Goal: Information Seeking & Learning: Check status

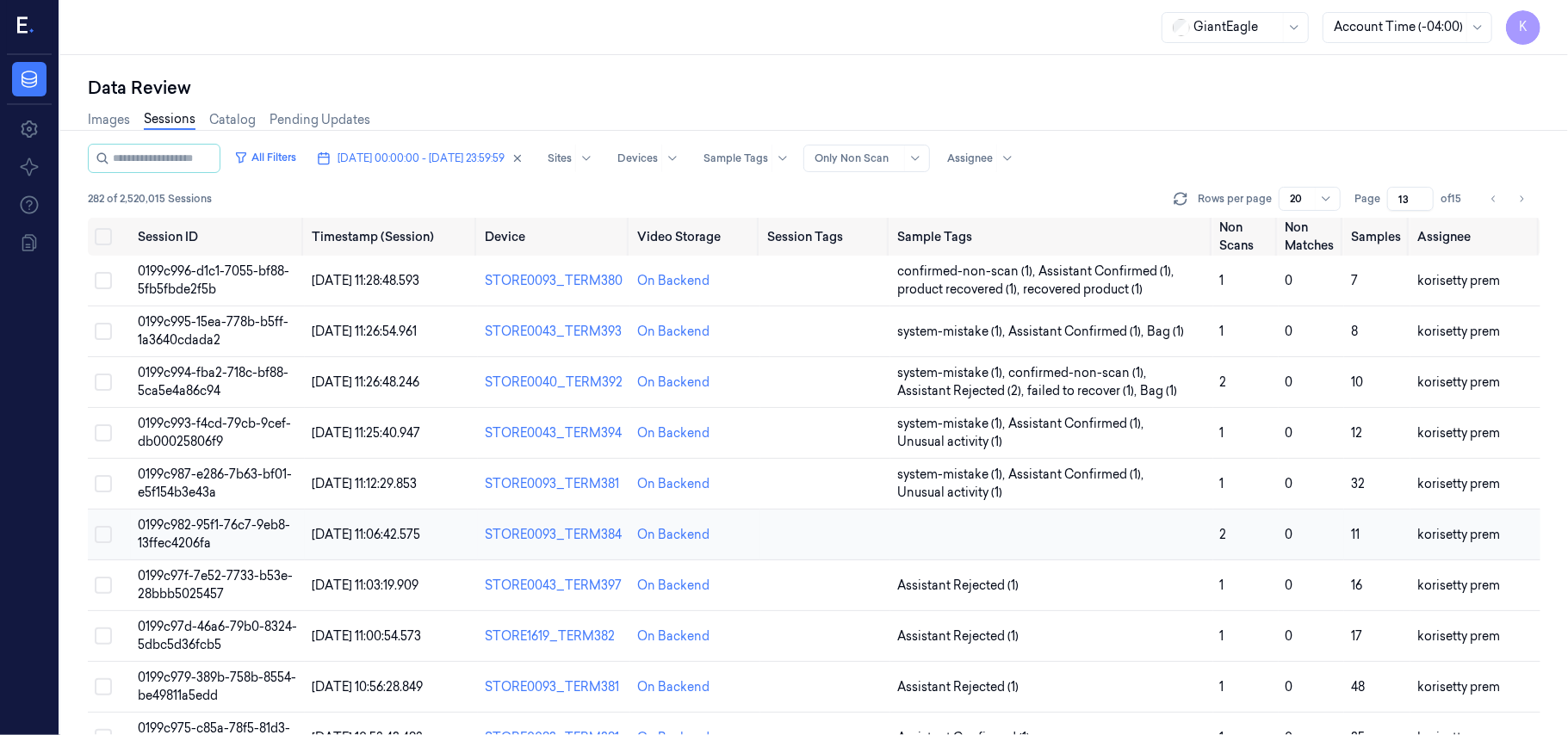
click at [1149, 531] on td at bounding box center [1052, 535] width 323 height 50
click at [1055, 529] on td at bounding box center [1052, 535] width 323 height 50
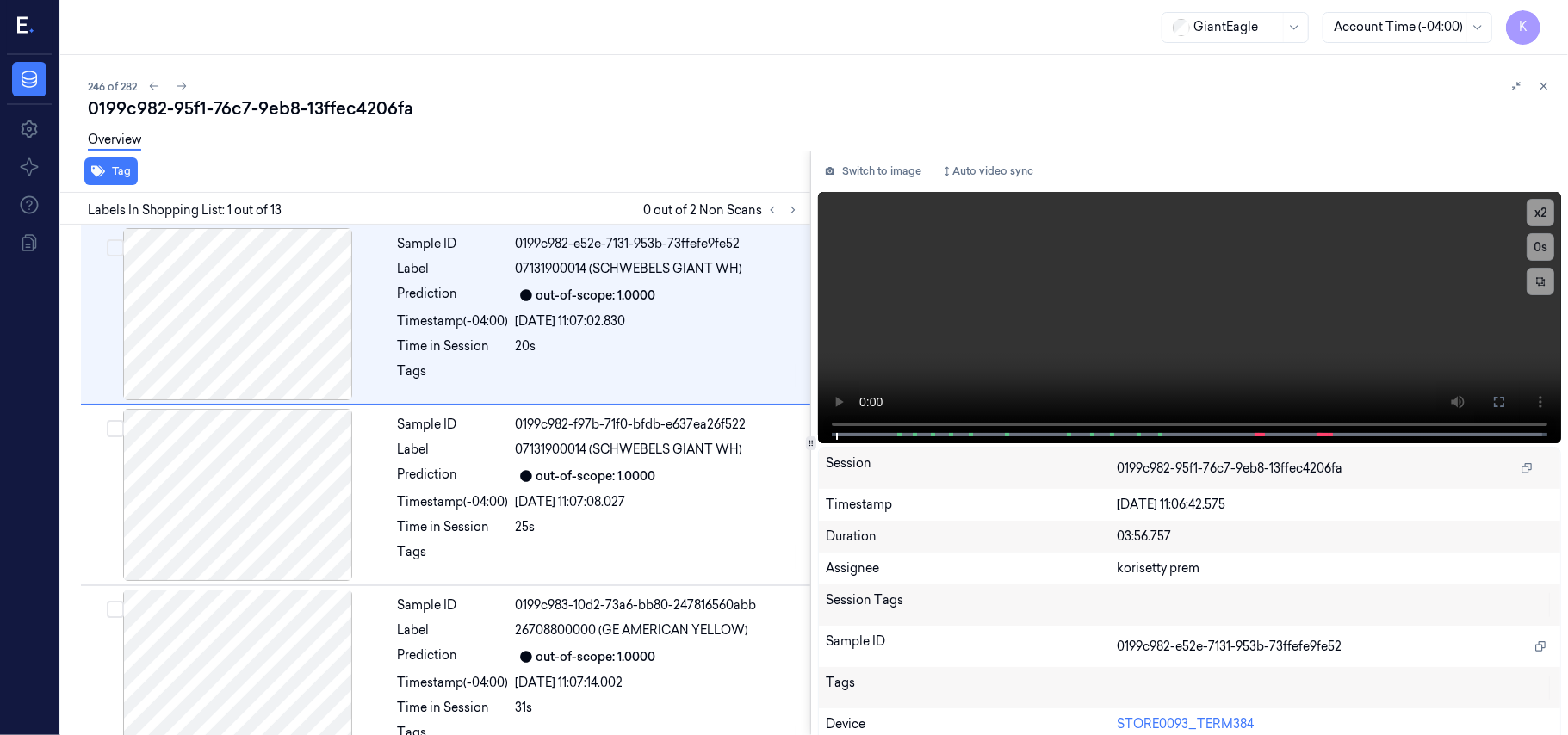
click at [858, 83] on div "246 of 282" at bounding box center [821, 86] width 1466 height 21
click at [797, 213] on icon at bounding box center [793, 210] width 12 height 12
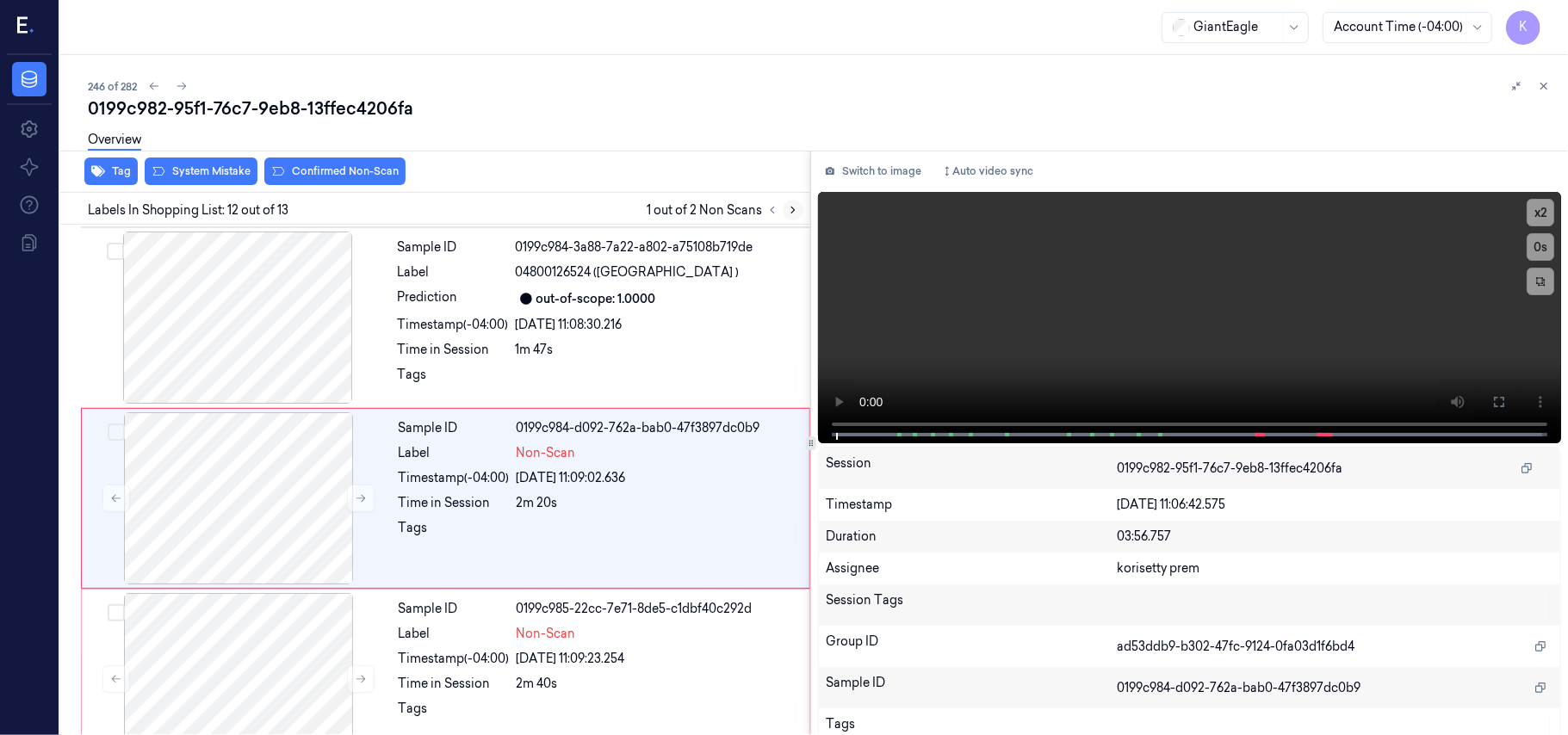
scroll to position [1829, 0]
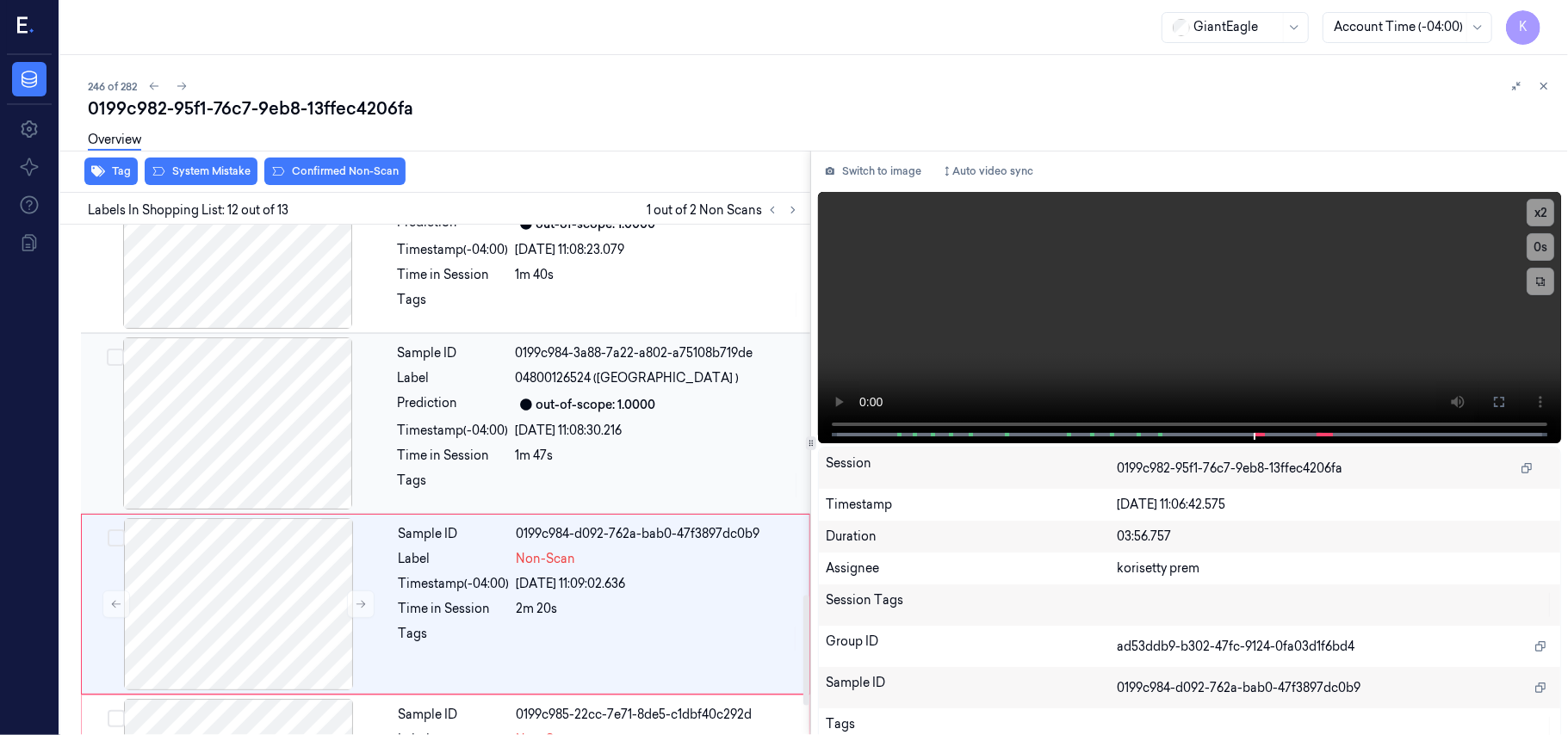
click at [528, 447] on div "1m 47s" at bounding box center [657, 456] width 284 height 18
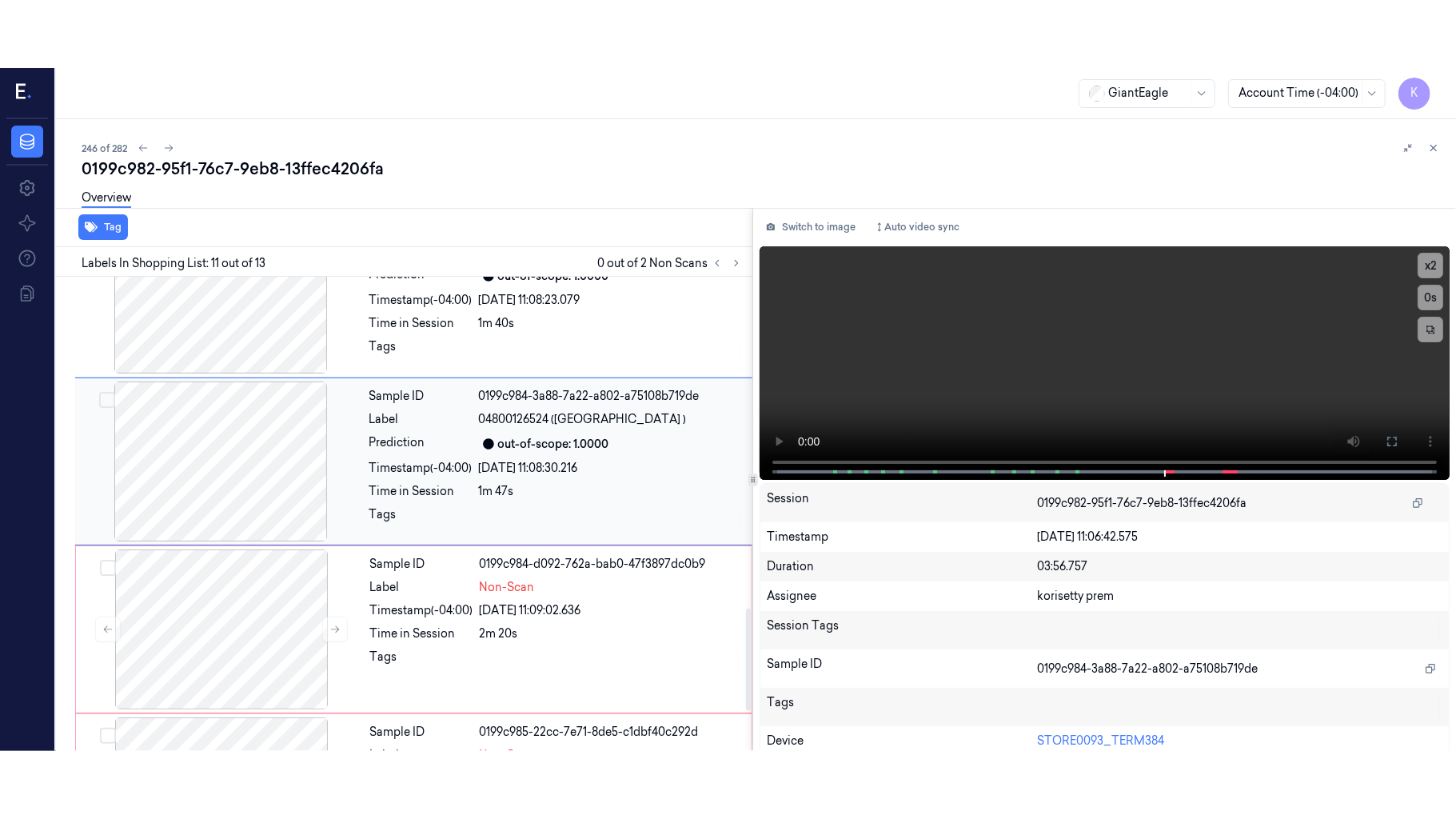
scroll to position [1530, 0]
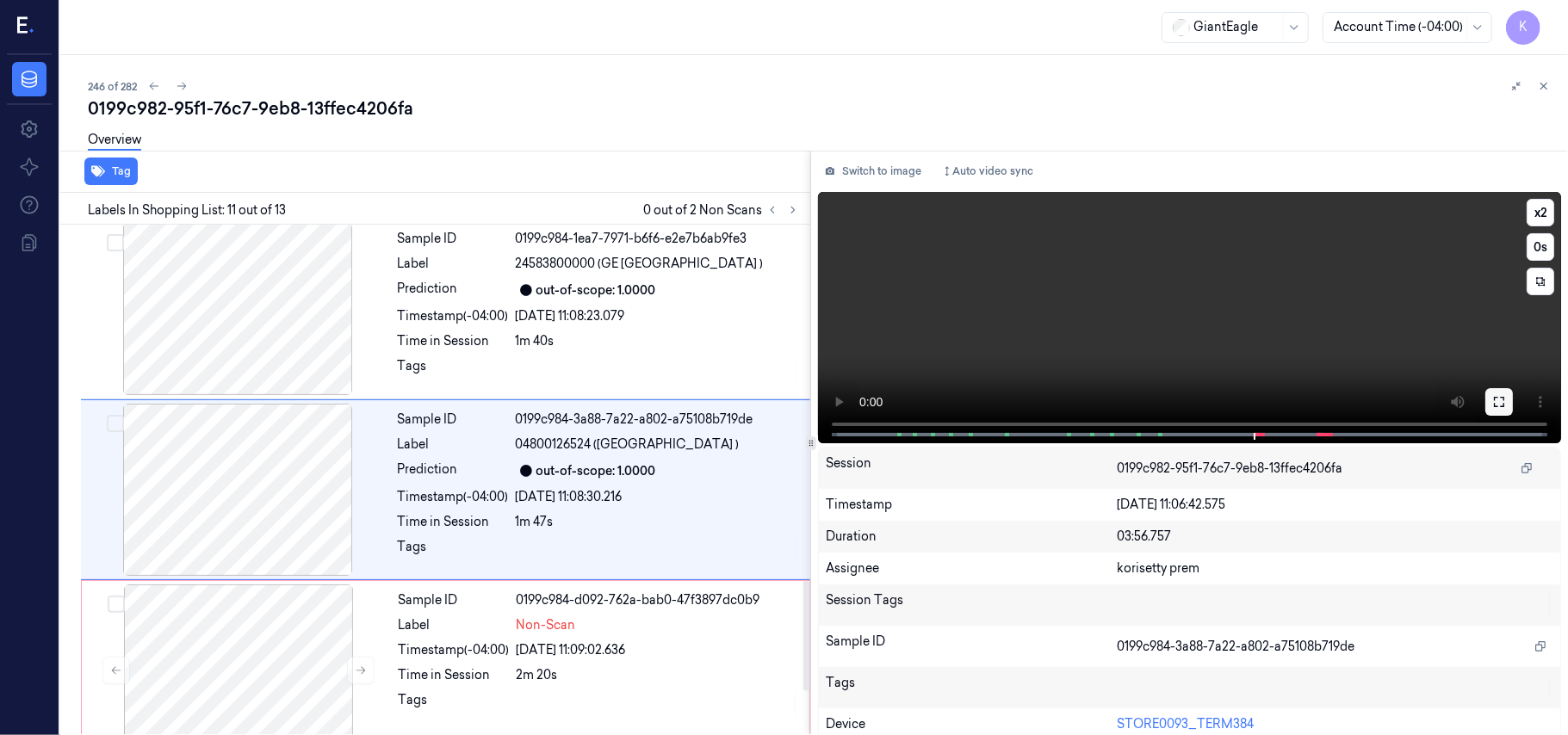
click at [1485, 403] on button at bounding box center [1498, 402] width 27 height 27
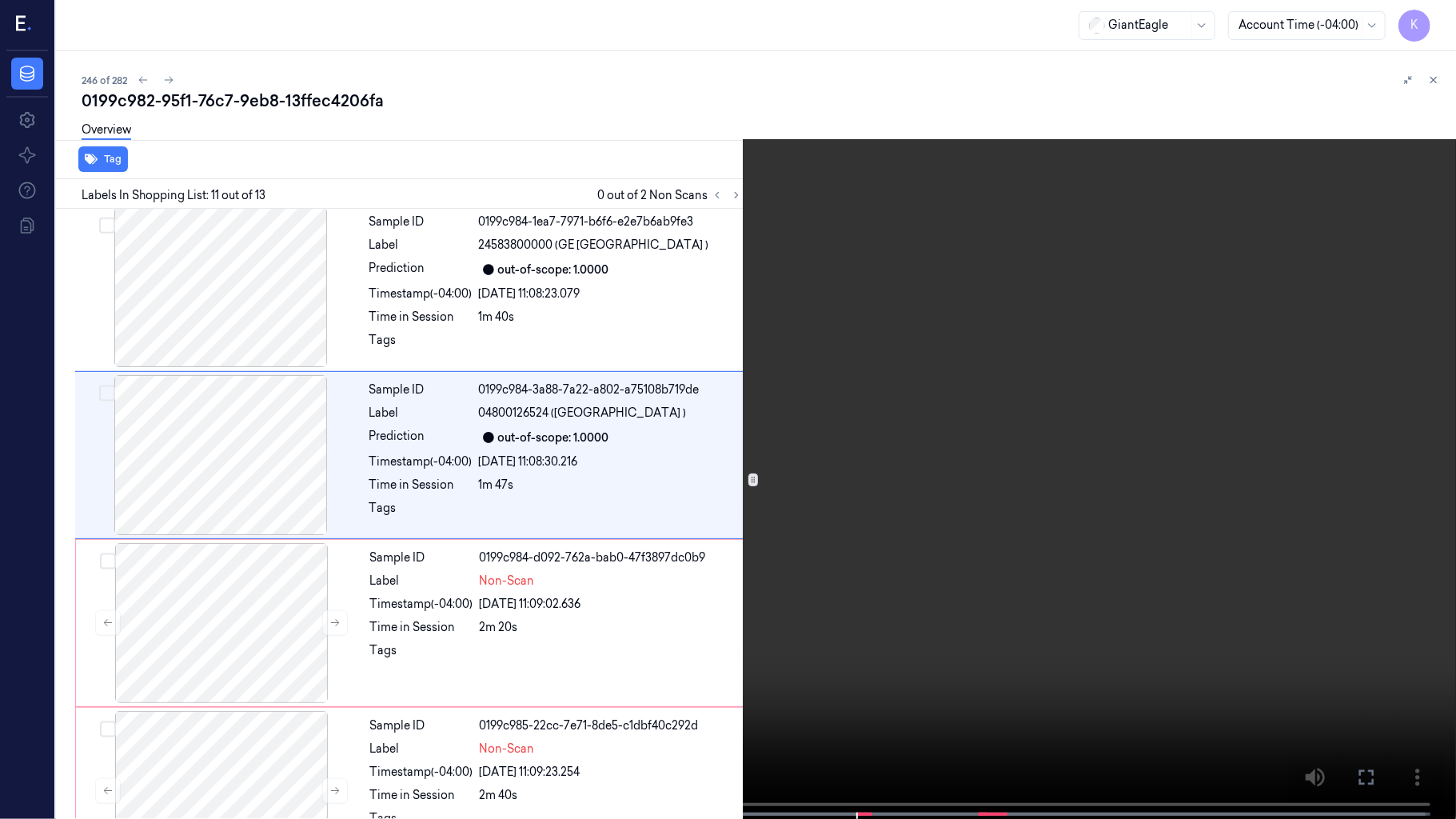
click at [742, 362] on video at bounding box center [728, 411] width 1456 height 822
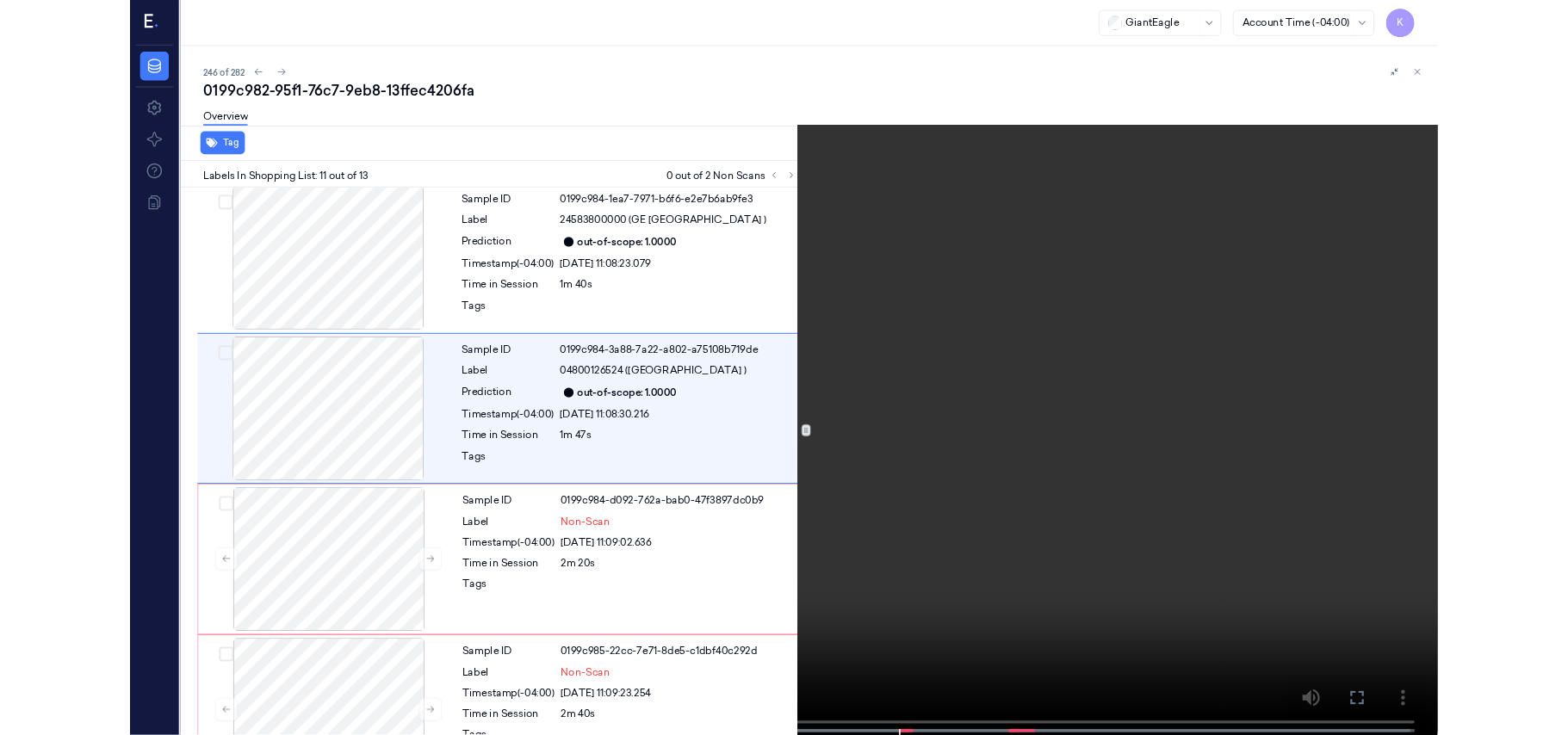
scroll to position [1574, 0]
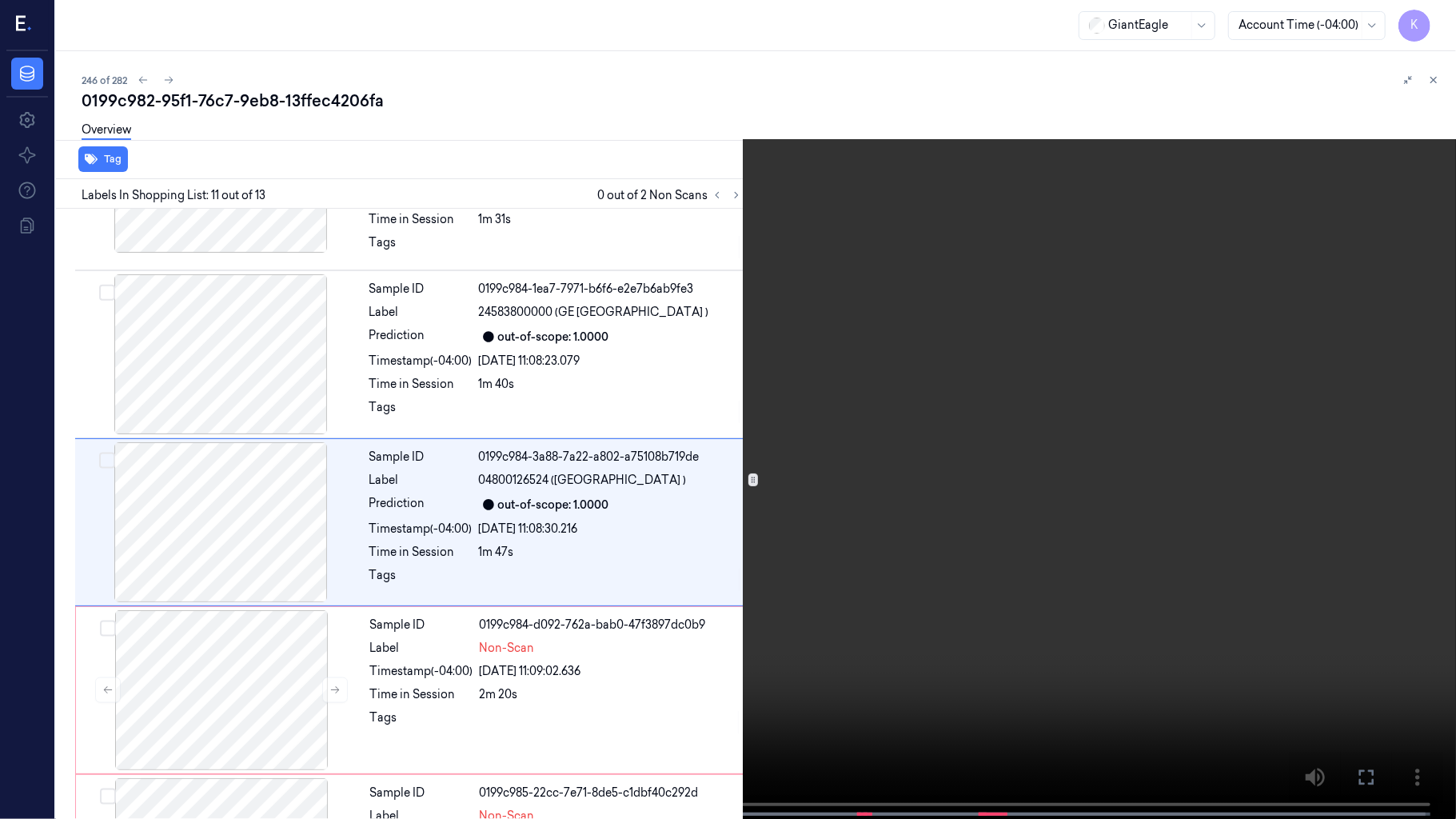
click at [1241, 410] on video at bounding box center [728, 411] width 1456 height 822
click at [877, 459] on video at bounding box center [728, 411] width 1456 height 822
click at [1437, 22] on button "x 2" at bounding box center [1436, 20] width 25 height 26
click at [1177, 612] on video at bounding box center [728, 411] width 1456 height 822
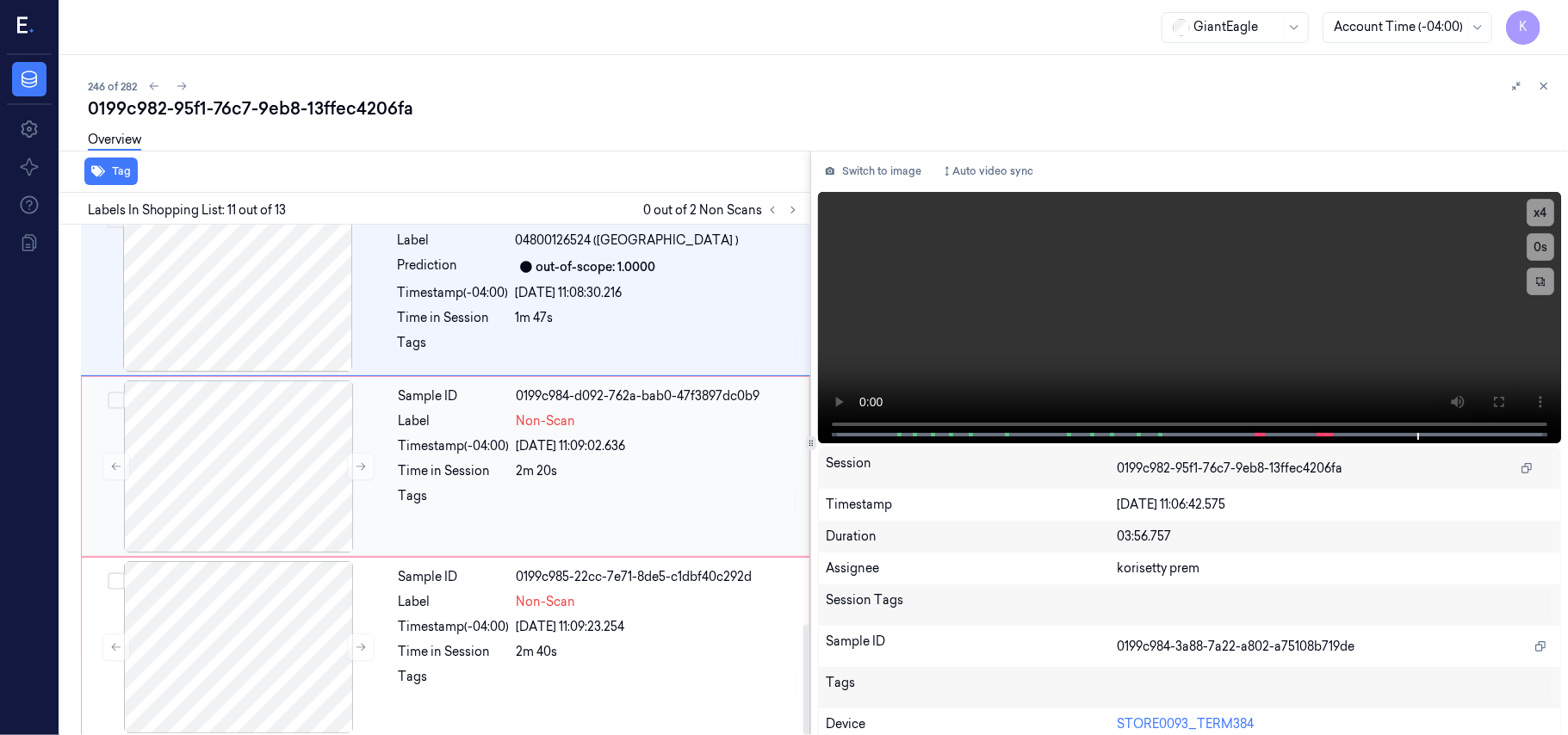
click at [531, 503] on div at bounding box center [657, 501] width 283 height 27
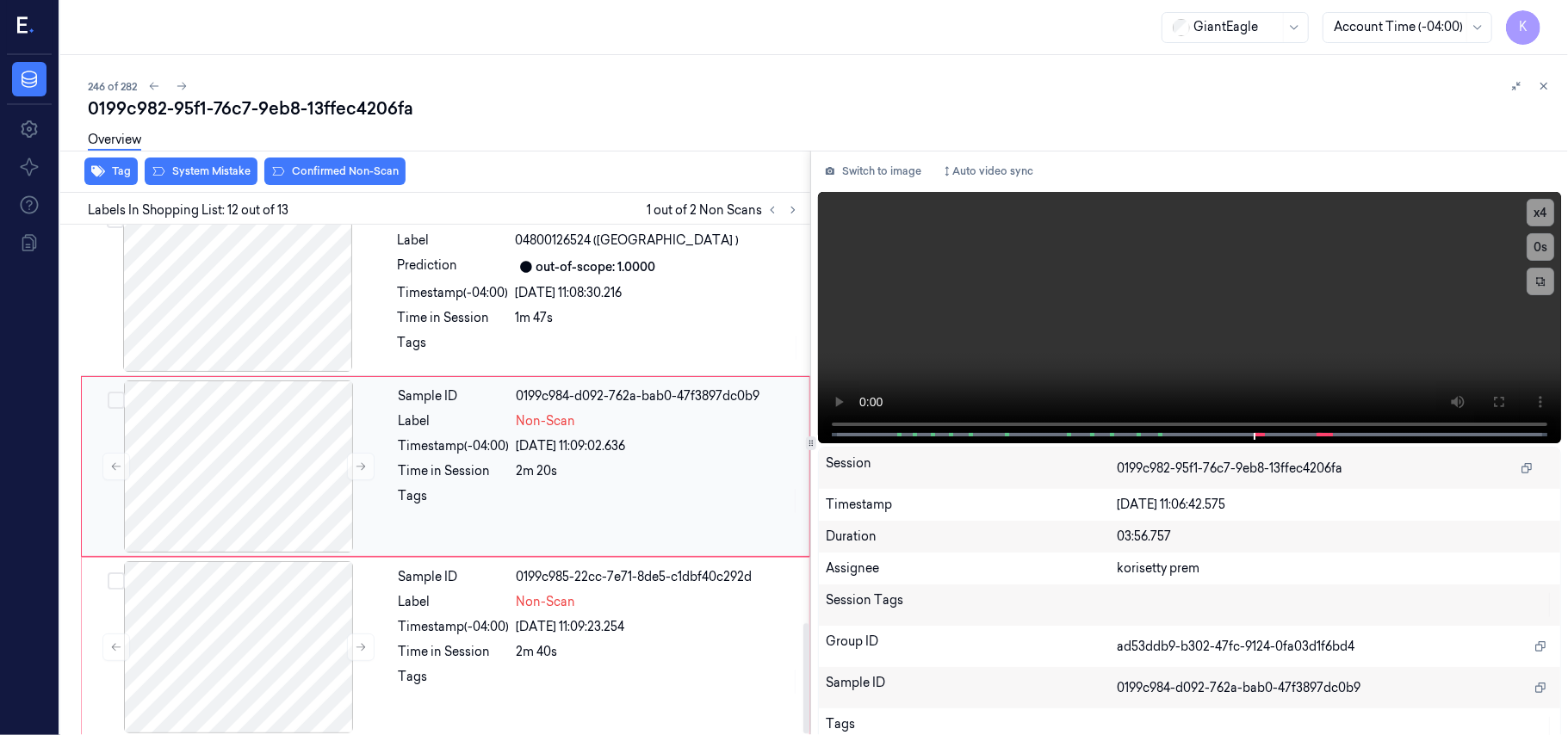
scroll to position [1829, 0]
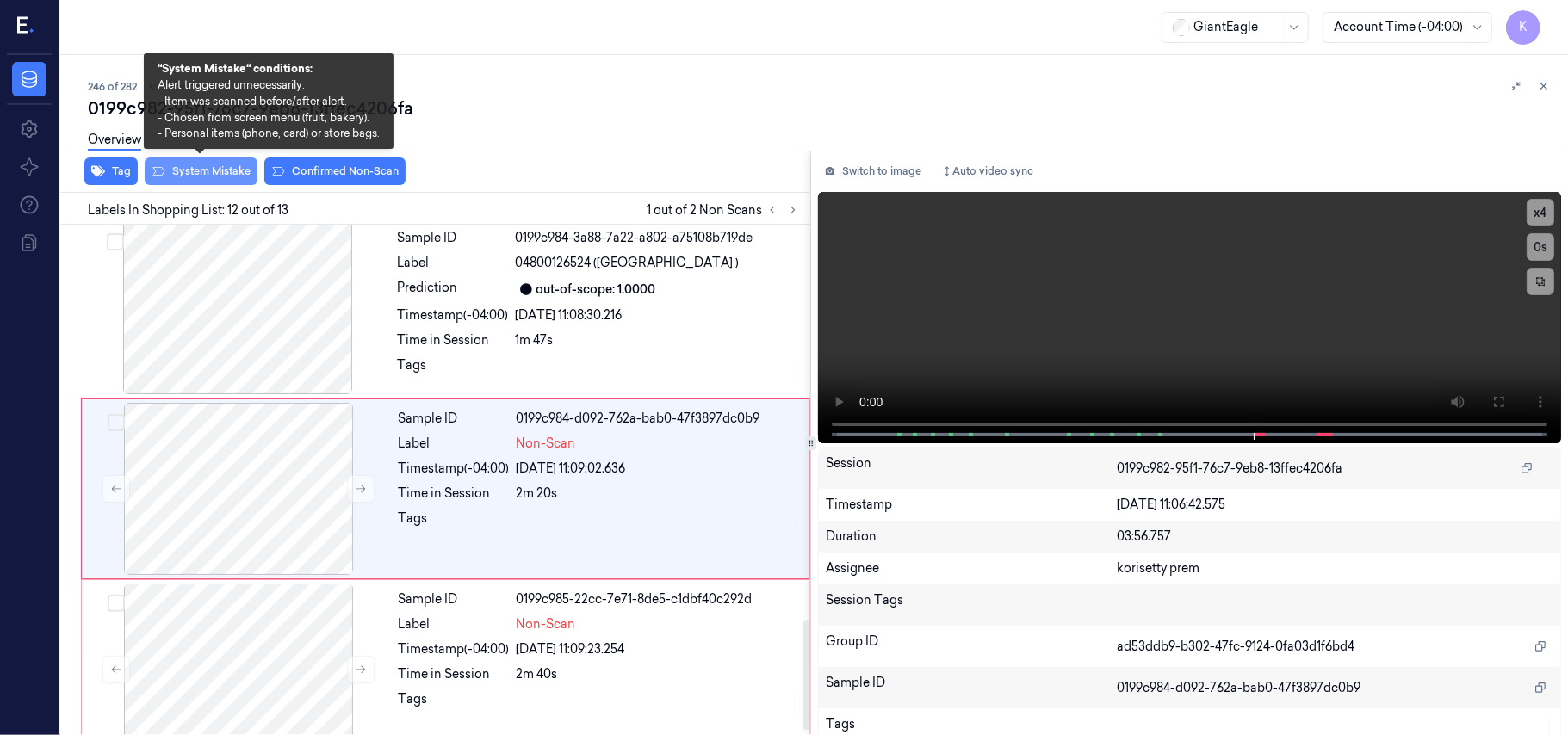
click at [197, 168] on button "System Mistake" at bounding box center [200, 171] width 113 height 27
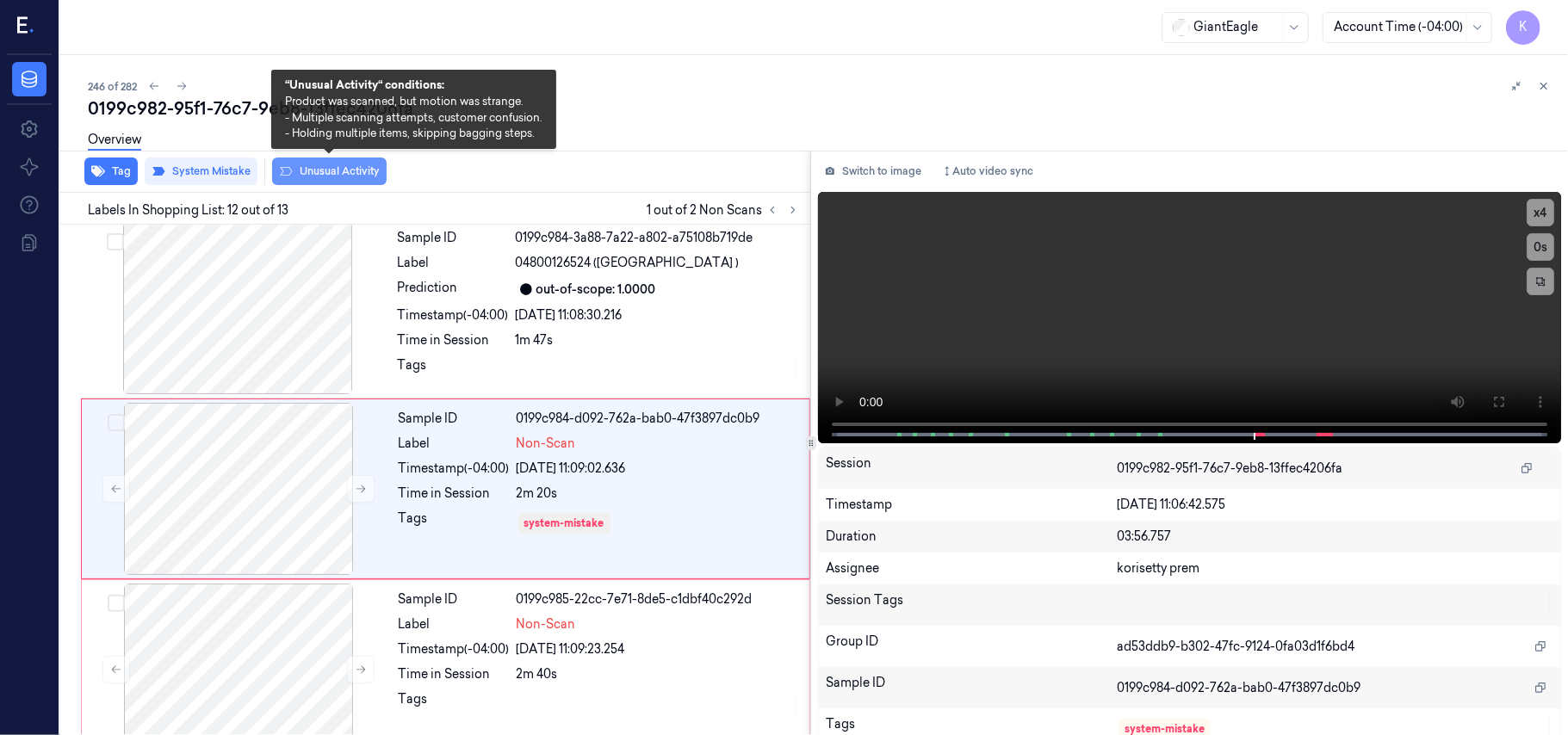
click at [303, 167] on button "Unusual Activity" at bounding box center [329, 171] width 114 height 27
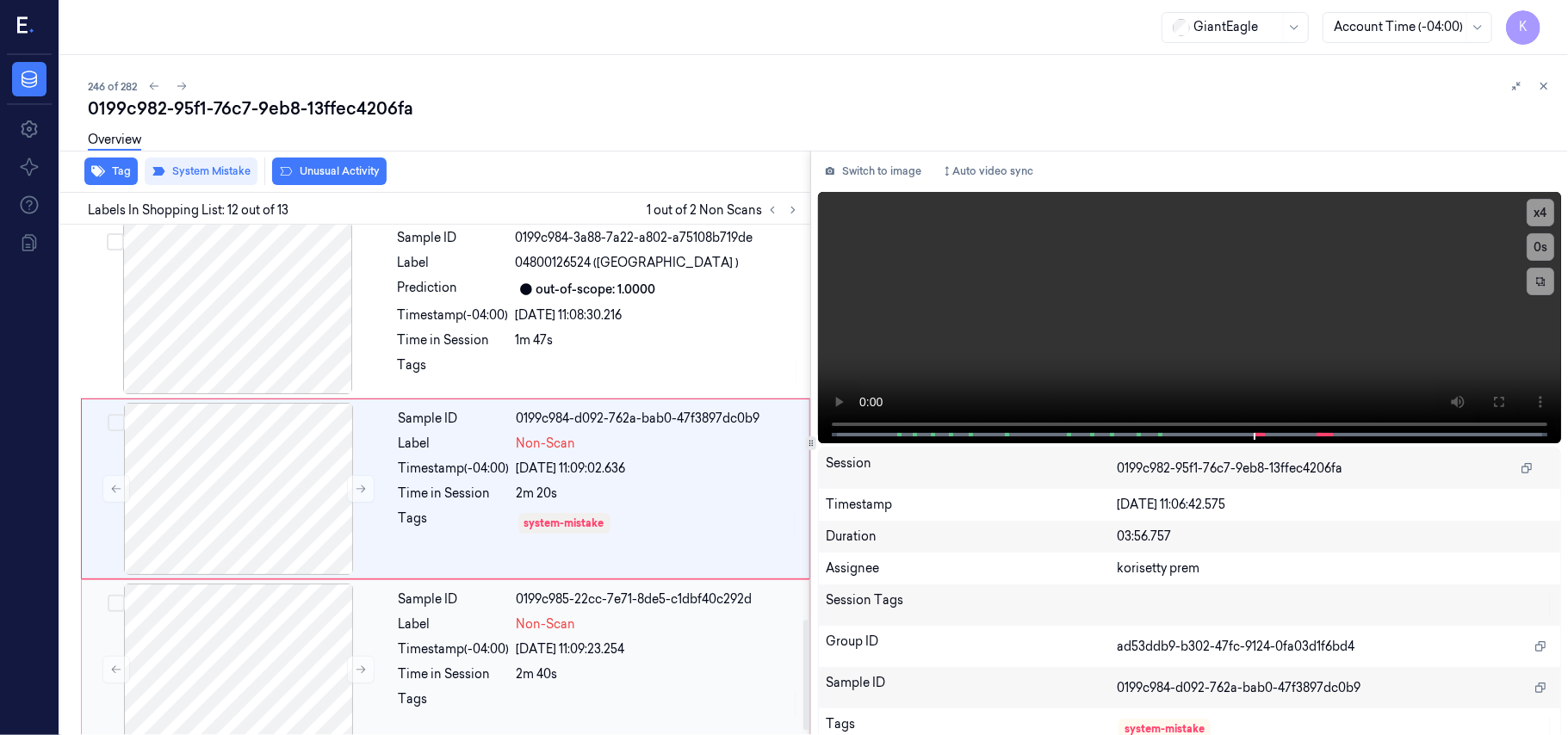
click at [555, 625] on span "Non-Scan" at bounding box center [546, 625] width 59 height 18
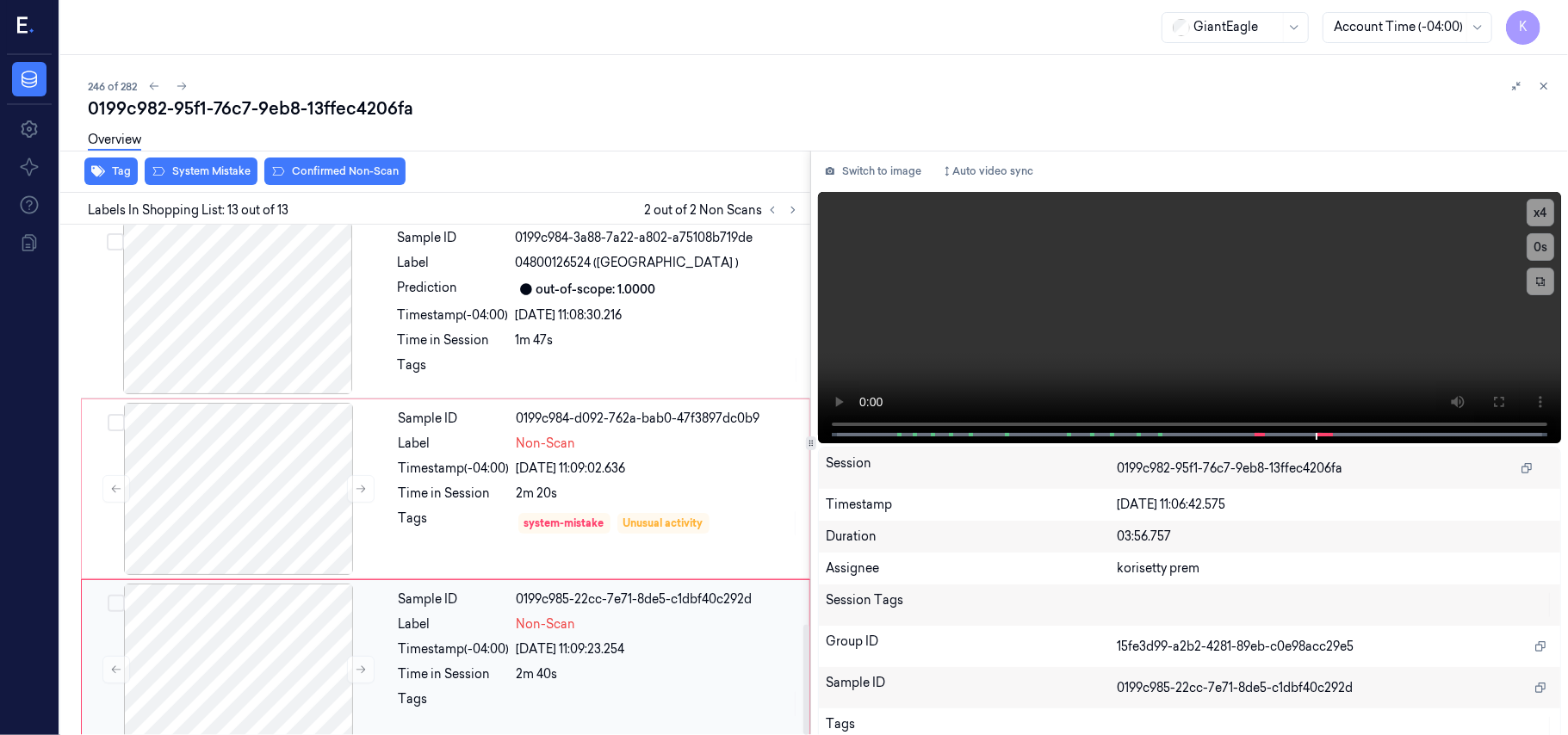
scroll to position [1851, 0]
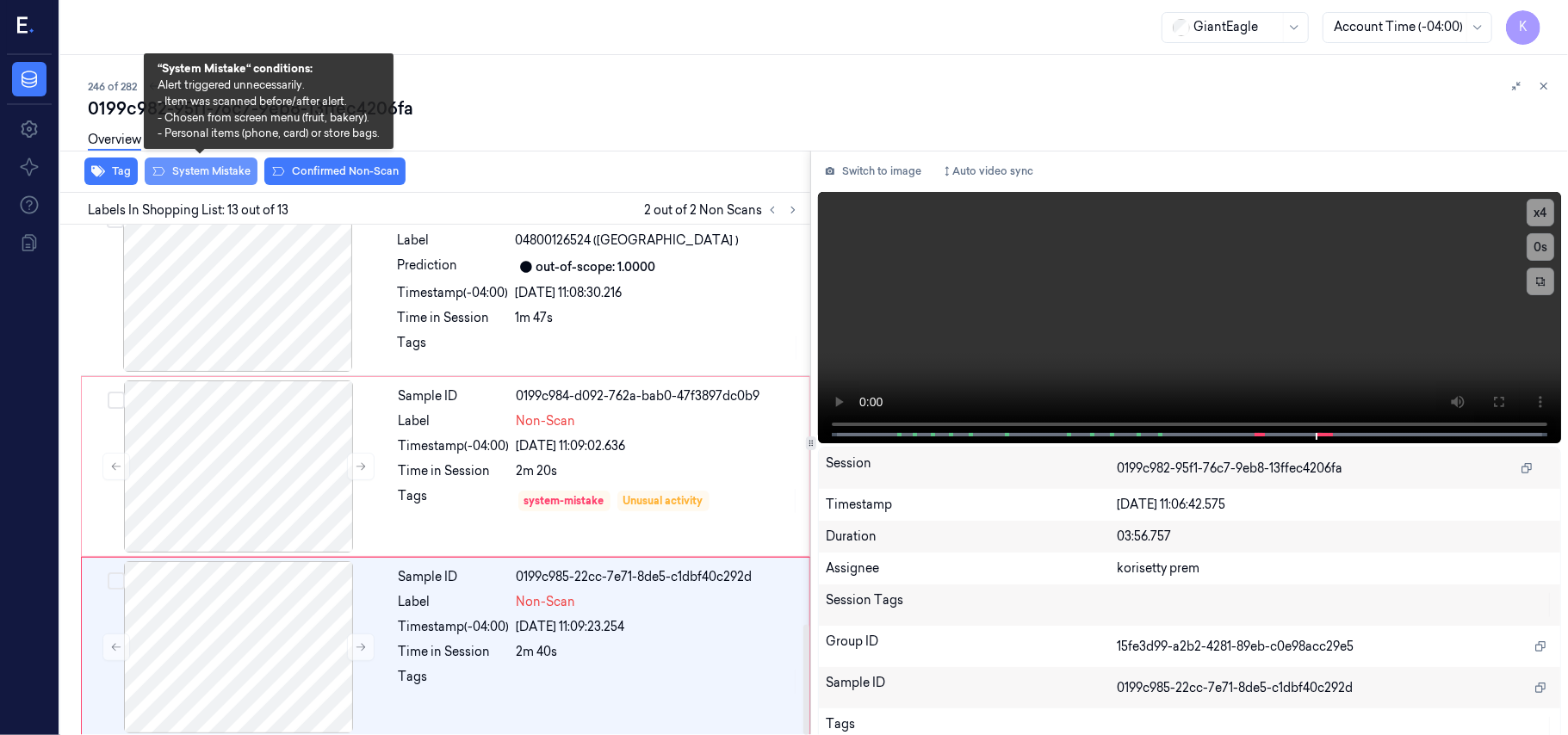
click at [196, 172] on button "System Mistake" at bounding box center [200, 171] width 113 height 27
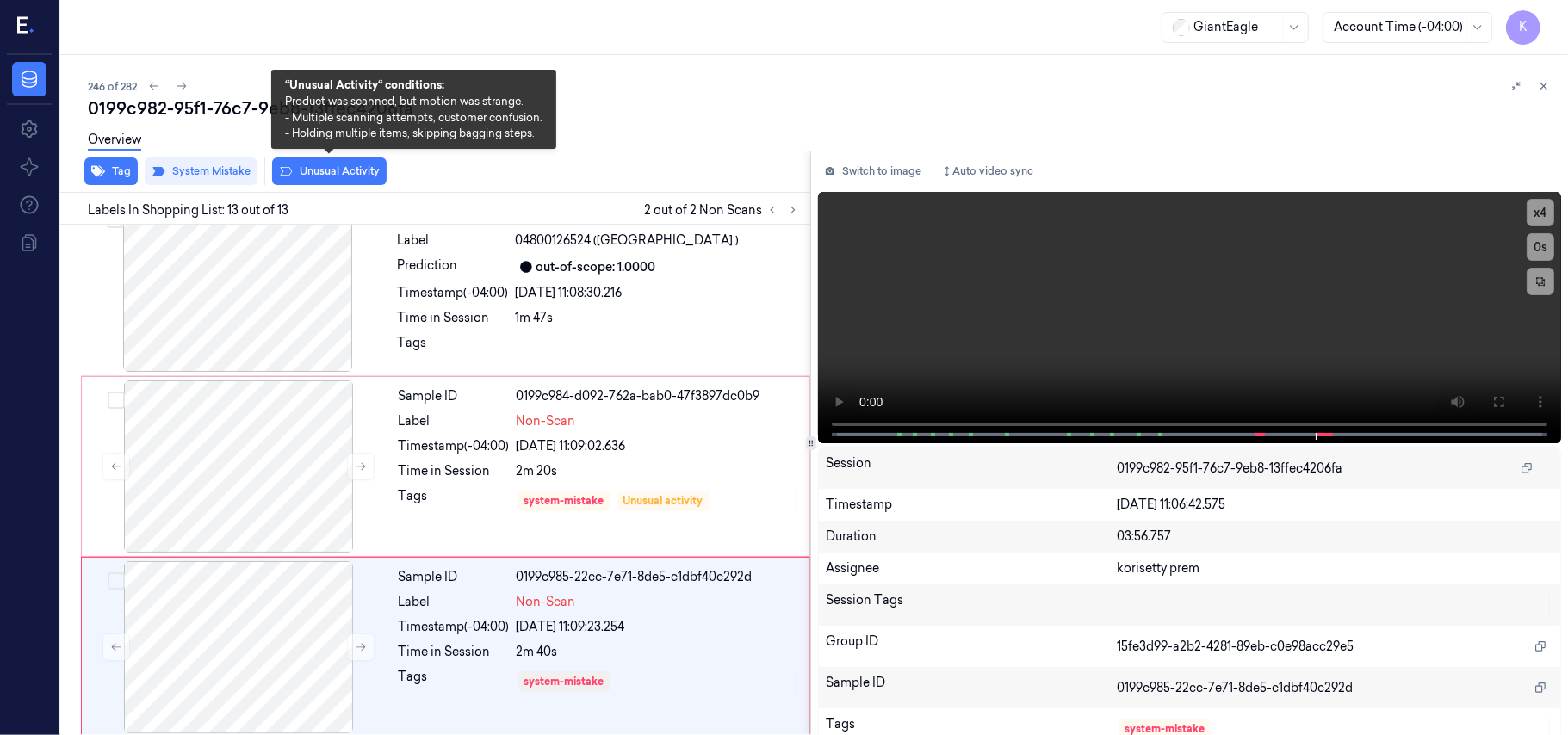
click at [319, 173] on button "Unusual Activity" at bounding box center [329, 171] width 114 height 27
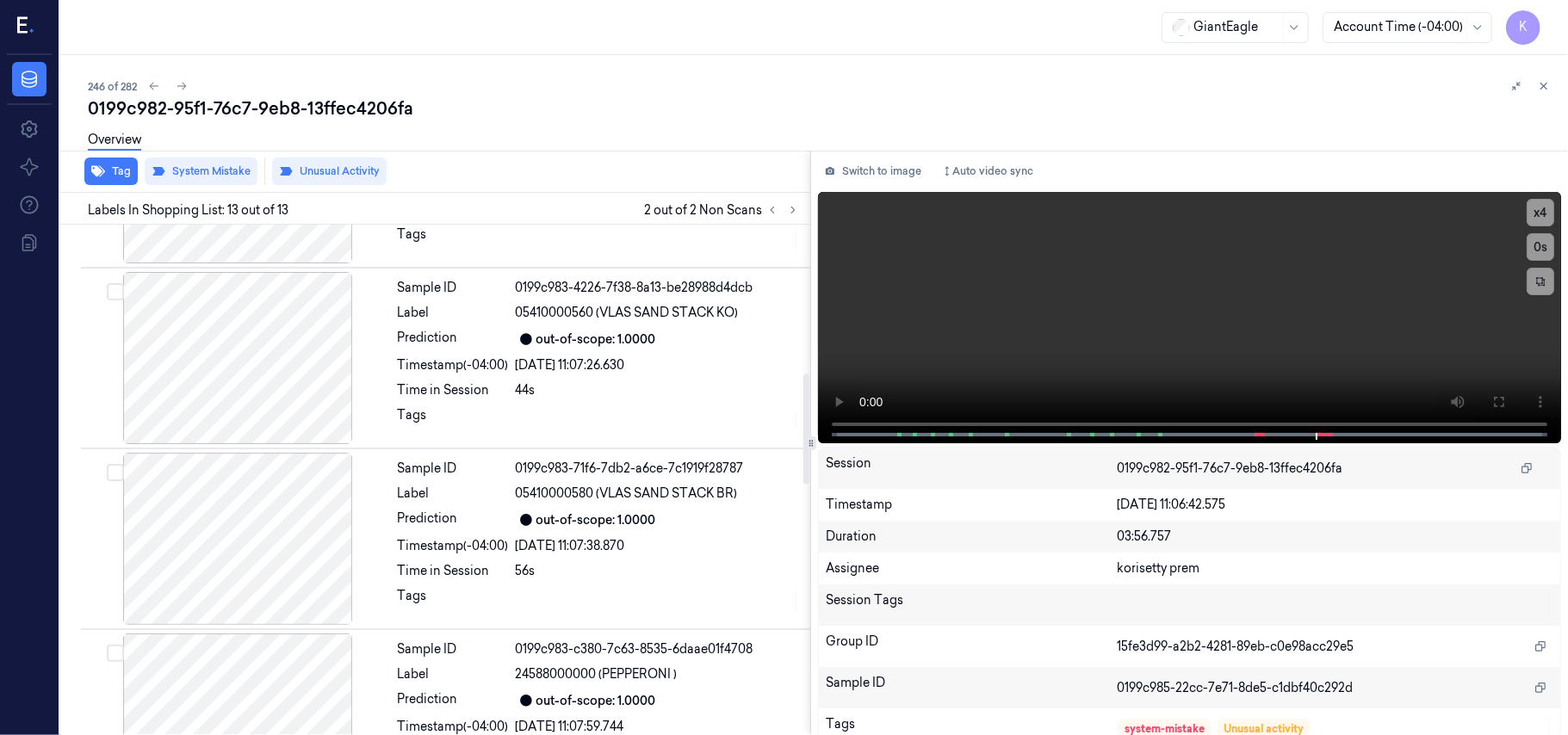
scroll to position [688, 0]
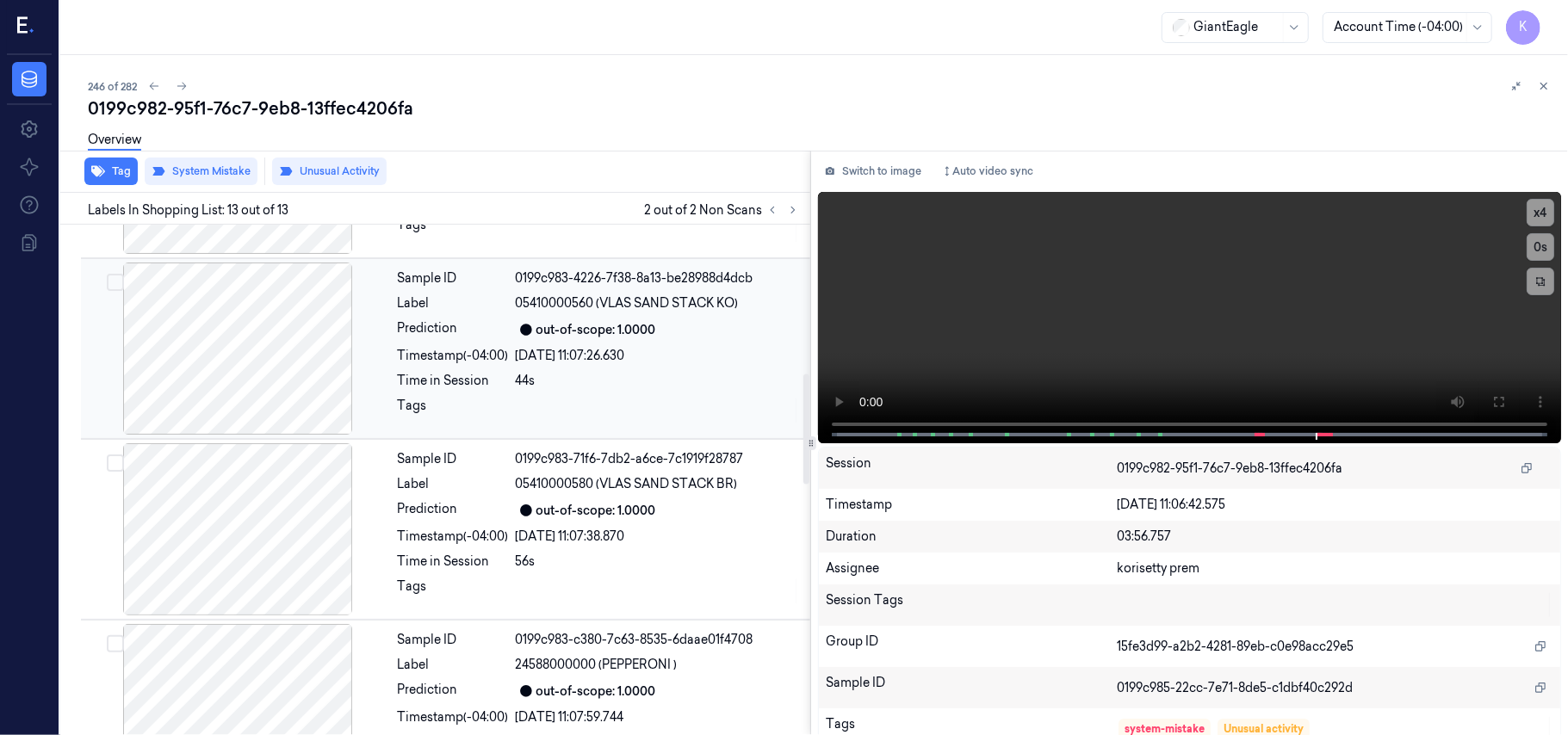
click at [608, 348] on div "Sample ID 0199c983-4226-7f38-8a13-be28988d4dcb Label 05410000560 (VLAS SAND STA…" at bounding box center [599, 349] width 416 height 172
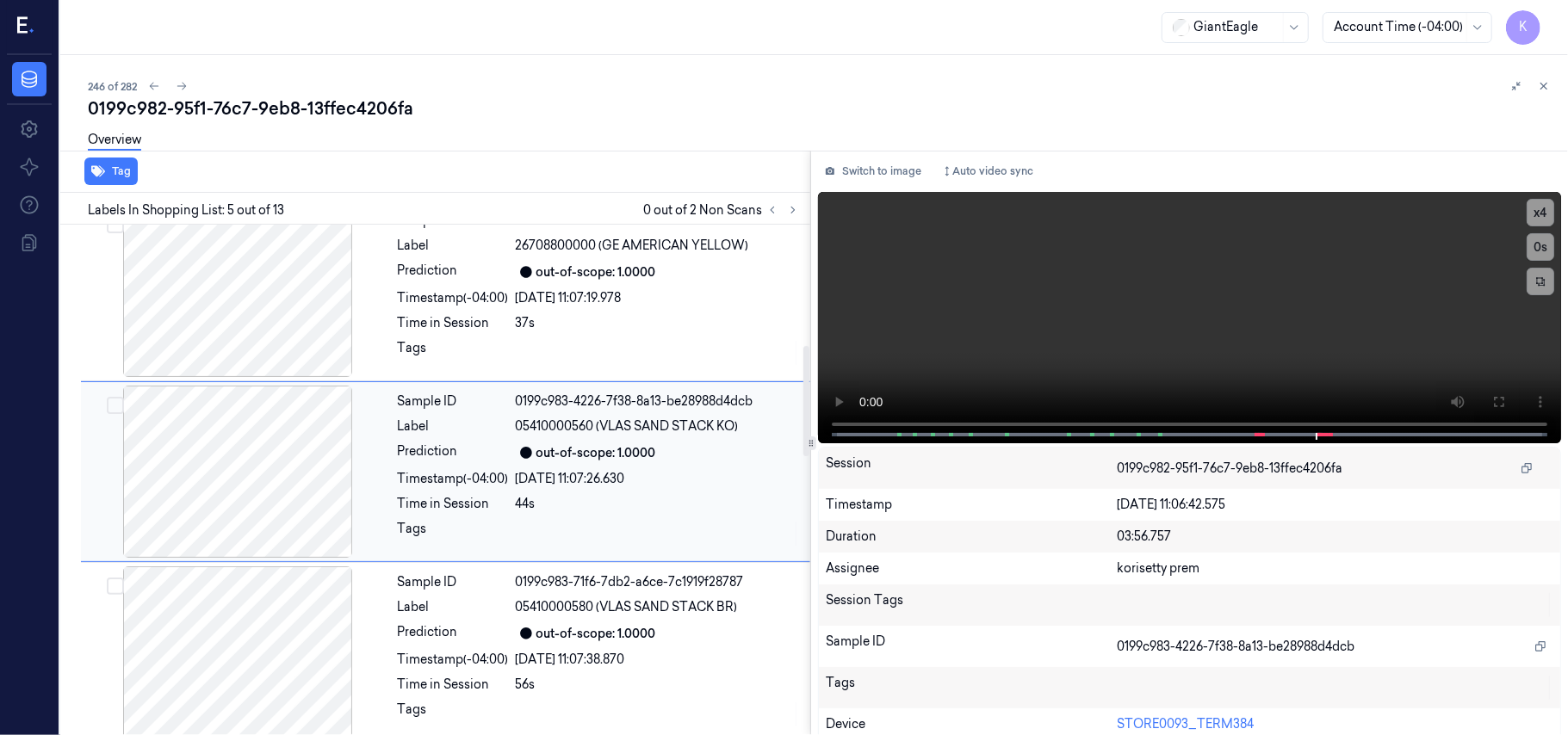
scroll to position [558, 0]
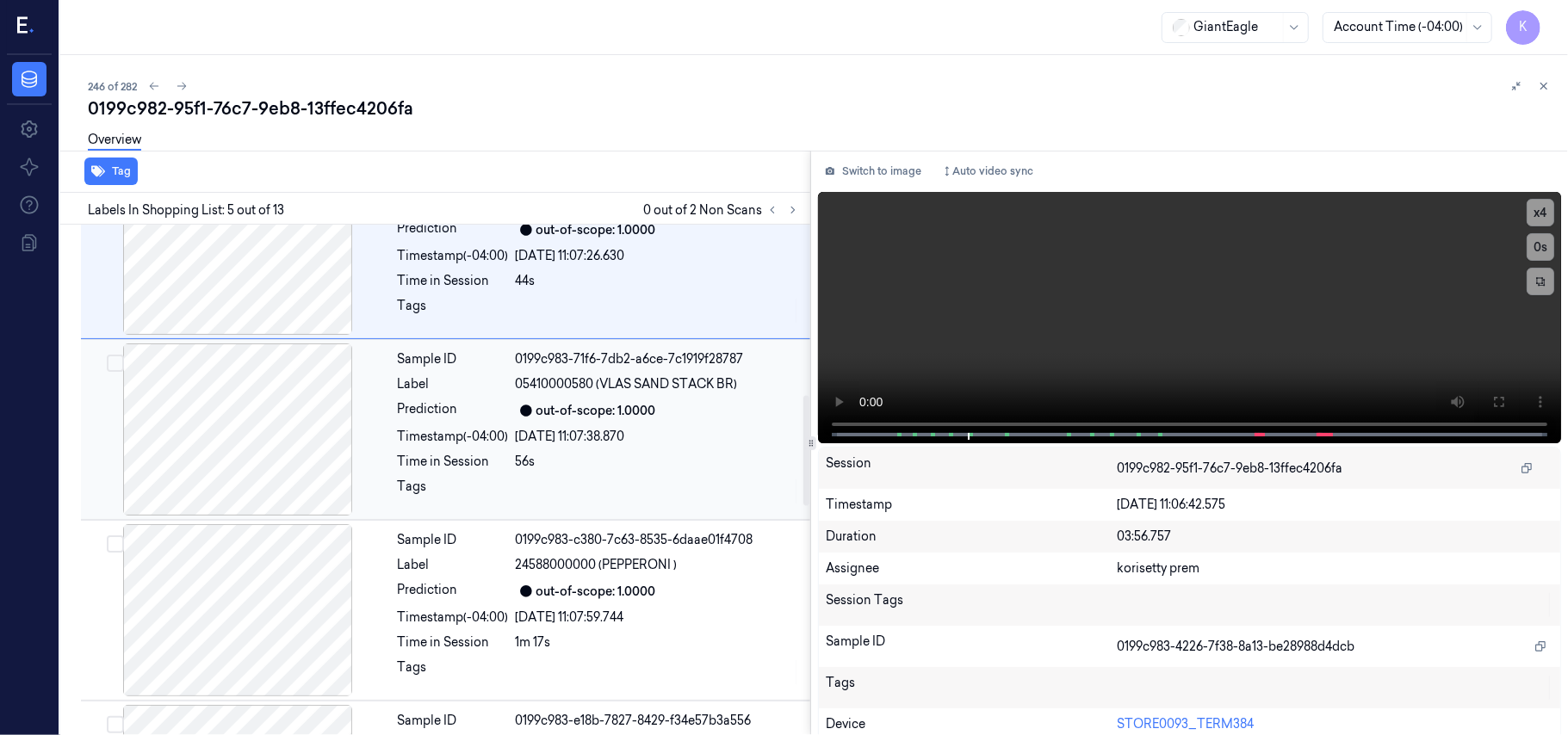
click at [654, 401] on div "Sample ID 0199c983-71f6-7db2-a6ce-7c1919f28787 Label 05410000580 (VLAS SAND STA…" at bounding box center [599, 429] width 416 height 172
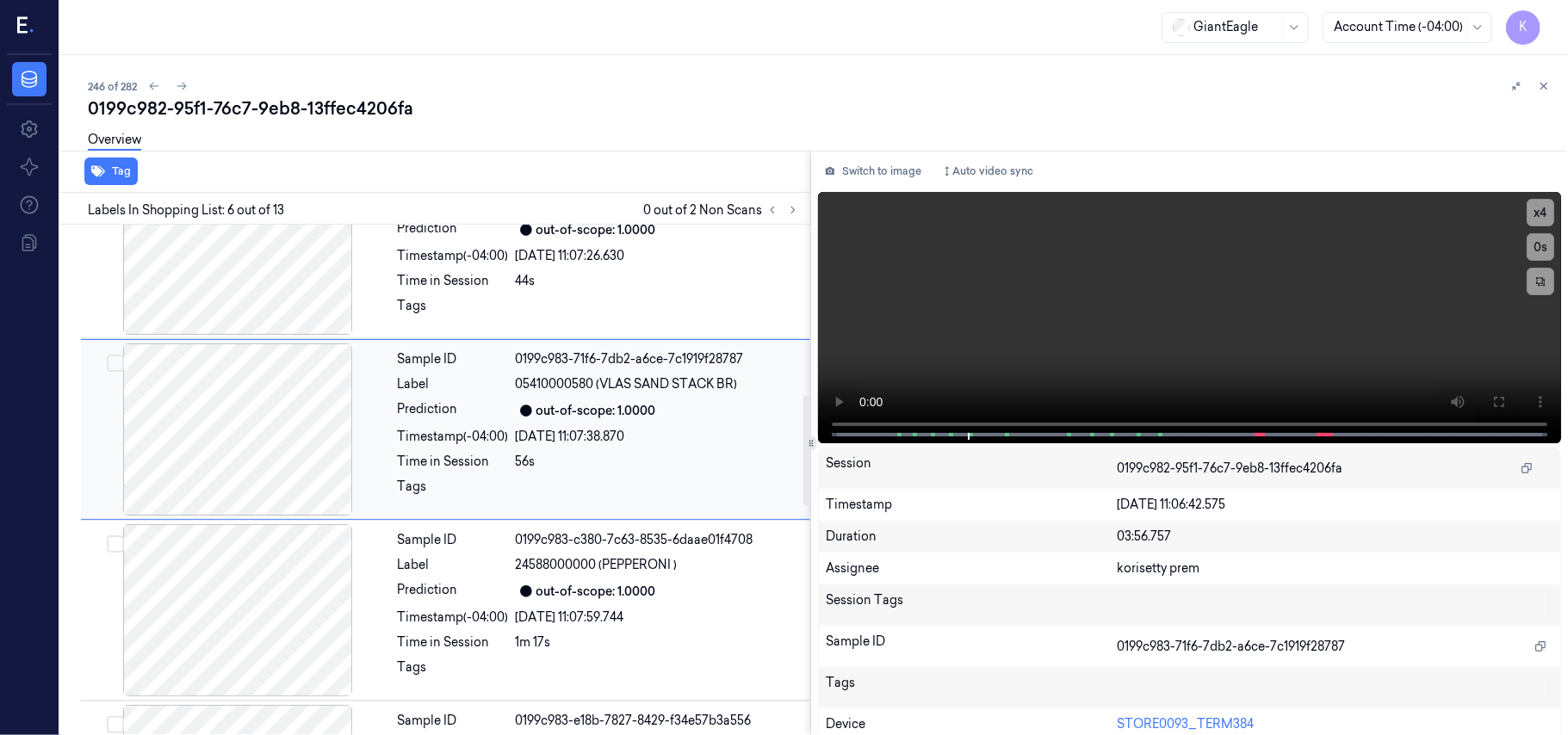
scroll to position [740, 0]
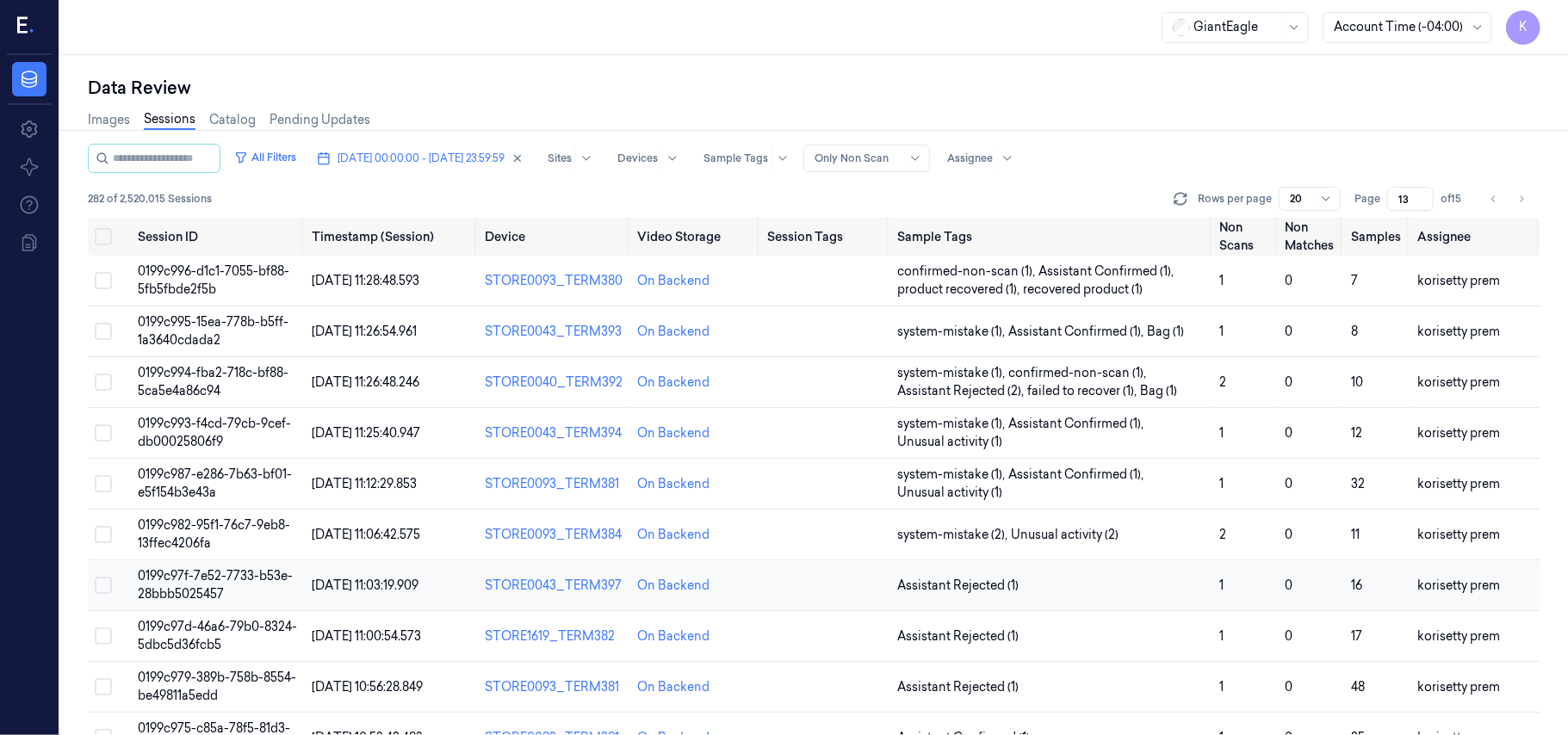
click at [1109, 561] on td "Assistant Rejected (1)" at bounding box center [1052, 585] width 323 height 50
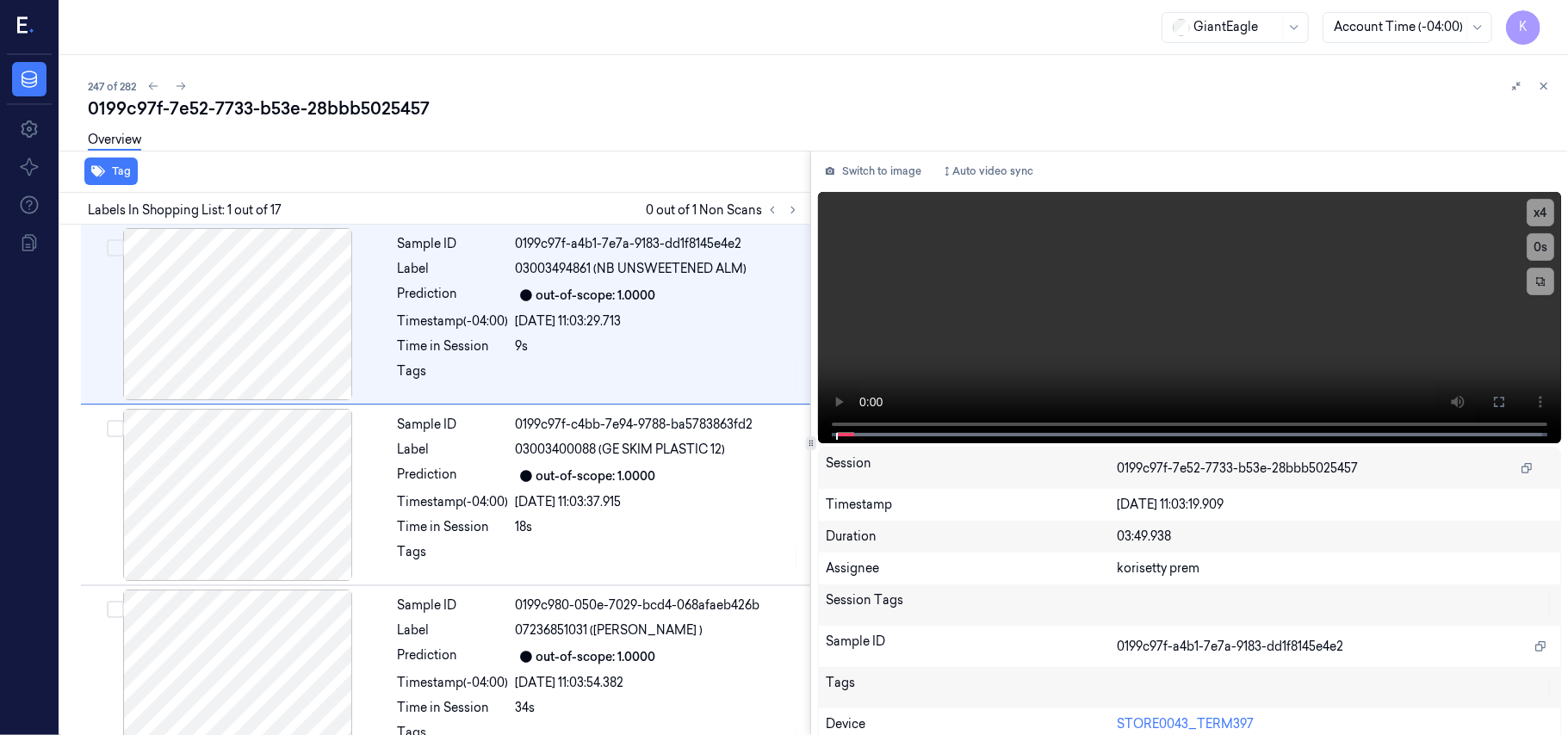
click at [687, 92] on div "247 of 282" at bounding box center [821, 86] width 1466 height 21
click at [1011, 283] on video at bounding box center [1190, 318] width 743 height 252
click at [796, 213] on icon at bounding box center [793, 210] width 12 height 12
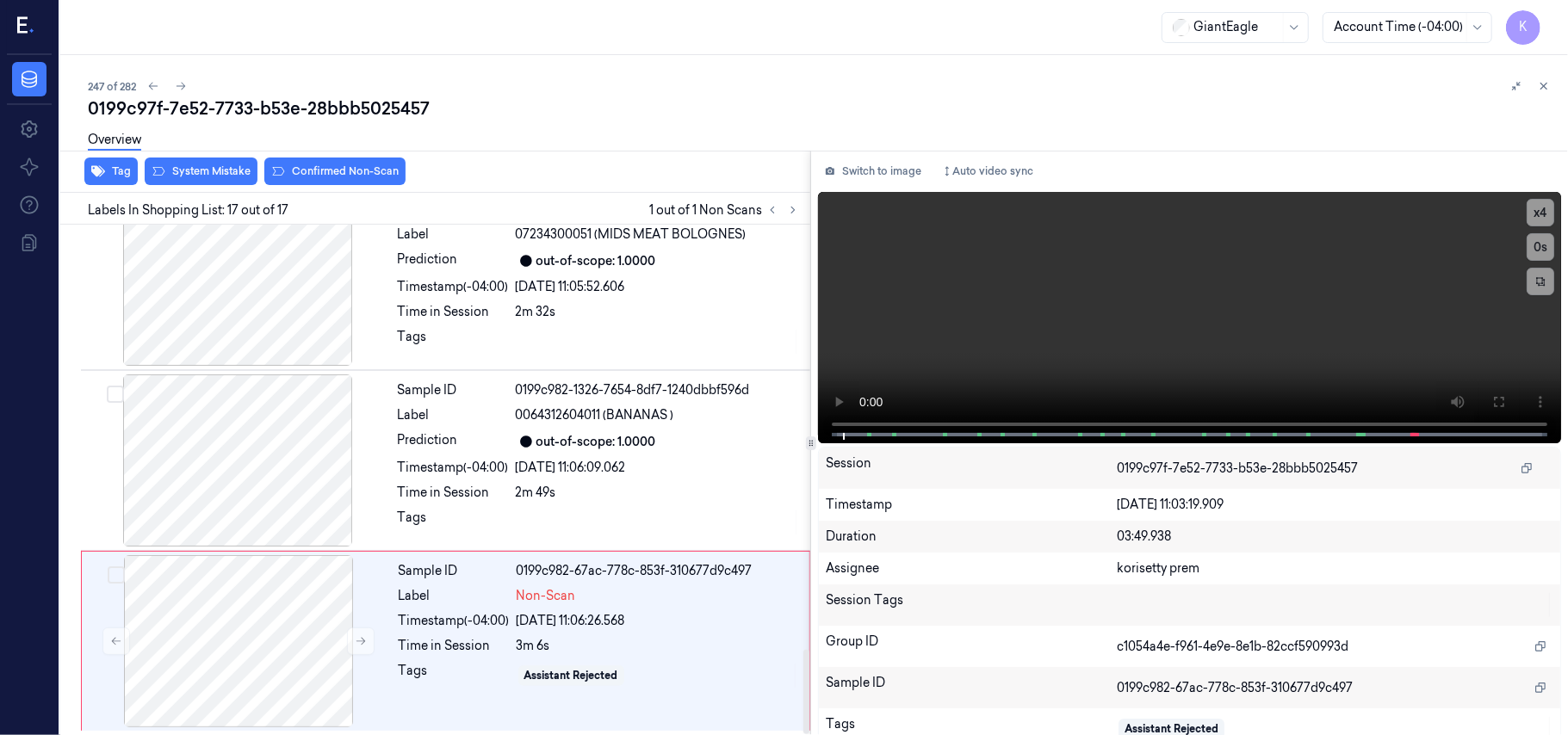
scroll to position [2577, 0]
click at [629, 411] on span "0064312604011 (BANANAS )" at bounding box center [594, 414] width 158 height 18
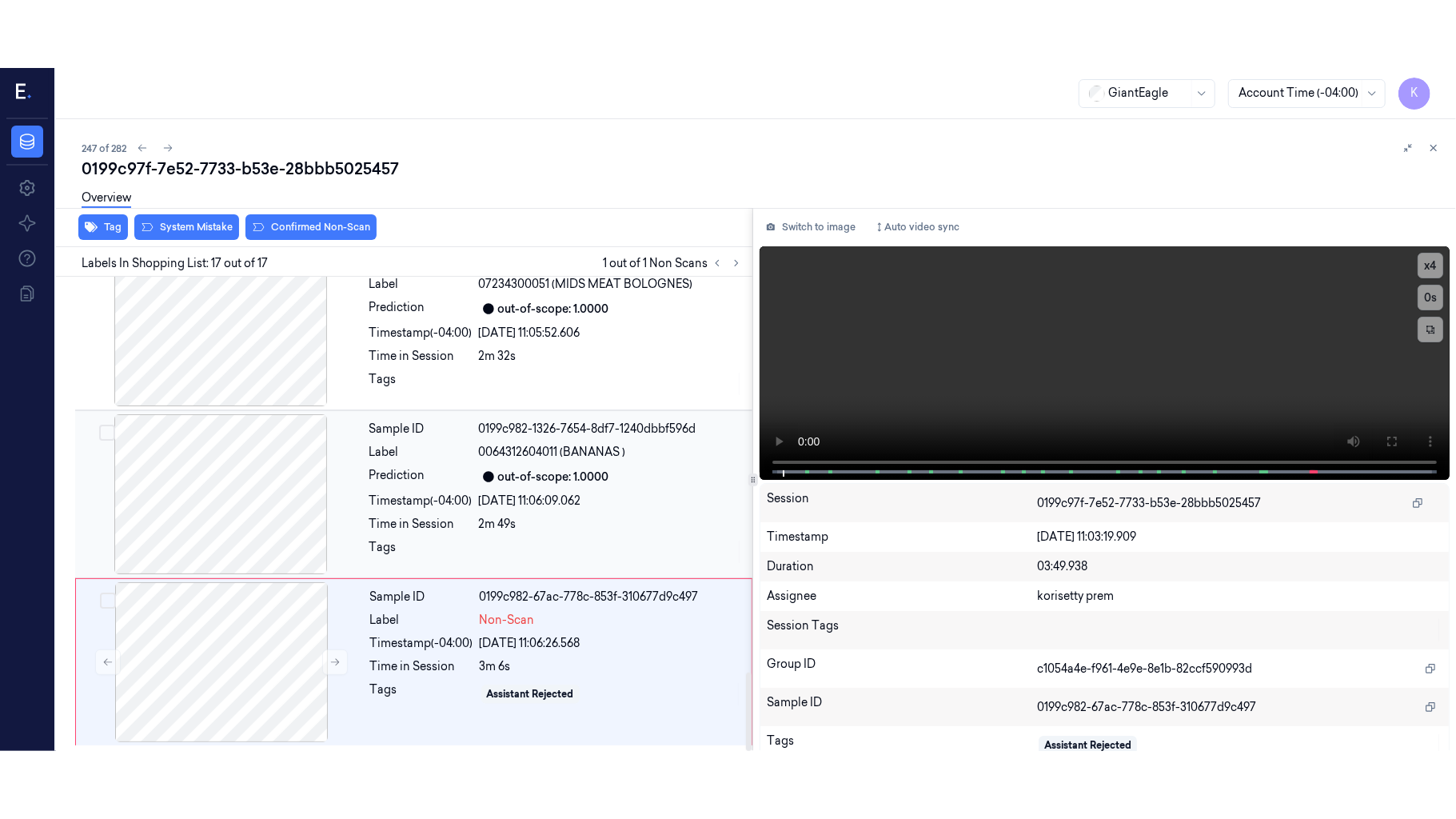
scroll to position [2373, 0]
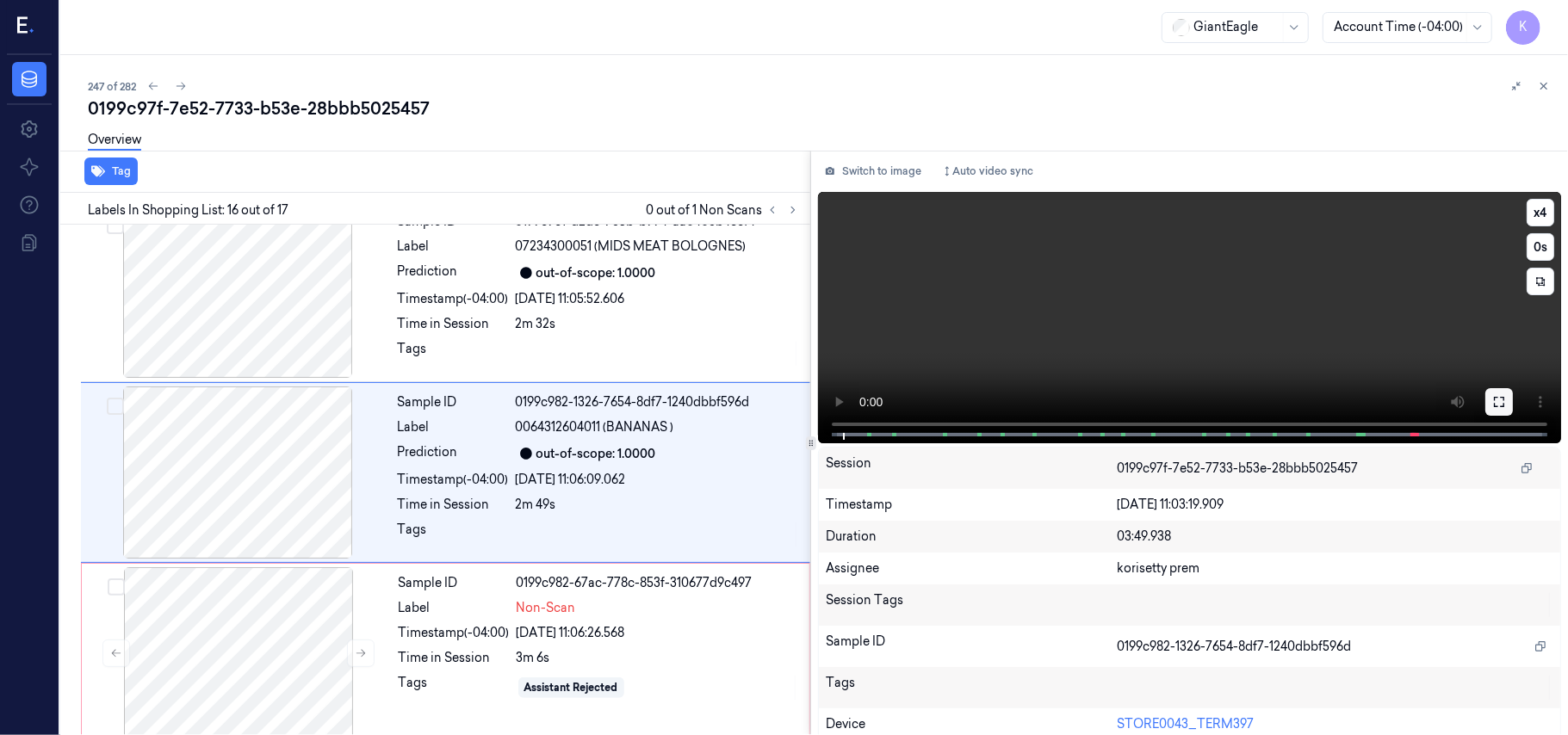
click at [1493, 391] on button at bounding box center [1498, 402] width 27 height 27
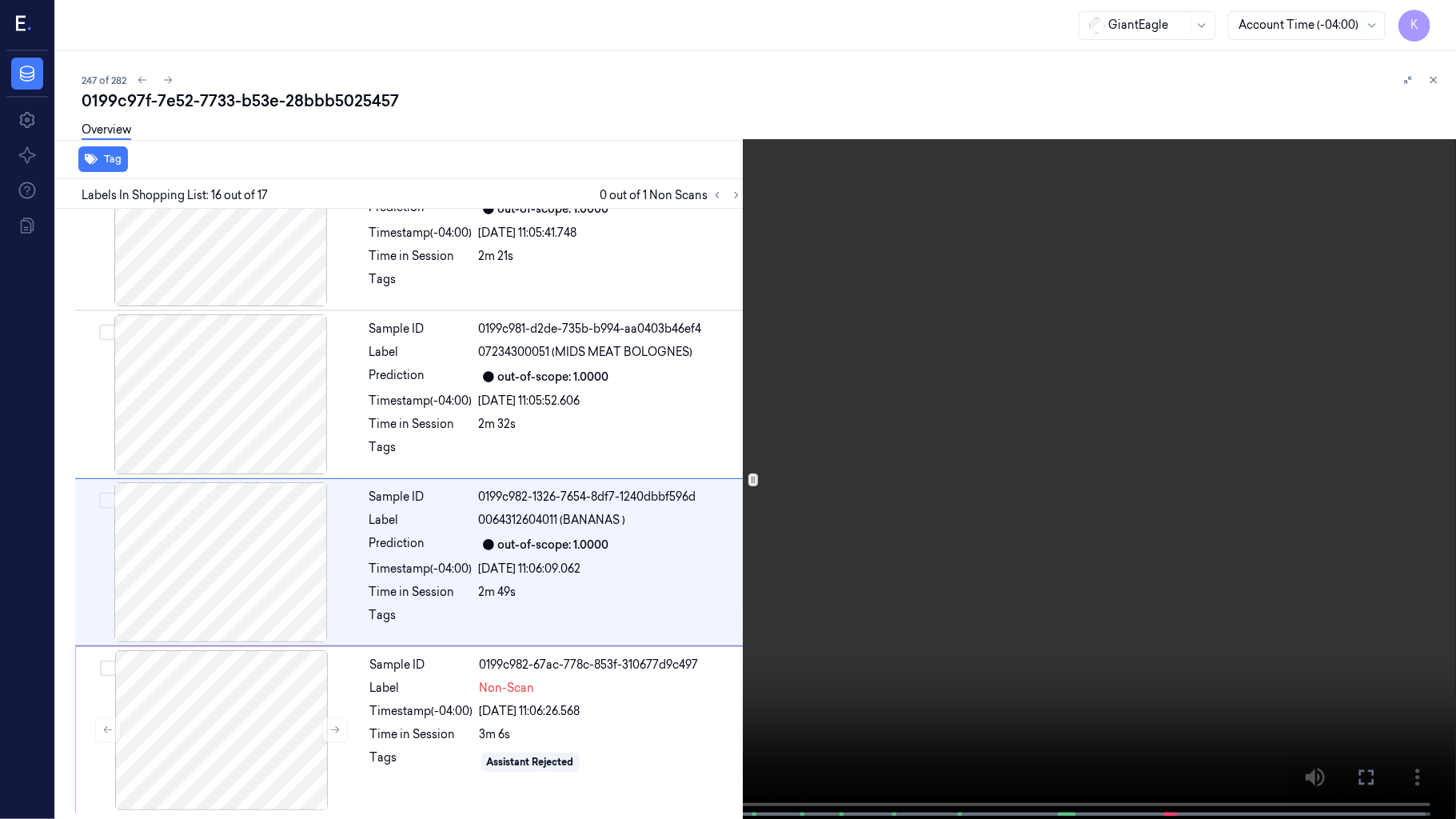
click at [993, 328] on video at bounding box center [728, 411] width 1456 height 822
click at [780, 450] on video at bounding box center [728, 411] width 1456 height 822
click at [1069, 682] on video at bounding box center [728, 411] width 1456 height 822
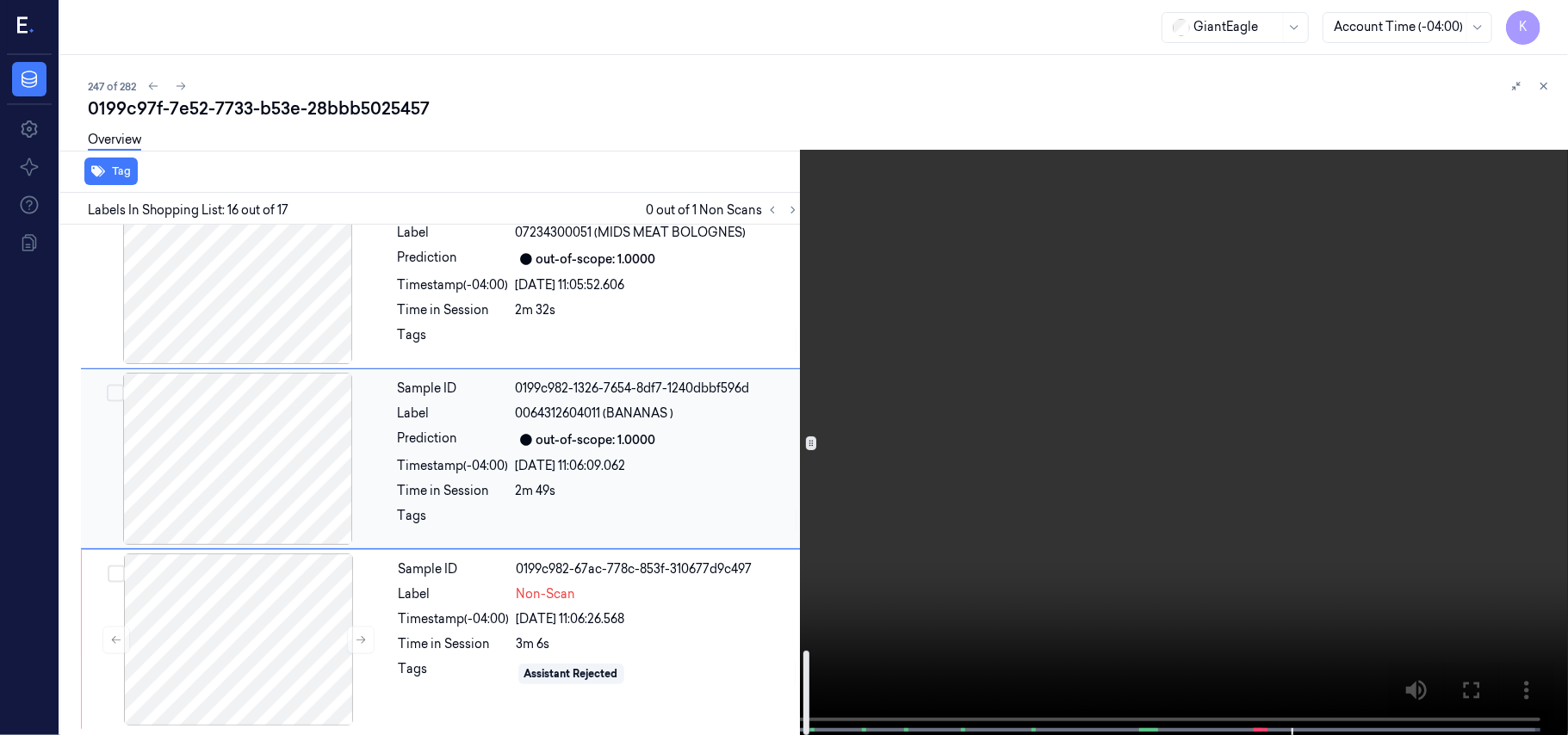
scroll to position [2577, 0]
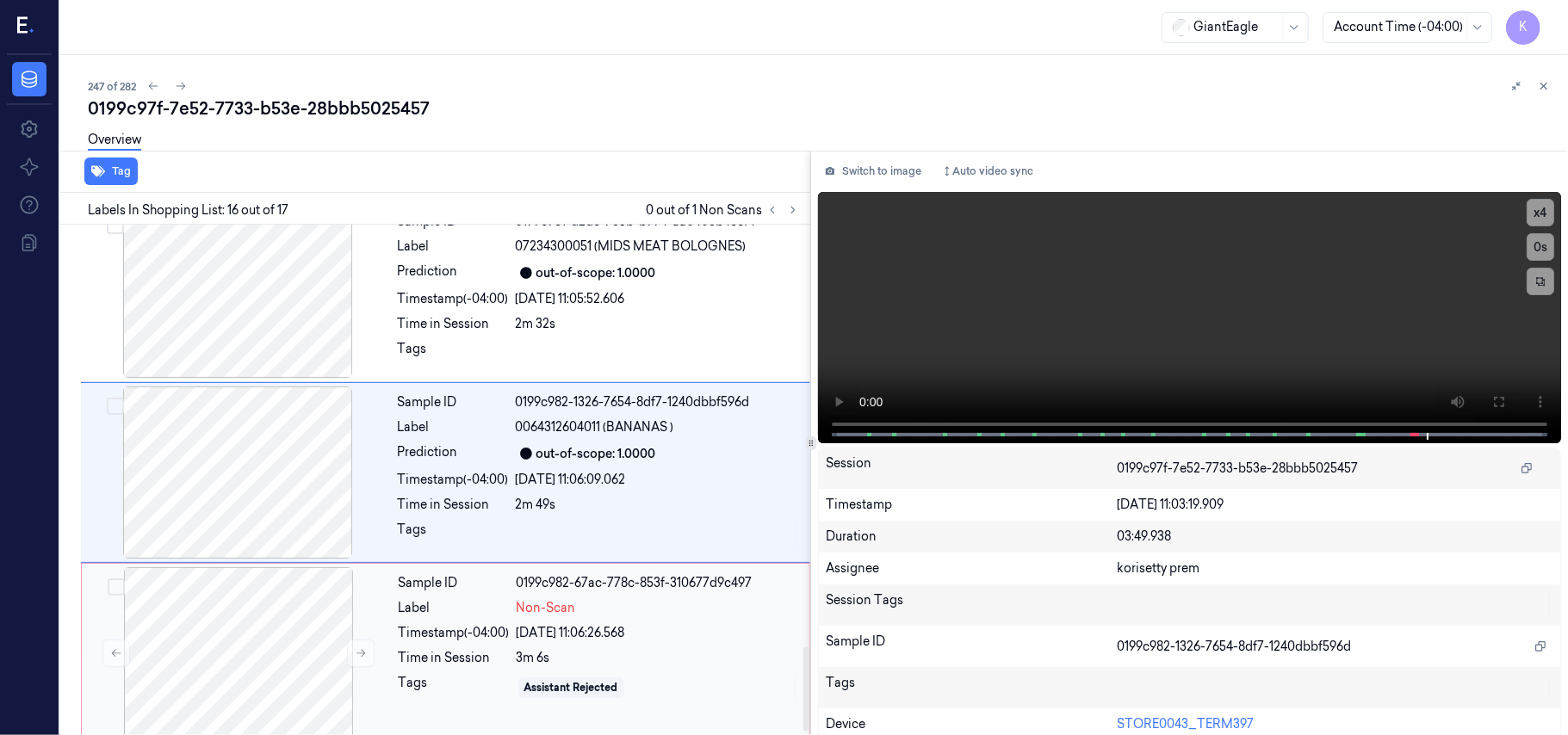
click at [577, 663] on div "3m 6s" at bounding box center [657, 658] width 283 height 18
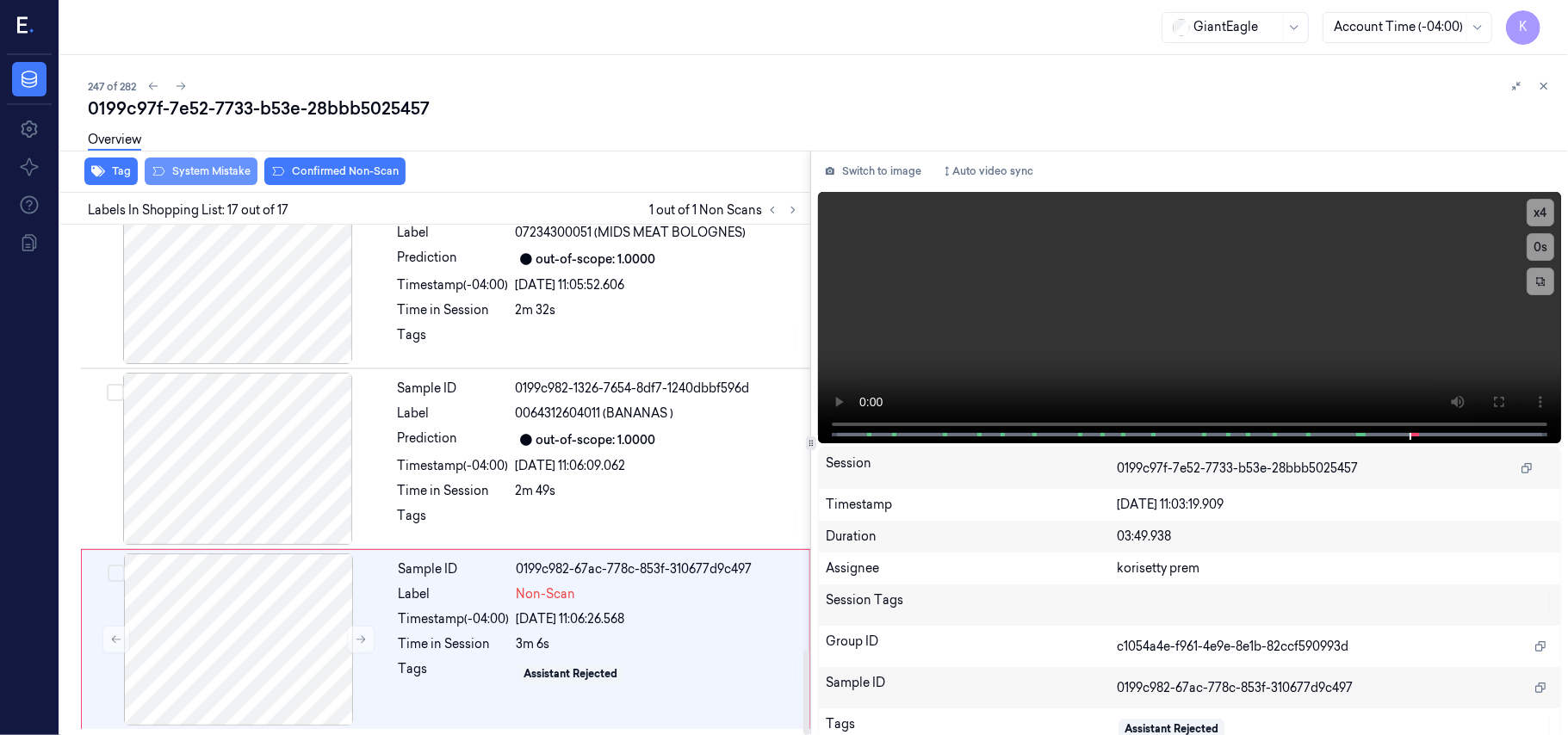
click at [222, 180] on button "System Mistake" at bounding box center [200, 171] width 113 height 27
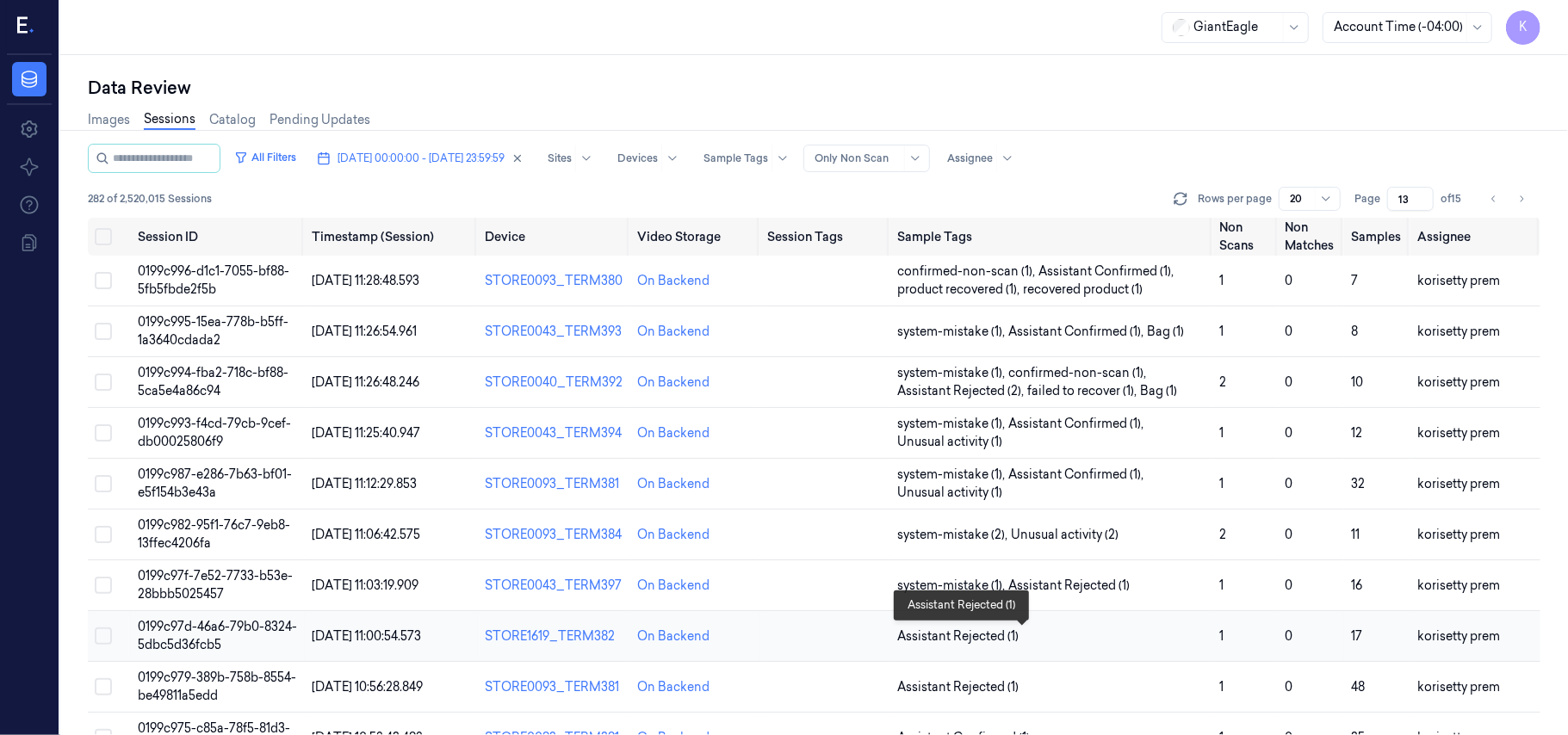
click at [1126, 644] on span "Assistant Rejected (1)" at bounding box center [1052, 637] width 309 height 18
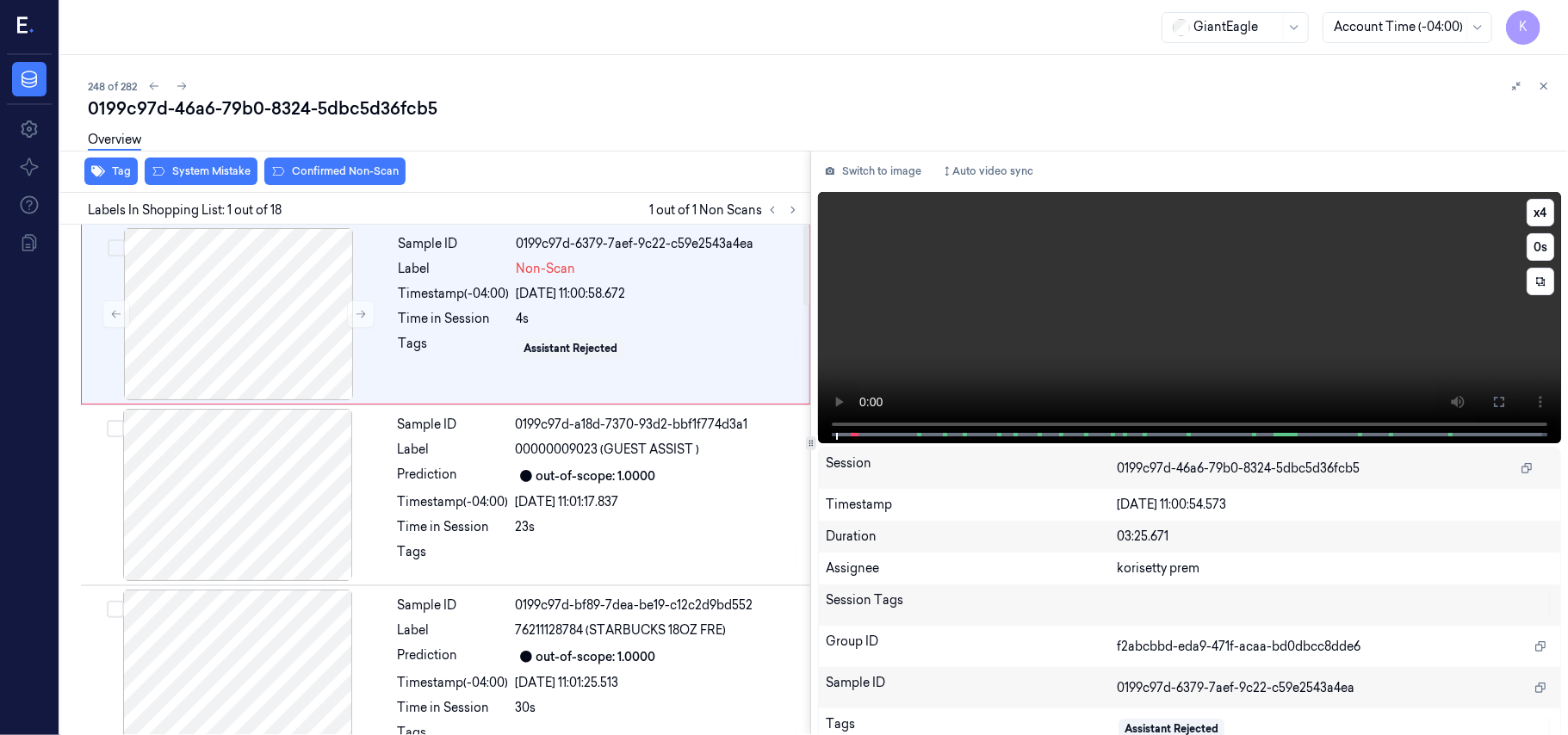
click at [1303, 244] on video at bounding box center [1190, 318] width 743 height 252
click at [1540, 211] on button "x 4" at bounding box center [1541, 212] width 27 height 27
click at [1540, 211] on button "x 1" at bounding box center [1541, 212] width 27 height 27
click at [1485, 393] on button at bounding box center [1498, 402] width 27 height 27
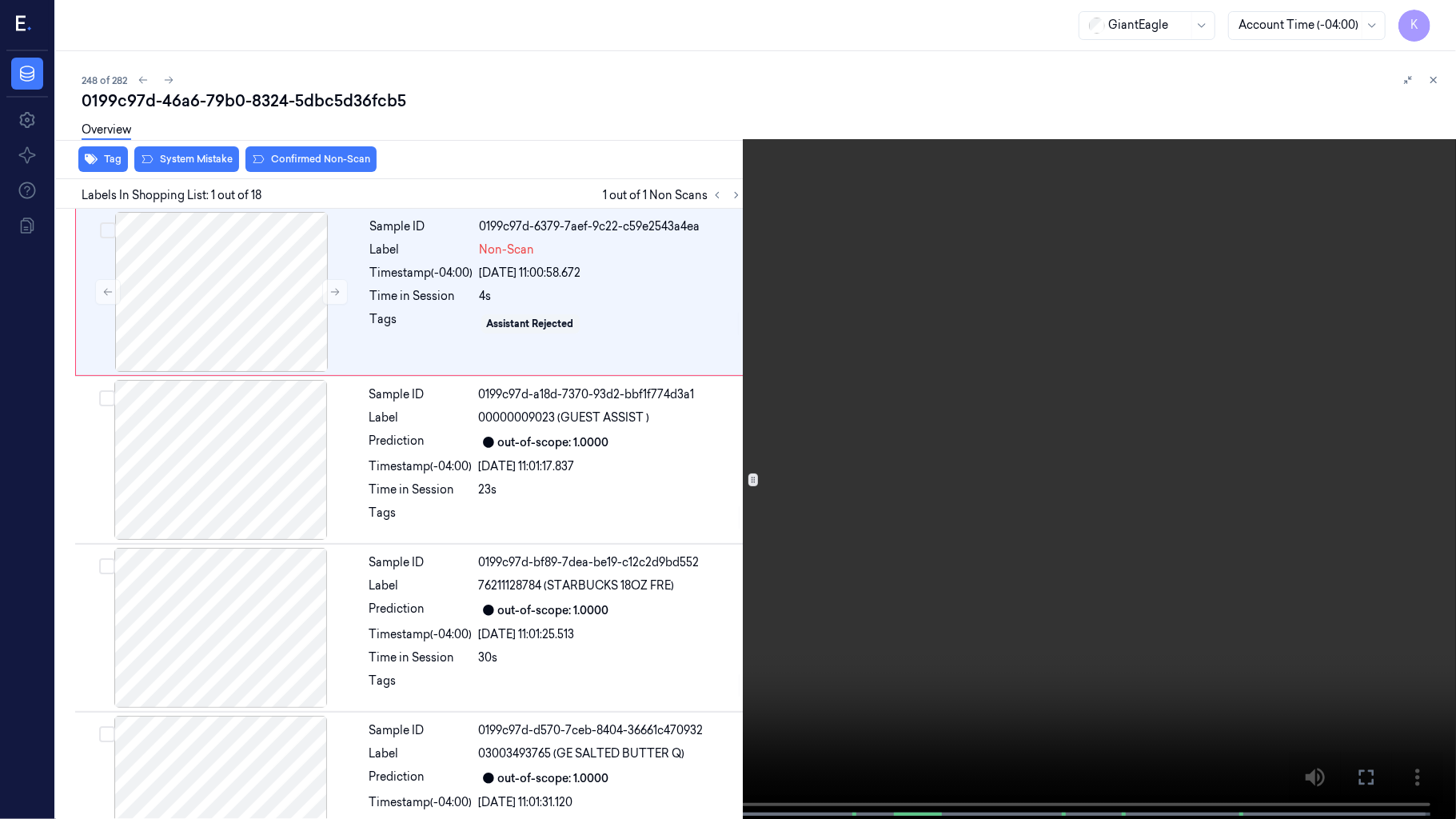
click at [682, 568] on video at bounding box center [728, 411] width 1456 height 822
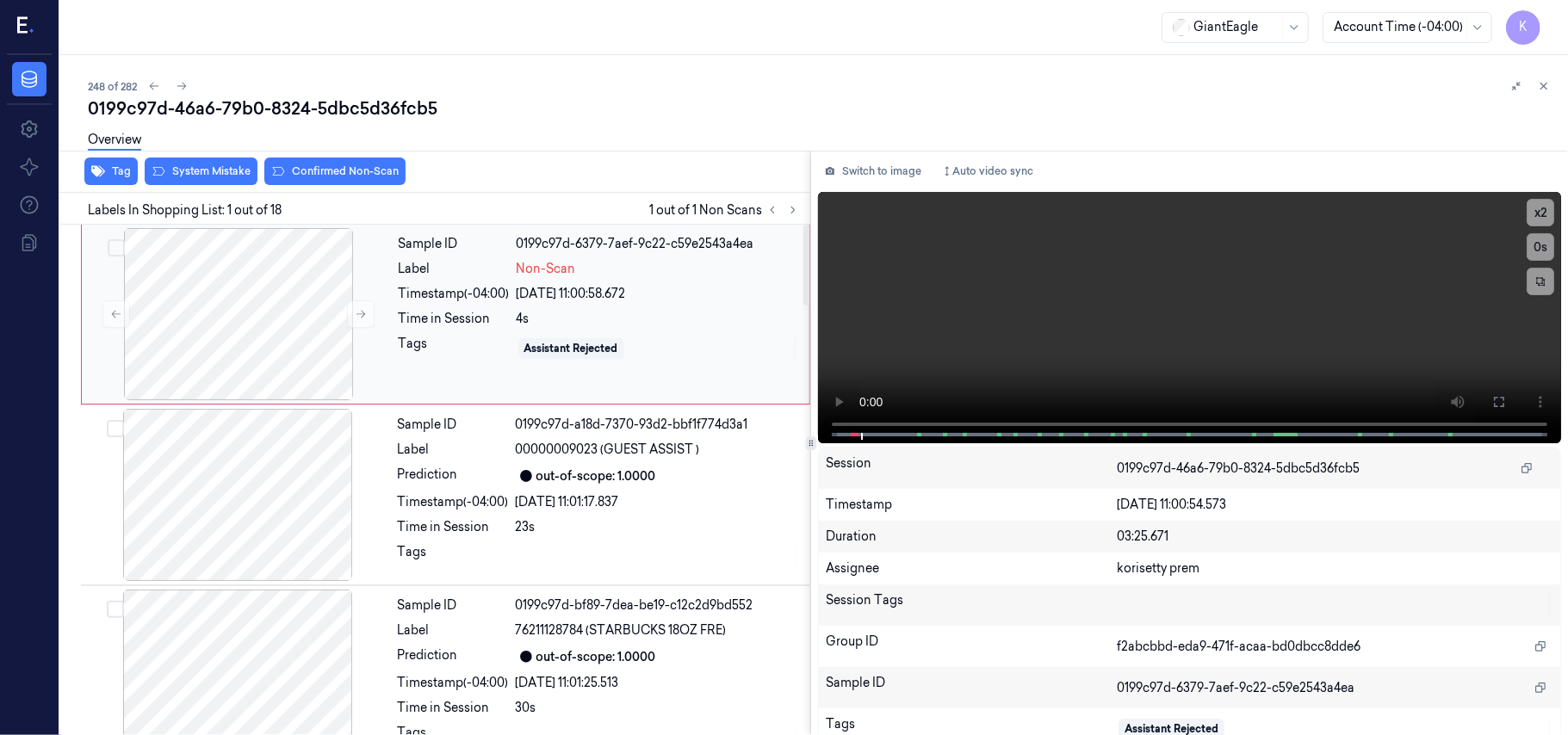
click at [582, 285] on div "[DATE] 11:00:58.672" at bounding box center [657, 294] width 283 height 18
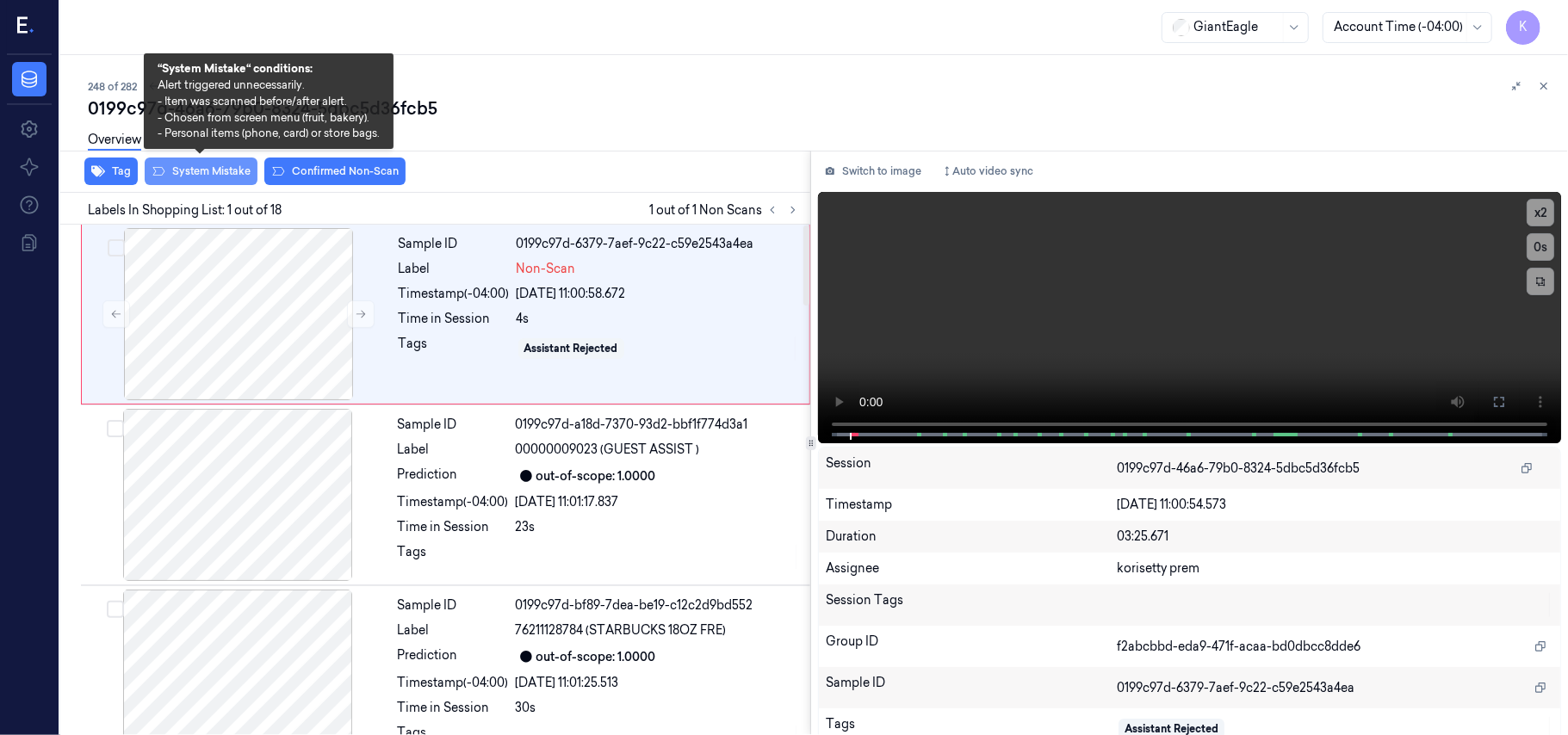
click at [180, 168] on button "System Mistake" at bounding box center [200, 171] width 113 height 27
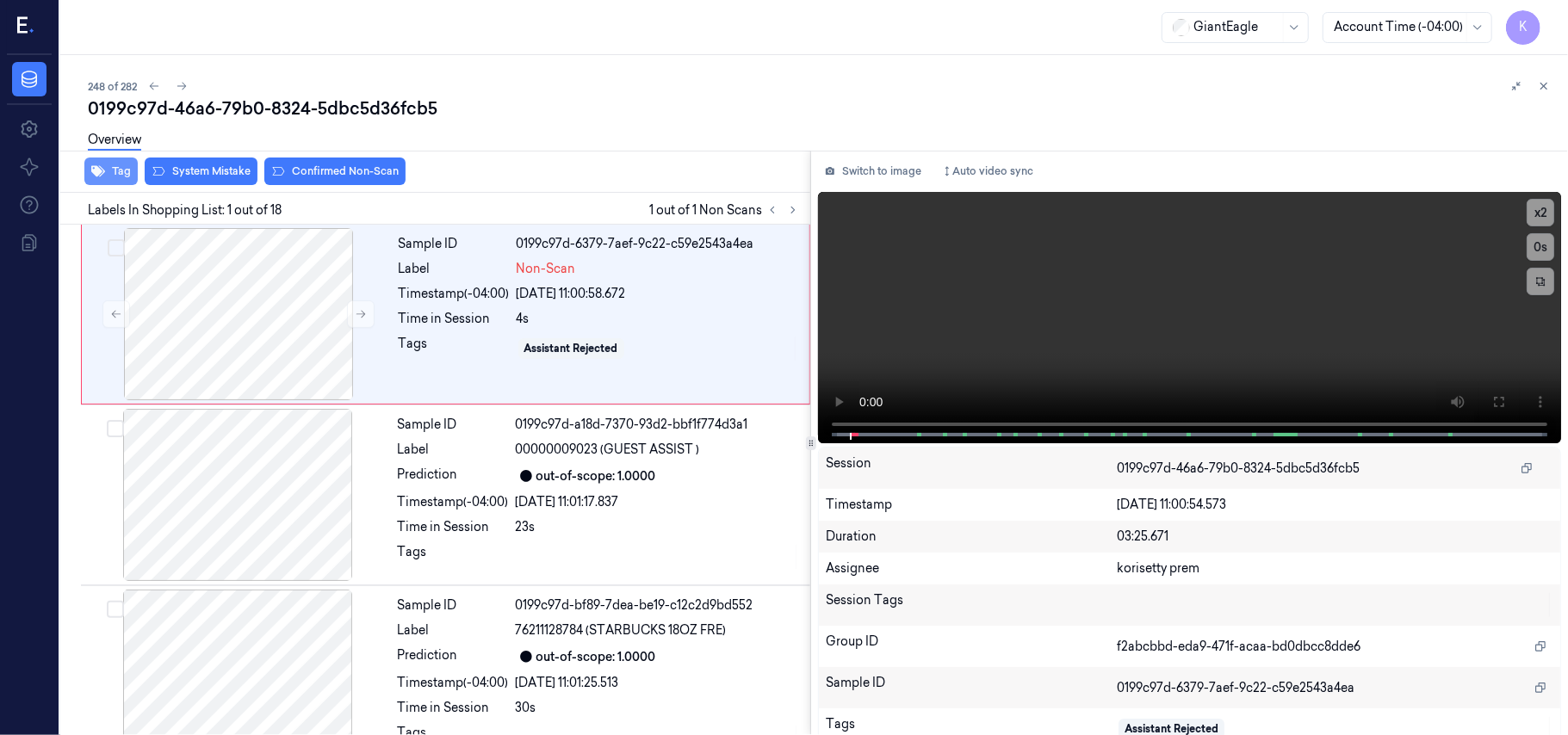
click at [114, 176] on button "Tag" at bounding box center [111, 171] width 53 height 27
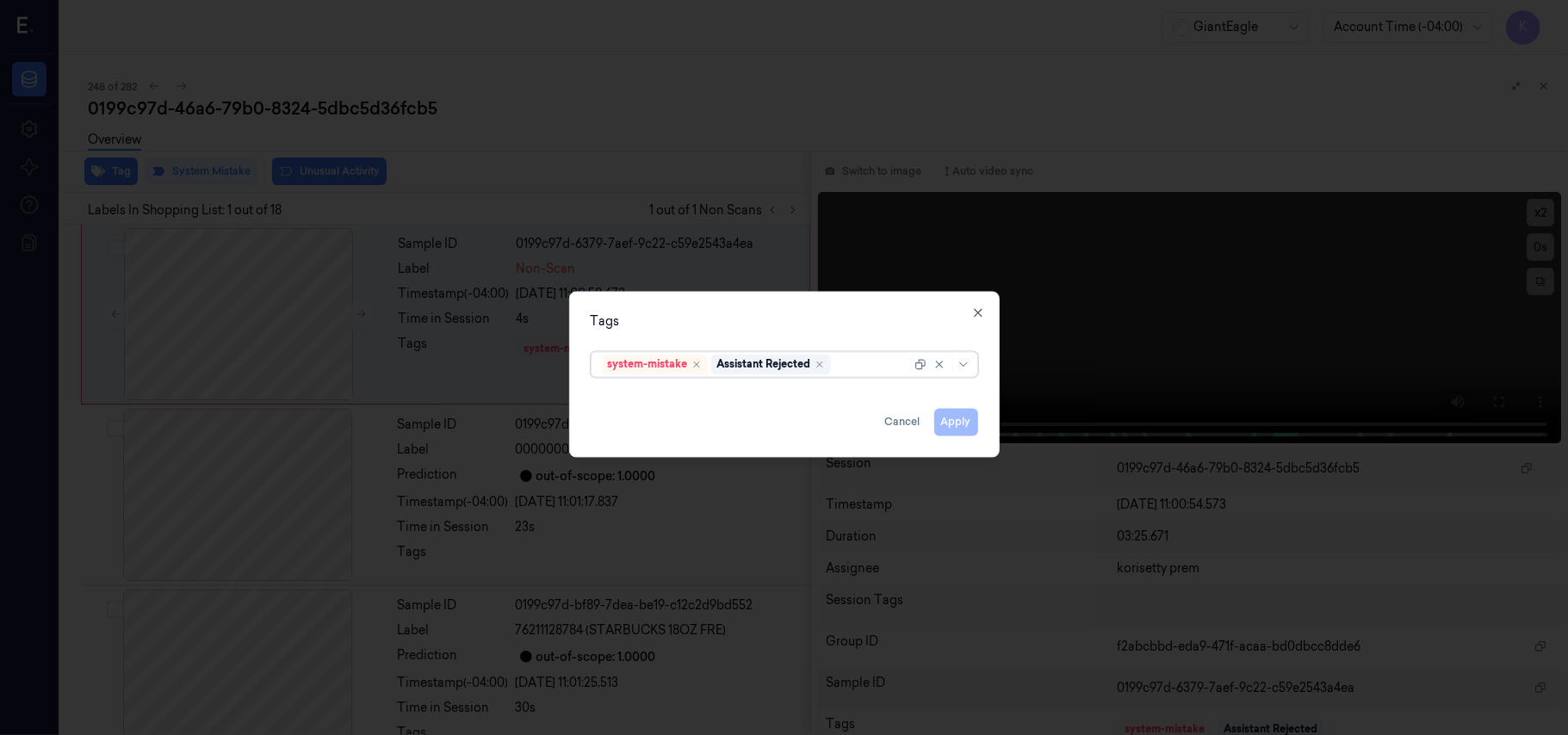
click at [870, 366] on div at bounding box center [872, 364] width 77 height 18
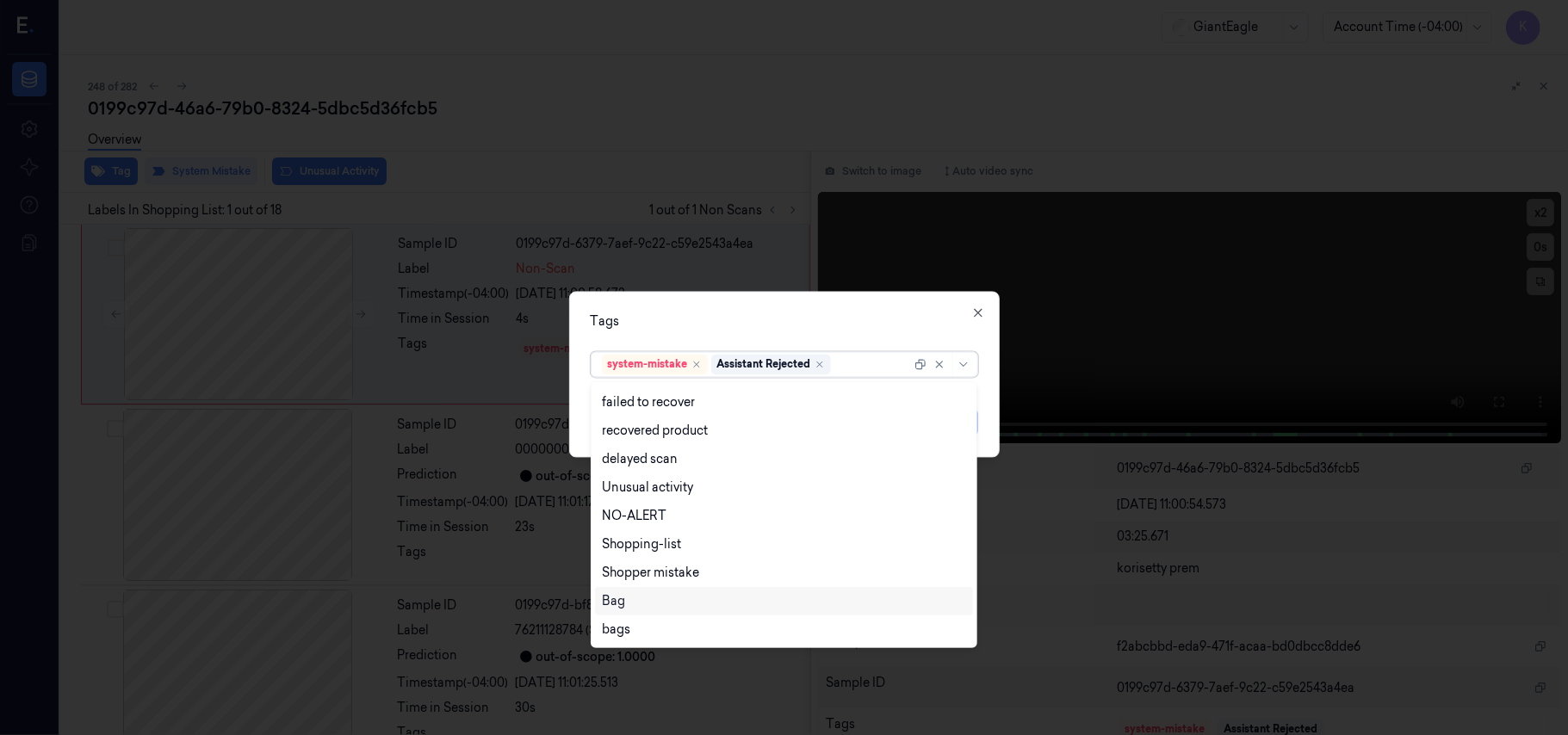
click at [678, 594] on div "Bag" at bounding box center [784, 601] width 364 height 18
click at [825, 287] on div at bounding box center [784, 367] width 1568 height 735
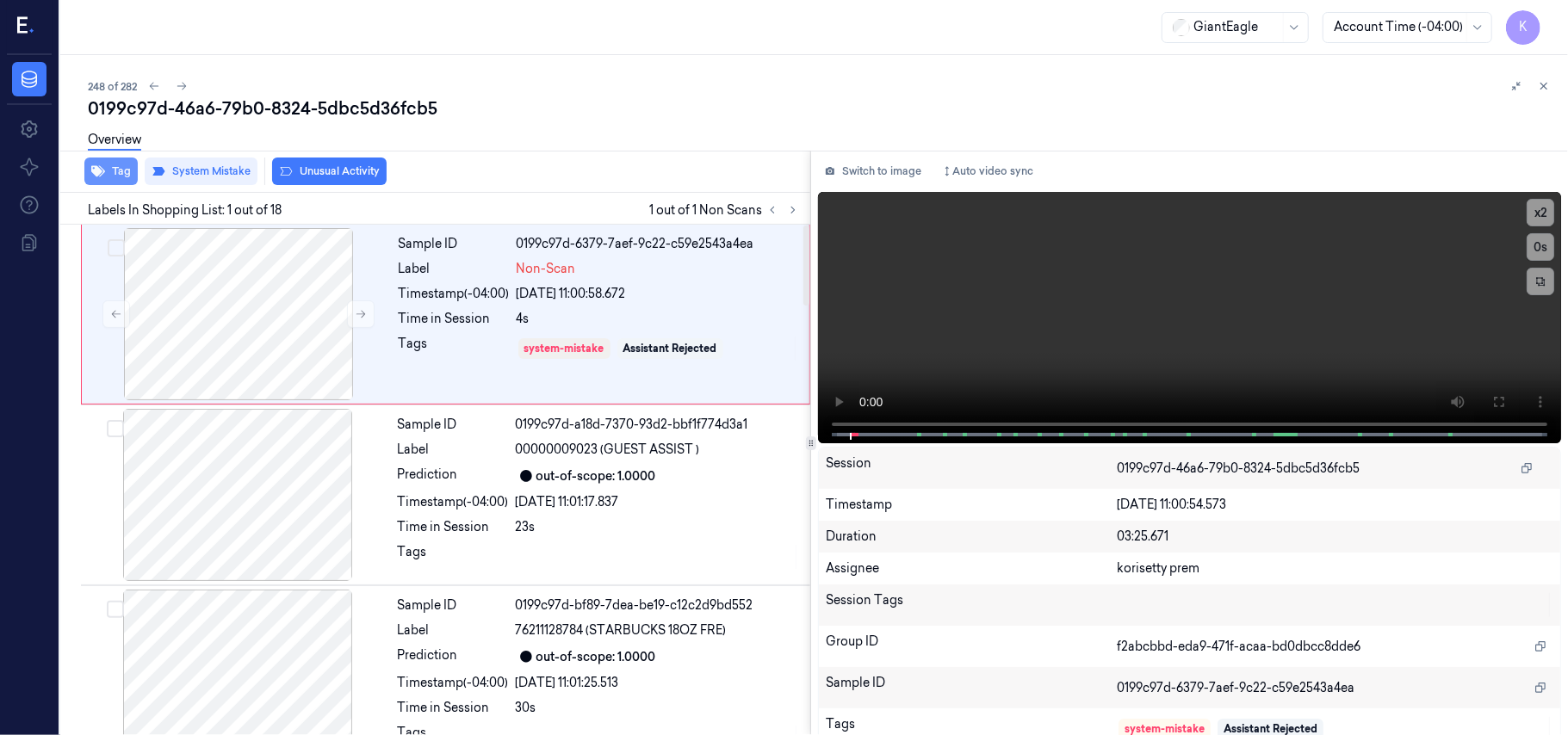
click at [109, 177] on button "Tag" at bounding box center [111, 171] width 53 height 27
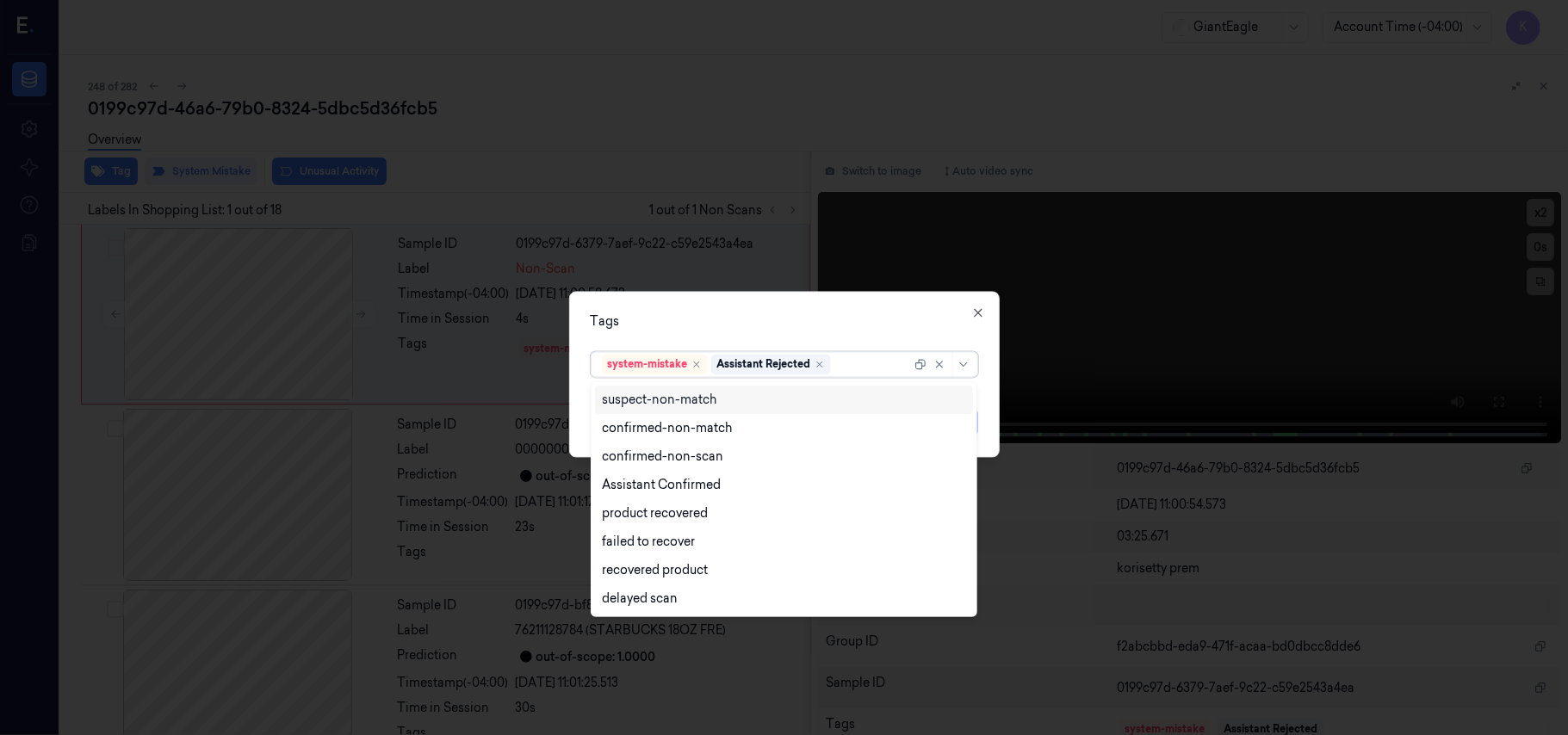
click at [859, 365] on div at bounding box center [872, 364] width 77 height 18
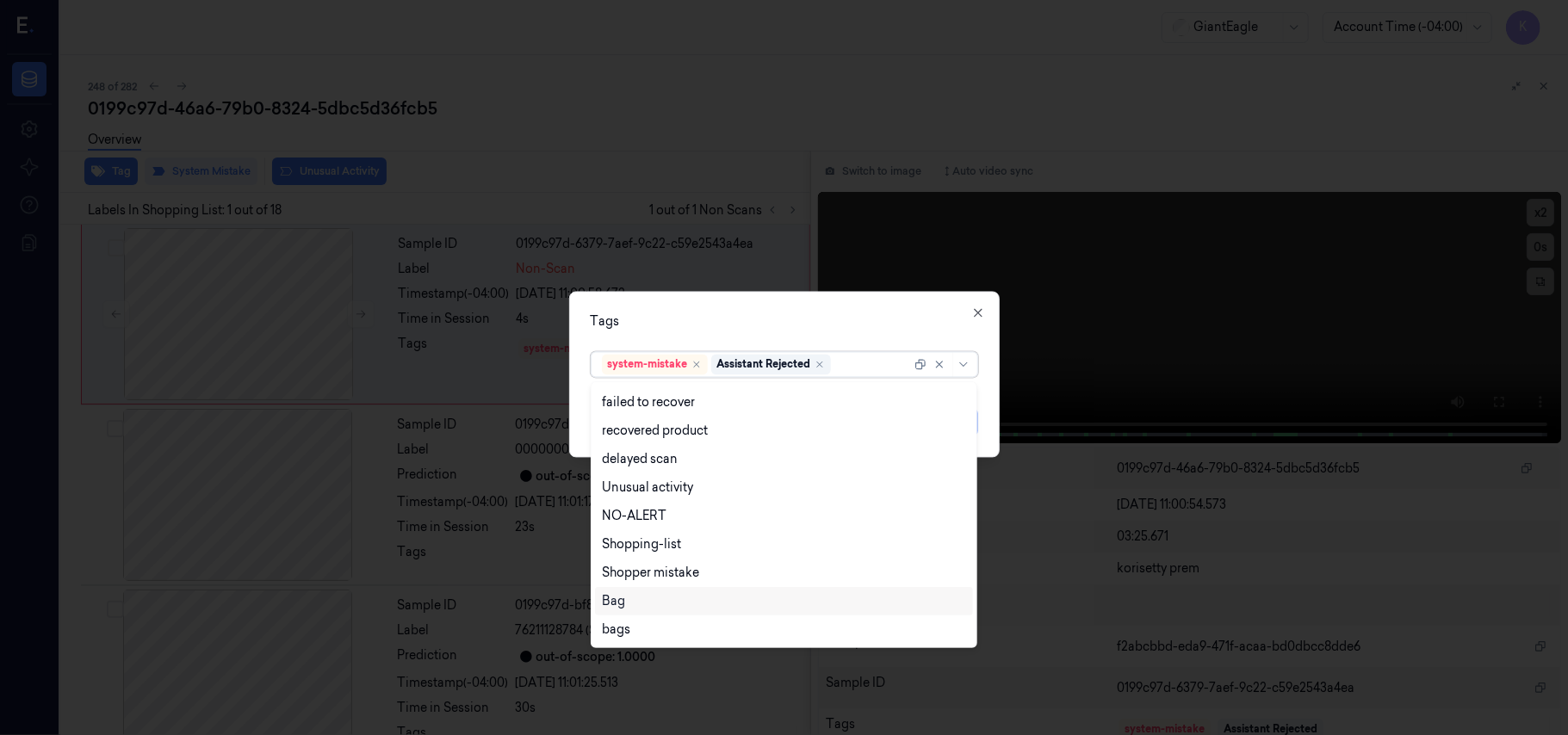
click at [652, 602] on div "Bag" at bounding box center [784, 601] width 364 height 18
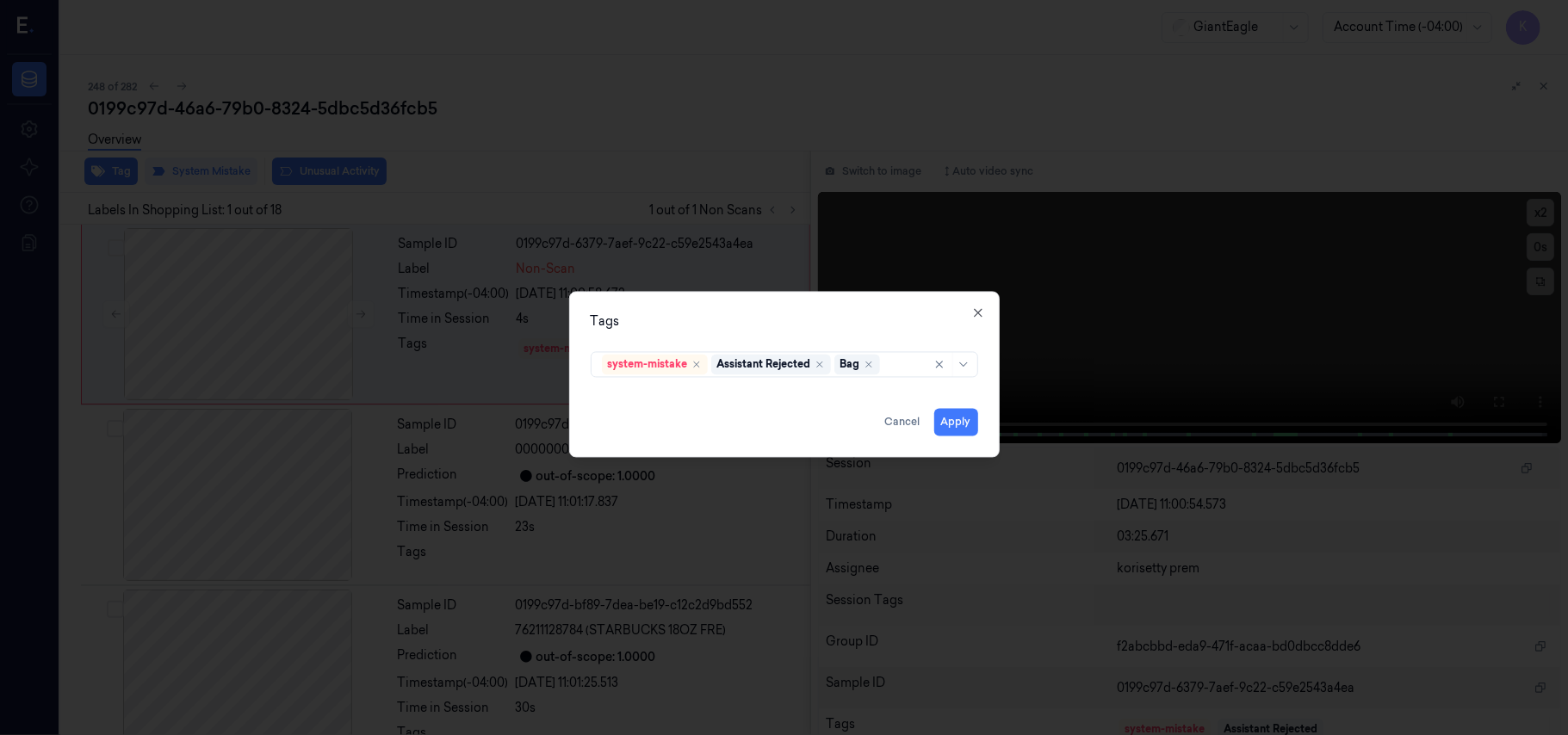
click at [824, 340] on div "Tags system-mistake Assistant Rejected Bag Apply Cancel Close" at bounding box center [784, 375] width 430 height 167
click at [945, 417] on button "Apply" at bounding box center [957, 423] width 44 height 27
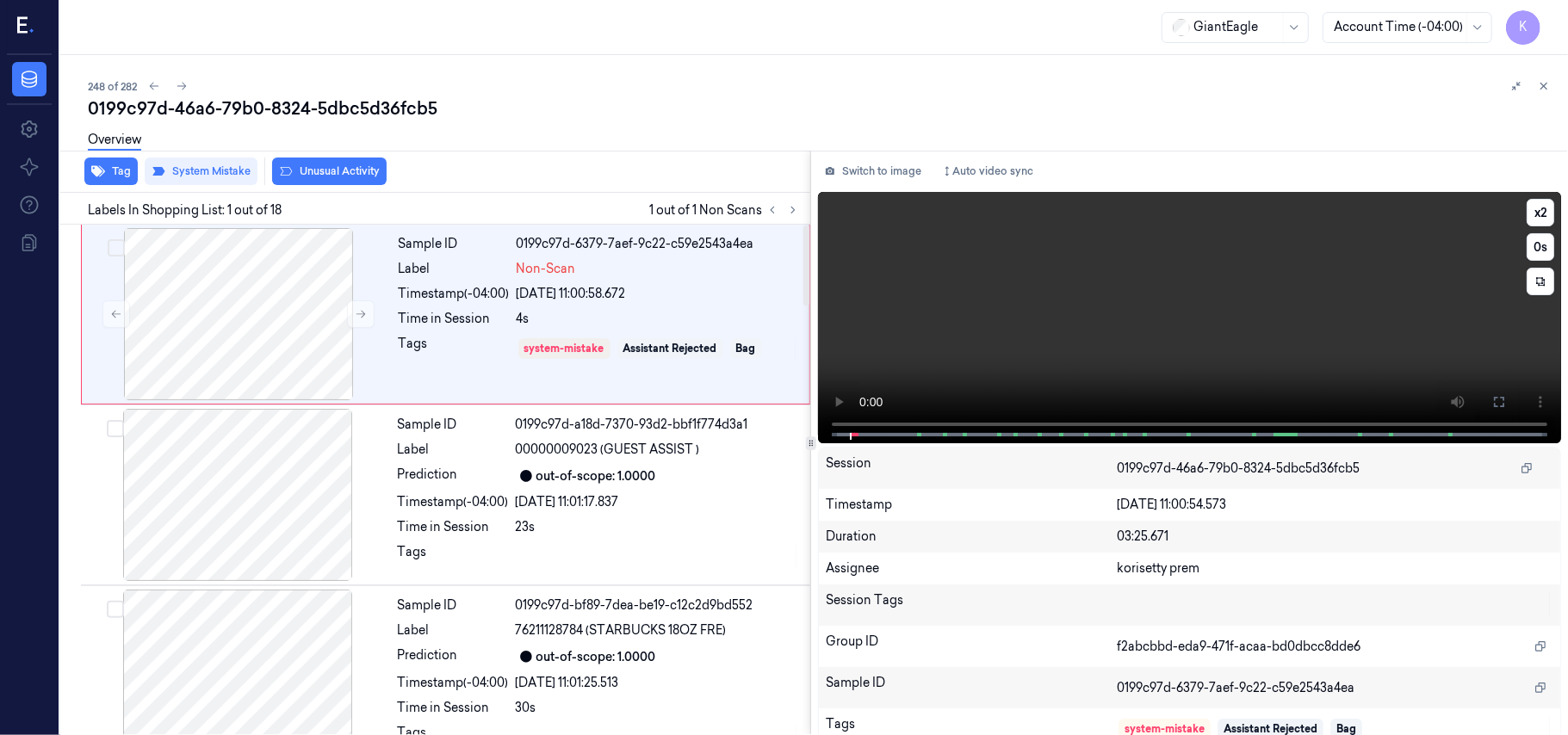
click at [1433, 293] on video at bounding box center [1190, 318] width 743 height 252
click at [1303, 340] on video at bounding box center [1190, 318] width 743 height 252
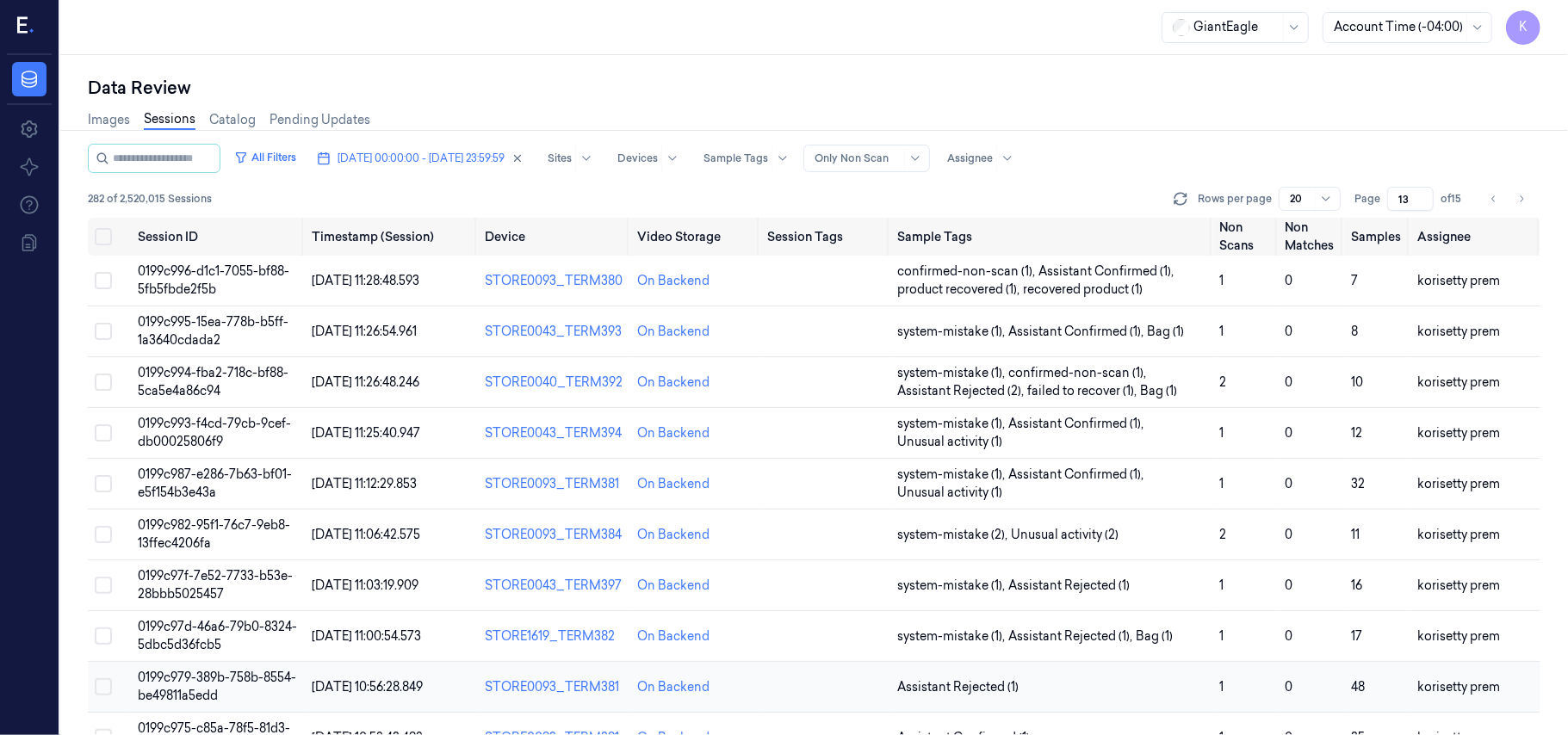
click at [1071, 679] on span "Assistant Rejected (1)" at bounding box center [1052, 687] width 309 height 18
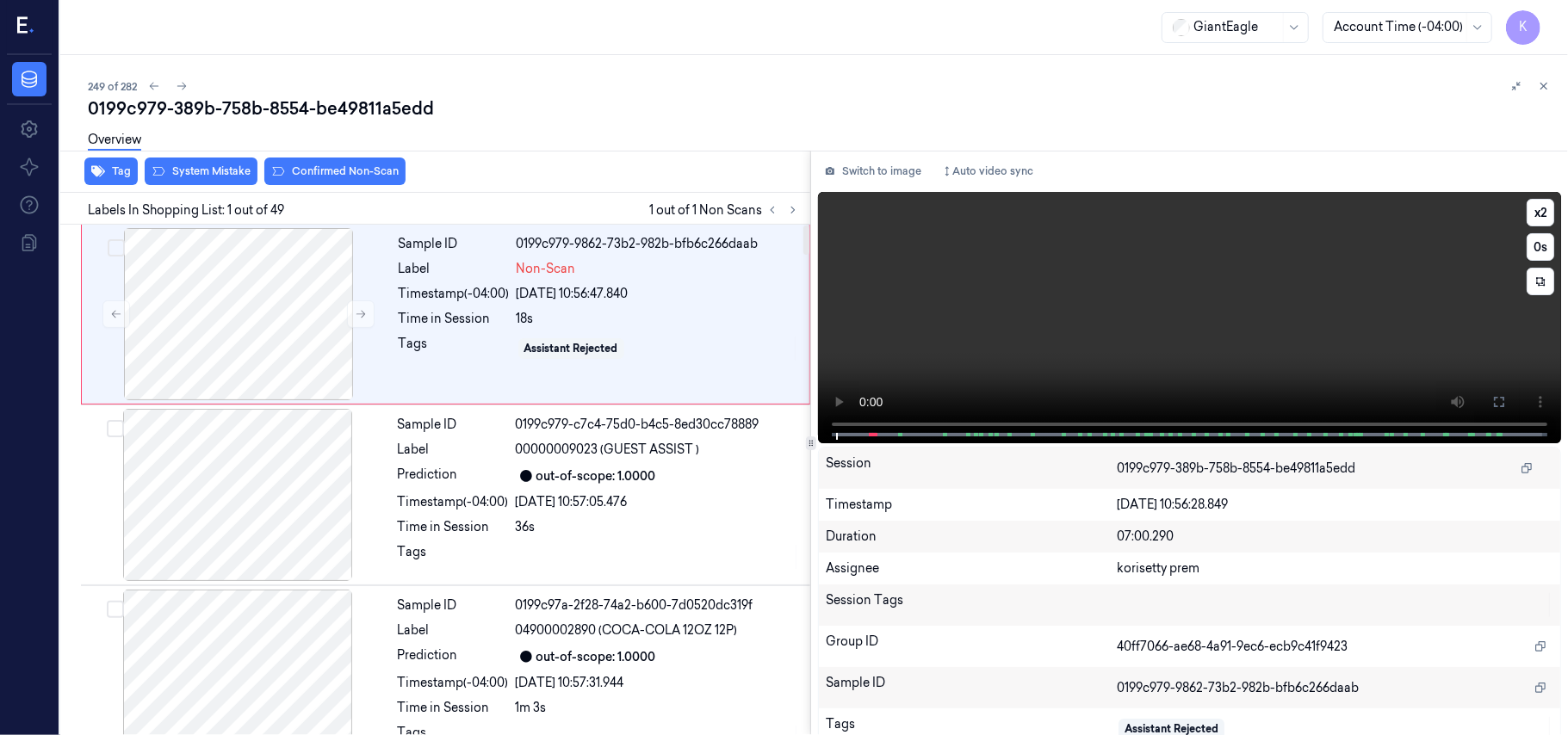
click at [1061, 291] on video at bounding box center [1190, 318] width 743 height 252
click at [1495, 395] on icon at bounding box center [1498, 402] width 14 height 14
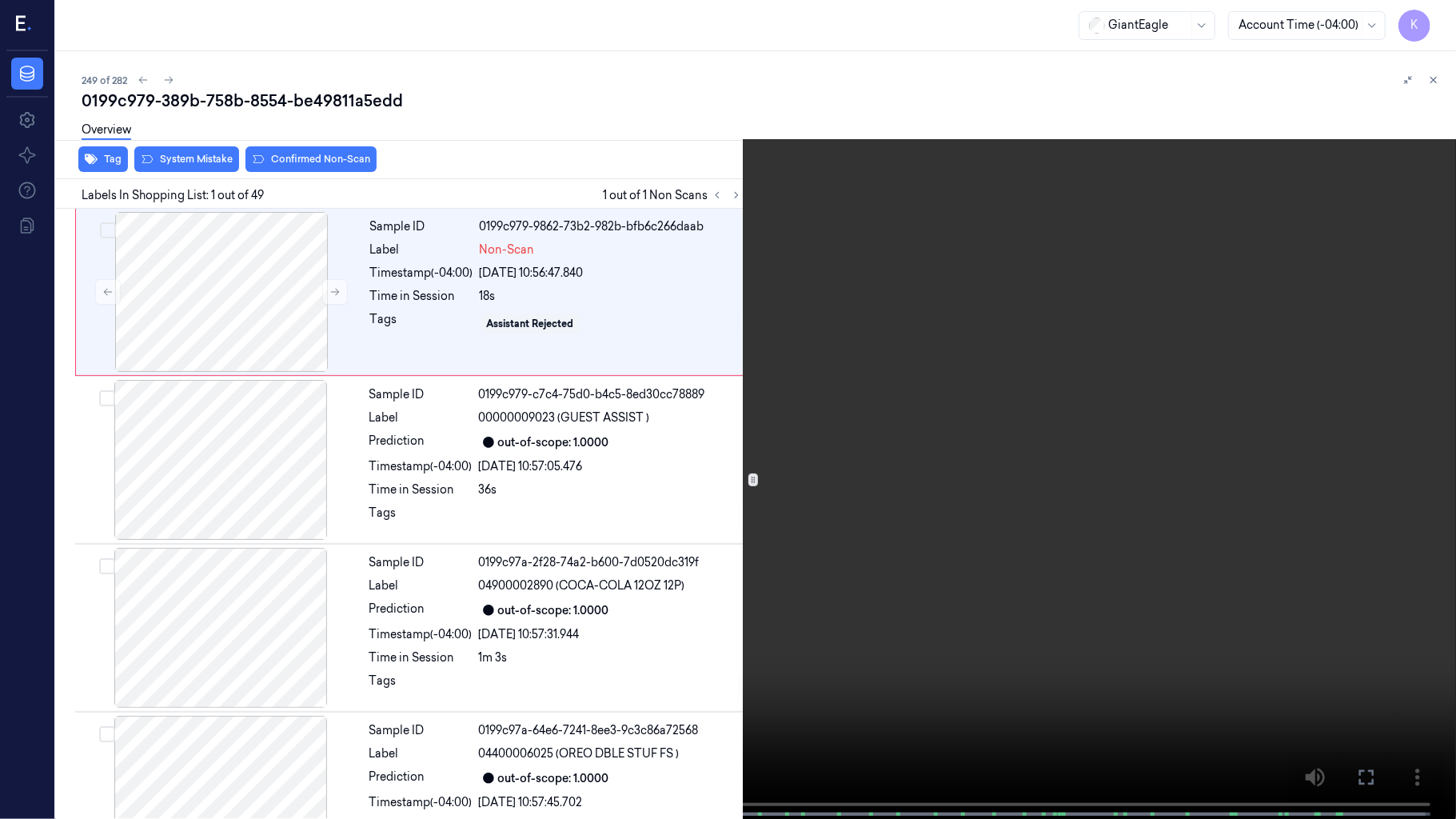
click at [932, 452] on video at bounding box center [728, 411] width 1456 height 822
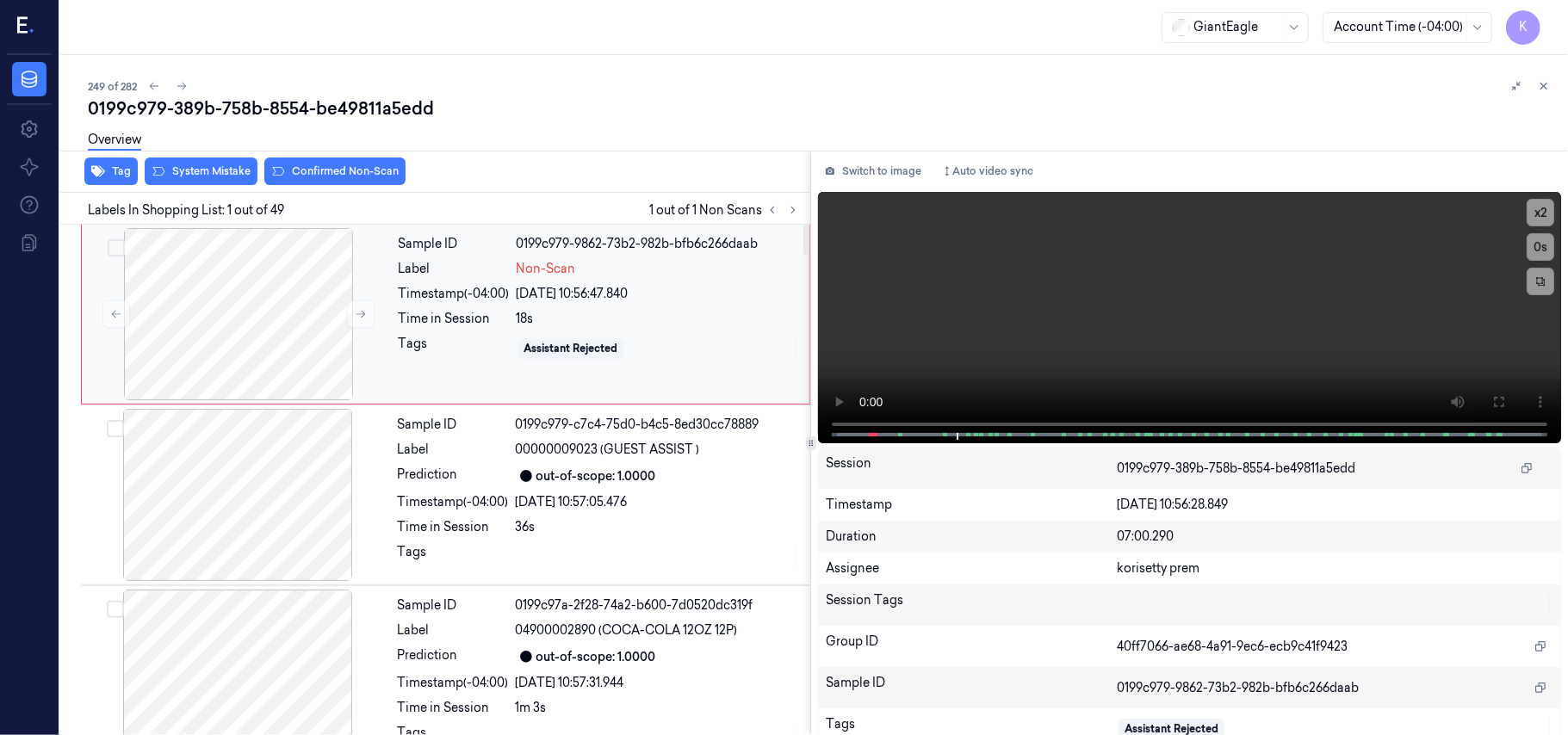
click at [444, 295] on div "Timestamp (-04:00)" at bounding box center [453, 294] width 111 height 18
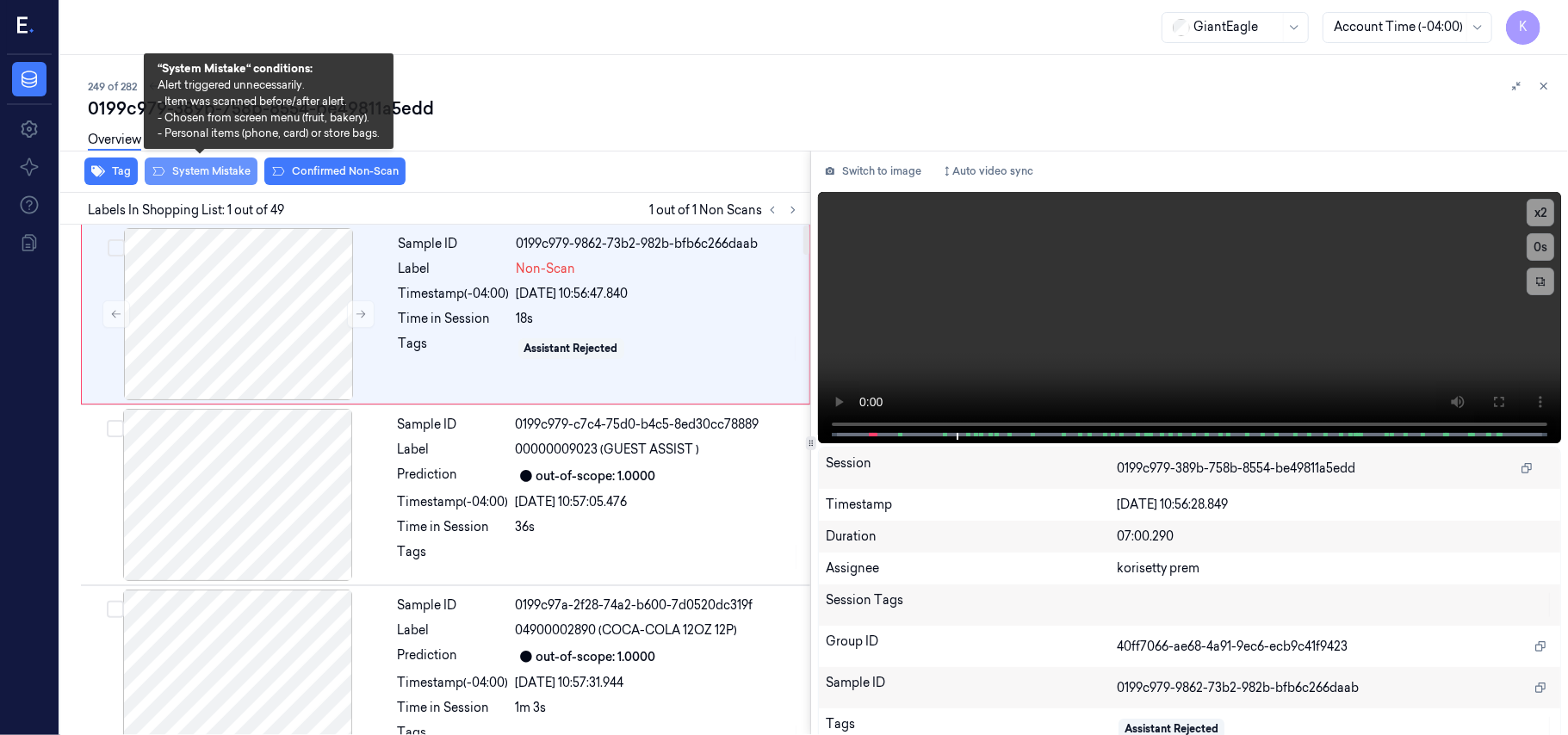
click at [200, 177] on button "System Mistake" at bounding box center [200, 171] width 113 height 27
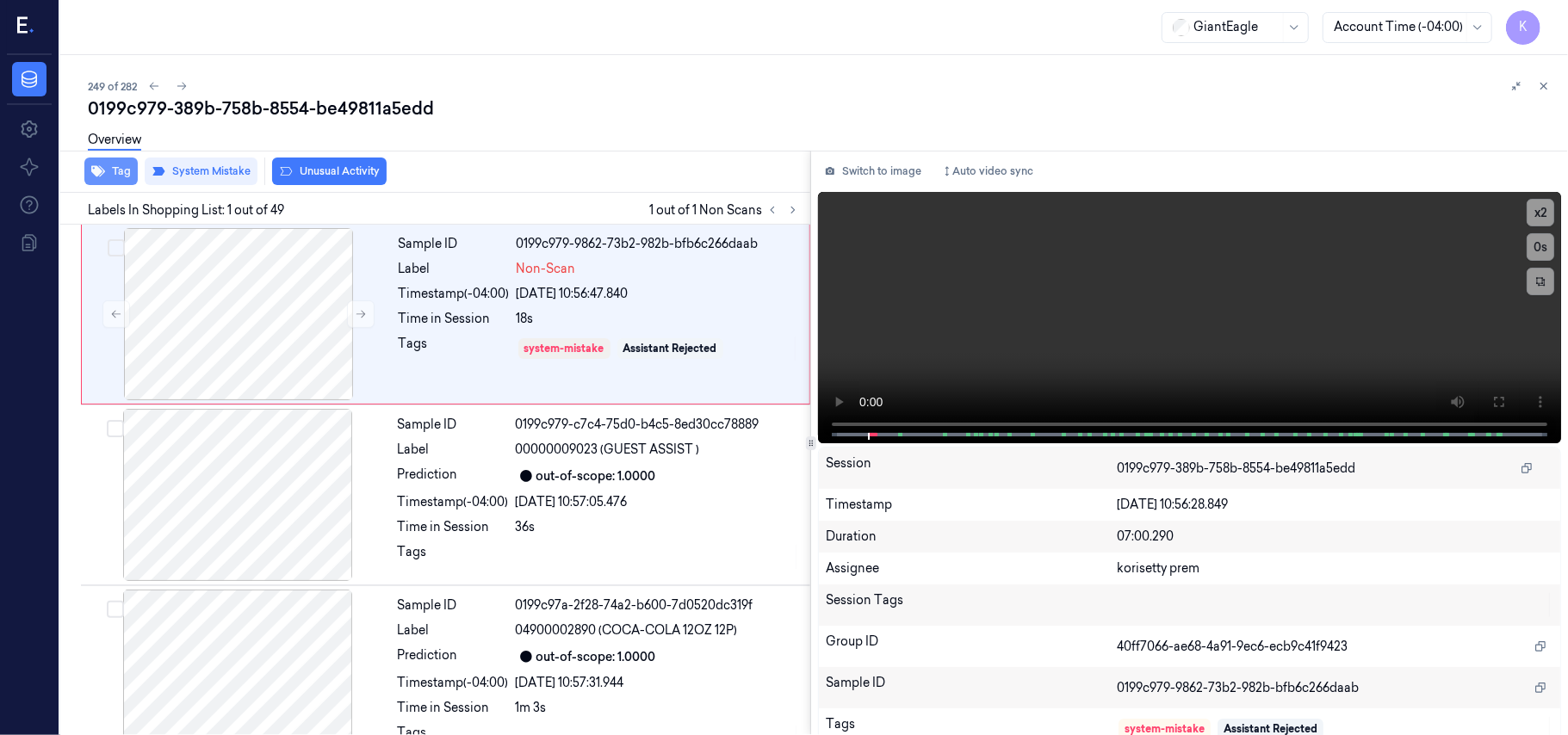
click at [111, 167] on button "Tag" at bounding box center [111, 171] width 53 height 27
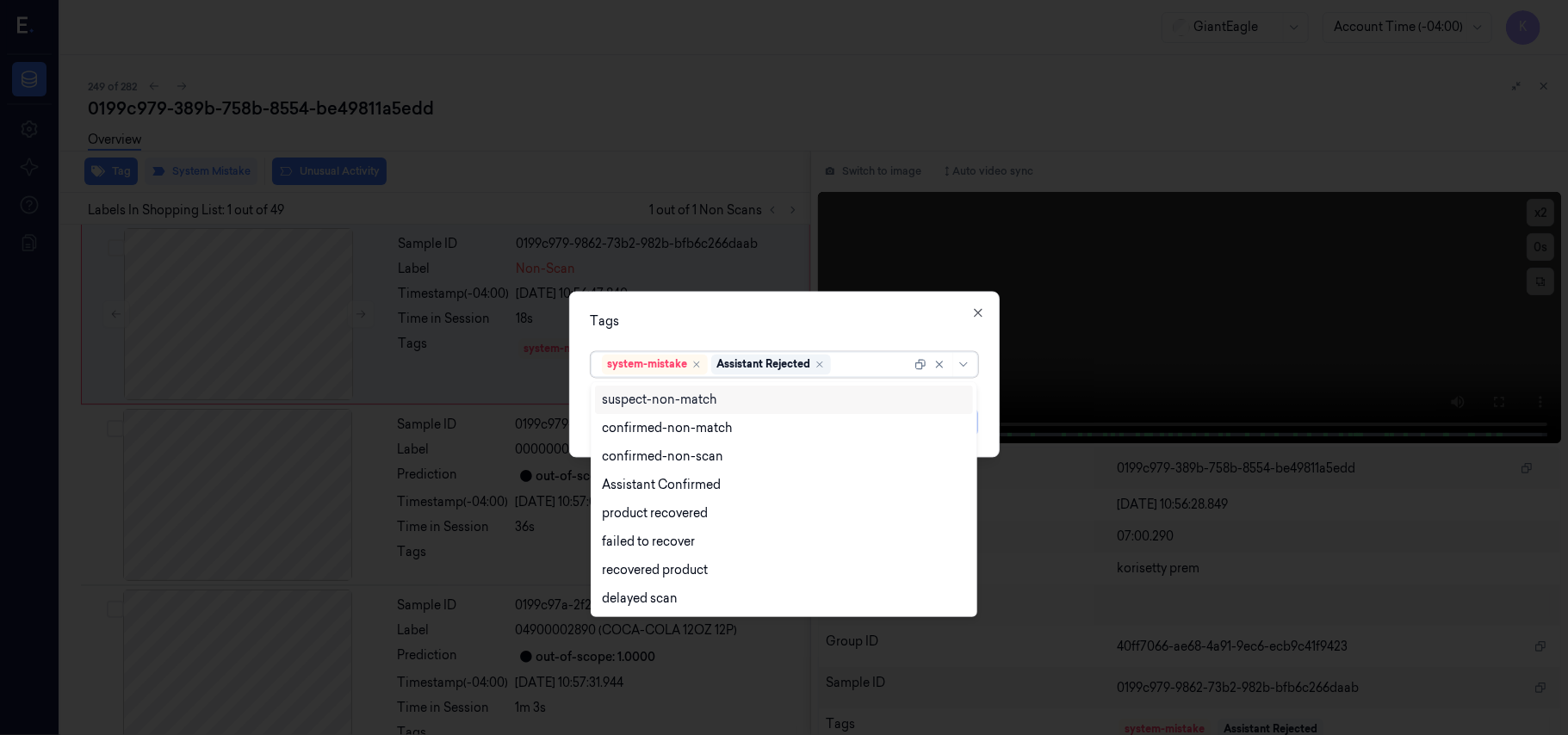
click at [862, 363] on div at bounding box center [872, 364] width 77 height 18
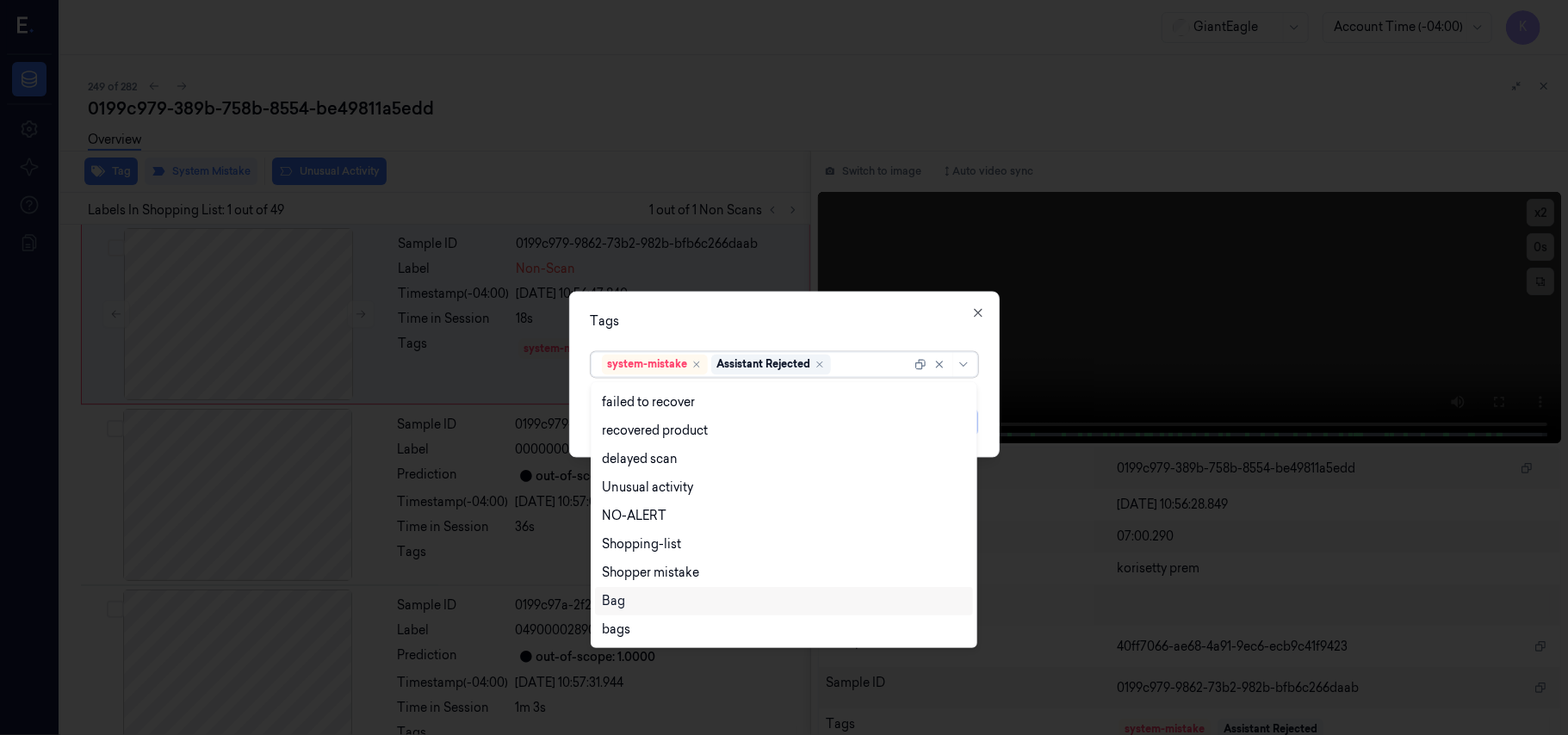
click at [624, 607] on div "Bag" at bounding box center [612, 601] width 23 height 18
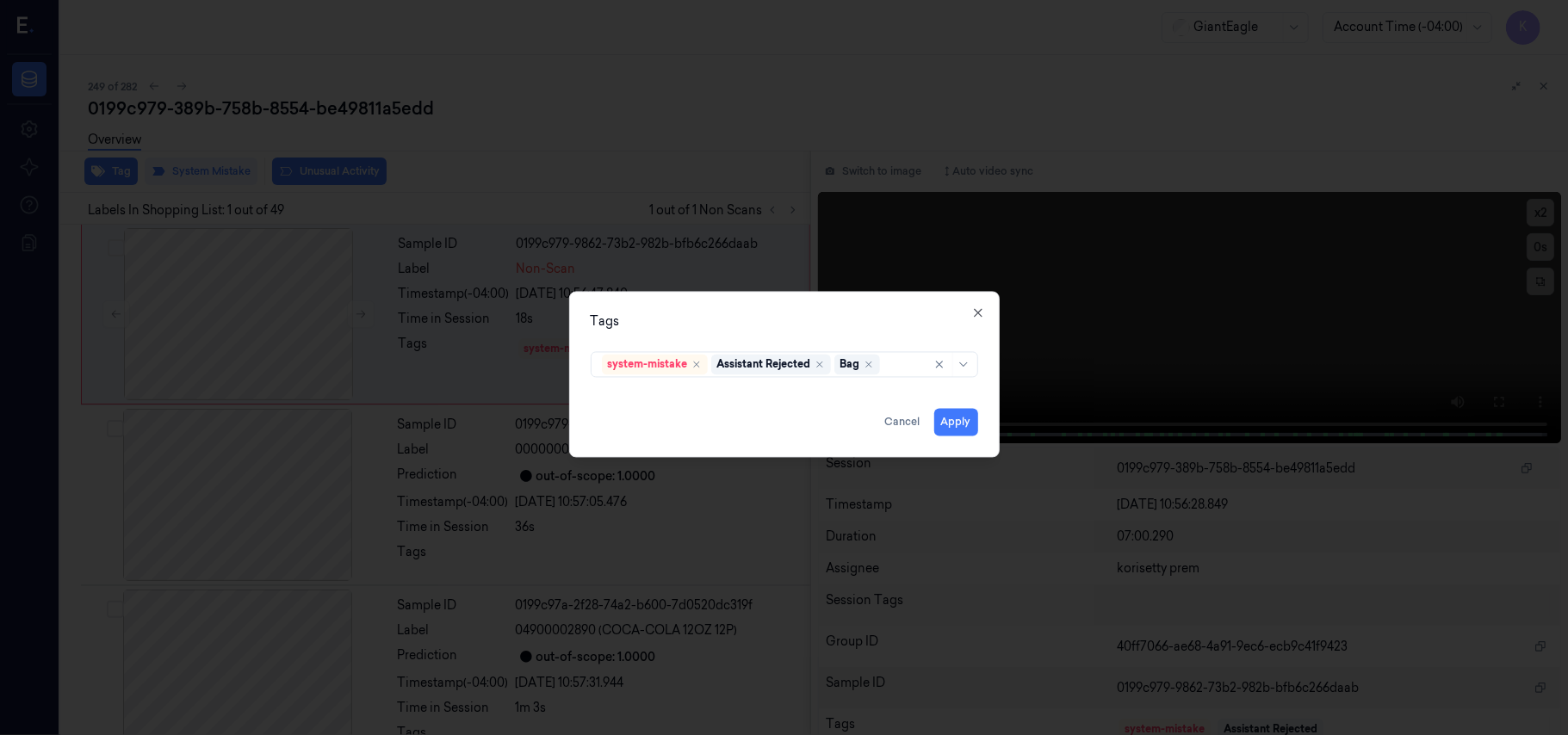
click at [889, 314] on div "Tags" at bounding box center [784, 322] width 387 height 18
click at [955, 415] on button "Apply" at bounding box center [957, 423] width 44 height 27
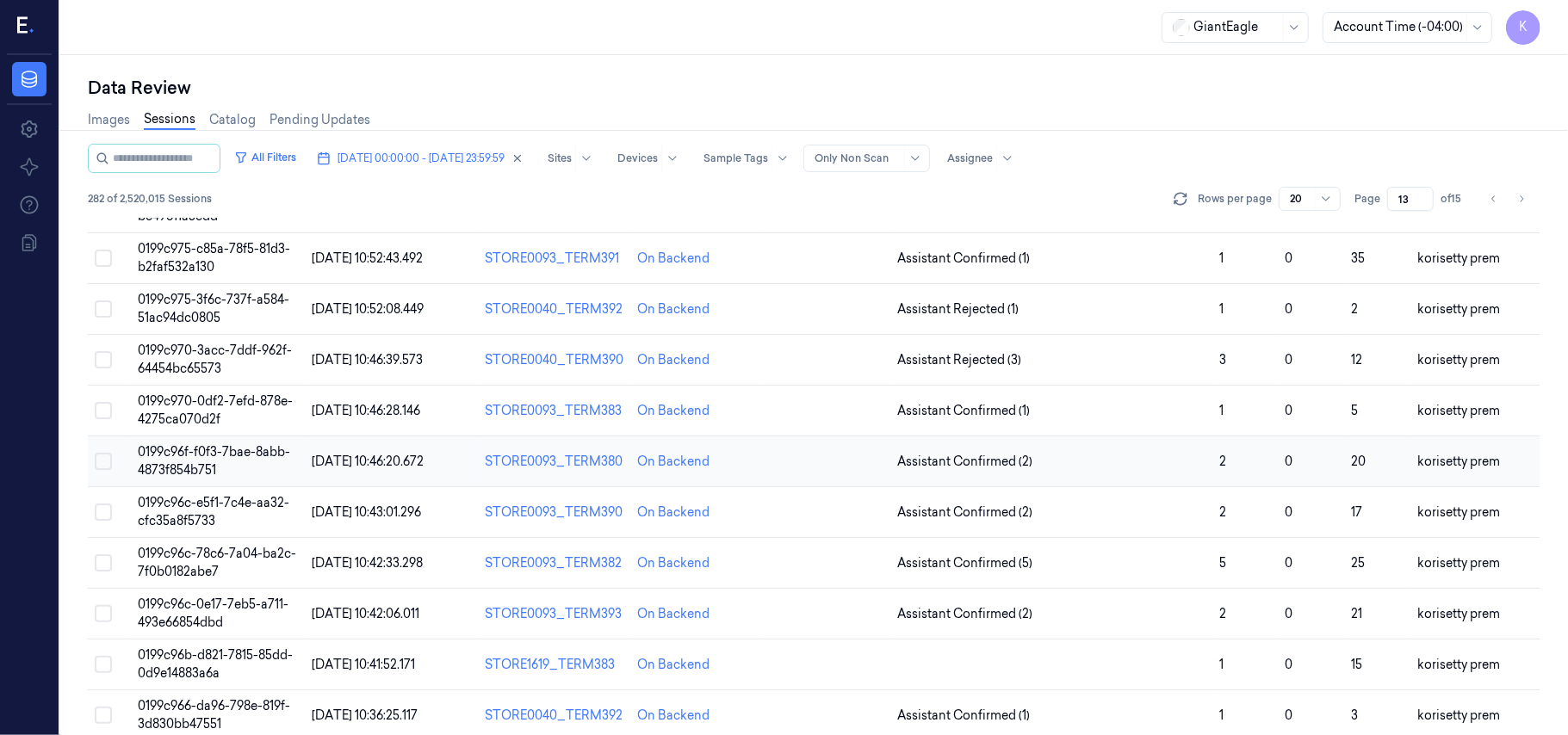
scroll to position [439, 0]
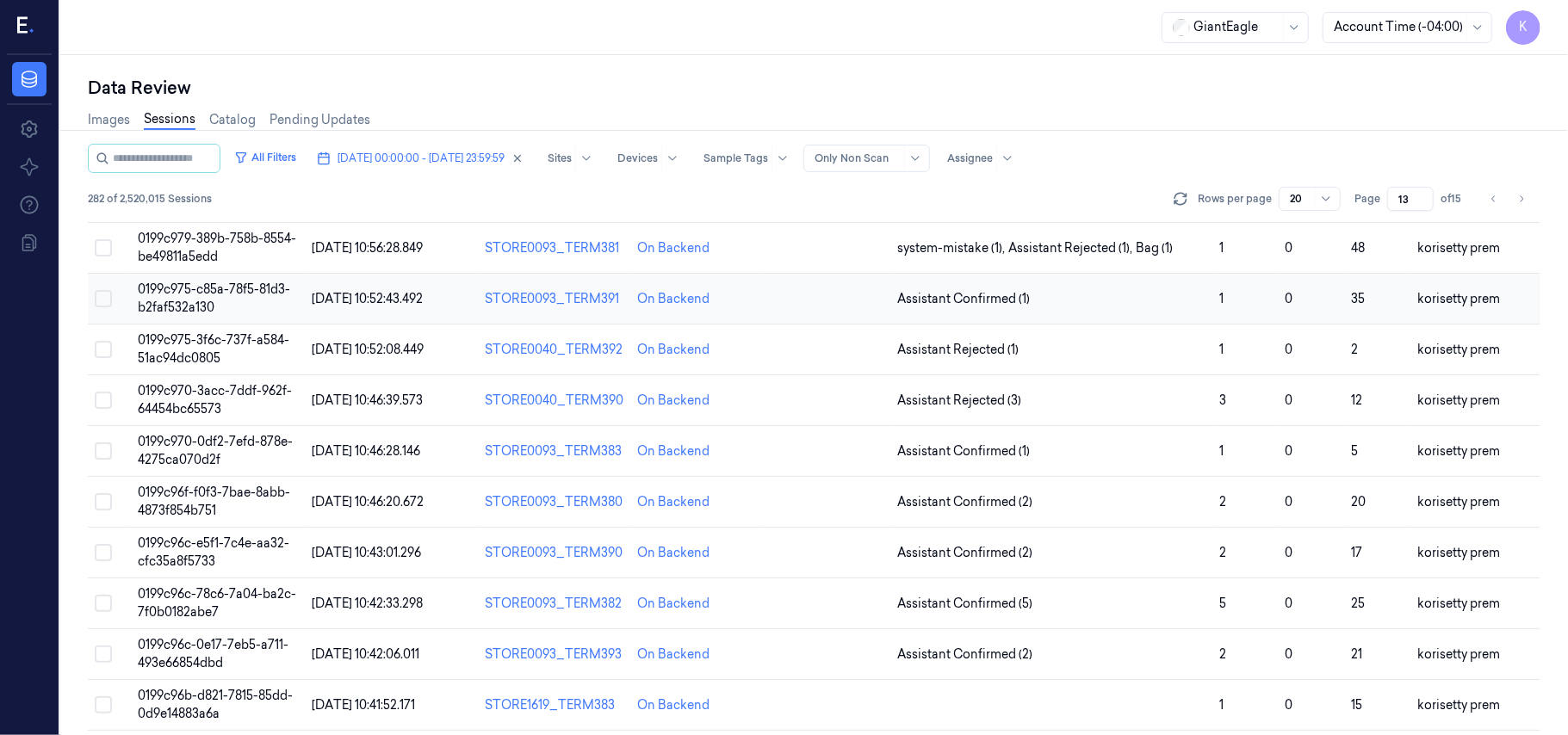
click at [1096, 274] on td "Assistant Confirmed (1)" at bounding box center [1052, 298] width 323 height 50
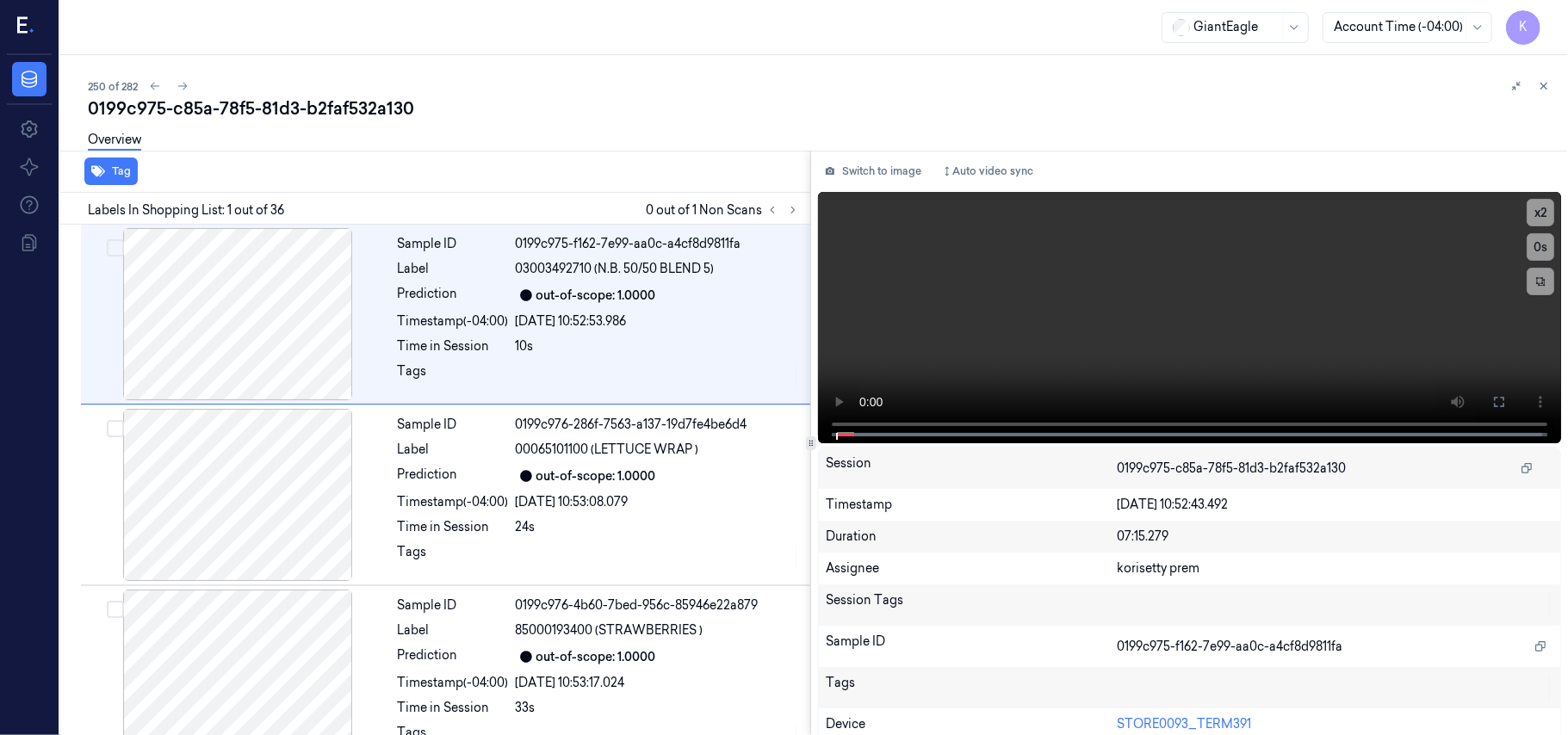
click at [762, 100] on div "0199c975-c85a-78f5-81d3-b2faf532a130" at bounding box center [821, 108] width 1466 height 24
click at [795, 211] on icon at bounding box center [793, 210] width 12 height 12
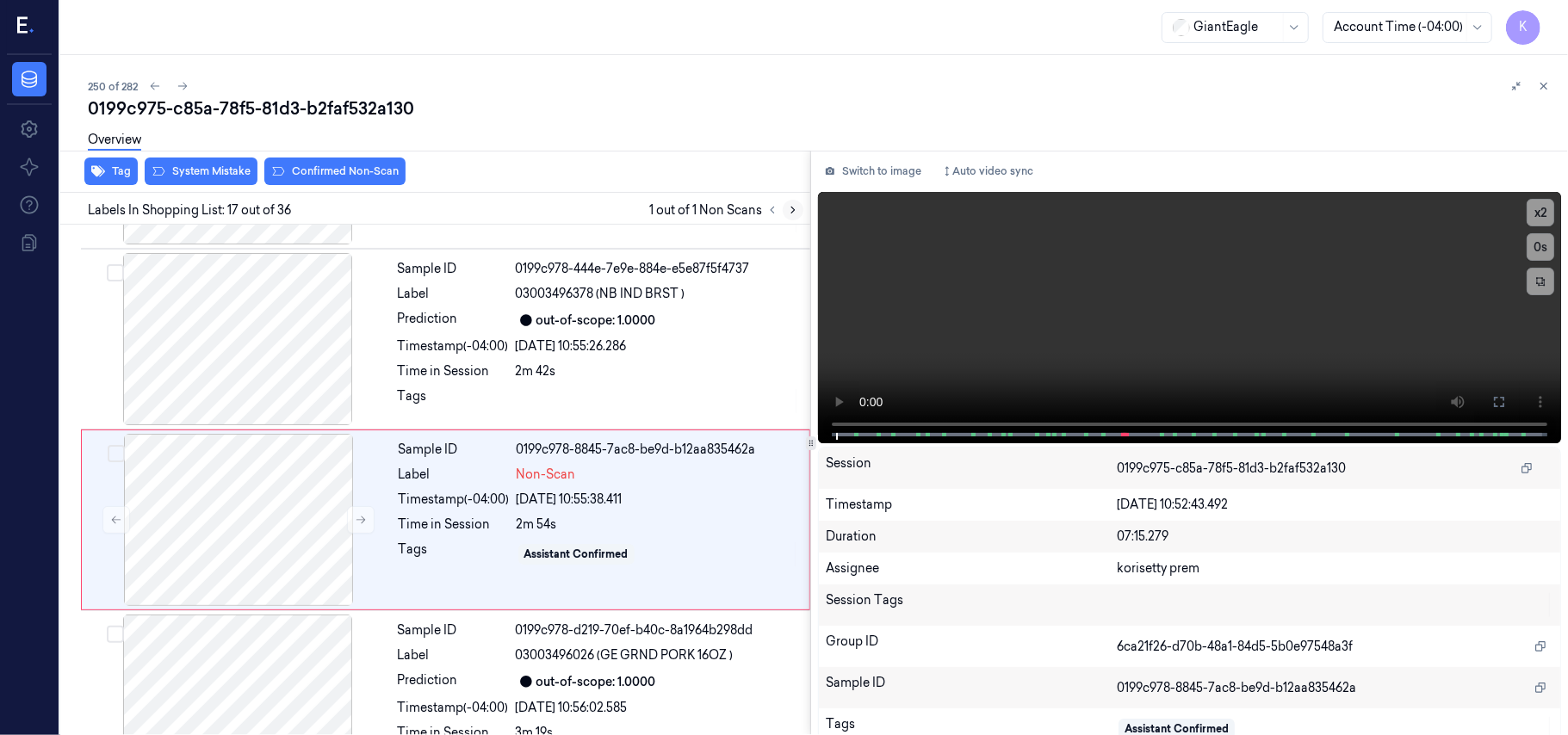
scroll to position [2735, 0]
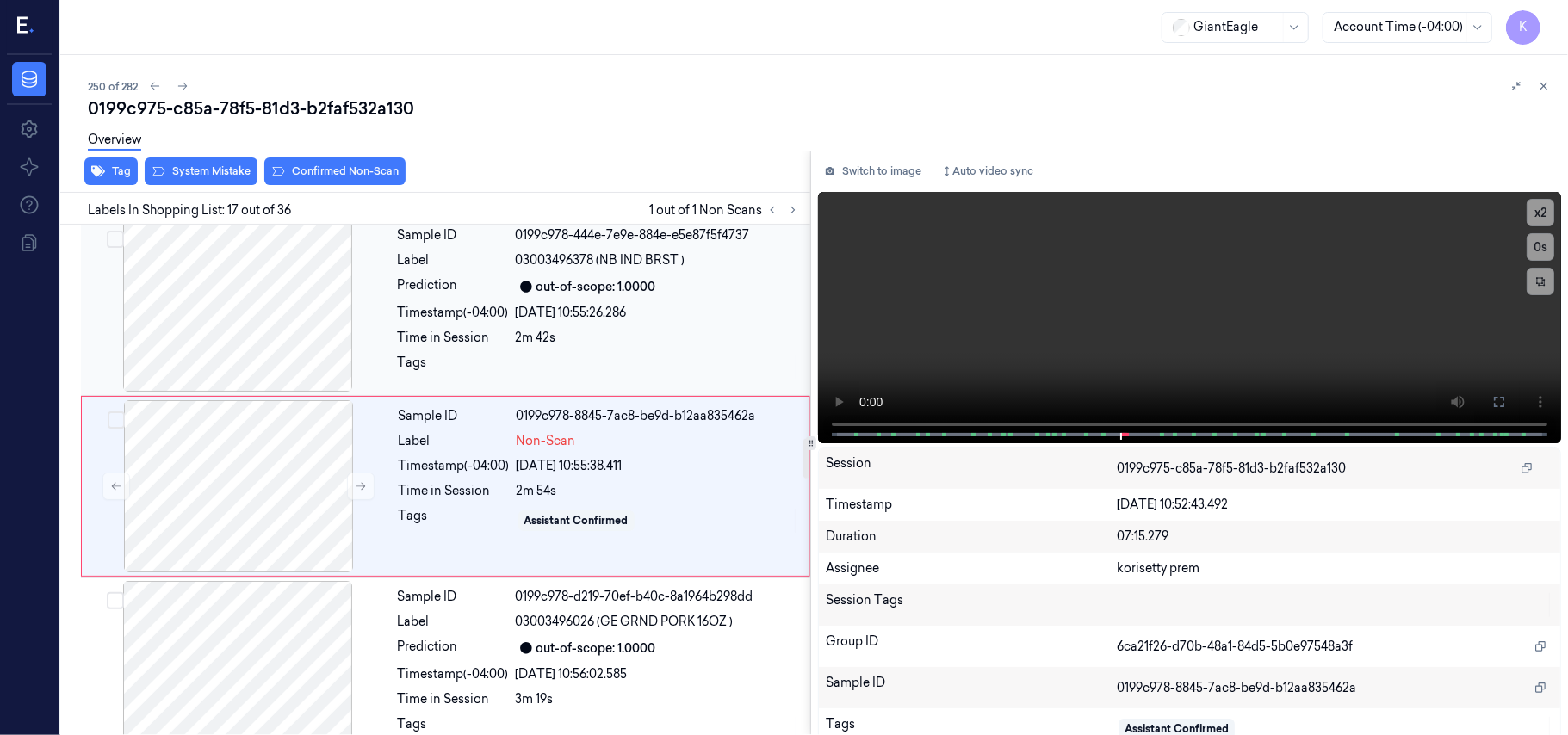
click at [665, 294] on div "Sample ID 0199c978-444e-7e9e-884e-e5e87f5f4737 Label 03003496378 (NB IND BRST )…" at bounding box center [599, 306] width 416 height 172
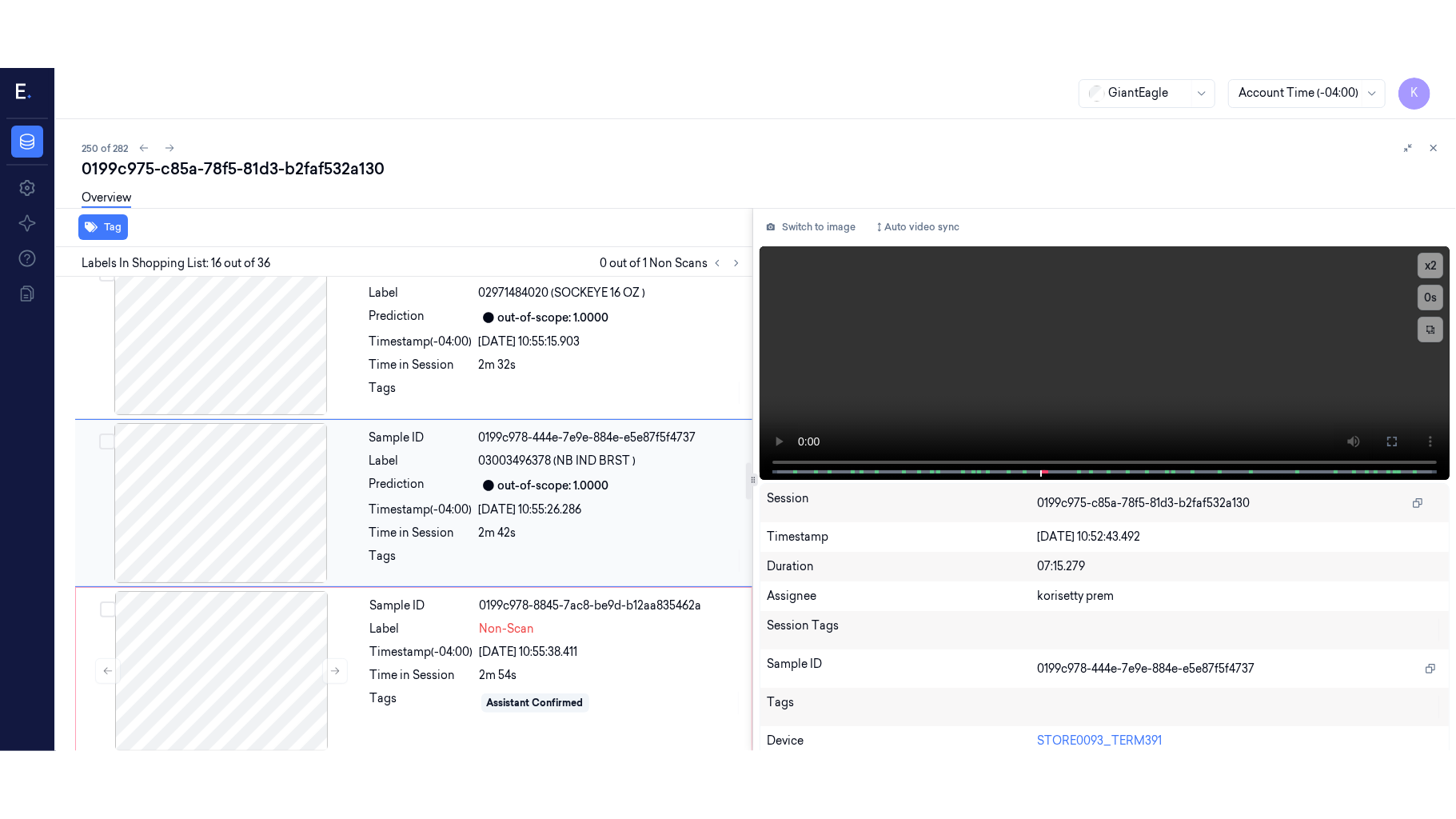
scroll to position [2373, 0]
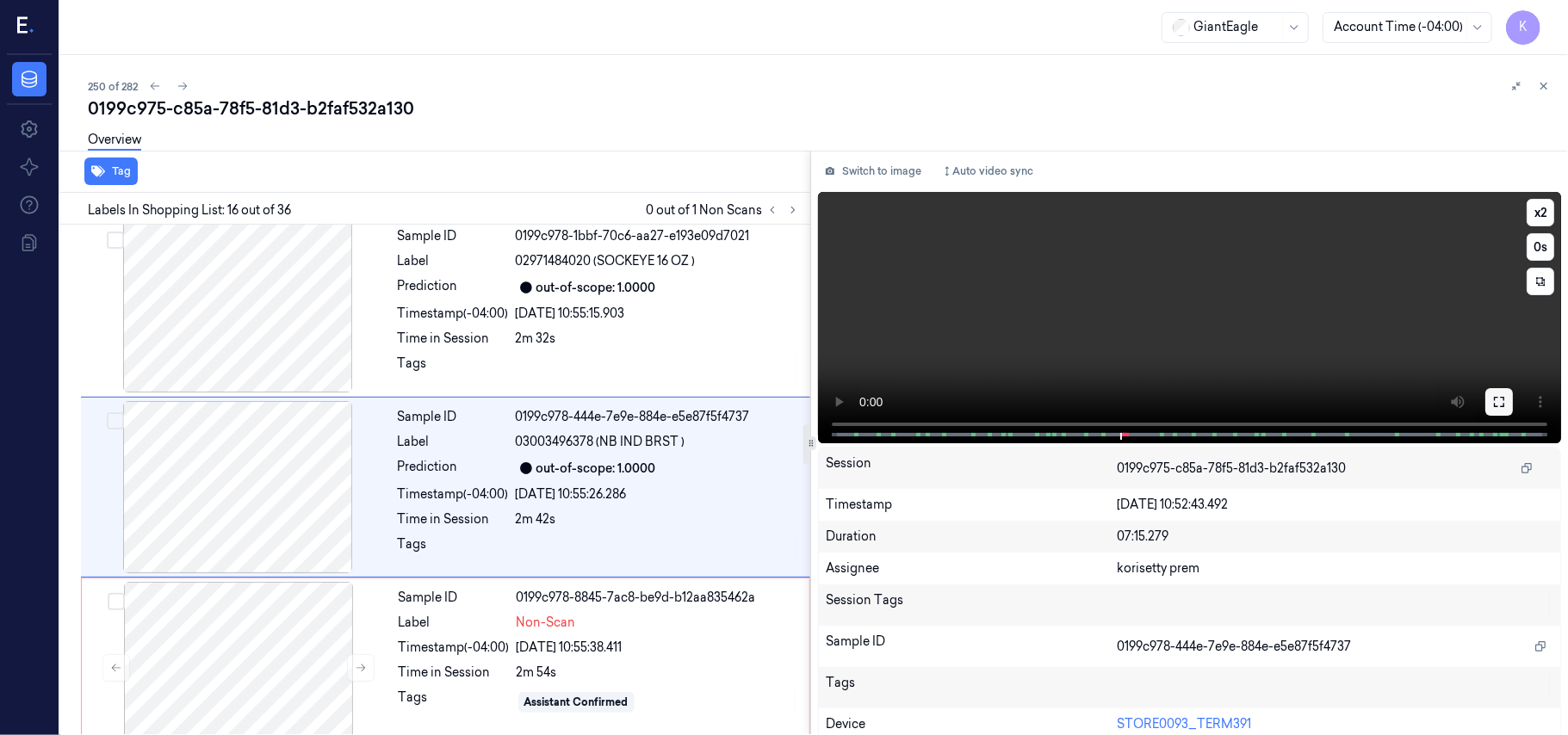
click at [1485, 408] on button at bounding box center [1498, 402] width 27 height 27
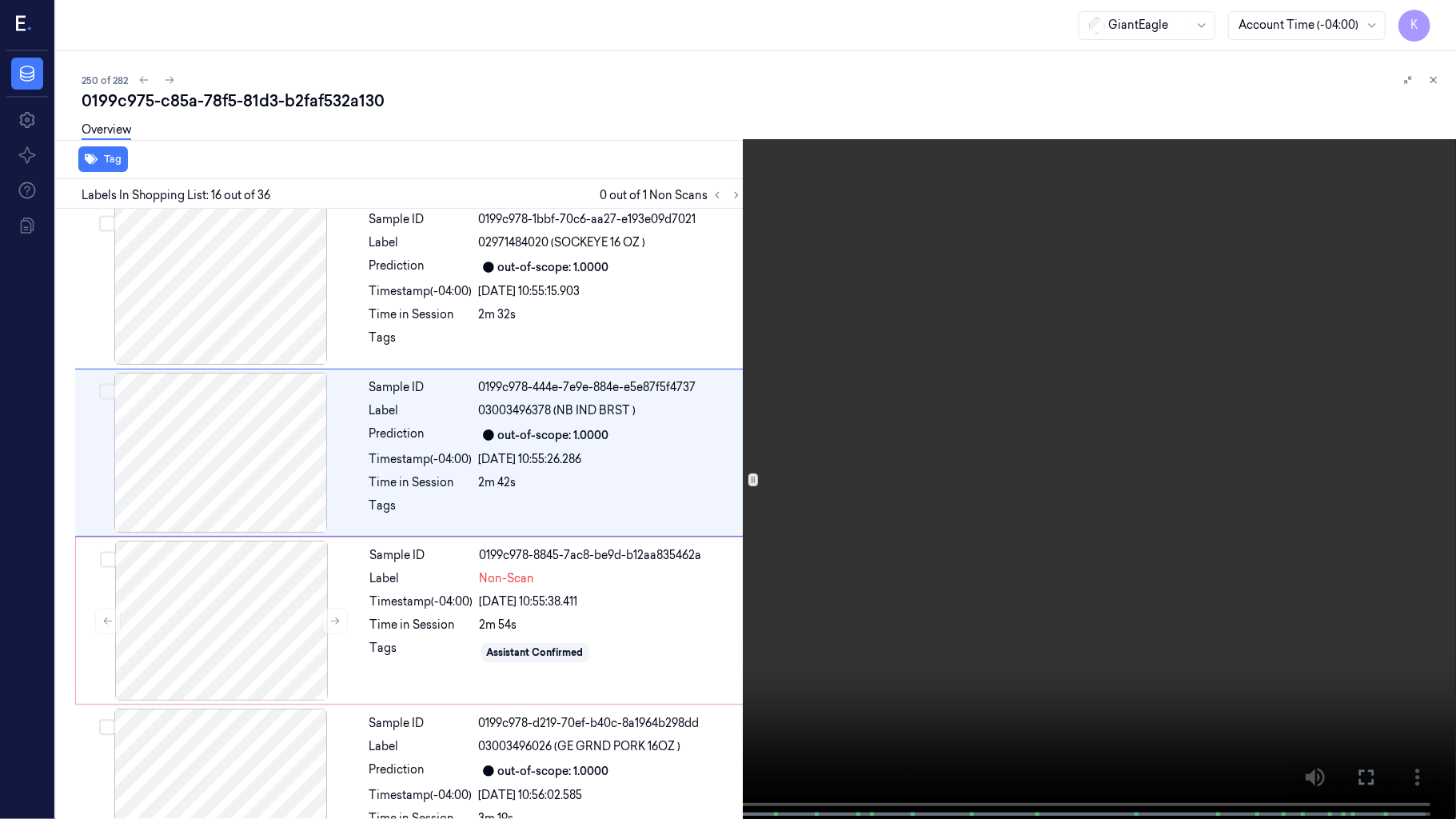
click at [739, 373] on video at bounding box center [728, 411] width 1456 height 822
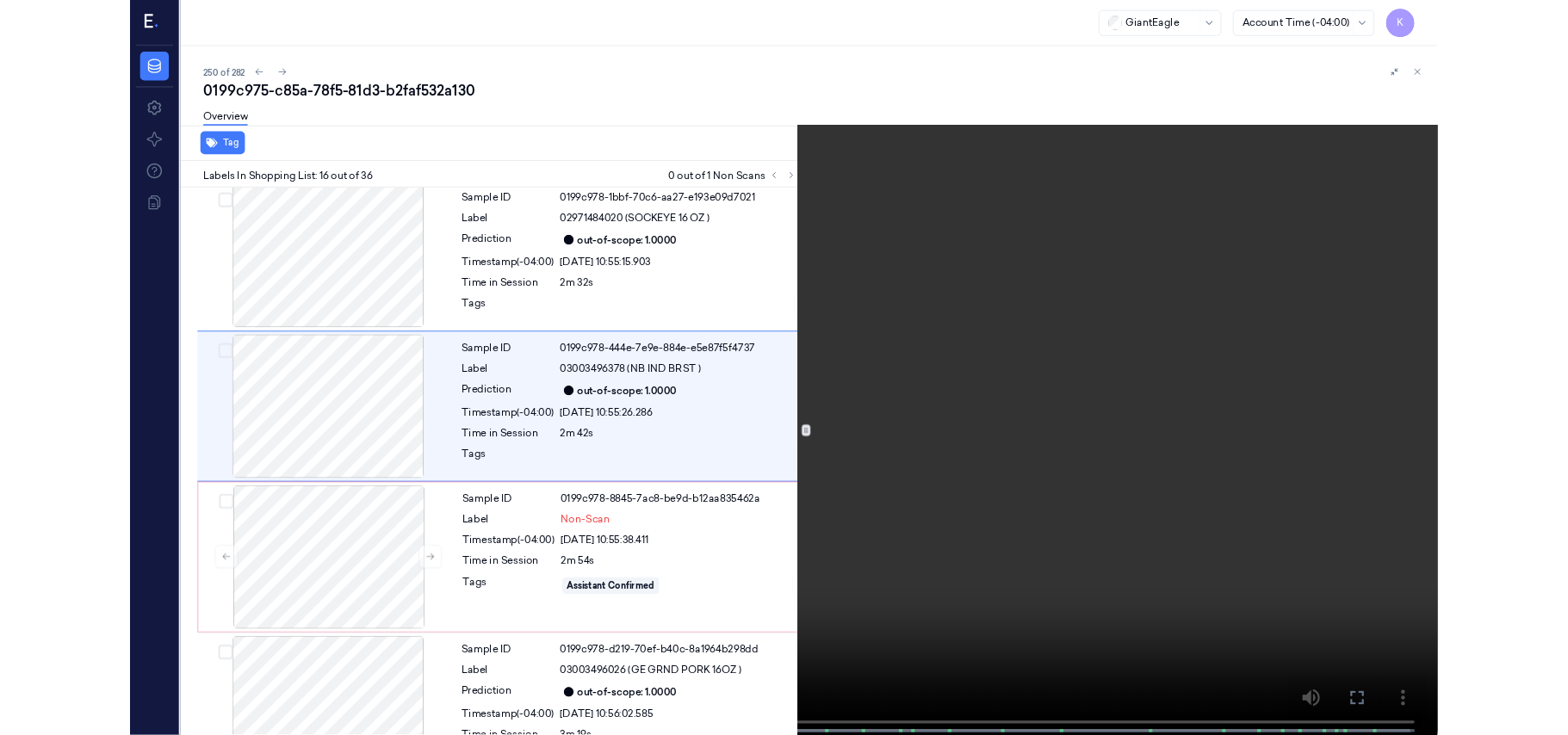
scroll to position [2481, 0]
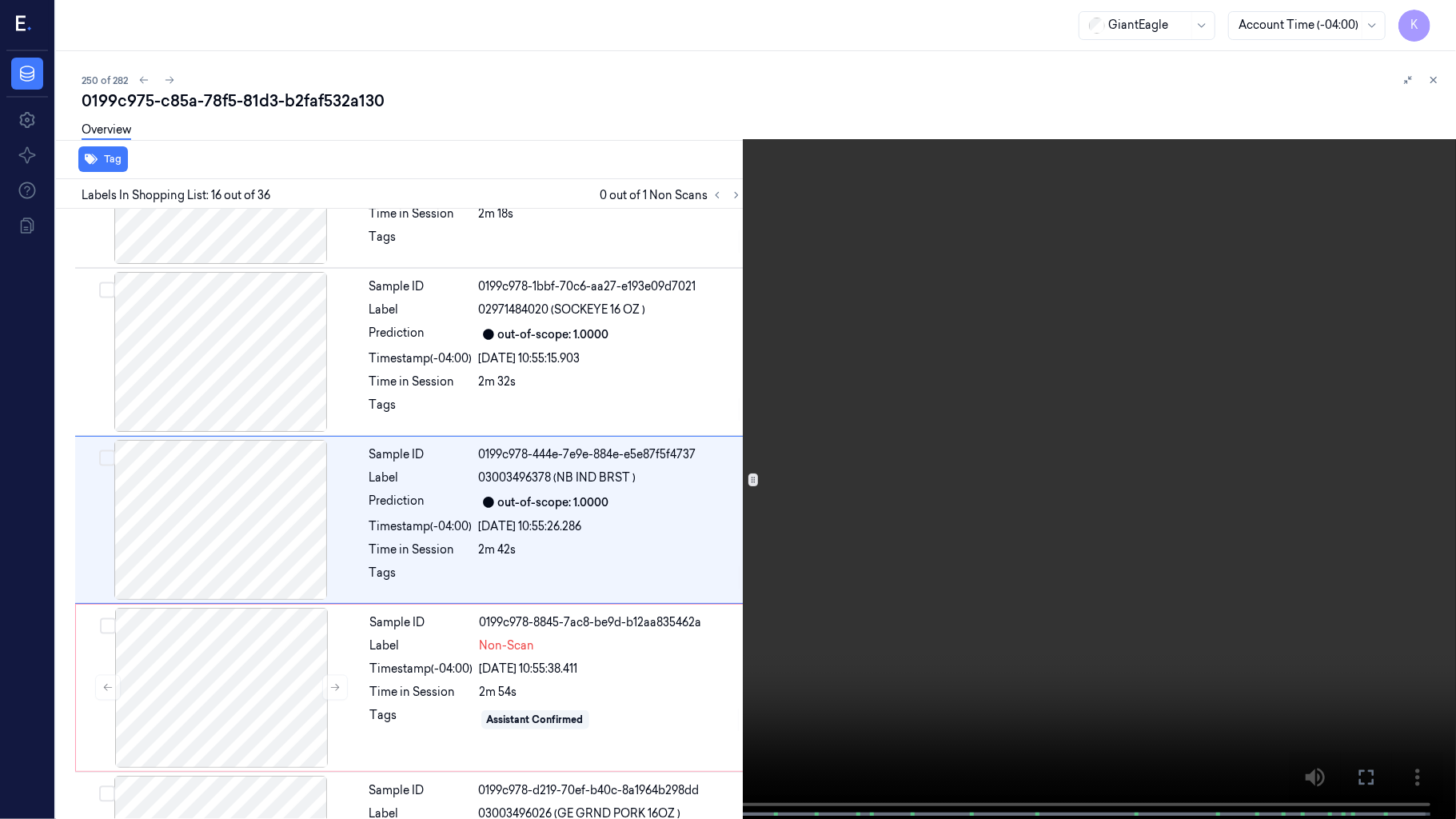
click at [615, 539] on video at bounding box center [728, 411] width 1456 height 822
click at [705, 371] on video at bounding box center [728, 411] width 1456 height 822
click at [779, 416] on video at bounding box center [728, 411] width 1456 height 822
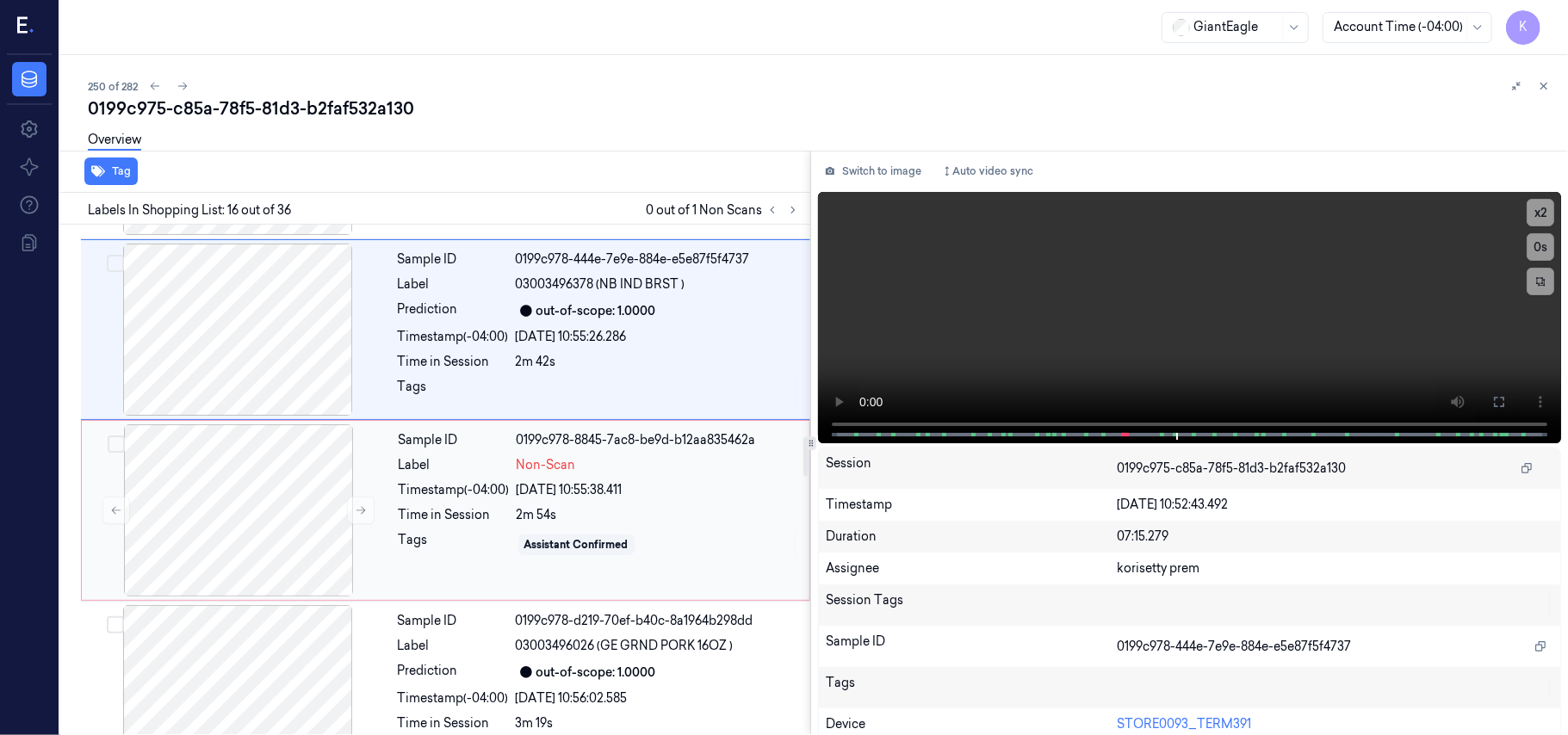
click at [643, 481] on div "[DATE] 10:55:38.411" at bounding box center [657, 491] width 283 height 18
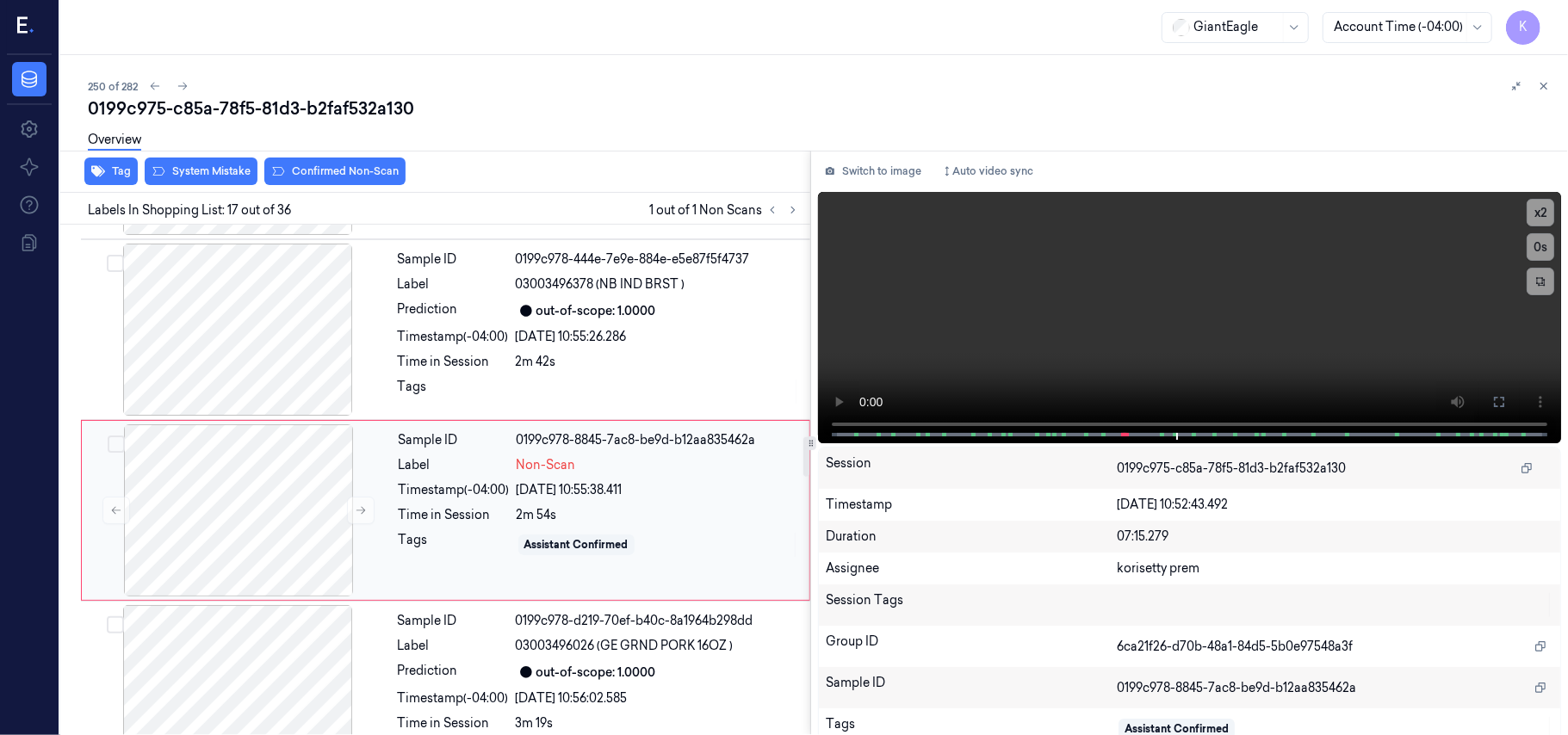
scroll to position [2735, 0]
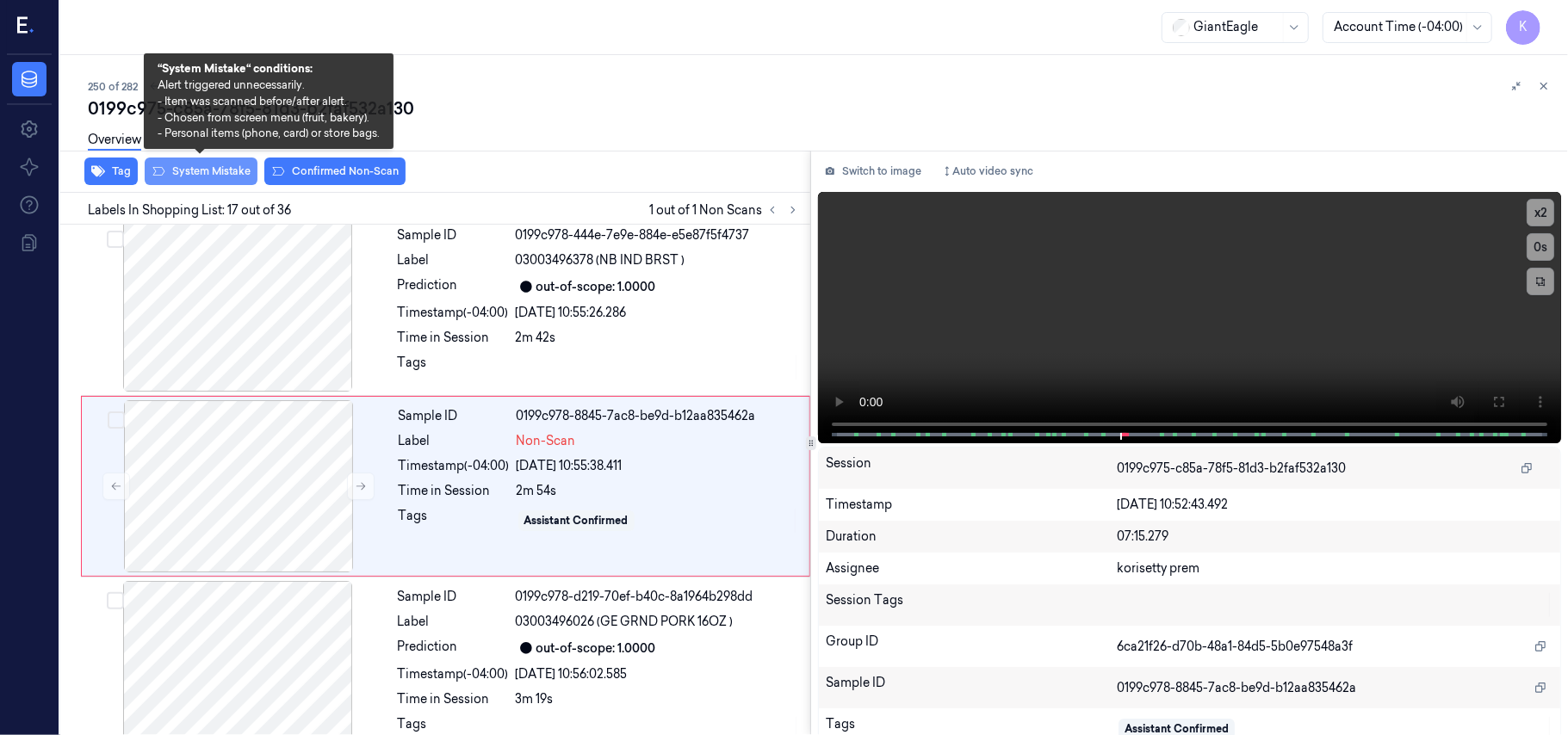
click at [204, 176] on button "System Mistake" at bounding box center [200, 171] width 113 height 27
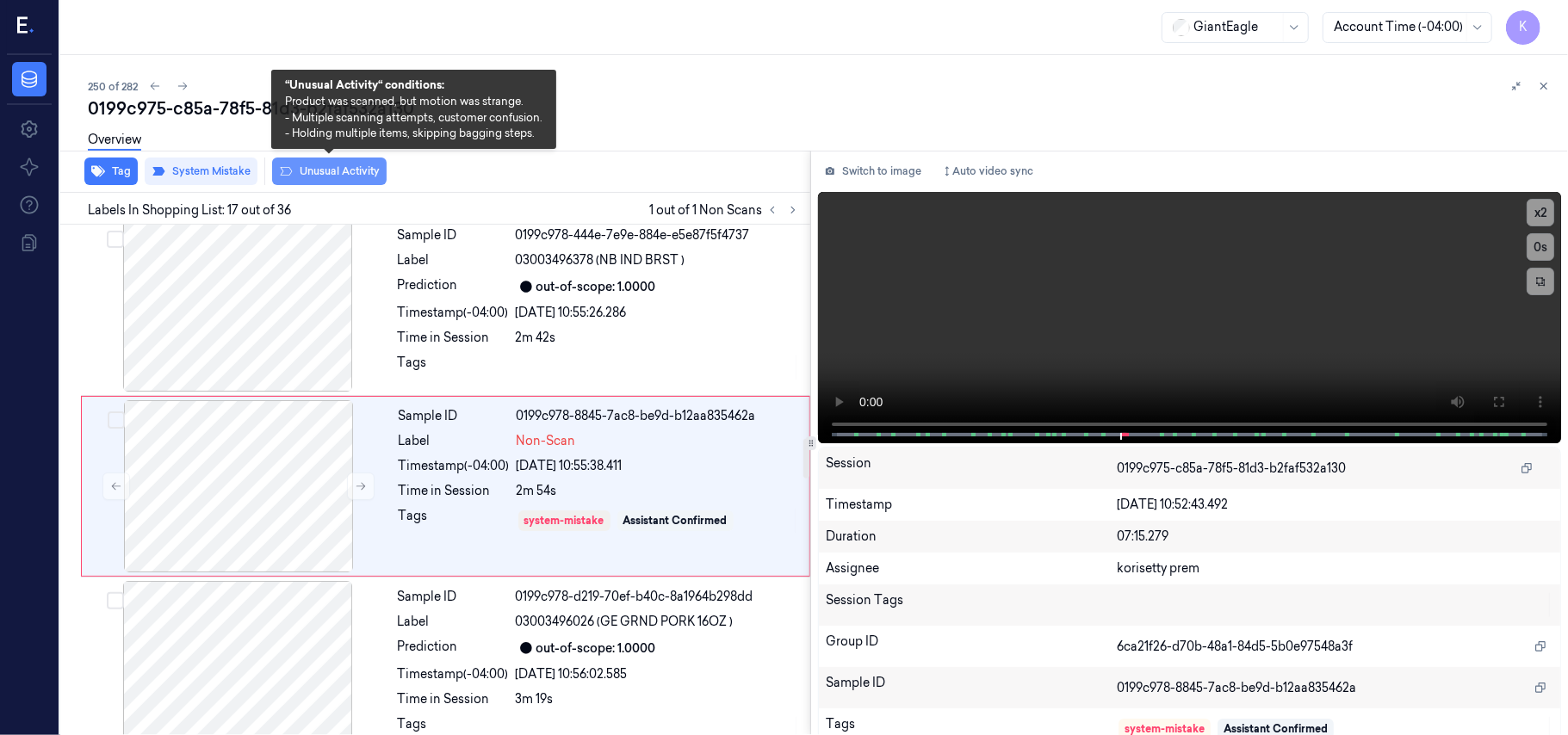
click at [355, 173] on button "Unusual Activity" at bounding box center [329, 171] width 114 height 27
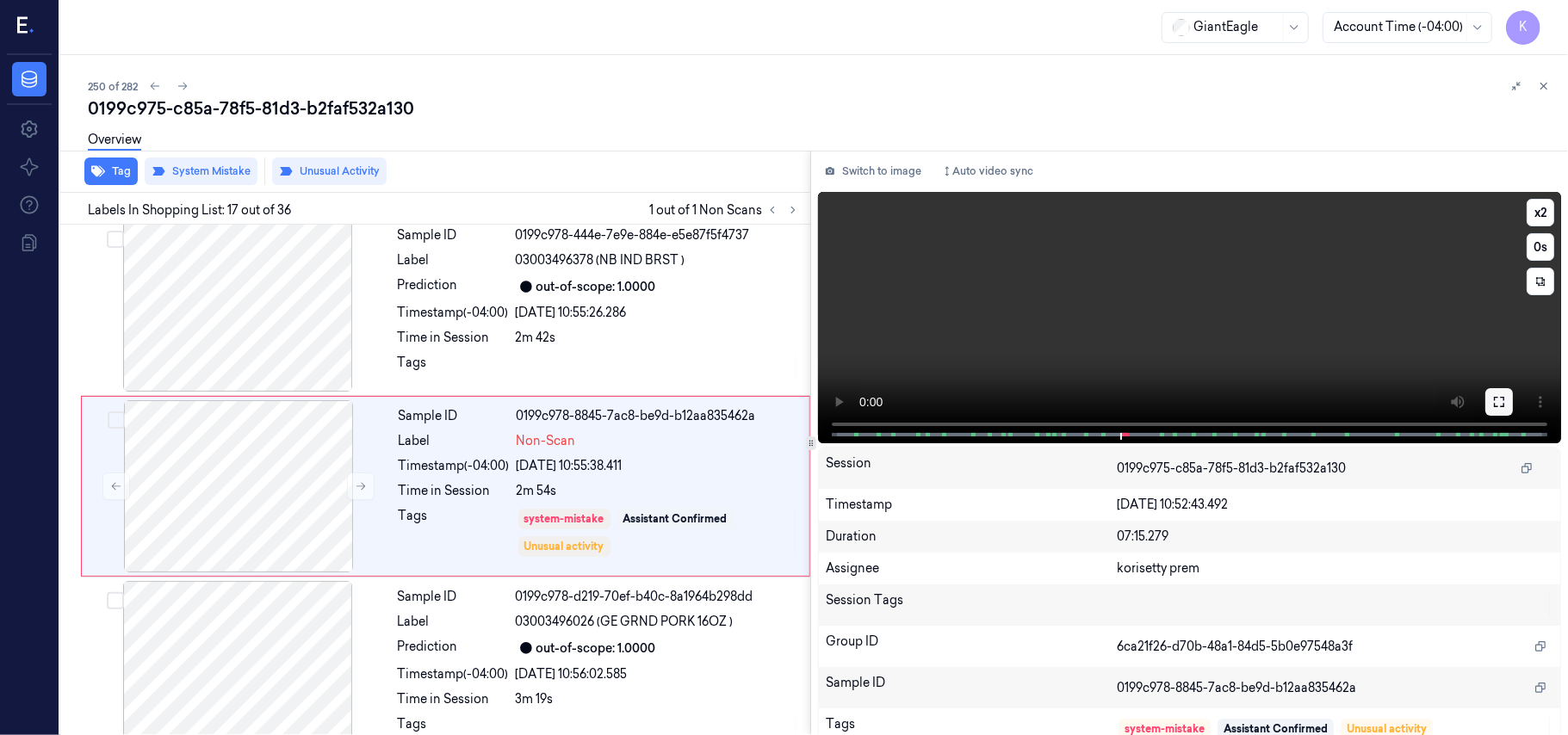
click at [1495, 395] on icon at bounding box center [1498, 402] width 14 height 14
click at [872, 173] on button "Switch to image" at bounding box center [873, 171] width 110 height 27
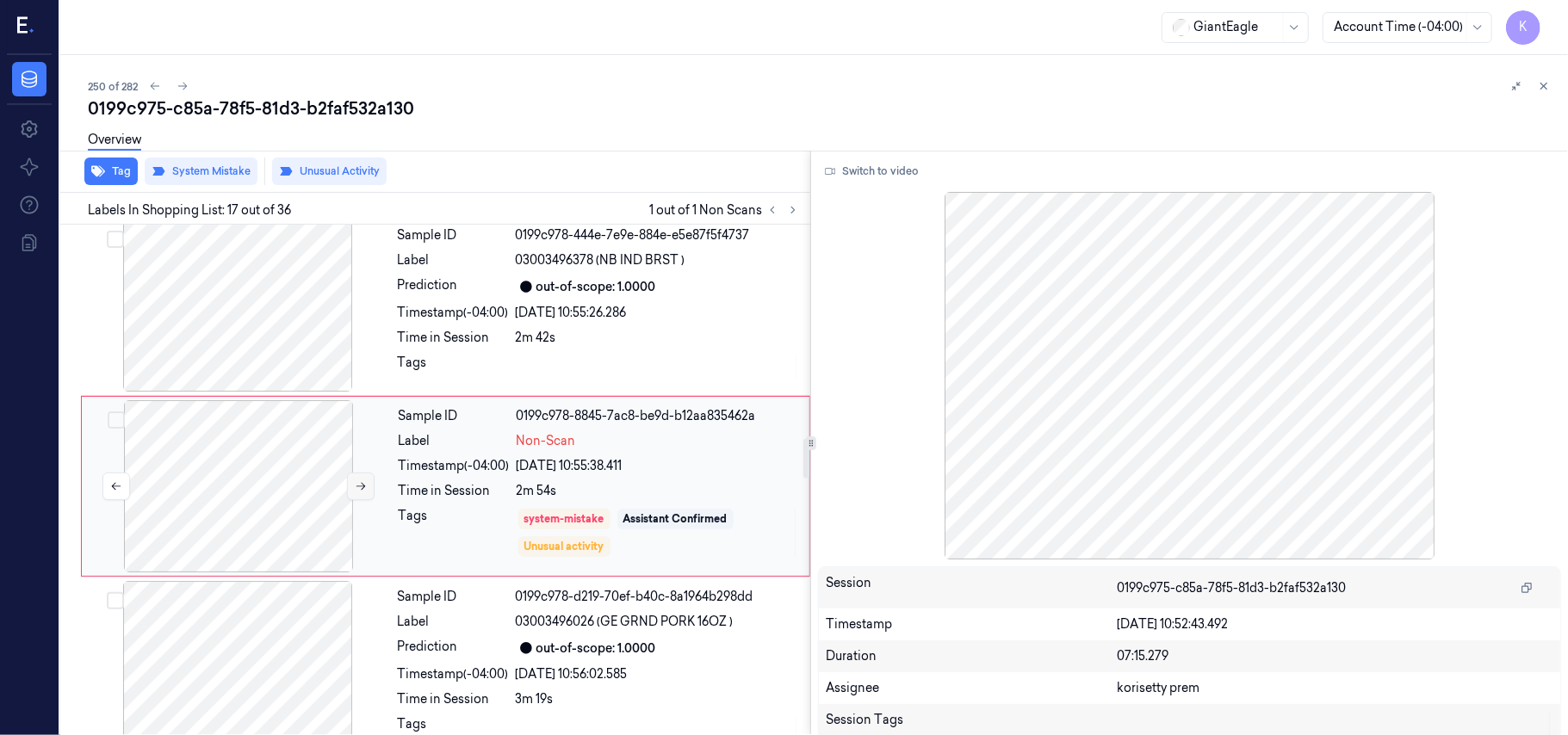
click at [362, 481] on icon at bounding box center [361, 486] width 12 height 12
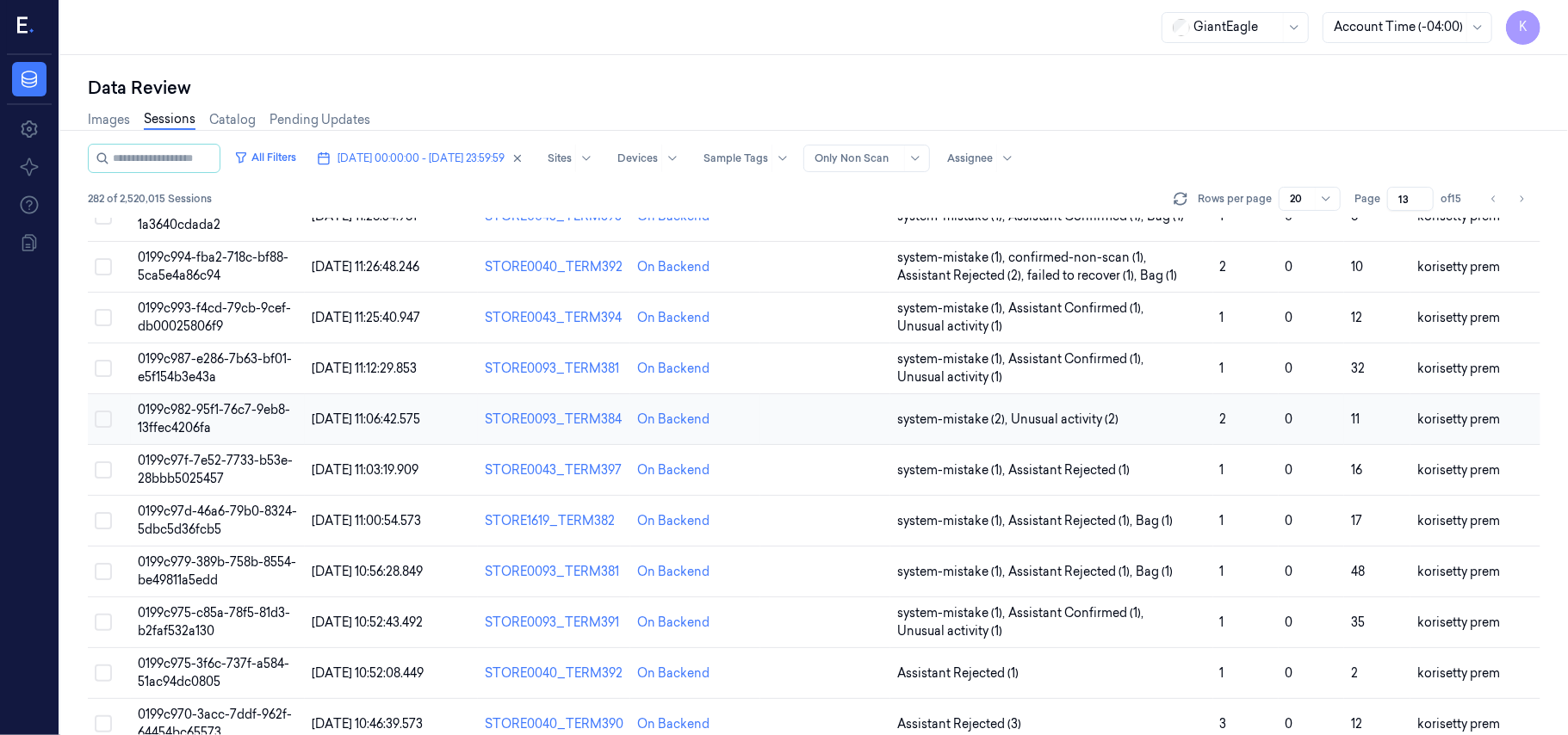
scroll to position [459, 0]
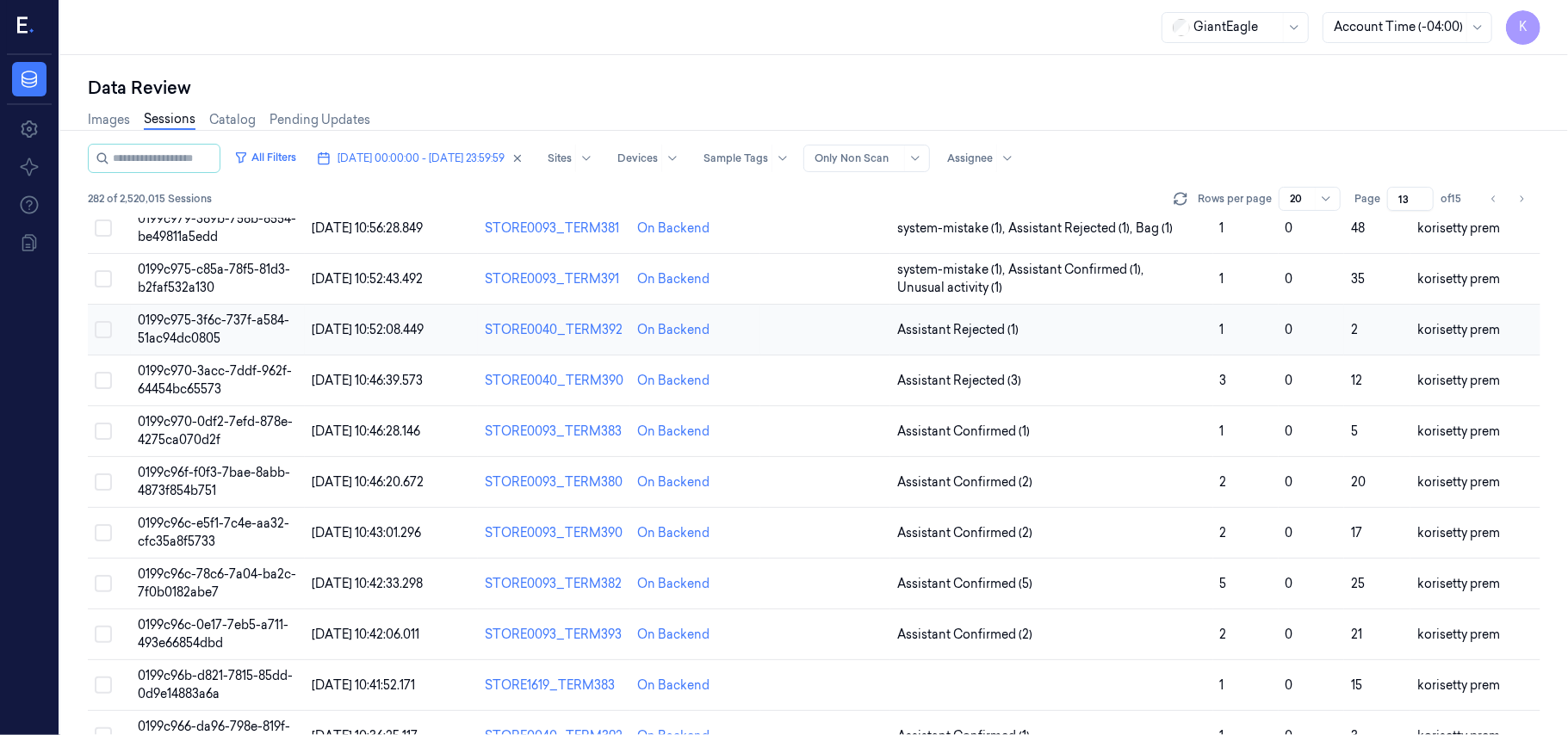
click at [1113, 321] on td "Assistant Rejected (1)" at bounding box center [1052, 330] width 323 height 50
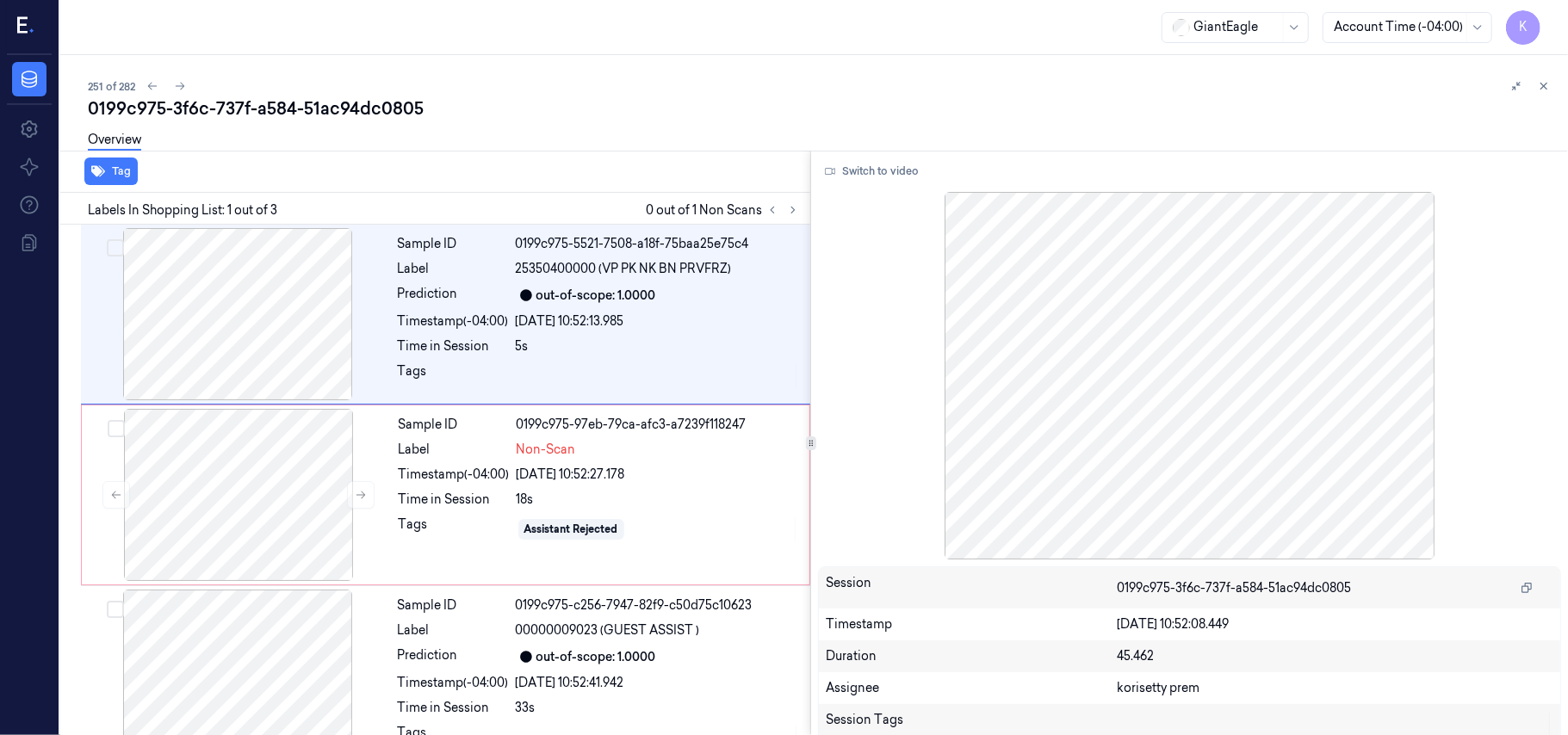
click at [756, 83] on div "251 of 282" at bounding box center [821, 86] width 1466 height 21
click at [886, 166] on button "Switch to video" at bounding box center [872, 171] width 108 height 27
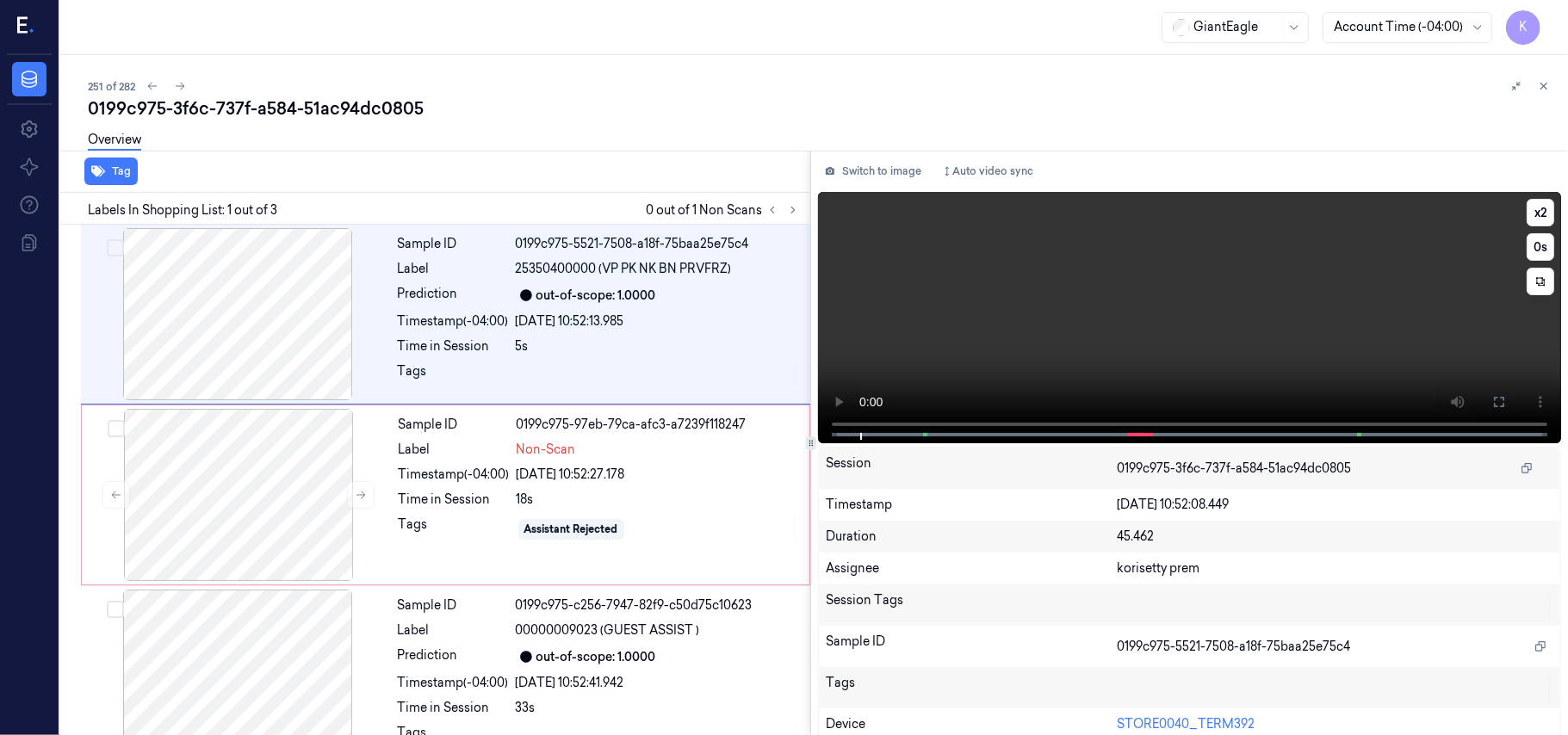
drag, startPoint x: 1497, startPoint y: 403, endPoint x: 1498, endPoint y: 503, distance: 100.0
click at [1498, 403] on icon at bounding box center [1498, 402] width 14 height 14
click at [1007, 319] on video at bounding box center [1190, 318] width 743 height 252
click at [610, 325] on div "[DATE] 10:52:13.985" at bounding box center [657, 321] width 284 height 18
click at [504, 503] on div "Time in Session" at bounding box center [453, 500] width 111 height 18
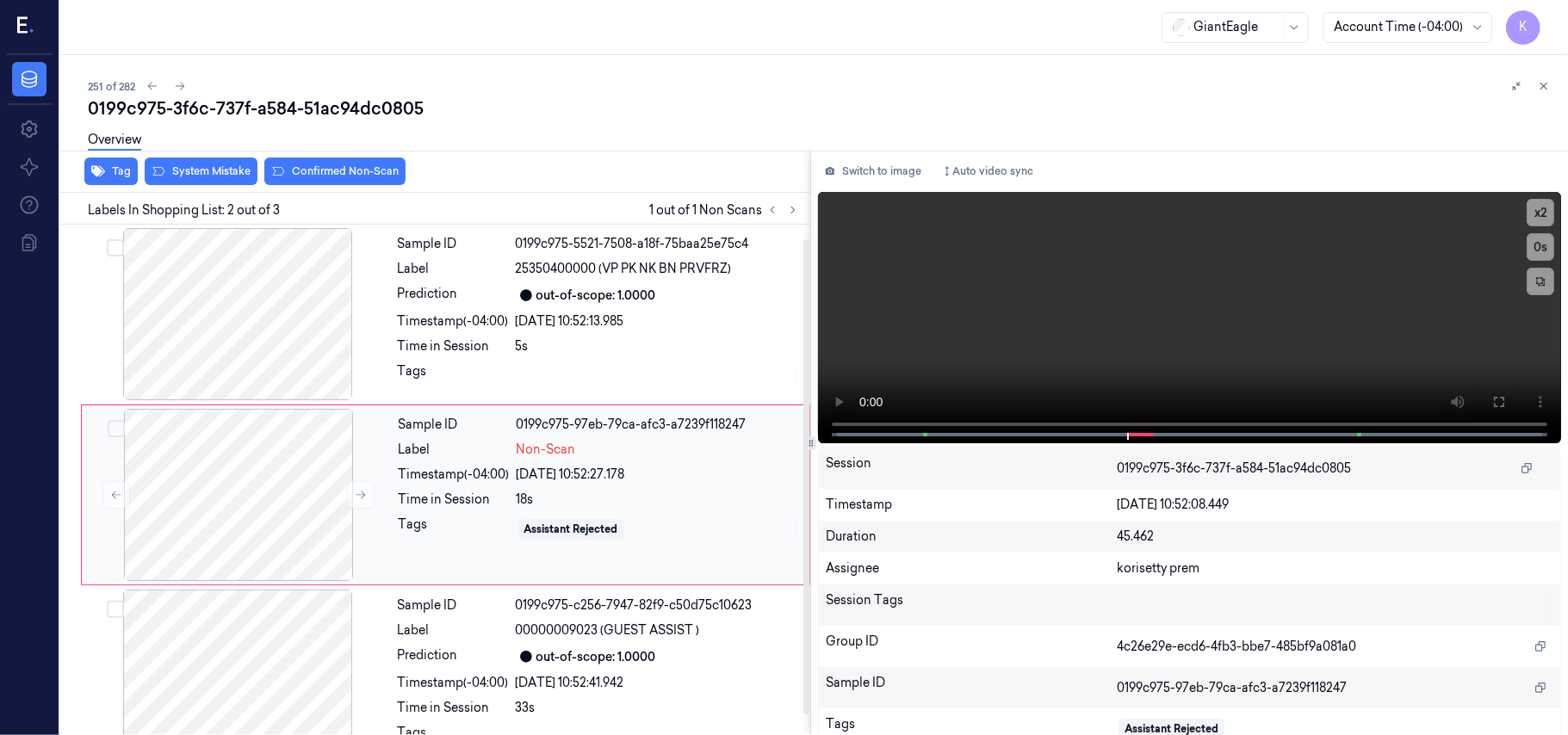
scroll to position [15, 0]
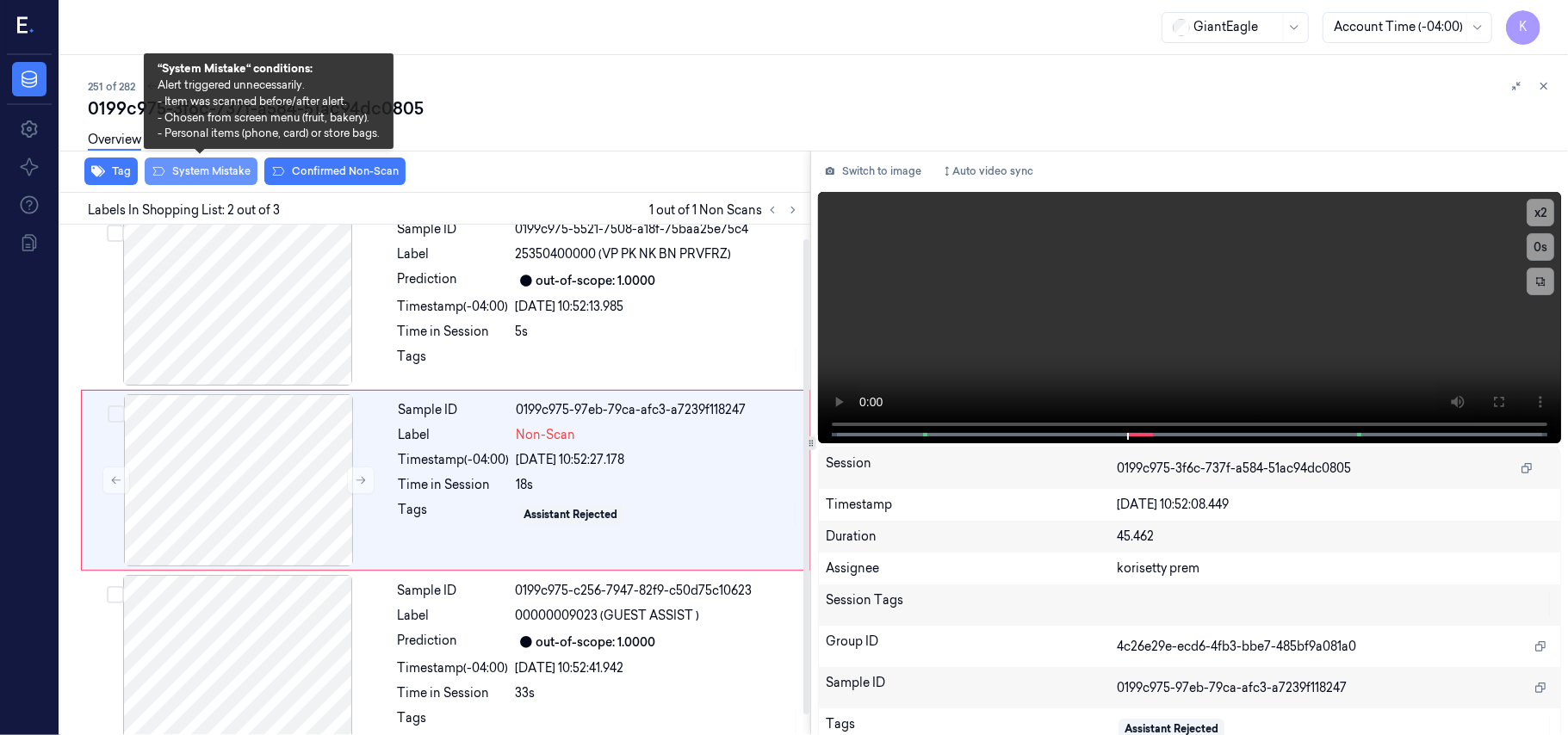
click at [177, 167] on button "System Mistake" at bounding box center [200, 171] width 113 height 27
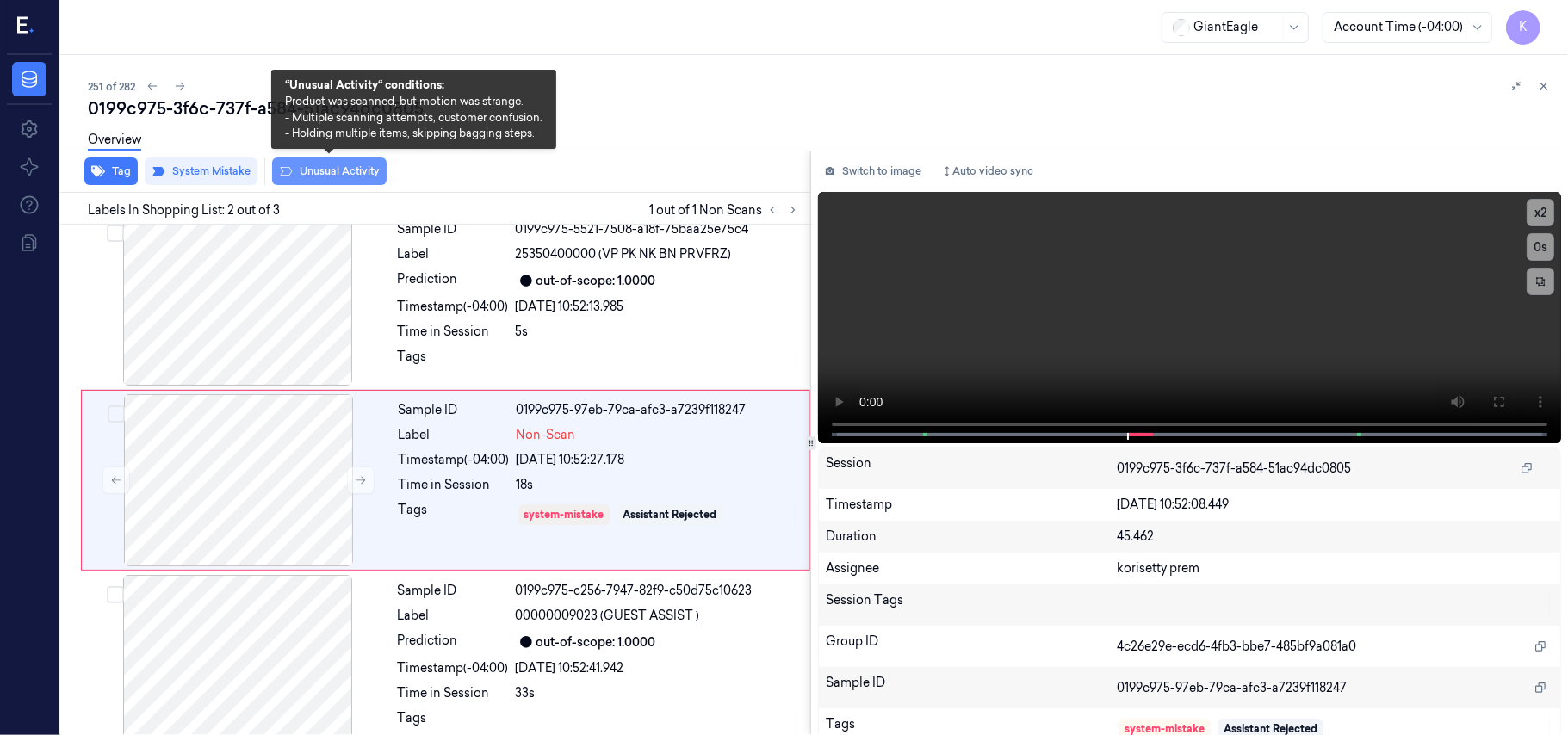
click at [330, 168] on button "Unusual Activity" at bounding box center [329, 171] width 114 height 27
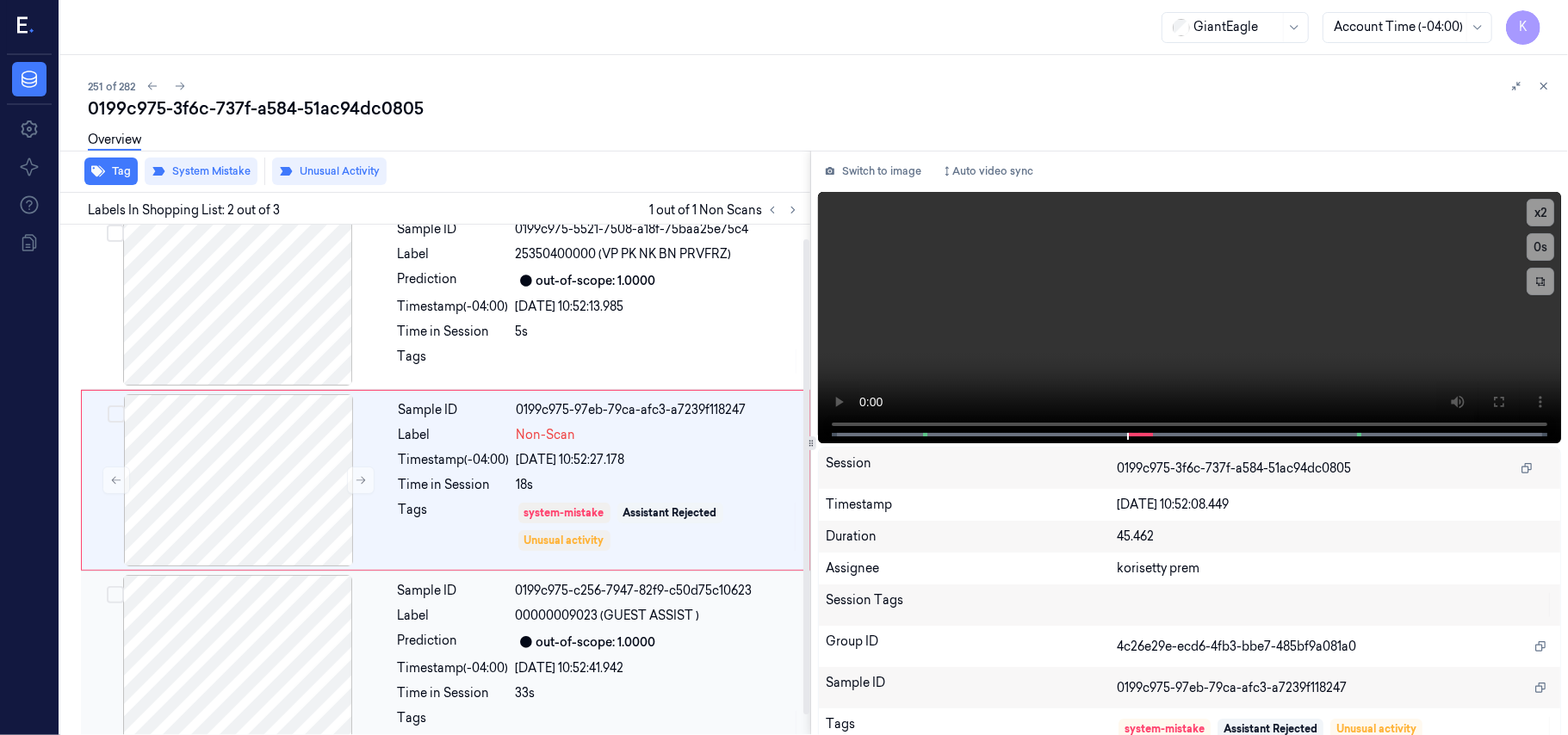
scroll to position [38, 0]
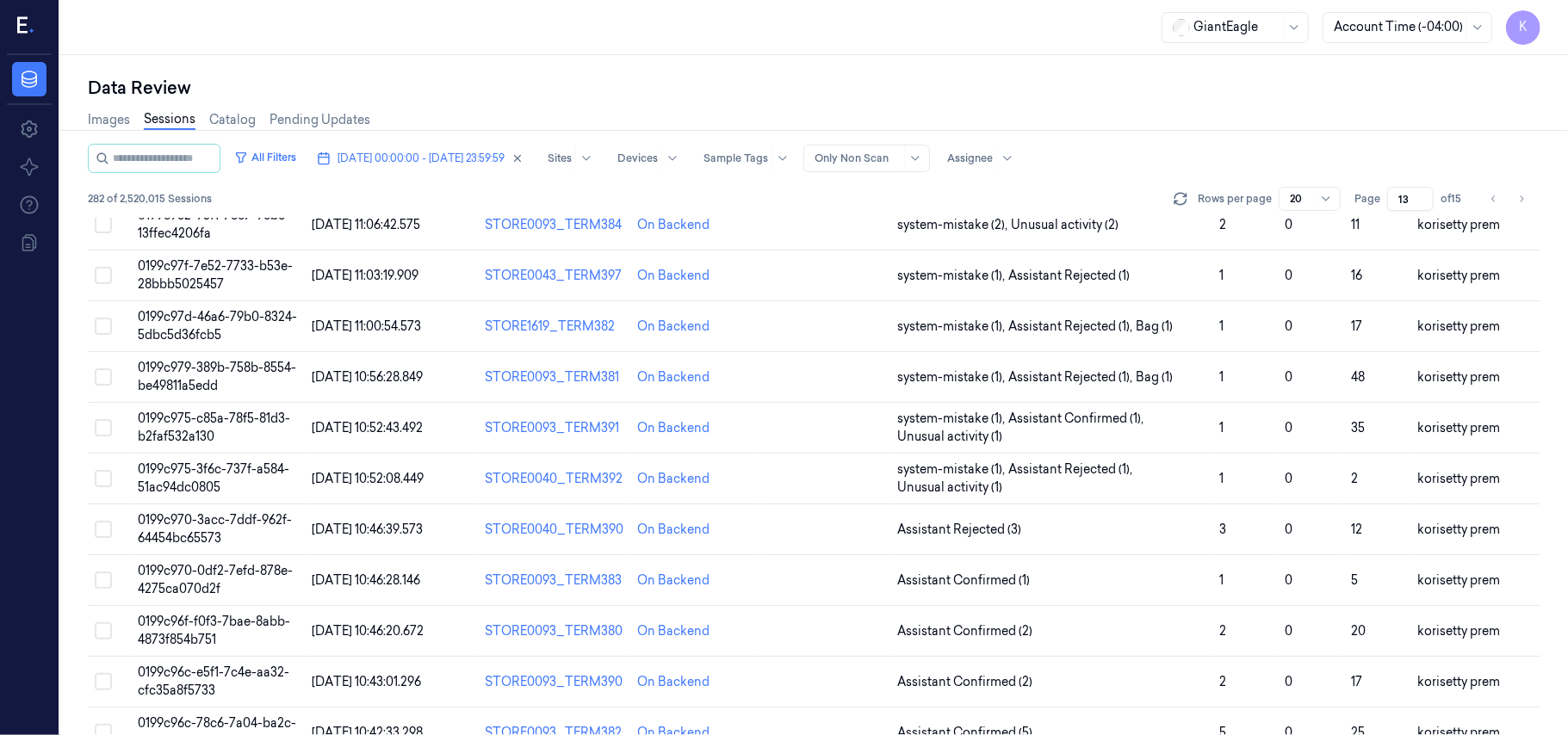
scroll to position [555, 0]
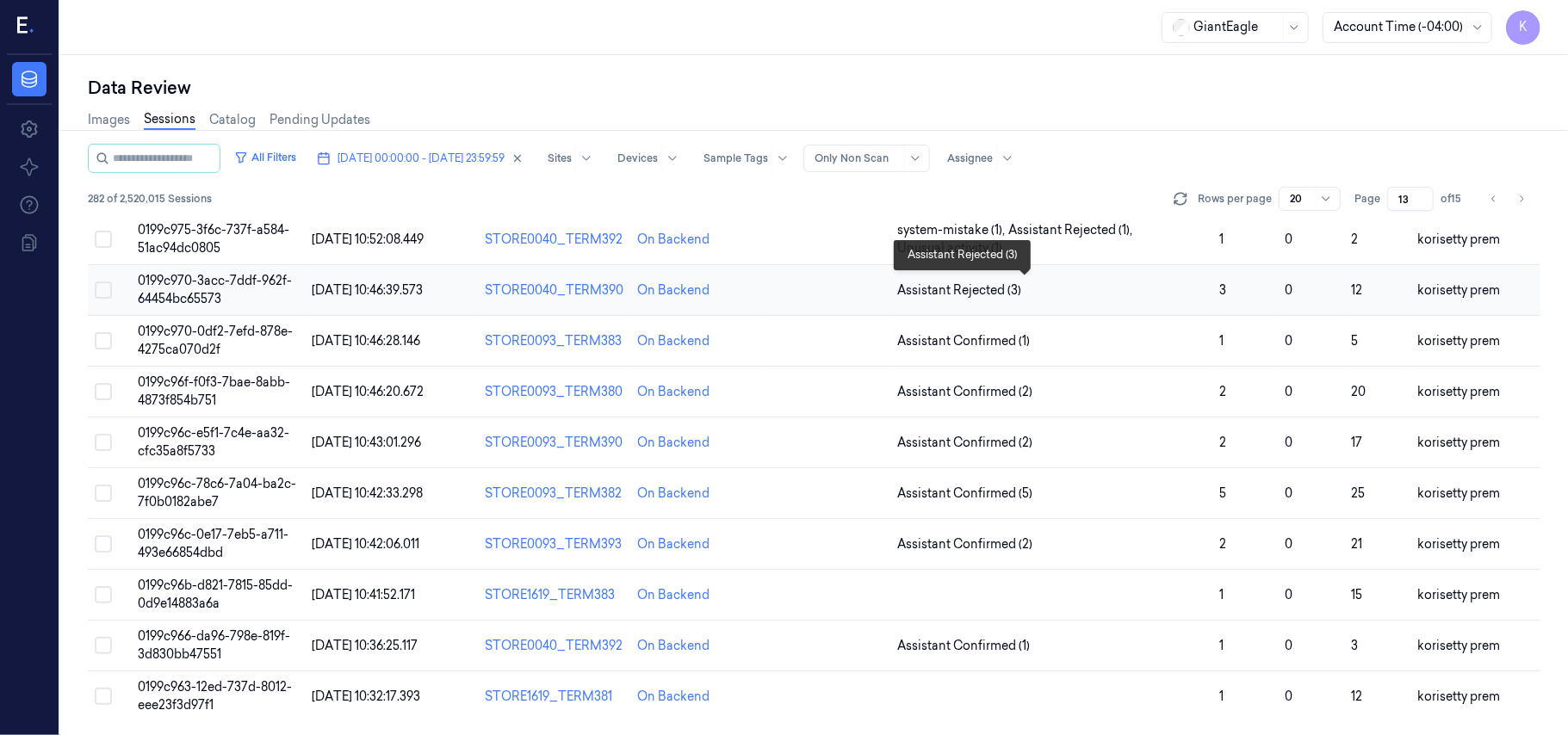
click at [1044, 291] on span "Assistant Rejected (3)" at bounding box center [1052, 291] width 309 height 18
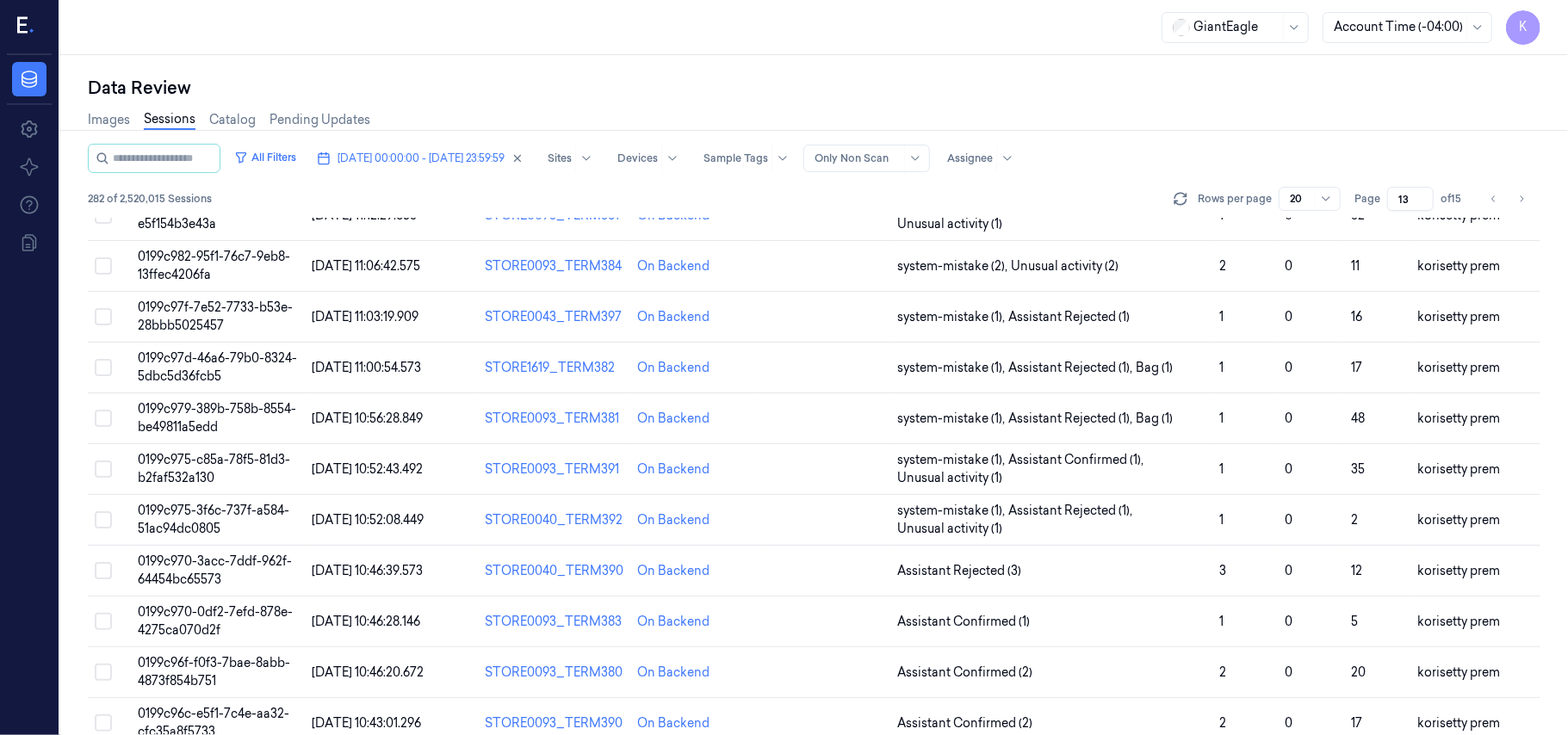
scroll to position [555, 0]
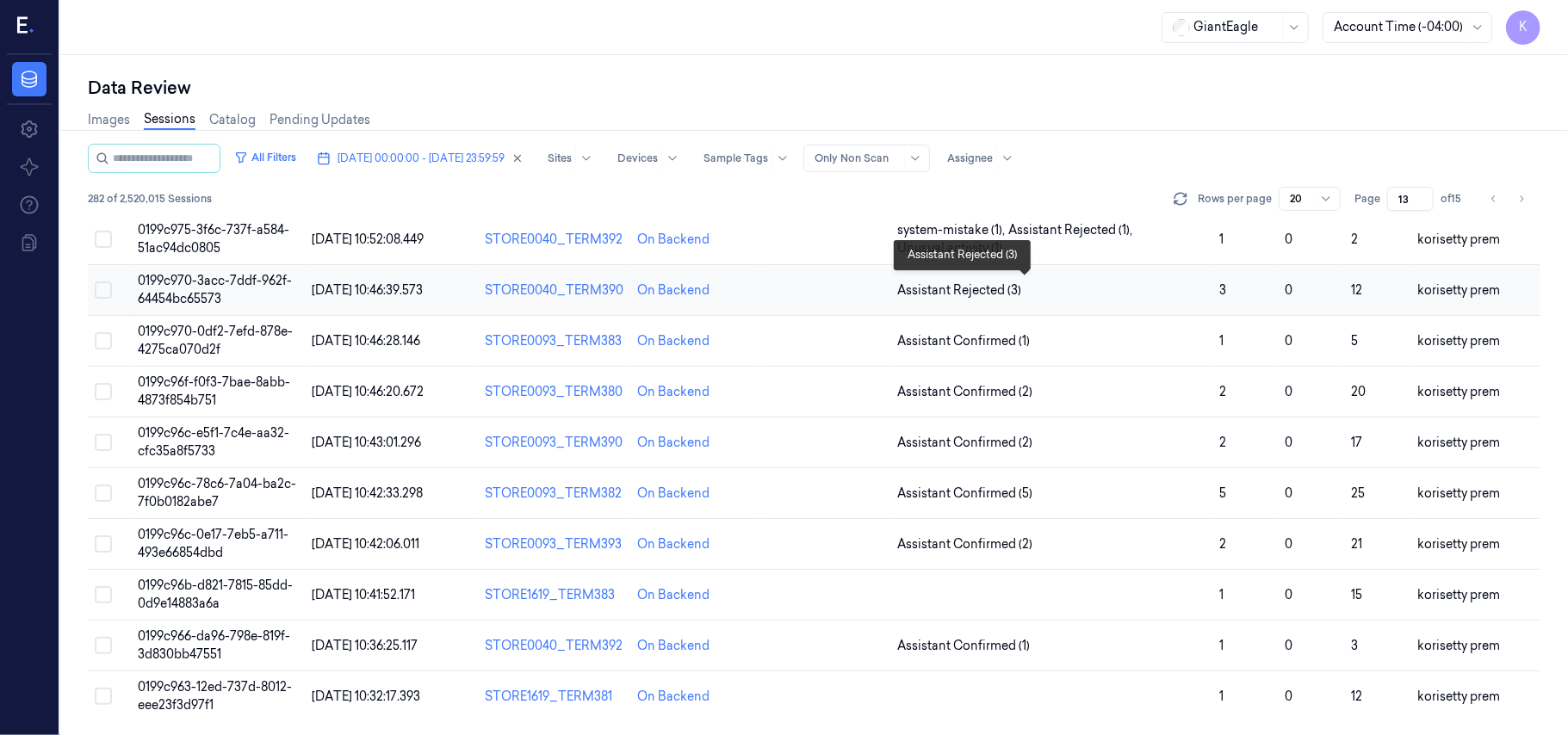
click at [1050, 283] on span "Assistant Rejected (3)" at bounding box center [1052, 291] width 309 height 18
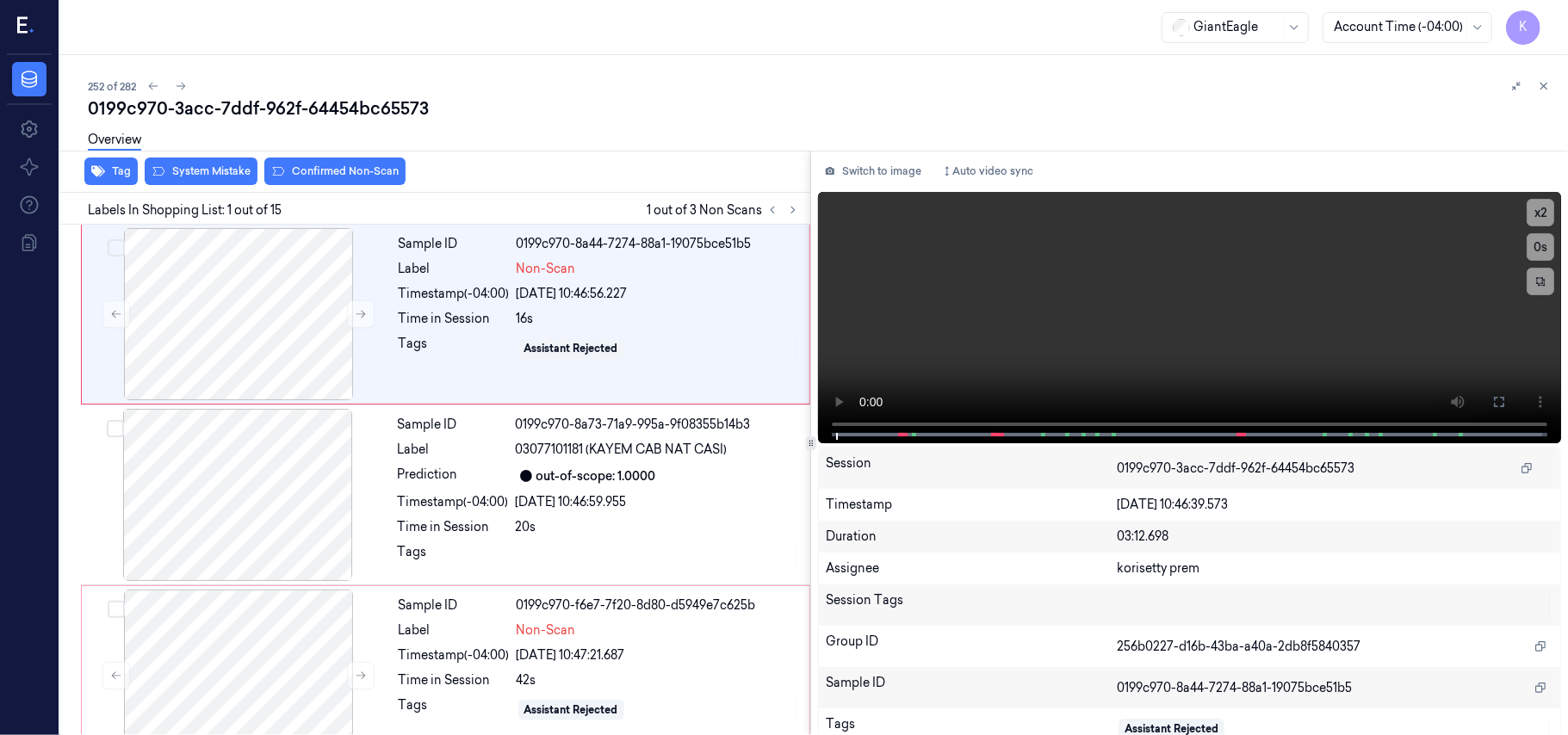
click at [673, 138] on div "Overview" at bounding box center [821, 143] width 1466 height 44
click at [1495, 399] on icon at bounding box center [1498, 402] width 14 height 14
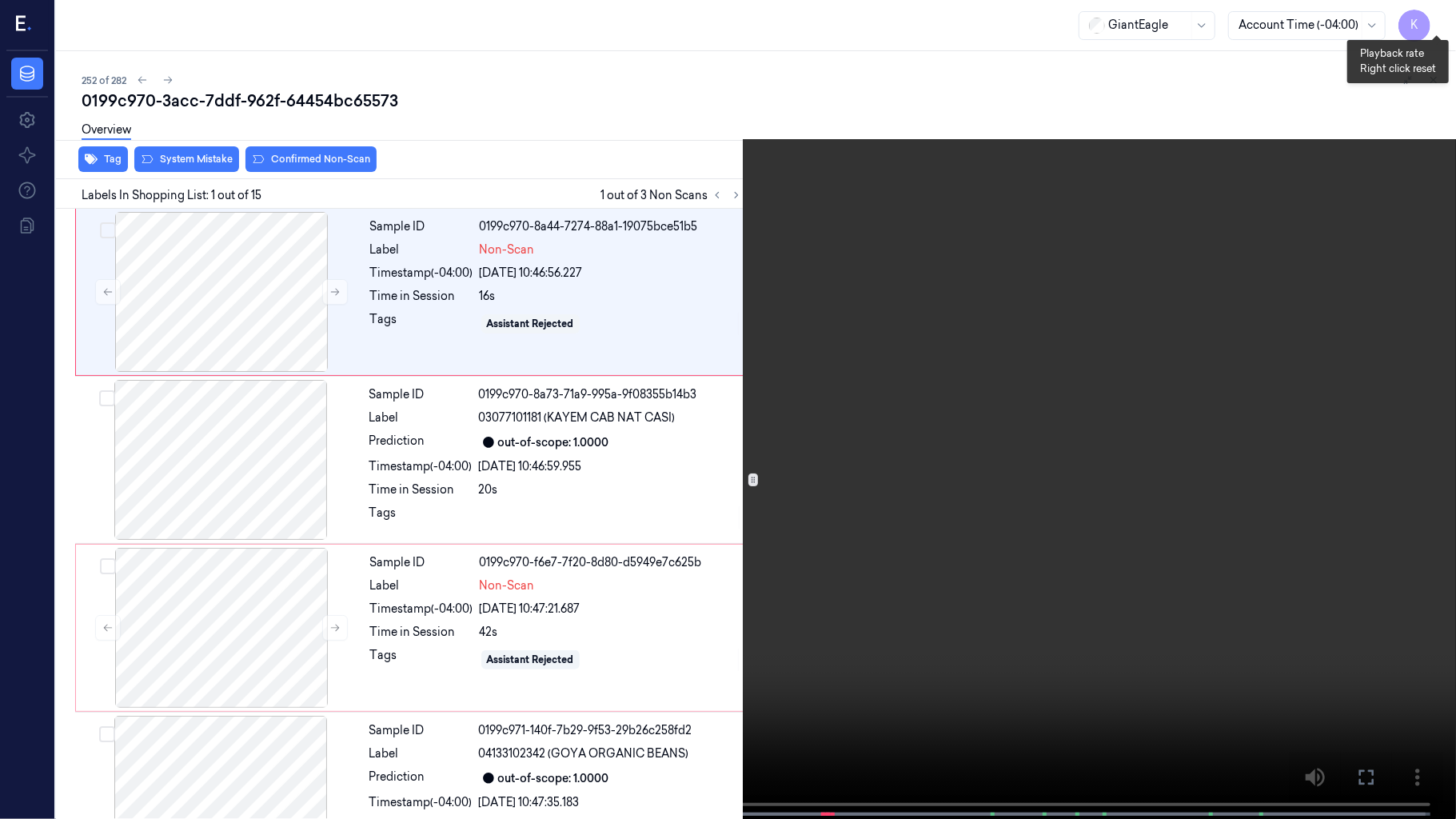
click at [1437, 20] on button "x 2" at bounding box center [1436, 20] width 25 height 26
click at [1437, 20] on button "x 4" at bounding box center [1436, 20] width 25 height 26
click at [1437, 20] on button "x 1" at bounding box center [1436, 20] width 25 height 26
click at [847, 321] on video at bounding box center [728, 411] width 1456 height 822
click at [1431, 10] on button "x 2" at bounding box center [1436, 20] width 25 height 26
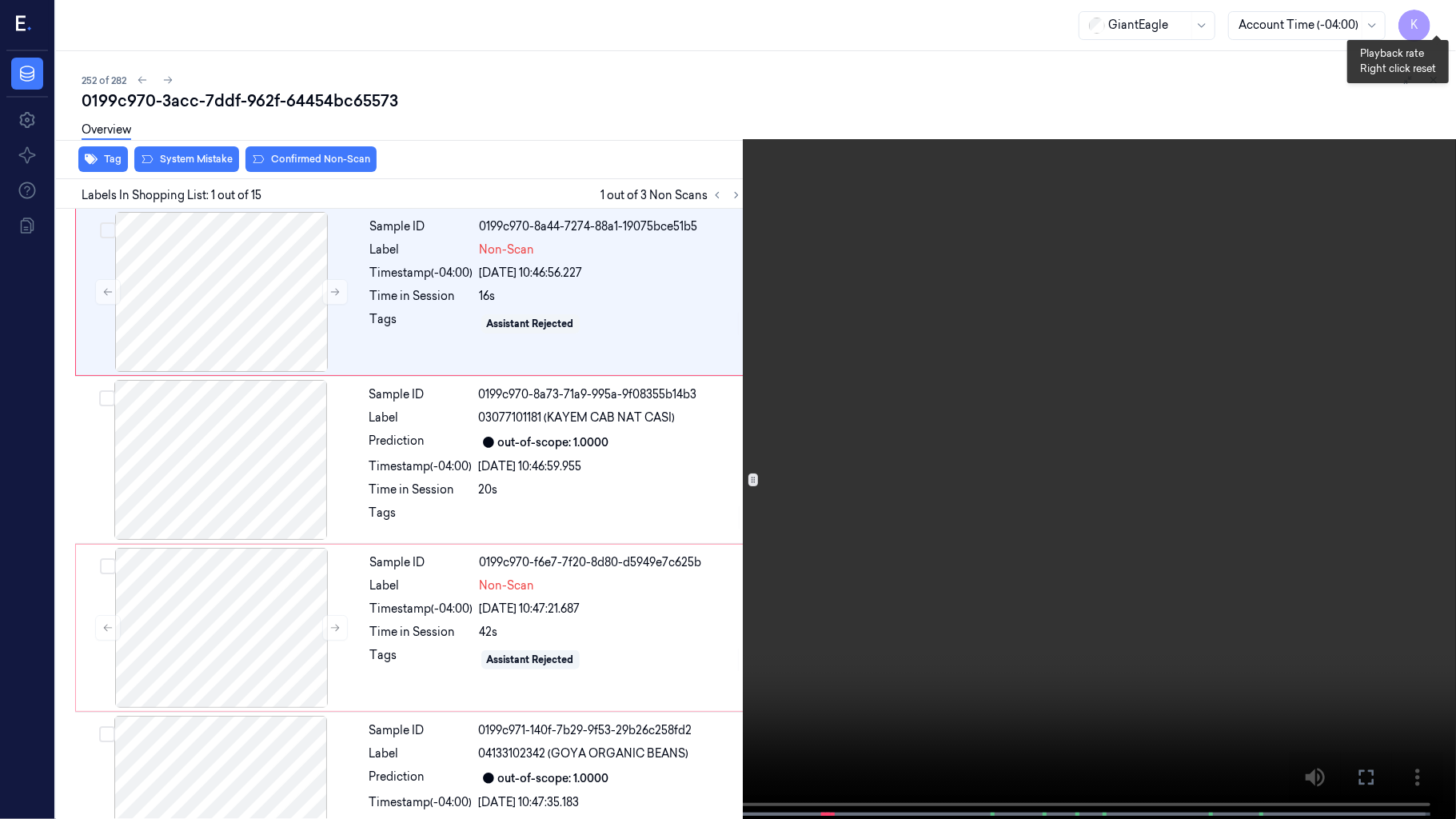
click at [1431, 10] on button "x 2" at bounding box center [1436, 20] width 25 height 26
click at [907, 552] on video at bounding box center [728, 411] width 1456 height 822
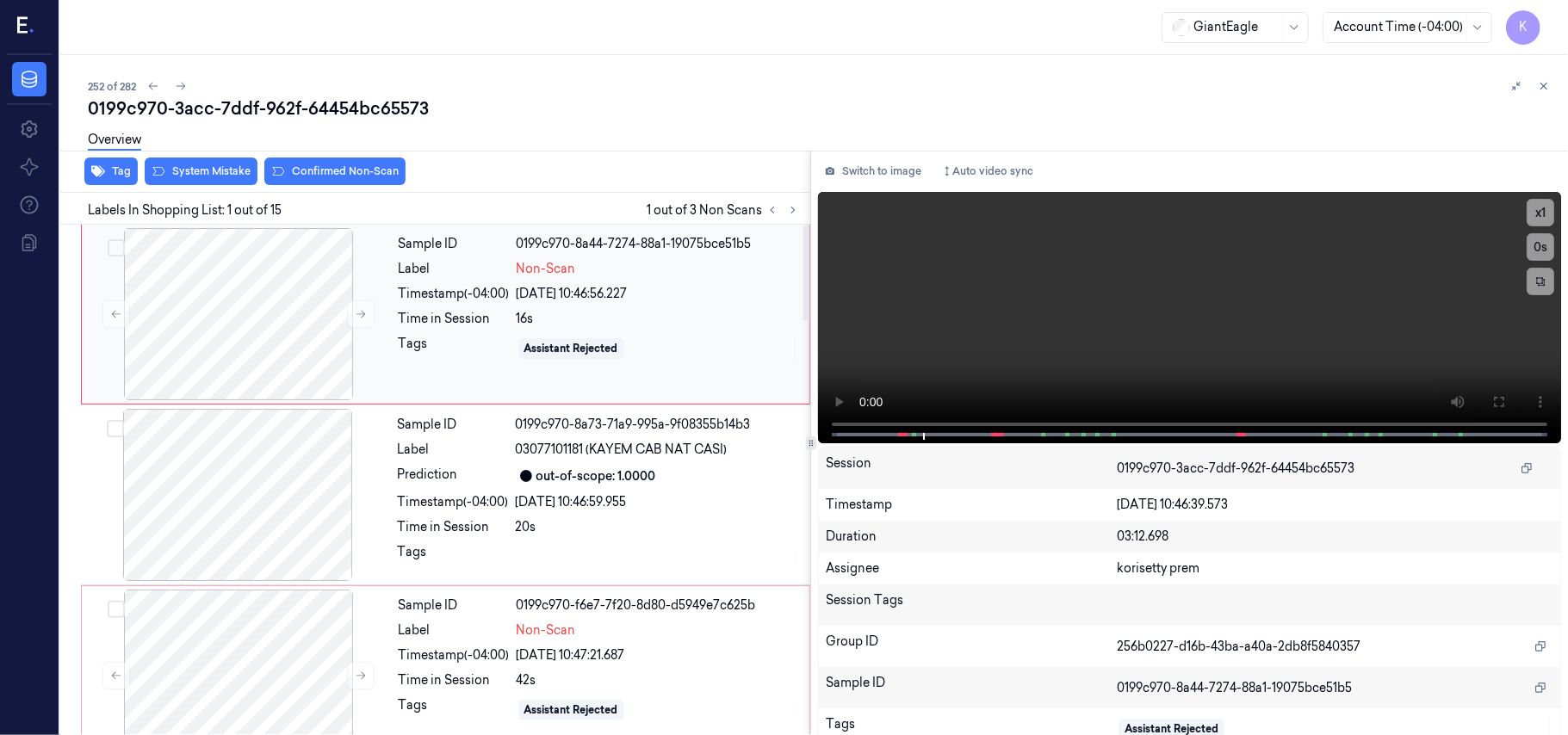
click at [565, 283] on div "Sample ID 0199c970-8a44-7274-88a1-19075bce51b5 Label Non-Scan Timestamp (-04:00…" at bounding box center [599, 314] width 414 height 172
click at [207, 169] on button "System Mistake" at bounding box center [200, 171] width 113 height 27
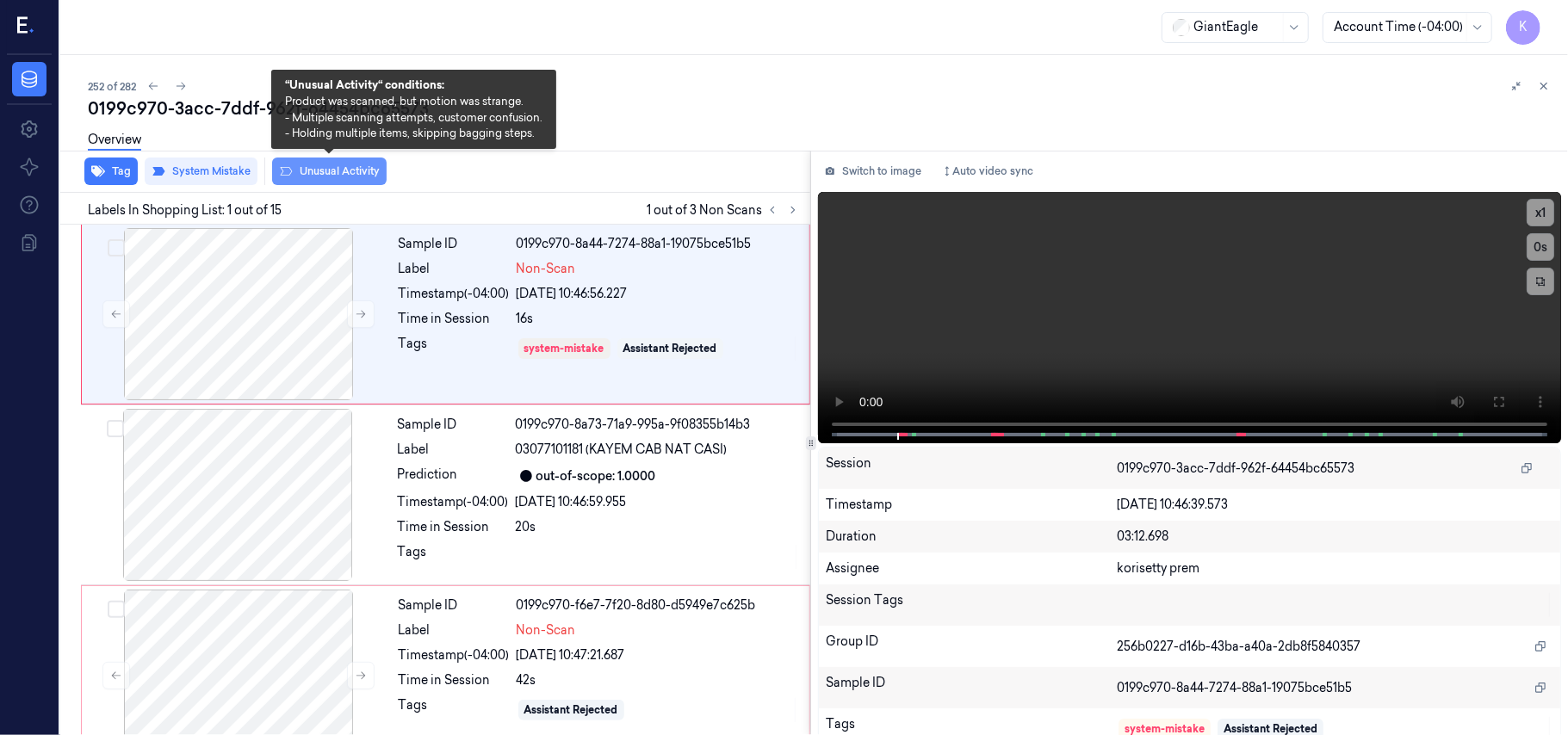
click at [307, 170] on button "Unusual Activity" at bounding box center [329, 171] width 114 height 27
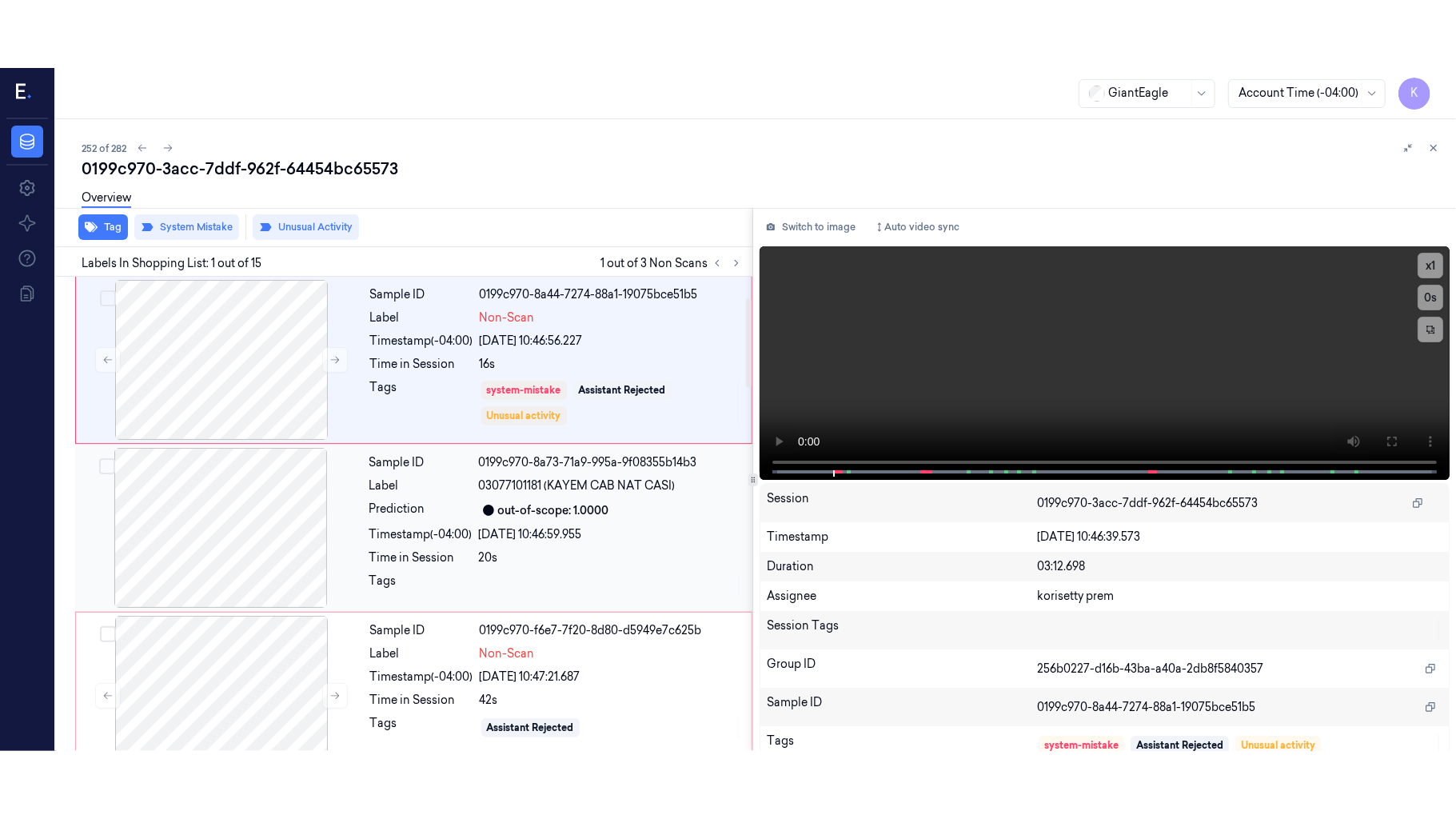
scroll to position [213, 0]
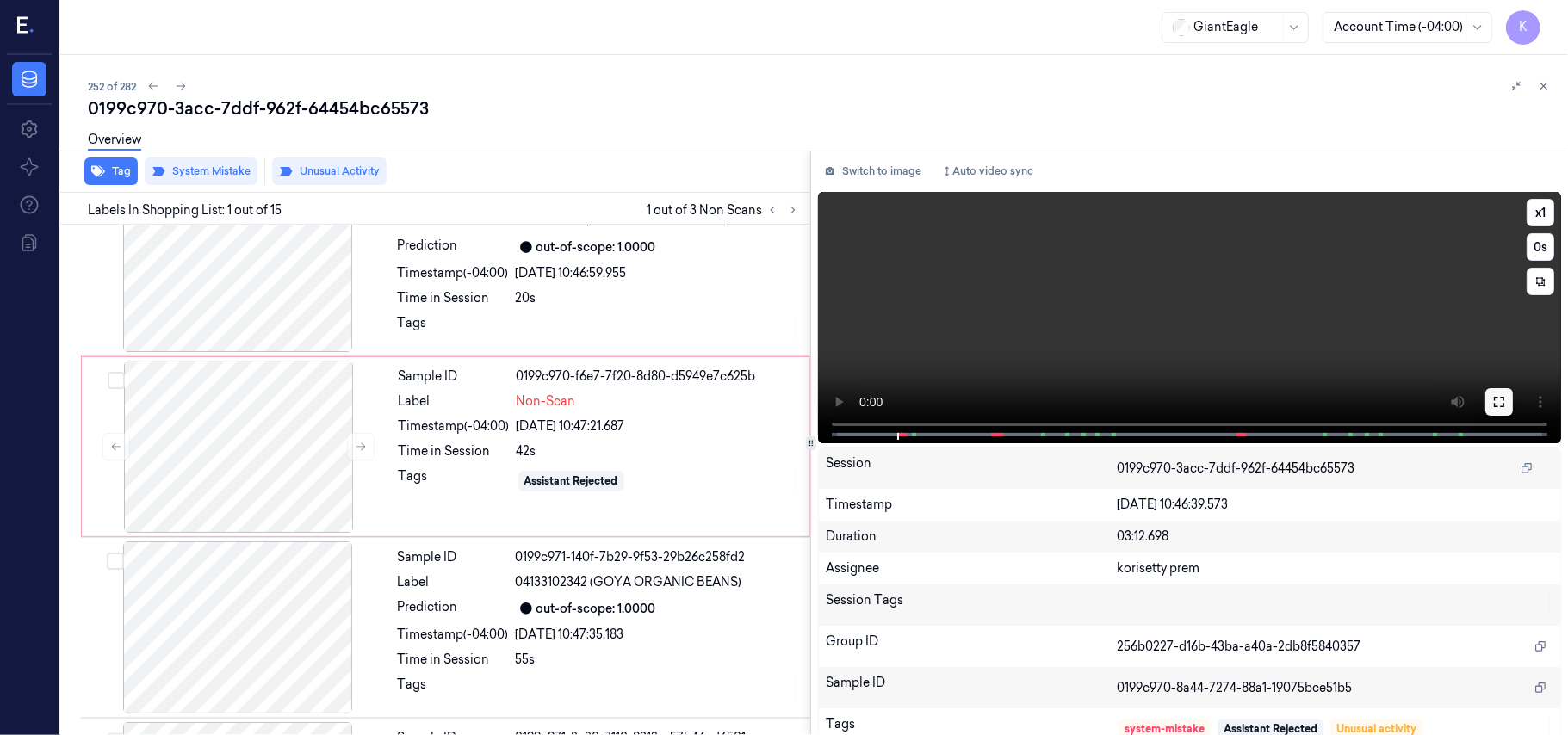
click at [1497, 404] on icon at bounding box center [1498, 402] width 14 height 14
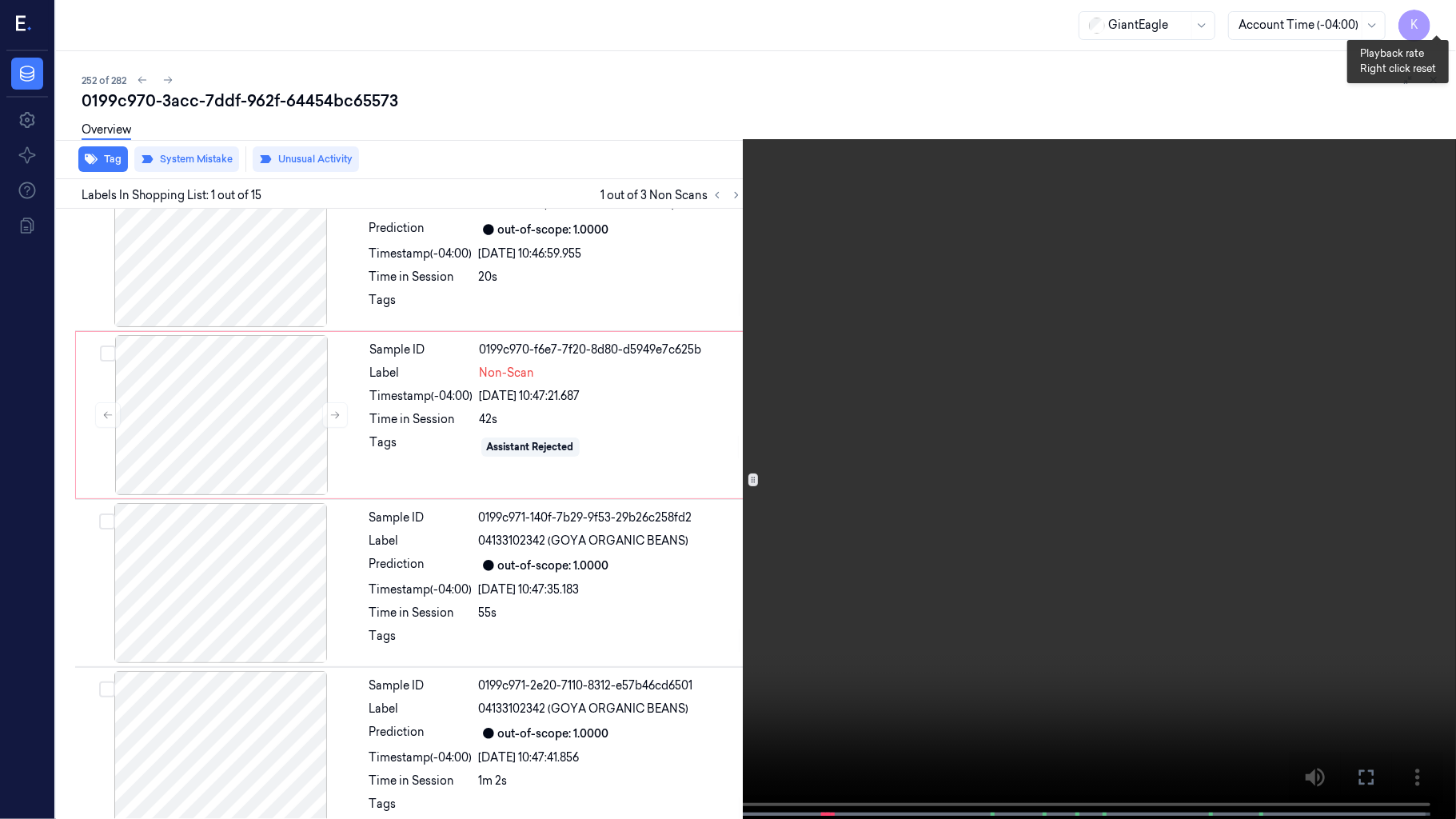
click at [1441, 26] on button "x 1" at bounding box center [1436, 20] width 25 height 26
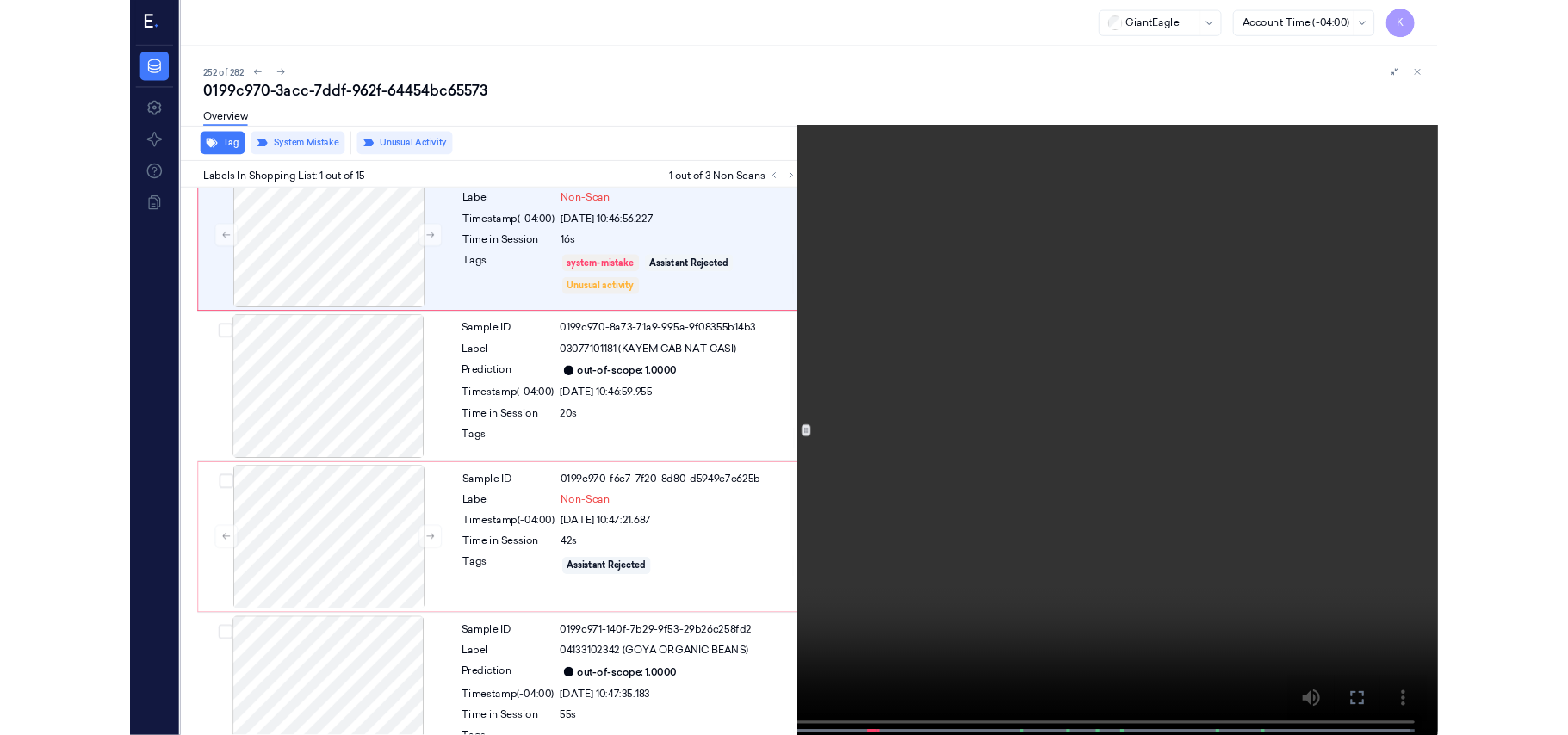
scroll to position [0, 0]
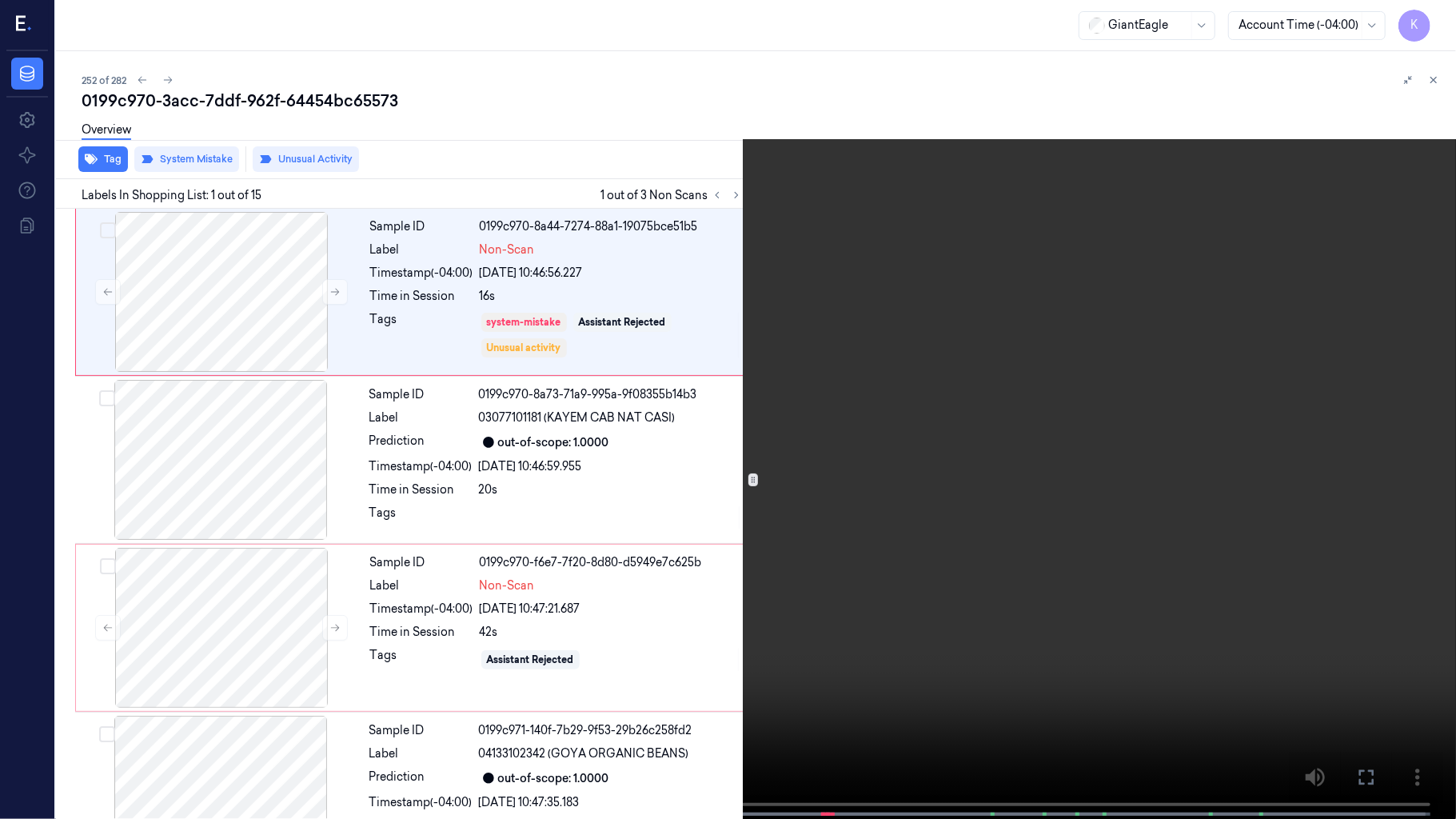
click at [582, 596] on video at bounding box center [728, 411] width 1456 height 822
click at [545, 558] on video at bounding box center [728, 411] width 1456 height 822
click at [854, 423] on video at bounding box center [728, 411] width 1456 height 822
click at [1040, 299] on video at bounding box center [728, 411] width 1456 height 822
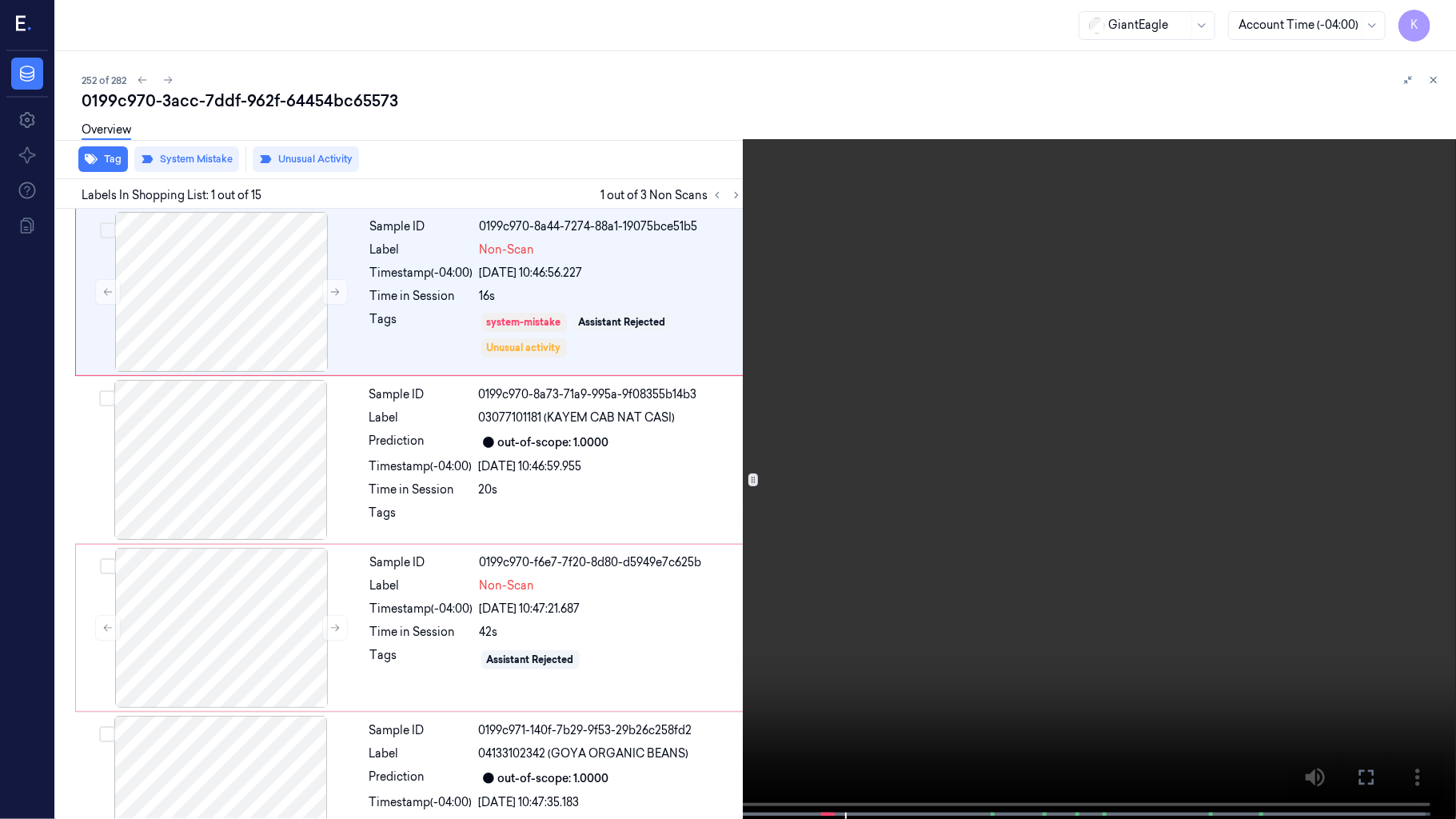
click at [737, 463] on video at bounding box center [728, 411] width 1456 height 822
click at [868, 443] on video at bounding box center [728, 411] width 1456 height 822
click at [762, 294] on video at bounding box center [728, 411] width 1456 height 822
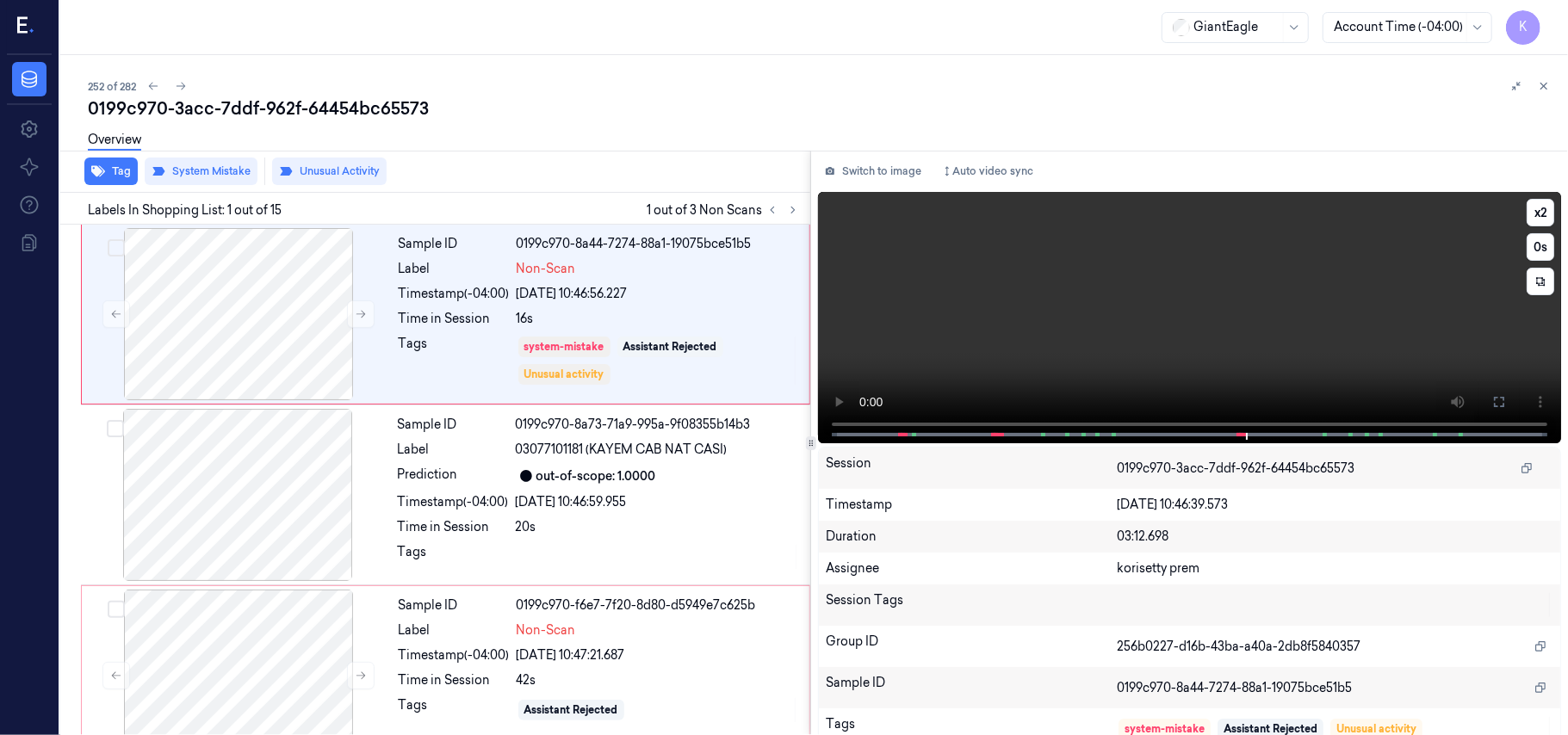
click at [1372, 340] on video at bounding box center [1190, 318] width 743 height 252
click at [1492, 404] on icon at bounding box center [1498, 402] width 14 height 14
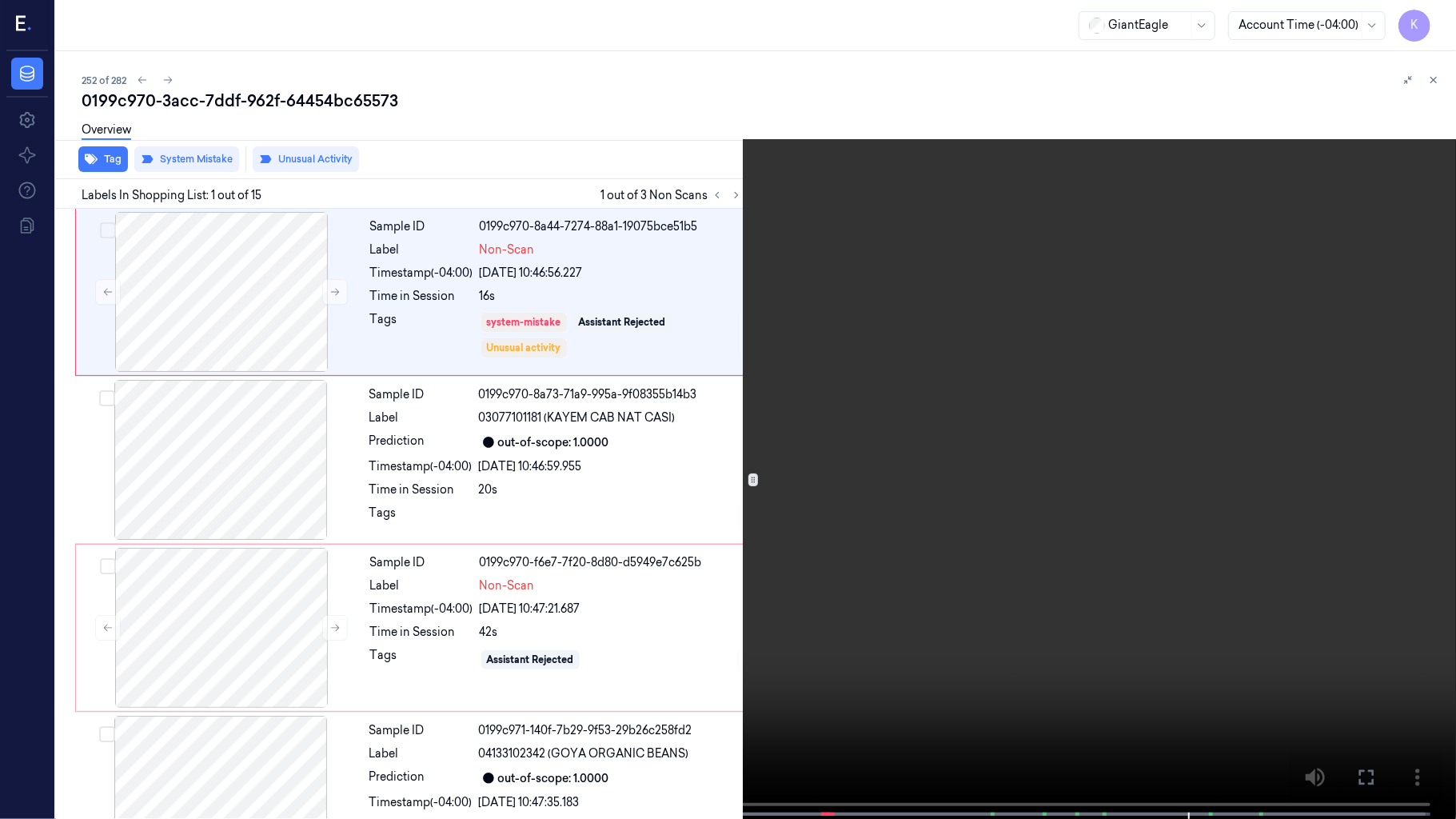
click at [773, 539] on video at bounding box center [728, 411] width 1456 height 822
click at [868, 395] on video at bounding box center [728, 411] width 1456 height 822
click at [668, 405] on video at bounding box center [728, 411] width 1456 height 822
click at [1028, 352] on video at bounding box center [728, 411] width 1456 height 822
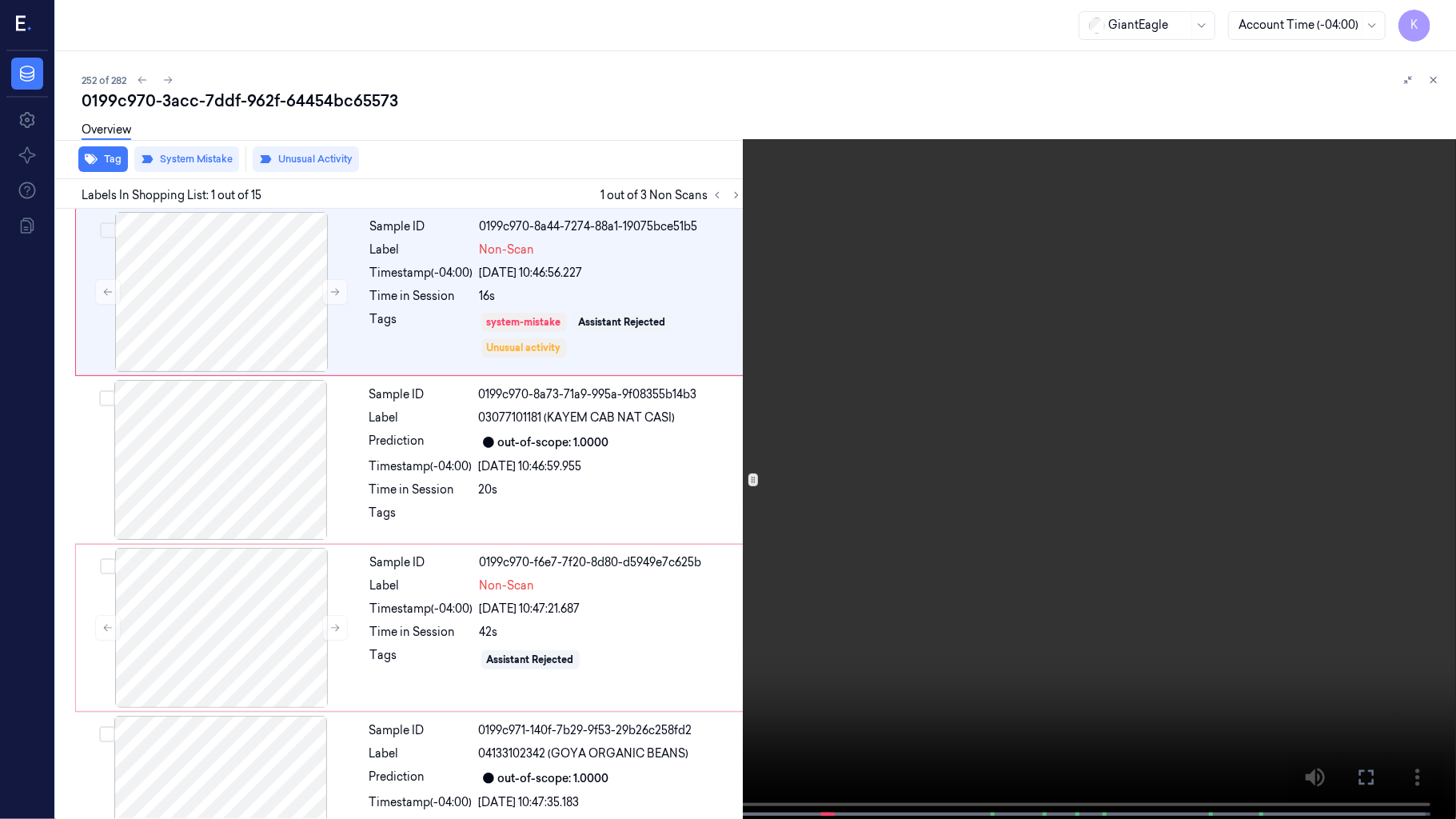
click at [953, 420] on video at bounding box center [728, 411] width 1456 height 822
click at [581, 595] on video at bounding box center [728, 411] width 1456 height 822
click at [929, 438] on video at bounding box center [728, 411] width 1456 height 822
click at [156, 682] on span at bounding box center [156, 814] width 3 height 8
click at [1254, 465] on video at bounding box center [728, 411] width 1456 height 822
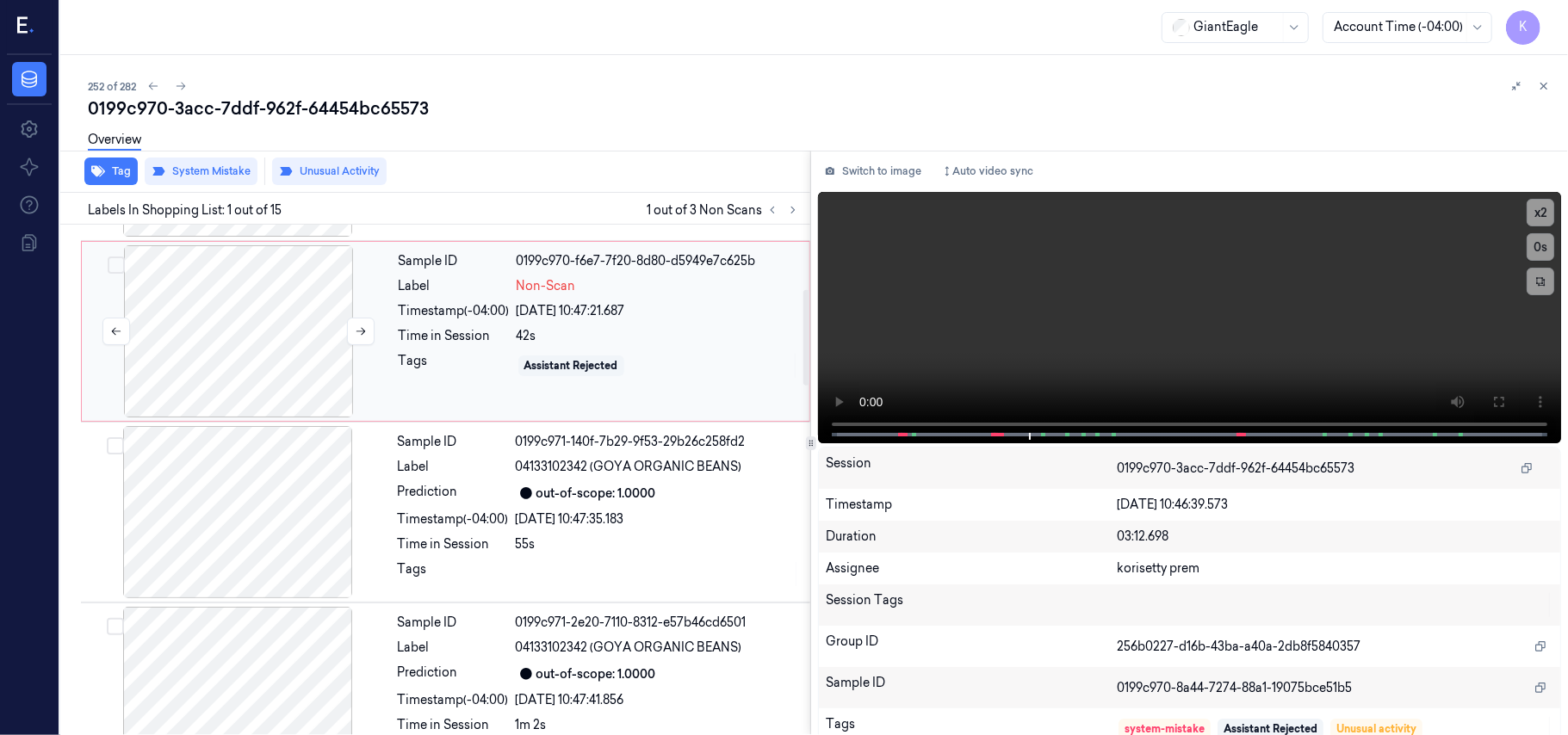
click at [207, 345] on div at bounding box center [238, 331] width 307 height 172
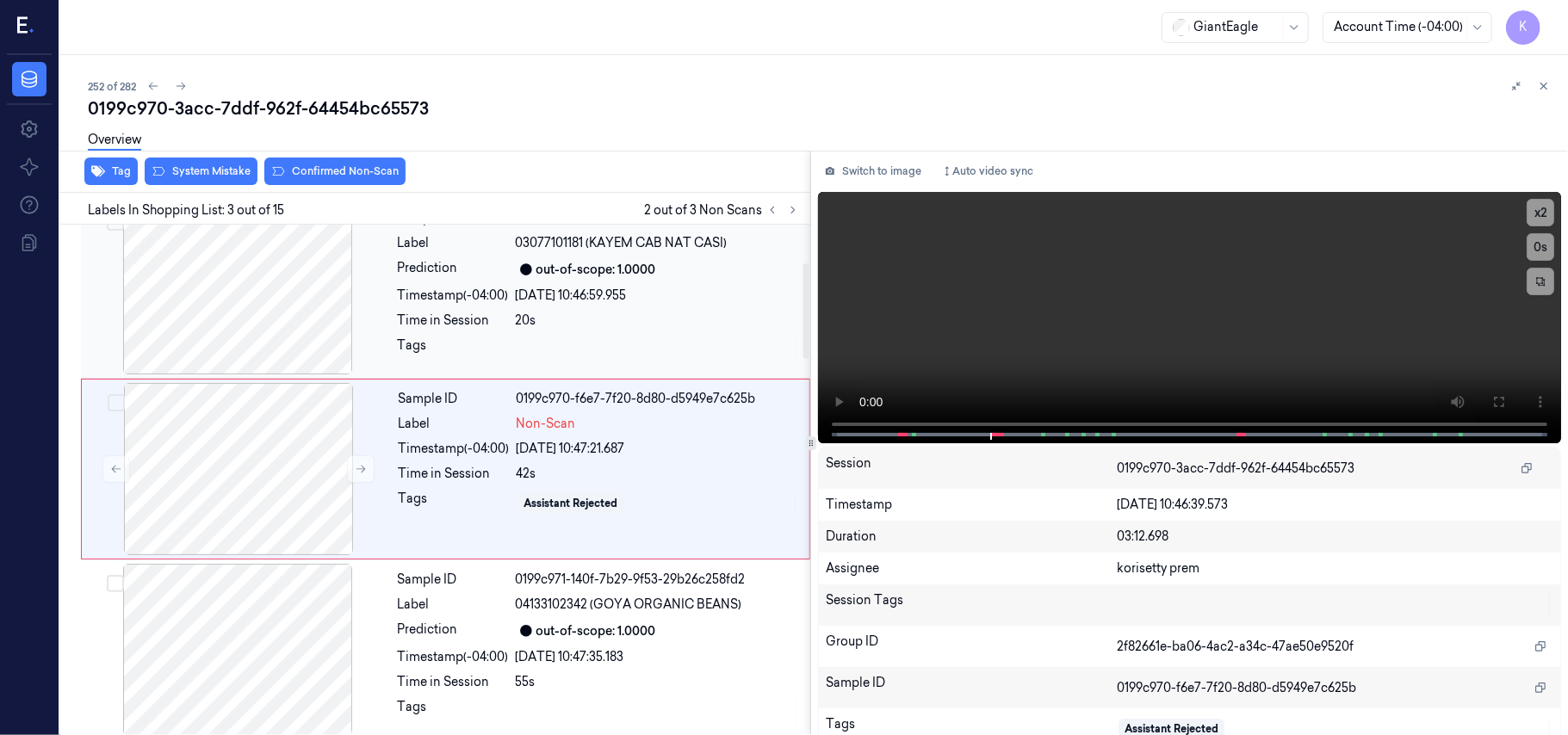
scroll to position [196, 0]
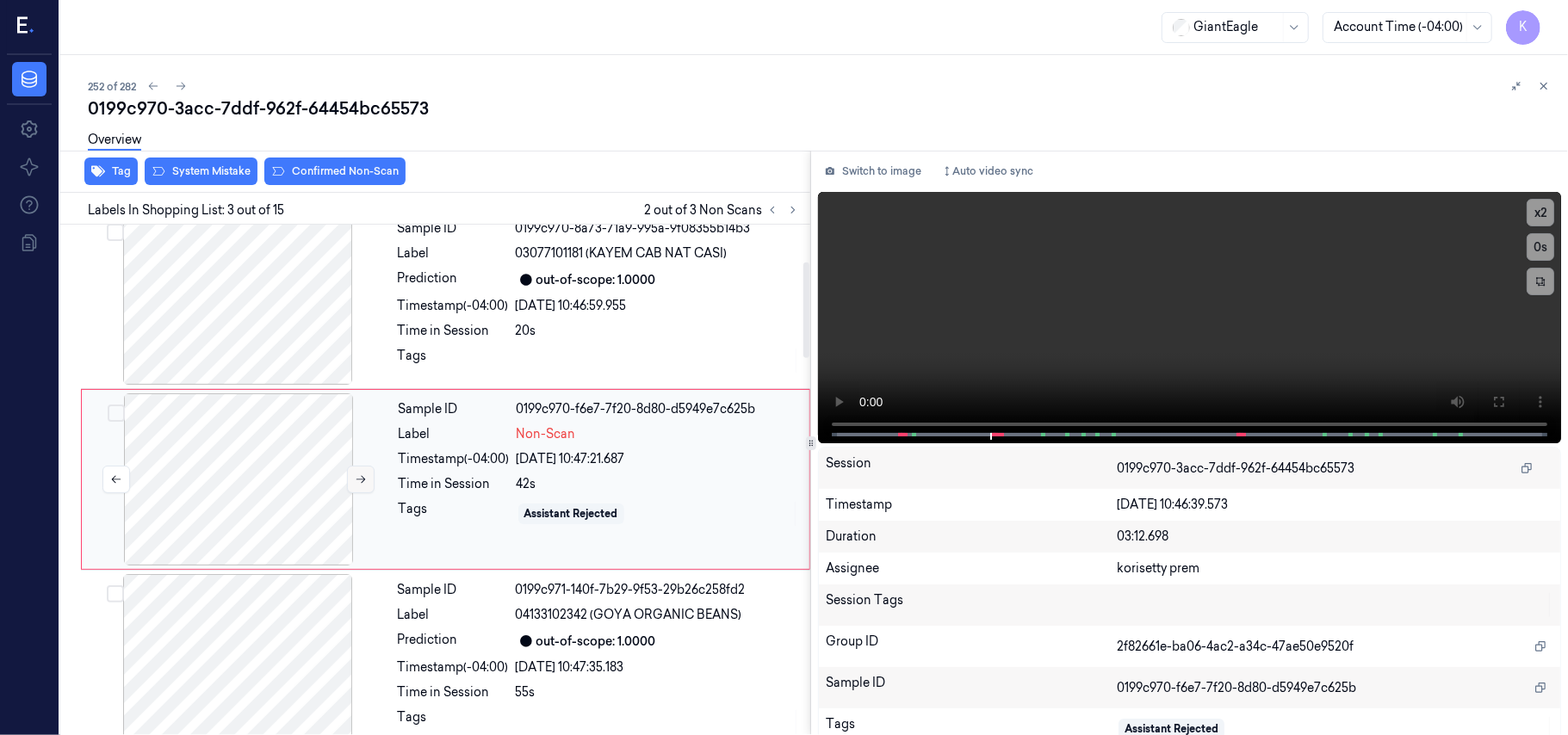
click at [355, 484] on icon at bounding box center [361, 479] width 12 height 12
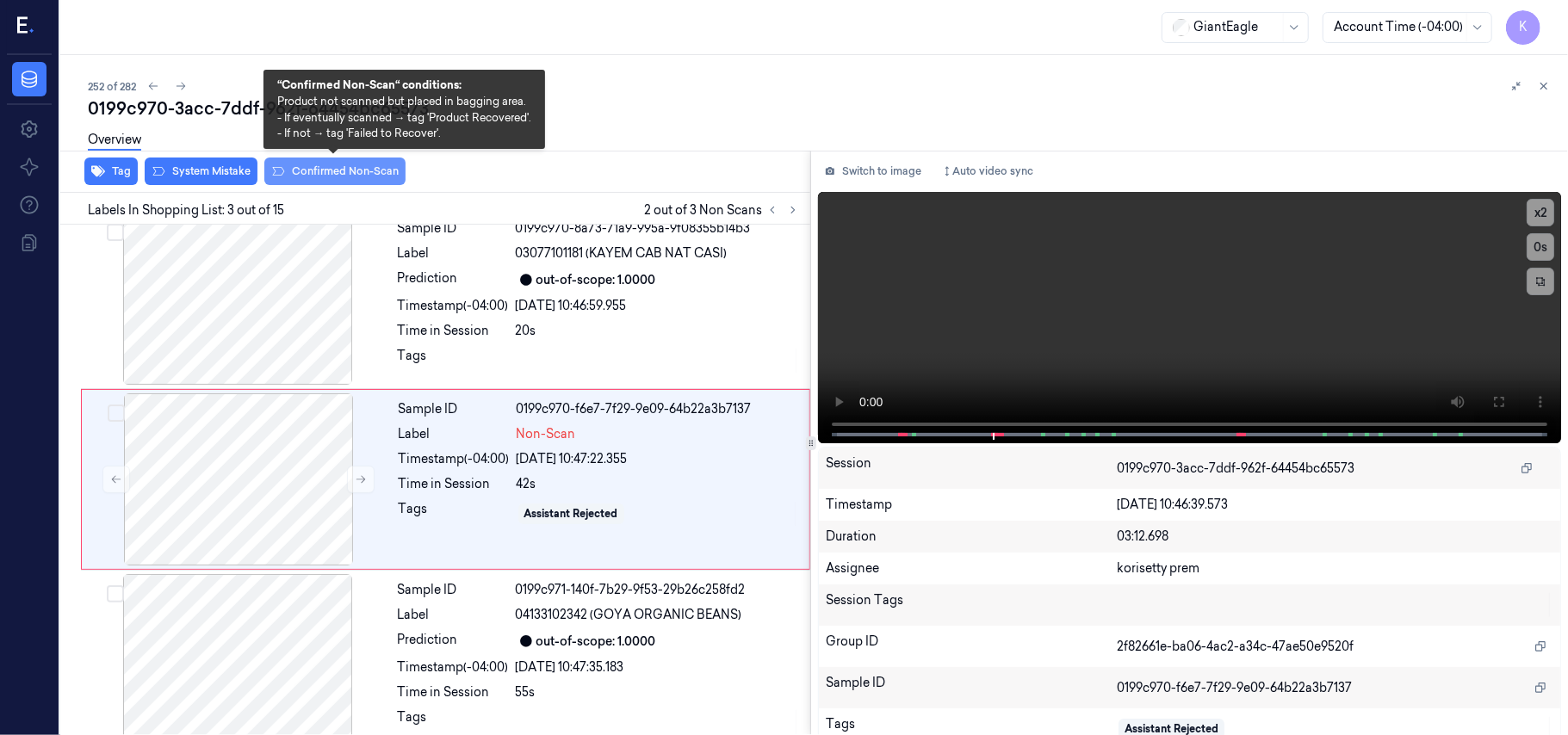
click at [311, 176] on button "Confirmed Non-Scan" at bounding box center [335, 171] width 141 height 27
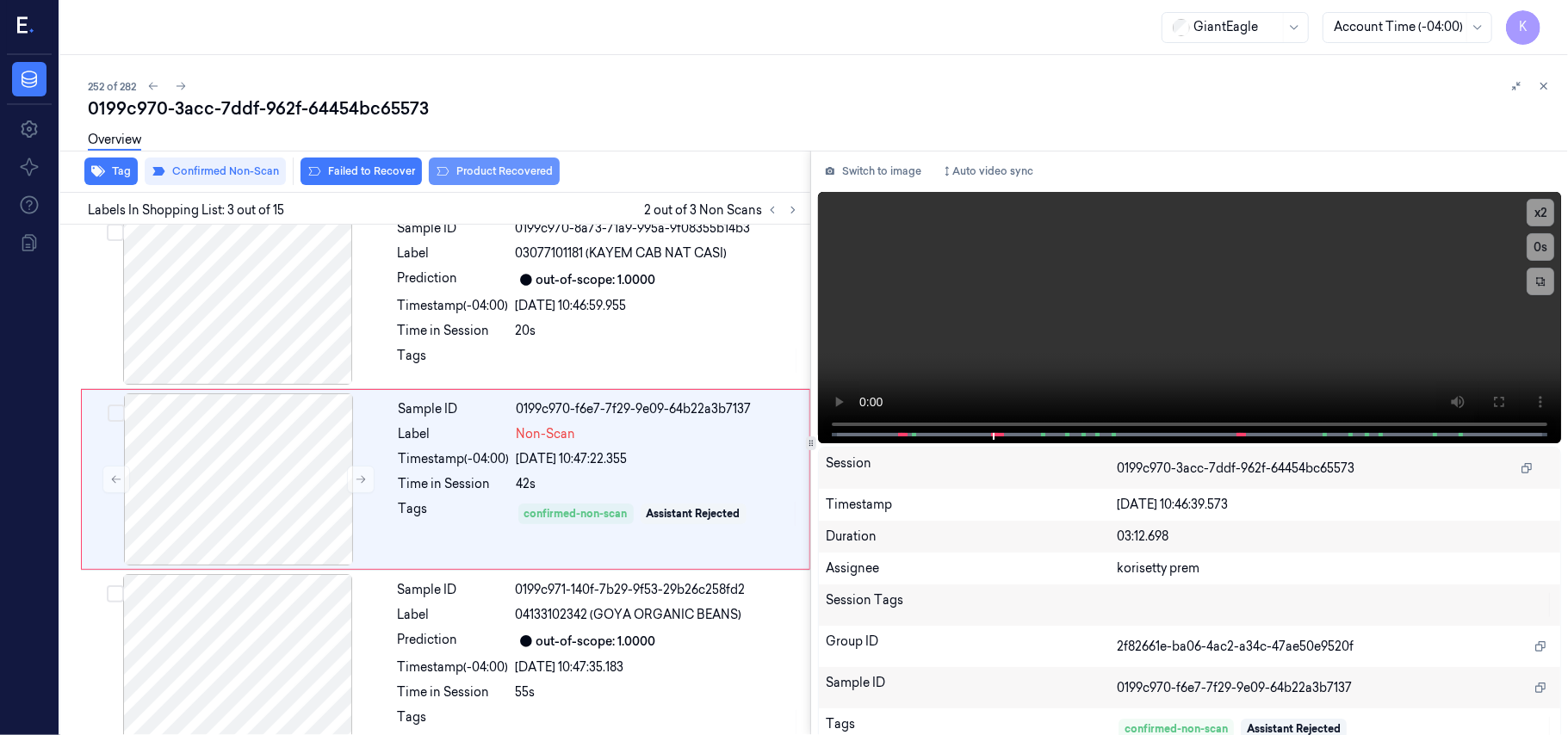
click at [467, 179] on button "Product Recovered" at bounding box center [493, 171] width 131 height 27
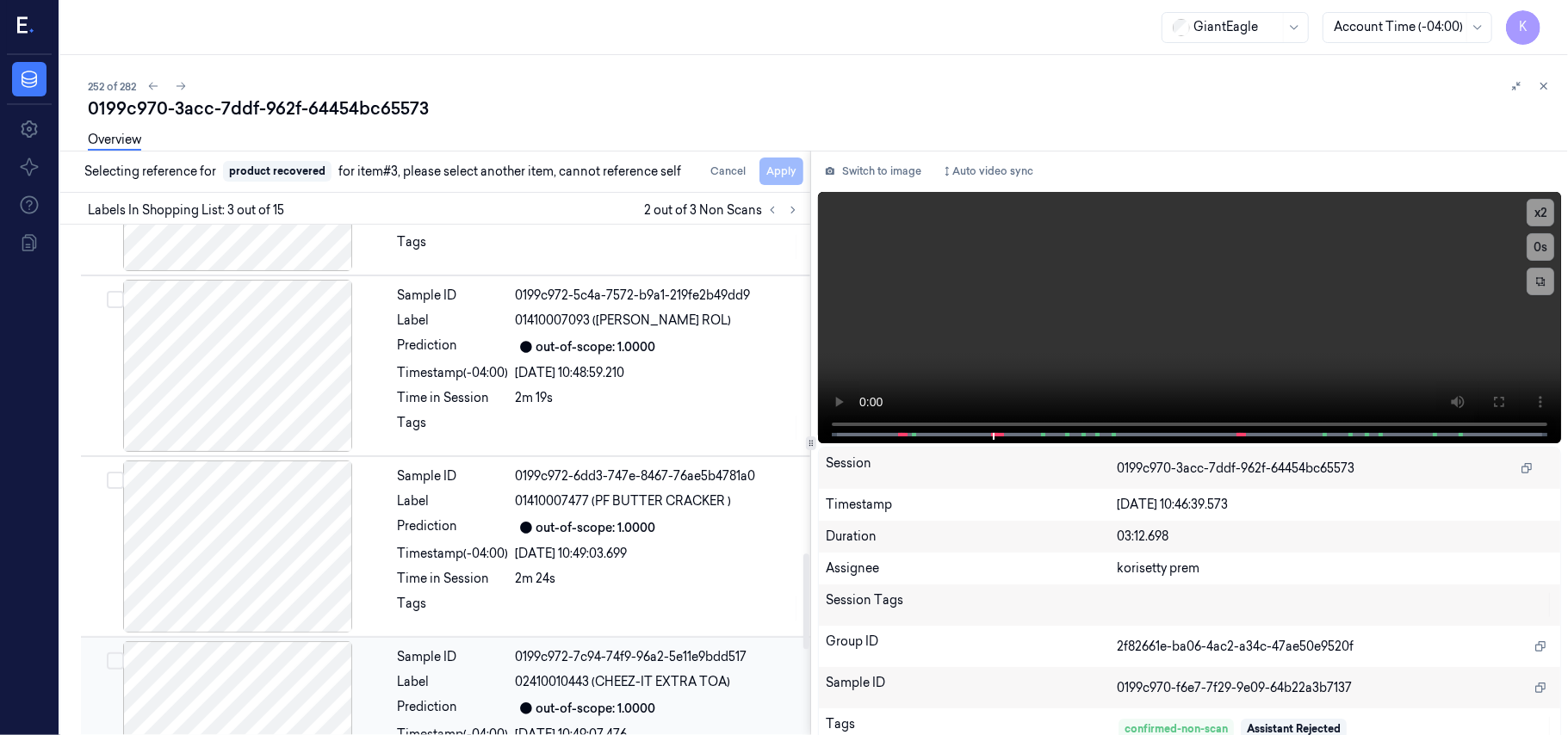
scroll to position [1755, 0]
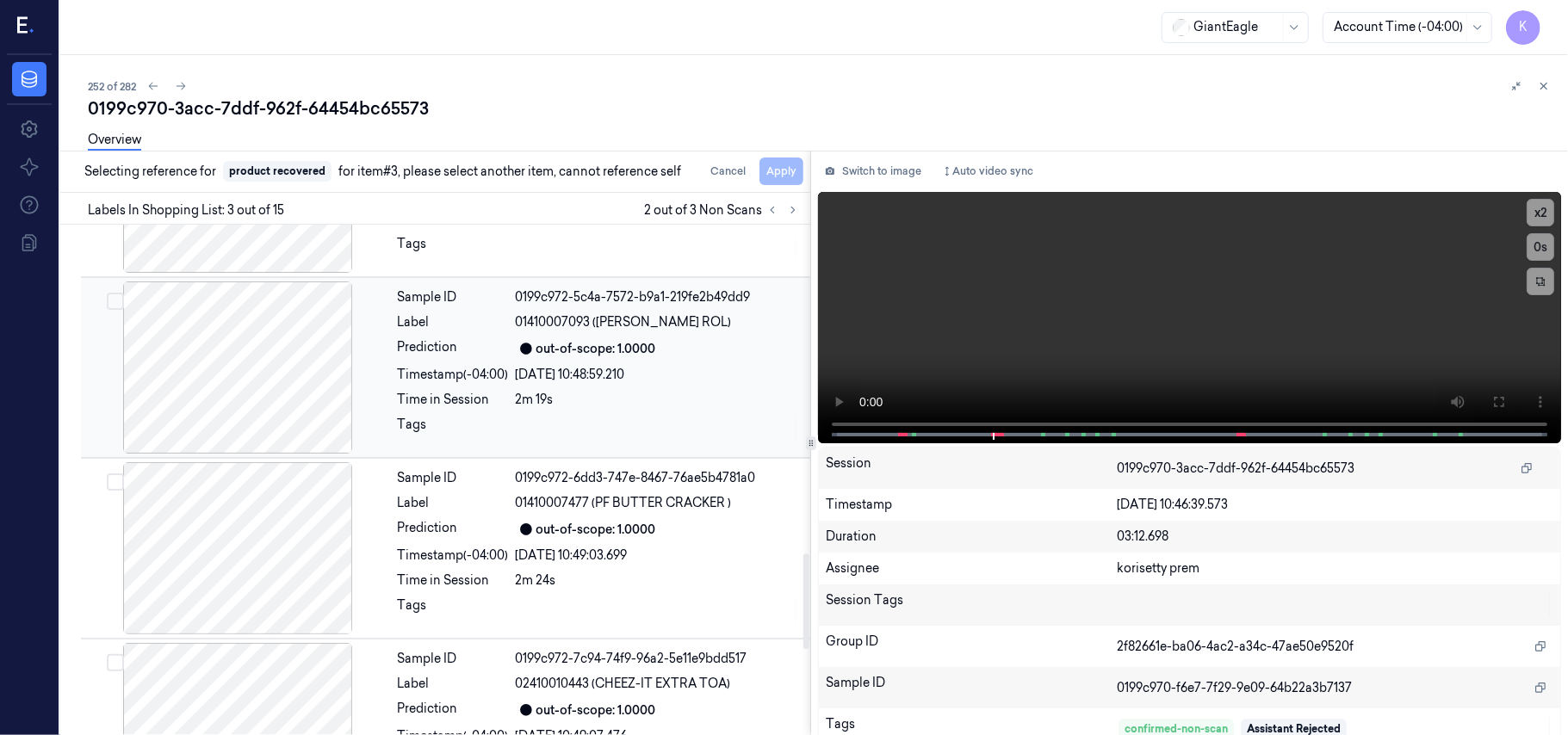
click at [663, 301] on div "0199c972-5c4a-7572-b9a1-219fe2b49dd9" at bounding box center [657, 297] width 284 height 18
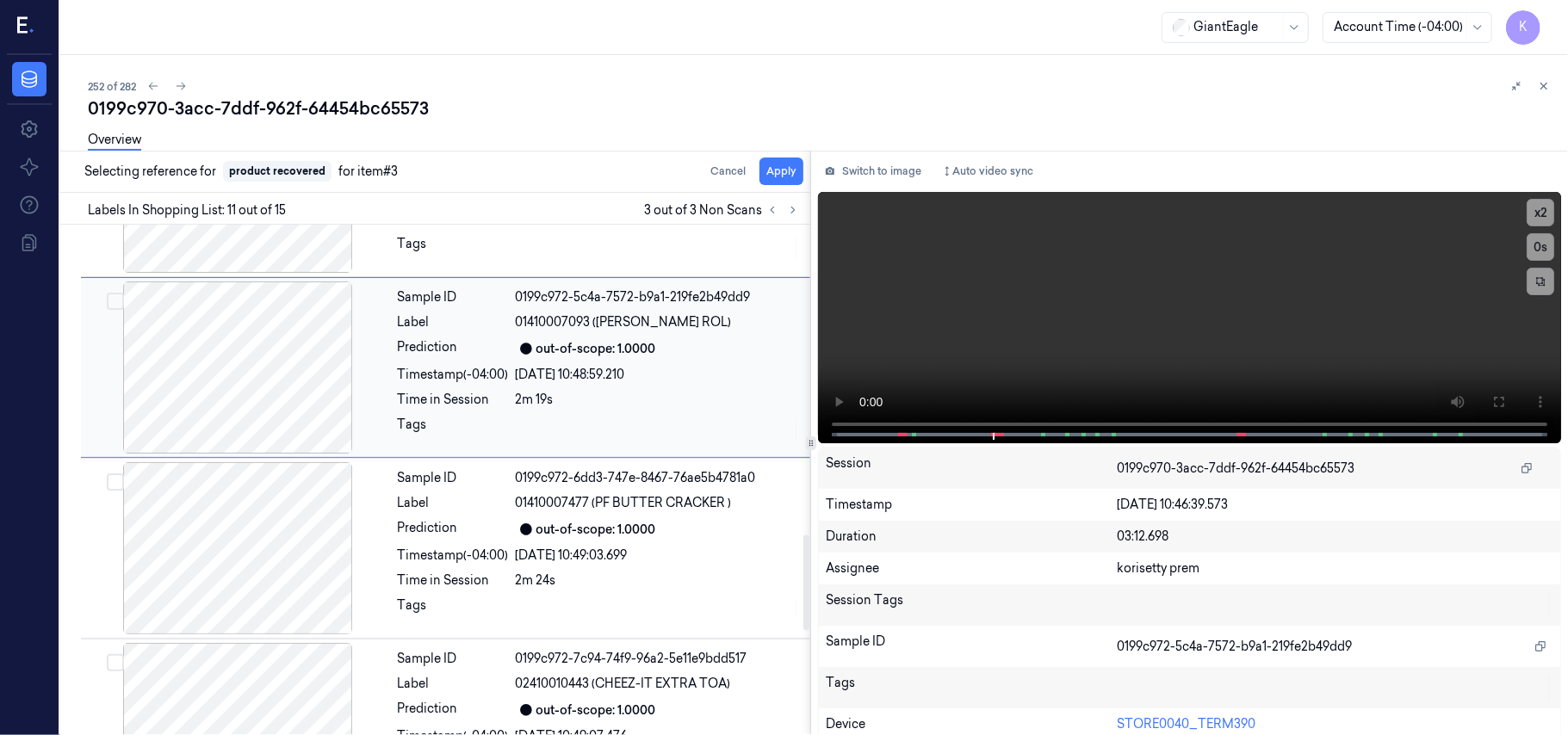
scroll to position [1647, 0]
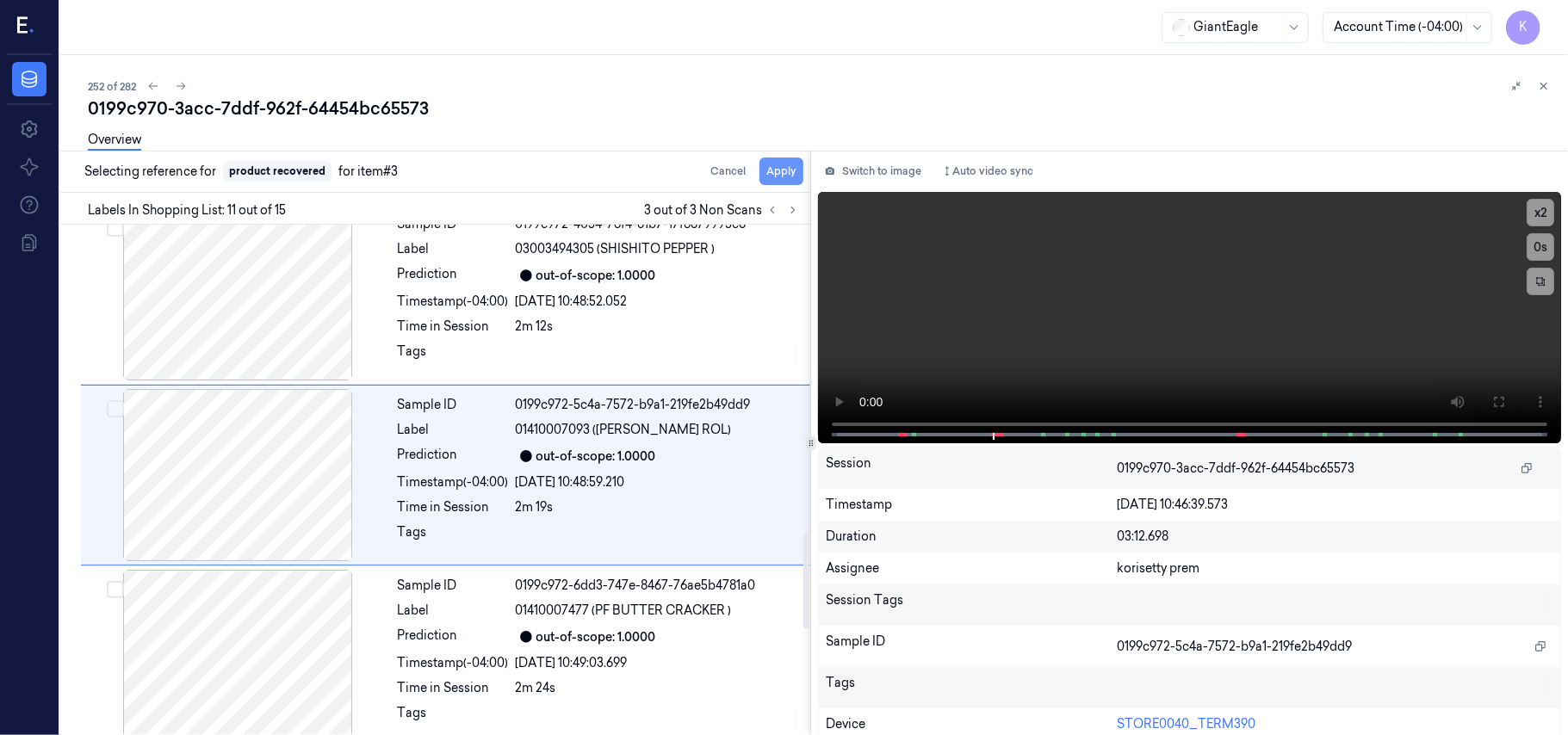
click at [782, 167] on button "Apply" at bounding box center [782, 171] width 44 height 27
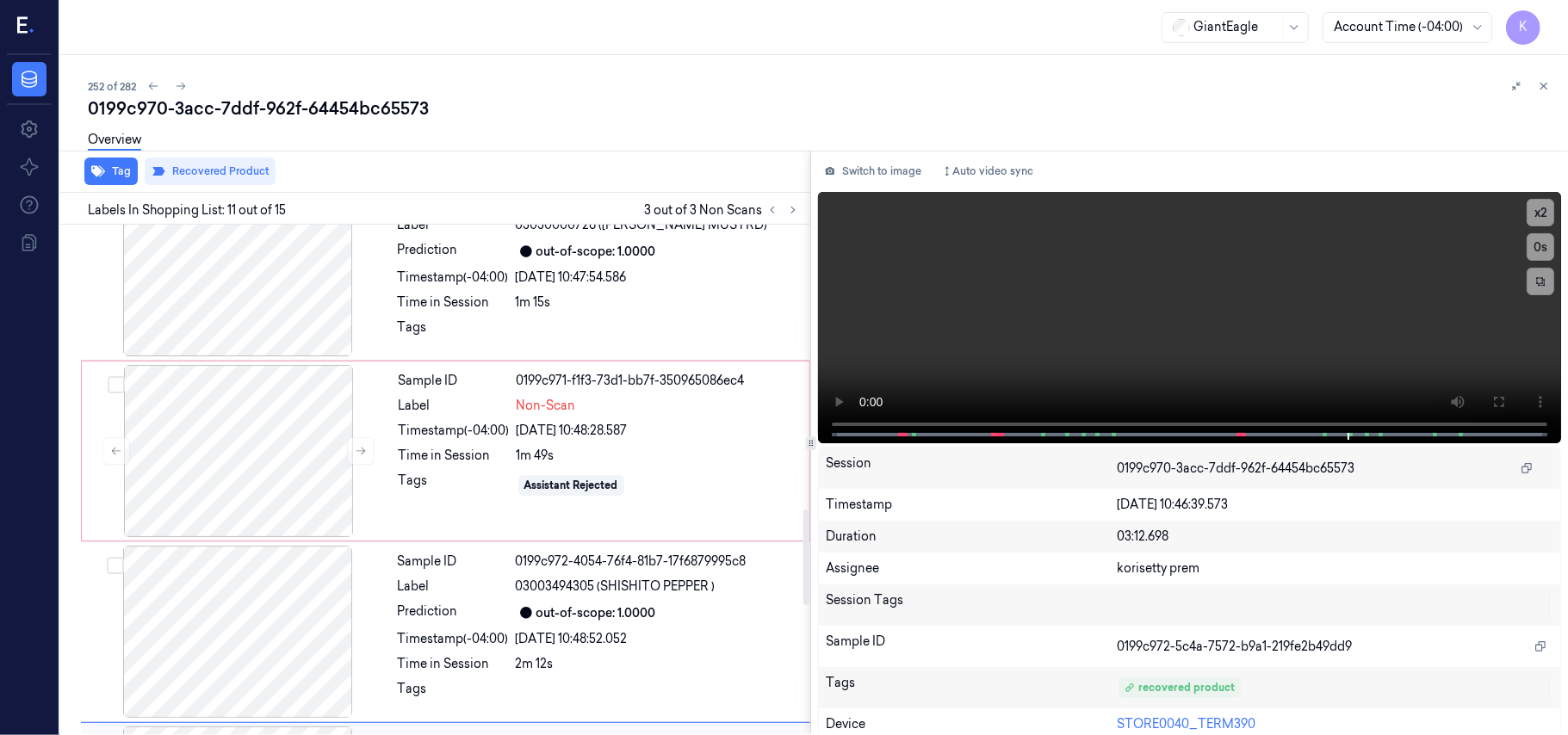
scroll to position [1302, 0]
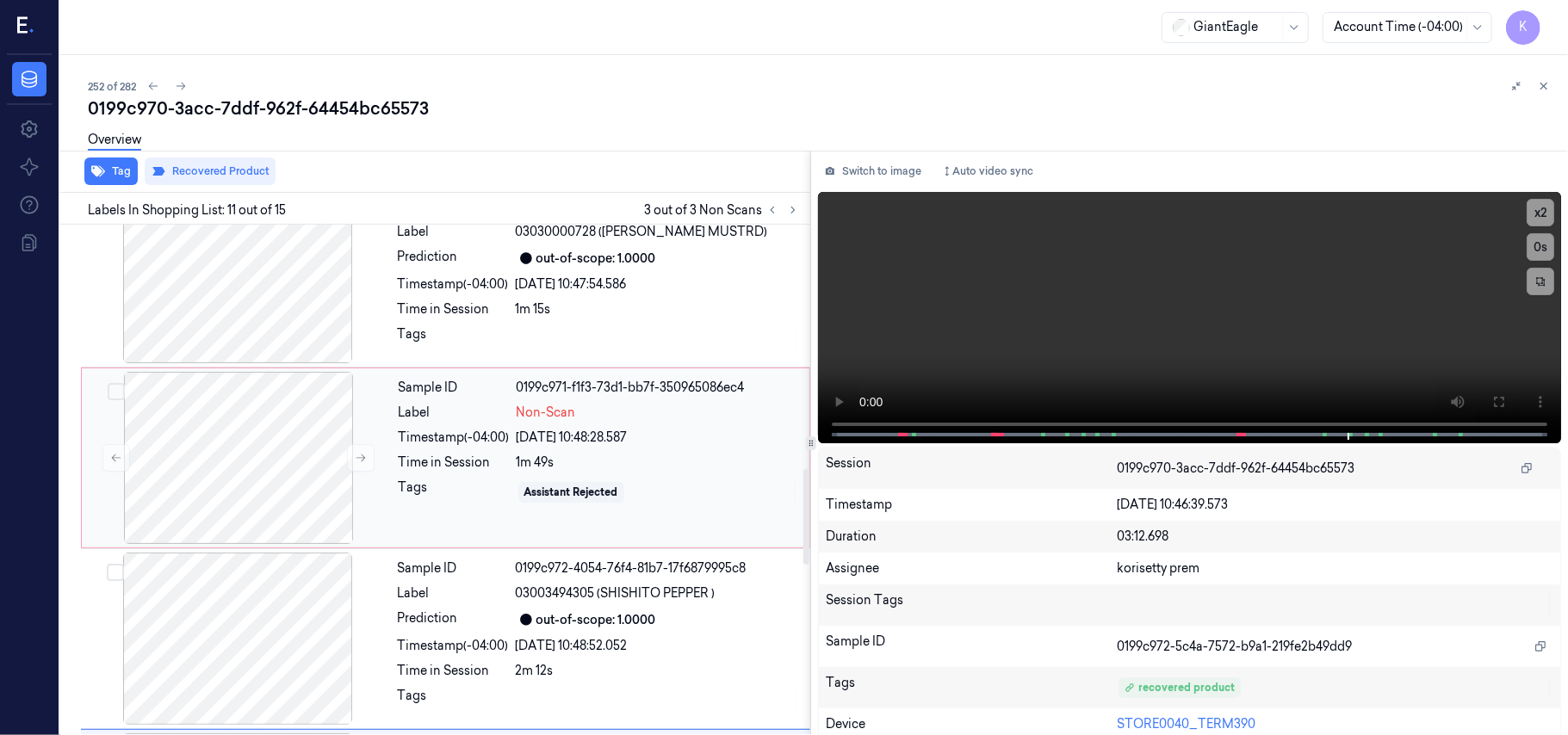
click at [535, 453] on div "Sample ID 0199c971-f1f3-73d1-bb7f-350965086ec4 Label Non-Scan Timestamp (-04:00…" at bounding box center [599, 458] width 414 height 172
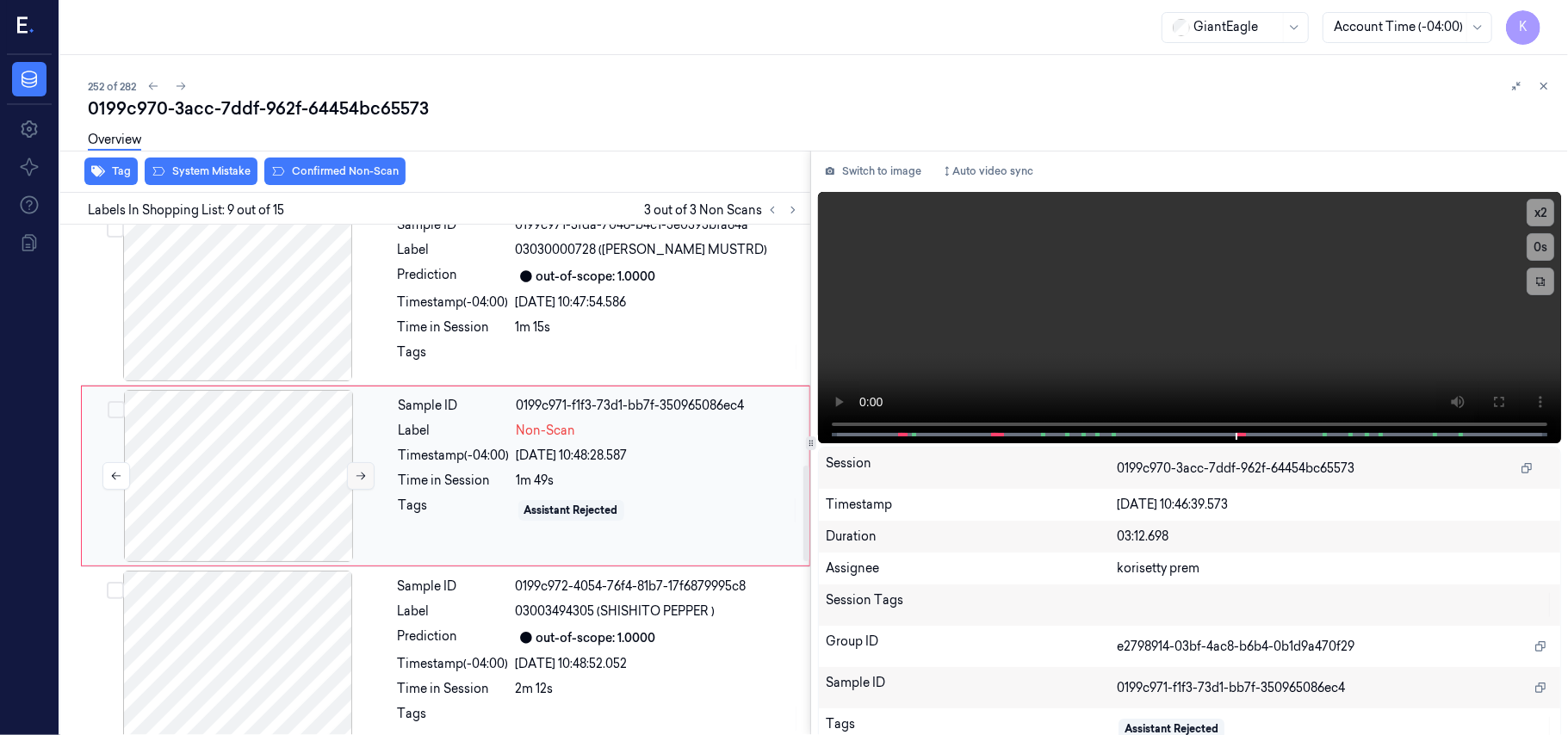
click at [362, 487] on button at bounding box center [361, 476] width 27 height 27
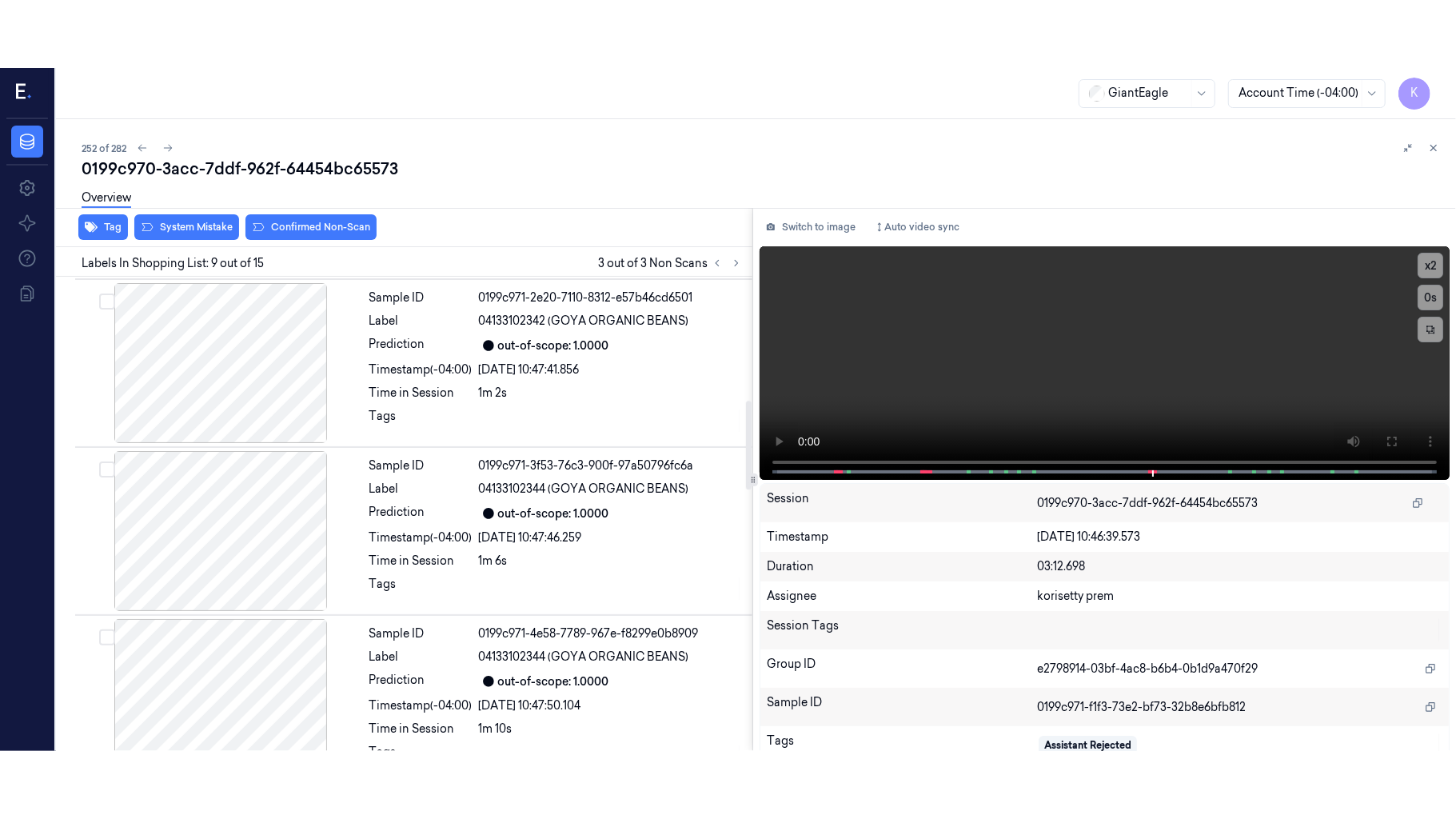
scroll to position [660, 0]
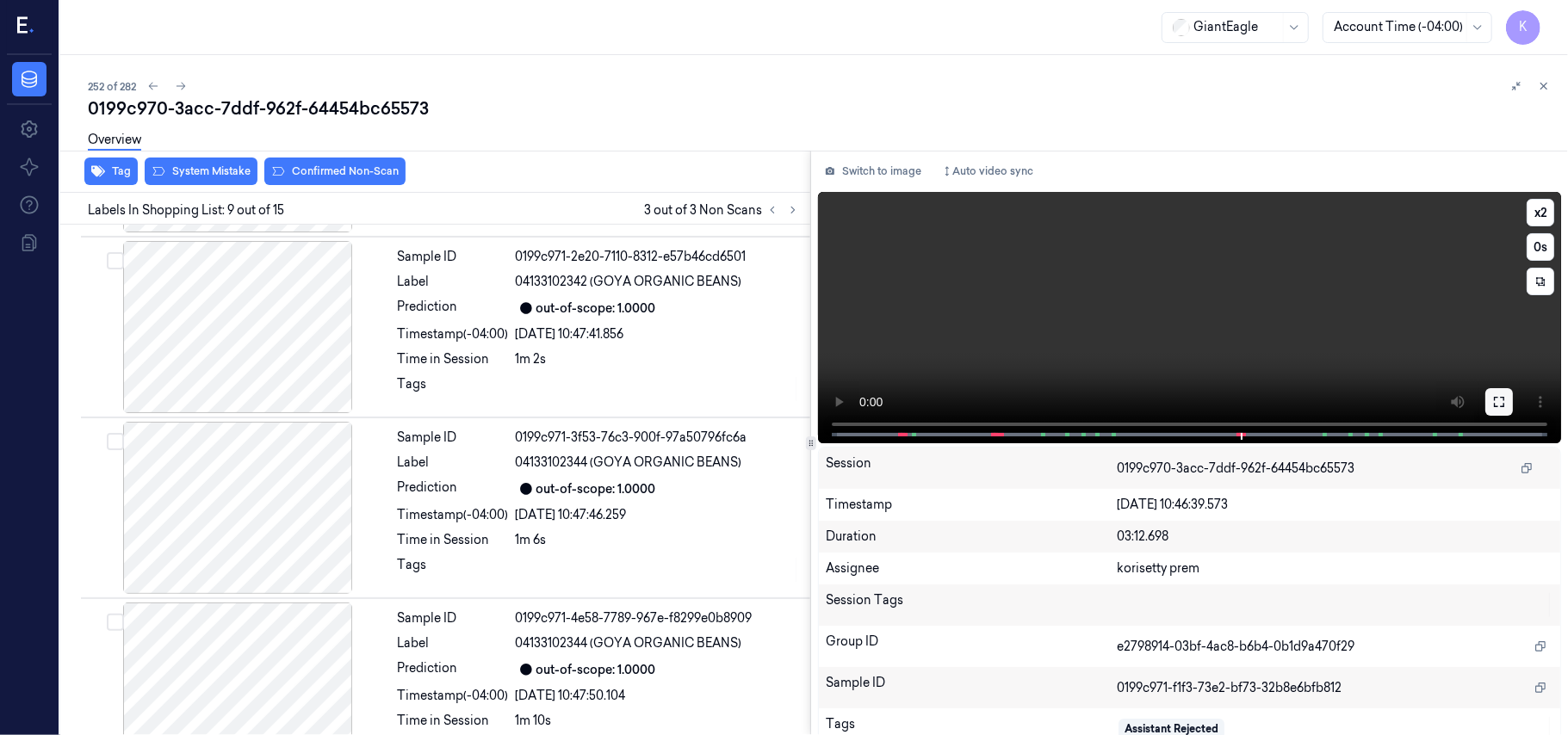
click at [1492, 396] on icon at bounding box center [1498, 402] width 14 height 14
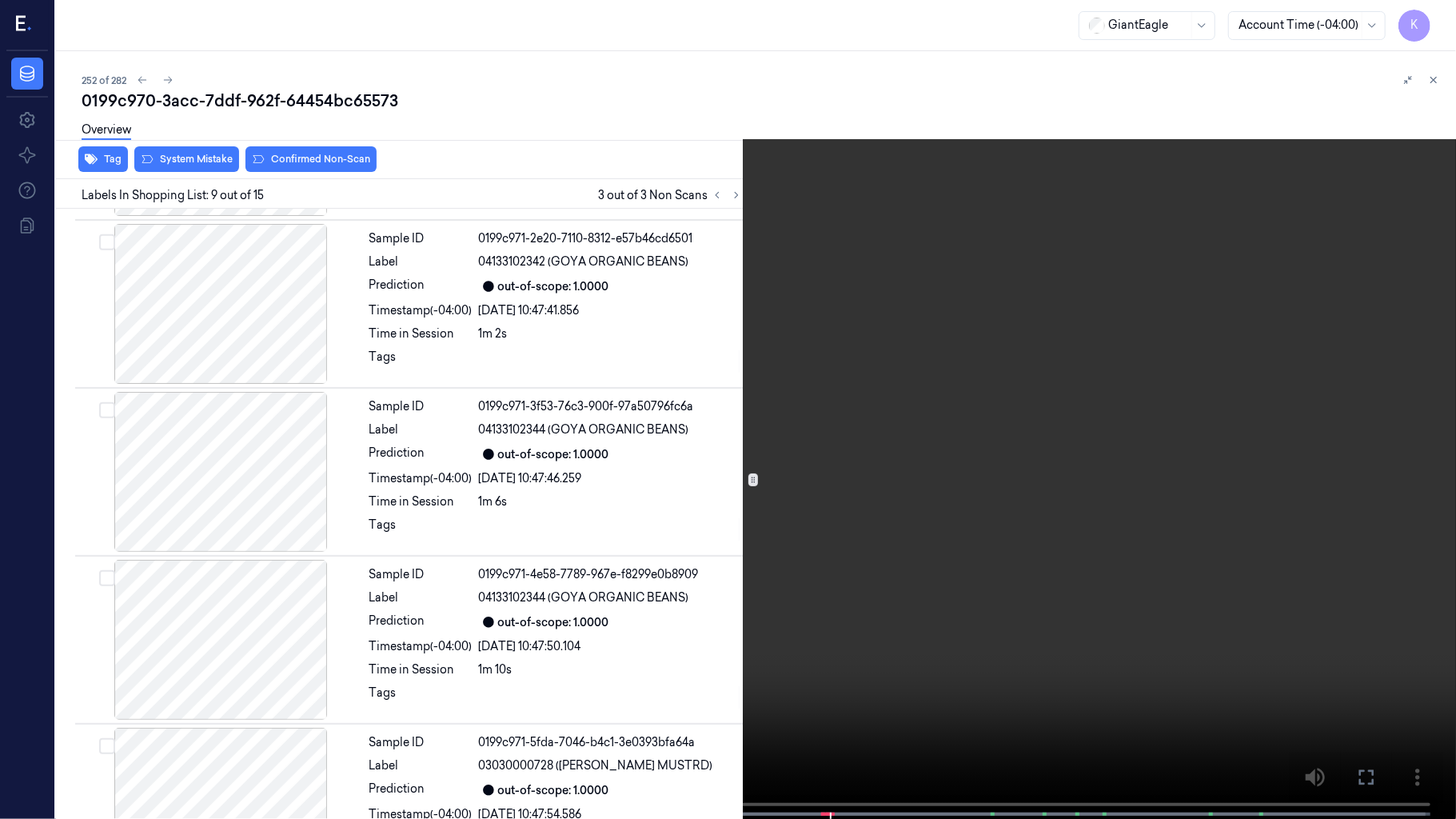
click at [553, 505] on video at bounding box center [728, 411] width 1456 height 822
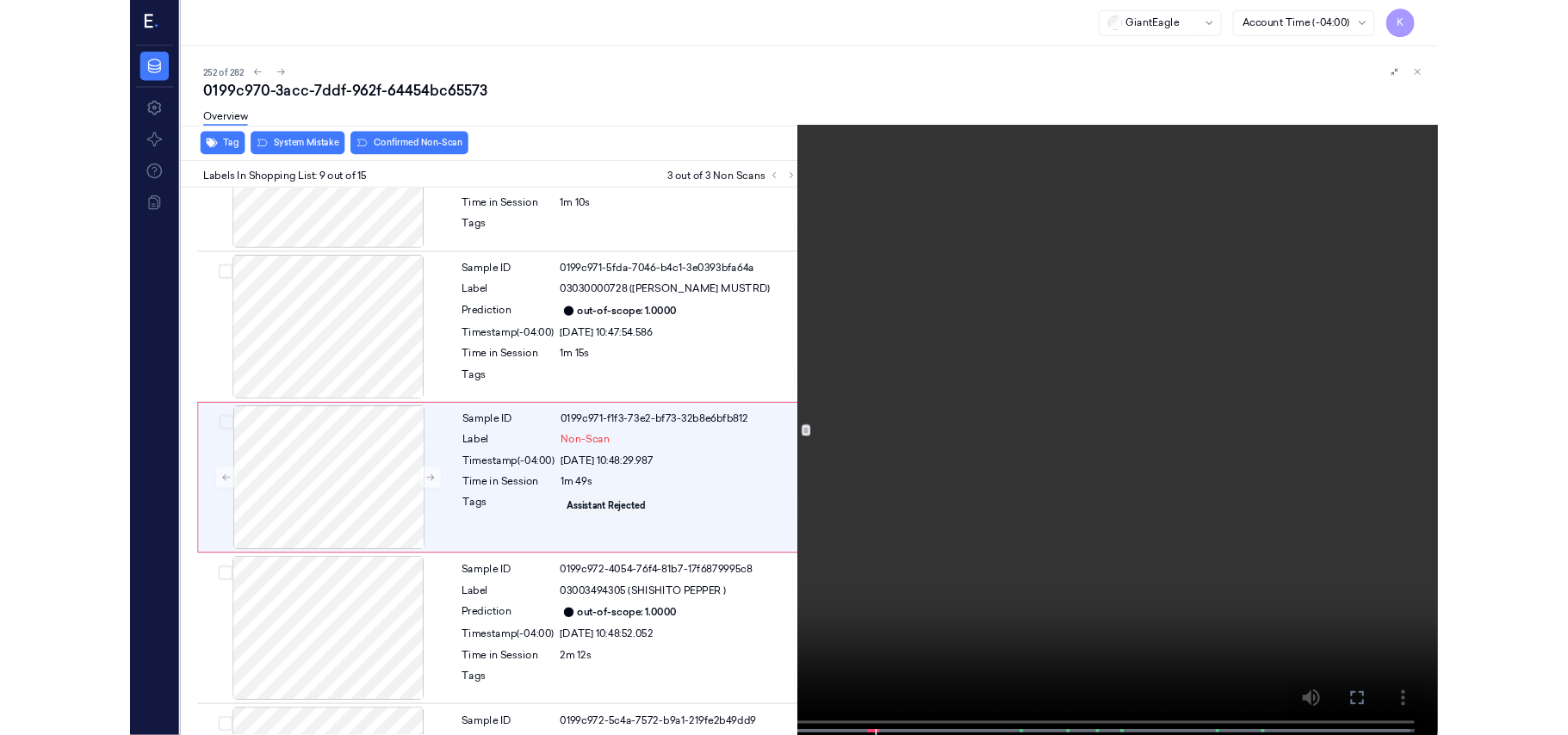
scroll to position [1212, 0]
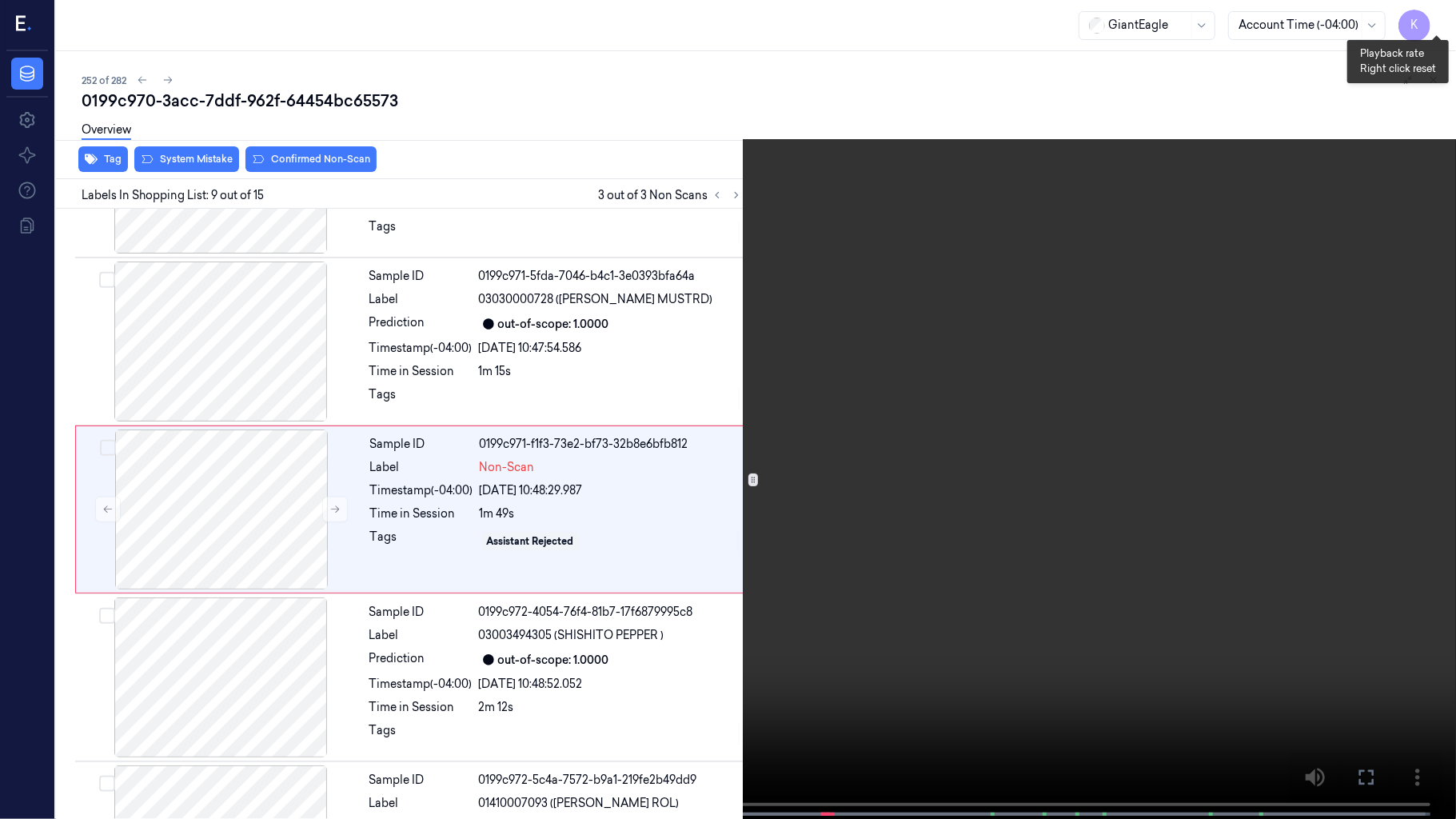
click at [1434, 13] on button "x 2" at bounding box center [1436, 20] width 25 height 26
click at [904, 395] on video at bounding box center [728, 411] width 1456 height 822
click at [823, 509] on video at bounding box center [728, 411] width 1456 height 822
click at [995, 612] on video at bounding box center [728, 411] width 1456 height 822
click at [871, 682] on video at bounding box center [728, 411] width 1456 height 822
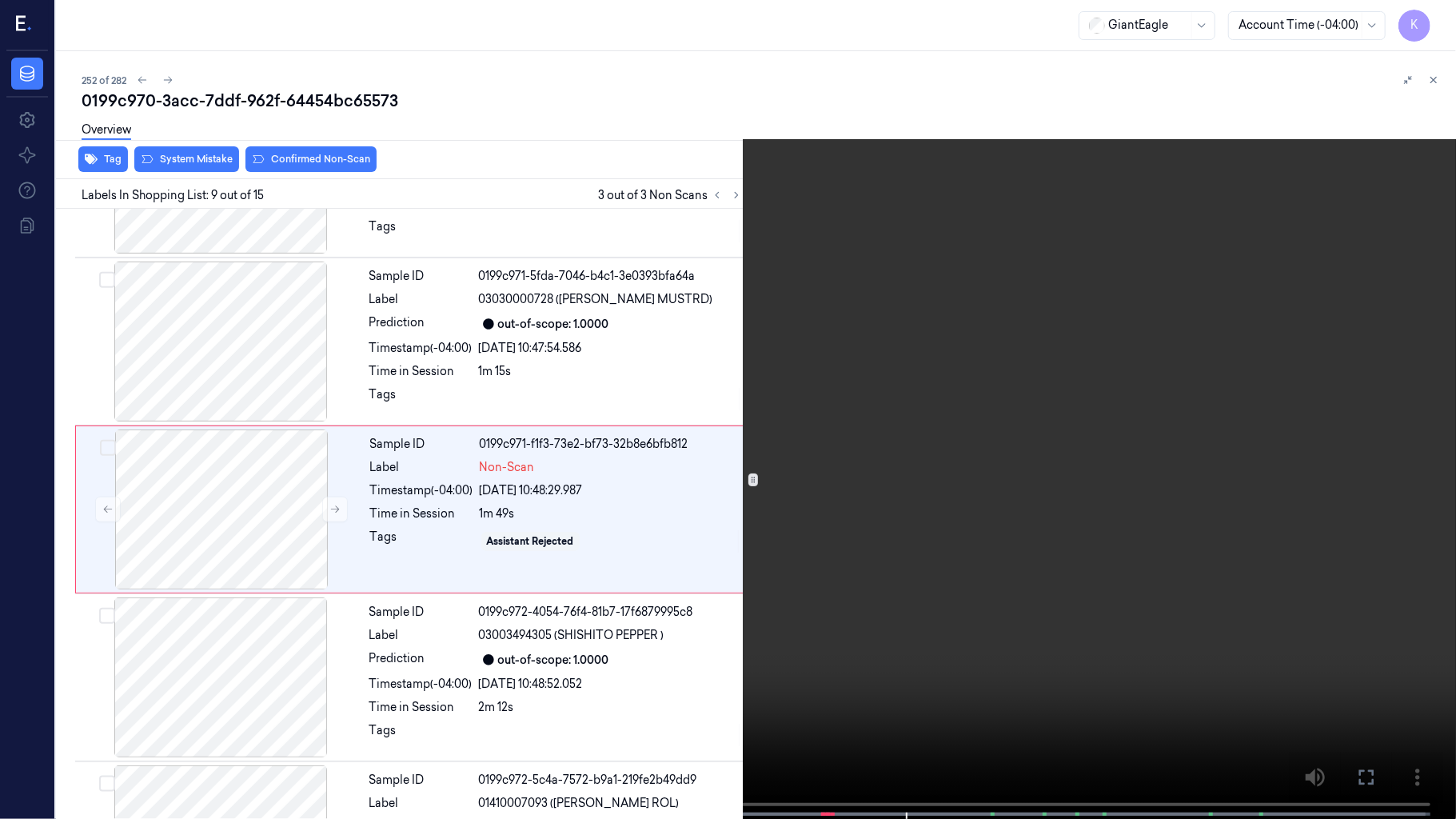
click at [580, 682] on video at bounding box center [728, 411] width 1456 height 822
click at [1012, 627] on video at bounding box center [728, 411] width 1456 height 822
click at [883, 544] on video at bounding box center [728, 411] width 1456 height 822
click at [508, 654] on video at bounding box center [728, 411] width 1456 height 822
click at [897, 441] on video at bounding box center [728, 411] width 1456 height 822
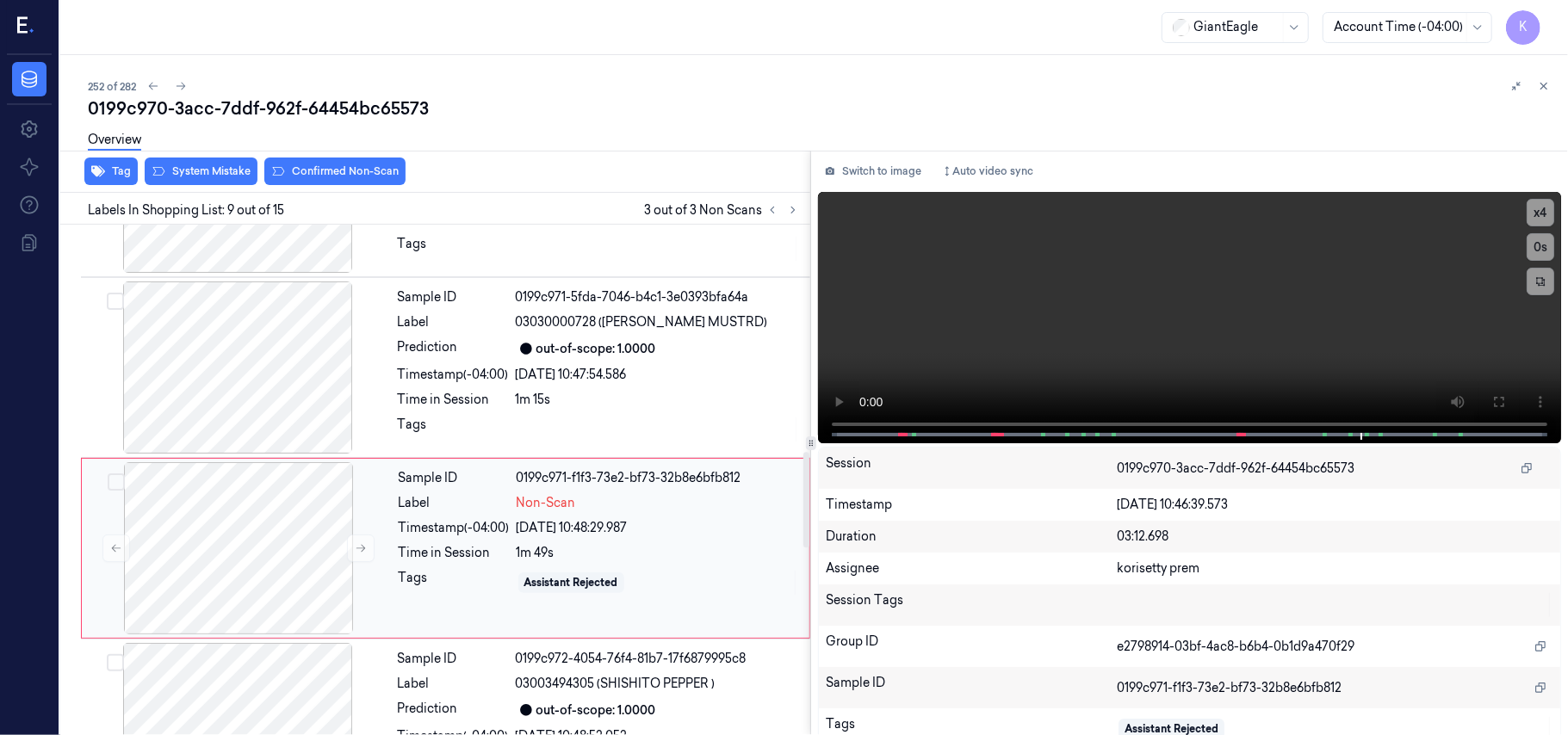
click at [545, 544] on div "Sample ID 0199c971-f1f3-73e2-bf73-32b8e6bfb812 Label Non-Scan Timestamp (-04:00…" at bounding box center [599, 548] width 414 height 172
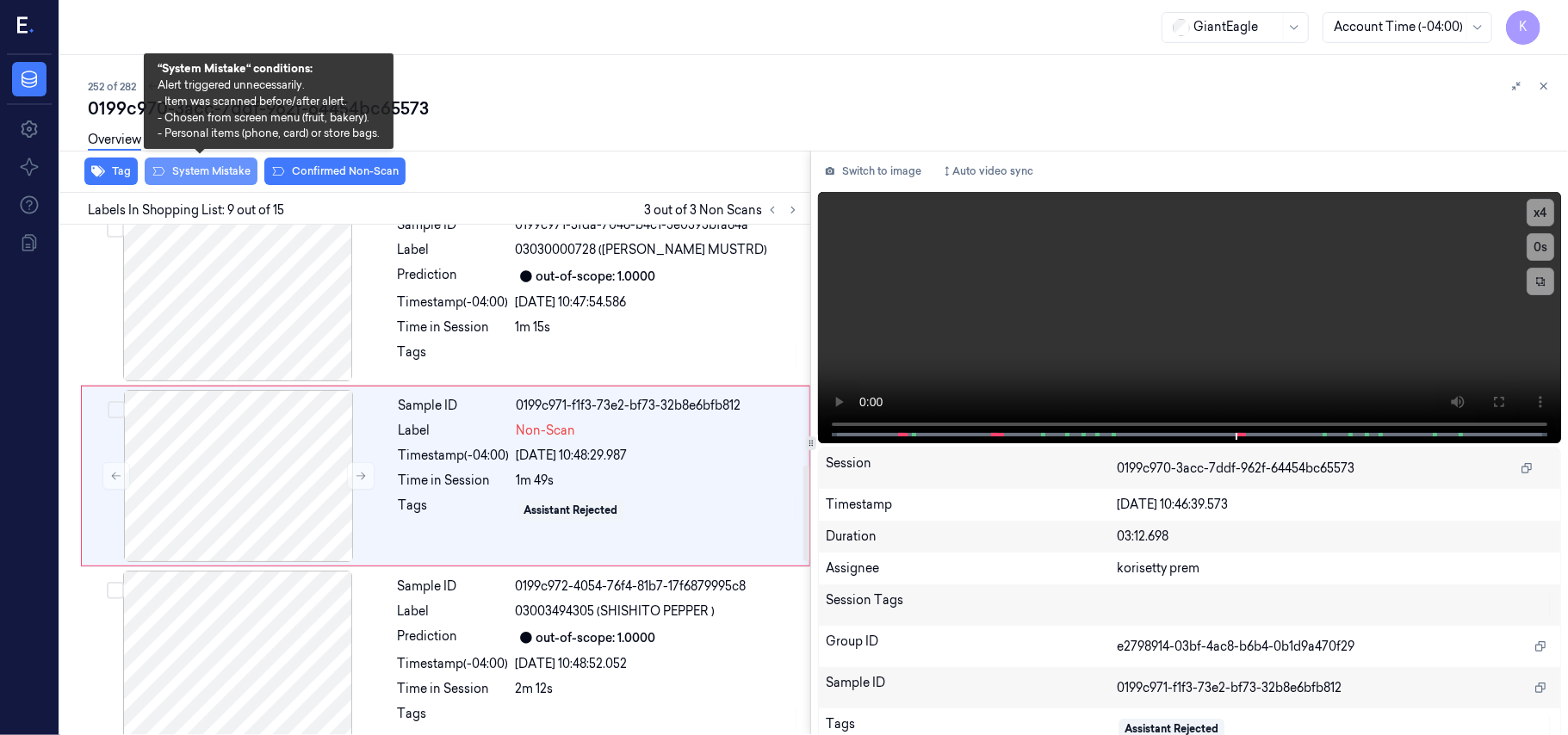
click at [231, 166] on button "System Mistake" at bounding box center [200, 171] width 113 height 27
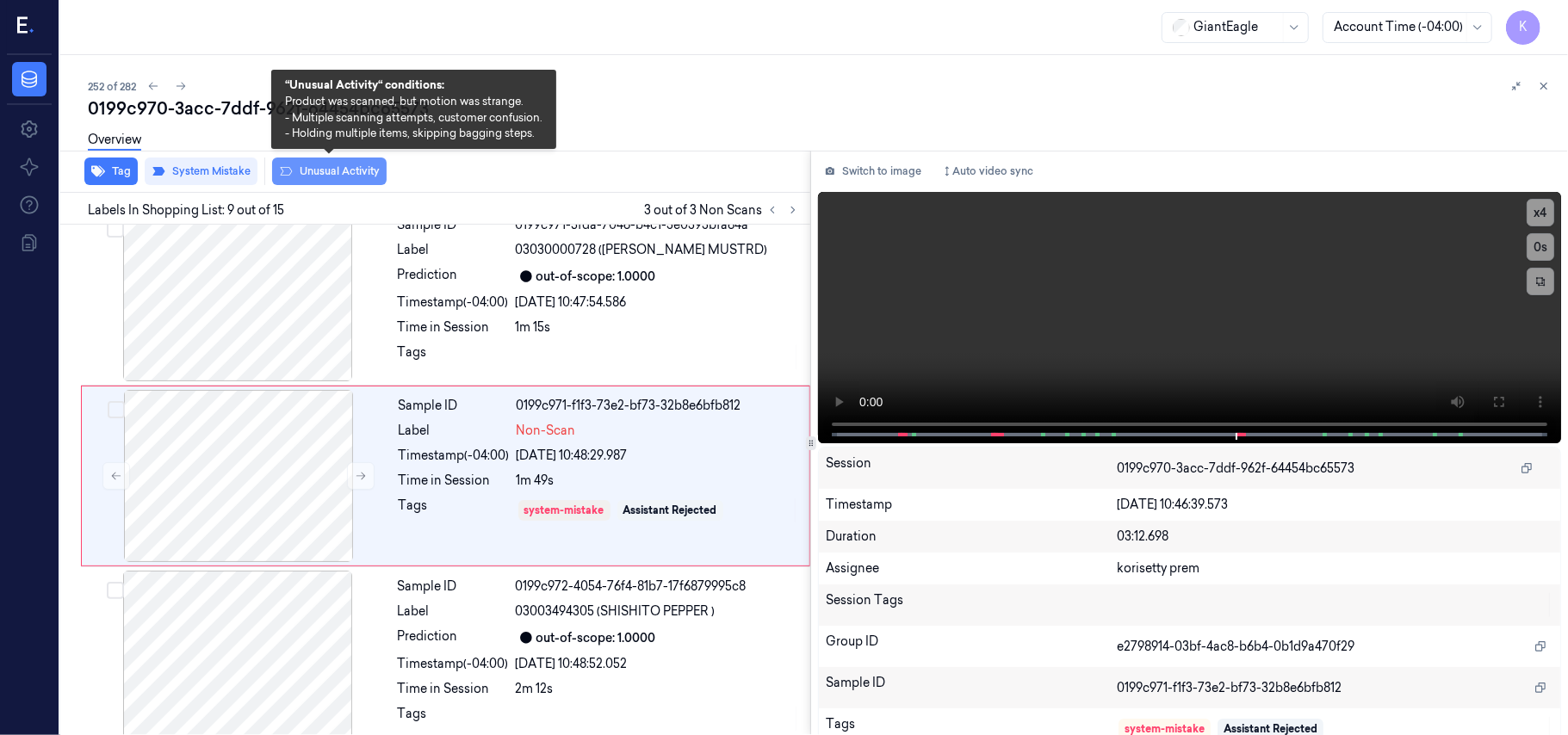
click at [297, 170] on button "Unusual Activity" at bounding box center [329, 171] width 114 height 27
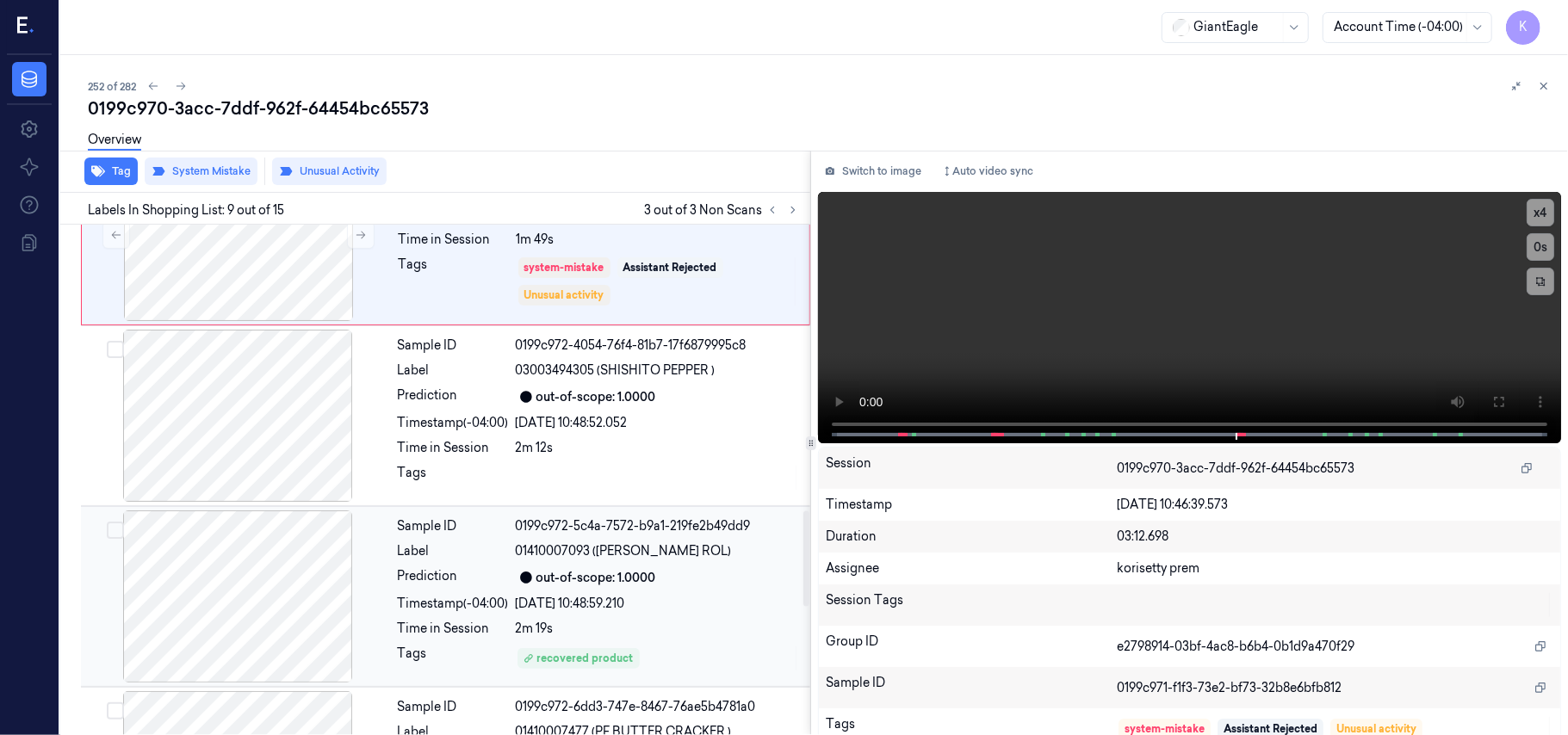
click at [553, 618] on div "Sample ID 0199c972-5c4a-7572-b9a1-219fe2b49dd9 Label 01410007093 ([PERSON_NAME]…" at bounding box center [599, 597] width 416 height 172
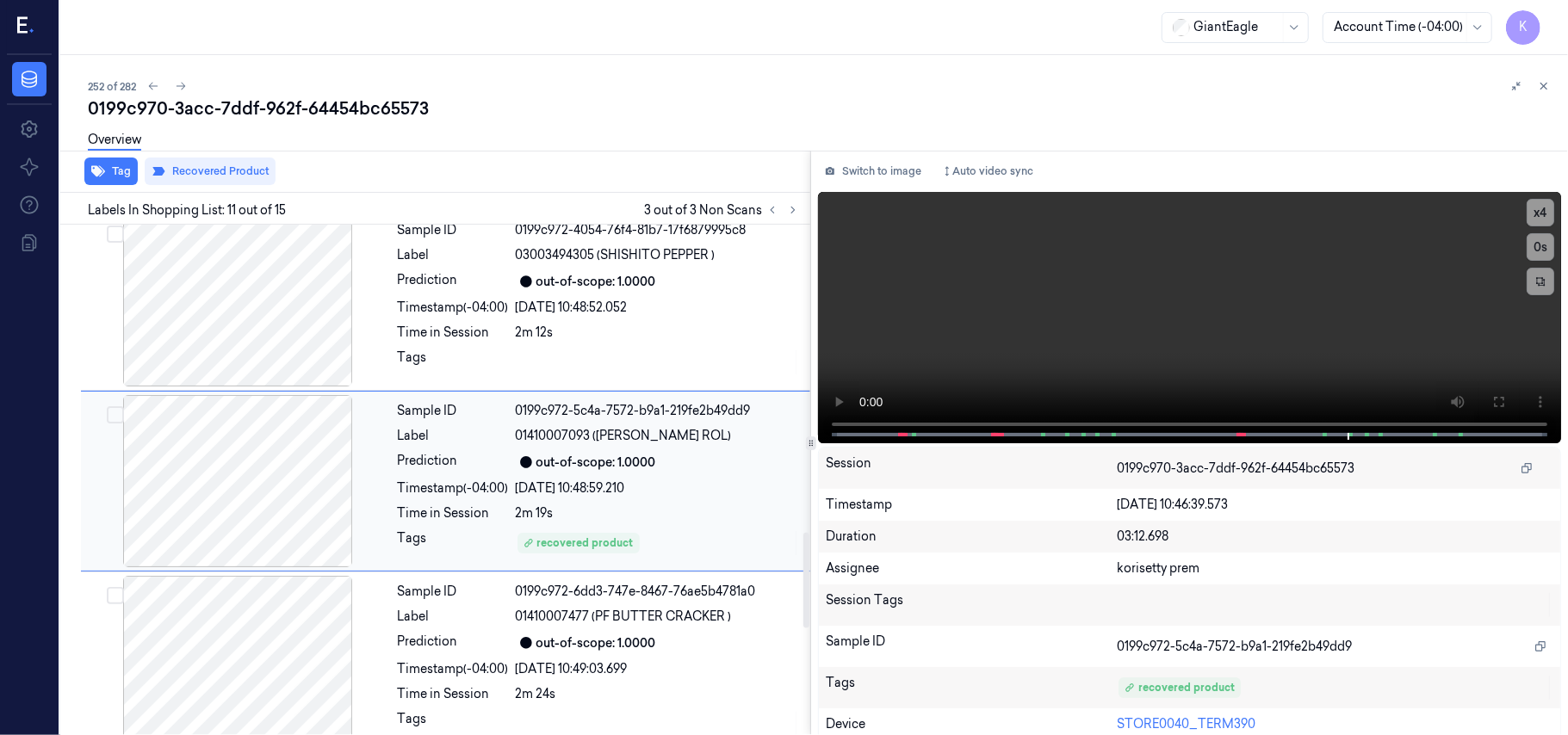
scroll to position [1647, 0]
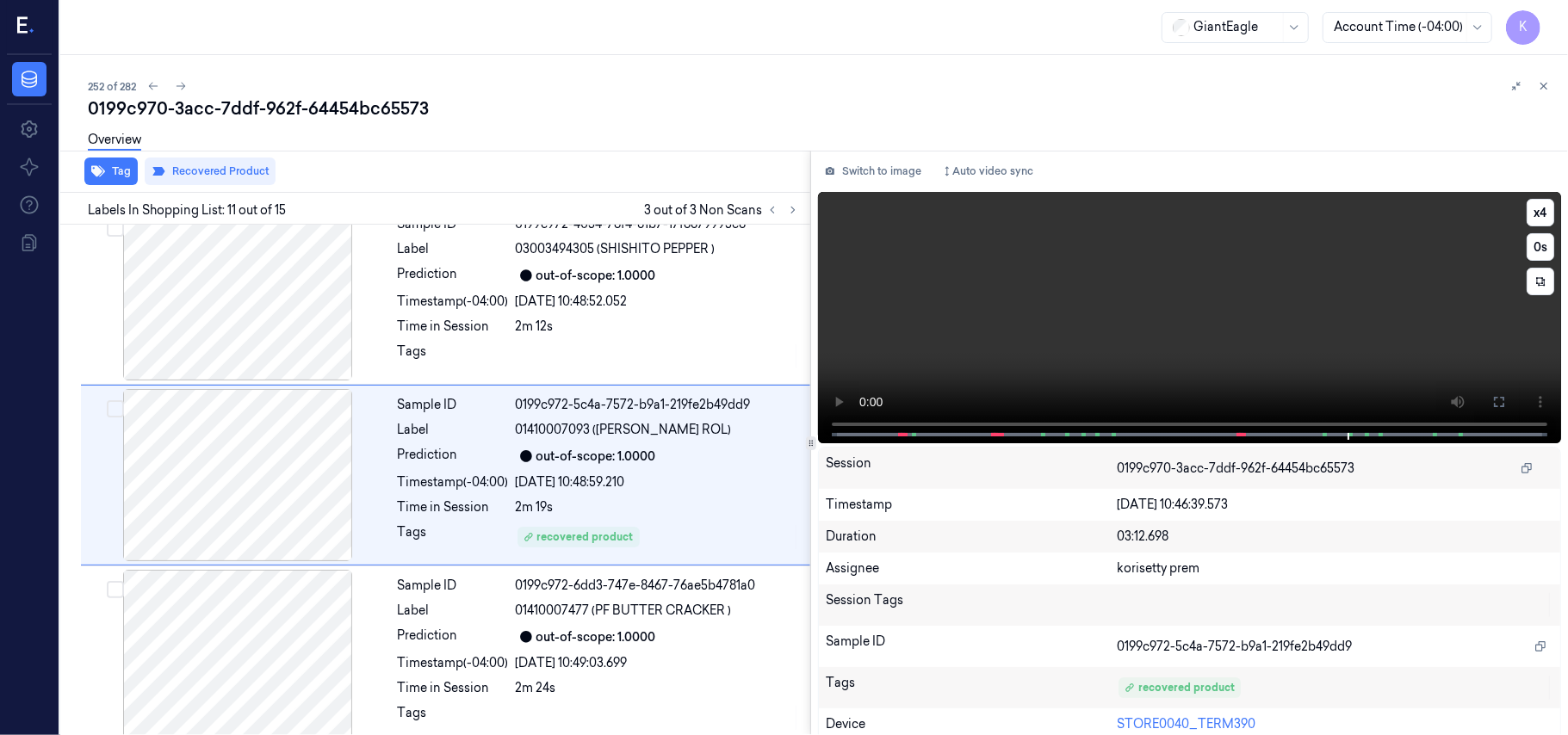
click at [1314, 342] on video at bounding box center [1190, 318] width 743 height 252
click at [1221, 286] on video at bounding box center [1190, 318] width 743 height 252
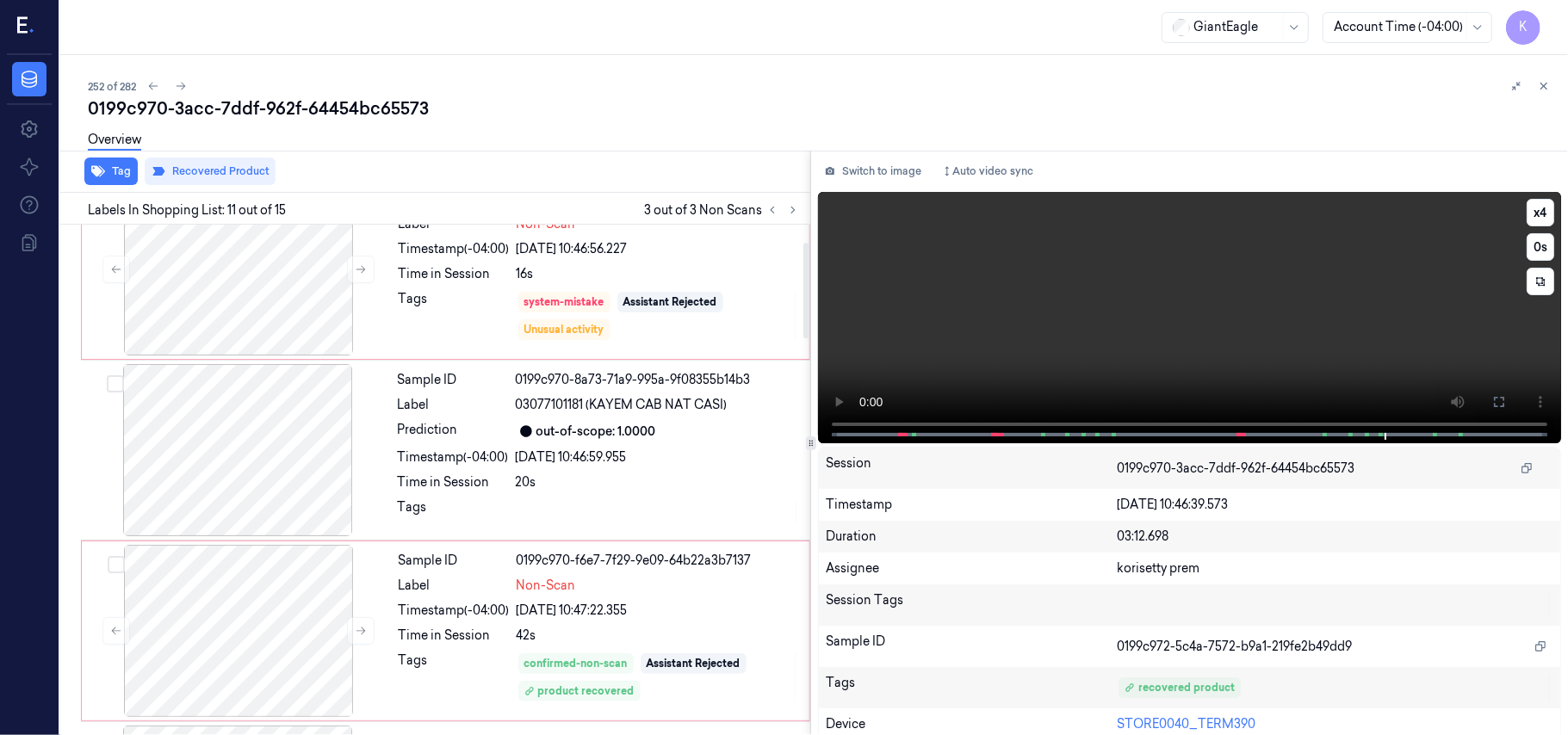
scroll to position [39, 0]
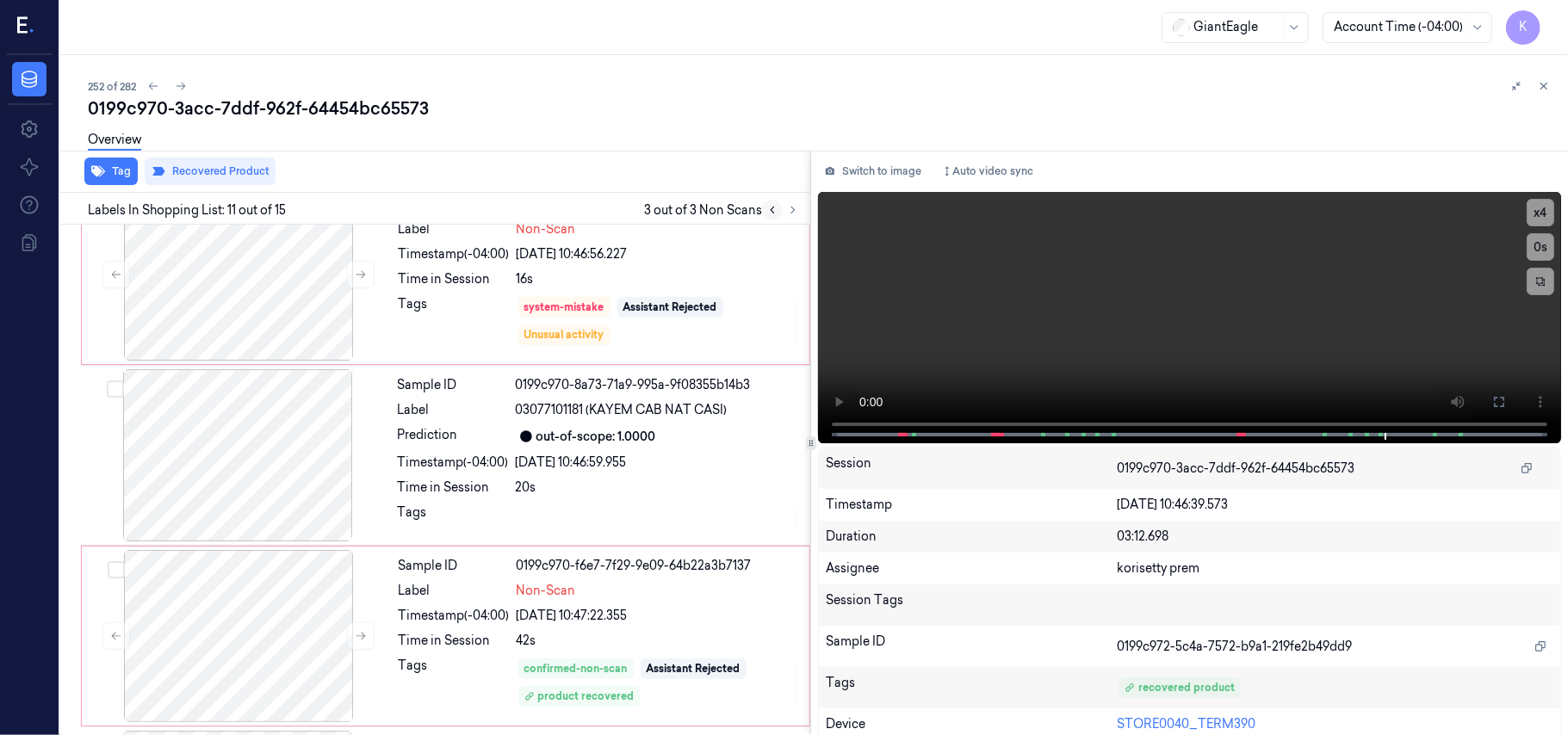
click at [773, 213] on icon at bounding box center [772, 210] width 12 height 12
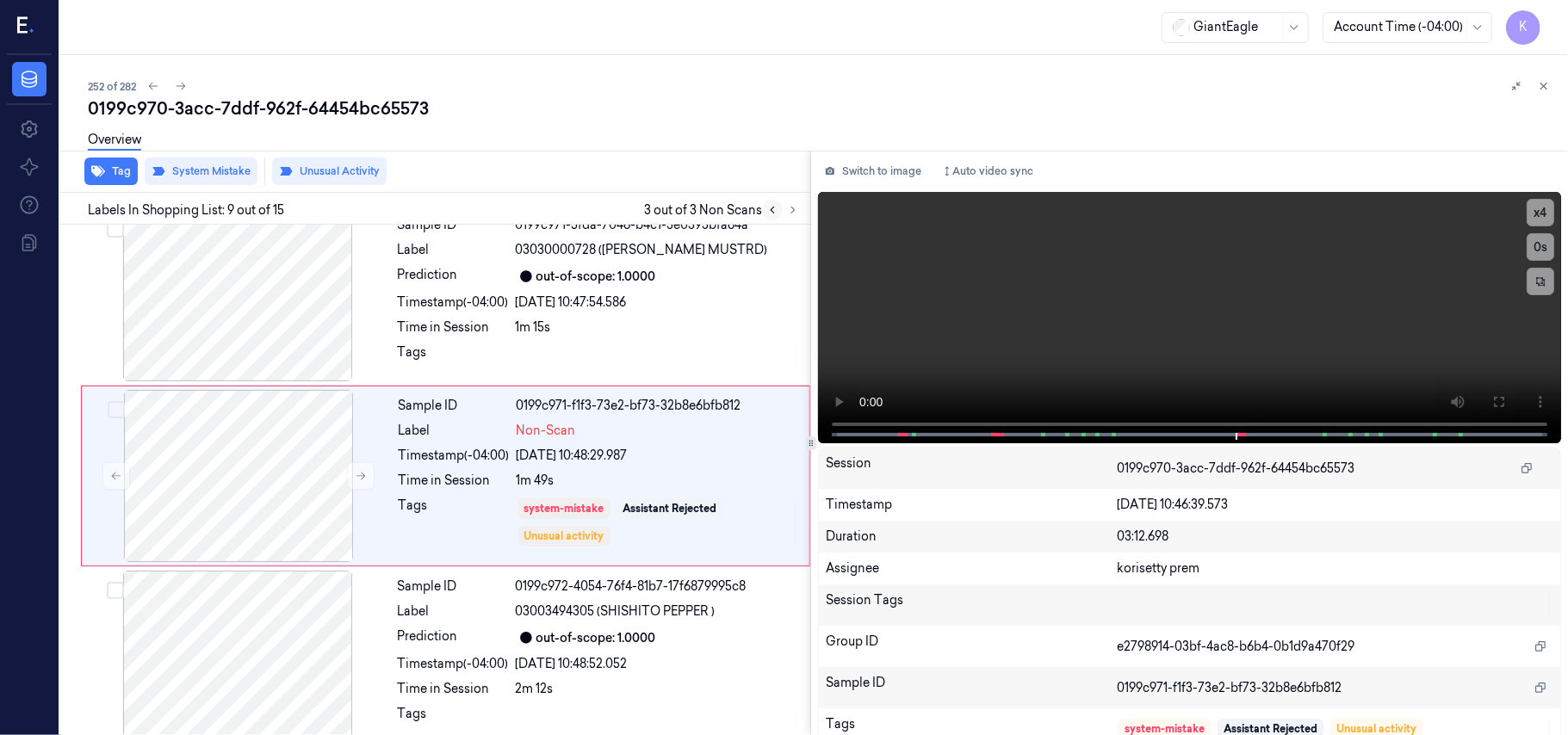
click at [773, 213] on icon at bounding box center [772, 210] width 12 height 12
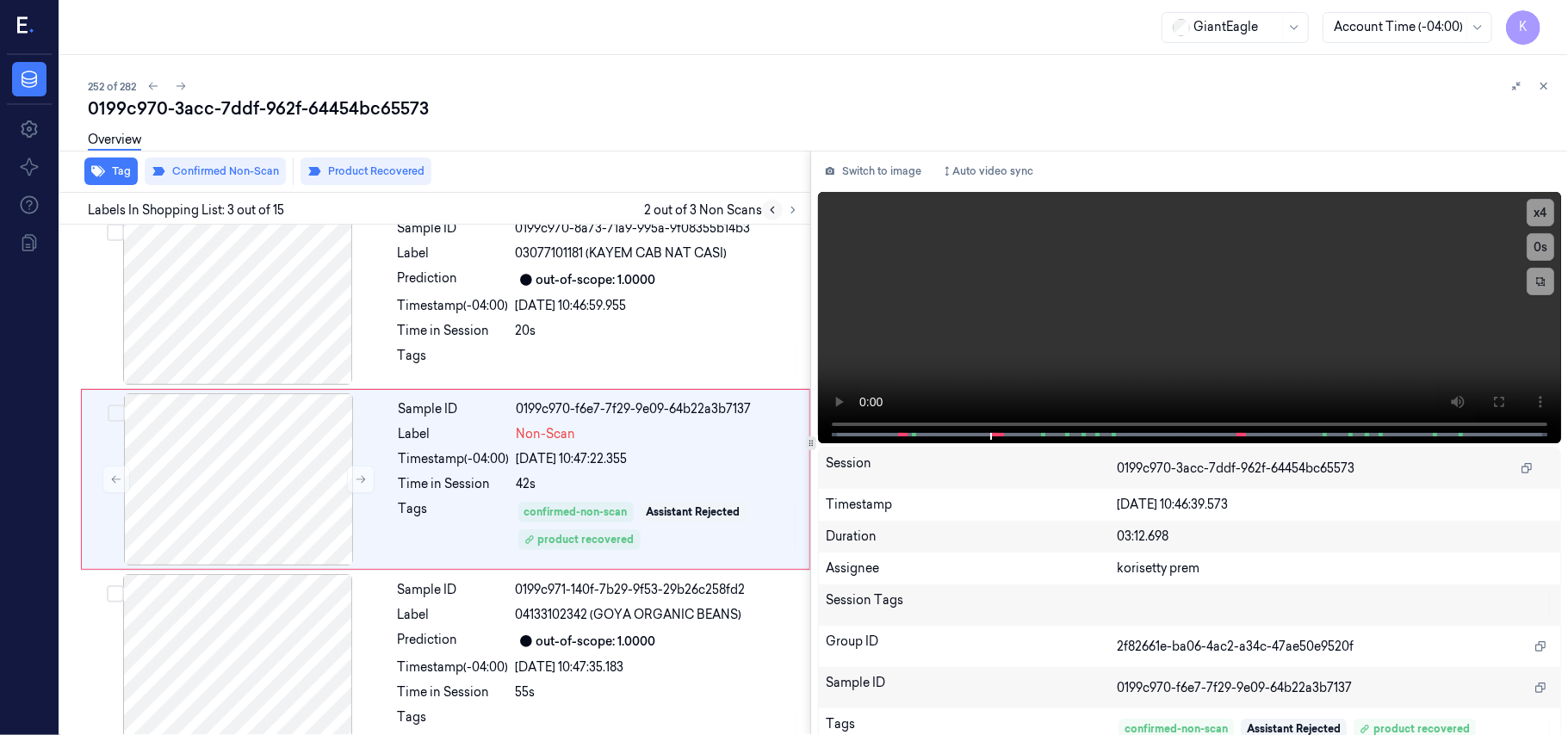
click at [773, 213] on icon at bounding box center [772, 210] width 12 height 12
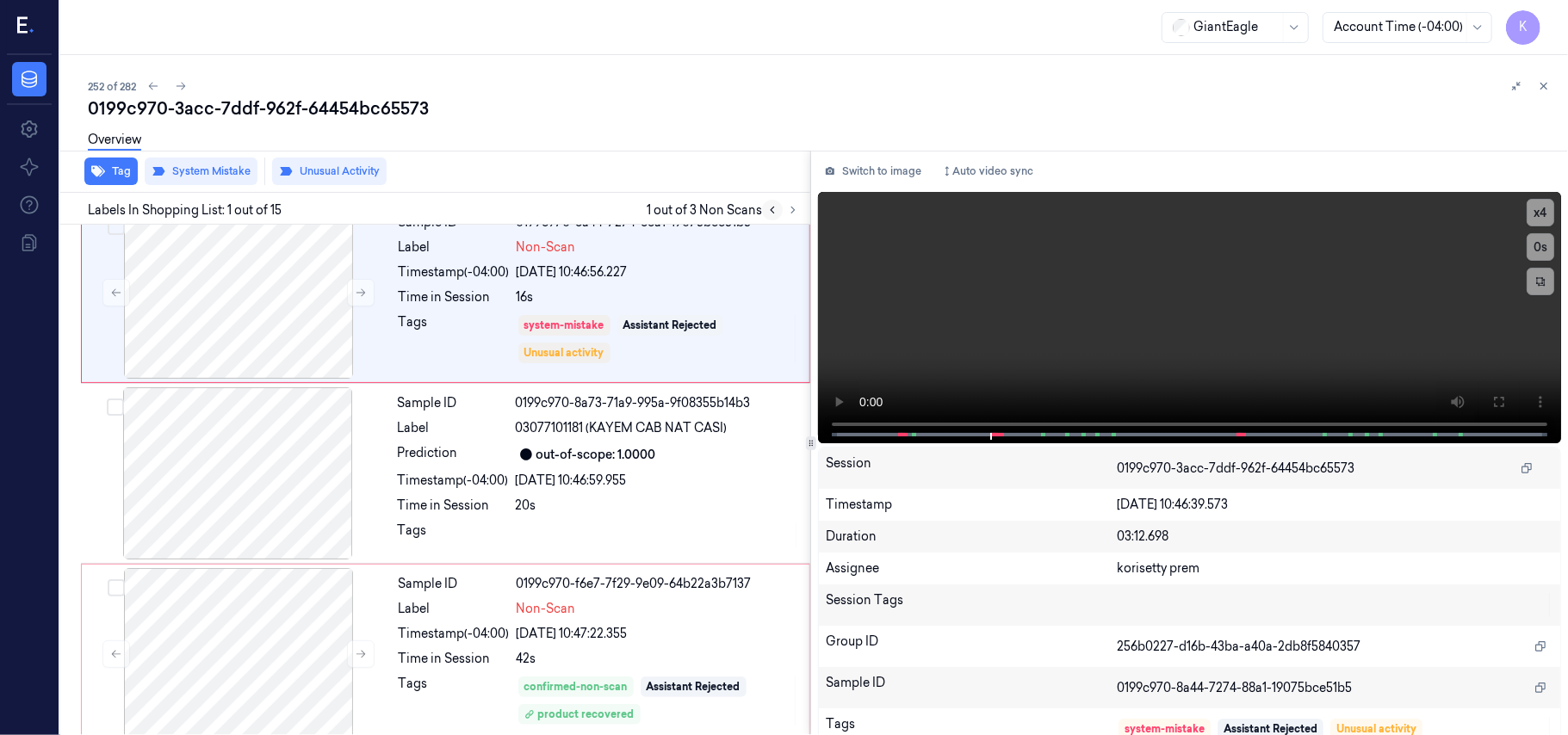
scroll to position [0, 0]
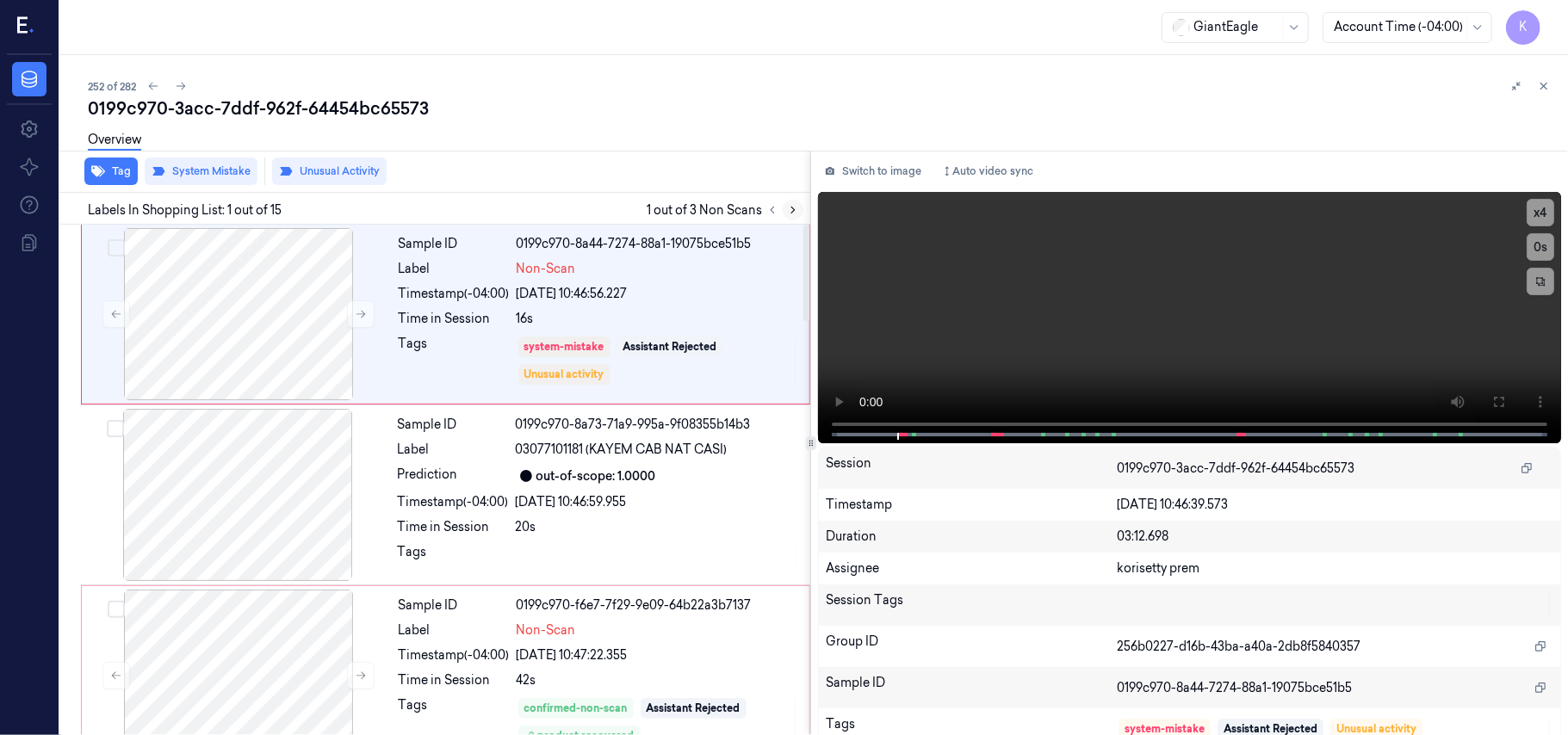
click at [795, 209] on icon at bounding box center [793, 210] width 12 height 12
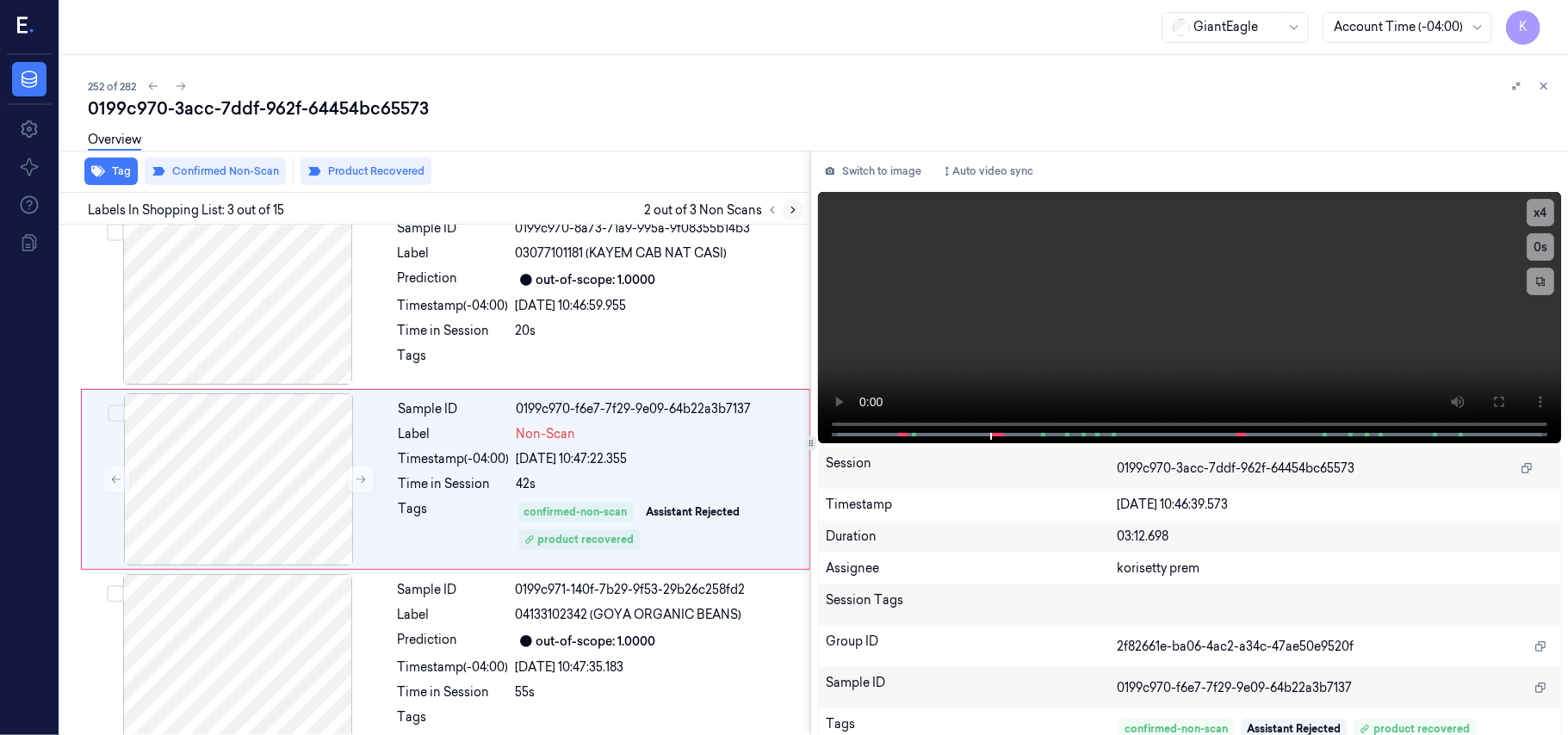
click at [795, 209] on icon at bounding box center [793, 210] width 12 height 12
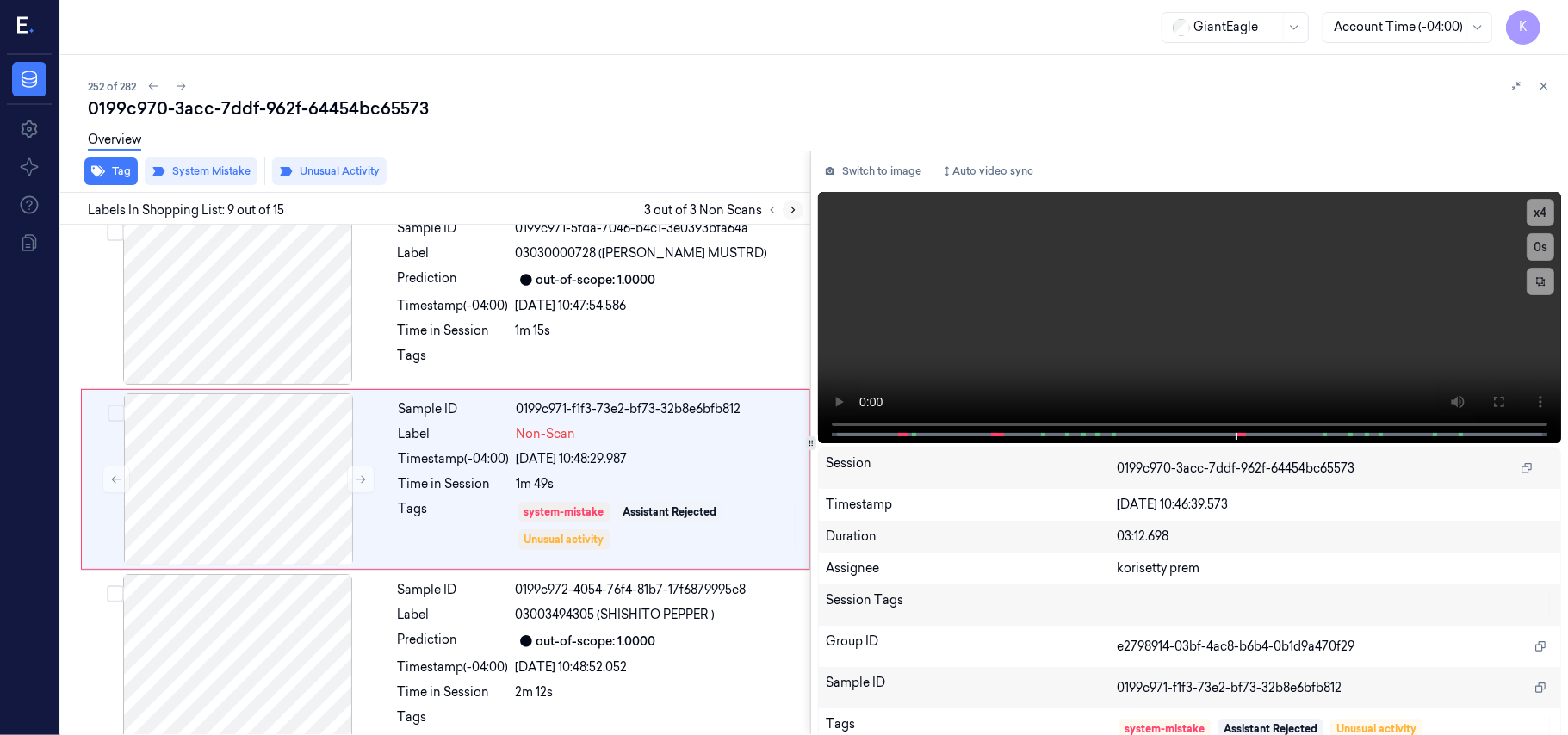
scroll to position [1284, 0]
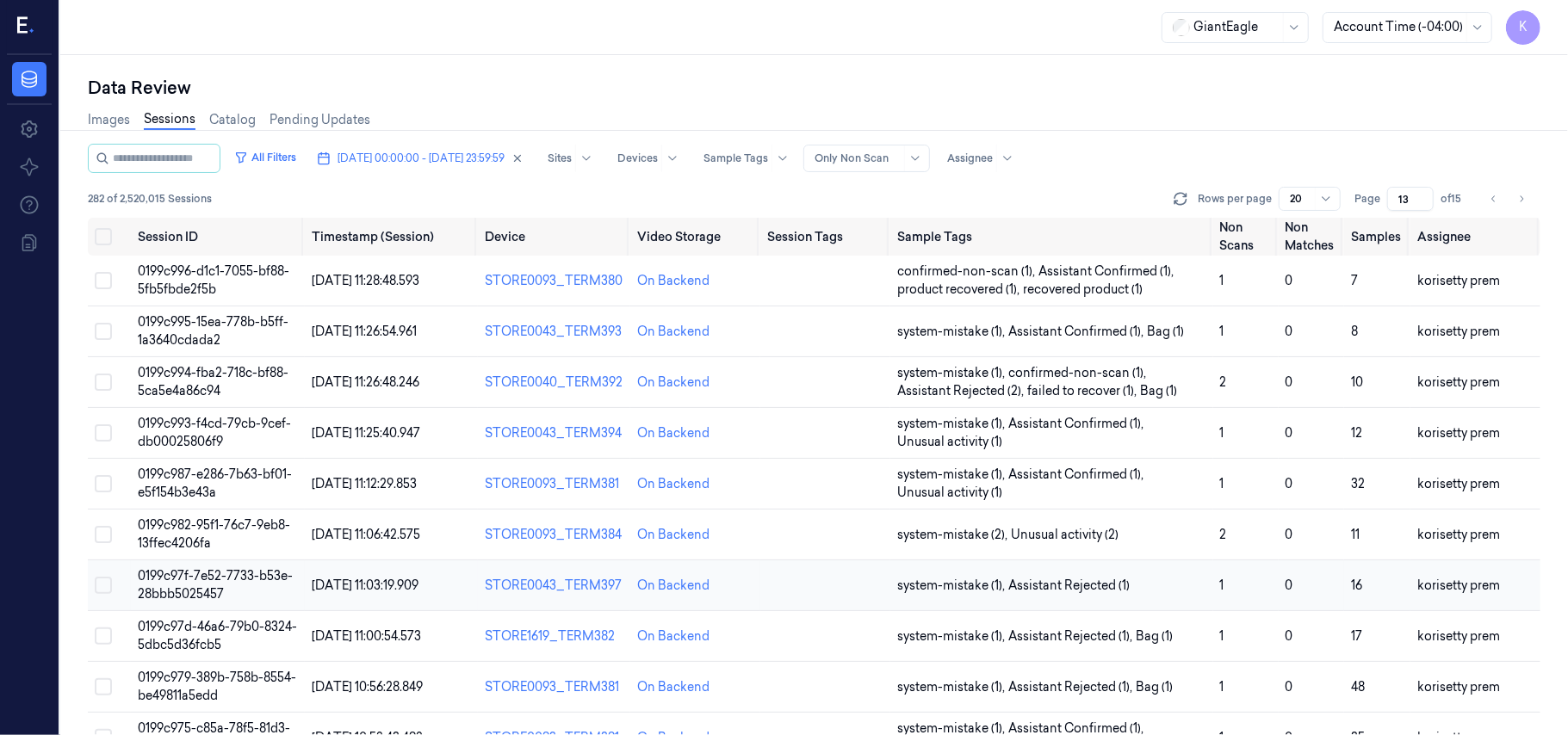
scroll to position [572, 0]
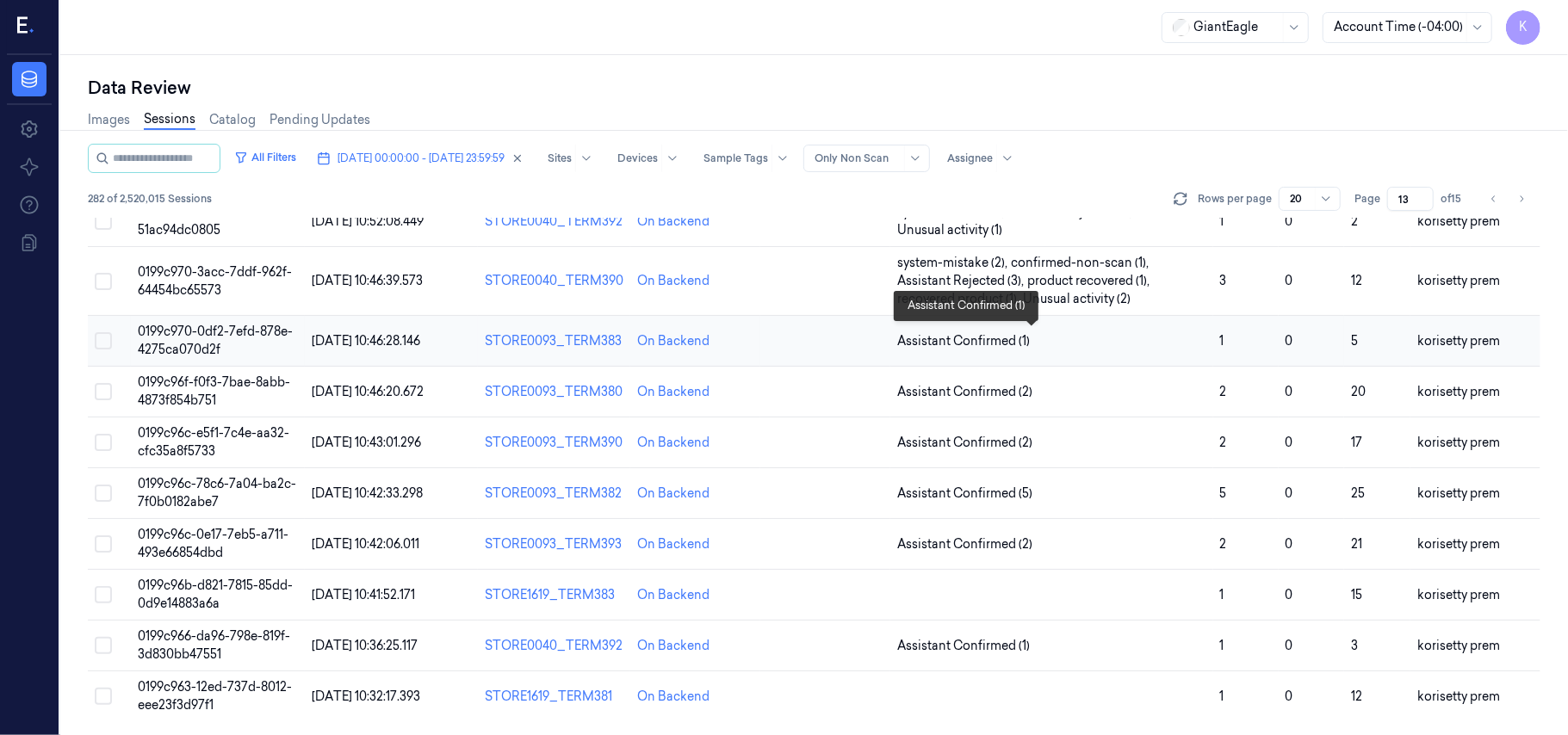
click at [1157, 344] on span "Assistant Confirmed (1)" at bounding box center [1052, 341] width 309 height 18
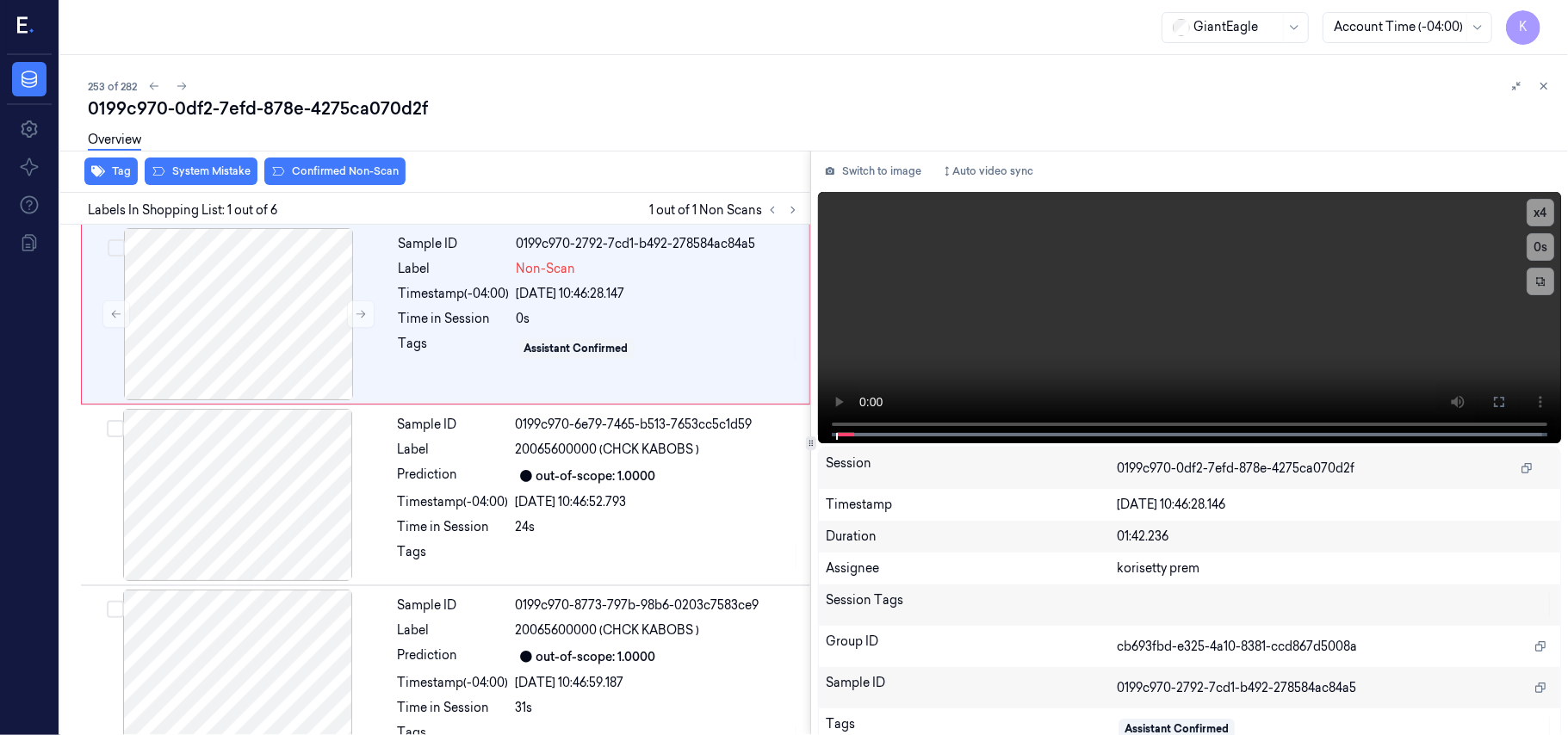
click at [497, 123] on div "Overview" at bounding box center [821, 143] width 1466 height 44
click at [1217, 273] on video at bounding box center [1190, 318] width 743 height 252
click at [1543, 209] on button "x 4" at bounding box center [1541, 212] width 27 height 27
click at [1436, 352] on video at bounding box center [1190, 318] width 743 height 252
click at [1489, 408] on button at bounding box center [1498, 402] width 27 height 27
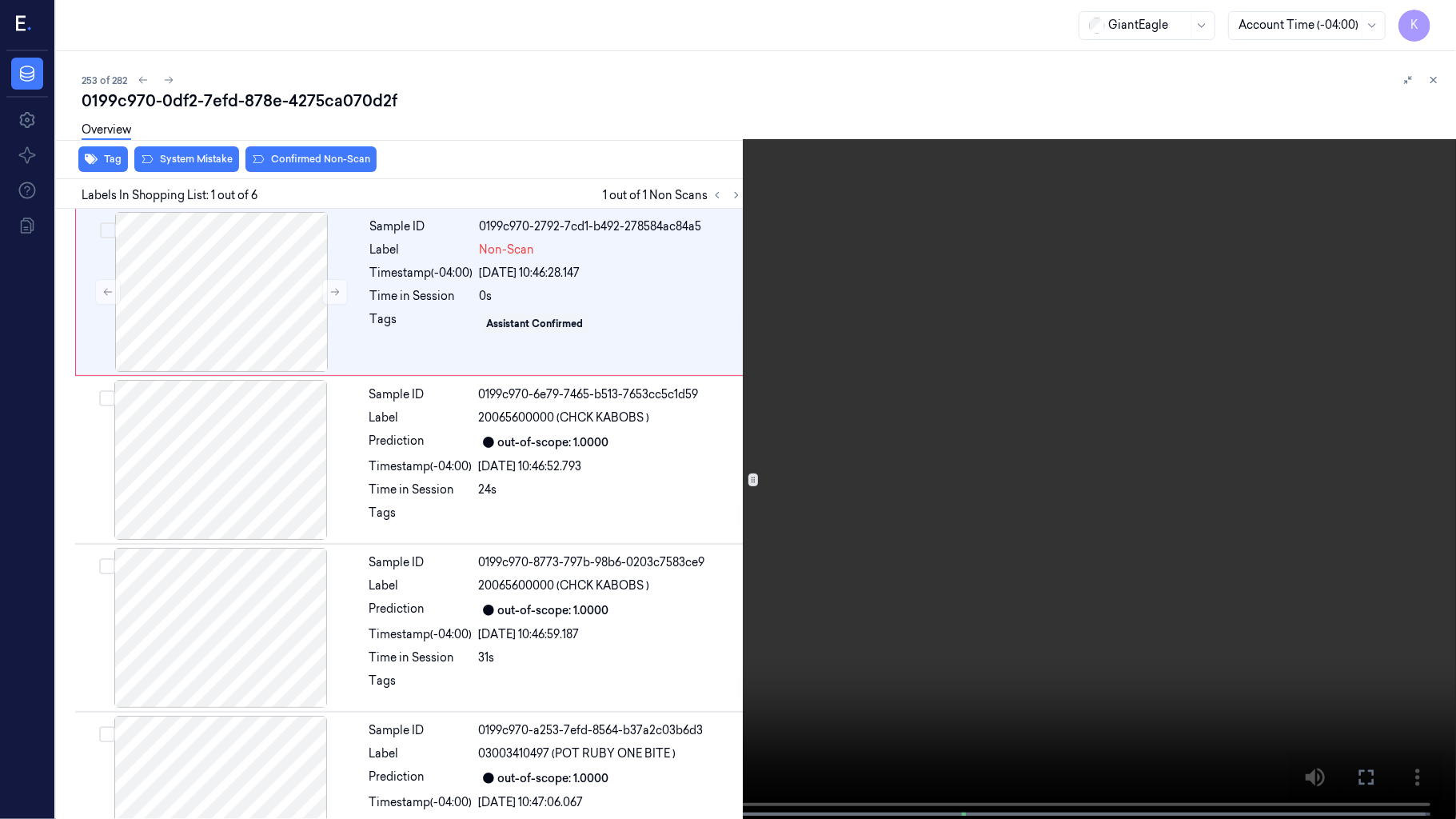
click at [846, 509] on video at bounding box center [728, 411] width 1456 height 822
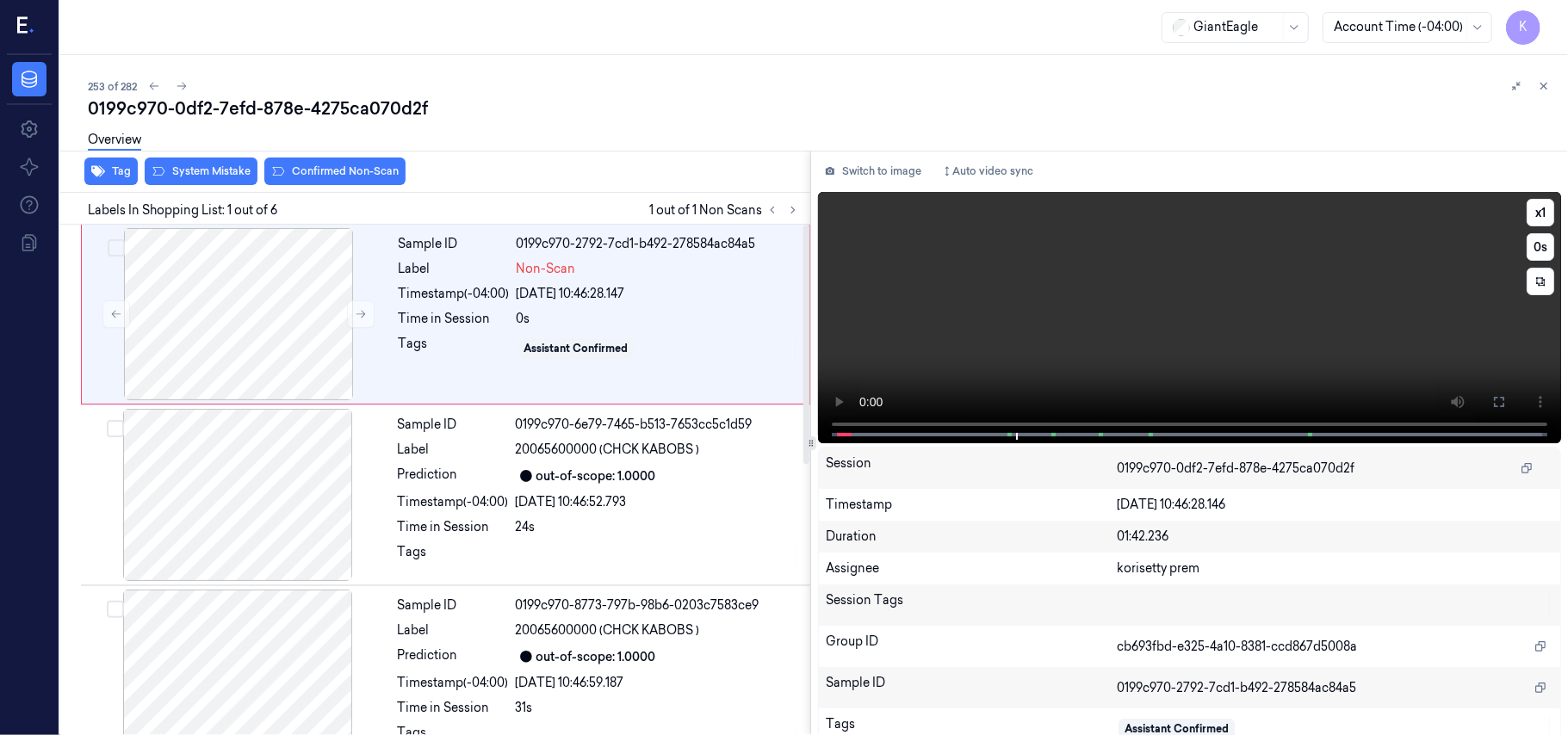
click at [948, 327] on video at bounding box center [1190, 318] width 743 height 252
click at [615, 291] on div "[DATE] 10:46:28.147" at bounding box center [657, 294] width 283 height 18
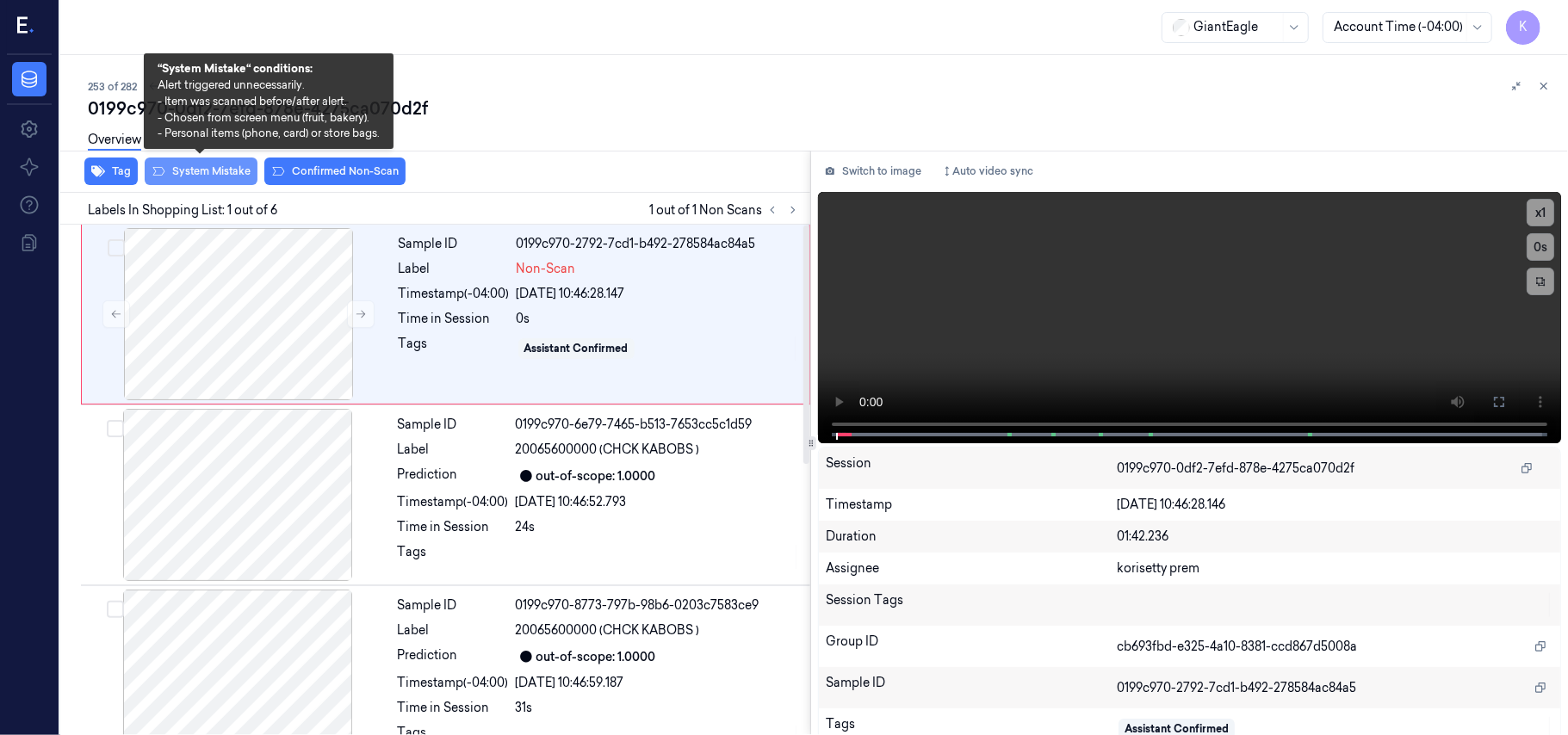
click at [170, 172] on button "System Mistake" at bounding box center [200, 171] width 113 height 27
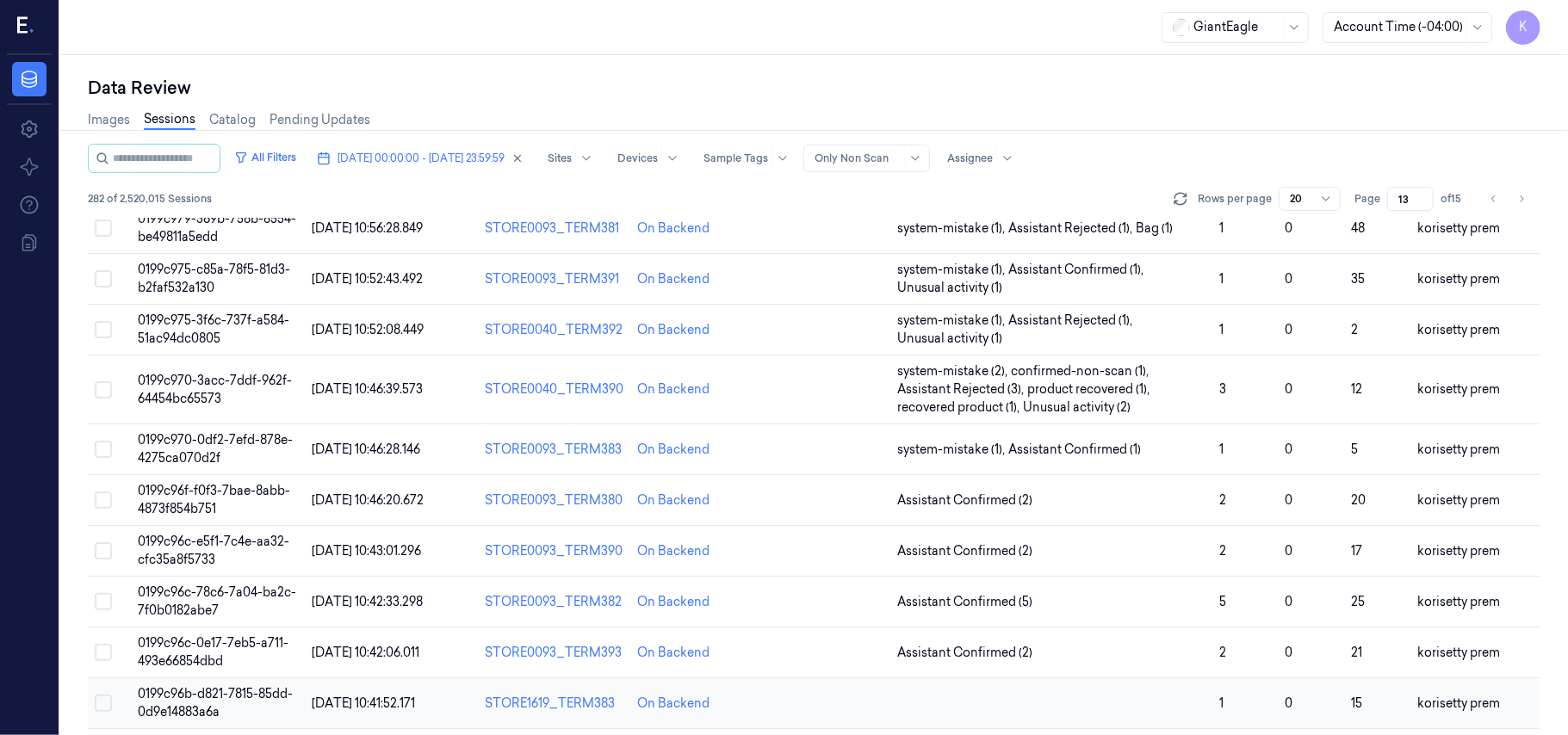
scroll to position [572, 0]
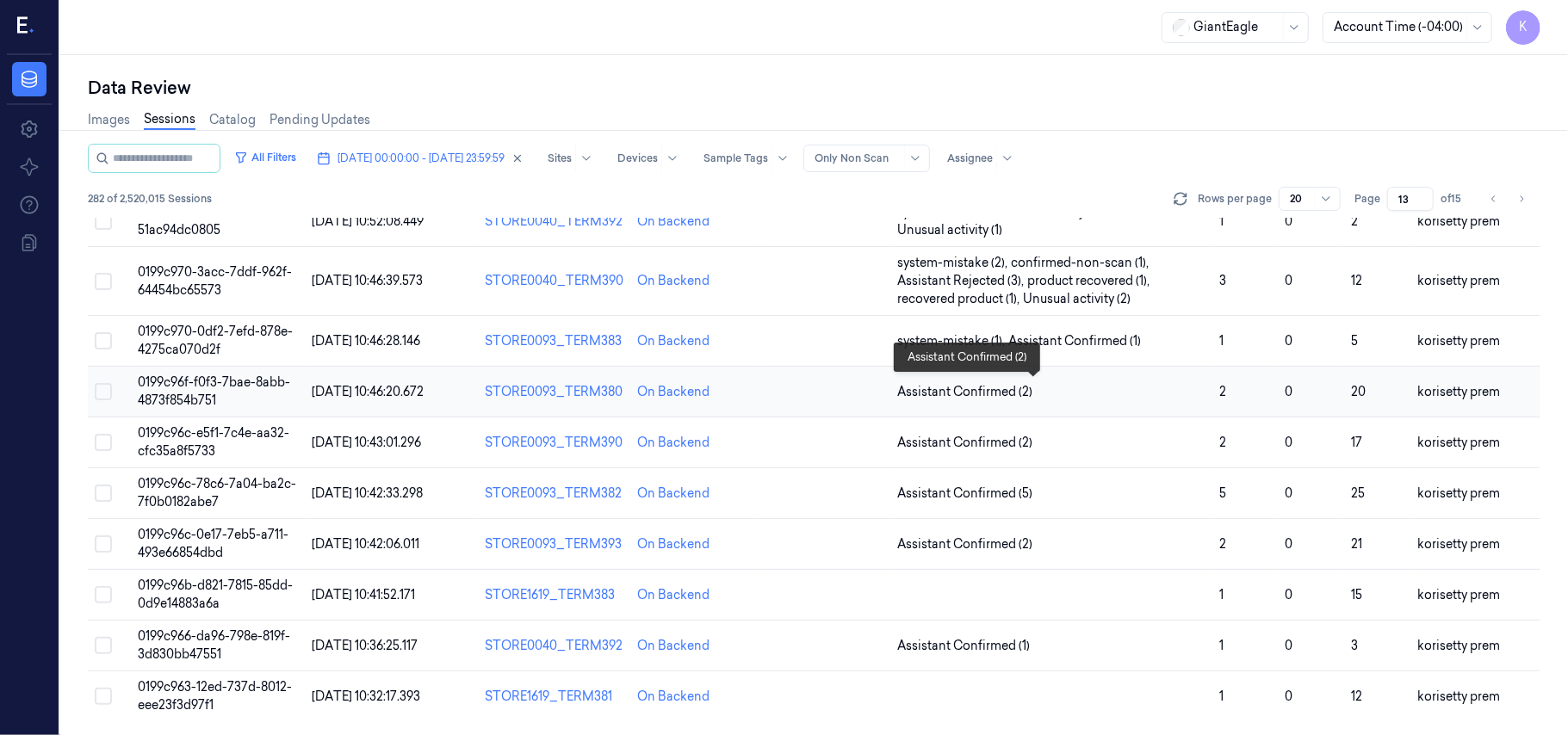
click at [1135, 393] on span "Assistant Confirmed (2)" at bounding box center [1052, 393] width 309 height 18
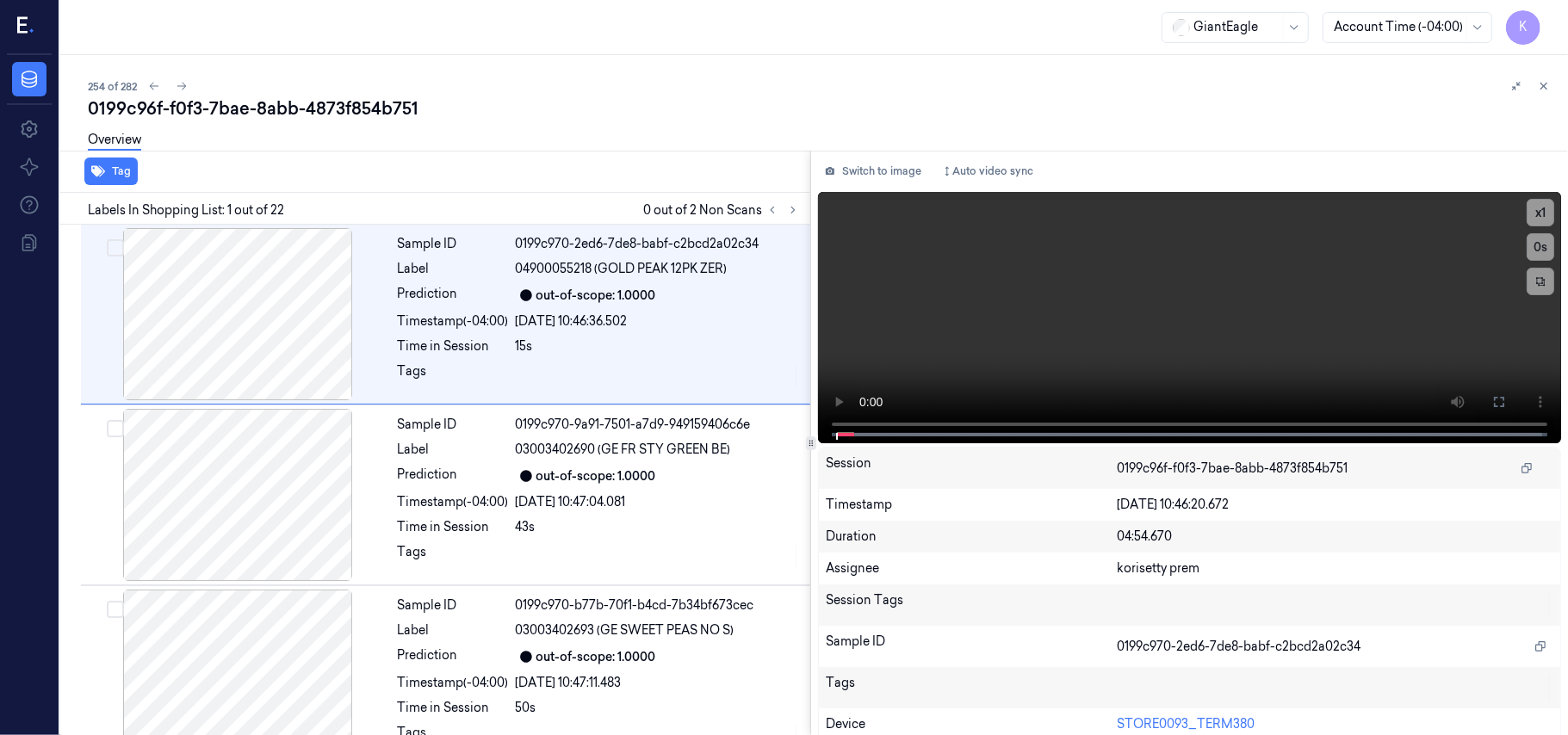
click at [535, 72] on div "254 of 282 0199c96f-f0f3-7bae-8abb-4873f854b751 Overview Tag Labels In Shopping…" at bounding box center [814, 395] width 1508 height 680
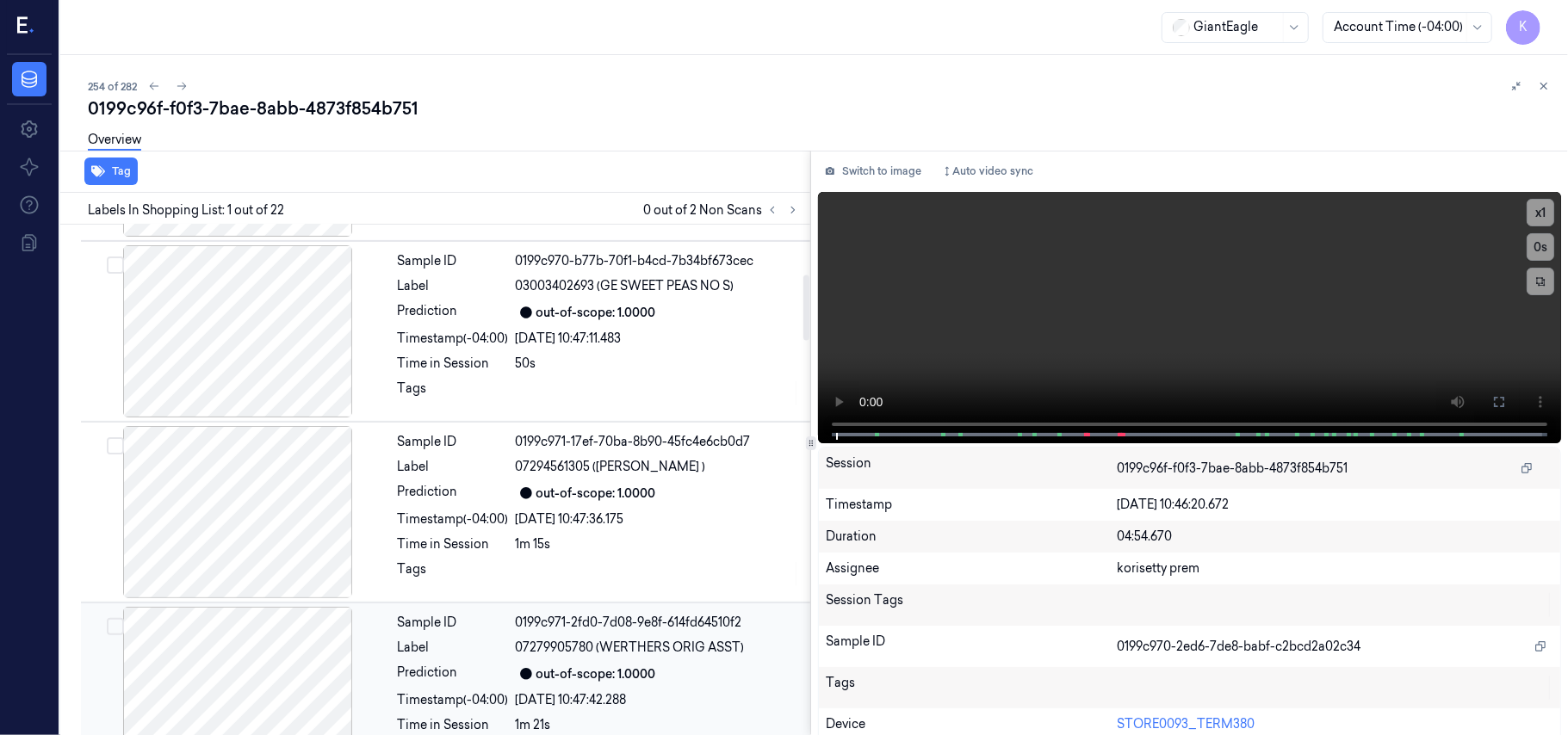
scroll to position [688, 0]
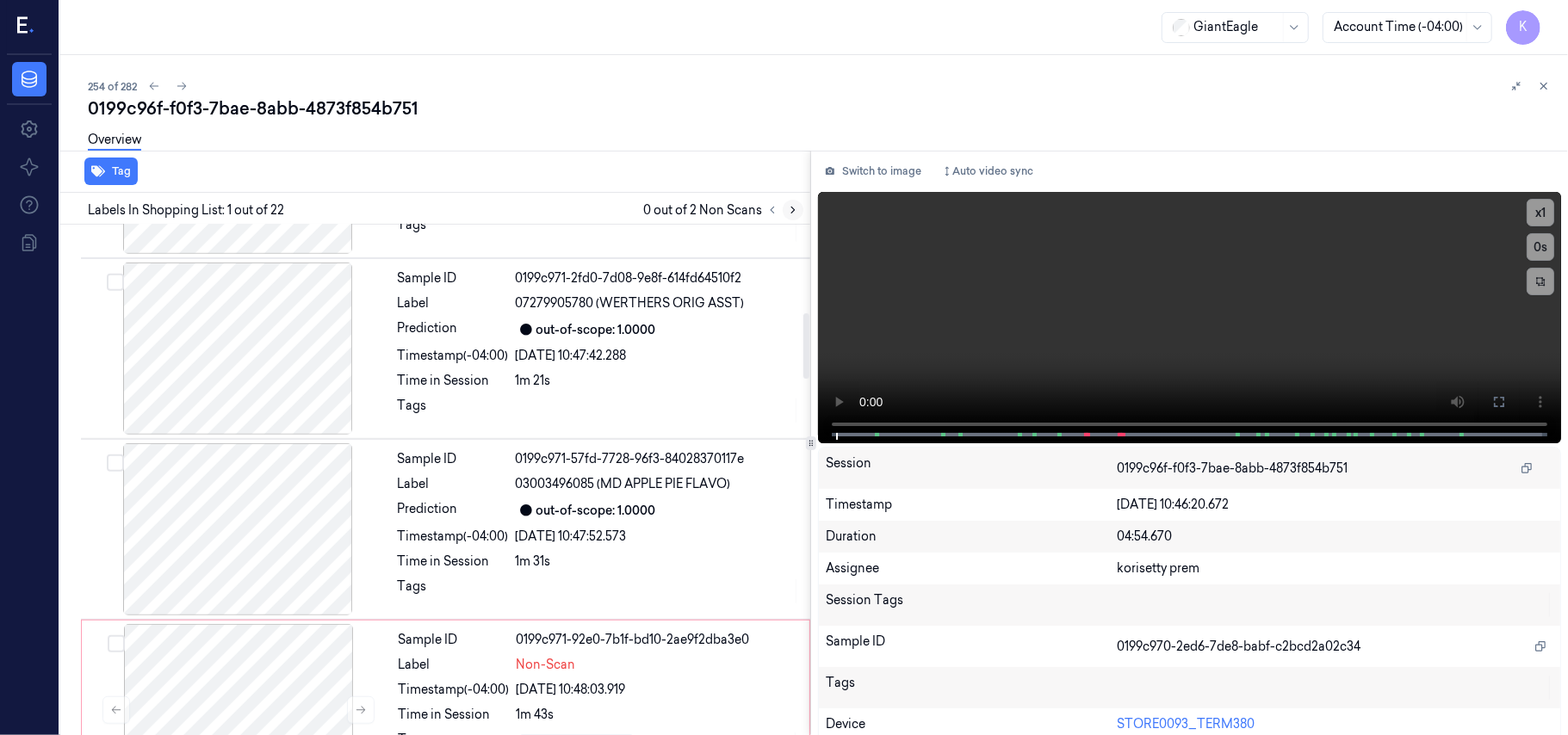
click at [795, 200] on button at bounding box center [793, 210] width 21 height 21
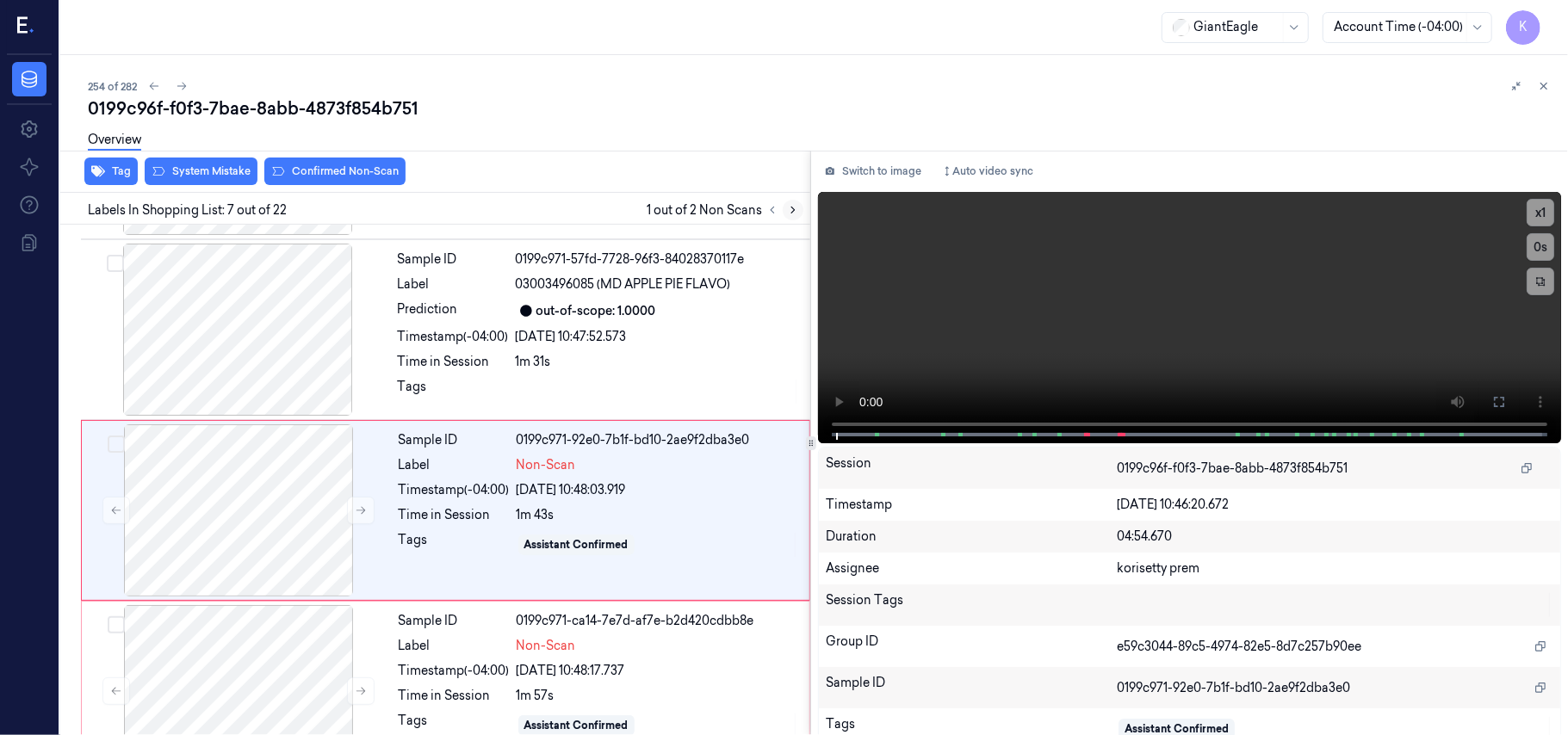
scroll to position [921, 0]
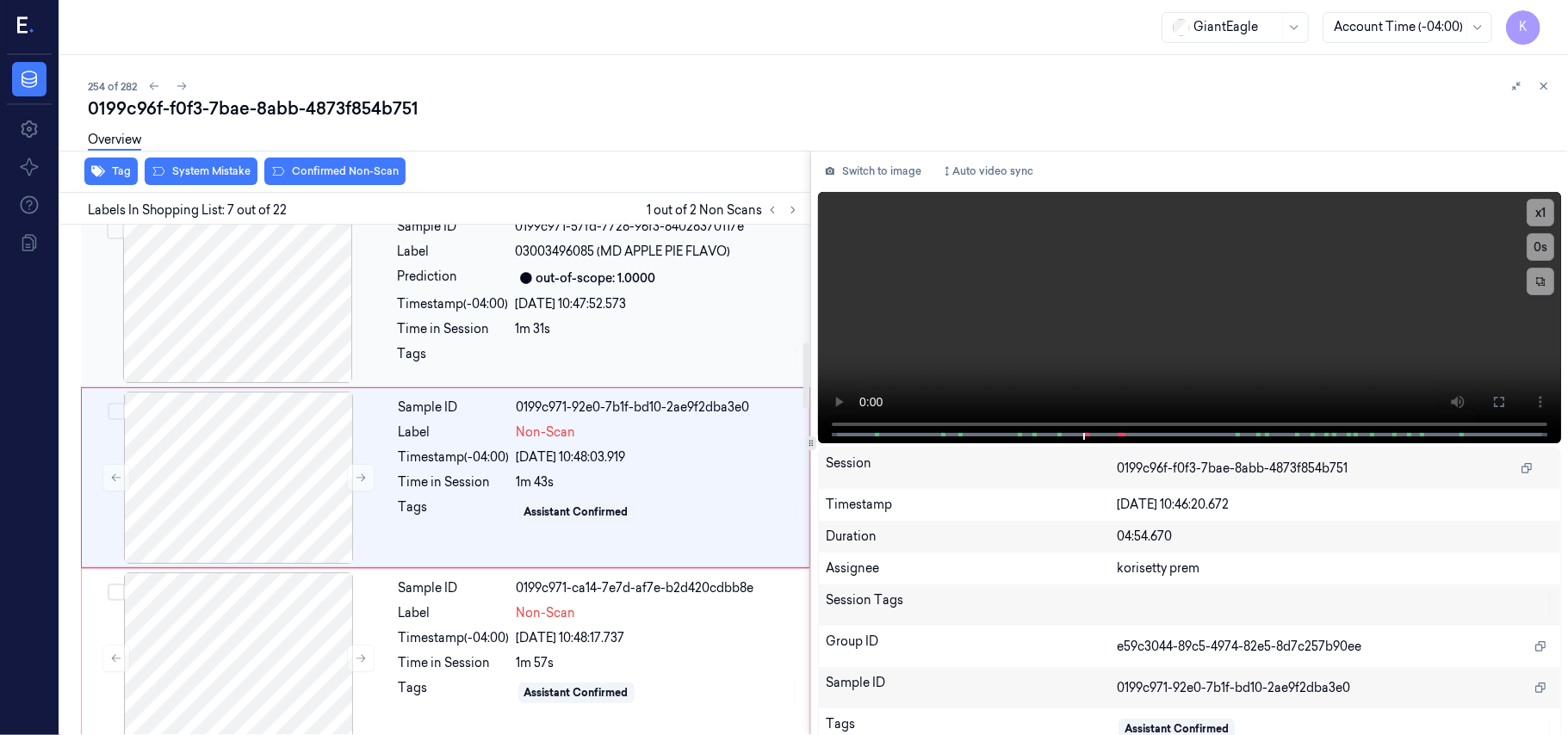
click at [643, 286] on div "out-of-scope: 1.0000" at bounding box center [596, 278] width 120 height 18
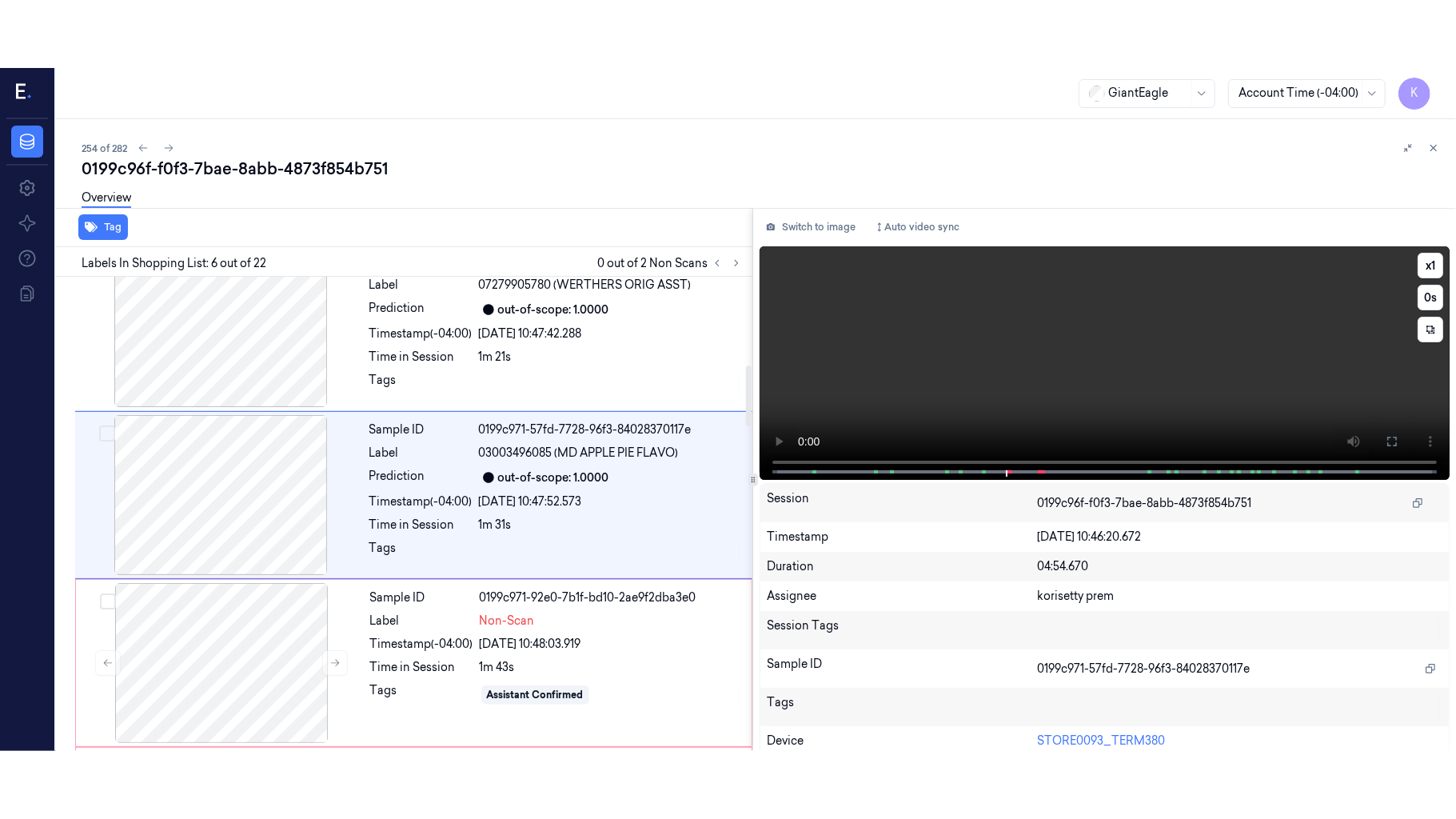
scroll to position [688, 0]
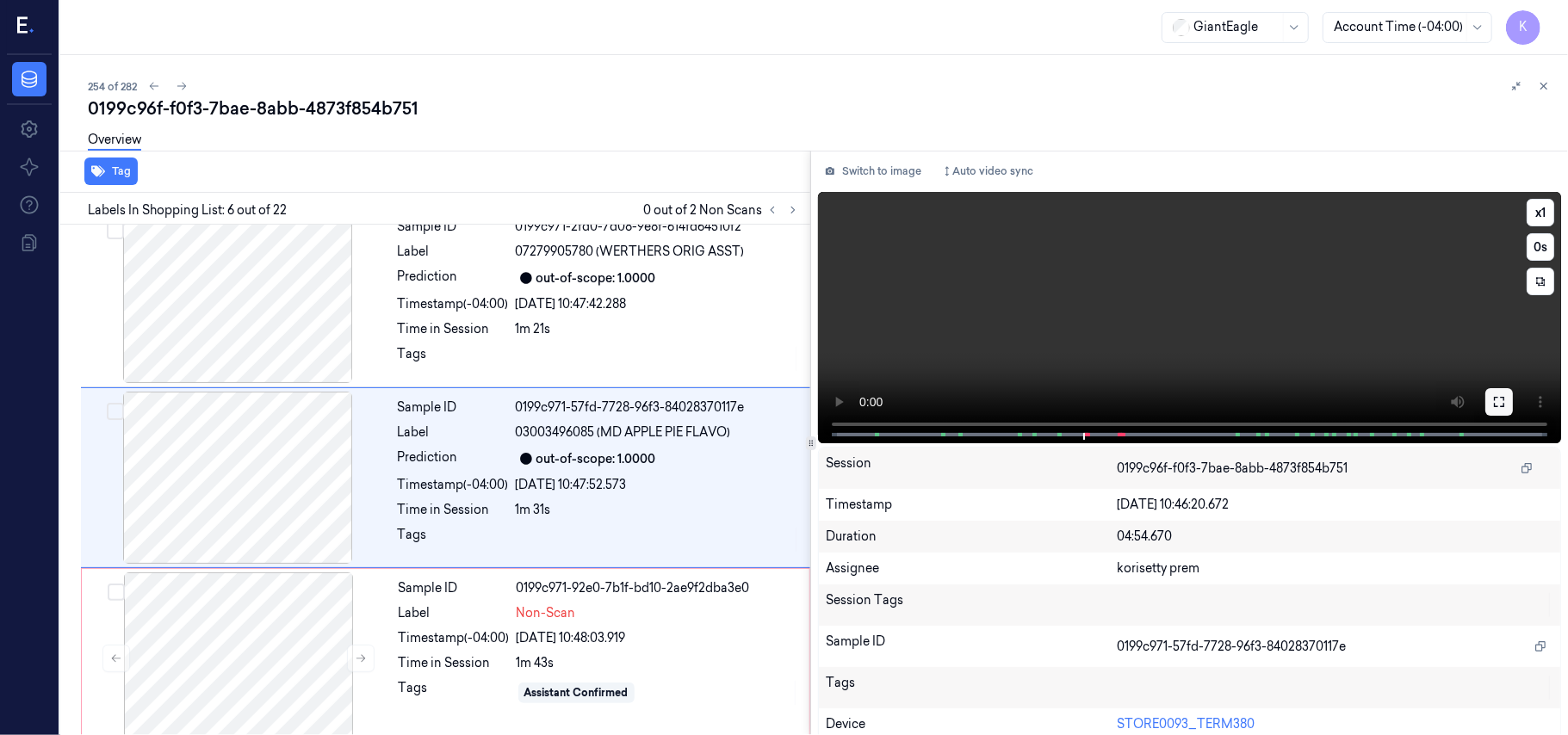
click at [1501, 403] on button at bounding box center [1498, 402] width 27 height 27
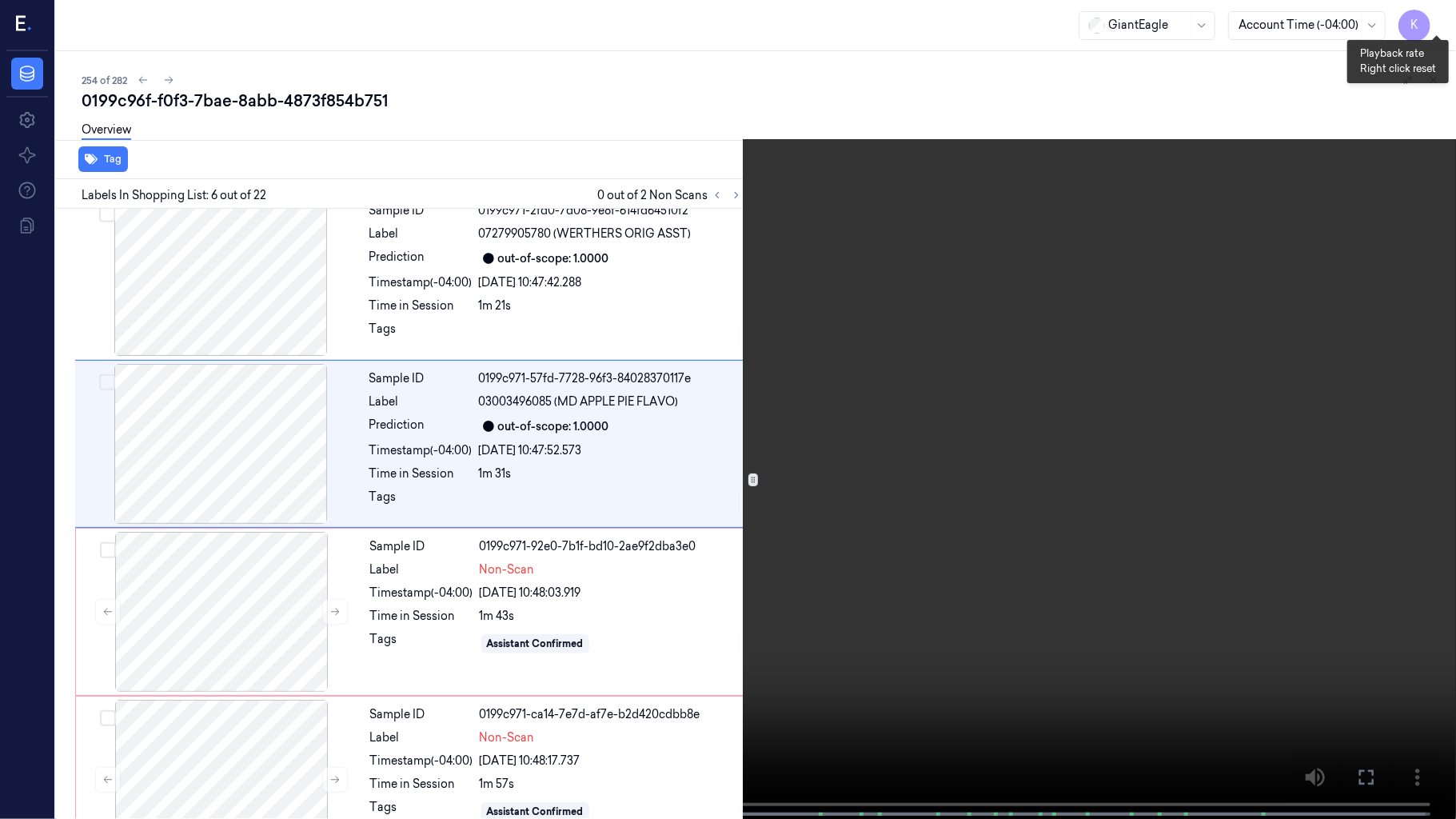
click at [1433, 18] on button "x 1" at bounding box center [1436, 20] width 25 height 26
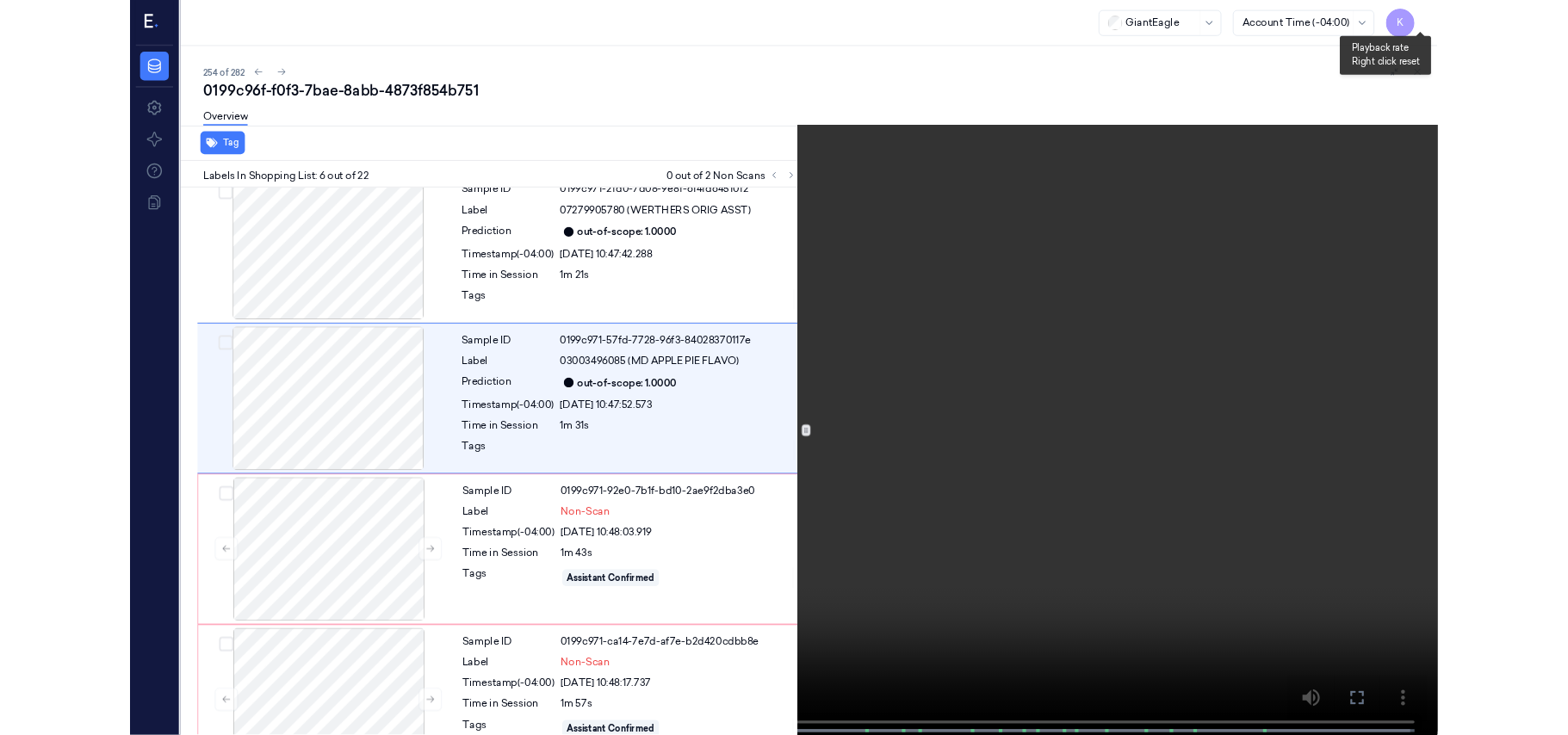
scroll to position [668, 0]
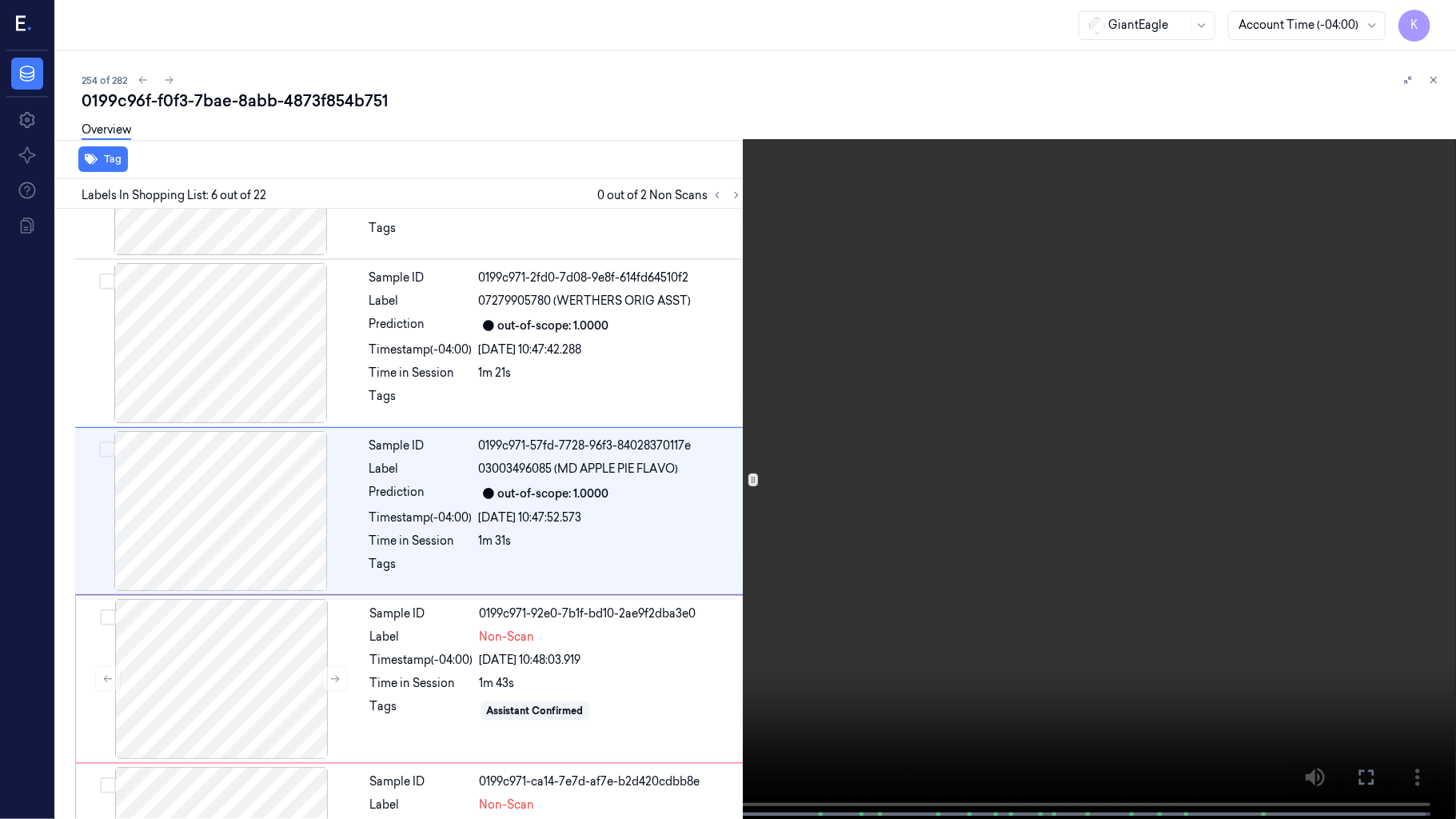
click at [761, 627] on video at bounding box center [728, 411] width 1456 height 822
click at [848, 514] on video at bounding box center [728, 411] width 1456 height 822
click at [828, 509] on video at bounding box center [728, 411] width 1456 height 822
click at [823, 573] on video at bounding box center [728, 411] width 1456 height 822
click at [751, 612] on video at bounding box center [728, 411] width 1456 height 822
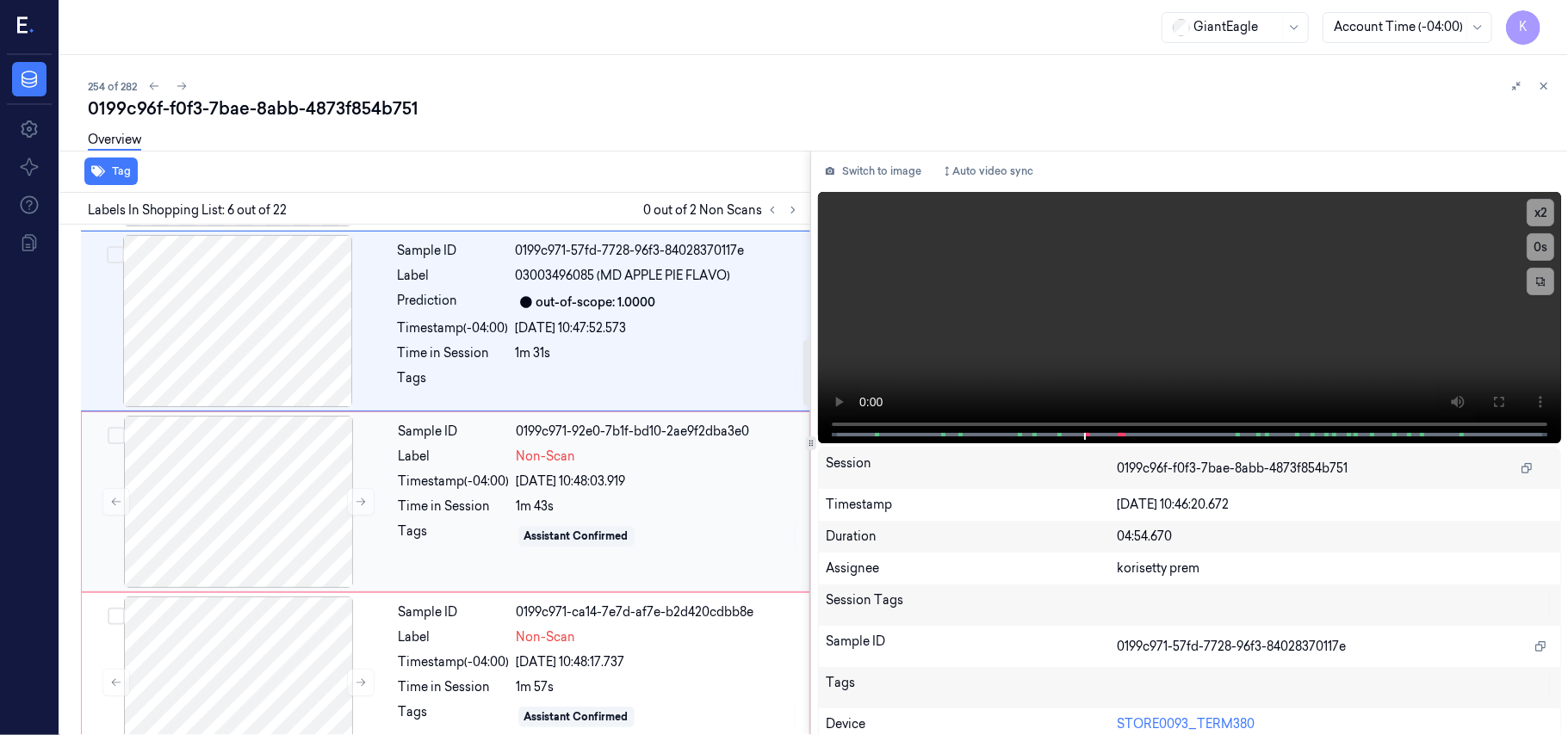
click at [510, 548] on div "Tags" at bounding box center [453, 536] width 111 height 27
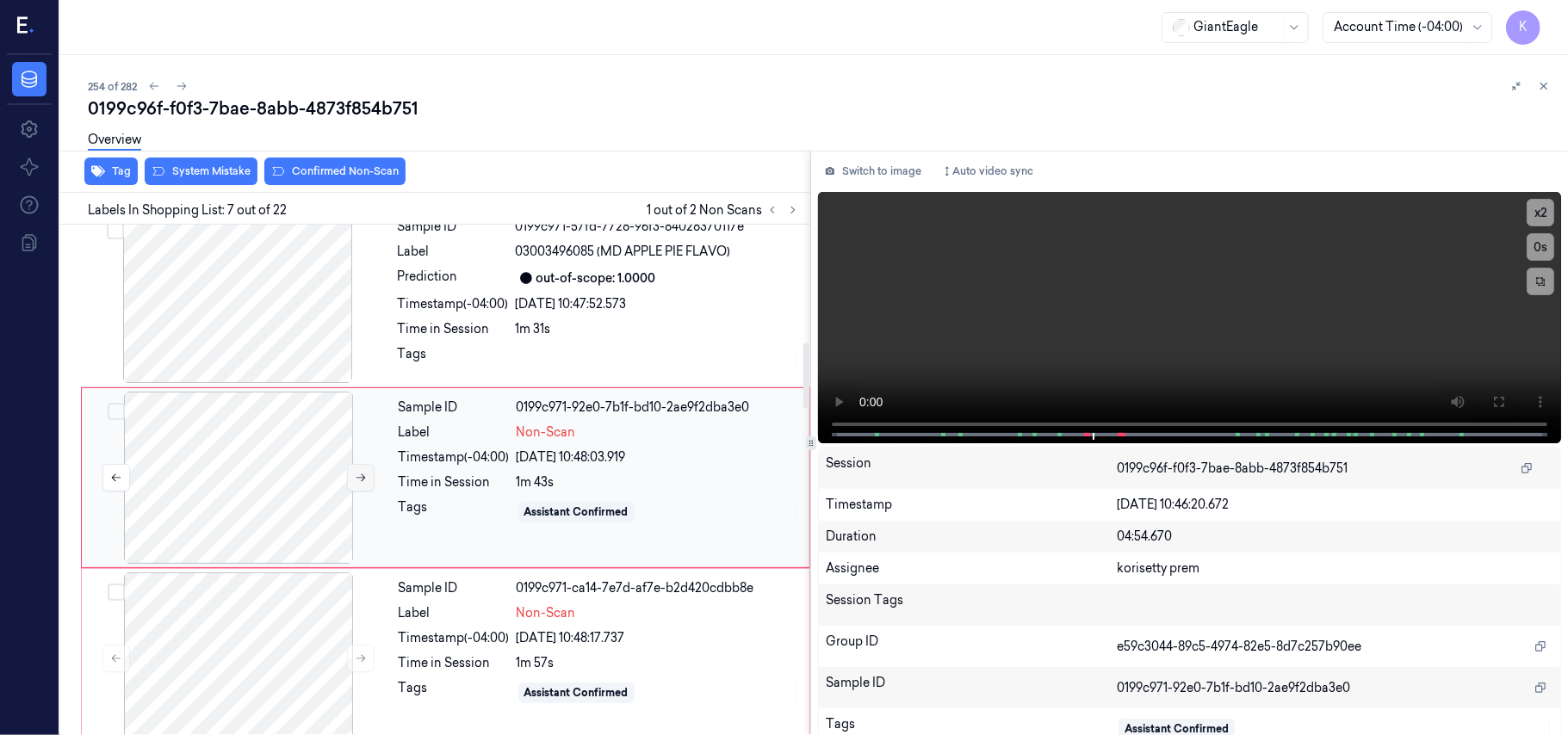
click at [355, 483] on icon at bounding box center [361, 477] width 12 height 12
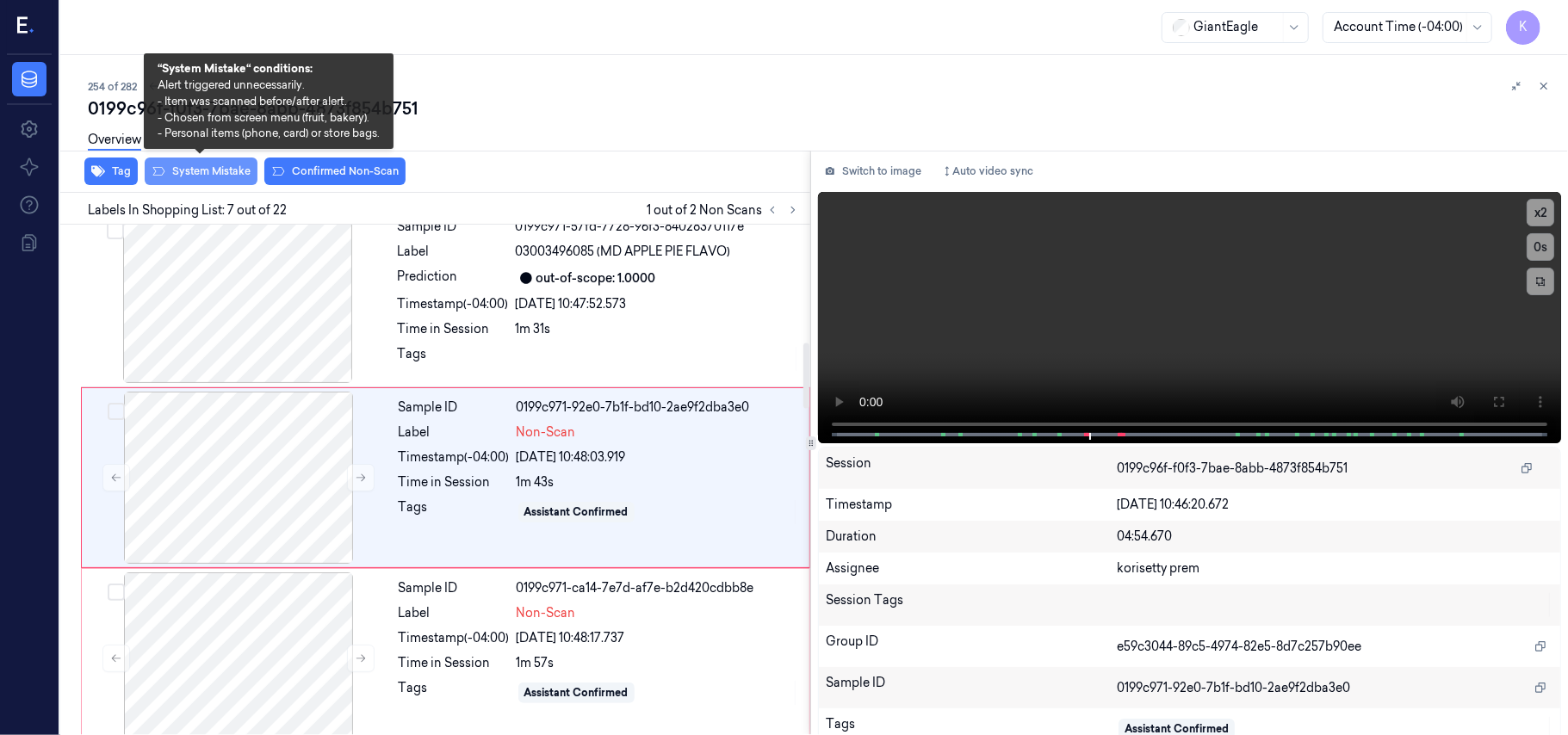
click at [196, 167] on button "System Mistake" at bounding box center [200, 171] width 113 height 27
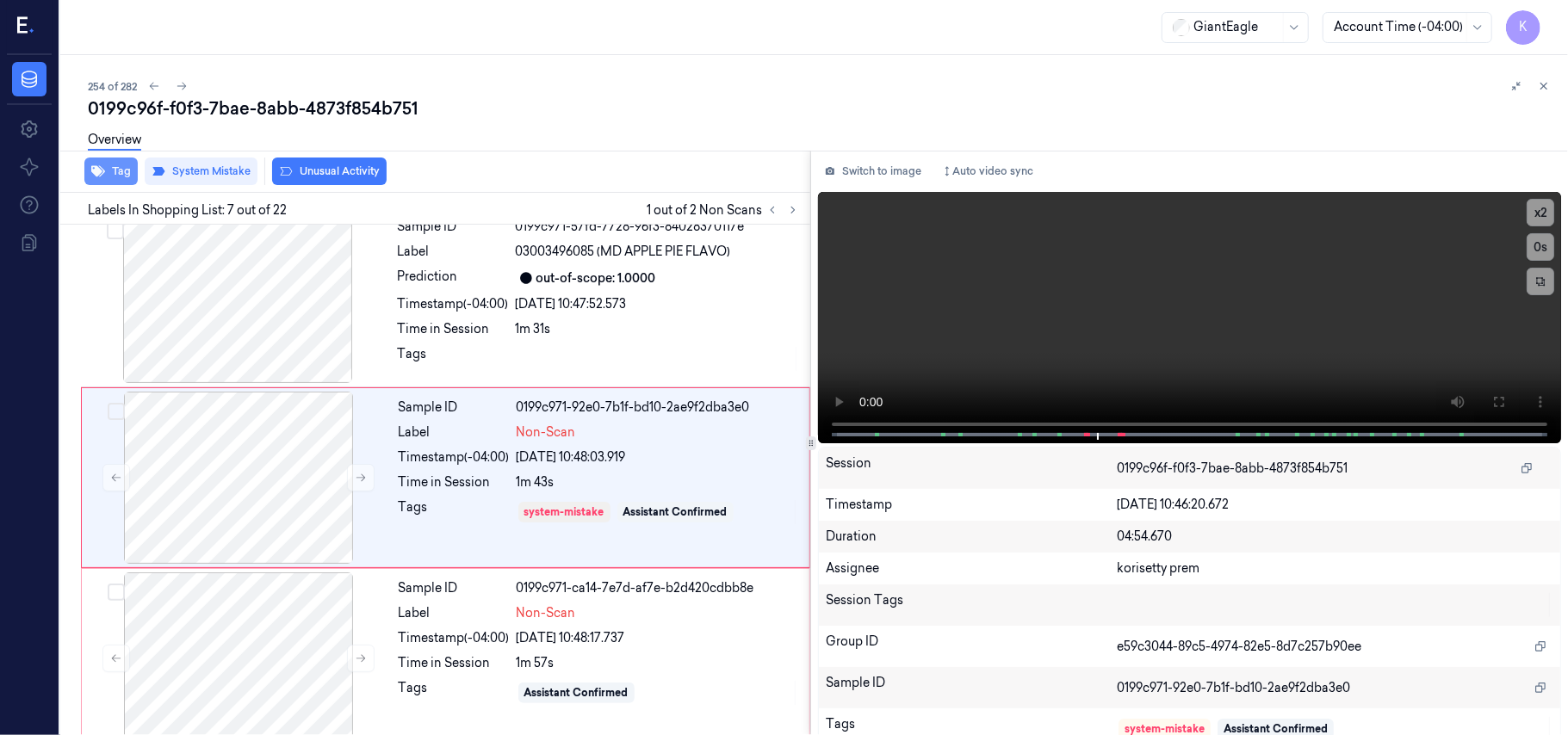
click at [108, 173] on button "Tag" at bounding box center [111, 171] width 53 height 27
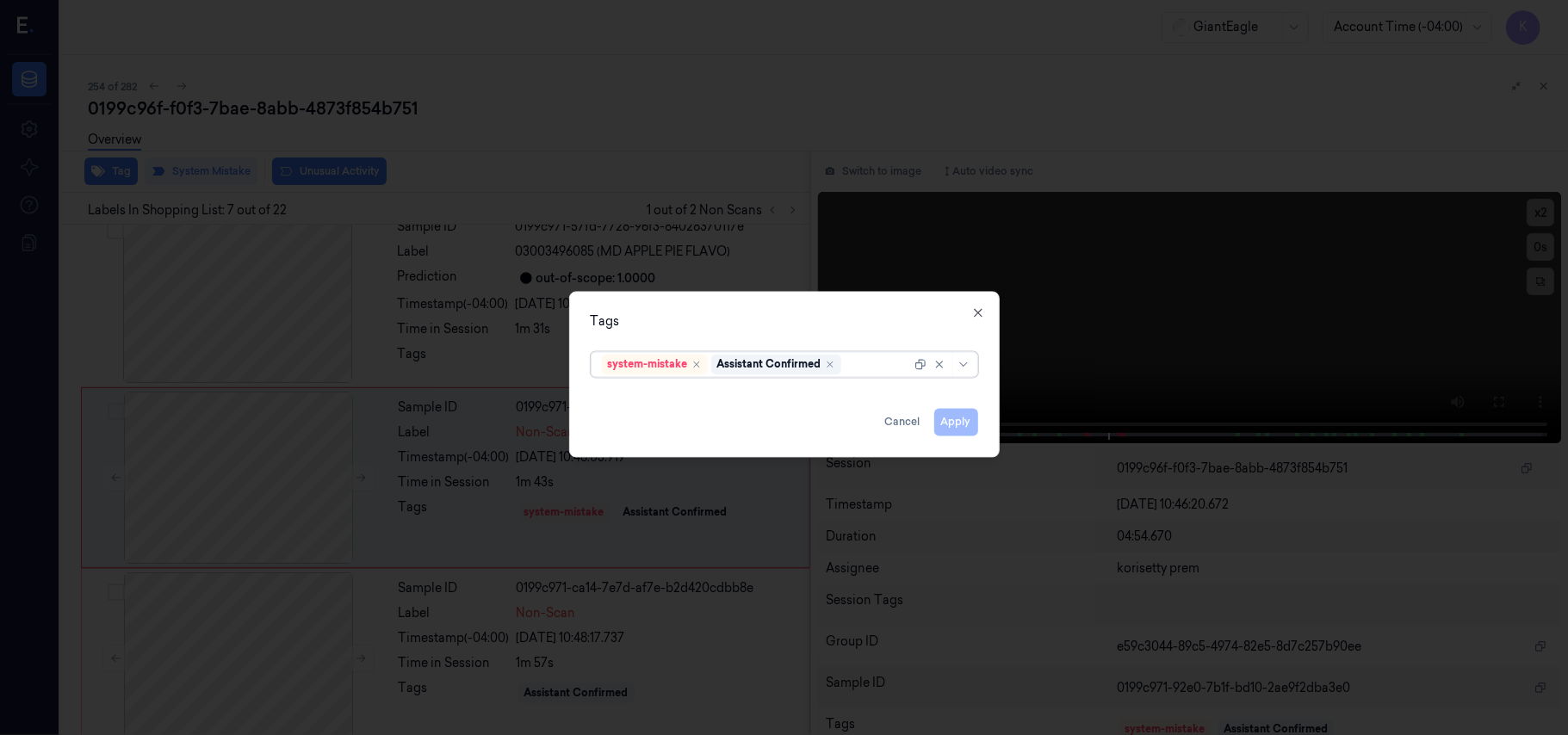
click at [873, 369] on div at bounding box center [878, 364] width 66 height 18
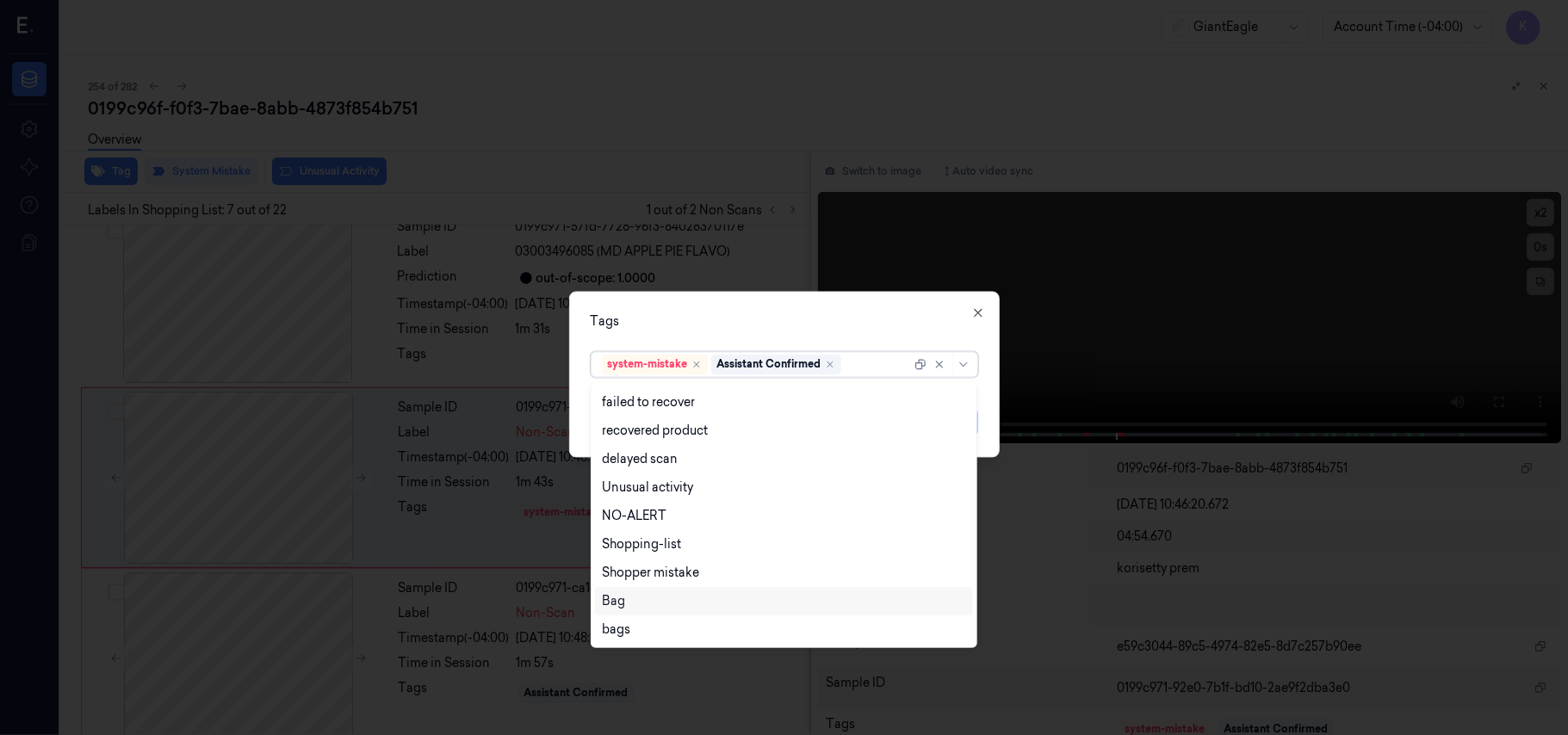
click at [637, 602] on div "Bag" at bounding box center [784, 601] width 364 height 18
drag, startPoint x: 807, startPoint y: 308, endPoint x: 830, endPoint y: 324, distance: 28.0
click at [809, 308] on div "Tags option Bag, selected. 13 results available. Use Up and Down to choose opti…" at bounding box center [784, 375] width 430 height 167
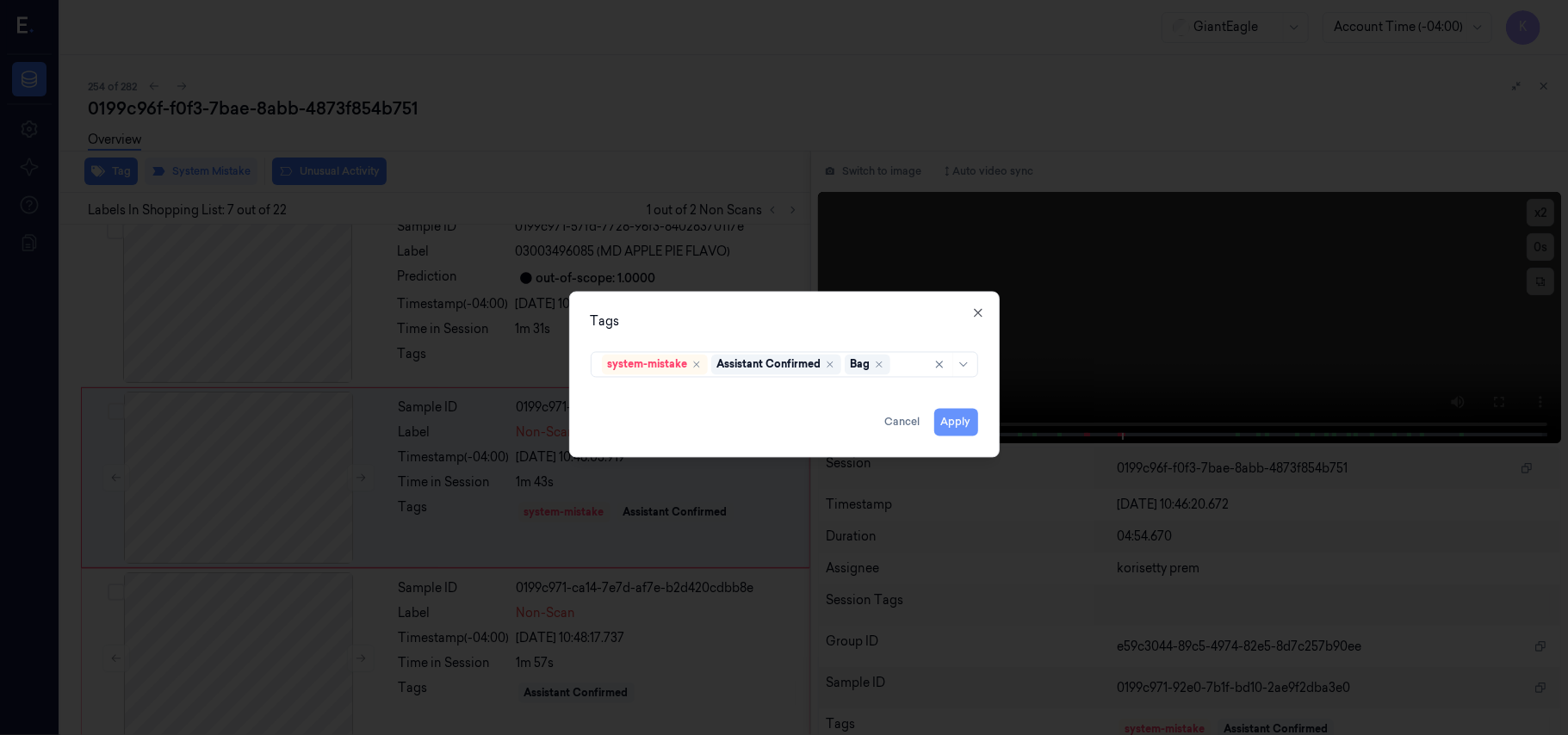
click at [968, 425] on button "Apply" at bounding box center [957, 423] width 44 height 27
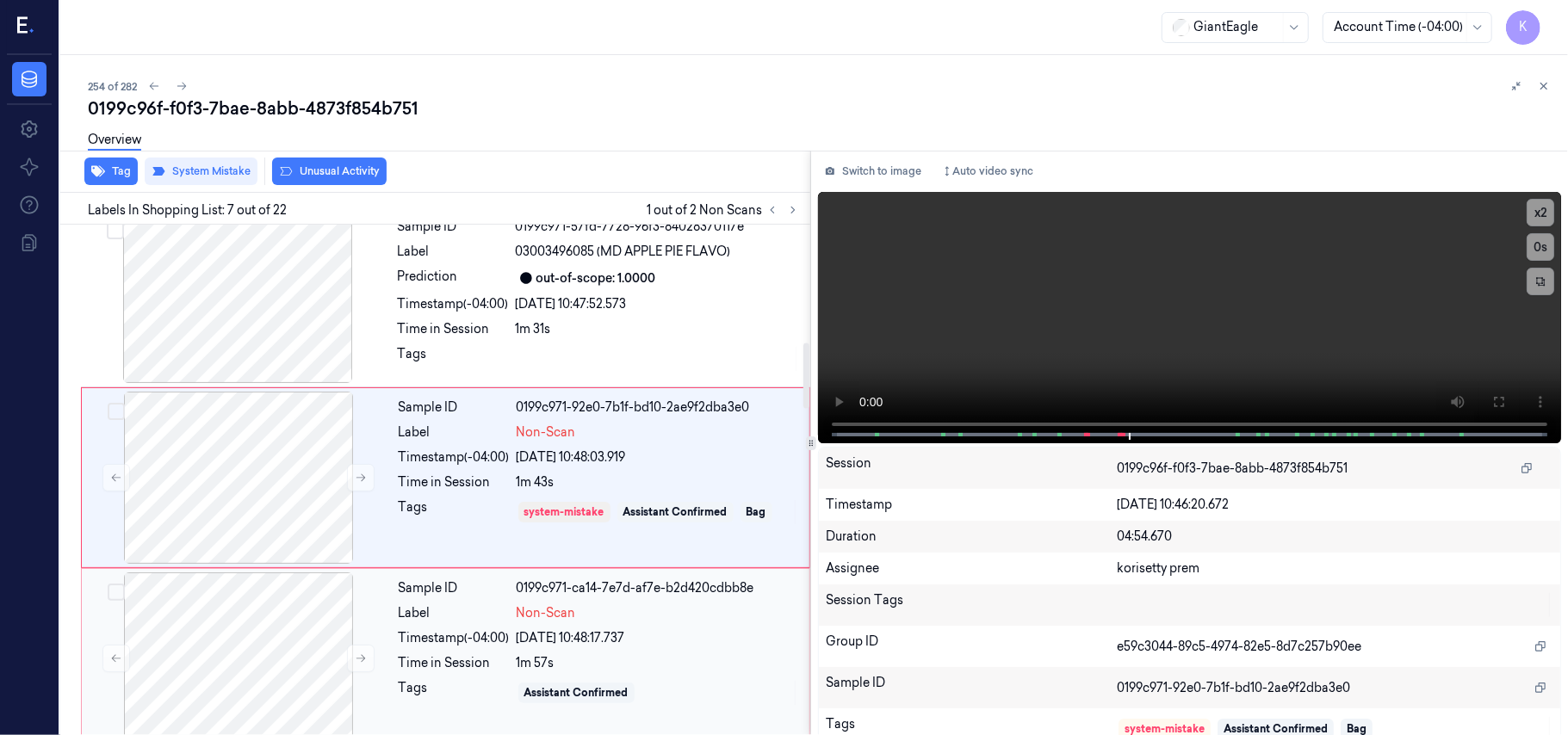
click at [469, 659] on div "Time in Session" at bounding box center [453, 664] width 111 height 18
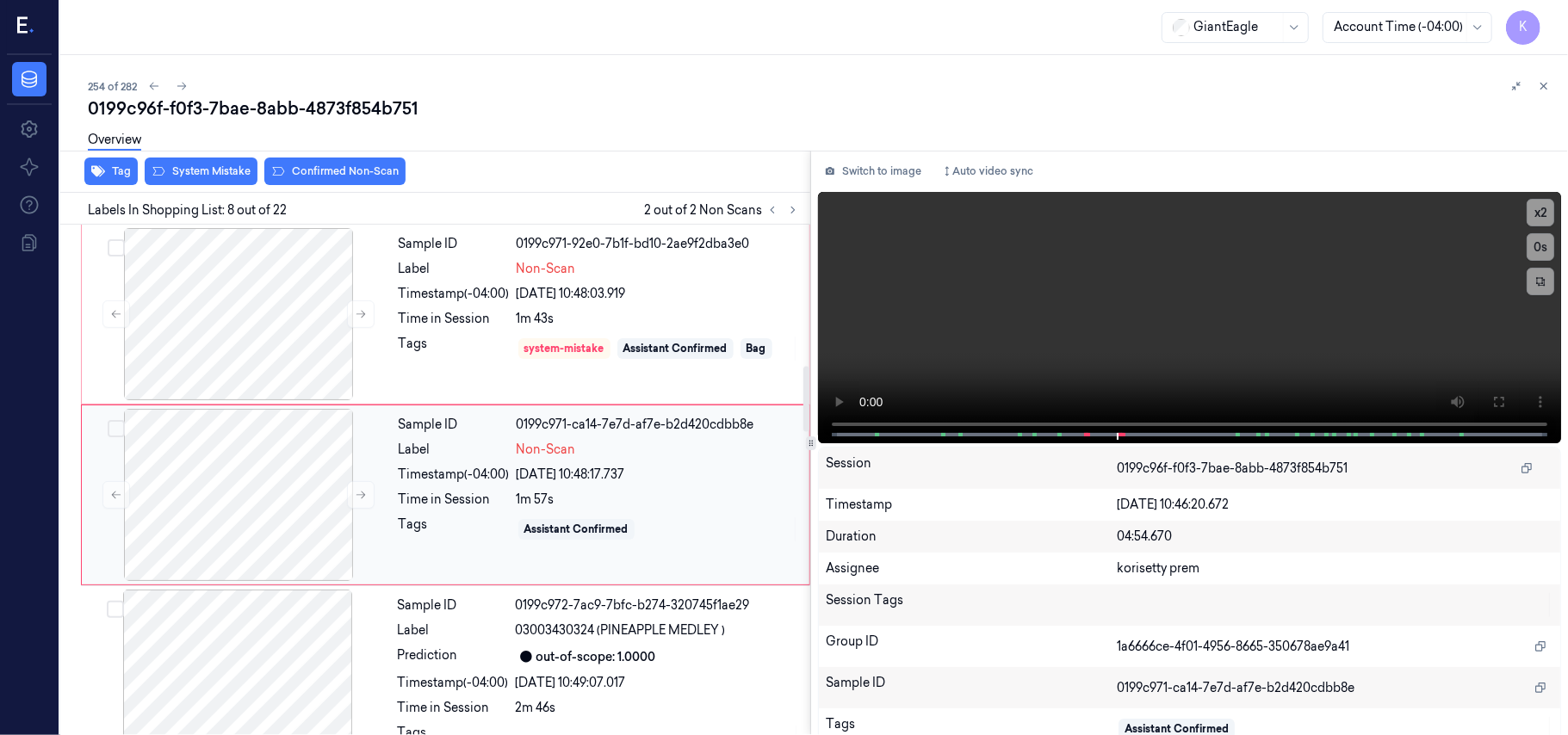
scroll to position [1103, 0]
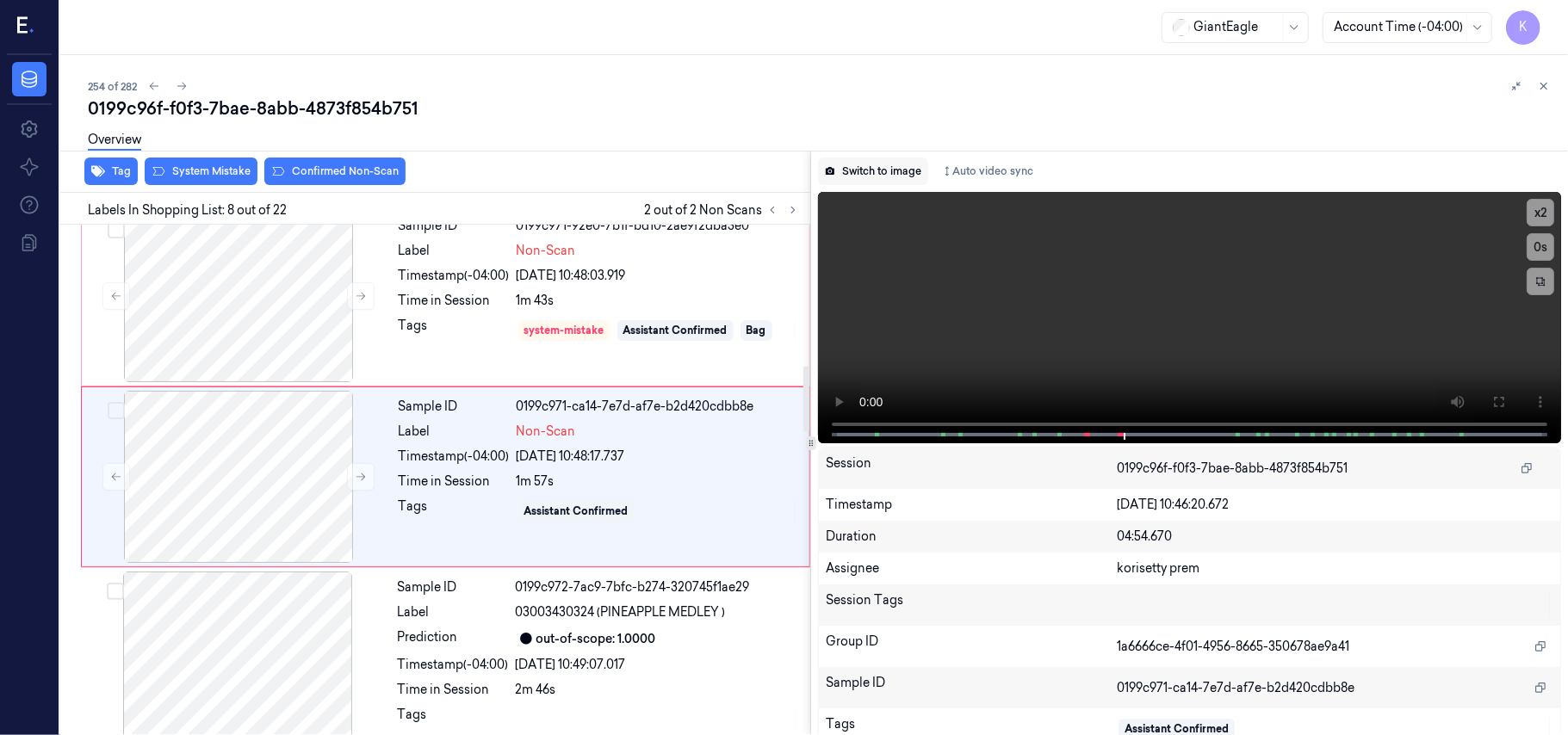
click at [864, 167] on button "Switch to image" at bounding box center [873, 171] width 110 height 27
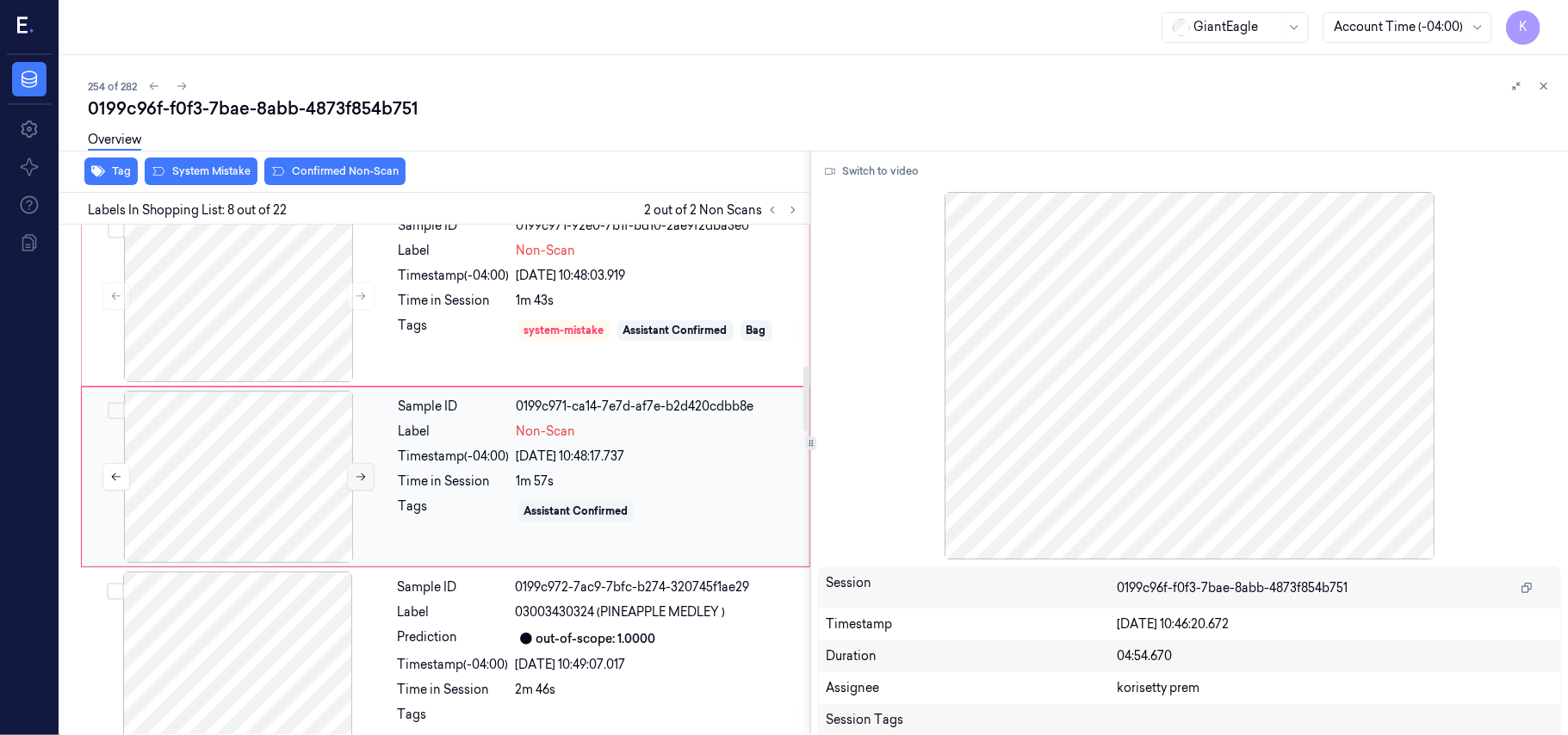
click at [365, 482] on icon at bounding box center [361, 476] width 12 height 12
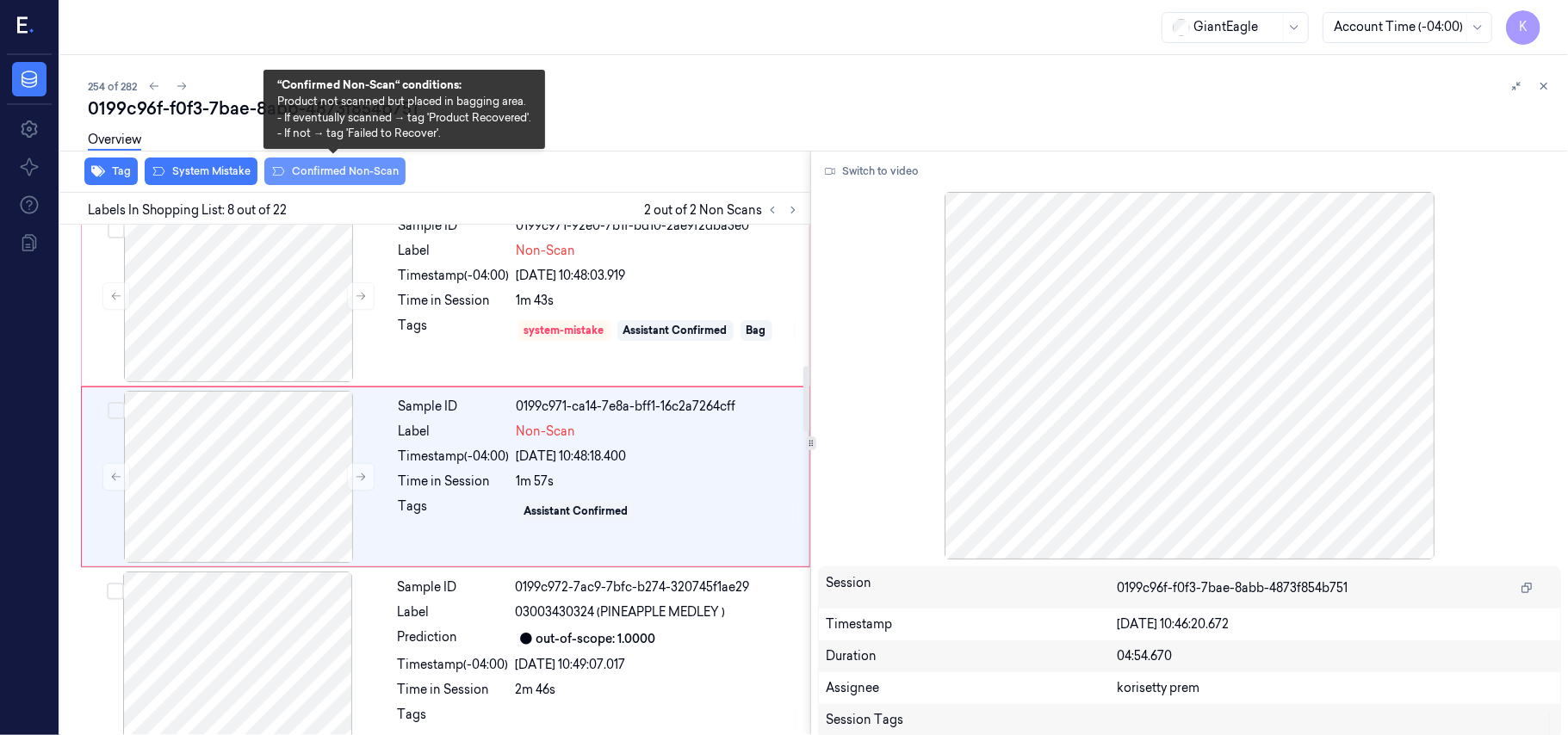
click at [308, 167] on button "Confirmed Non-Scan" at bounding box center [335, 171] width 141 height 27
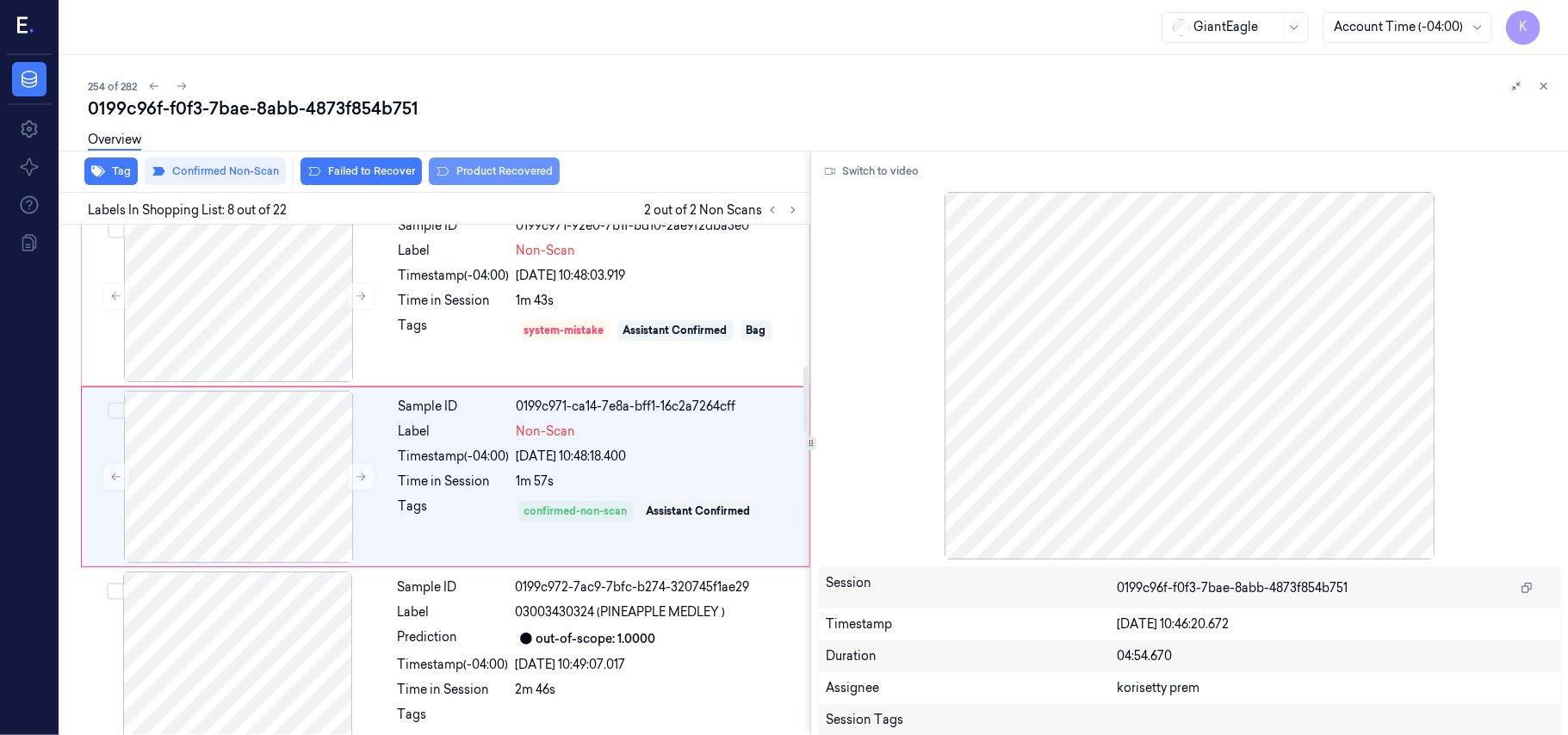
click at [535, 177] on button "Product Recovered" at bounding box center [493, 171] width 131 height 27
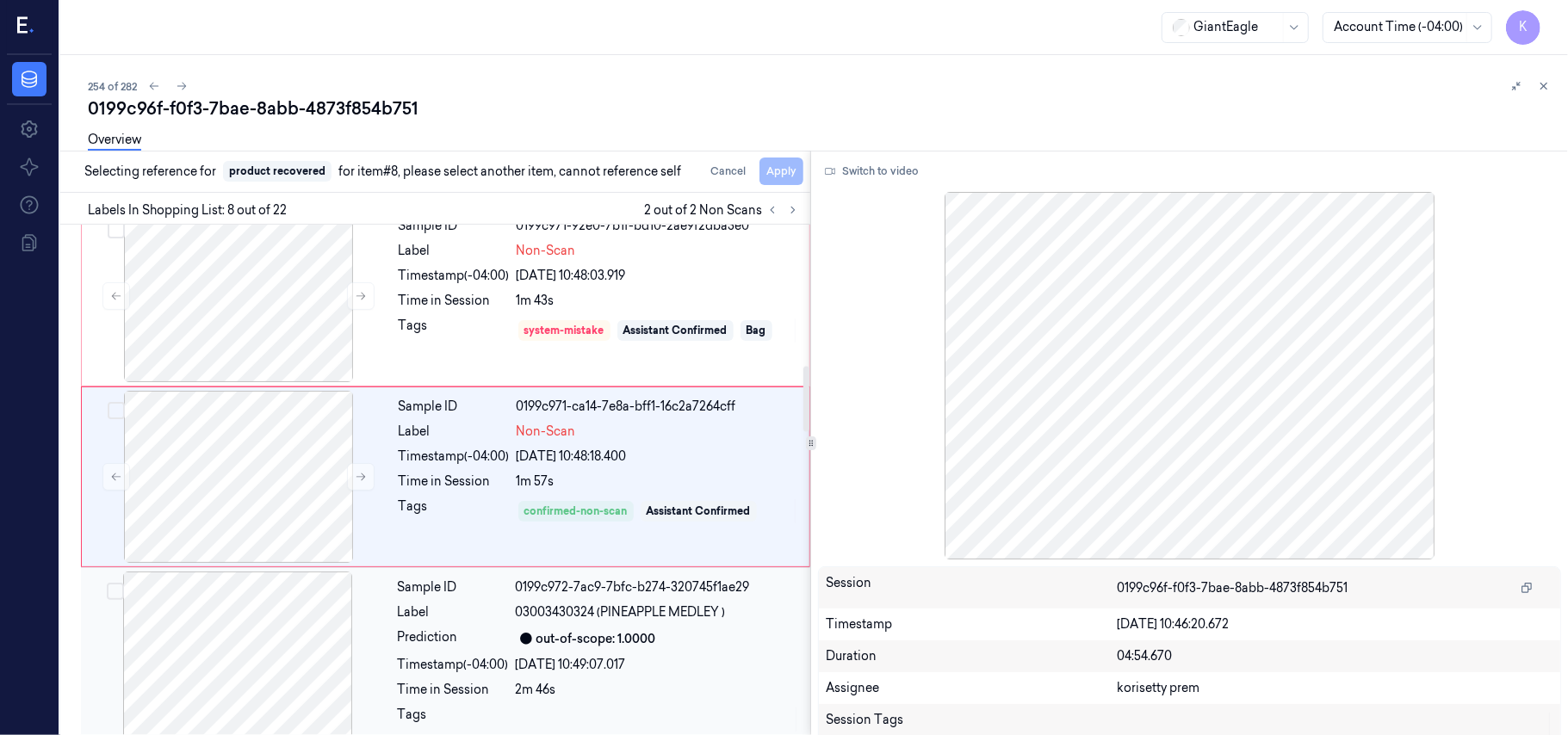
click at [672, 644] on div "out-of-scope: 1.0000" at bounding box center [657, 639] width 284 height 21
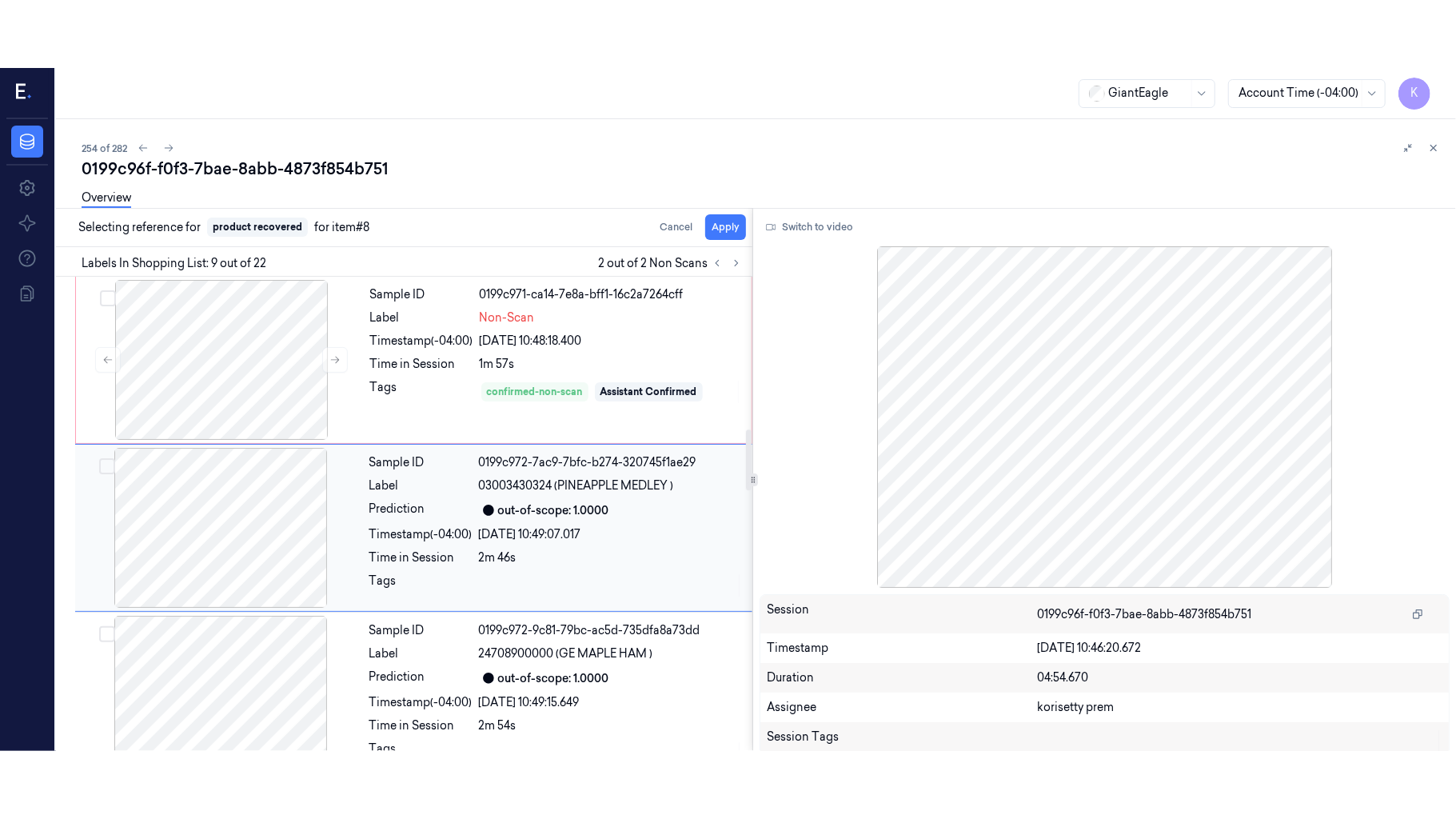
scroll to position [1193, 0]
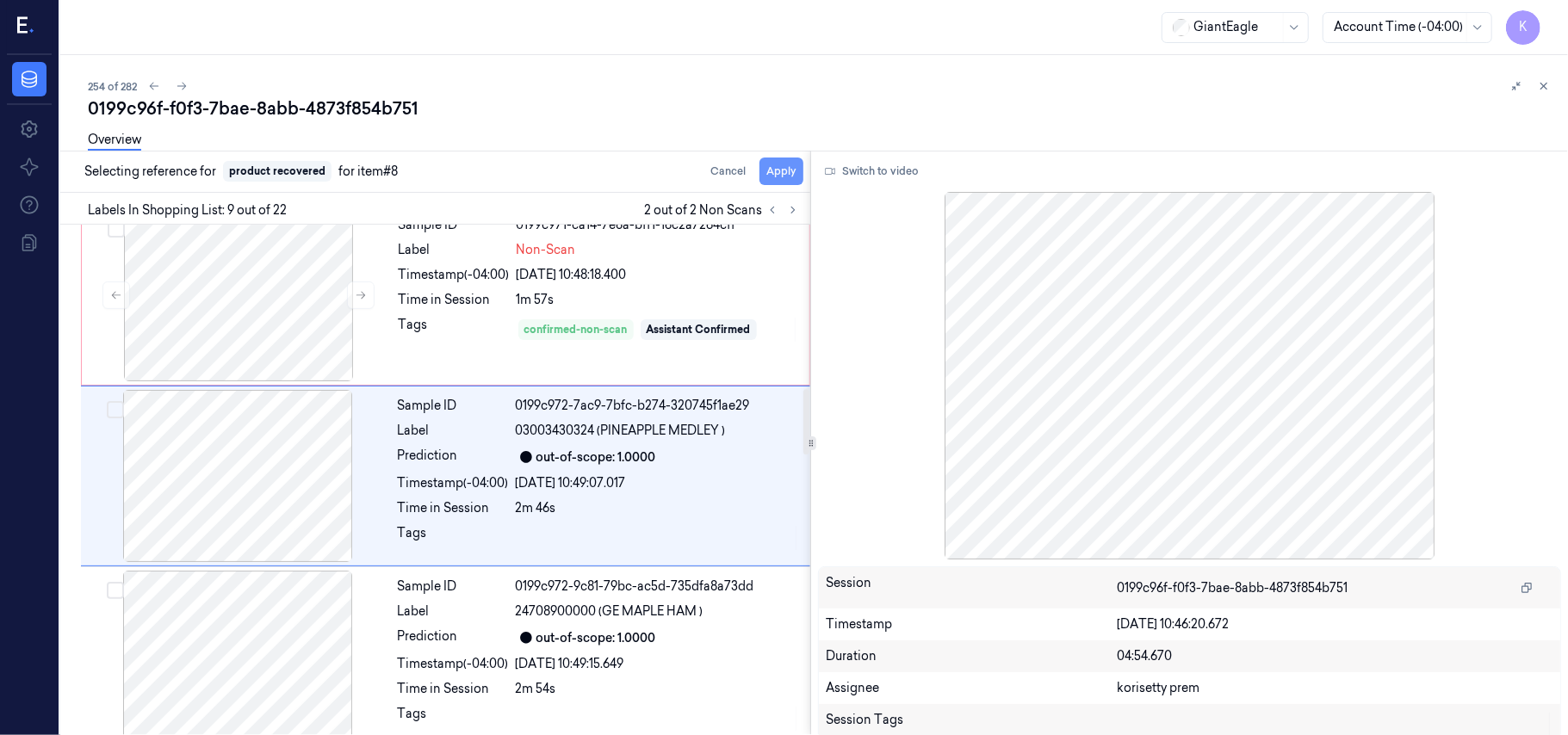
click at [793, 174] on button "Apply" at bounding box center [782, 171] width 44 height 27
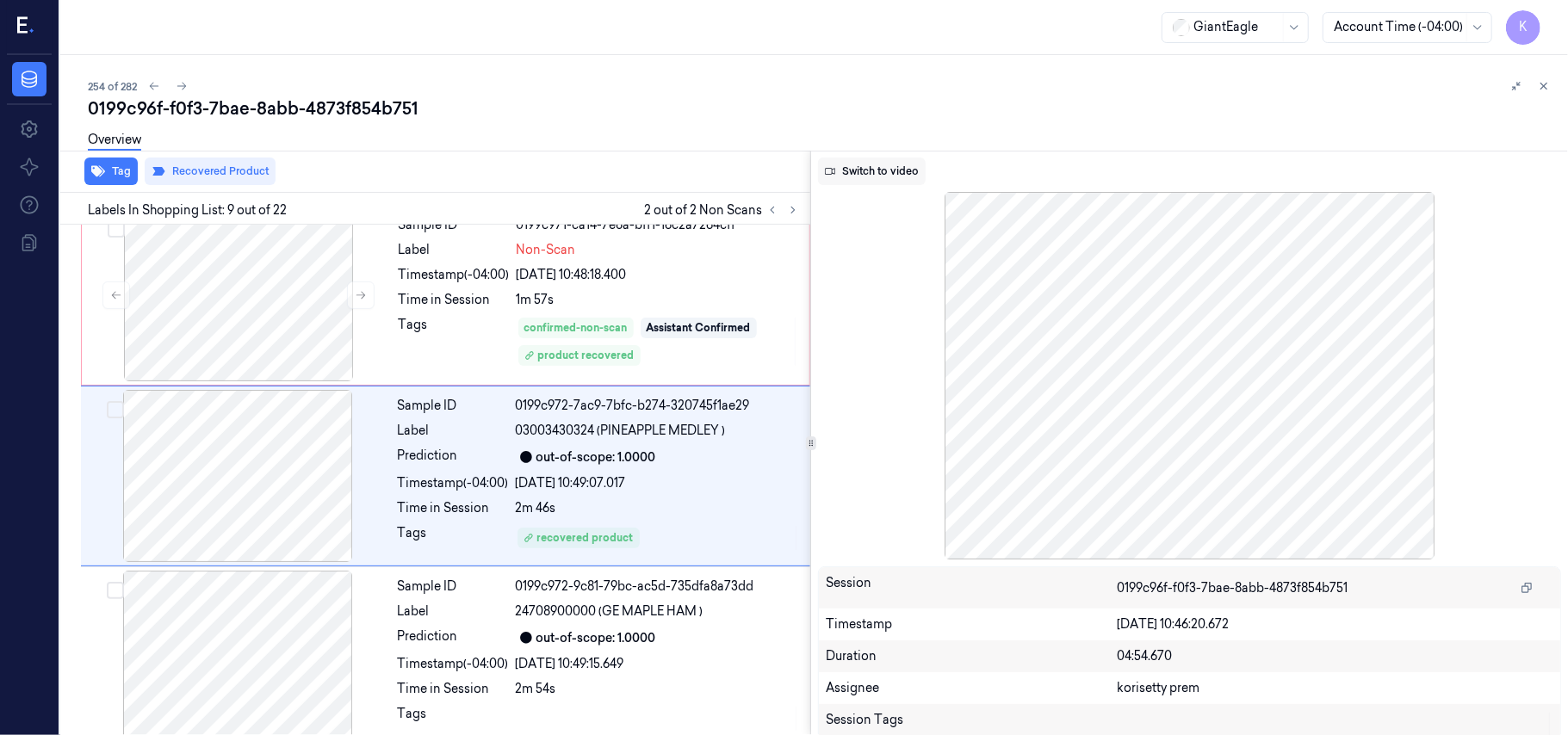
click at [889, 172] on button "Switch to video" at bounding box center [872, 171] width 108 height 27
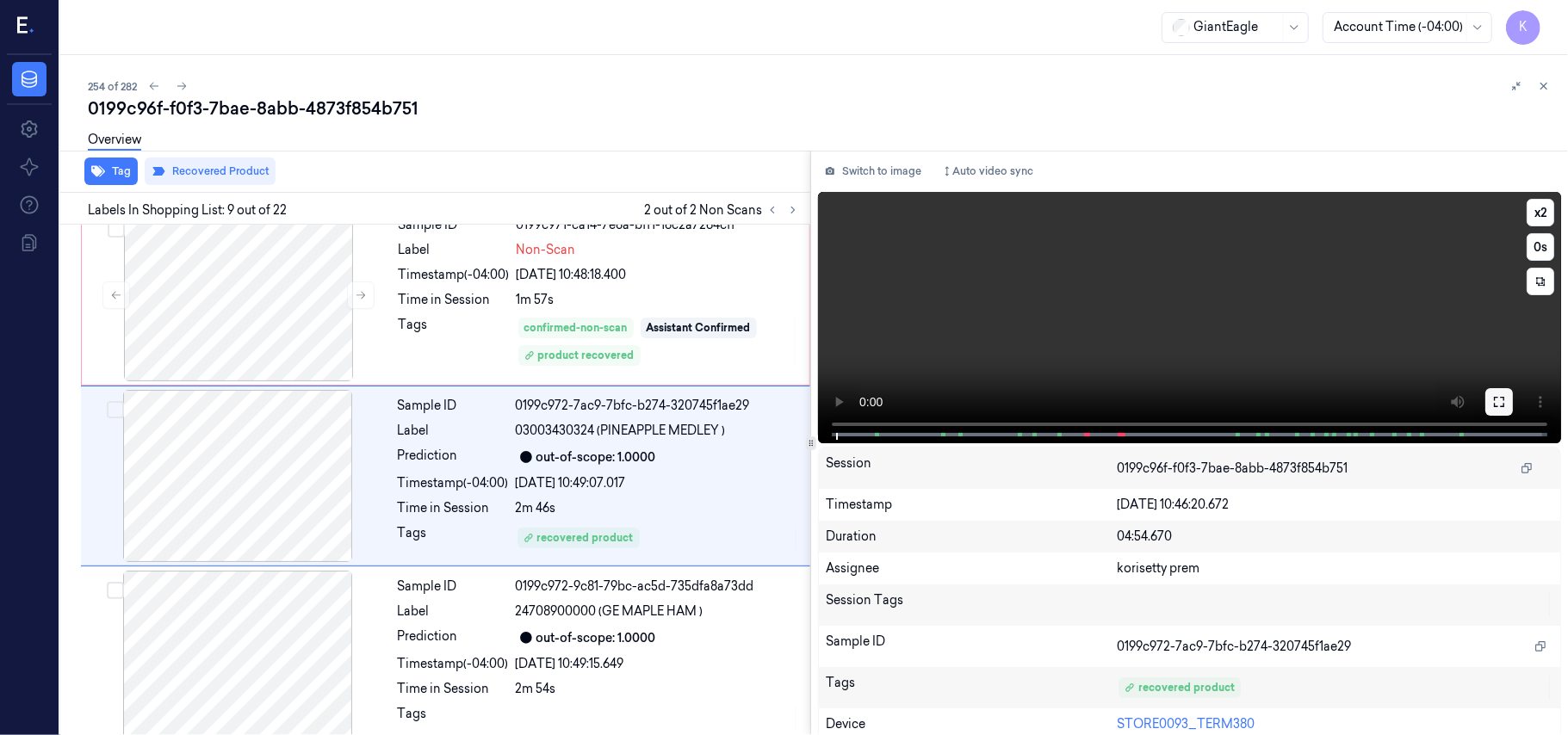
click at [1501, 407] on button at bounding box center [1498, 402] width 27 height 27
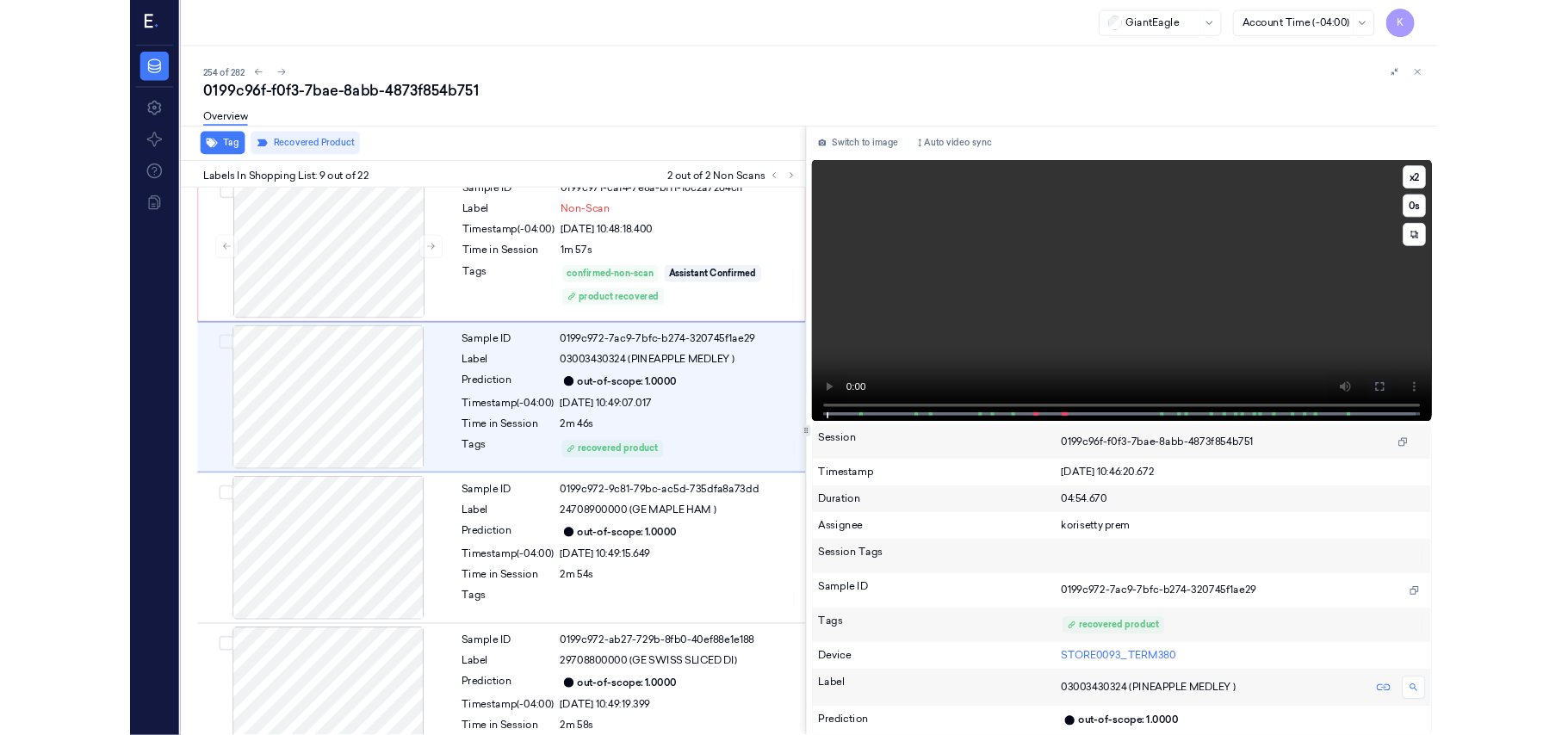
scroll to position [1212, 0]
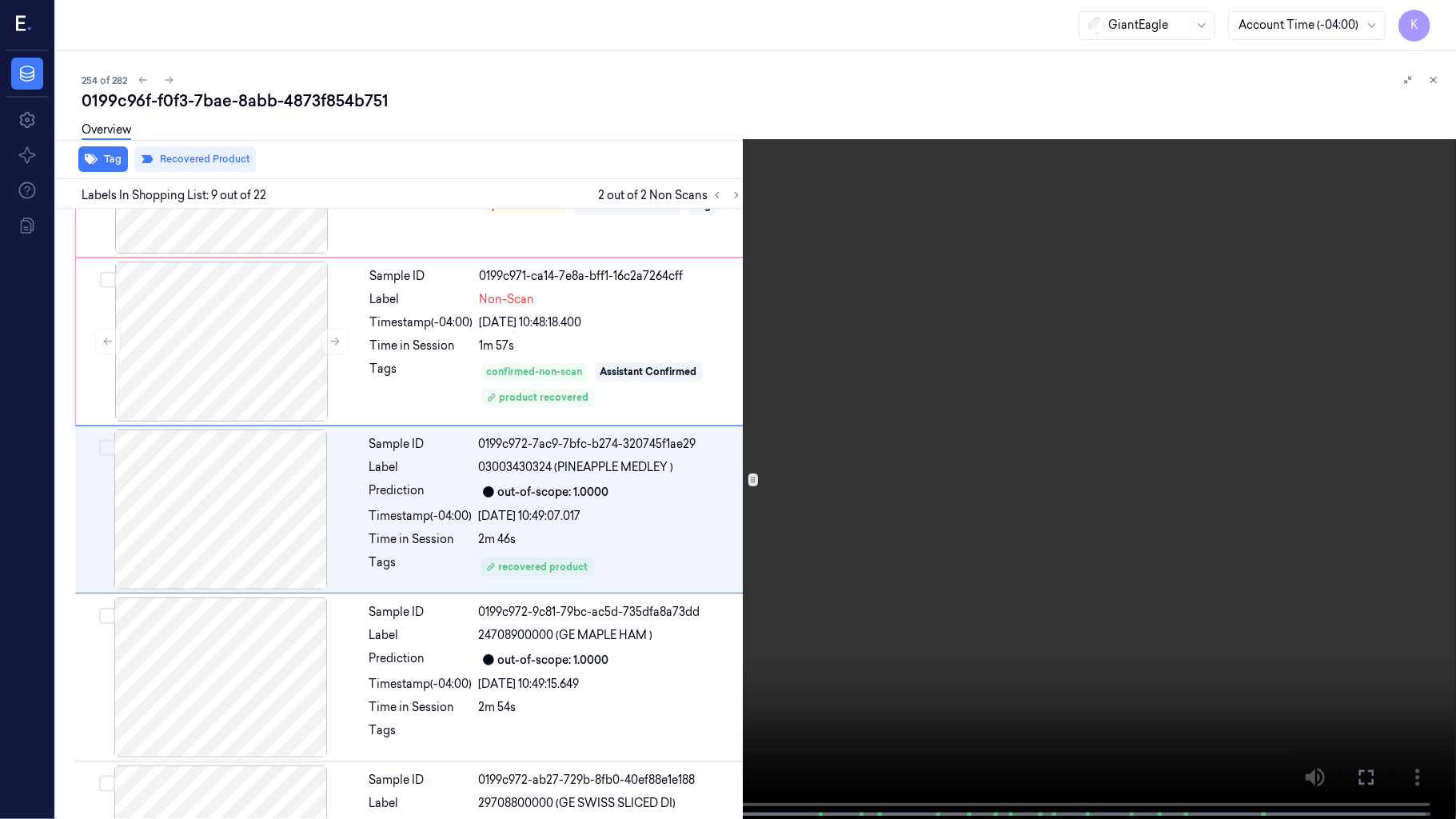
click at [956, 583] on video at bounding box center [728, 411] width 1456 height 822
click at [327, 589] on video at bounding box center [728, 411] width 1456 height 822
click at [1, 501] on video at bounding box center [728, 411] width 1456 height 822
click at [544, 474] on video at bounding box center [728, 411] width 1456 height 822
click at [235, 452] on video at bounding box center [728, 411] width 1456 height 822
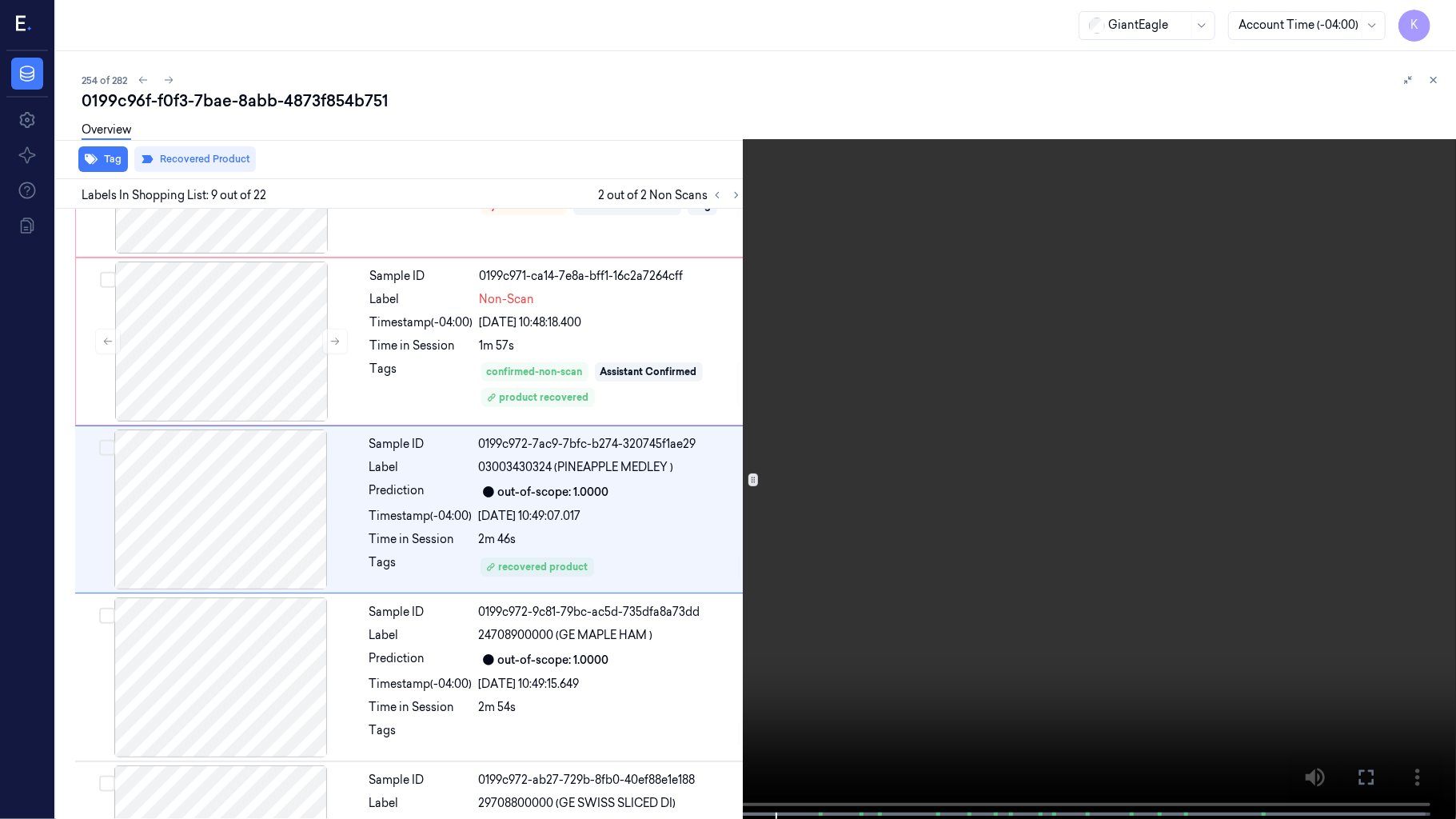
click at [35, 468] on video at bounding box center [728, 411] width 1456 height 822
click at [611, 384] on video at bounding box center [728, 411] width 1456 height 822
click at [912, 594] on video at bounding box center [728, 411] width 1456 height 822
click at [190, 621] on video at bounding box center [728, 411] width 1456 height 822
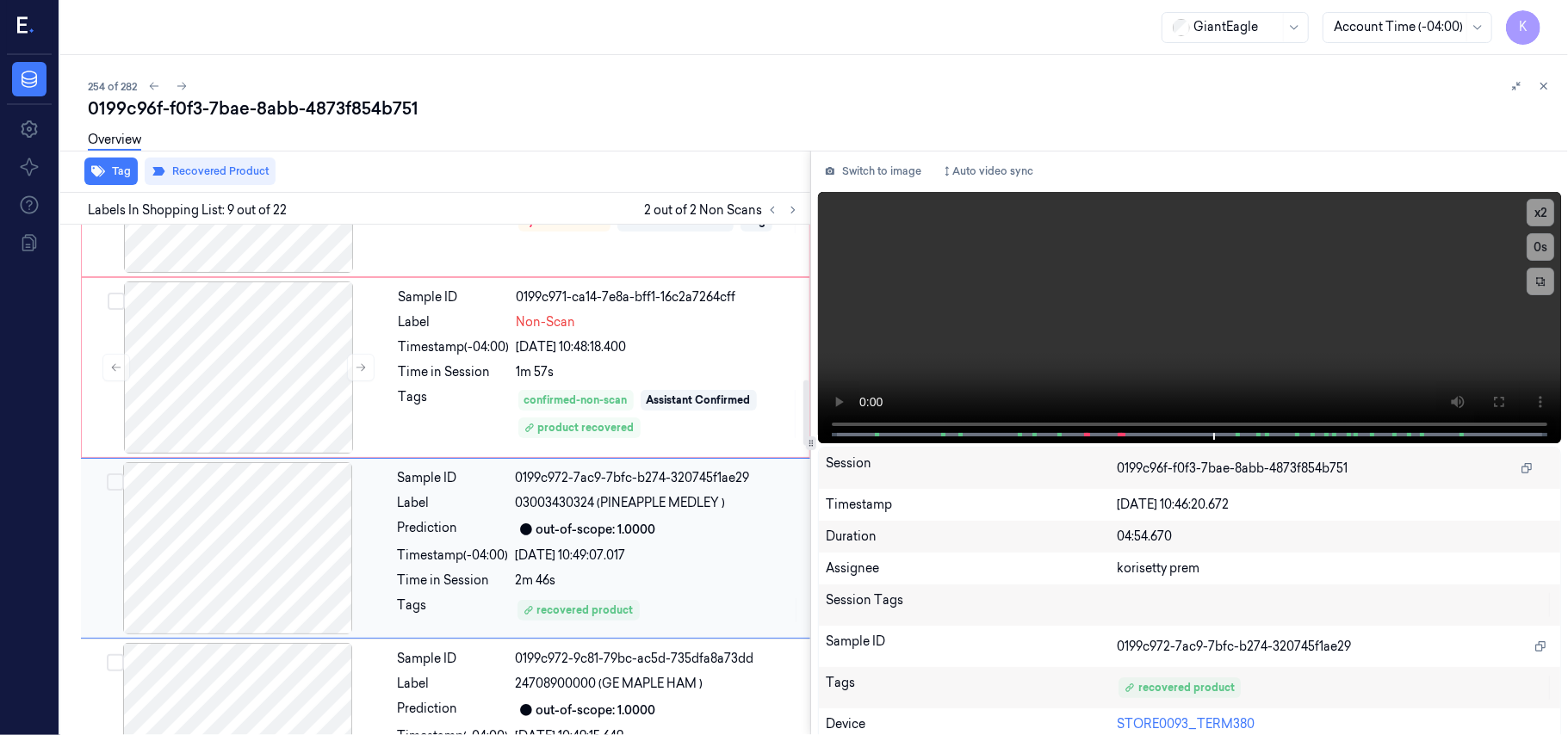
click at [205, 568] on div at bounding box center [237, 548] width 307 height 172
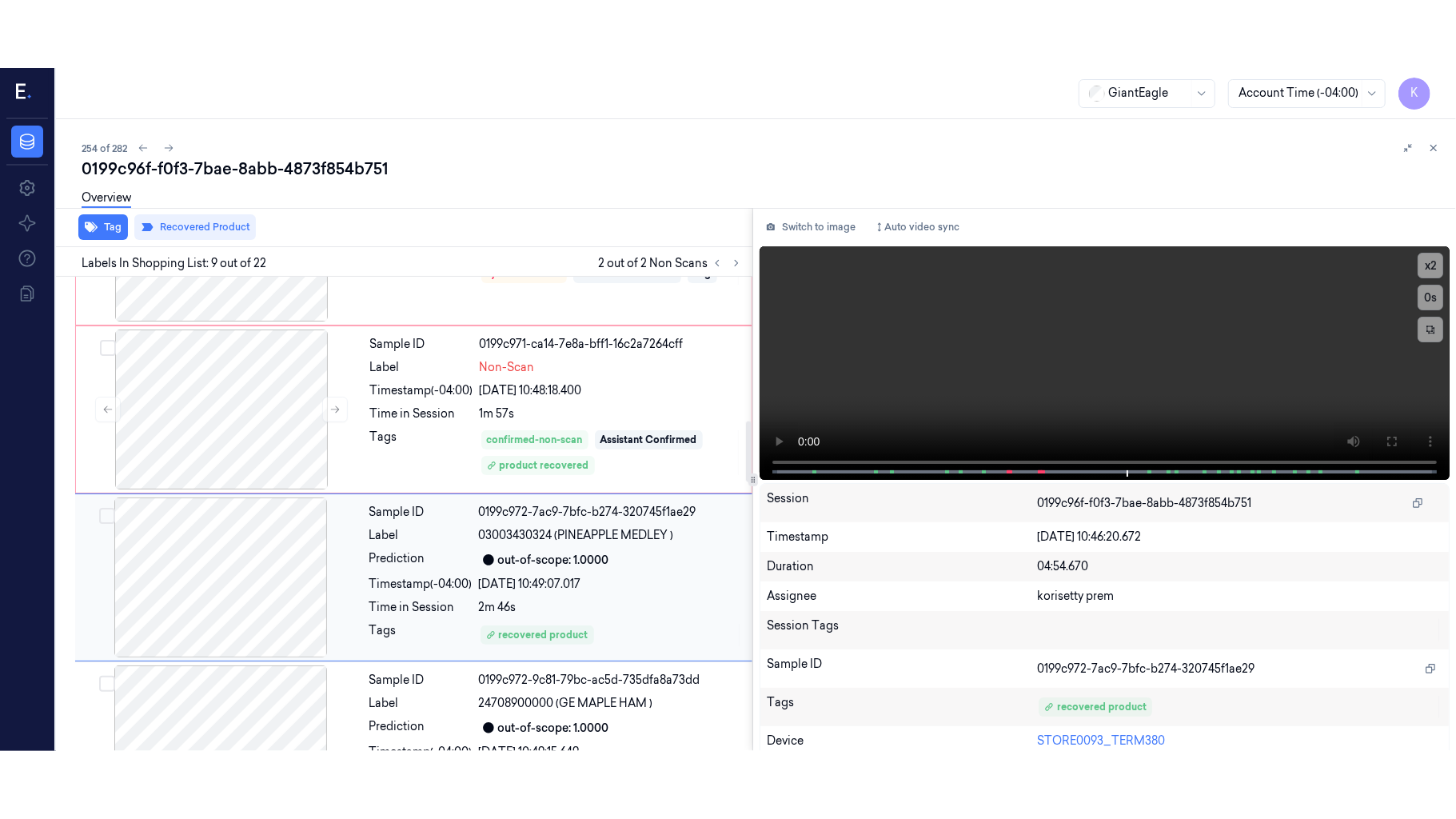
scroll to position [1193, 0]
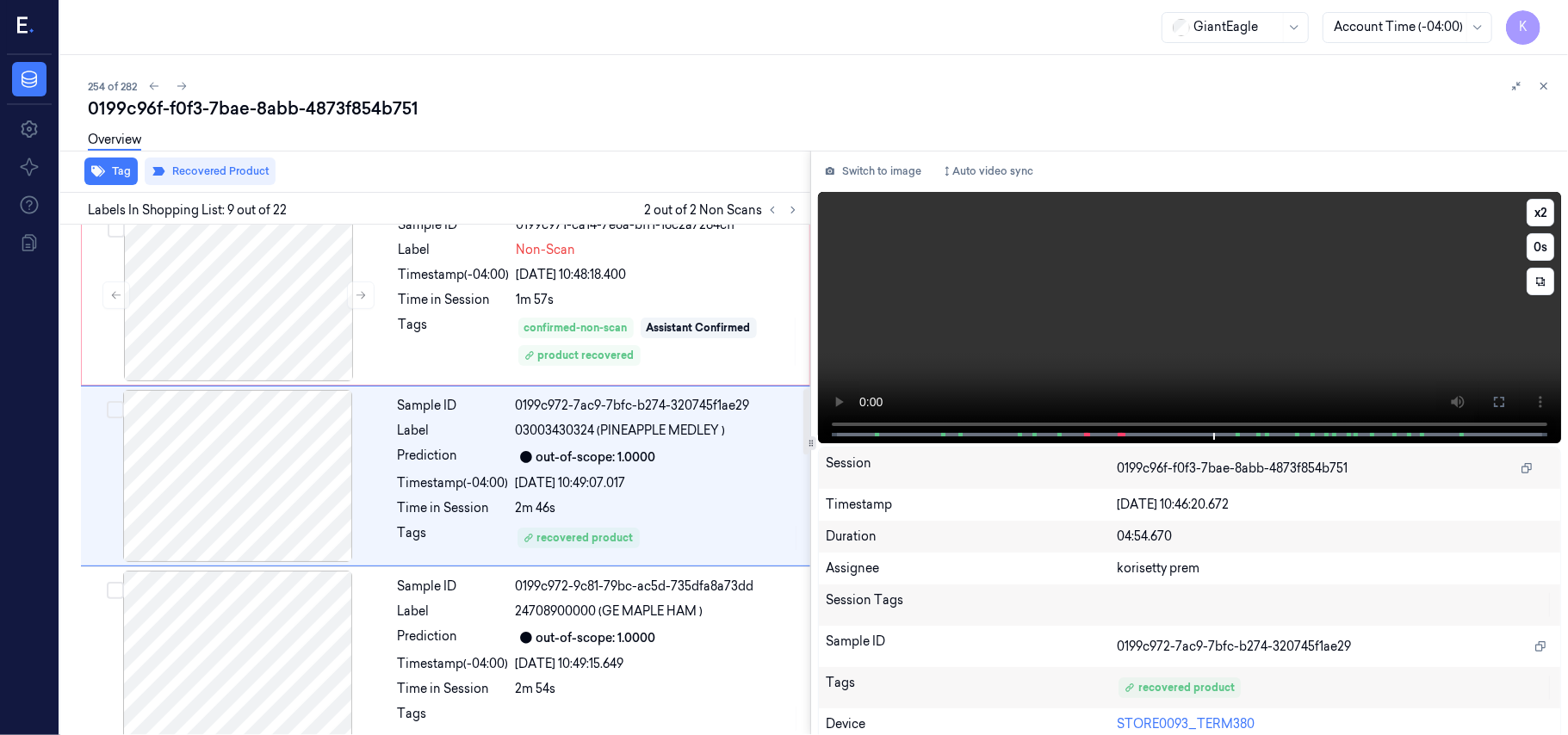
click at [1174, 297] on video at bounding box center [1190, 318] width 743 height 252
click at [1278, 331] on video at bounding box center [1190, 318] width 743 height 252
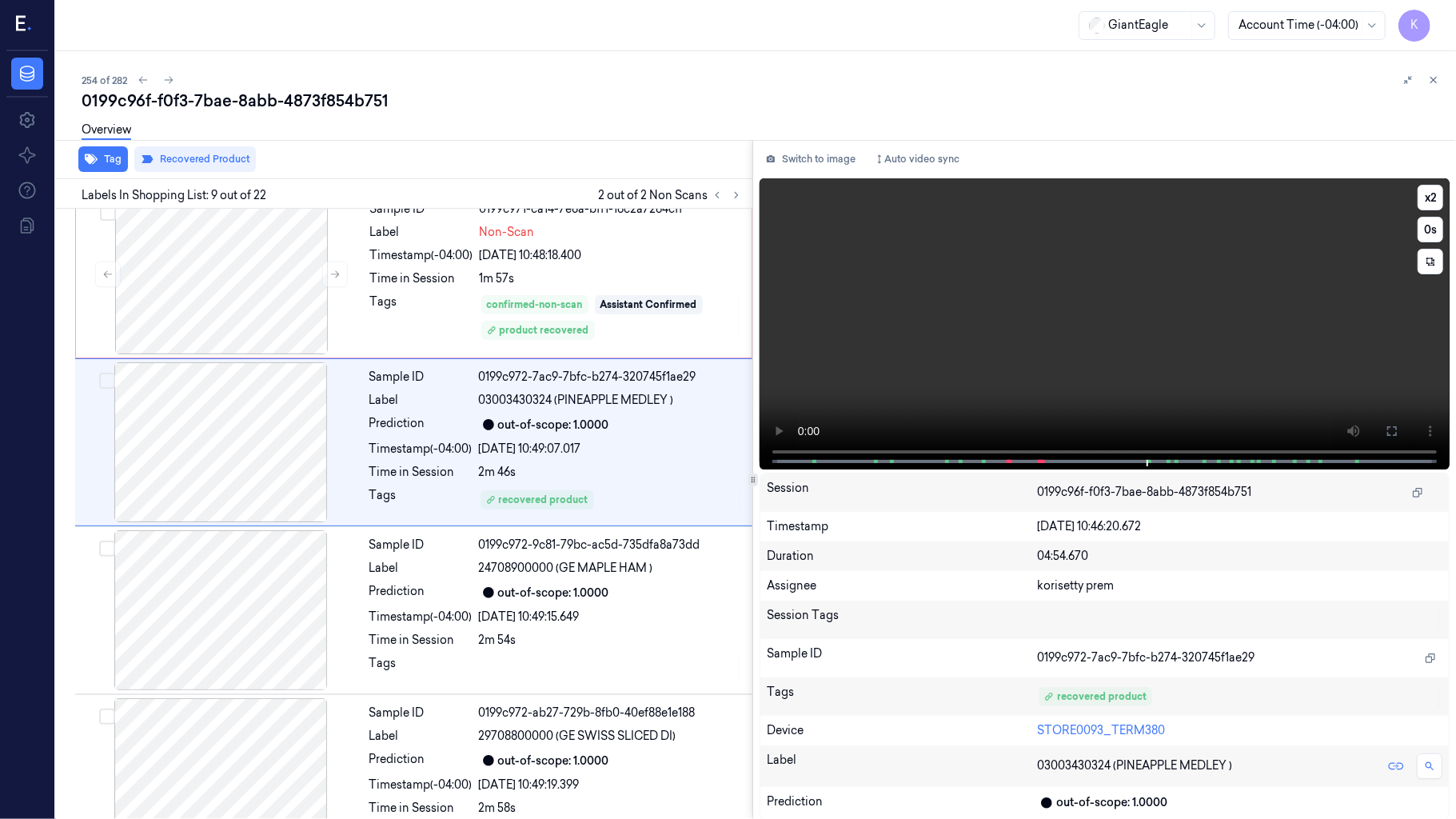
click at [760, 469] on video at bounding box center [1105, 324] width 690 height 291
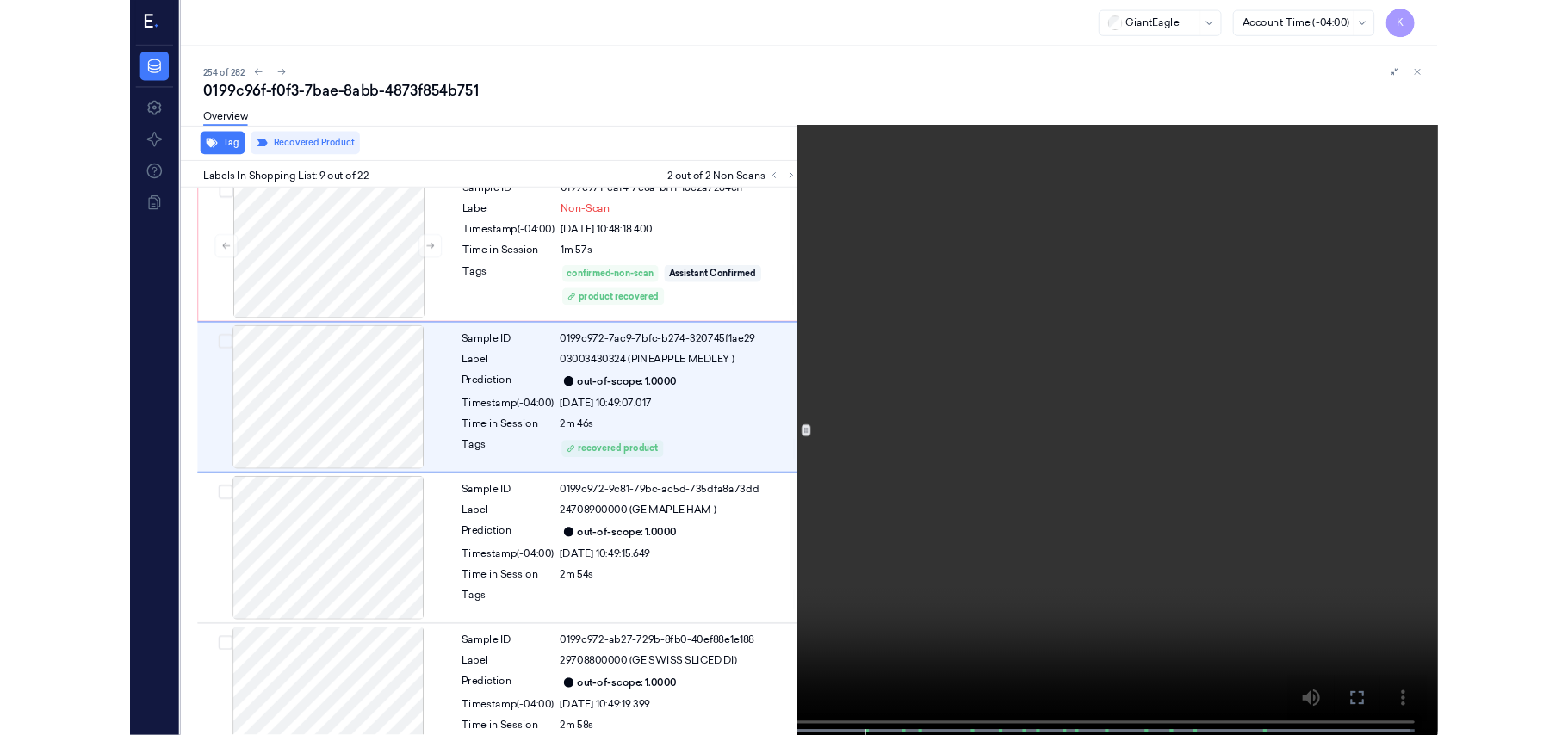
scroll to position [1212, 0]
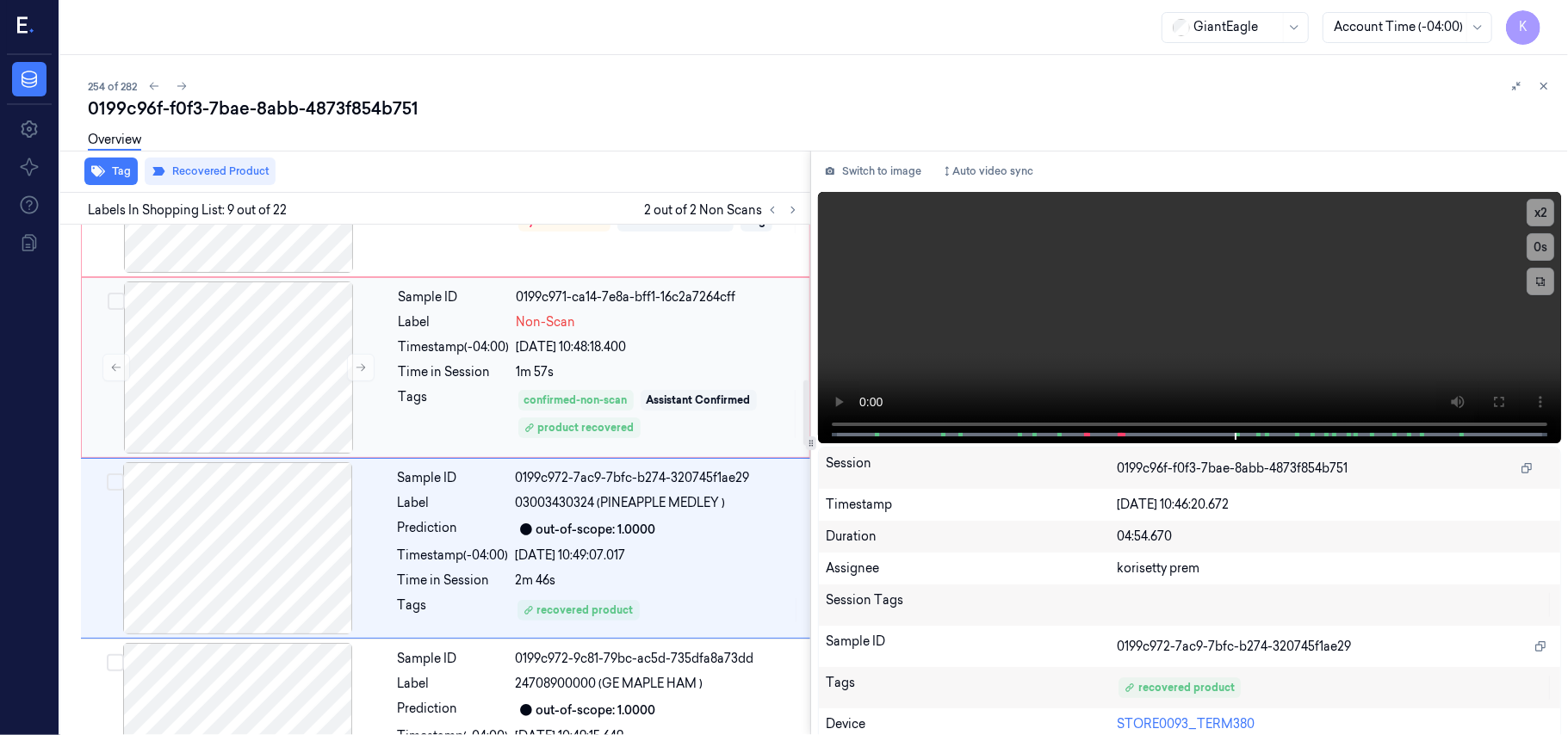
click at [645, 382] on div "1m 57s" at bounding box center [657, 373] width 283 height 18
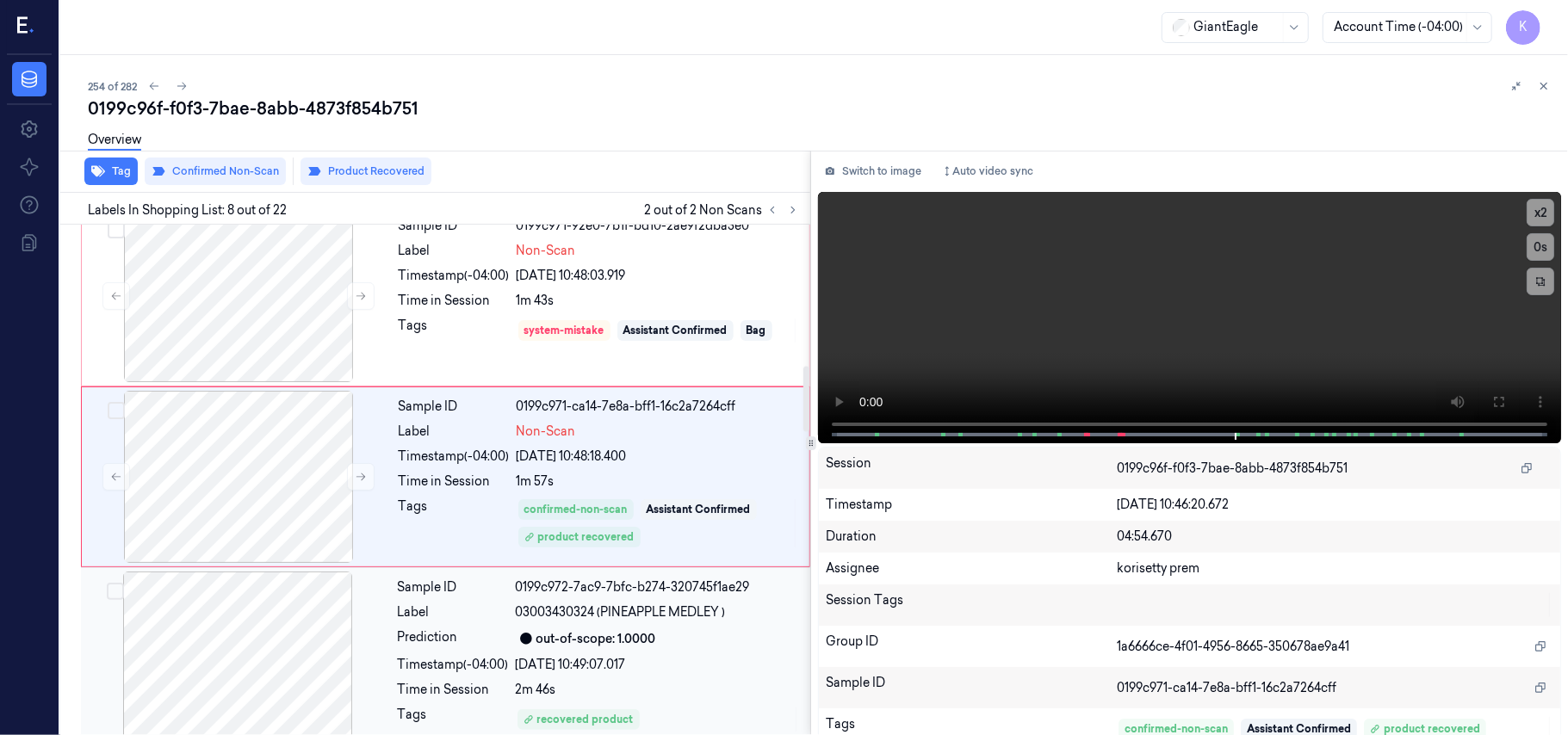
click at [614, 572] on div "Sample ID 0199c972-7ac9-7bfc-b274-320745f1ae29 Label 03003430324 (PINEAPPLE MED…" at bounding box center [445, 658] width 730 height 181
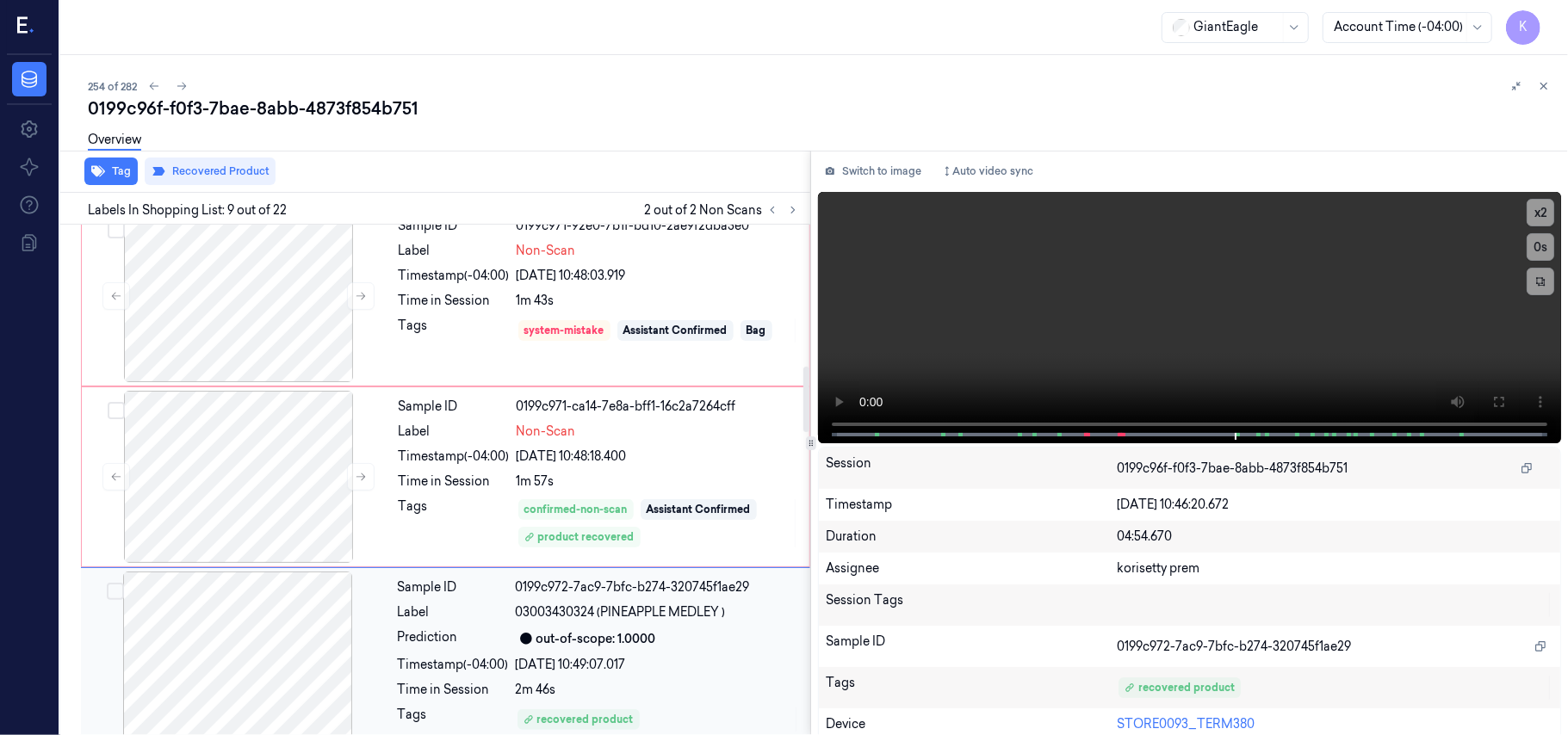
scroll to position [1284, 0]
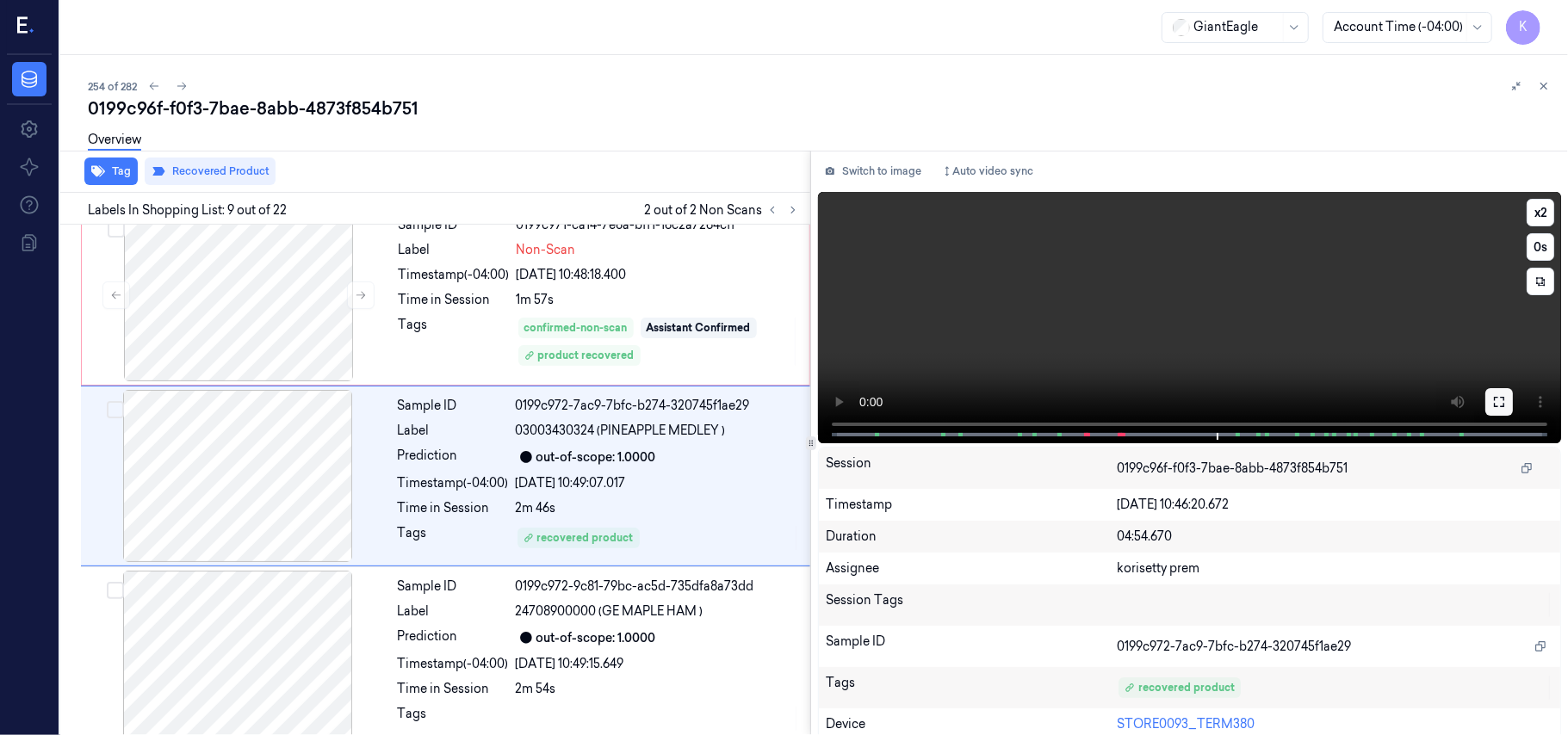
click at [1485, 397] on button at bounding box center [1498, 402] width 27 height 27
click at [897, 319] on video at bounding box center [1190, 318] width 743 height 252
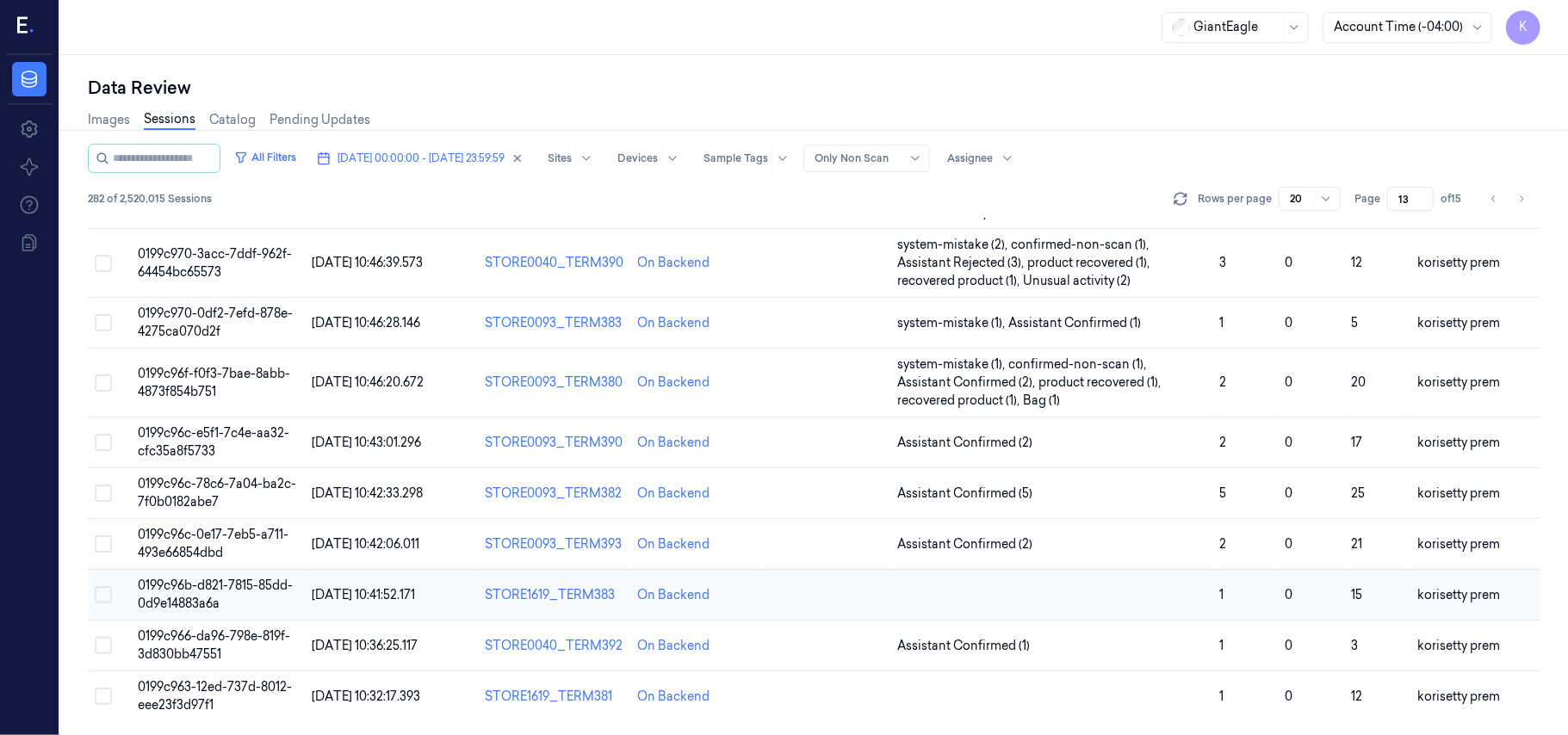
scroll to position [589, 0]
click at [1238, 449] on td "2" at bounding box center [1245, 442] width 65 height 50
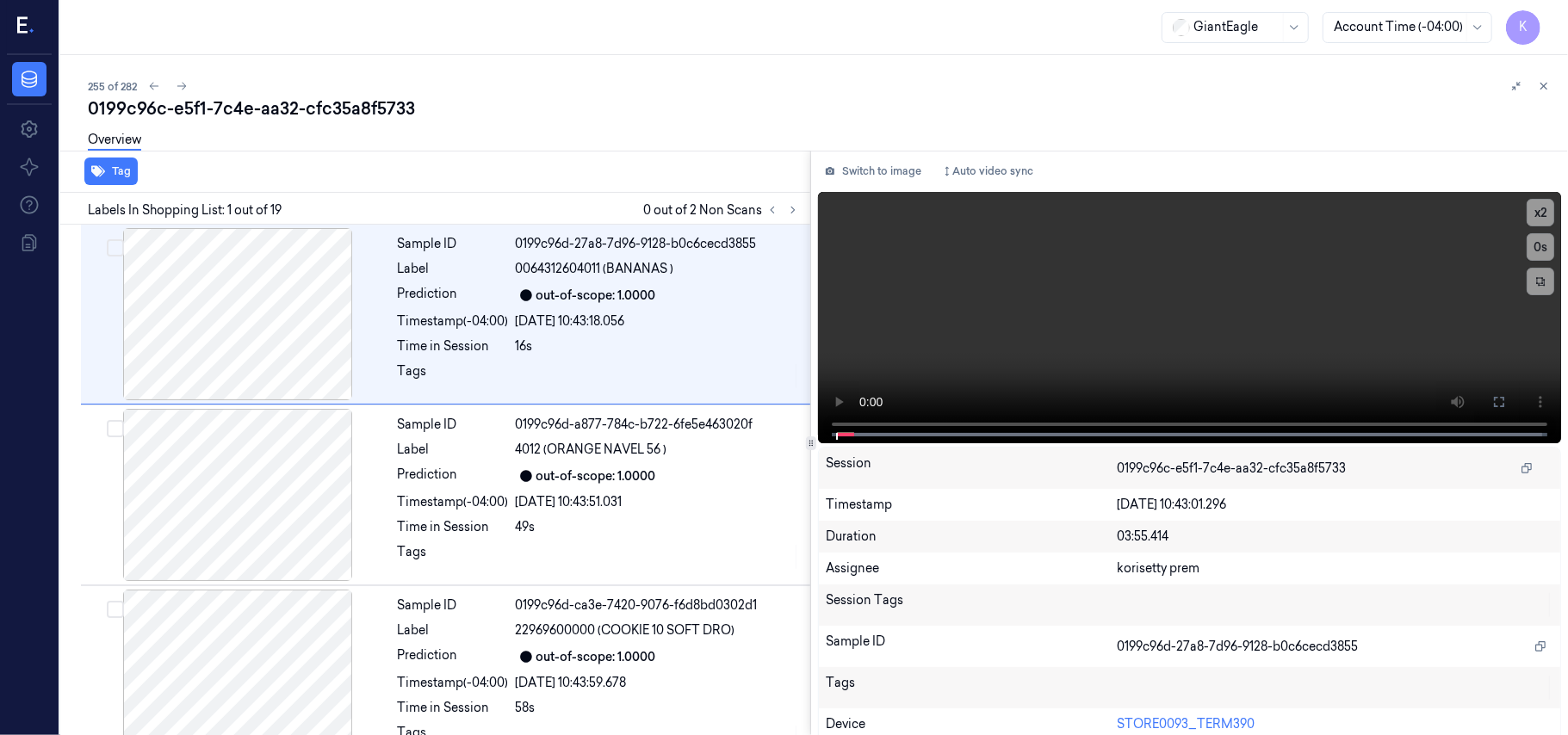
click at [700, 72] on div "255 of 282 0199c96c-e5f1-7c4e-aa32-cfc35a8f5733 Overview Tag Labels In Shopping…" at bounding box center [814, 395] width 1508 height 680
click at [790, 211] on icon at bounding box center [793, 210] width 12 height 12
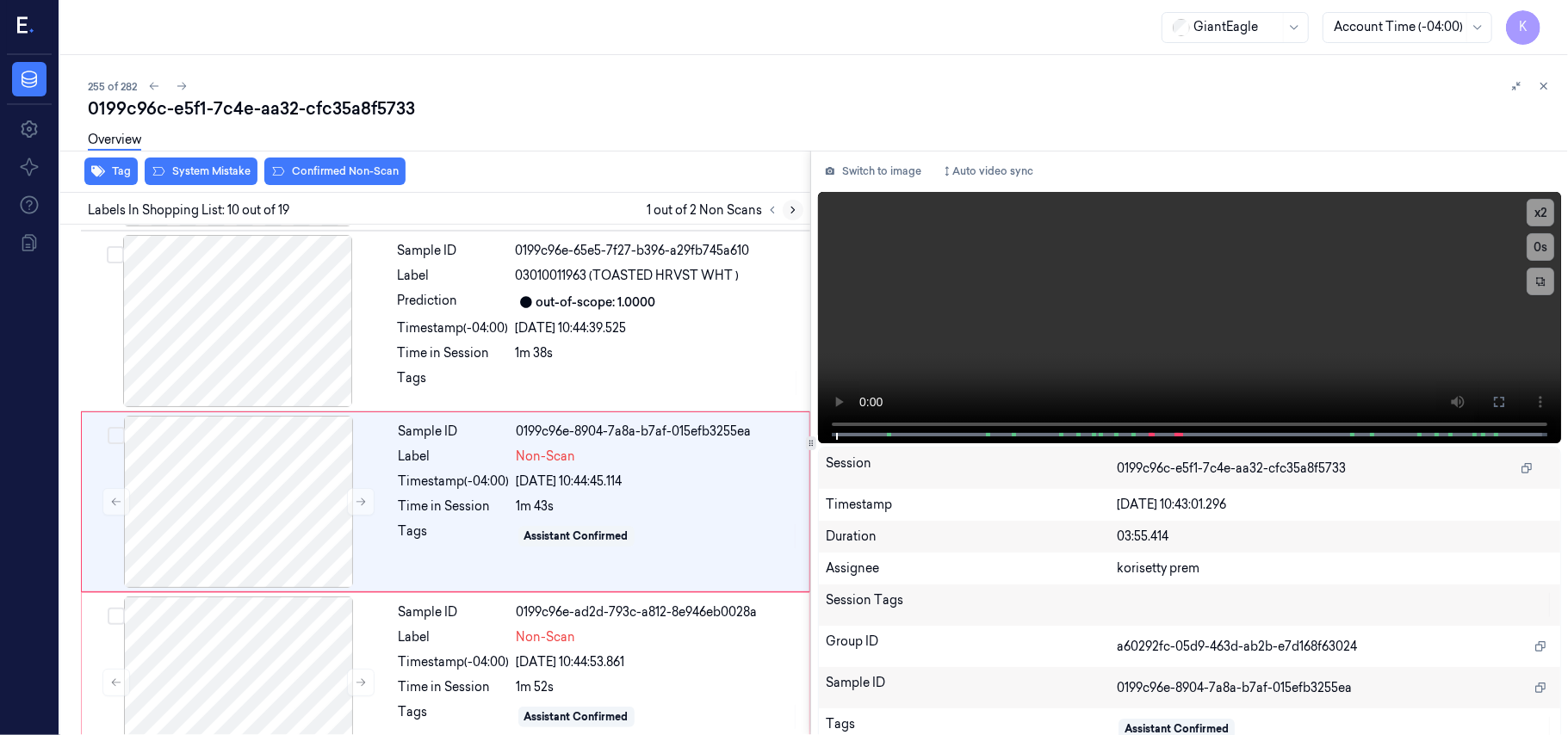
scroll to position [1465, 0]
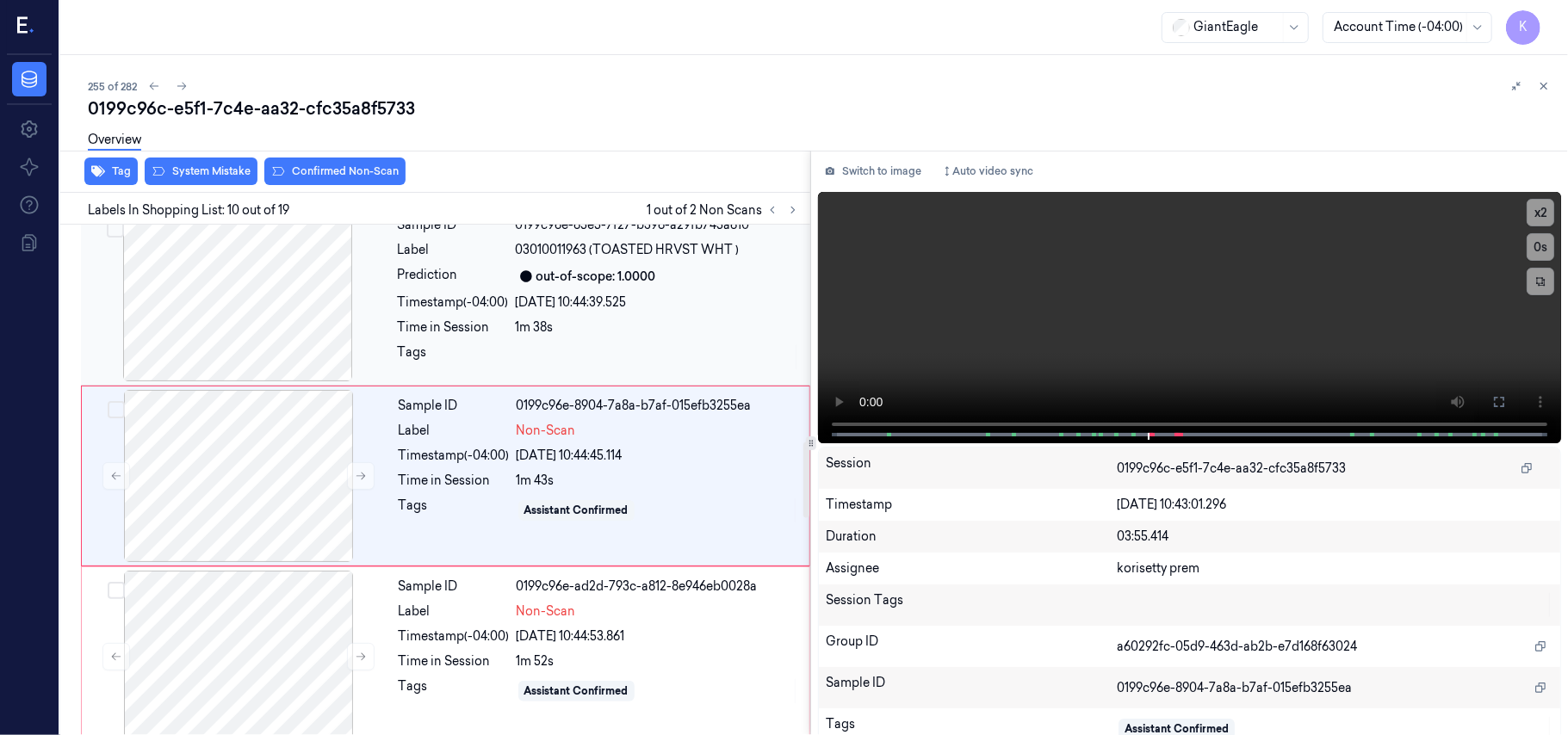
click at [643, 268] on div "Sample ID 0199c96e-65e5-7f27-b396-a29fb745a610 Label 03010011963 (TOASTED HRVST…" at bounding box center [599, 296] width 416 height 172
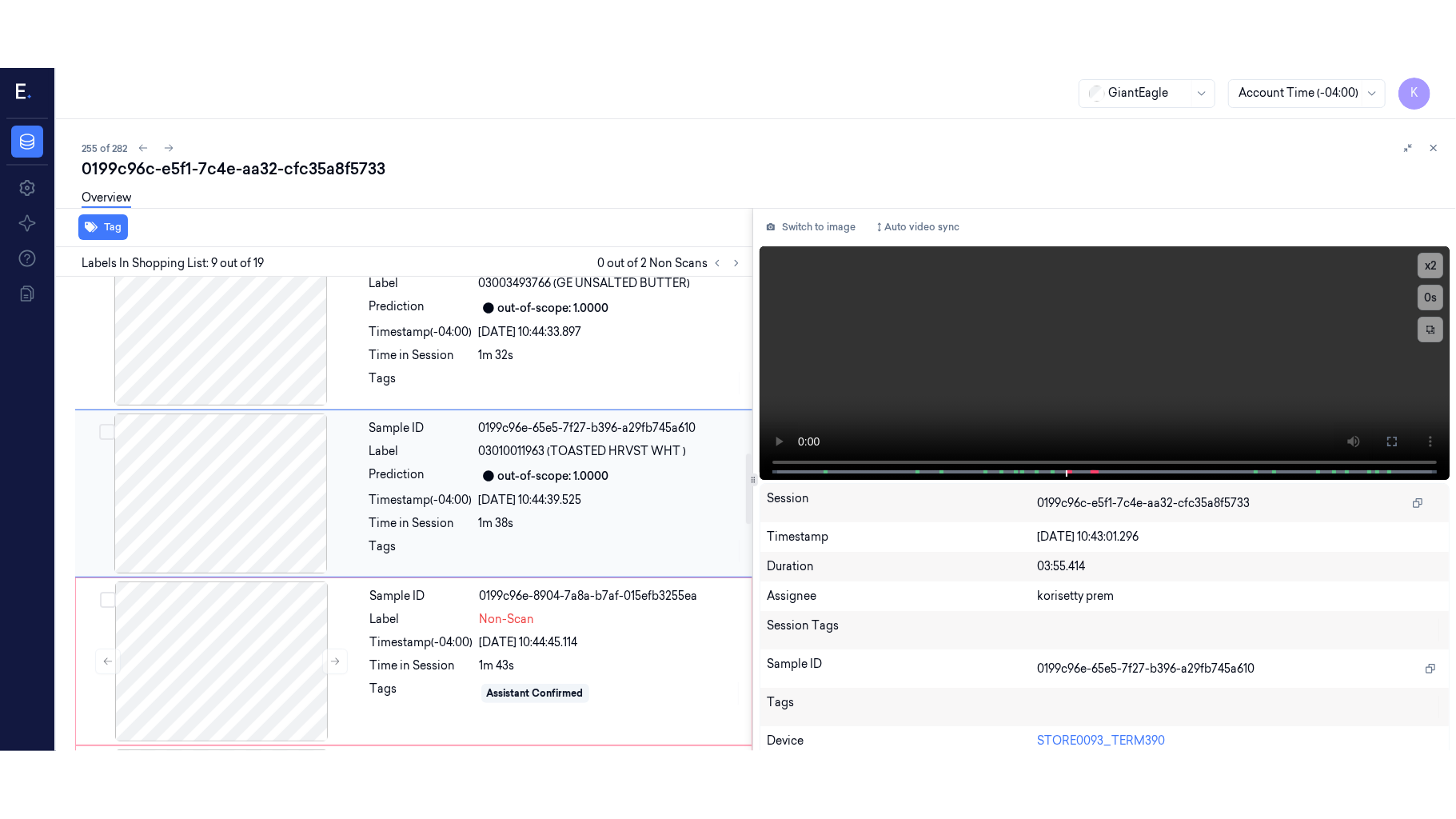
scroll to position [1193, 0]
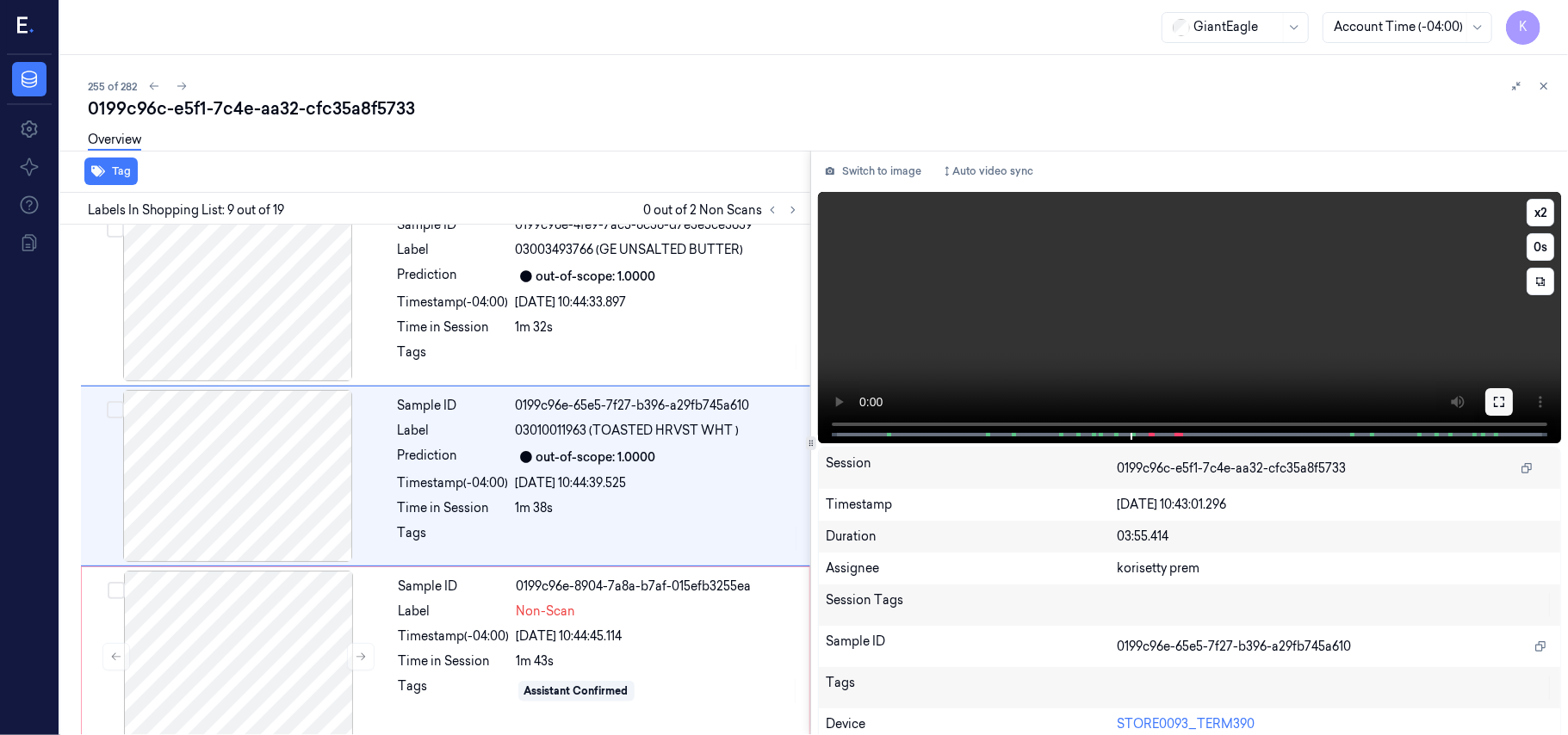
click at [1497, 397] on icon at bounding box center [1498, 402] width 10 height 10
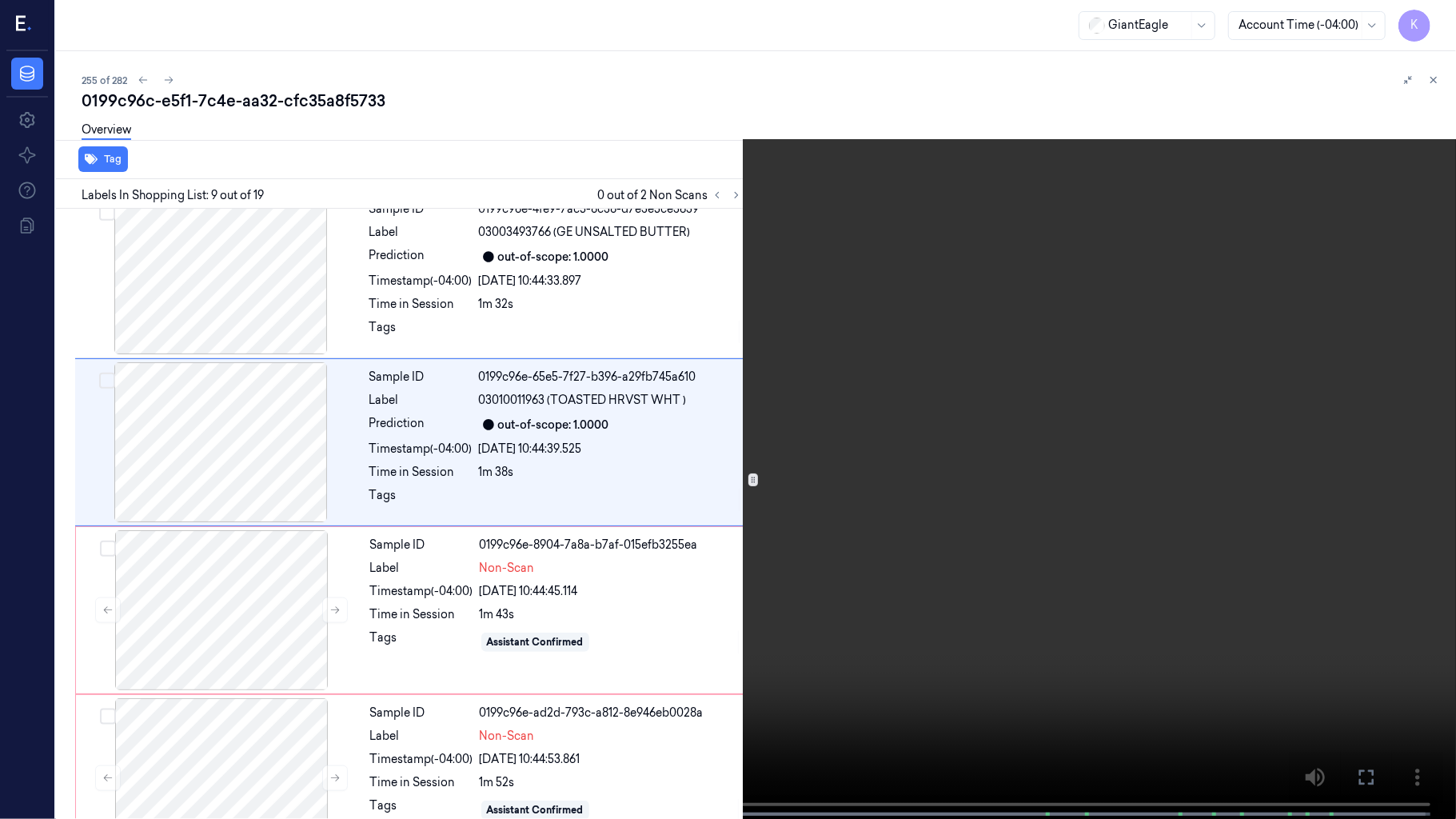
click at [842, 503] on video at bounding box center [728, 411] width 1456 height 822
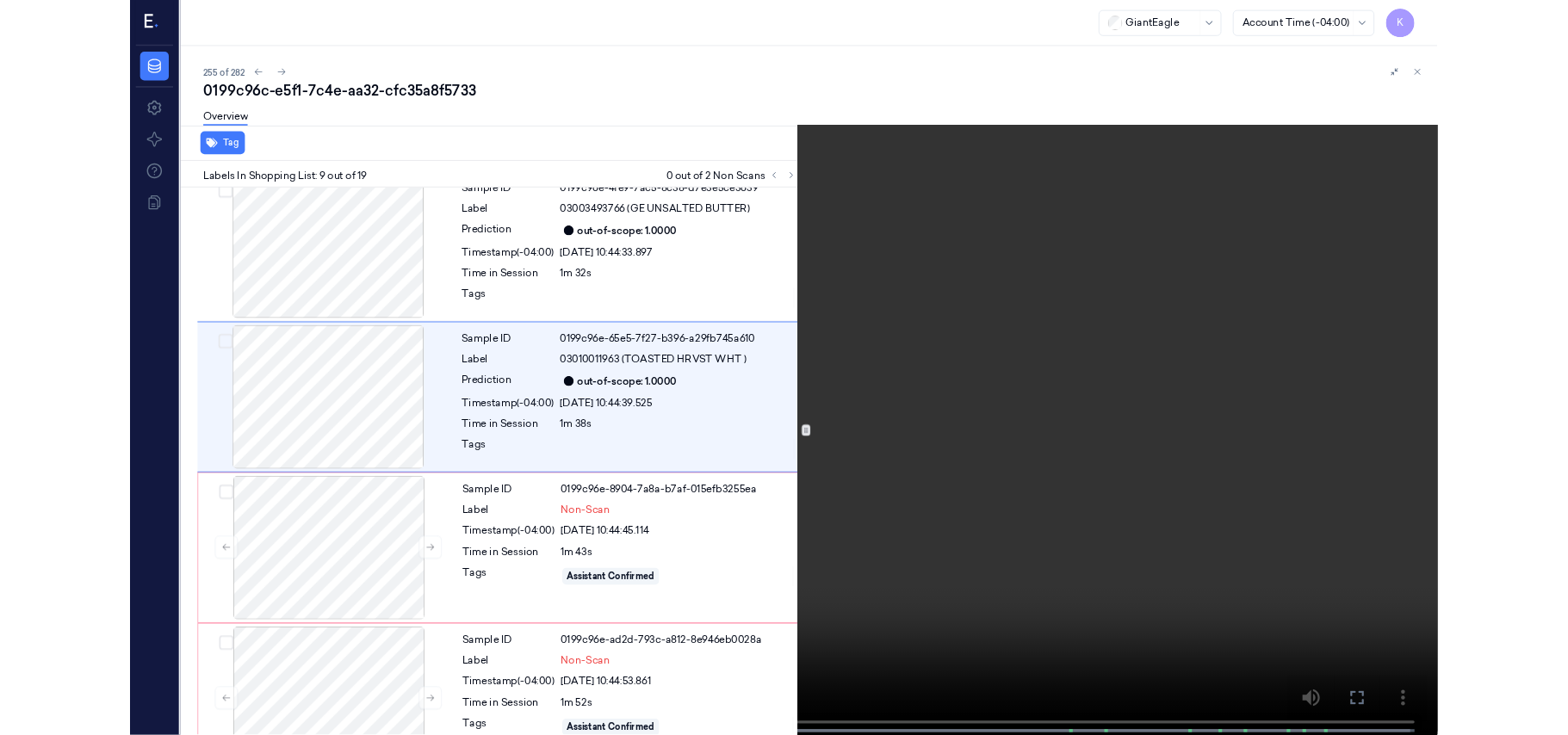
scroll to position [1212, 0]
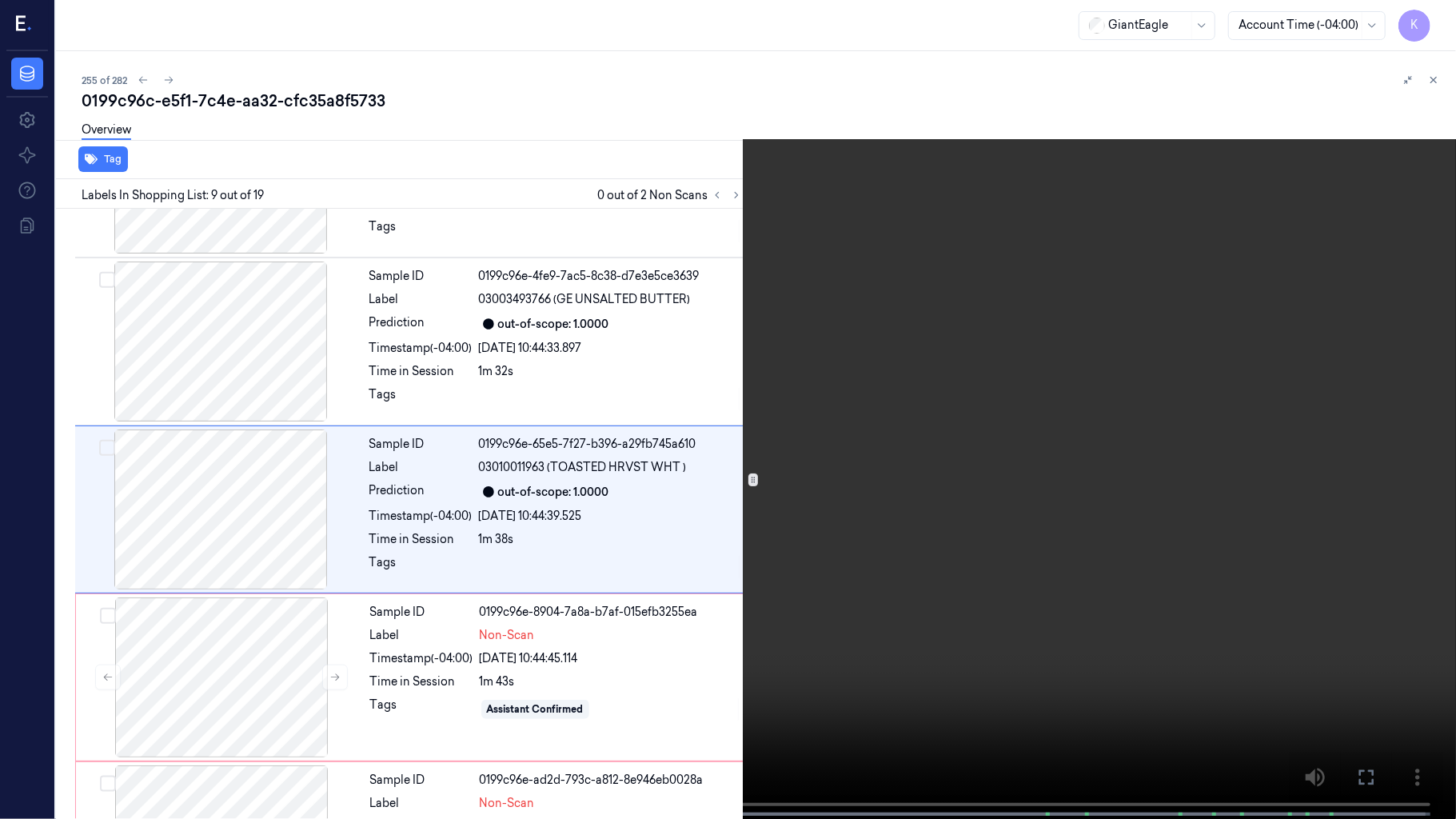
click at [1170, 45] on video at bounding box center [728, 411] width 1456 height 822
click at [1002, 383] on video at bounding box center [728, 411] width 1456 height 822
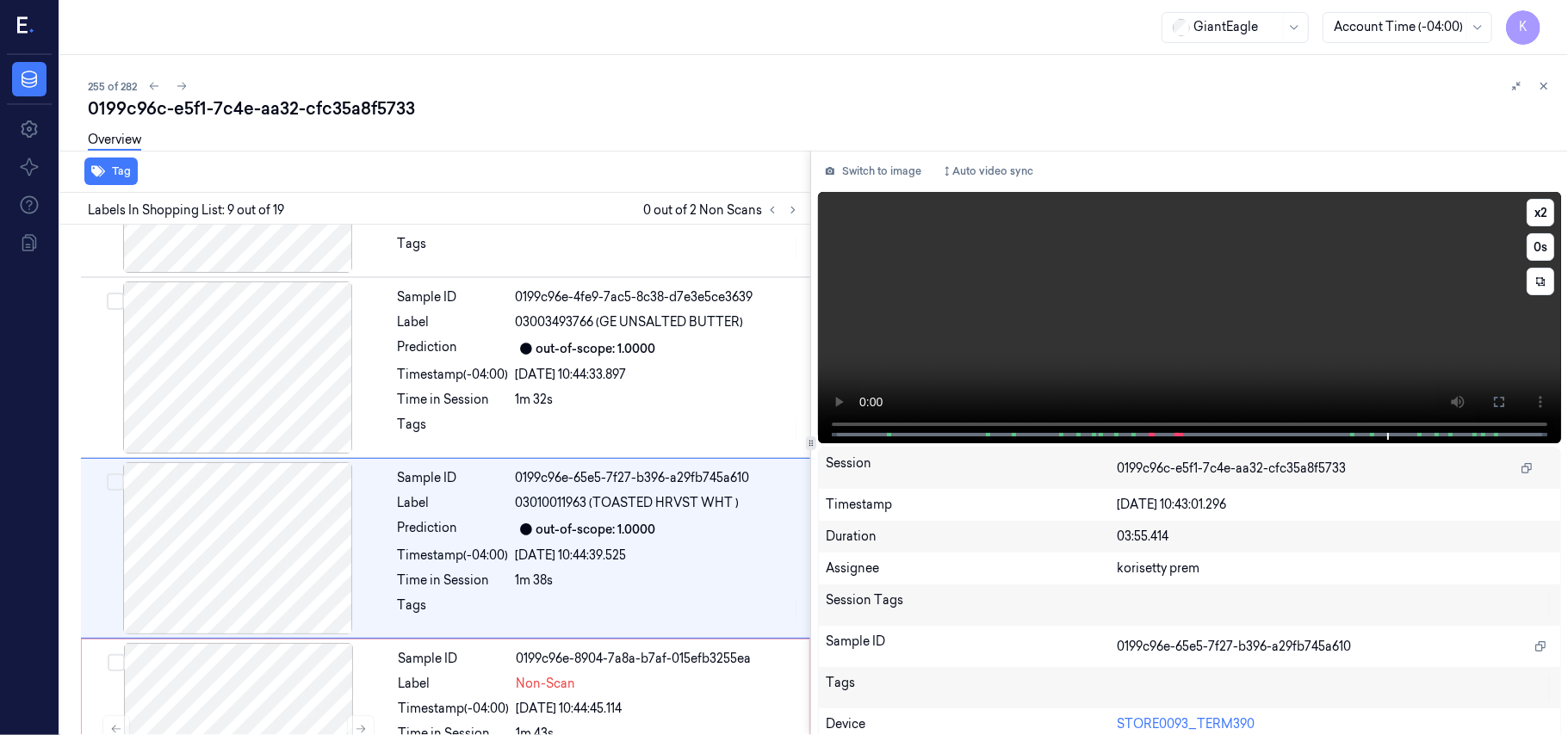
click at [1323, 242] on video at bounding box center [1190, 318] width 743 height 252
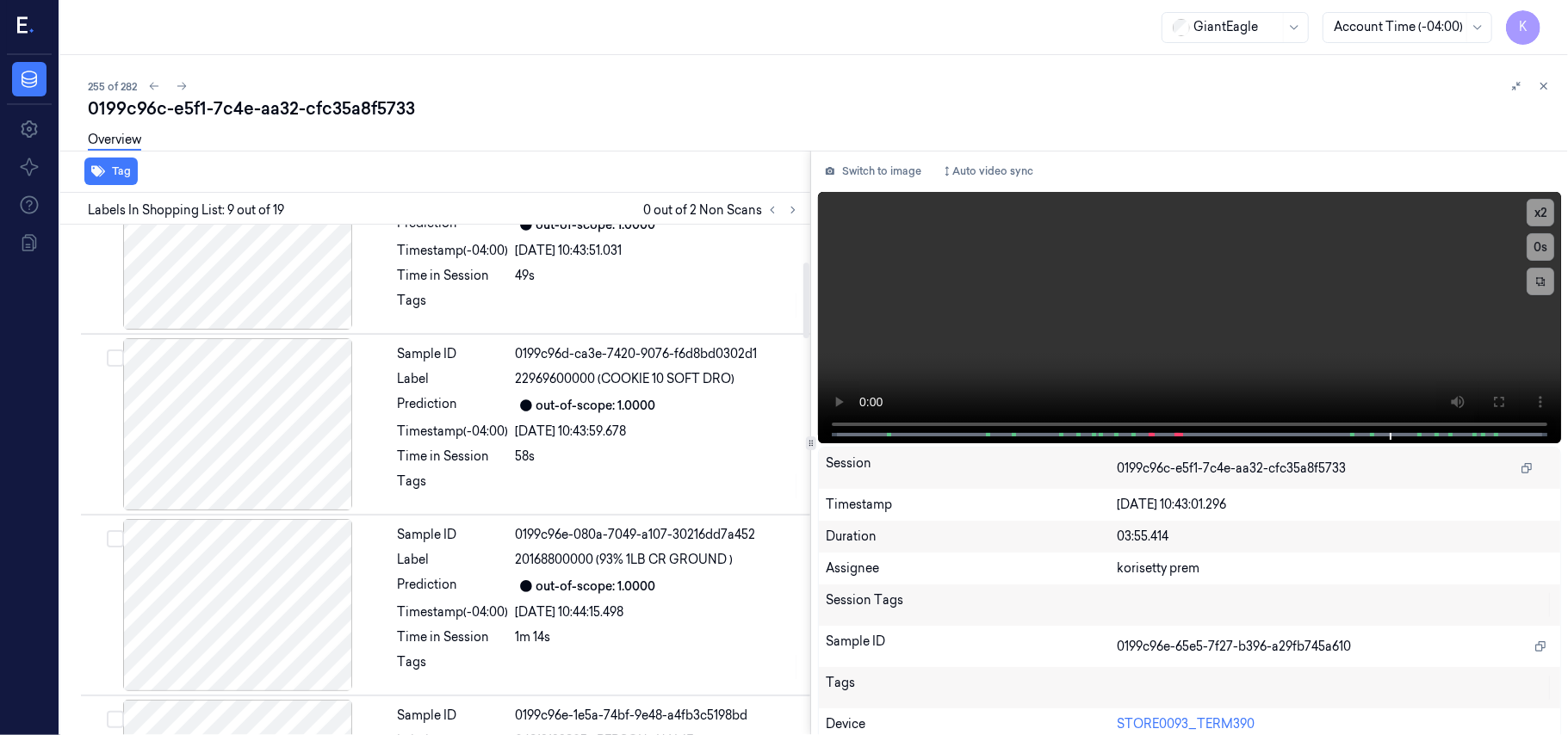
scroll to position [481, 0]
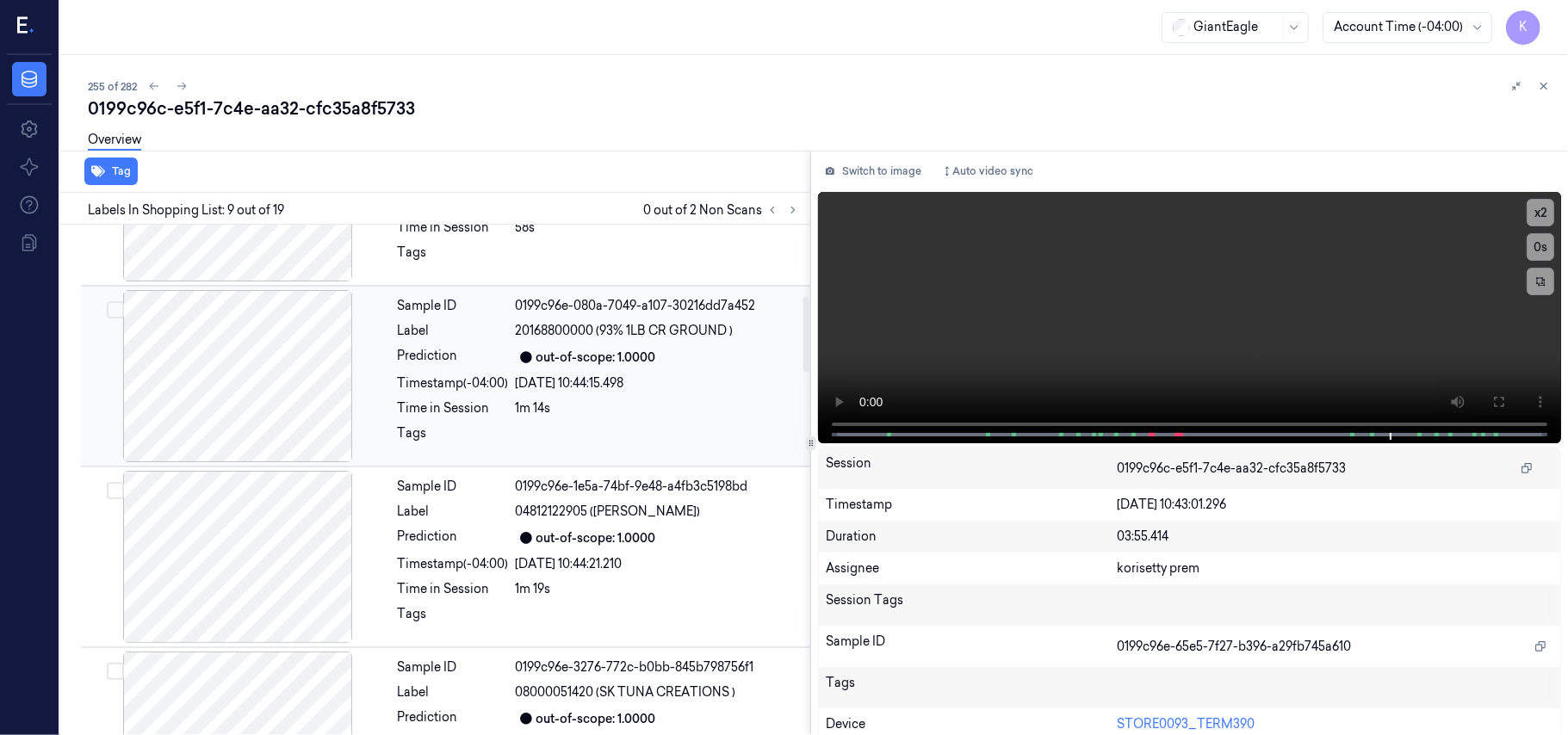
click at [644, 345] on div "Sample ID 0199c96e-080a-7049-a107-30216dd7a452 Label 20168800000 (93% 1LB CR GR…" at bounding box center [599, 376] width 416 height 172
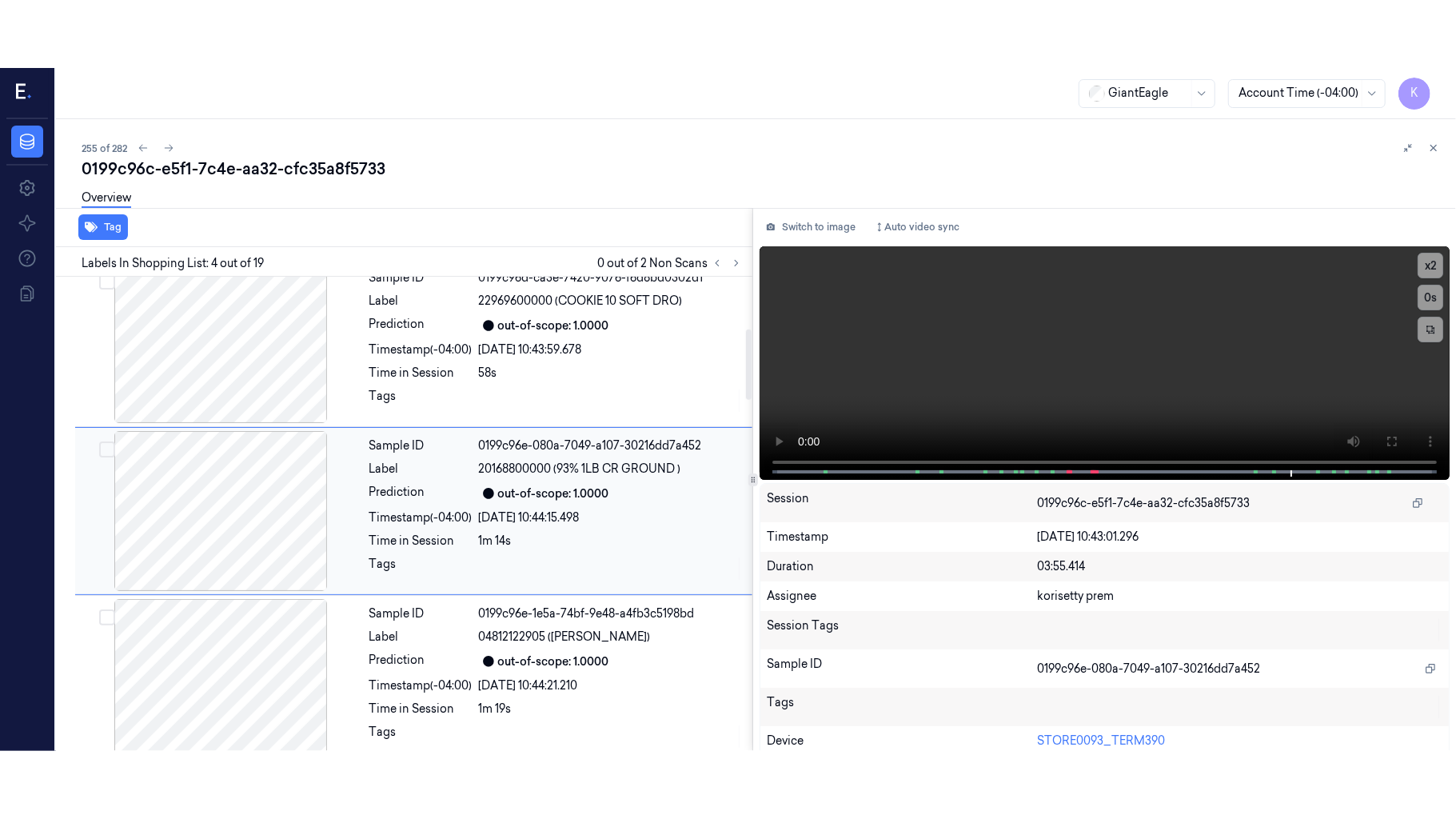
scroll to position [350, 0]
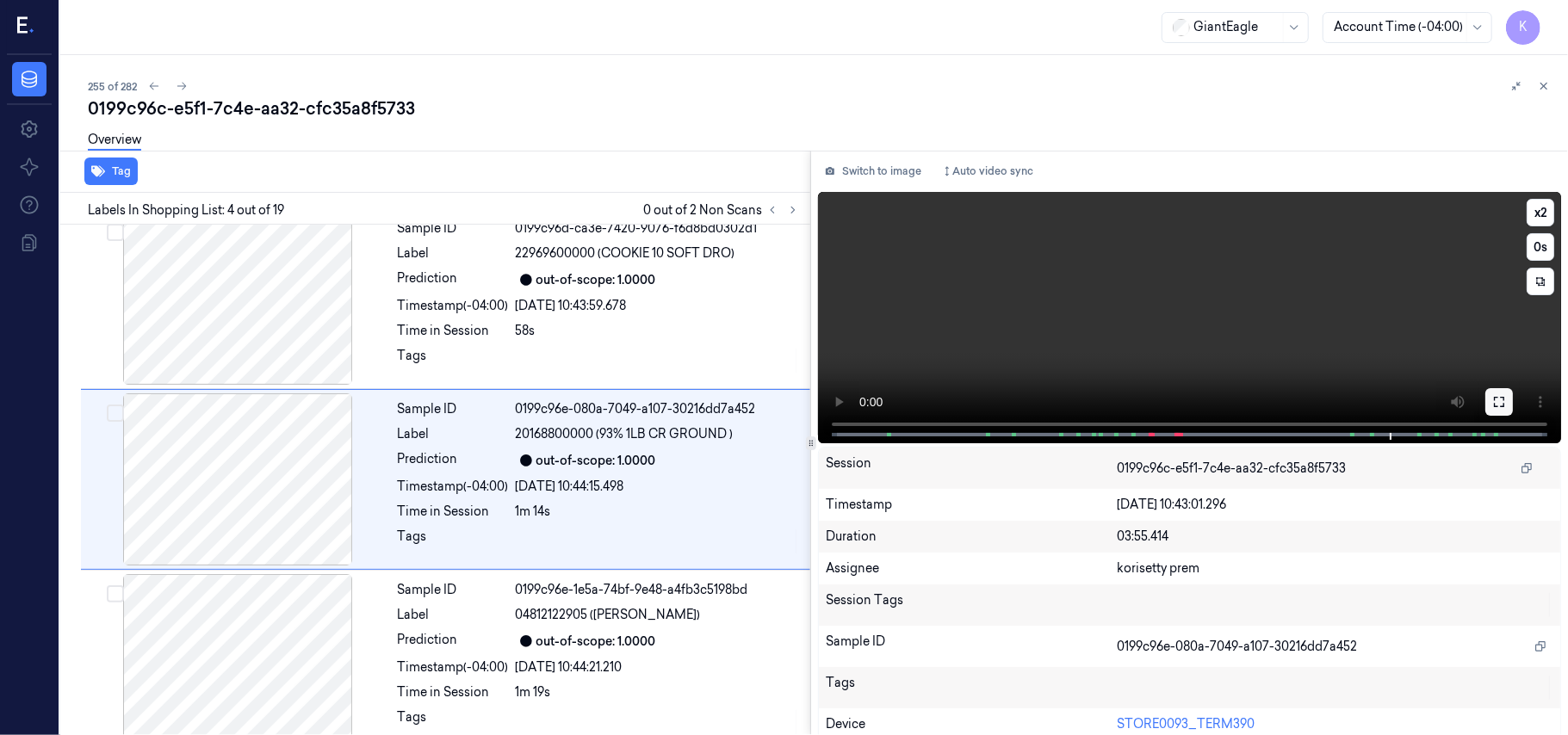
click at [1492, 403] on icon at bounding box center [1498, 402] width 14 height 14
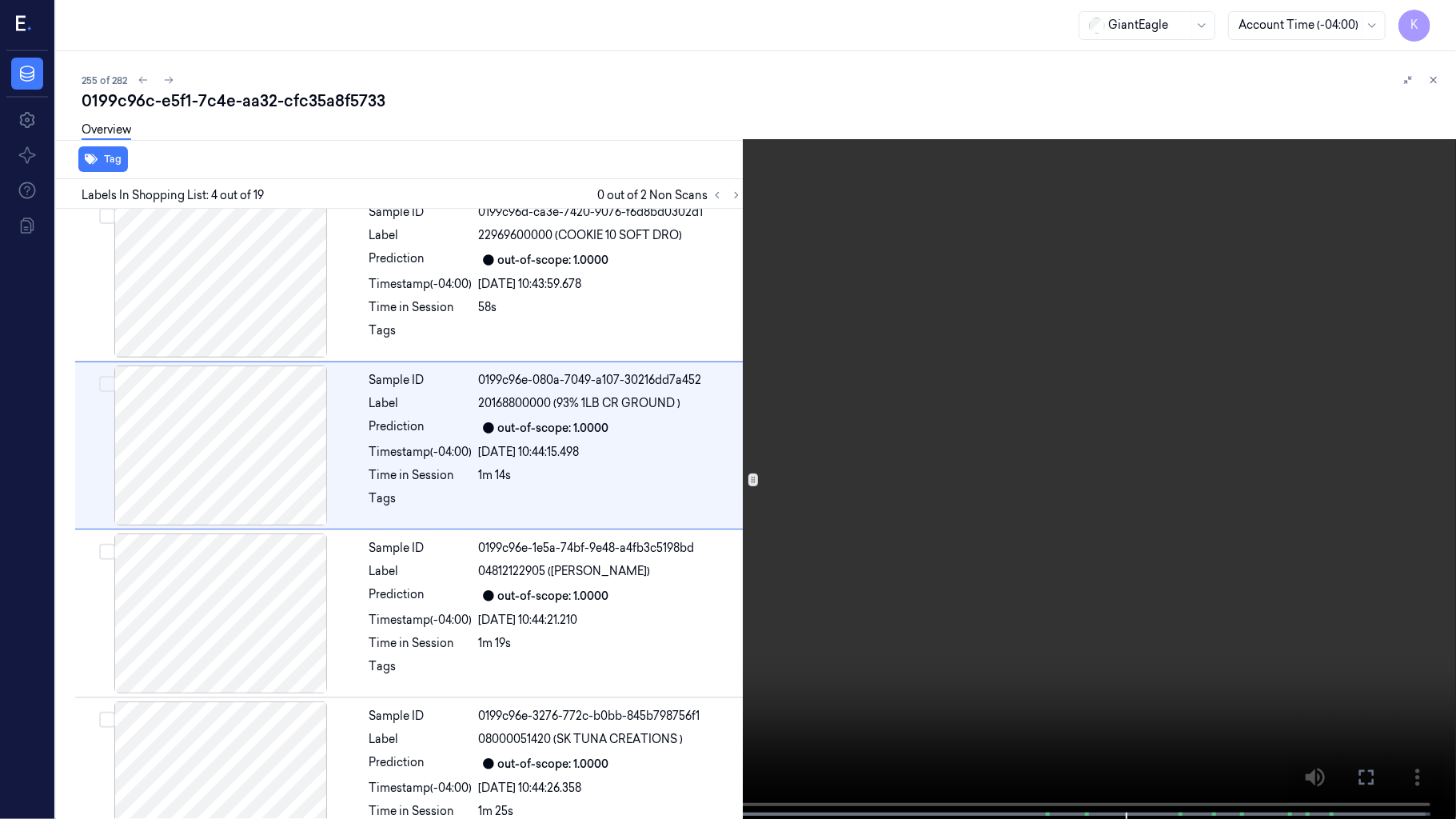
click at [417, 504] on video at bounding box center [728, 411] width 1456 height 822
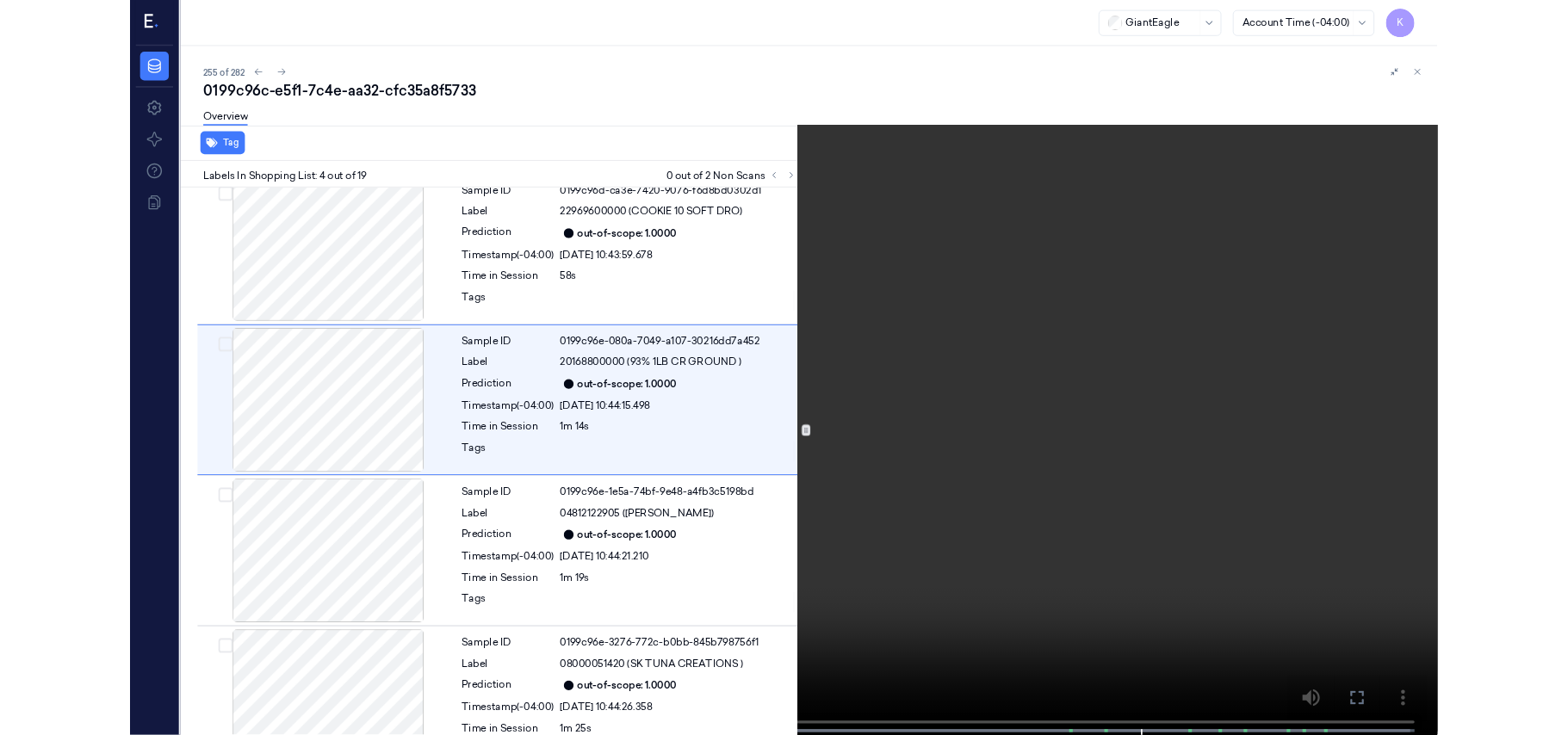
scroll to position [305, 0]
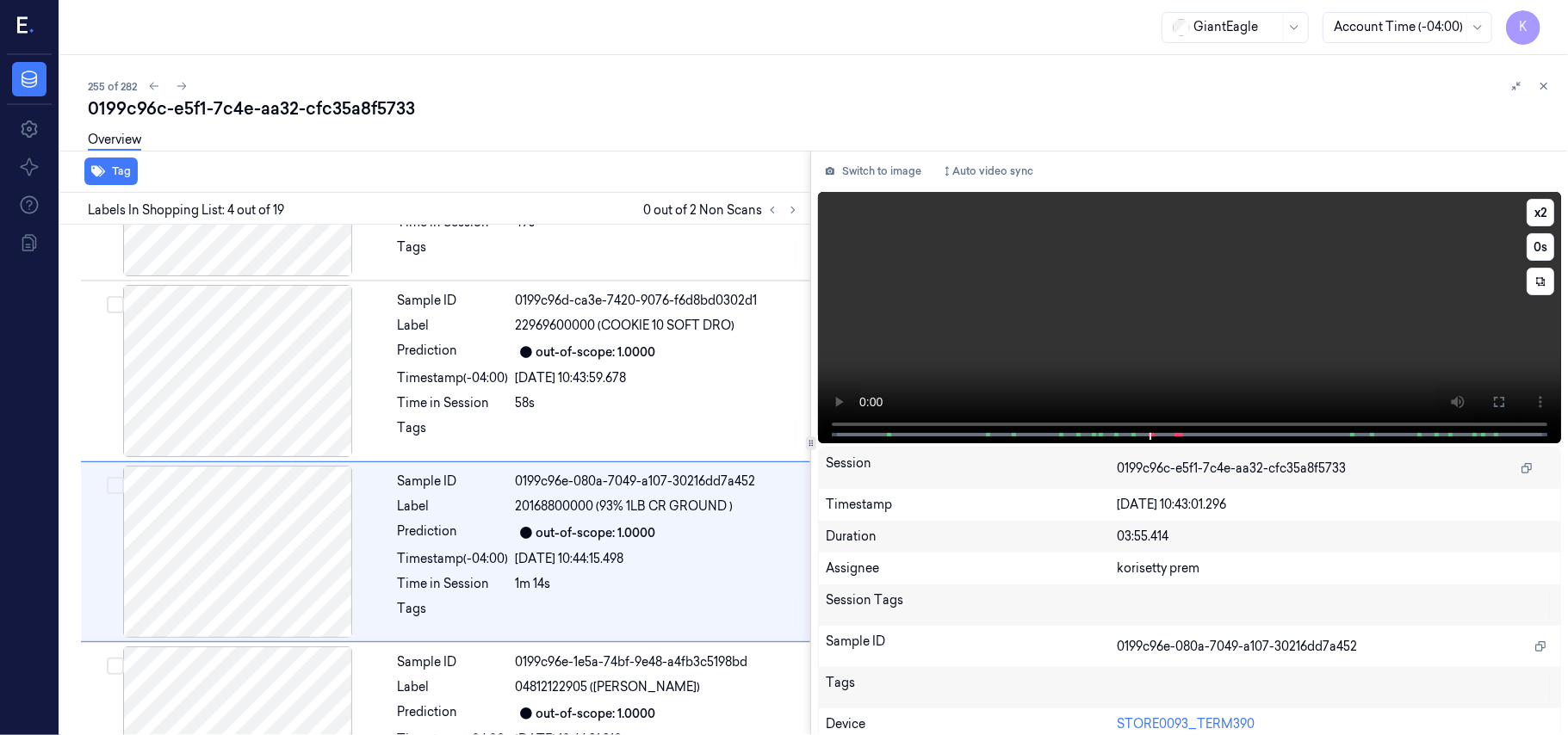
click at [1266, 311] on video at bounding box center [1190, 318] width 743 height 252
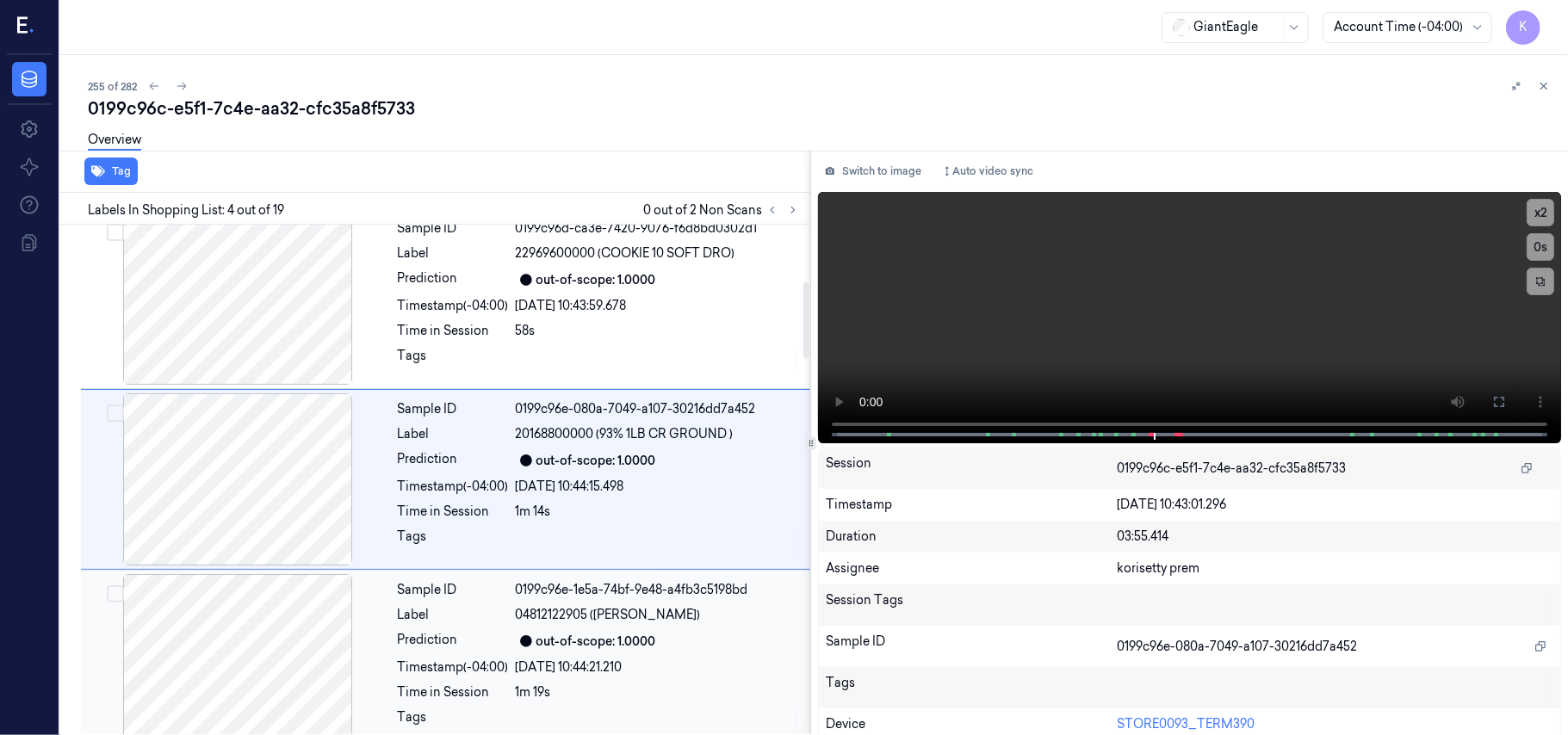
scroll to position [951, 0]
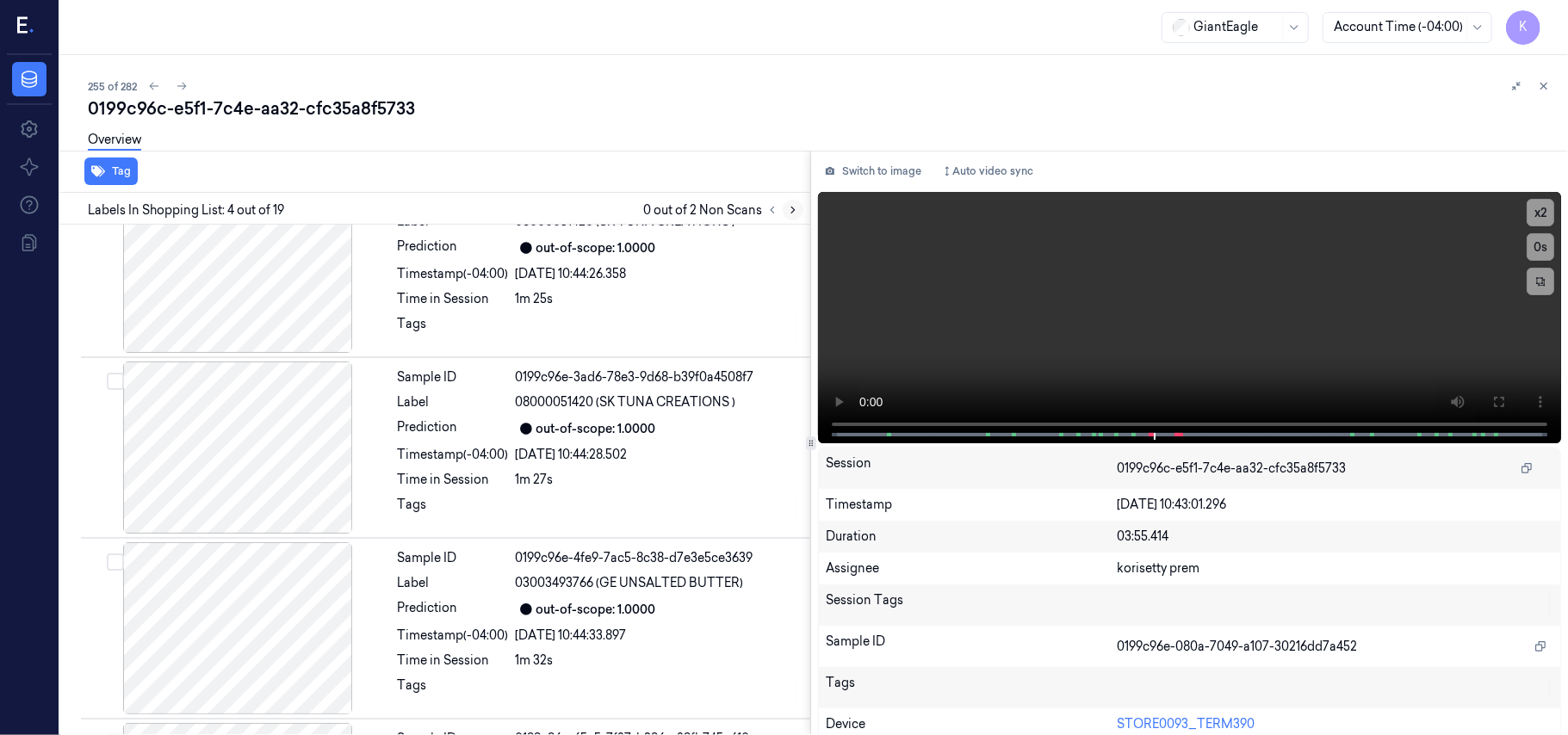
click at [790, 214] on icon at bounding box center [793, 210] width 12 height 12
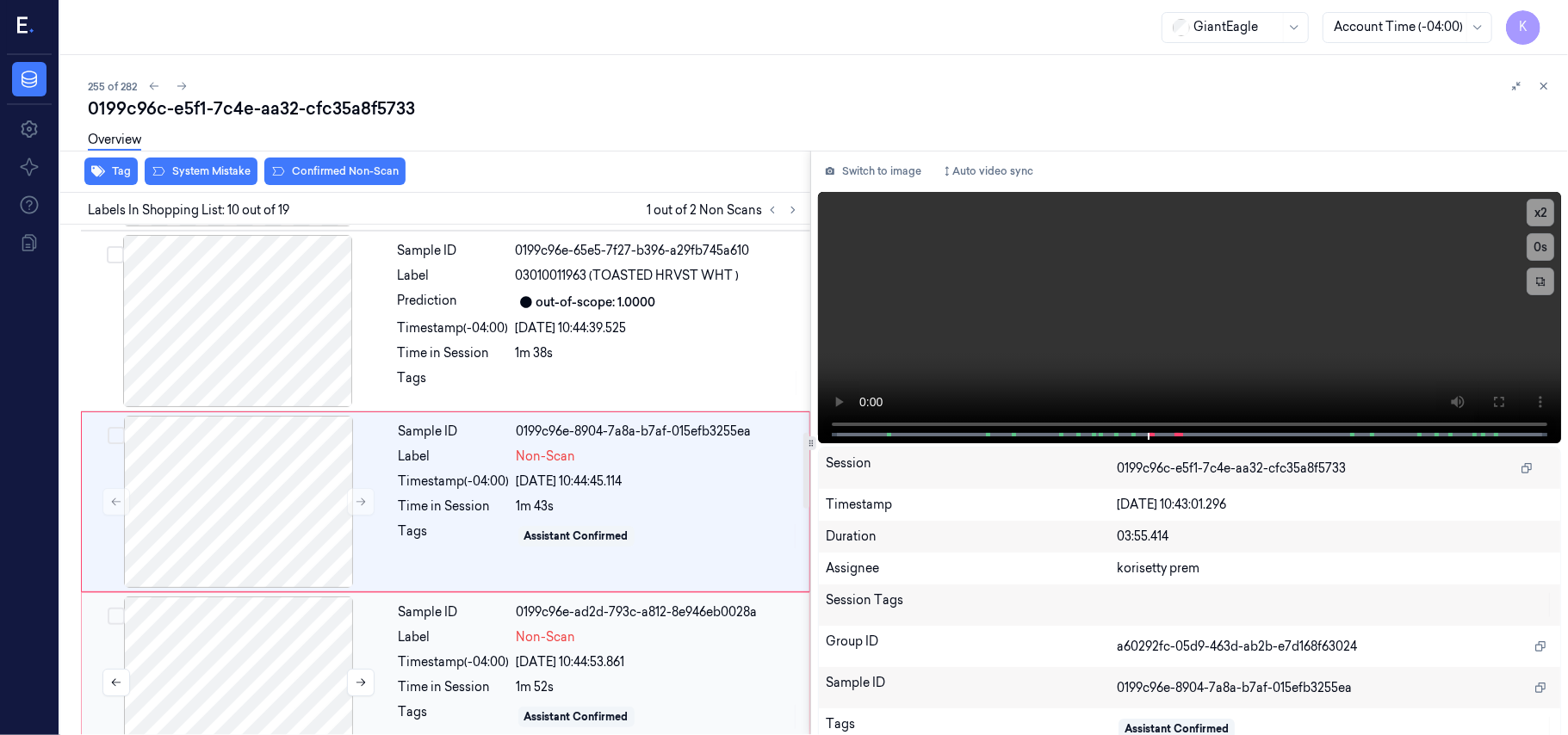
scroll to position [1465, 0]
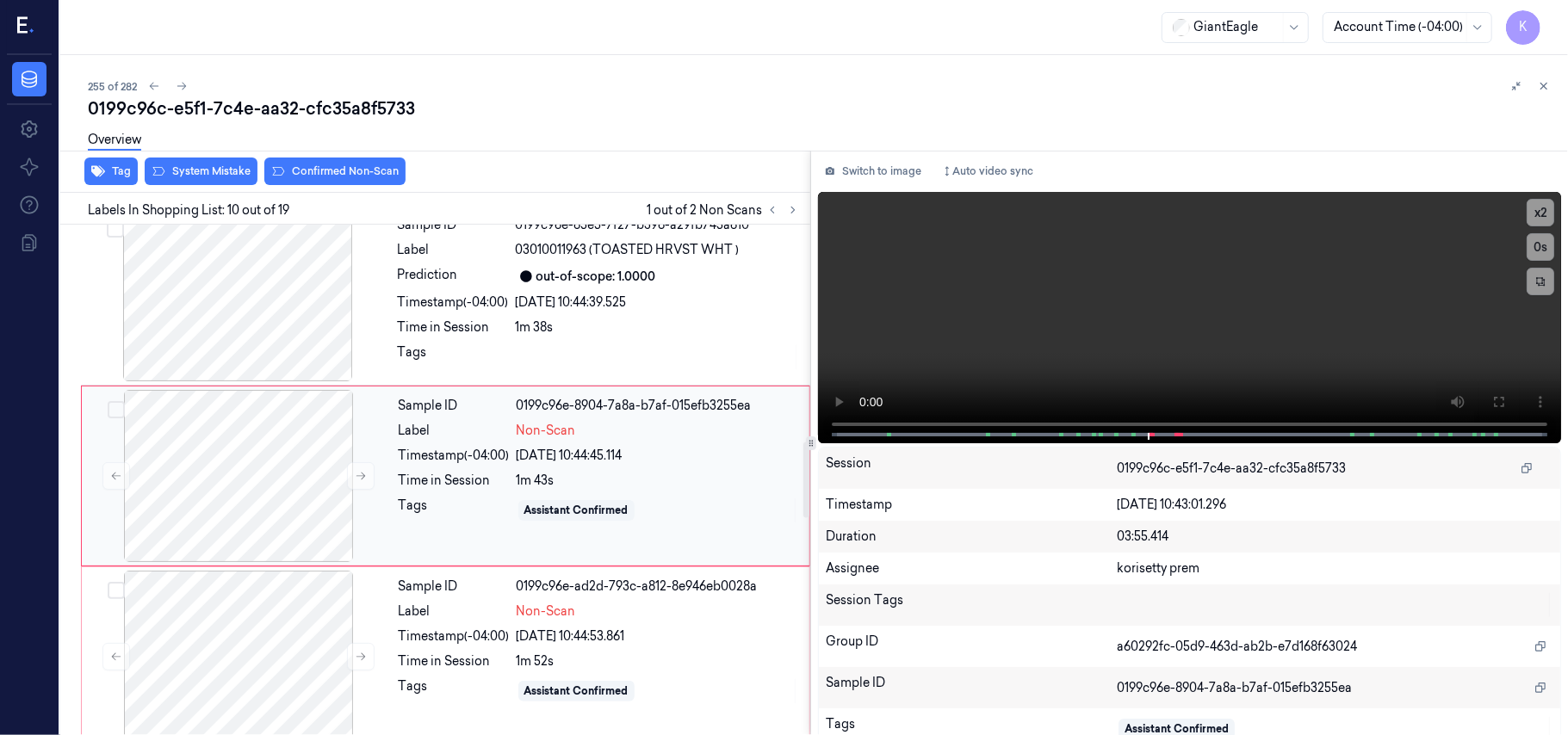
click at [530, 524] on div "Assistant Confirmed" at bounding box center [657, 511] width 283 height 27
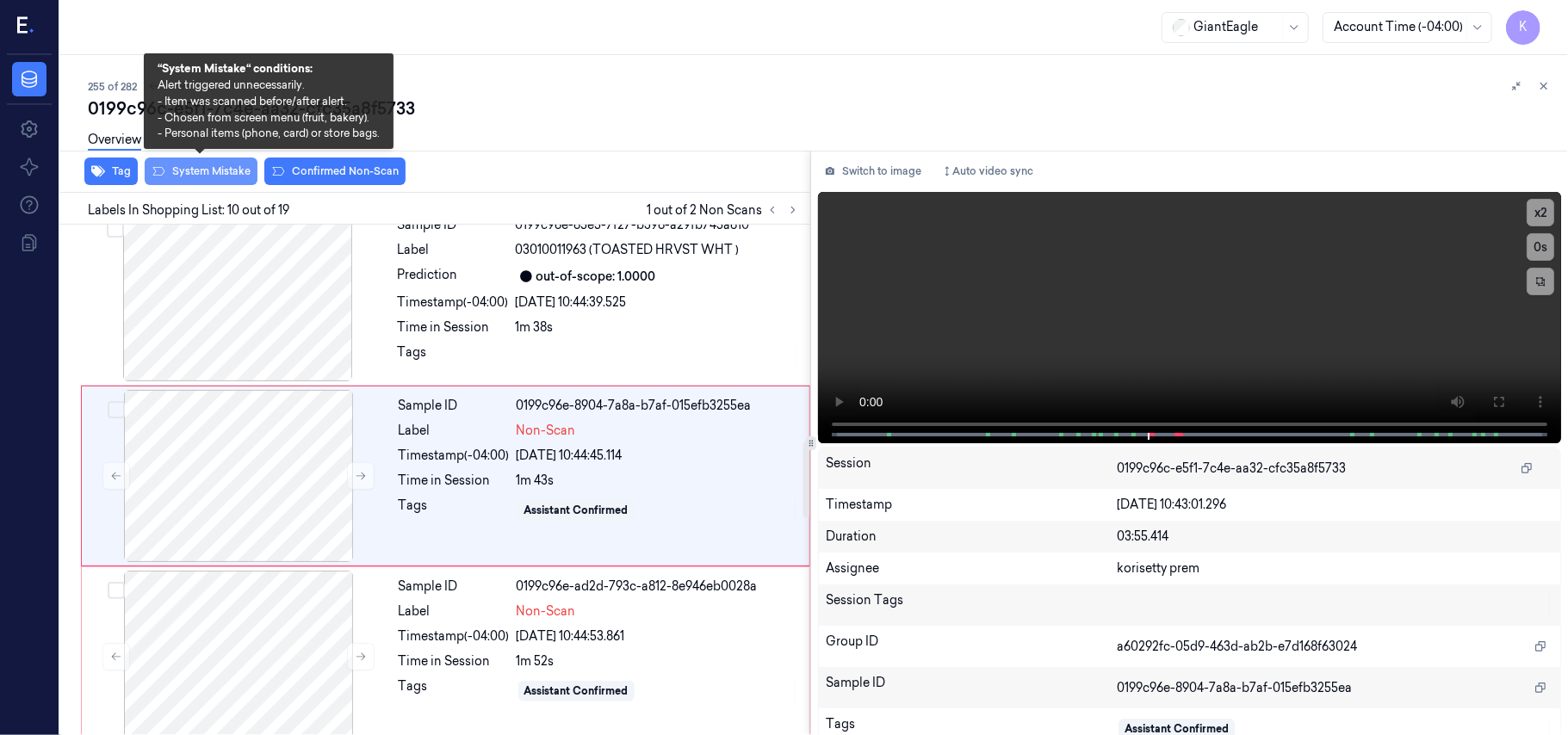
click at [194, 168] on button "System Mistake" at bounding box center [200, 171] width 113 height 27
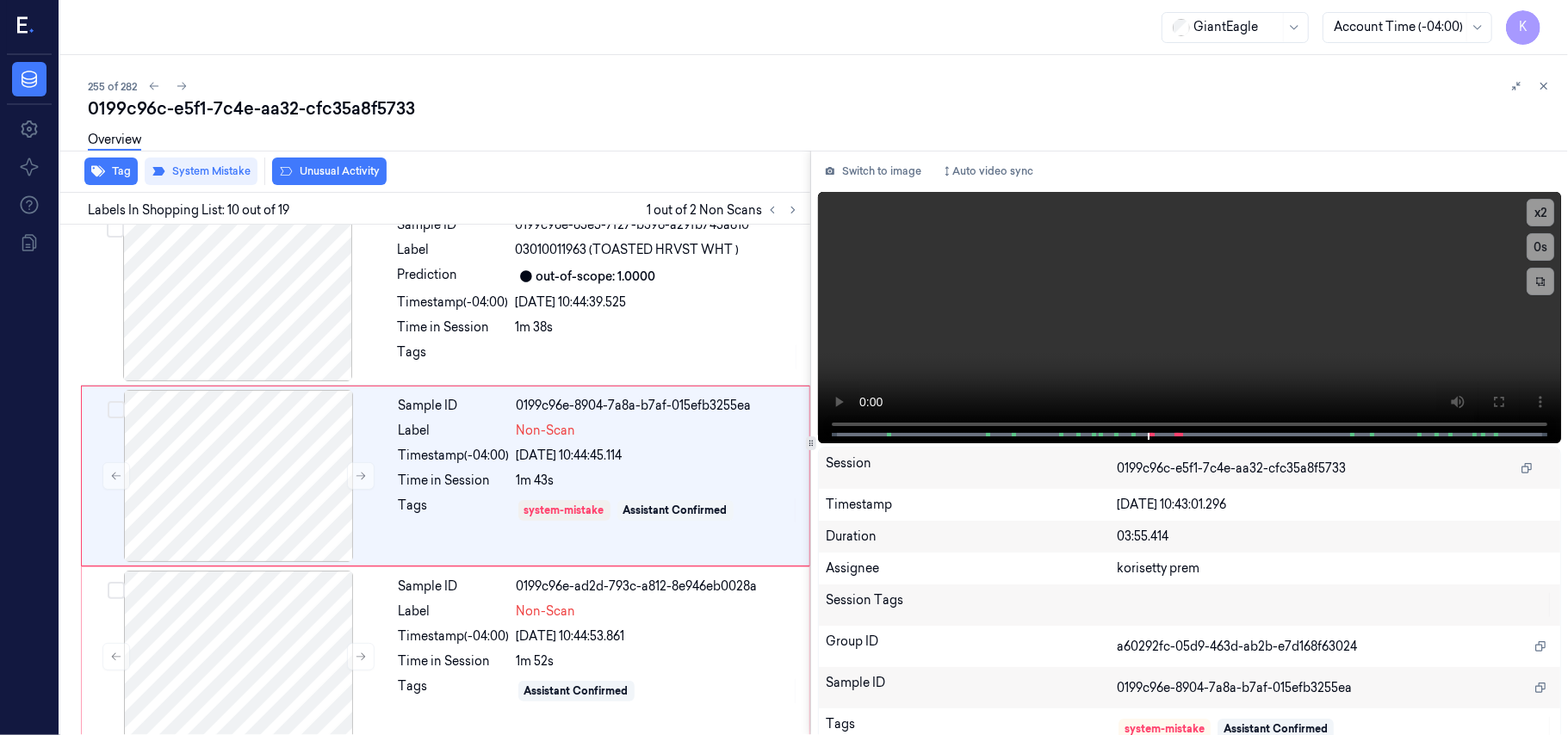
click at [290, 167] on icon at bounding box center [286, 171] width 14 height 14
click at [620, 662] on div "1m 52s" at bounding box center [657, 662] width 283 height 18
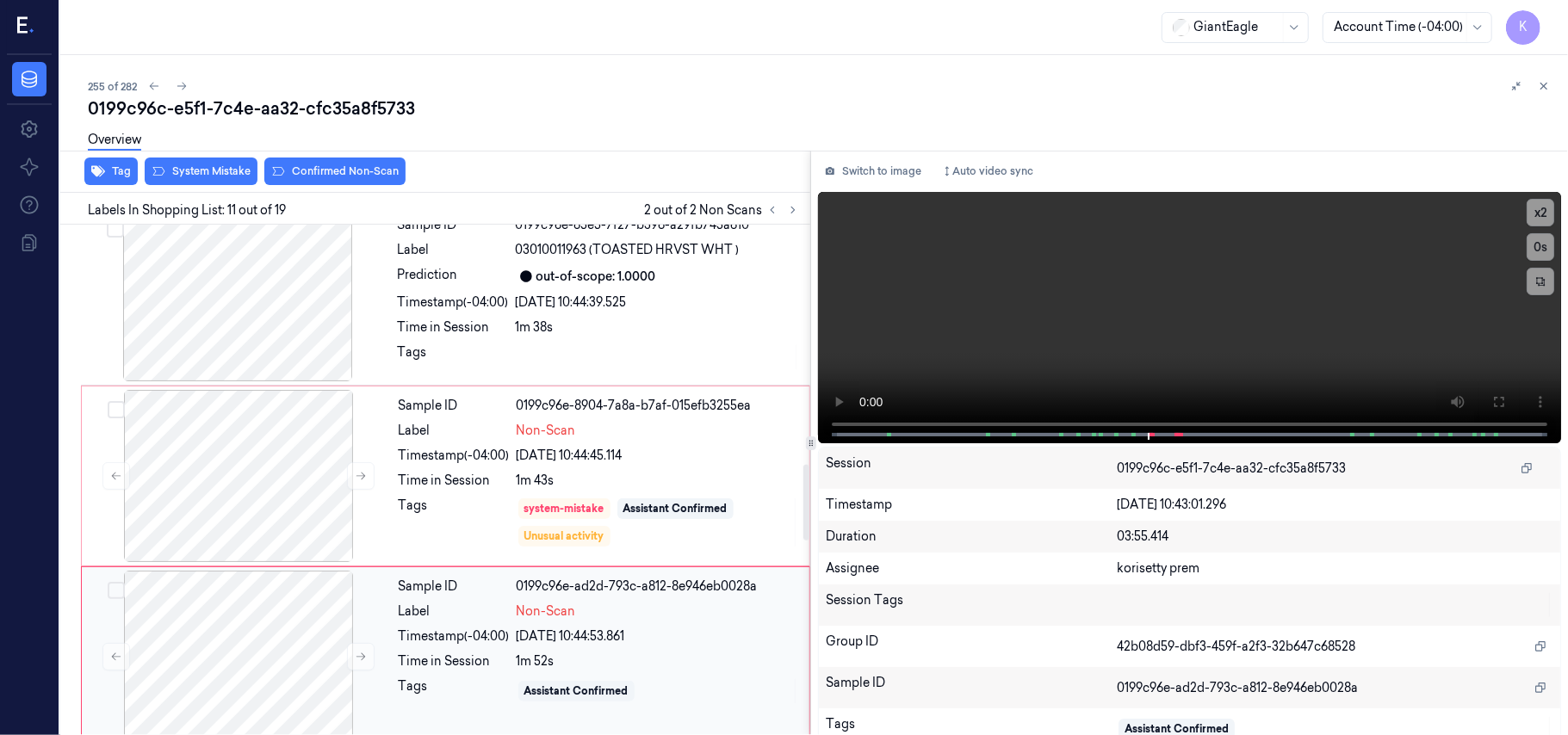
scroll to position [1647, 0]
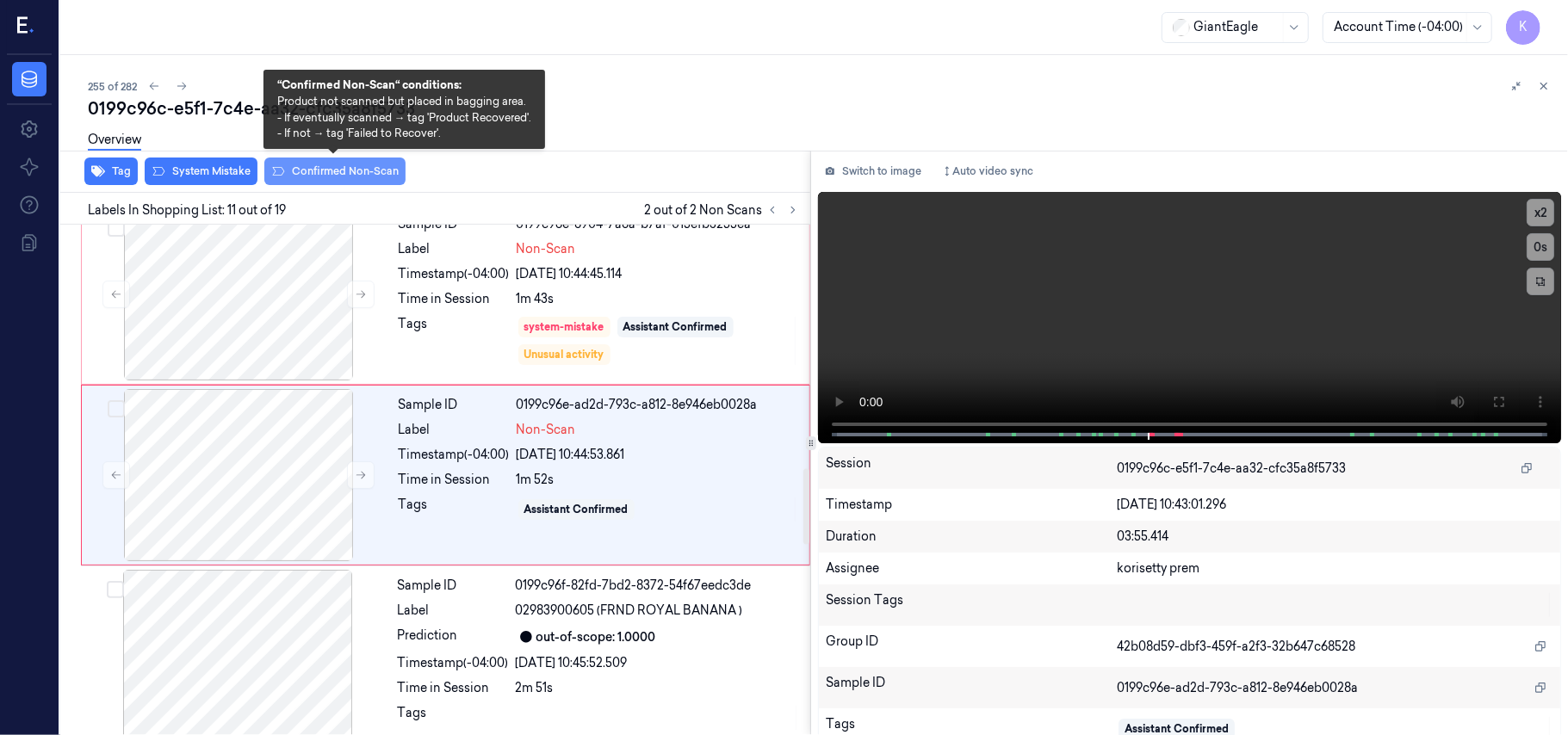
click at [332, 167] on button "Confirmed Non-Scan" at bounding box center [335, 171] width 141 height 27
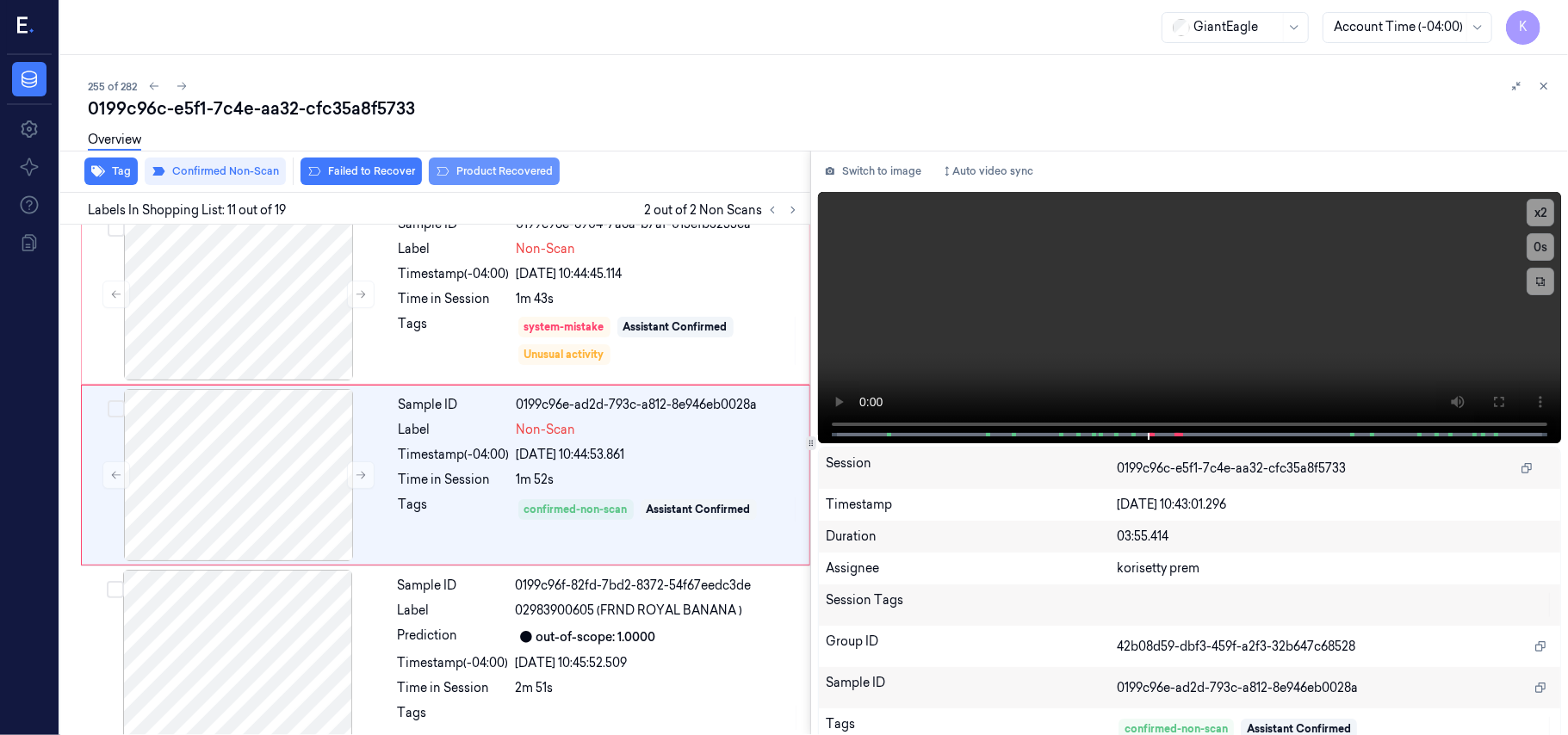
click at [444, 170] on icon at bounding box center [442, 171] width 14 height 14
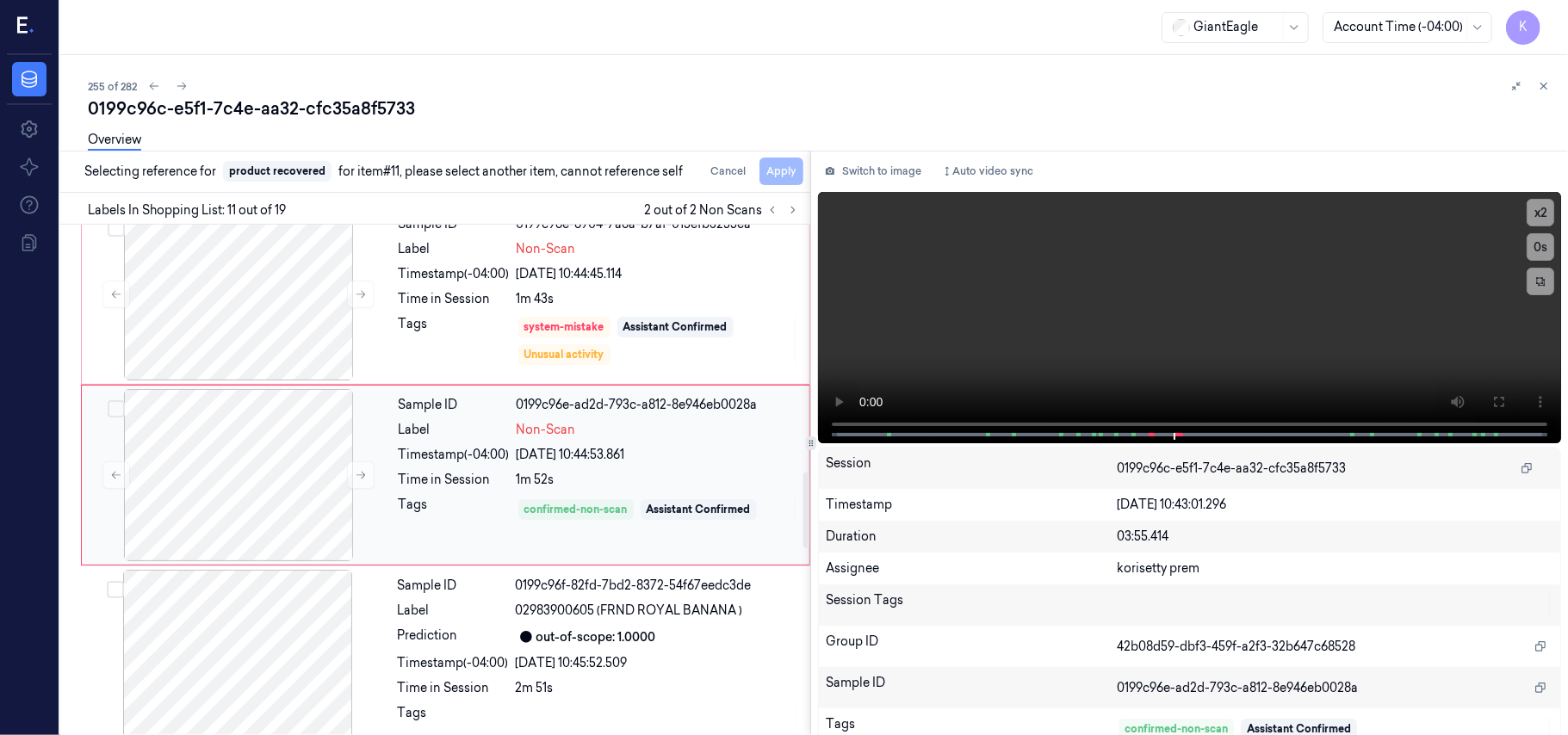
scroll to position [1876, 0]
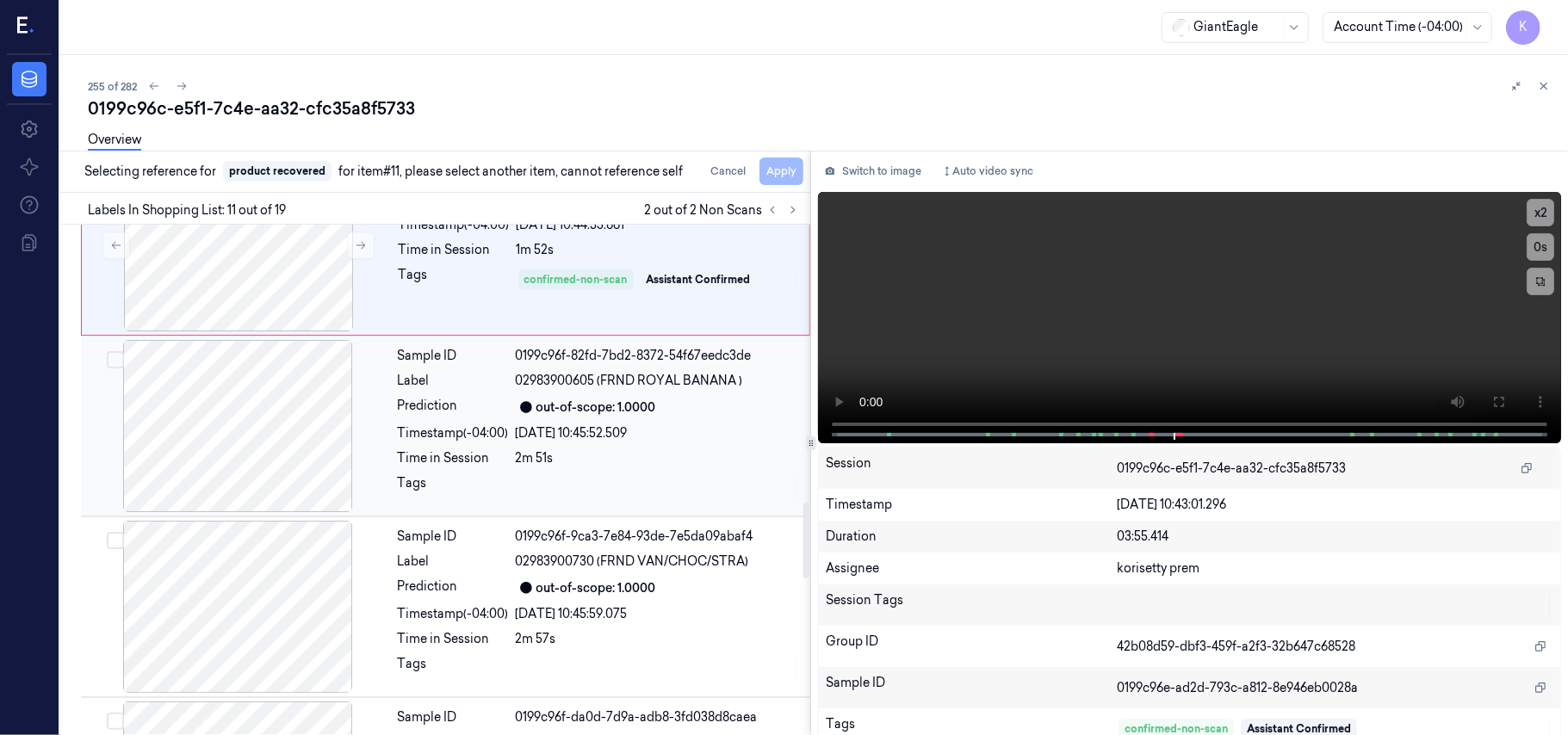
click at [662, 390] on span "02983900605 (FRND ROYAL BANANA )" at bounding box center [629, 381] width 227 height 18
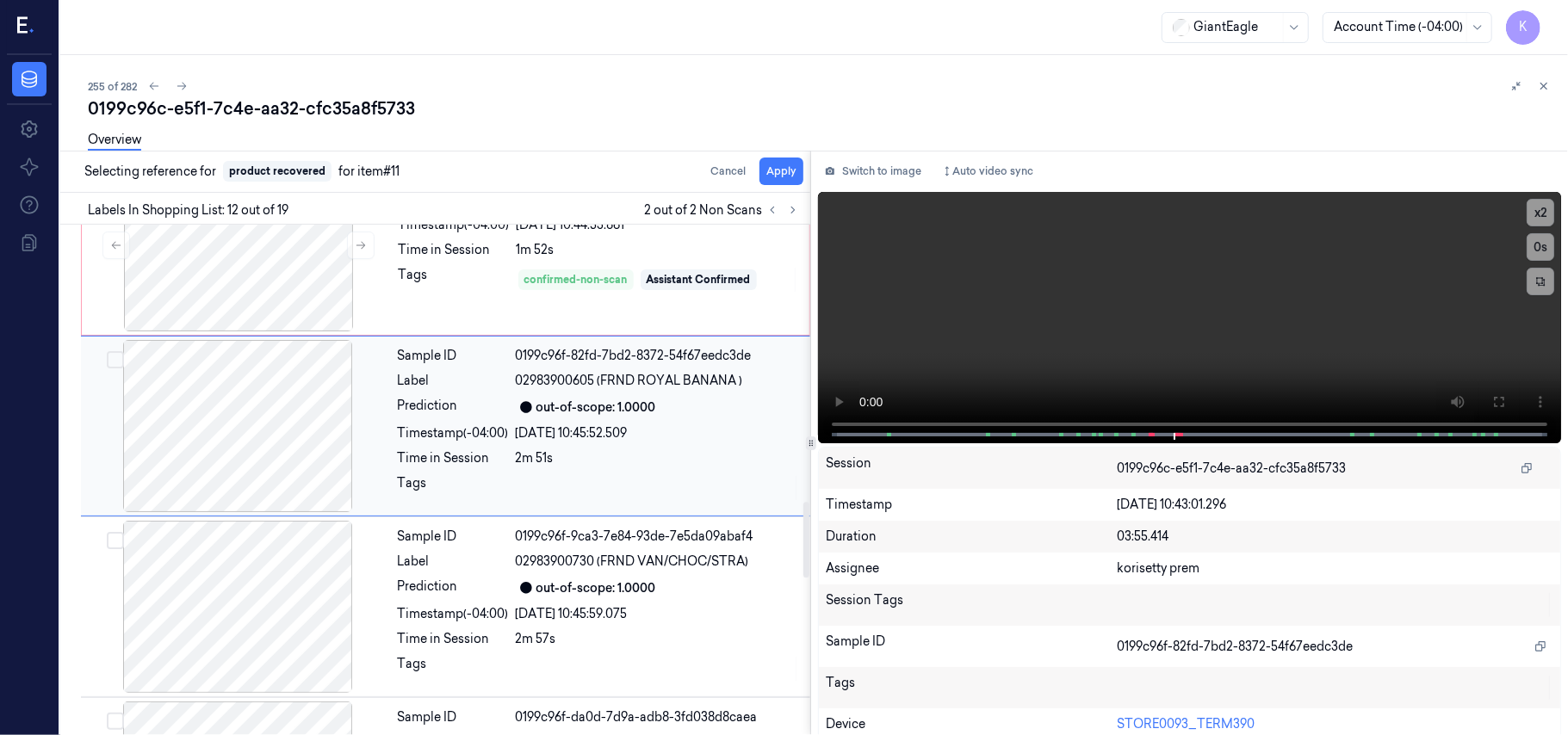
scroll to position [1829, 0]
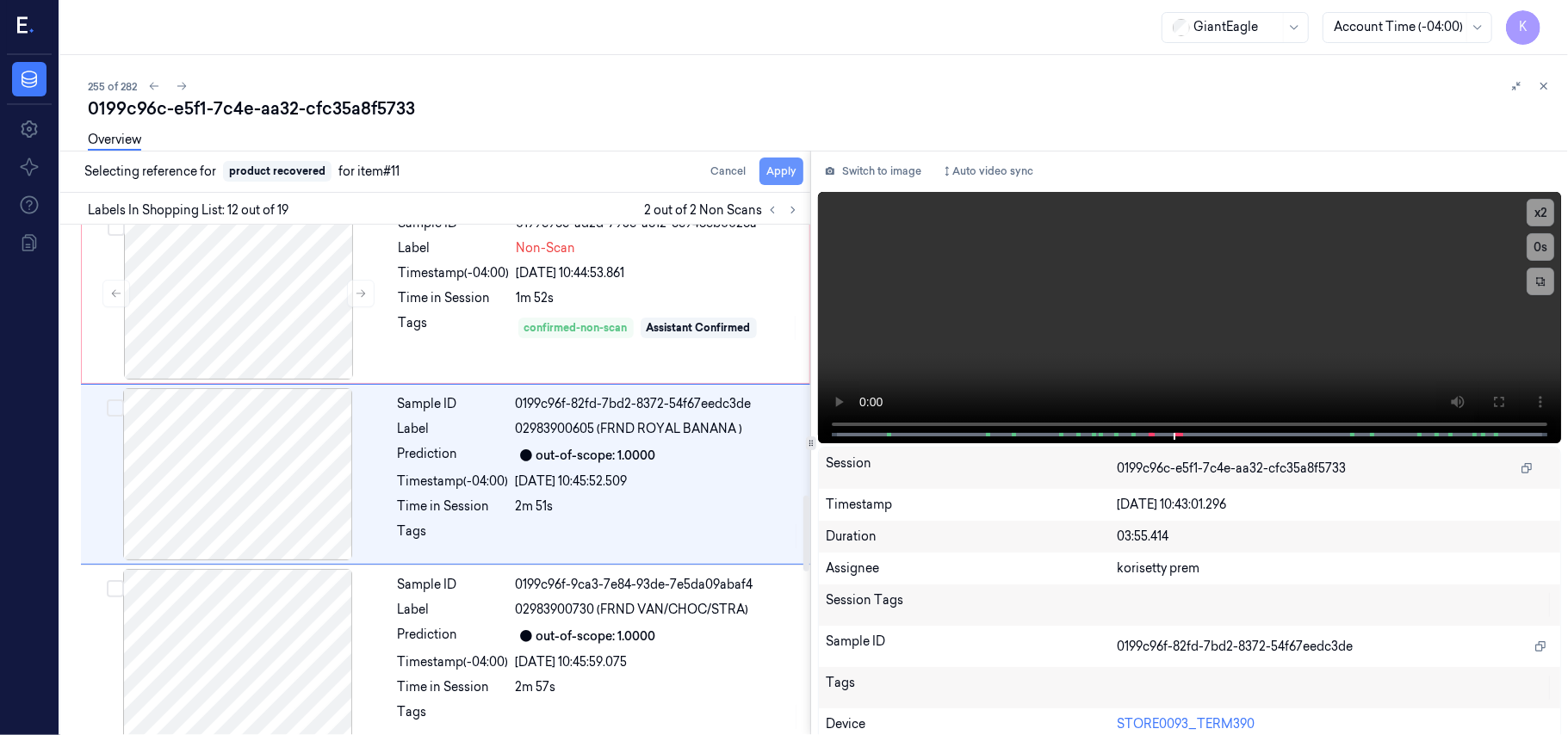
click at [786, 174] on button "Apply" at bounding box center [782, 171] width 44 height 27
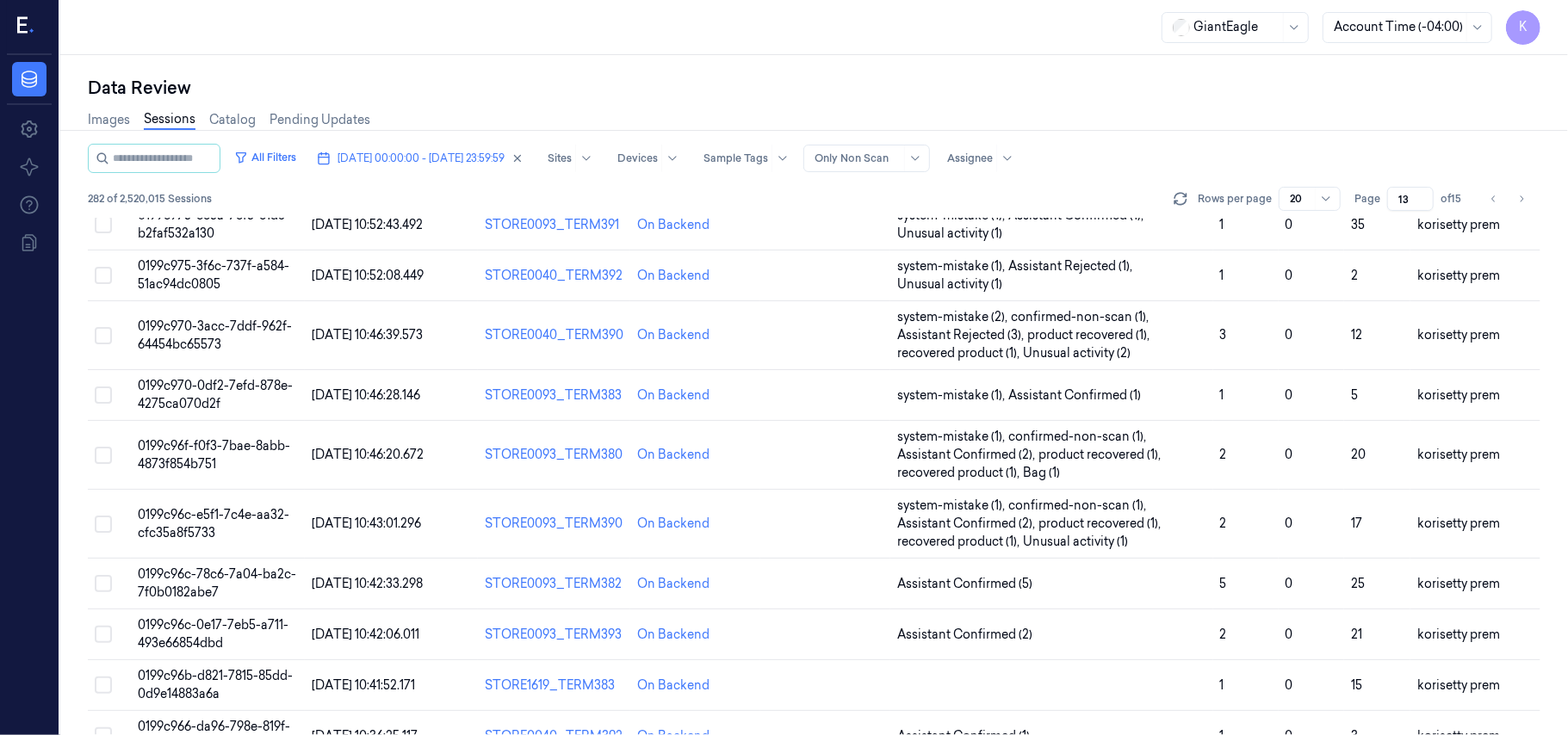
scroll to position [573, 0]
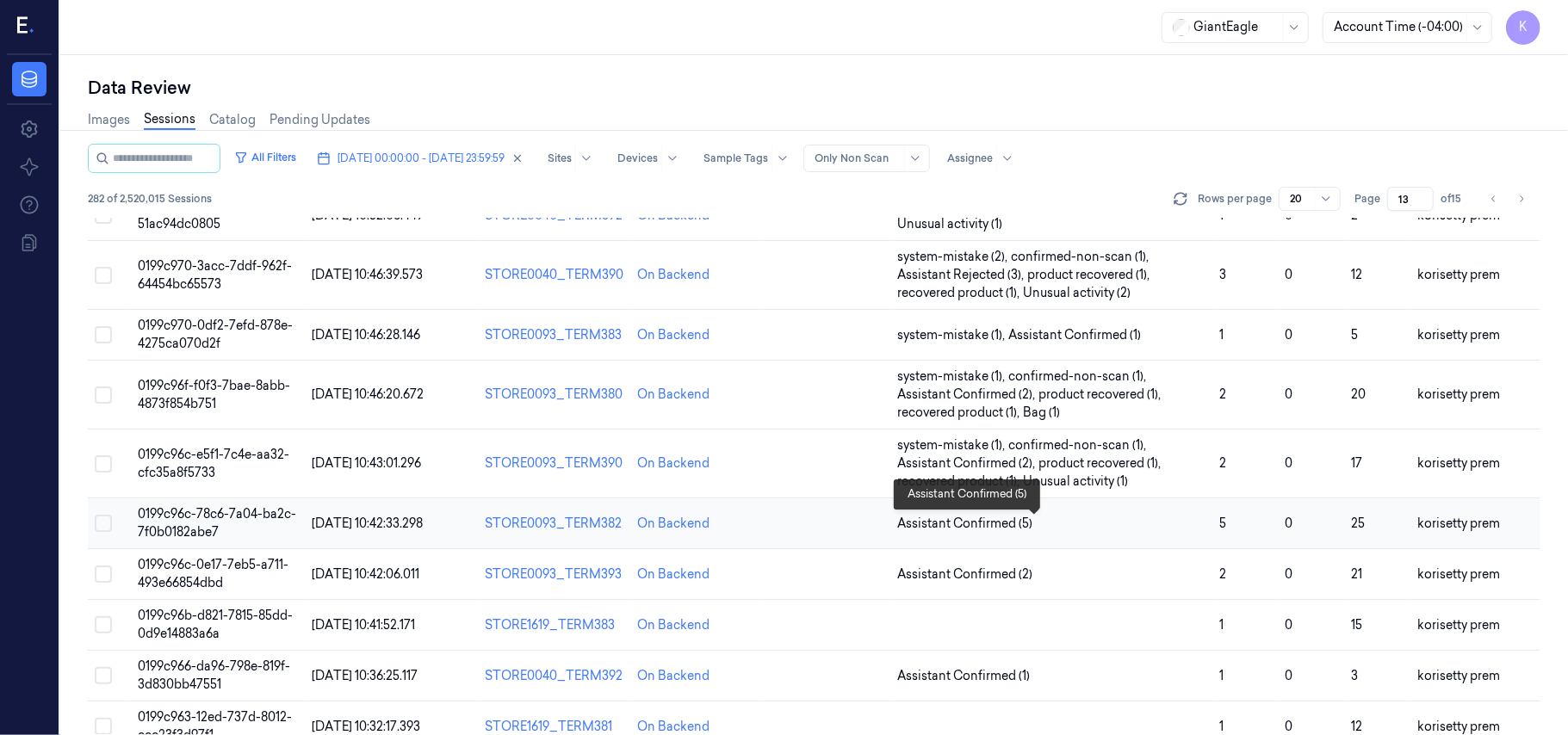
click at [1069, 521] on span "Assistant Confirmed (5)" at bounding box center [1052, 524] width 309 height 18
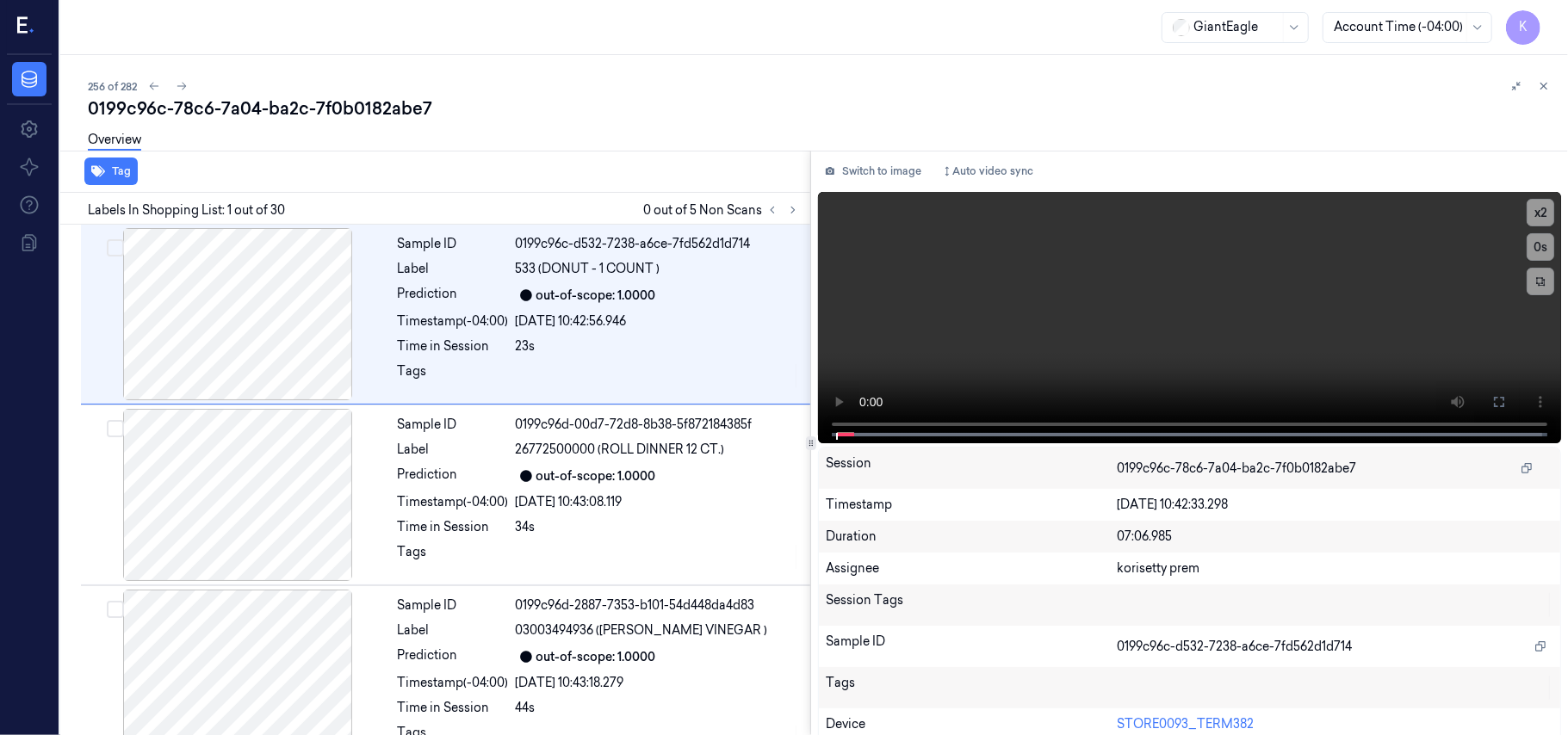
click at [625, 94] on div "256 of 282" at bounding box center [821, 86] width 1466 height 21
click at [793, 207] on icon at bounding box center [793, 210] width 12 height 12
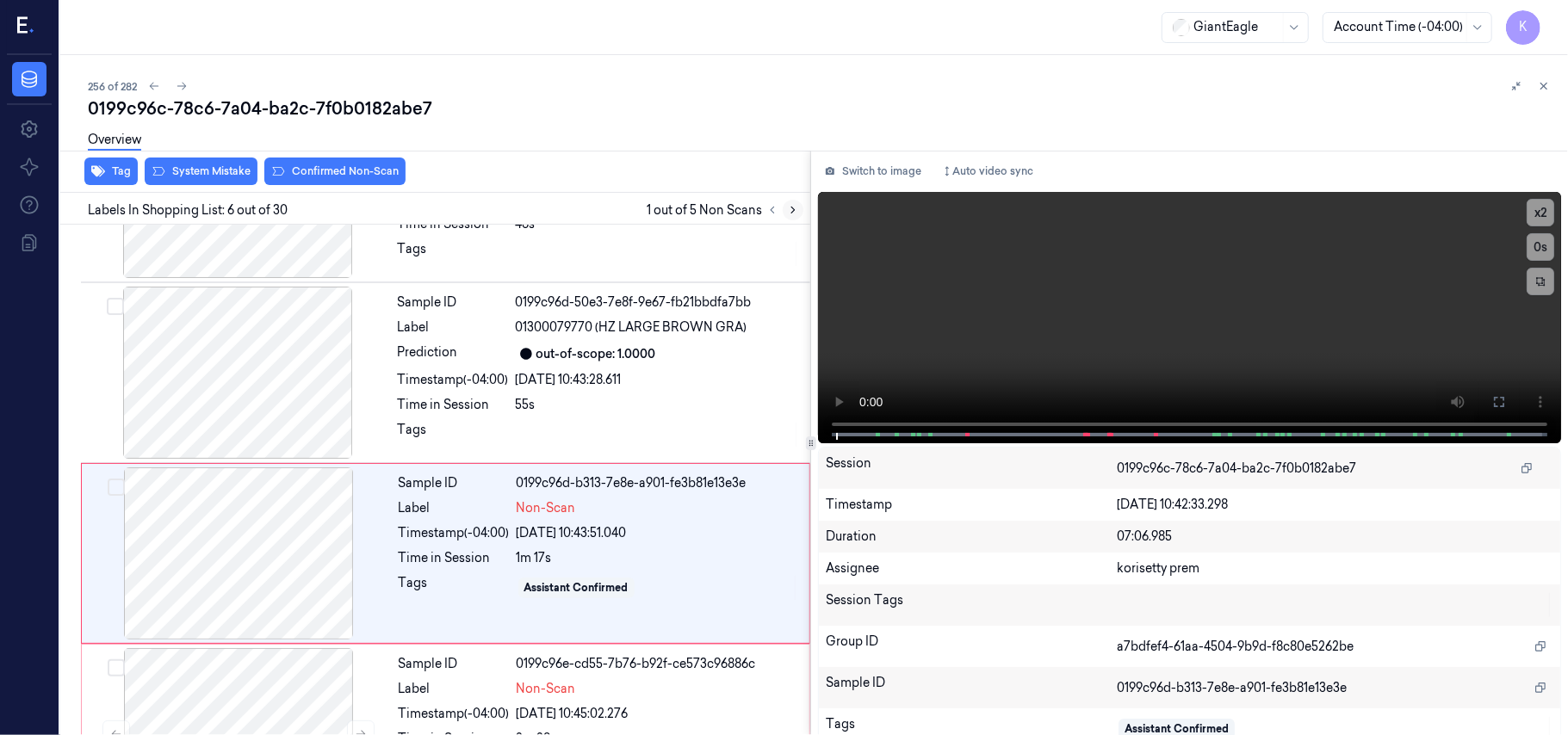
scroll to position [740, 0]
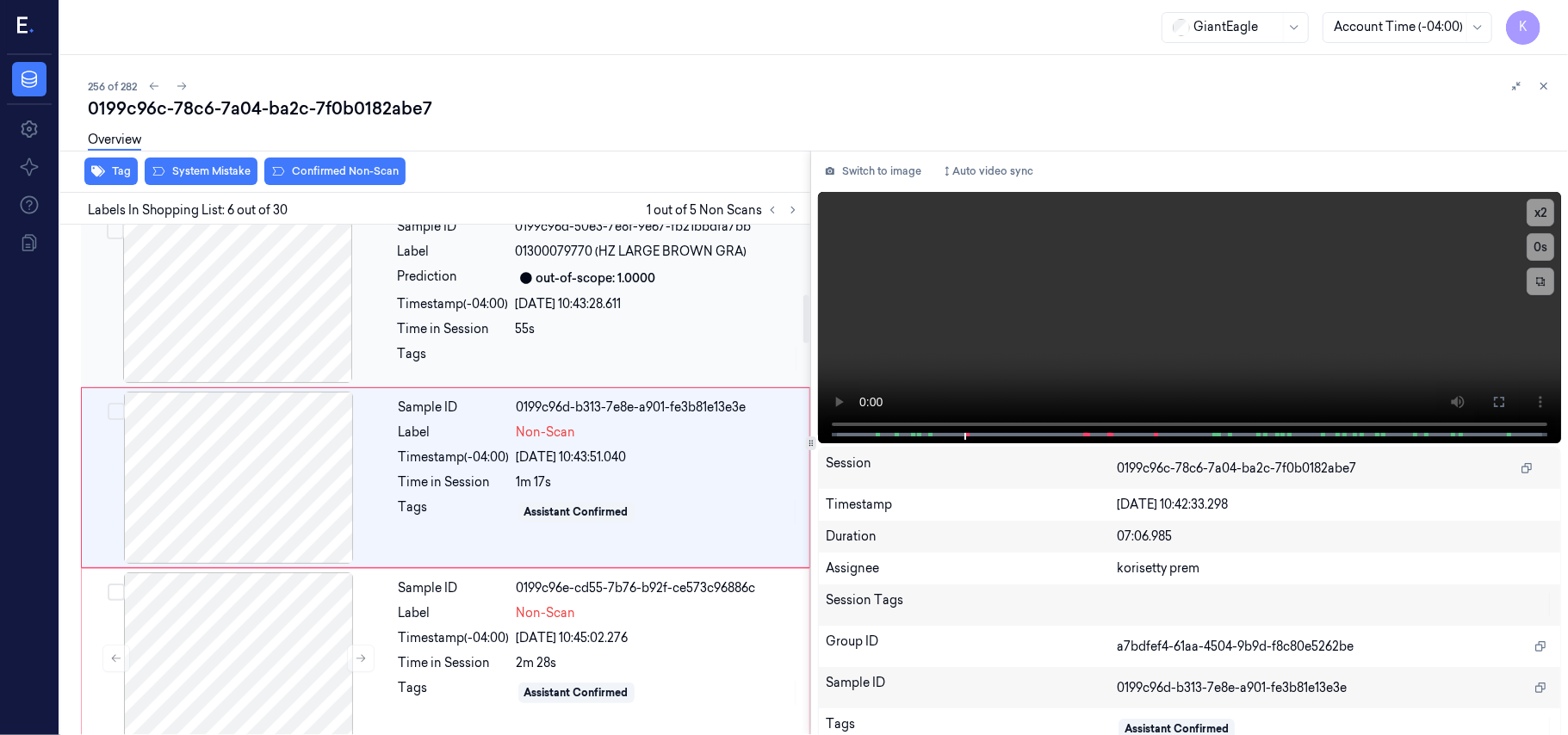
click at [601, 330] on div "55s" at bounding box center [657, 330] width 284 height 18
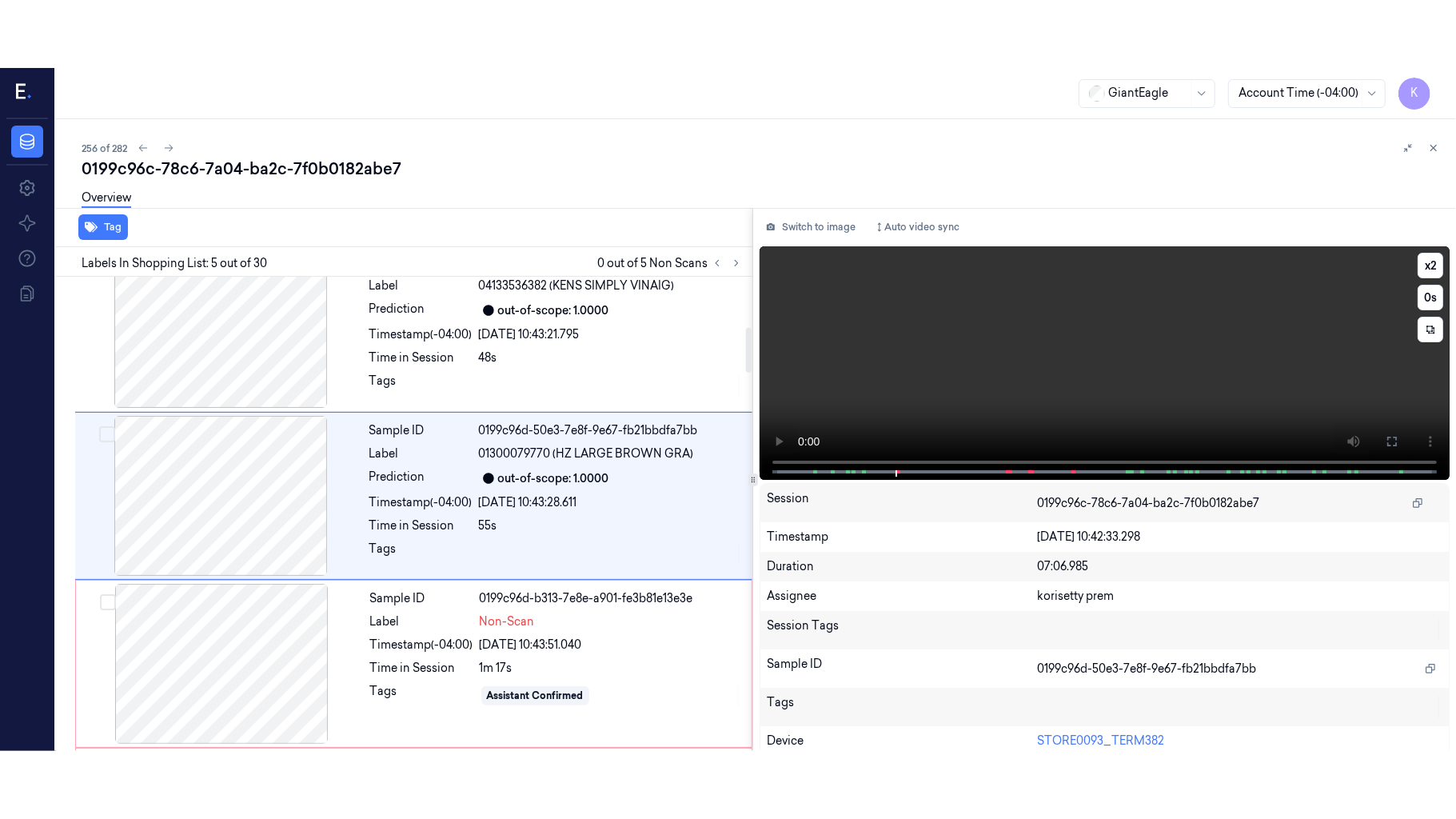
scroll to position [519, 0]
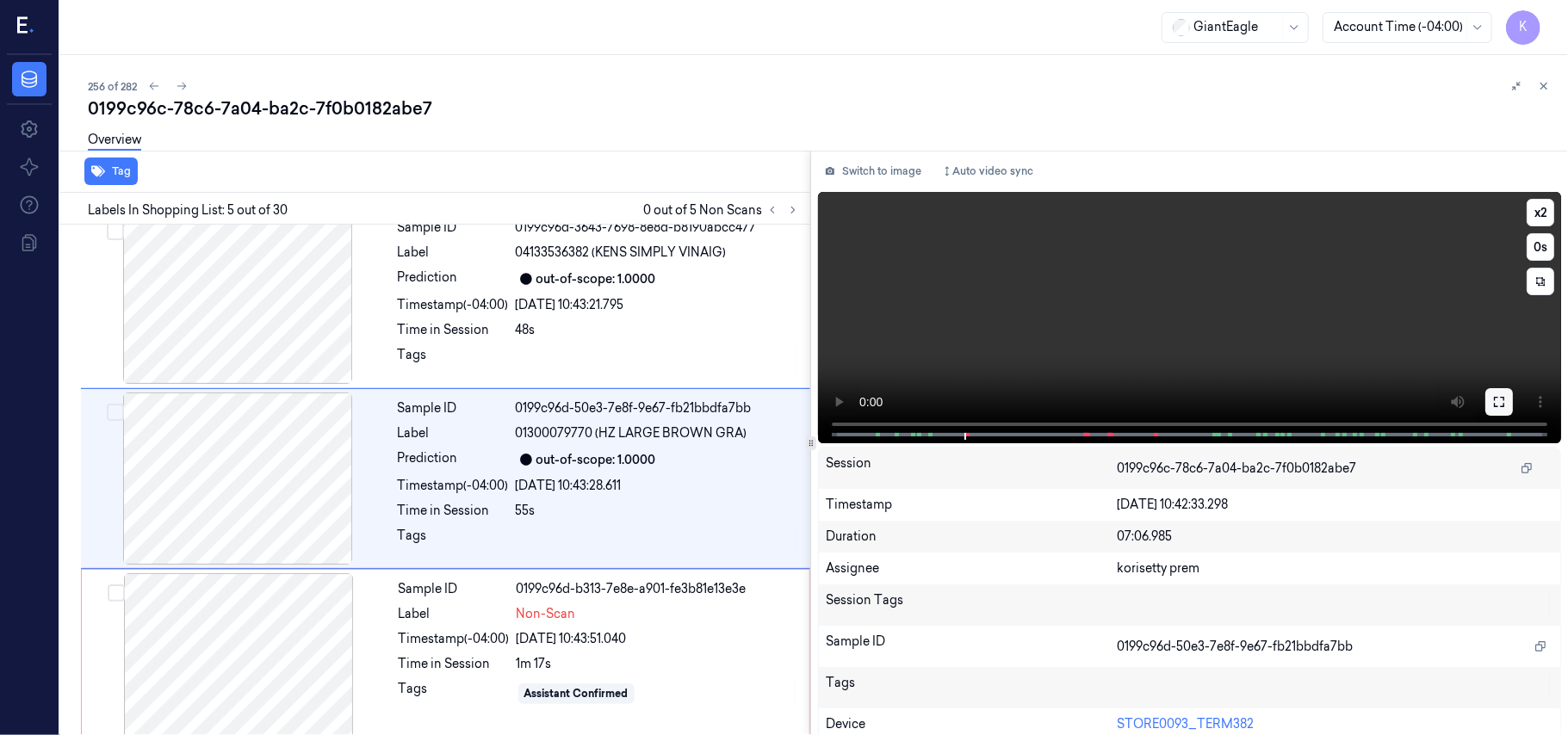
click at [1492, 396] on icon at bounding box center [1498, 402] width 14 height 14
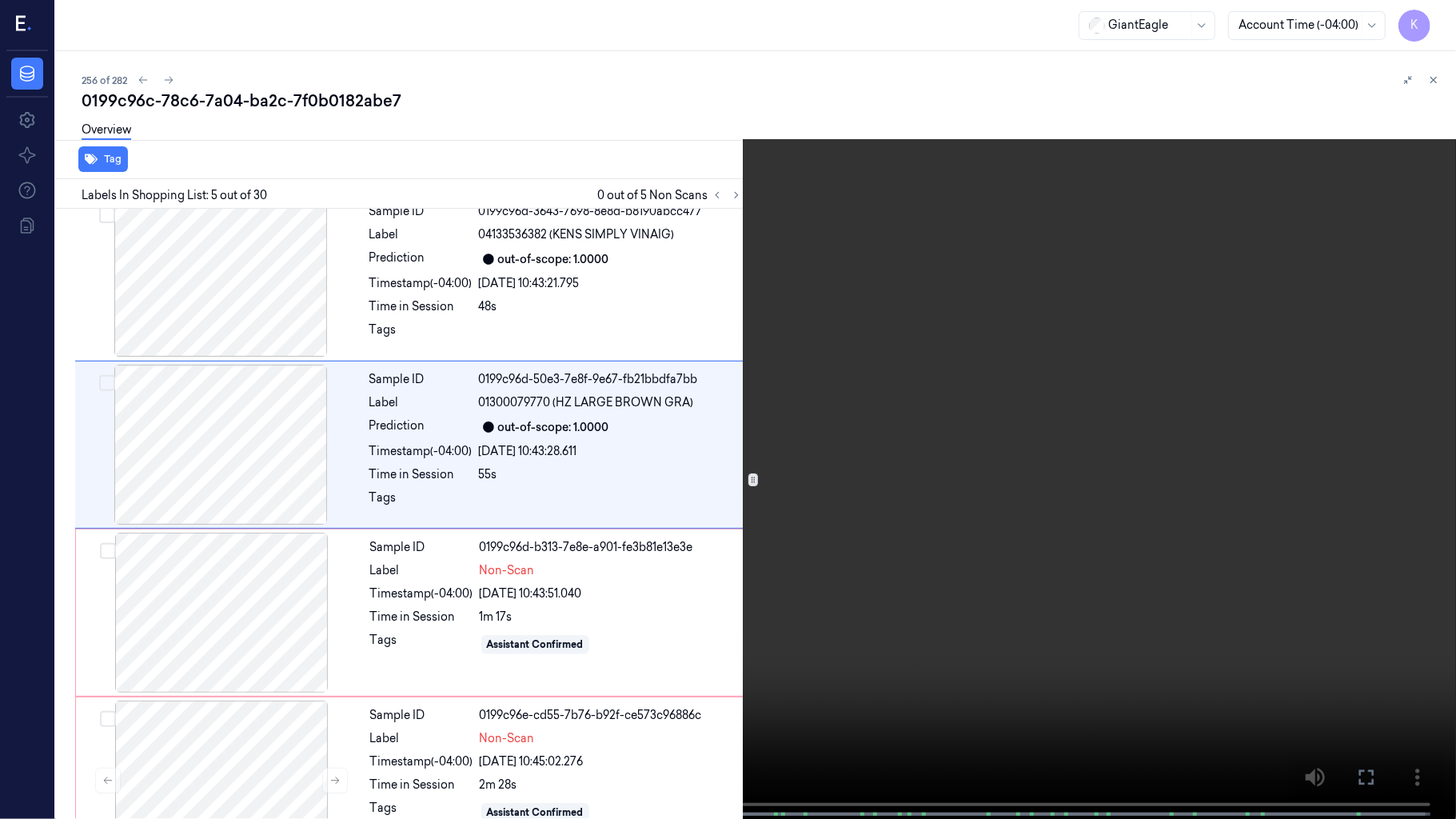
click at [986, 384] on video at bounding box center [728, 411] width 1456 height 822
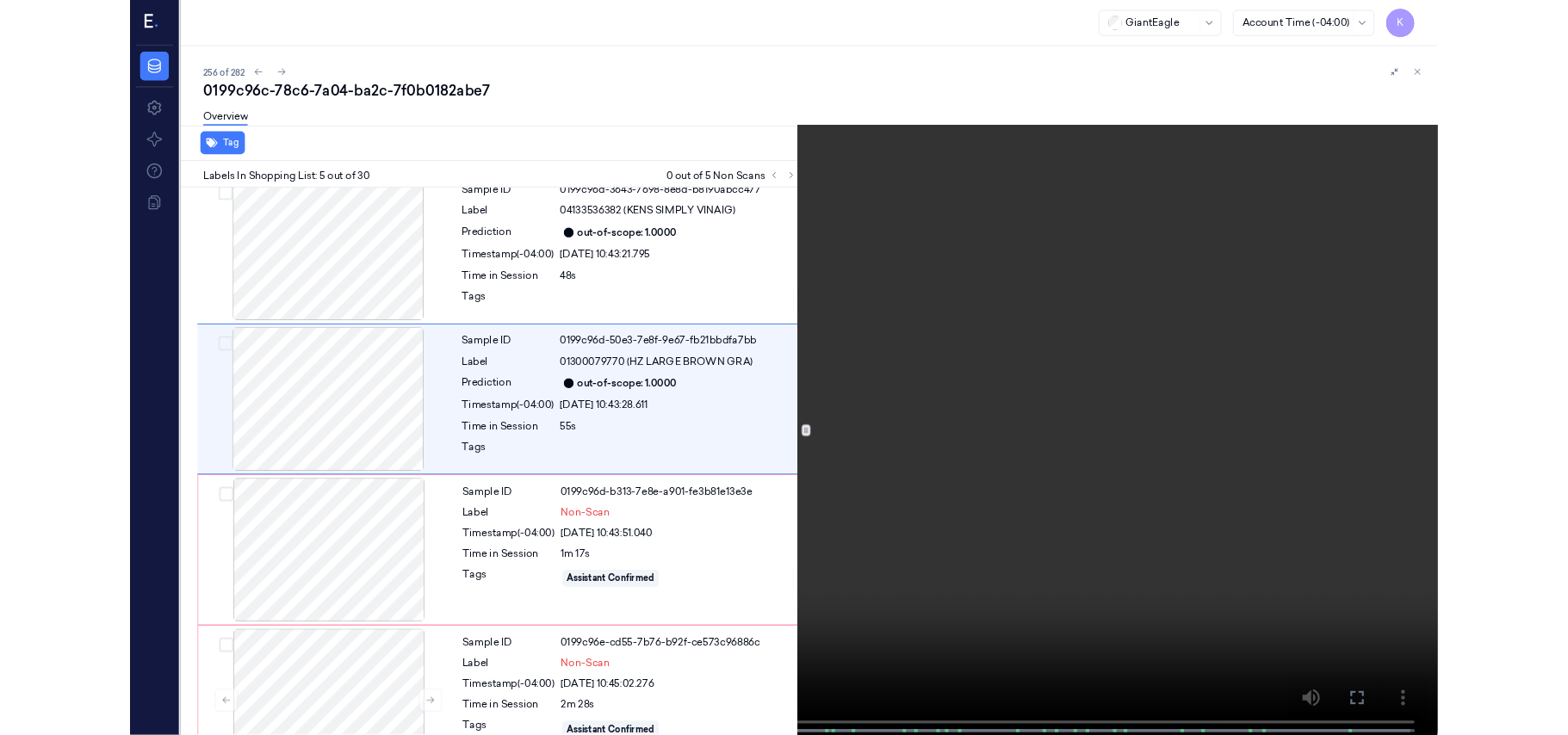
scroll to position [486, 0]
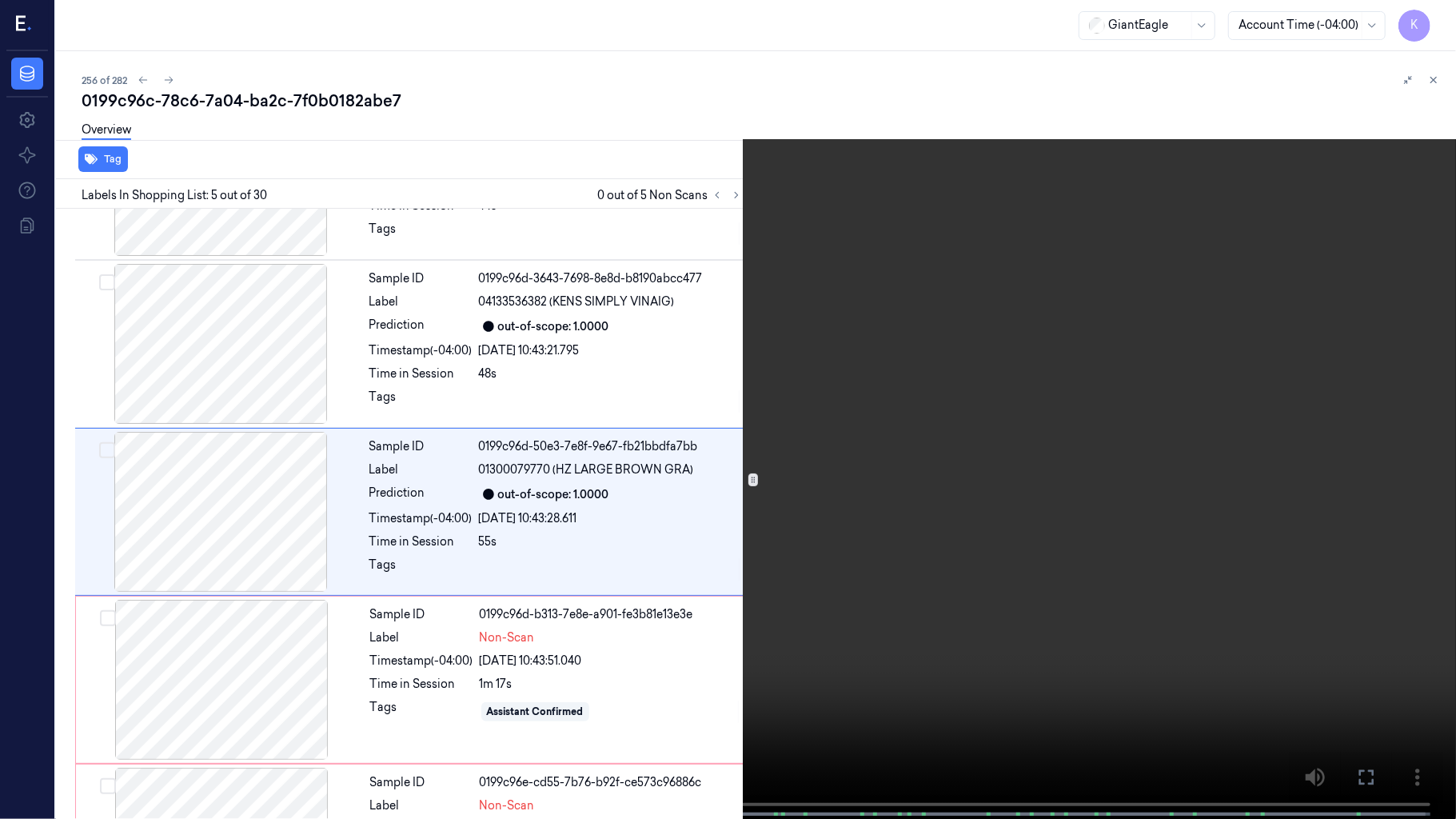
click at [1323, 458] on video at bounding box center [728, 411] width 1456 height 822
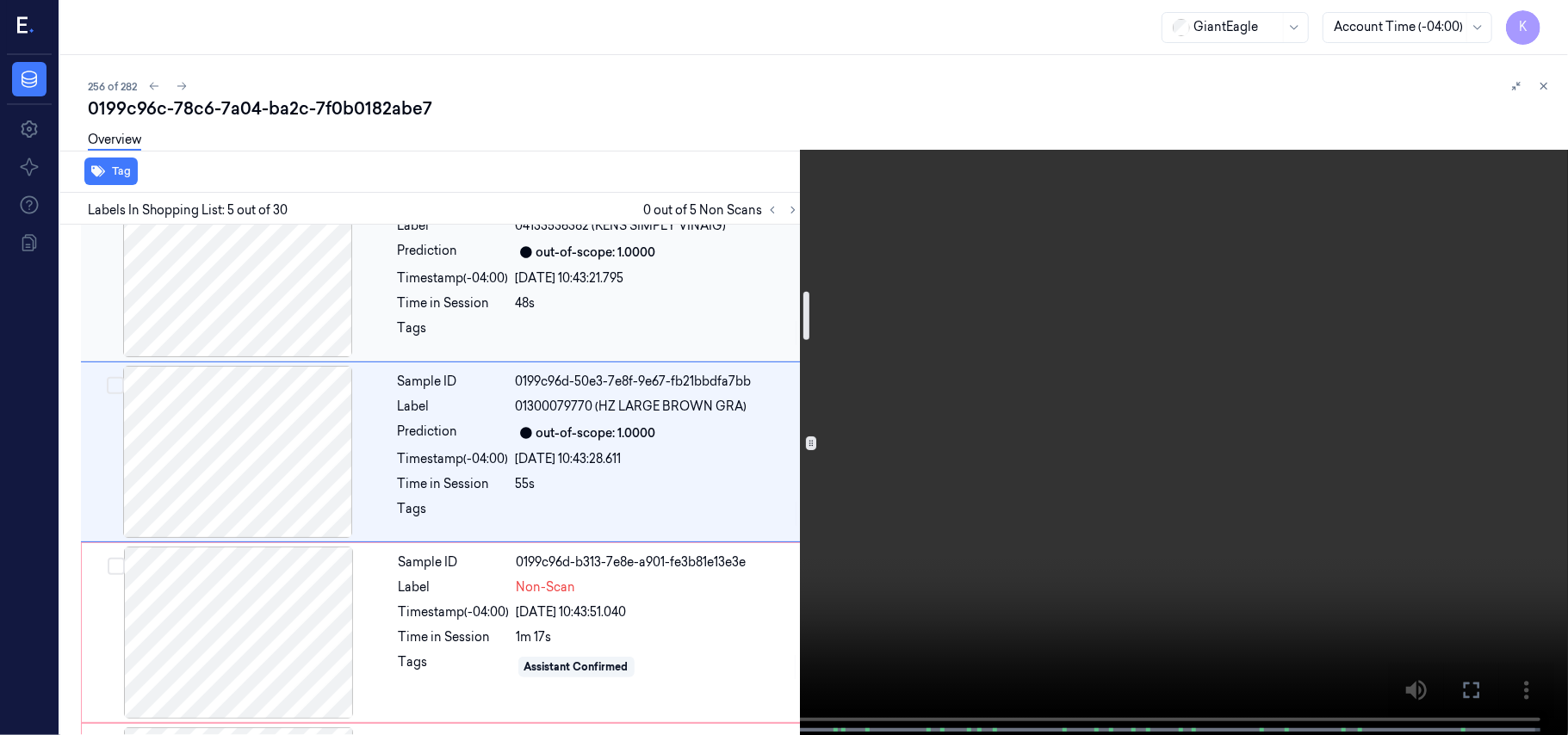
scroll to position [717, 0]
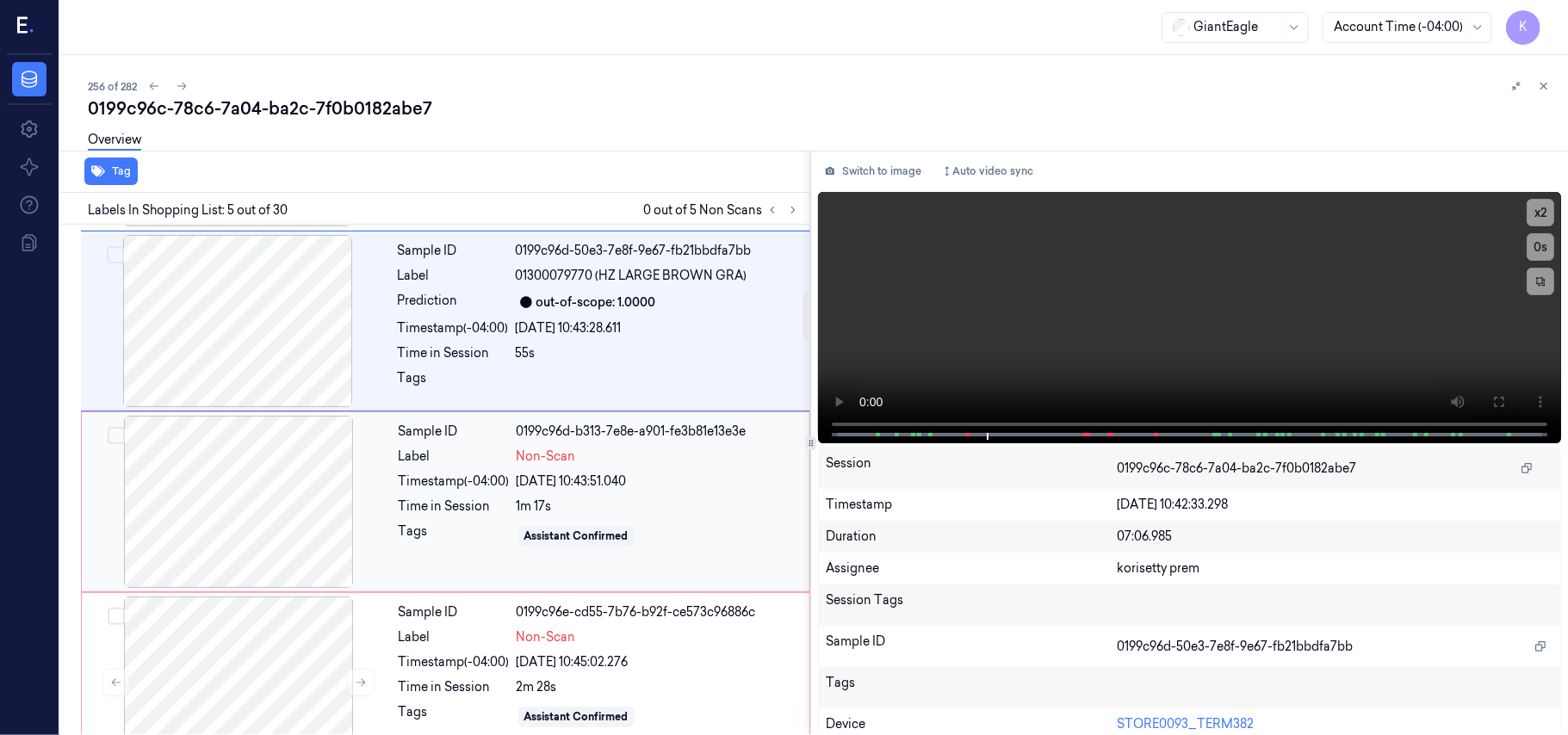
click at [475, 503] on div "Time in Session" at bounding box center [453, 507] width 111 height 18
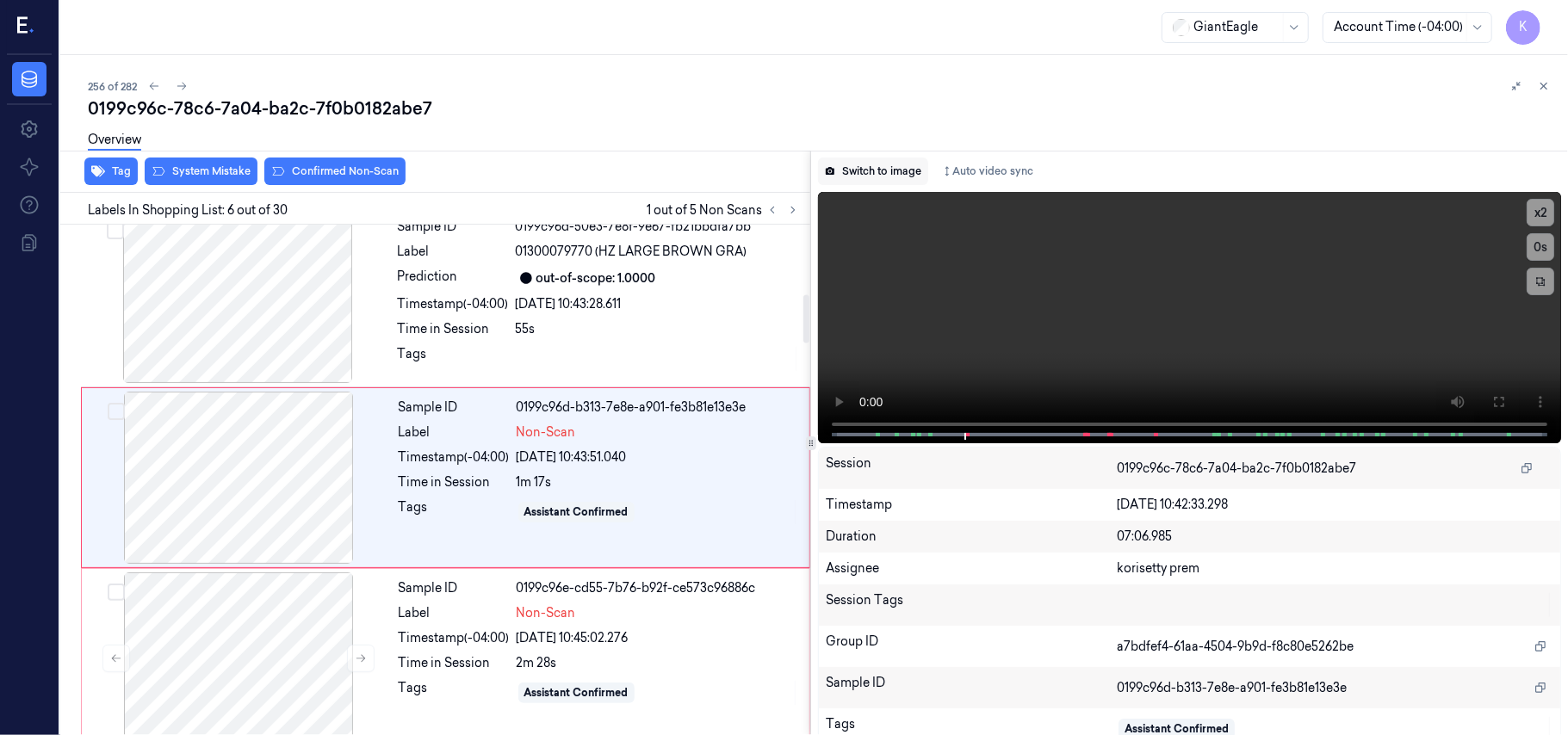
click at [854, 174] on button "Switch to image" at bounding box center [873, 171] width 110 height 27
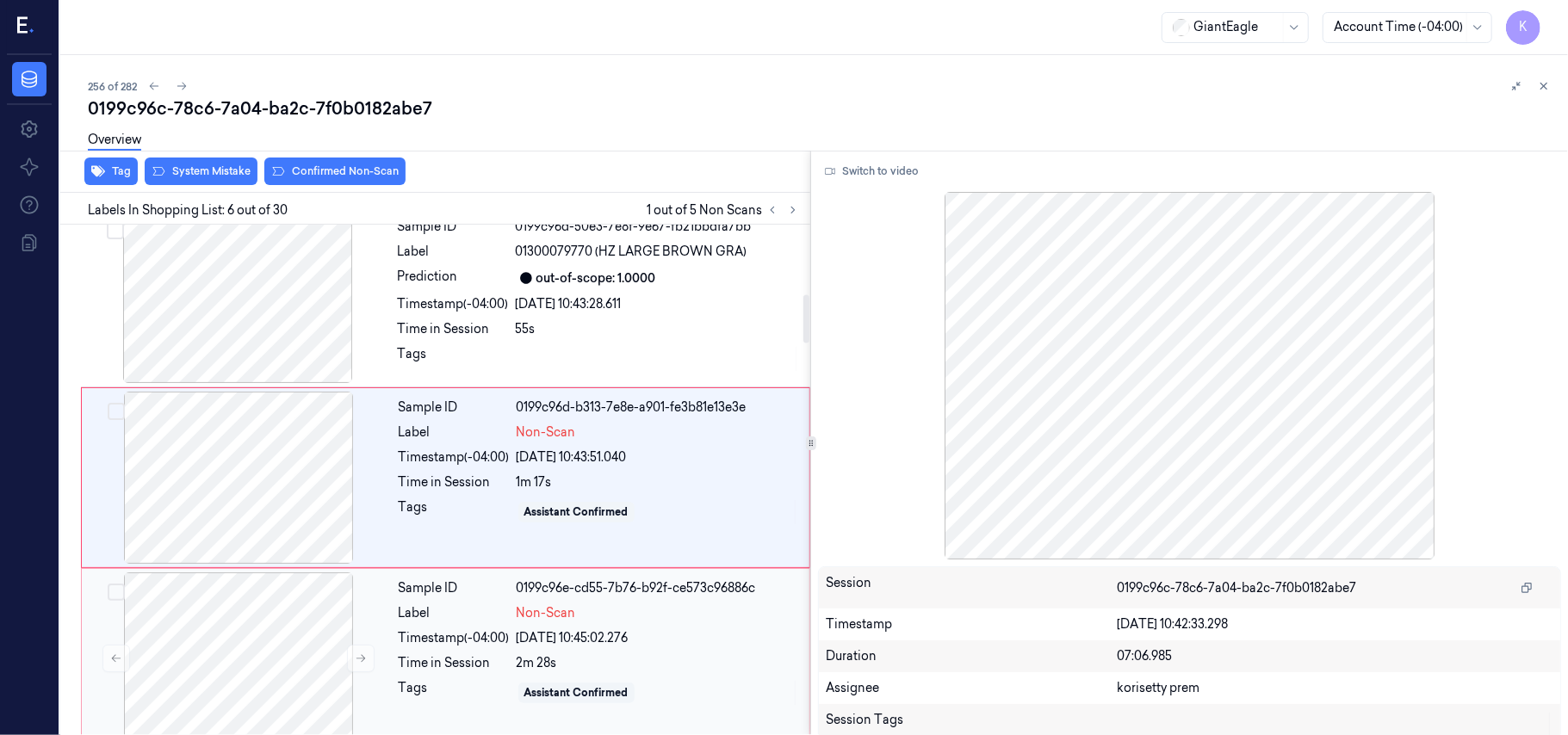
click at [598, 654] on div "Sample ID 0199c96e-cd55-7b76-b92f-ce573c96886c Label Non-Scan Timestamp (-04:00…" at bounding box center [599, 658] width 414 height 172
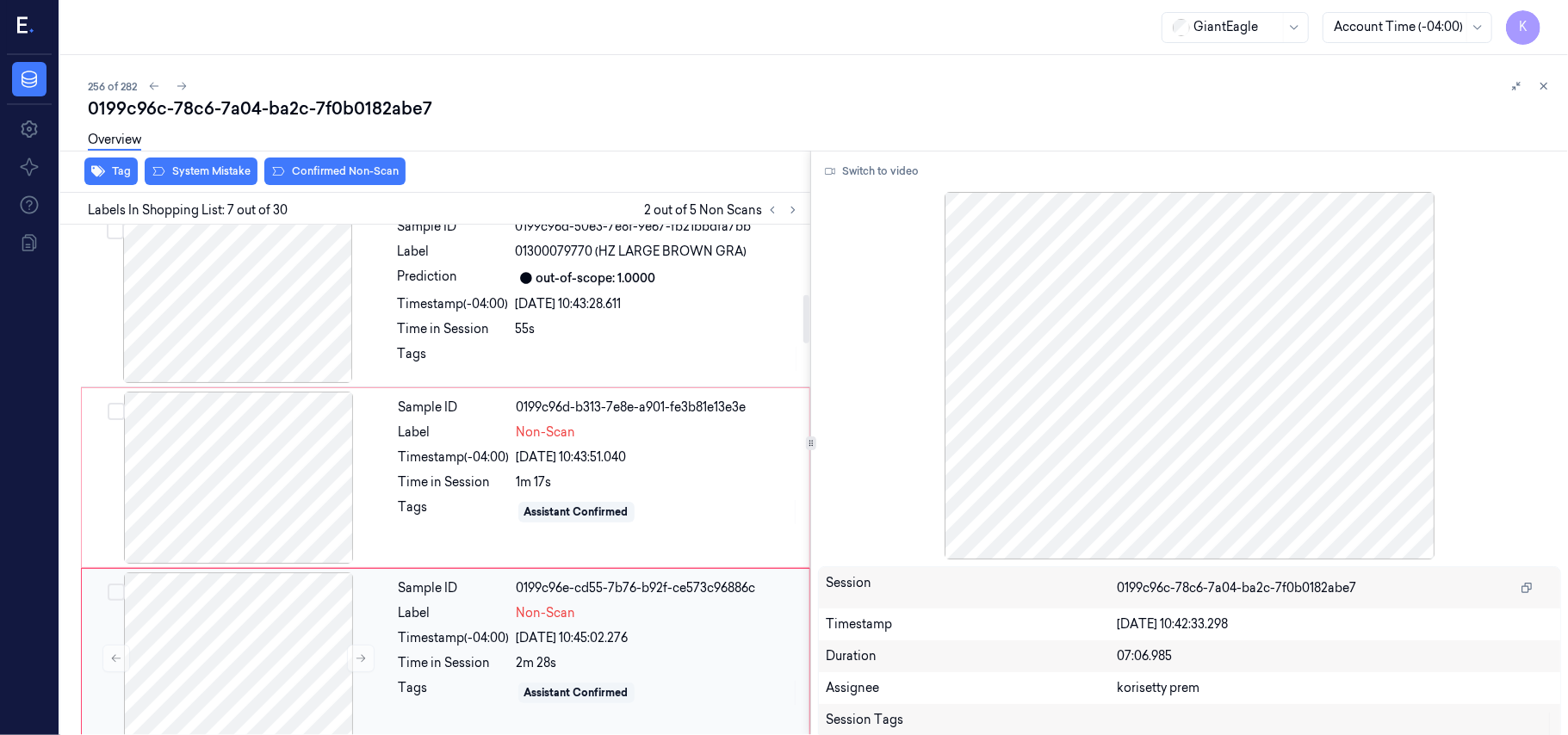
scroll to position [921, 0]
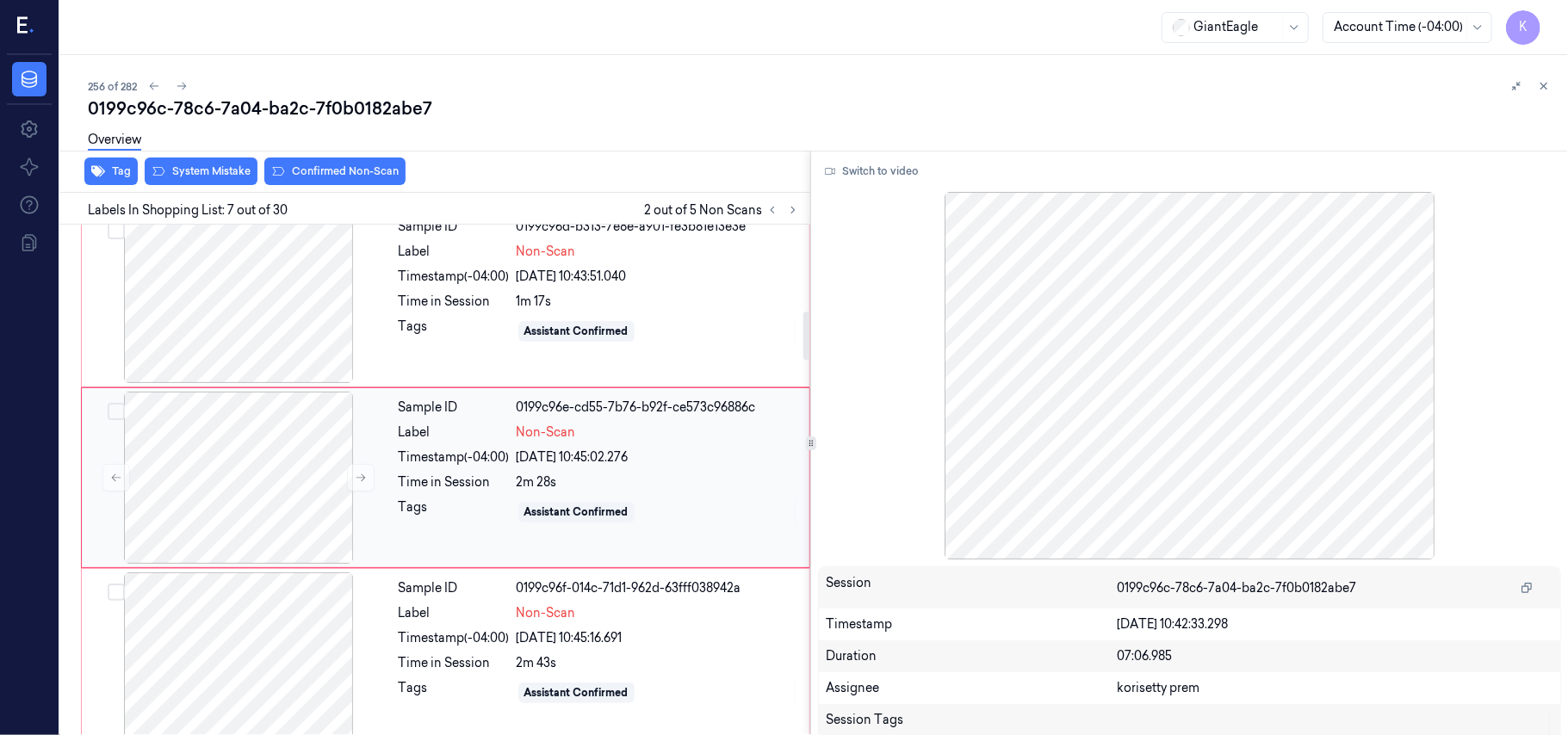
click at [598, 654] on div "Sample ID 0199c96f-014c-71d1-962d-63fff038942a Label Non-Scan Timestamp (-04:00…" at bounding box center [599, 658] width 414 height 172
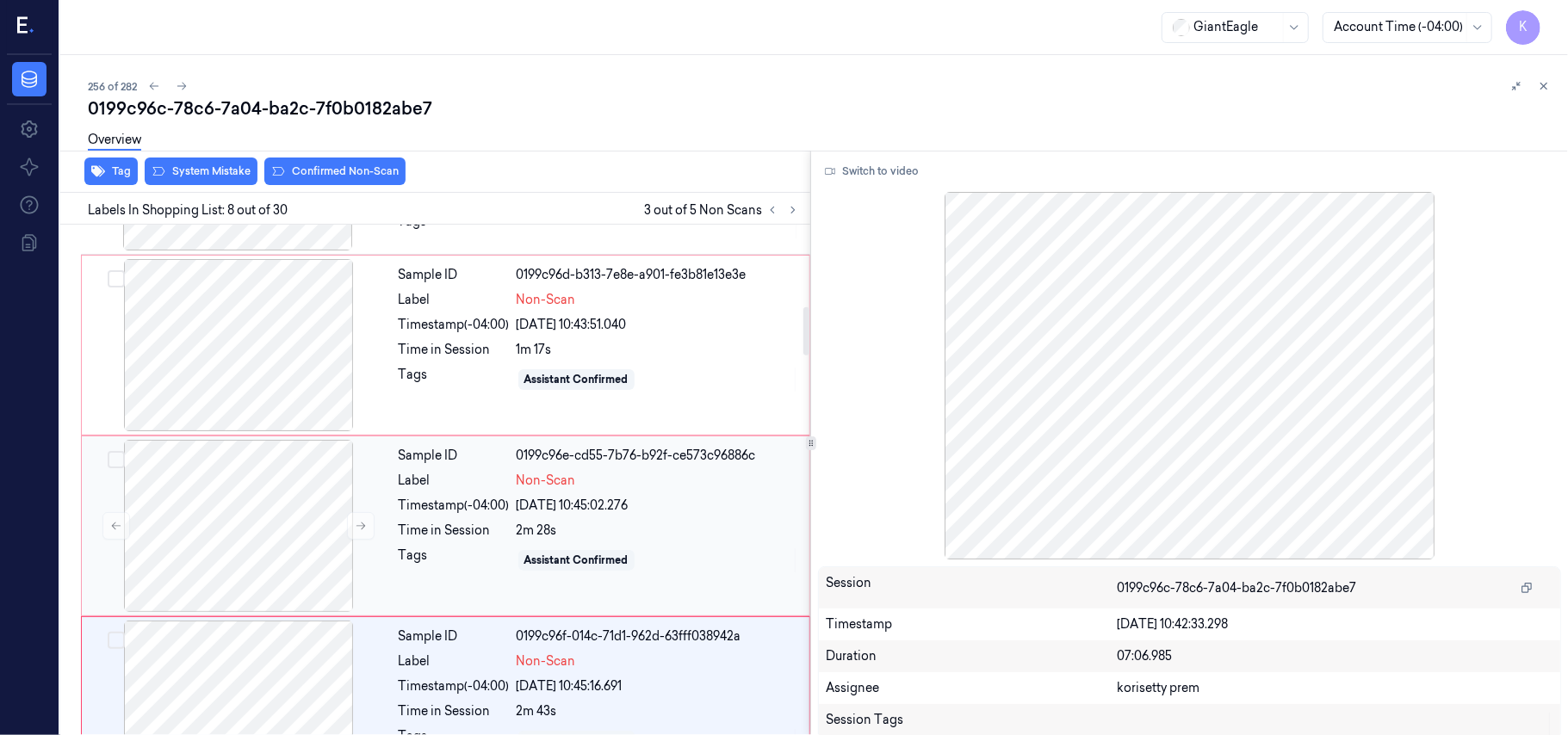
scroll to position [644, 0]
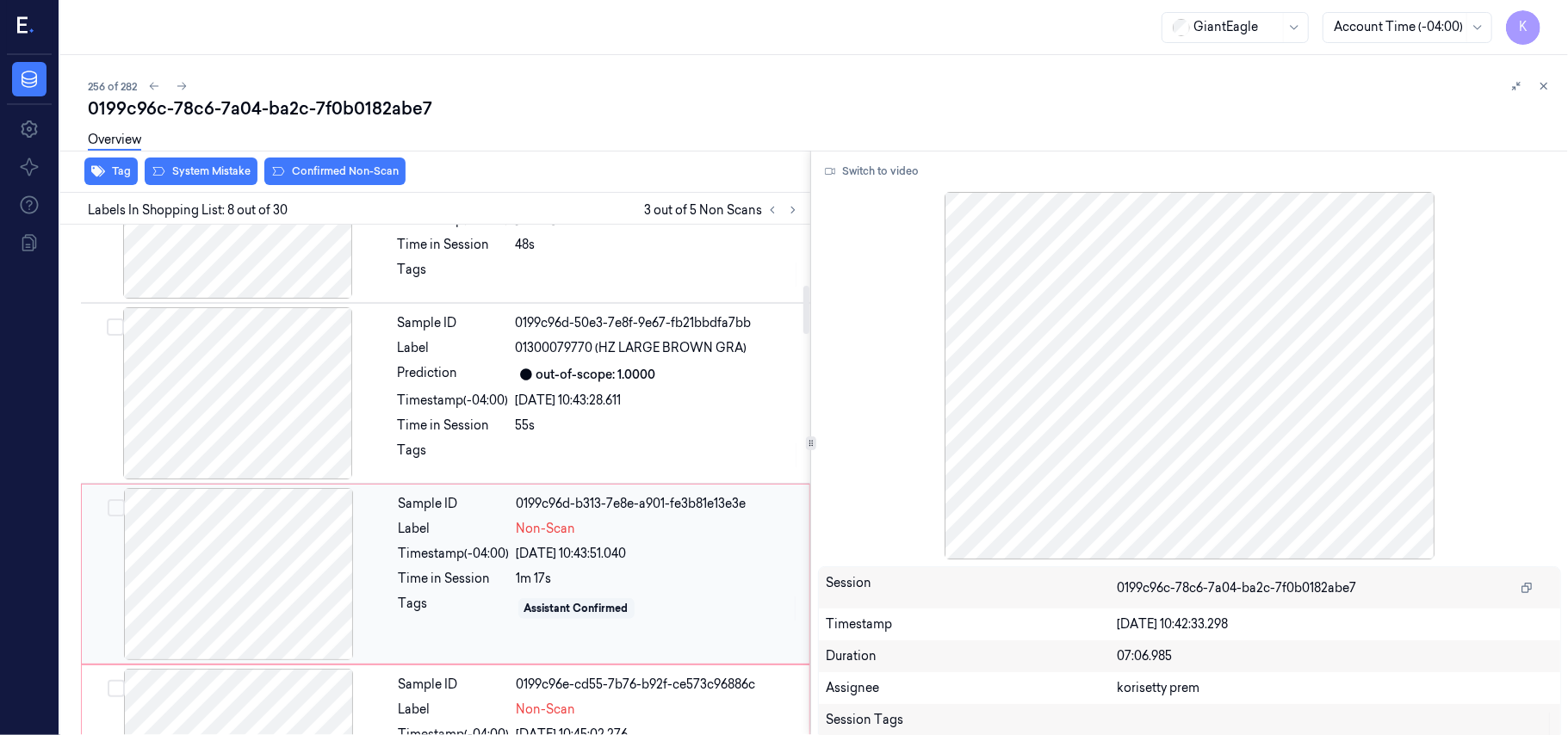
click at [549, 542] on div "Sample ID 0199c96d-b313-7e8e-a901-fe3b81e13e3e Label Non-Scan Timestamp (-04:00…" at bounding box center [599, 574] width 414 height 172
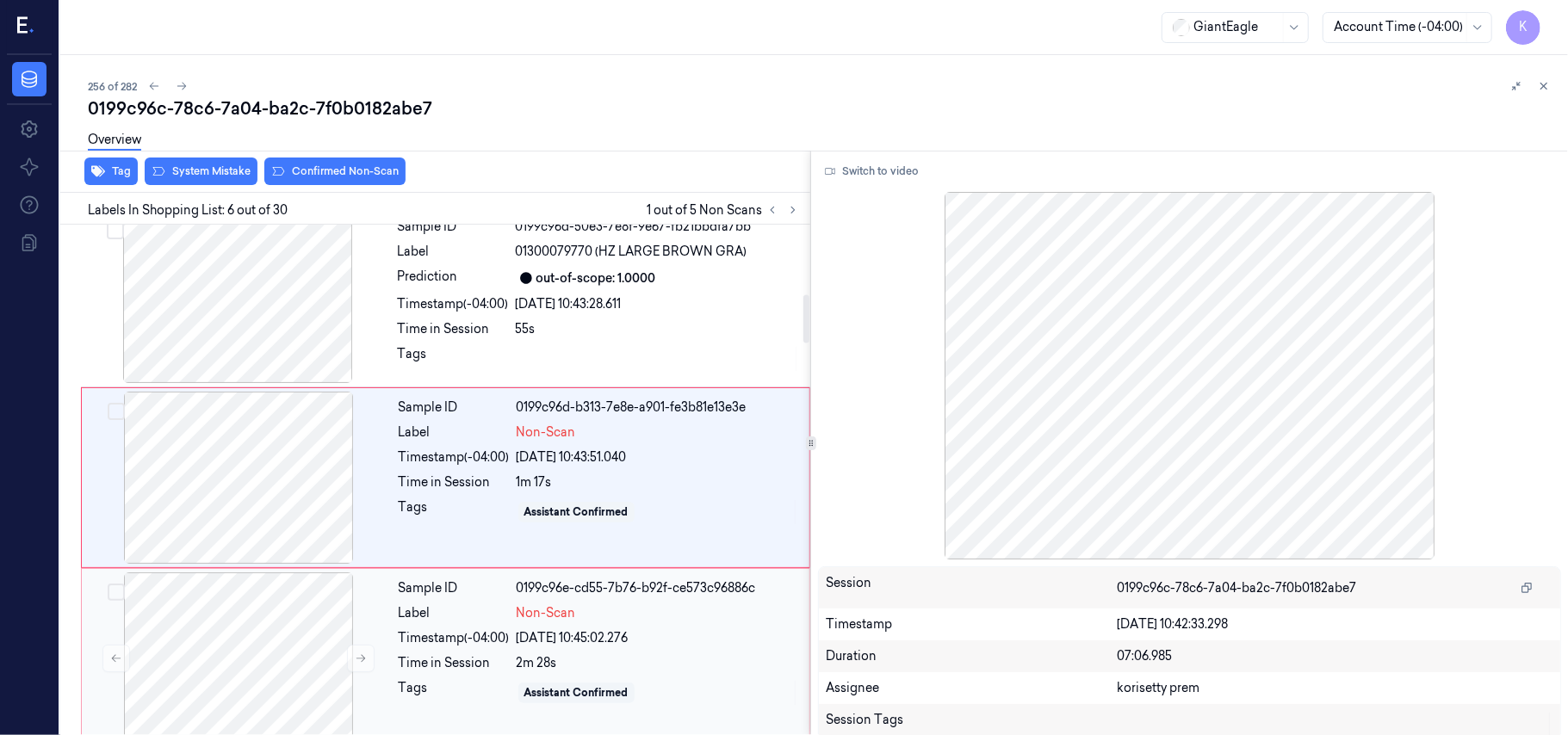
click at [572, 575] on div "Sample ID 0199c96e-cd55-7b76-b92f-ce573c96886c Label Non-Scan Timestamp (-04:00…" at bounding box center [599, 658] width 414 height 172
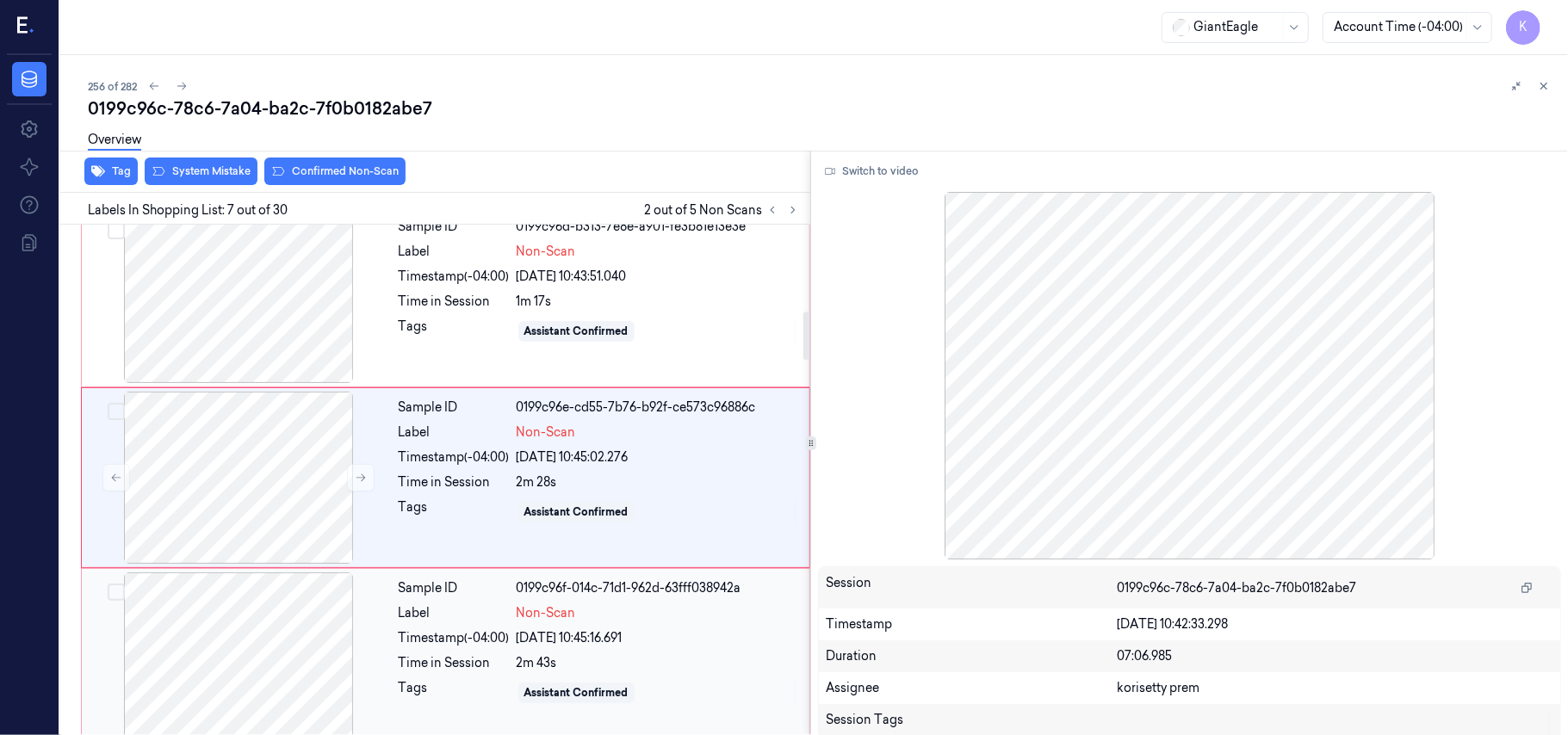
click at [577, 587] on div "0199c96f-014c-71d1-962d-63fff038942a" at bounding box center [657, 589] width 283 height 18
click at [592, 638] on div "[DATE] 10:45:16.991" at bounding box center [657, 638] width 283 height 18
click at [597, 671] on div "3m 11s" at bounding box center [657, 662] width 283 height 18
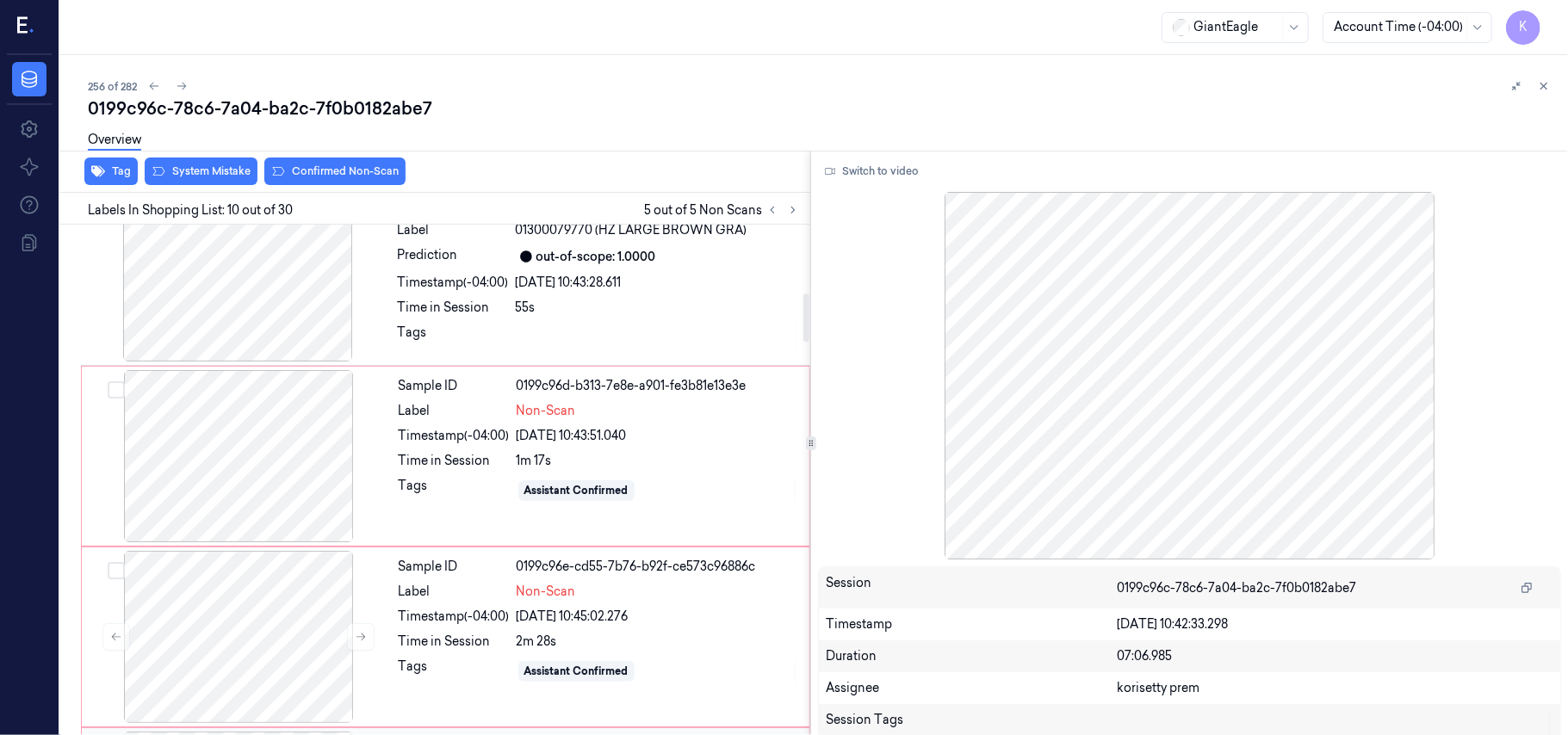
scroll to position [662, 0]
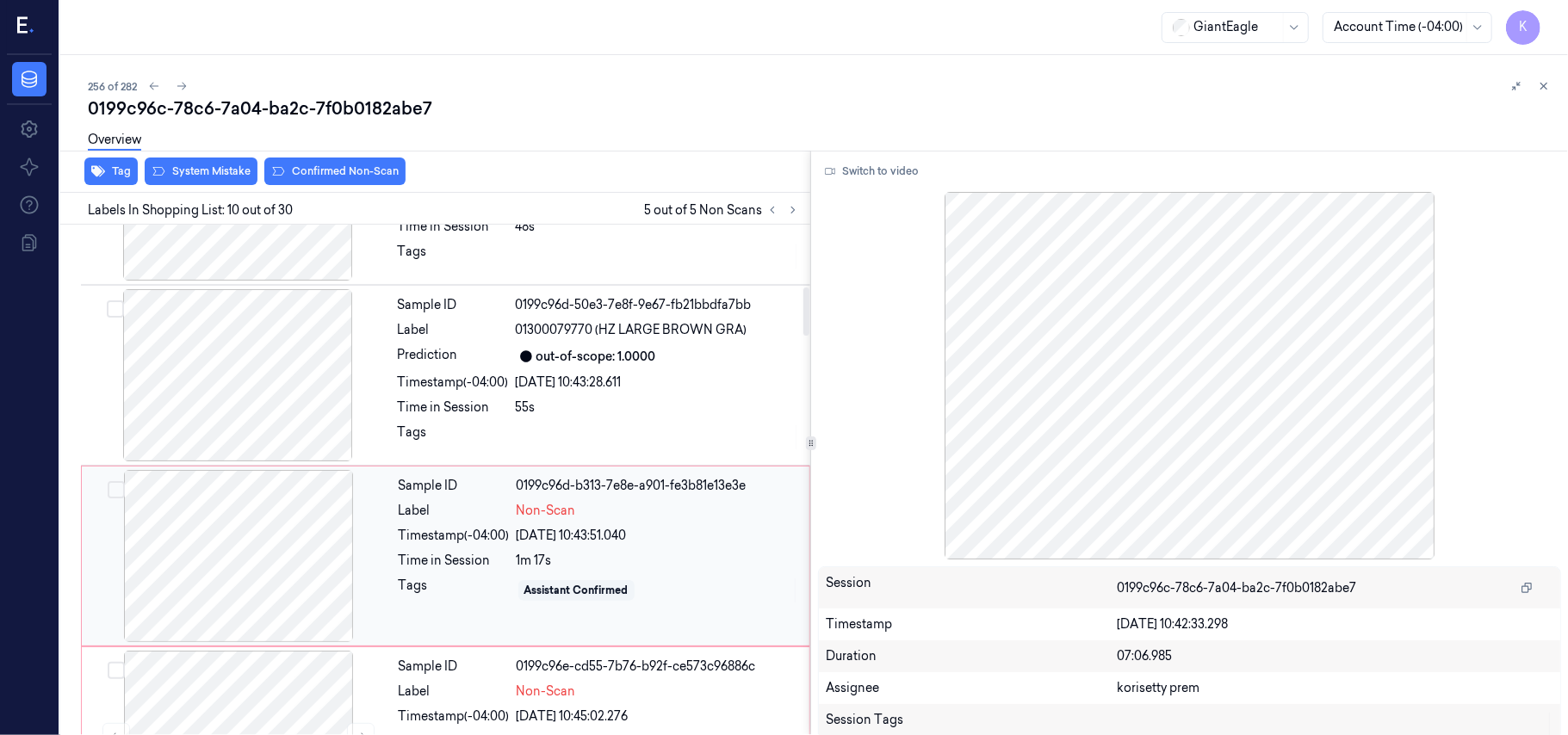
click at [670, 518] on div "Non-Scan" at bounding box center [657, 511] width 283 height 18
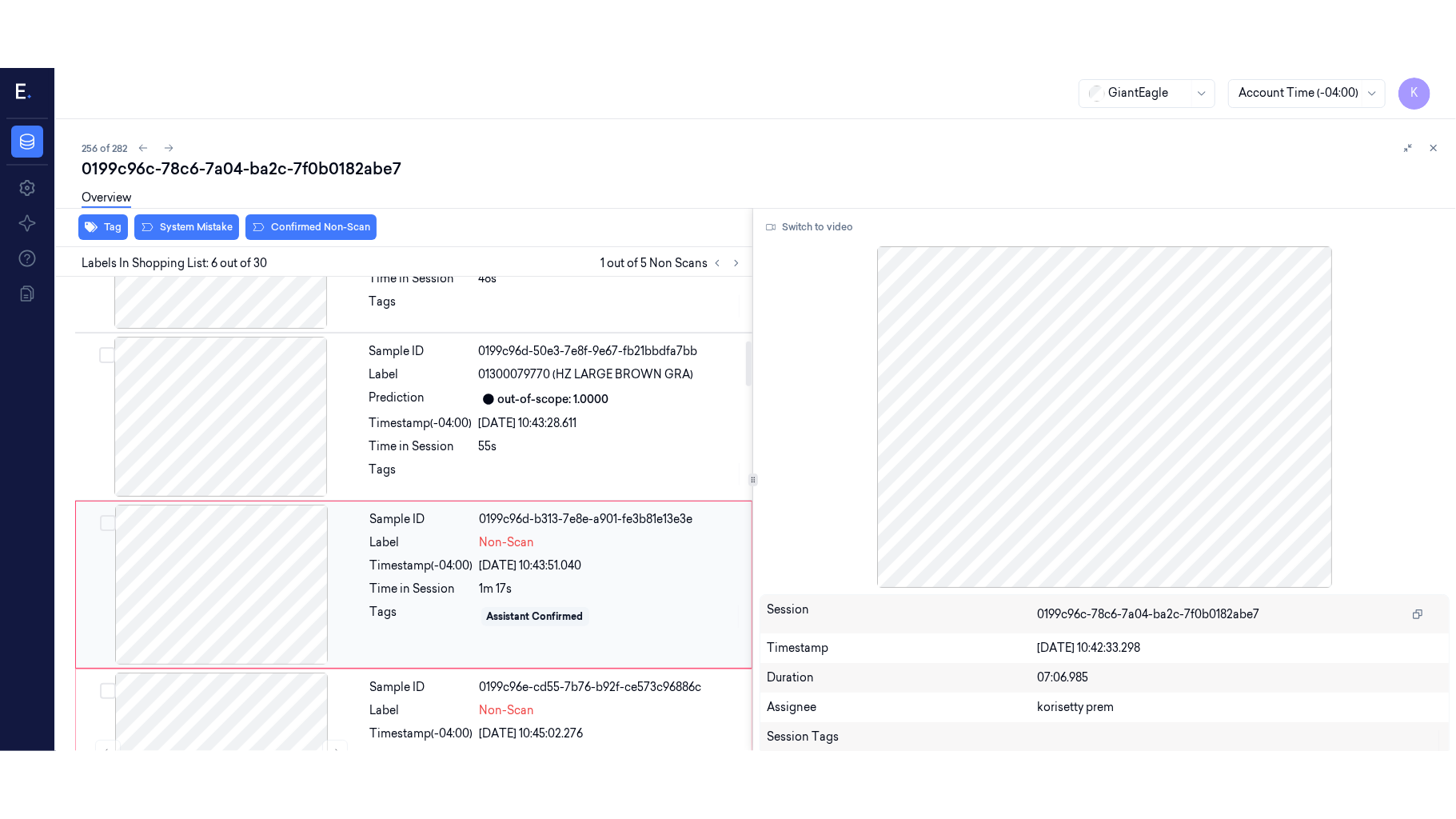
scroll to position [688, 0]
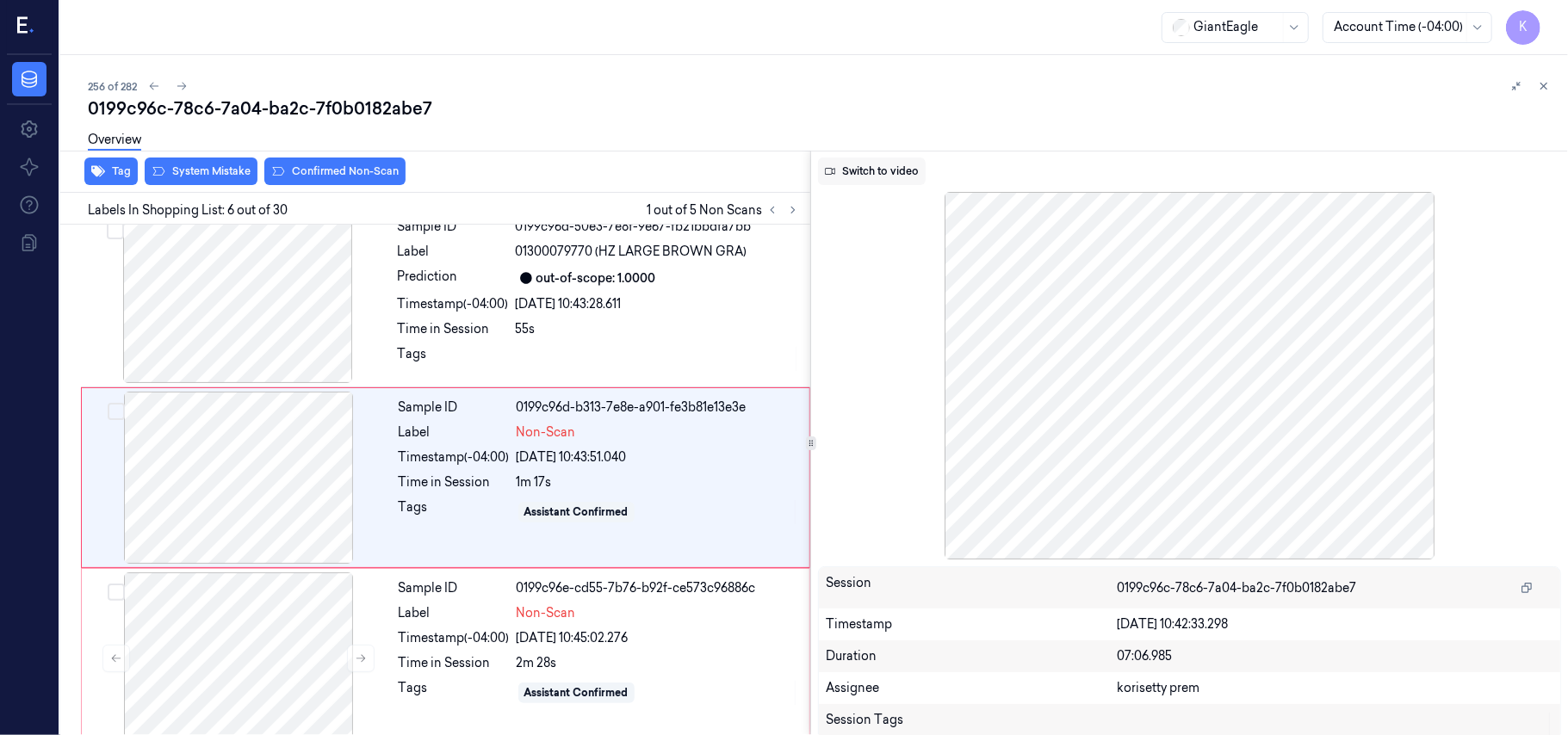
click at [862, 168] on button "Switch to video" at bounding box center [872, 171] width 108 height 27
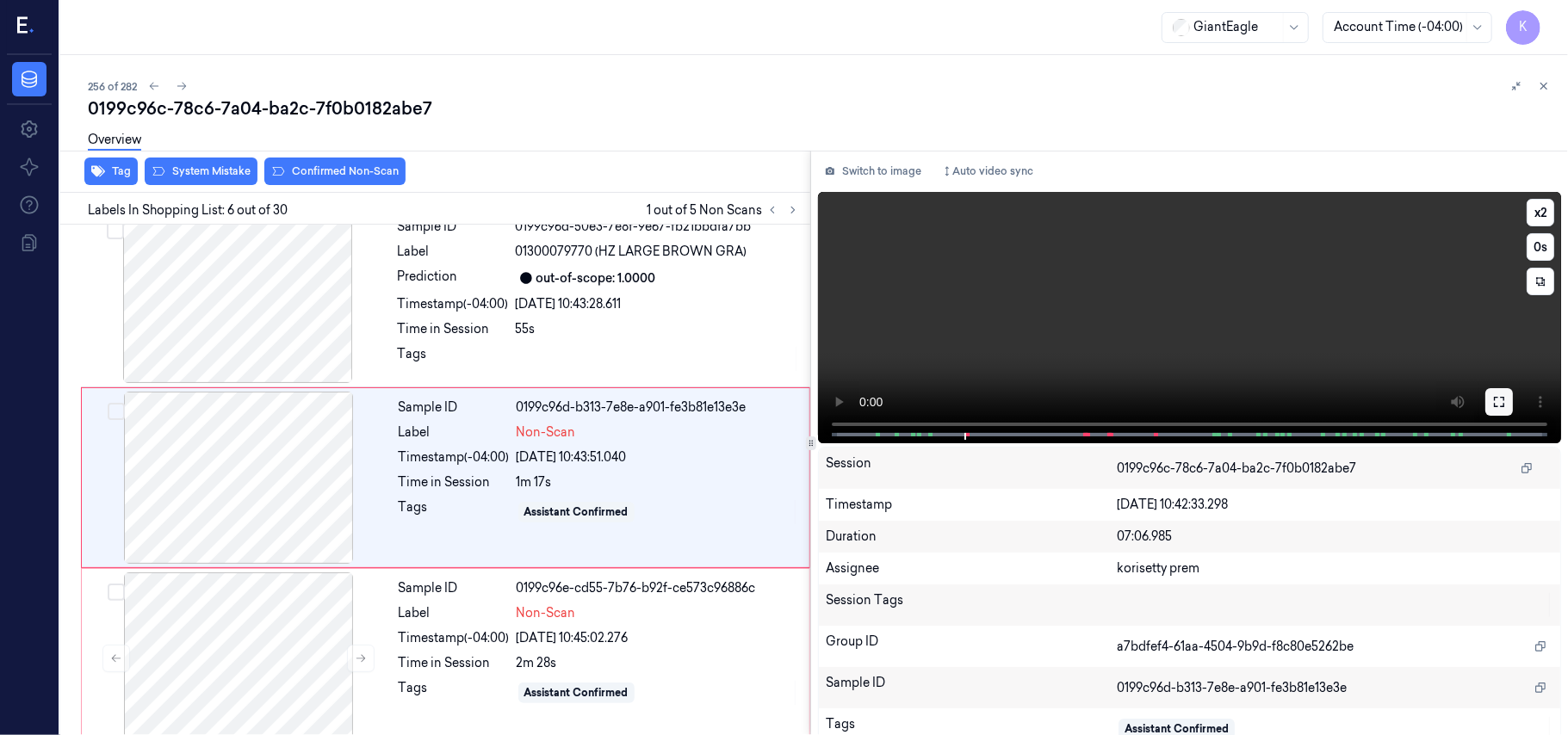
click at [1485, 406] on button at bounding box center [1498, 402] width 27 height 27
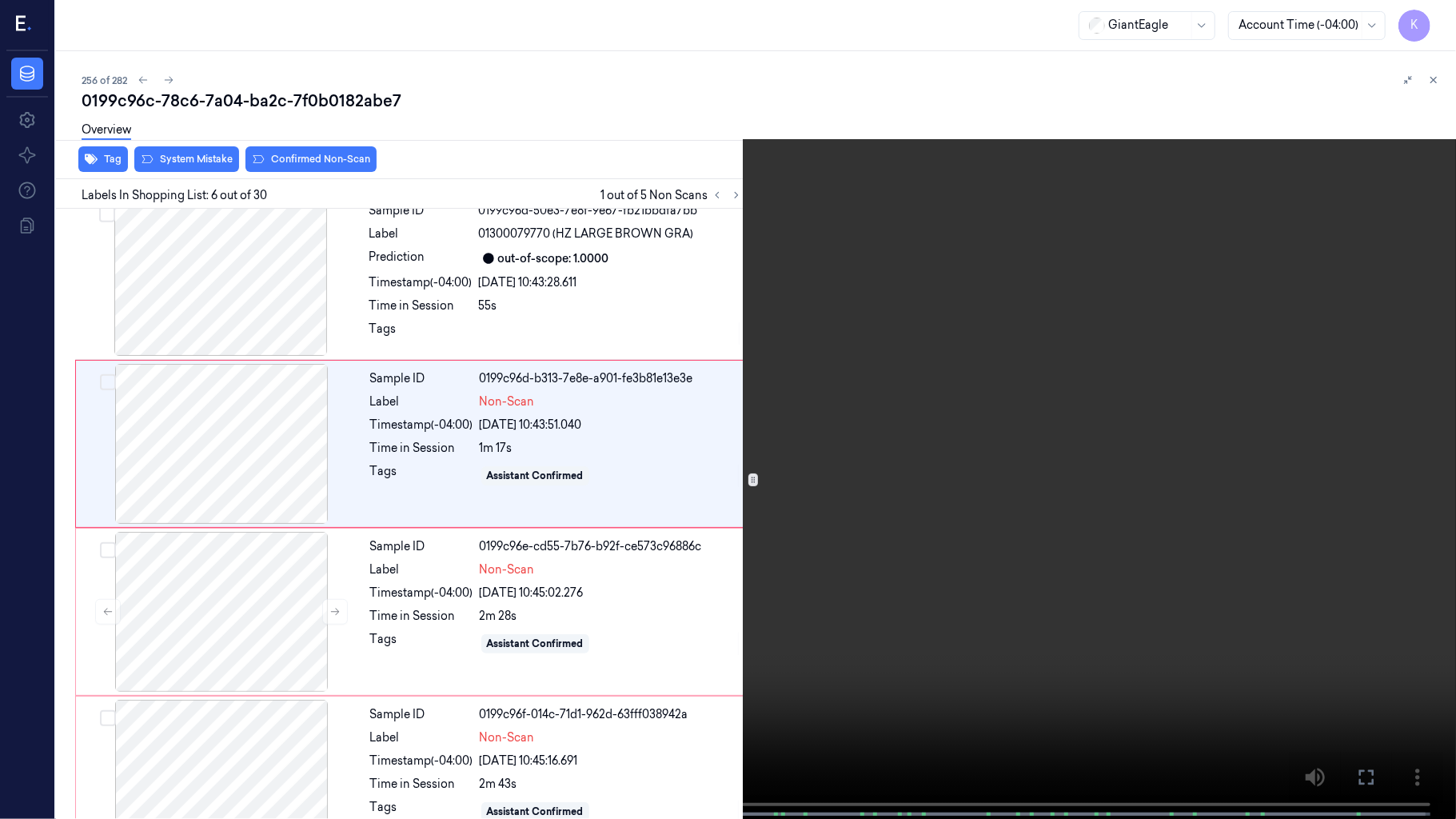
click at [858, 590] on video at bounding box center [728, 411] width 1456 height 822
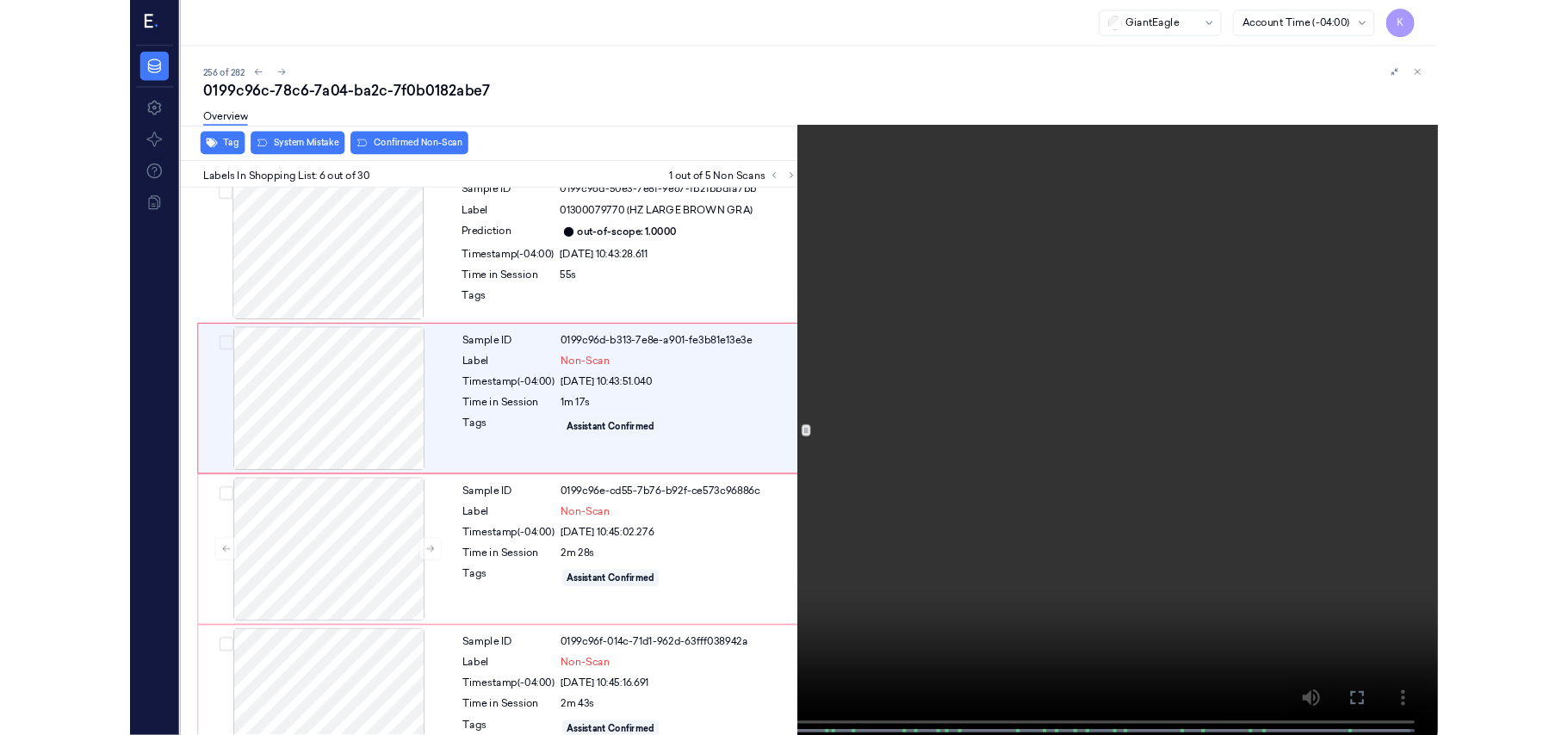
scroll to position [668, 0]
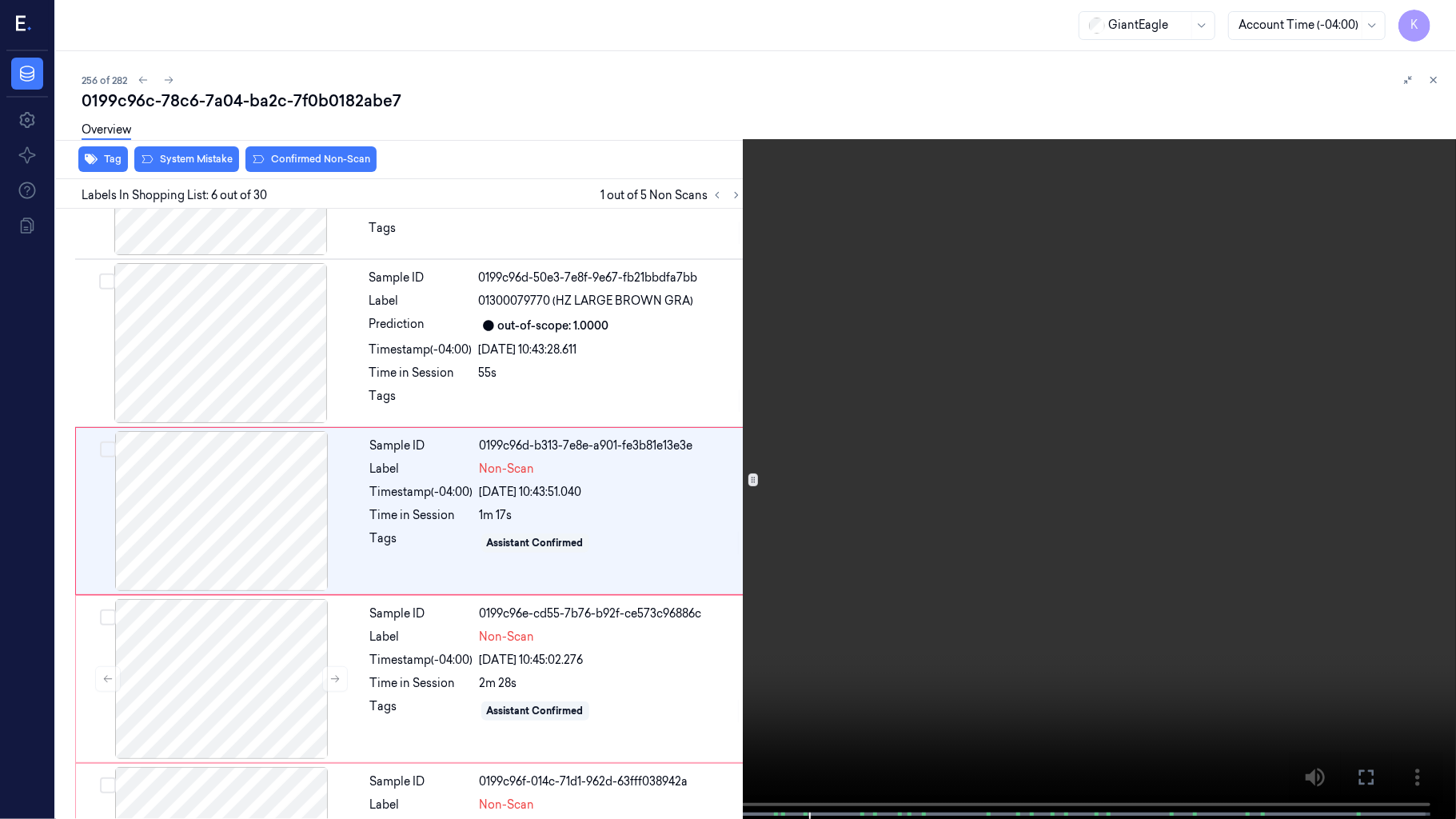
click at [1034, 244] on video at bounding box center [728, 411] width 1456 height 822
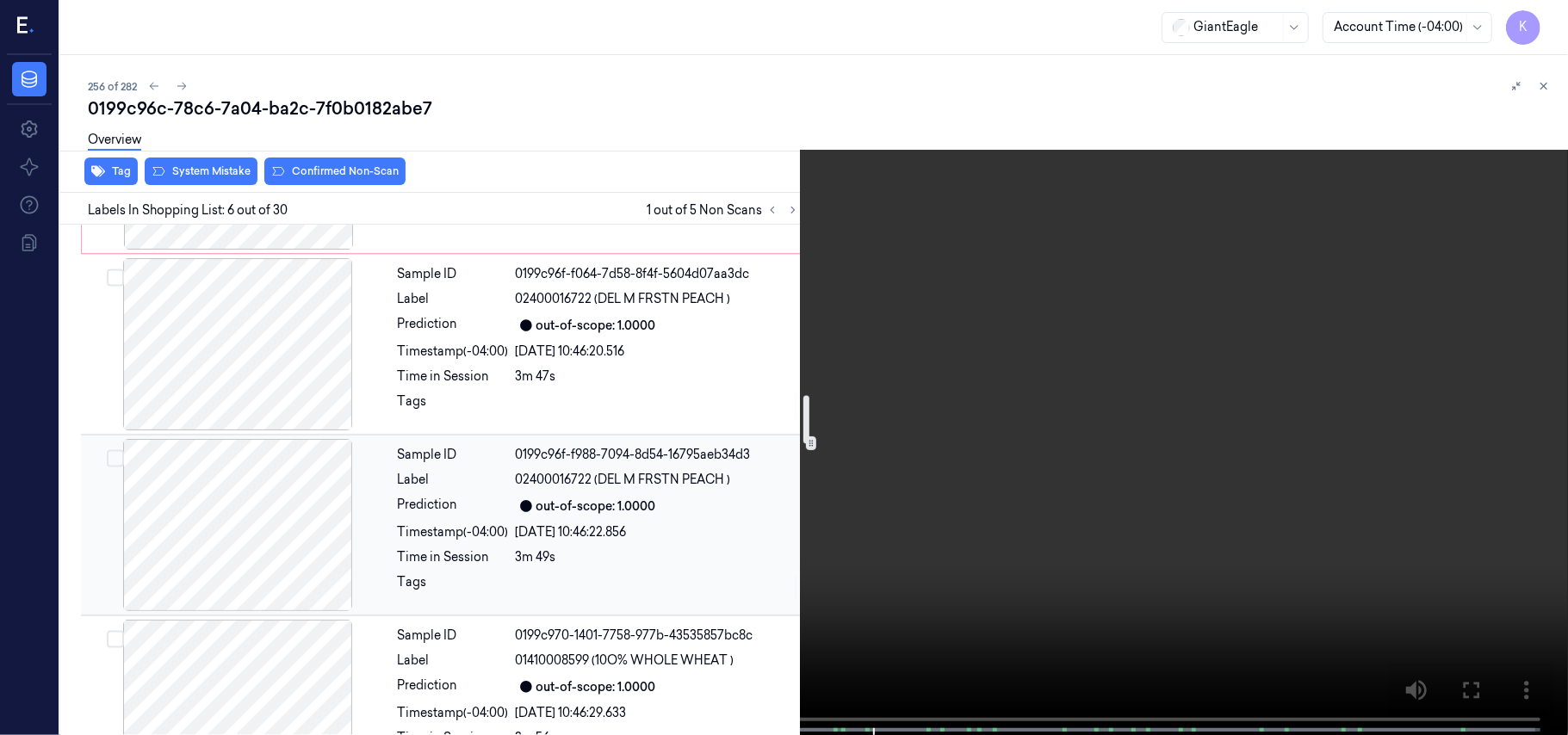
scroll to position [1816, 0]
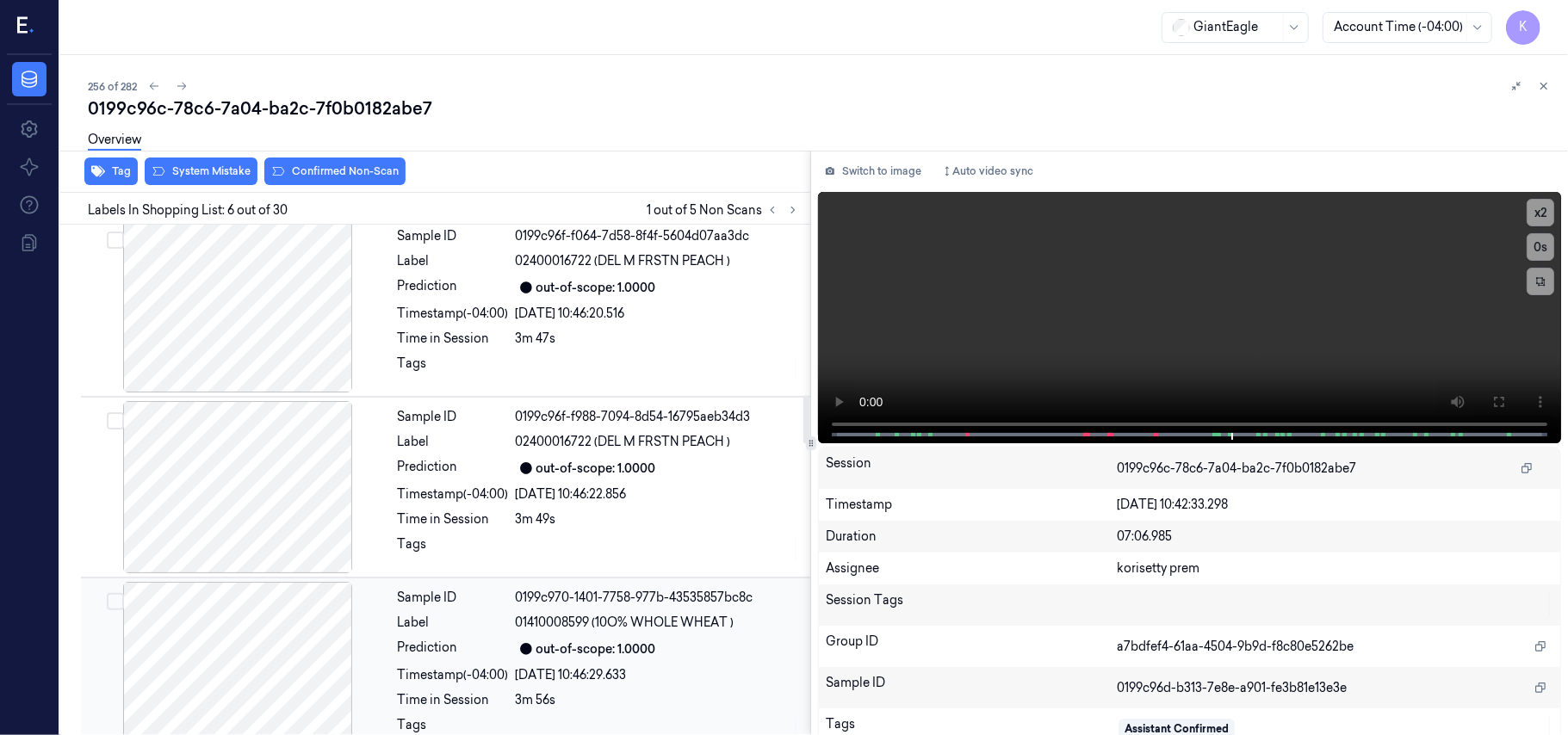
click at [587, 653] on div "out-of-scope: 1.0000" at bounding box center [596, 650] width 120 height 18
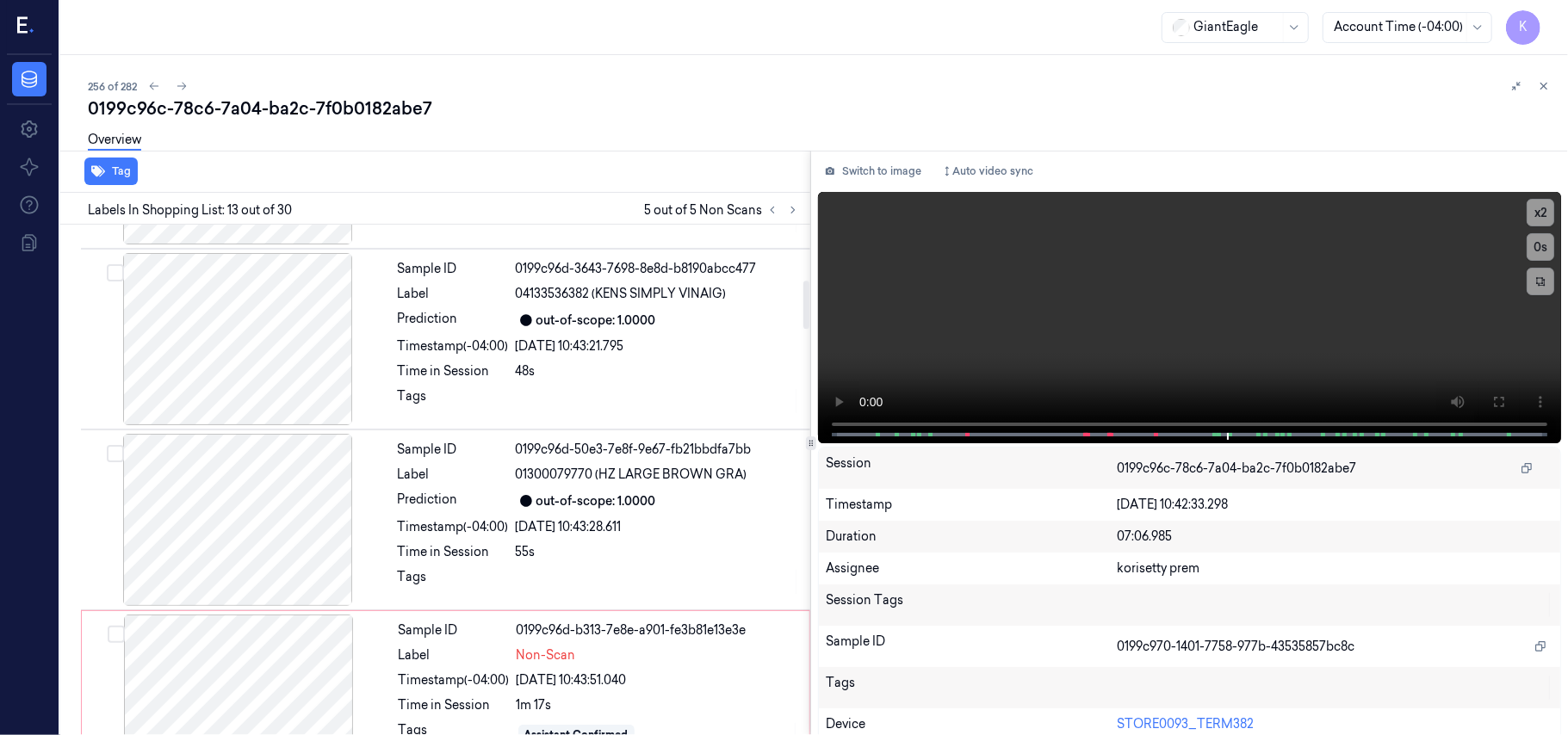
scroll to position [747, 0]
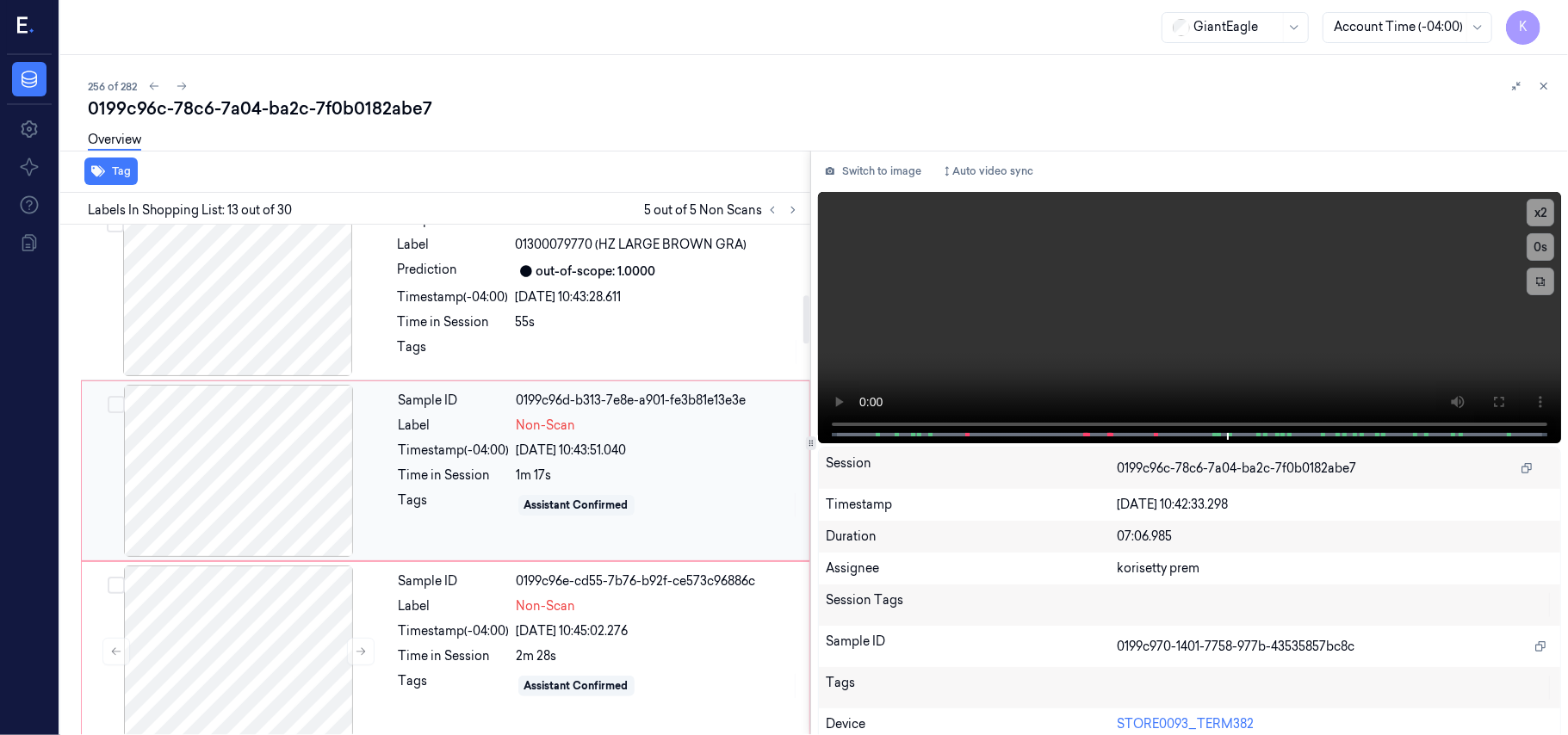
click at [589, 459] on div "[DATE] 10:43:51.040" at bounding box center [657, 451] width 283 height 18
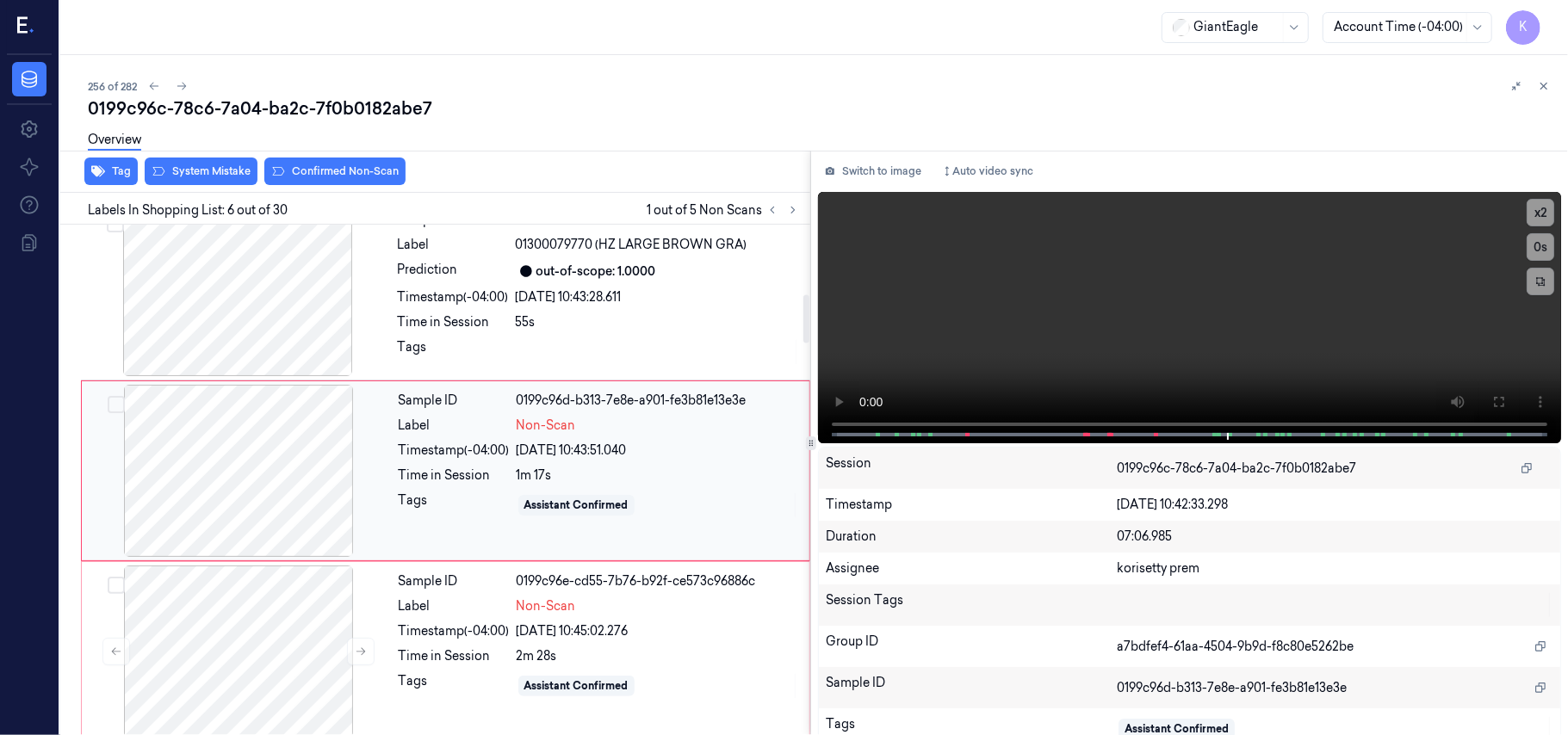
scroll to position [740, 0]
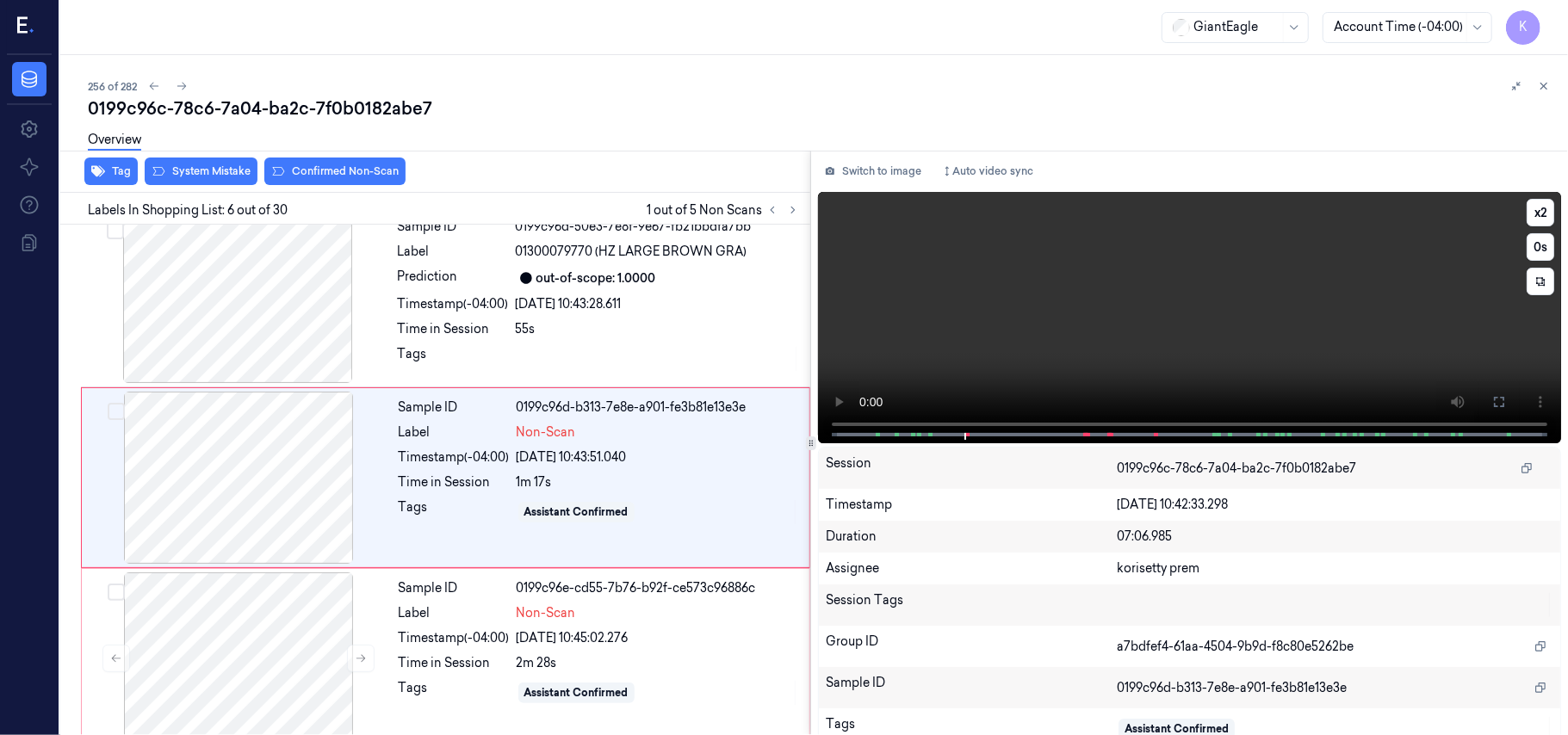
click at [1219, 284] on video at bounding box center [1190, 318] width 743 height 252
click at [435, 521] on div "Tags" at bounding box center [453, 513] width 111 height 27
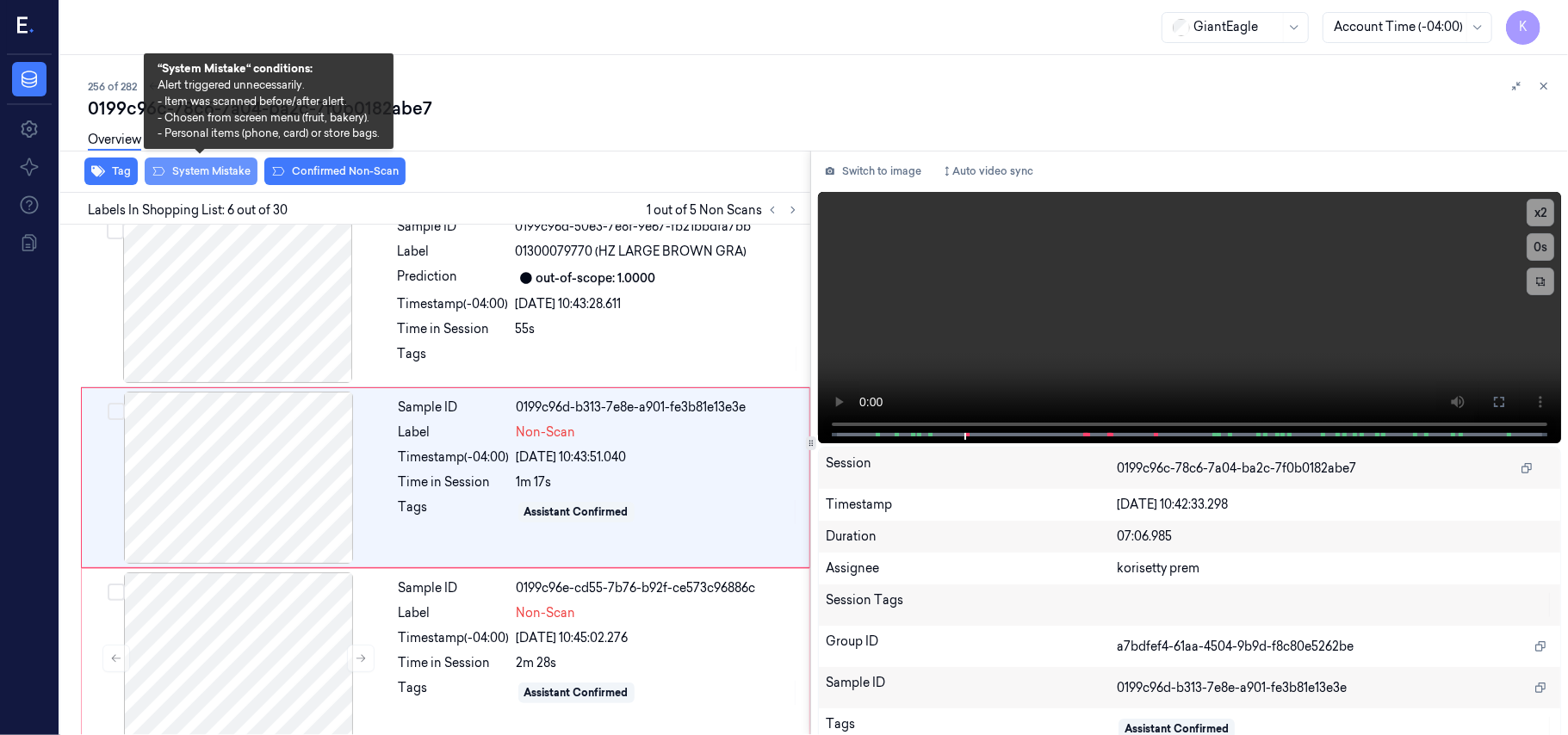
click at [225, 174] on button "System Mistake" at bounding box center [200, 171] width 113 height 27
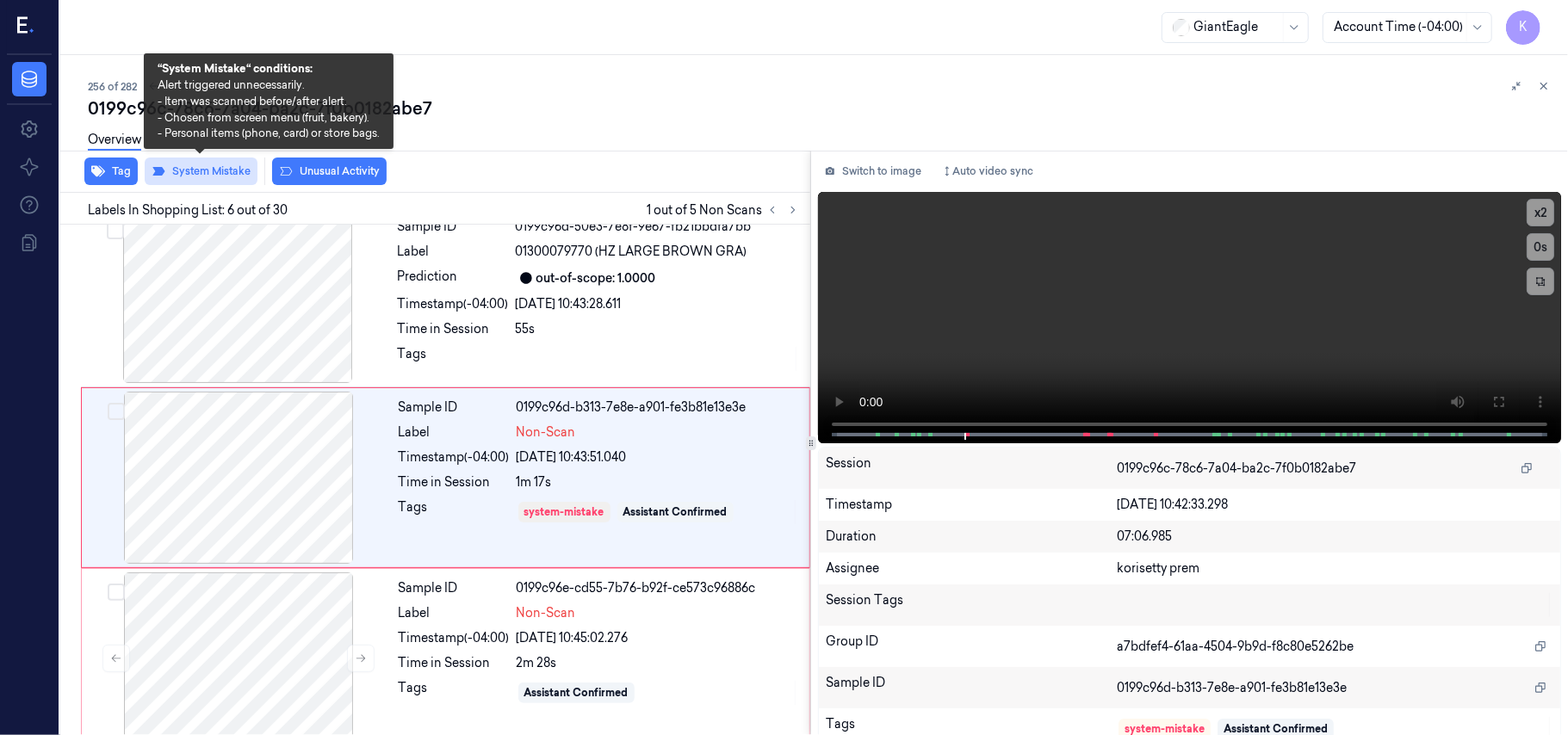
click at [225, 174] on button "System Mistake" at bounding box center [200, 171] width 113 height 27
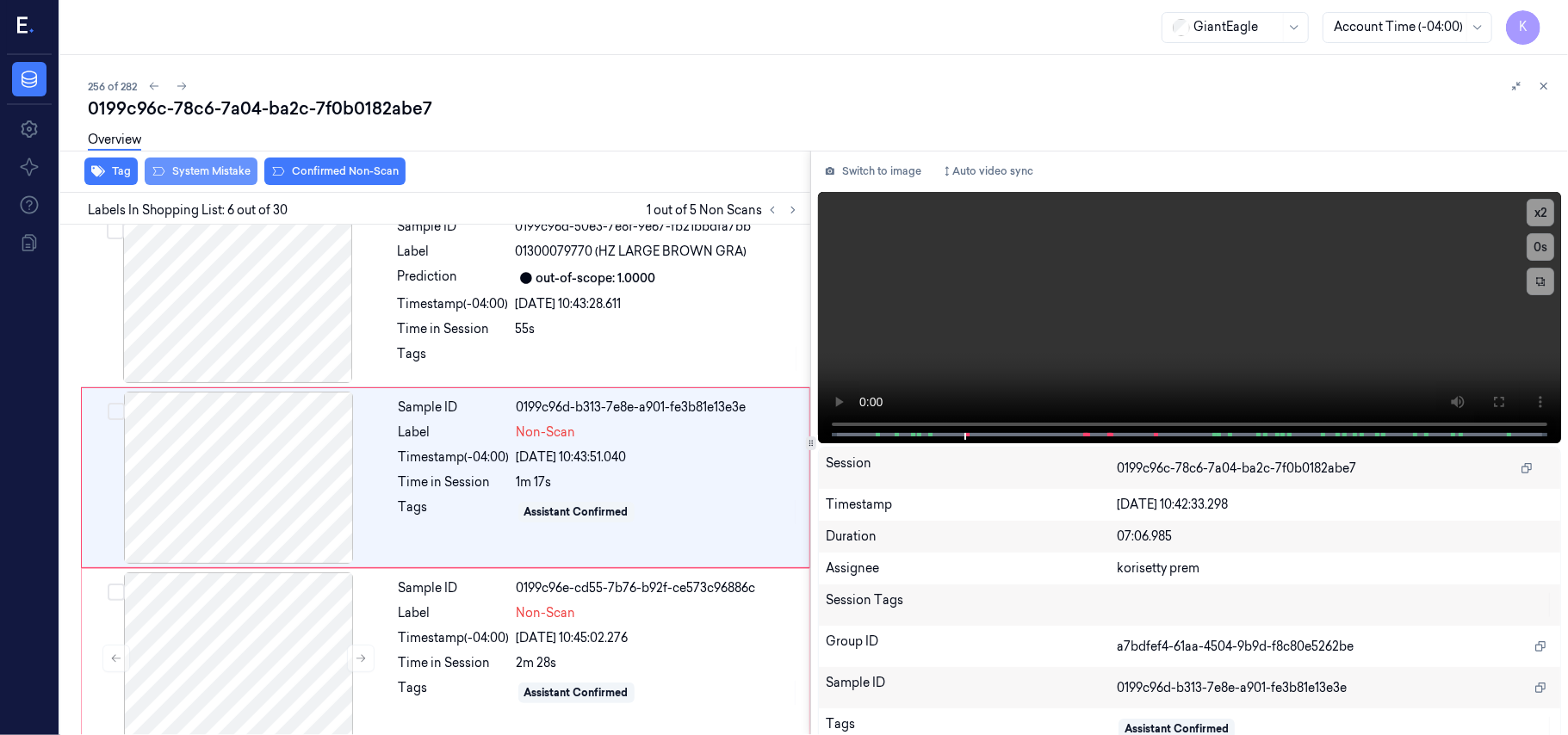
click at [338, 169] on button "Confirmed Non-Scan" at bounding box center [335, 171] width 141 height 27
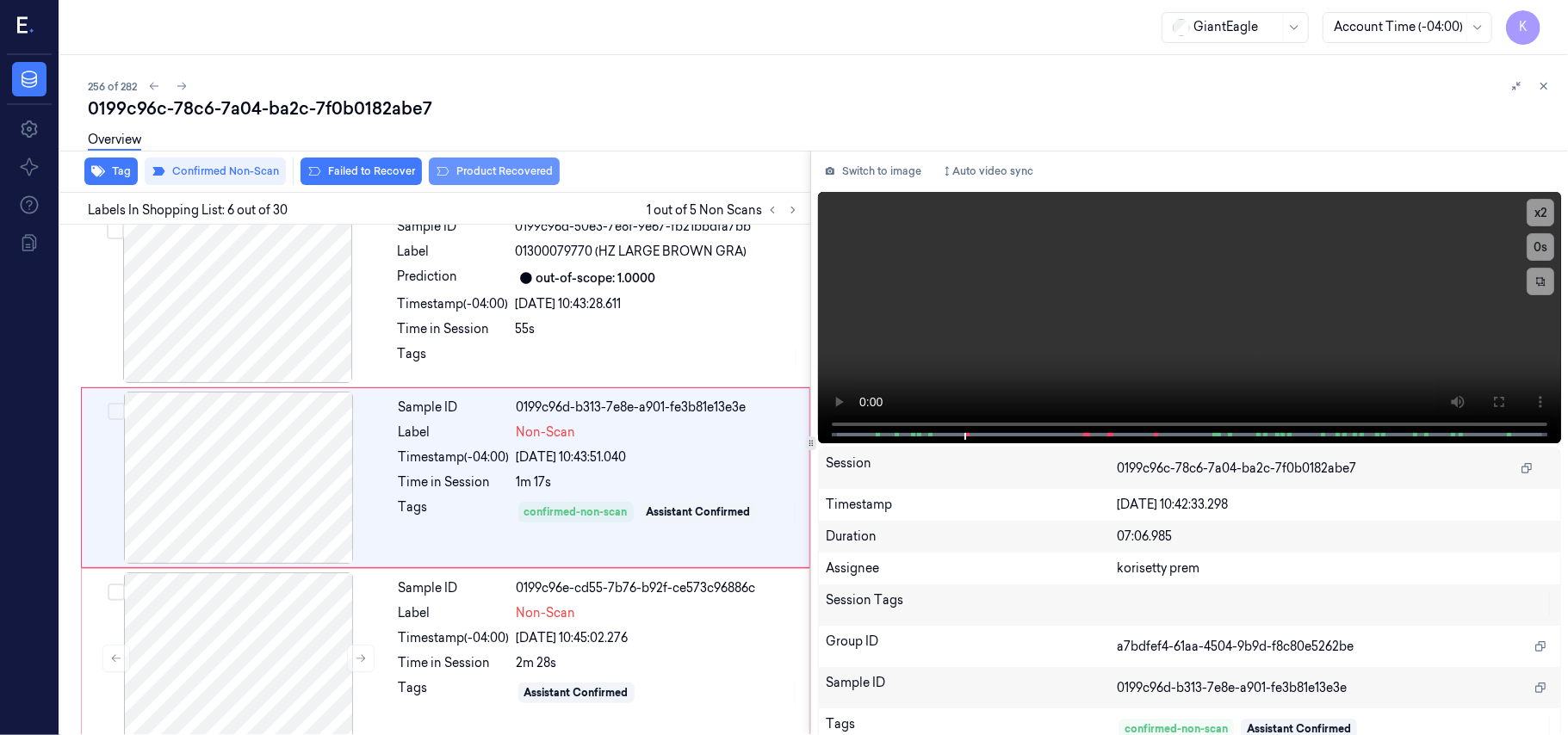
click at [473, 174] on button "Product Recovered" at bounding box center [493, 171] width 131 height 27
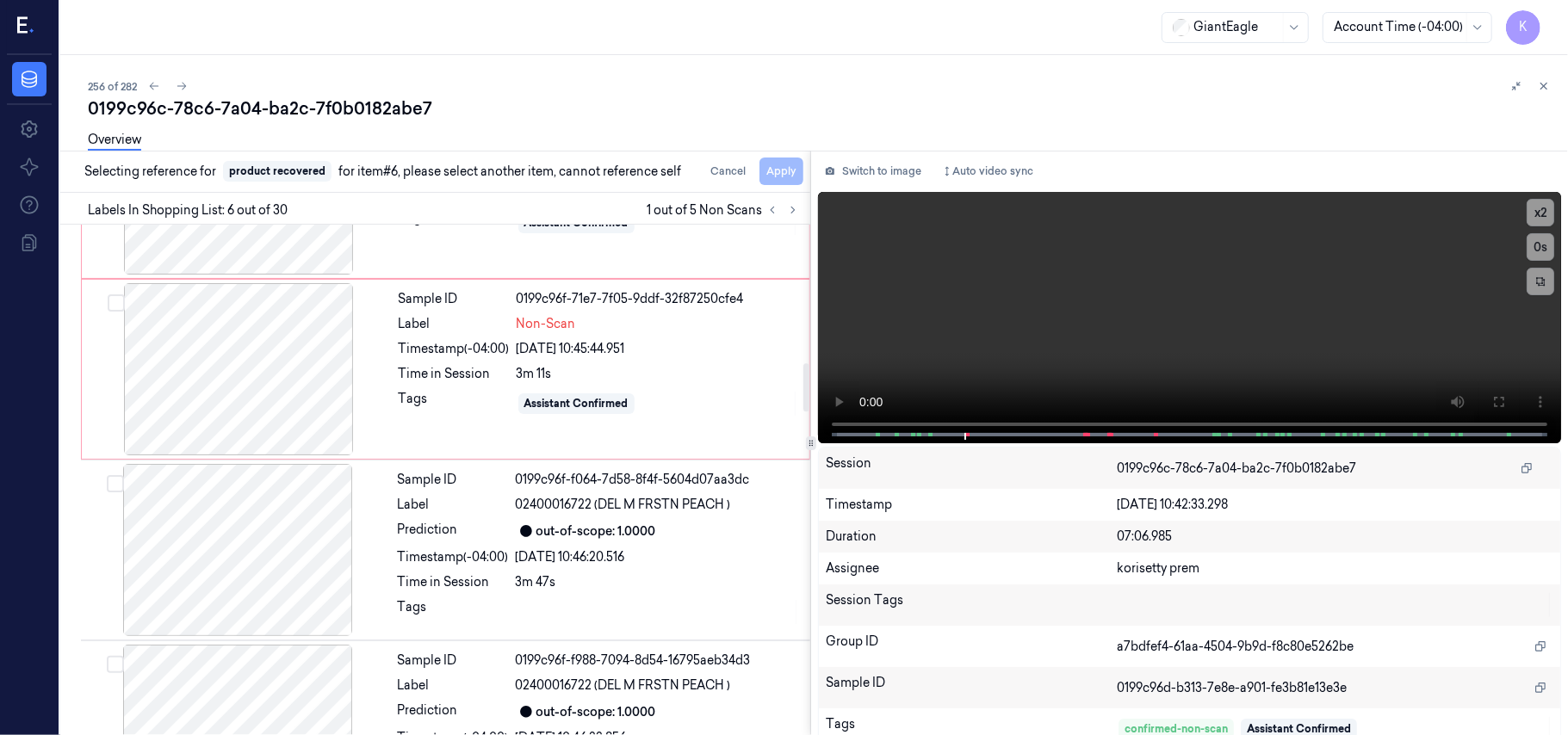
scroll to position [1659, 0]
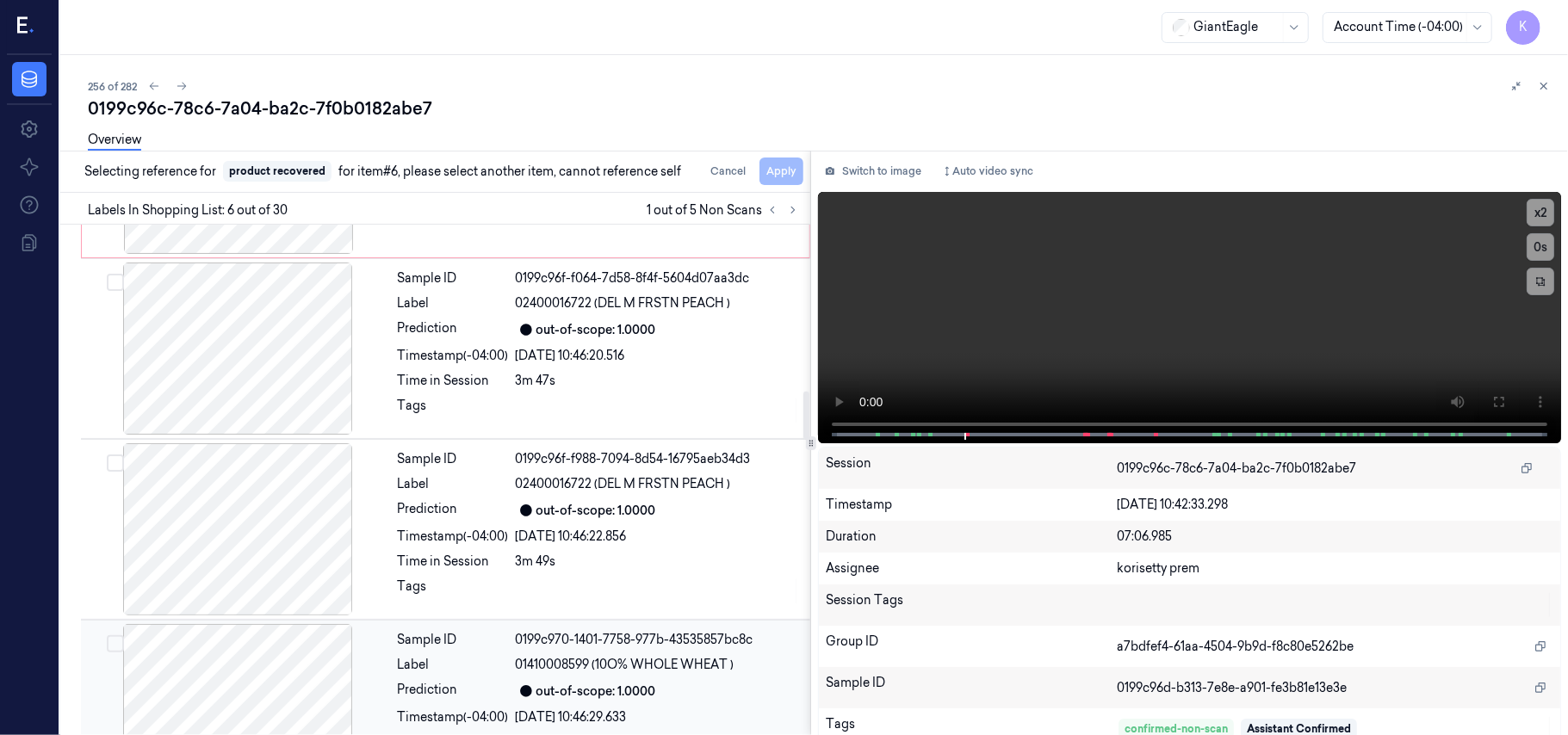
click at [654, 684] on div "Sample ID 0199c970-1401-7758-977b-43535857bc8c Label 01410008599 (10O% WHOLE WH…" at bounding box center [599, 710] width 416 height 172
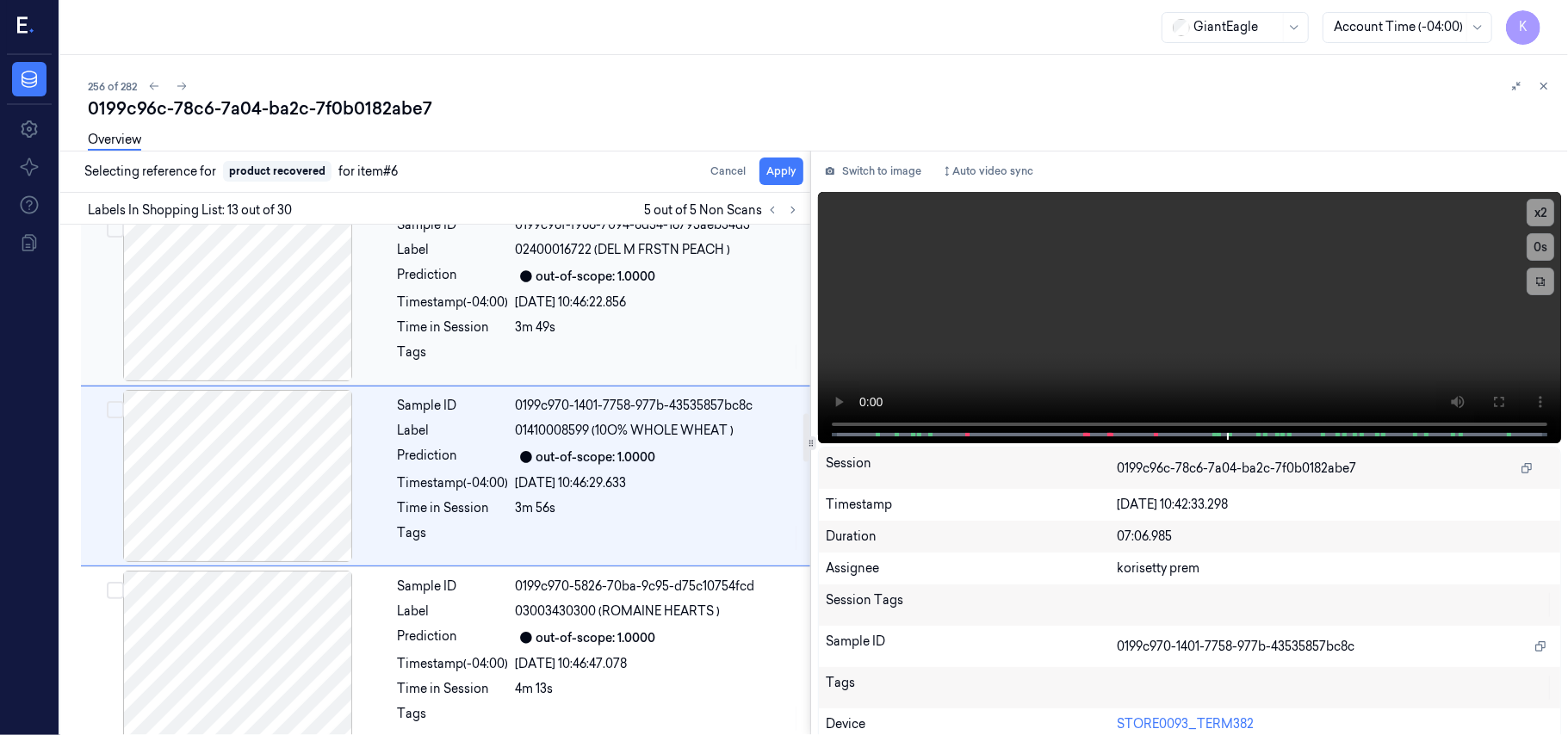
scroll to position [2009, 0]
click at [773, 176] on button "Apply" at bounding box center [782, 171] width 44 height 27
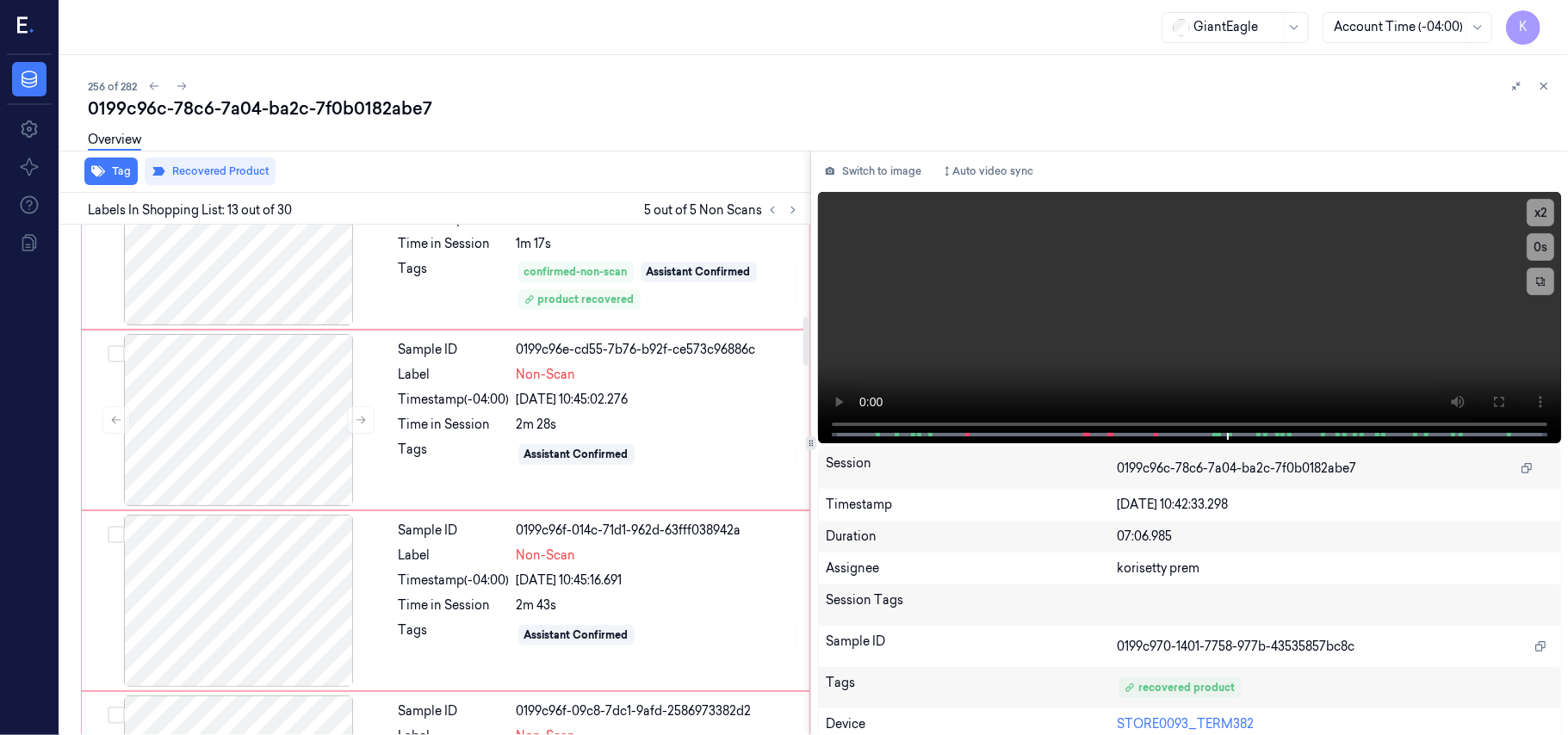
scroll to position [977, 0]
click at [587, 420] on div "Sample ID 0199c96e-cd55-7b76-b92f-ce573c96886c Label Non-Scan Timestamp (-04:00…" at bounding box center [599, 423] width 414 height 172
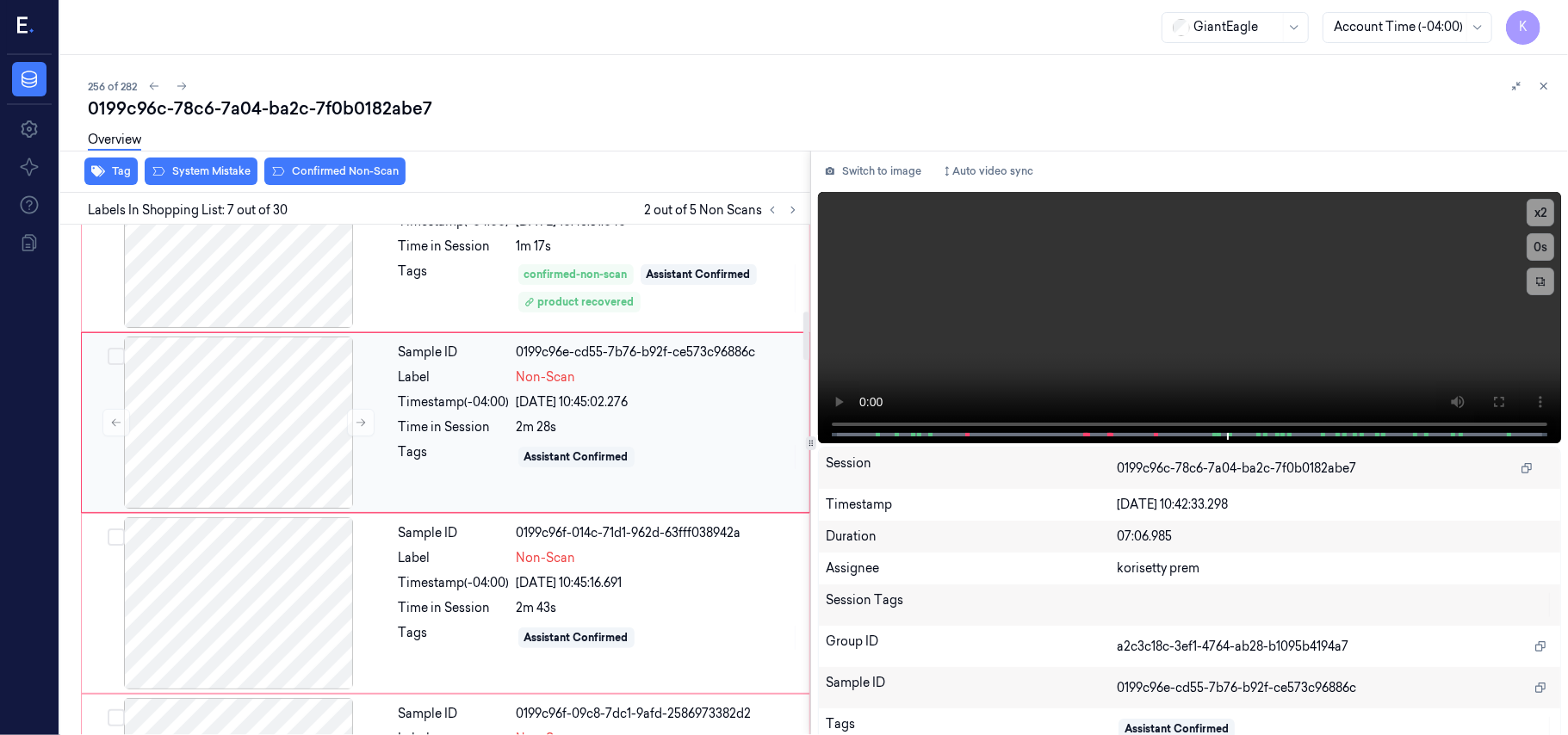
scroll to position [921, 0]
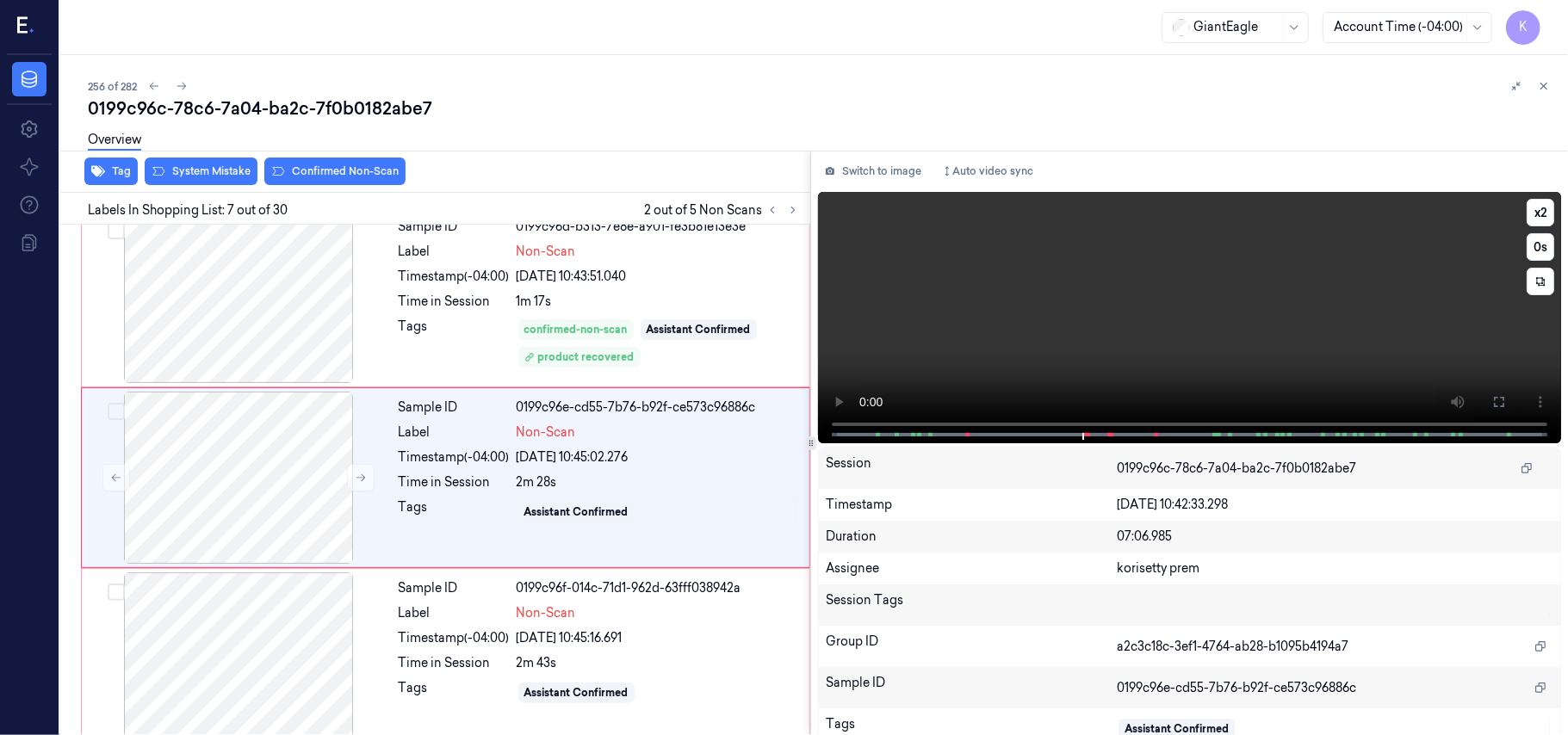
click at [1254, 315] on video at bounding box center [1190, 318] width 743 height 252
click at [470, 463] on div "Timestamp (-04:00)" at bounding box center [453, 458] width 111 height 18
click at [1092, 297] on video at bounding box center [1190, 318] width 743 height 252
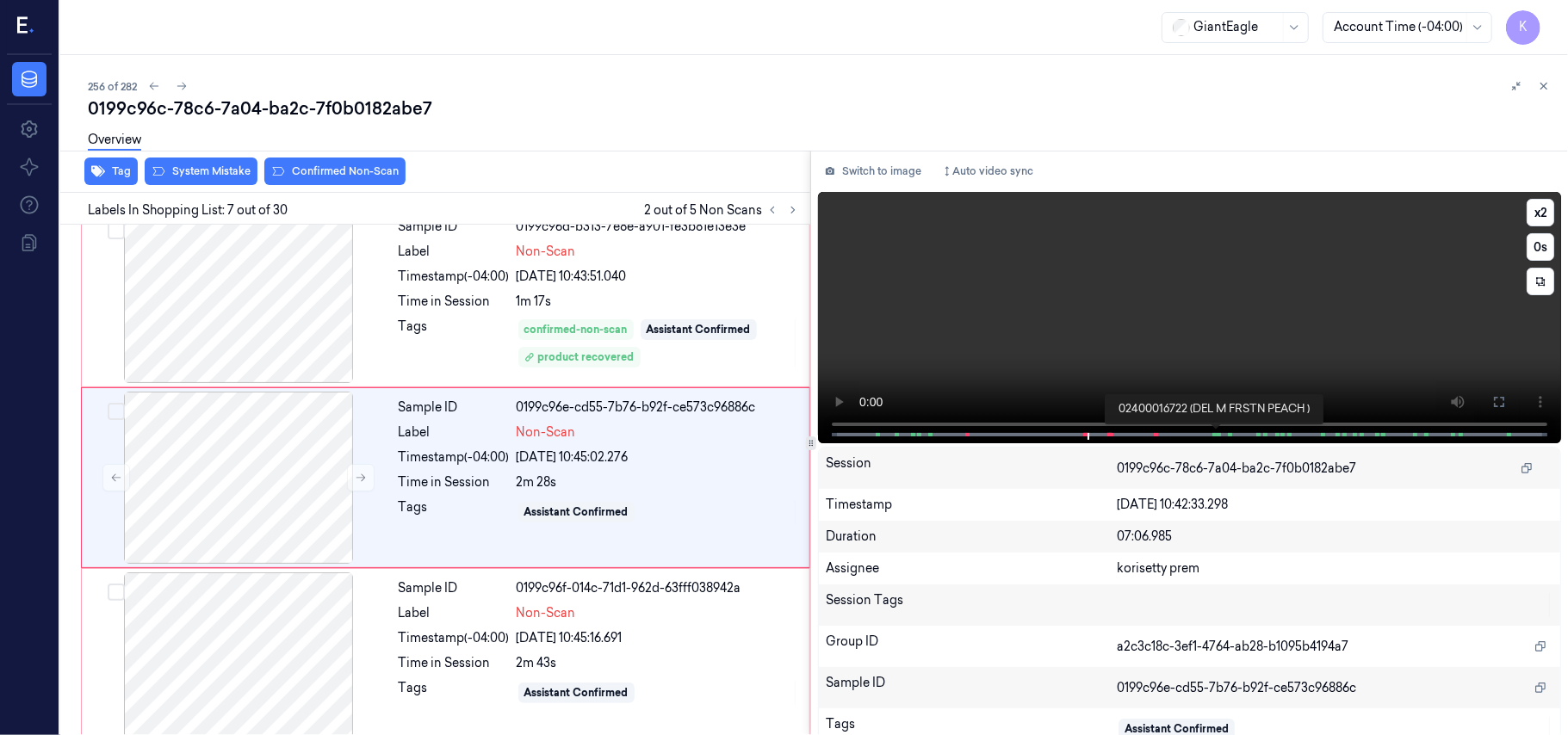
click at [1218, 430] on span at bounding box center [1219, 434] width 3 height 8
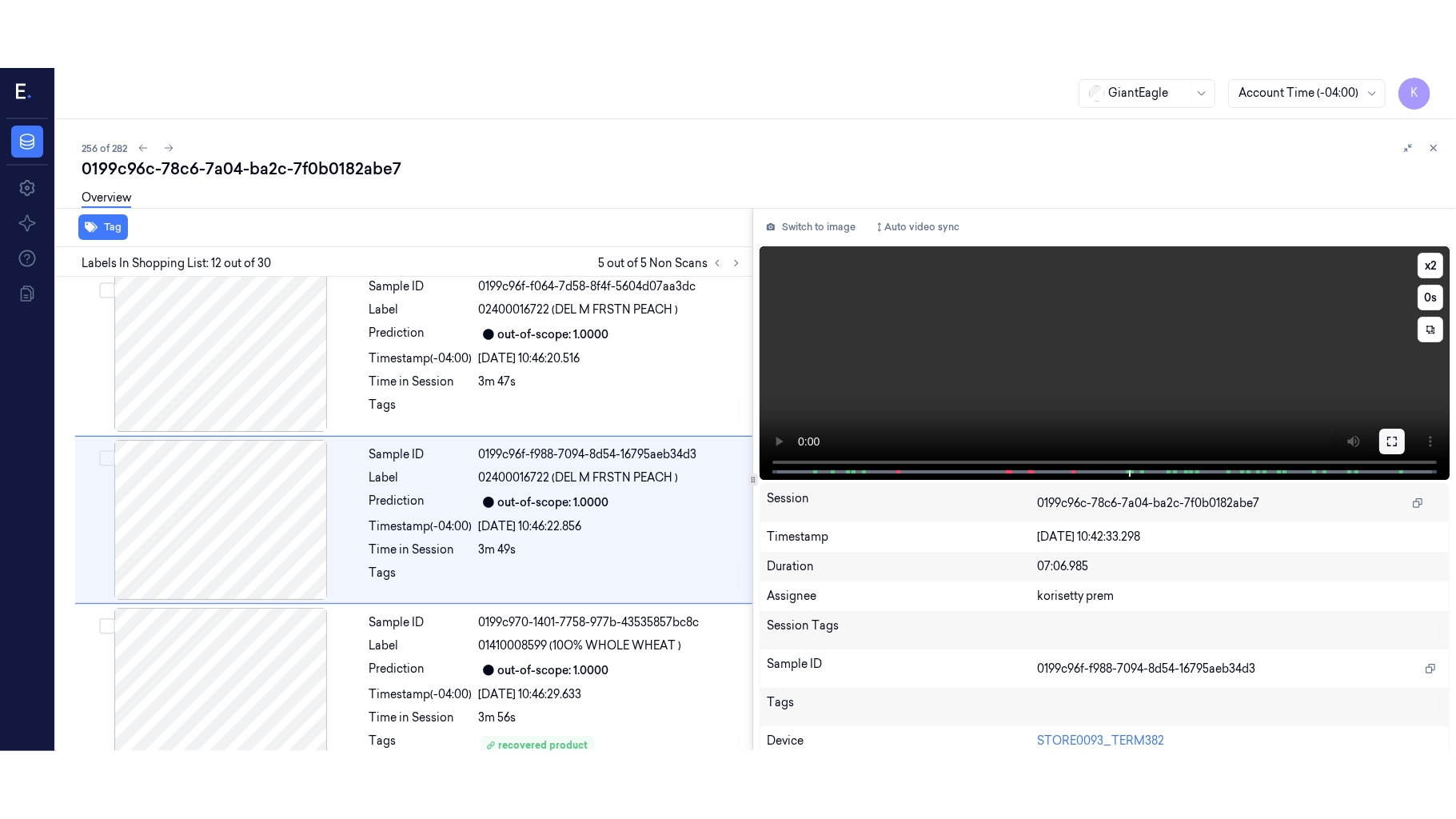
scroll to position [1699, 0]
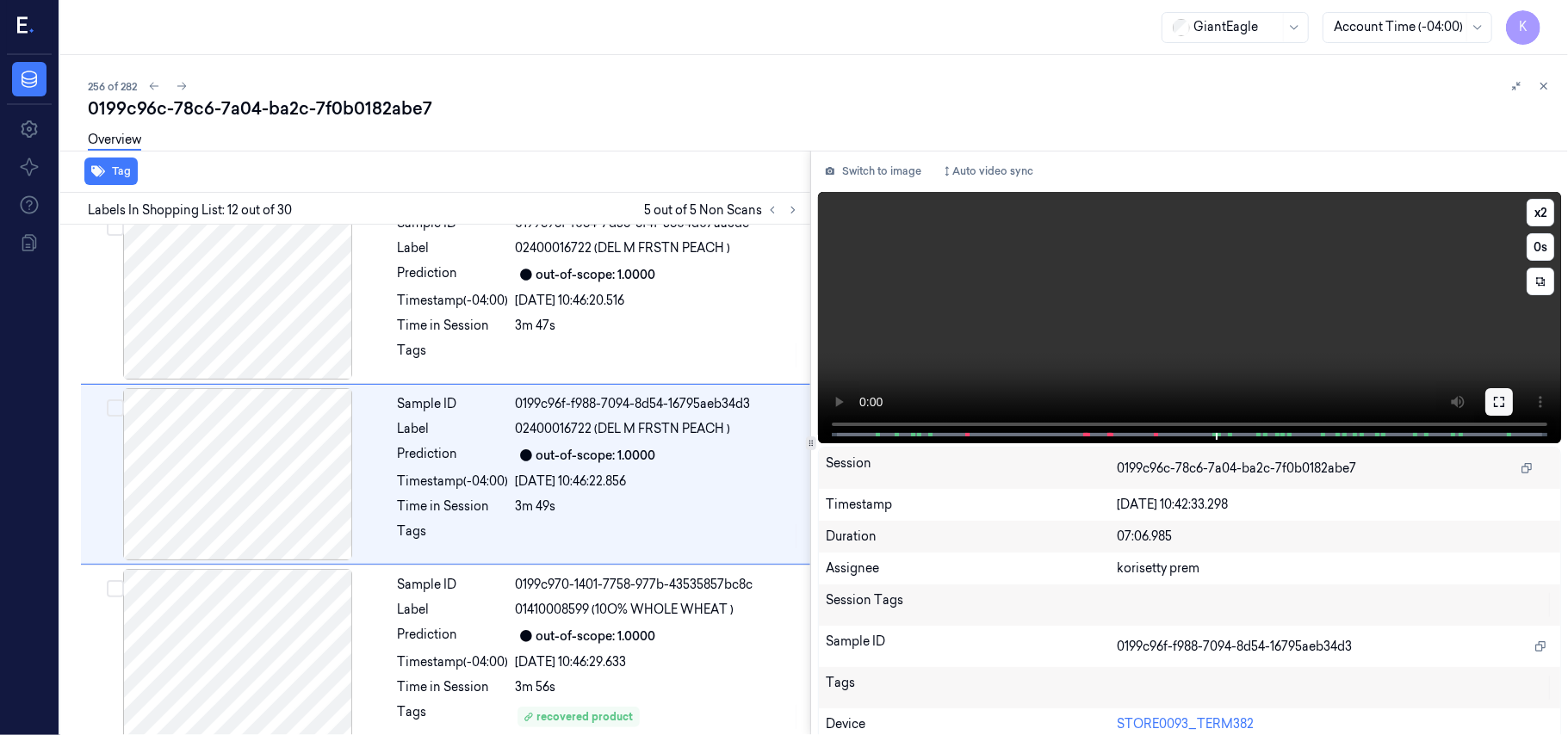
click at [1493, 404] on icon at bounding box center [1498, 402] width 14 height 14
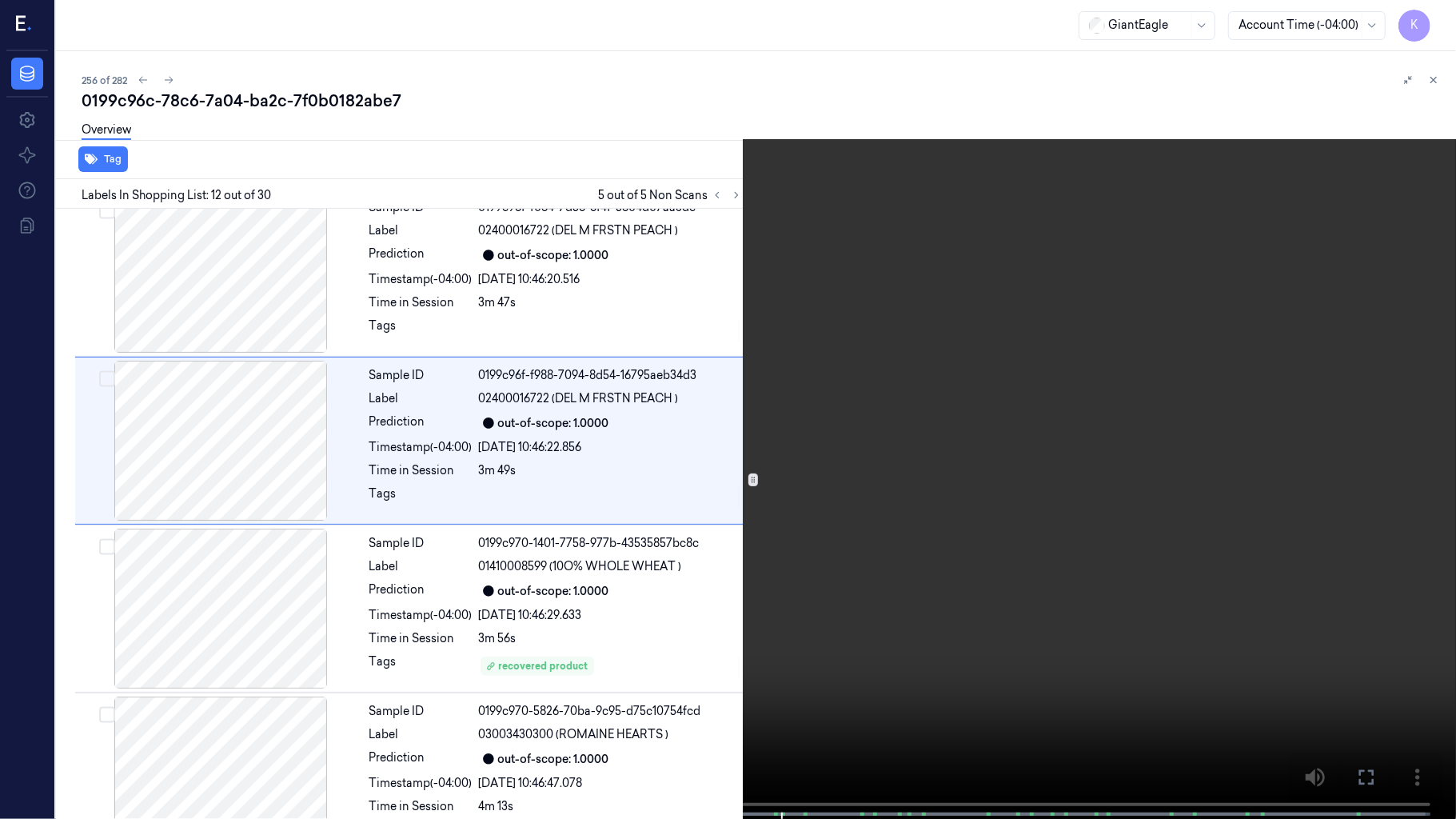
click at [909, 576] on video at bounding box center [728, 411] width 1456 height 822
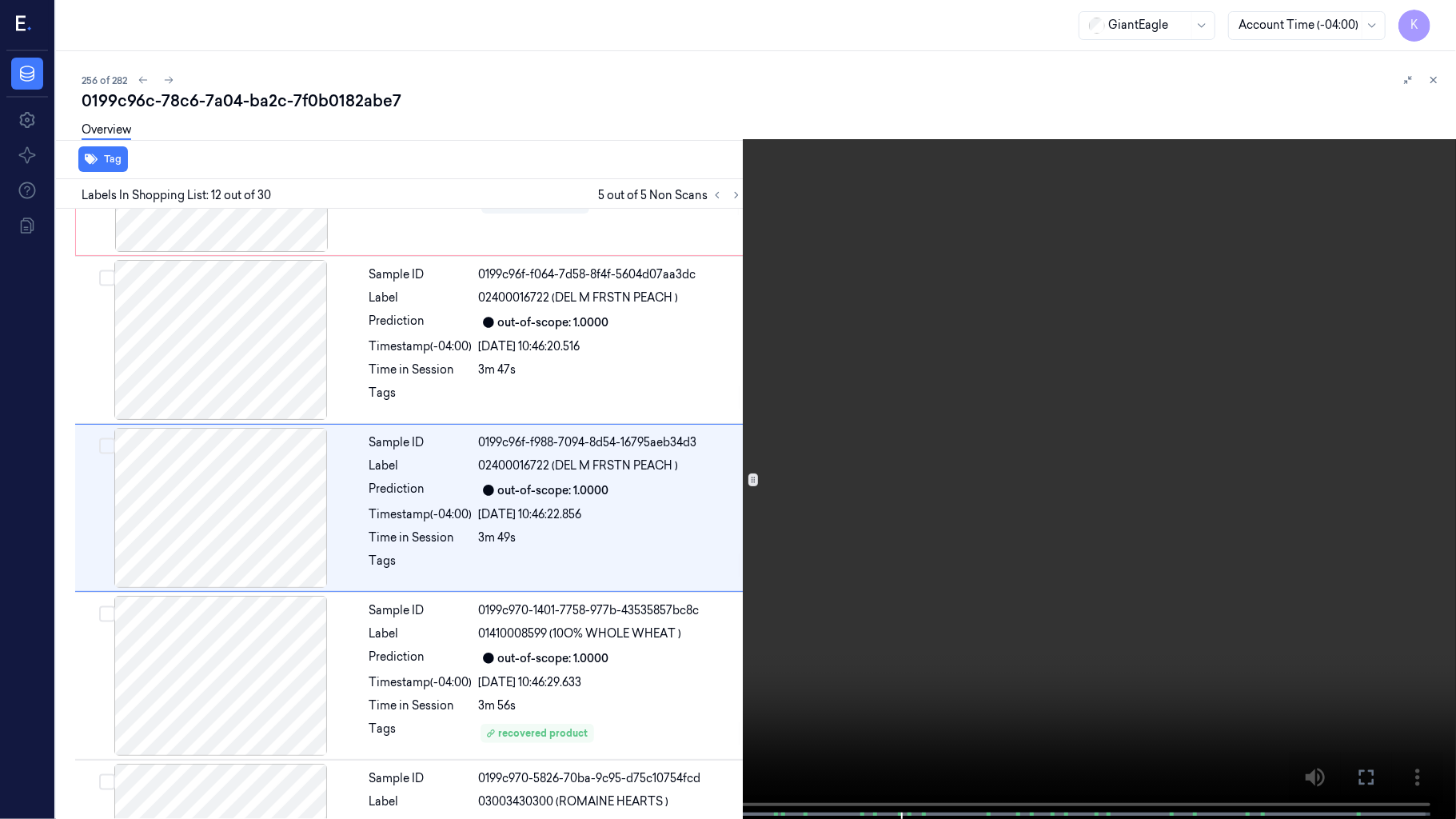
click at [827, 590] on video at bounding box center [728, 411] width 1456 height 822
click at [510, 667] on video at bounding box center [728, 411] width 1456 height 822
click at [519, 682] on span at bounding box center [520, 814] width 3 height 8
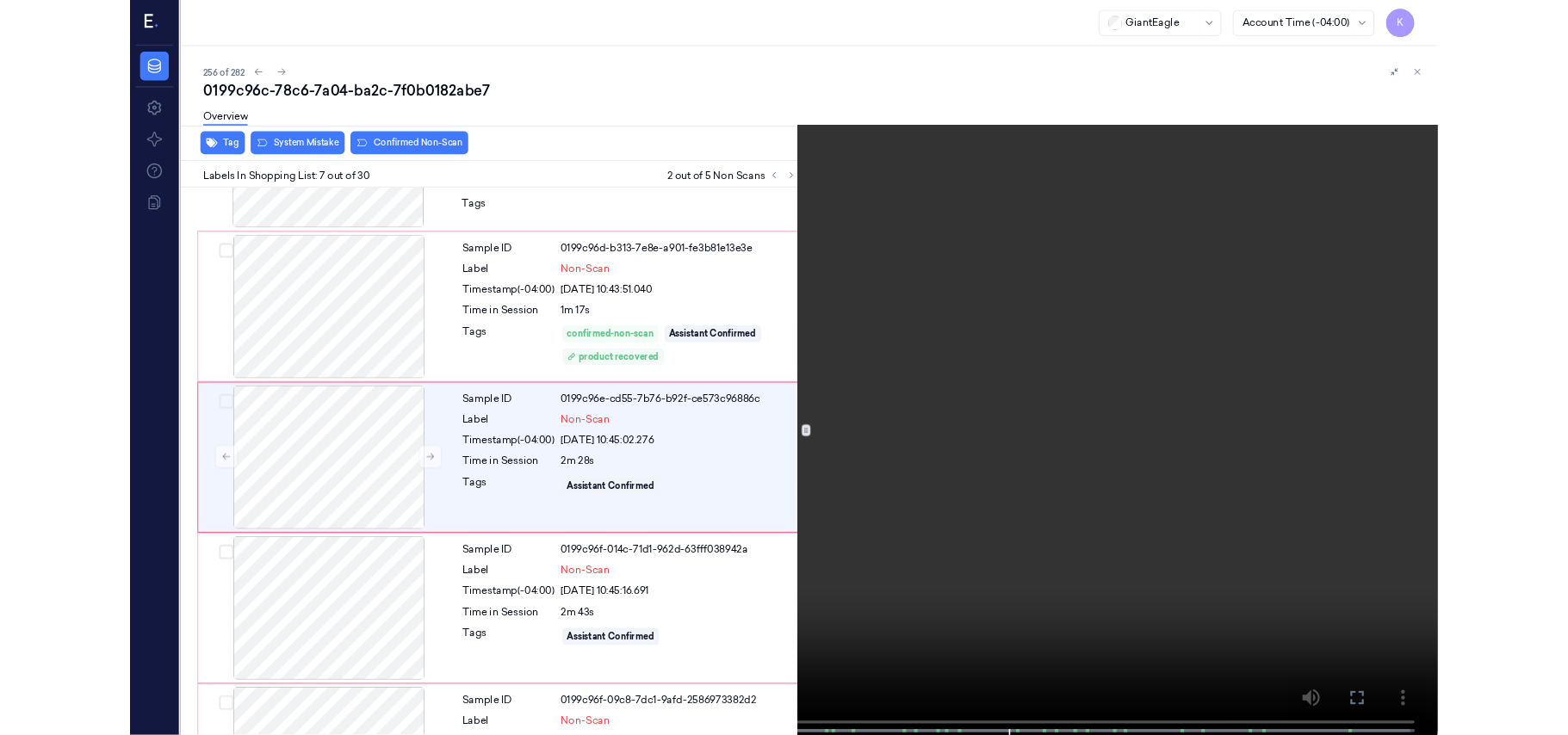
scroll to position [848, 0]
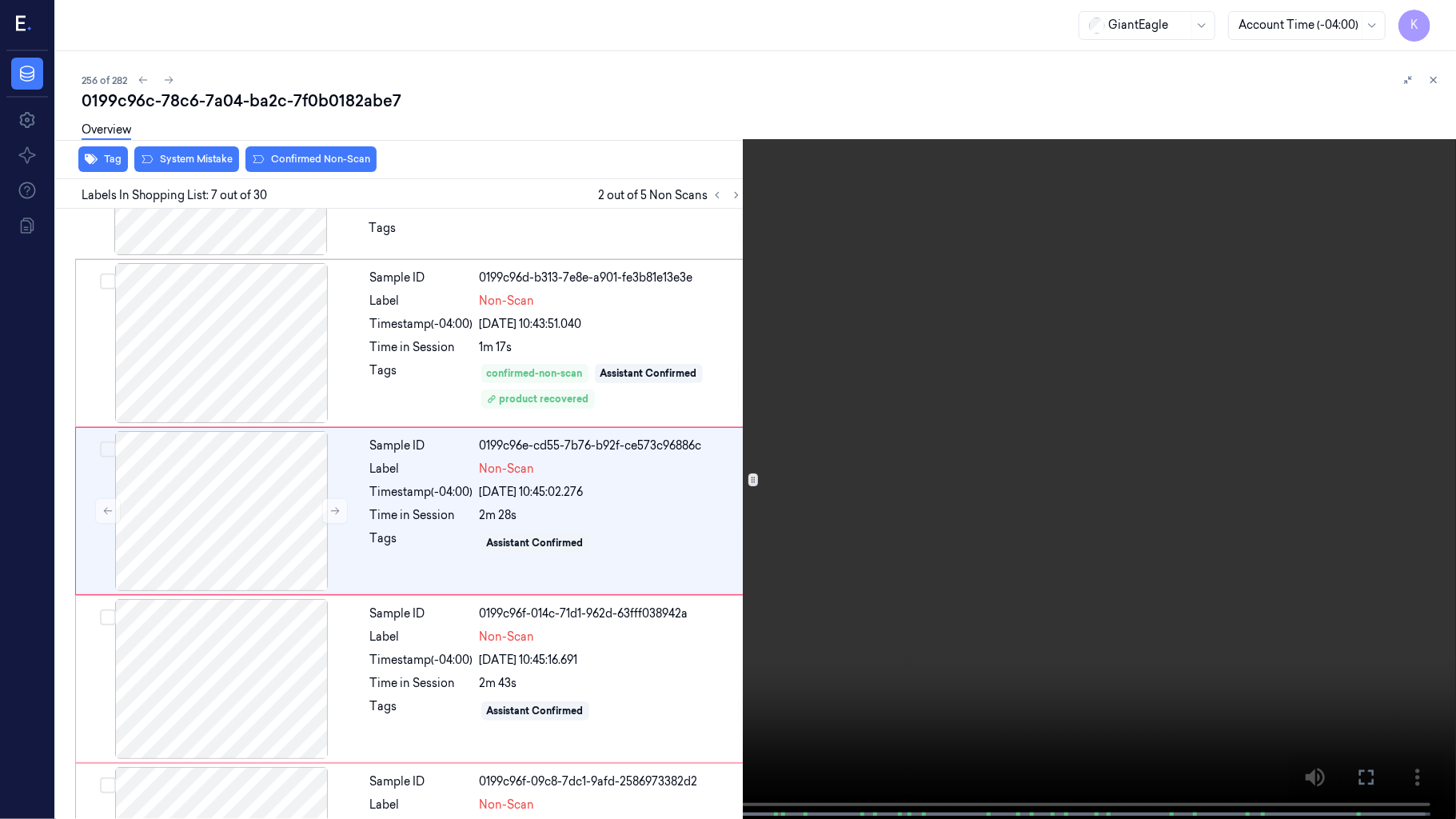
click at [947, 459] on video at bounding box center [728, 411] width 1456 height 822
click at [632, 513] on video at bounding box center [728, 411] width 1456 height 822
click at [486, 682] on video at bounding box center [728, 411] width 1456 height 822
click at [1212, 532] on video at bounding box center [728, 411] width 1456 height 822
click at [978, 572] on video at bounding box center [728, 411] width 1456 height 822
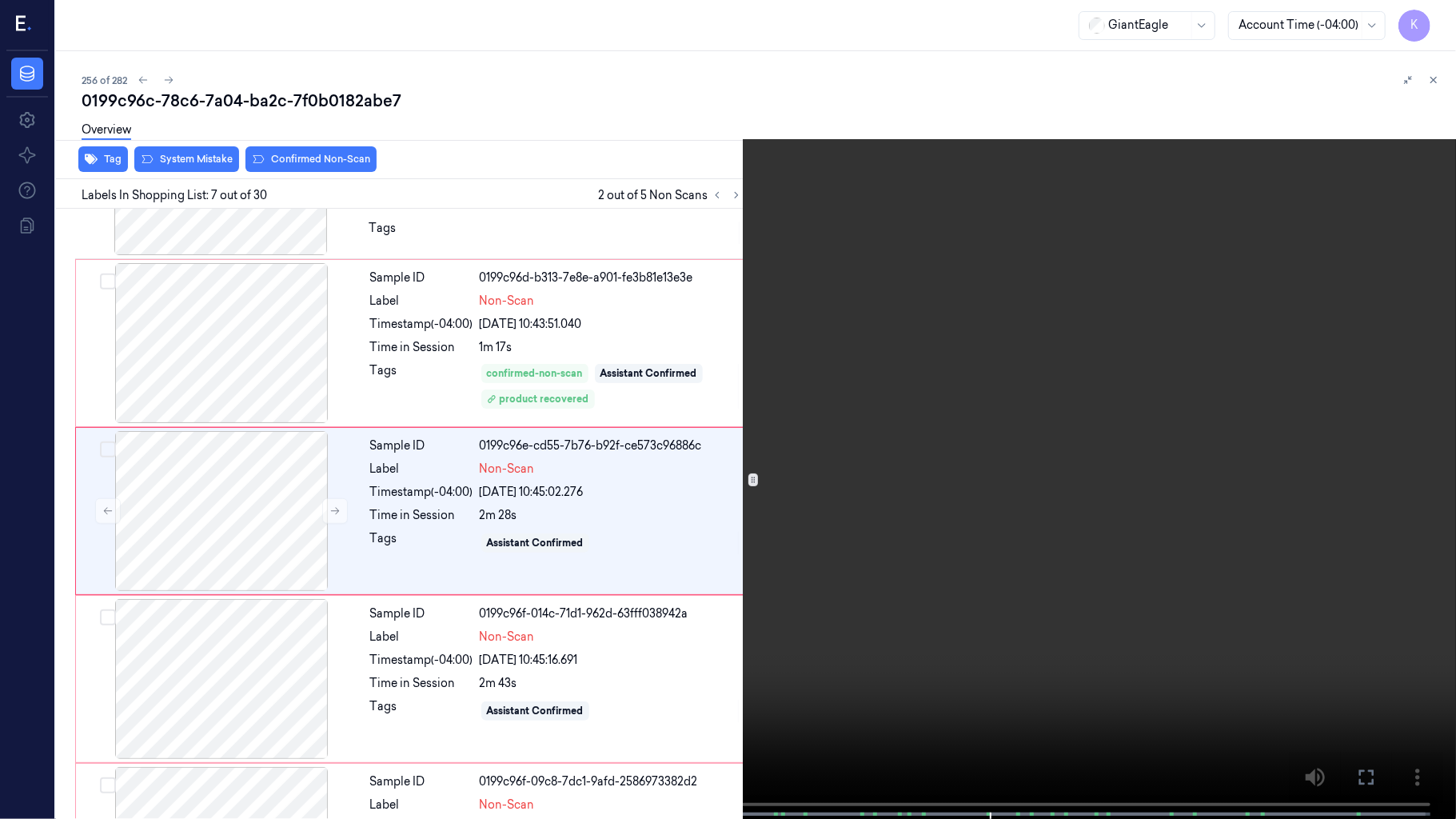
click at [878, 666] on video at bounding box center [728, 411] width 1456 height 822
click at [1092, 628] on video at bounding box center [728, 411] width 1456 height 822
click at [925, 627] on video at bounding box center [728, 411] width 1456 height 822
click at [1096, 557] on video at bounding box center [728, 411] width 1456 height 822
click at [925, 632] on video at bounding box center [728, 411] width 1456 height 822
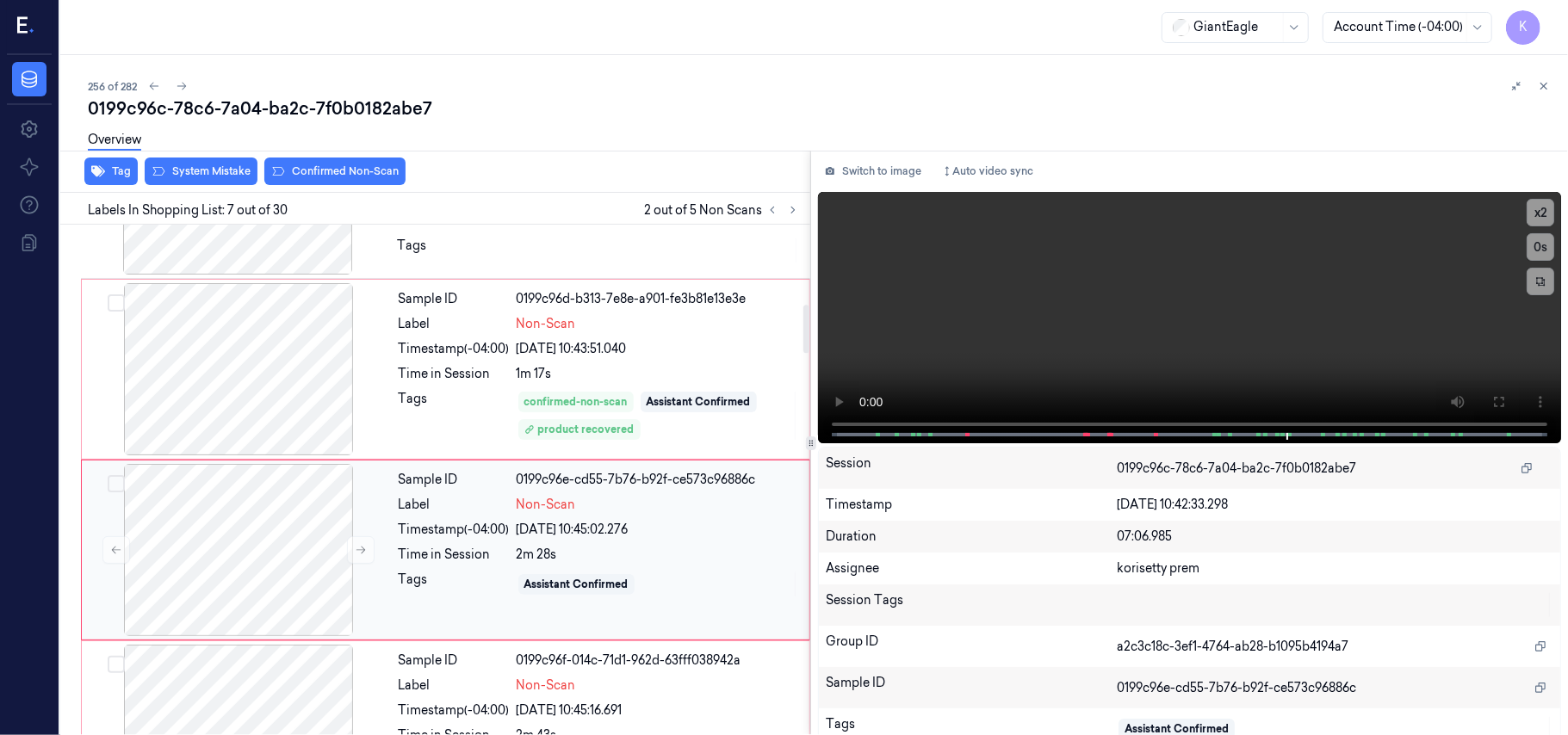
click at [416, 587] on div "Tags" at bounding box center [453, 585] width 111 height 27
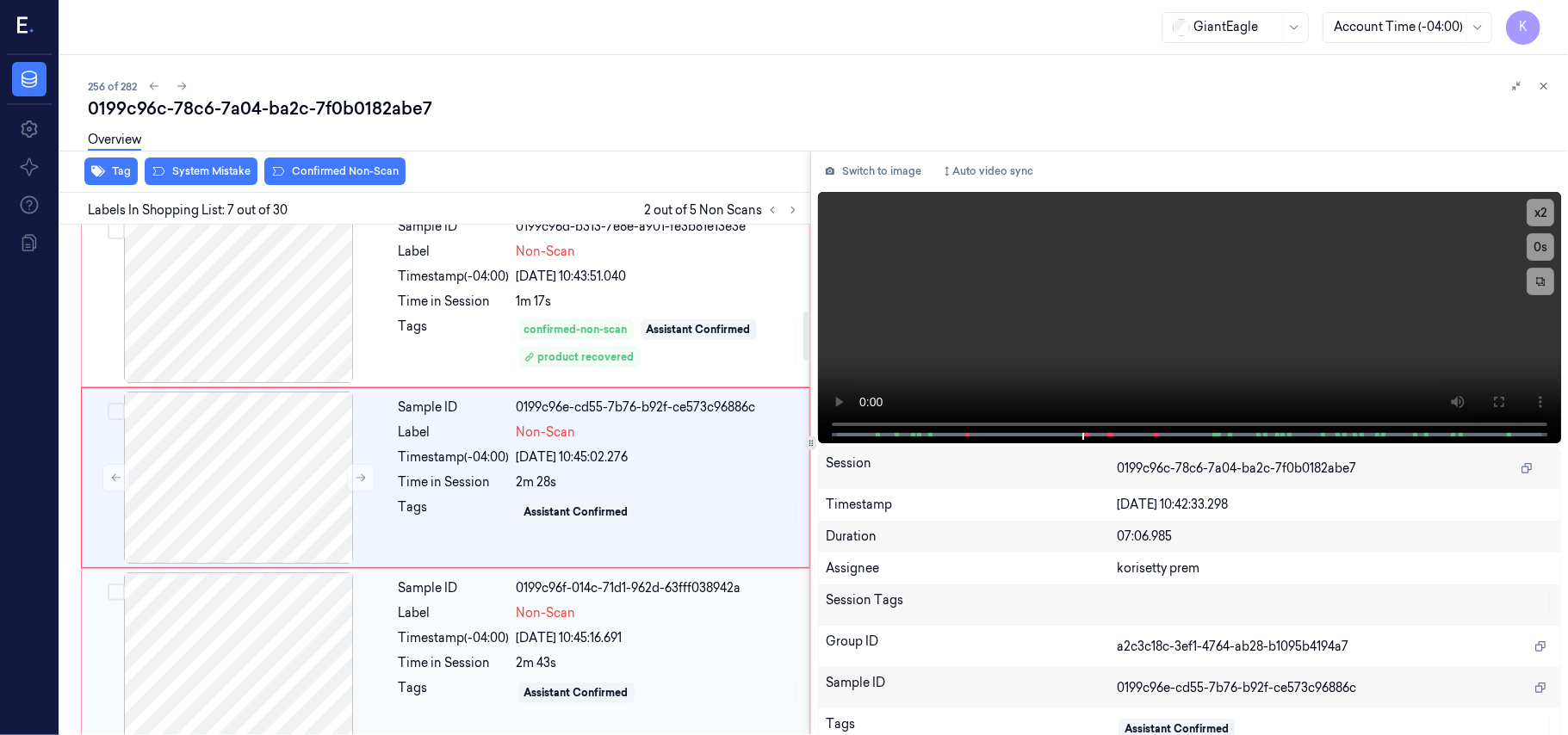
click at [529, 659] on div "2m 43s" at bounding box center [657, 664] width 283 height 18
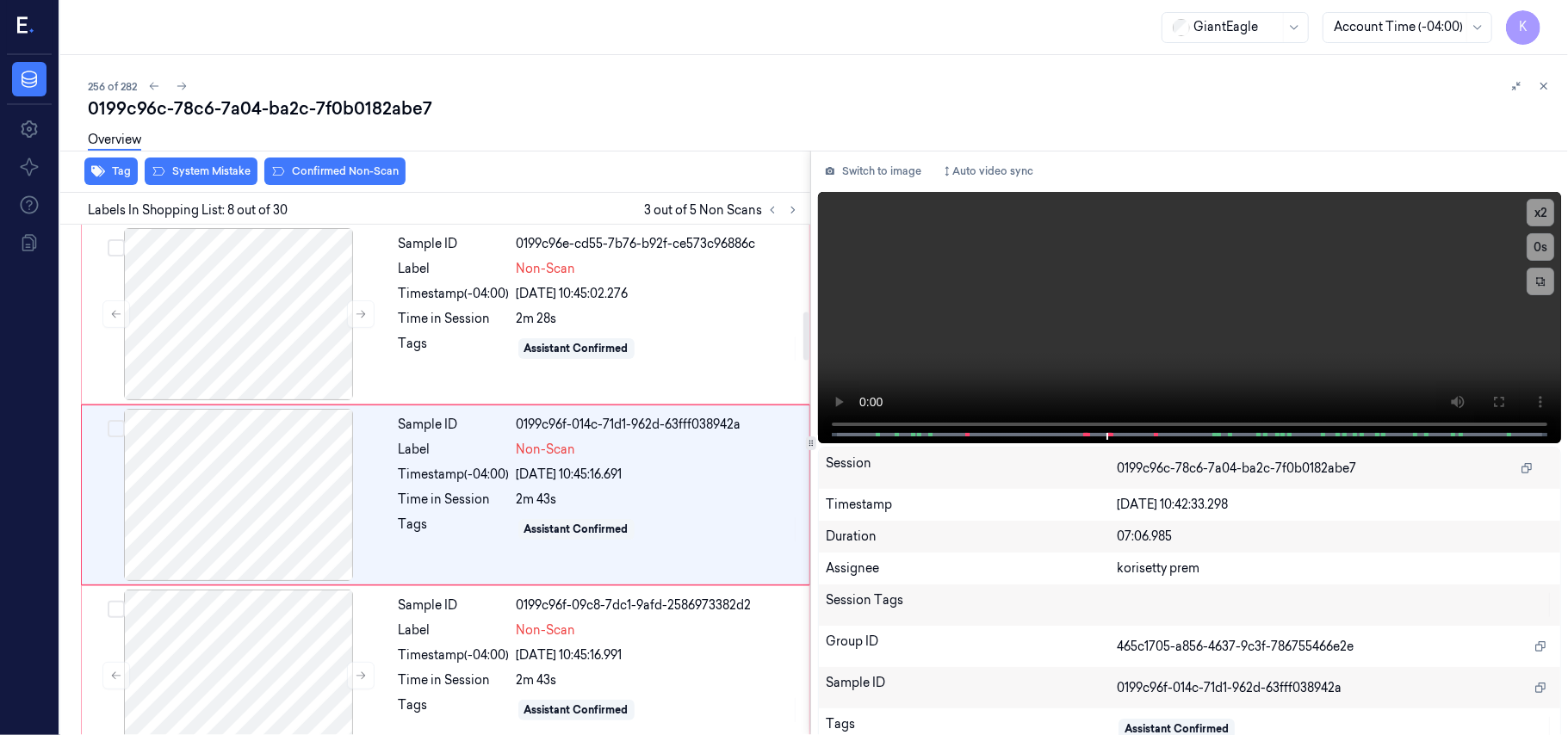
scroll to position [1103, 0]
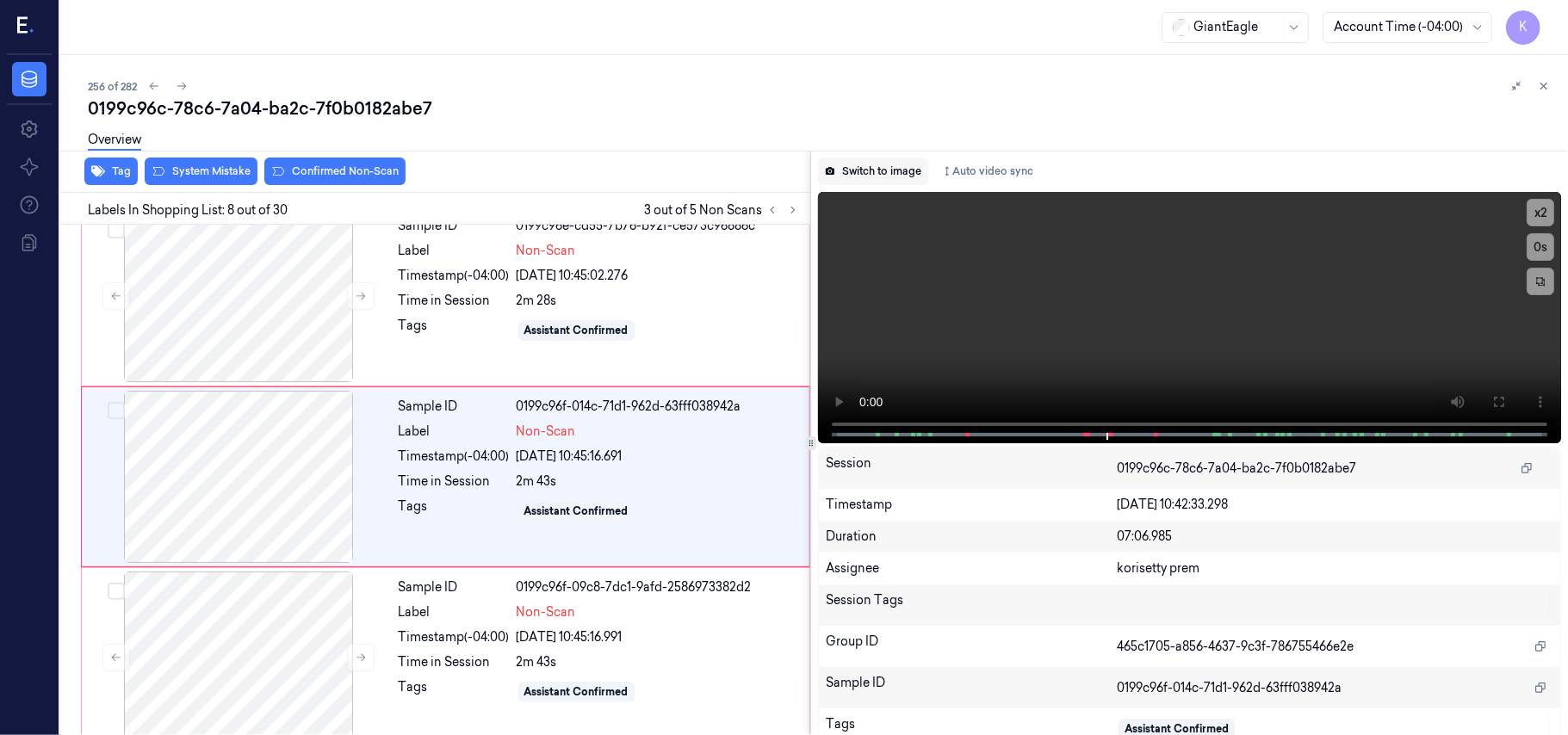
click at [887, 174] on button "Switch to image" at bounding box center [873, 171] width 110 height 27
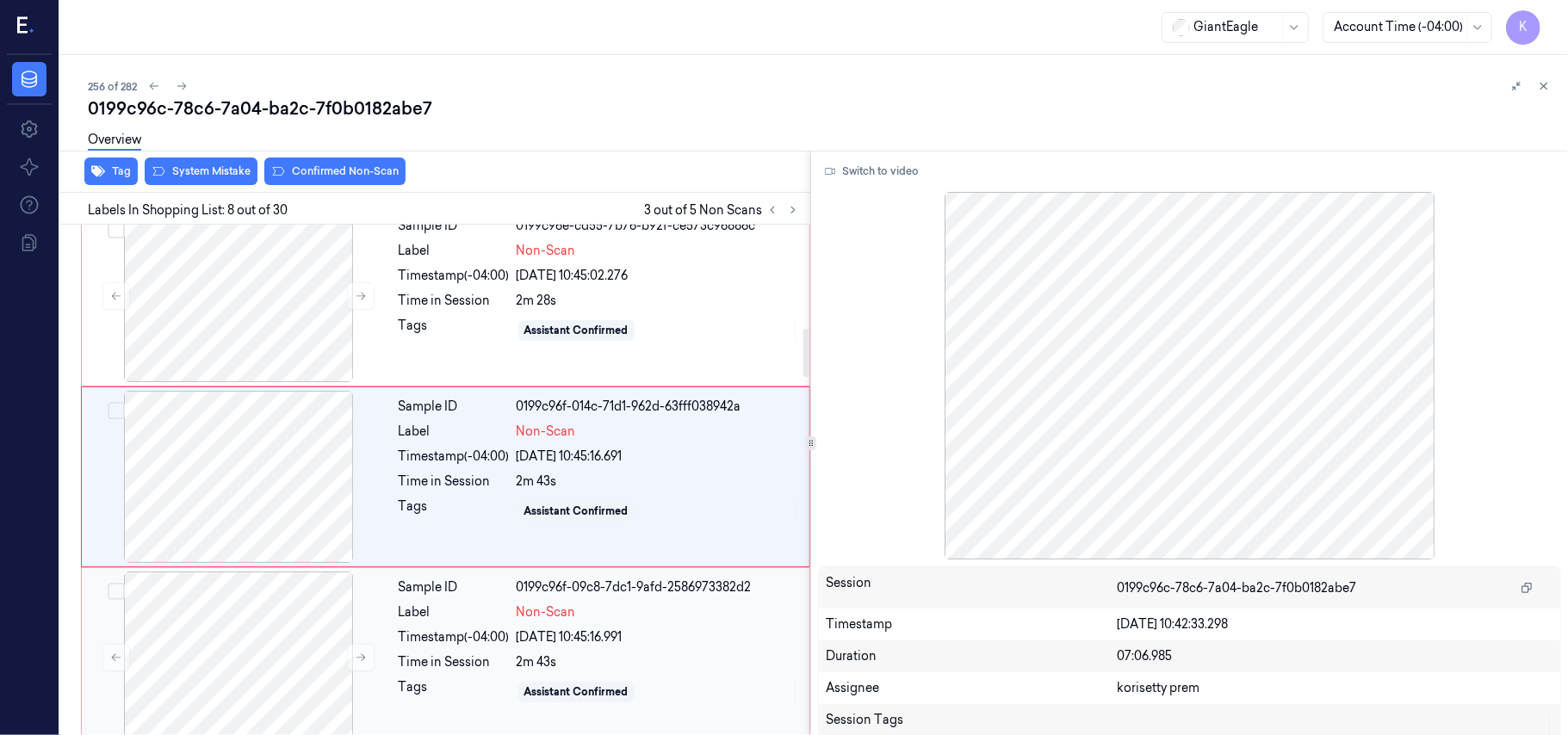
click at [593, 658] on div "2m 43s" at bounding box center [657, 663] width 283 height 18
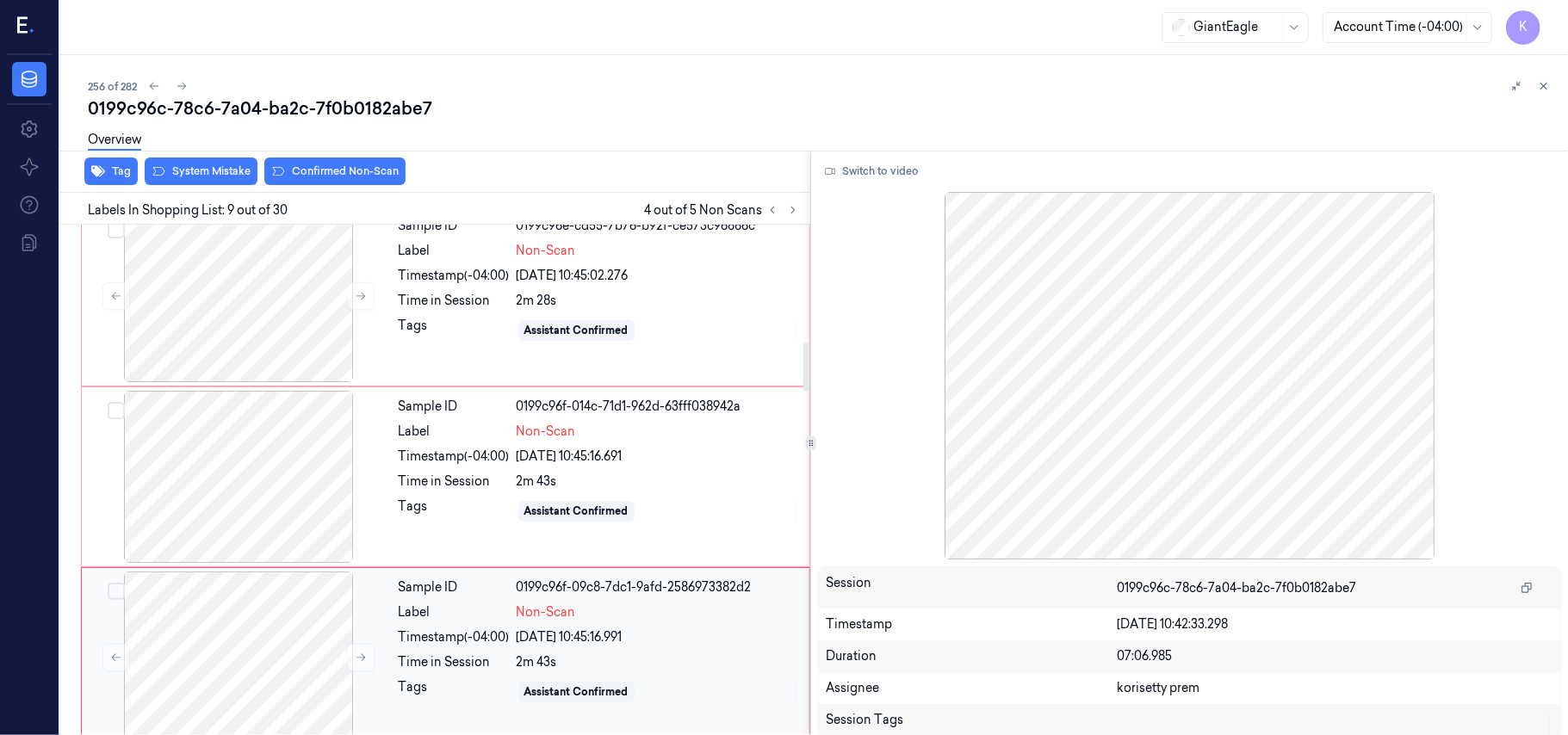
scroll to position [1284, 0]
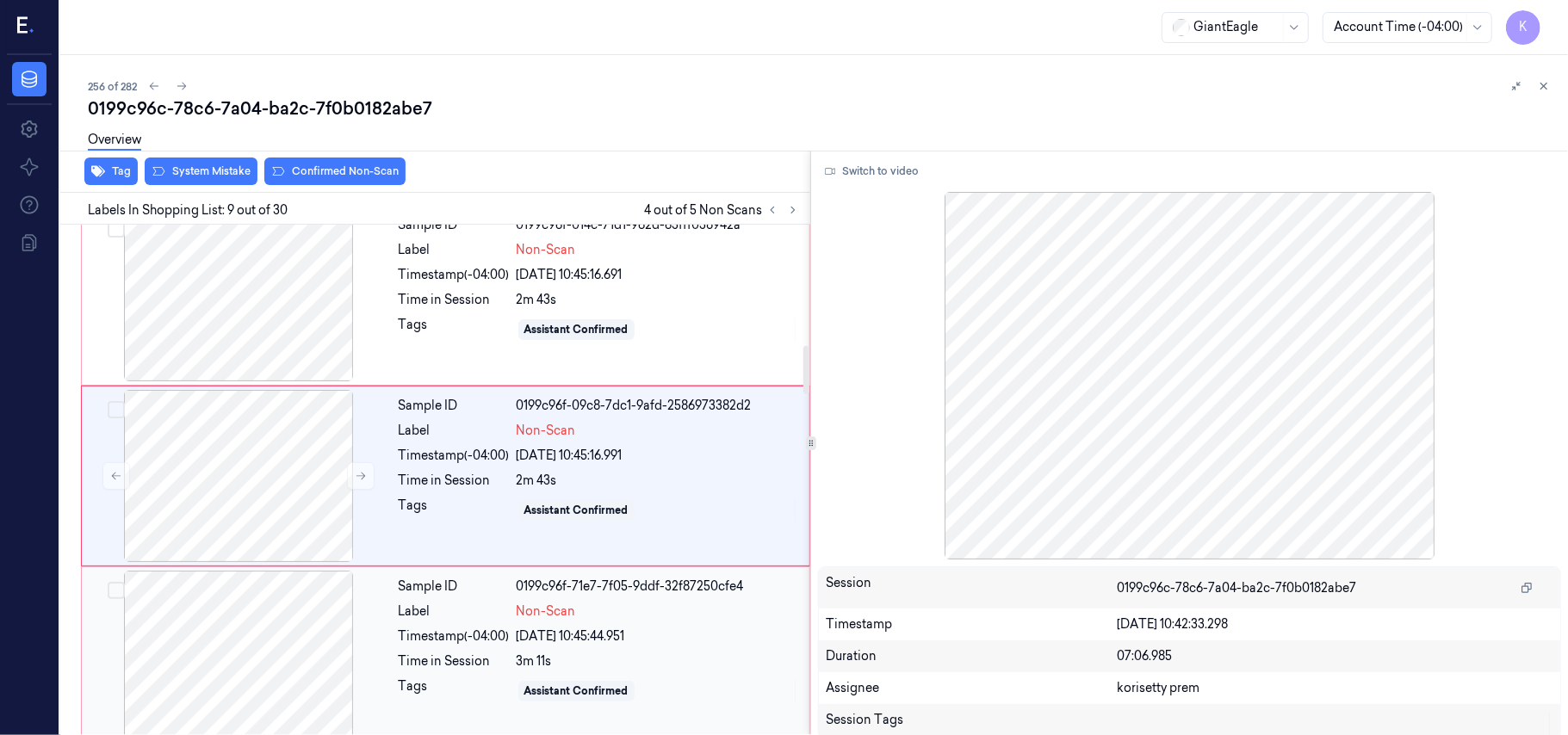
click at [590, 656] on div "Sample ID 0199c96f-71e7-7f05-9ddf-32f87250cfe4 Label Non-Scan Timestamp (-04:00…" at bounding box center [599, 657] width 414 height 172
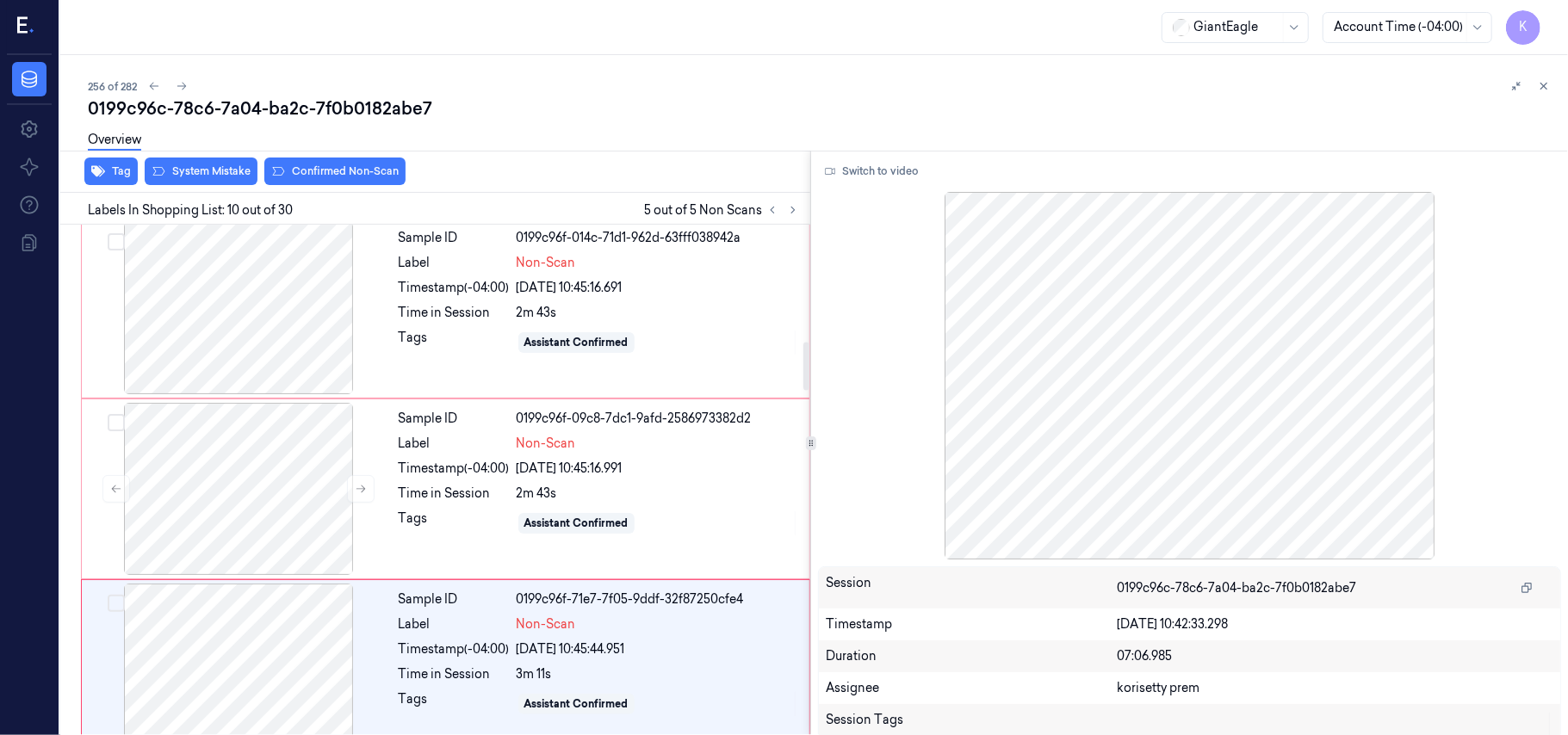
scroll to position [1237, 0]
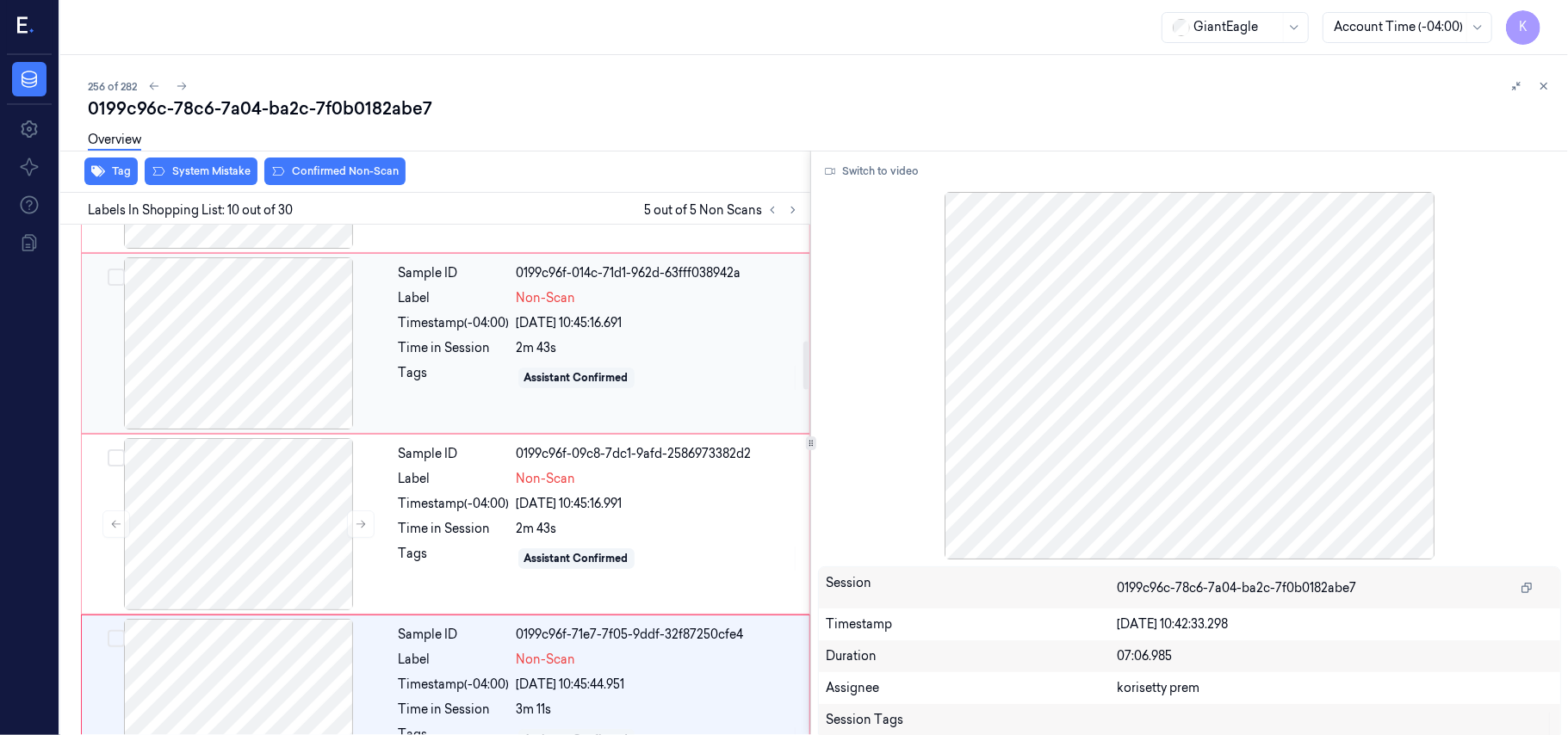
click at [528, 325] on div "[DATE] 10:45:16.691" at bounding box center [657, 323] width 283 height 18
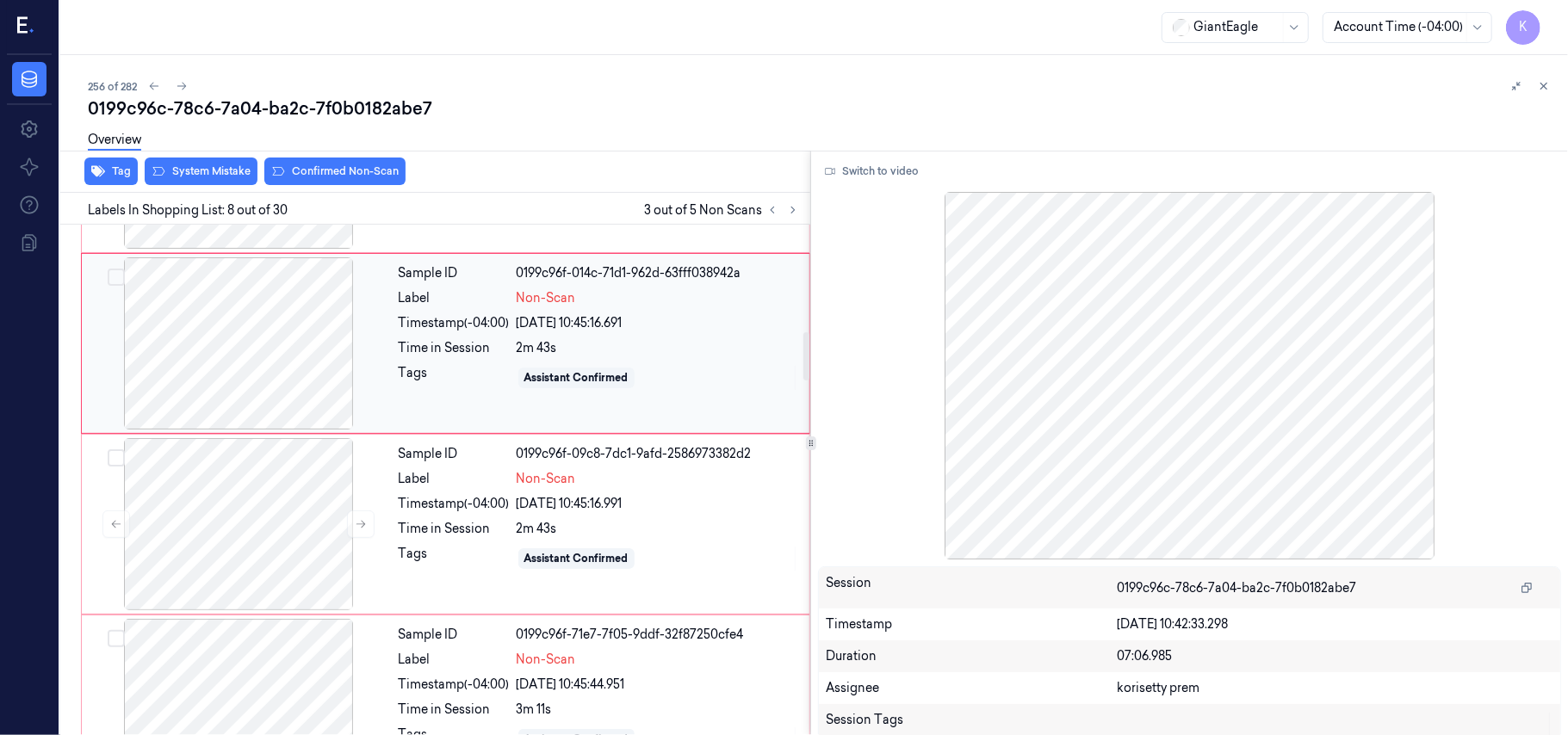
scroll to position [1103, 0]
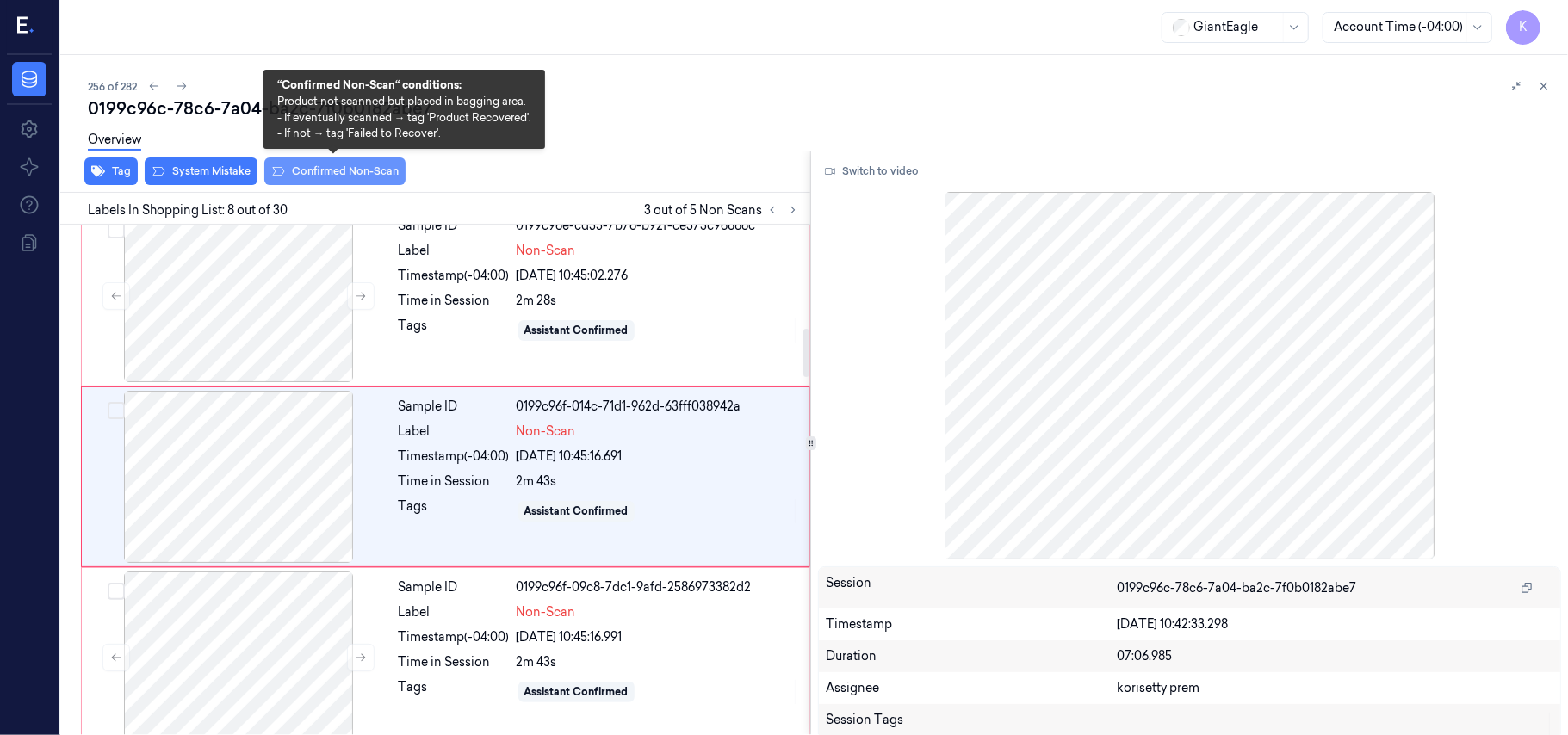
click at [297, 169] on button "Confirmed Non-Scan" at bounding box center [335, 171] width 141 height 27
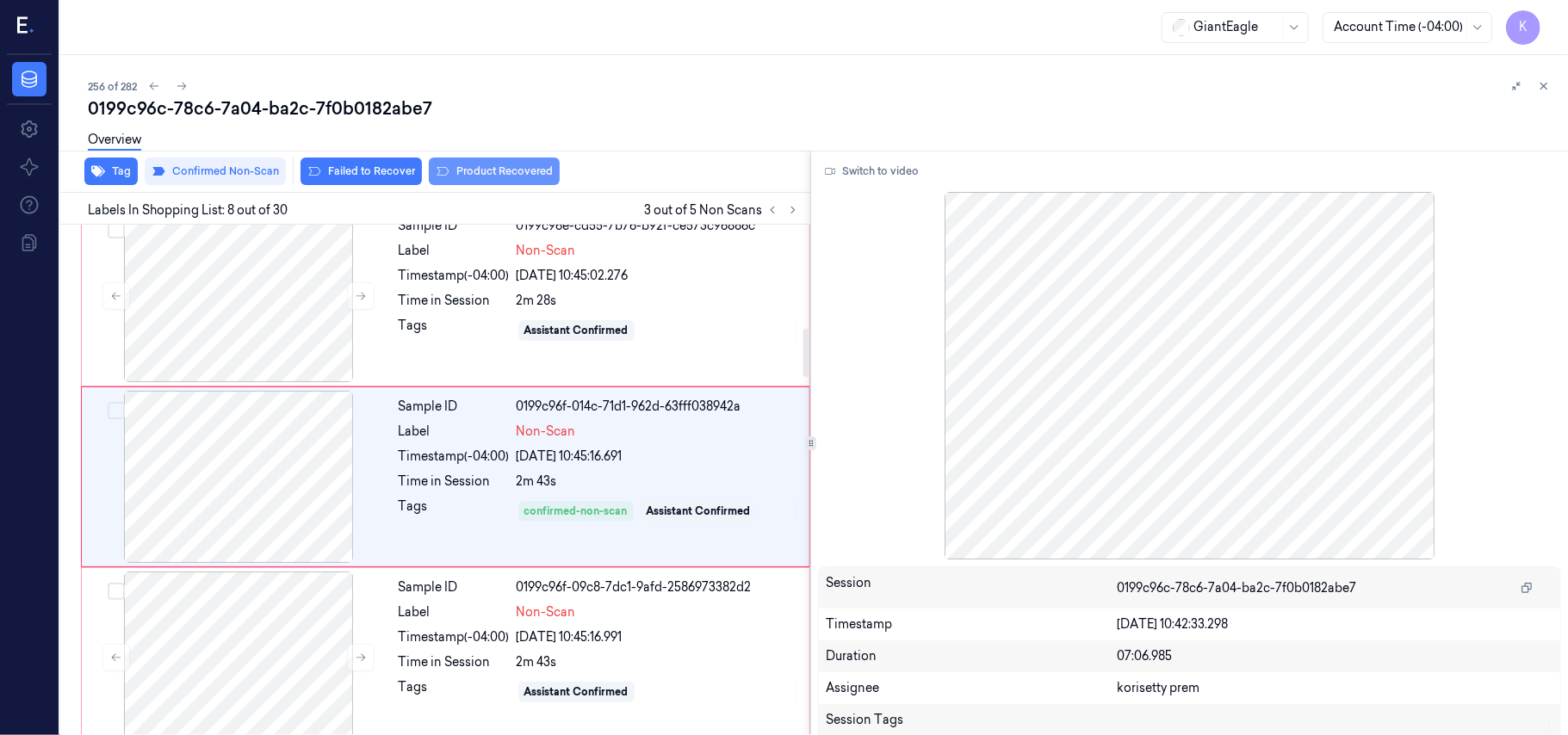
click at [503, 176] on button "Product Recovered" at bounding box center [493, 171] width 131 height 27
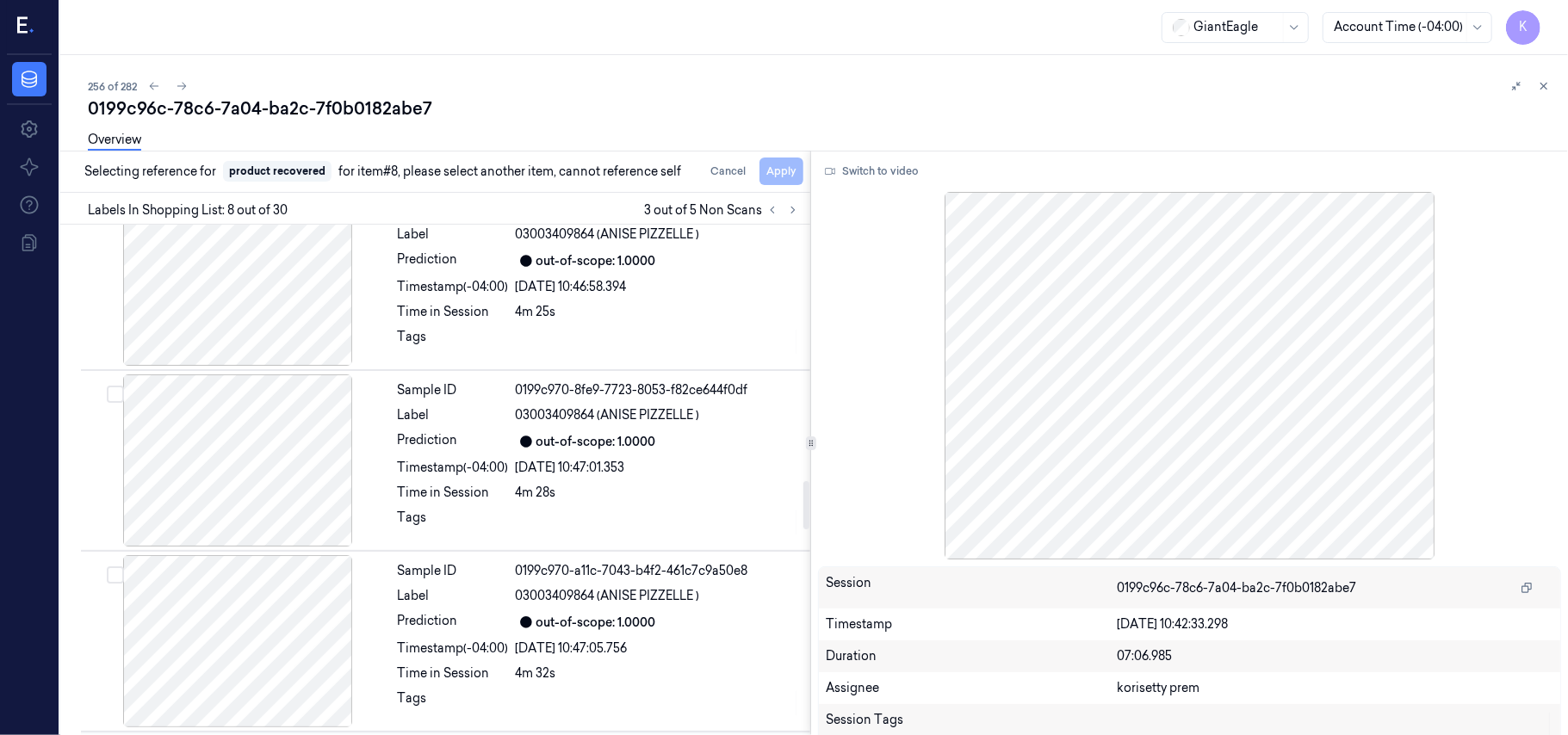
scroll to position [2710, 0]
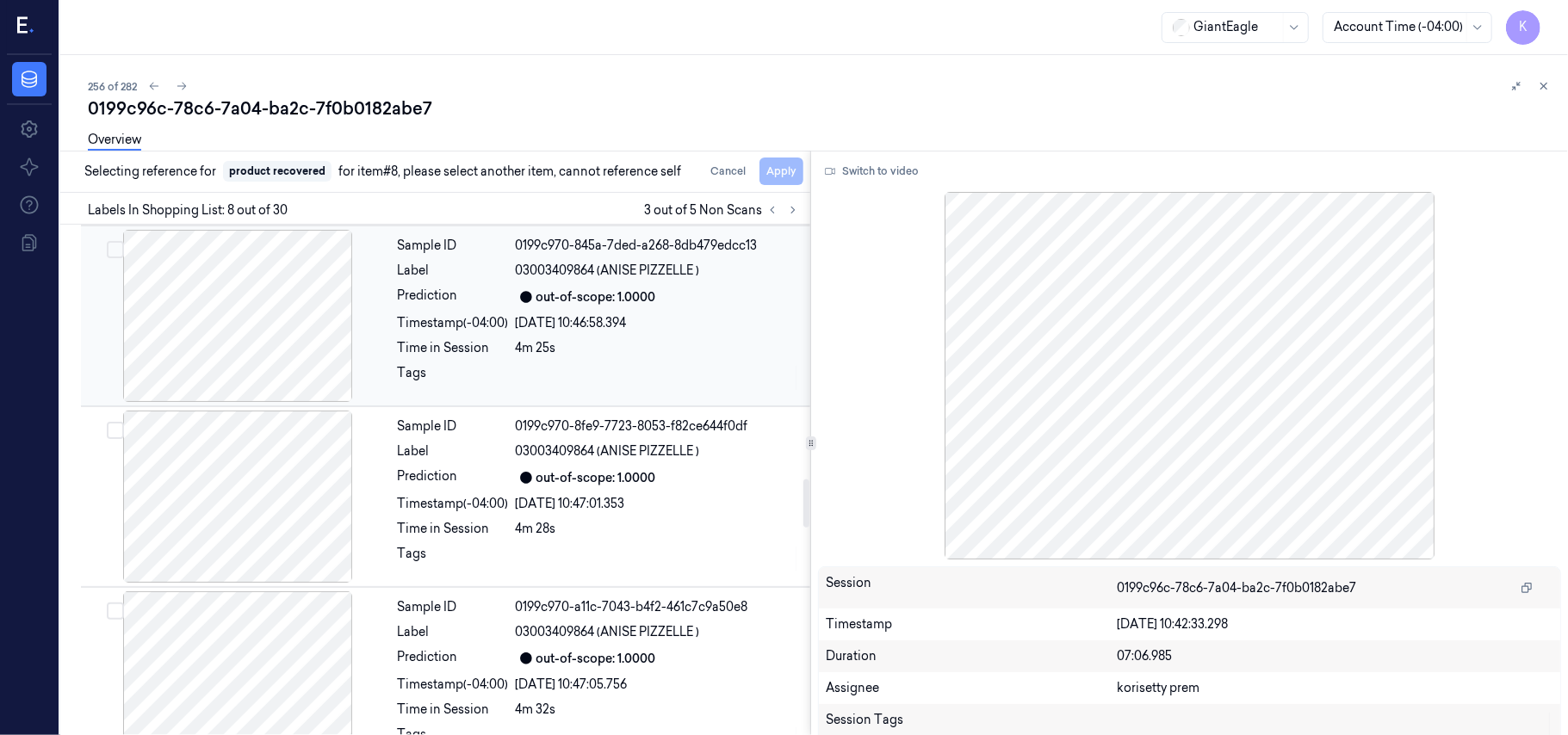
click at [642, 301] on div "out-of-scope: 1.0000" at bounding box center [596, 297] width 120 height 18
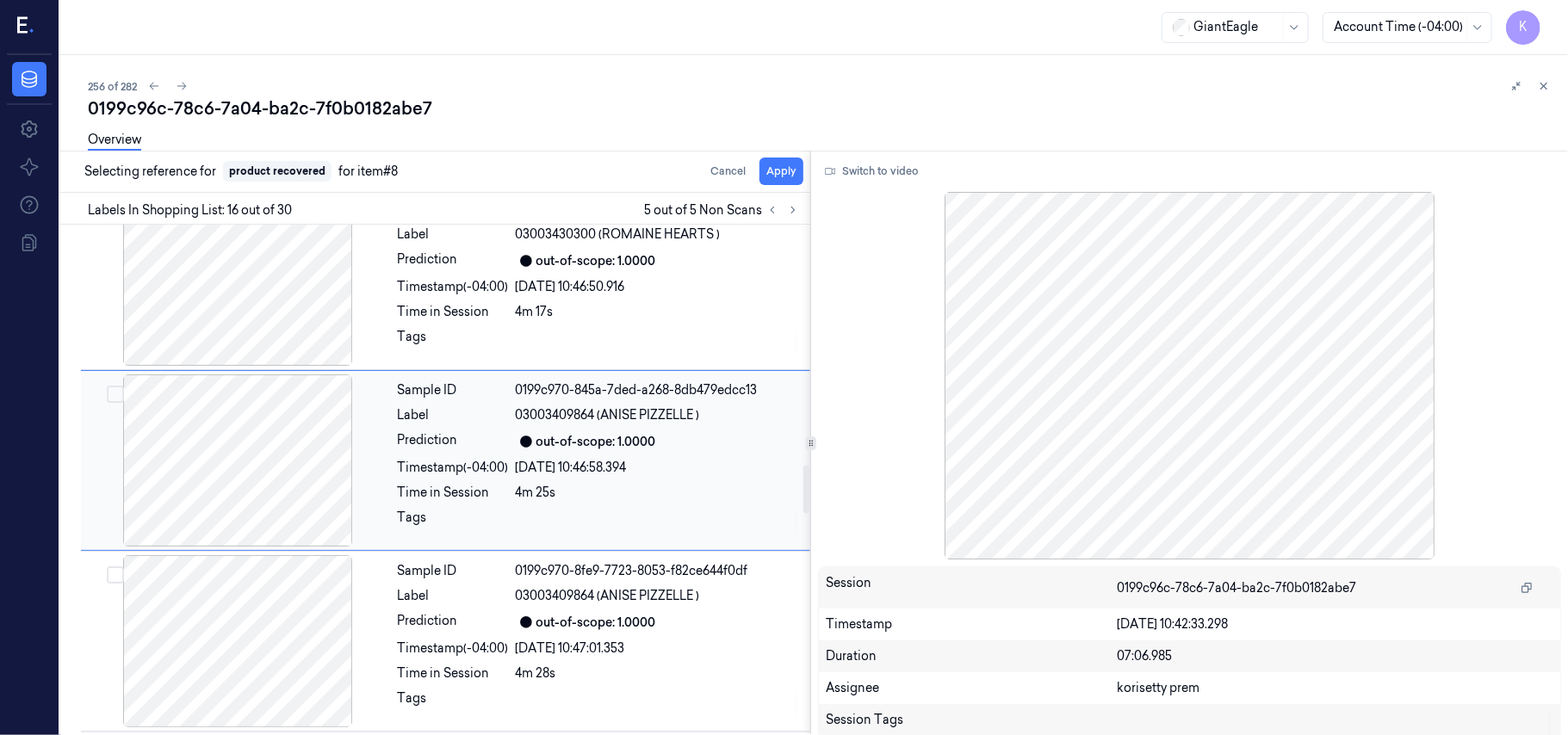
scroll to position [2554, 0]
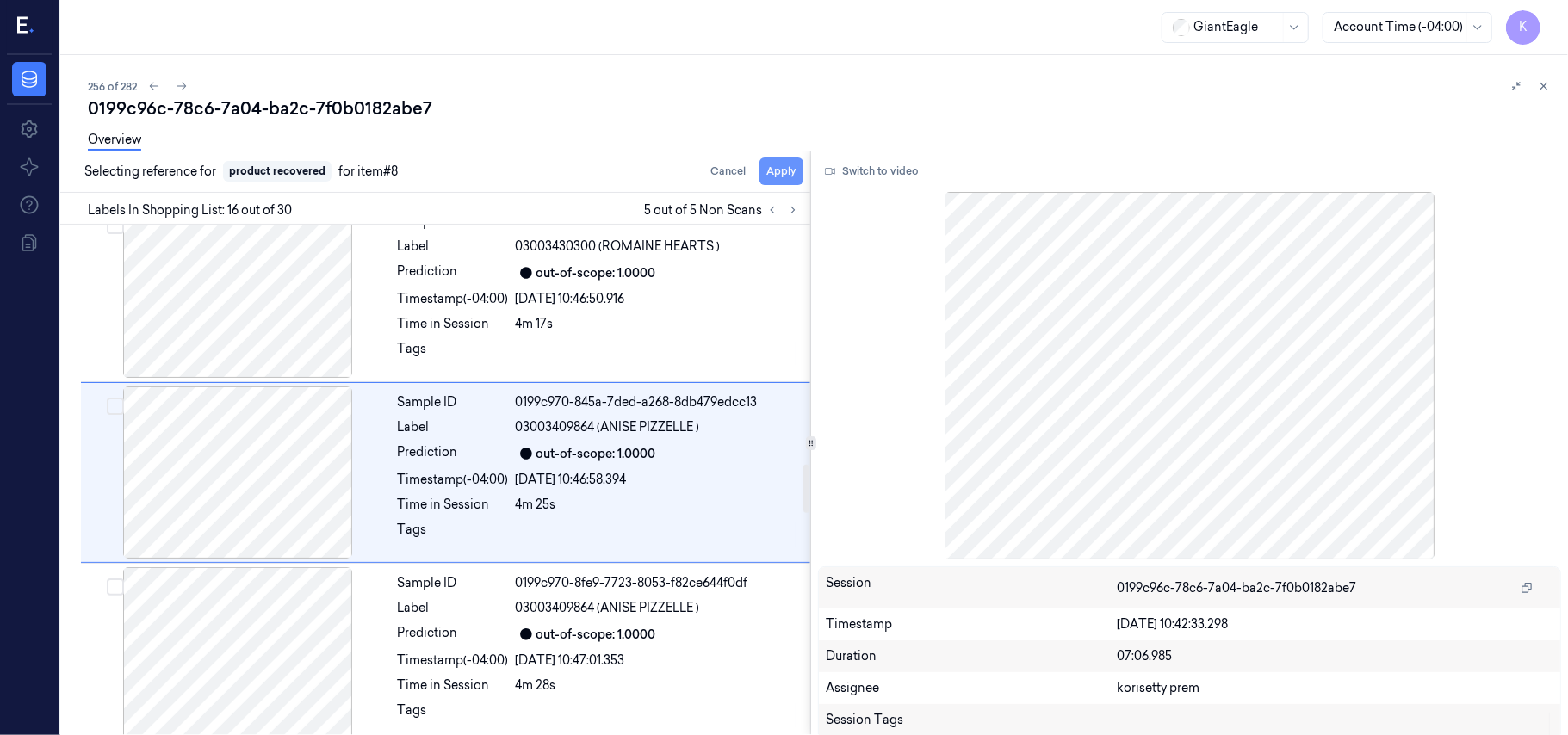
click at [775, 168] on button "Apply" at bounding box center [782, 171] width 44 height 27
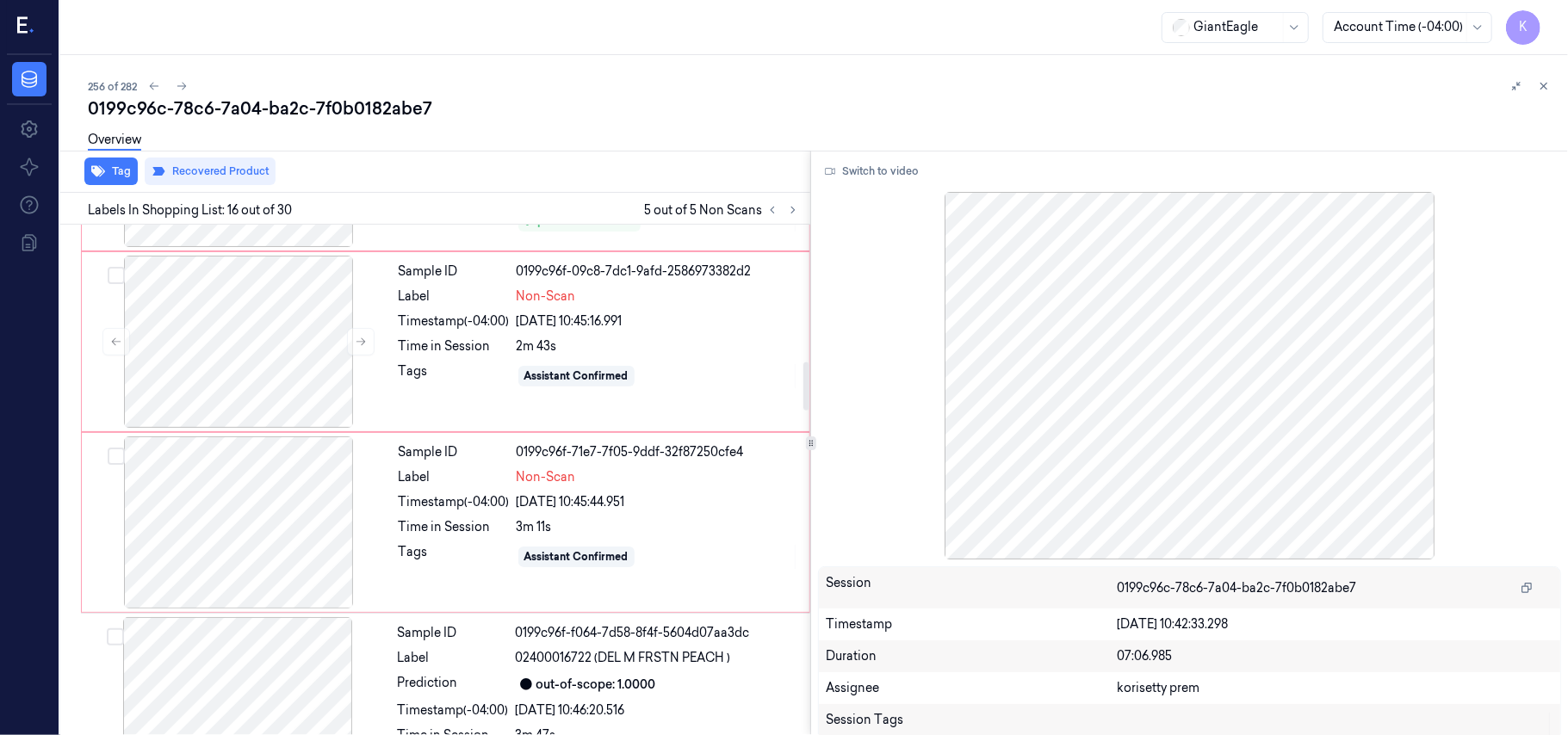
scroll to position [1406, 0]
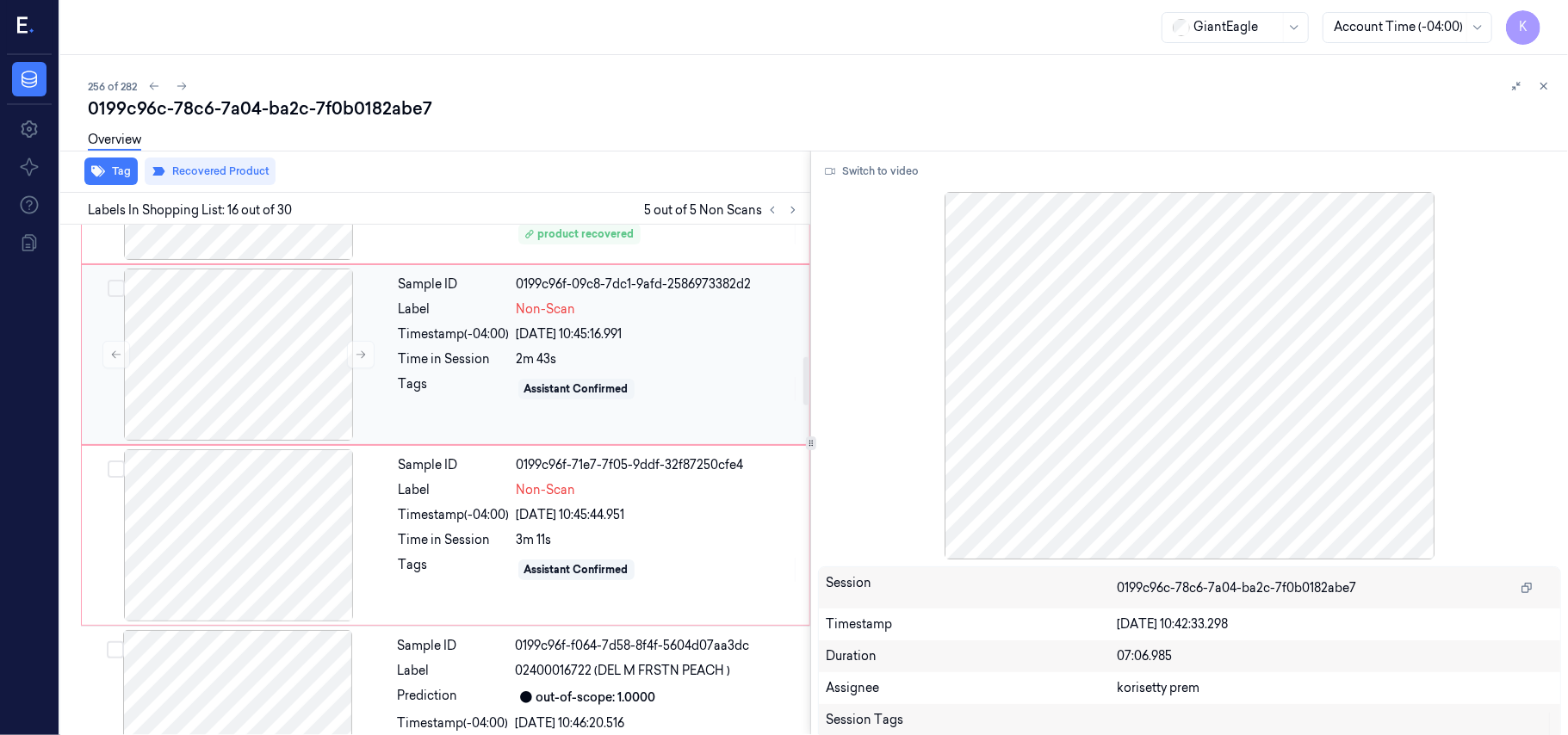
click at [608, 338] on div "[DATE] 10:45:16.991" at bounding box center [657, 335] width 283 height 18
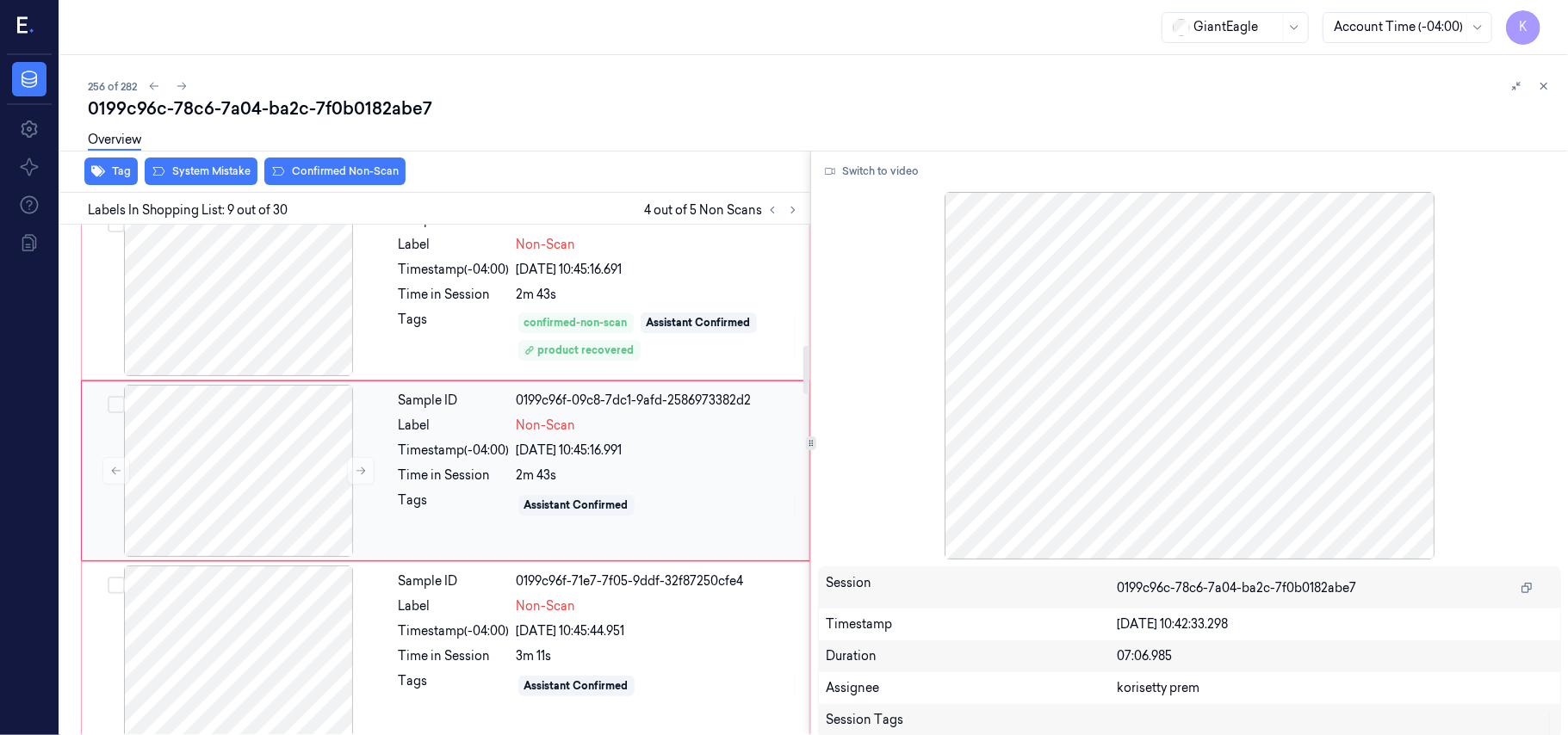
scroll to position [1284, 0]
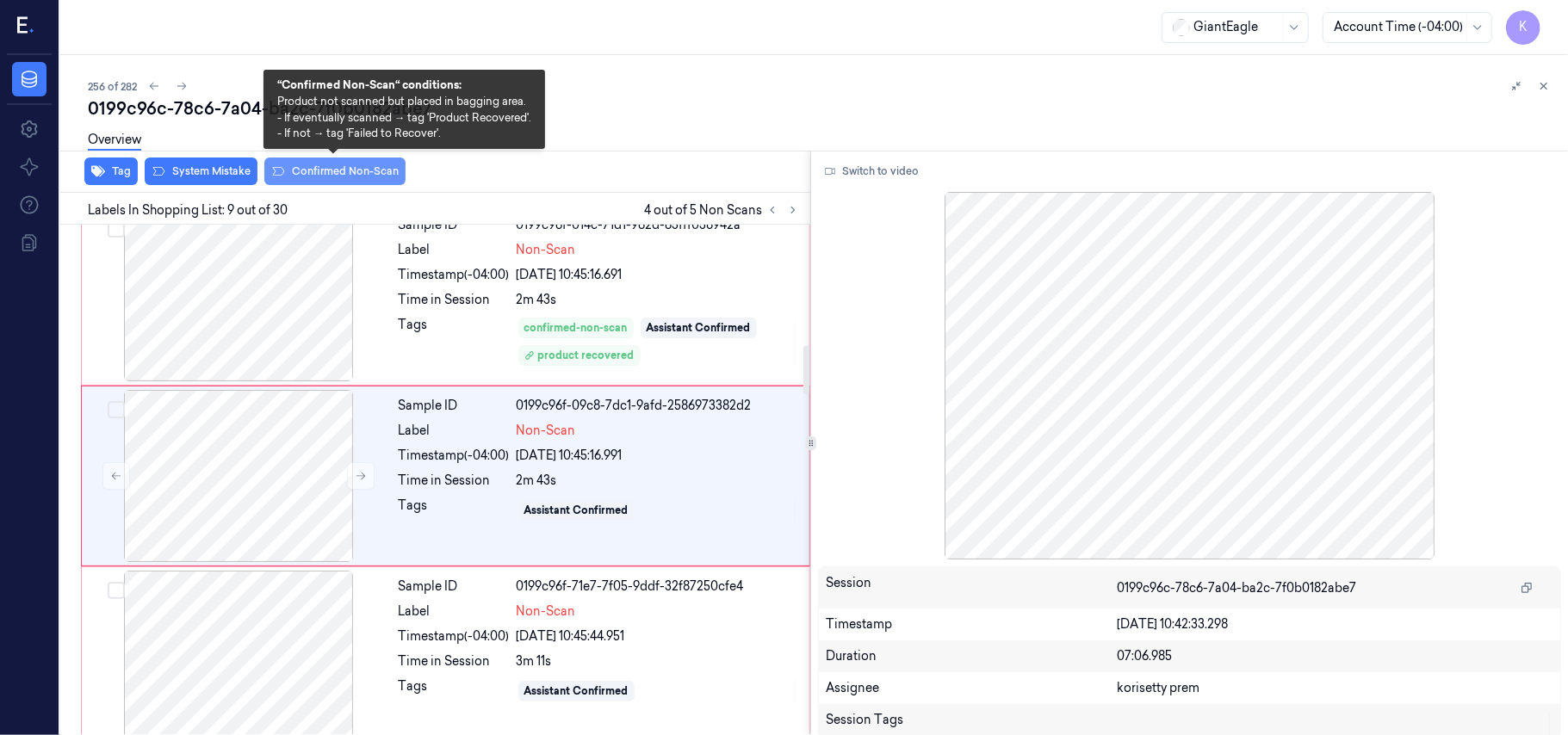
click at [370, 176] on button "Confirmed Non-Scan" at bounding box center [335, 171] width 141 height 27
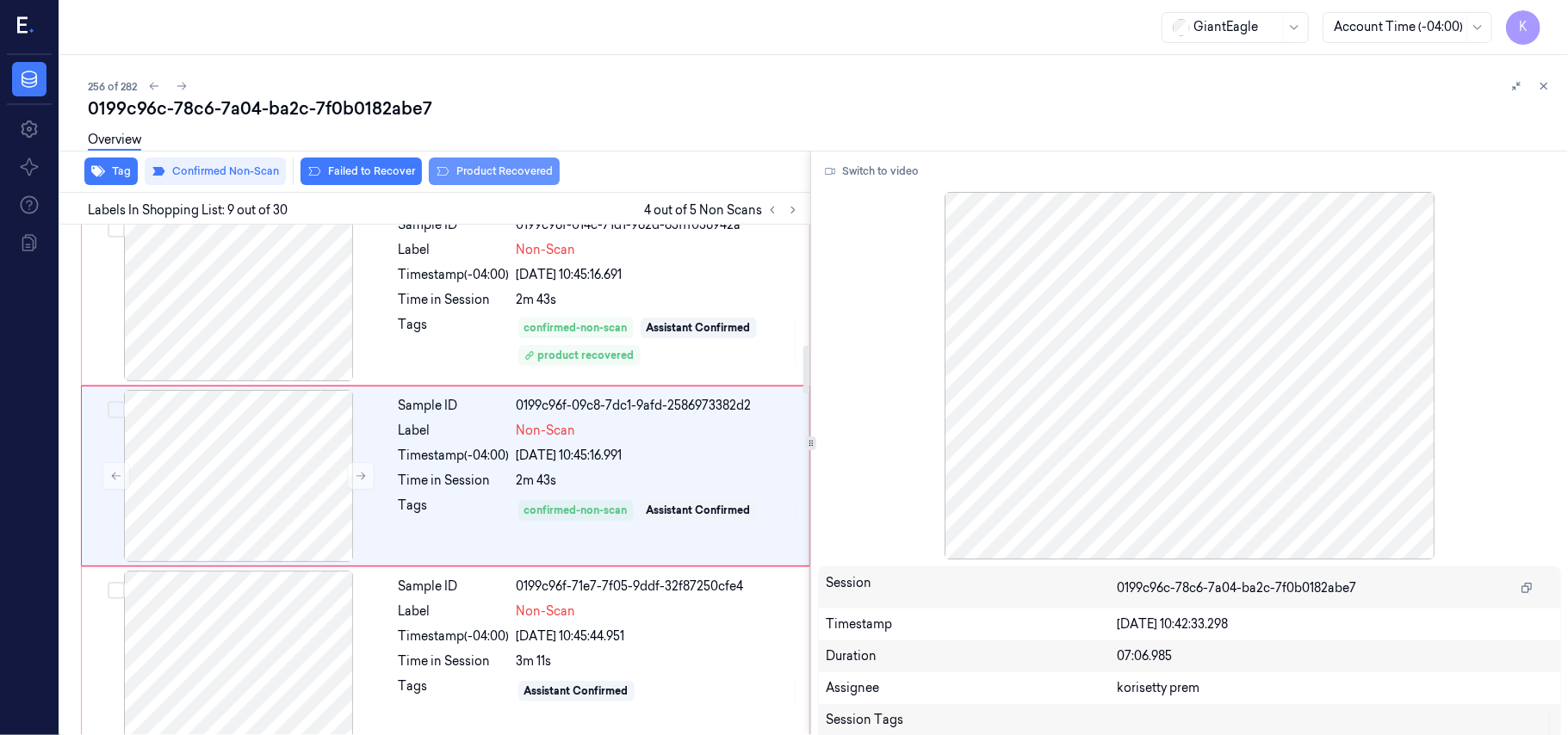
click at [497, 167] on button "Product Recovered" at bounding box center [493, 171] width 131 height 27
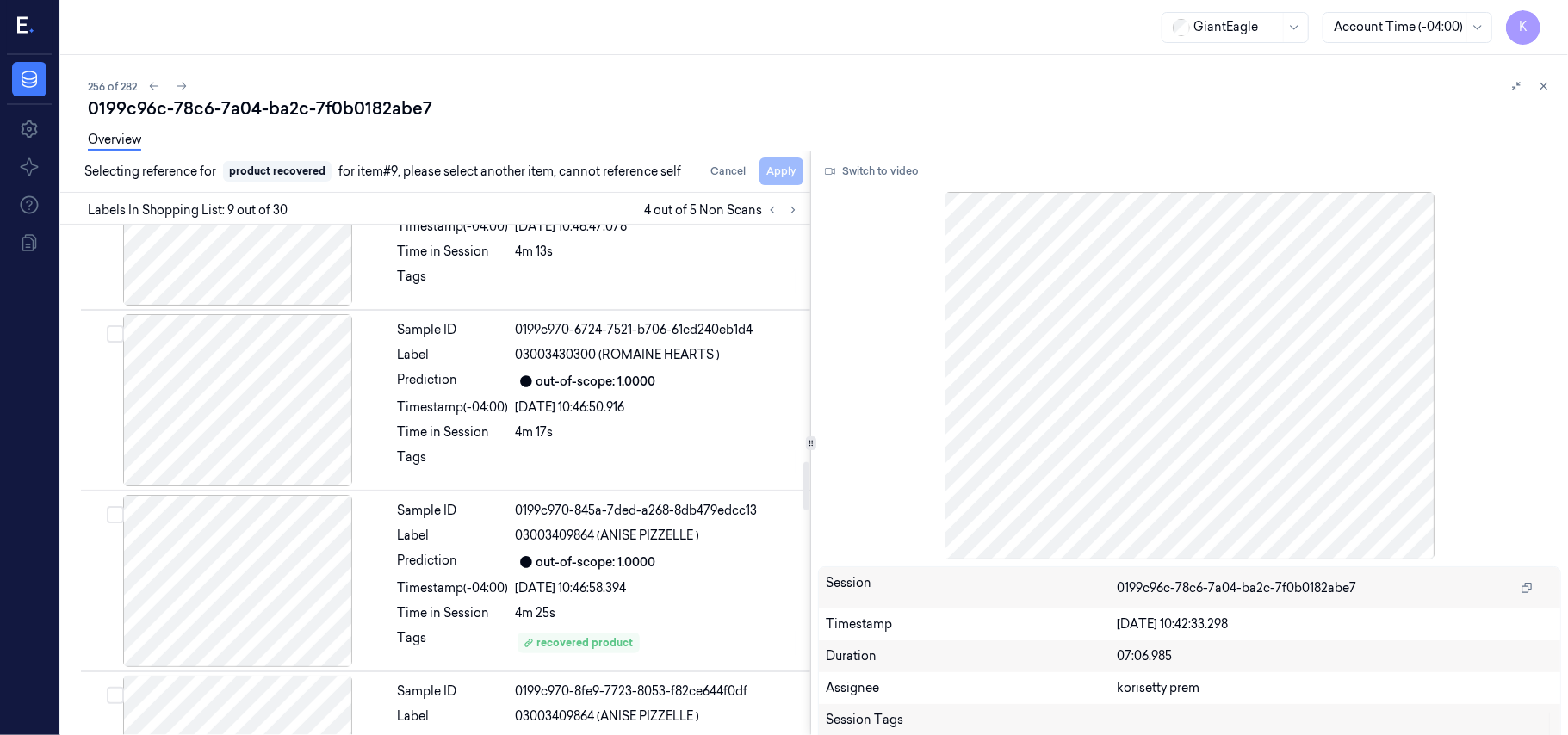
scroll to position [2546, 0]
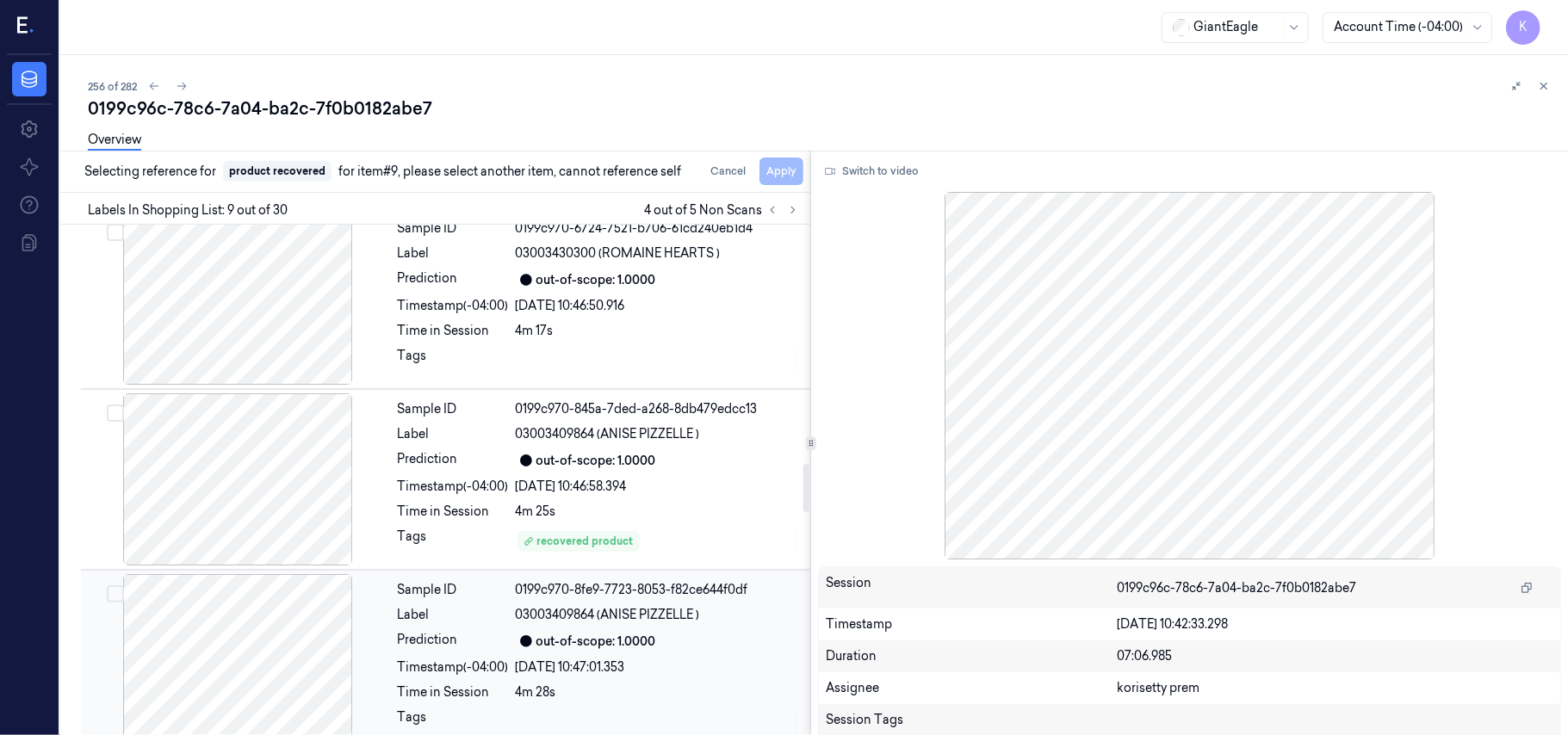
click at [625, 643] on div "out-of-scope: 1.0000" at bounding box center [596, 642] width 120 height 18
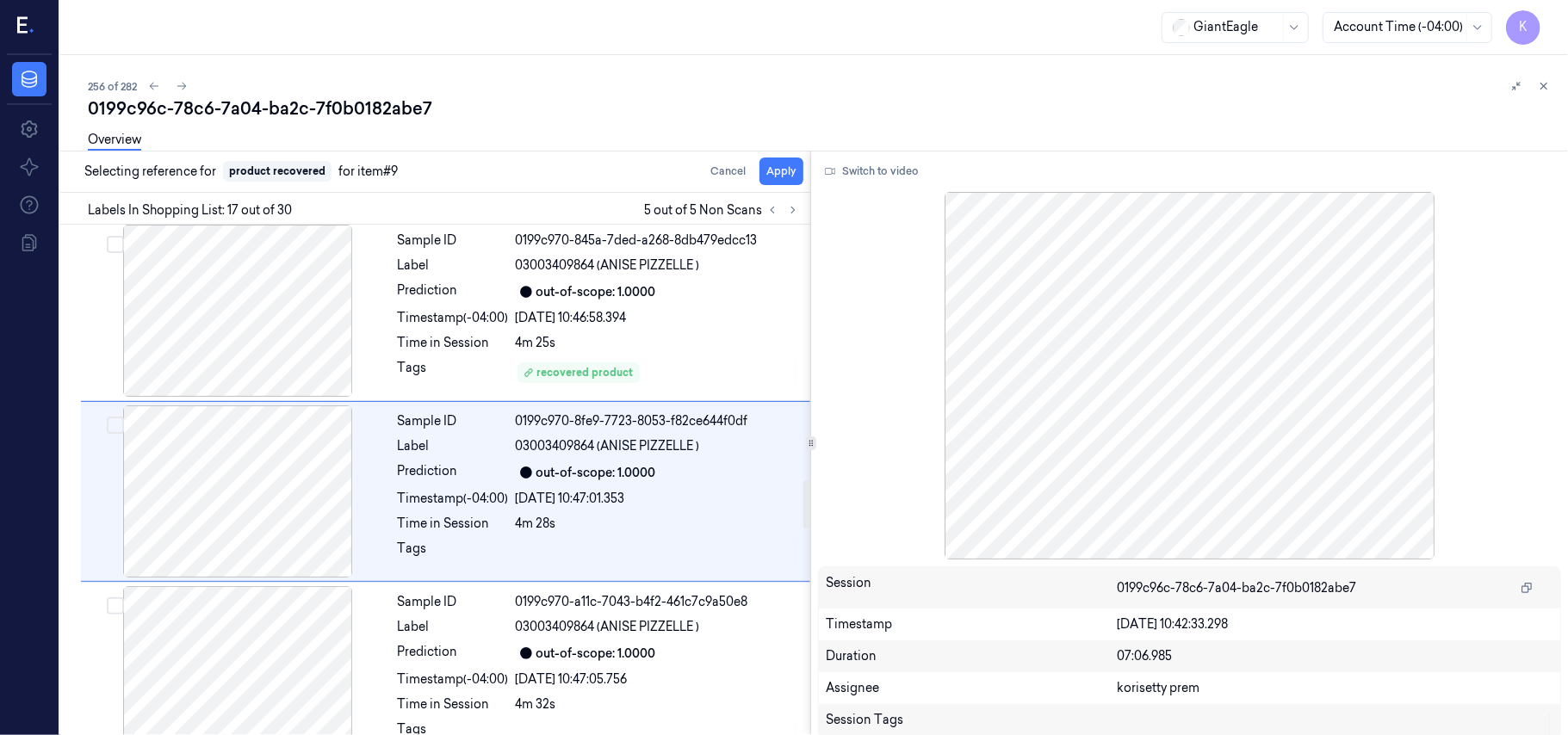
scroll to position [2735, 0]
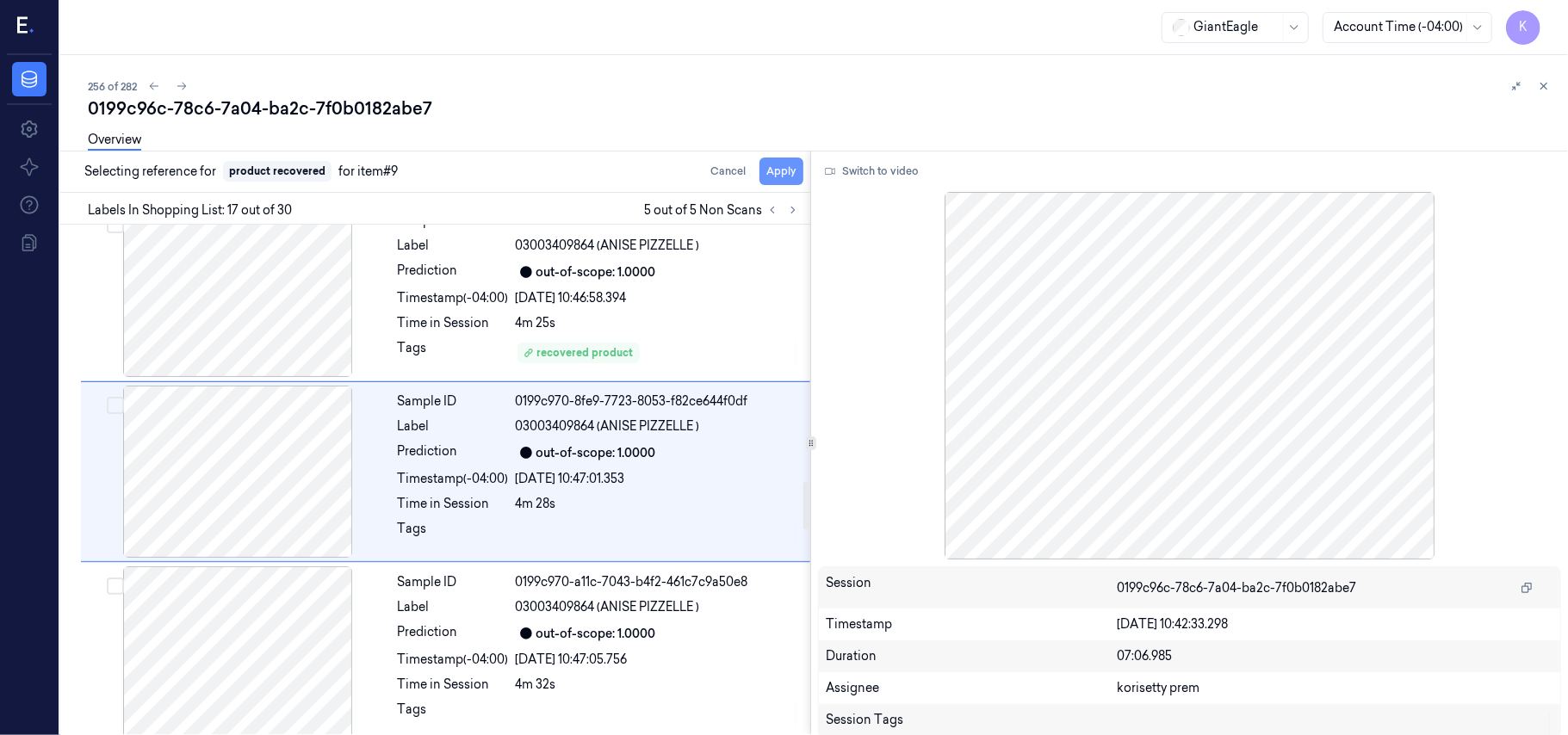
click at [779, 173] on button "Apply" at bounding box center [782, 171] width 44 height 27
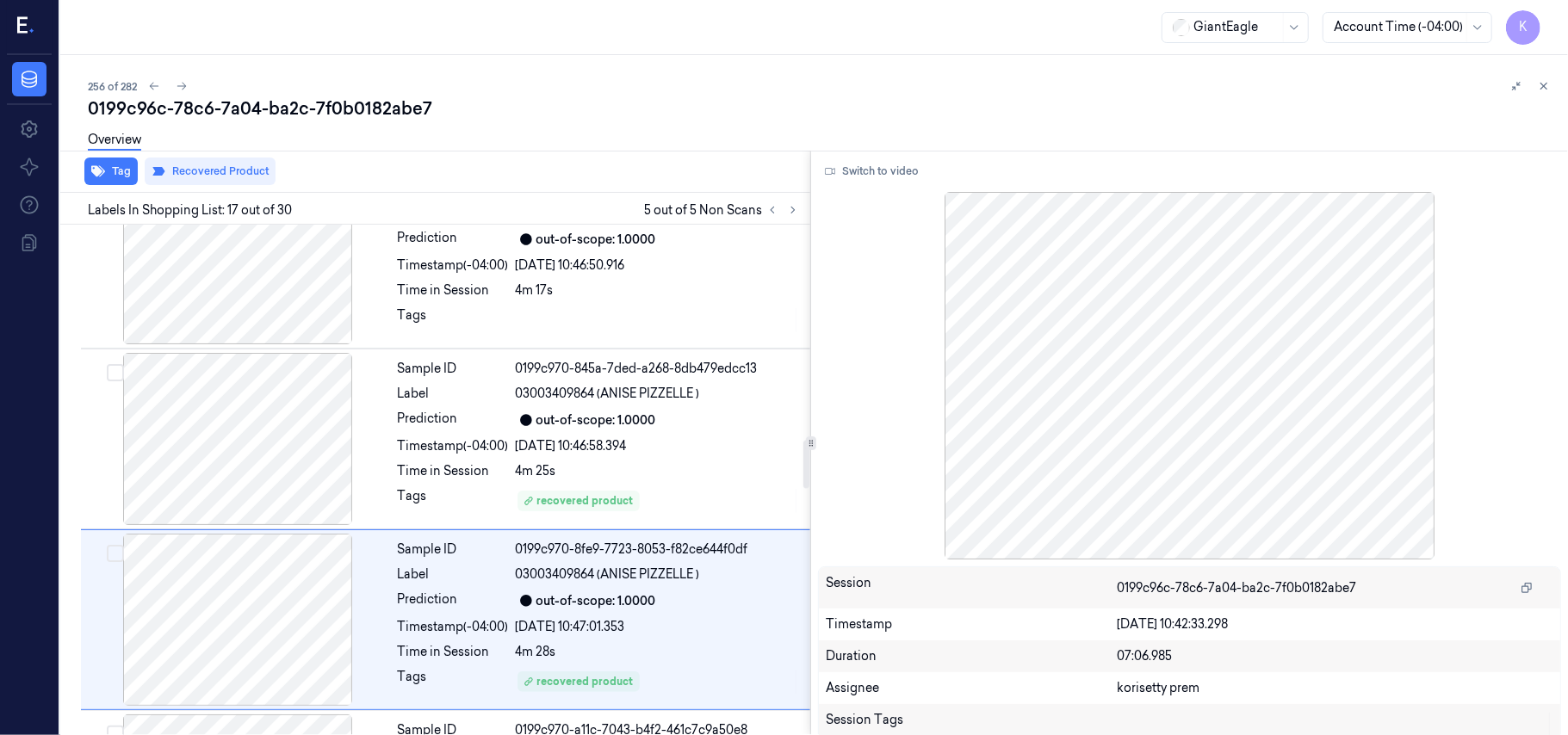
click at [608, 436] on div "Sample ID 0199c96c-d532-7238-a6ce-7fd562d1d714 Label 533 (DONUT - 1 COUNT ) Pre…" at bounding box center [431, 351] width 757 height 5429
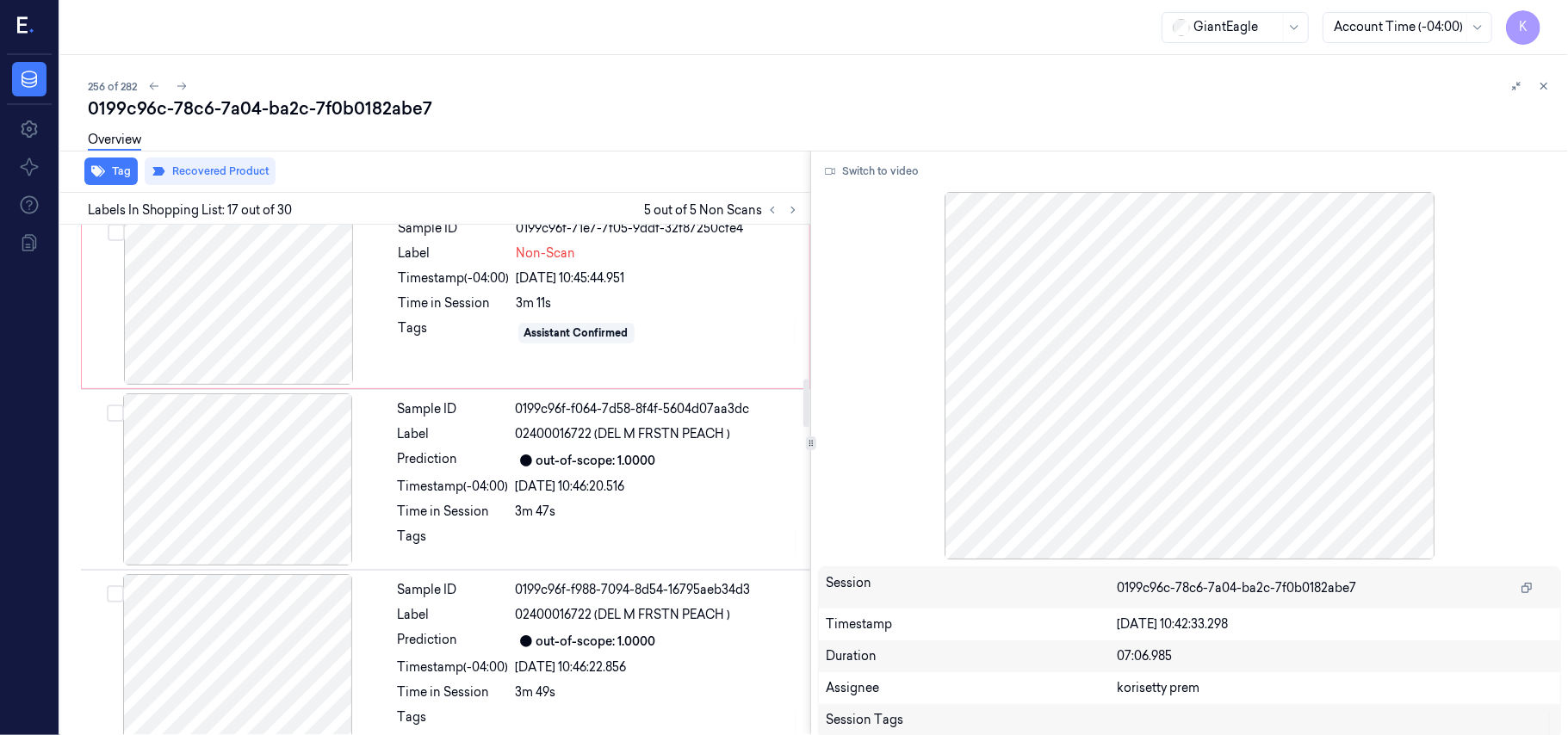
scroll to position [1587, 0]
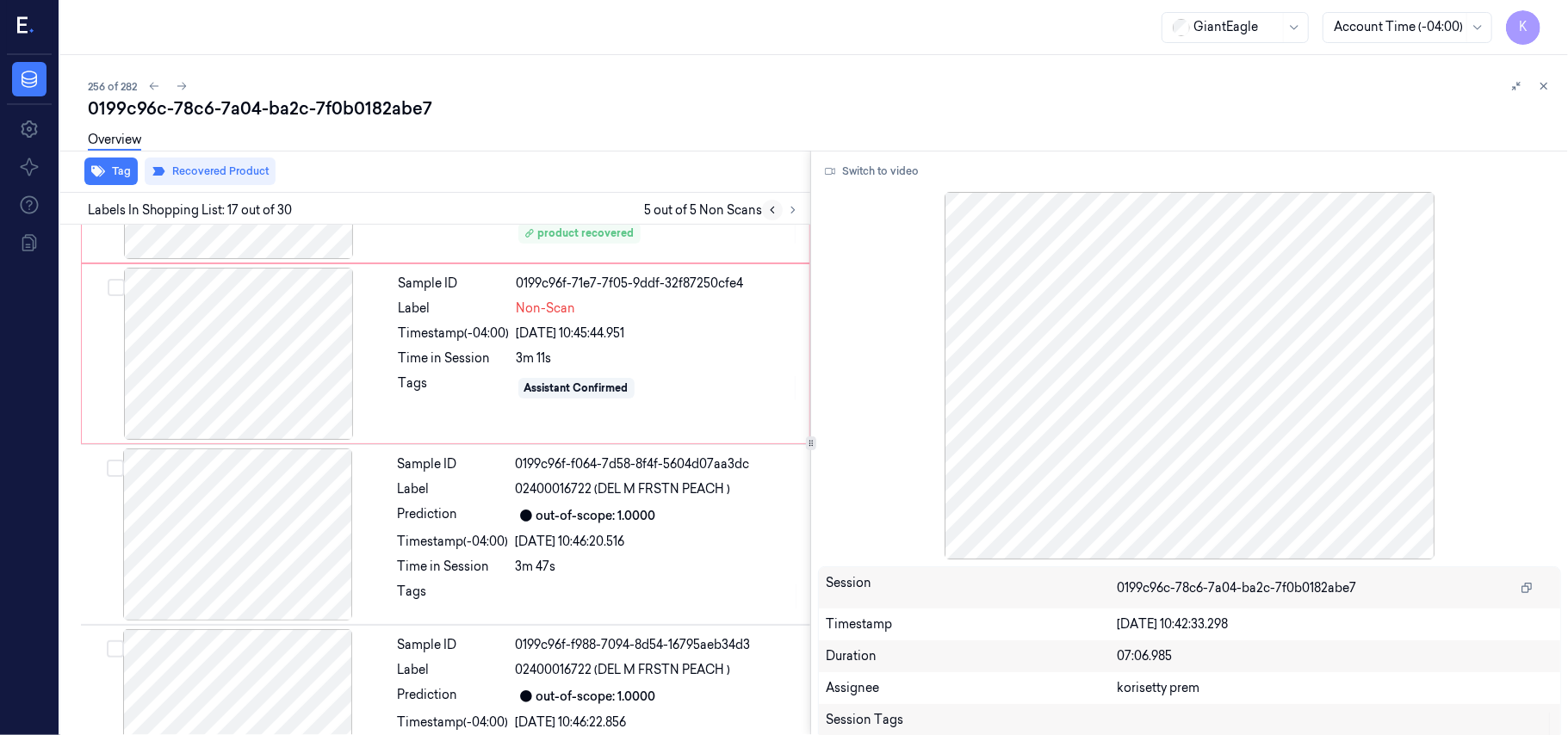
click at [772, 211] on icon at bounding box center [772, 210] width 12 height 12
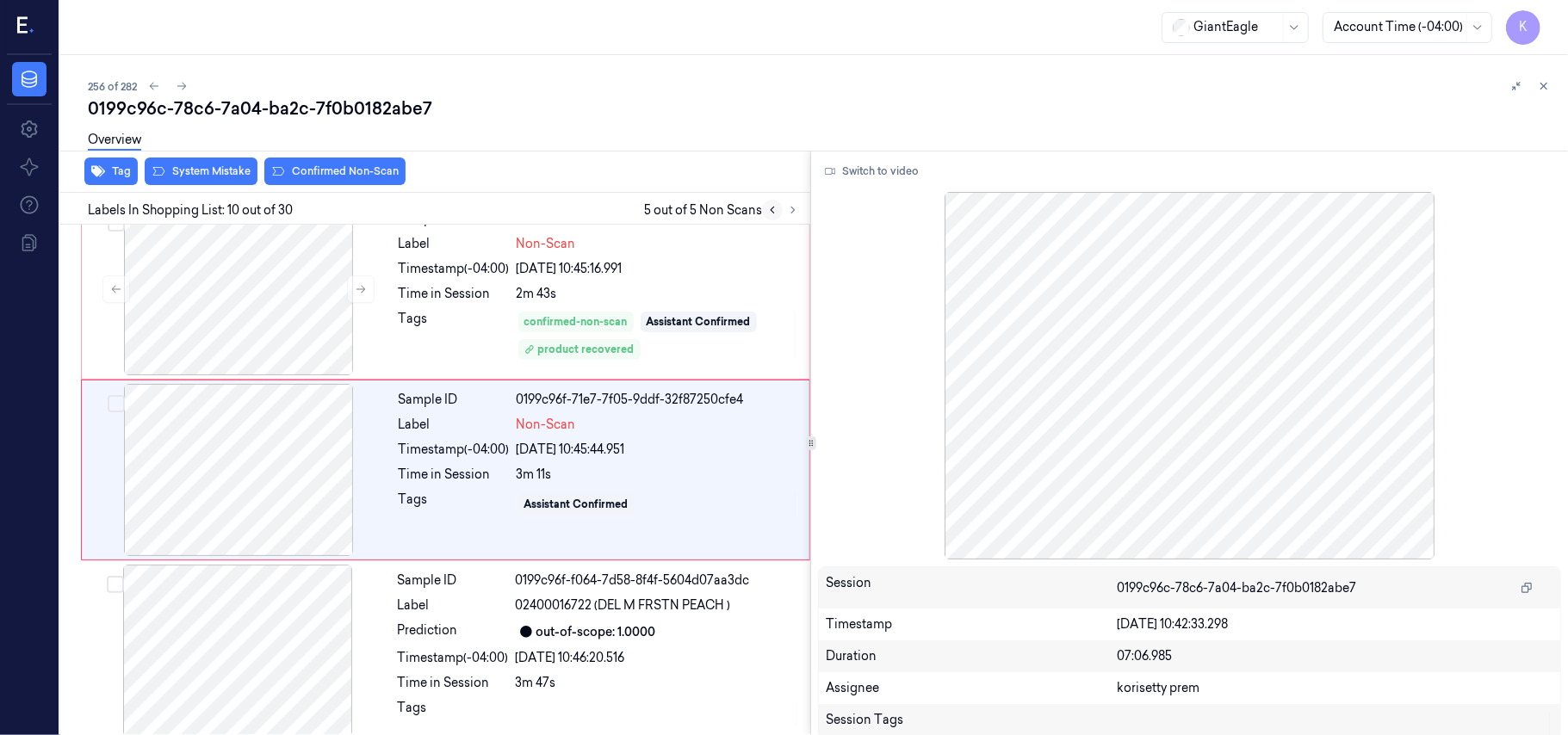
scroll to position [1465, 0]
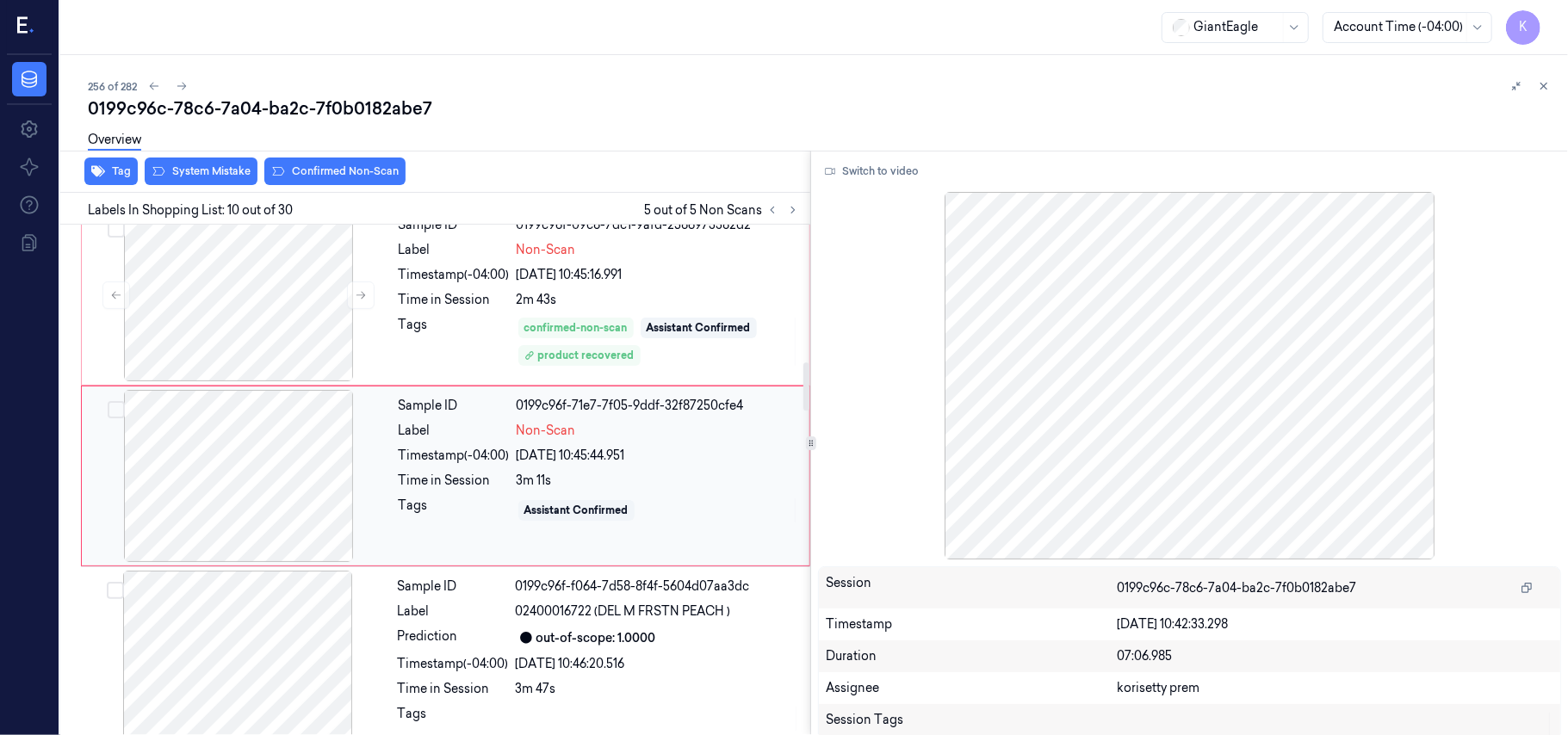
click at [601, 473] on div "Sample ID 0199c96f-71e7-7f05-9ddf-32f87250cfe4 Label Non-Scan Timestamp (-04:00…" at bounding box center [599, 476] width 414 height 172
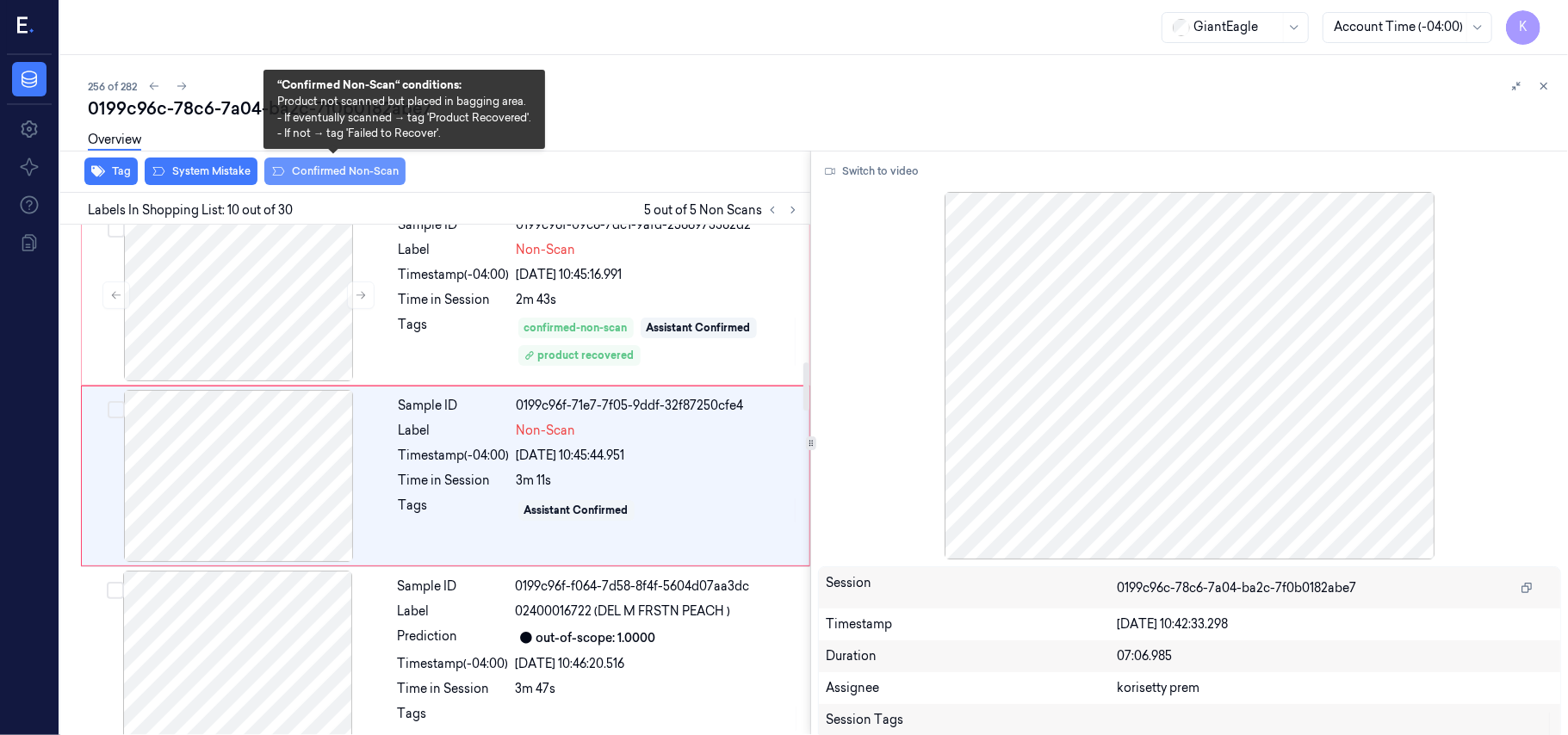
click at [320, 168] on button "Confirmed Non-Scan" at bounding box center [335, 171] width 141 height 27
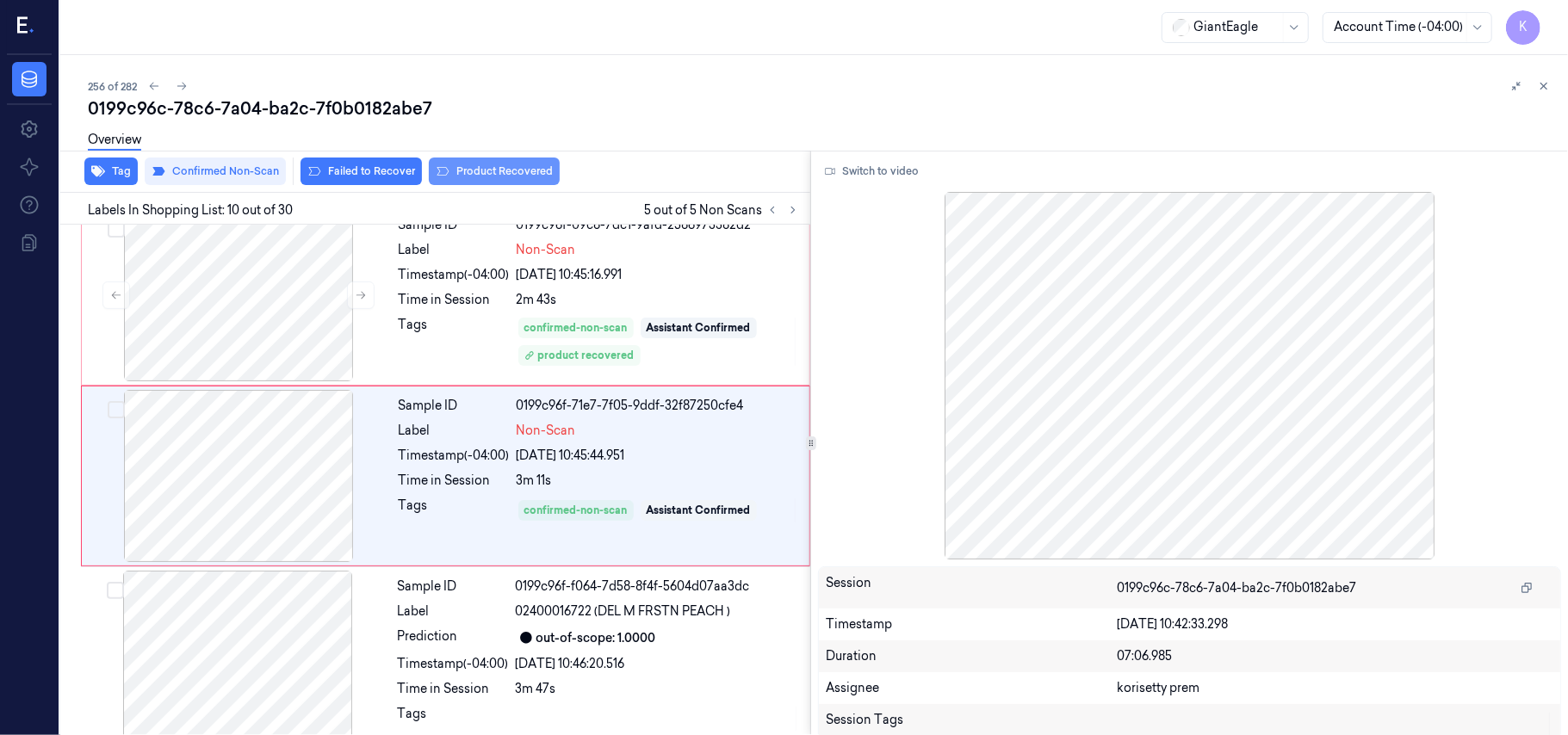
click at [479, 176] on button "Product Recovered" at bounding box center [493, 171] width 131 height 27
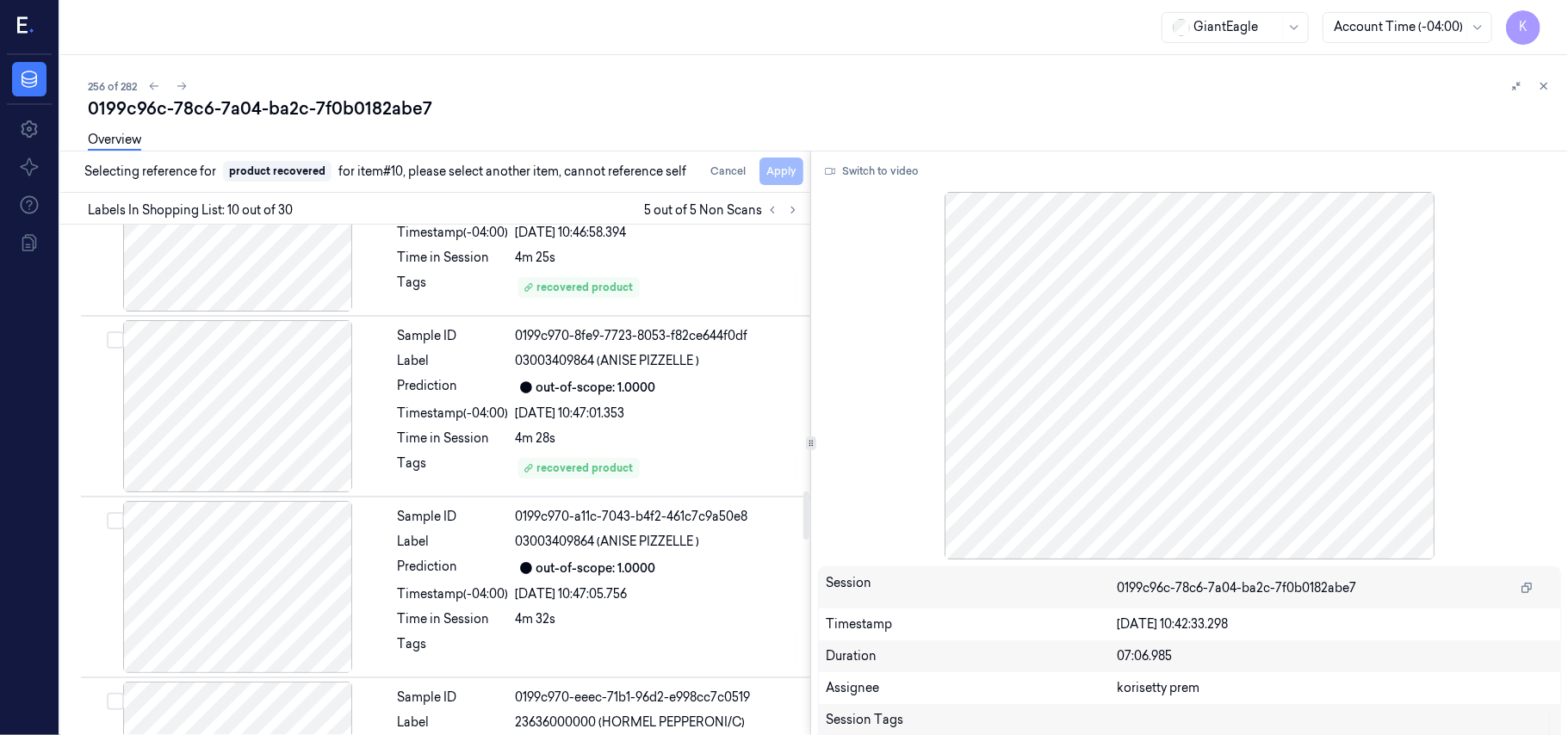
scroll to position [2843, 0]
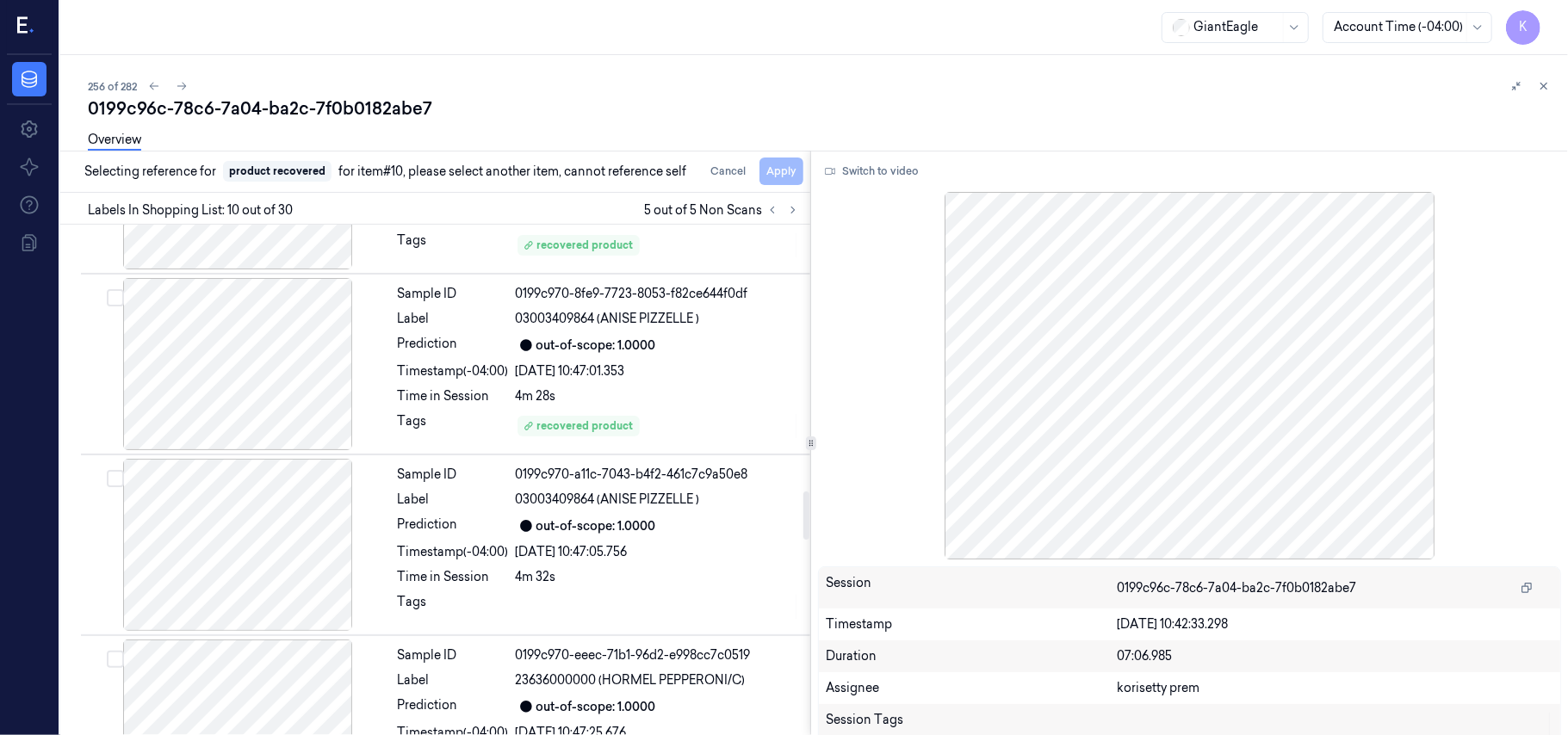
click at [607, 561] on div "[DATE] 10:47:05.756" at bounding box center [657, 553] width 284 height 18
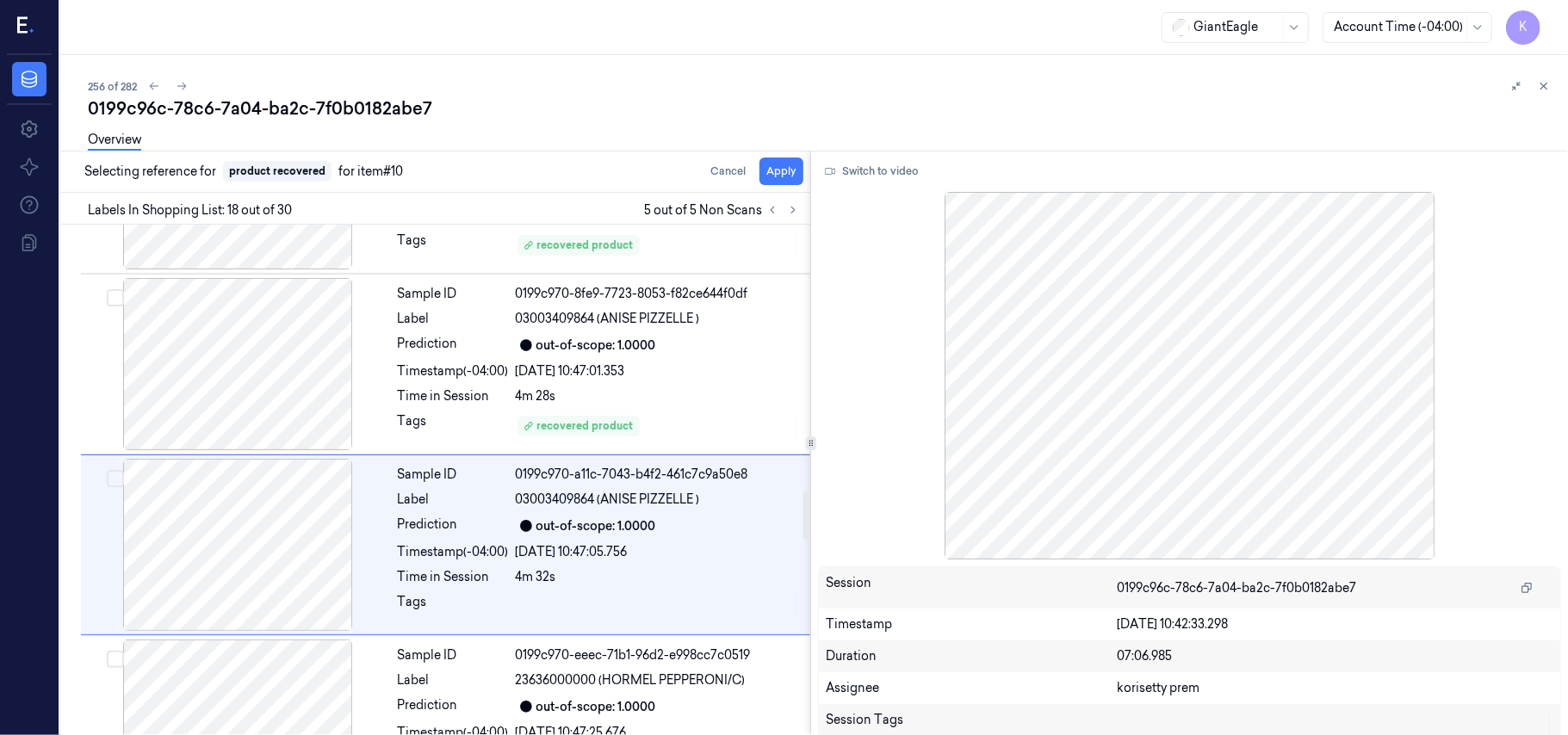
scroll to position [2917, 0]
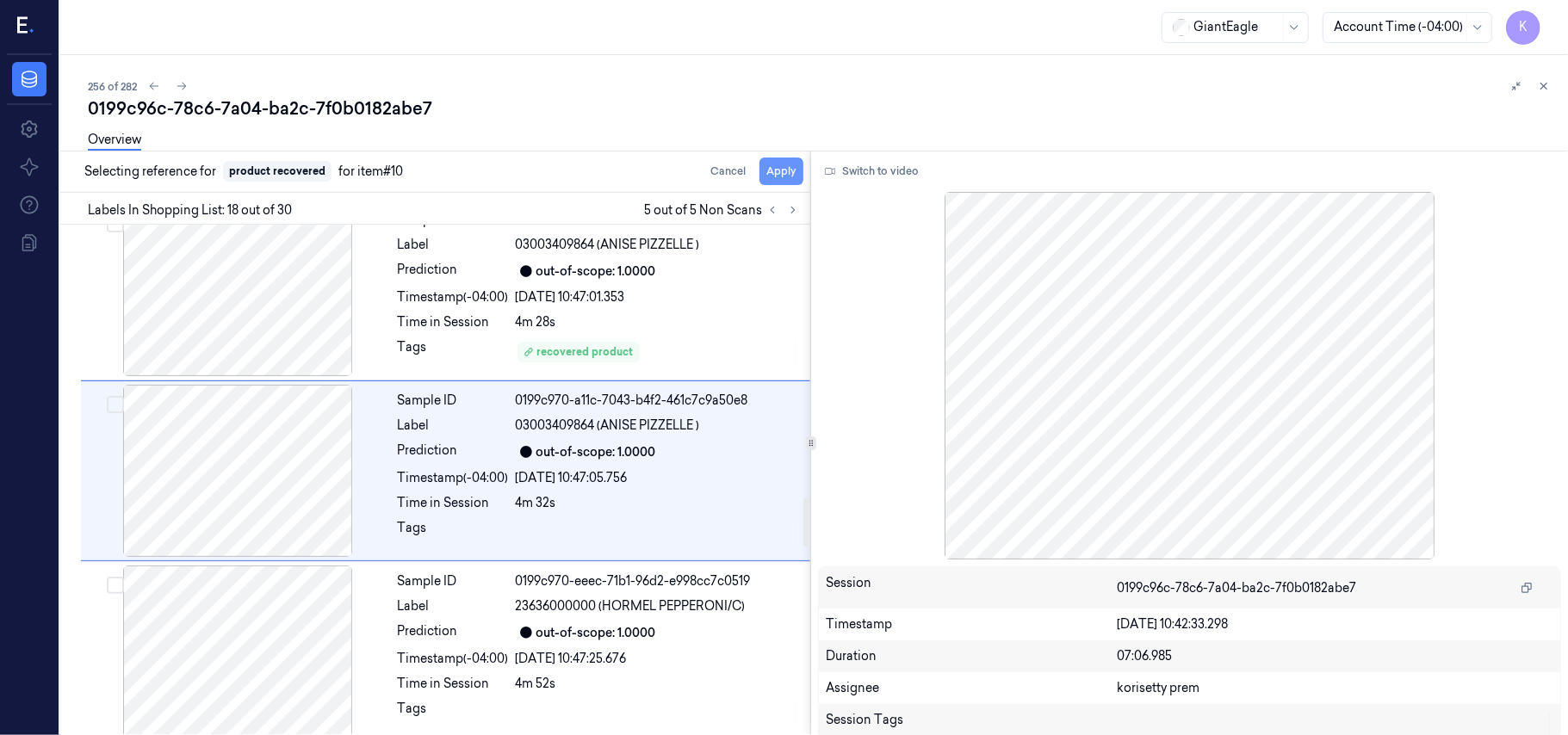
click at [785, 181] on button "Apply" at bounding box center [782, 171] width 44 height 27
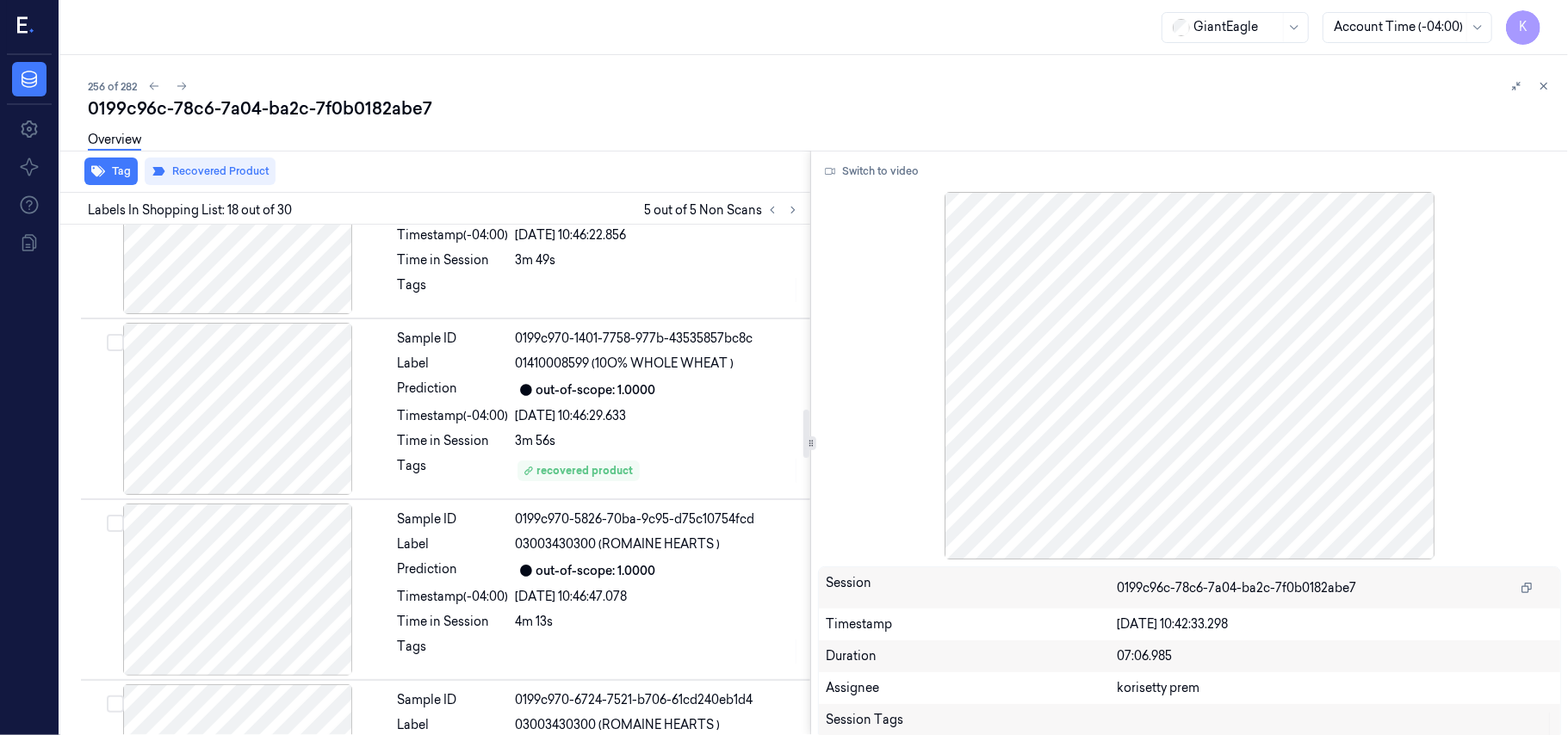
scroll to position [1768, 0]
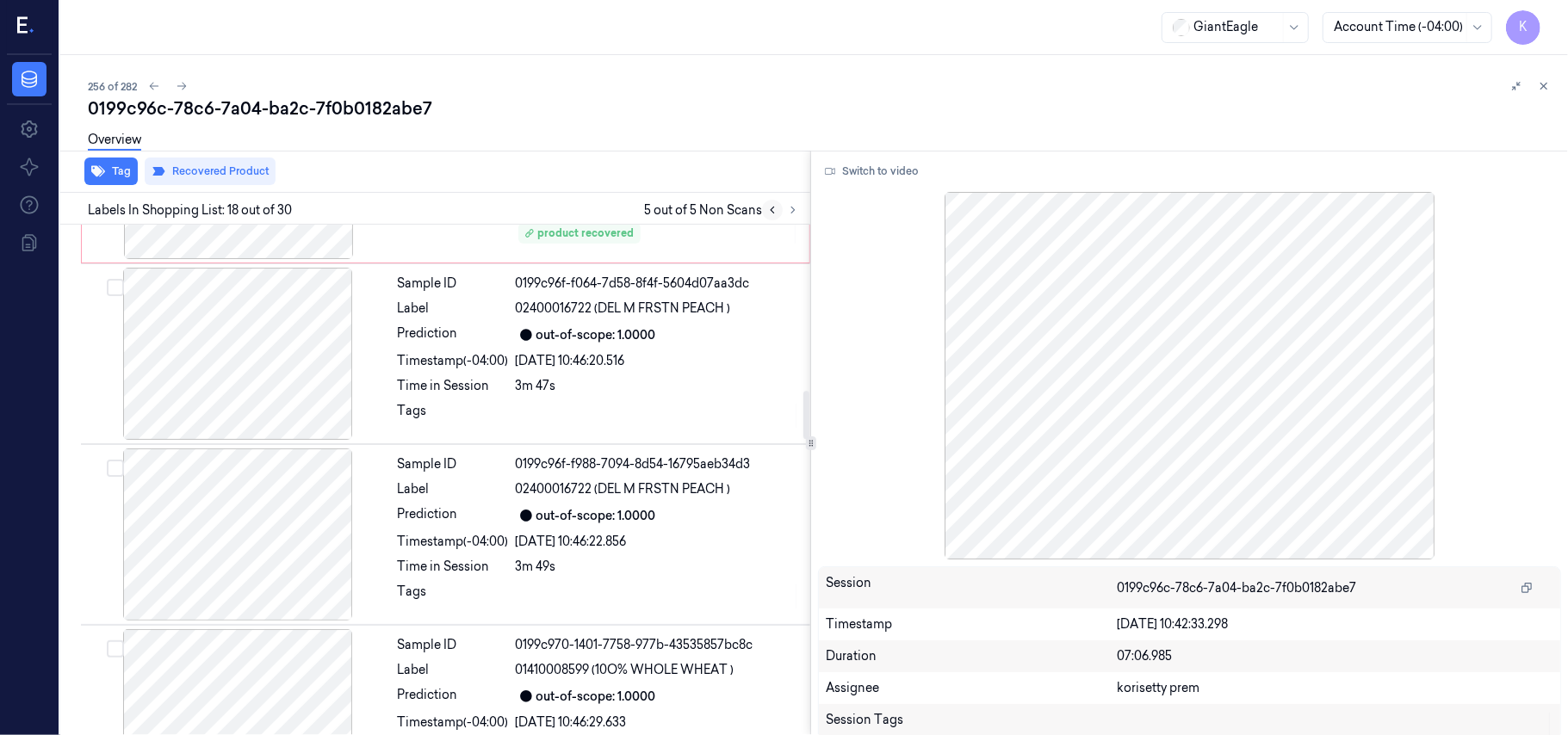
click at [773, 211] on icon at bounding box center [773, 211] width 4 height 6
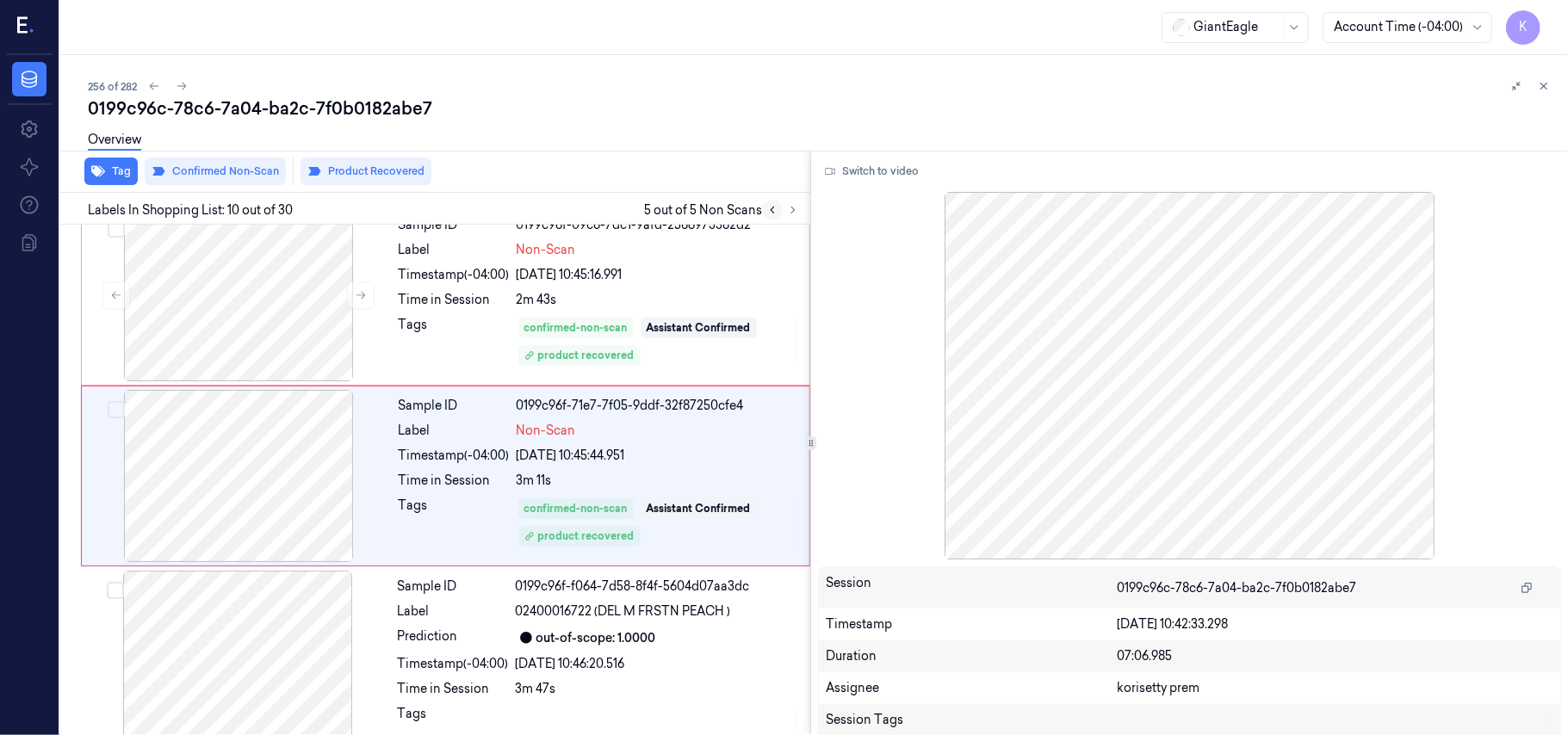
click at [773, 211] on icon at bounding box center [773, 211] width 4 height 6
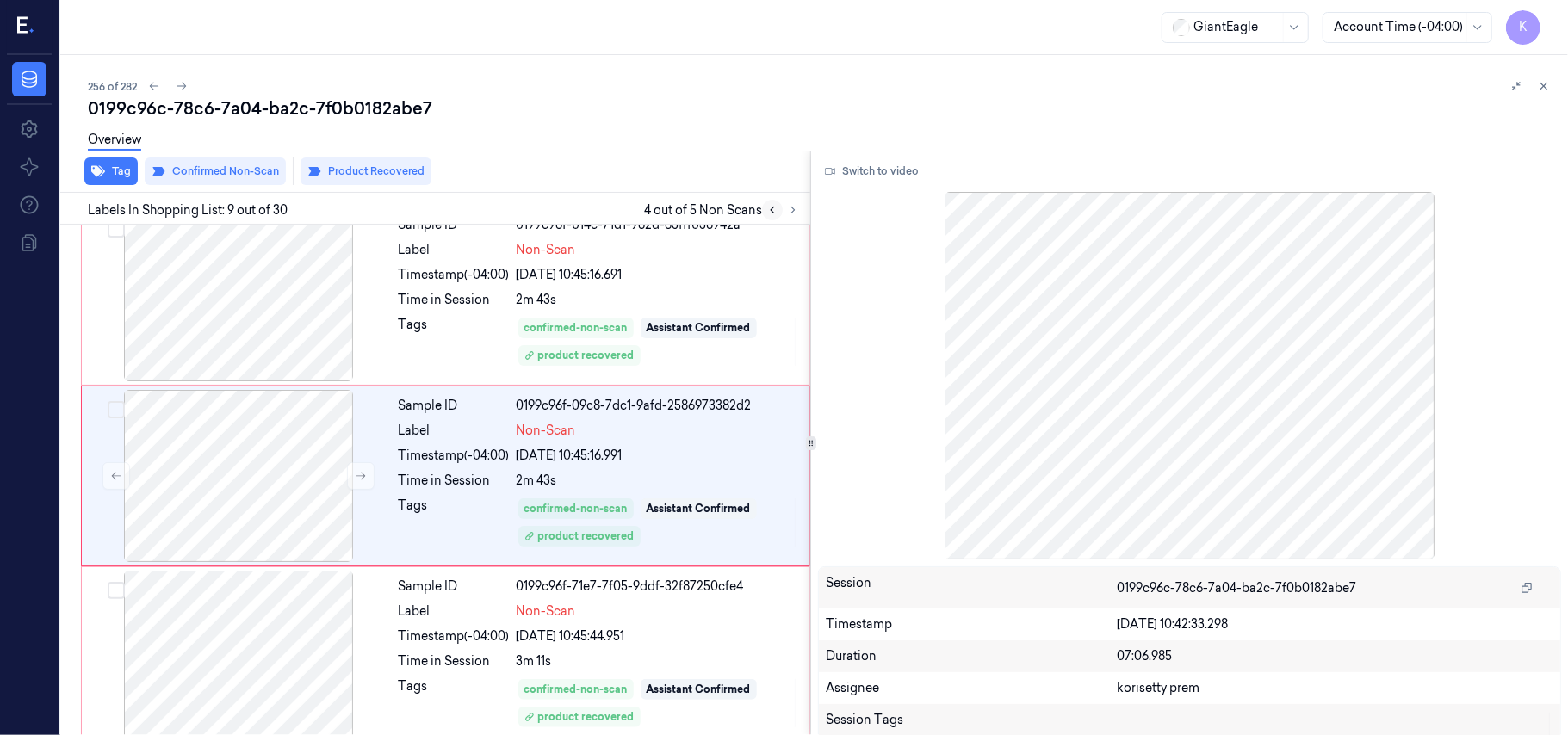
click at [773, 211] on icon at bounding box center [773, 211] width 4 height 6
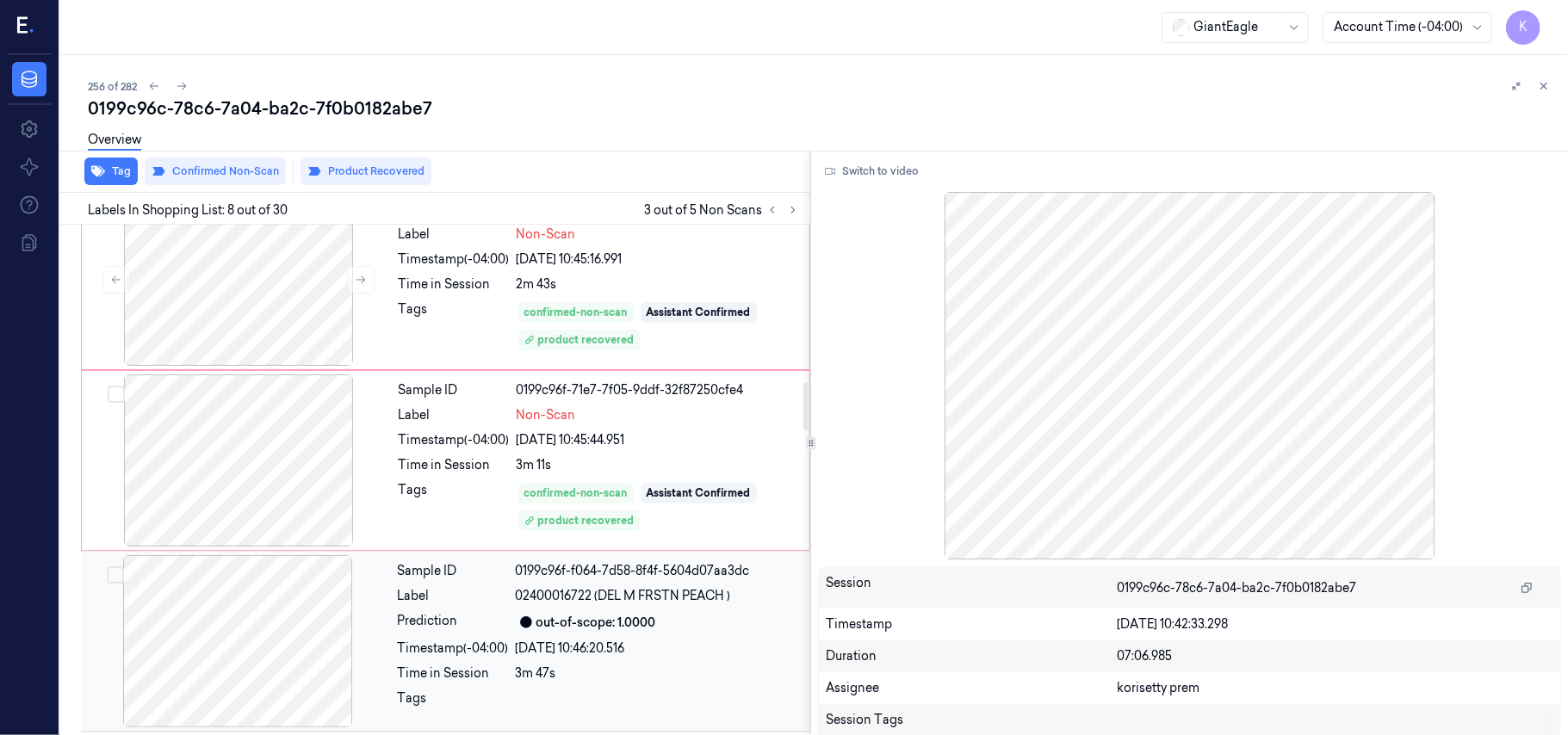
scroll to position [1677, 0]
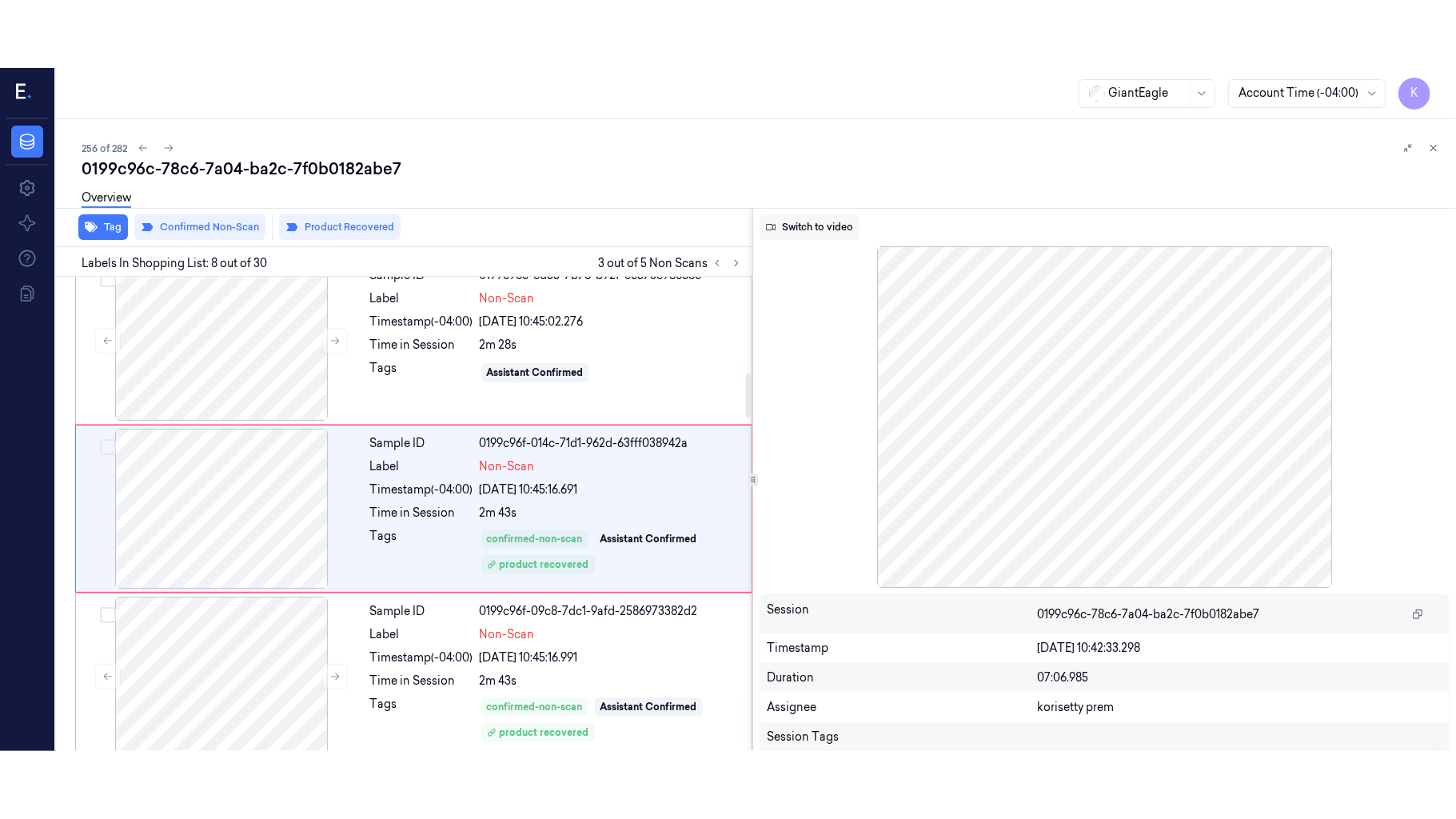
scroll to position [1025, 0]
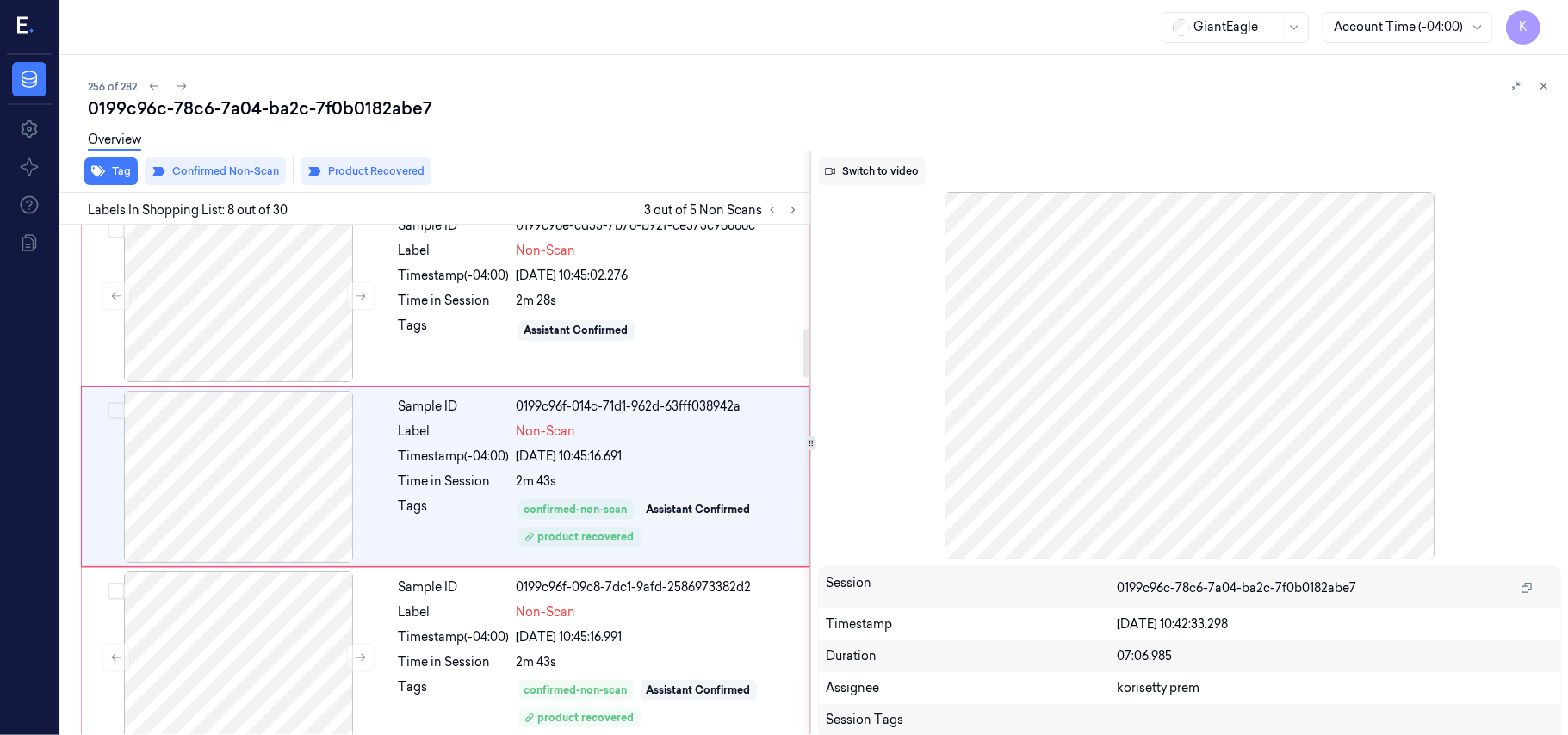
click at [865, 172] on button "Switch to video" at bounding box center [872, 171] width 108 height 27
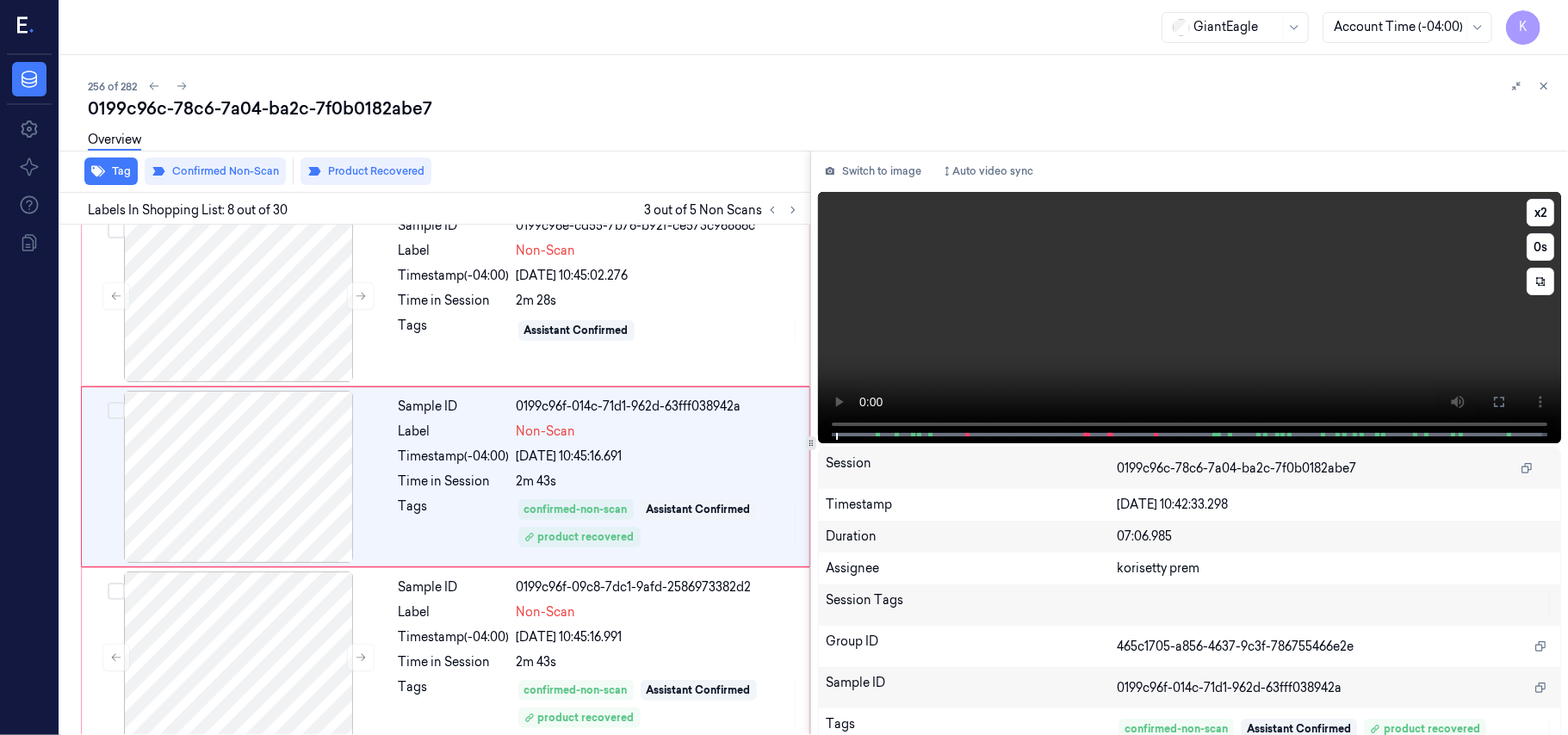
click at [1158, 355] on video at bounding box center [1190, 318] width 743 height 252
click at [1492, 403] on icon at bounding box center [1498, 402] width 14 height 14
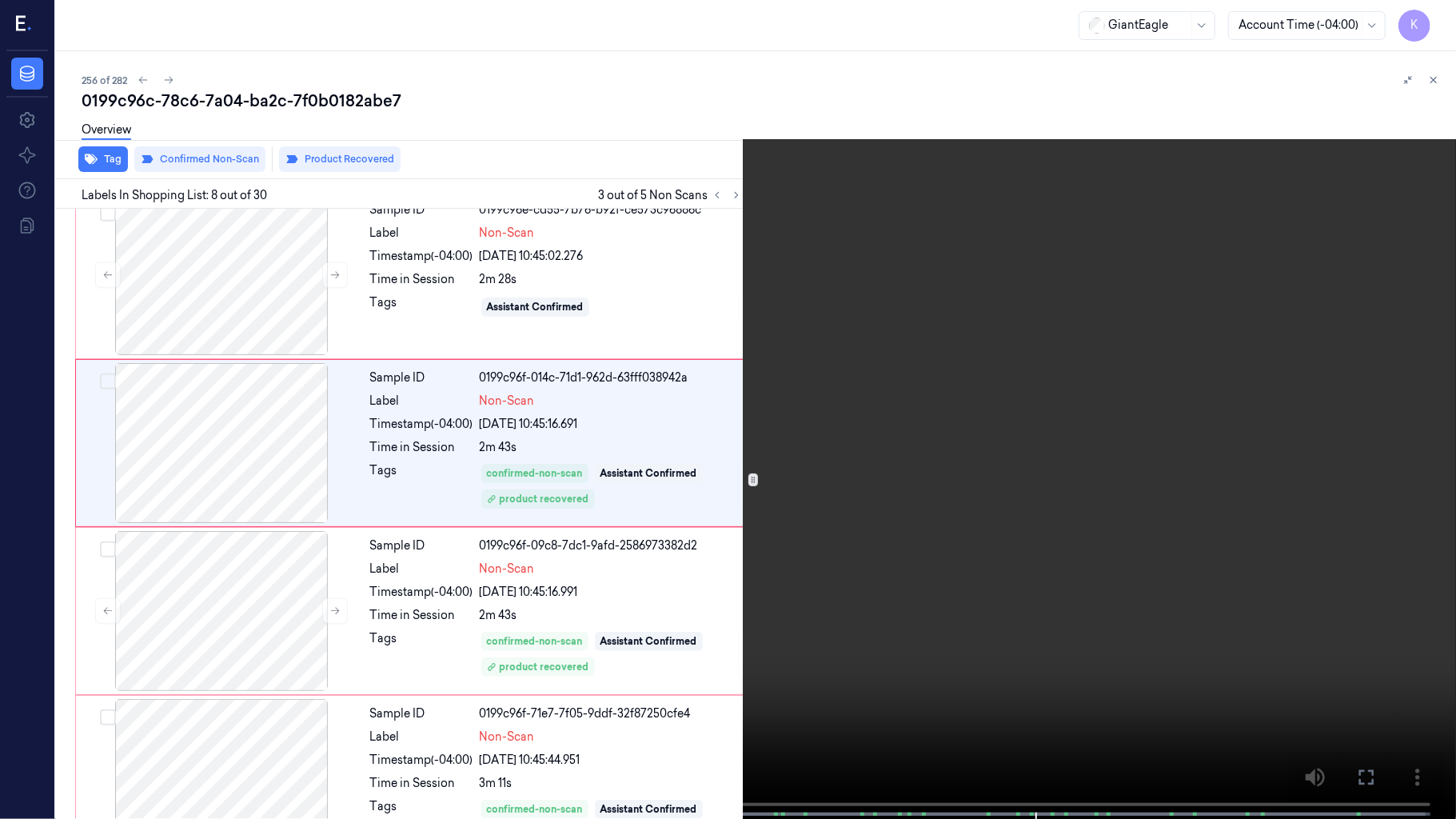
scroll to position [958, 0]
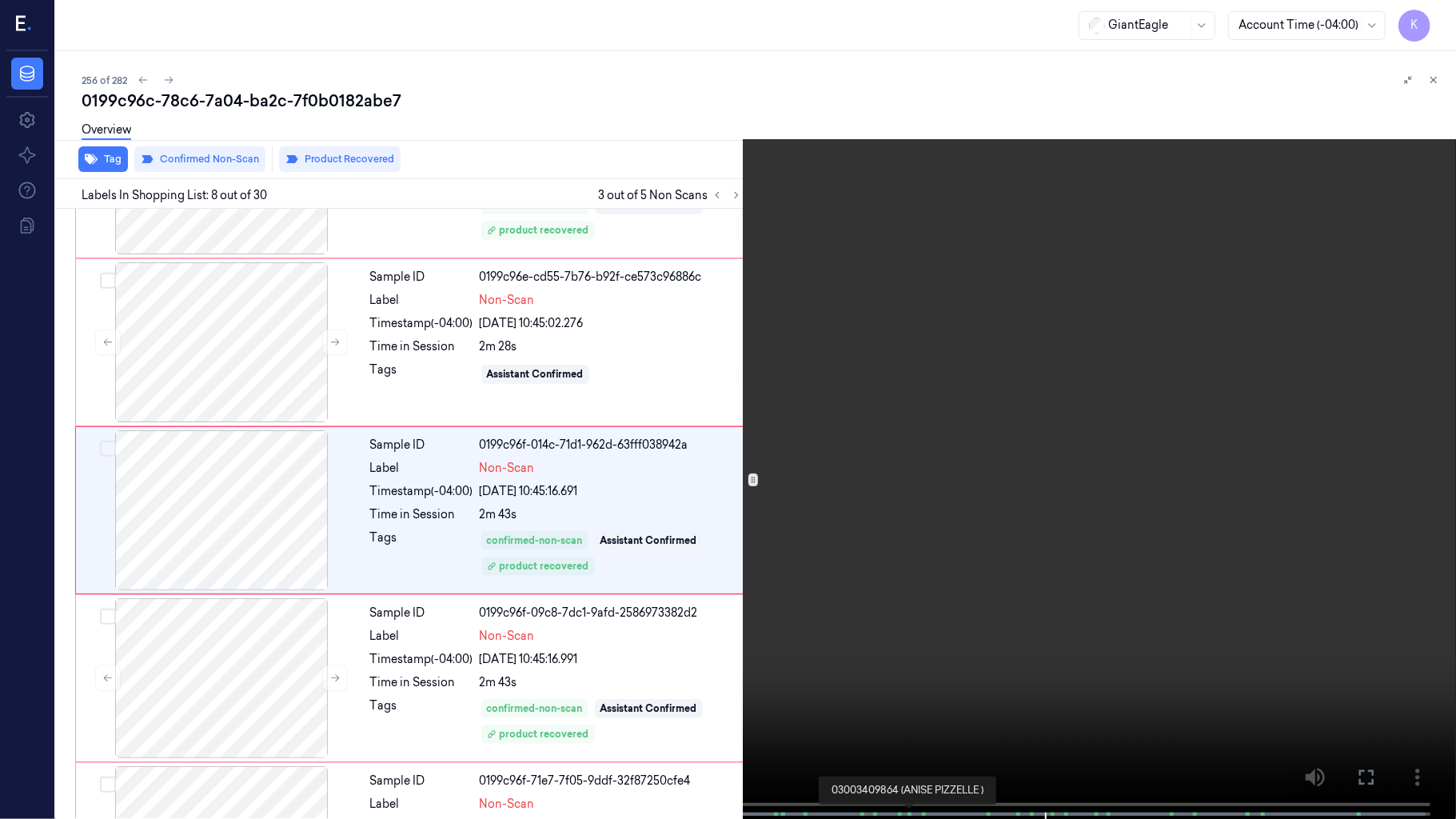
click at [908, 682] on span at bounding box center [909, 814] width 3 height 8
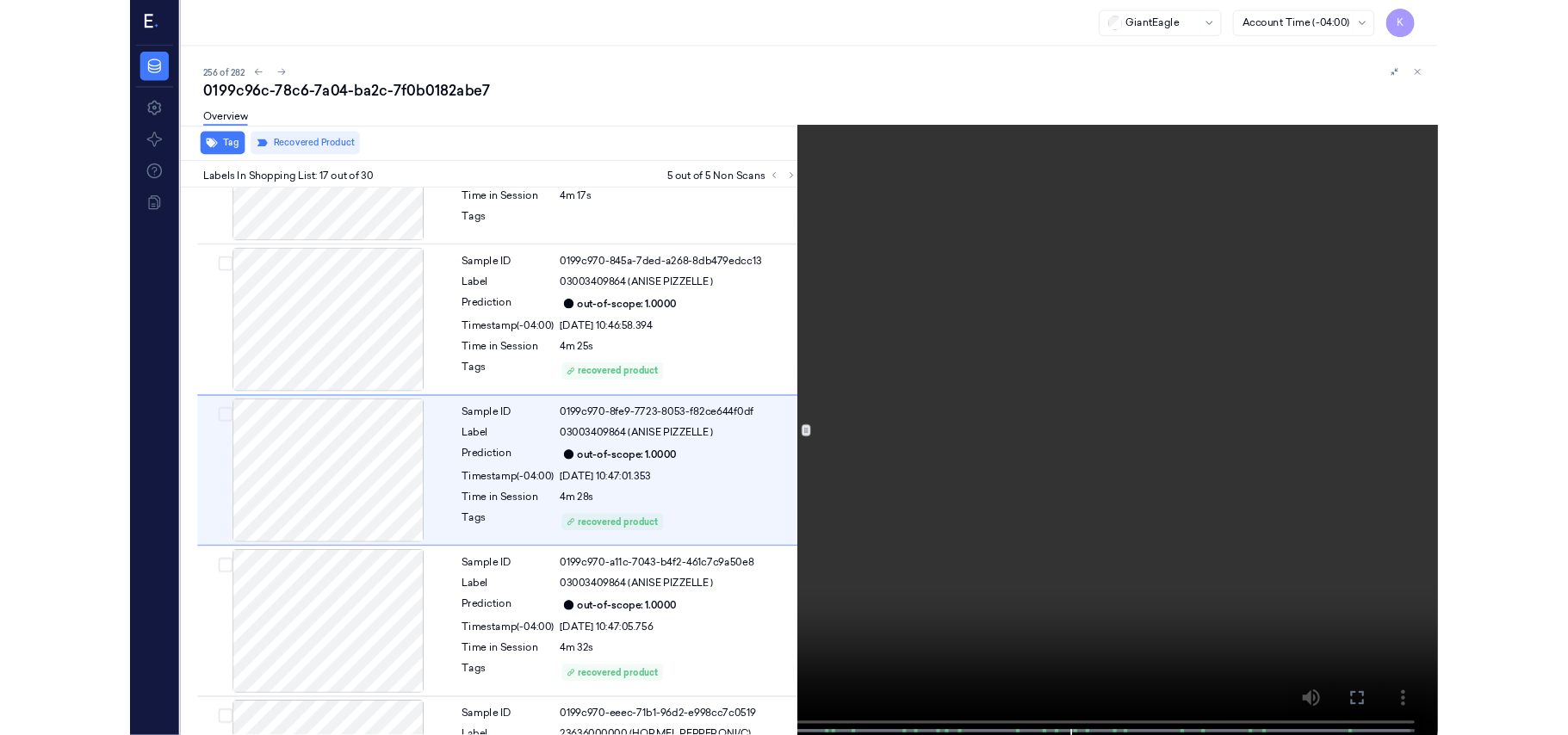
scroll to position [2663, 0]
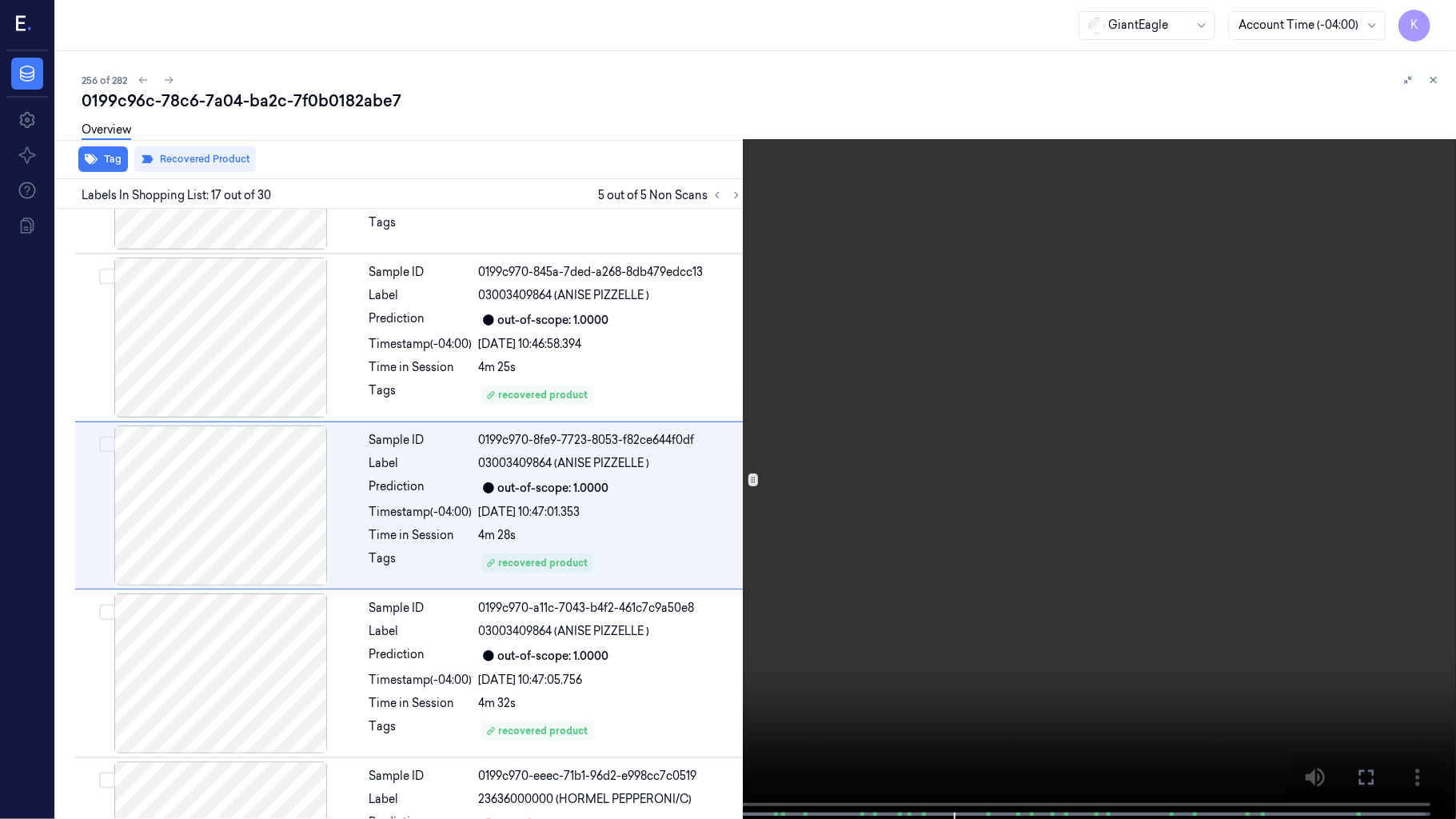
click at [785, 436] on video at bounding box center [728, 411] width 1456 height 822
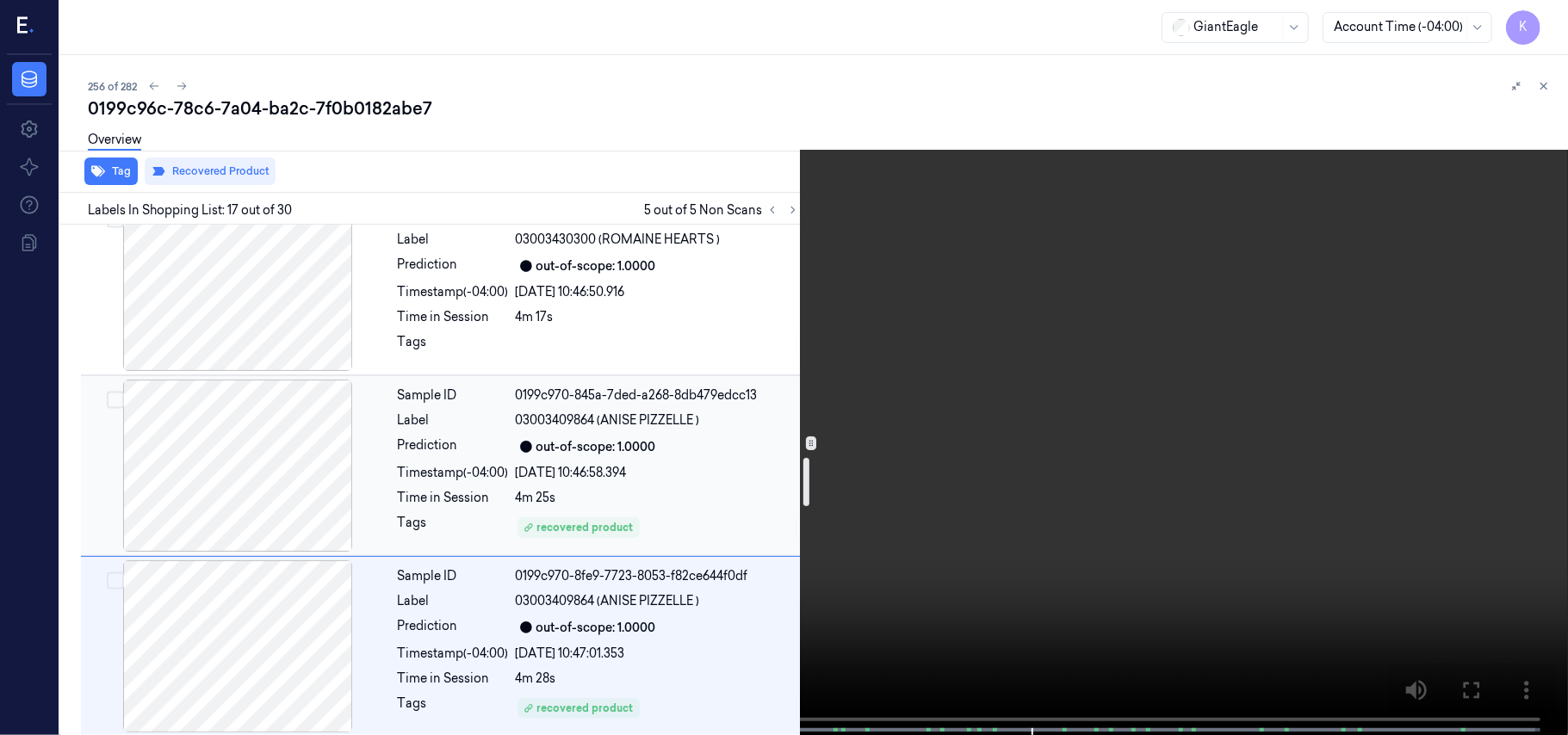
scroll to position [2142, 0]
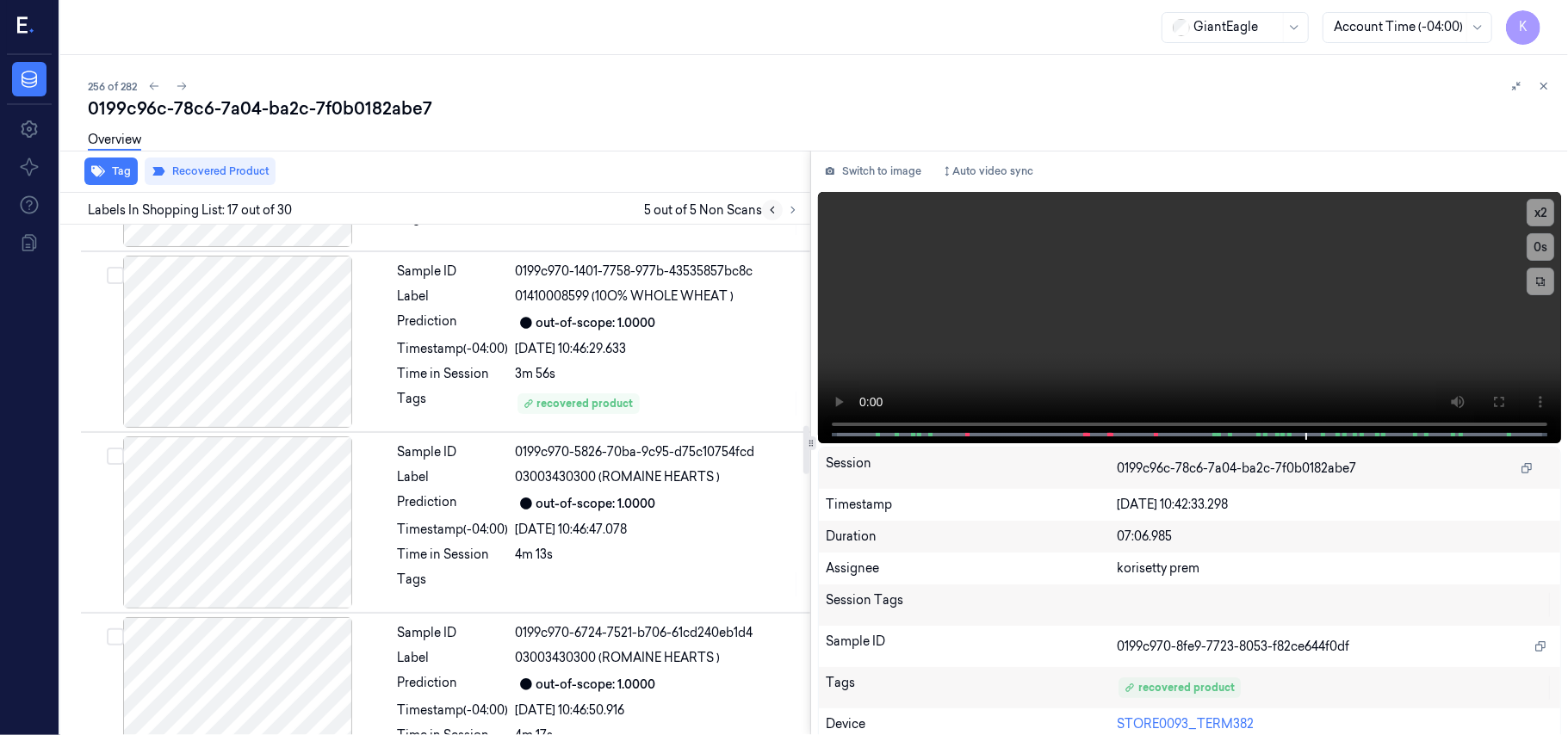
click at [772, 214] on icon at bounding box center [772, 210] width 12 height 12
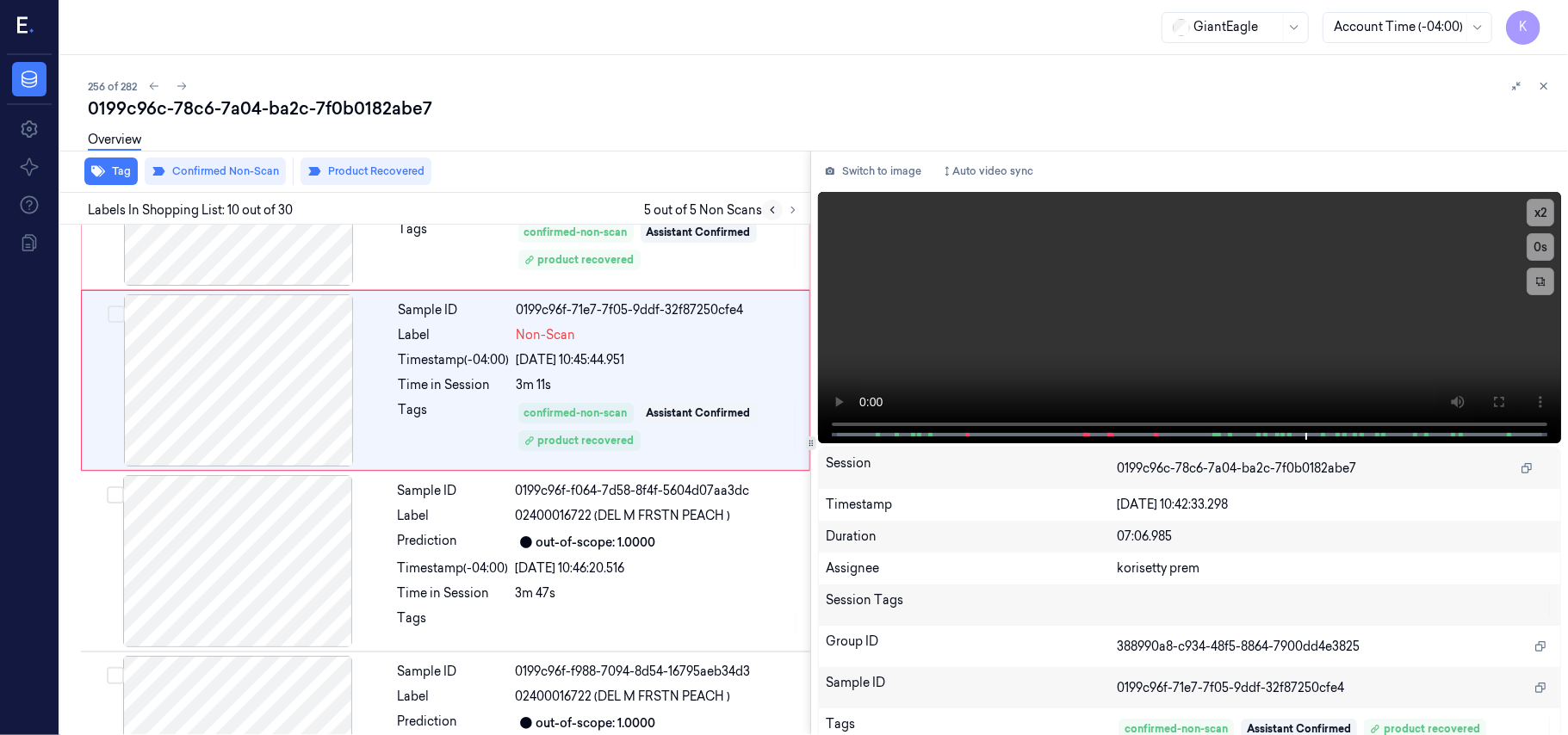
click at [772, 214] on icon at bounding box center [772, 210] width 12 height 12
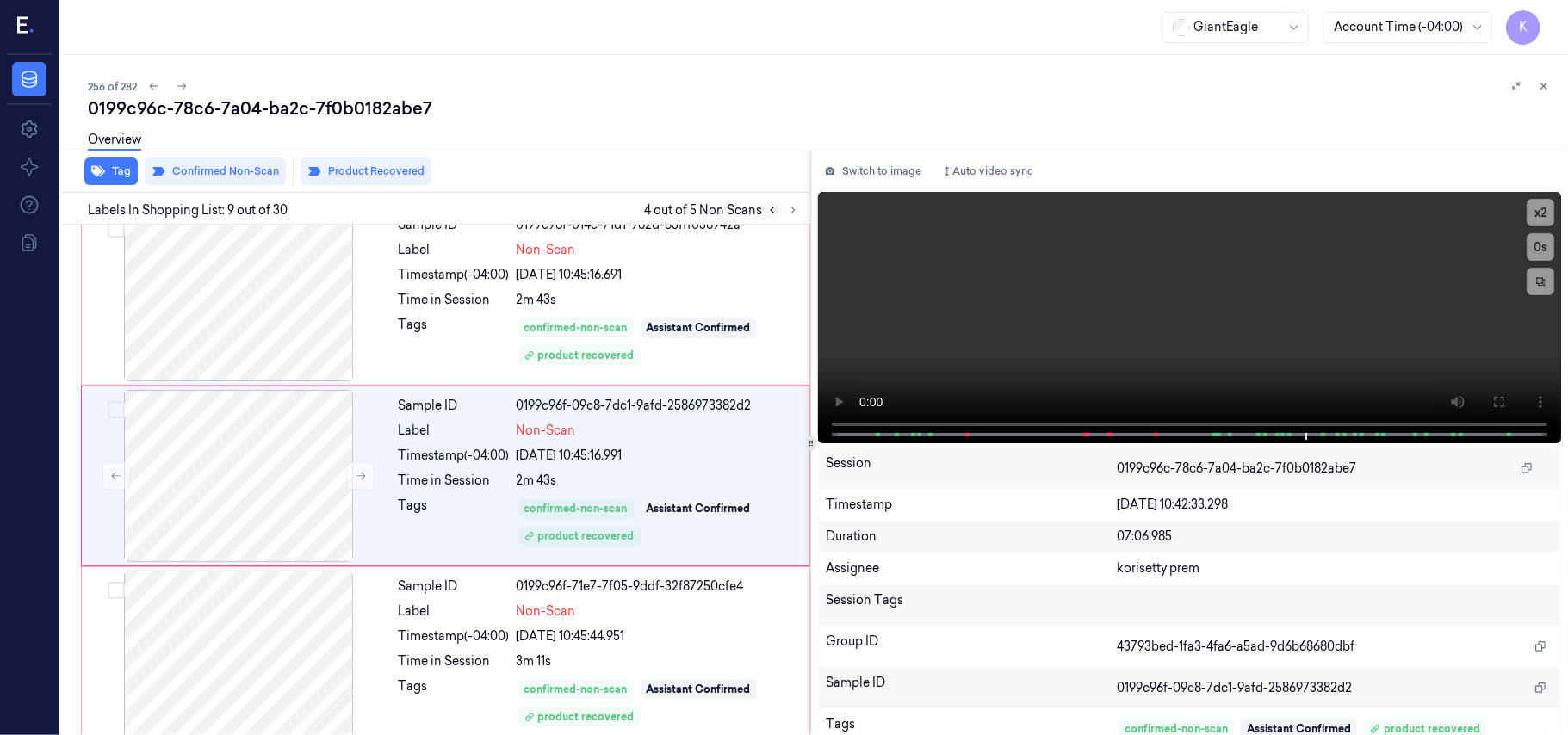
click at [772, 214] on icon at bounding box center [772, 210] width 12 height 12
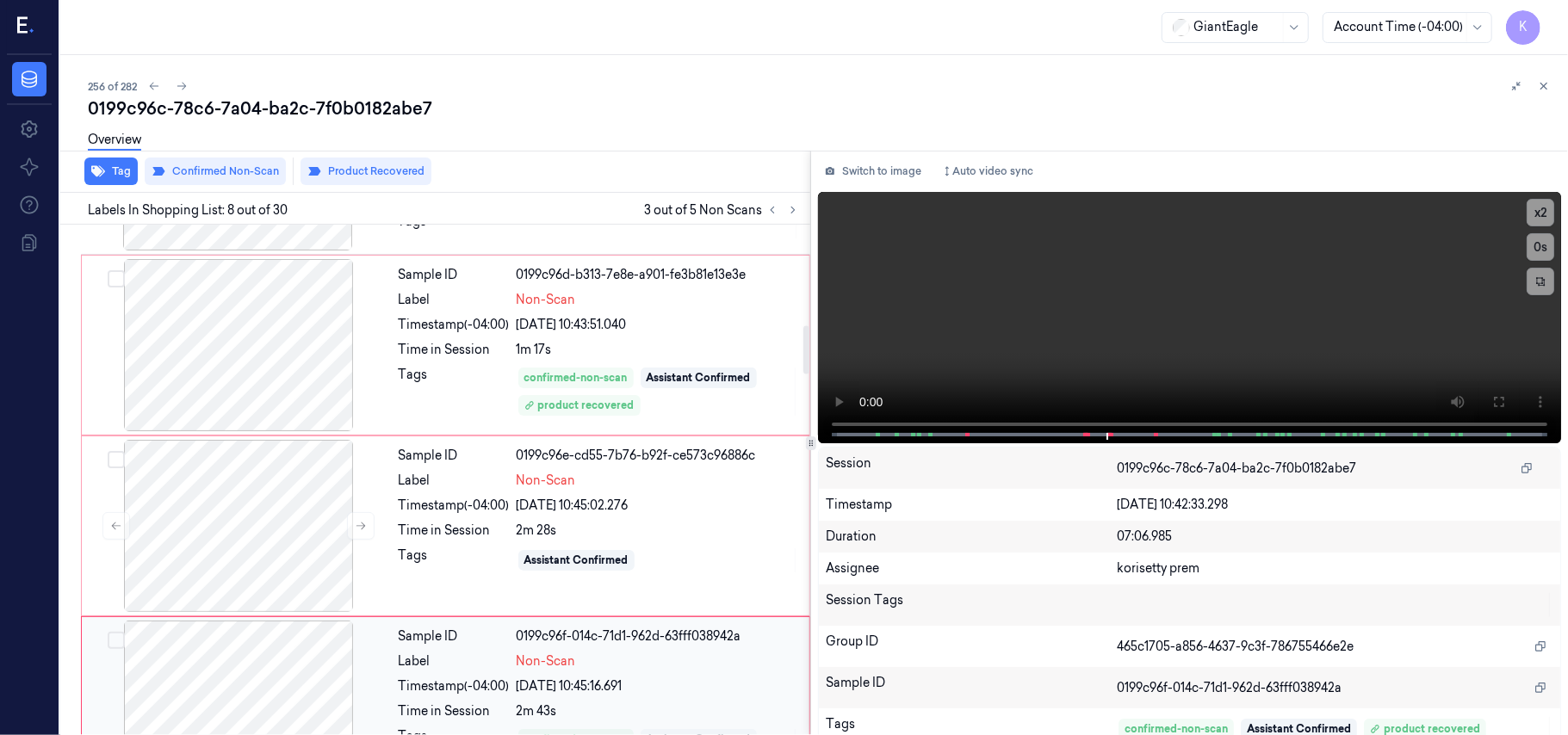
scroll to position [1103, 0]
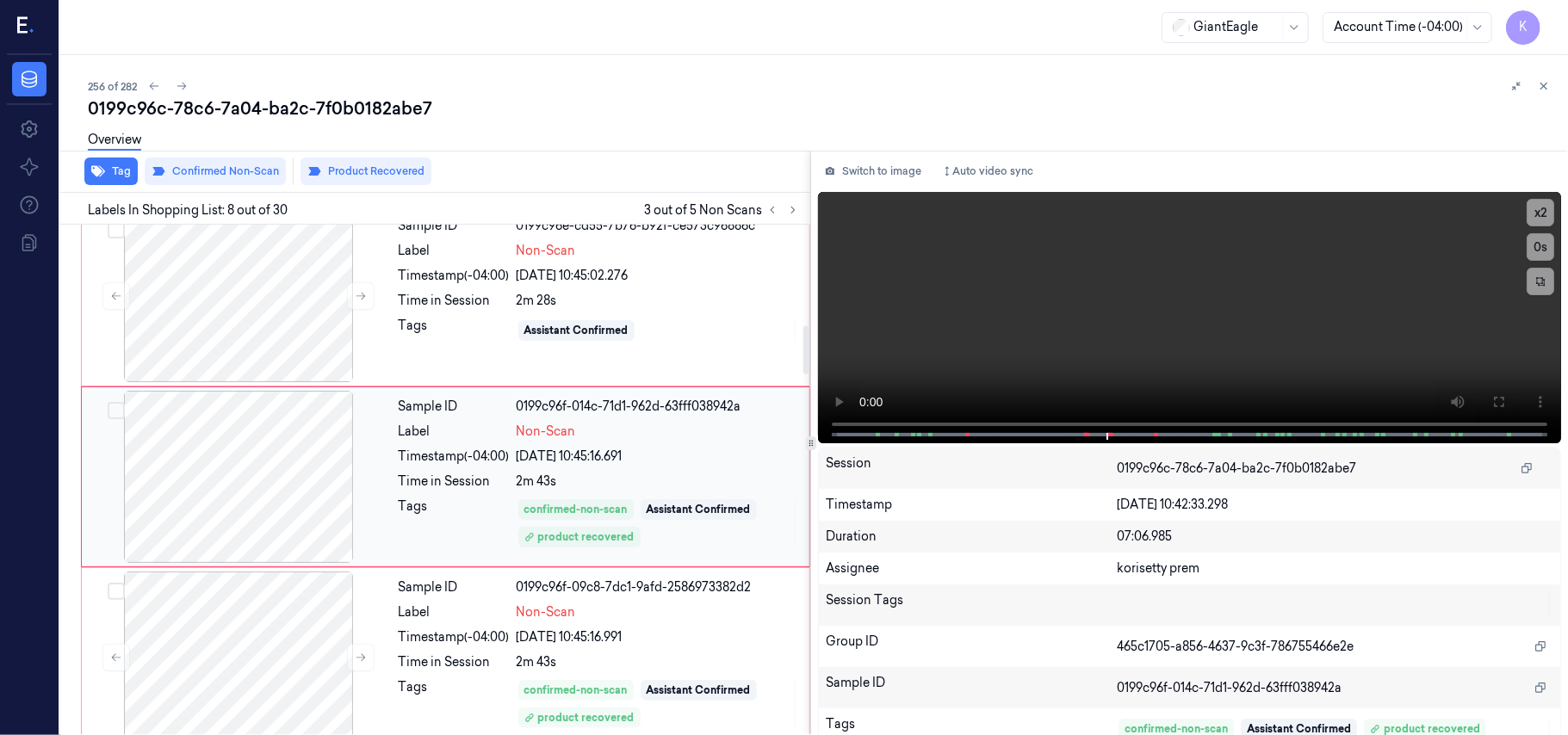
click at [592, 456] on div "[DATE] 10:45:16.691" at bounding box center [657, 457] width 283 height 18
click at [589, 293] on div "Sample ID 0199c96e-cd55-7b76-b92f-ce573c96886c Label Non-Scan Timestamp (-04:00…" at bounding box center [599, 296] width 414 height 172
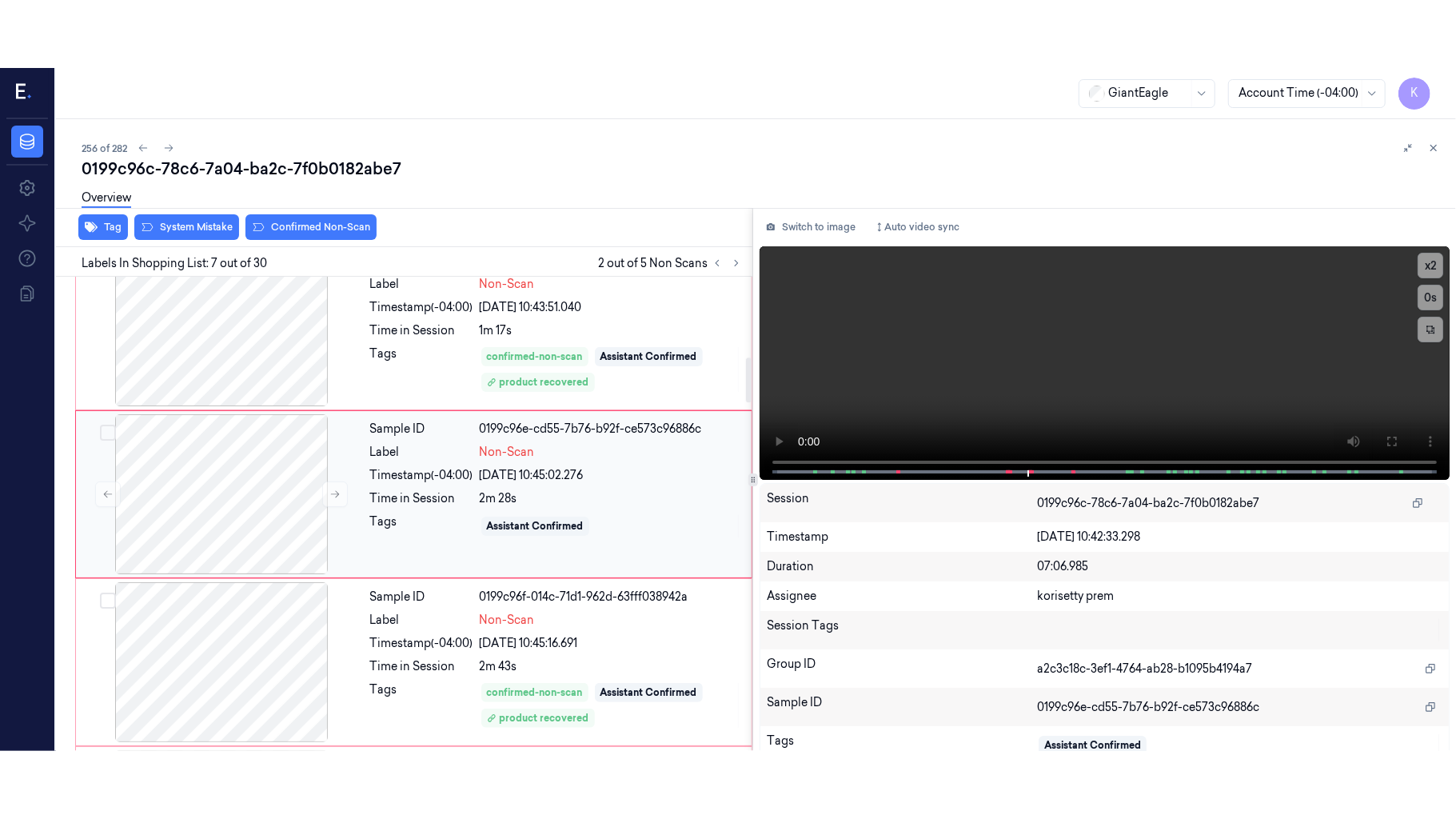
scroll to position [856, 0]
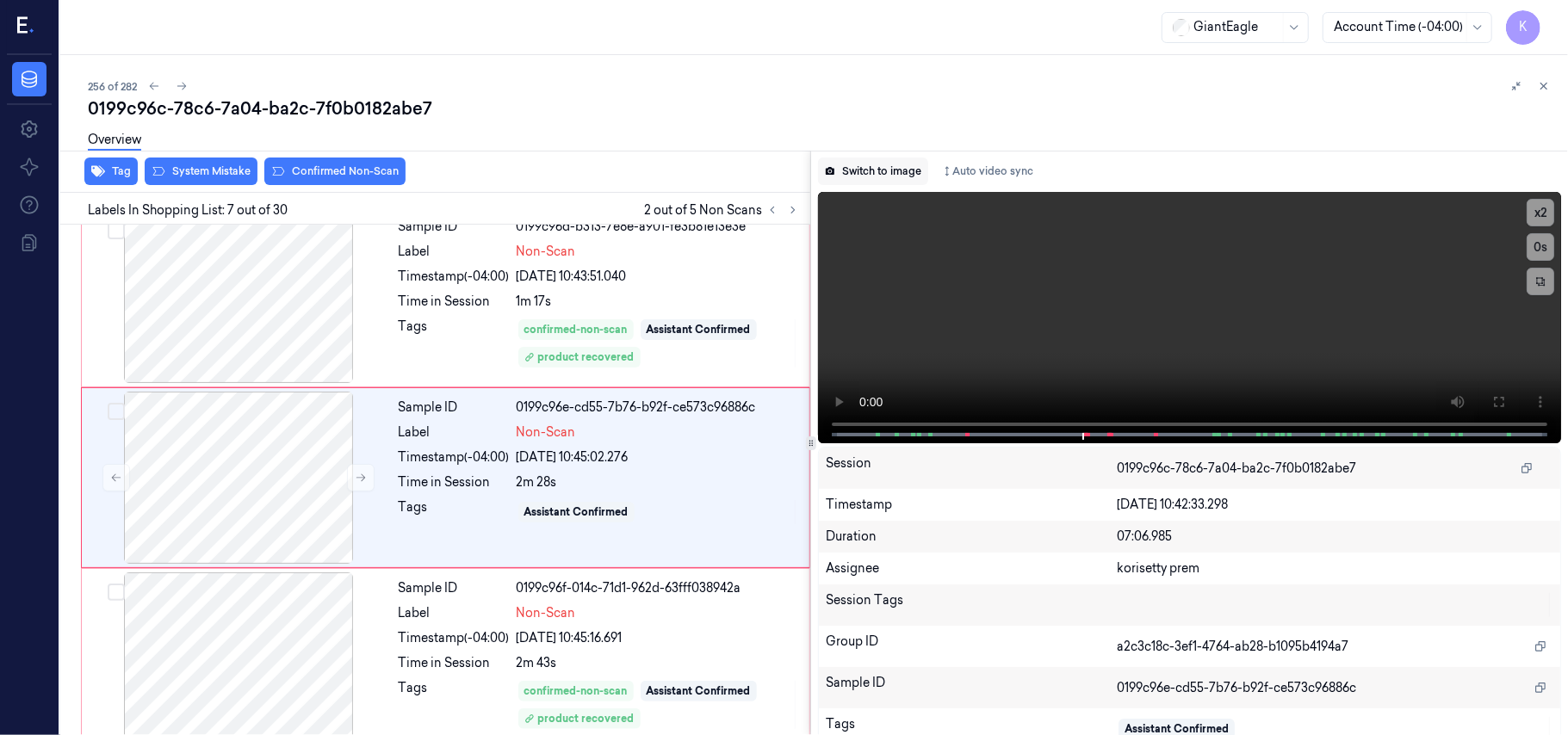
click at [870, 178] on button "Switch to image" at bounding box center [873, 171] width 110 height 27
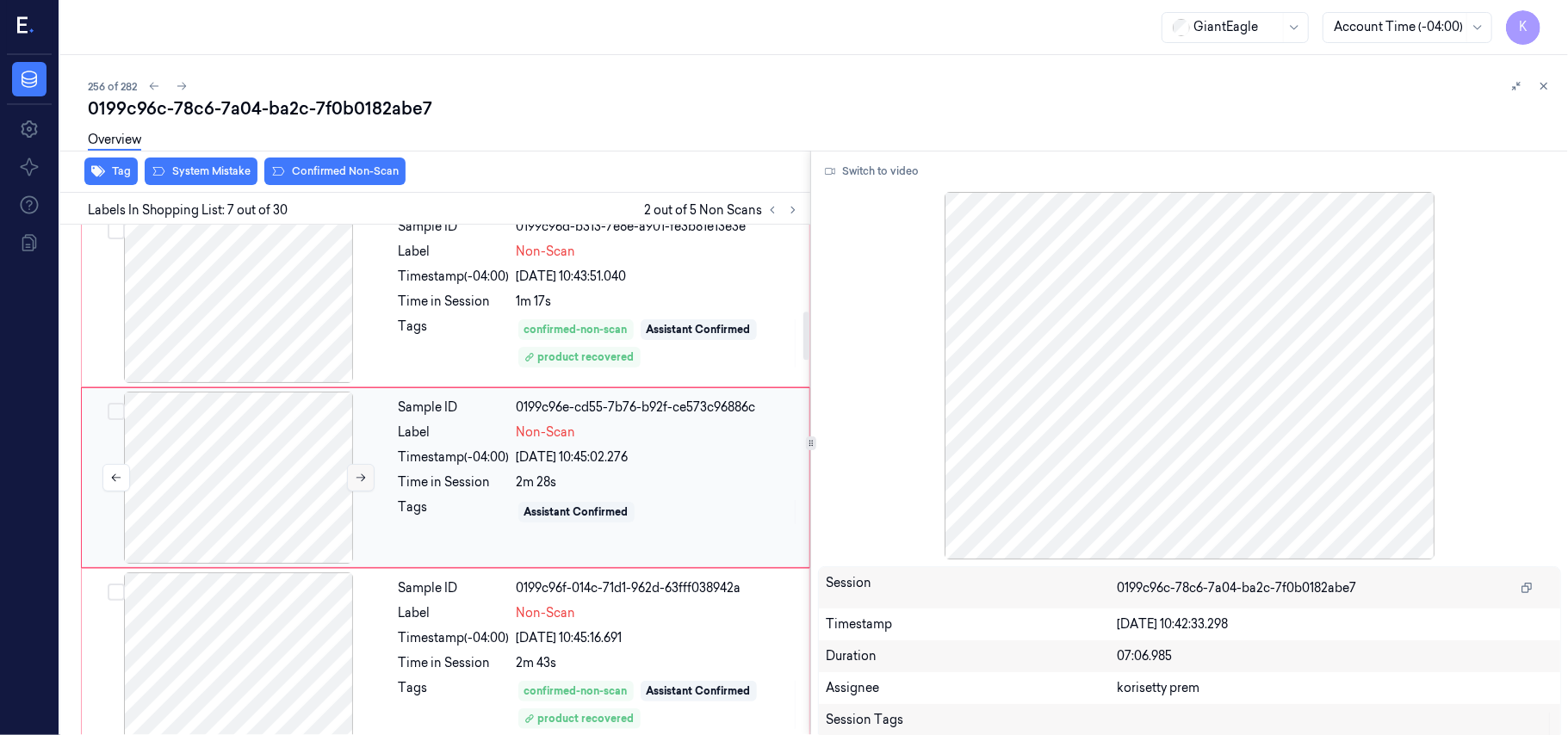
click at [352, 487] on button at bounding box center [361, 478] width 27 height 27
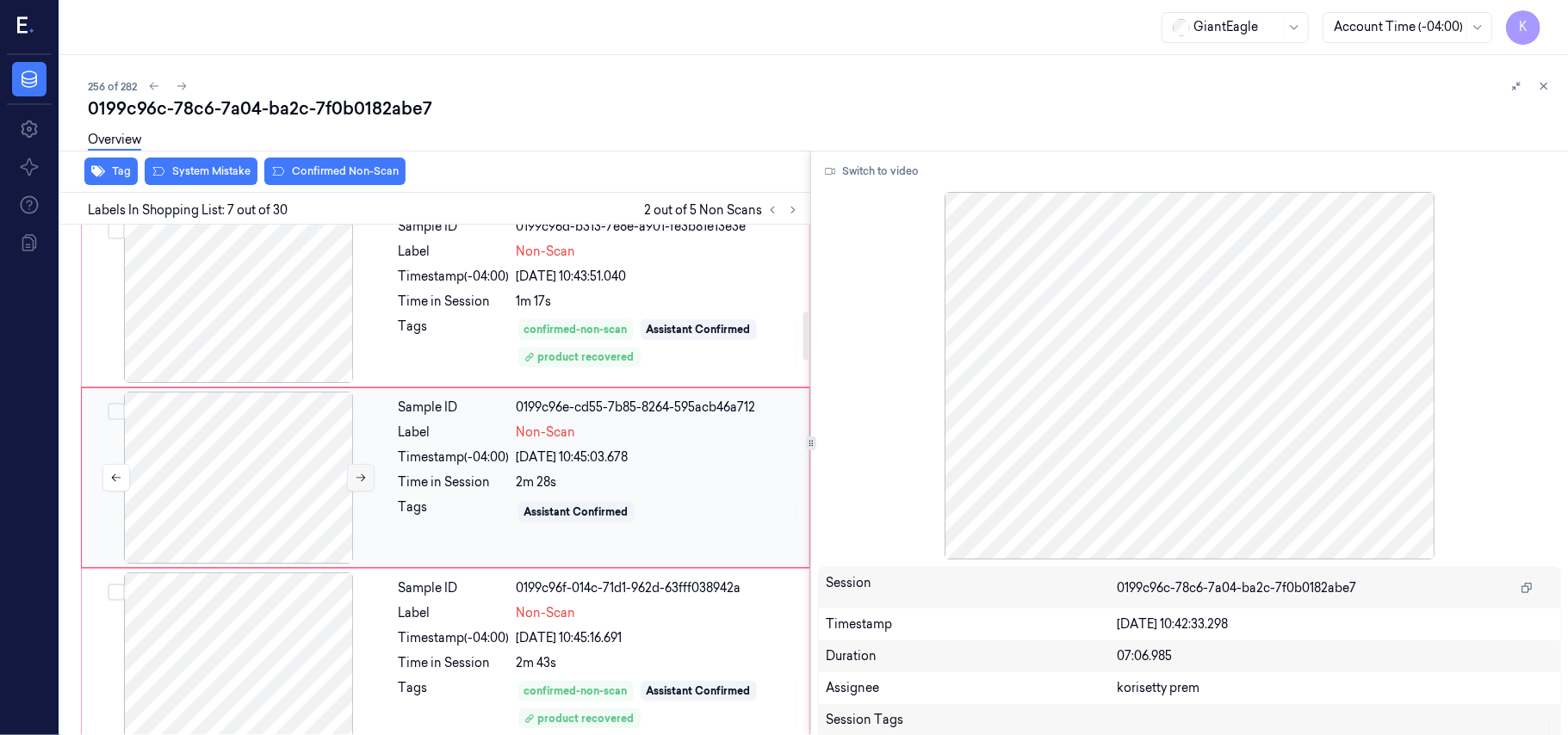
click at [352, 487] on button at bounding box center [361, 478] width 27 height 27
click at [655, 497] on div "Sample ID 0199c96e-cd55-7b76-b92f-ce573c96886c Label Non-Scan Timestamp (-04:00…" at bounding box center [599, 478] width 414 height 172
click at [889, 153] on div "Switch to video Session 0199c96c-78c6-7a04-ba2c-7f0b0182abe7 Timestamp [DATE] 1…" at bounding box center [1189, 444] width 757 height 586
click at [892, 178] on button "Switch to video" at bounding box center [872, 171] width 108 height 27
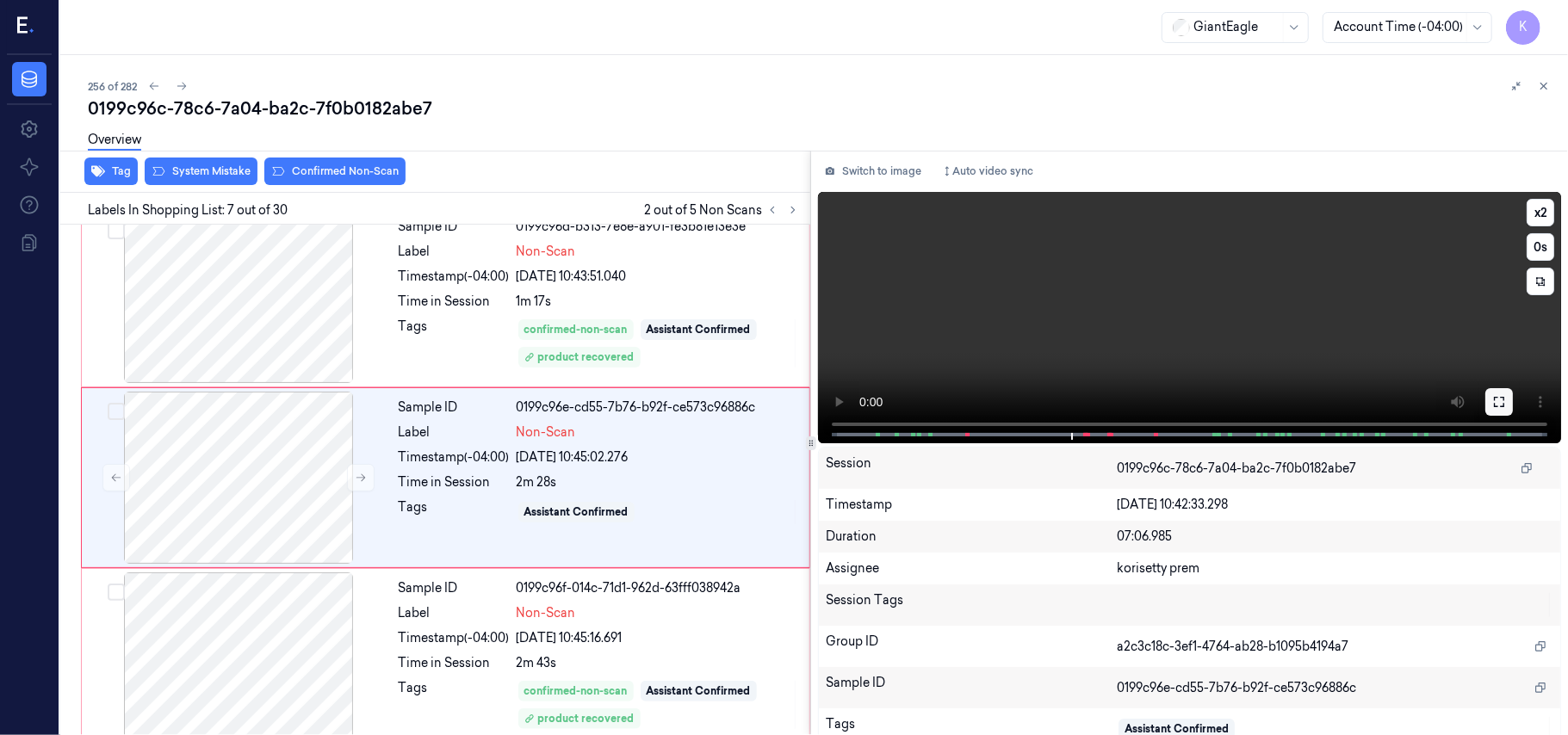
click at [1495, 401] on icon at bounding box center [1498, 402] width 14 height 14
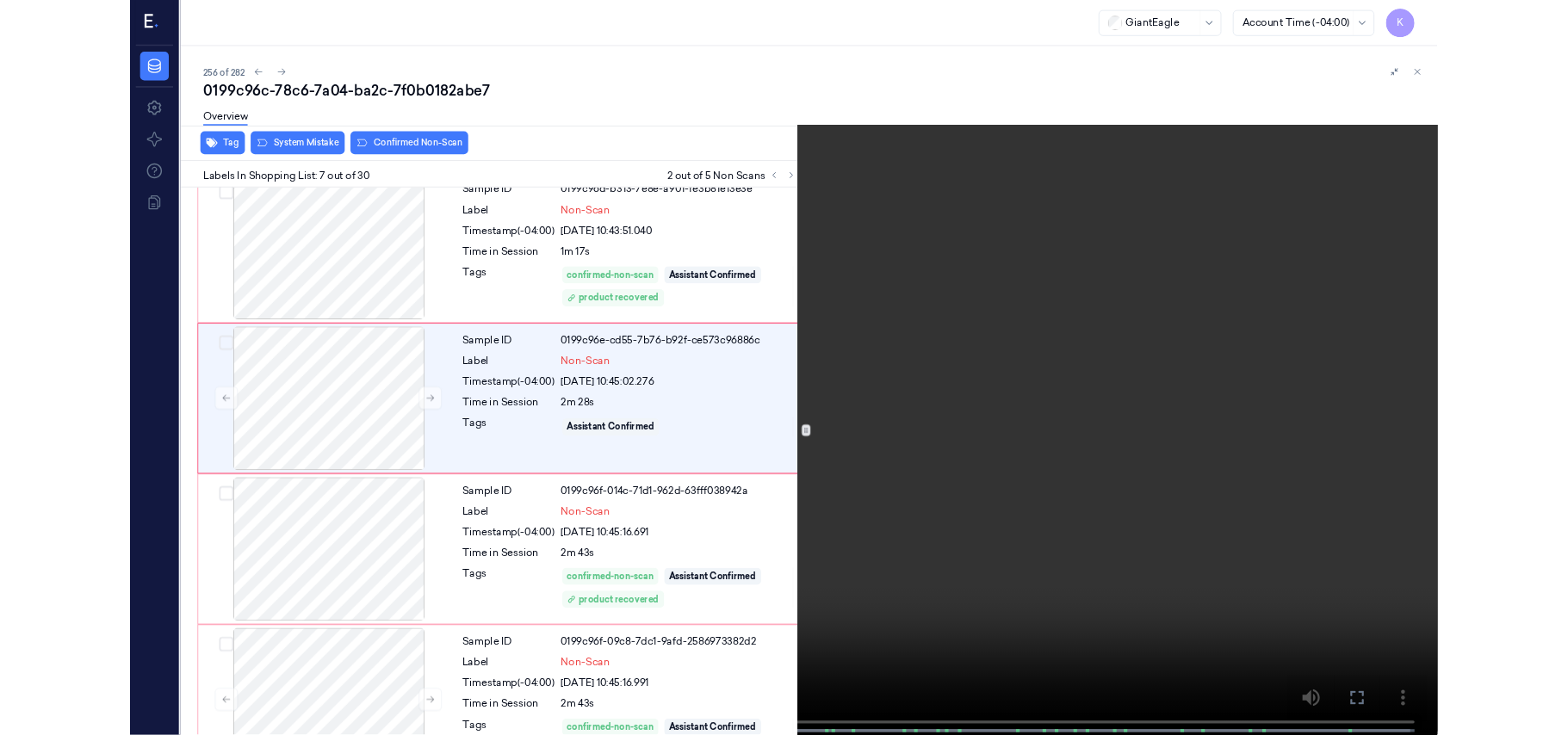
scroll to position [848, 0]
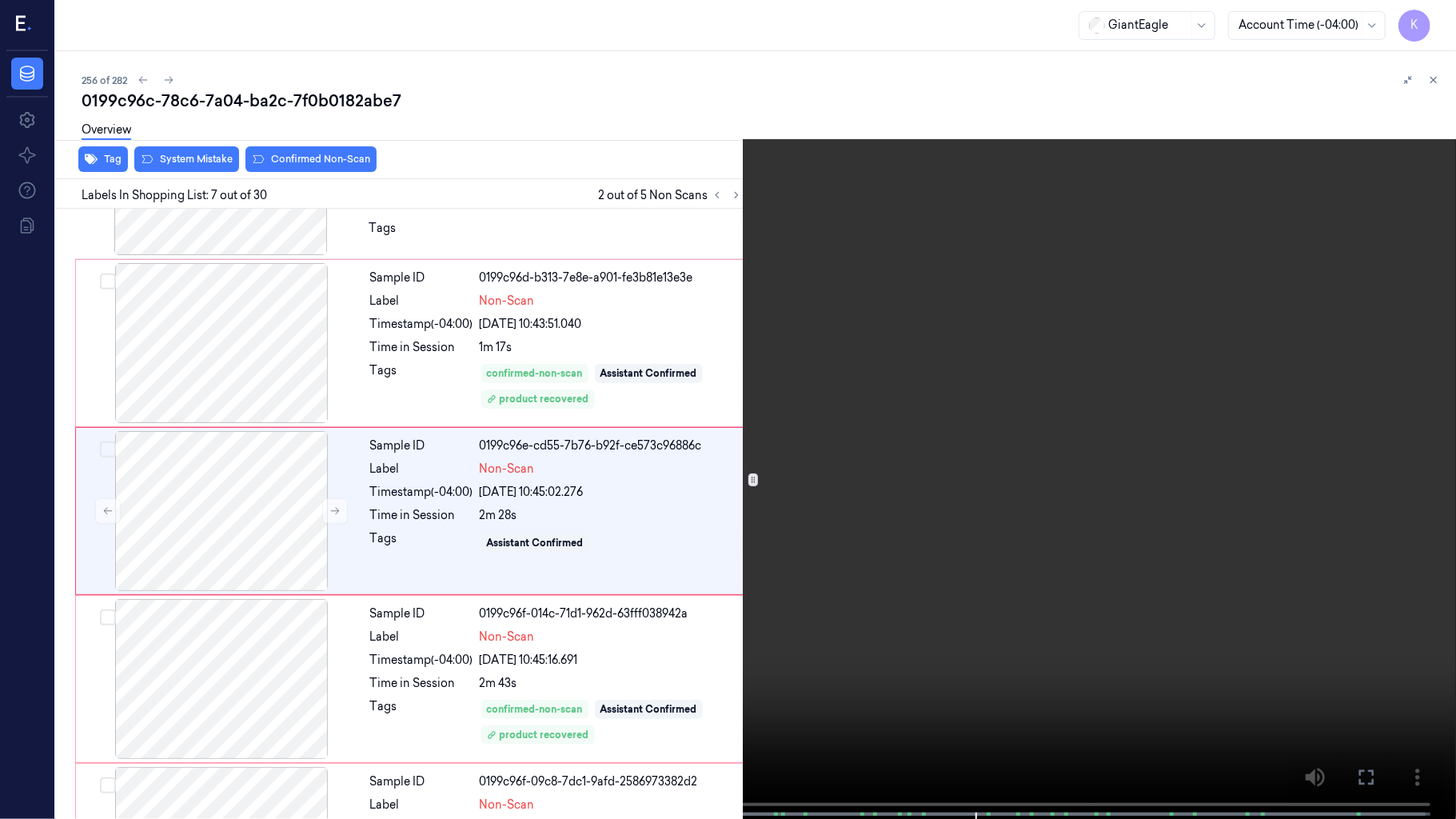
click at [1068, 554] on video at bounding box center [728, 411] width 1456 height 822
click at [1056, 551] on video at bounding box center [728, 411] width 1456 height 822
click at [1054, 550] on video at bounding box center [728, 411] width 1456 height 822
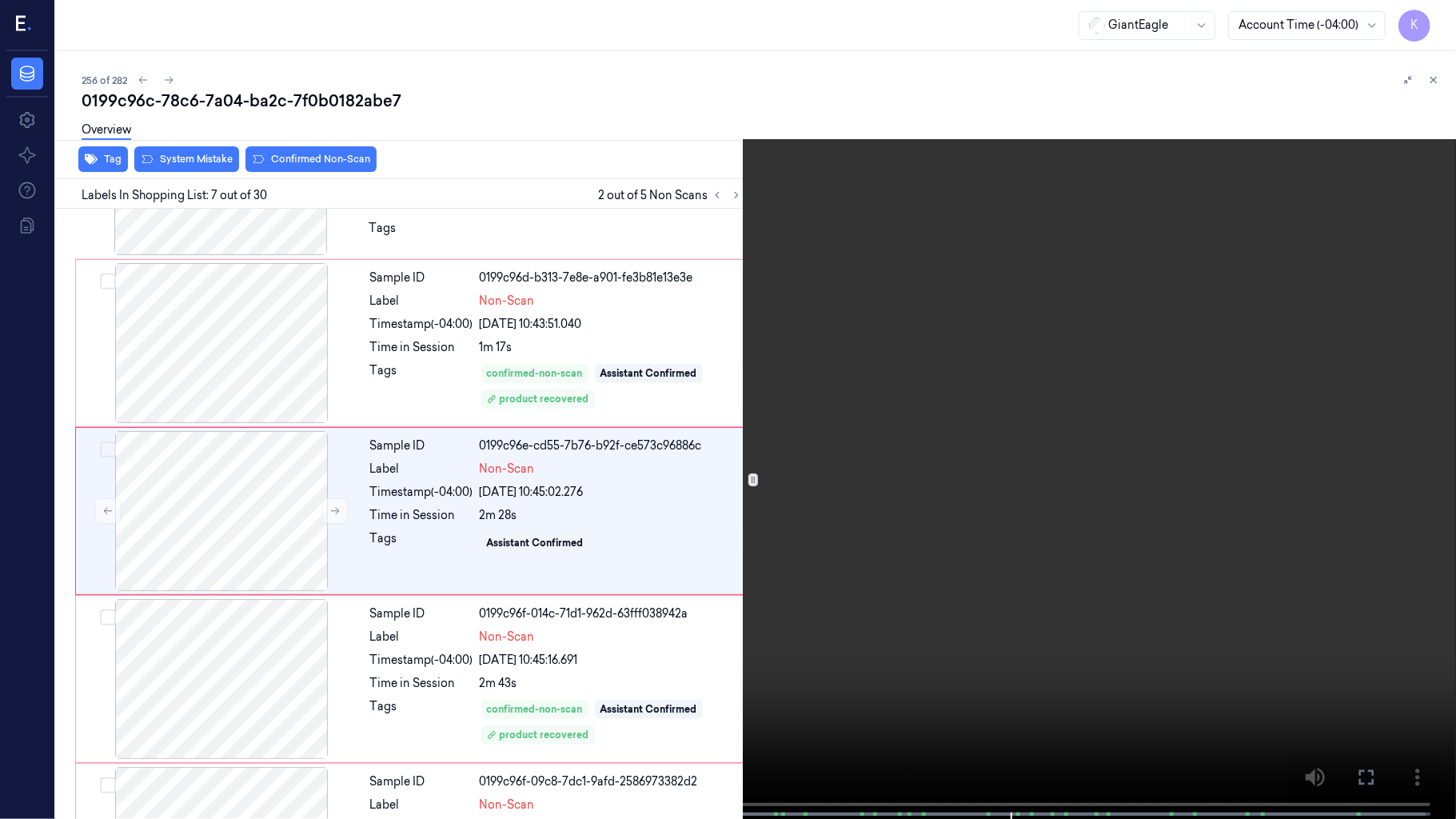
click at [1054, 550] on video at bounding box center [728, 411] width 1456 height 822
click at [1204, 372] on video at bounding box center [728, 411] width 1456 height 822
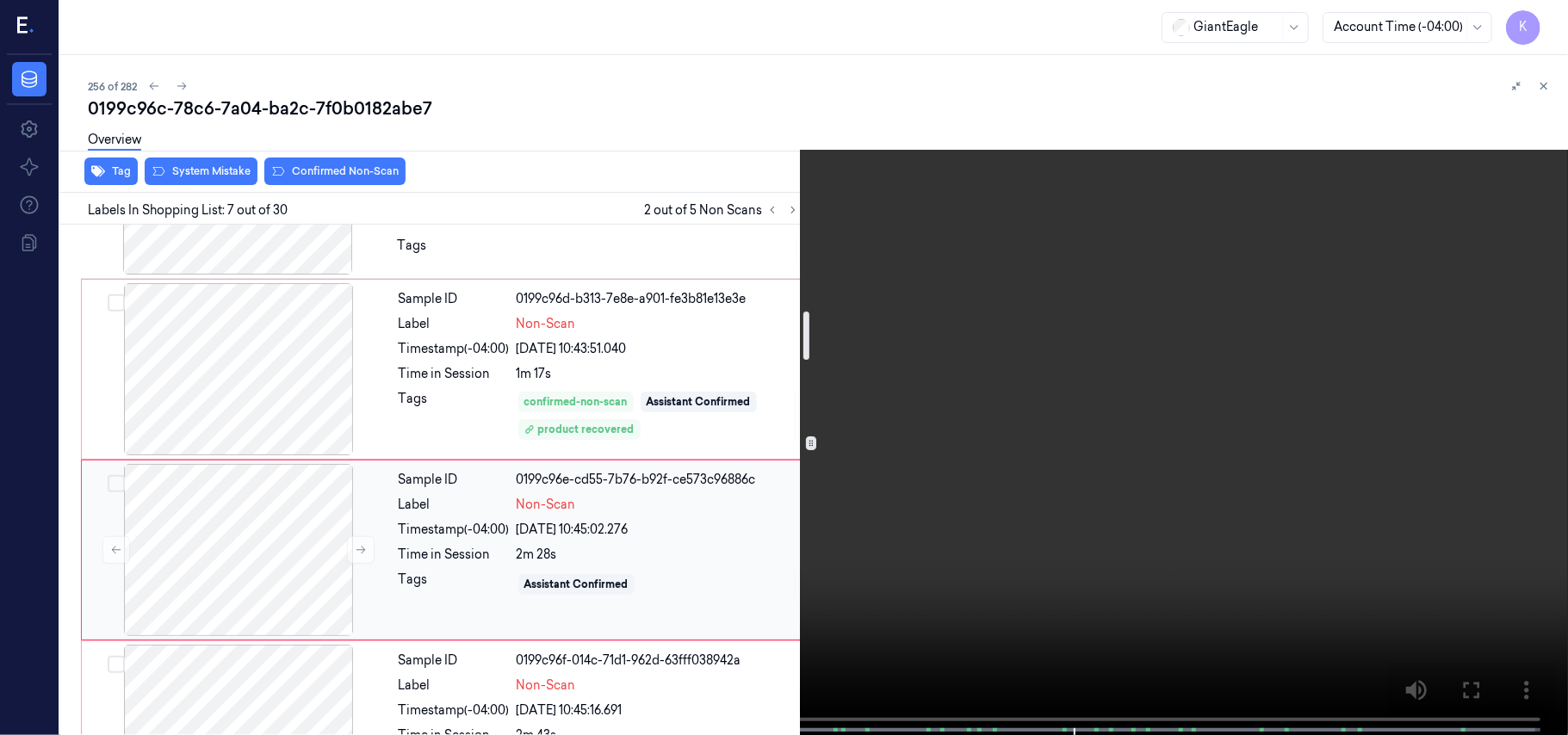
scroll to position [921, 0]
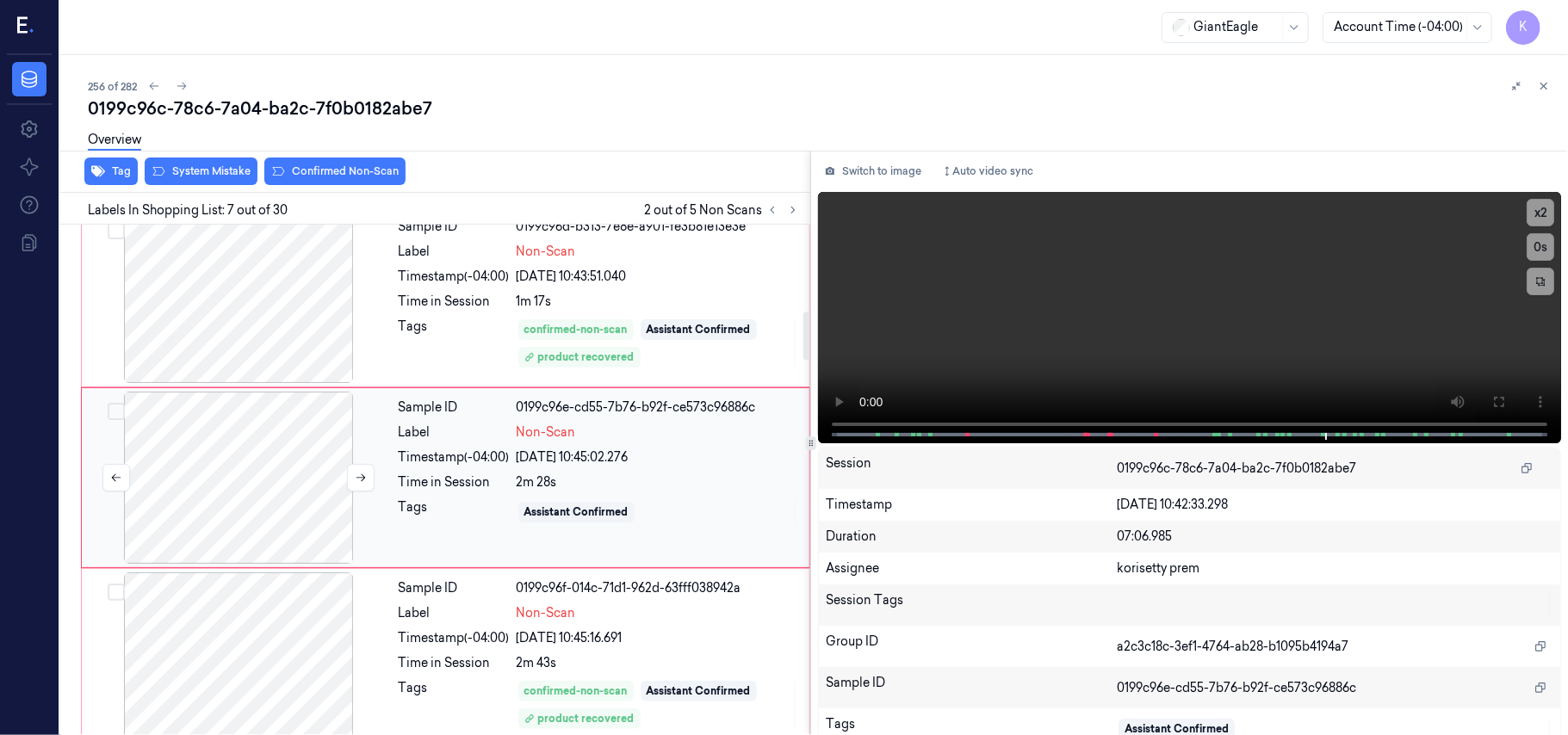
click at [276, 513] on div at bounding box center [238, 478] width 307 height 172
click at [924, 169] on button "Switch to image" at bounding box center [873, 171] width 110 height 27
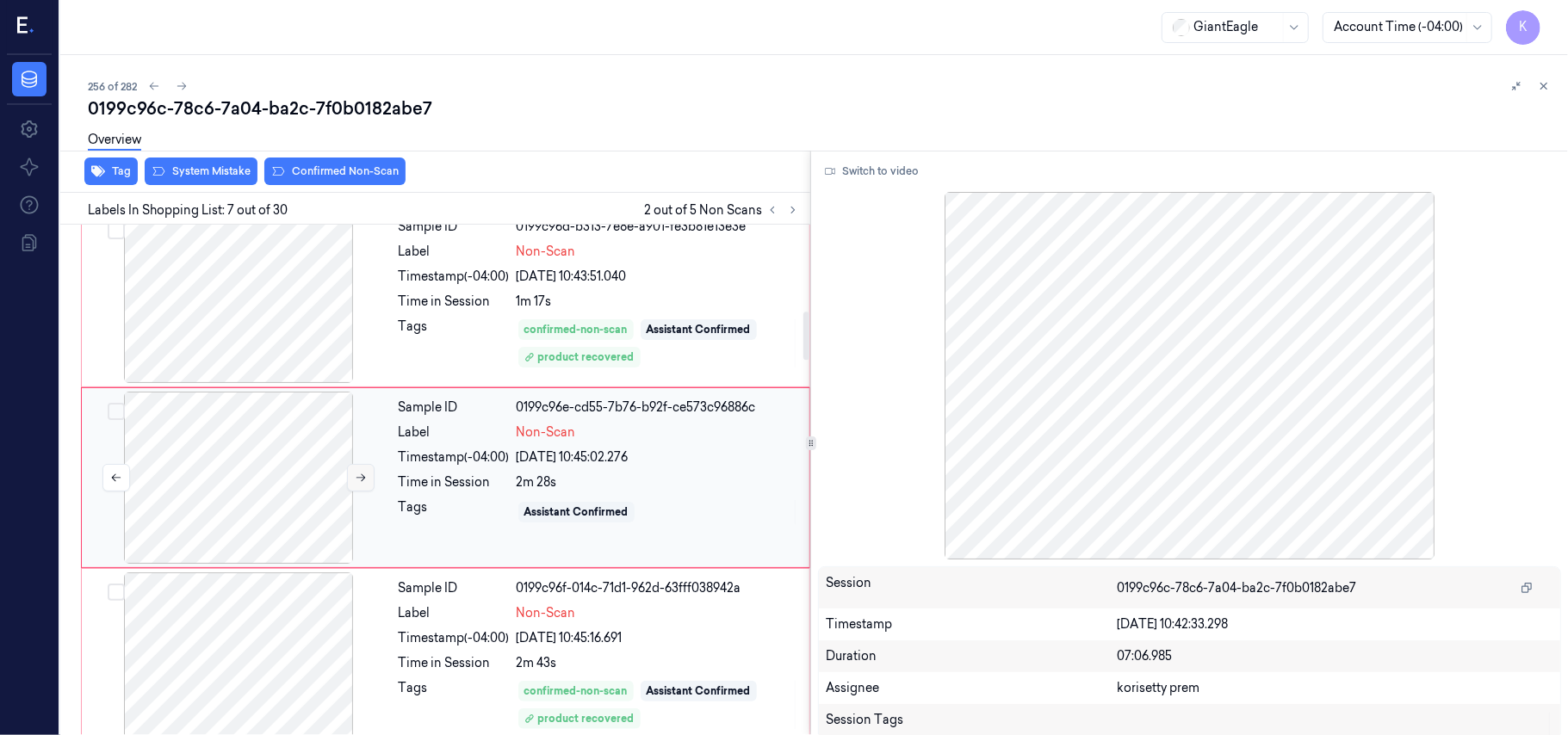
click at [356, 481] on icon at bounding box center [361, 478] width 9 height 7
click at [877, 169] on button "Switch to video" at bounding box center [872, 171] width 108 height 27
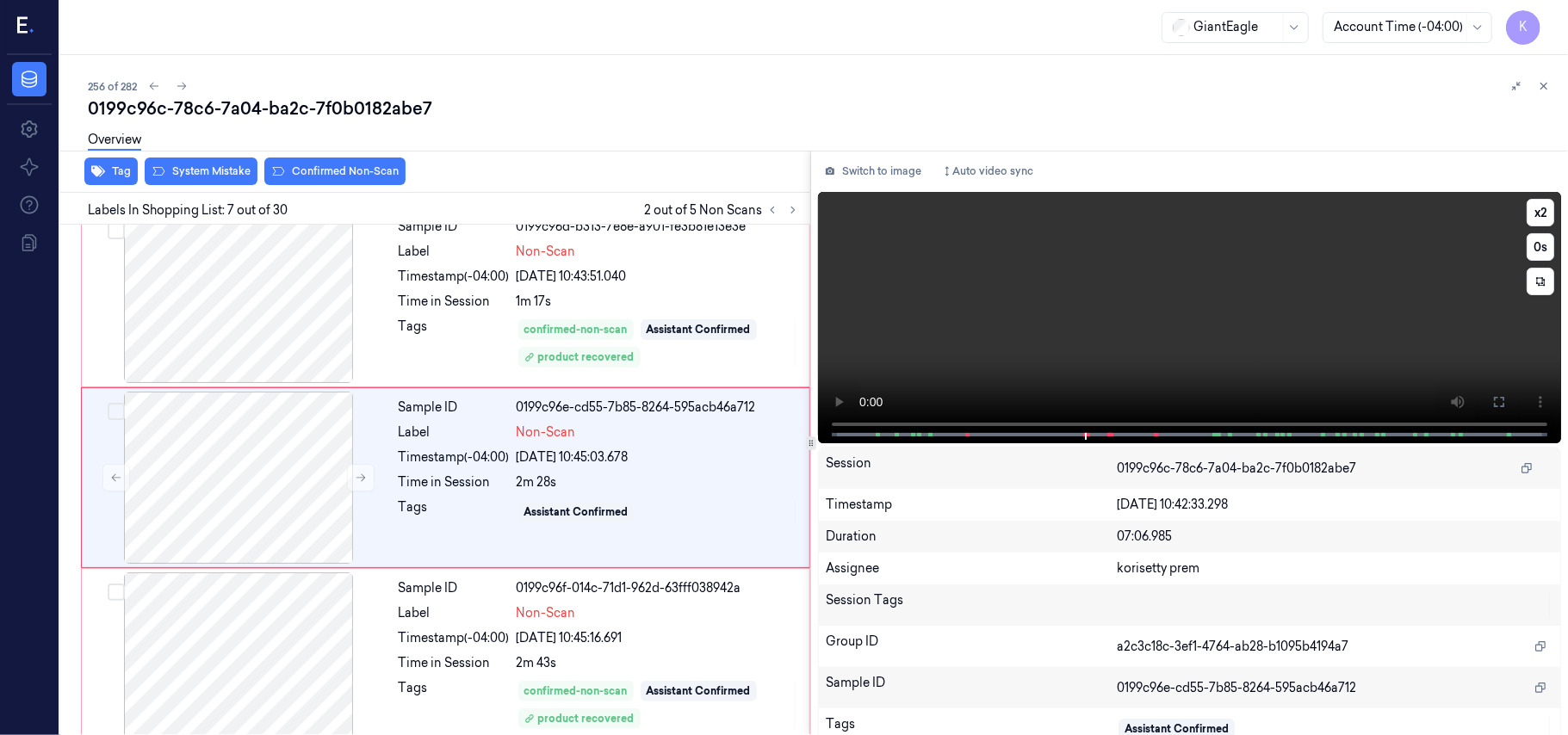
click at [1327, 340] on video at bounding box center [1190, 318] width 743 height 252
click at [1227, 308] on video at bounding box center [1190, 318] width 743 height 252
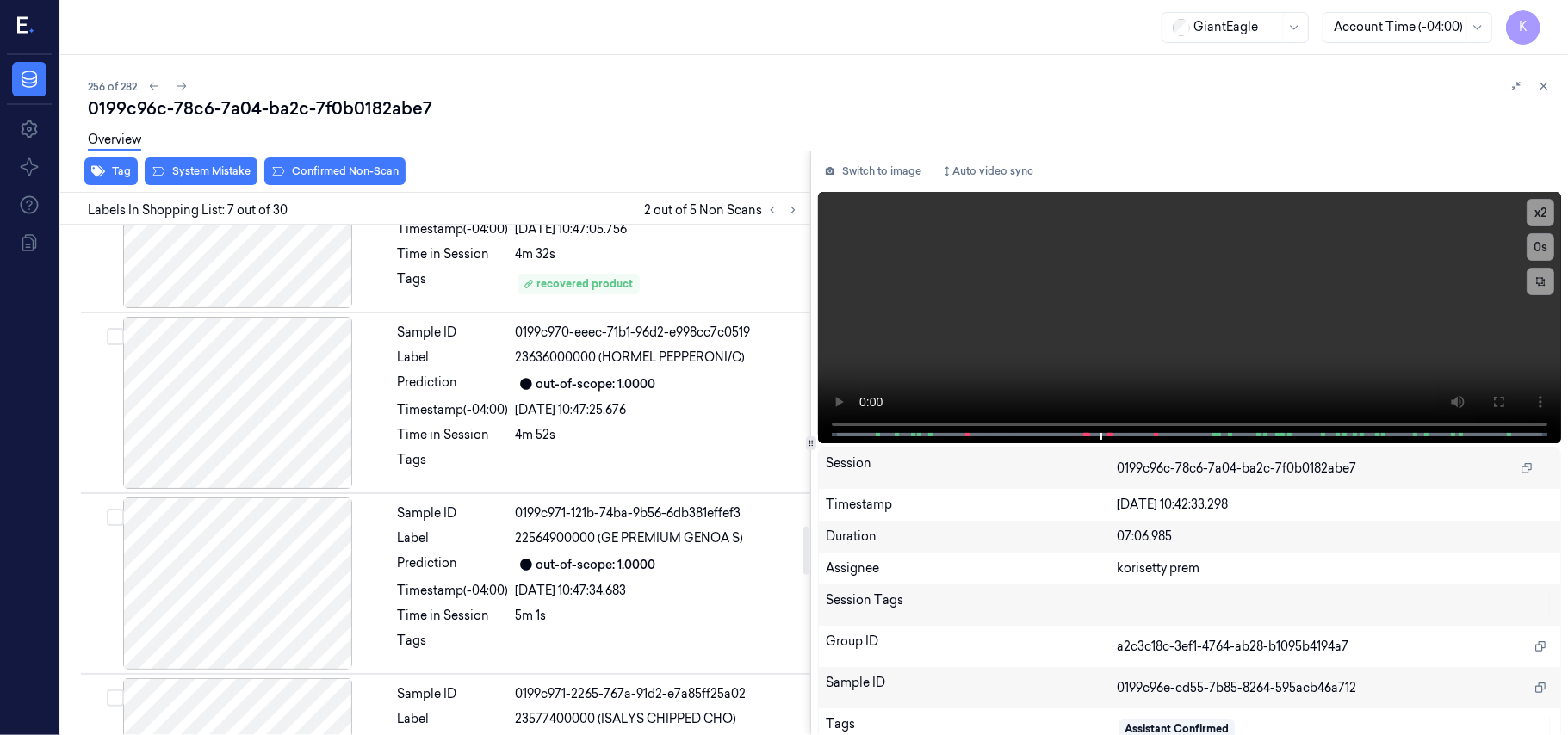
scroll to position [3217, 0]
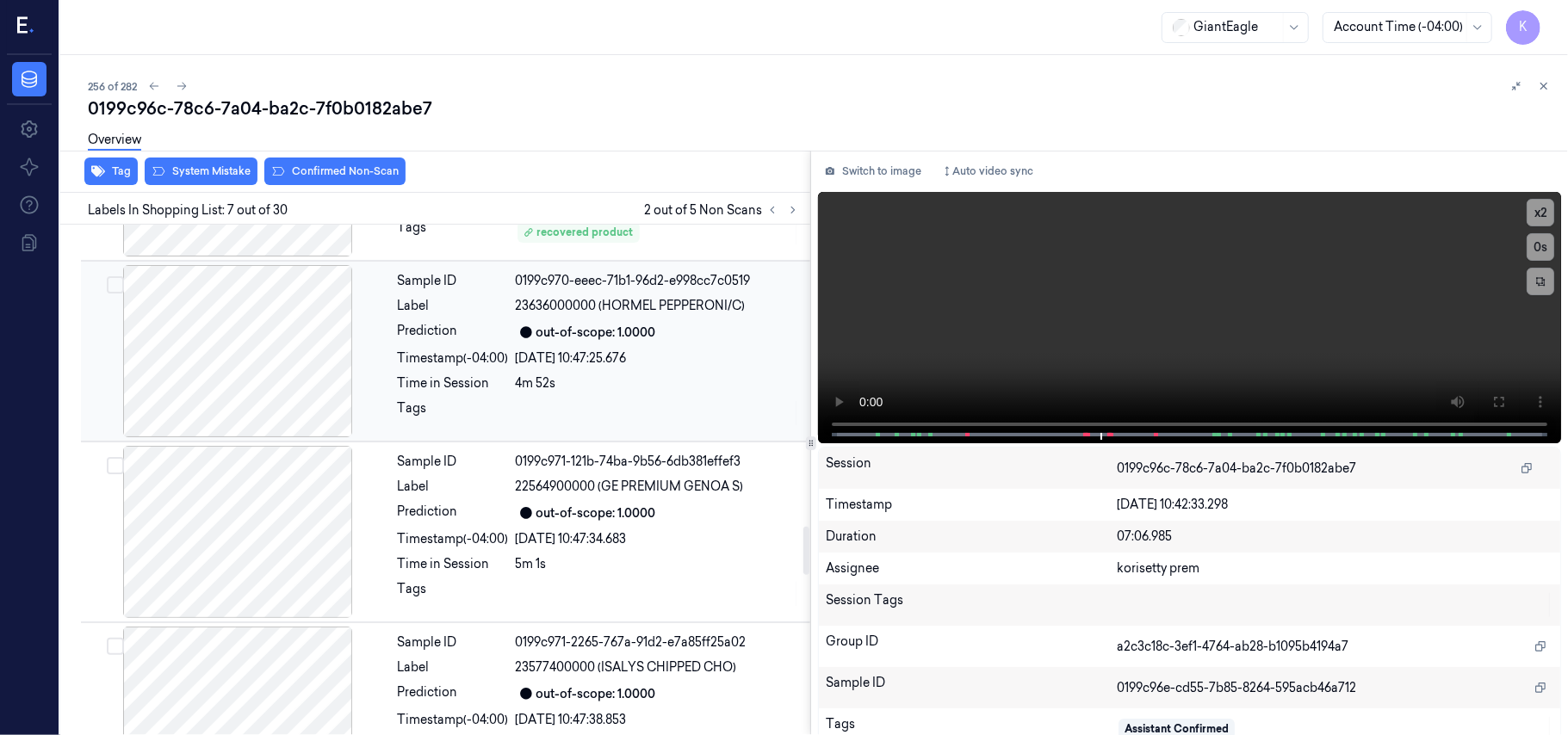
click at [645, 315] on span "23636000000 (HORMEL PEPPERONI/C)" at bounding box center [630, 306] width 230 height 18
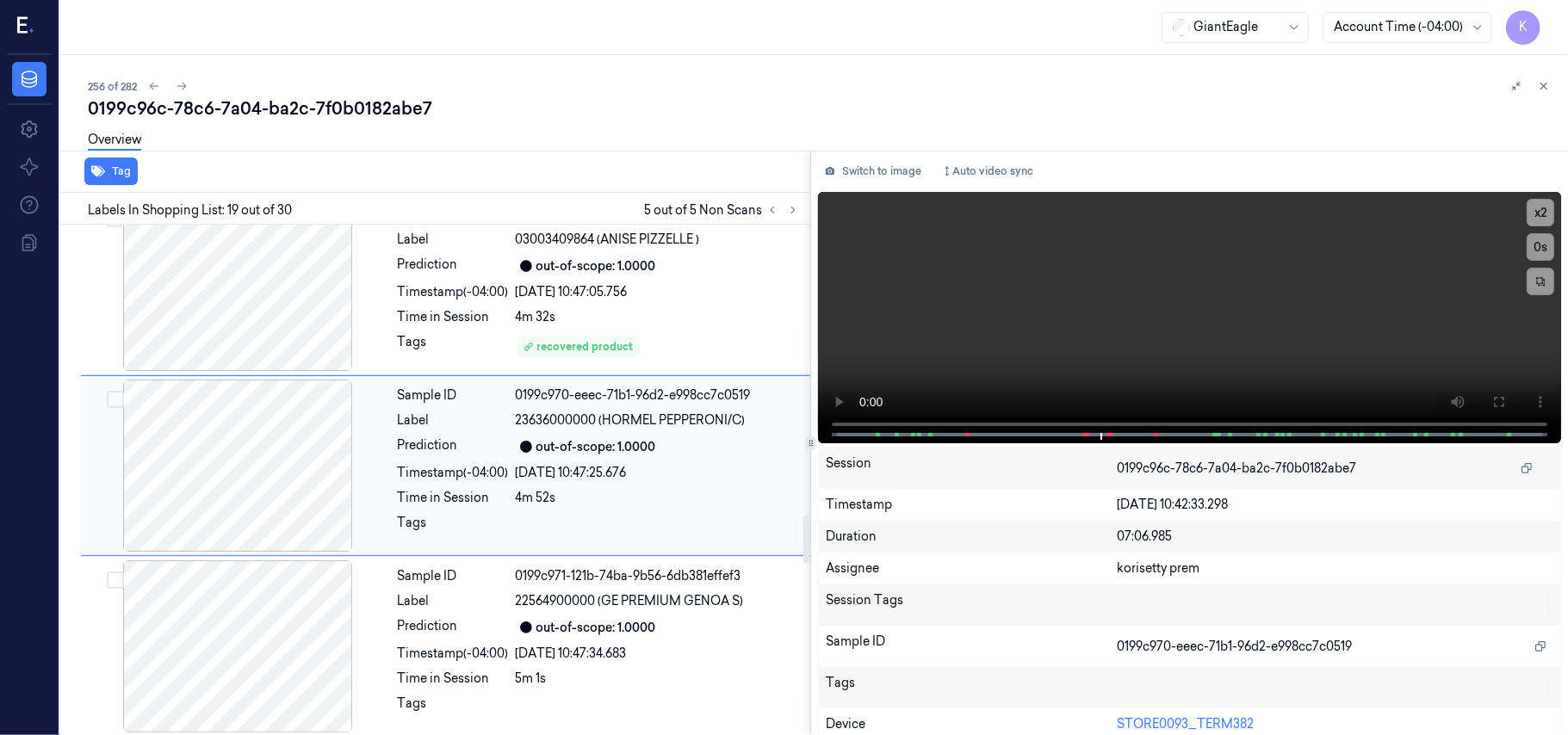
scroll to position [3097, 0]
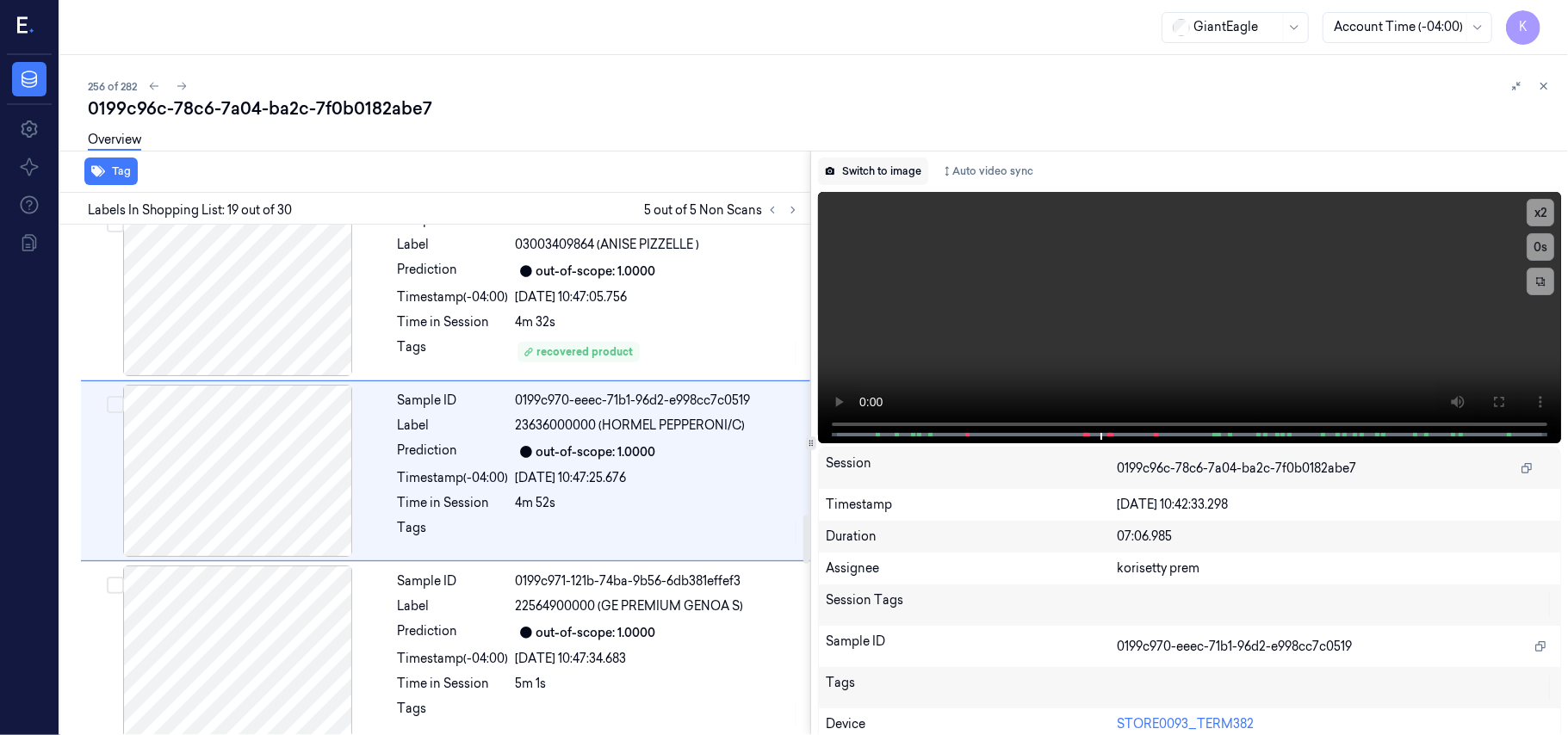
click at [895, 173] on button "Switch to image" at bounding box center [873, 171] width 110 height 27
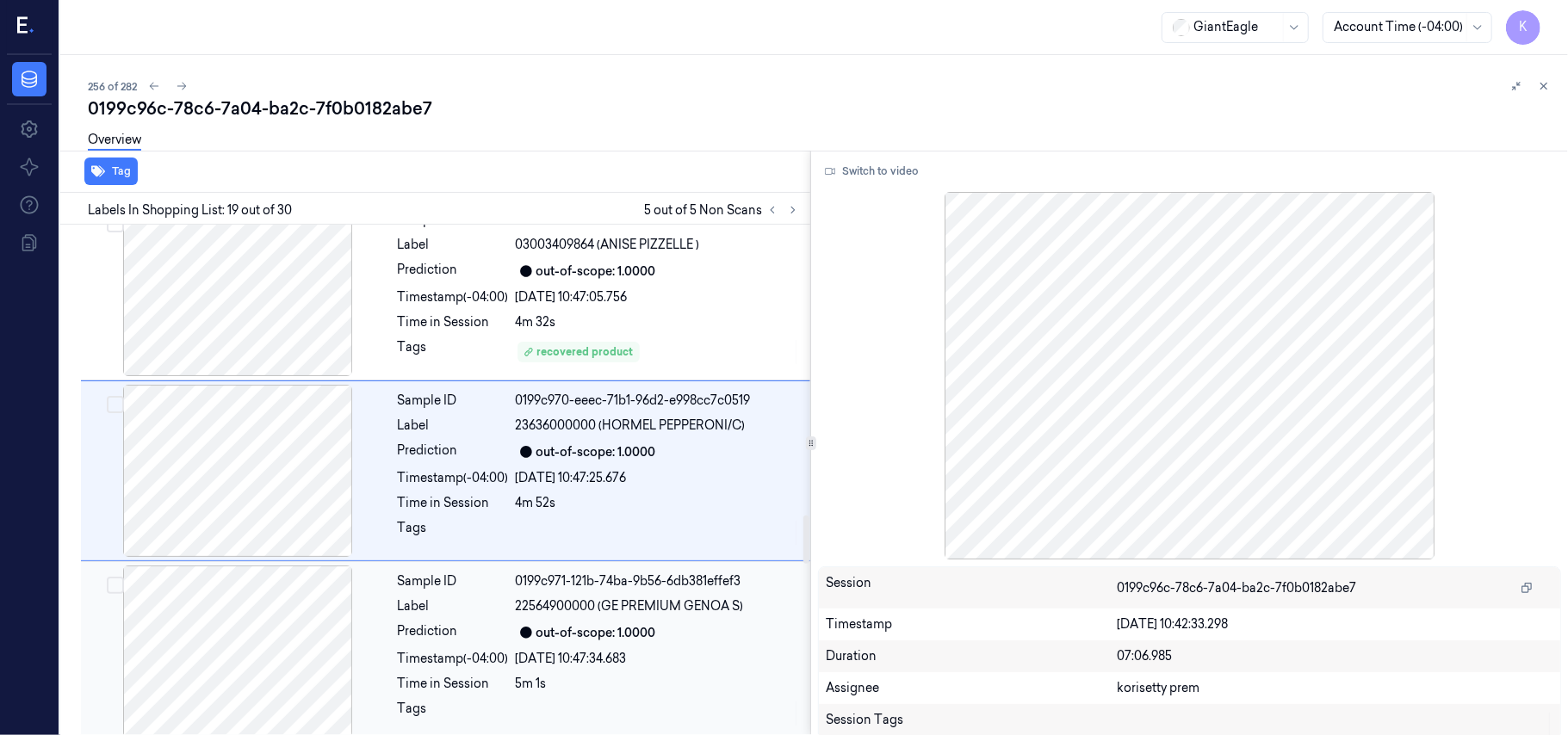
click at [568, 615] on span "22564900000 (GE PREMIUM GENOA S)" at bounding box center [629, 607] width 228 height 18
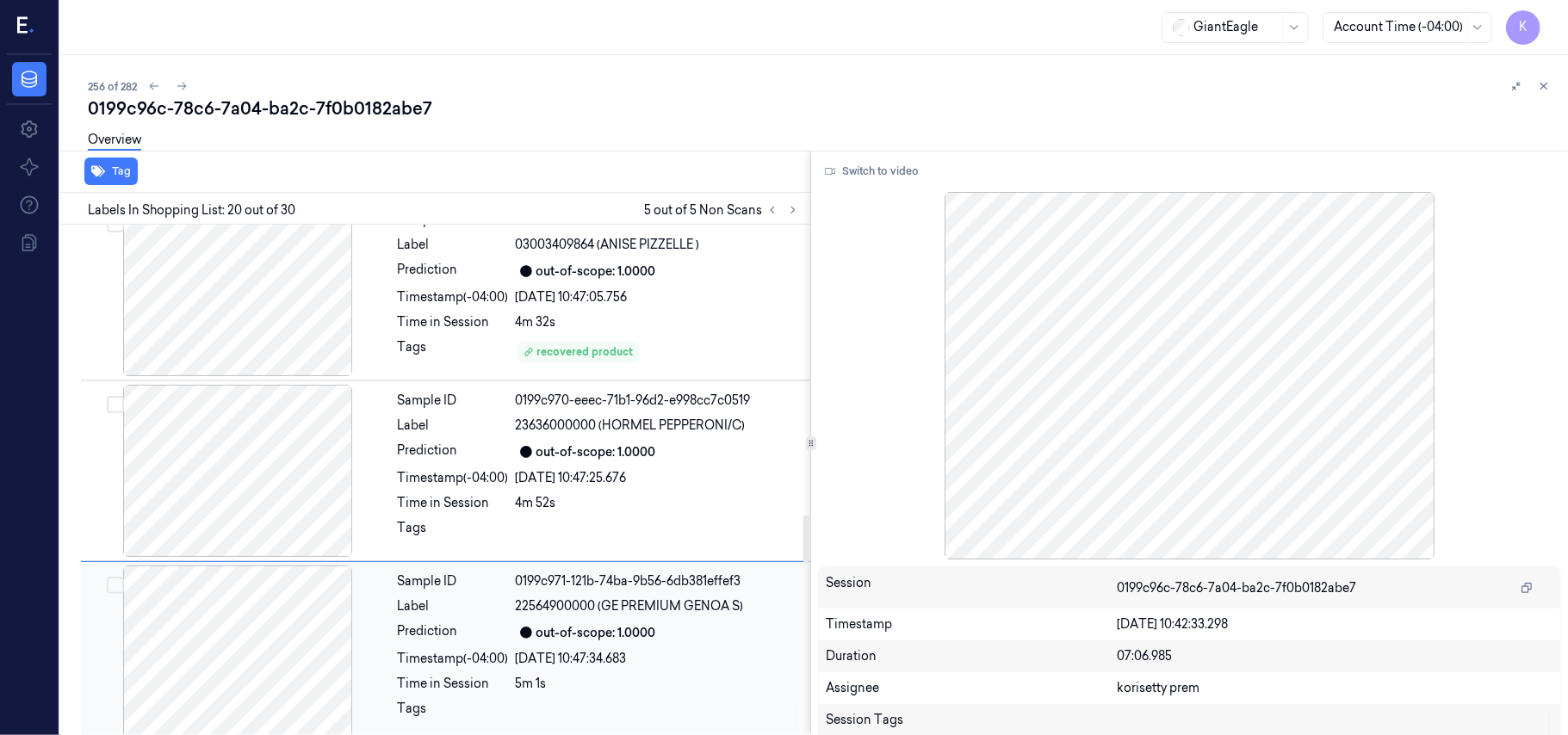
scroll to position [3280, 0]
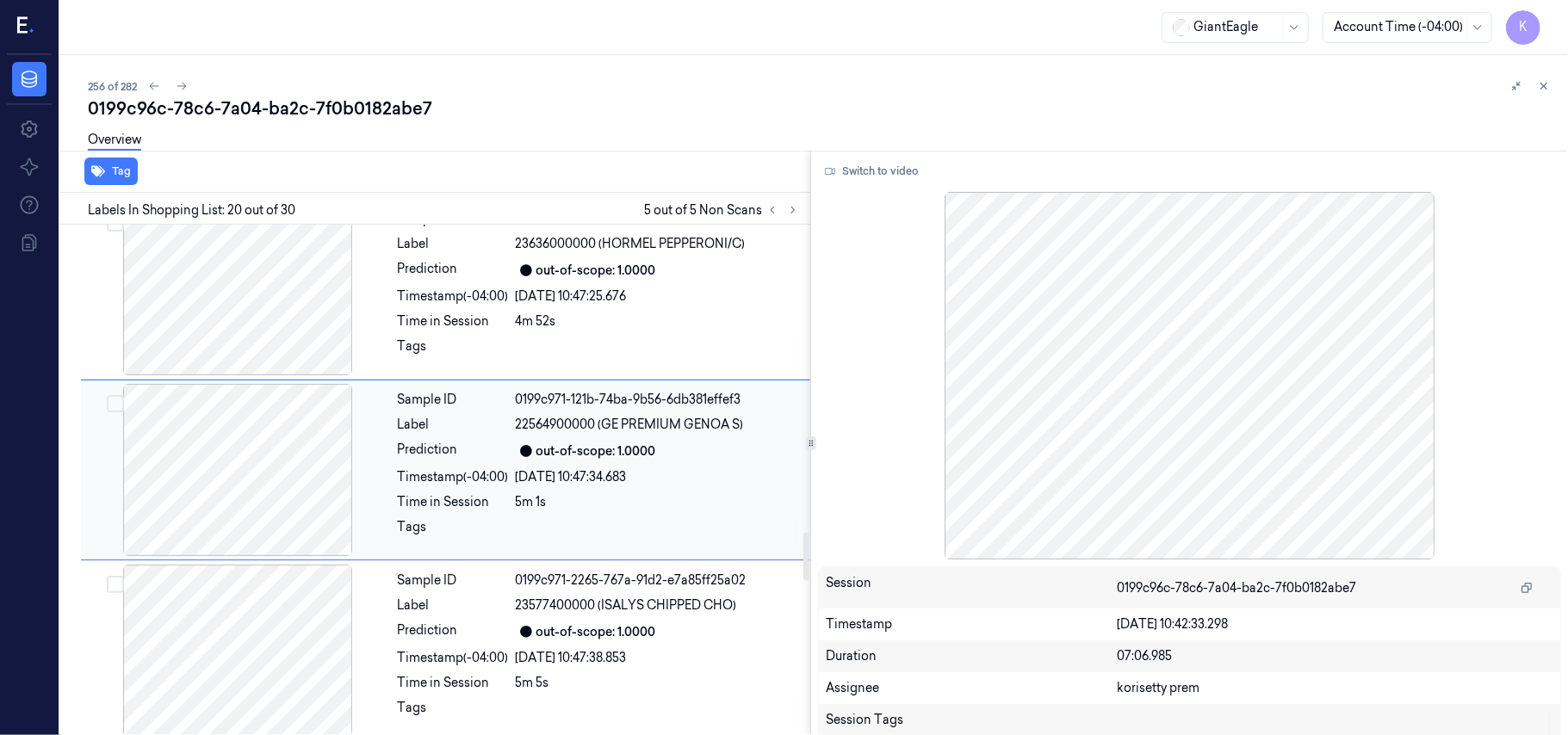
click at [568, 615] on span "23577400000 (ISALYS CHIPPED CHO)" at bounding box center [626, 606] width 222 height 18
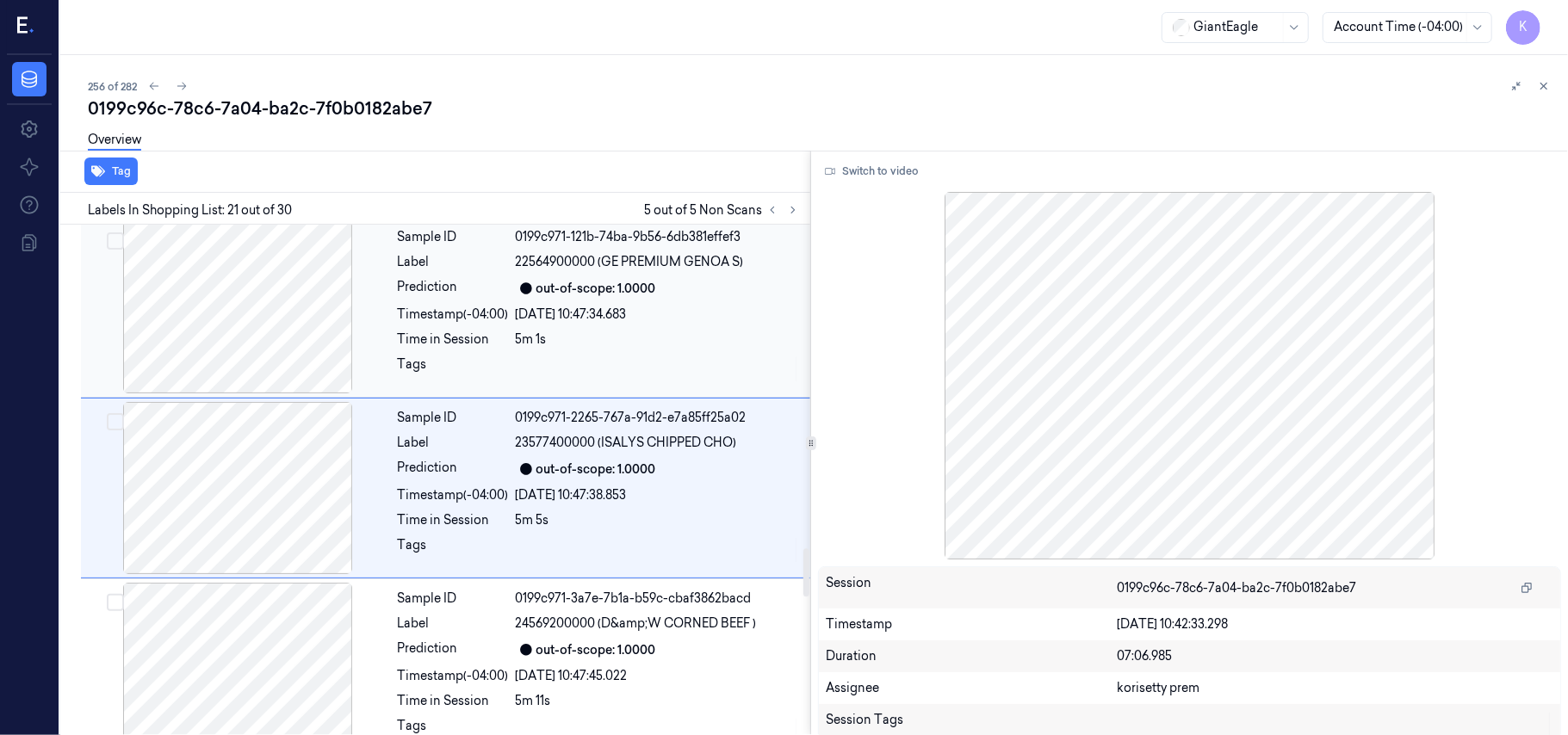
scroll to position [3461, 0]
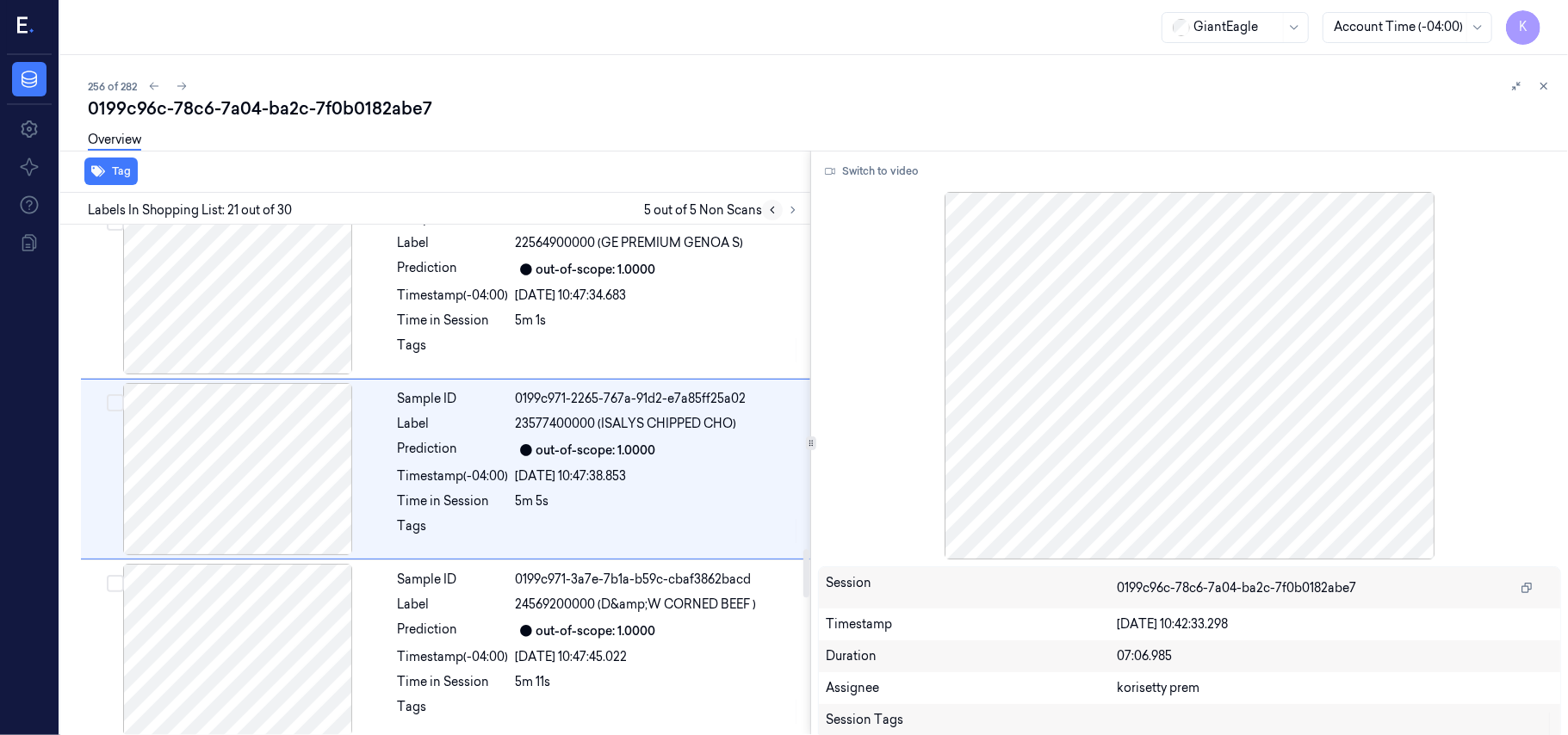
click at [768, 215] on button at bounding box center [772, 210] width 21 height 21
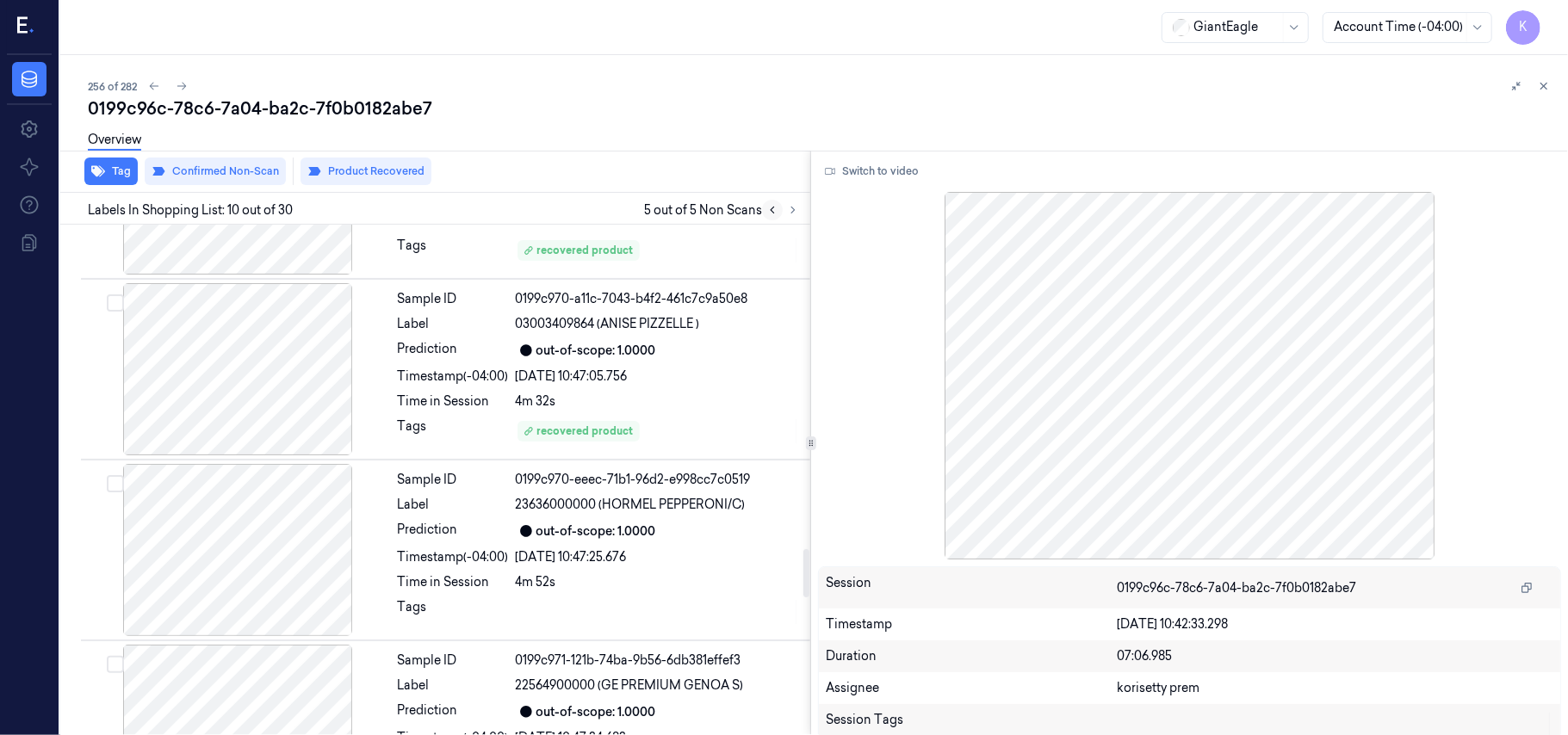
click at [768, 215] on button at bounding box center [772, 210] width 21 height 21
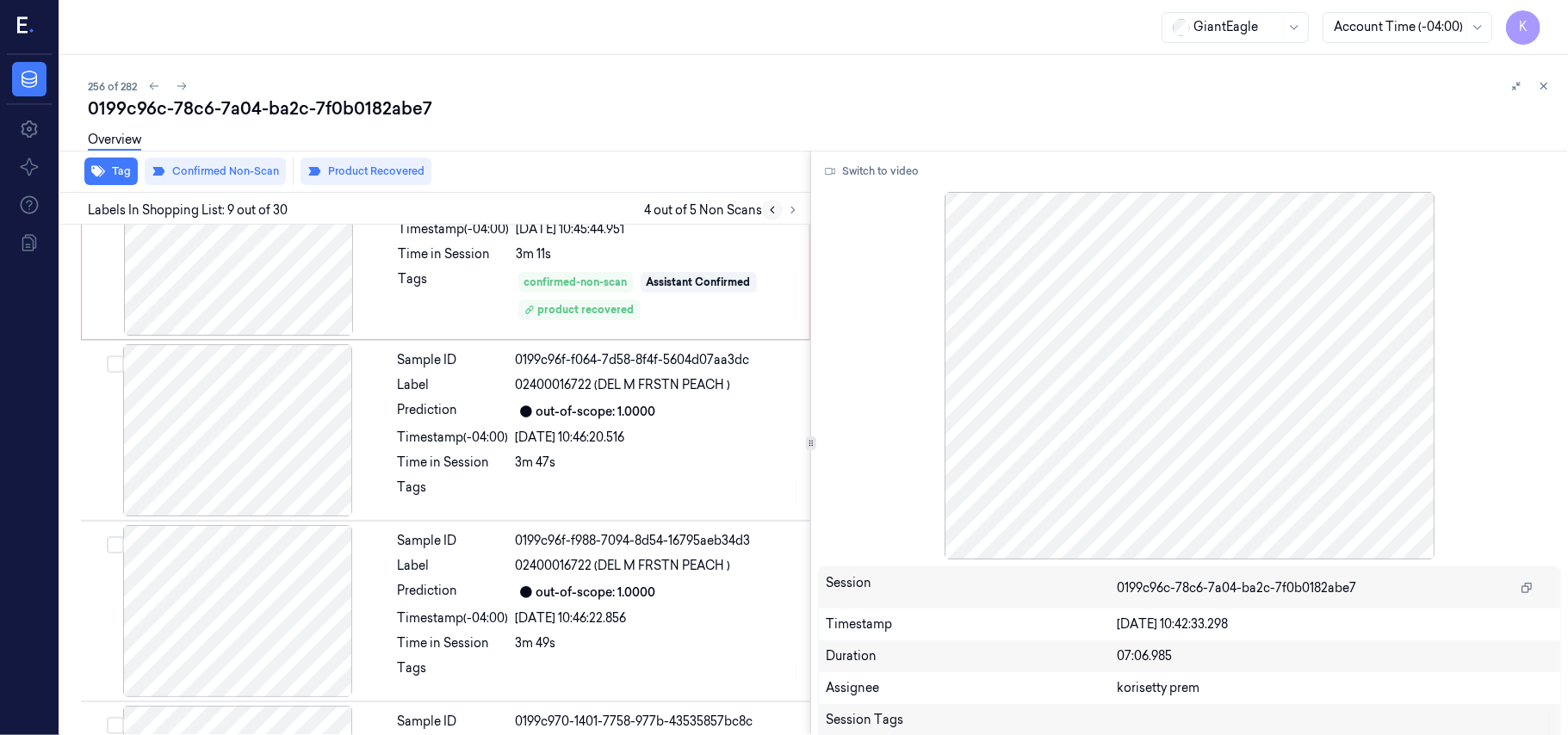
click at [768, 215] on button at bounding box center [772, 210] width 21 height 21
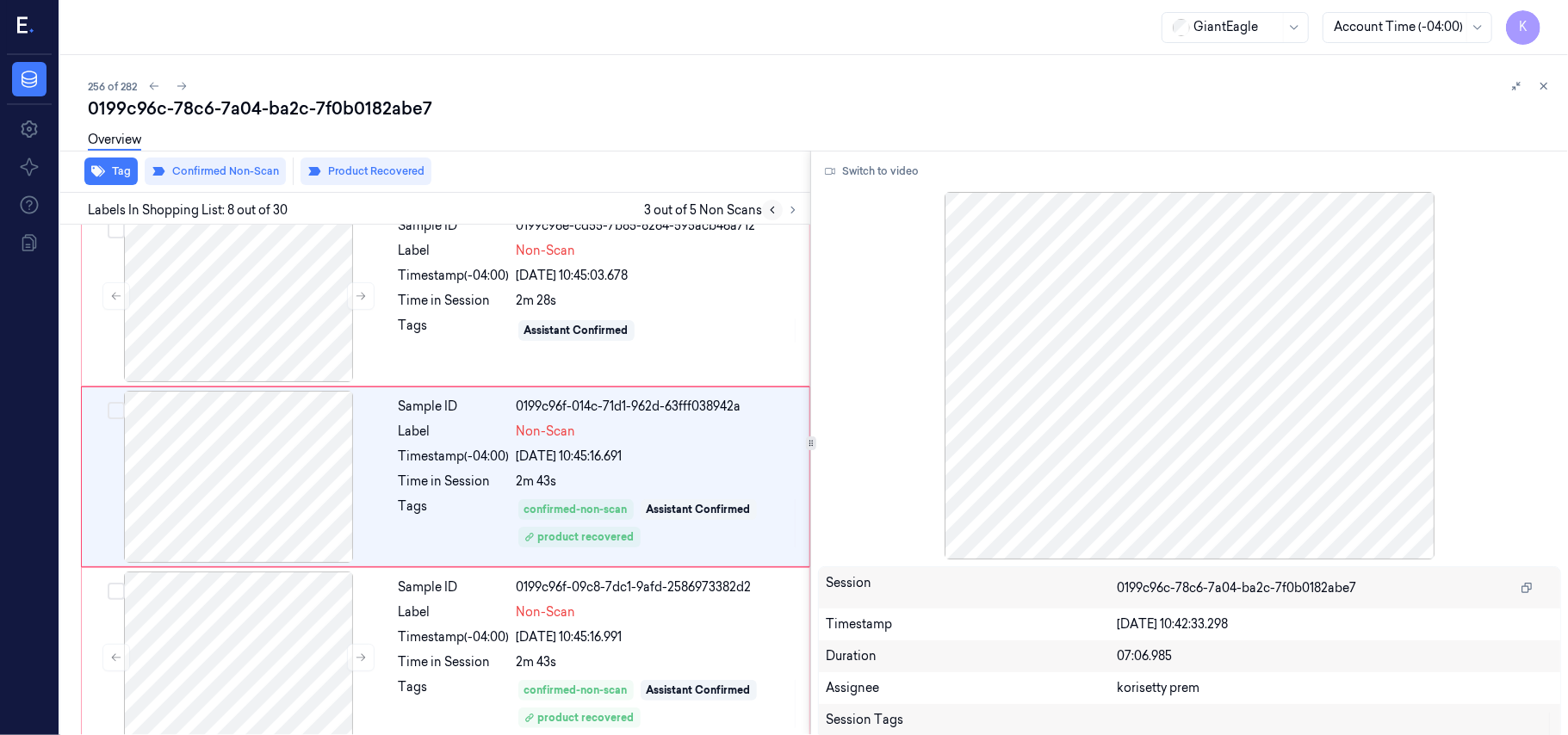
click at [768, 215] on button at bounding box center [772, 210] width 21 height 21
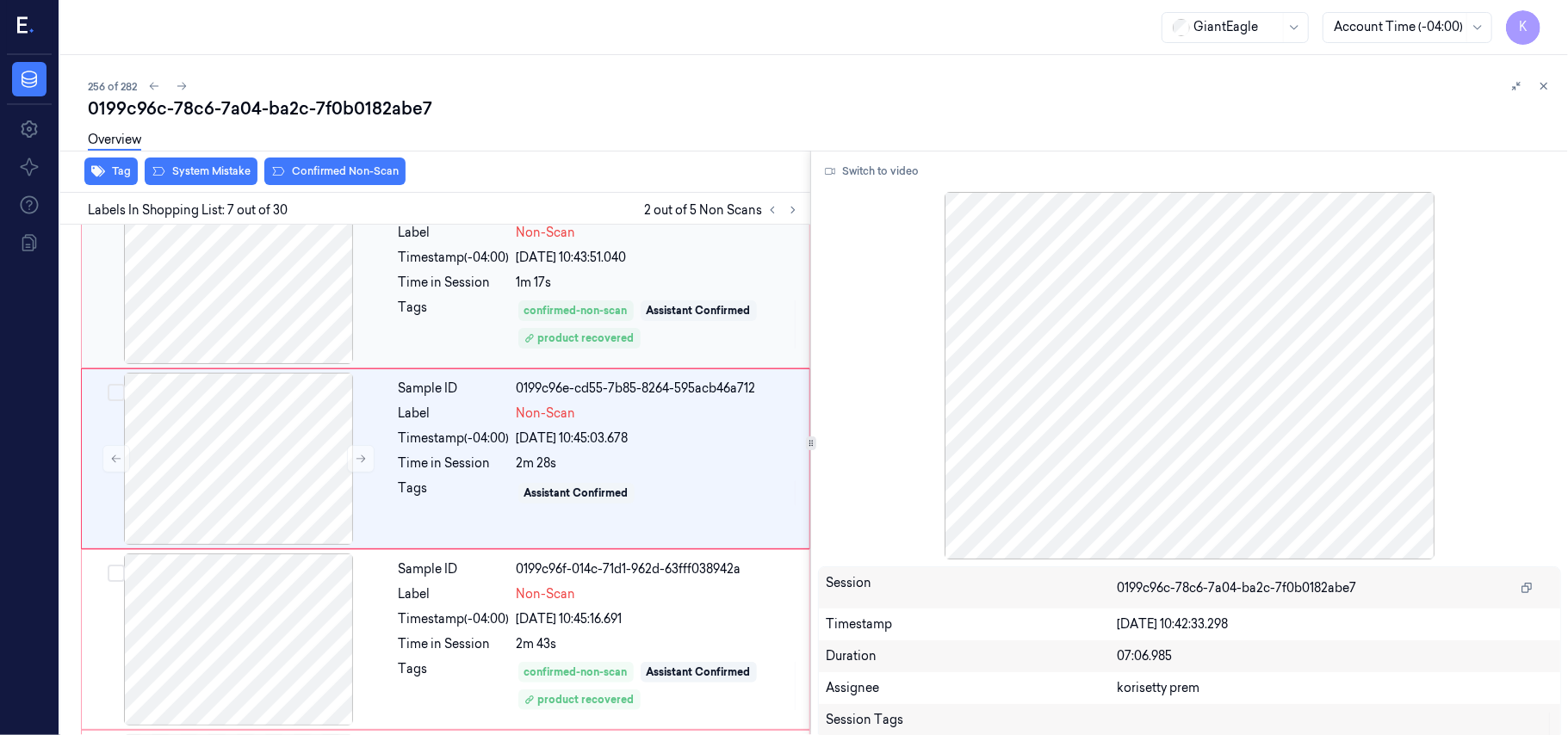
scroll to position [921, 0]
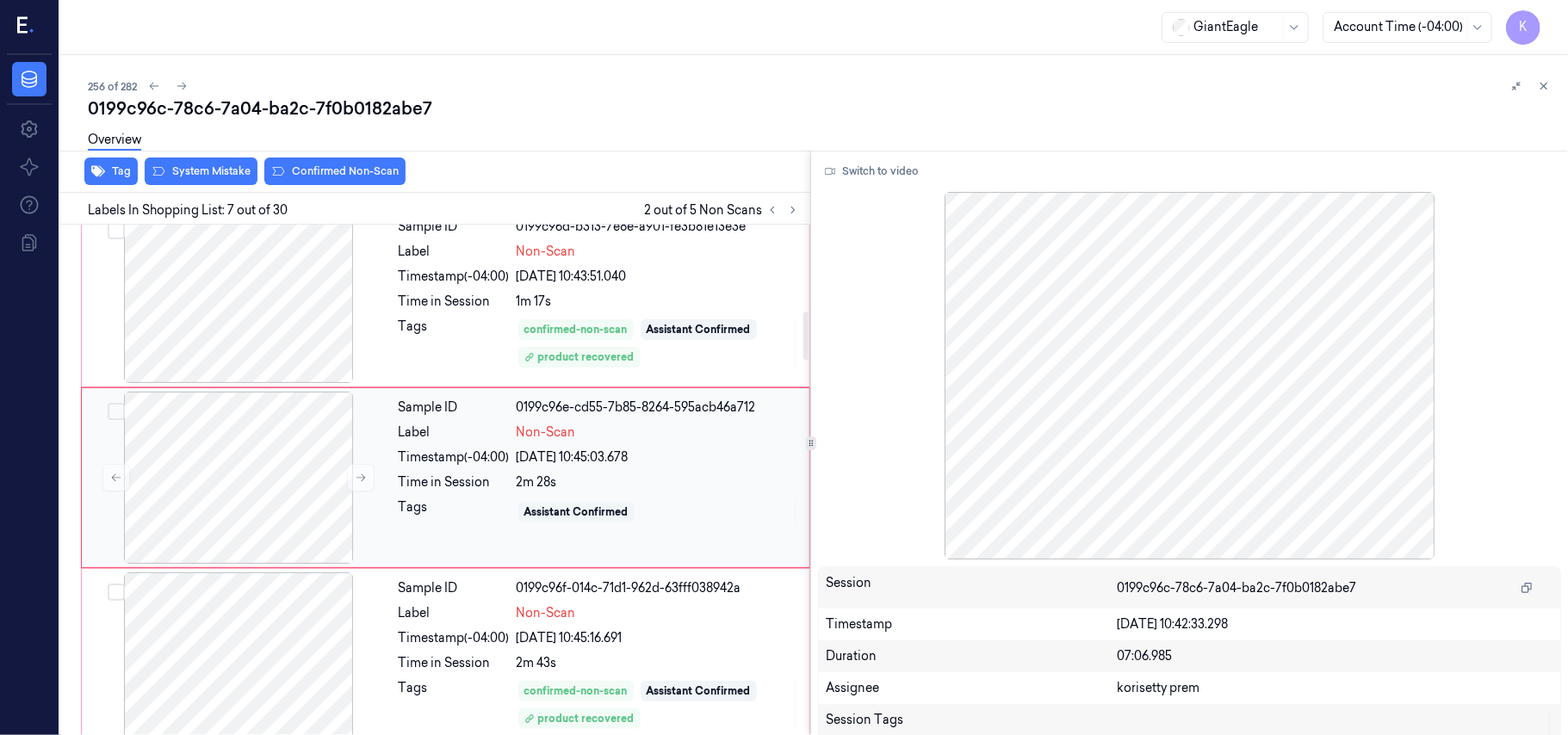
click at [530, 517] on div "Assistant Confirmed" at bounding box center [577, 512] width 104 height 16
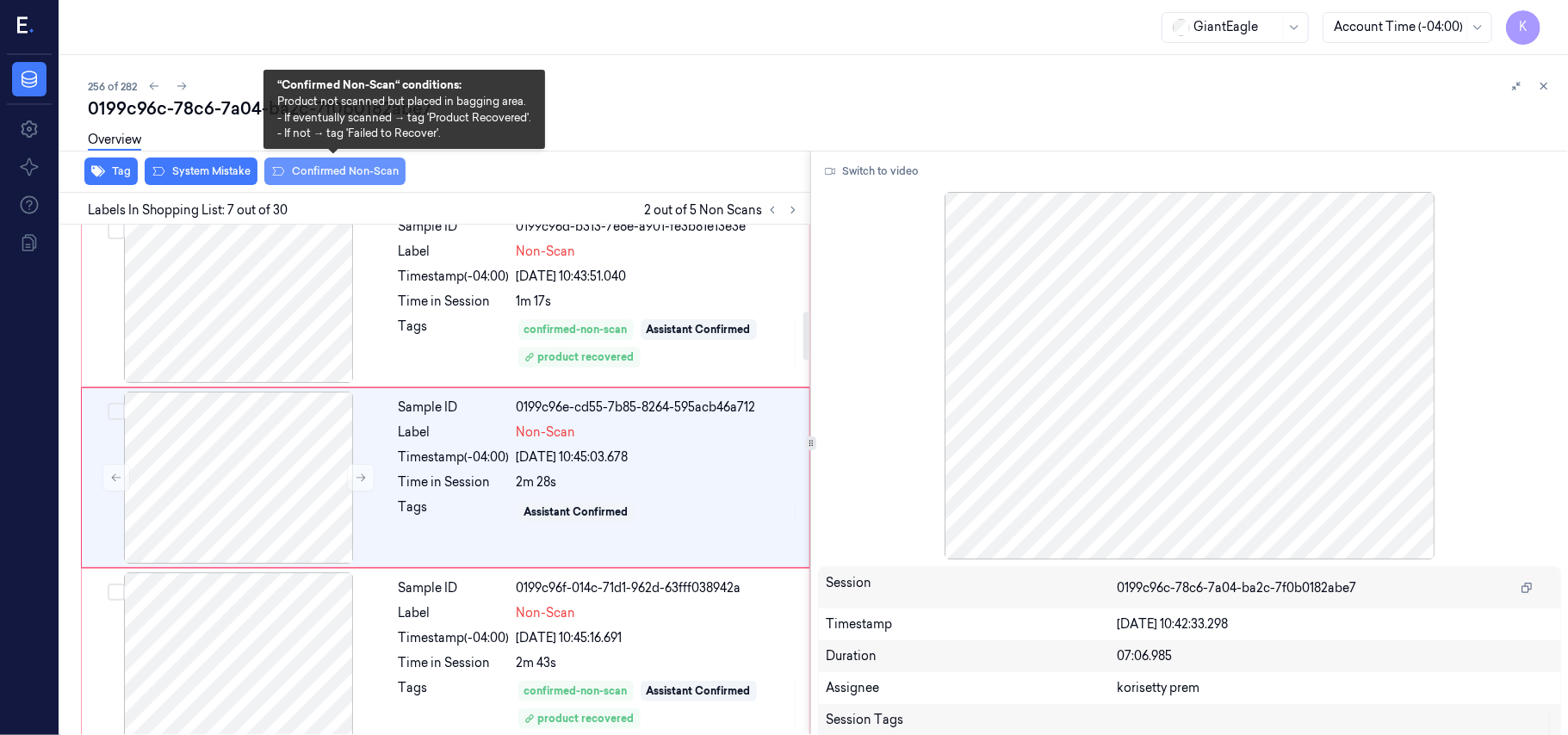
click at [384, 170] on button "Confirmed Non-Scan" at bounding box center [335, 171] width 141 height 27
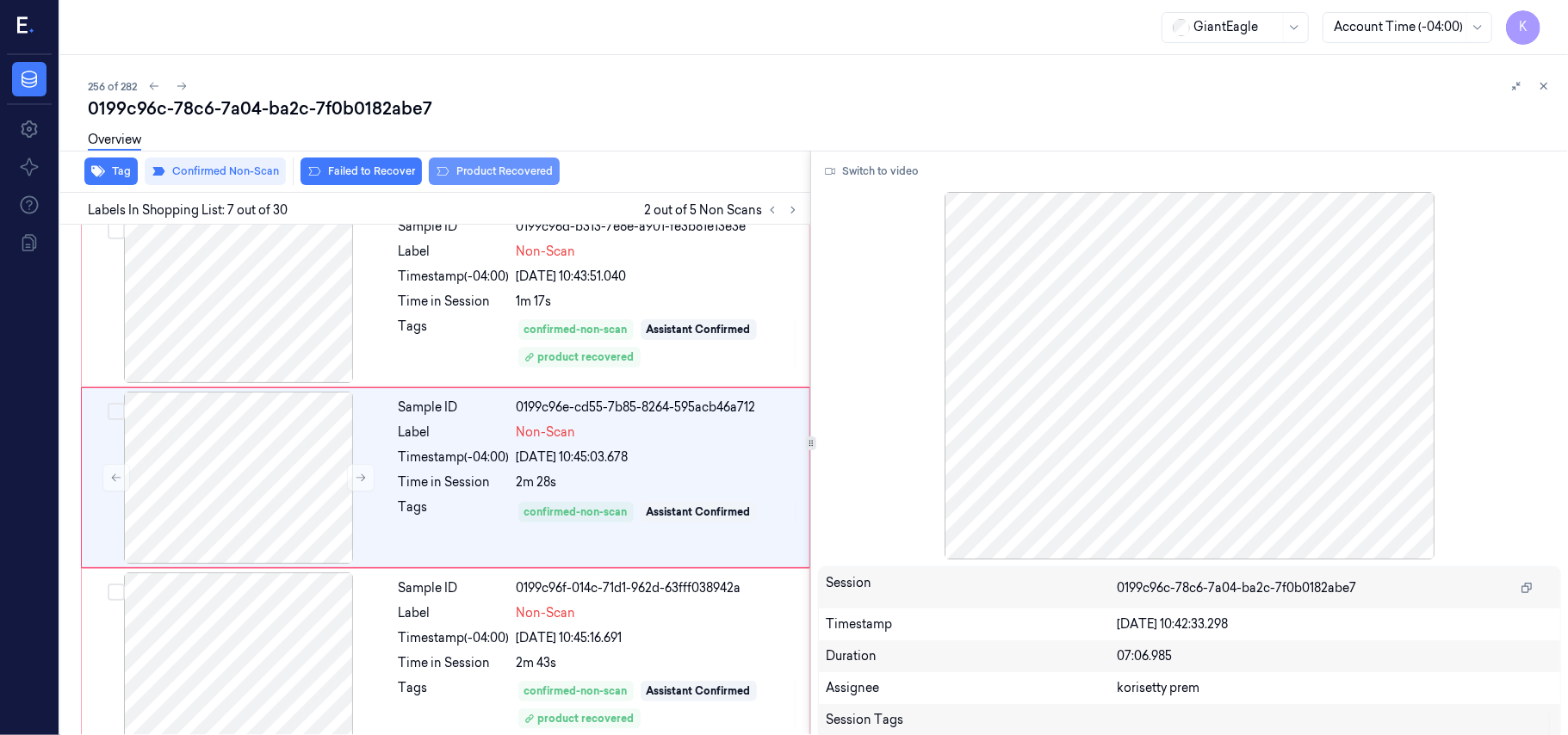
click at [489, 170] on button "Product Recovered" at bounding box center [493, 171] width 131 height 27
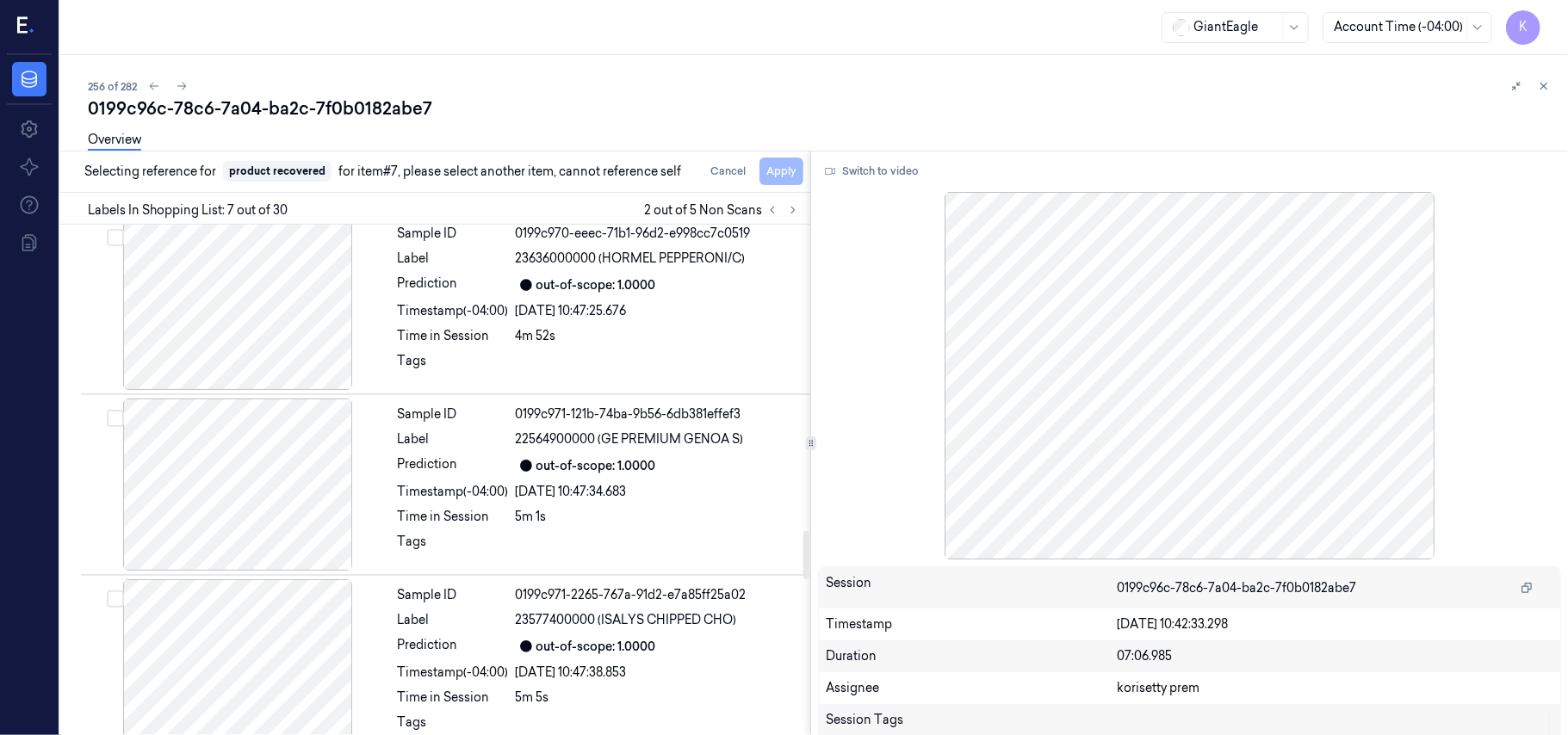
scroll to position [3399, 0]
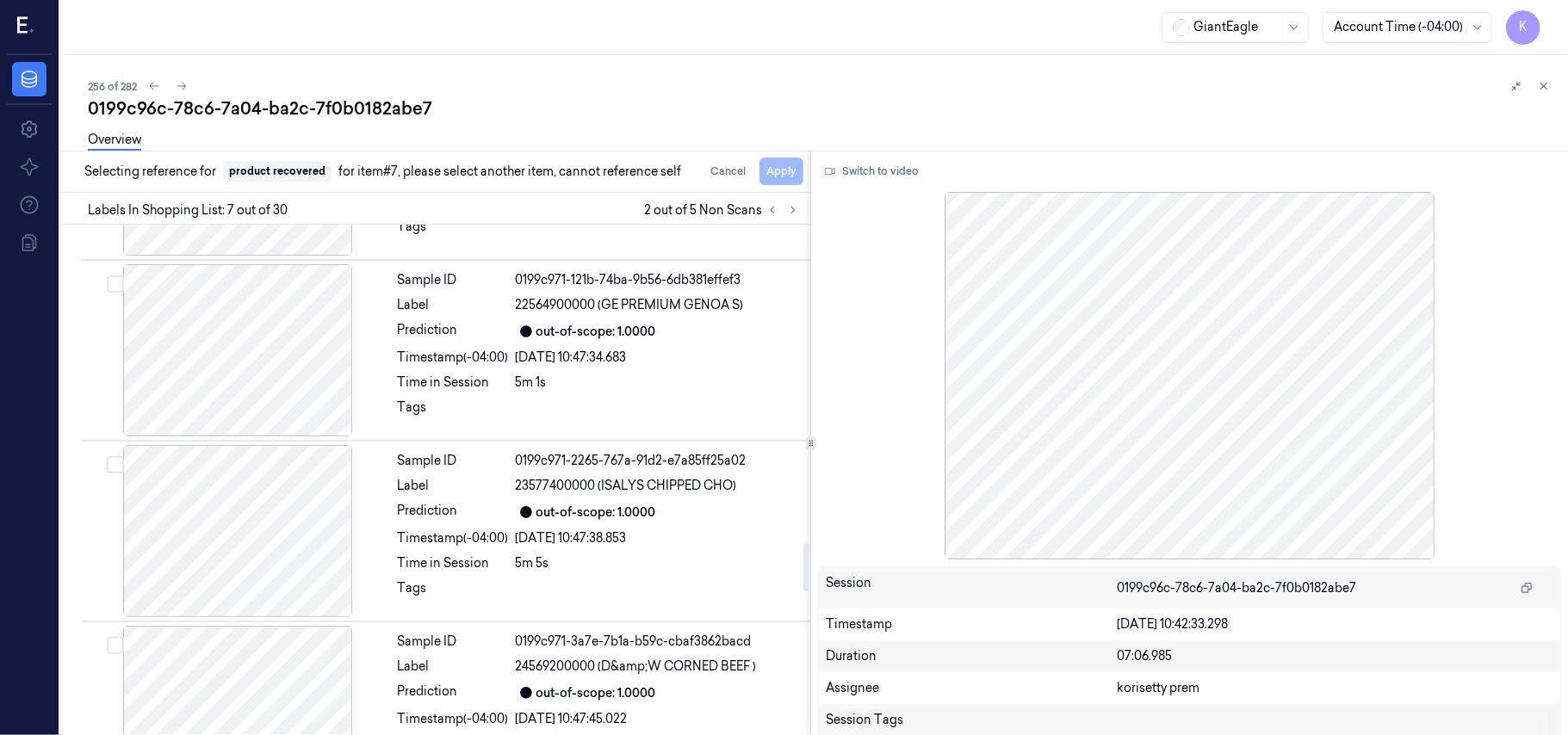
drag, startPoint x: 804, startPoint y: 340, endPoint x: 783, endPoint y: 572, distance: 232.9
click at [804, 572] on div at bounding box center [806, 567] width 6 height 49
click at [717, 470] on div "0199c971-2265-767a-91d2-e7a85ff25a02" at bounding box center [657, 461] width 284 height 18
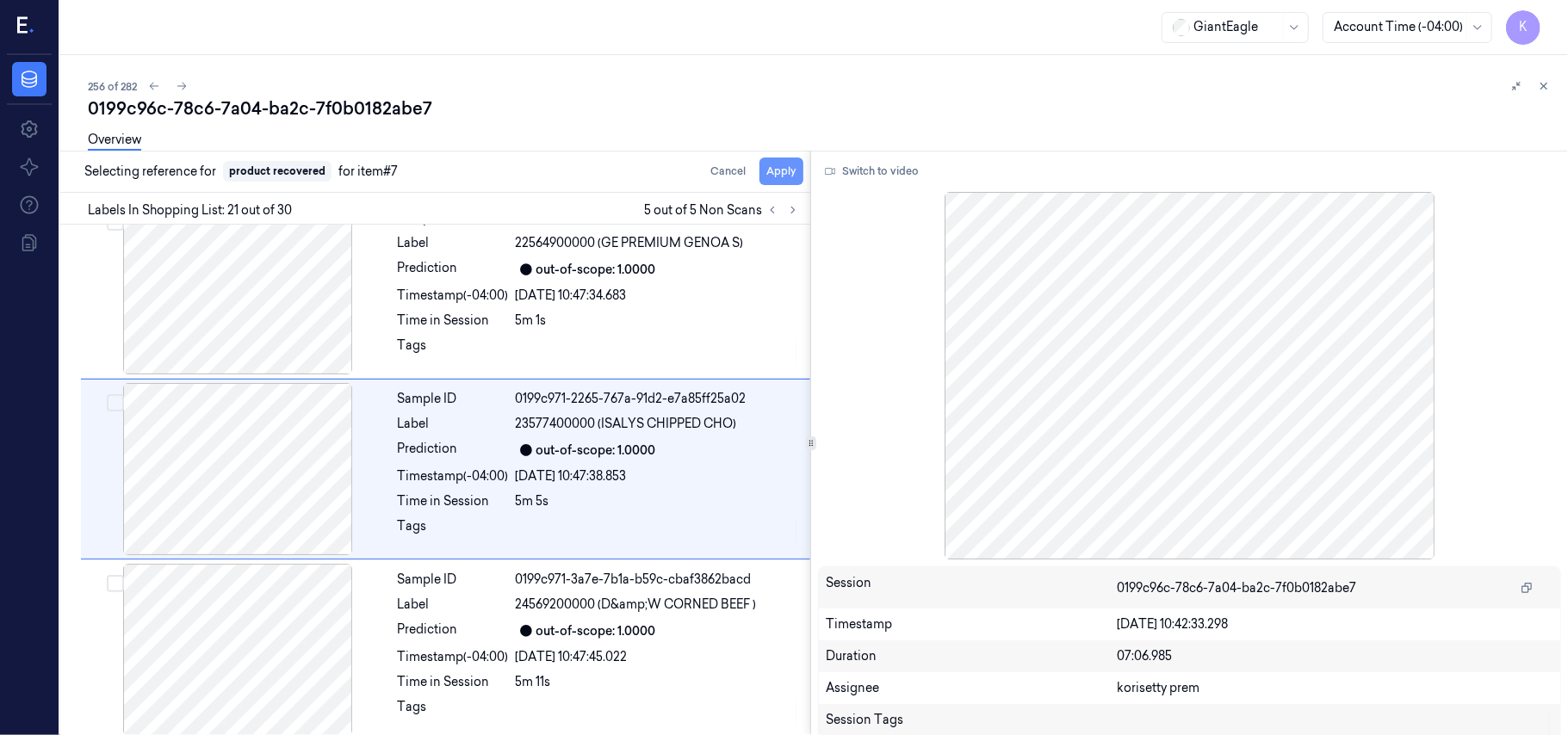
click at [784, 172] on button "Apply" at bounding box center [782, 171] width 44 height 27
click at [772, 214] on icon at bounding box center [772, 210] width 12 height 12
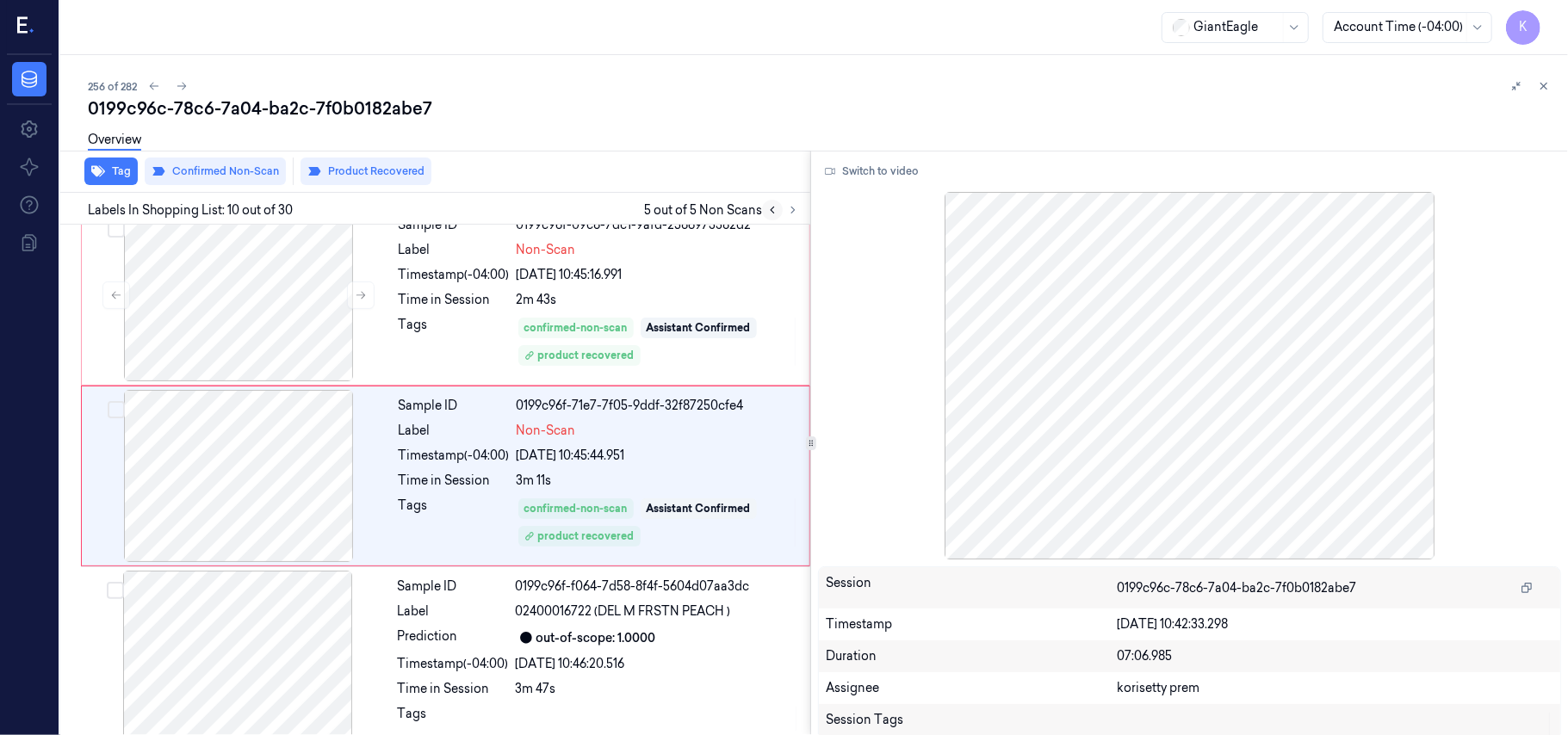
click at [772, 214] on icon at bounding box center [772, 210] width 12 height 12
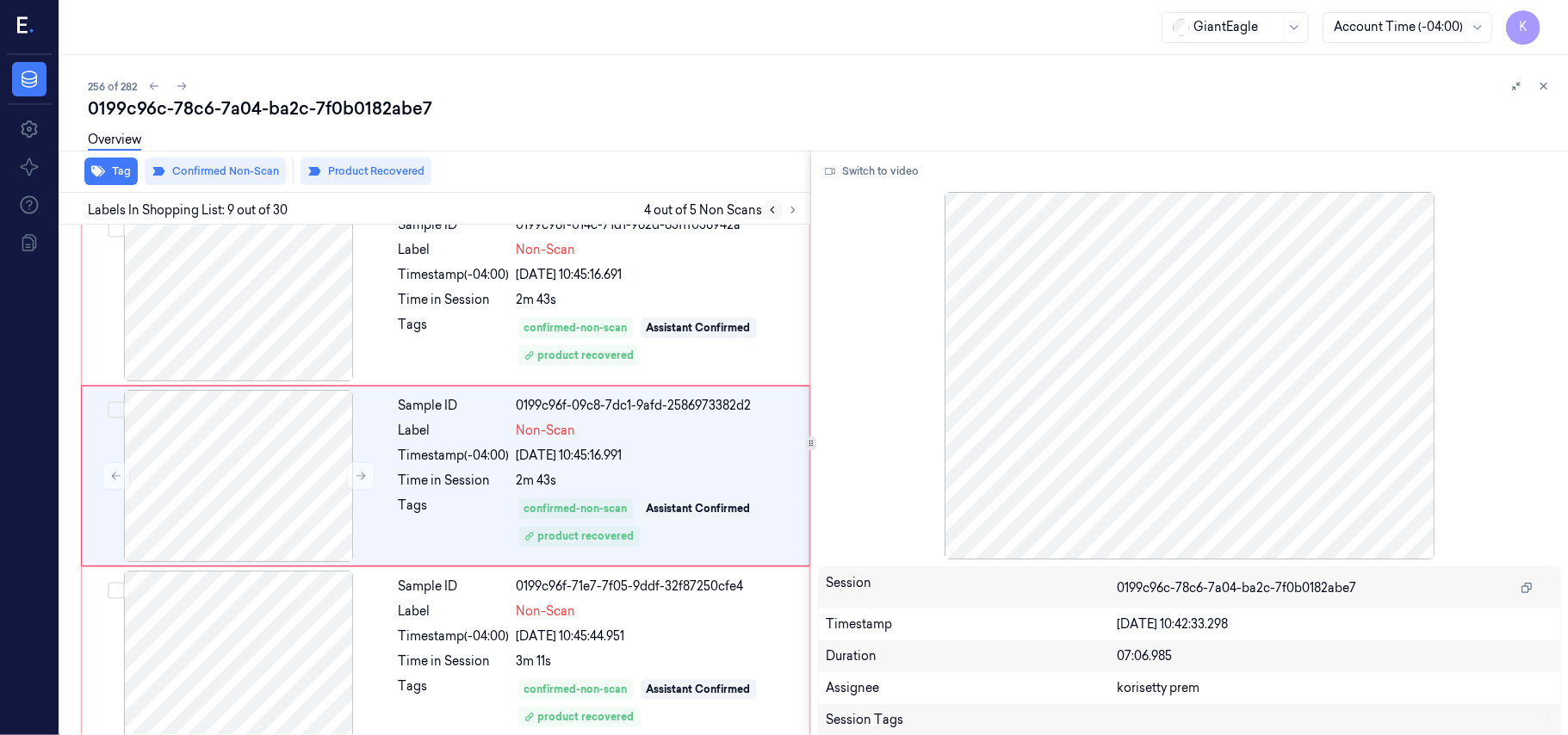
click at [772, 214] on icon at bounding box center [772, 210] width 12 height 12
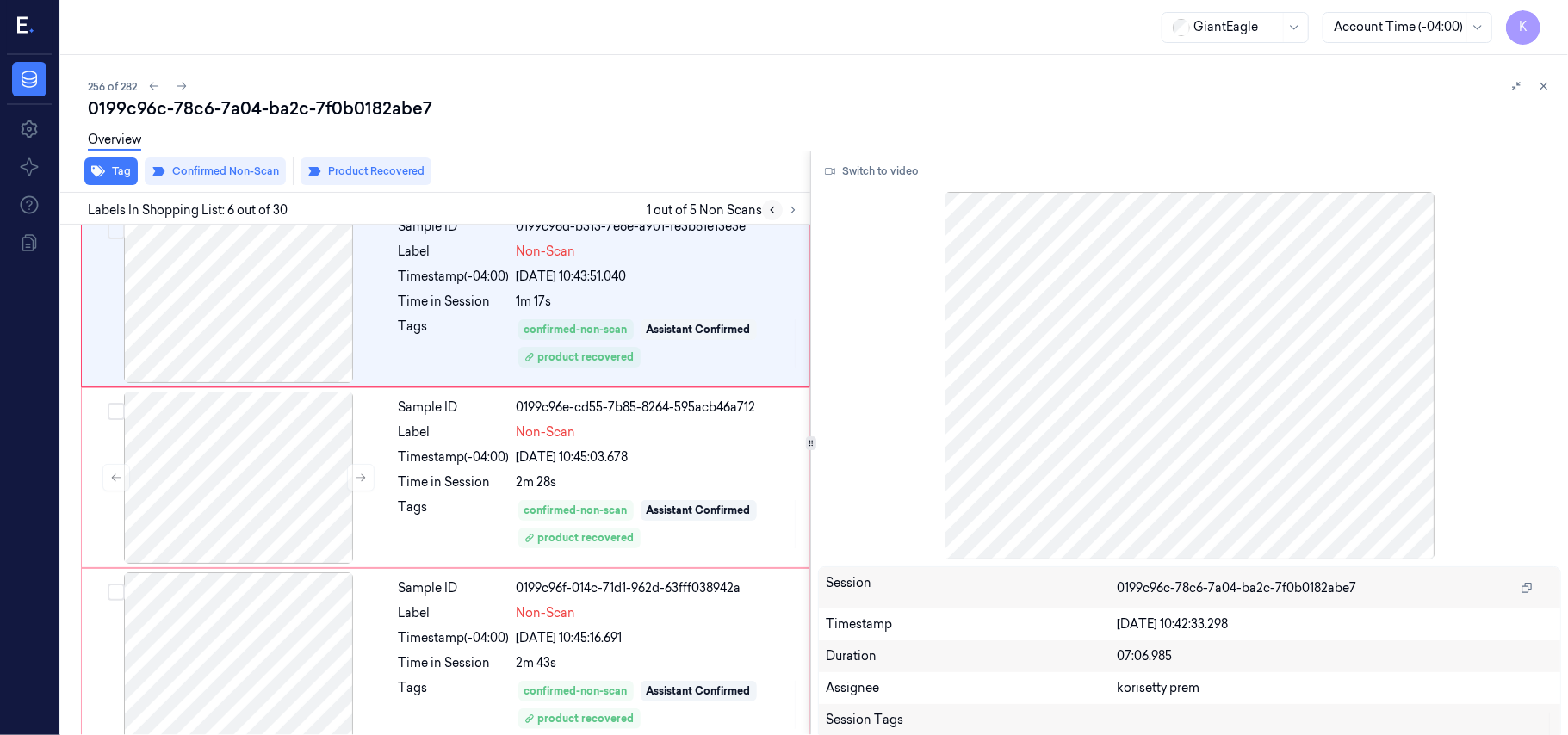
scroll to position [740, 0]
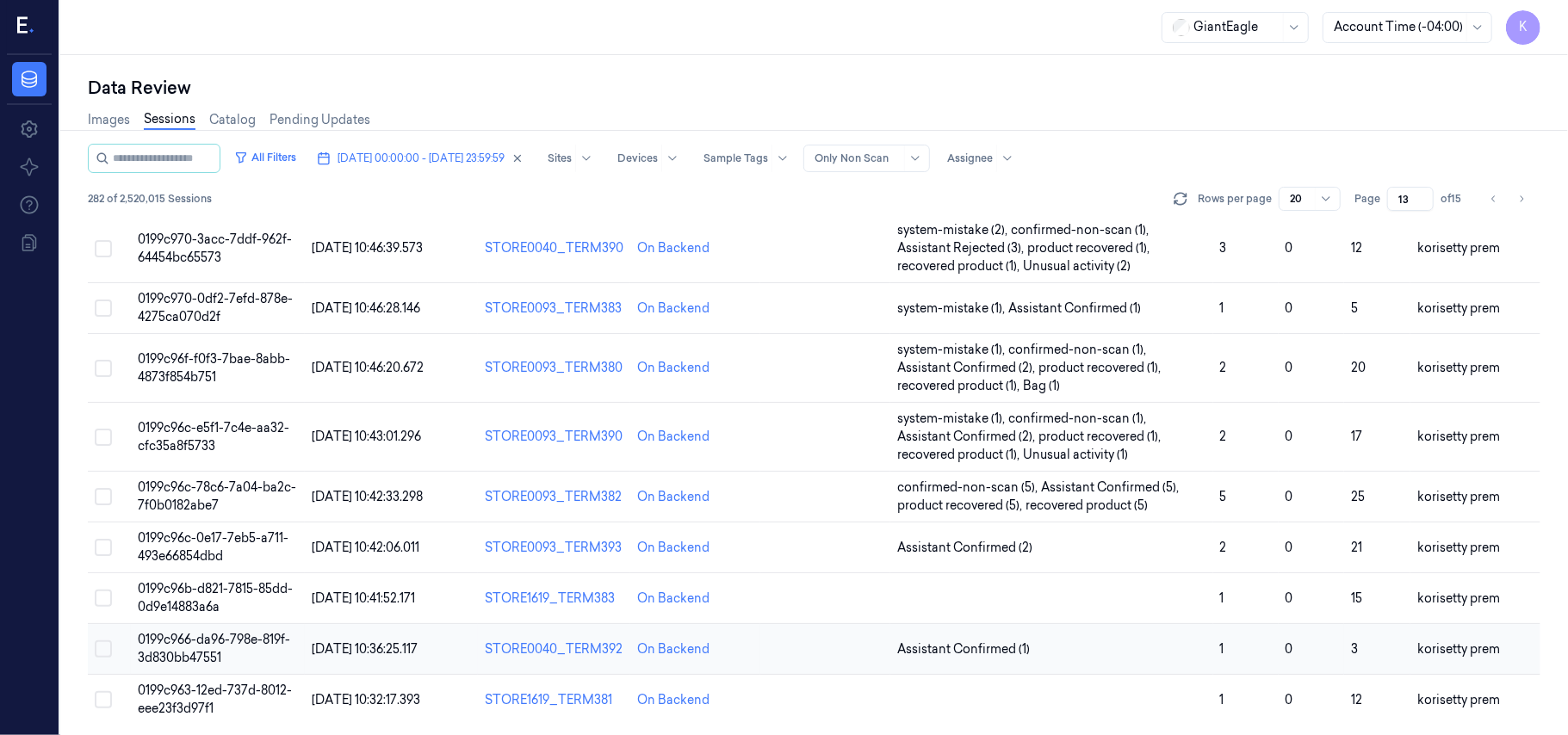
scroll to position [608, 0]
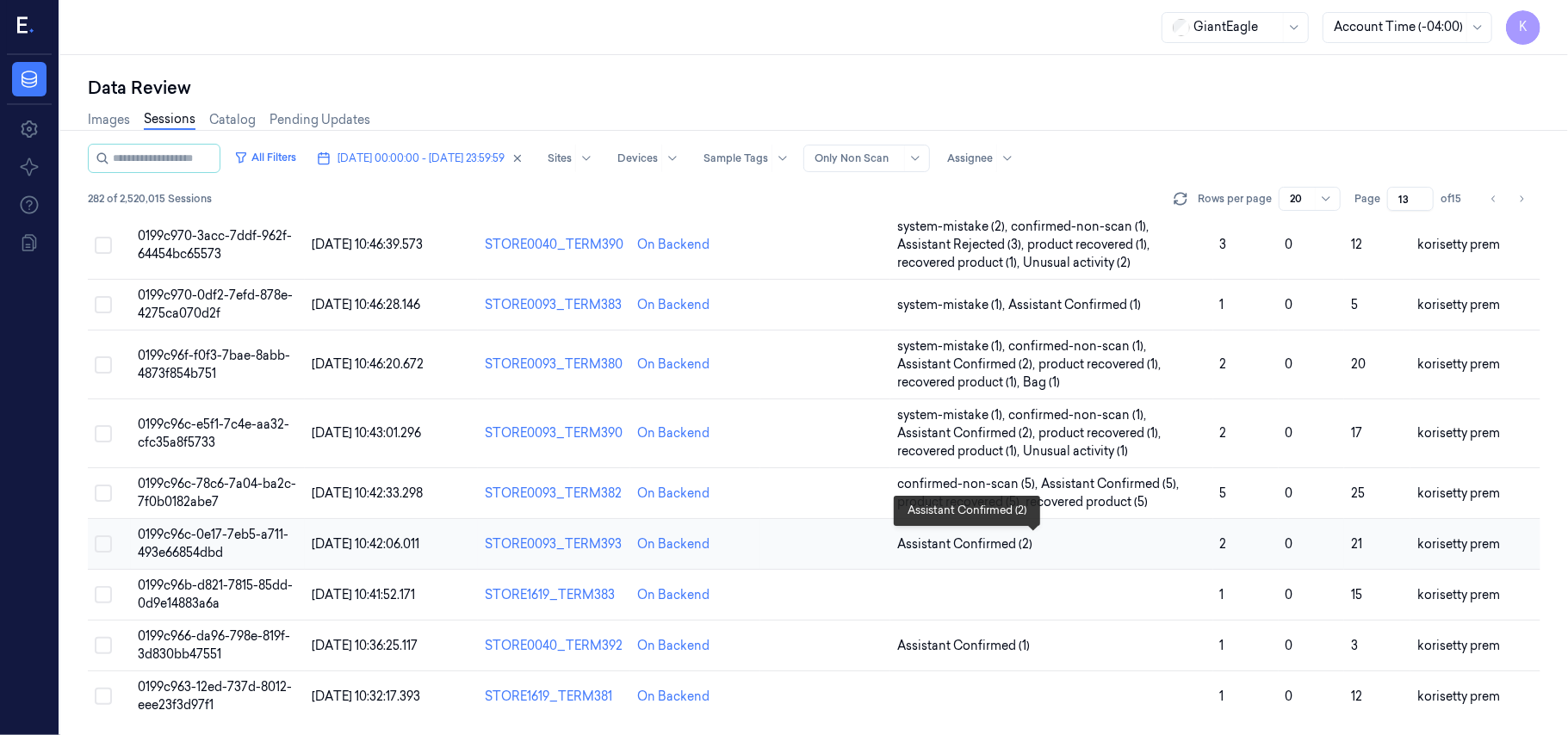
click at [1147, 539] on span "Assistant Confirmed (2)" at bounding box center [1052, 545] width 309 height 18
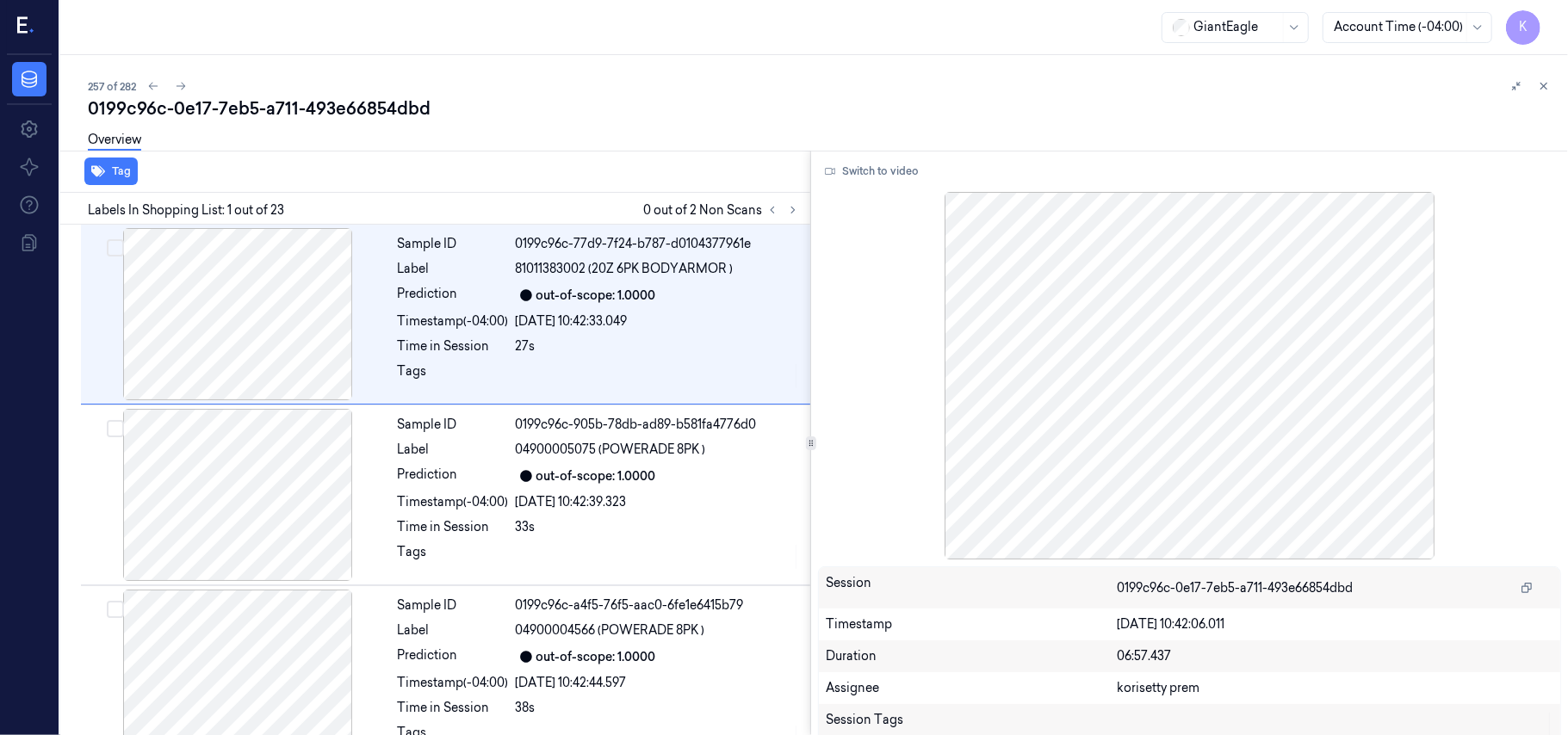
click at [553, 111] on div "0199c96c-0e17-7eb5-a711-493e66854dbd" at bounding box center [821, 108] width 1466 height 24
click at [796, 215] on button at bounding box center [793, 210] width 21 height 21
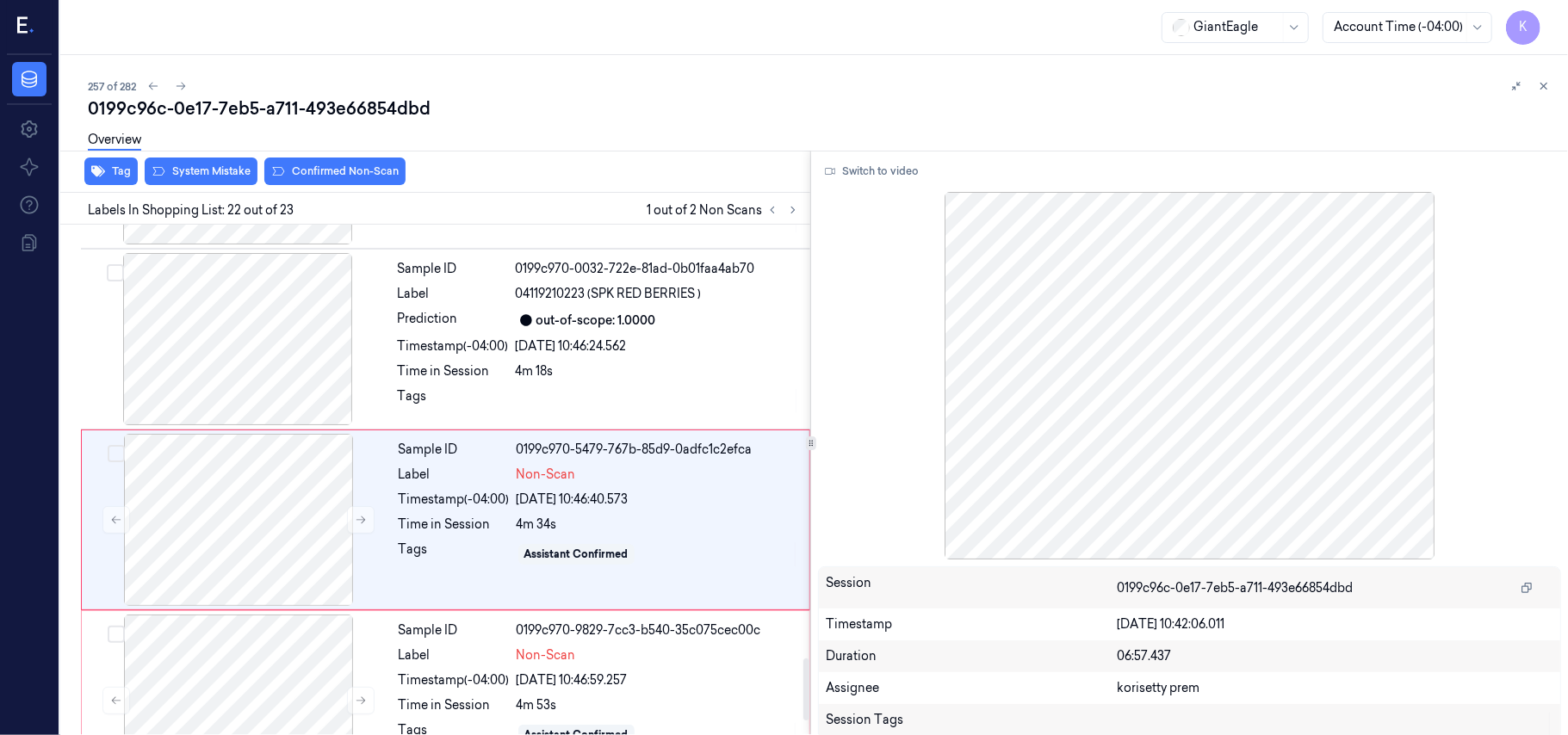
scroll to position [3642, 0]
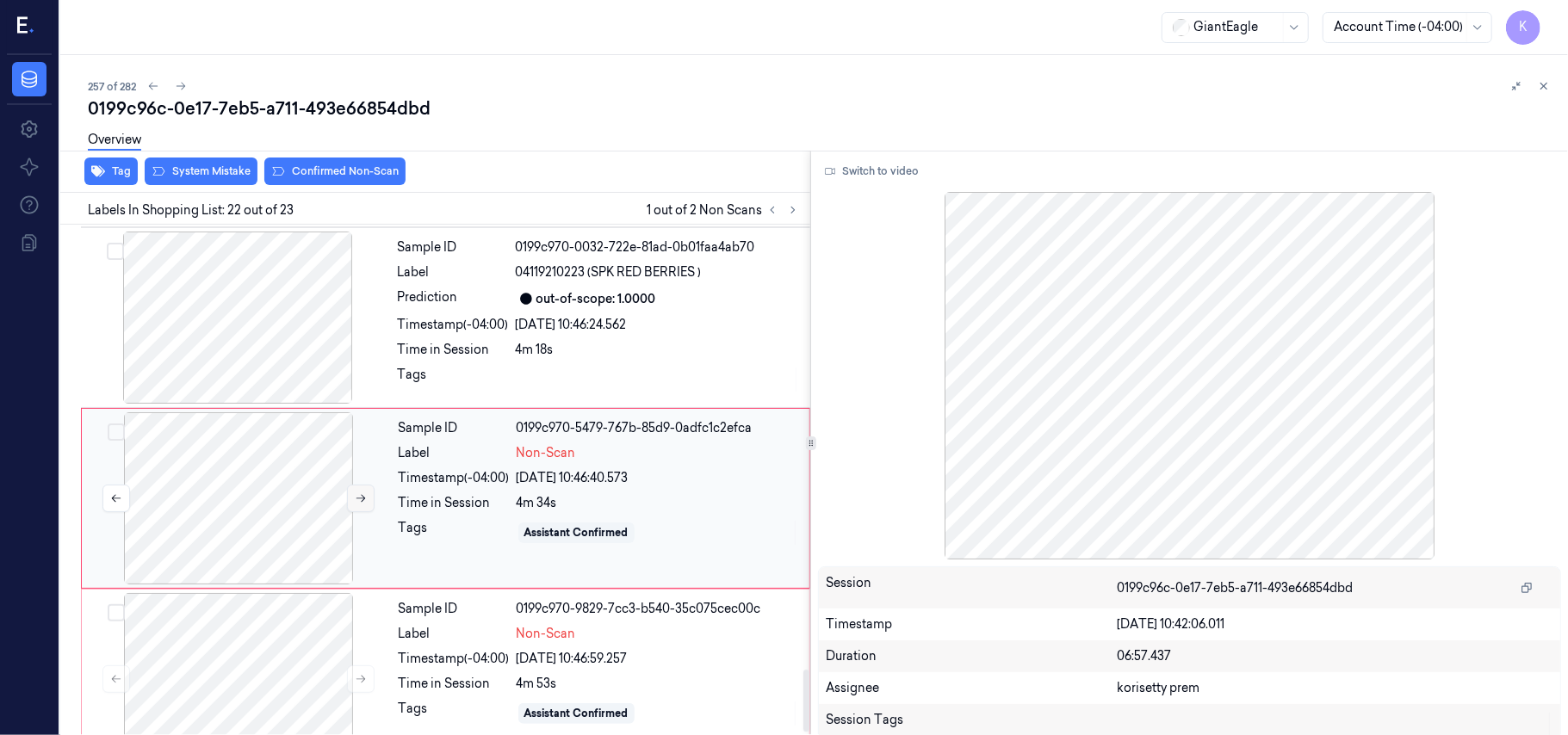
click at [353, 485] on button at bounding box center [361, 499] width 27 height 27
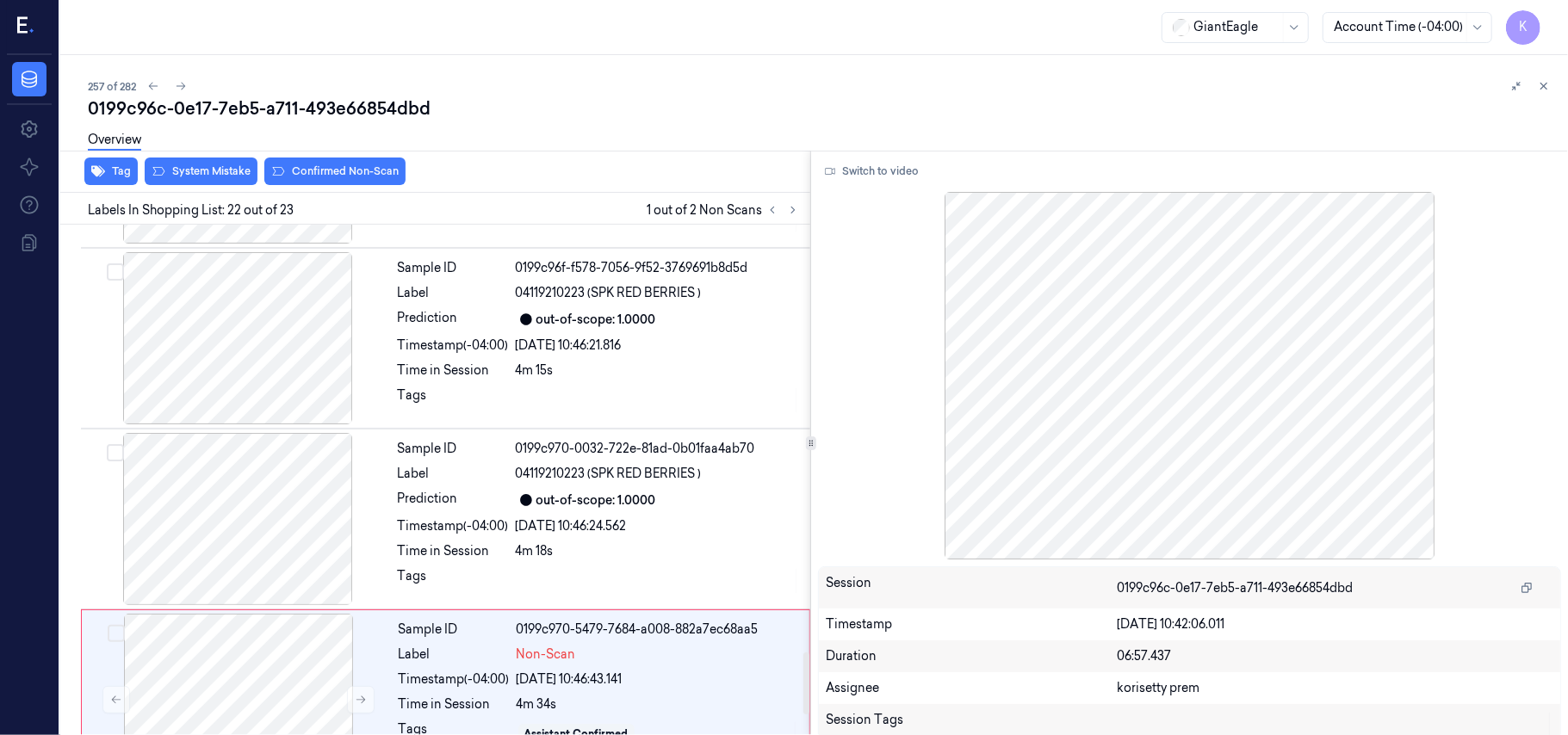
scroll to position [3412, 0]
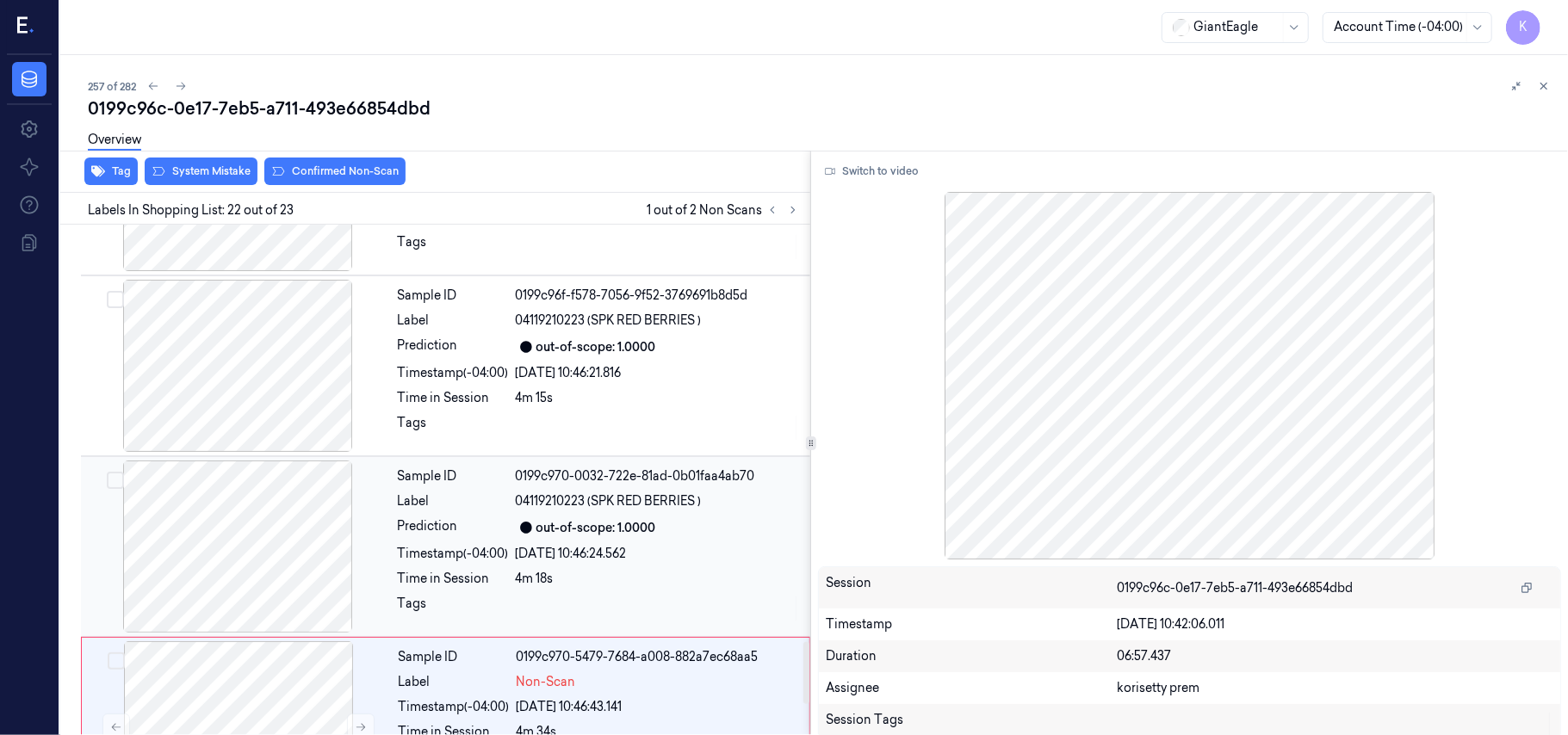
click at [610, 496] on div "Sample ID 0199c970-0032-722e-81ad-0b01faa4ab70 Label 04119210223 (SPK RED BERRI…" at bounding box center [599, 546] width 416 height 172
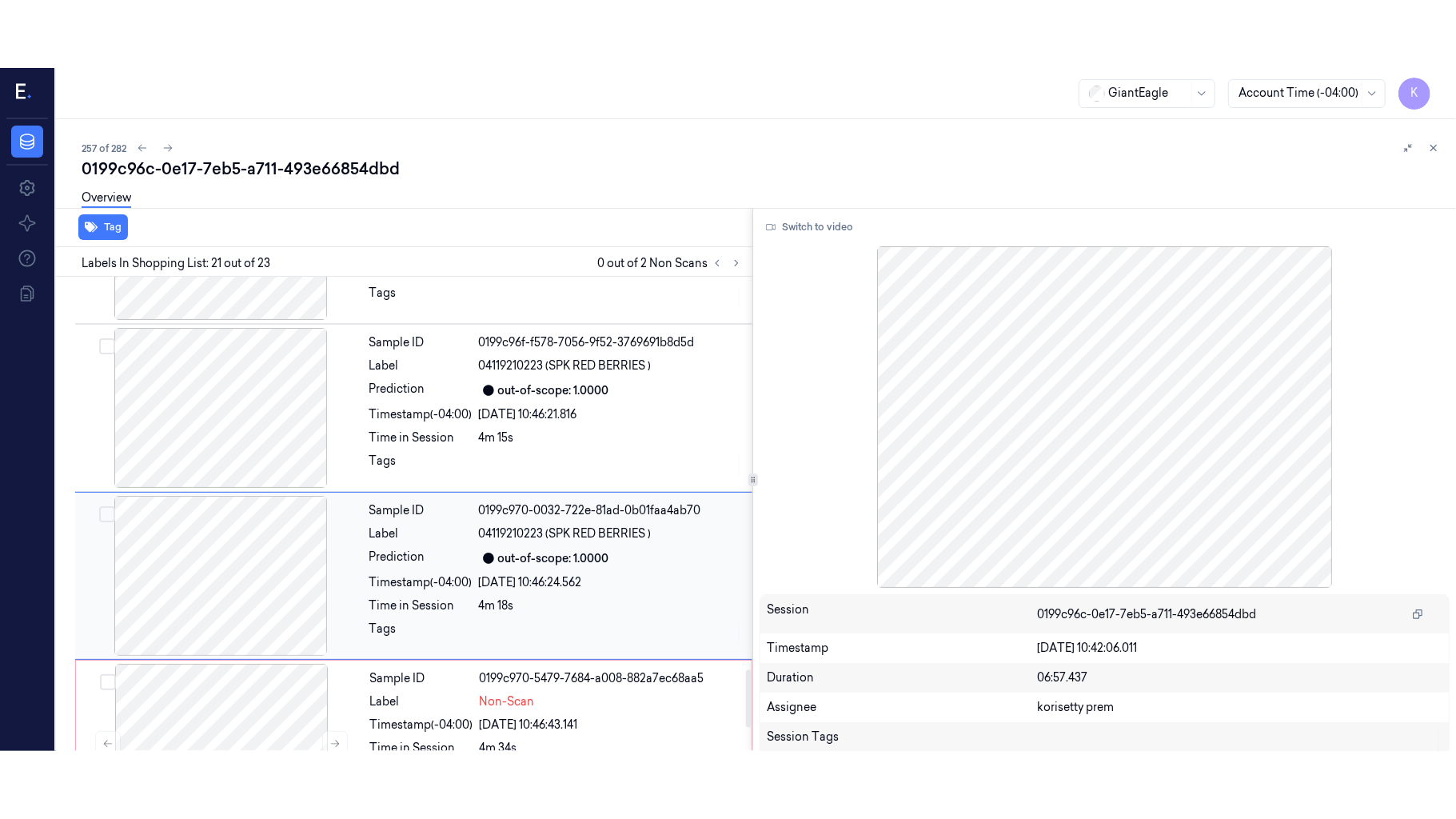
scroll to position [3216, 0]
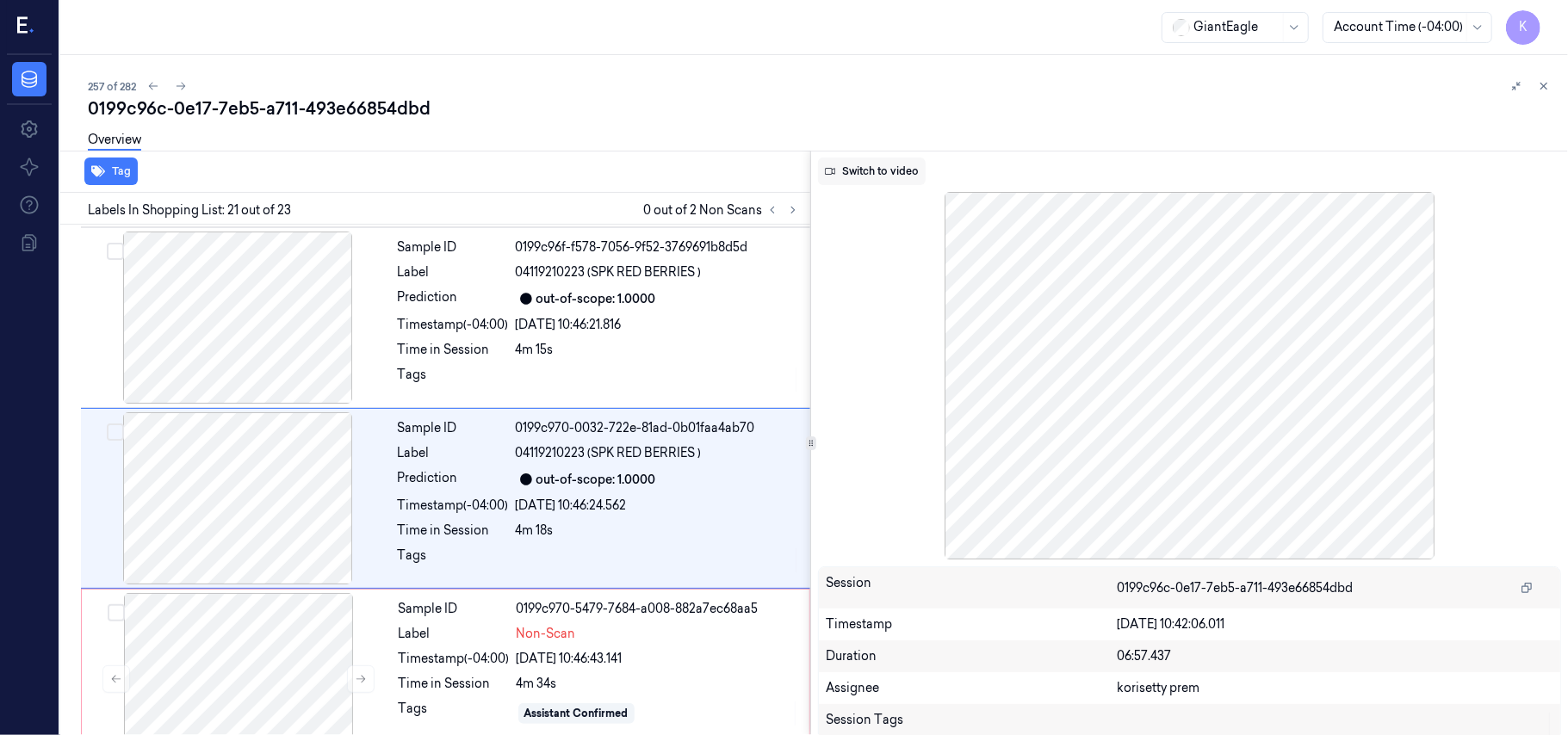
click at [870, 172] on button "Switch to video" at bounding box center [872, 171] width 108 height 27
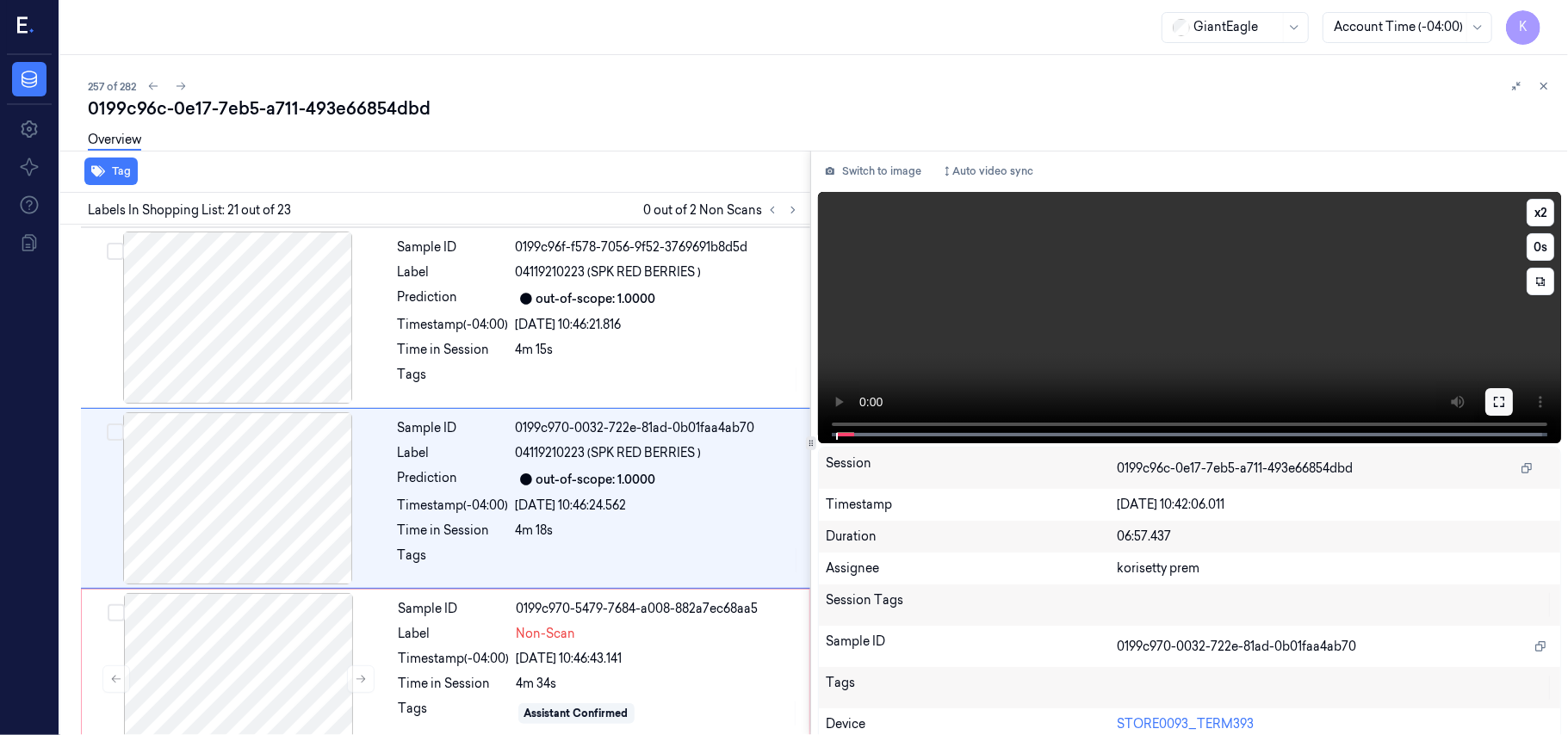
click at [1492, 403] on icon at bounding box center [1498, 402] width 14 height 14
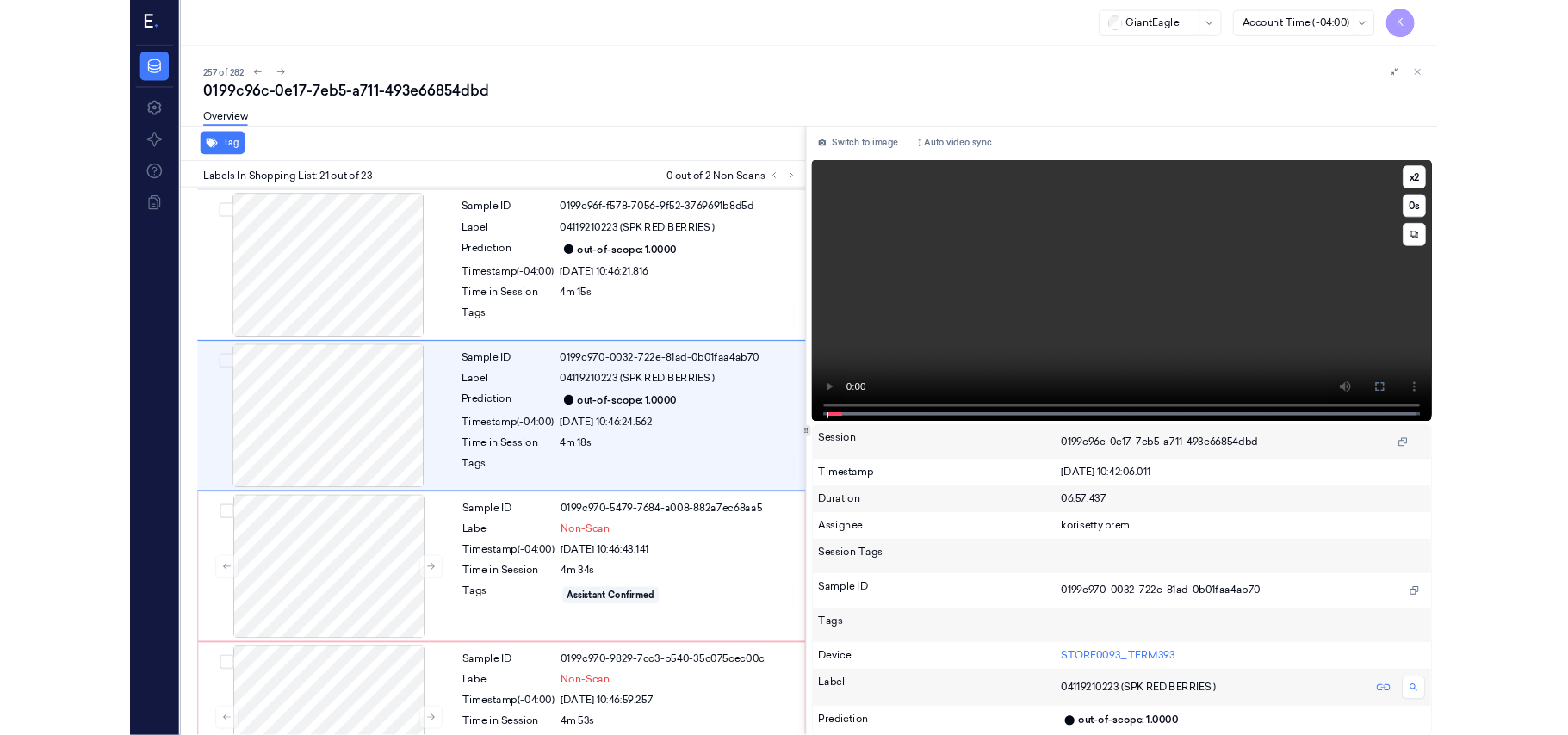
scroll to position [3389, 0]
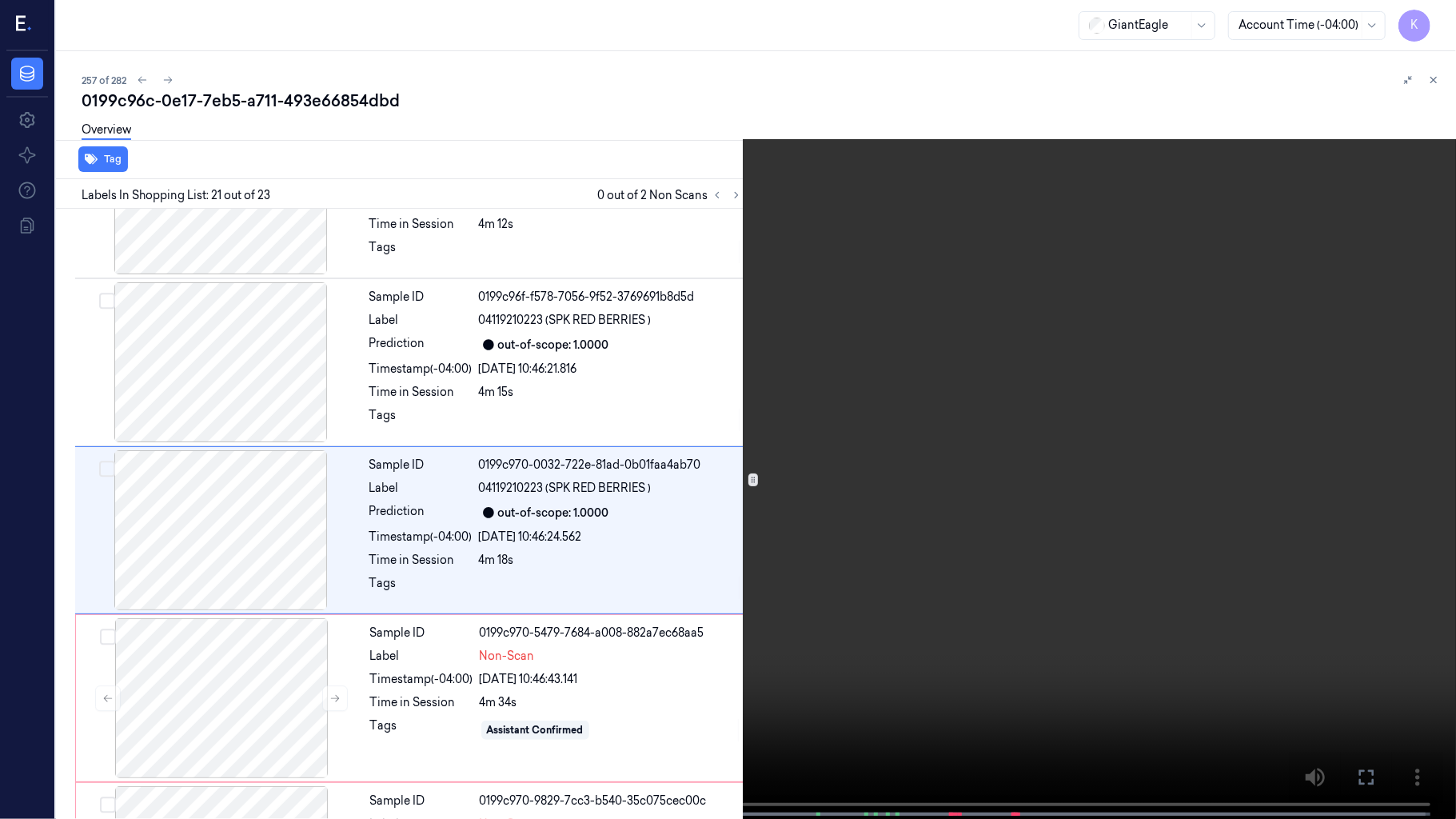
click at [1017, 567] on video at bounding box center [728, 411] width 1456 height 822
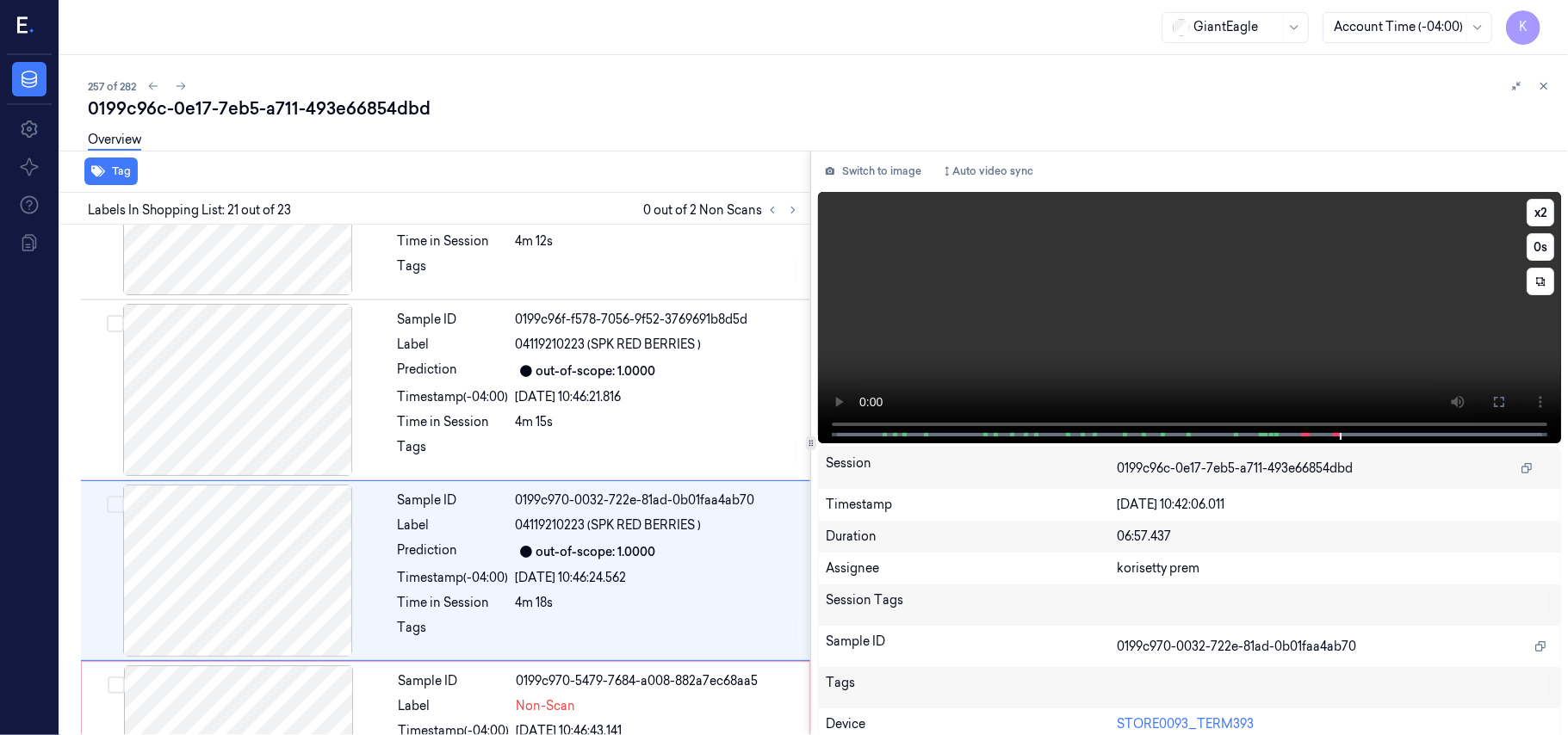
click at [1098, 273] on video at bounding box center [1190, 318] width 743 height 252
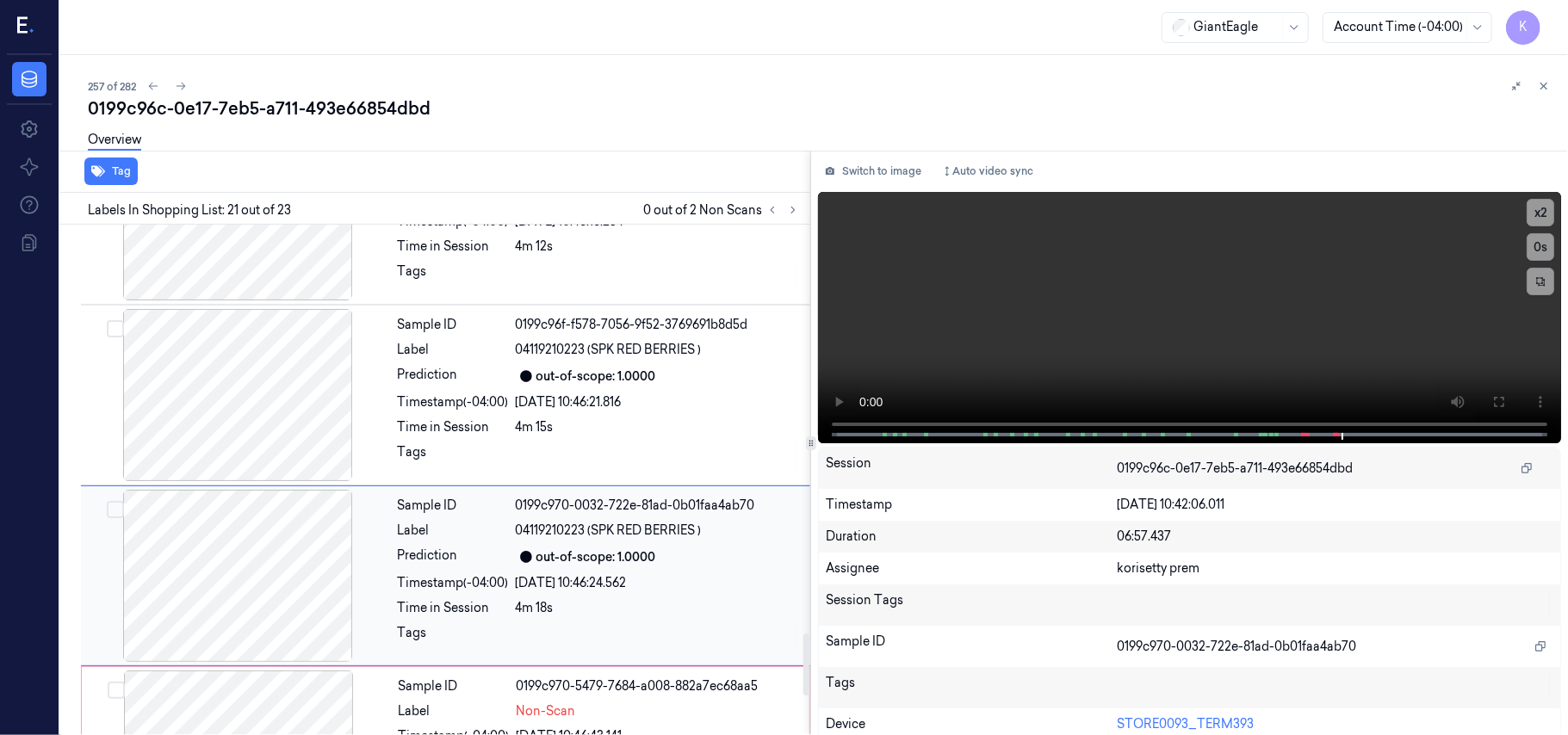
scroll to position [3345, 0]
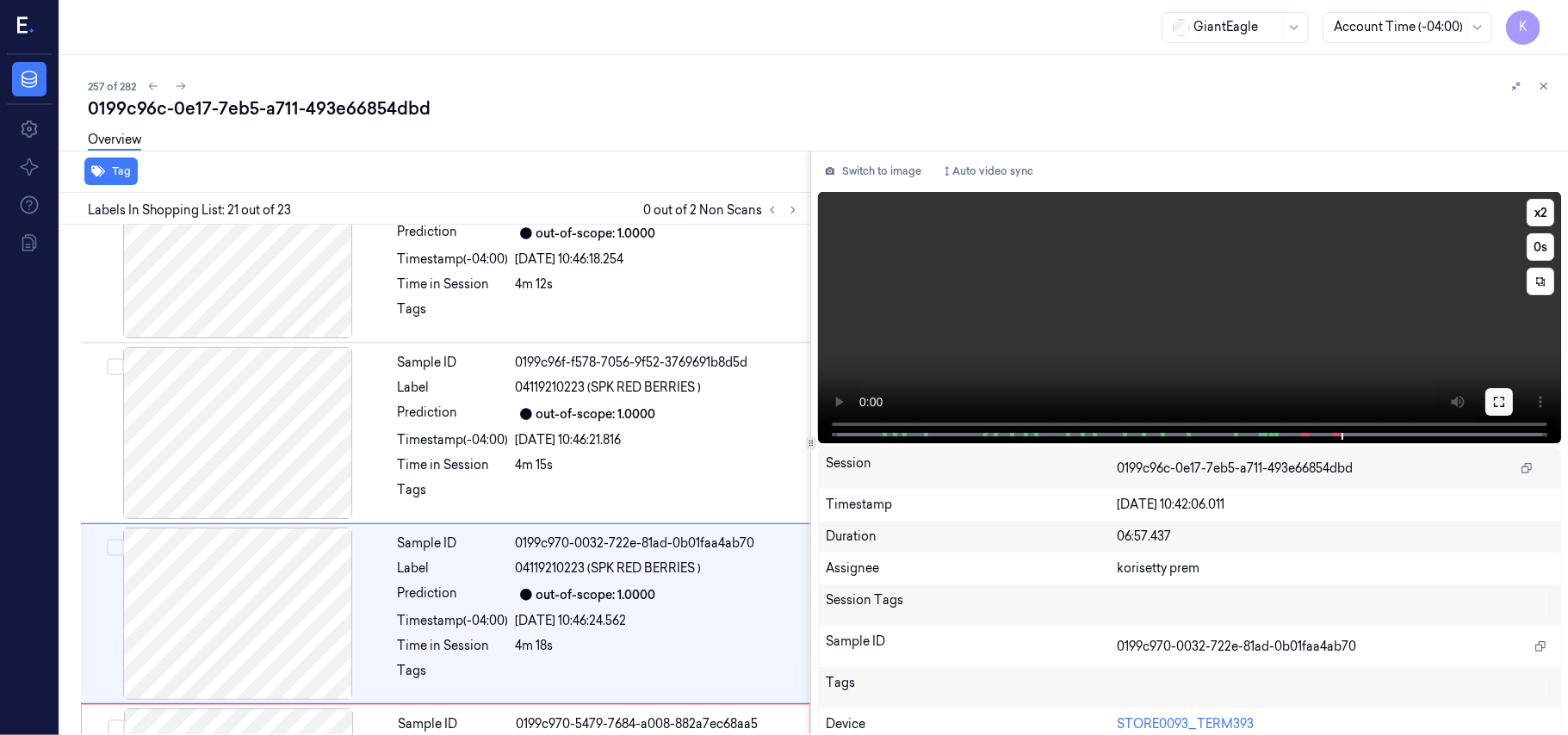
click at [1485, 408] on button at bounding box center [1498, 402] width 27 height 27
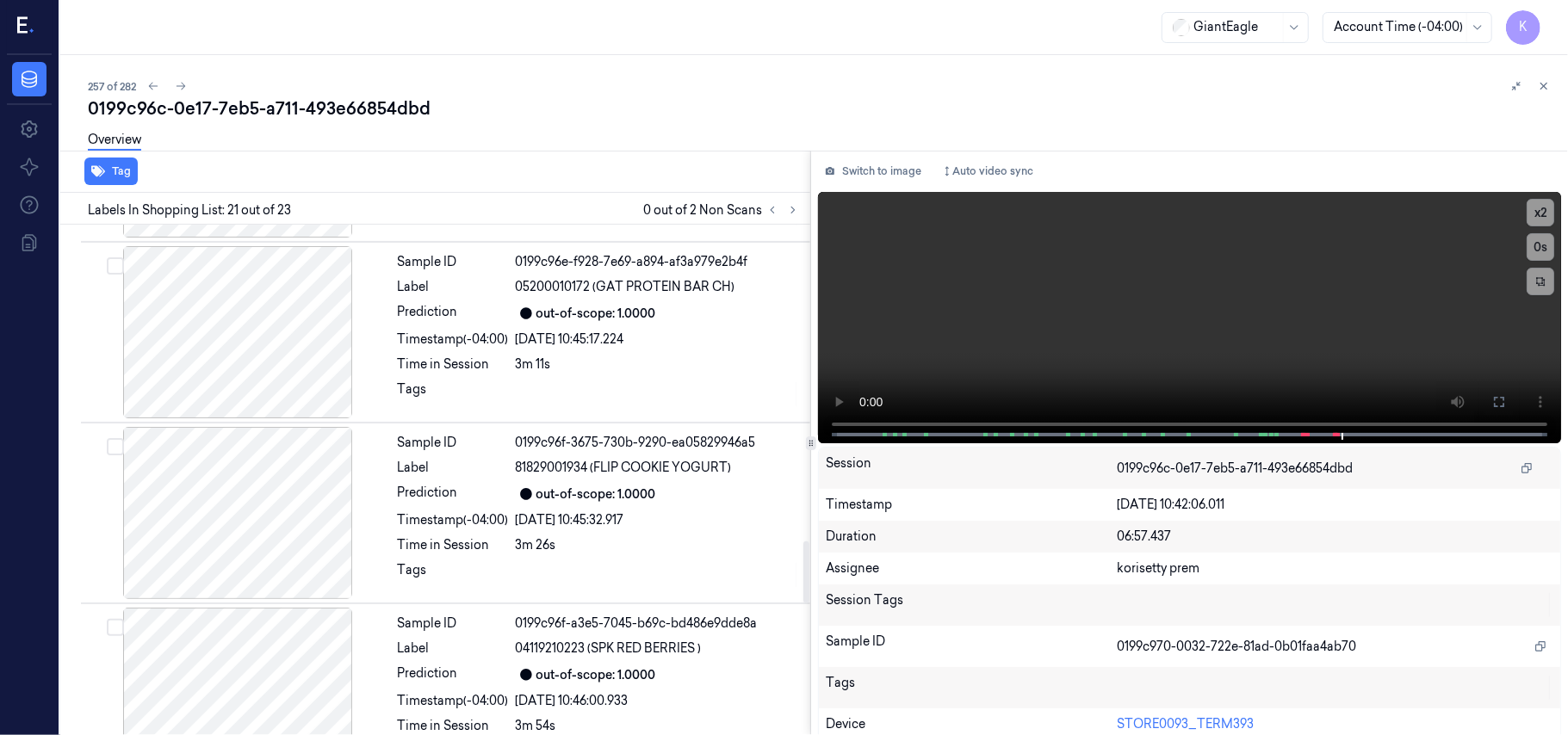
scroll to position [2657, 0]
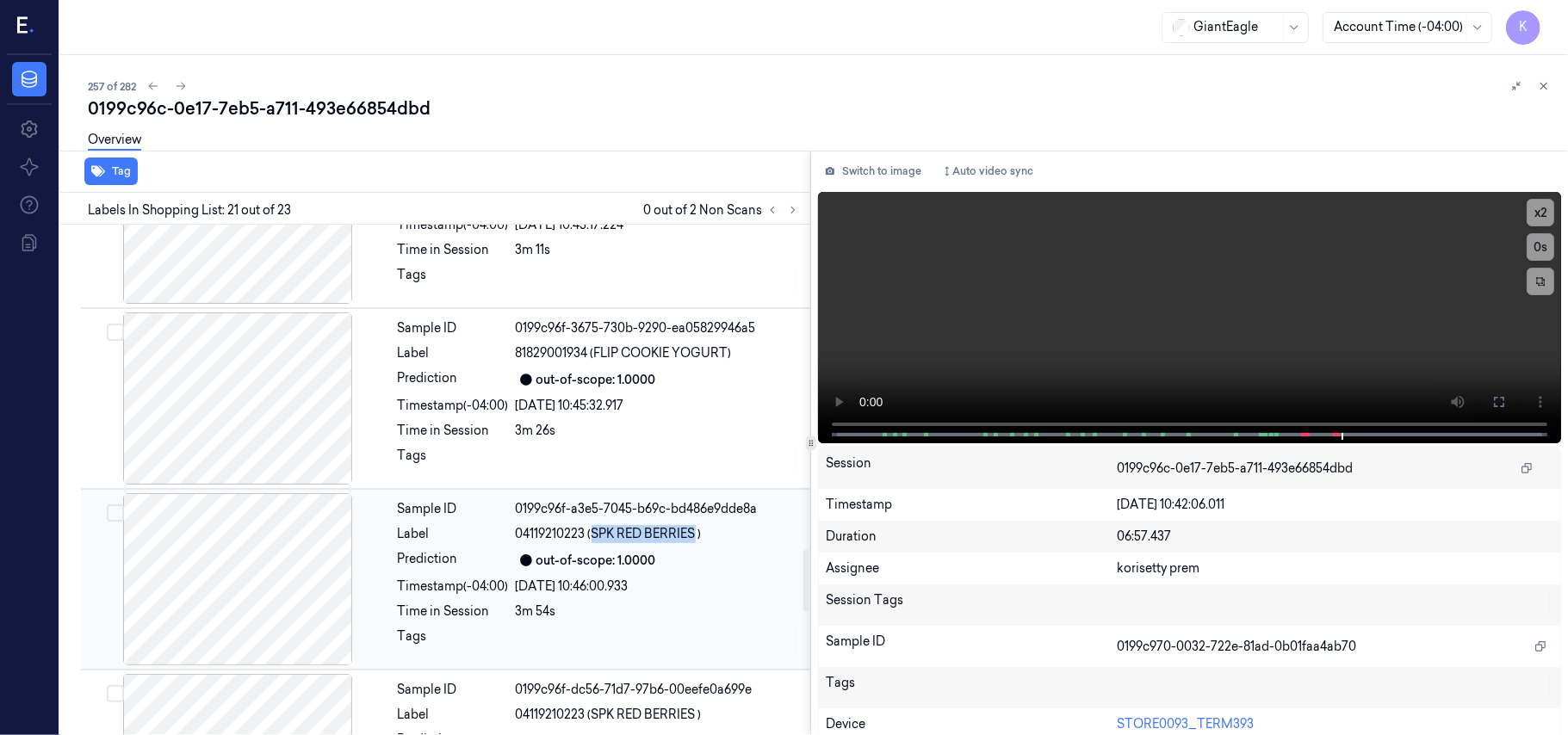
drag, startPoint x: 592, startPoint y: 516, endPoint x: 697, endPoint y: 516, distance: 105.0
click at [697, 525] on span "04119210223 (SPK RED BERRIES )" at bounding box center [608, 535] width 186 height 18
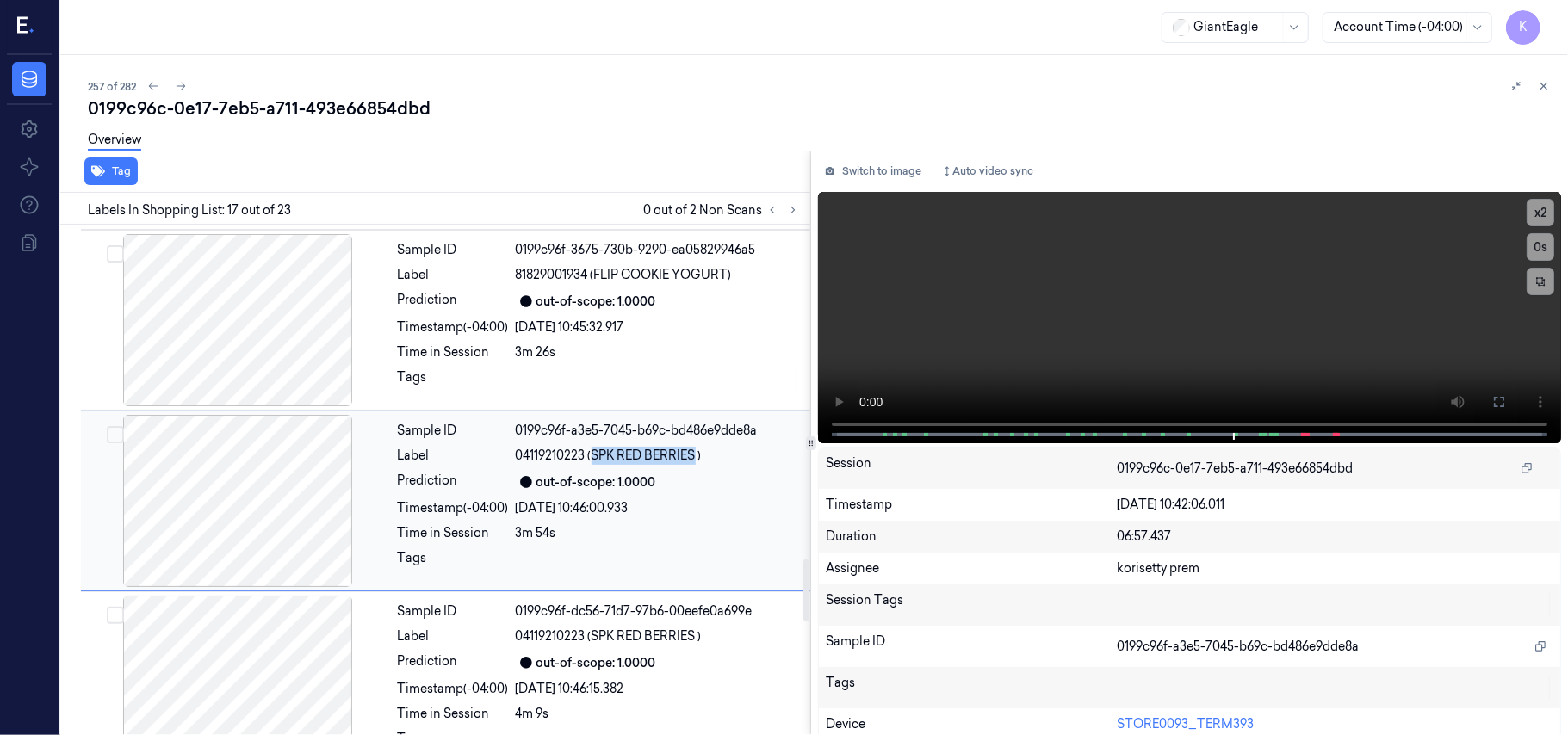
copy span "SPK RED BERRIES"
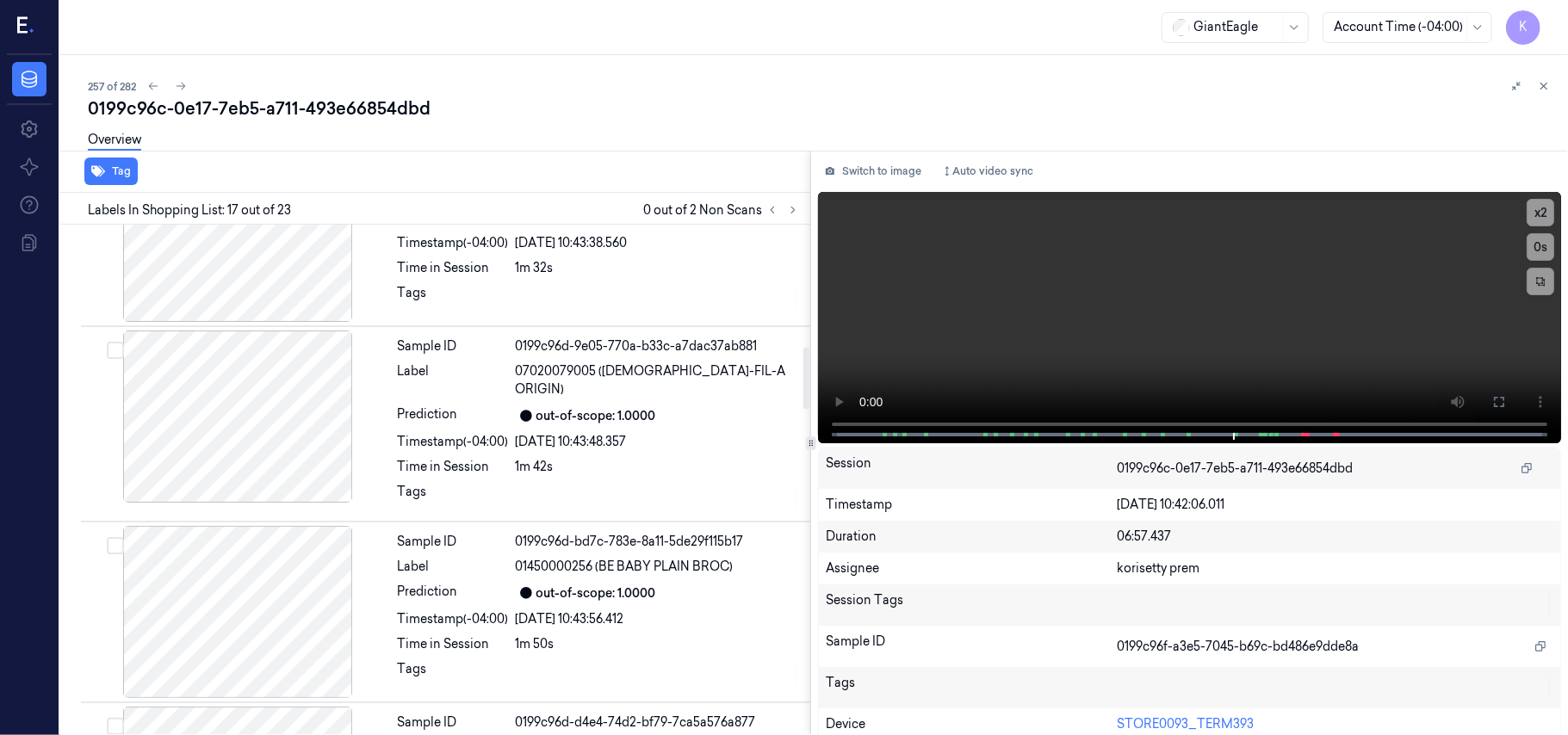
scroll to position [1033, 0]
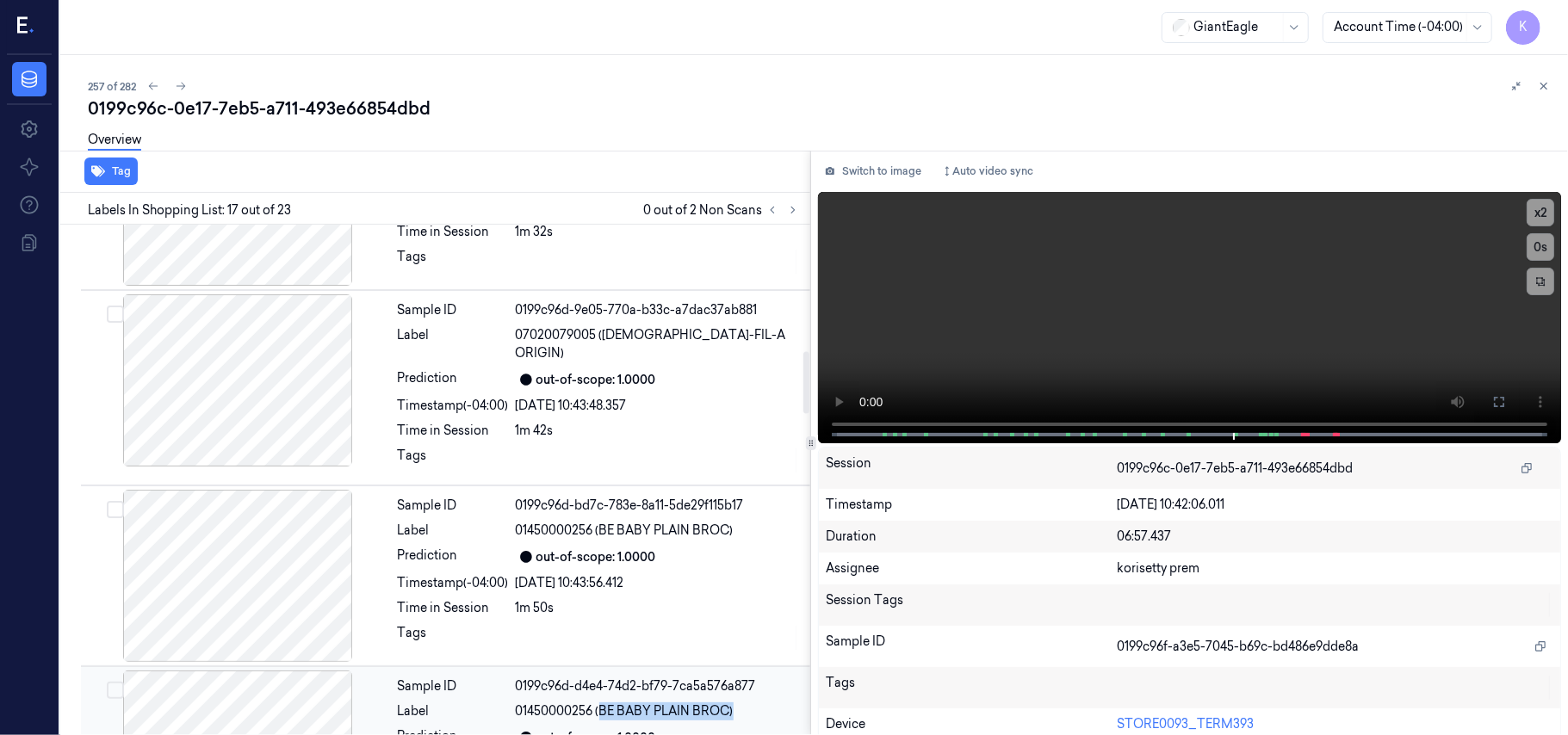
drag, startPoint x: 600, startPoint y: 689, endPoint x: 739, endPoint y: 683, distance: 139.1
click at [739, 703] on div "01450000256 (BE BABY PLAIN BROC)" at bounding box center [657, 712] width 284 height 18
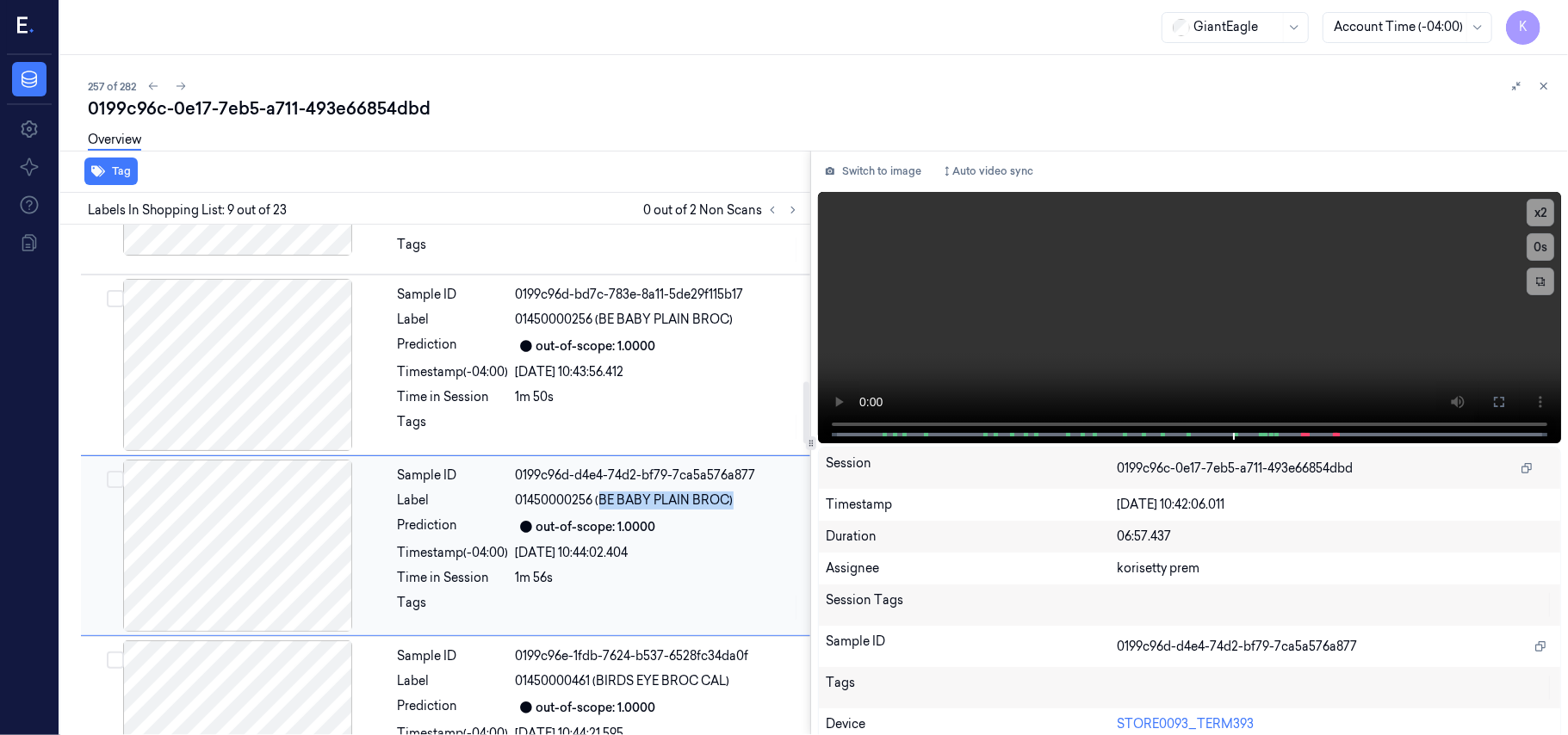
scroll to position [1284, 0]
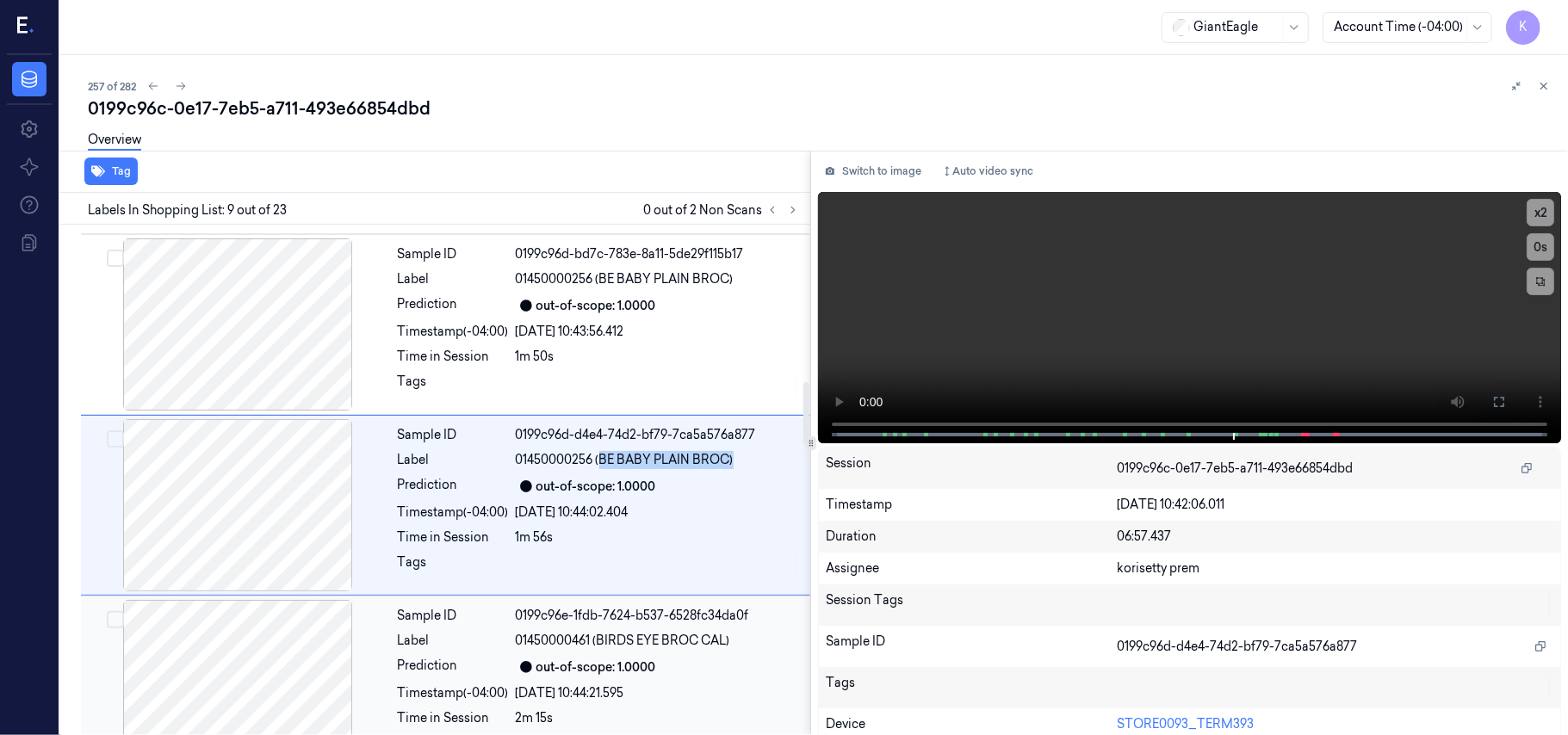
copy span "BE BABY PLAIN BROC)"
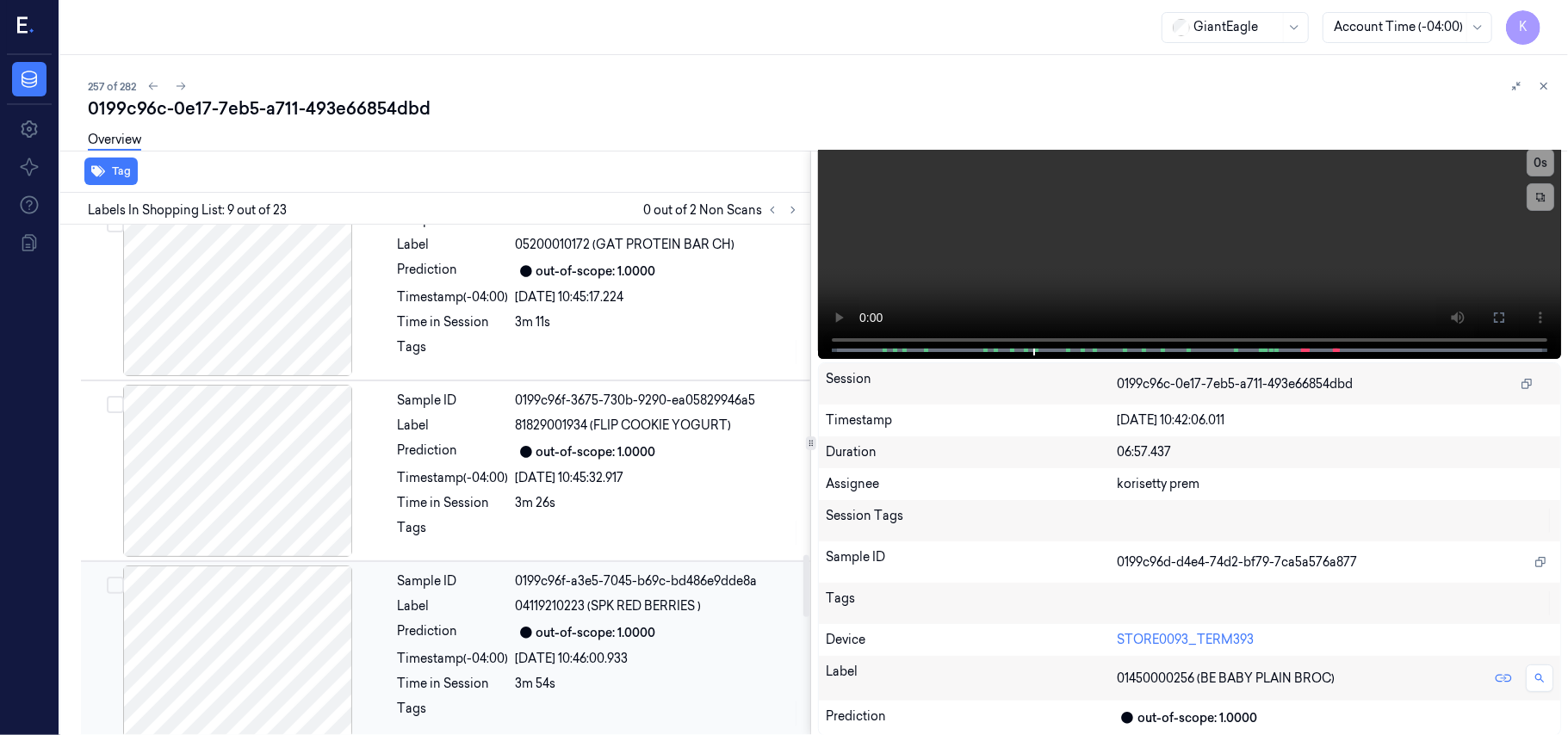
scroll to position [2546, 0]
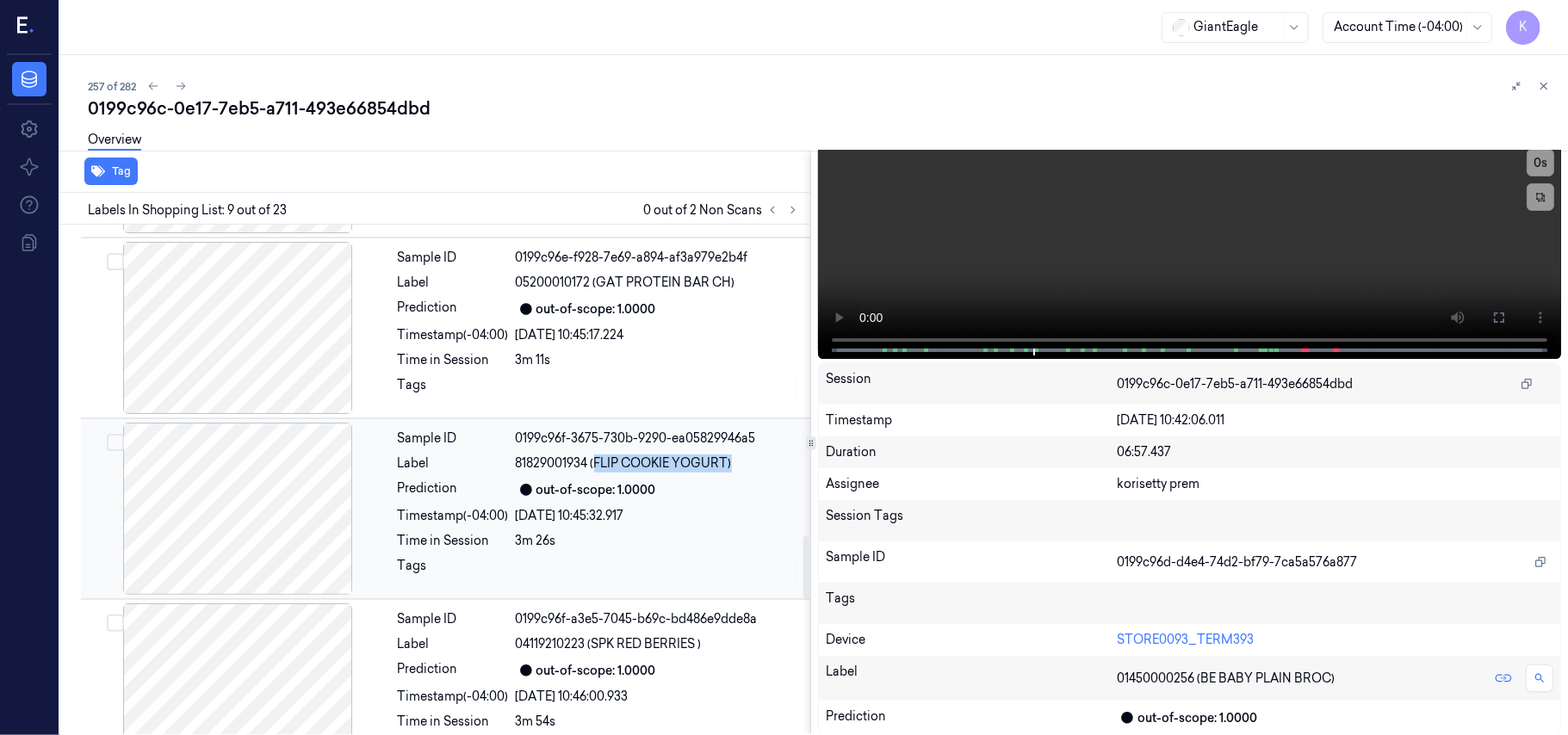
drag, startPoint x: 600, startPoint y: 442, endPoint x: 733, endPoint y: 442, distance: 133.0
click at [731, 455] on span "81829001934 (FLIP COOKIE YOGURT)" at bounding box center [623, 464] width 216 height 18
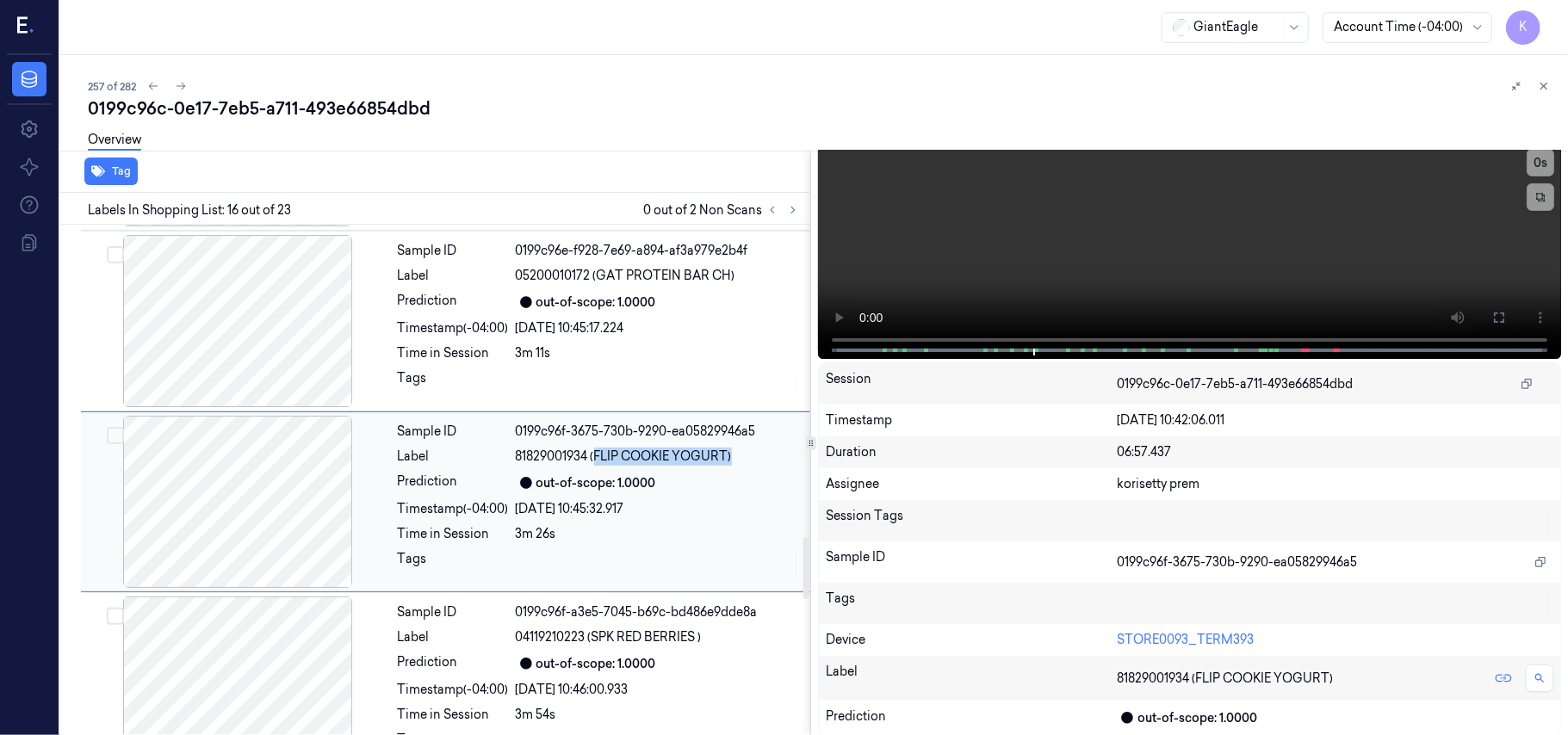
copy span "FLIP COOKIE YOGURT)"
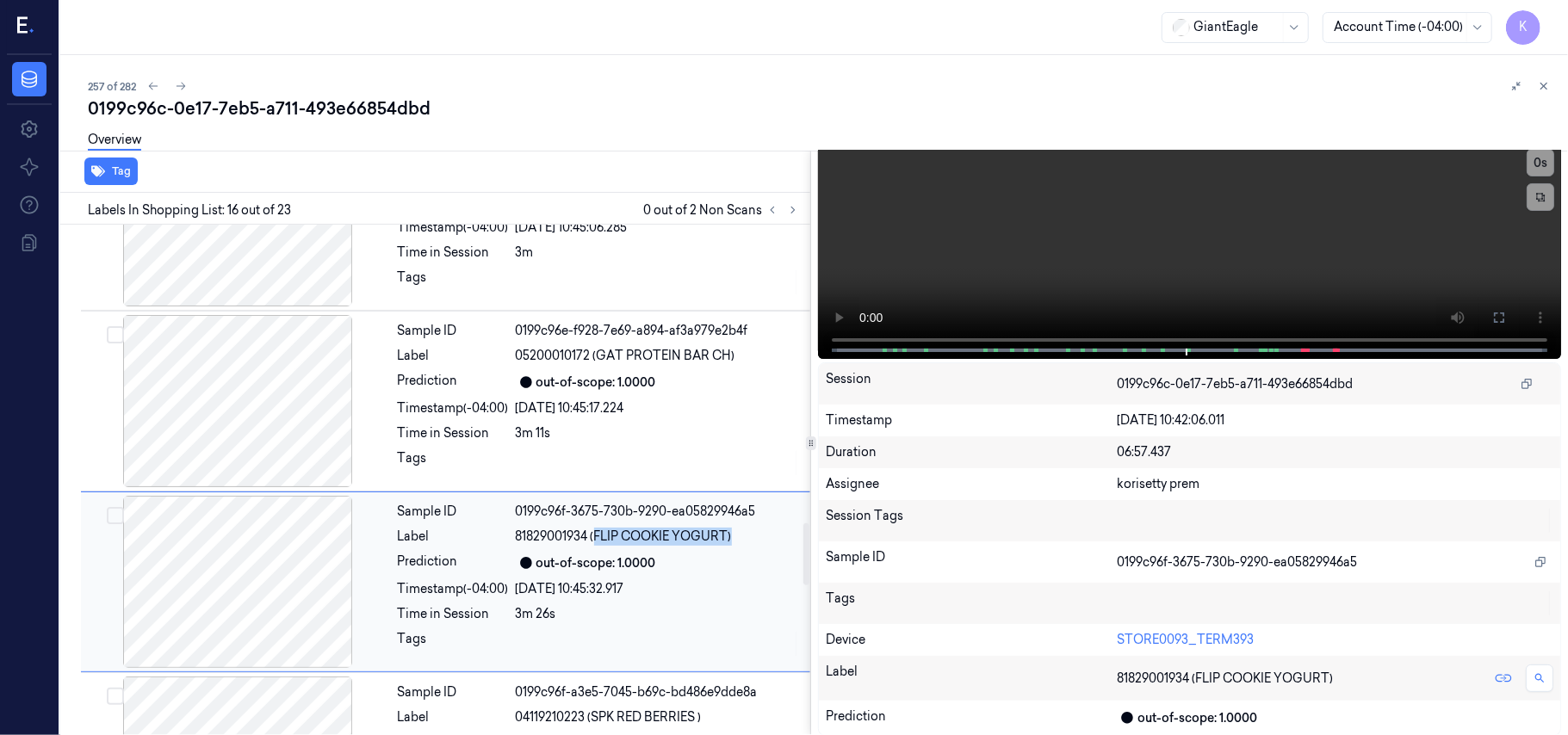
scroll to position [2439, 0]
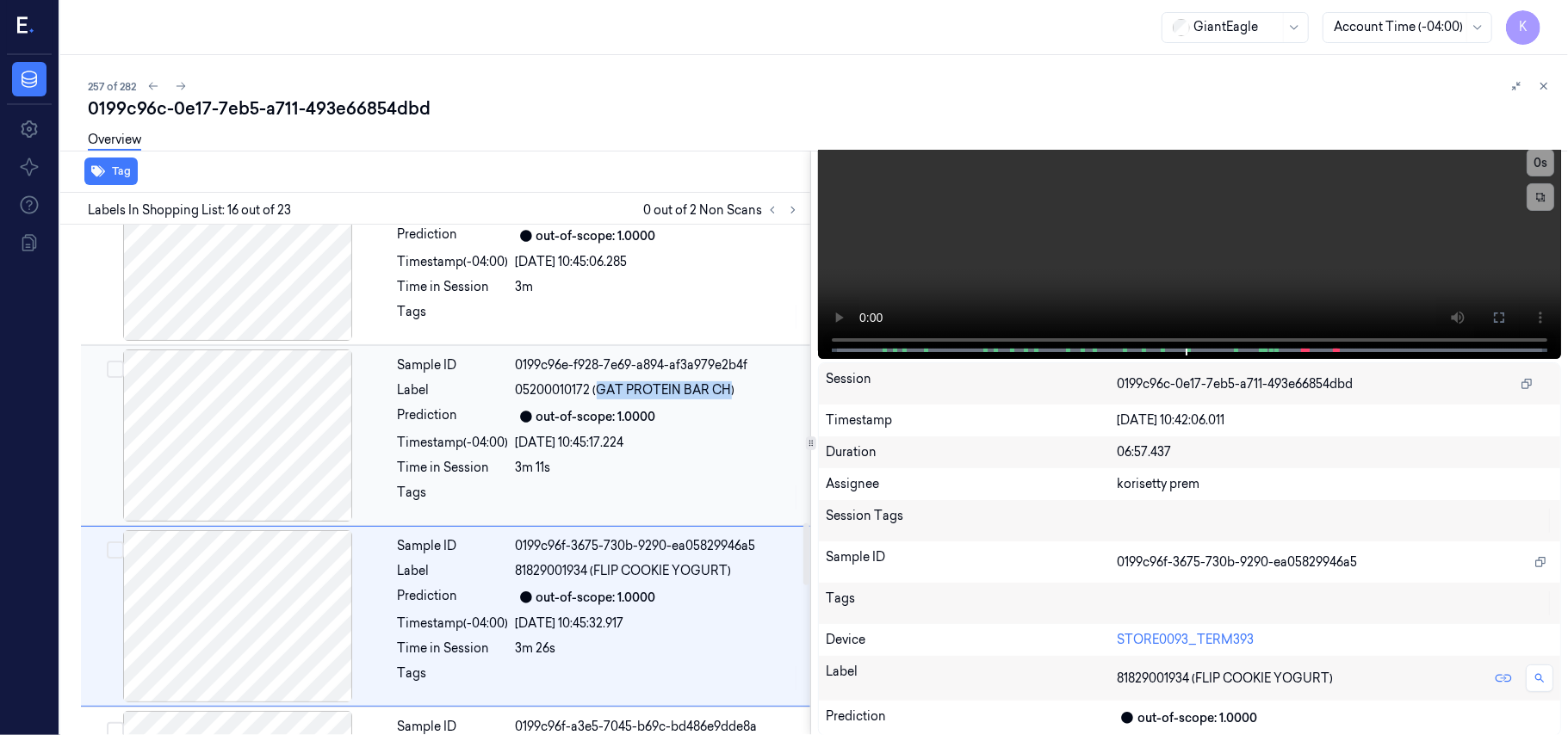
drag, startPoint x: 598, startPoint y: 367, endPoint x: 731, endPoint y: 370, distance: 133.0
click at [731, 382] on span "05200010172 (GAT PROTEIN BAR CH)" at bounding box center [625, 391] width 220 height 18
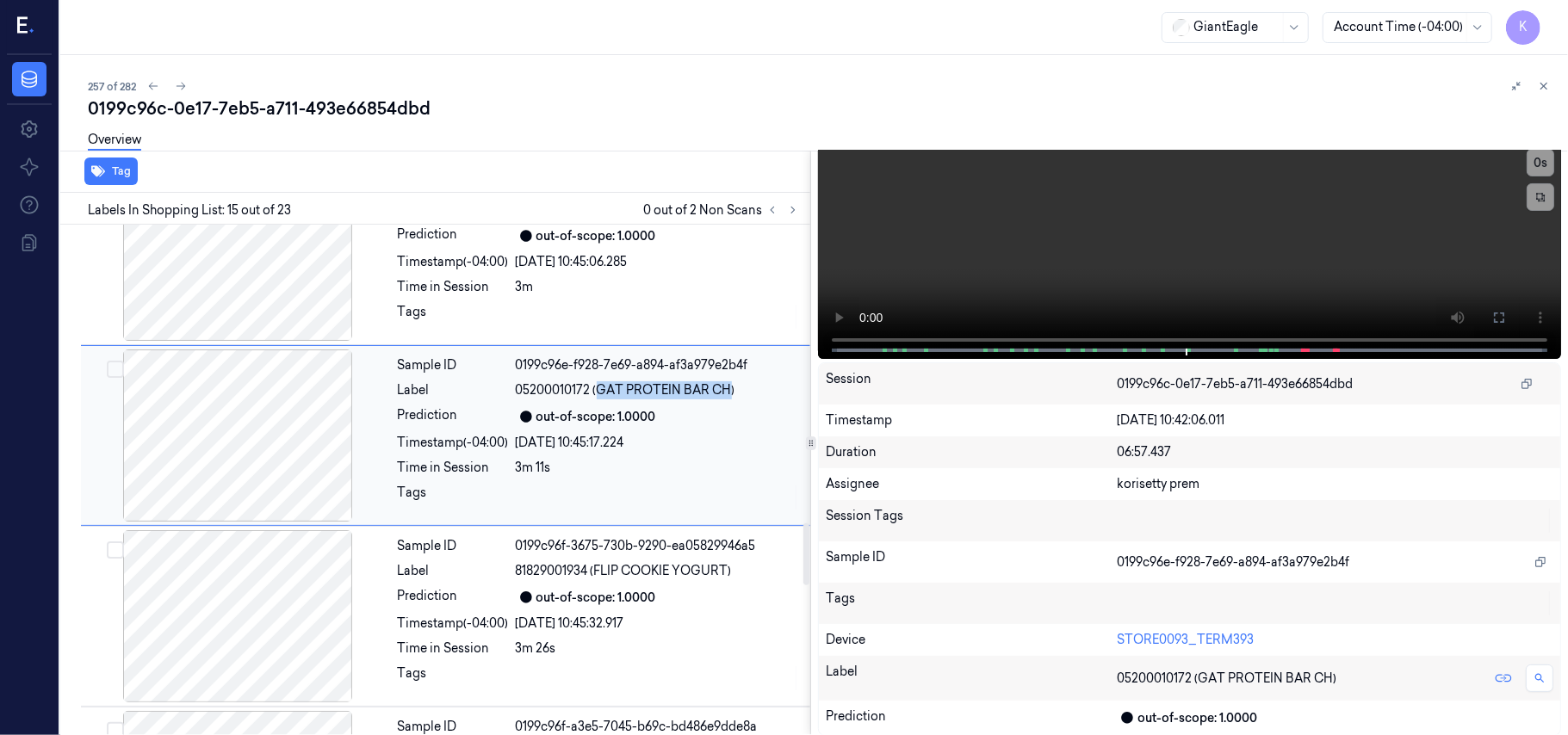
scroll to position [2373, 0]
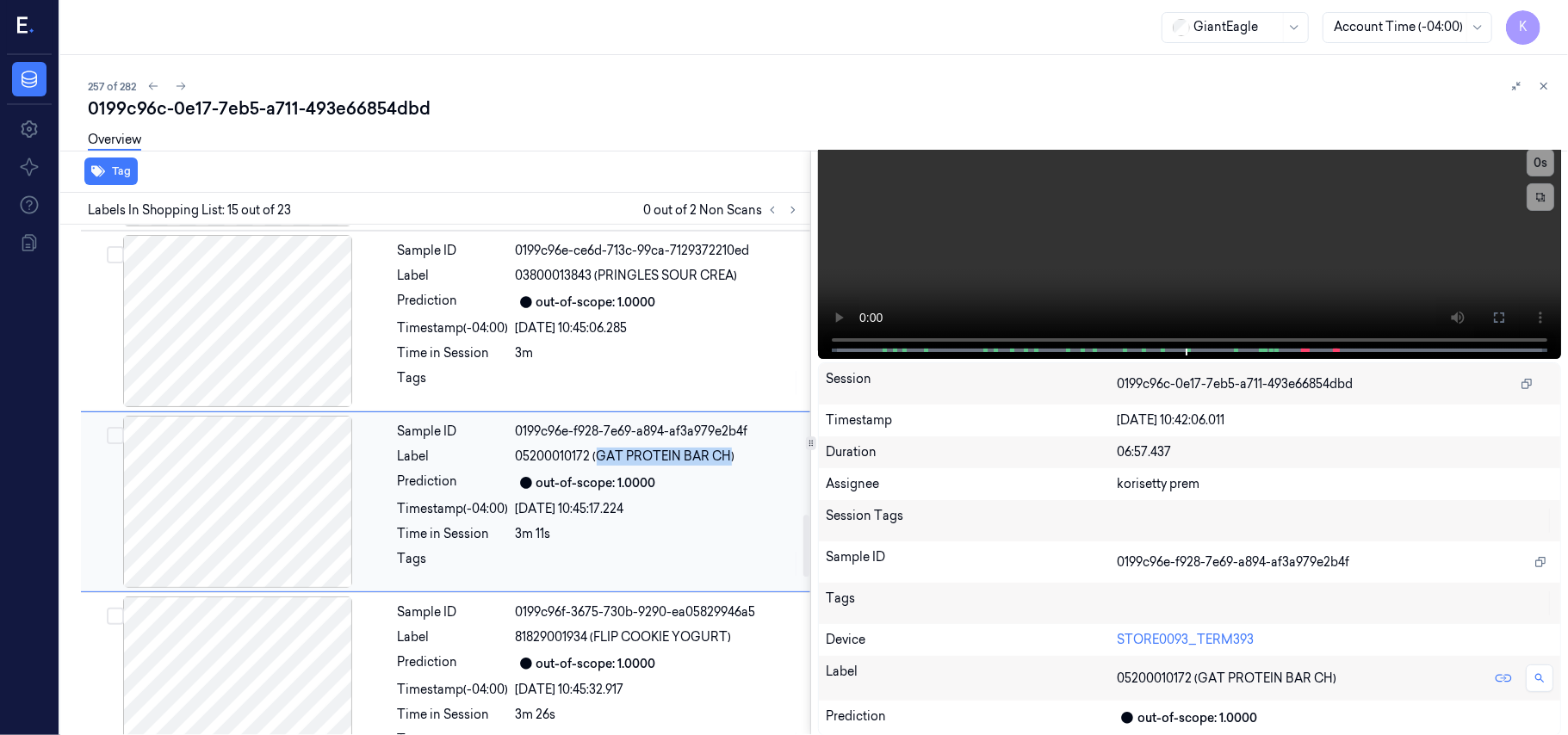
copy span "GAT PROTEIN BAR CH"
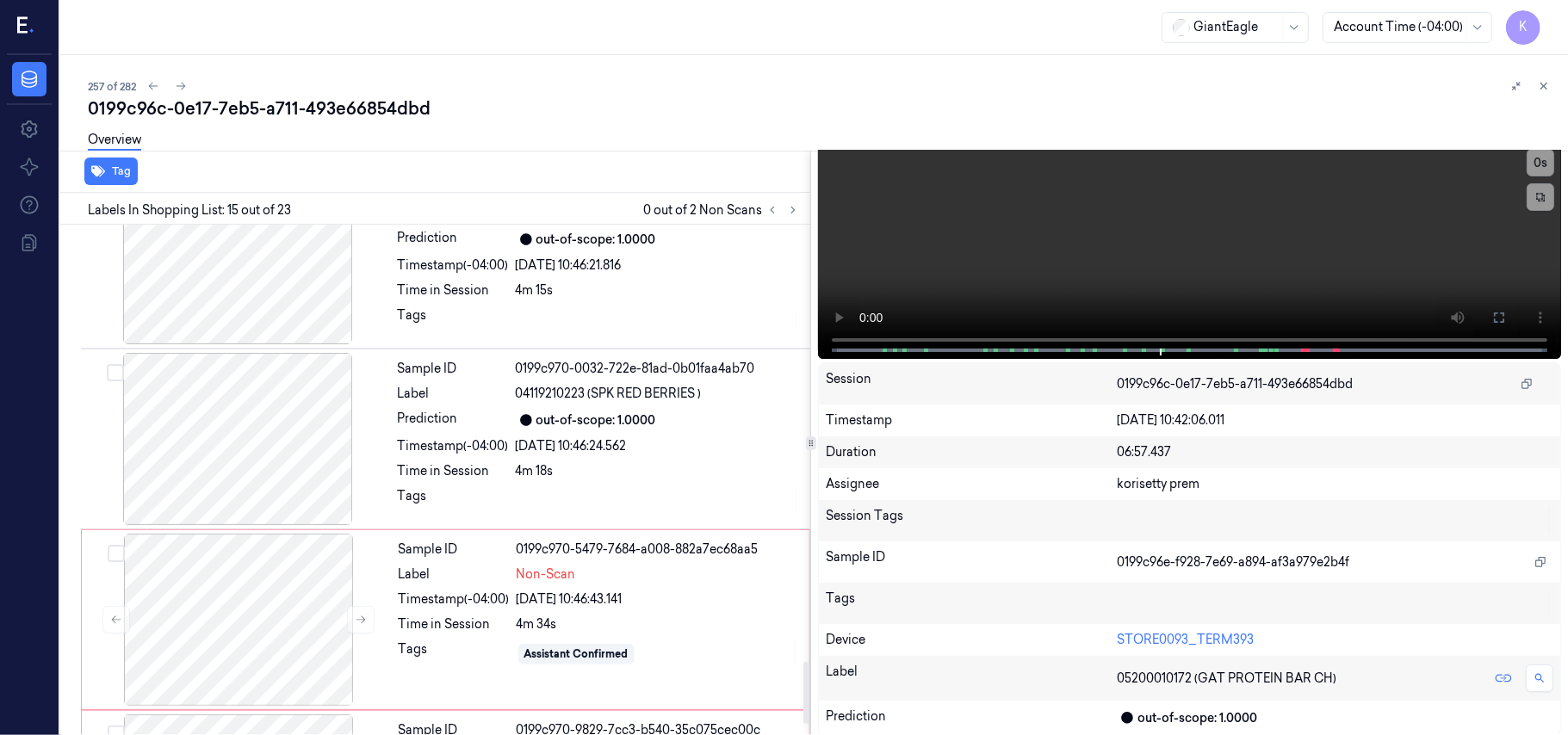
scroll to position [3665, 0]
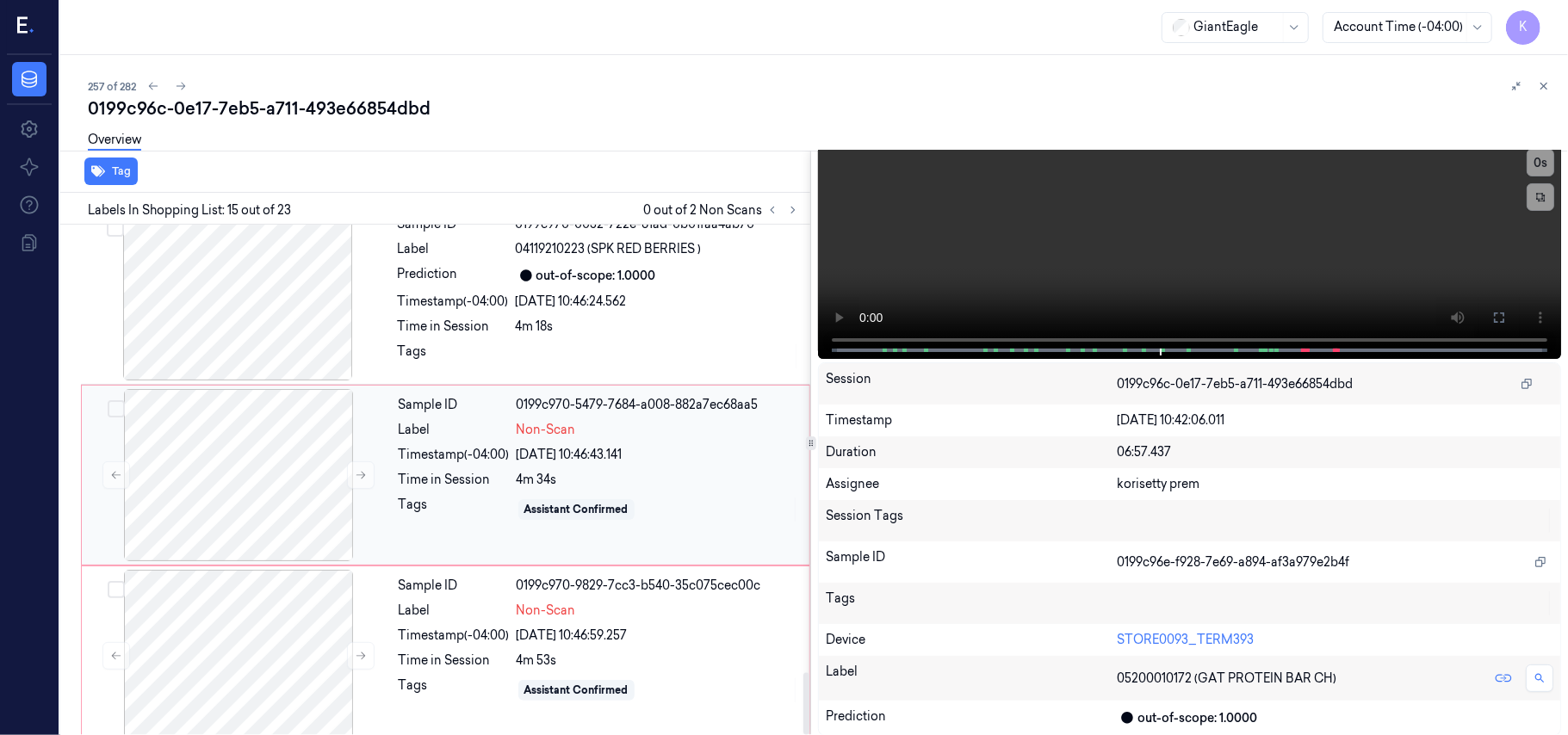
click at [541, 427] on div "Sample ID 0199c970-5479-7684-a008-882a7ec68aa5 Label Non-Scan Timestamp (-04:00…" at bounding box center [599, 475] width 414 height 172
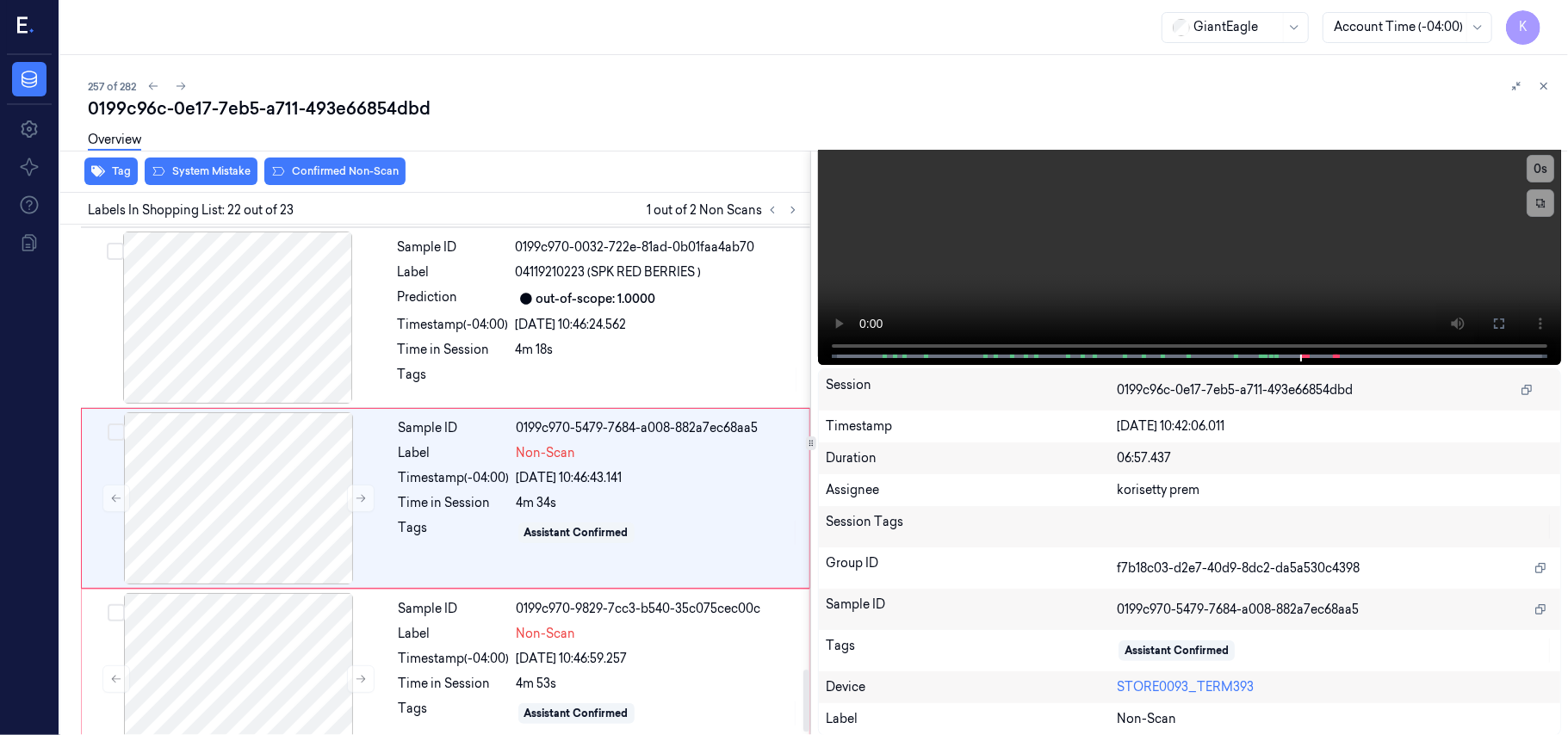
scroll to position [0, 0]
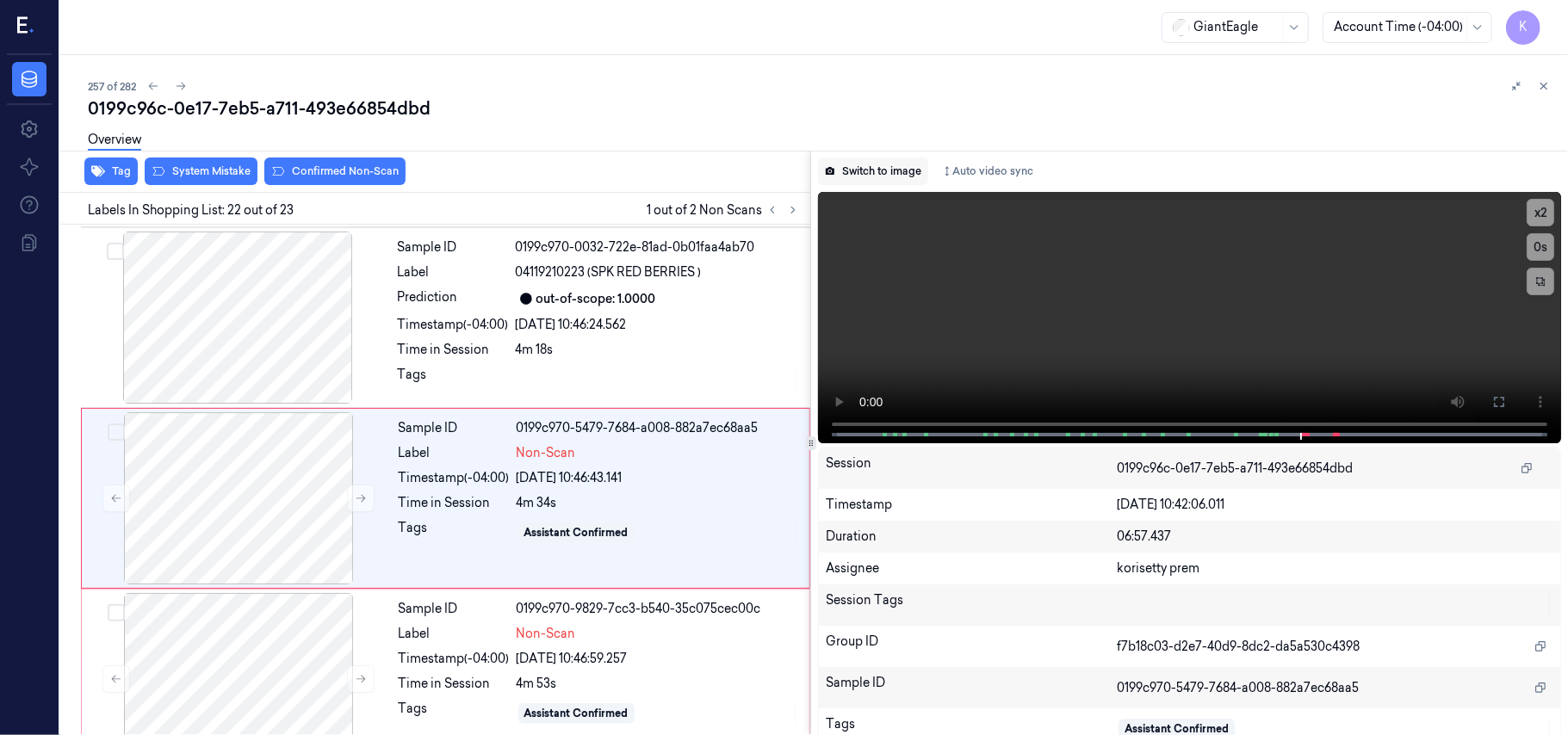
click at [904, 172] on button "Switch to image" at bounding box center [873, 171] width 110 height 27
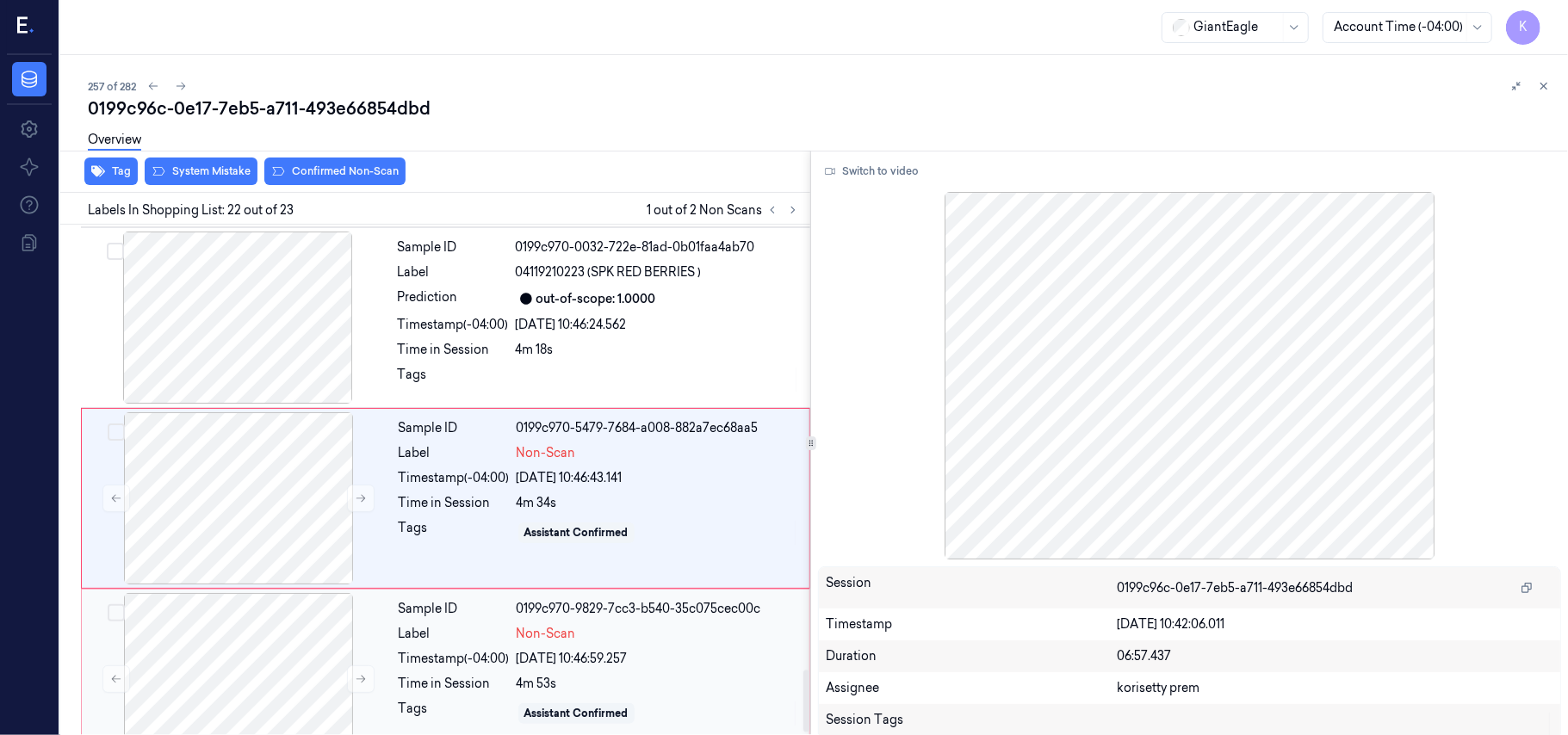
scroll to position [3665, 0]
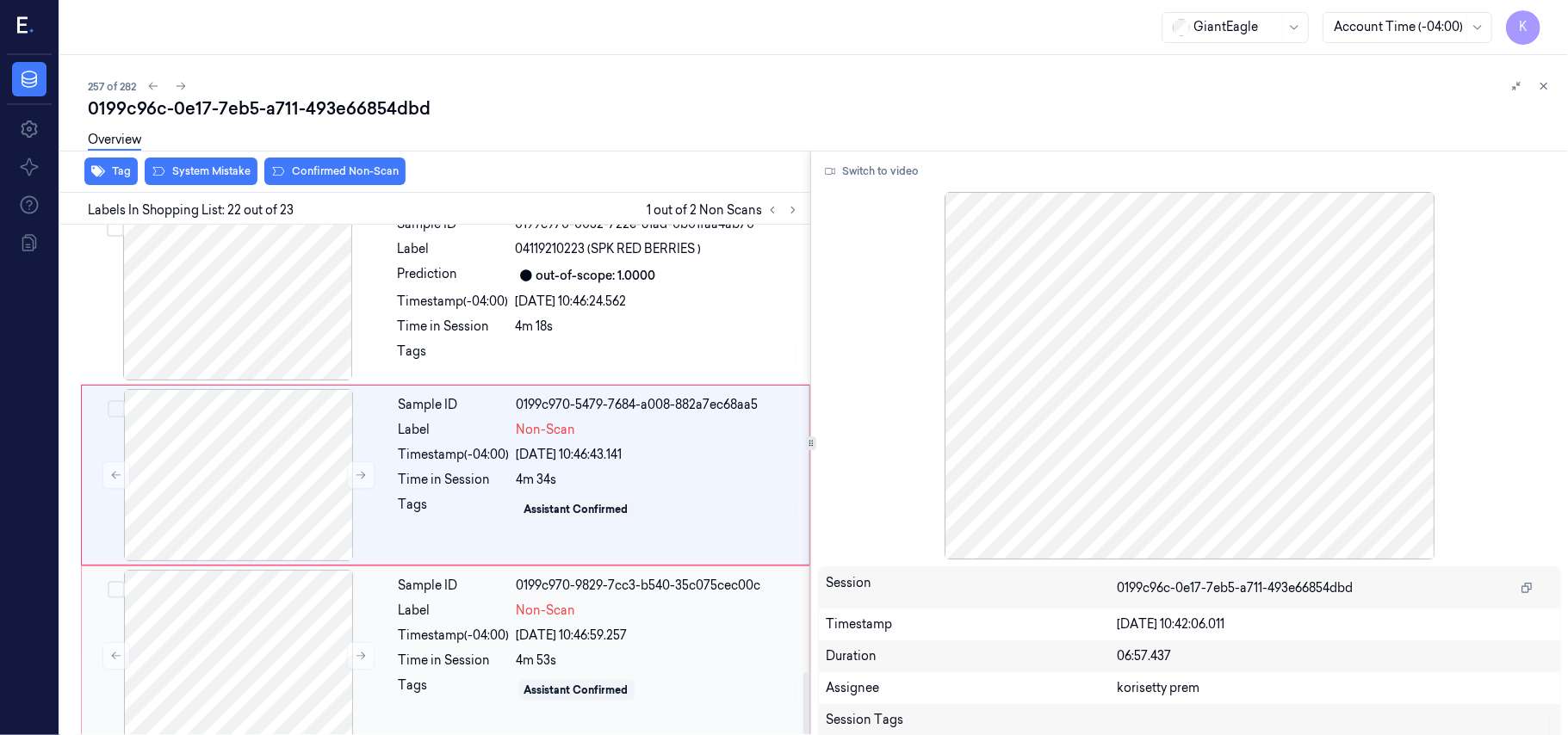
click at [607, 627] on div "[DATE] 10:46:59.257" at bounding box center [657, 636] width 283 height 18
click at [547, 470] on div "4m 34s" at bounding box center [657, 480] width 283 height 18
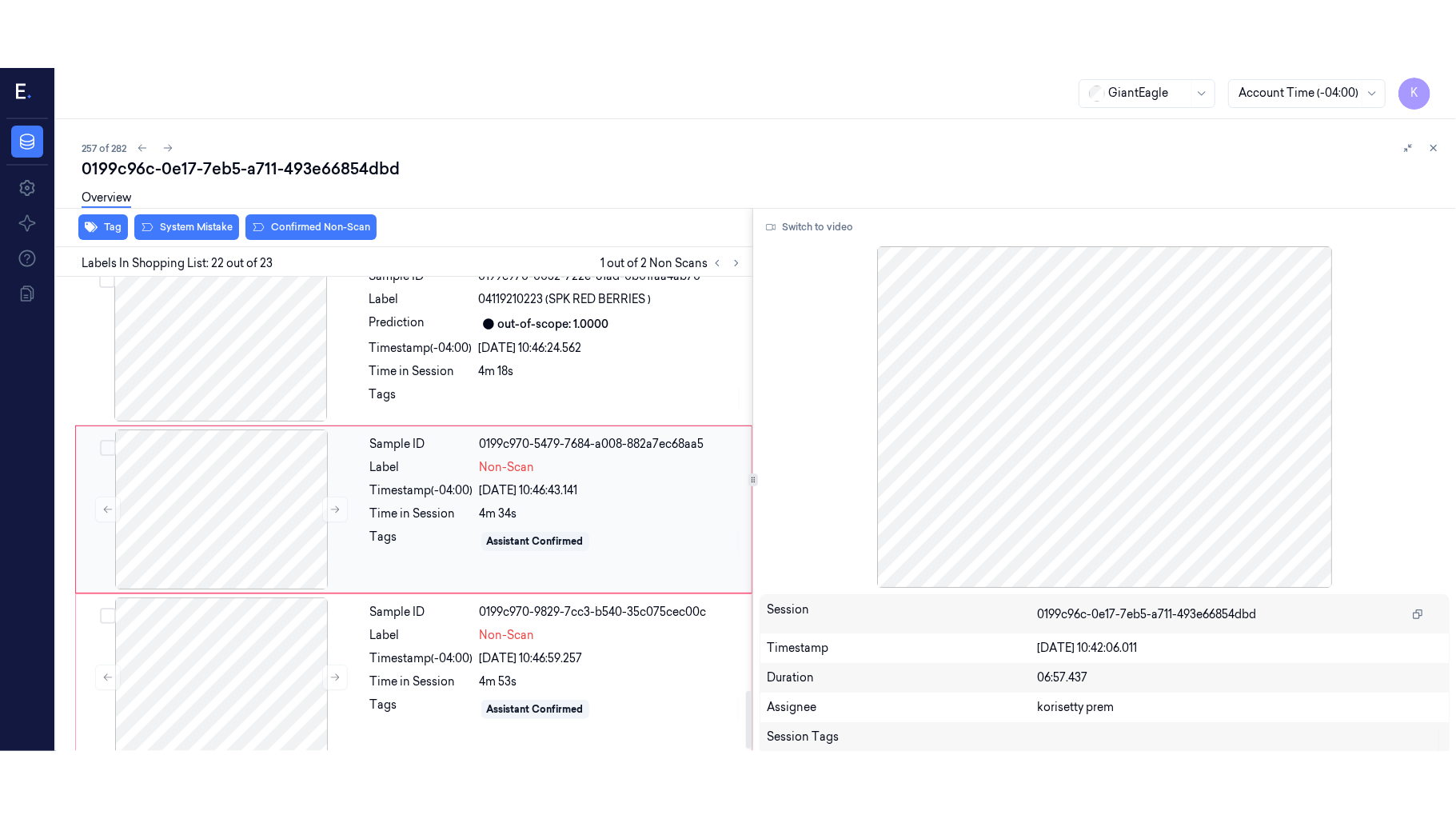
scroll to position [3384, 0]
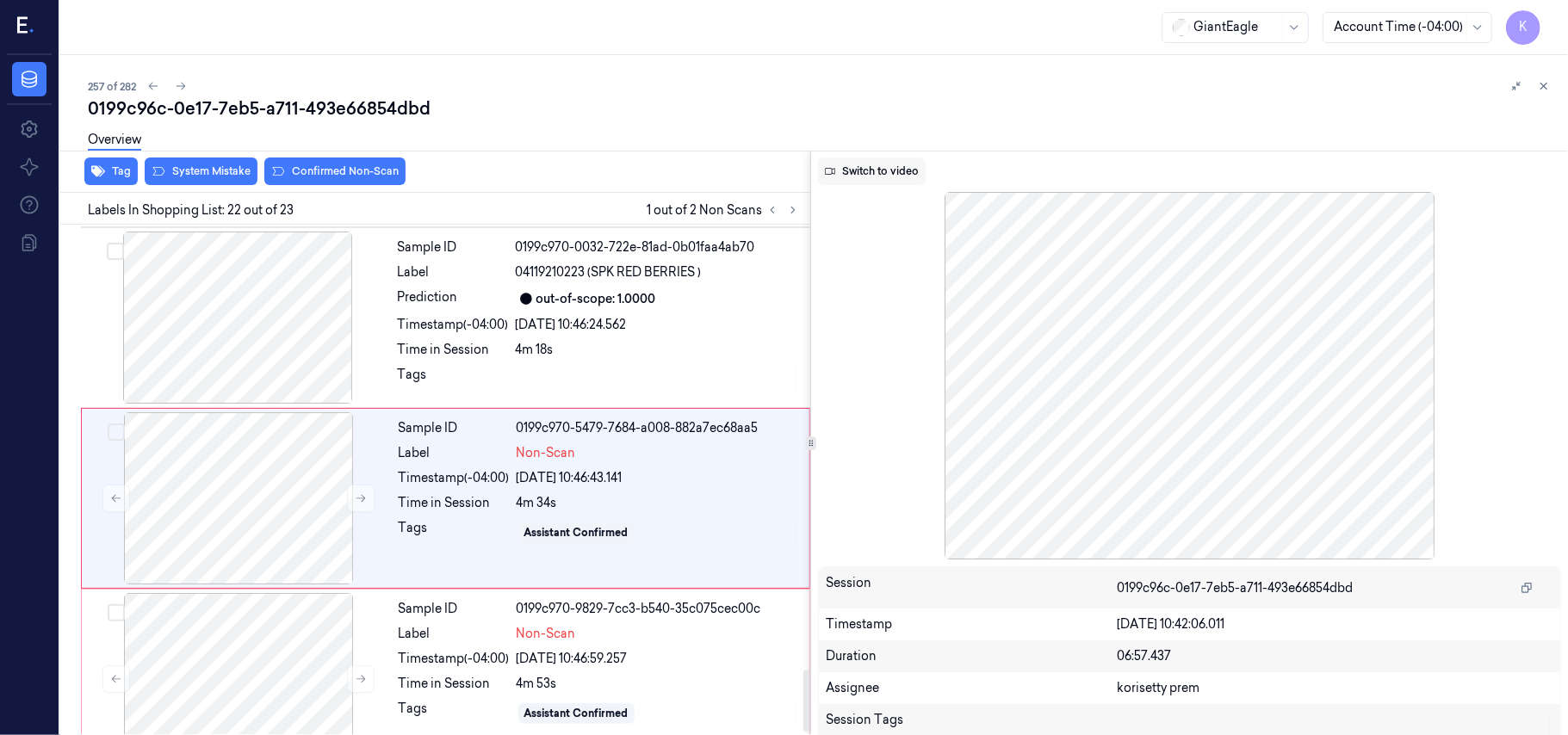
click at [876, 166] on button "Switch to video" at bounding box center [872, 171] width 108 height 27
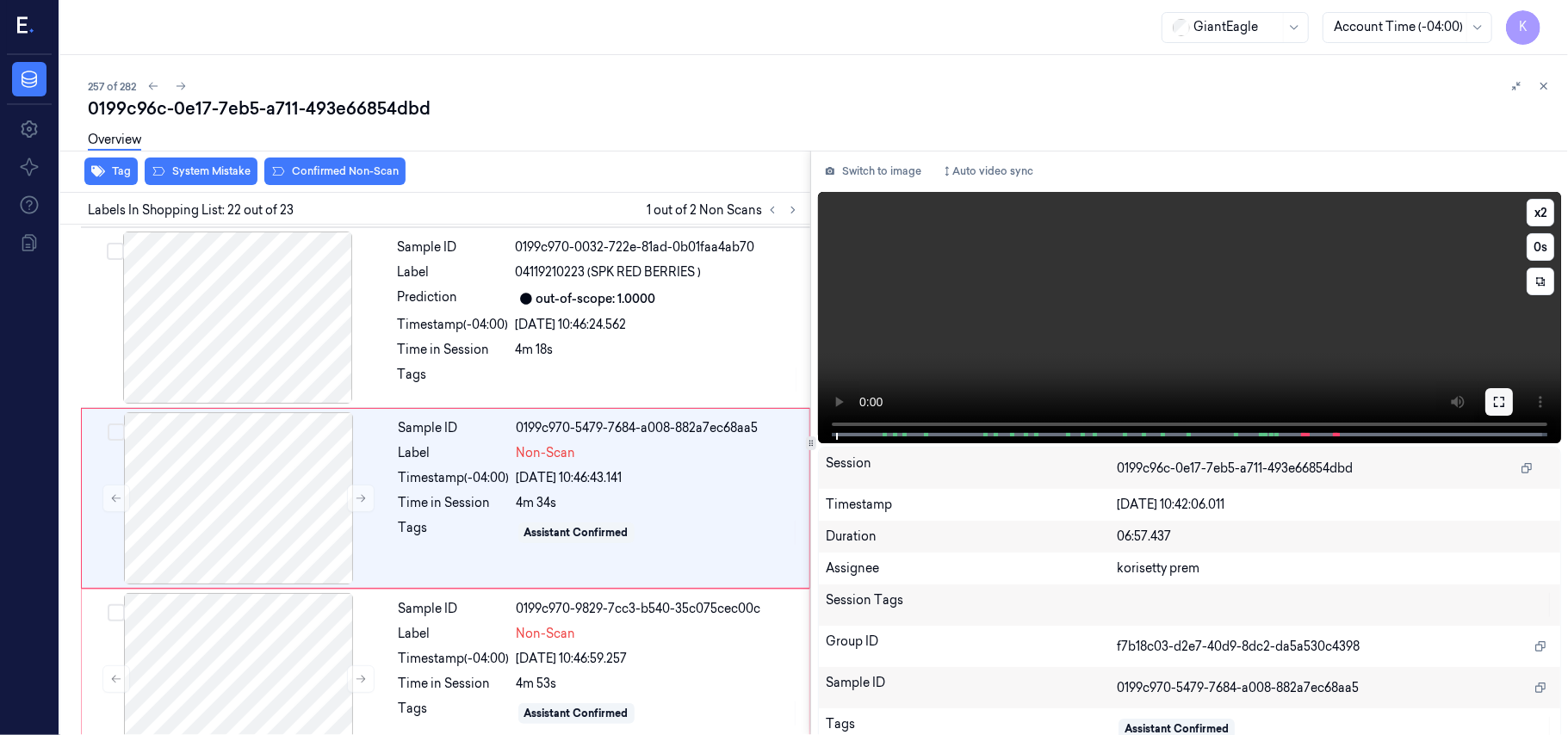
click at [1496, 403] on icon at bounding box center [1498, 402] width 14 height 14
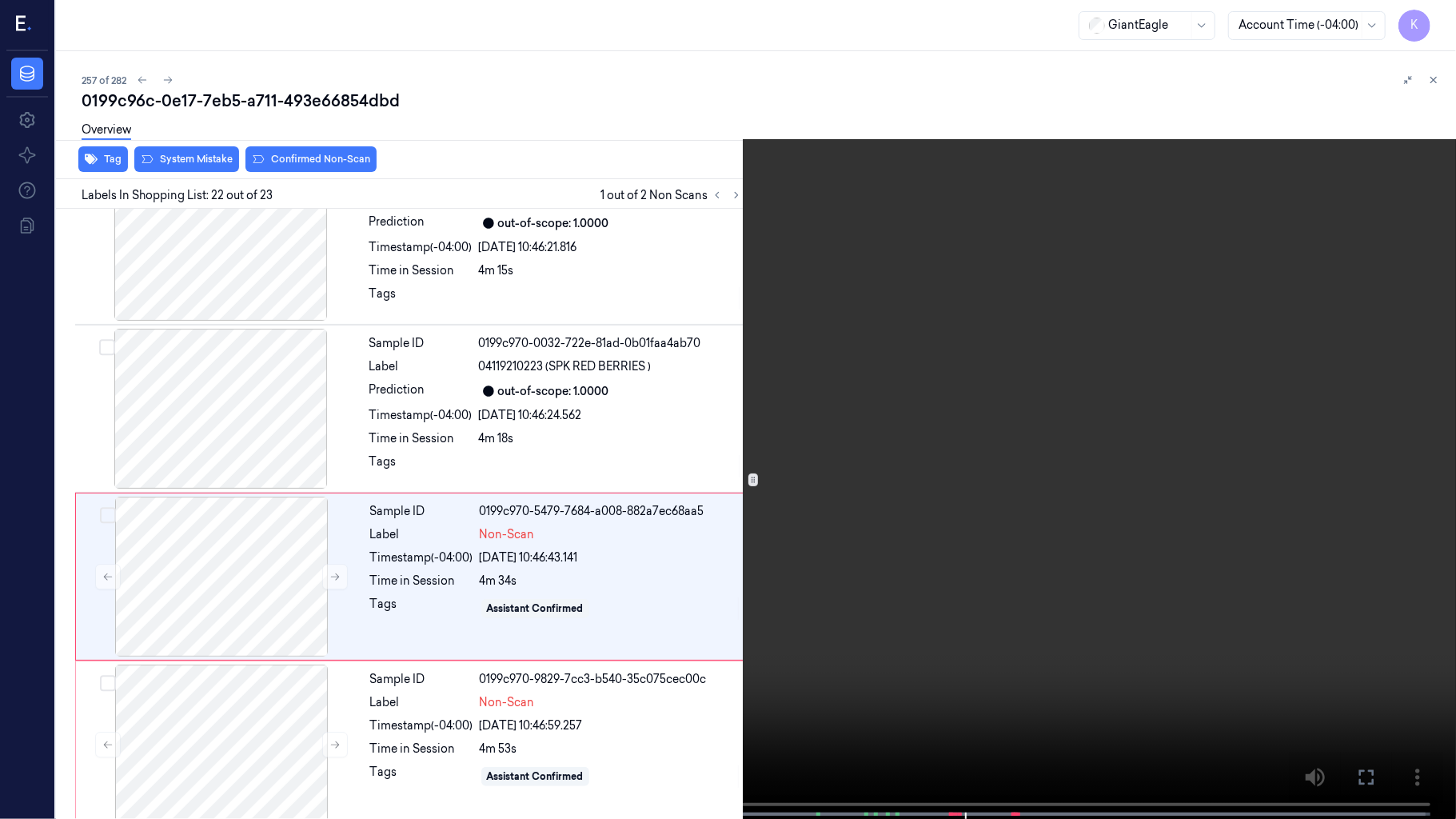
click at [606, 670] on video at bounding box center [728, 411] width 1456 height 822
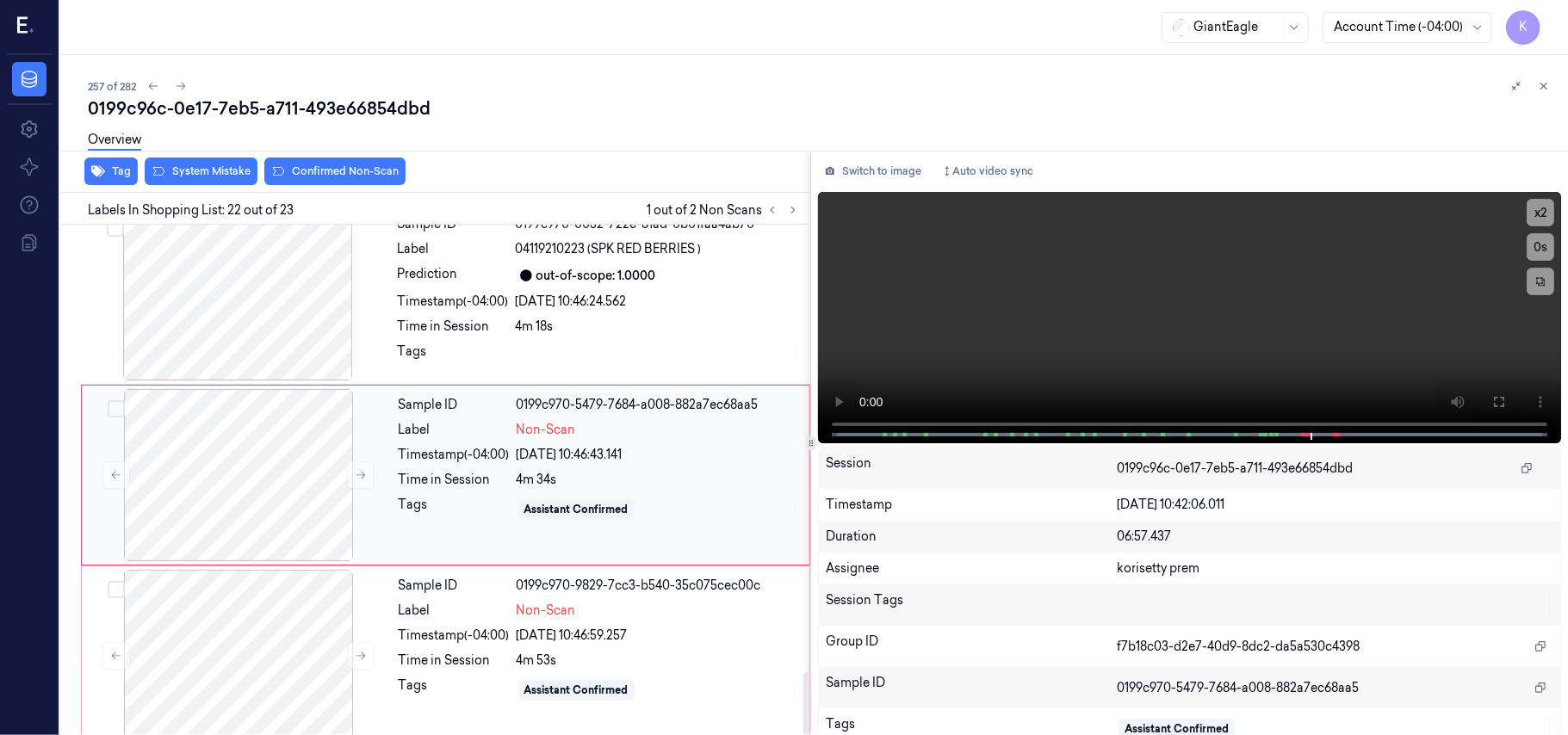
click at [500, 389] on div "Sample ID 0199c970-5479-7684-a008-882a7ec68aa5 Label Non-Scan Timestamp (-04:00…" at bounding box center [599, 475] width 414 height 172
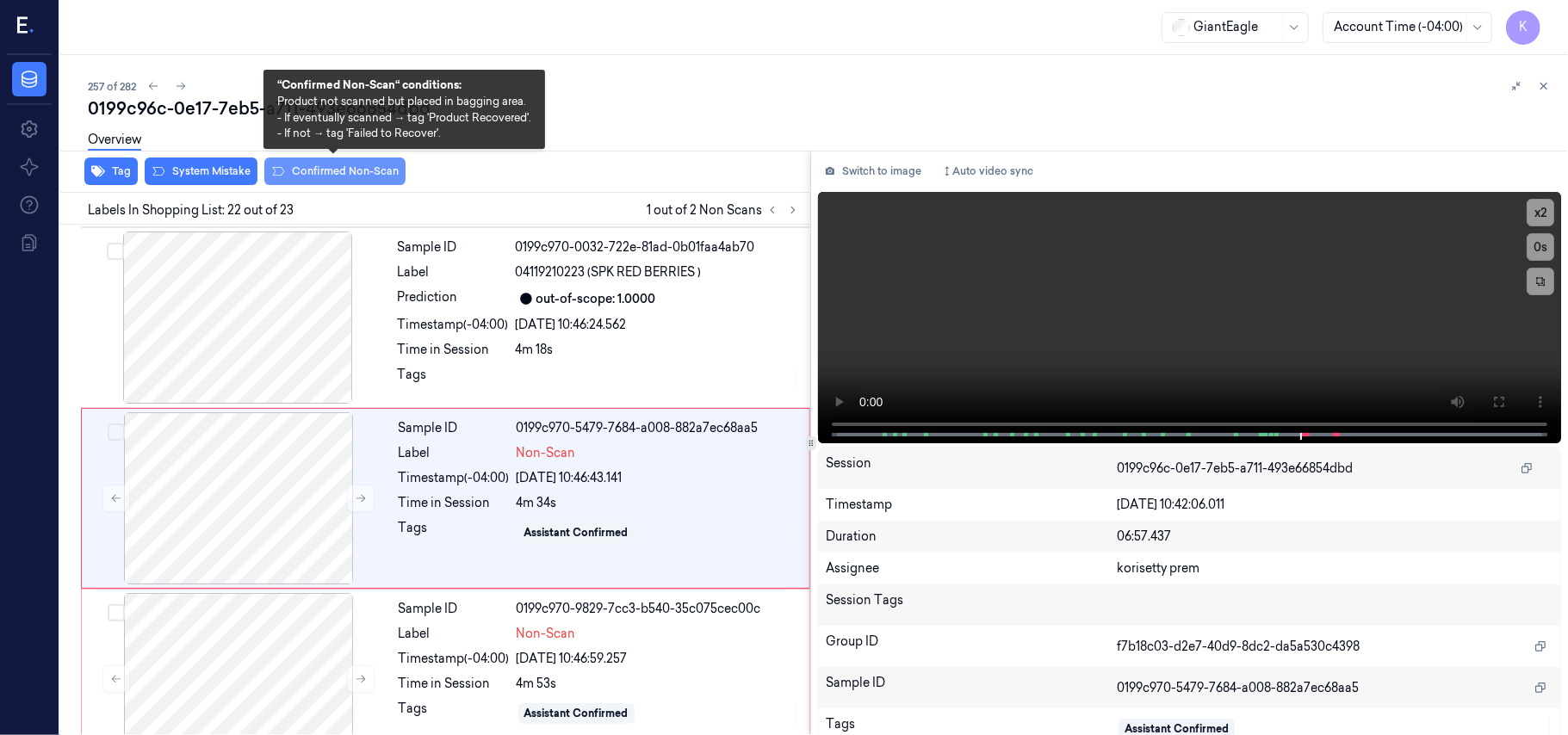
click at [335, 166] on button "Confirmed Non-Scan" at bounding box center [335, 171] width 141 height 27
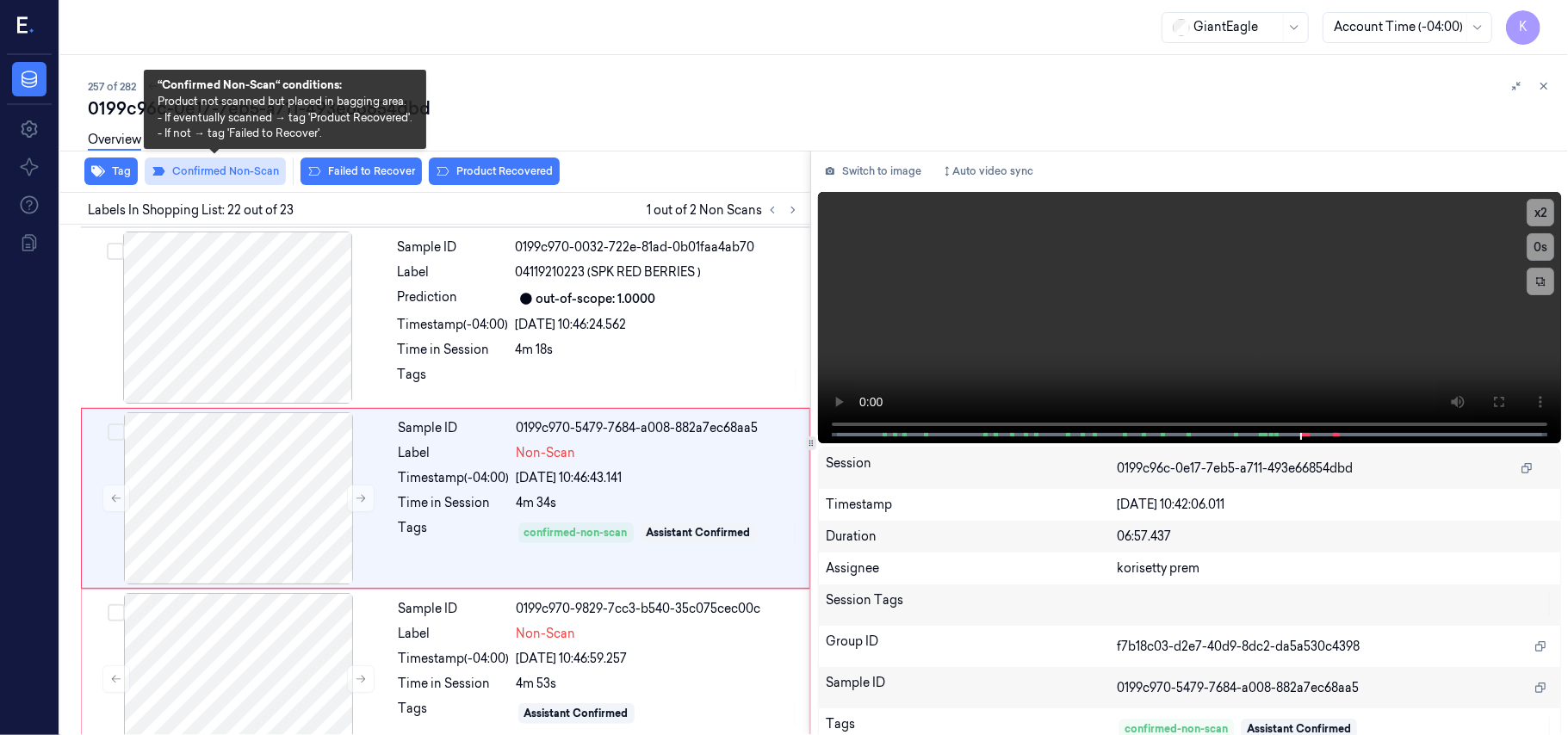
click at [218, 177] on button "Confirmed Non-Scan" at bounding box center [215, 171] width 141 height 27
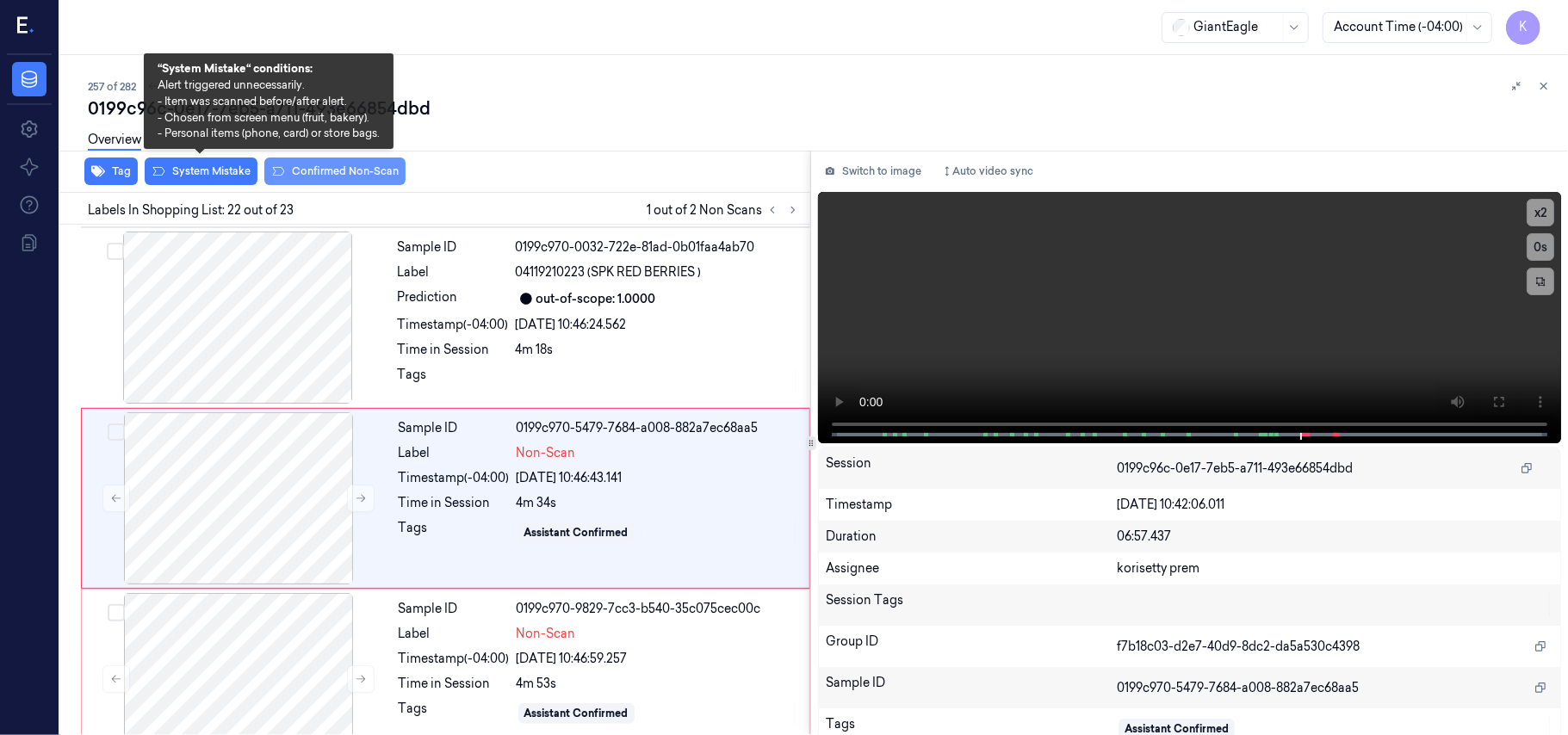
click at [218, 177] on button "System Mistake" at bounding box center [200, 171] width 113 height 27
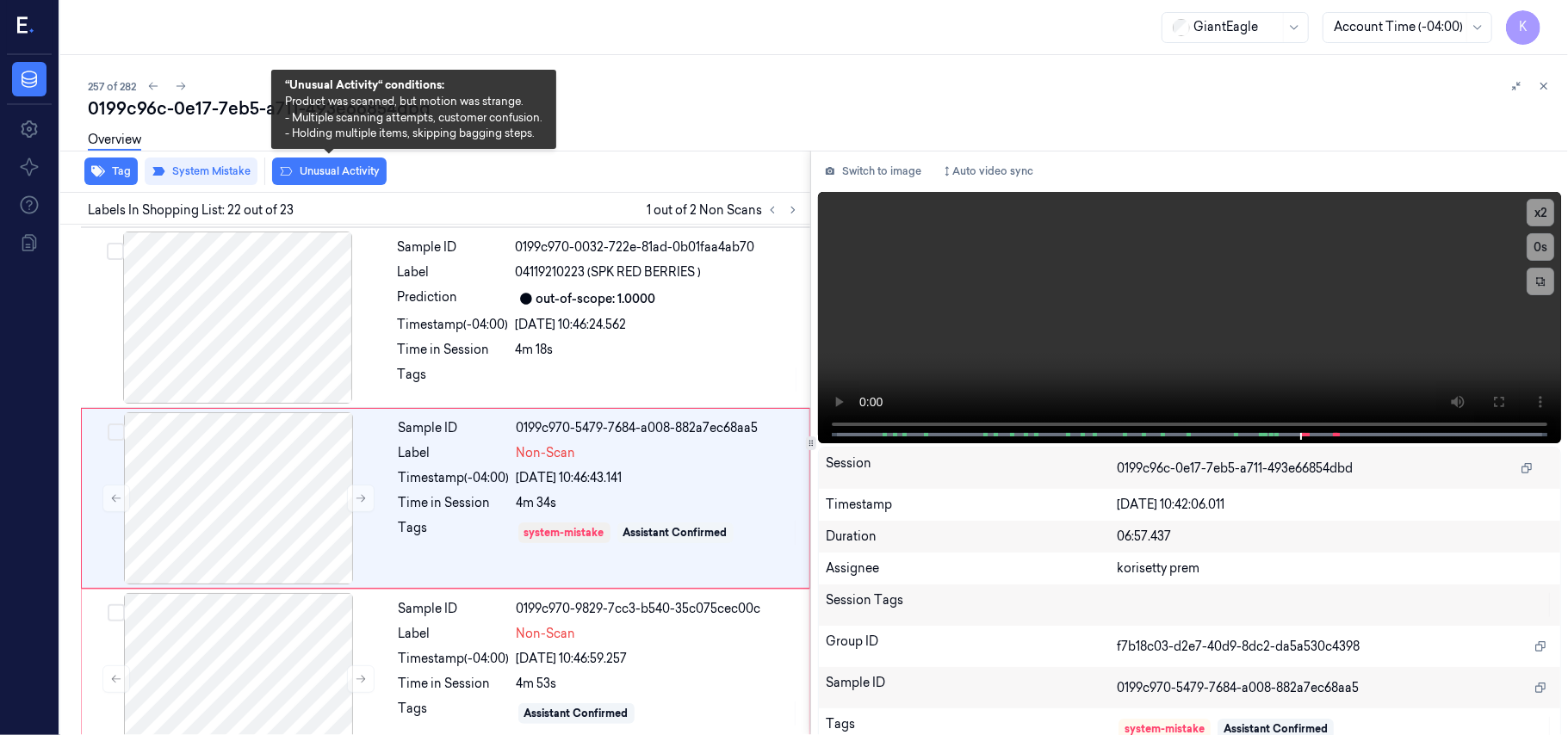
click at [362, 179] on button "Unusual Activity" at bounding box center [329, 171] width 114 height 27
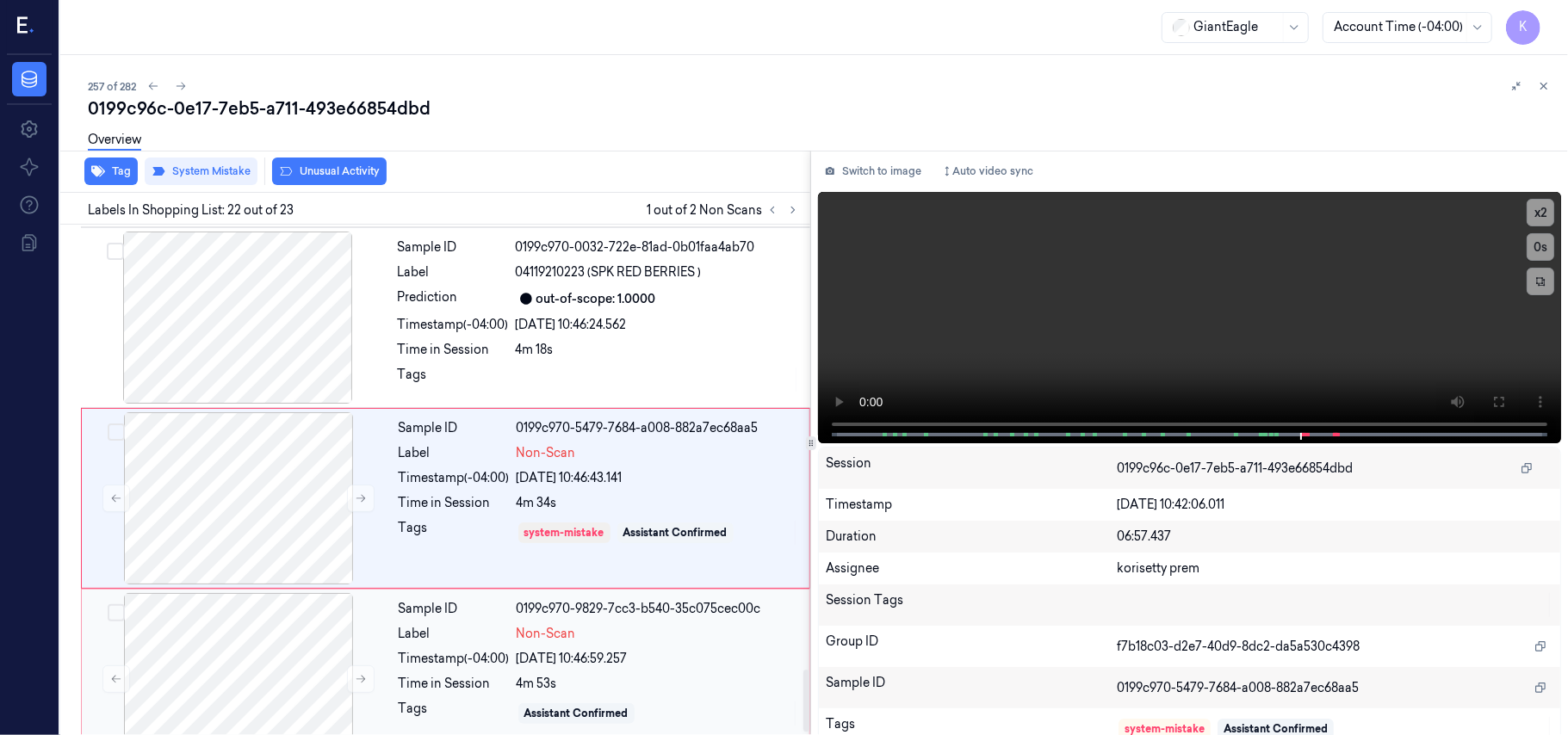
click at [653, 653] on div "Sample ID 0199c970-9829-7cc3-b540-35c075cec00c Label Non-Scan Timestamp (-04:00…" at bounding box center [599, 679] width 414 height 172
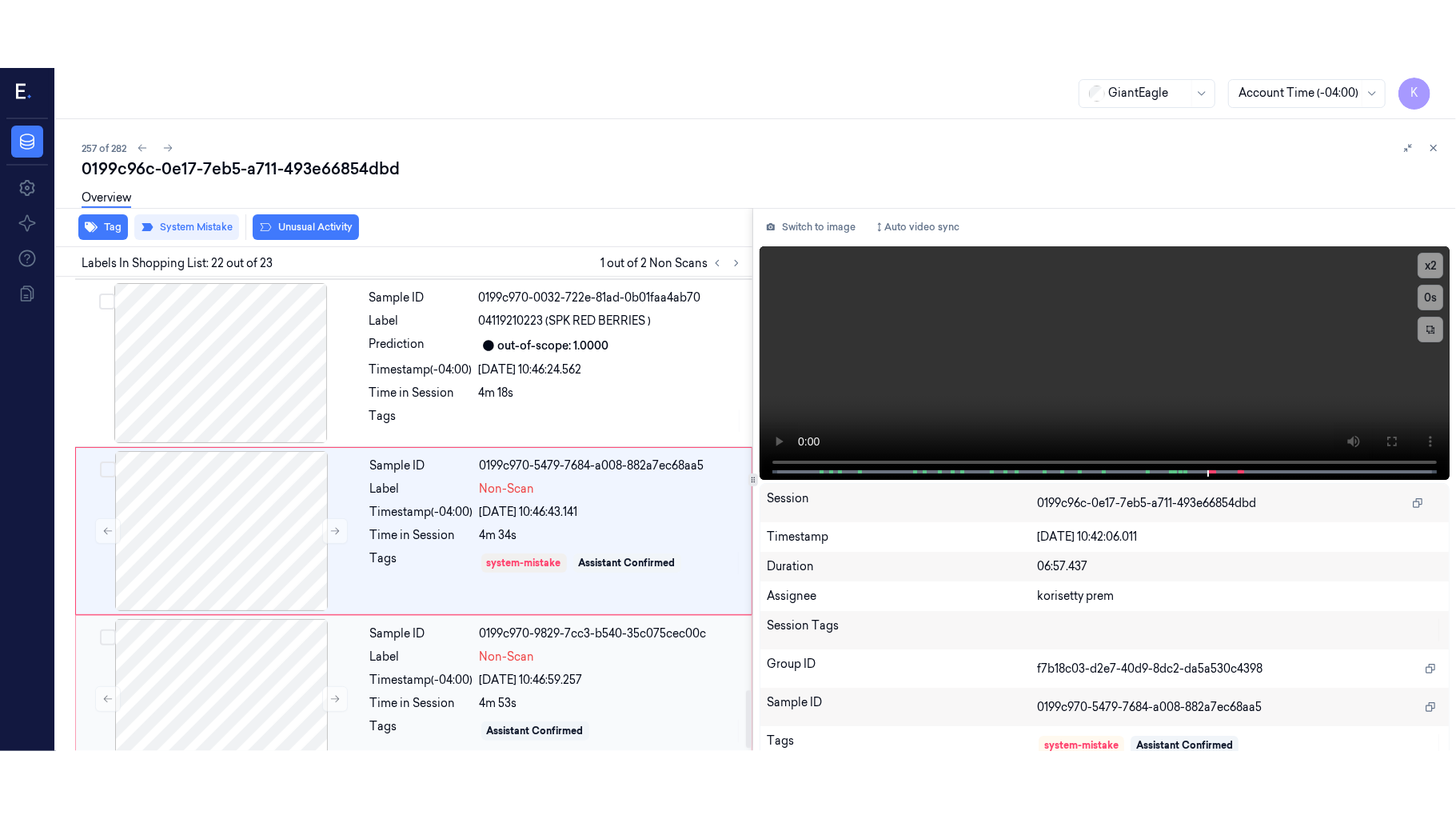
scroll to position [3405, 0]
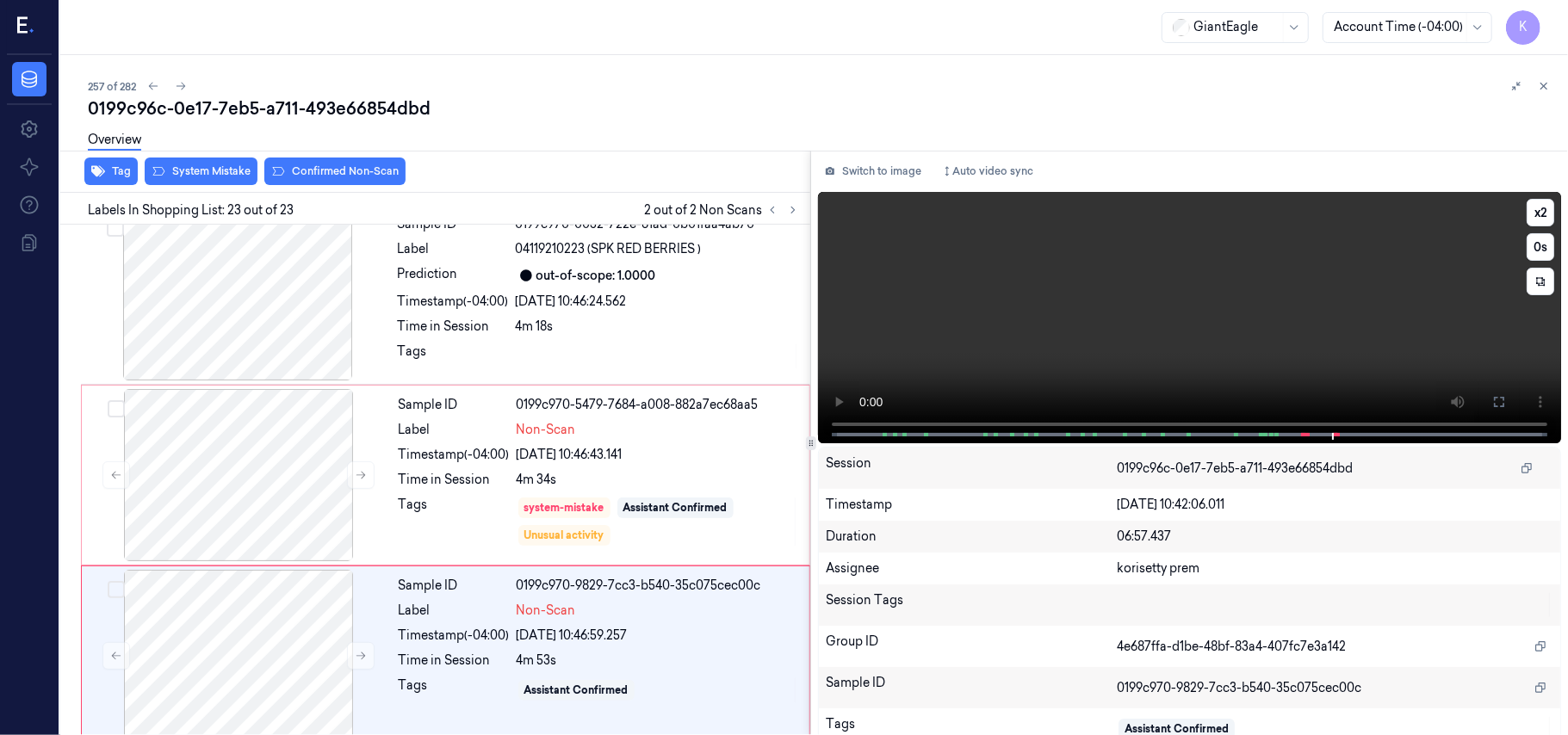
click at [1257, 322] on video at bounding box center [1190, 318] width 743 height 252
click at [1485, 393] on button at bounding box center [1498, 402] width 27 height 27
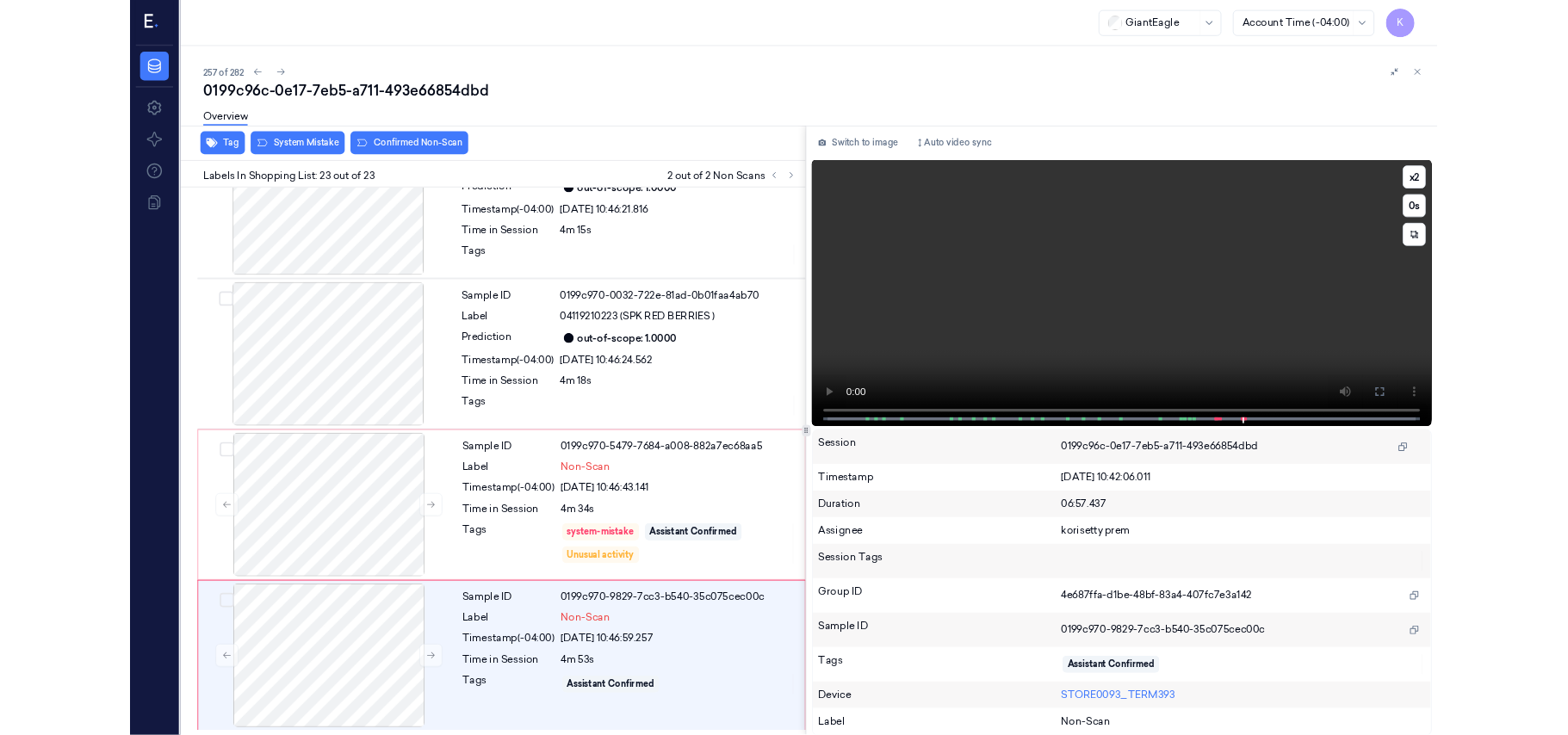
scroll to position [3519, 0]
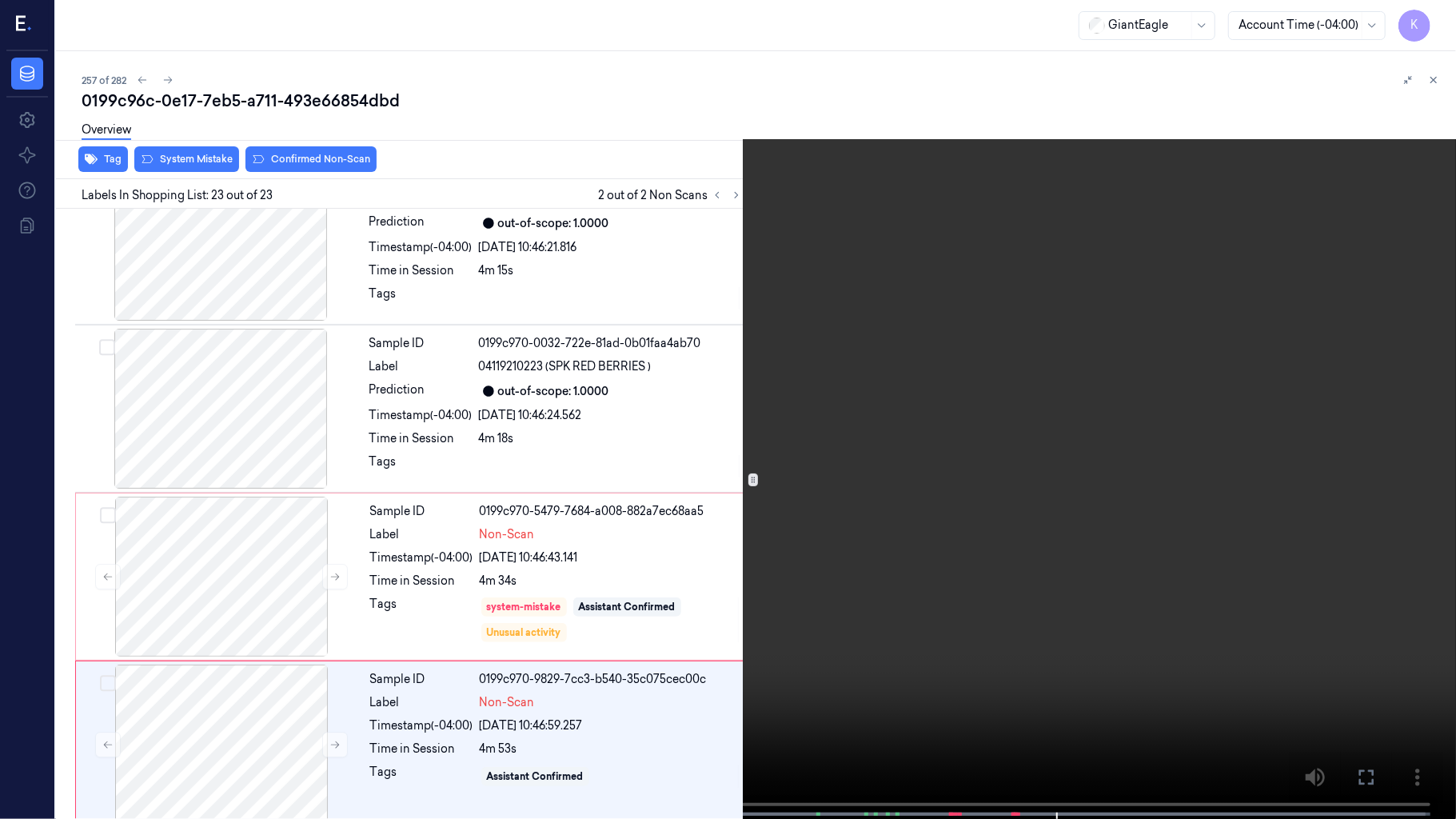
click at [1017, 498] on video at bounding box center [728, 411] width 1456 height 822
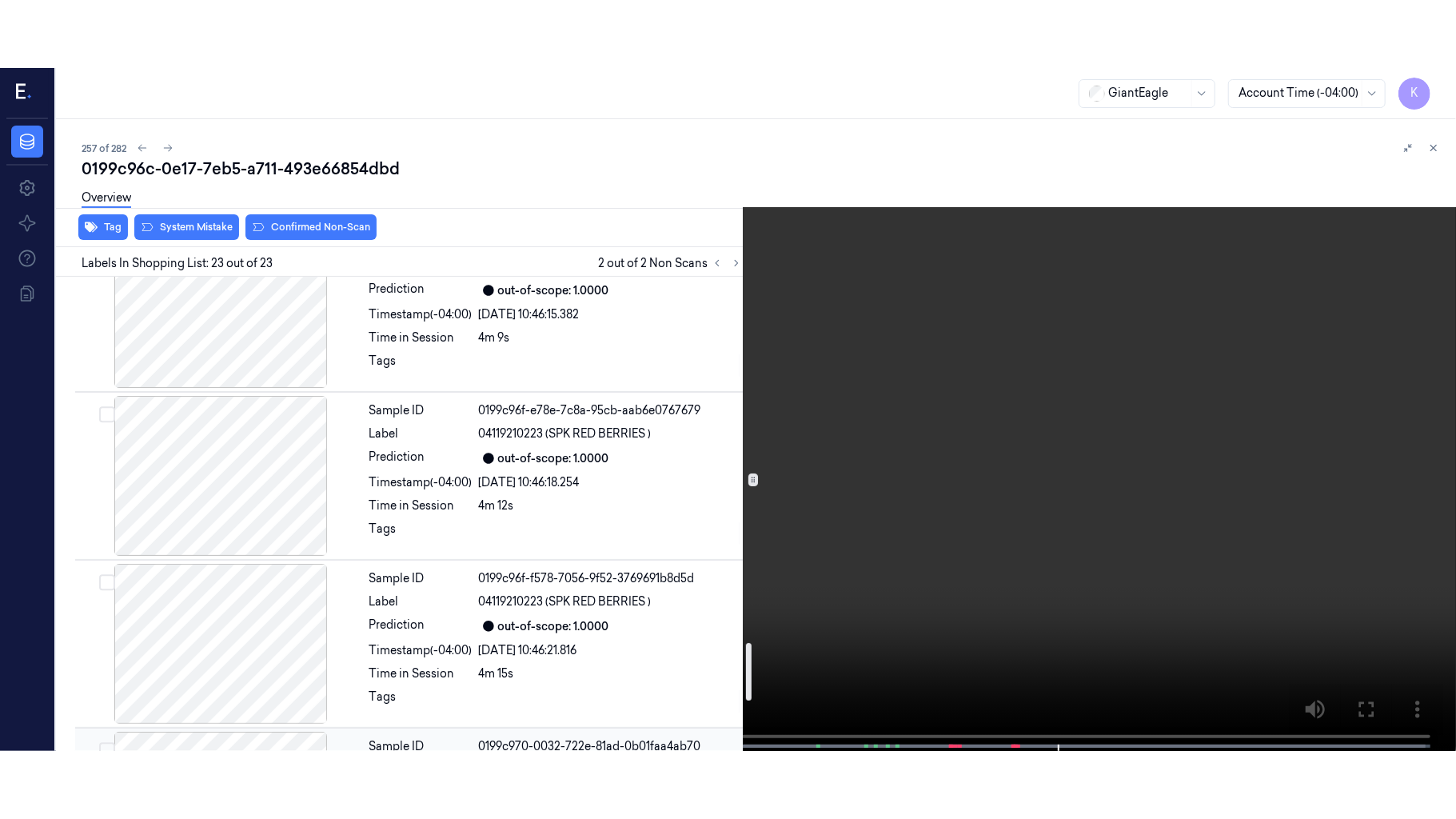
scroll to position [2872, 0]
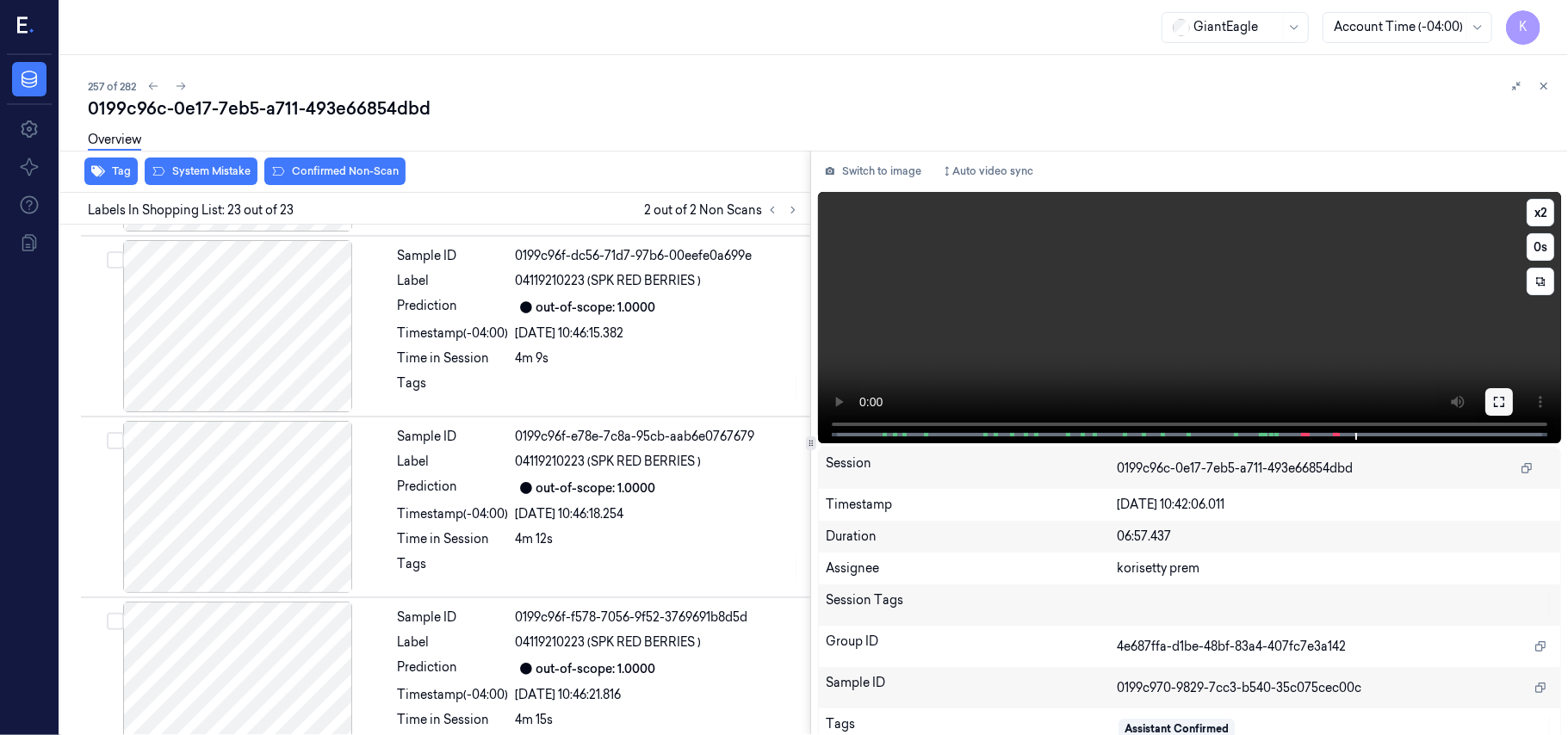
click at [1496, 407] on icon at bounding box center [1498, 402] width 14 height 14
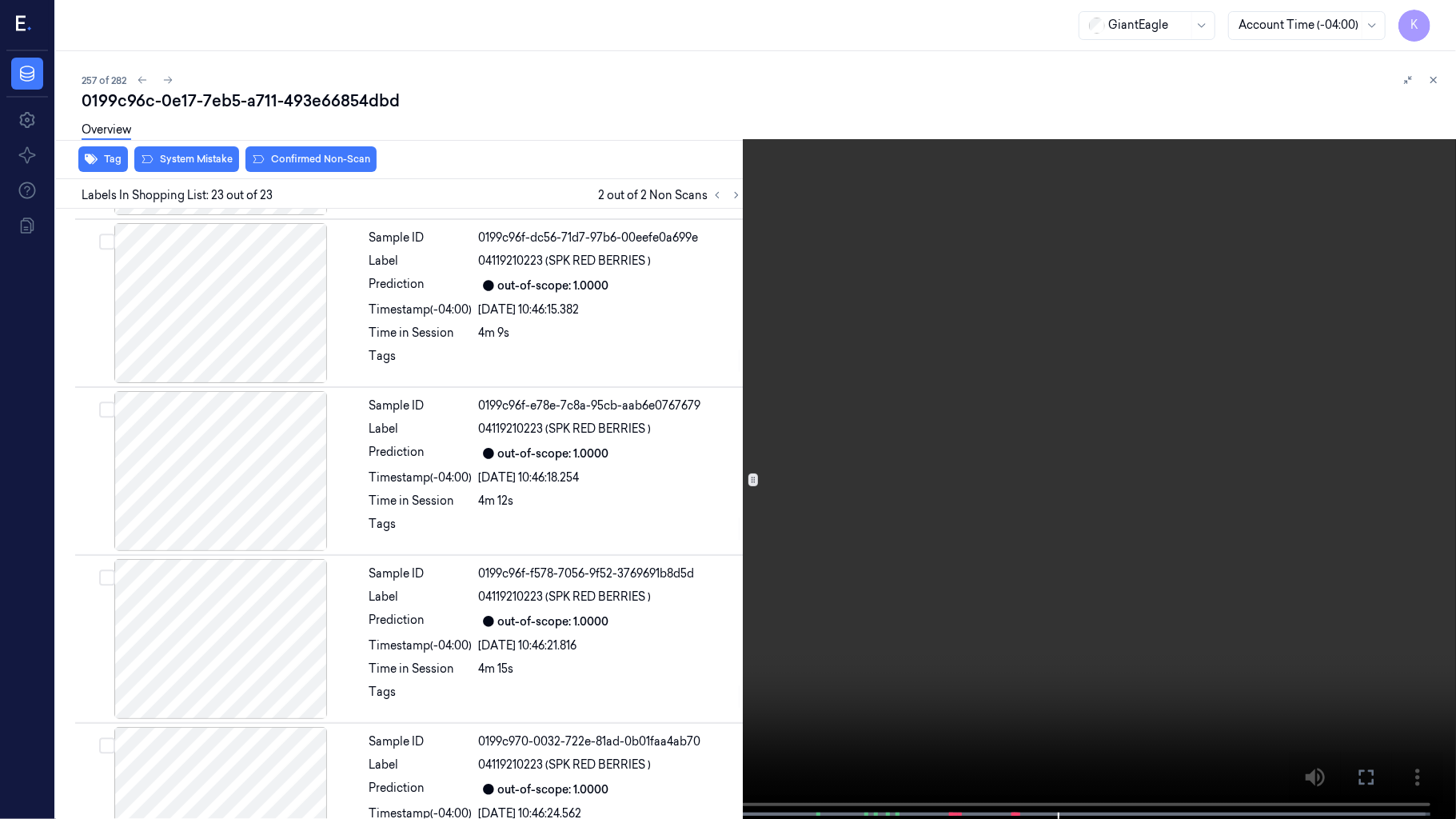
click at [1191, 410] on video at bounding box center [728, 411] width 1456 height 822
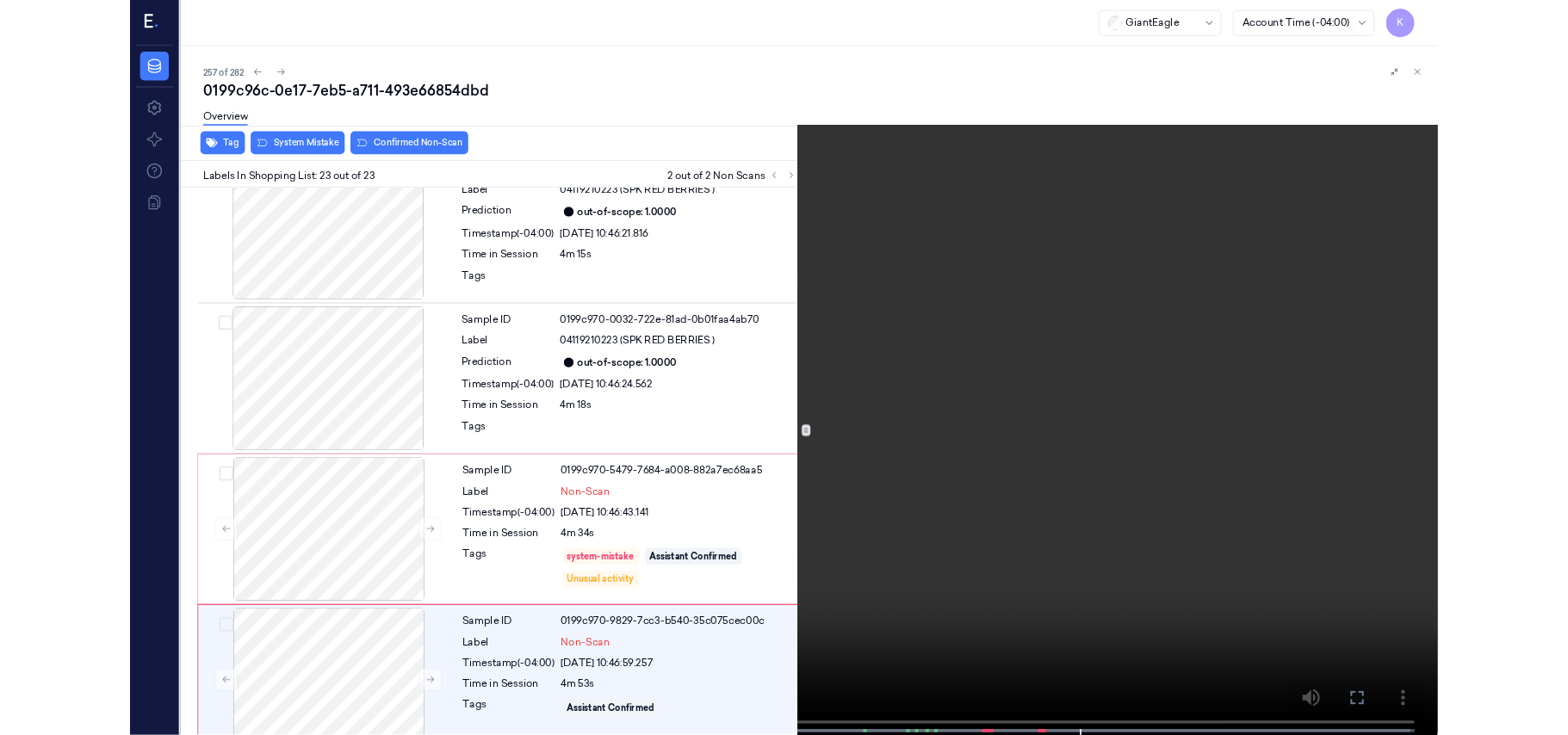
scroll to position [3519, 0]
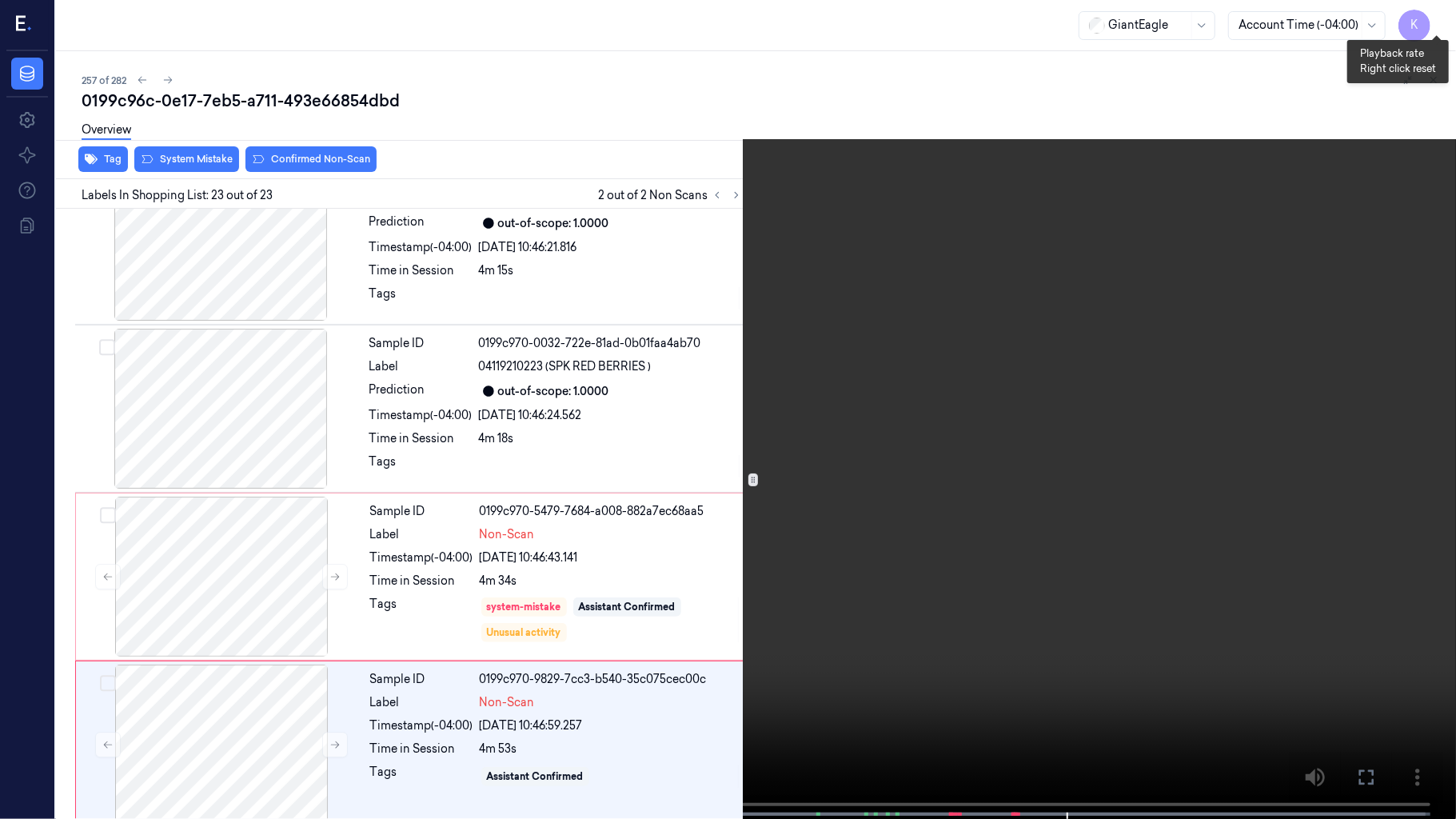
click at [1440, 26] on button "x 2" at bounding box center [1436, 20] width 25 height 26
click at [785, 450] on video at bounding box center [728, 411] width 1456 height 822
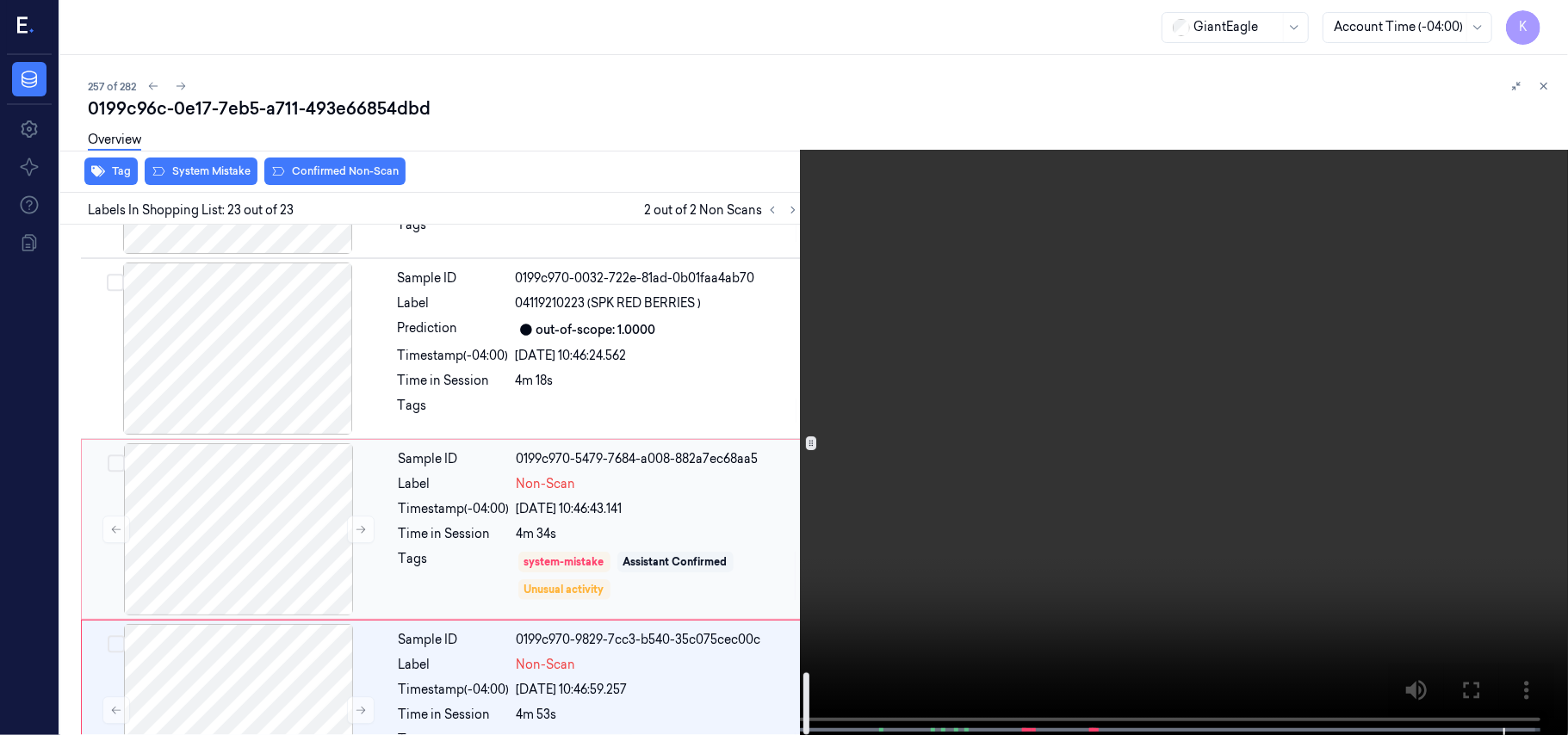
scroll to position [3665, 0]
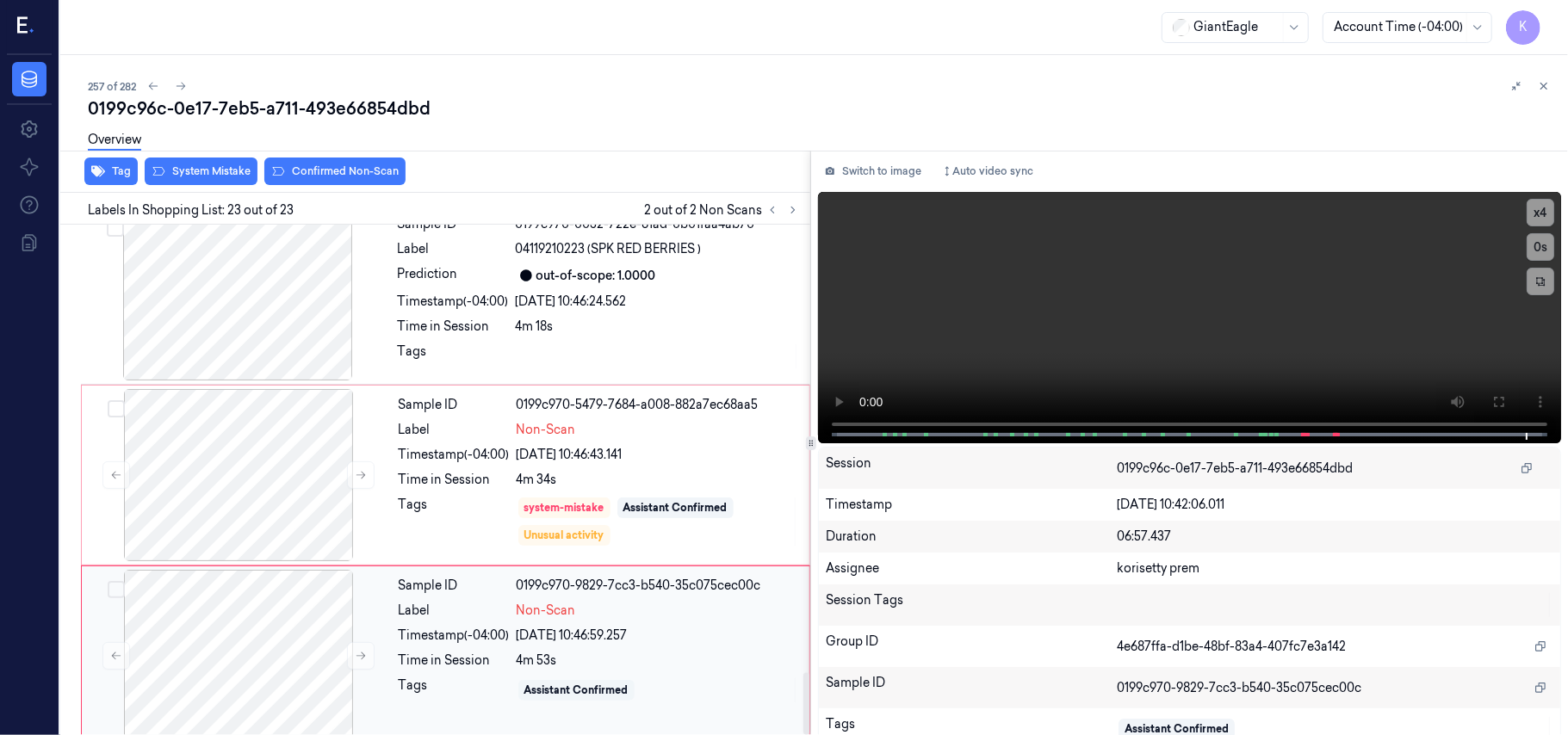
click at [594, 680] on div "Assistant Confirmed" at bounding box center [576, 690] width 116 height 21
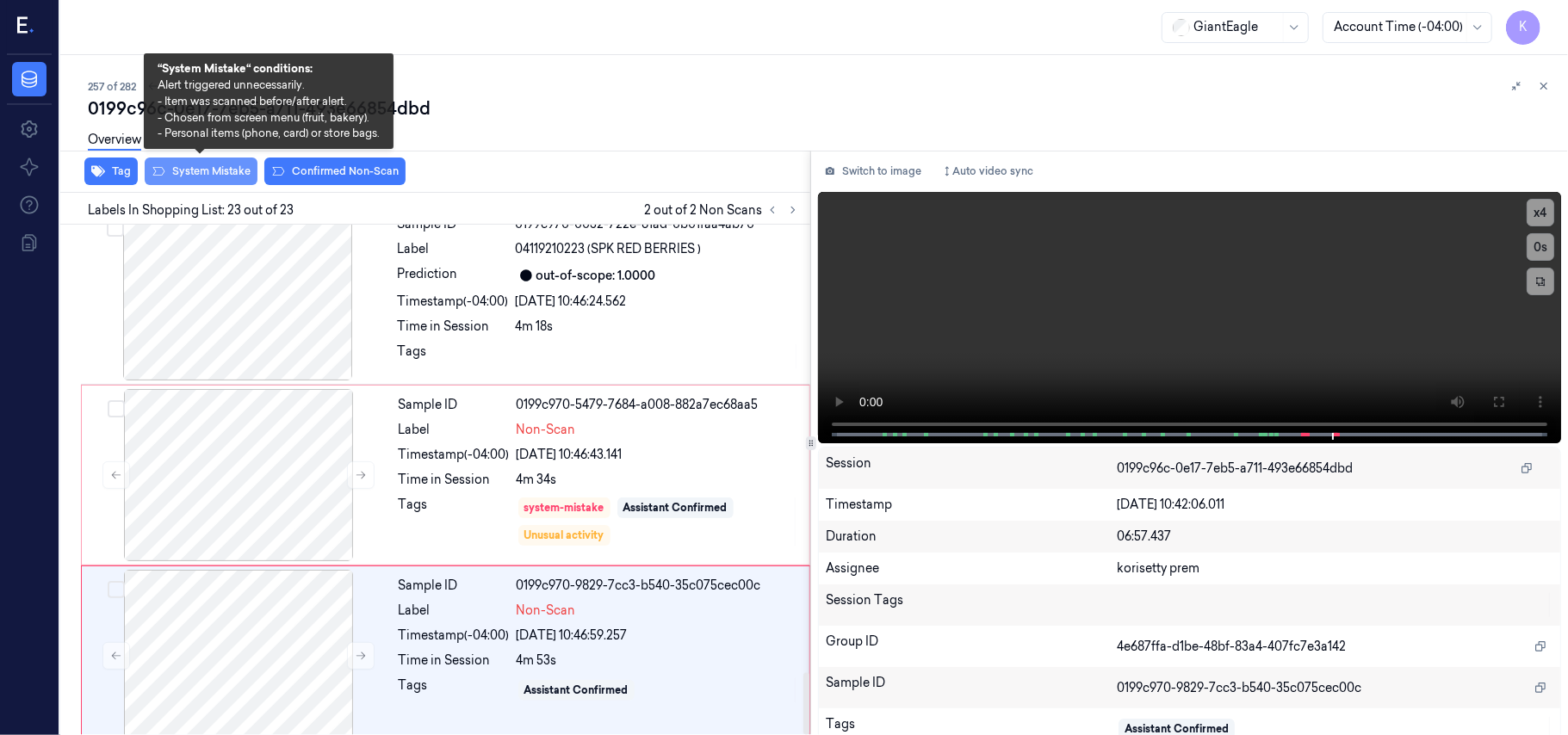
click at [201, 177] on button "System Mistake" at bounding box center [200, 171] width 113 height 27
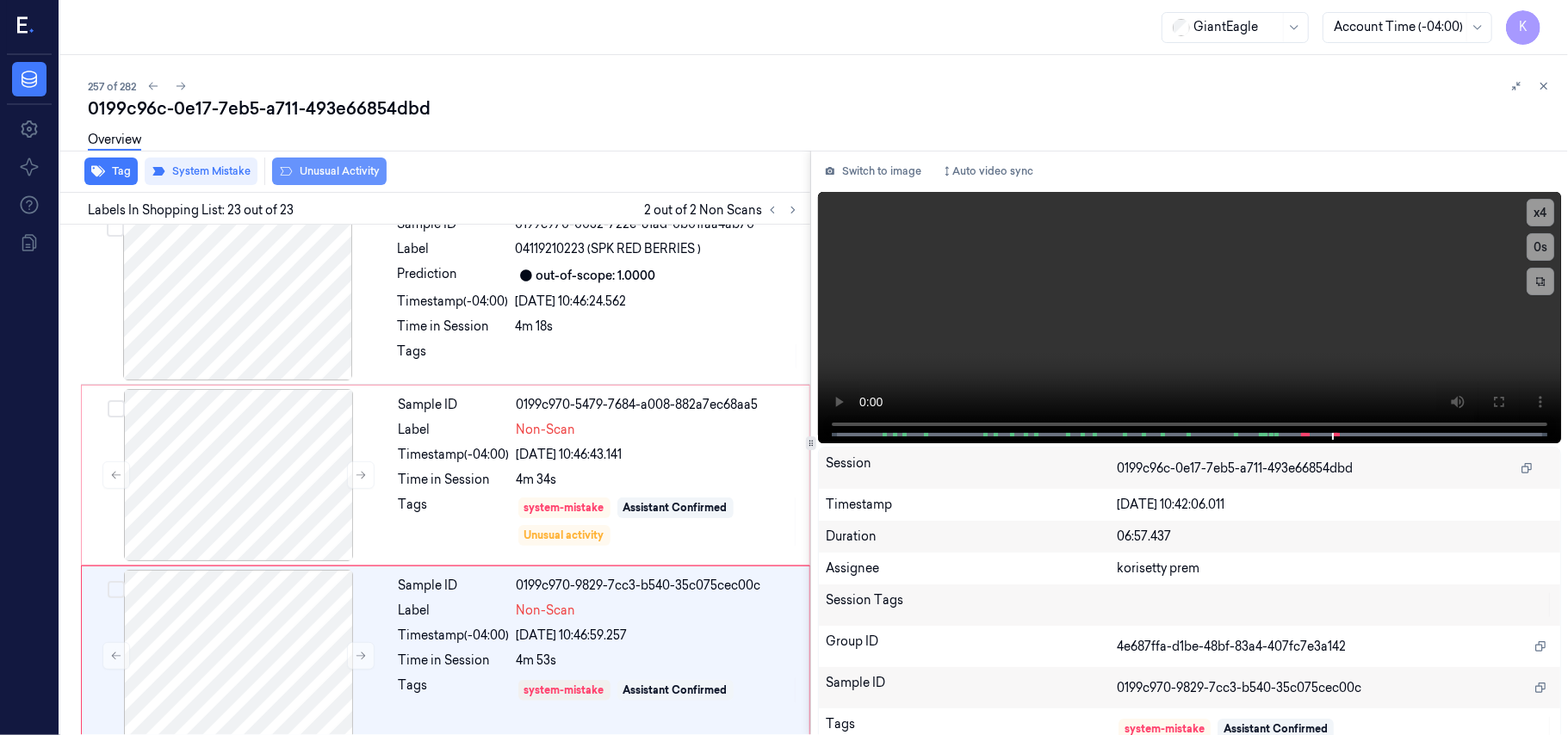
click at [331, 176] on button "Unusual Activity" at bounding box center [329, 171] width 114 height 27
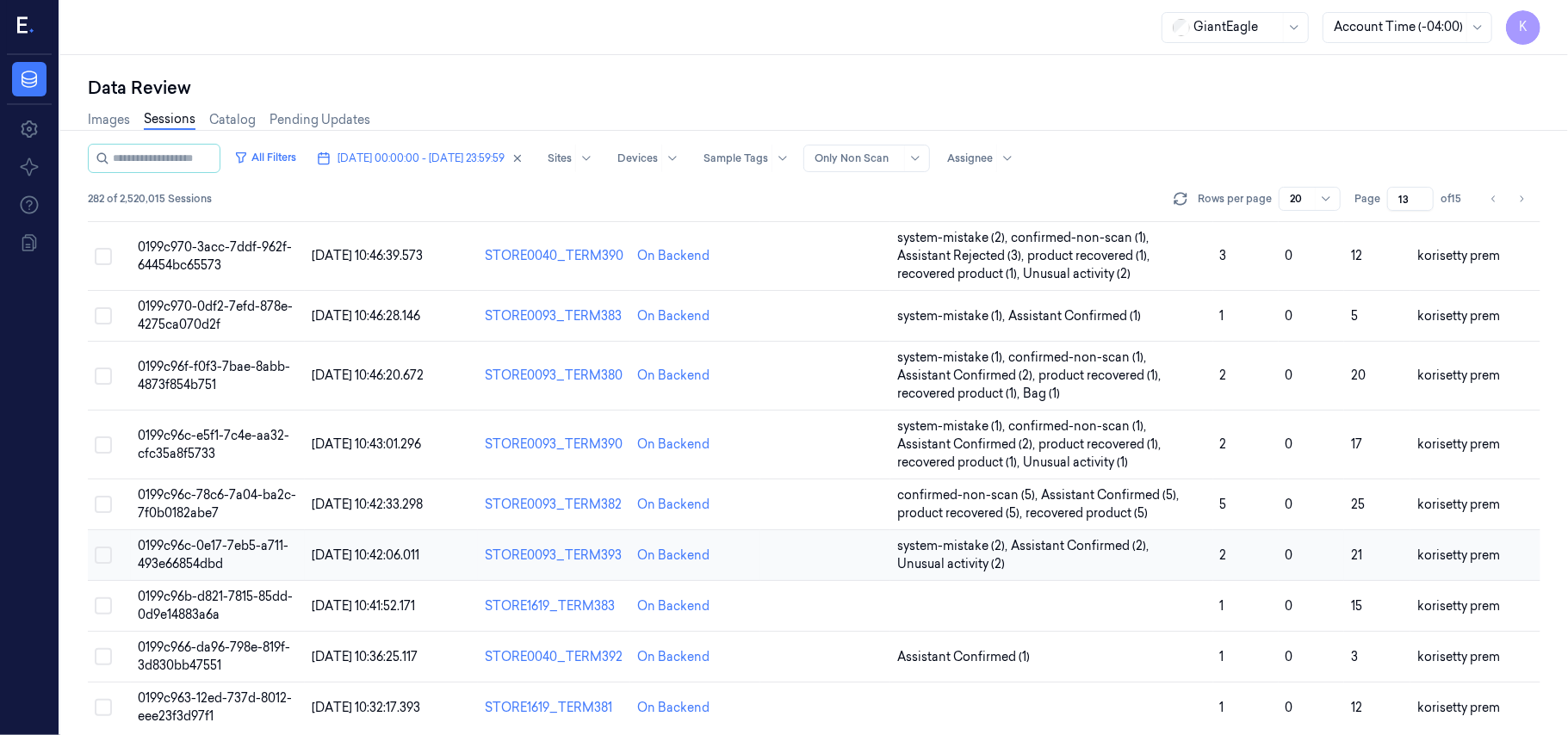
scroll to position [608, 0]
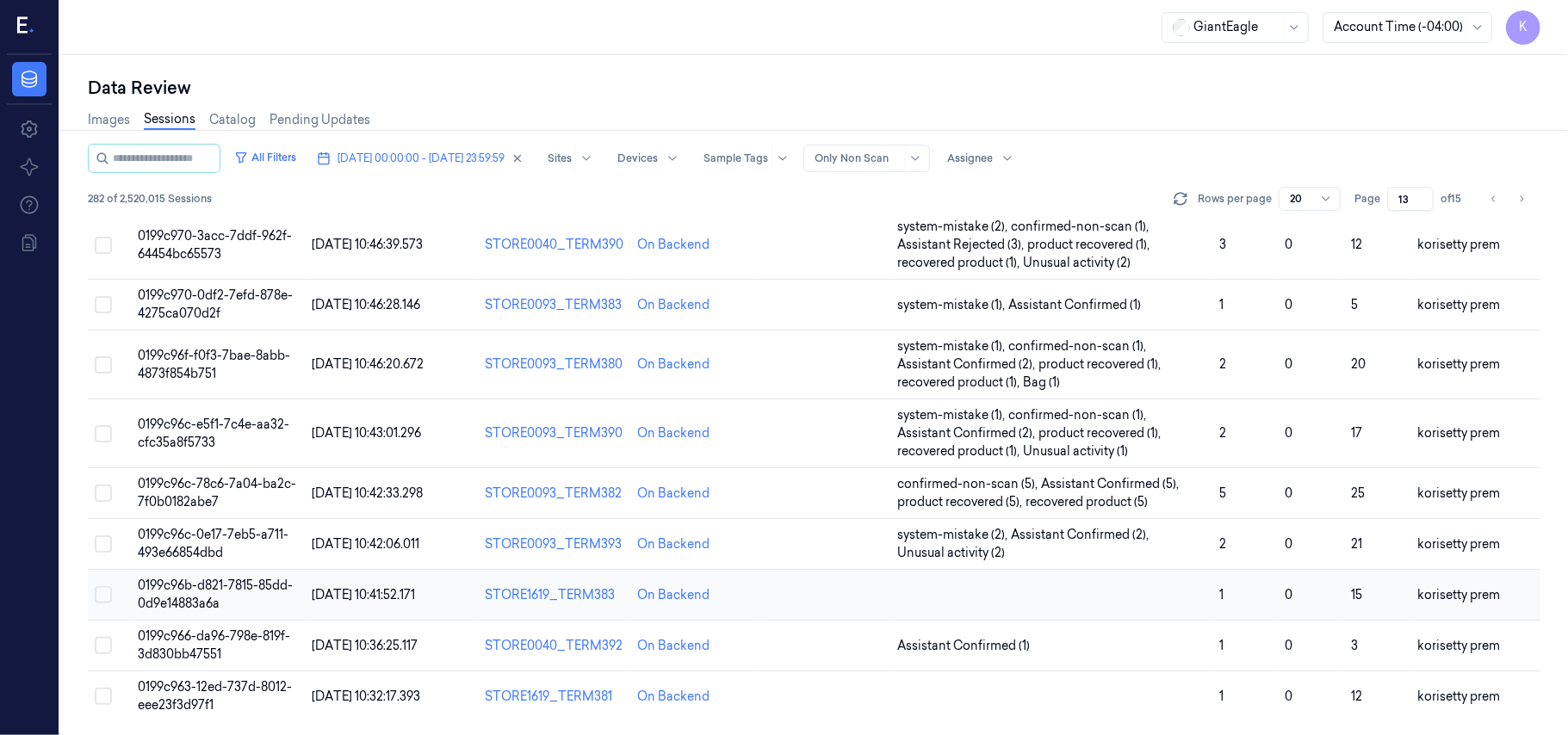
click at [1168, 602] on td at bounding box center [1052, 595] width 323 height 50
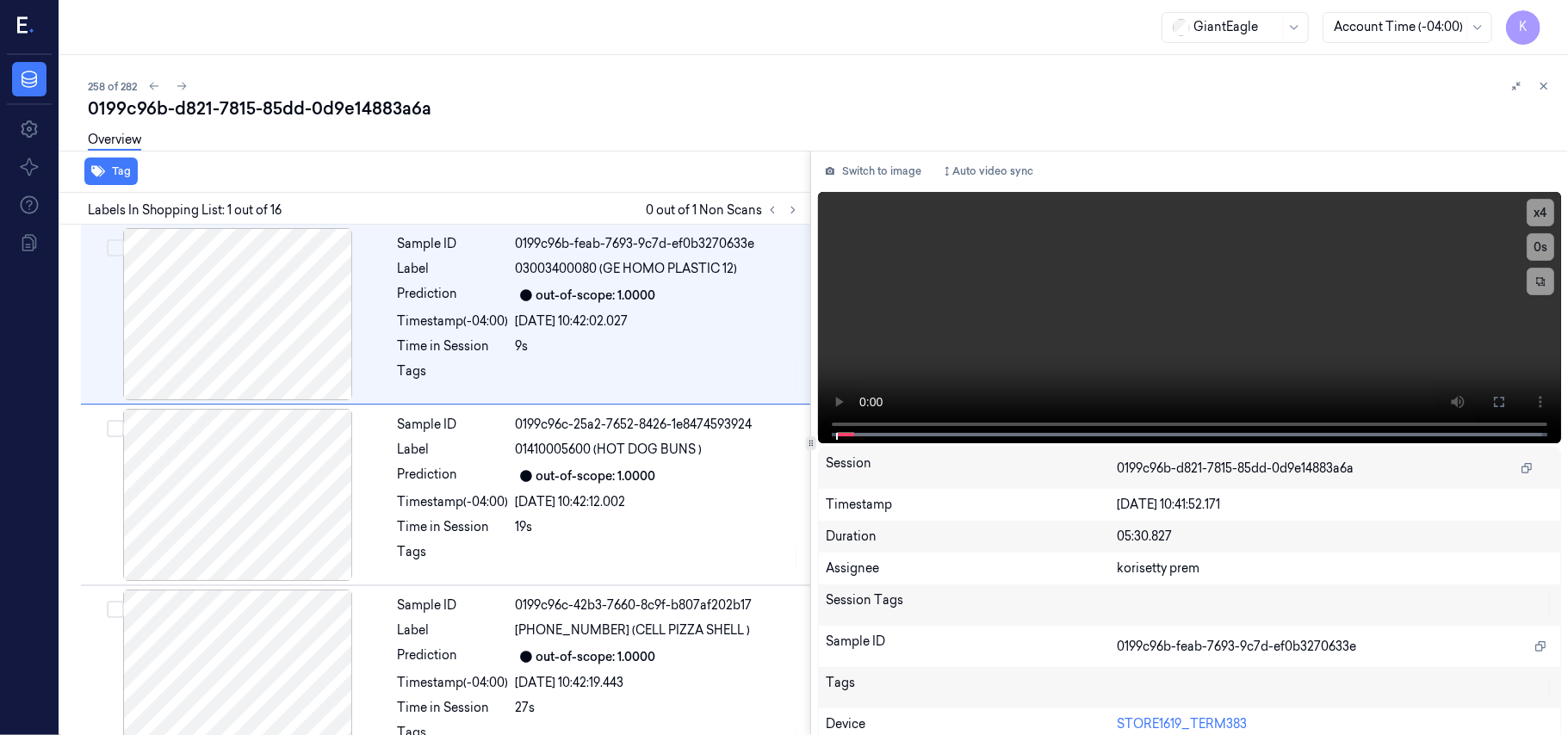
click at [723, 72] on div "258 of 282 0199c96b-d821-7815-85dd-0d9e14883a6a Overview Tag Labels In Shopping…" at bounding box center [814, 395] width 1508 height 680
click at [761, 77] on div "258 of 282" at bounding box center [821, 86] width 1466 height 21
click at [797, 207] on icon at bounding box center [793, 210] width 12 height 12
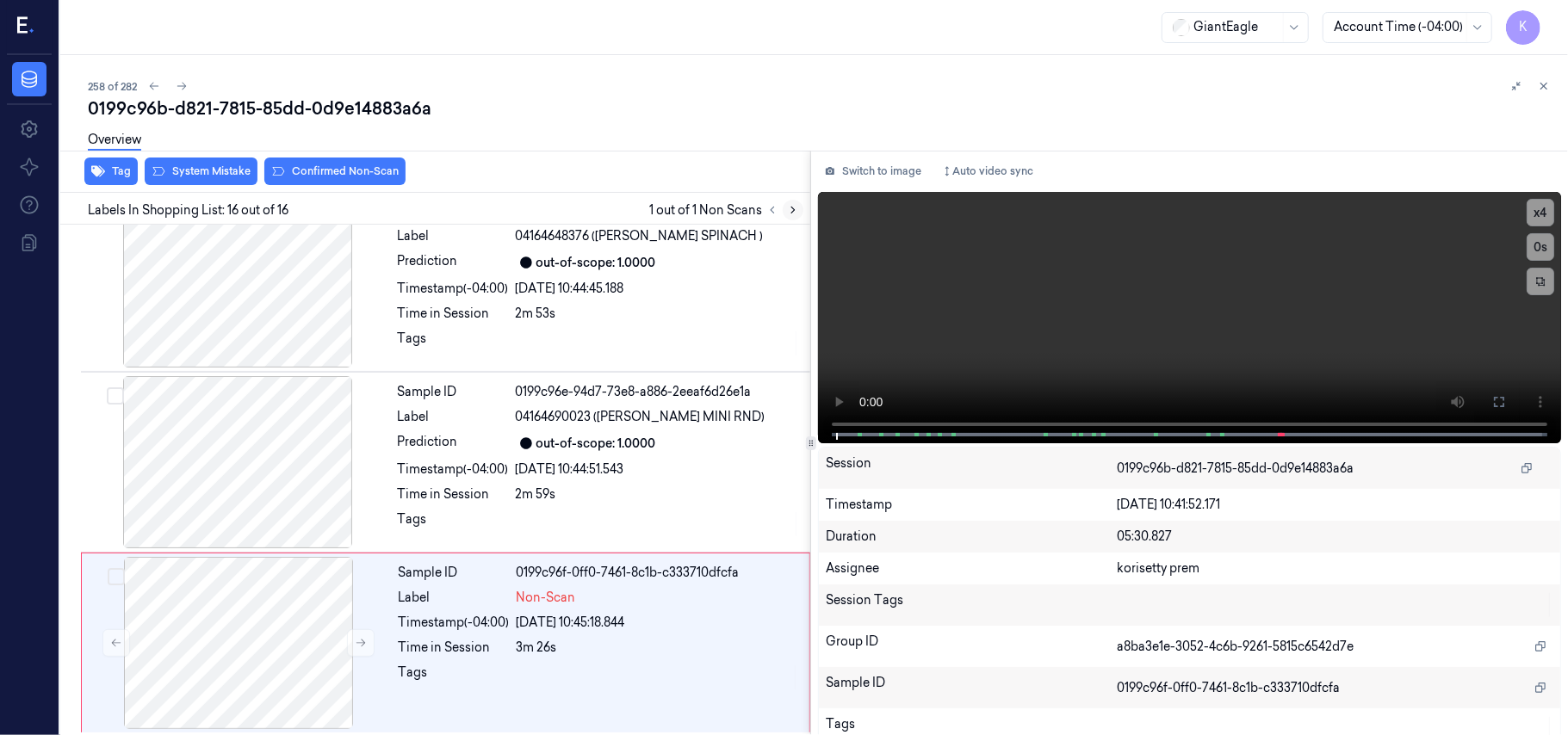
scroll to position [2395, 0]
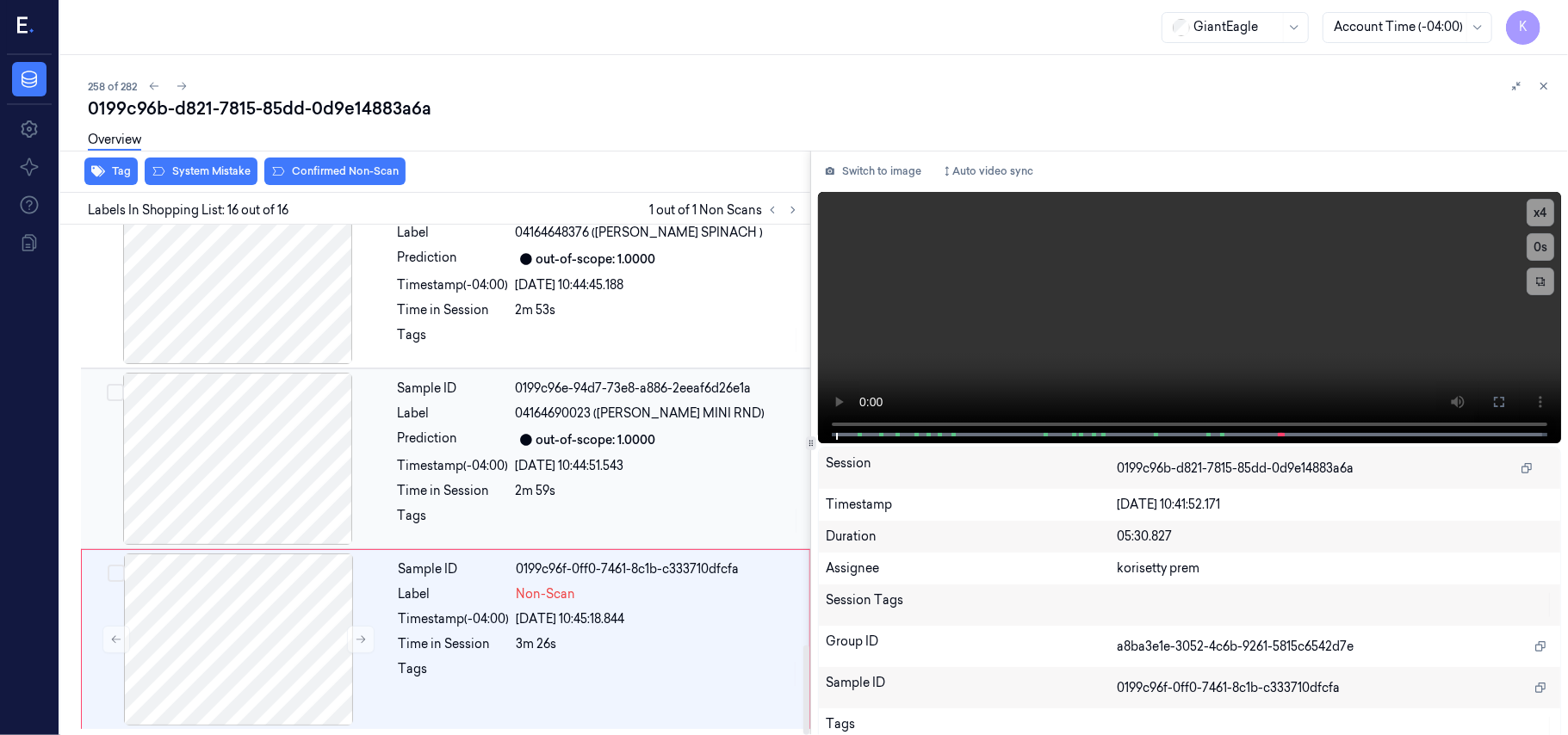
click at [614, 434] on div "out-of-scope: 1.0000" at bounding box center [596, 440] width 120 height 18
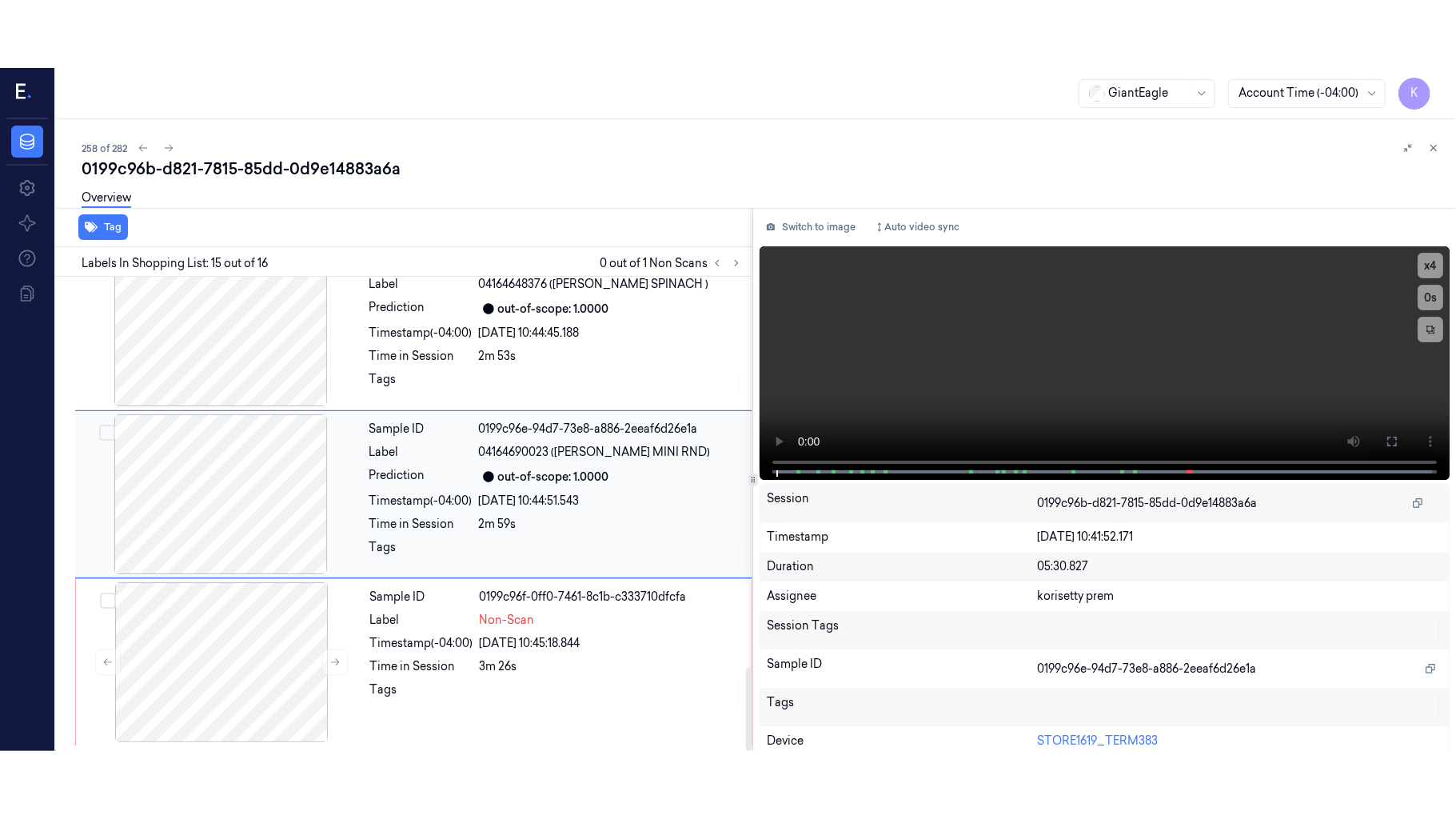
scroll to position [2204, 0]
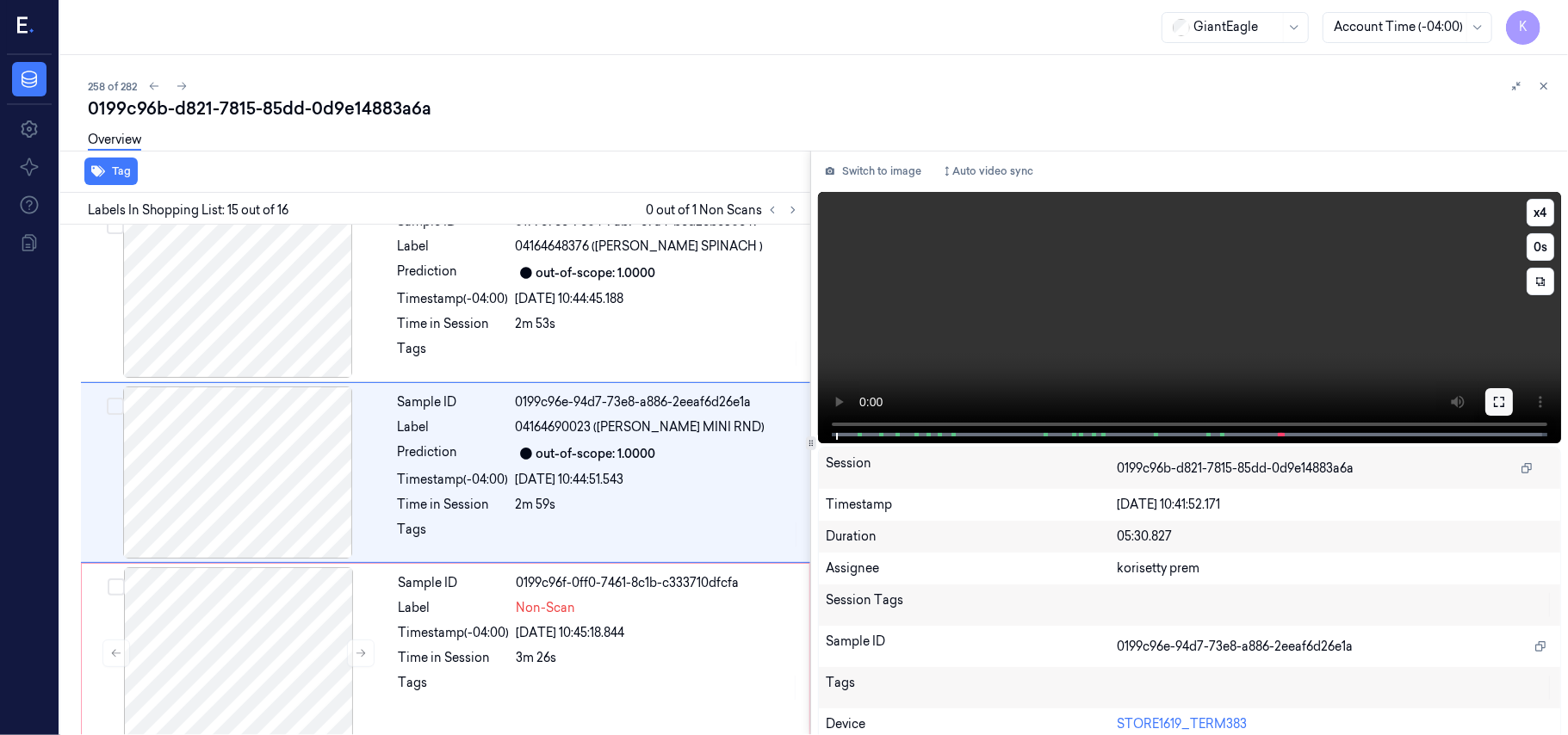
click at [1503, 401] on button at bounding box center [1498, 402] width 27 height 27
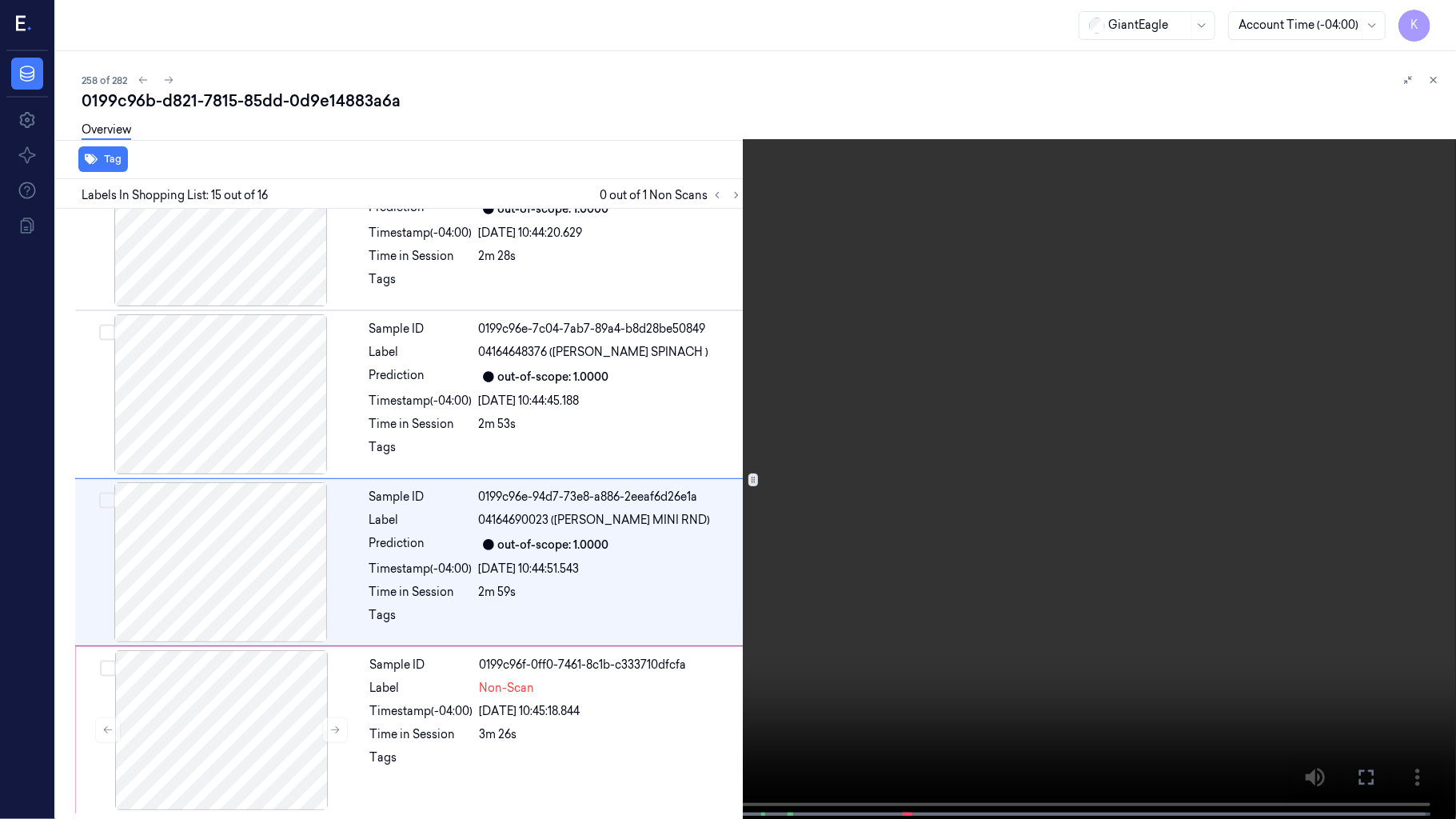
click at [1074, 436] on video at bounding box center [728, 411] width 1456 height 822
click at [737, 448] on video at bounding box center [728, 411] width 1456 height 822
click at [1439, 18] on button "x 4" at bounding box center [1436, 20] width 25 height 26
click at [1439, 18] on button "x 1" at bounding box center [1436, 20] width 25 height 26
click at [942, 576] on video at bounding box center [728, 411] width 1456 height 822
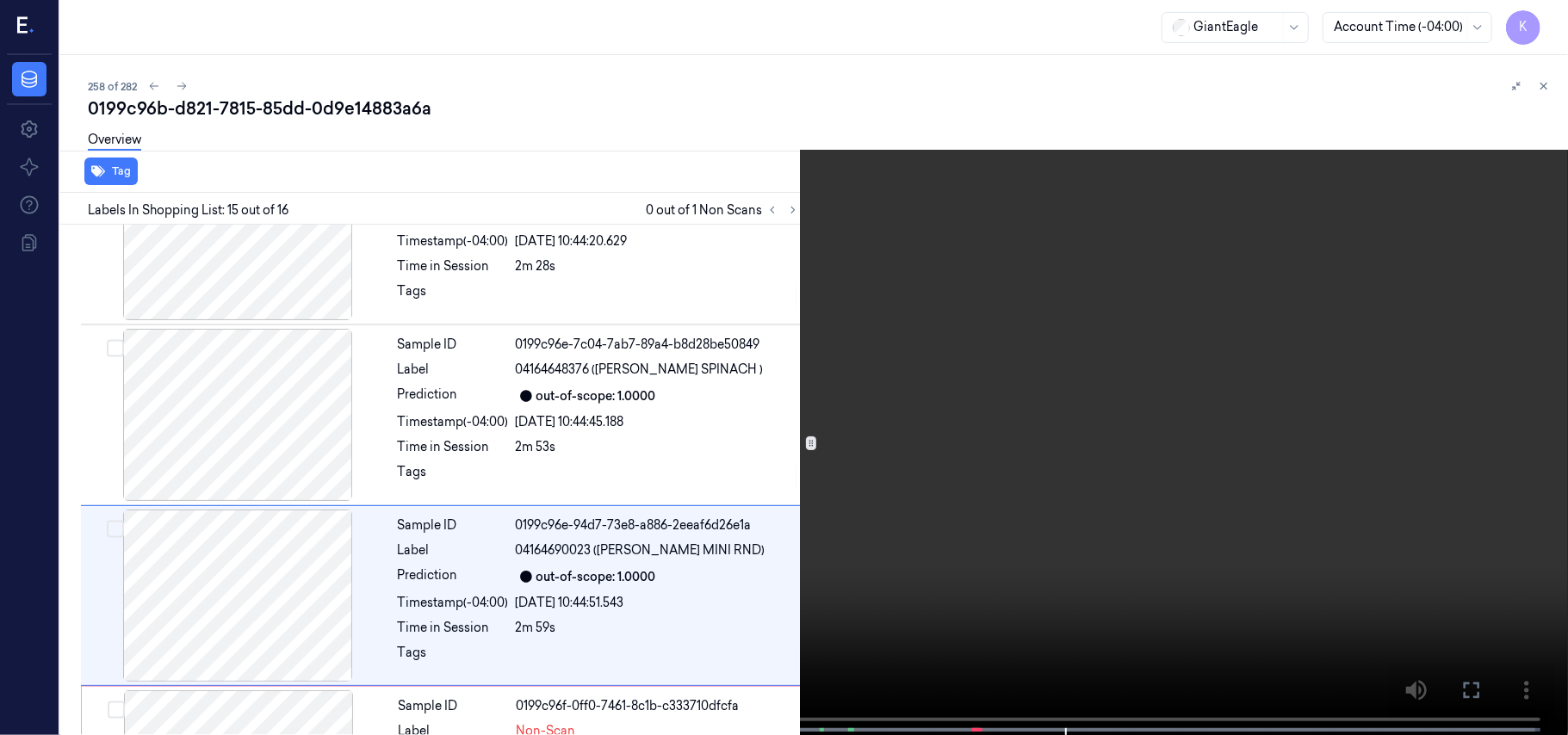
scroll to position [2373, 0]
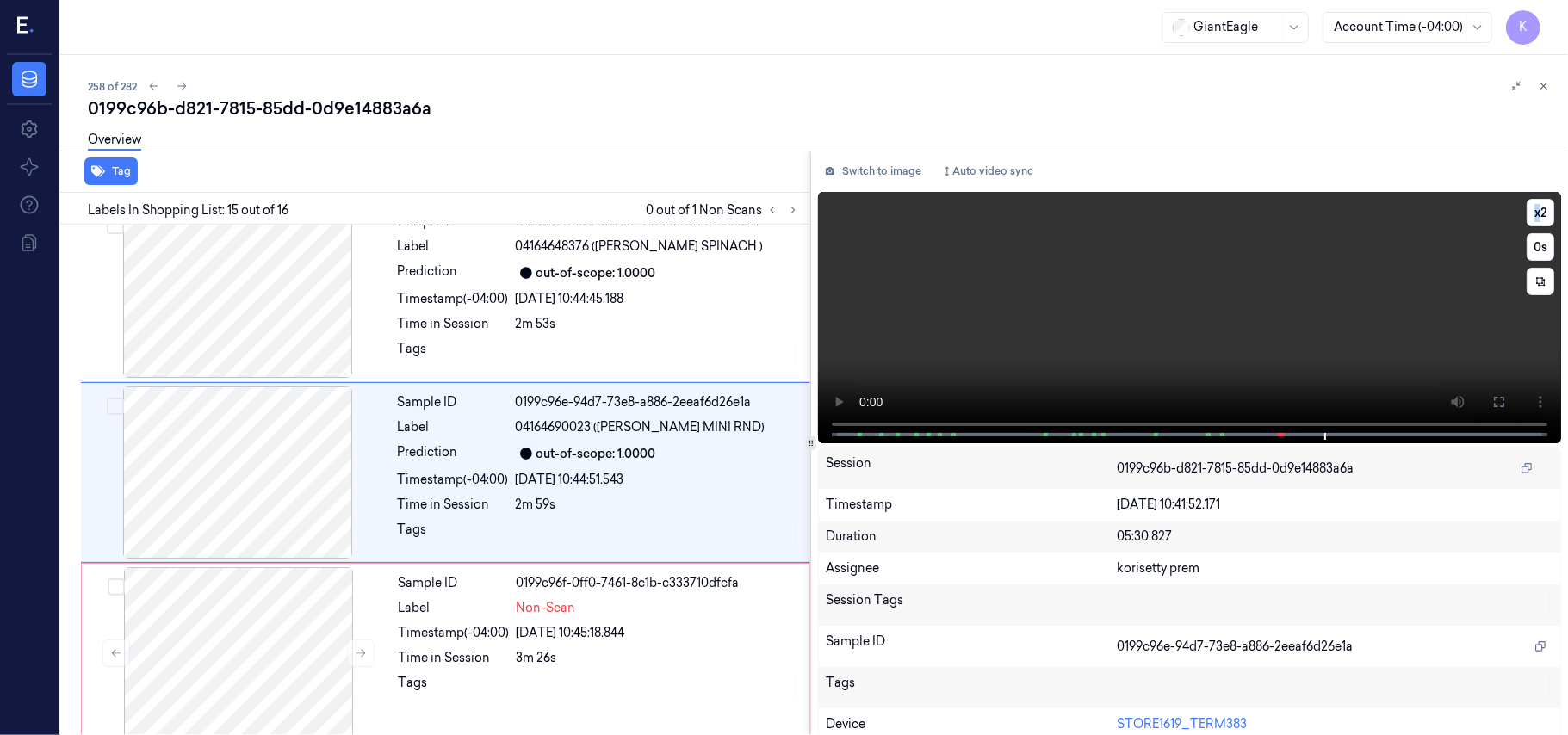
click at [1057, 321] on video at bounding box center [1190, 318] width 743 height 252
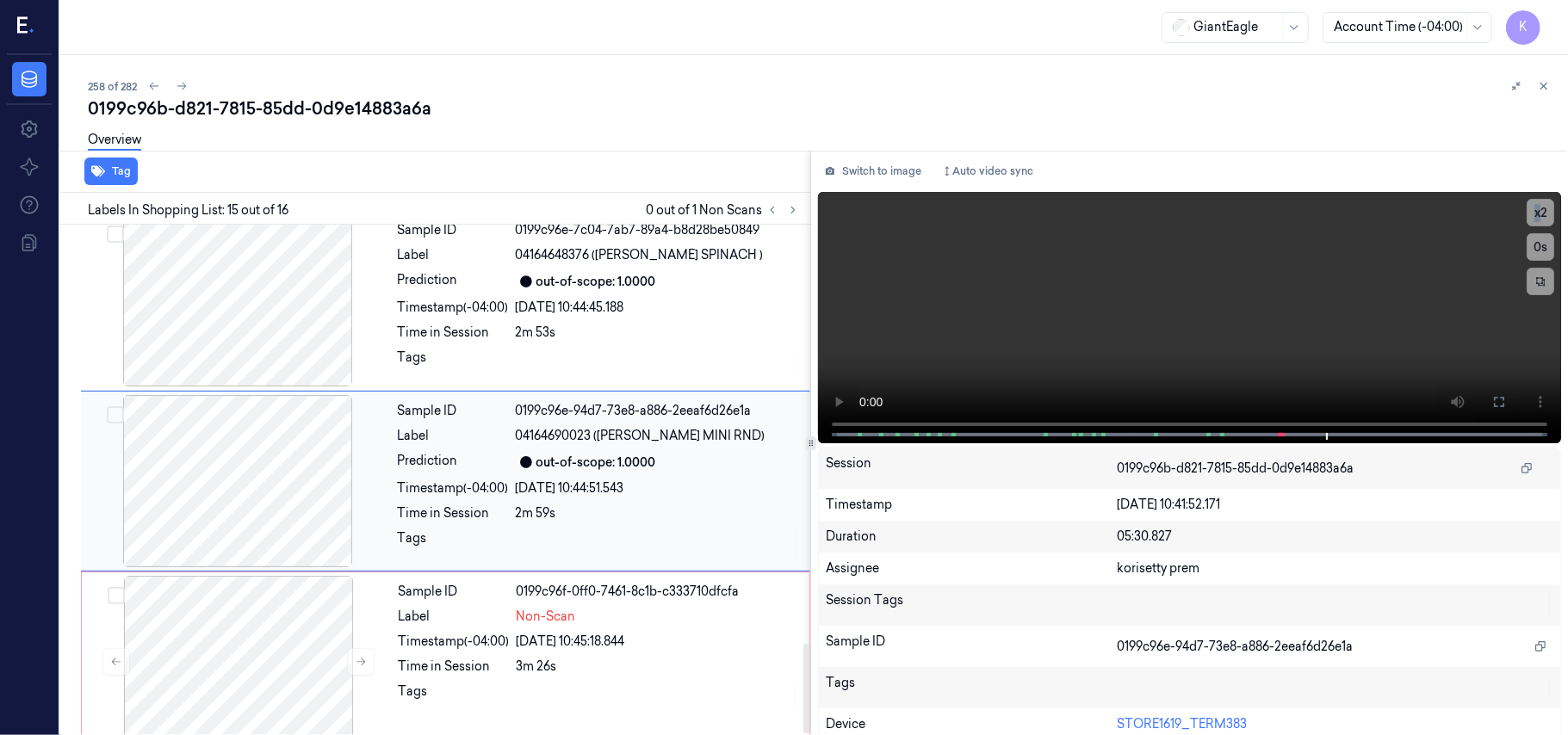
scroll to position [2395, 0]
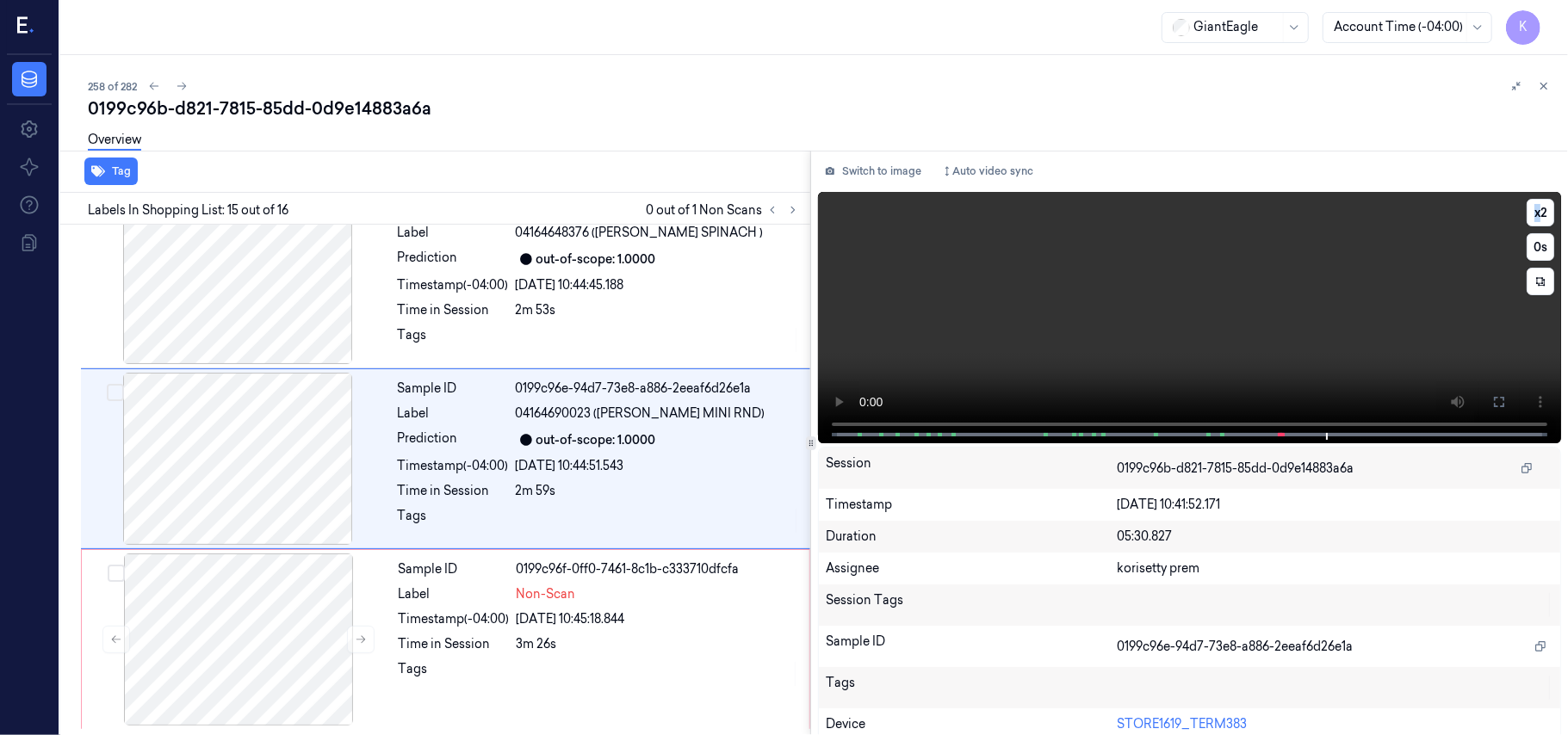
click at [1370, 349] on video at bounding box center [1190, 318] width 743 height 252
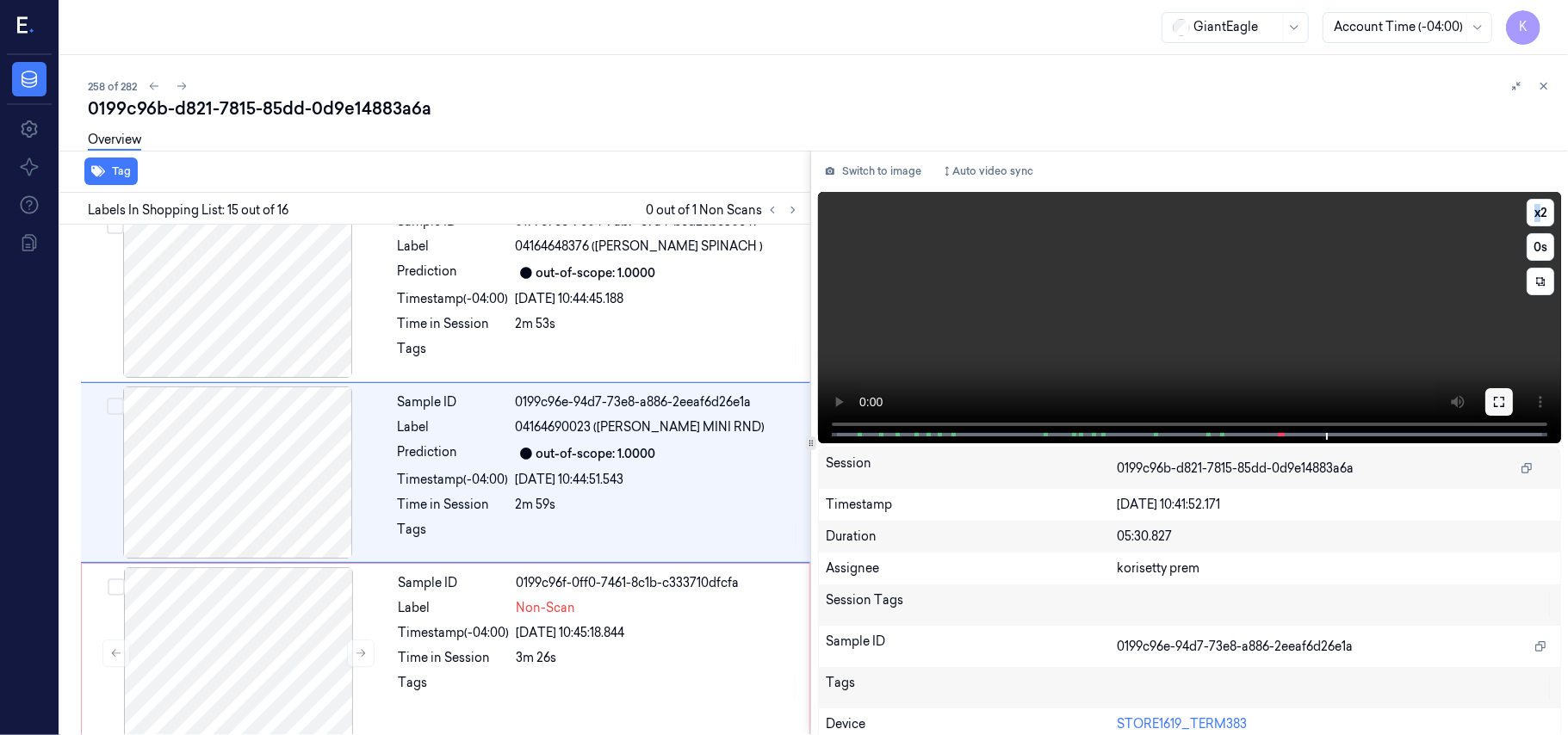
click at [1499, 400] on button at bounding box center [1498, 402] width 27 height 27
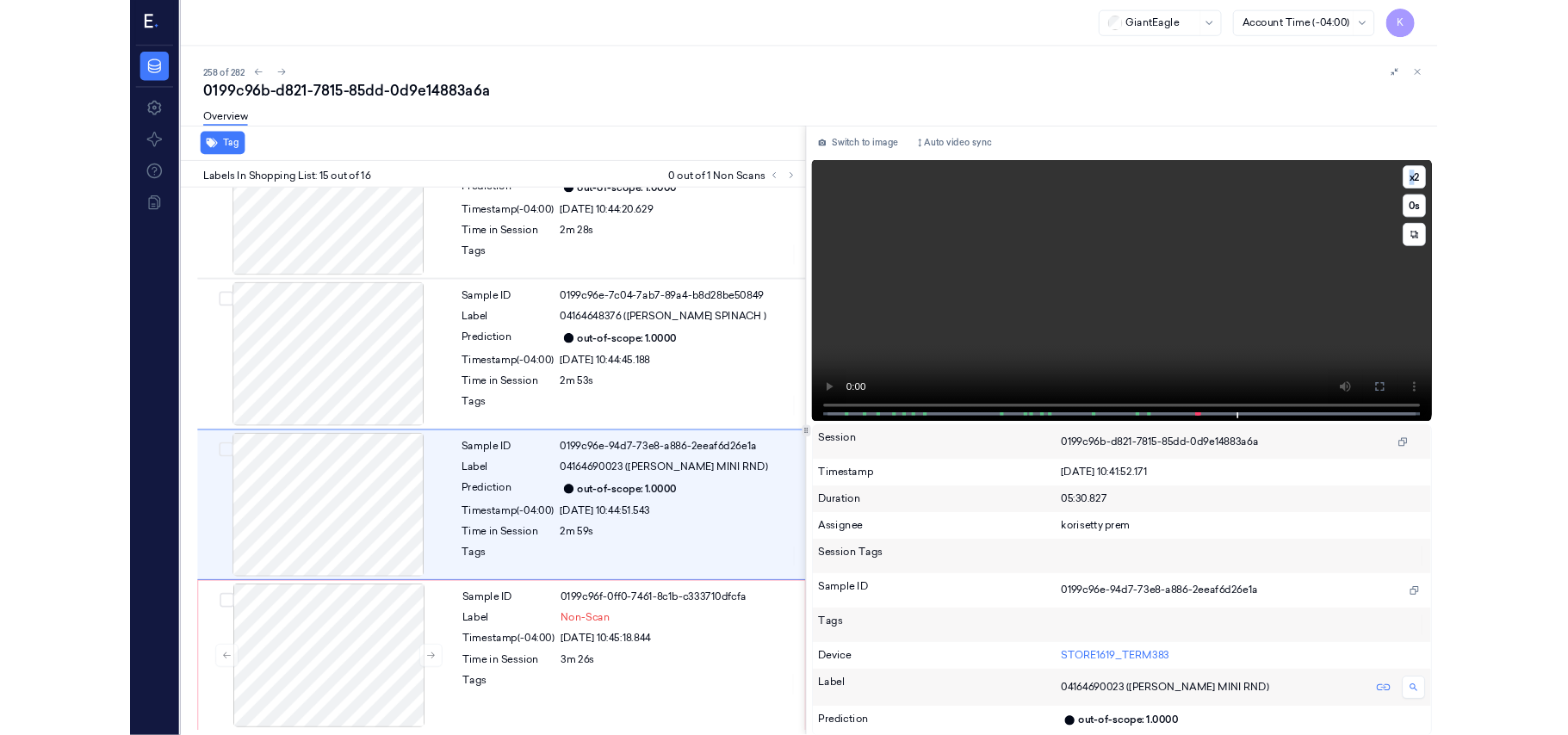
scroll to position [2250, 0]
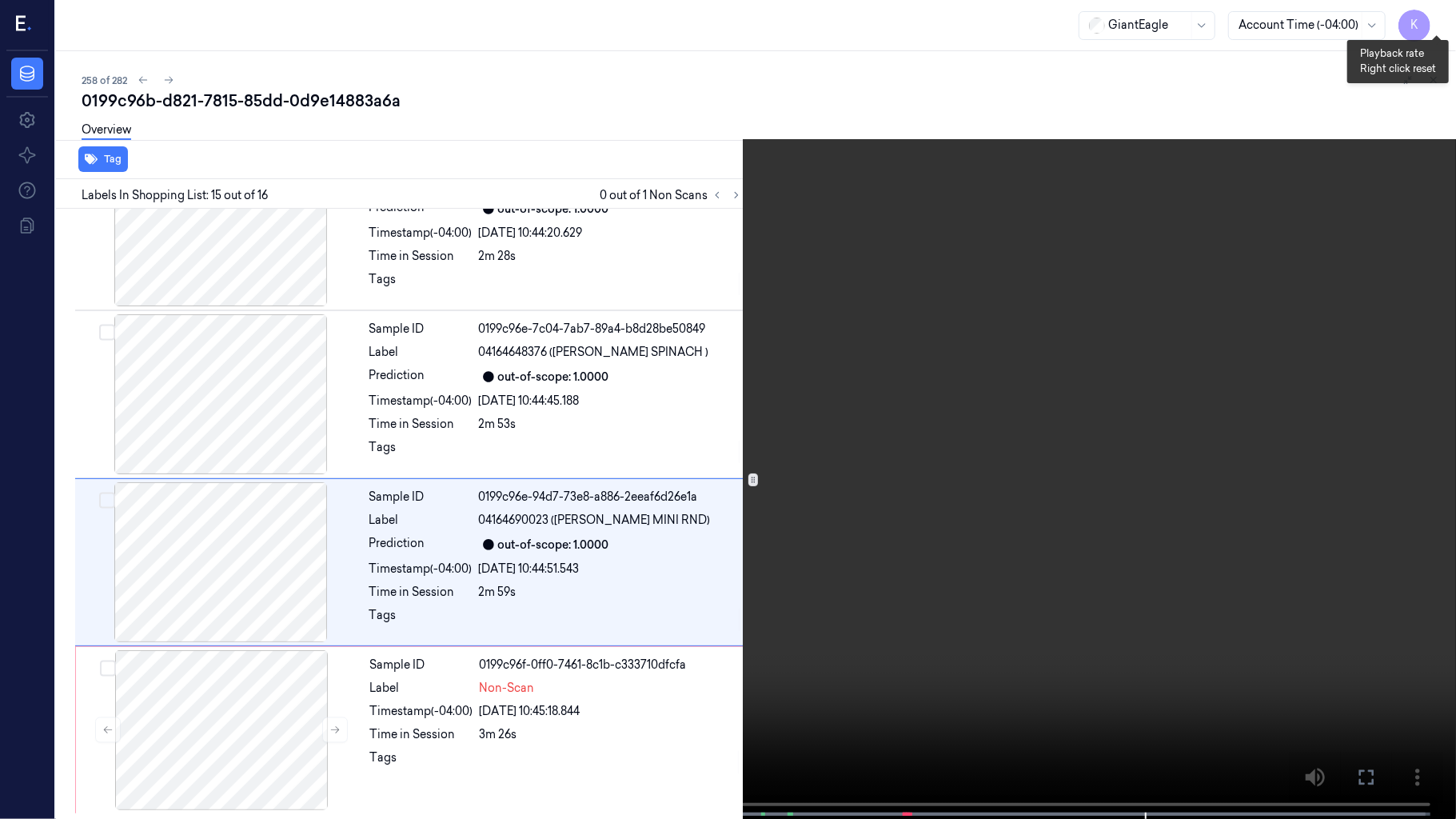
click at [1439, 20] on button "x 2" at bounding box center [1436, 20] width 25 height 26
click at [761, 365] on video at bounding box center [728, 411] width 1456 height 822
click at [958, 421] on video at bounding box center [728, 411] width 1456 height 822
click at [1082, 682] on video at bounding box center [728, 411] width 1456 height 822
click at [524, 618] on video at bounding box center [728, 411] width 1456 height 822
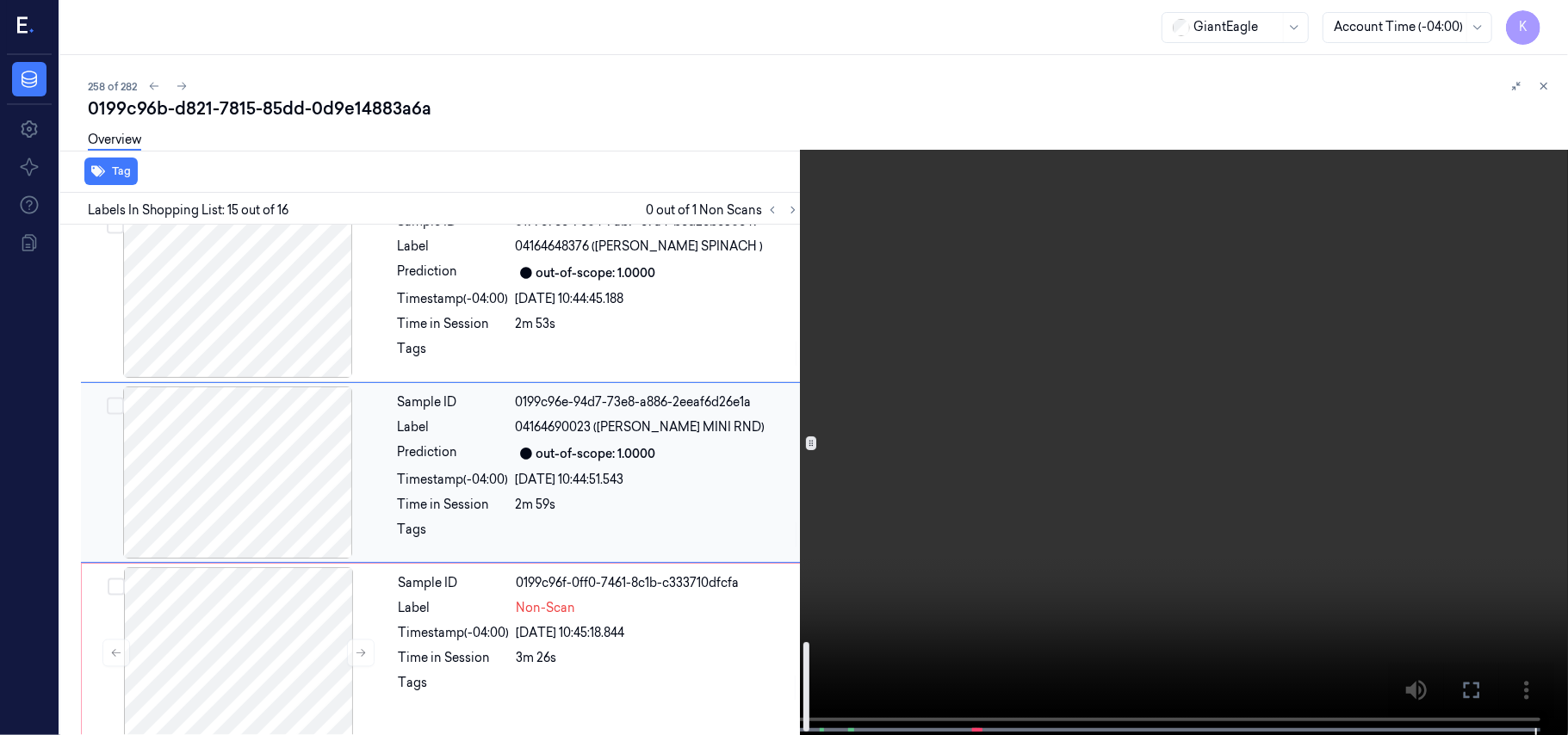
scroll to position [2395, 0]
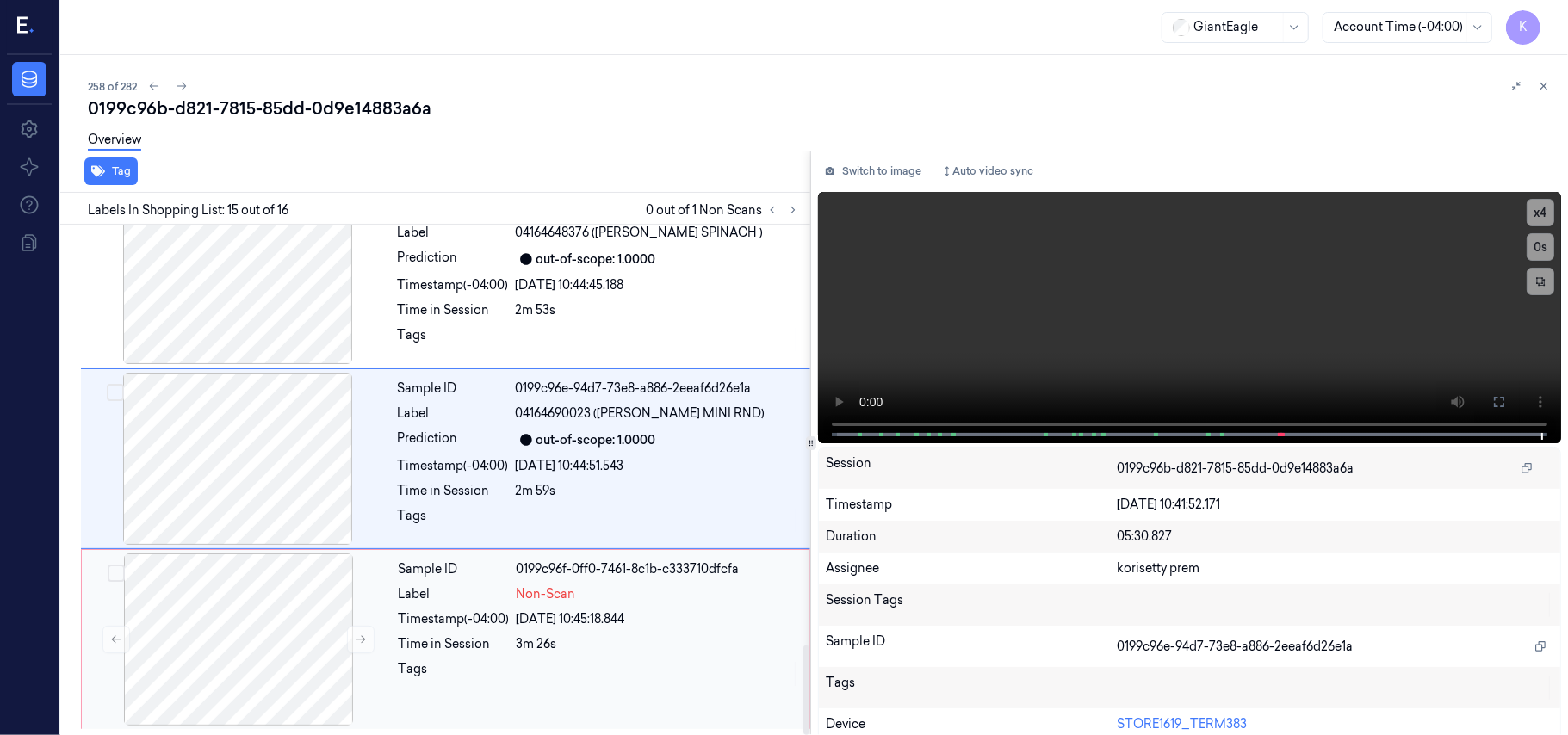
click at [486, 592] on div "Label" at bounding box center [453, 595] width 111 height 18
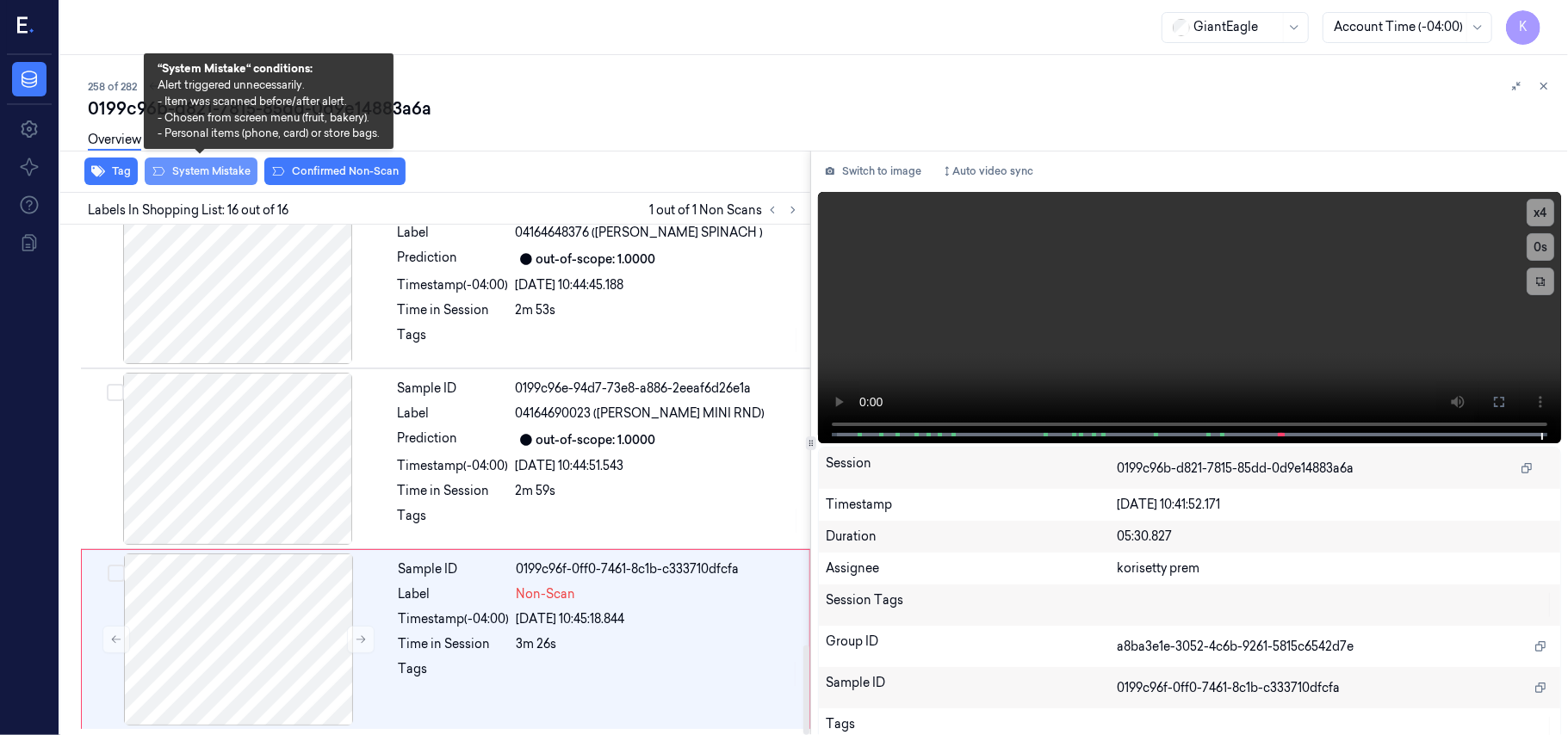
click at [196, 170] on button "System Mistake" at bounding box center [200, 171] width 113 height 27
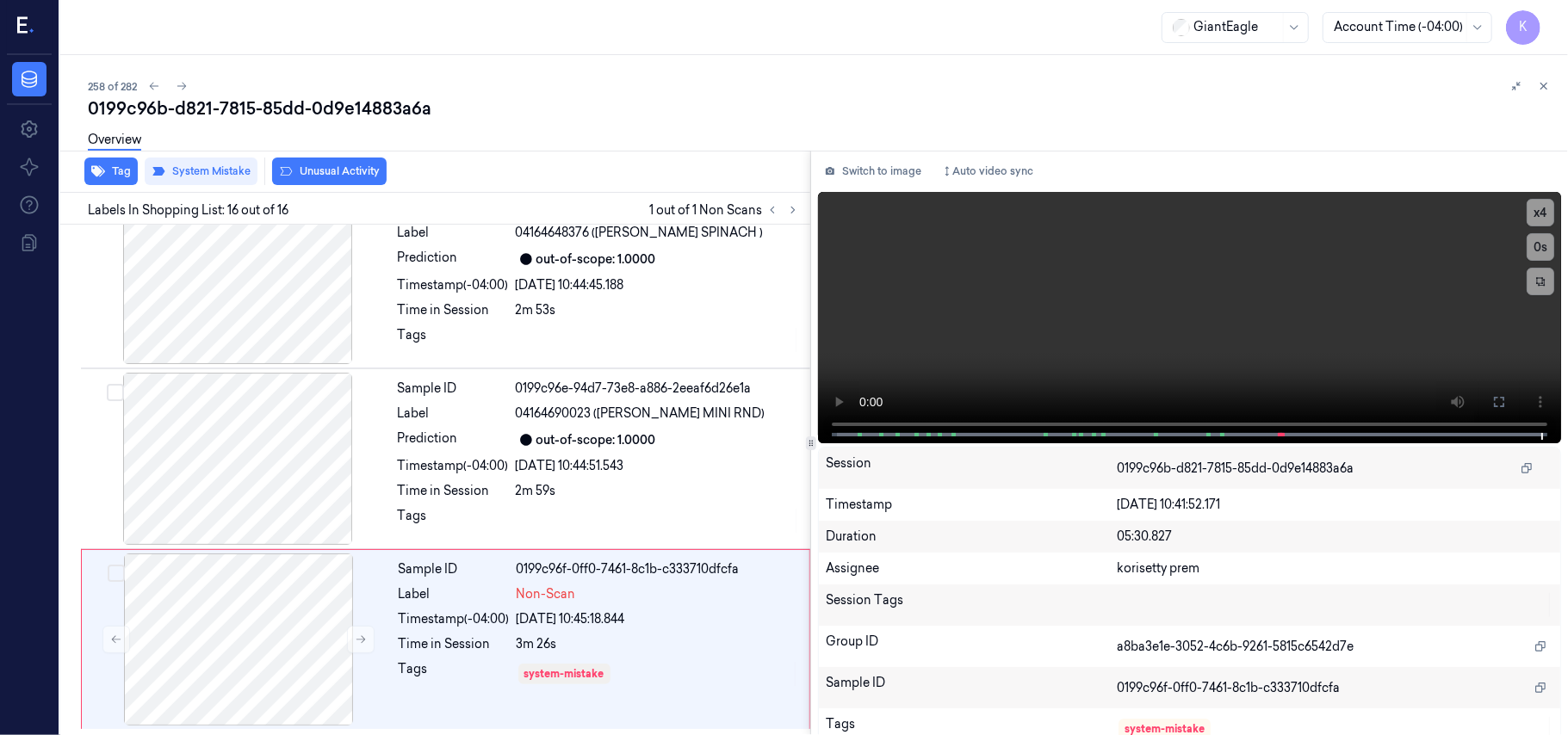
click at [363, 170] on button "Unusual Activity" at bounding box center [329, 171] width 114 height 27
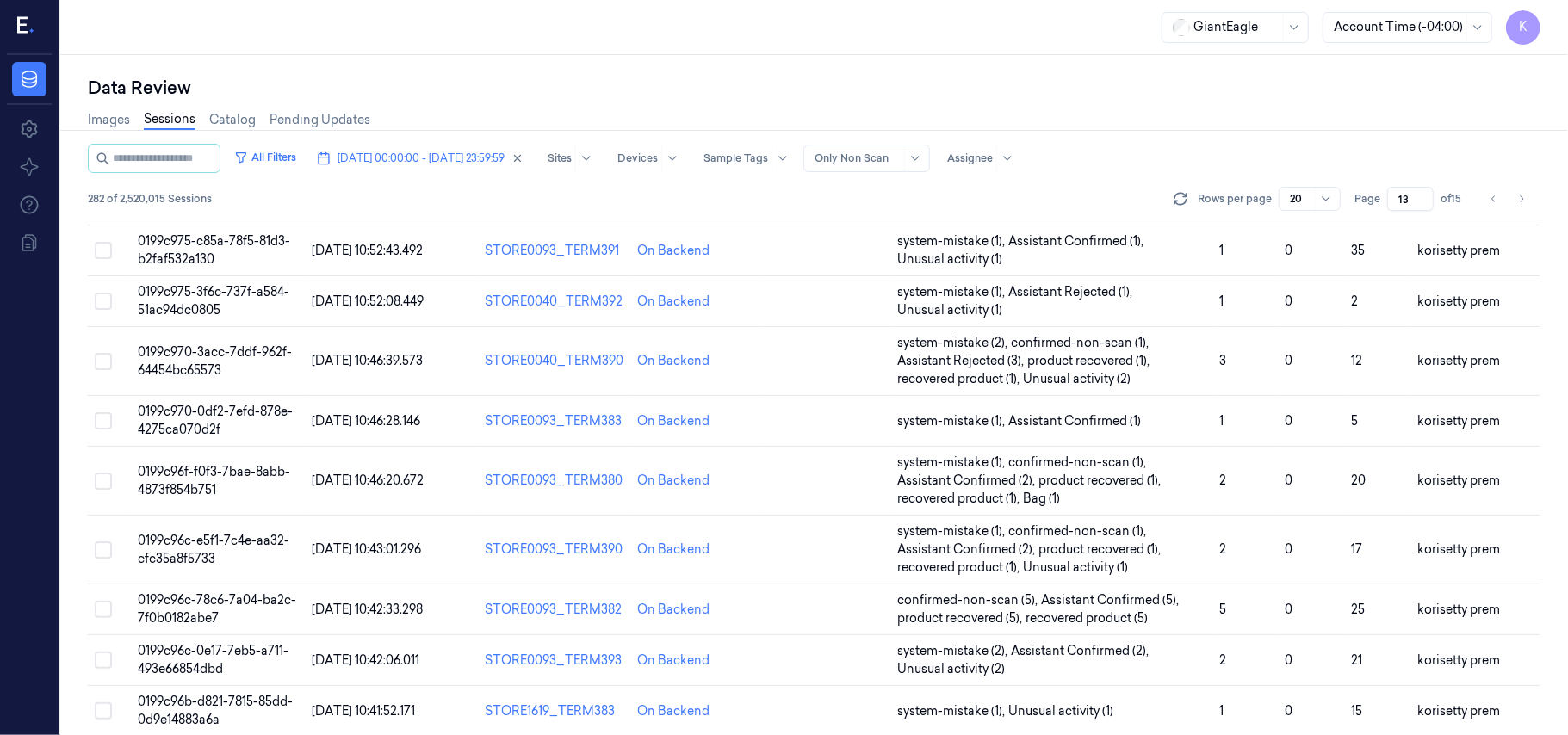
scroll to position [608, 0]
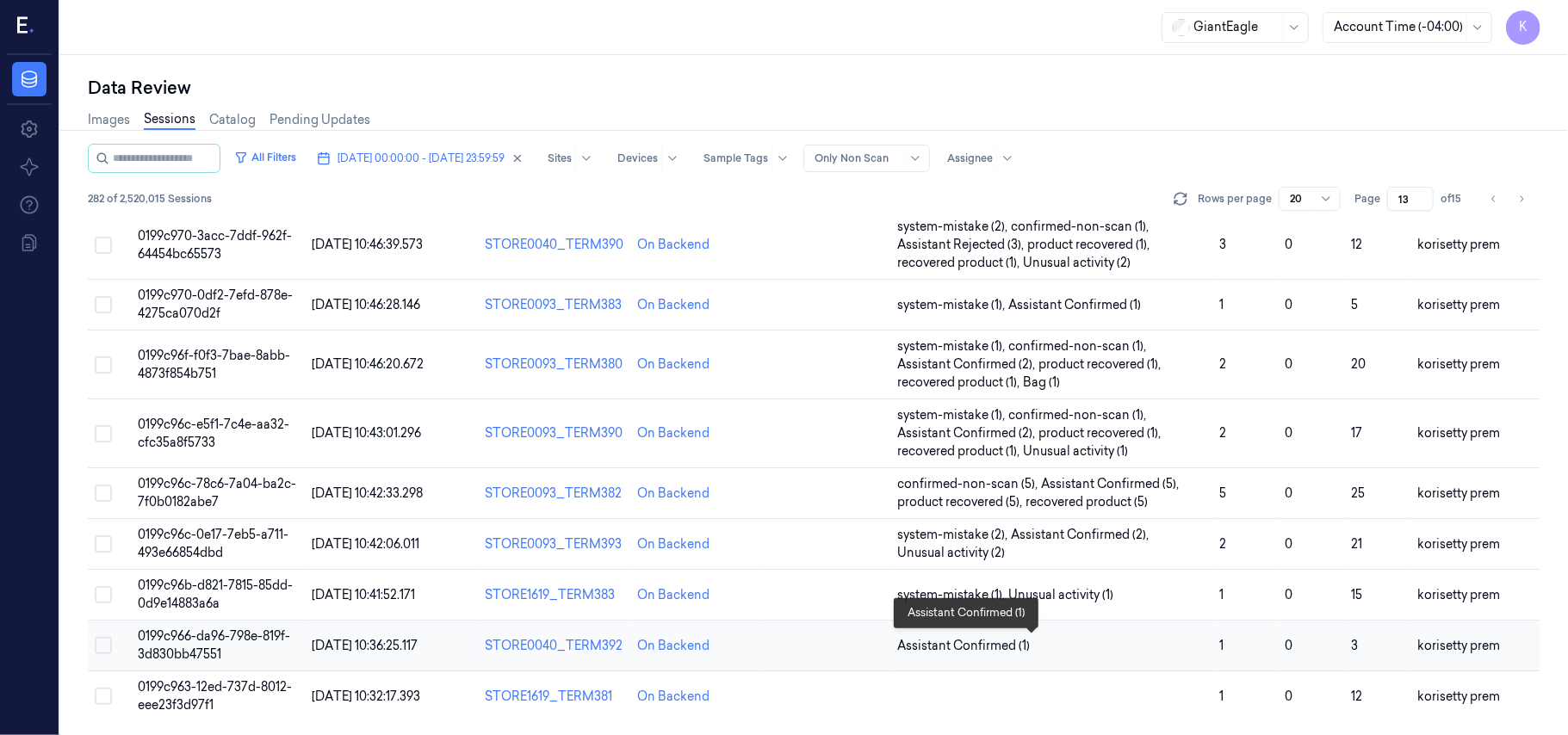
click at [1134, 644] on span "Assistant Confirmed (1)" at bounding box center [1052, 646] width 309 height 18
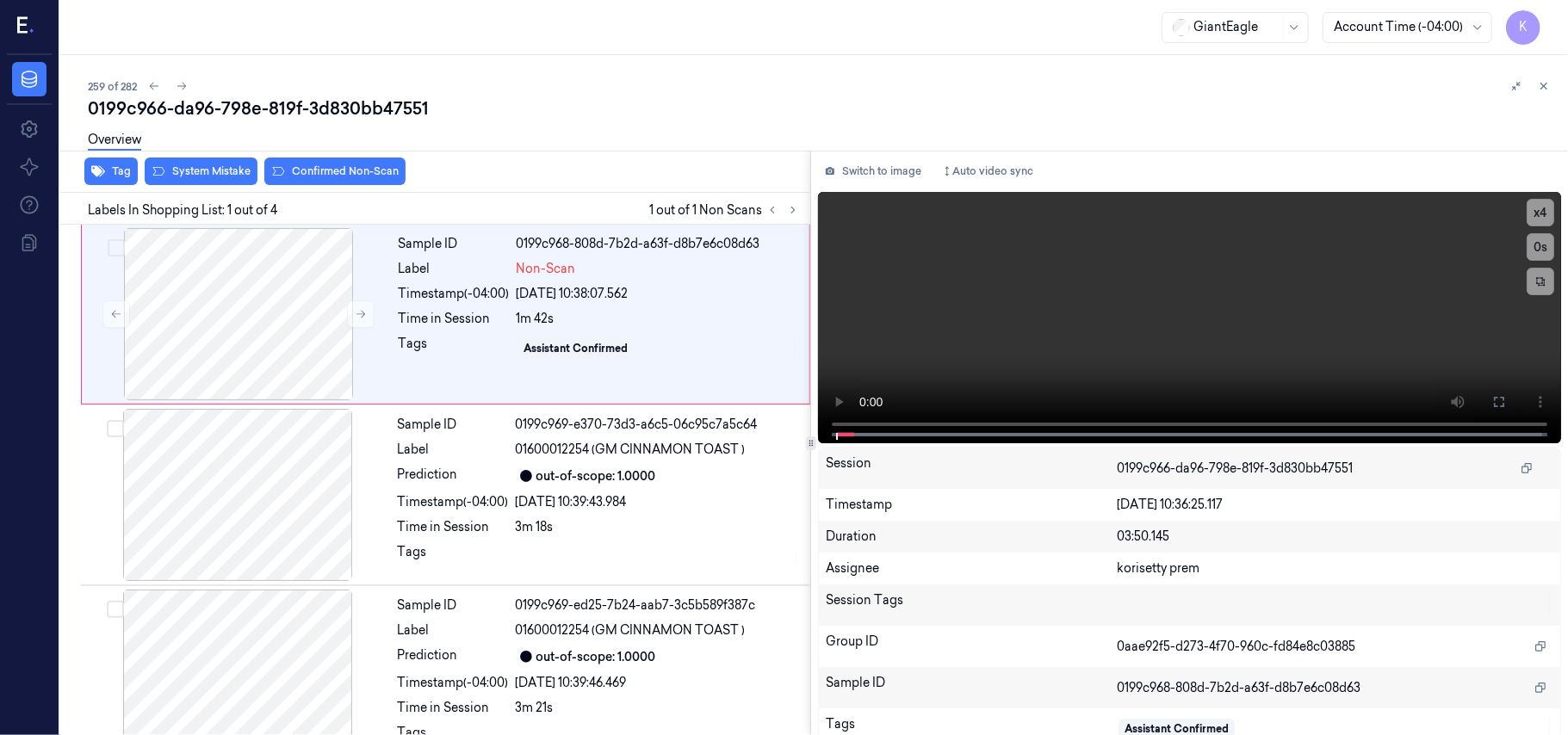
click at [775, 91] on div "259 of 282" at bounding box center [821, 86] width 1466 height 21
click at [1172, 295] on video at bounding box center [1190, 318] width 743 height 252
click at [1495, 407] on icon at bounding box center [1498, 402] width 14 height 14
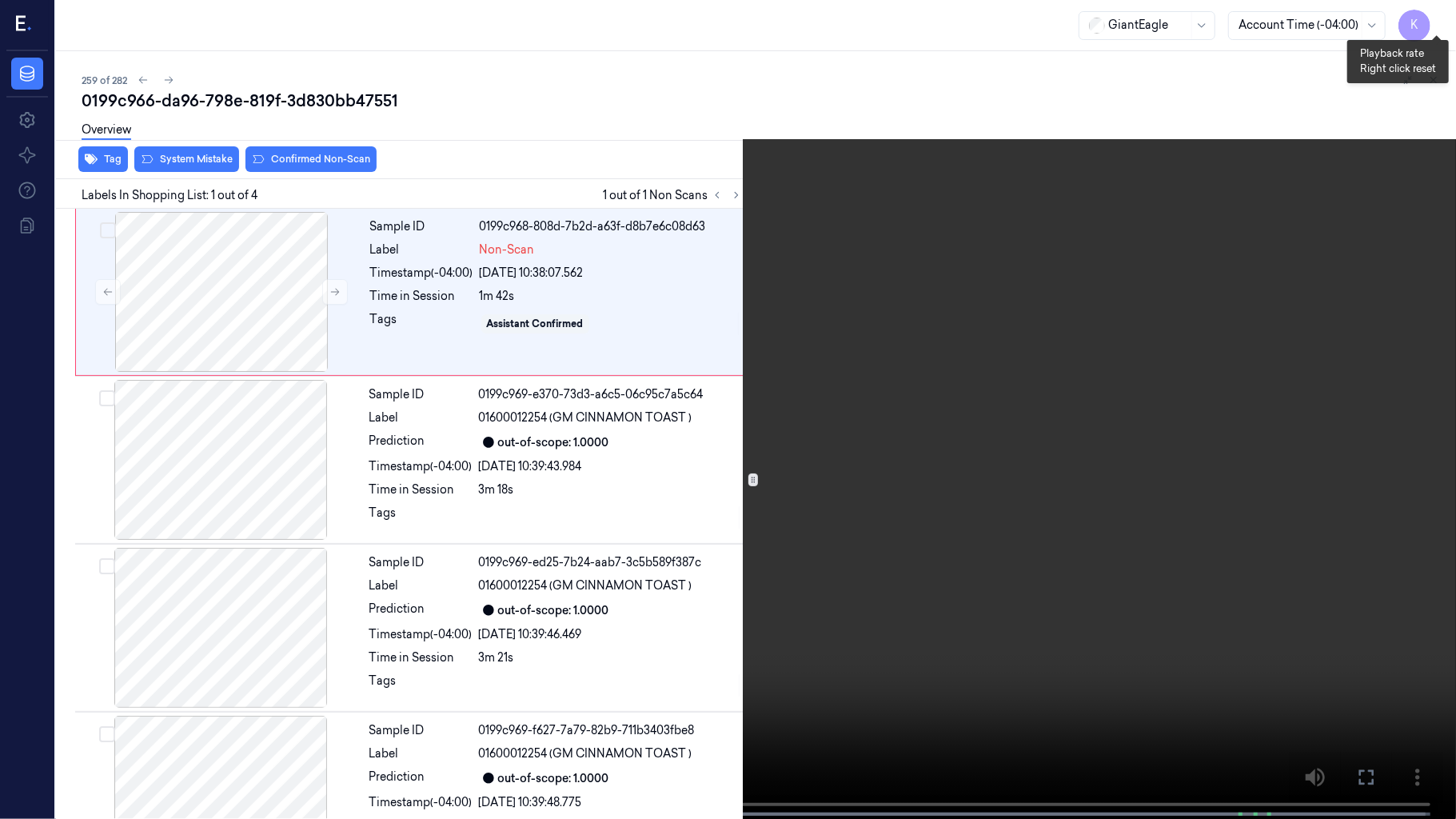
click at [1431, 20] on button "x 4" at bounding box center [1436, 20] width 25 height 26
click at [1434, 14] on button "x 1" at bounding box center [1436, 20] width 25 height 26
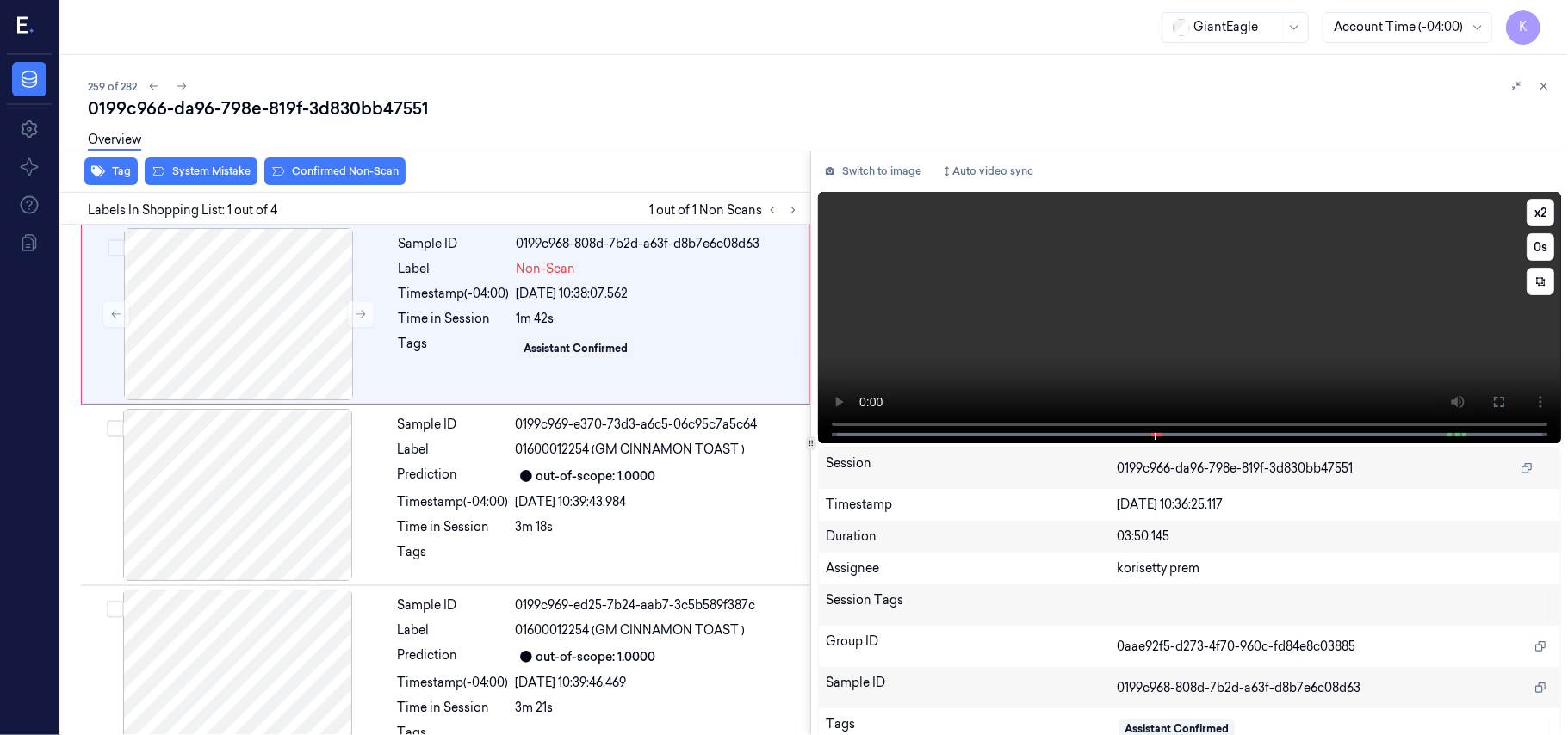
click at [1030, 264] on video at bounding box center [1190, 318] width 743 height 252
click at [311, 331] on div at bounding box center [238, 314] width 307 height 172
click at [355, 311] on icon at bounding box center [361, 314] width 12 height 12
click at [1175, 334] on video at bounding box center [1190, 318] width 743 height 252
click at [1503, 407] on button at bounding box center [1498, 402] width 27 height 27
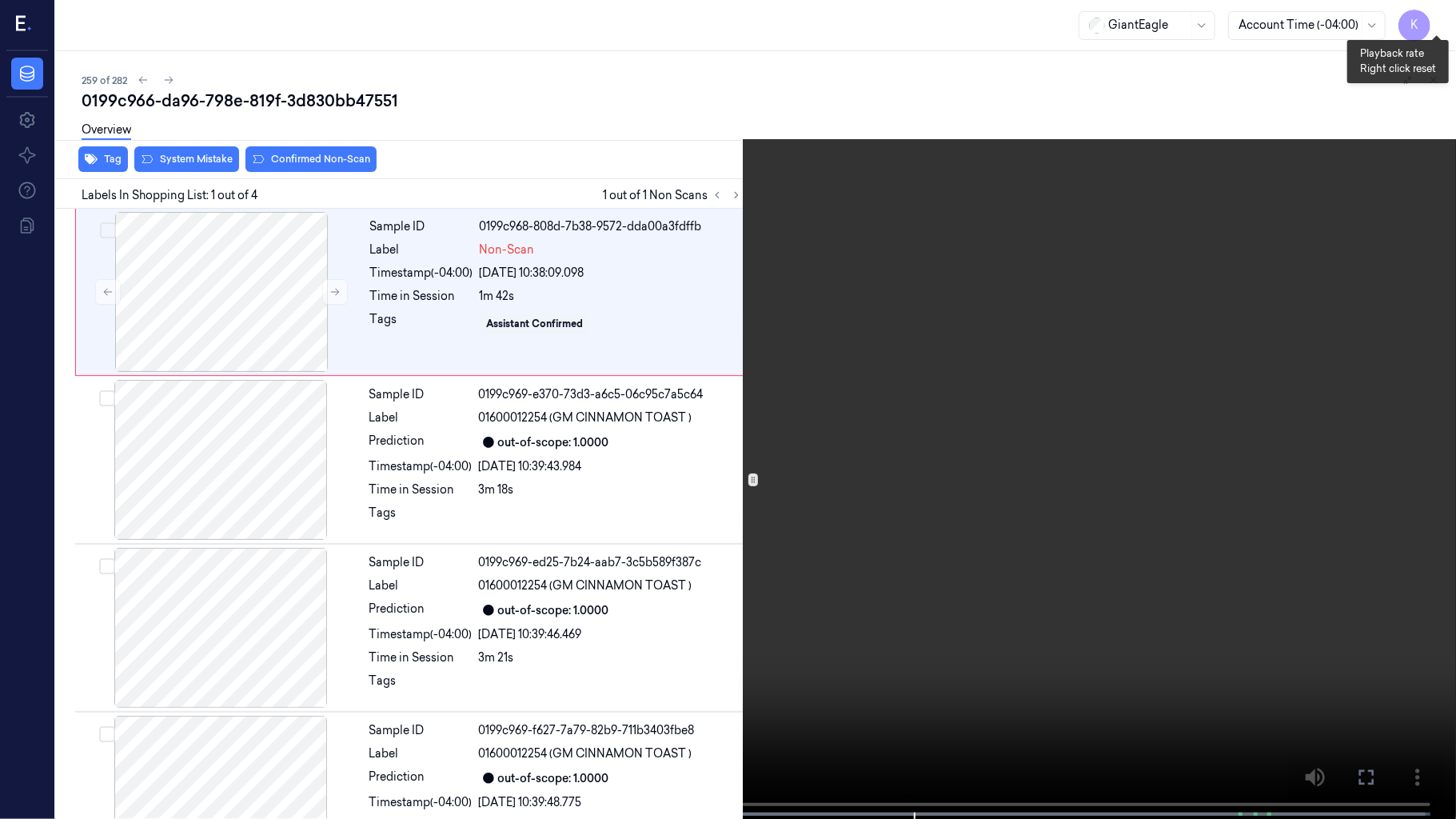
click at [1434, 10] on button "x 2" at bounding box center [1436, 20] width 25 height 26
click at [1436, 23] on button "x 4" at bounding box center [1436, 20] width 25 height 26
click at [1436, 23] on button "x 1" at bounding box center [1436, 20] width 25 height 26
click at [1124, 680] on video at bounding box center [728, 411] width 1456 height 822
click at [1065, 583] on video at bounding box center [728, 411] width 1456 height 822
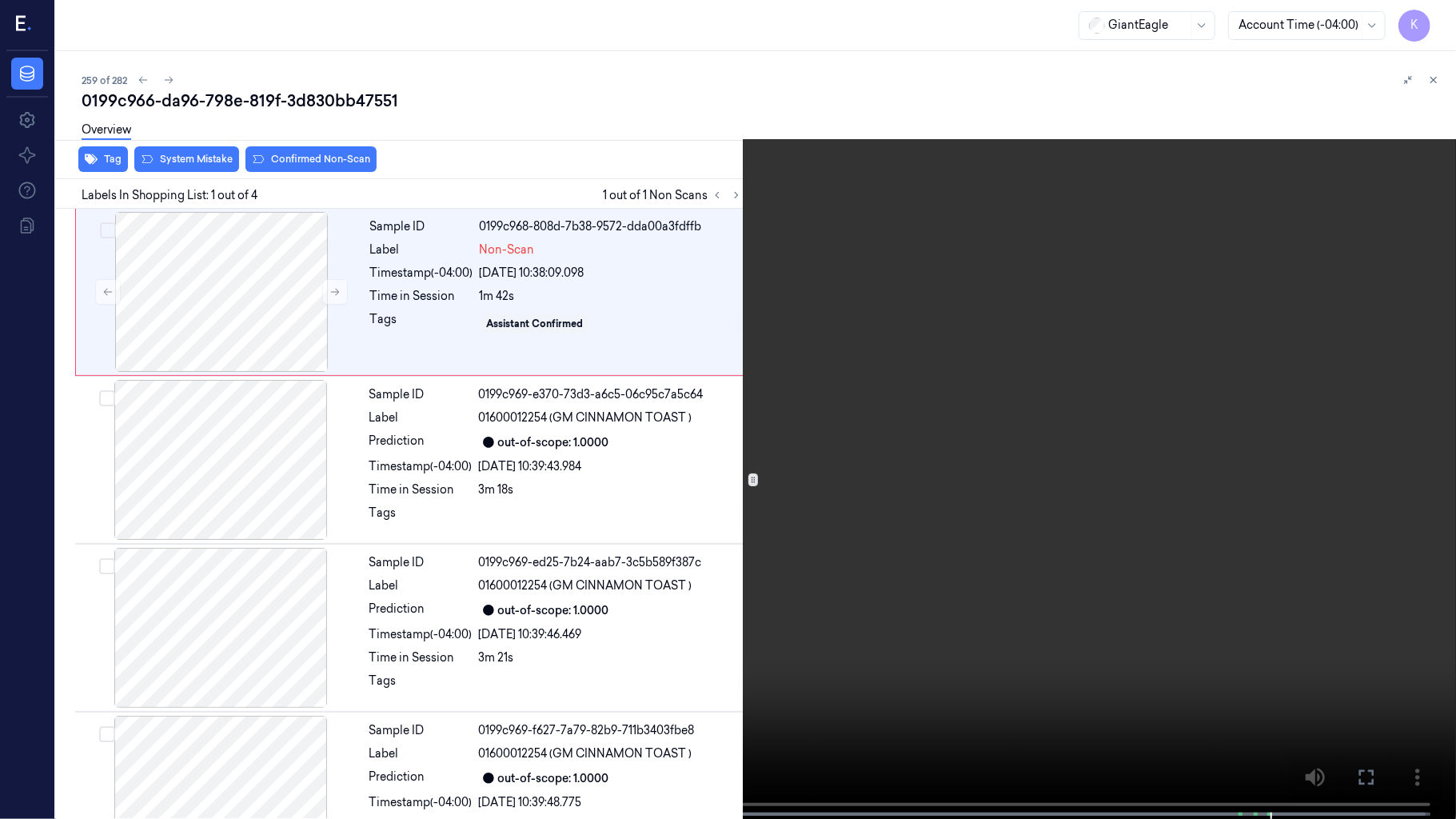
click at [1103, 503] on video at bounding box center [728, 411] width 1456 height 822
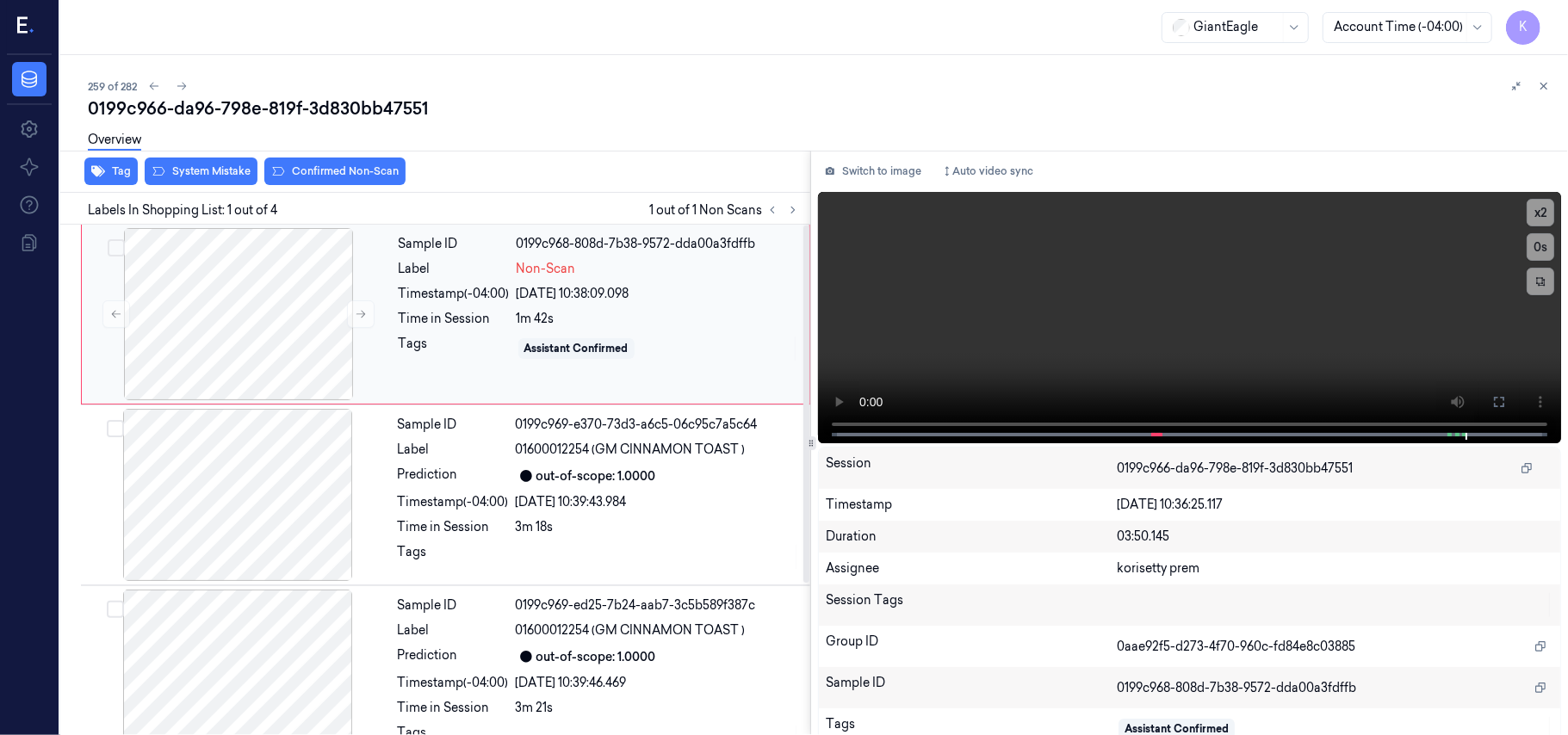
click at [476, 355] on div "Tags" at bounding box center [453, 349] width 111 height 27
click at [1492, 400] on icon at bounding box center [1498, 402] width 14 height 14
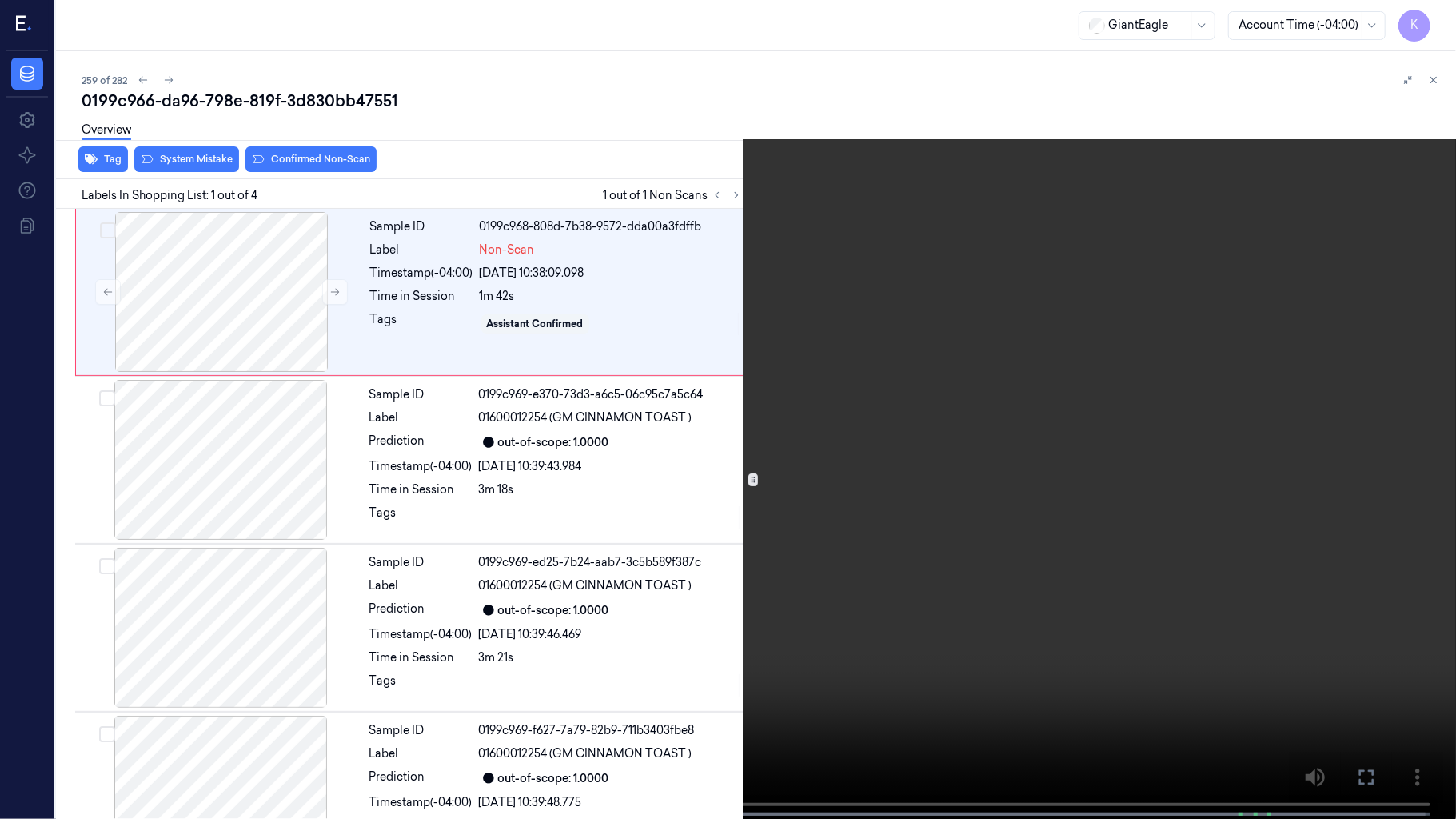
click at [745, 584] on video at bounding box center [728, 411] width 1456 height 822
click at [932, 597] on video at bounding box center [728, 411] width 1456 height 822
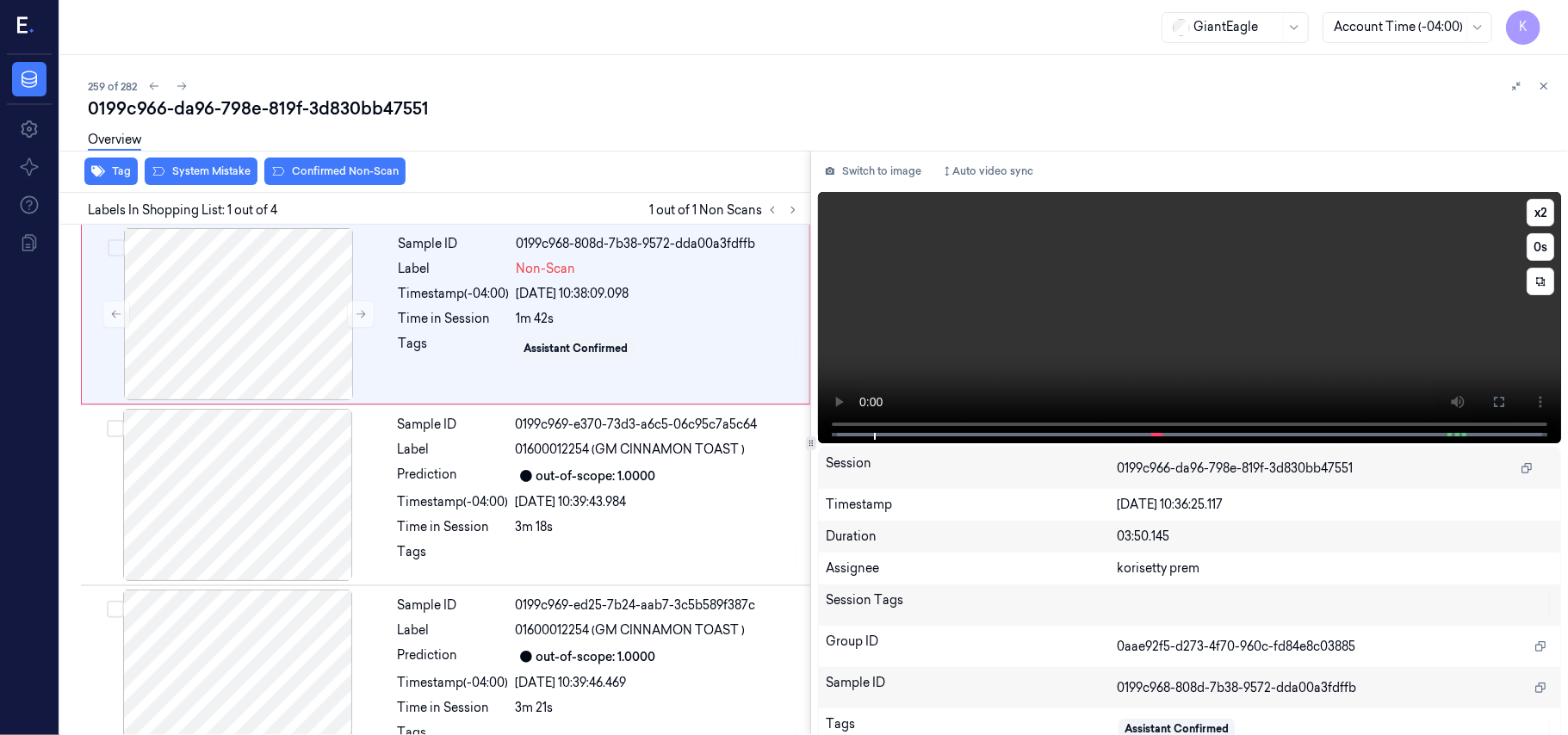
click at [989, 307] on video at bounding box center [1190, 318] width 743 height 252
click at [439, 385] on div "Sample ID 0199c968-808d-7b38-9572-dda00a3fdffb Label Non-Scan Timestamp (-04:00…" at bounding box center [599, 314] width 414 height 172
click at [166, 163] on div "Overview" at bounding box center [821, 143] width 1466 height 44
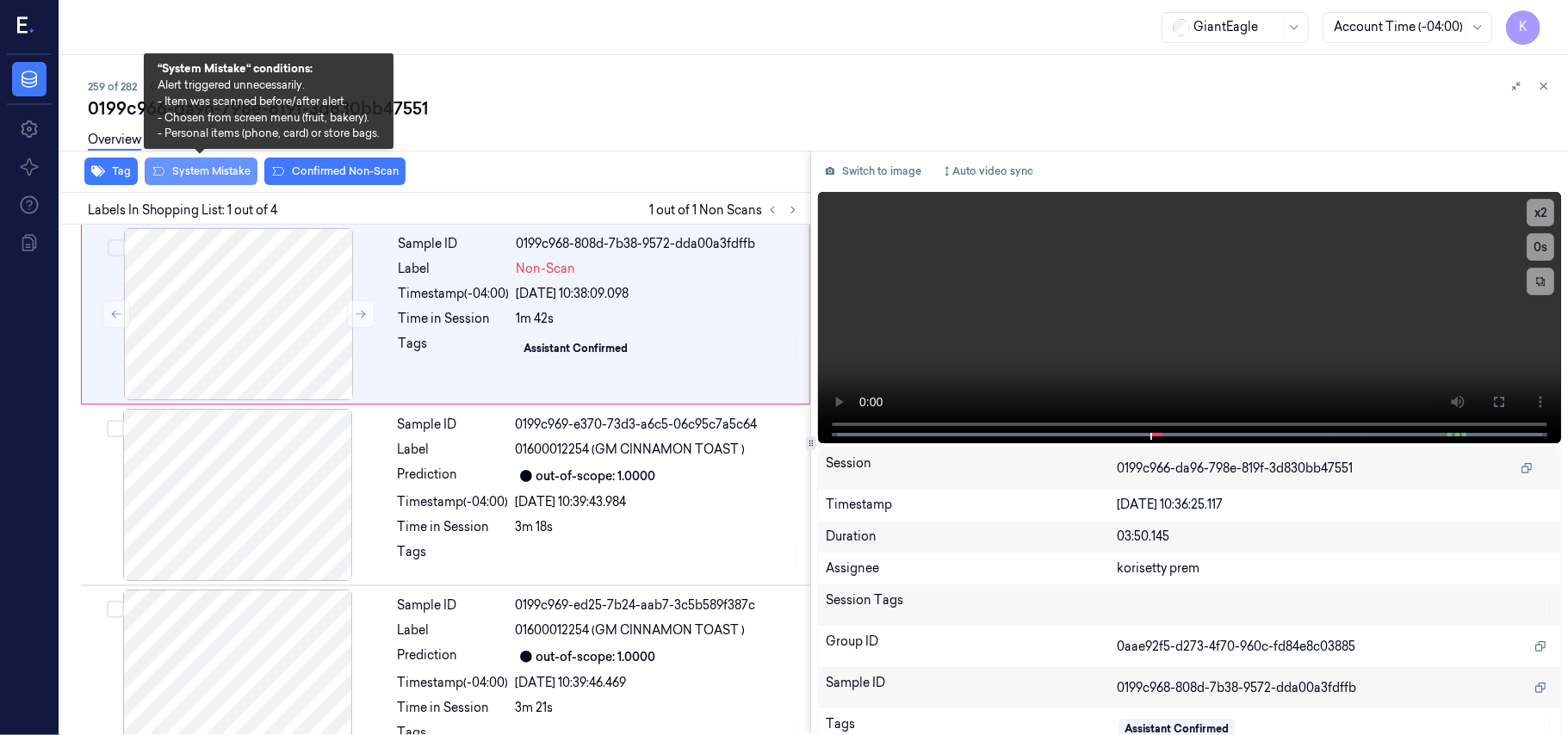
click at [179, 168] on button "System Mistake" at bounding box center [200, 171] width 113 height 27
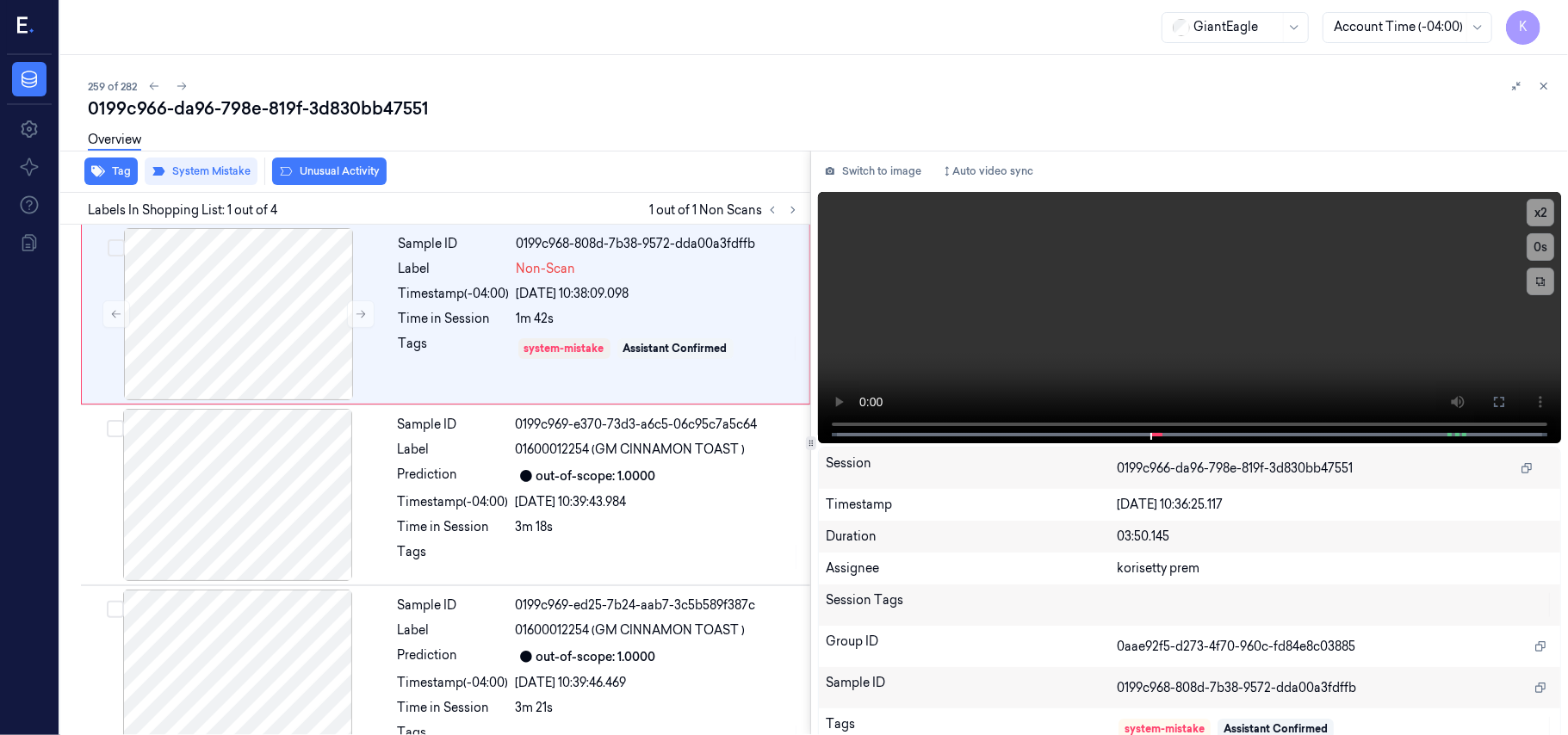
click at [358, 172] on button "Unusual Activity" at bounding box center [329, 171] width 114 height 27
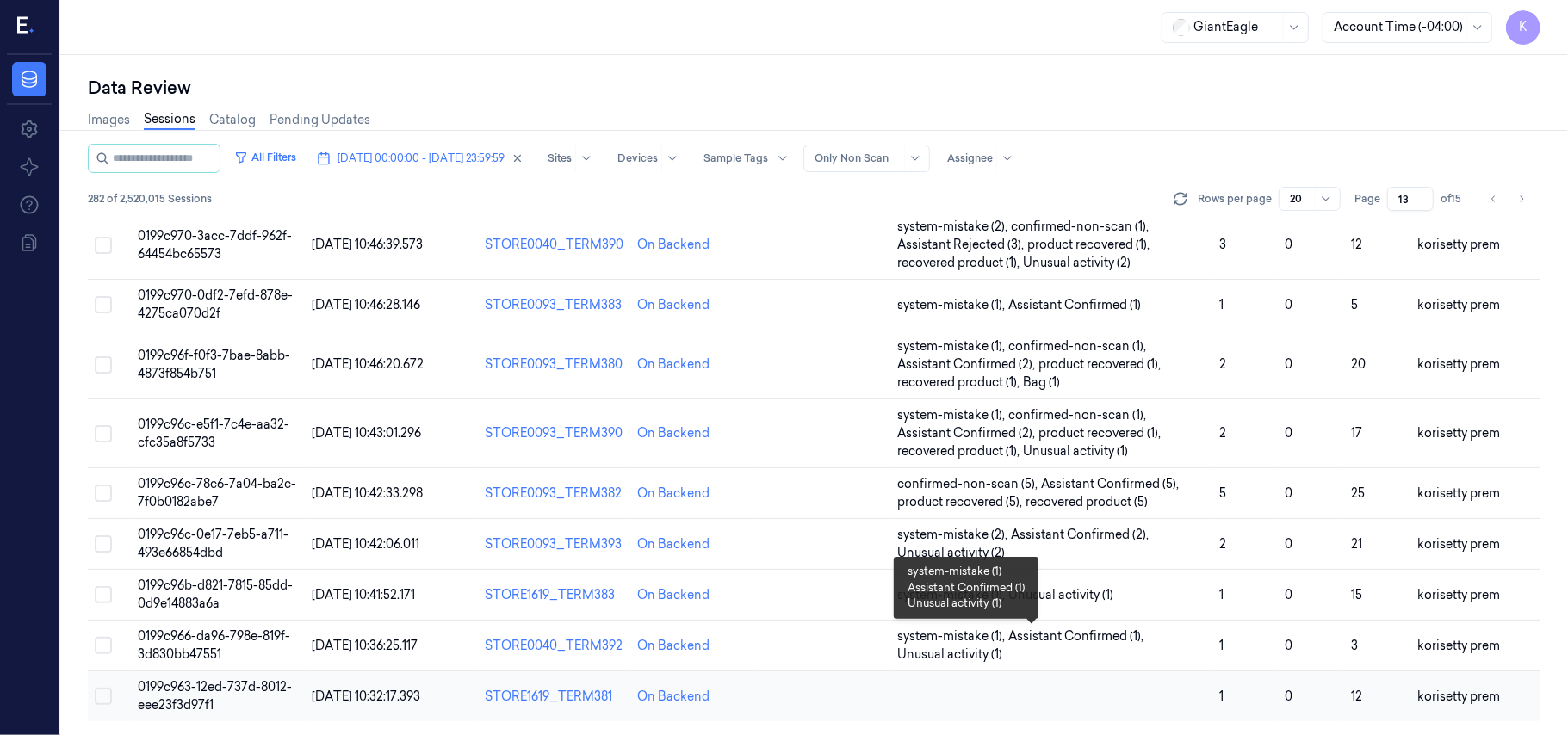
scroll to position [608, 0]
click at [1131, 693] on td at bounding box center [1052, 697] width 323 height 50
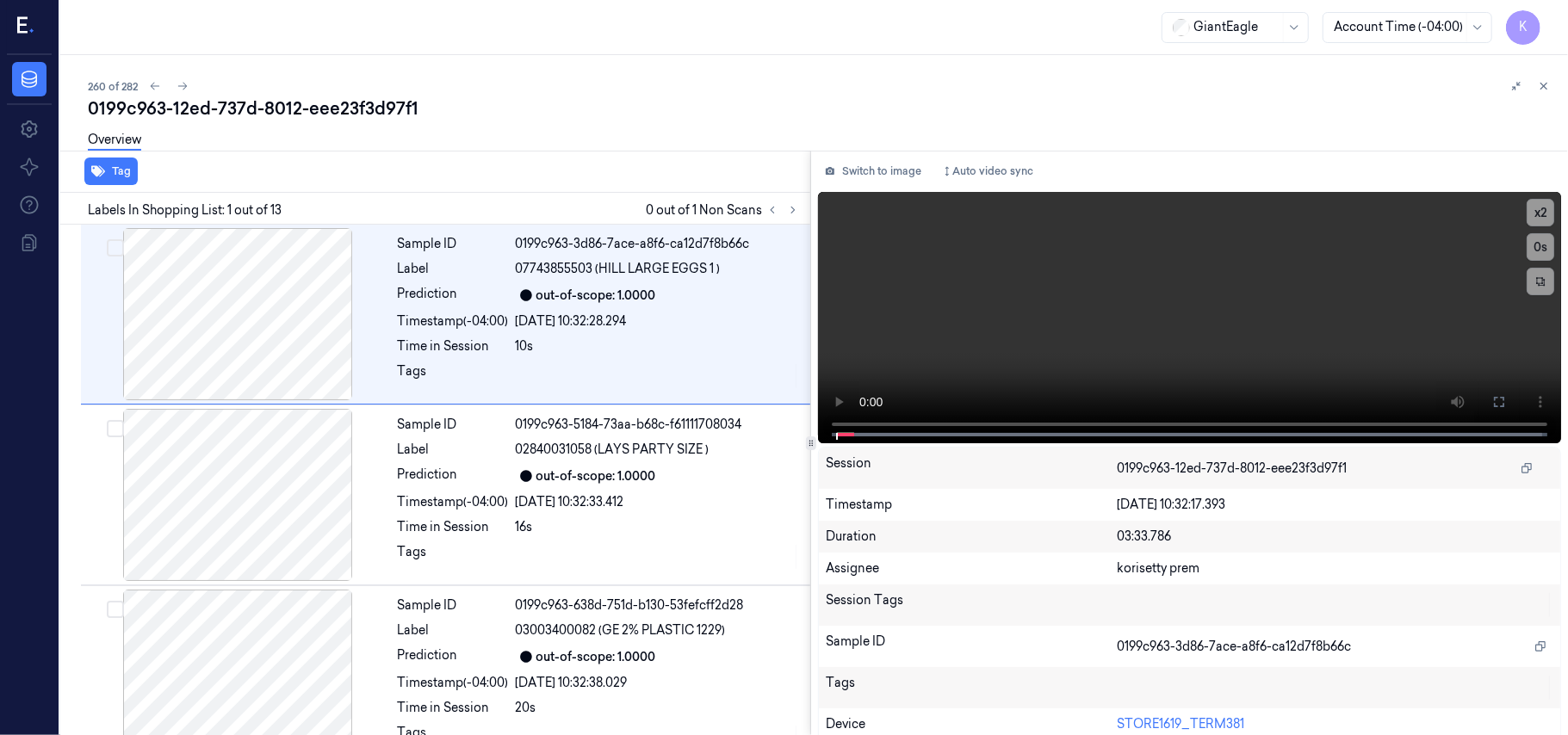
click at [717, 70] on div "260 of 282 0199c963-12ed-737d-8012-eee23f3d97f1 Overview Tag Labels In Shopping…" at bounding box center [814, 395] width 1508 height 680
click at [794, 205] on icon at bounding box center [793, 210] width 12 height 12
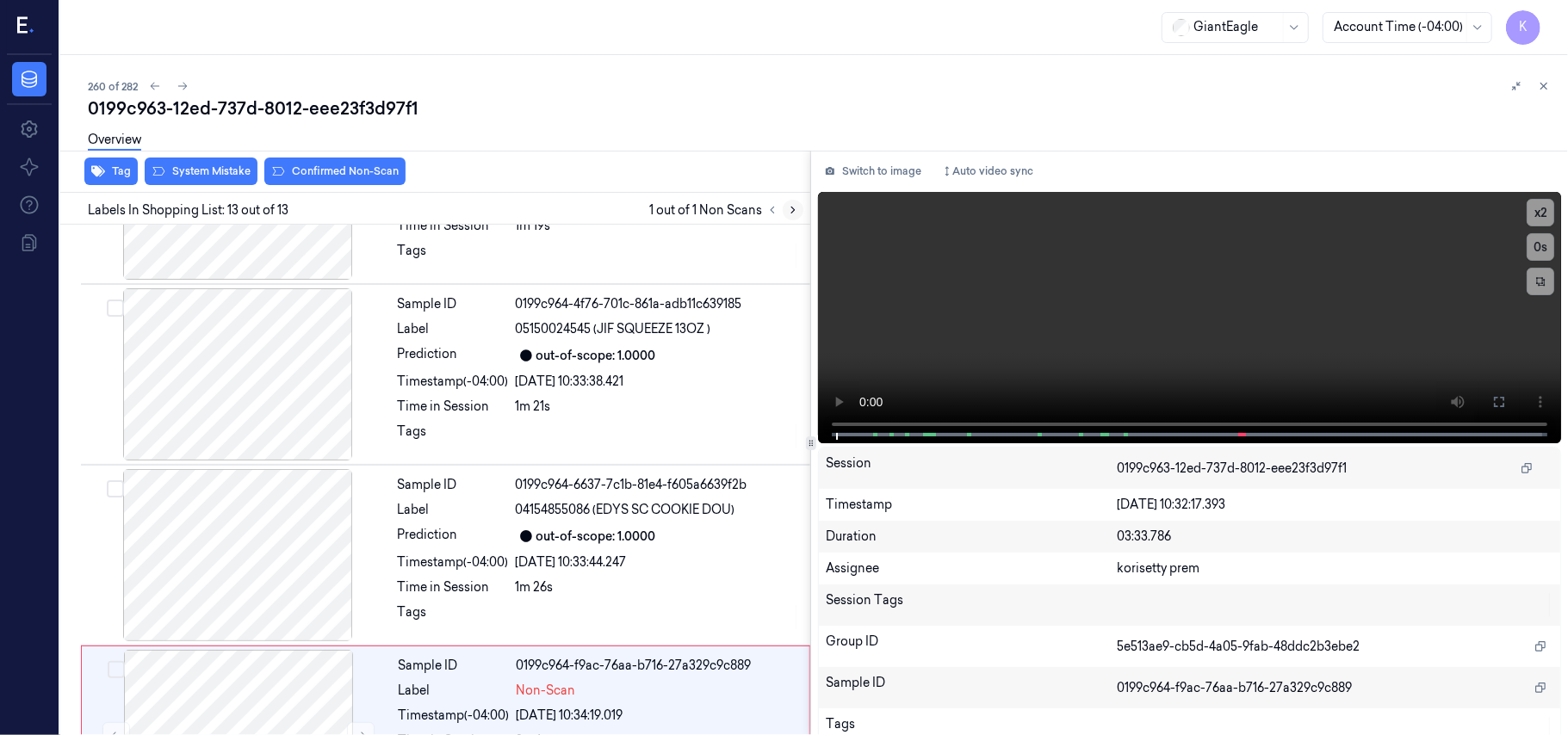
scroll to position [1851, 0]
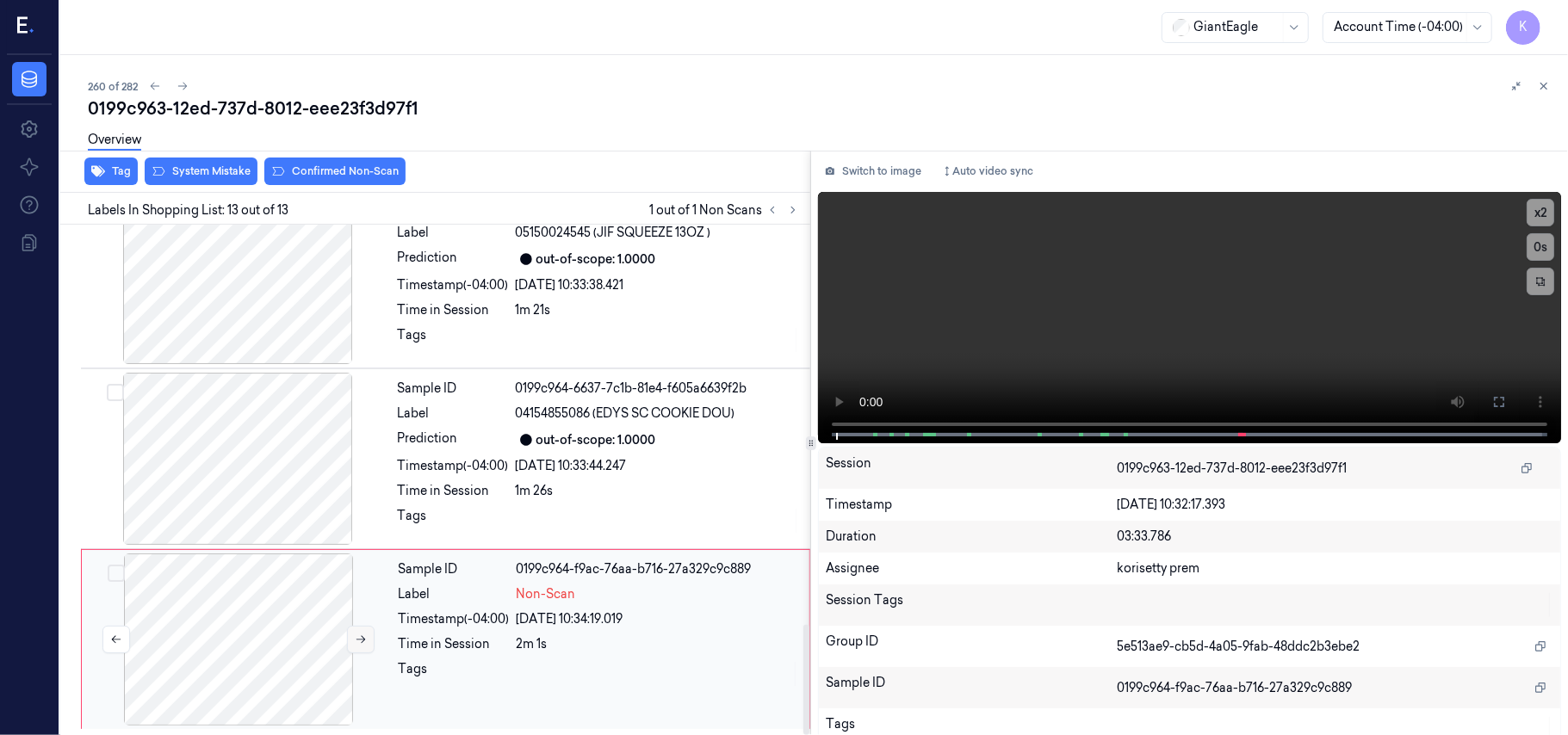
click at [355, 639] on icon at bounding box center [361, 639] width 12 height 12
click at [639, 453] on div "Sample ID 0199c964-6637-7c1b-81e4-f605a6639f2b Label 04154855086 (EDYS SC COOKI…" at bounding box center [599, 459] width 416 height 172
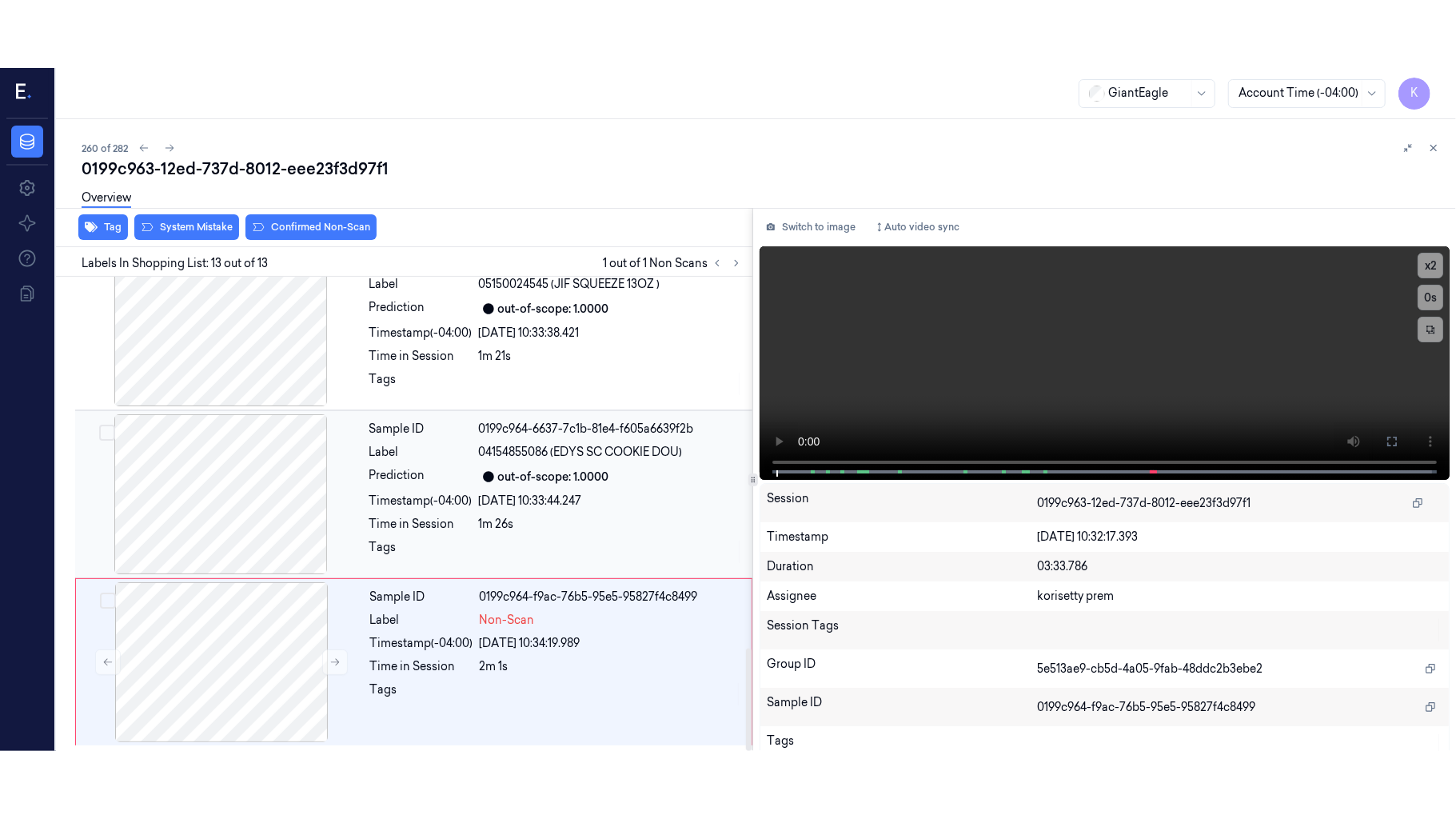
scroll to position [1699, 0]
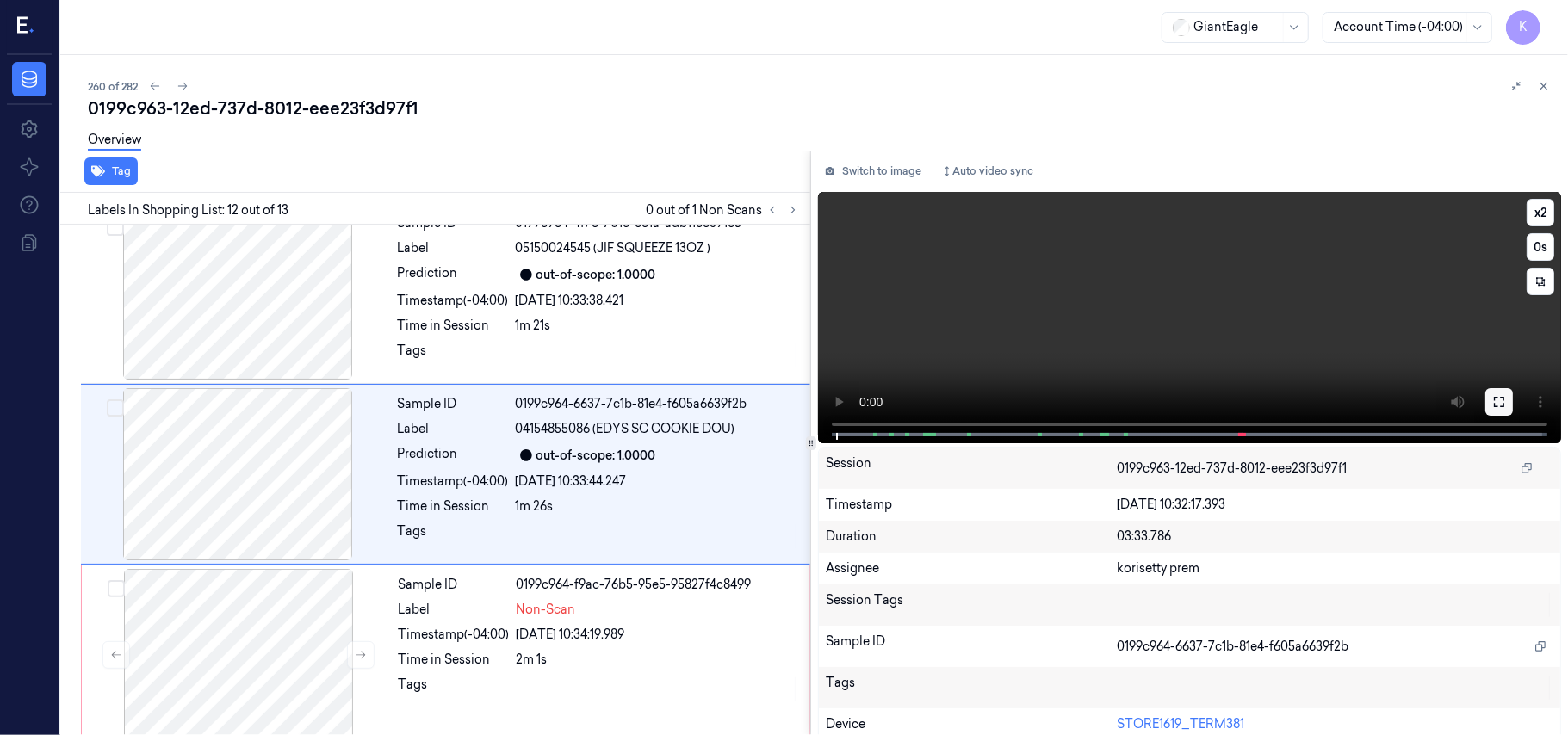
click at [1499, 403] on button at bounding box center [1498, 402] width 27 height 27
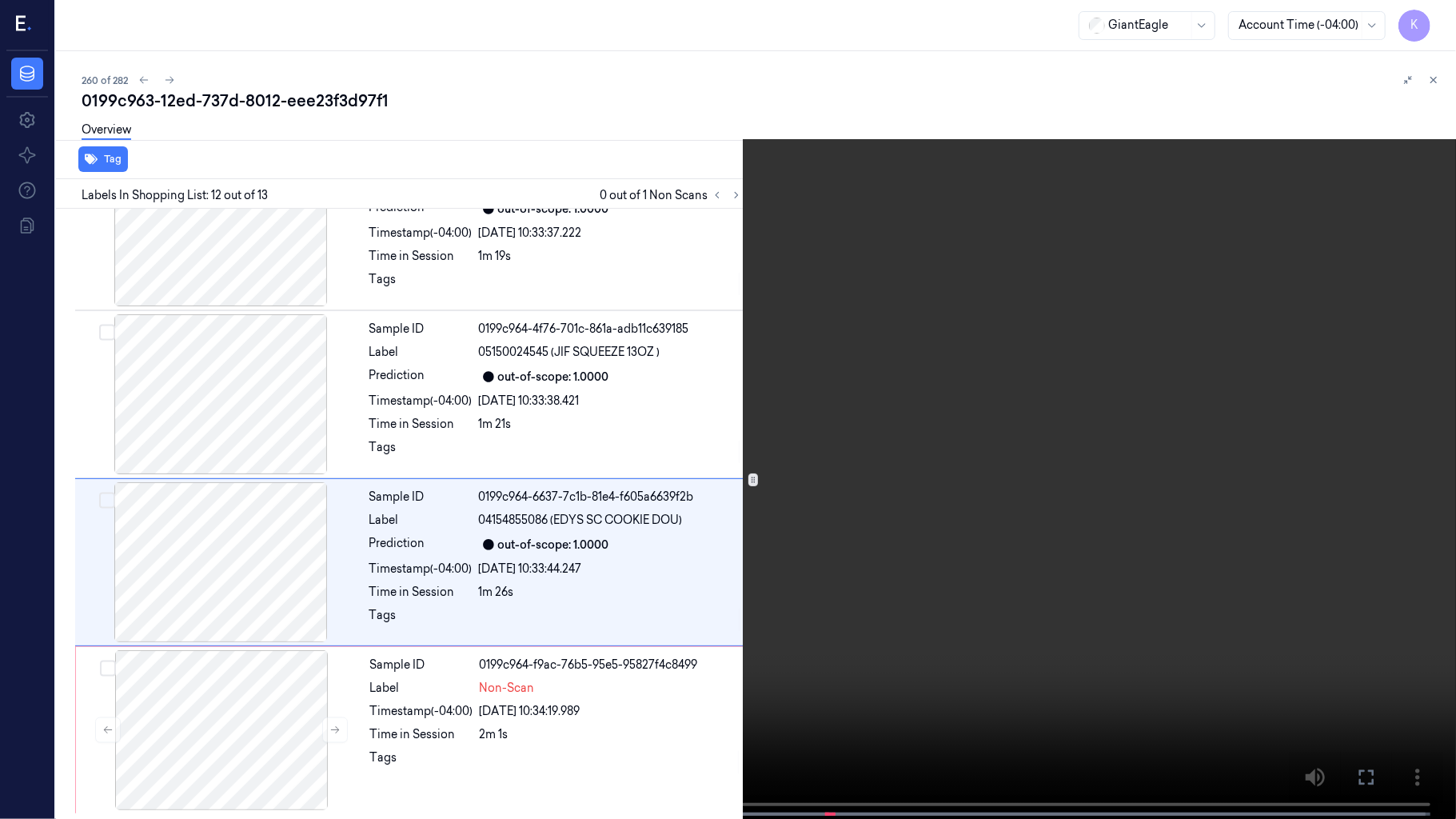
click at [975, 475] on video at bounding box center [728, 411] width 1456 height 822
click at [452, 572] on video at bounding box center [728, 411] width 1456 height 822
click at [828, 568] on video at bounding box center [728, 411] width 1456 height 822
click at [635, 619] on video at bounding box center [728, 411] width 1456 height 822
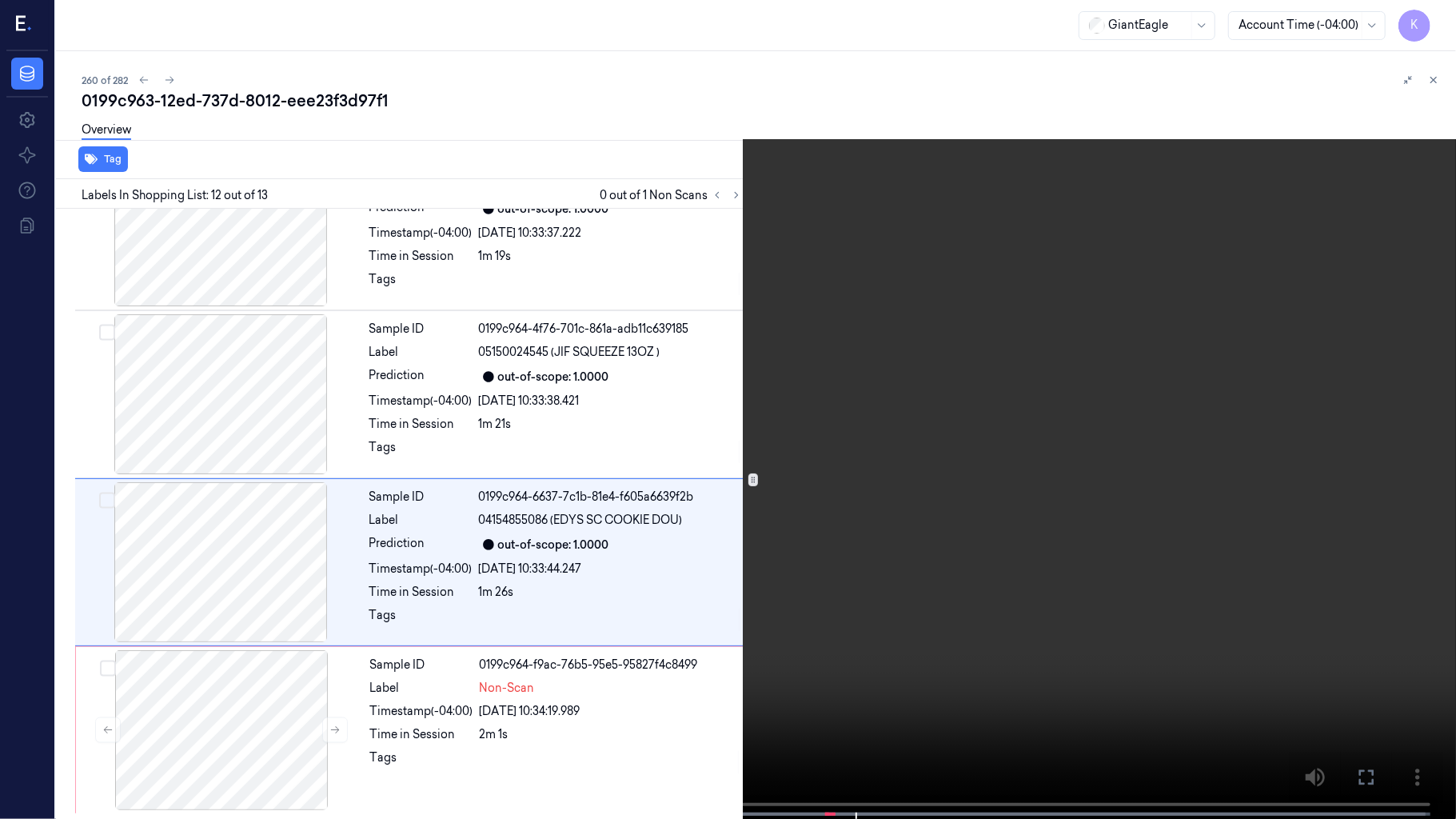
click at [916, 559] on video at bounding box center [728, 411] width 1456 height 822
click at [1096, 464] on video at bounding box center [728, 411] width 1456 height 822
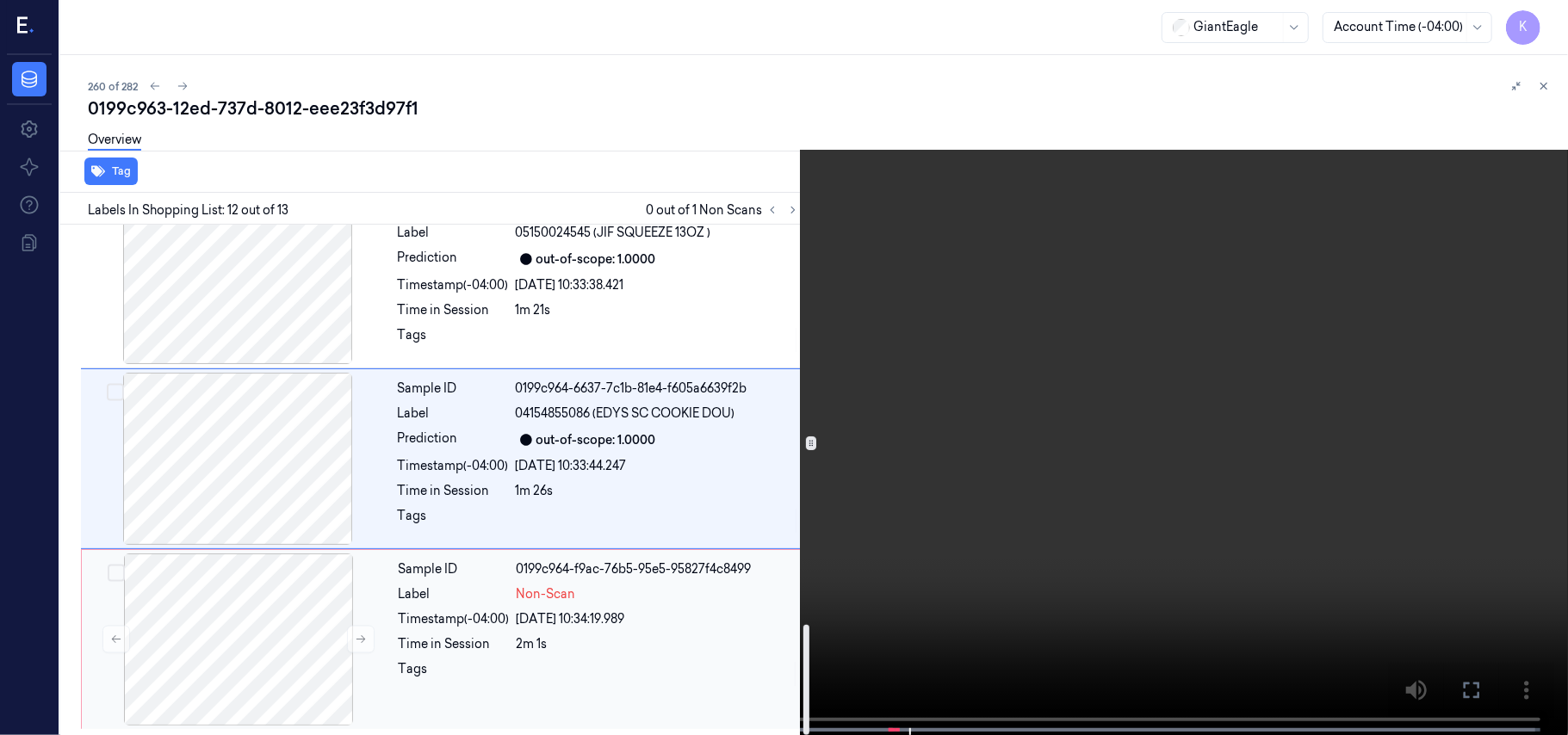
scroll to position [1851, 0]
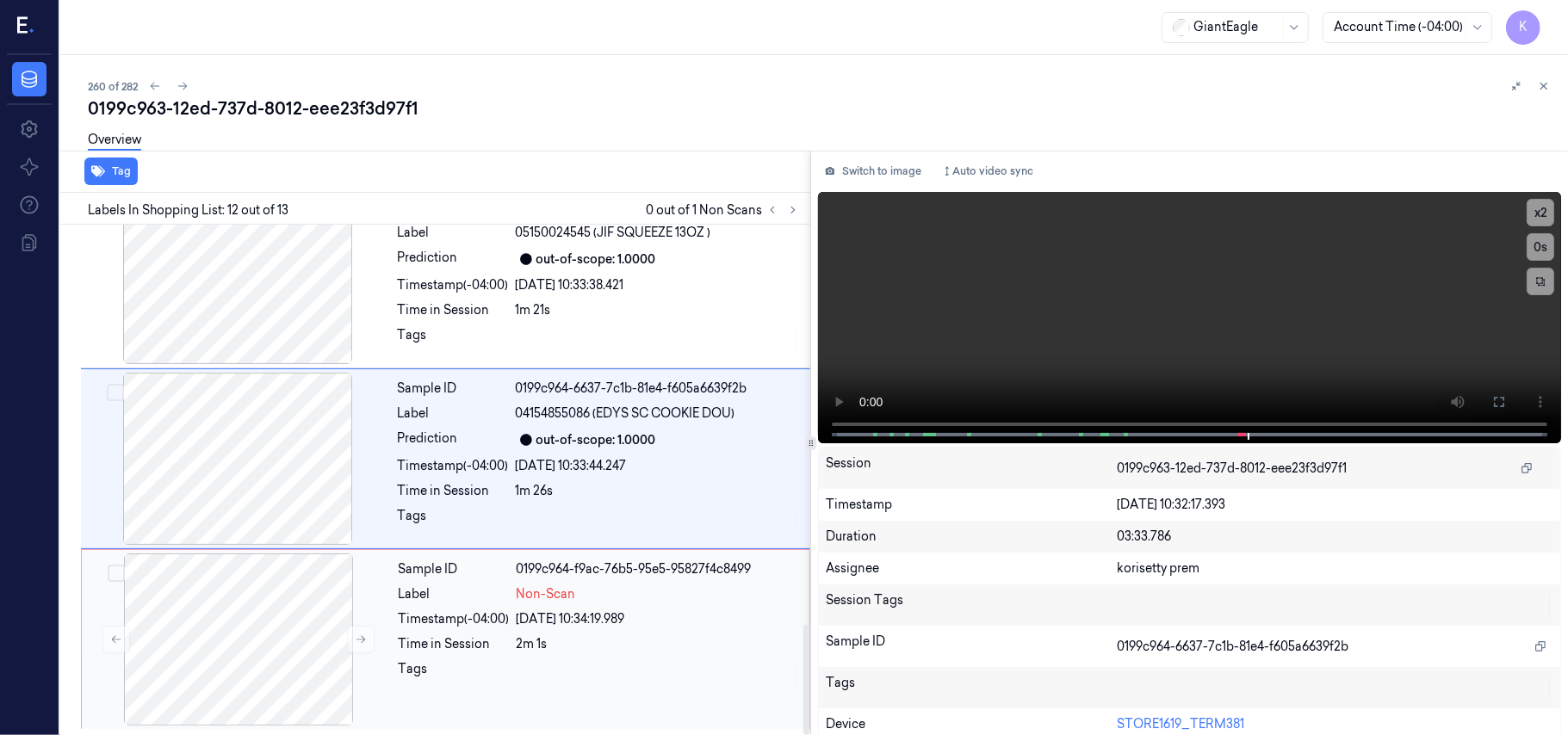
click at [453, 642] on div "Time in Session" at bounding box center [453, 644] width 111 height 18
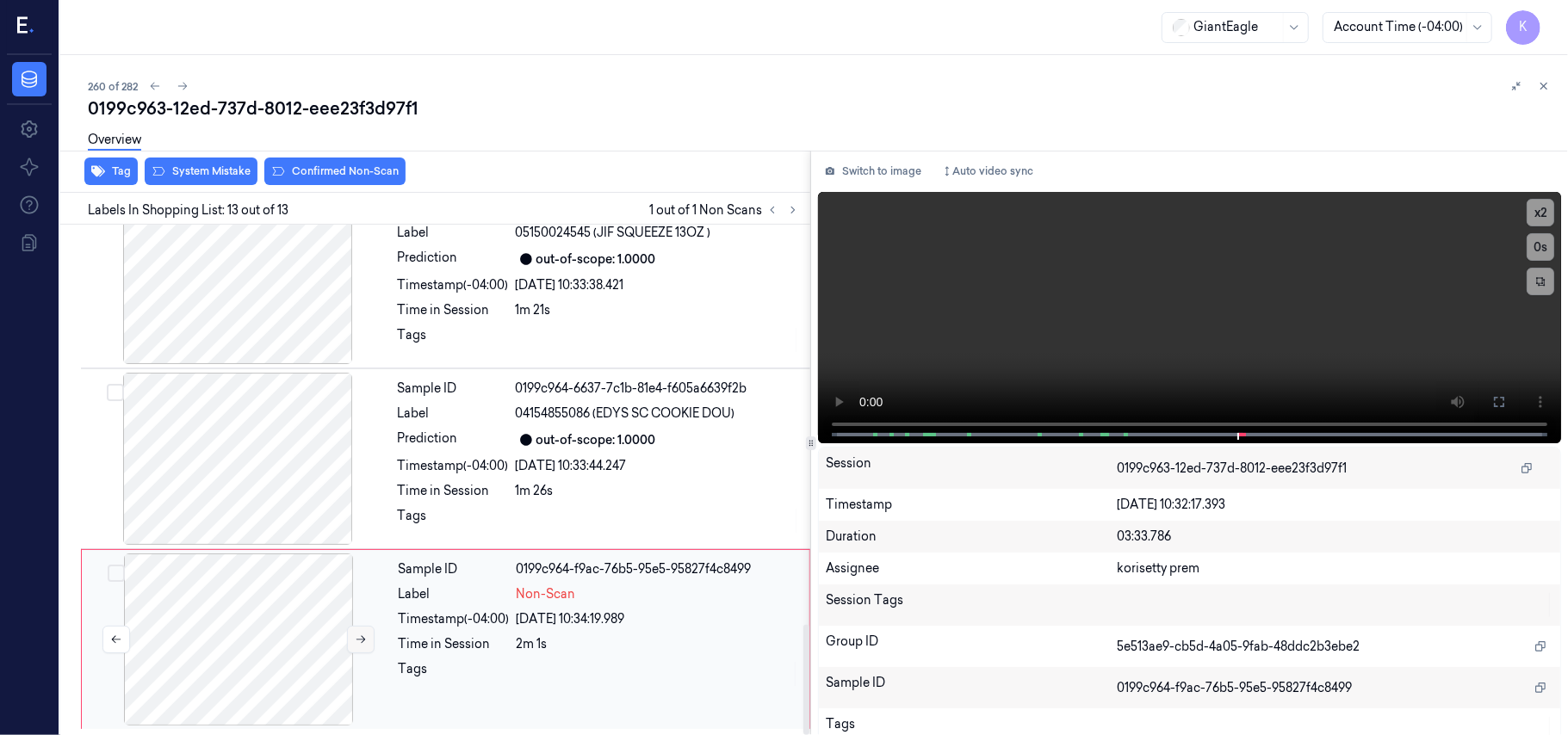
click at [359, 644] on button at bounding box center [361, 640] width 27 height 27
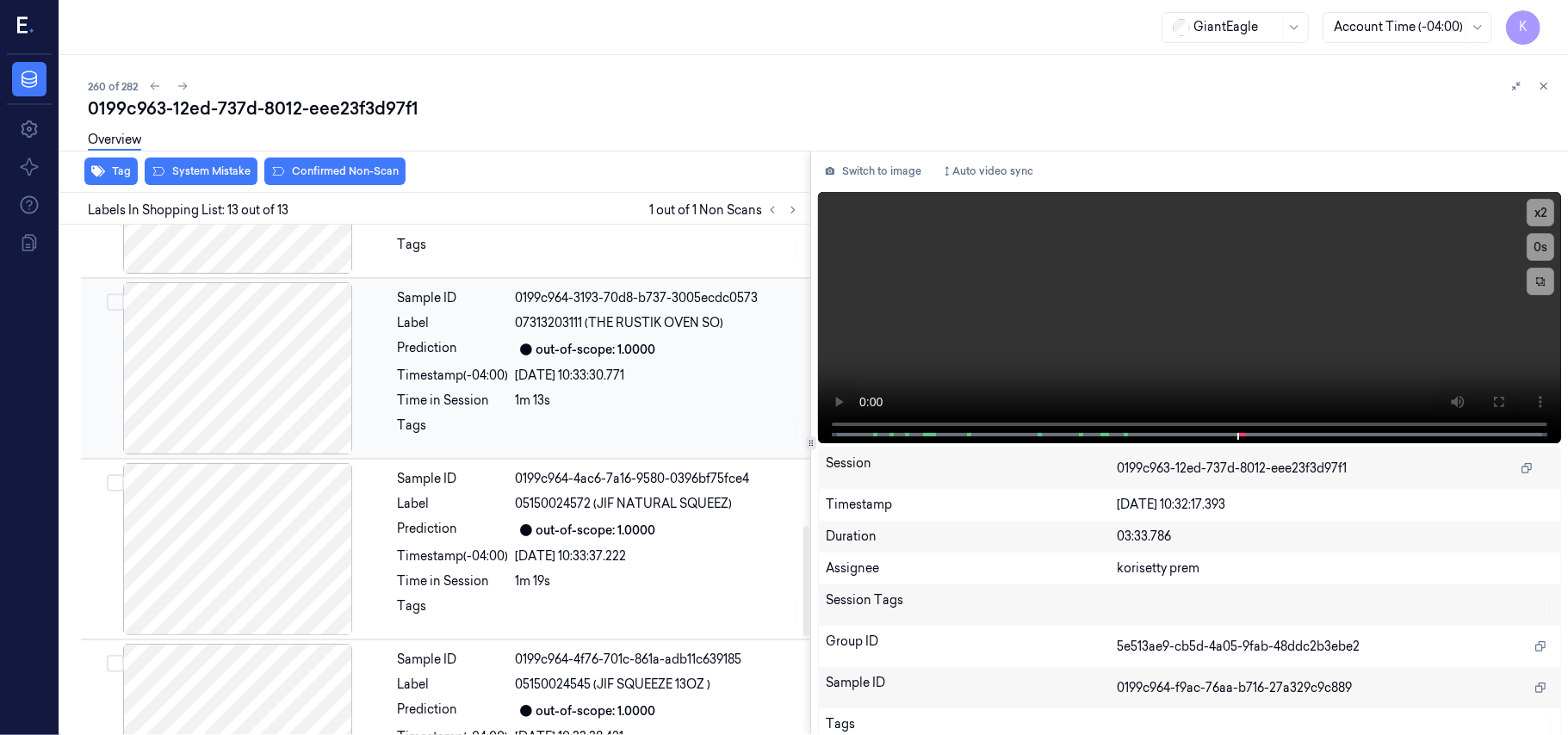
click at [647, 384] on div "[DATE] 10:33:30.771" at bounding box center [657, 376] width 284 height 18
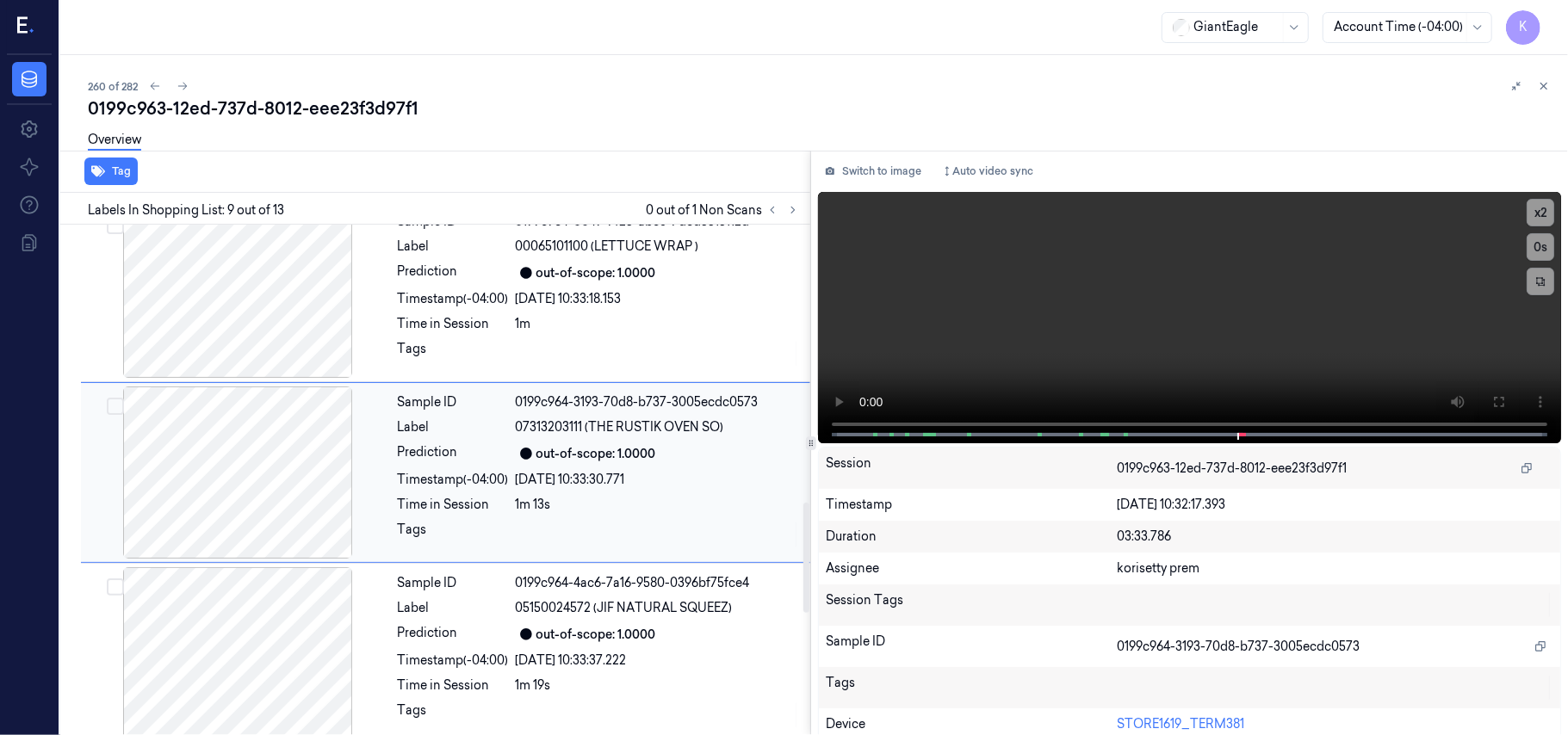
scroll to position [1284, 0]
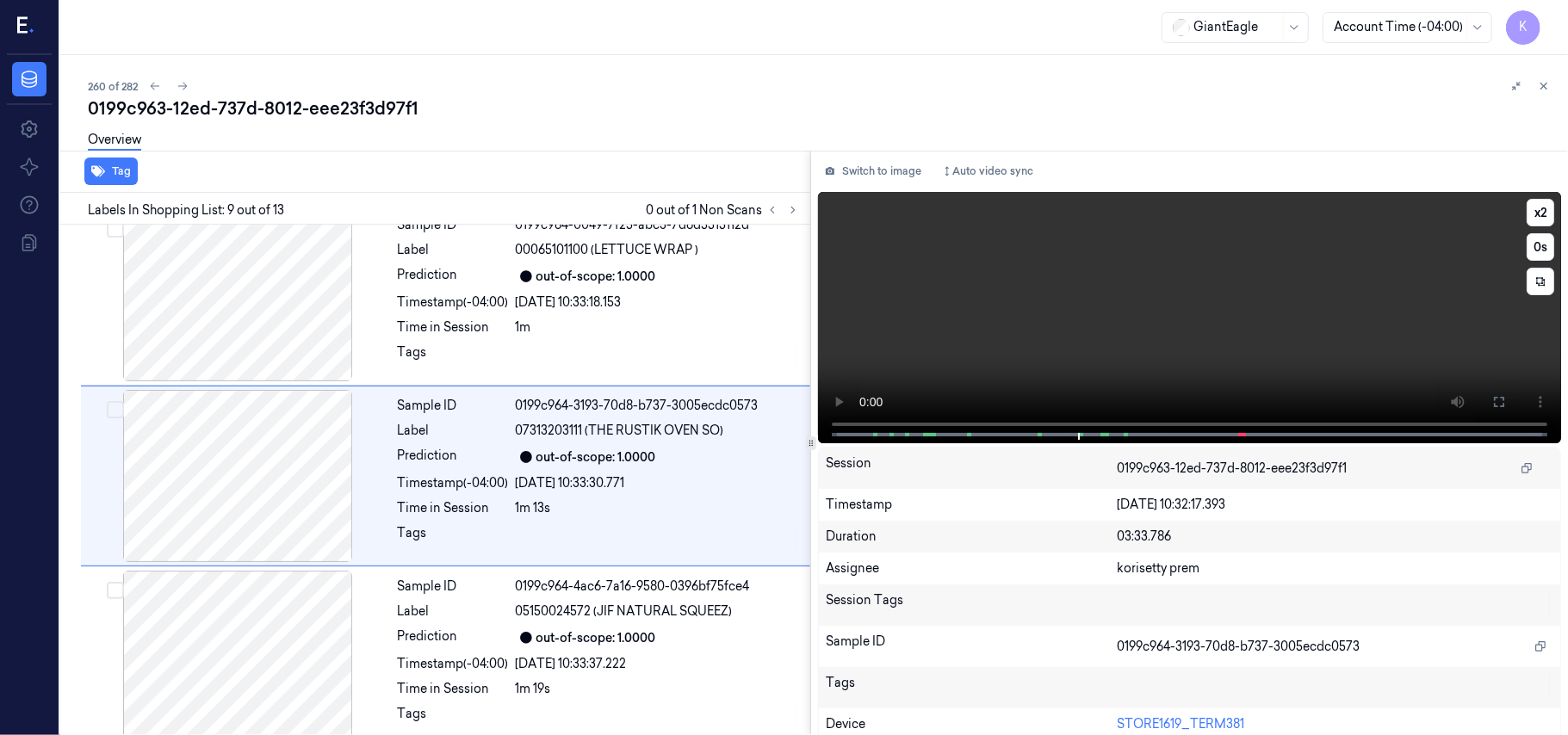
click at [1181, 331] on video at bounding box center [1190, 318] width 743 height 252
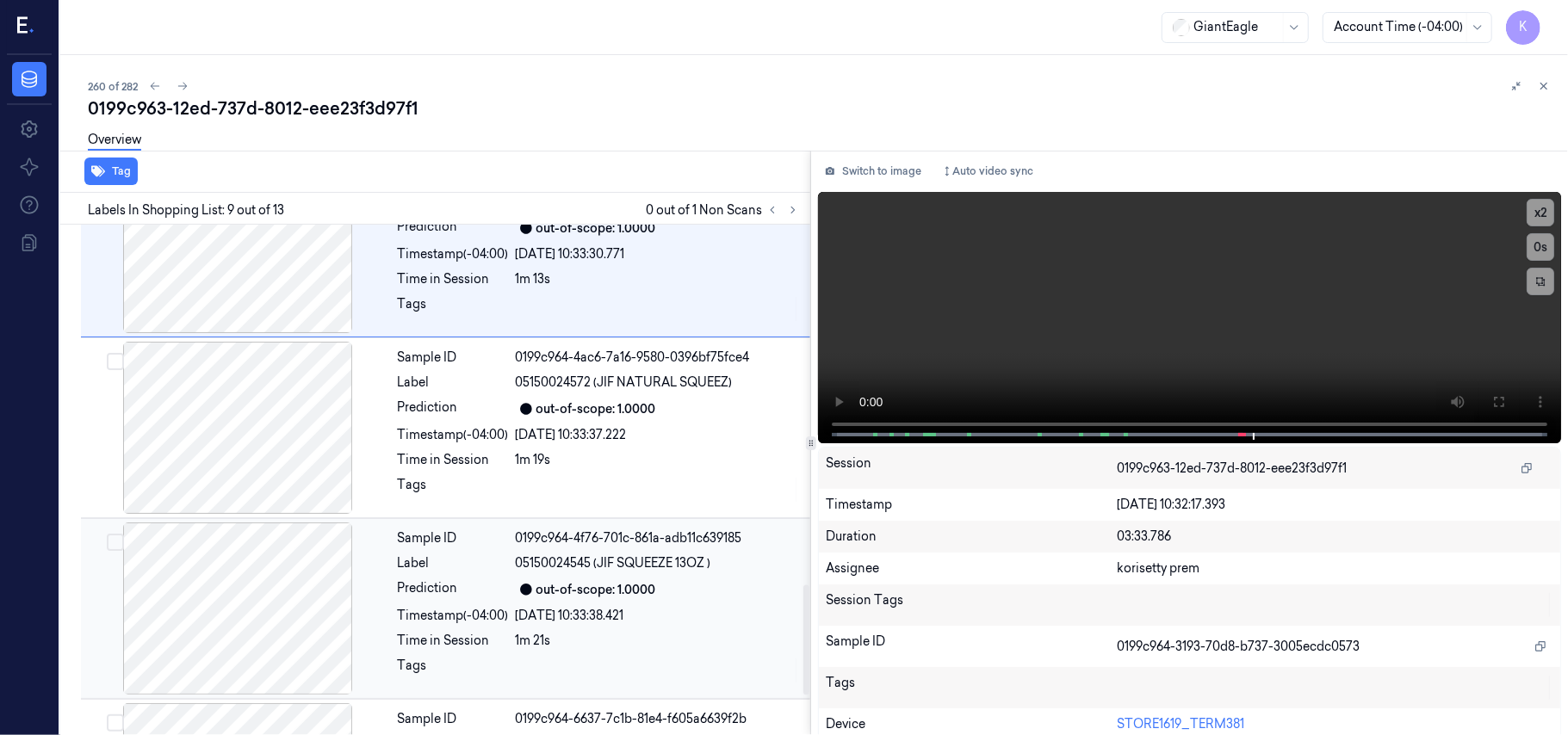
scroll to position [1851, 0]
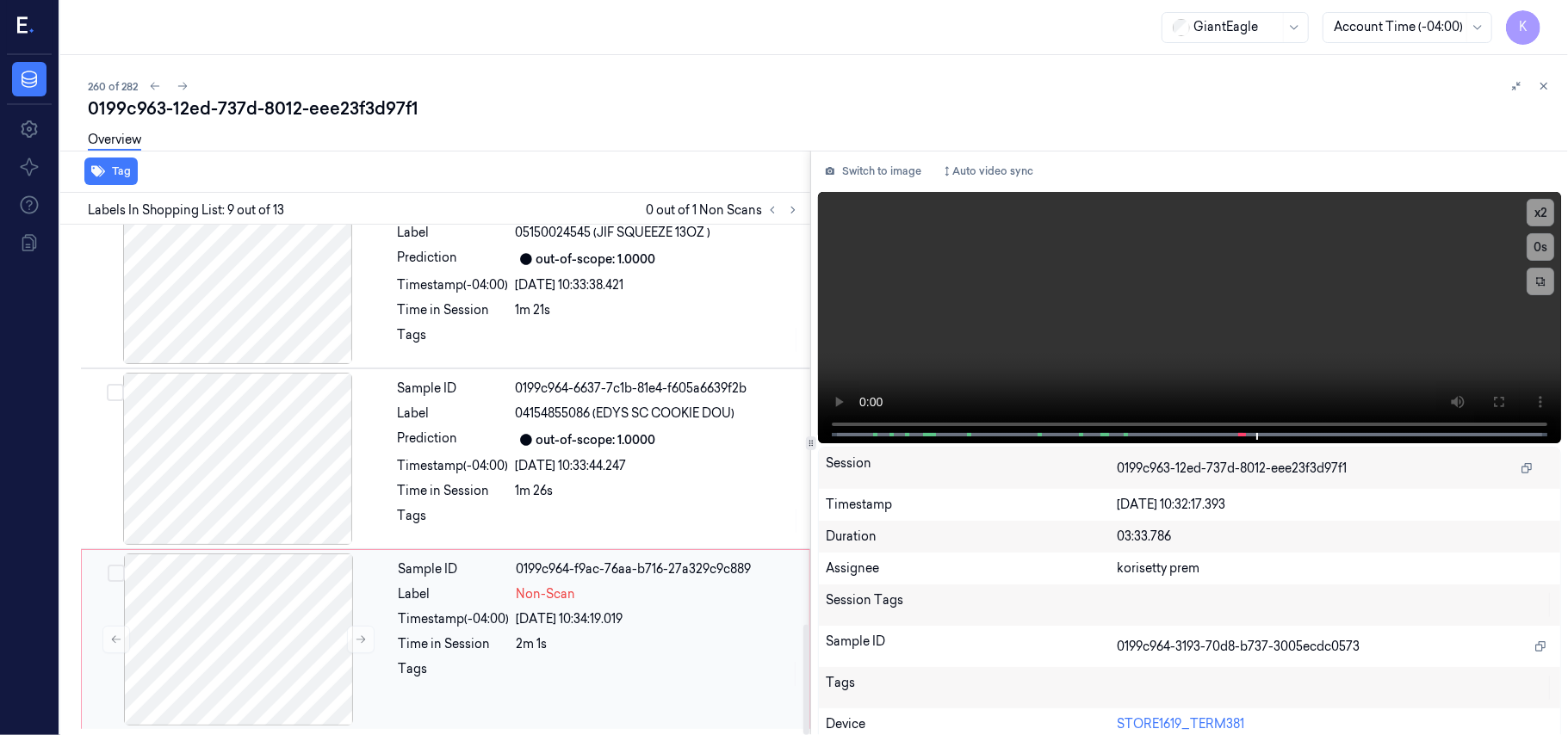
click at [539, 614] on div "[DATE] 10:34:19.019" at bounding box center [657, 620] width 283 height 18
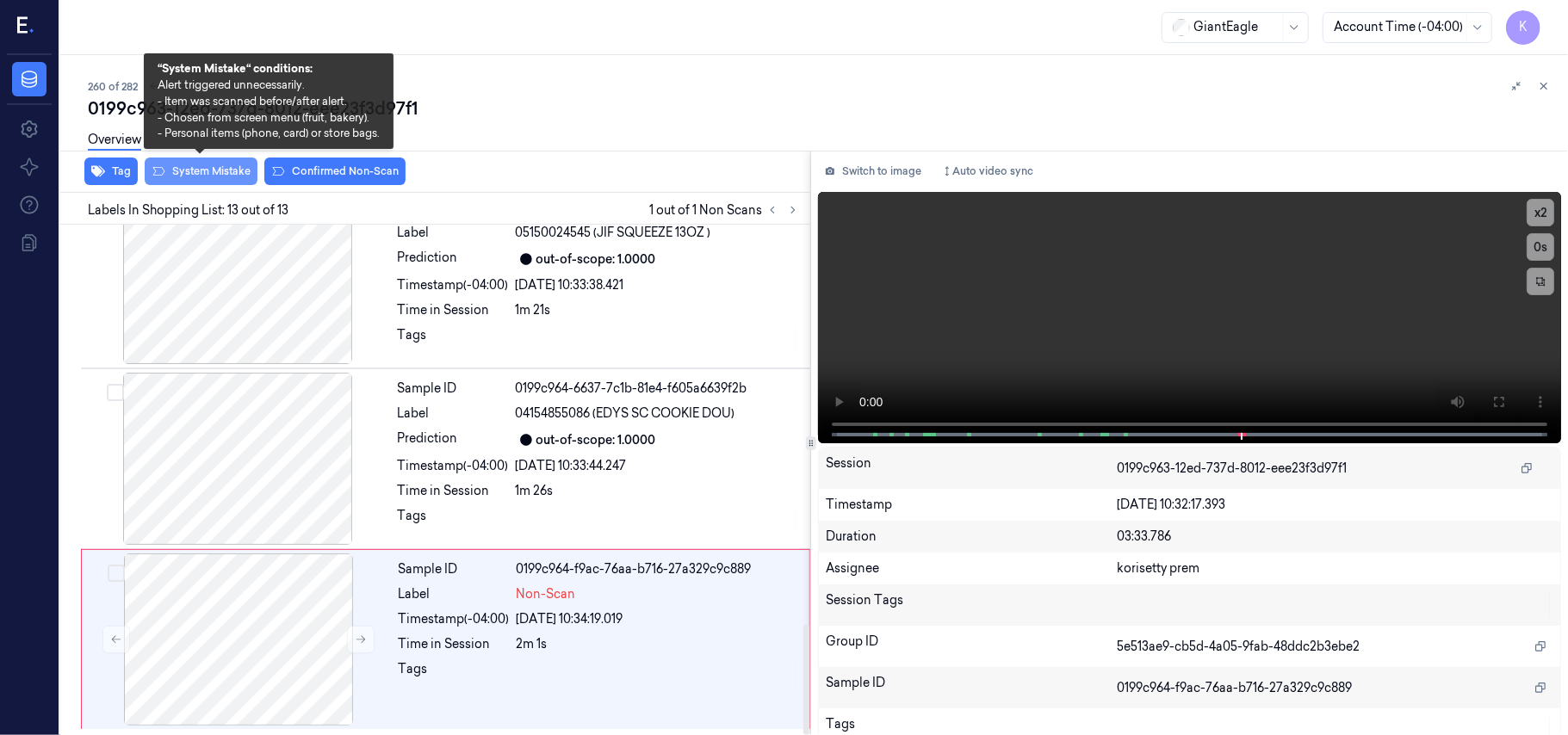
click at [218, 172] on button "System Mistake" at bounding box center [200, 171] width 113 height 27
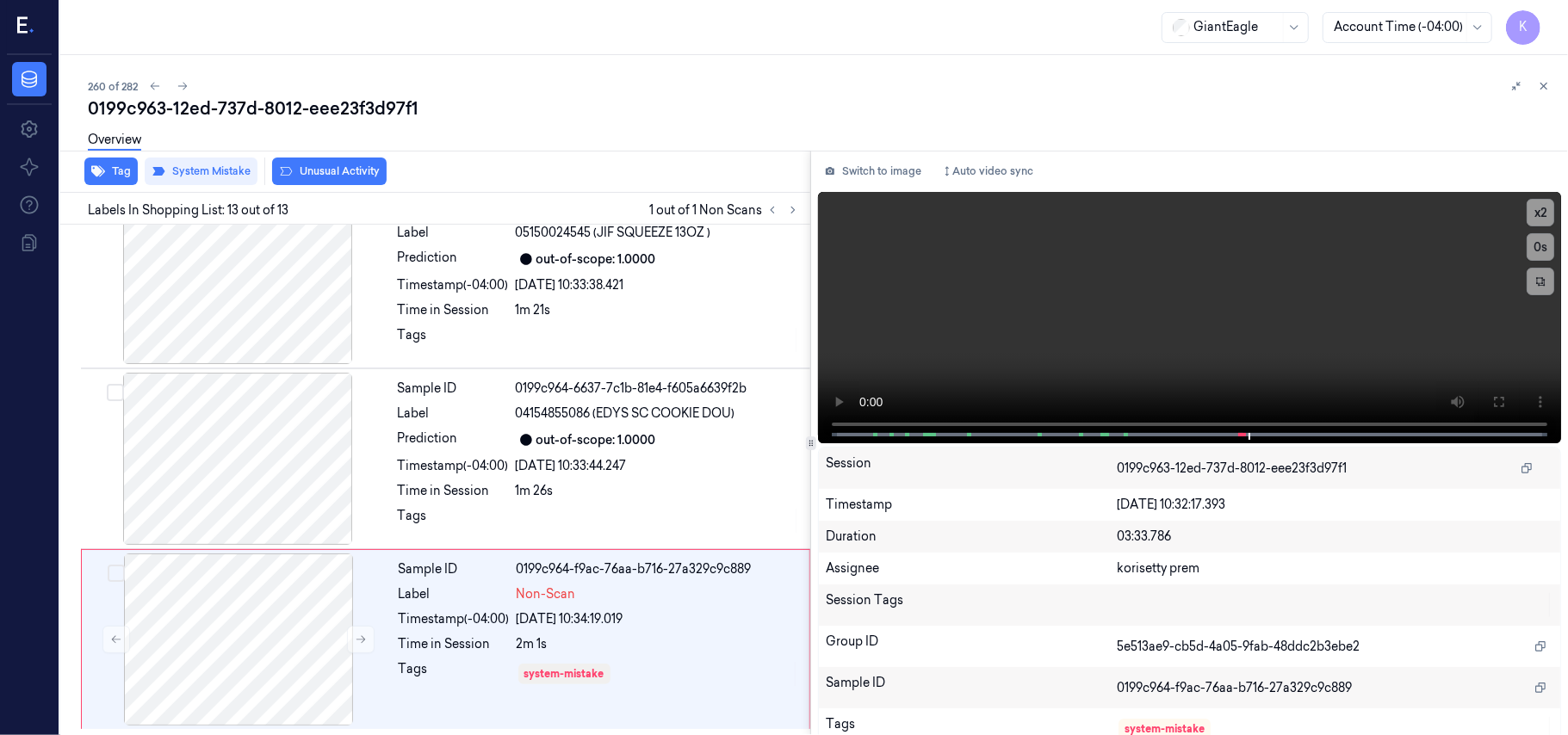
click at [335, 168] on button "Unusual Activity" at bounding box center [329, 171] width 114 height 27
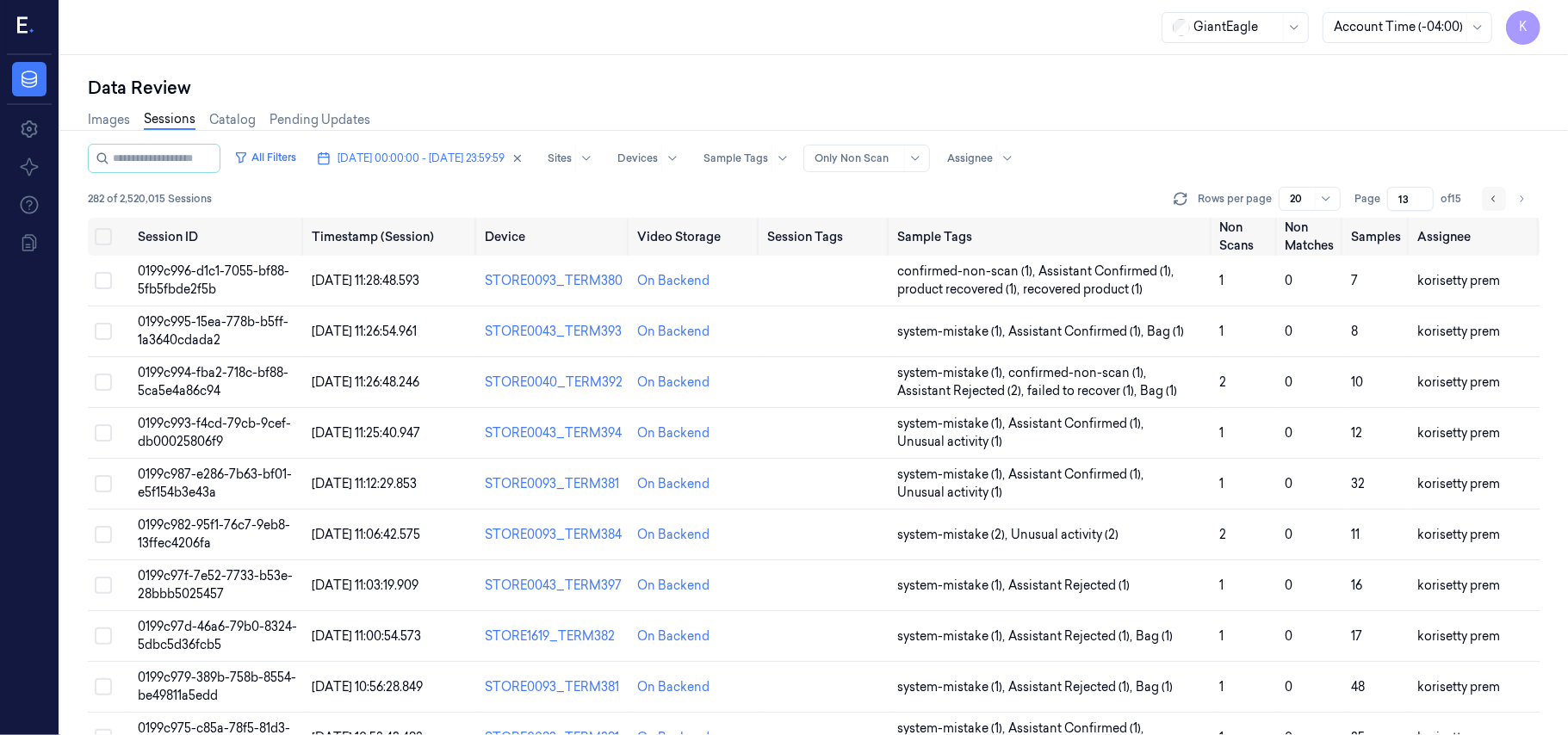
click at [1496, 201] on icon "Go to previous page" at bounding box center [1493, 199] width 10 height 14
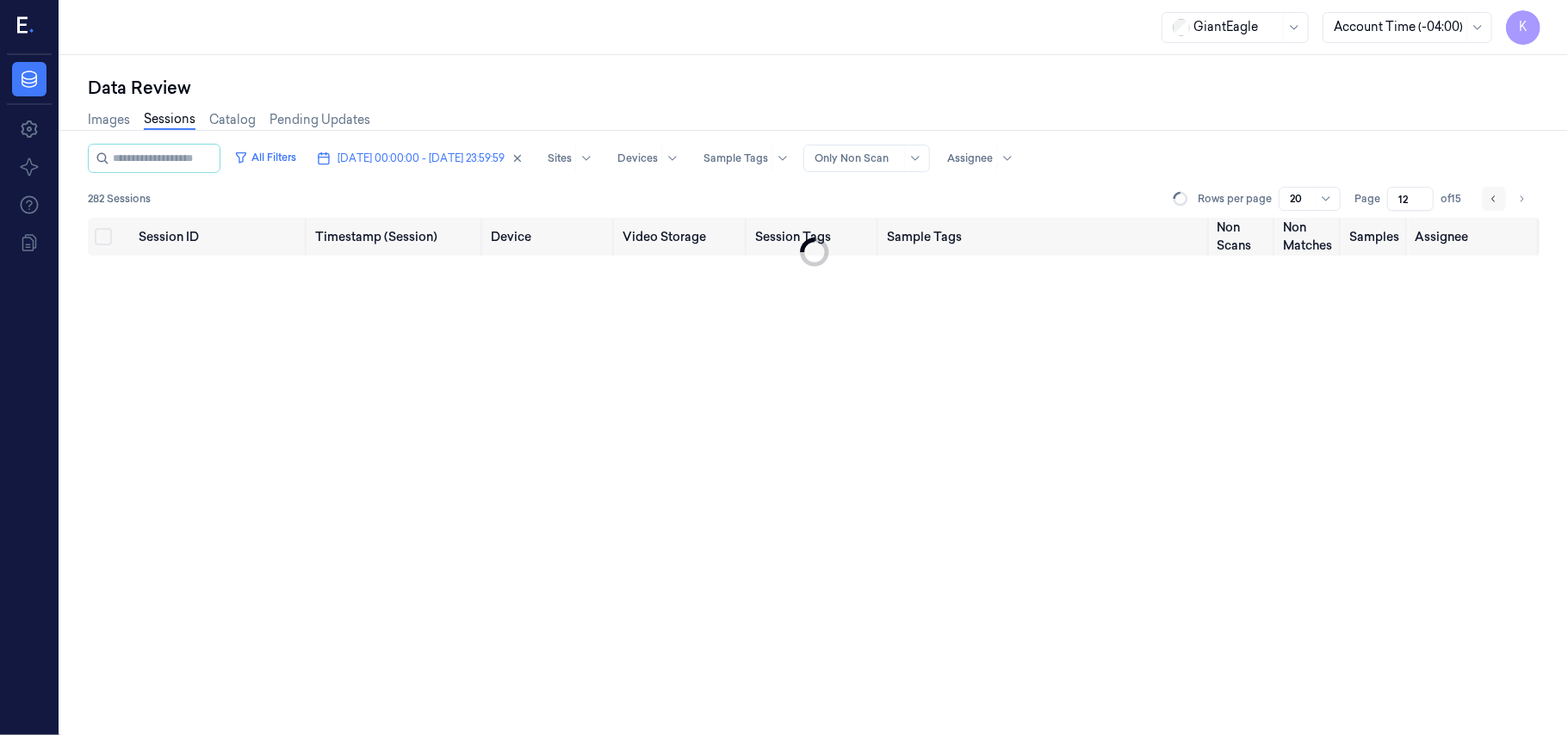
click at [1496, 201] on icon "Go to previous page" at bounding box center [1493, 199] width 10 height 14
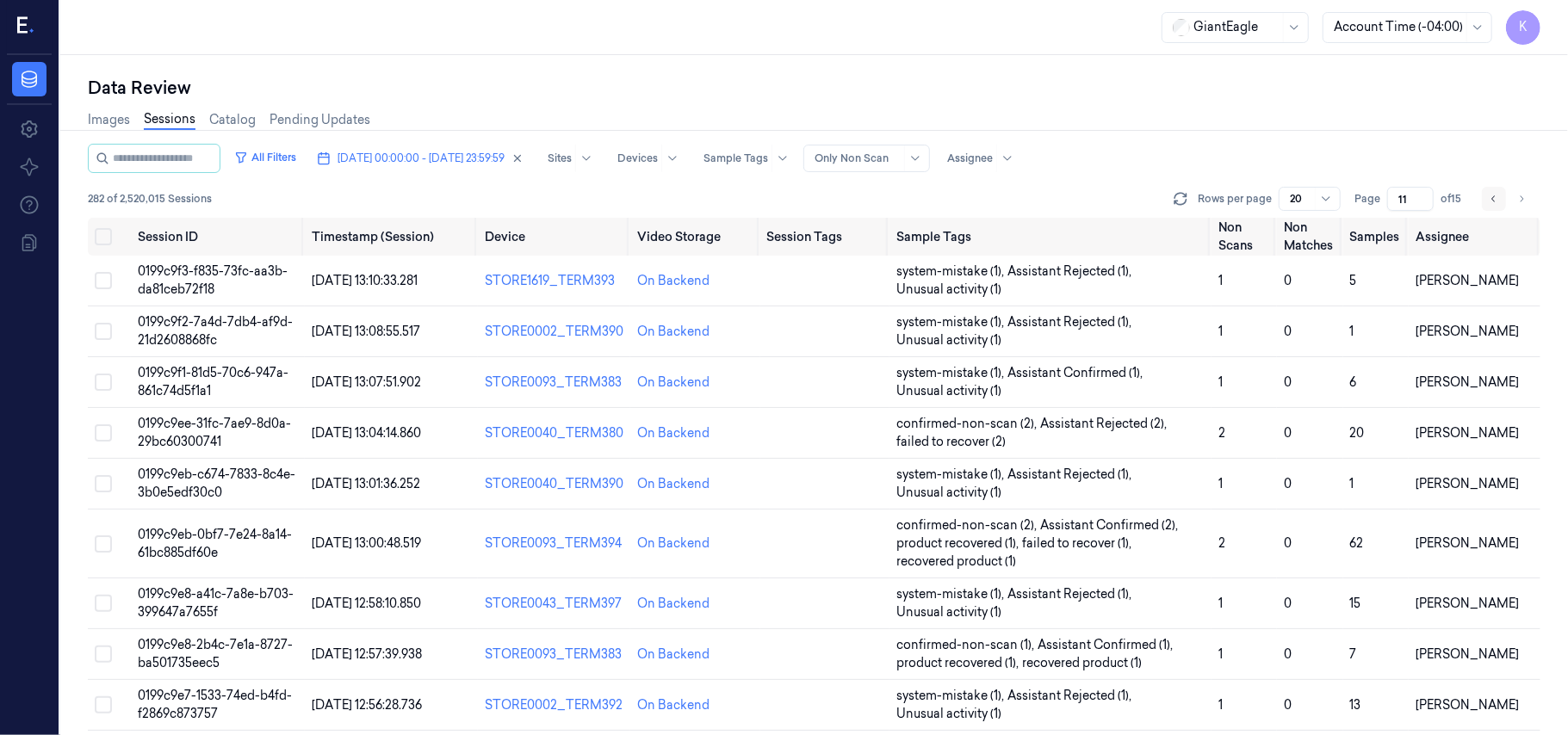
click at [1496, 201] on icon "Go to previous page" at bounding box center [1493, 199] width 10 height 14
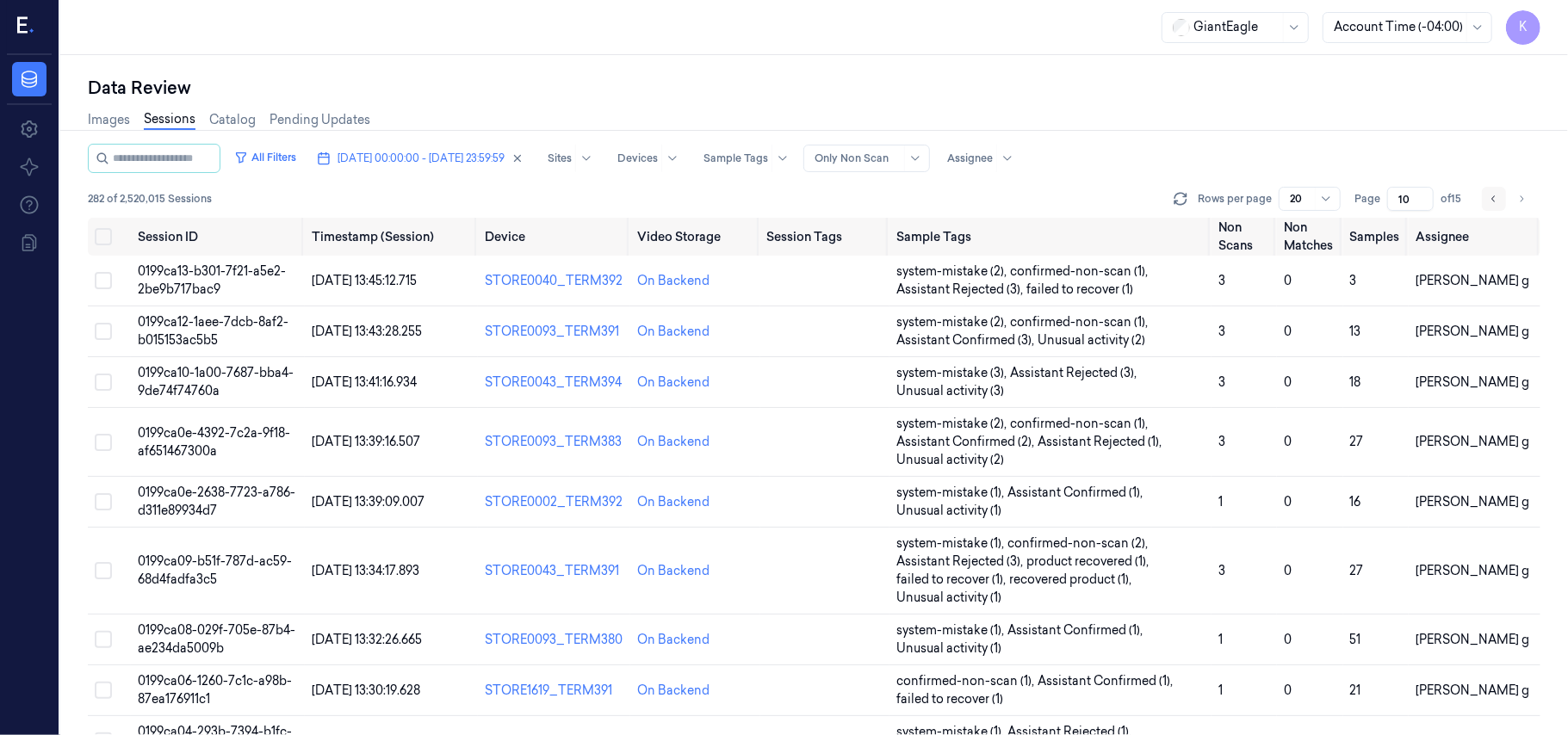
click at [1496, 201] on icon "Go to previous page" at bounding box center [1493, 199] width 10 height 14
type input "9"
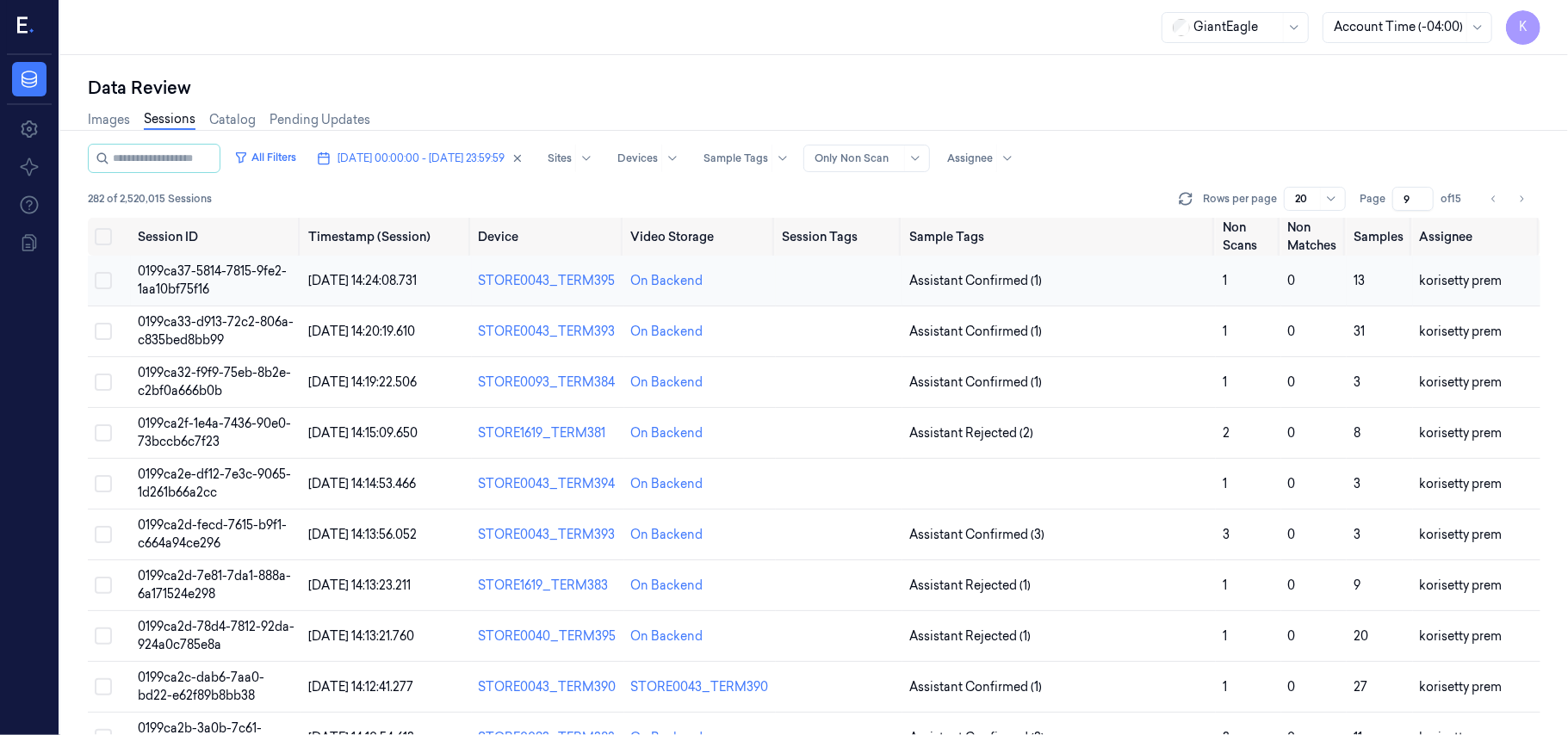
click at [254, 272] on span "0199ca37-5814-7815-9fe2-1aa10bf75f16" at bounding box center [211, 280] width 149 height 34
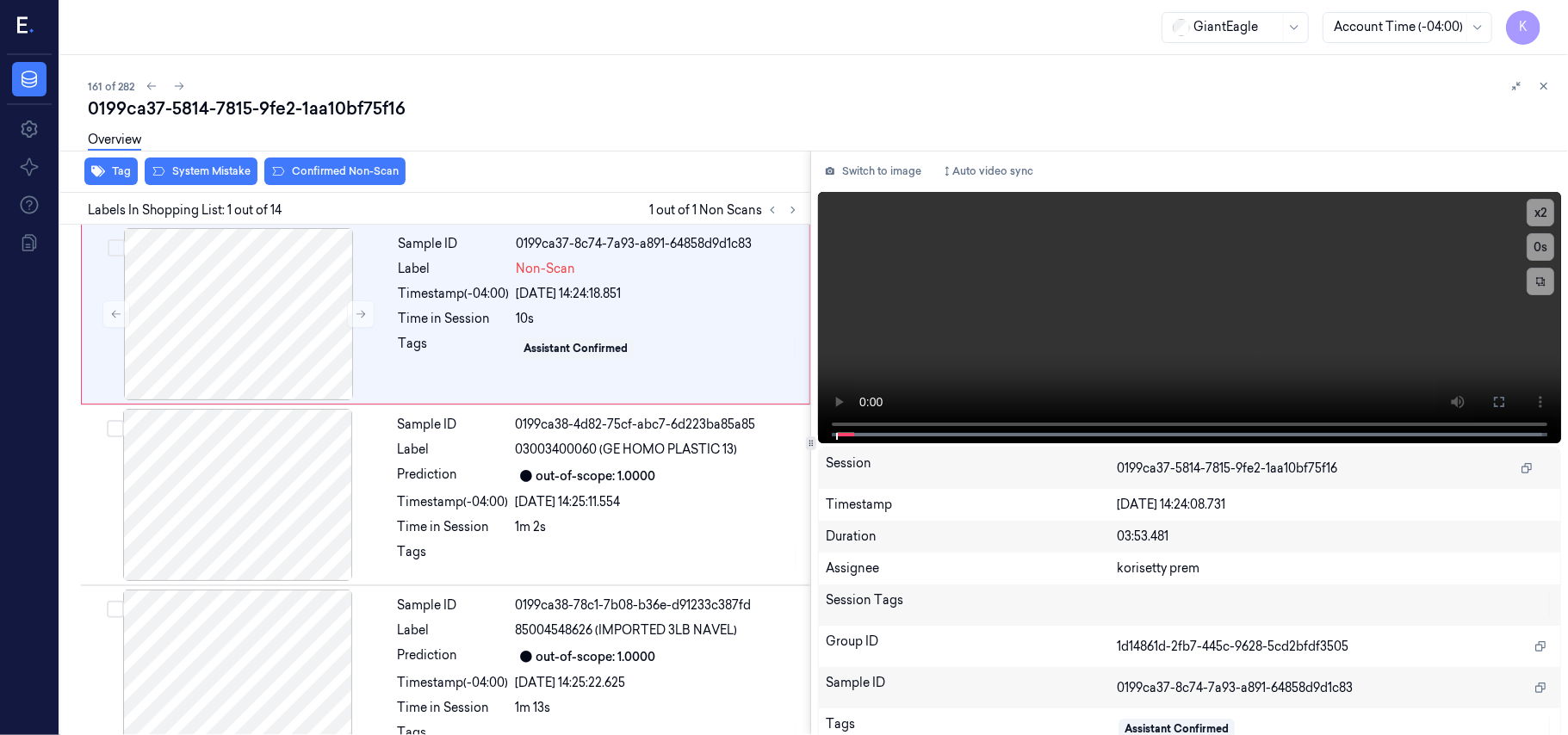
click at [577, 100] on div "0199ca37-5814-7815-9fe2-1aa10bf75f16" at bounding box center [821, 108] width 1466 height 24
click at [1203, 307] on video at bounding box center [1190, 318] width 743 height 252
click at [497, 328] on div "Sample ID 0199ca37-8c74-7a93-a891-64858d9d1c83 Label Non-Scan Timestamp (-04:00…" at bounding box center [599, 314] width 414 height 172
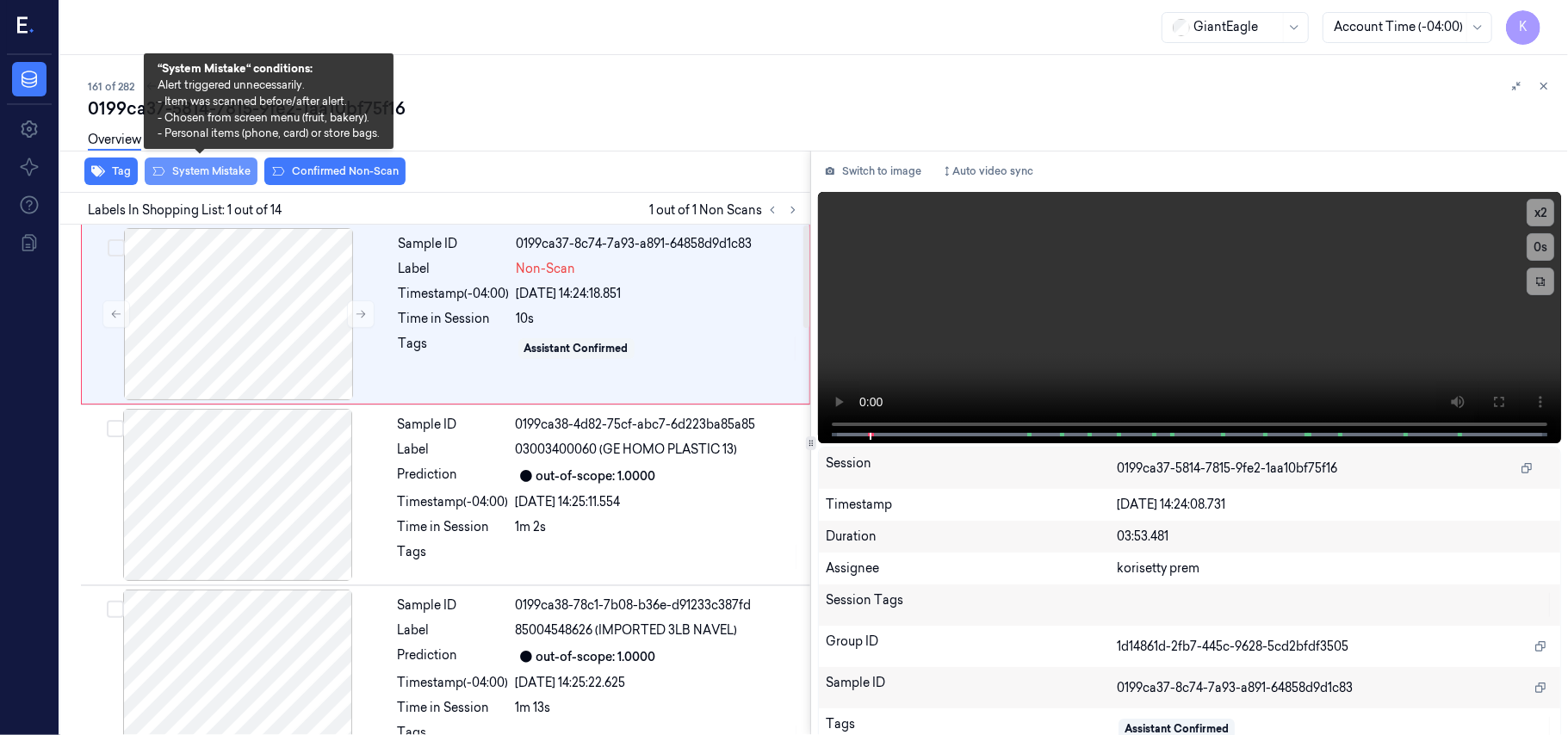
click at [224, 164] on button "System Mistake" at bounding box center [200, 171] width 113 height 27
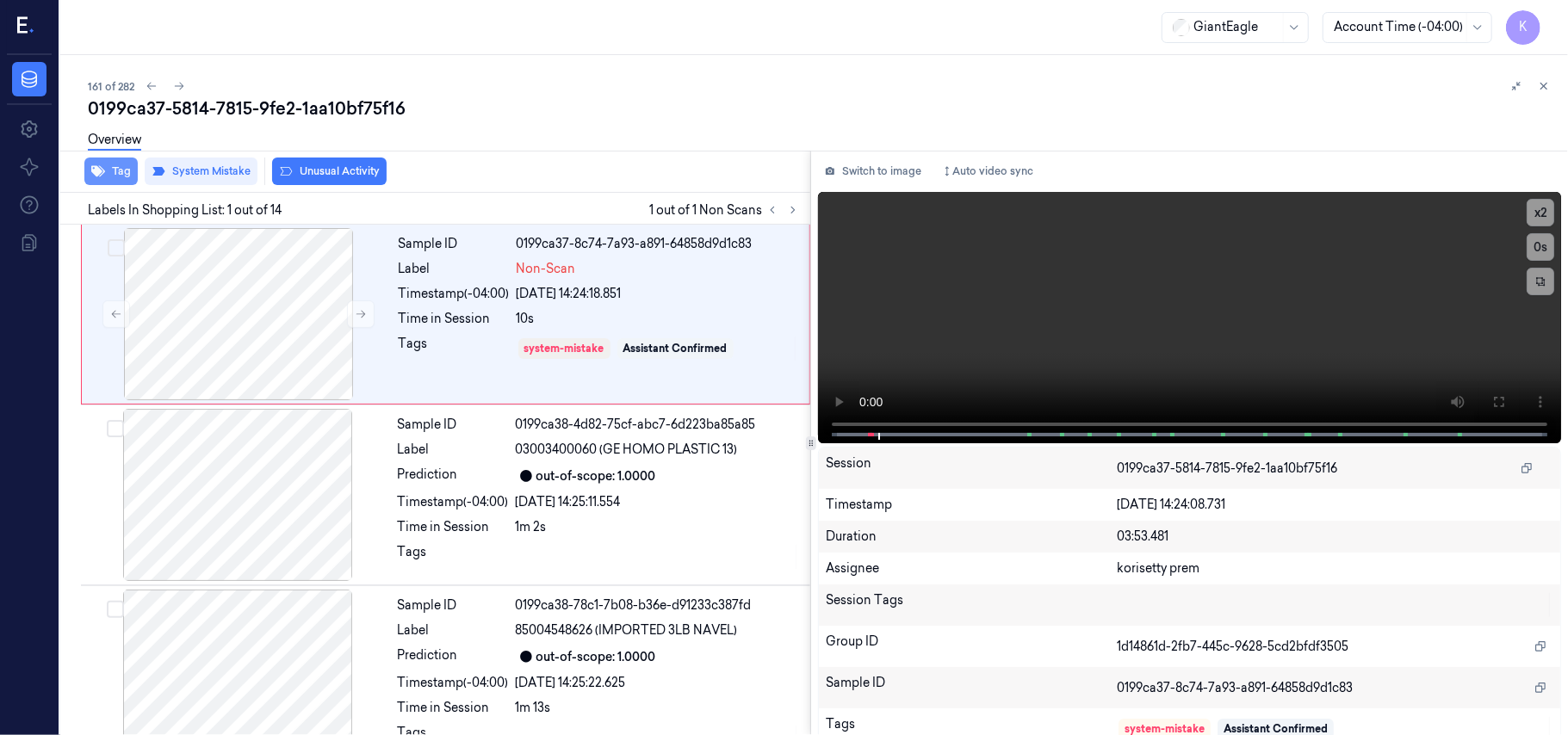
click at [114, 172] on button "Tag" at bounding box center [111, 171] width 53 height 27
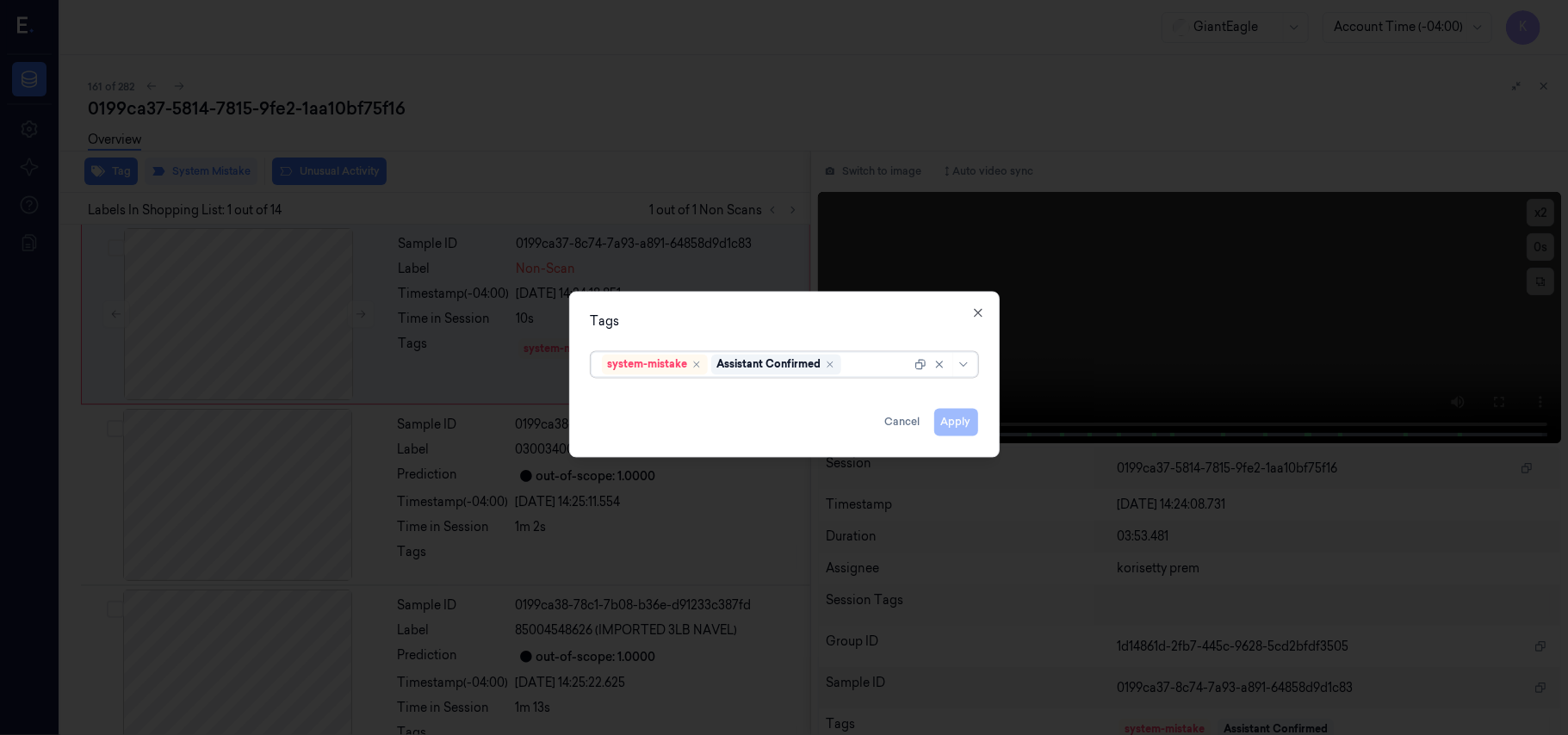
click at [868, 372] on div at bounding box center [878, 364] width 66 height 18
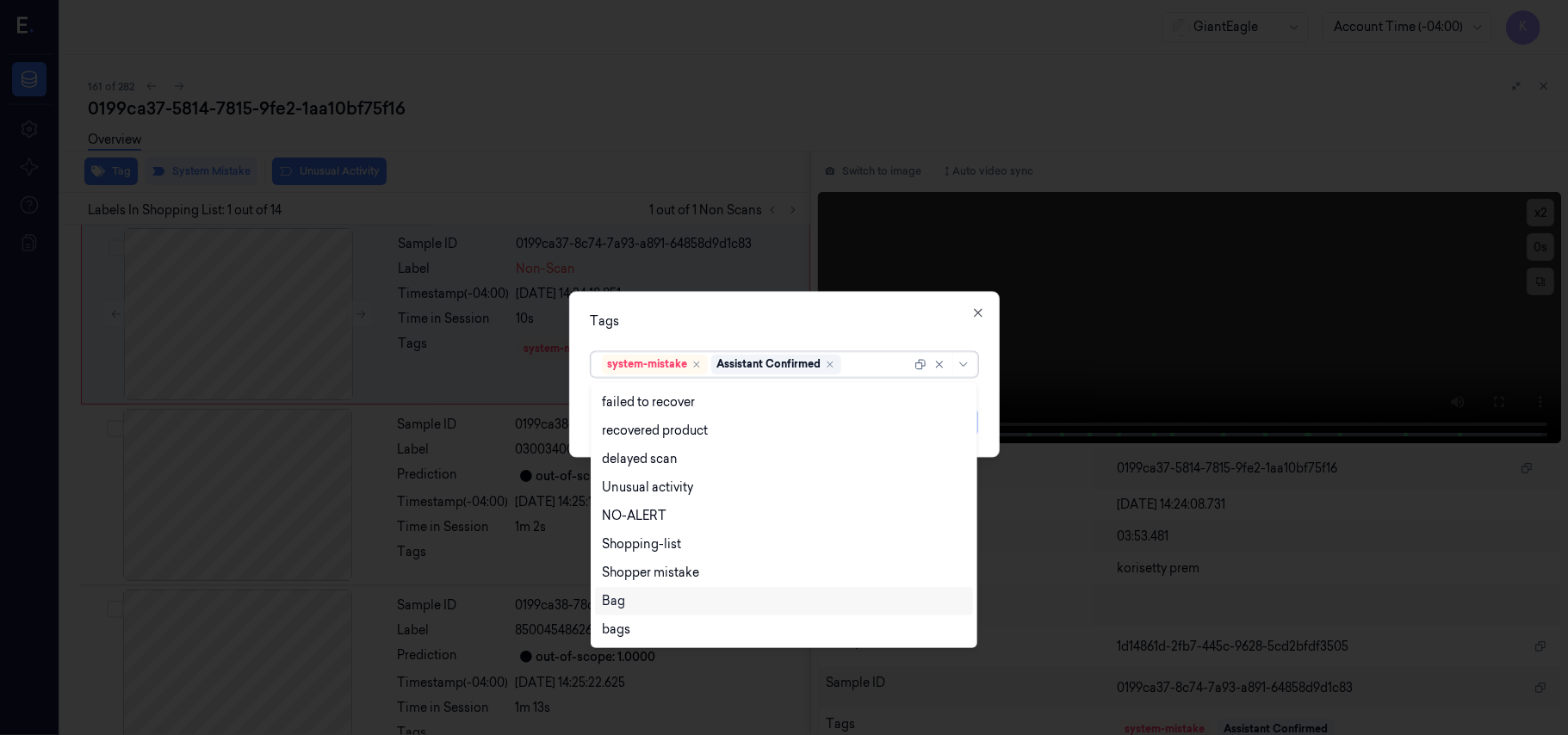
click at [635, 606] on div "Bag" at bounding box center [784, 601] width 364 height 18
click at [852, 355] on div "Bag" at bounding box center [868, 365] width 46 height 21
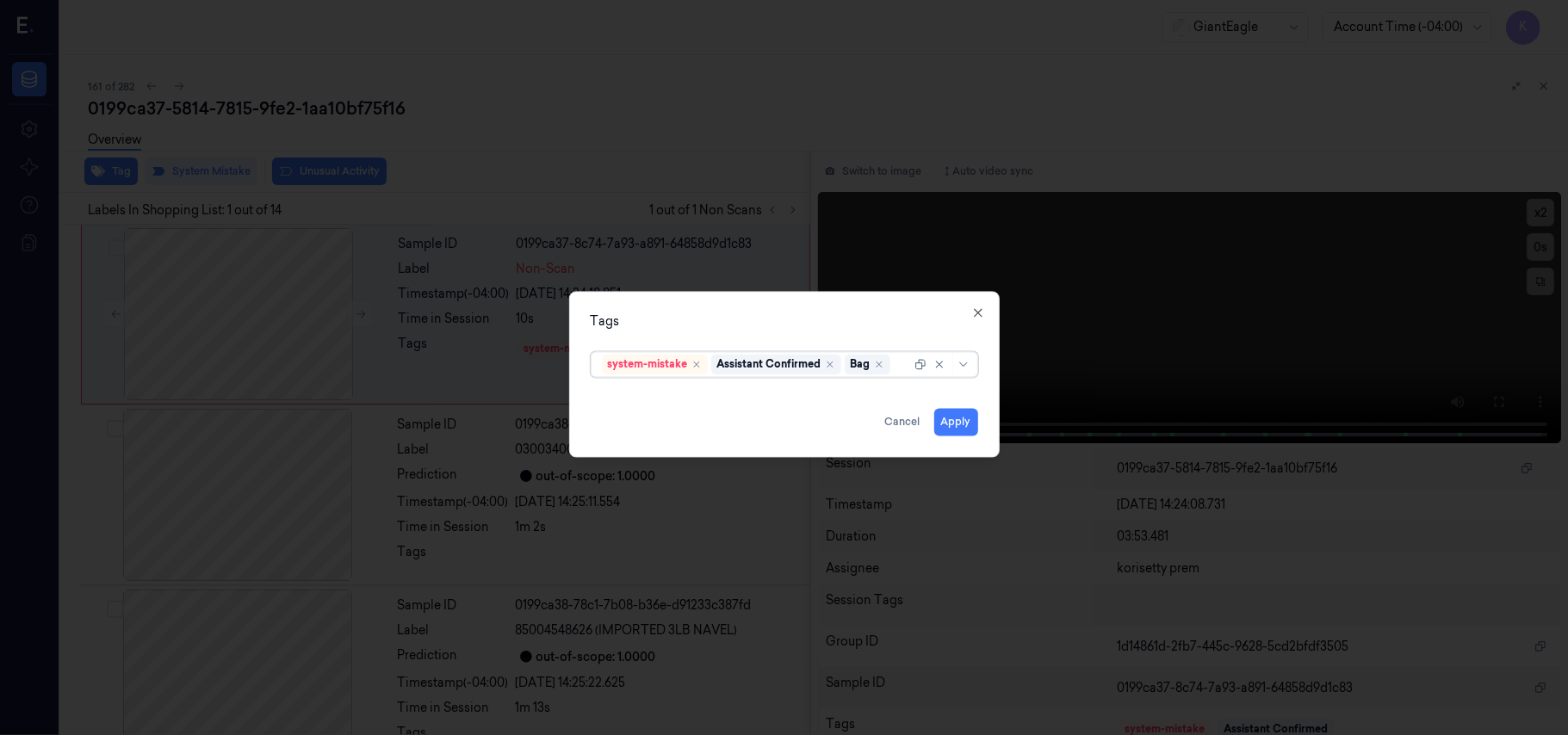
click at [890, 332] on div "Tags option Bag, selected. system-mistake Assistant Confirmed Bag Apply Cancel …" at bounding box center [784, 375] width 430 height 167
click at [975, 427] on button "Apply" at bounding box center [957, 423] width 44 height 27
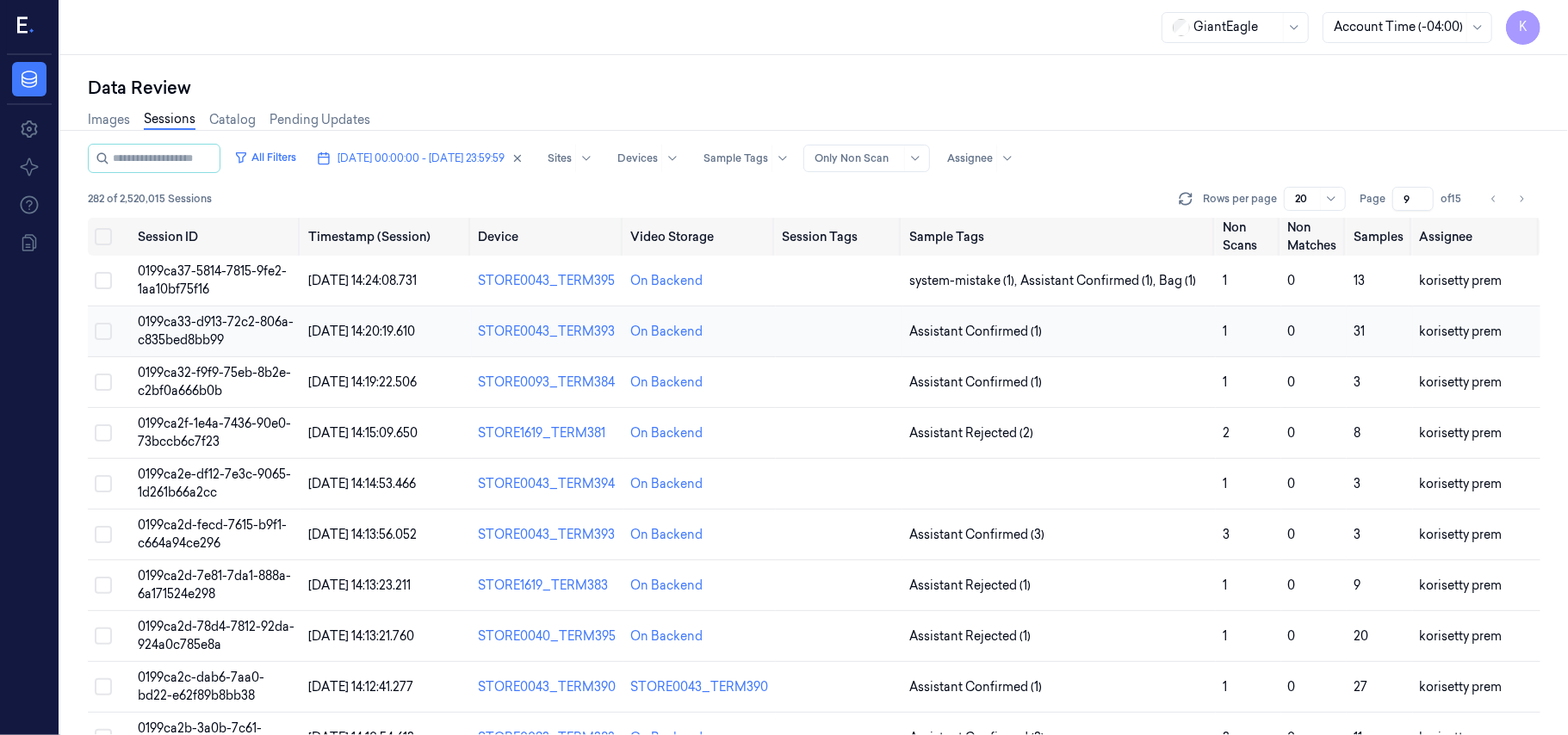
click at [1223, 332] on span "1" at bounding box center [1225, 331] width 5 height 16
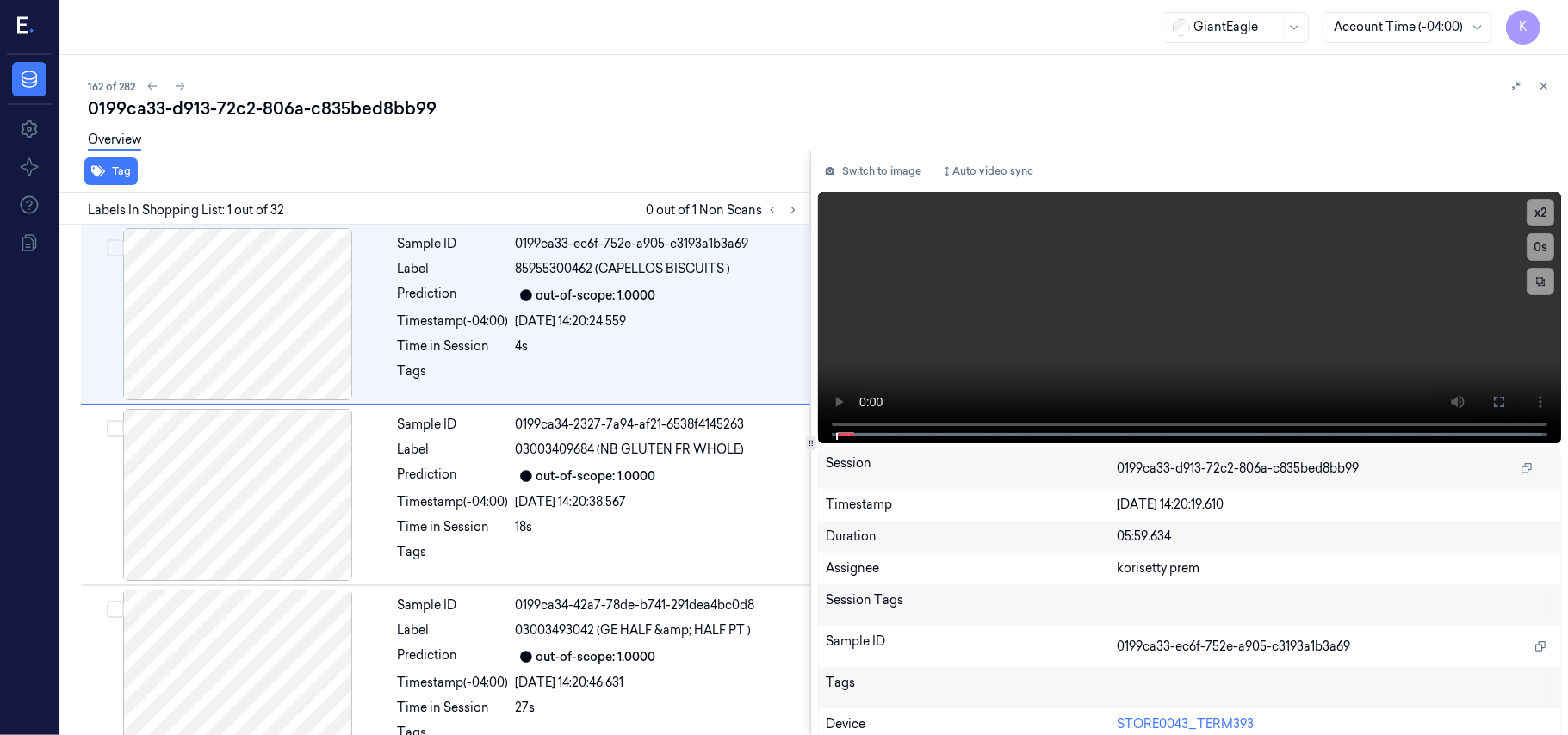
click at [811, 133] on div "Overview" at bounding box center [821, 143] width 1466 height 44
click at [895, 72] on div "162 of 282 0199ca33-d913-72c2-806a-c835bed8bb99 Overview Tag Labels In Shopping…" at bounding box center [814, 395] width 1508 height 680
click at [799, 211] on icon at bounding box center [793, 210] width 12 height 12
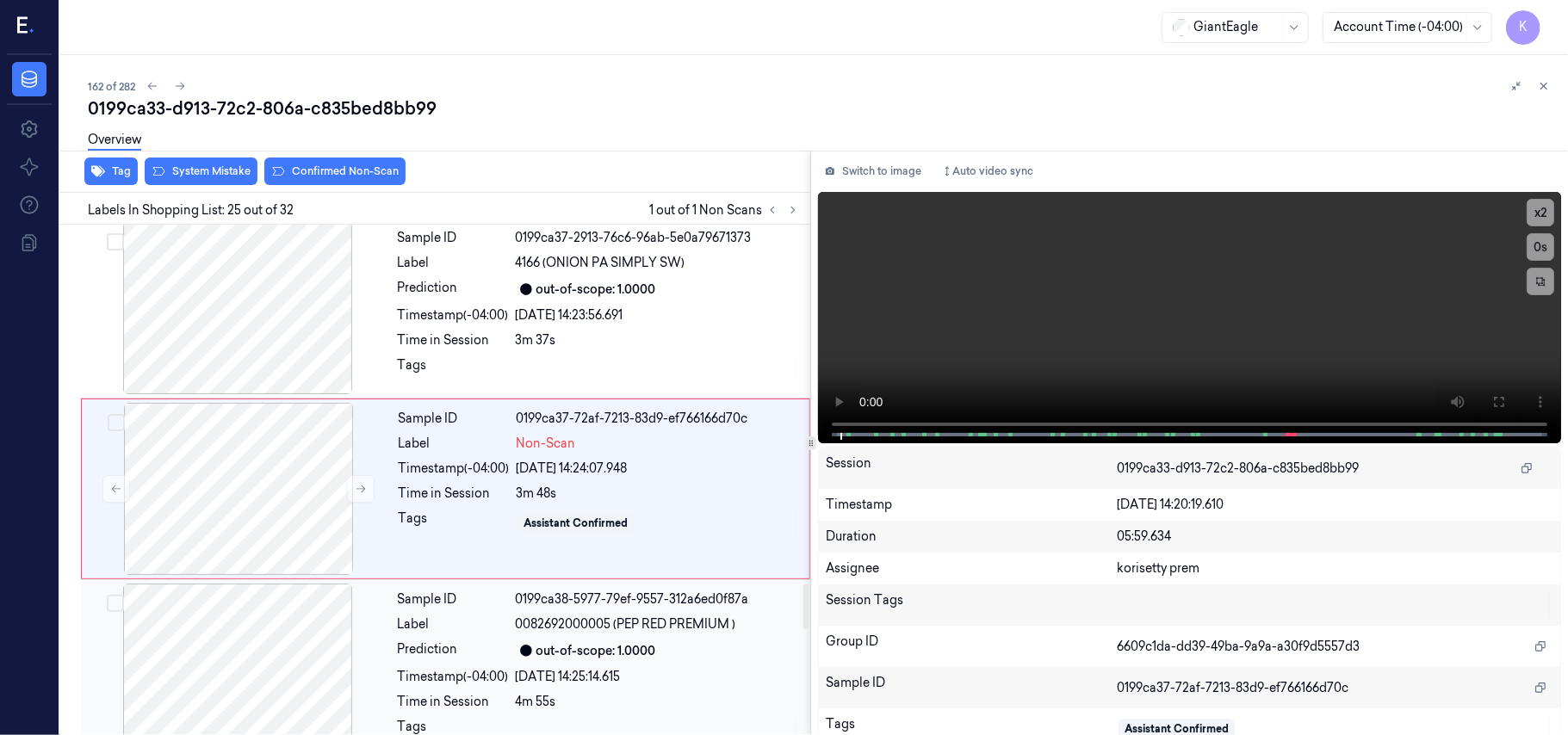
scroll to position [4186, 0]
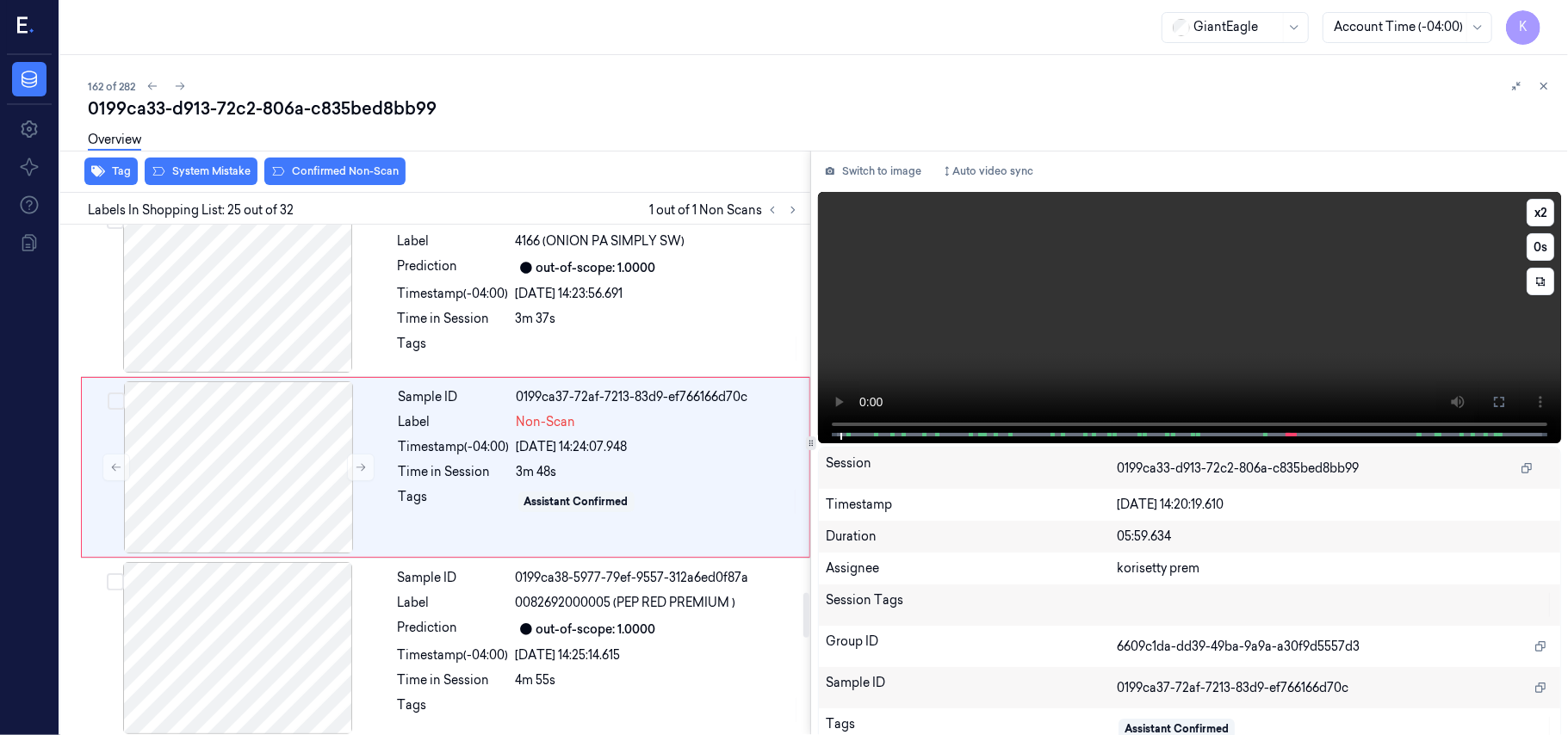
click at [1048, 269] on video at bounding box center [1190, 318] width 743 height 252
click at [1161, 311] on video at bounding box center [1190, 318] width 743 height 252
click at [1269, 268] on video at bounding box center [1190, 318] width 743 height 252
click at [444, 510] on div "Tags" at bounding box center [453, 502] width 111 height 27
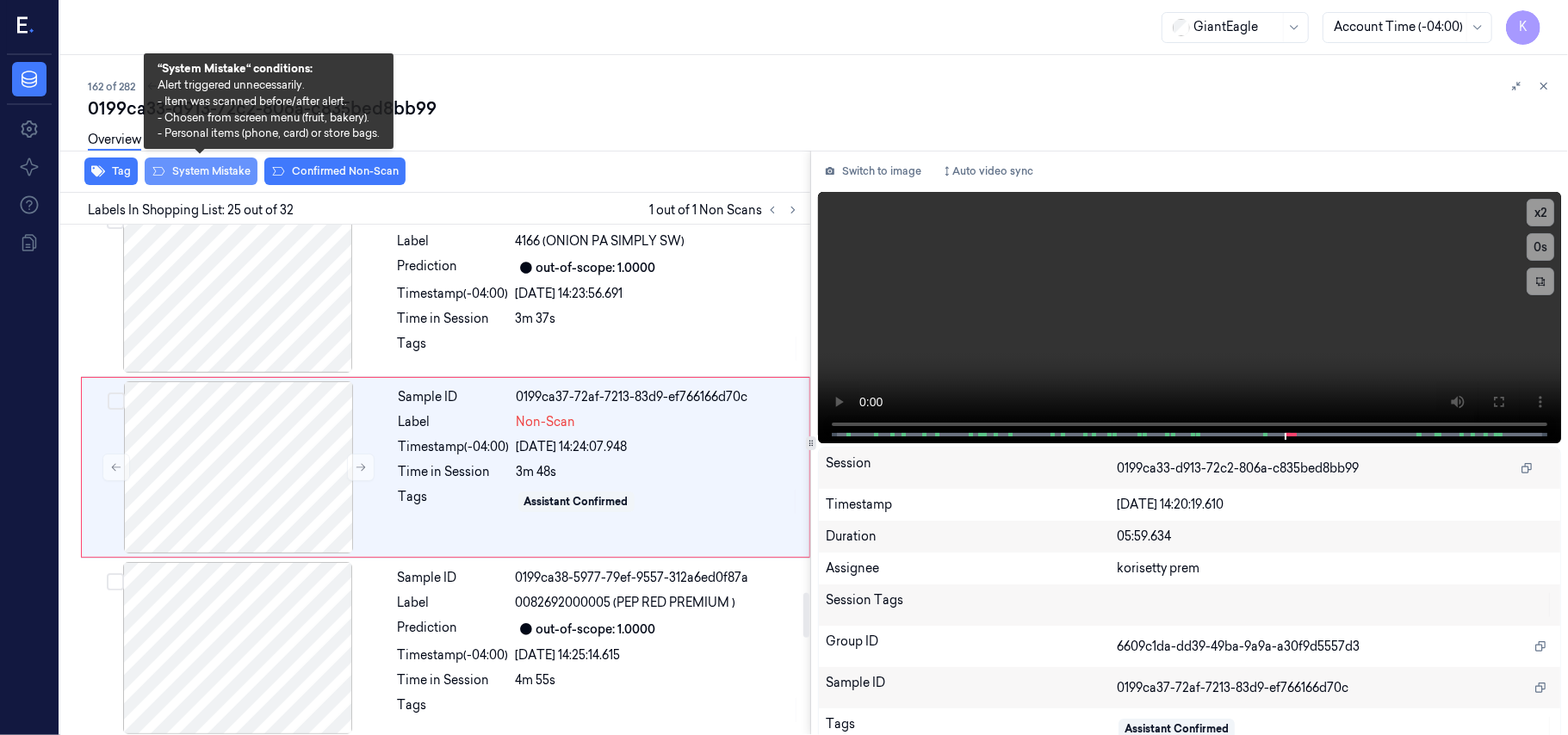
click at [222, 173] on button "System Mistake" at bounding box center [200, 171] width 113 height 27
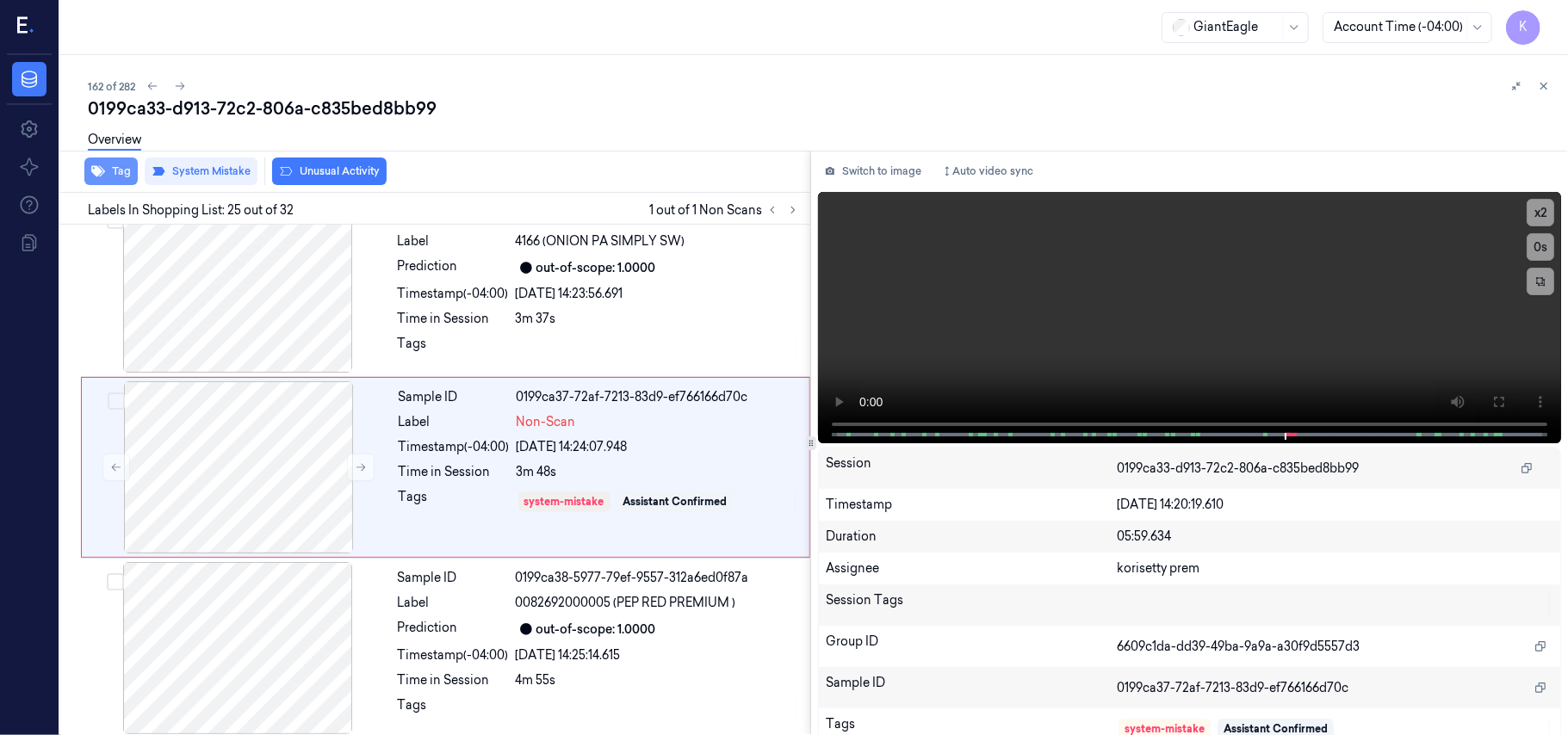
click at [110, 164] on button "Tag" at bounding box center [111, 171] width 53 height 27
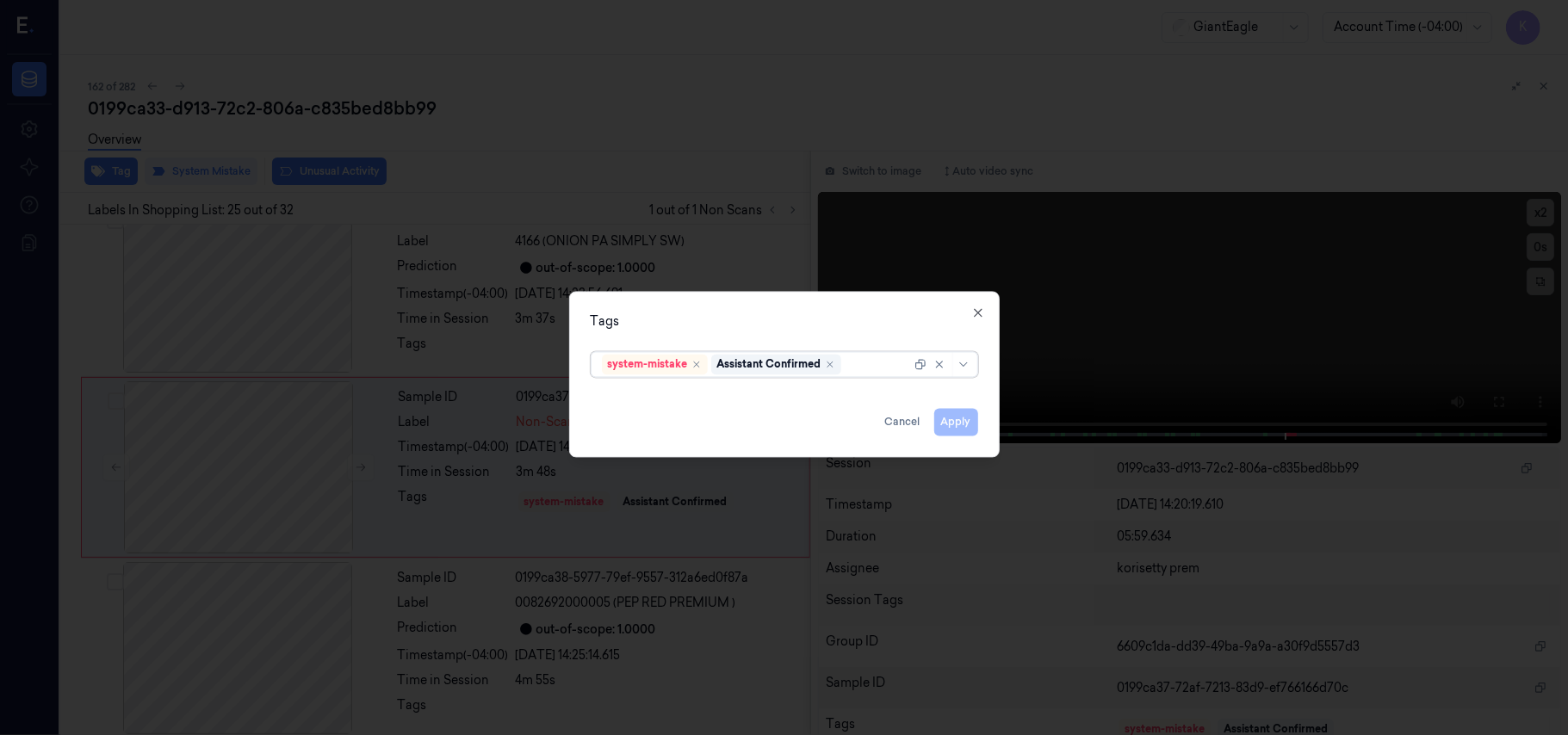
click at [854, 365] on div at bounding box center [878, 364] width 66 height 18
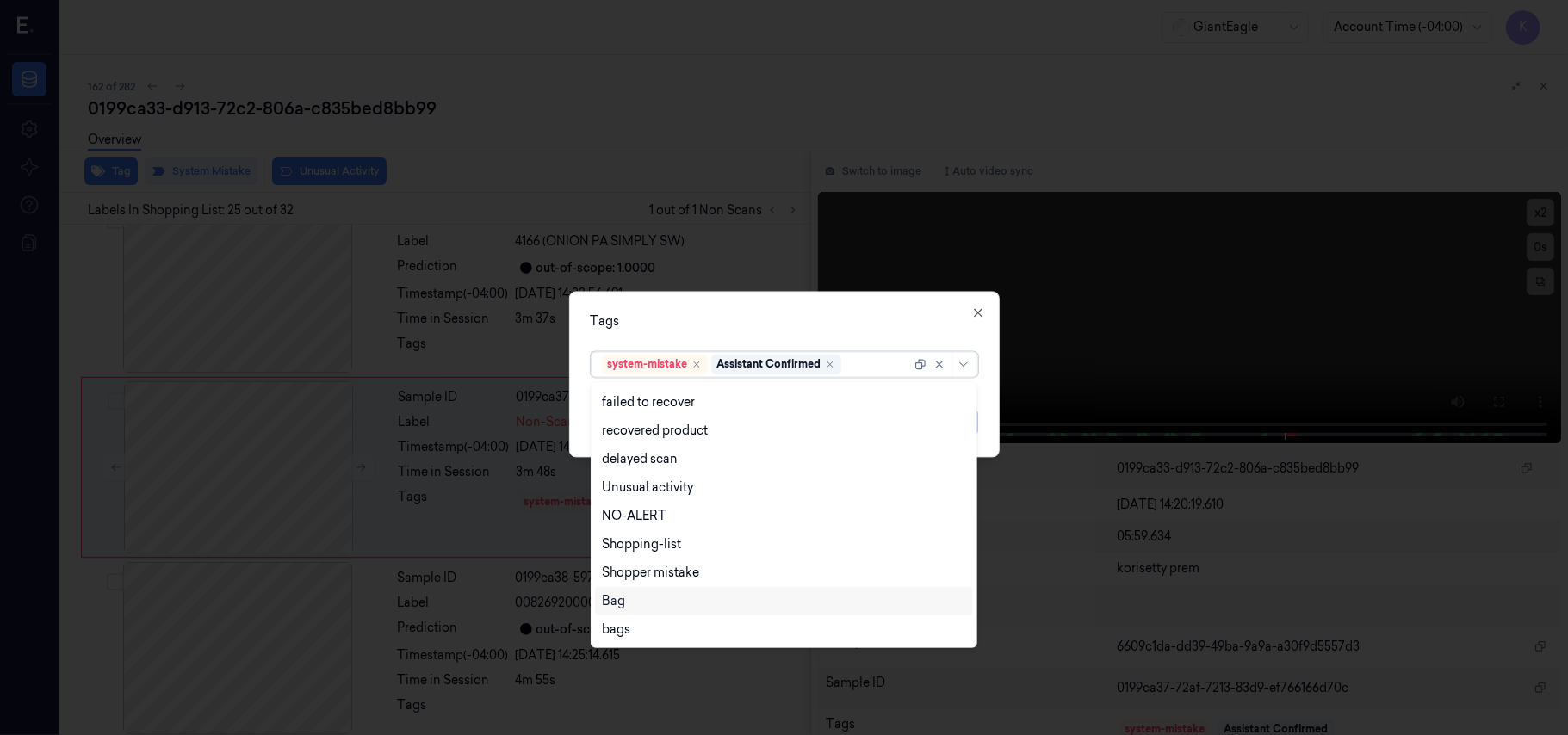
click at [655, 592] on div "Bag" at bounding box center [784, 601] width 364 height 18
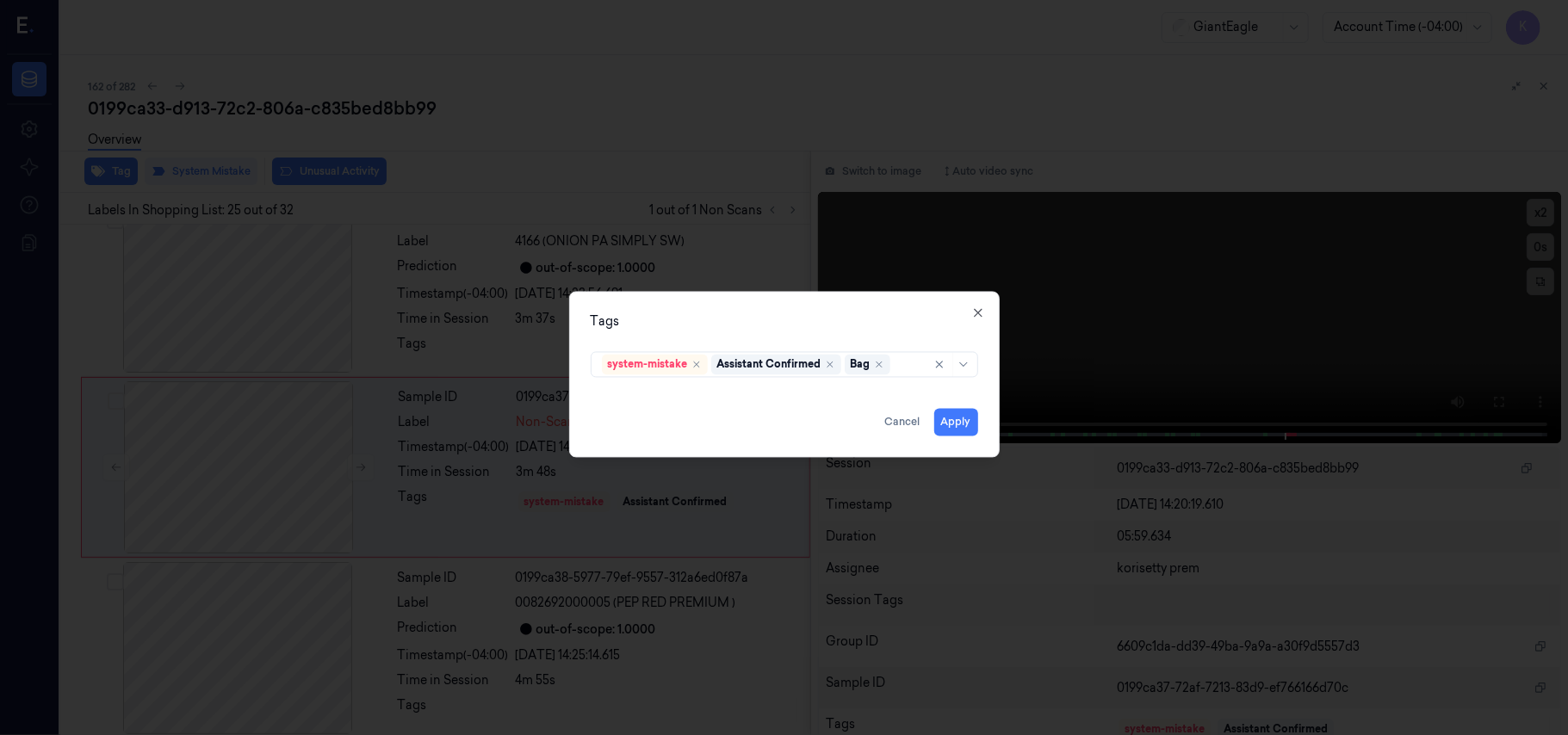
click at [858, 308] on div "Tags system-mistake Assistant Confirmed Bag Apply Cancel Close" at bounding box center [784, 375] width 430 height 167
click at [941, 424] on button "Apply" at bounding box center [957, 423] width 44 height 27
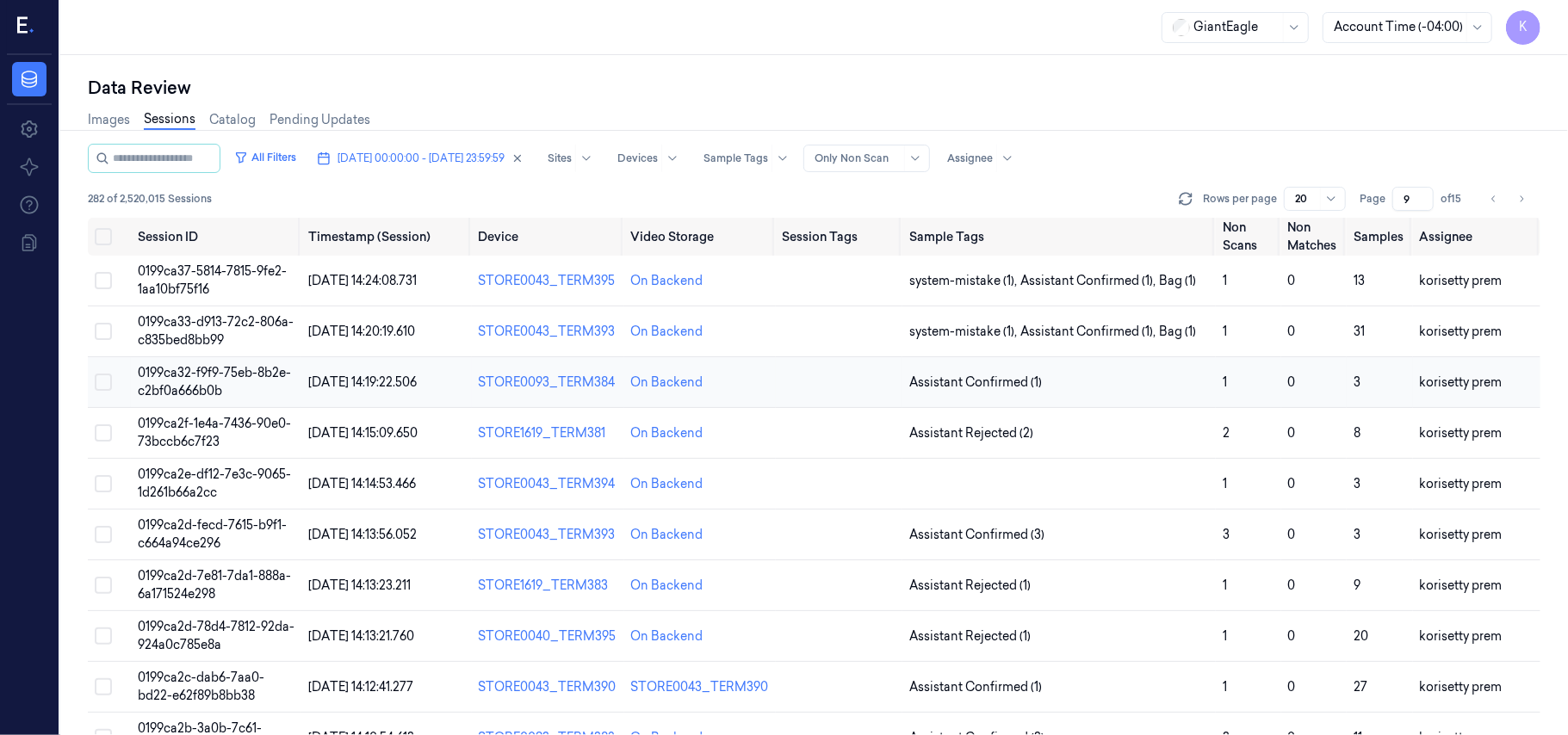
click at [1076, 370] on td "Assistant Confirmed (1)" at bounding box center [1059, 382] width 313 height 50
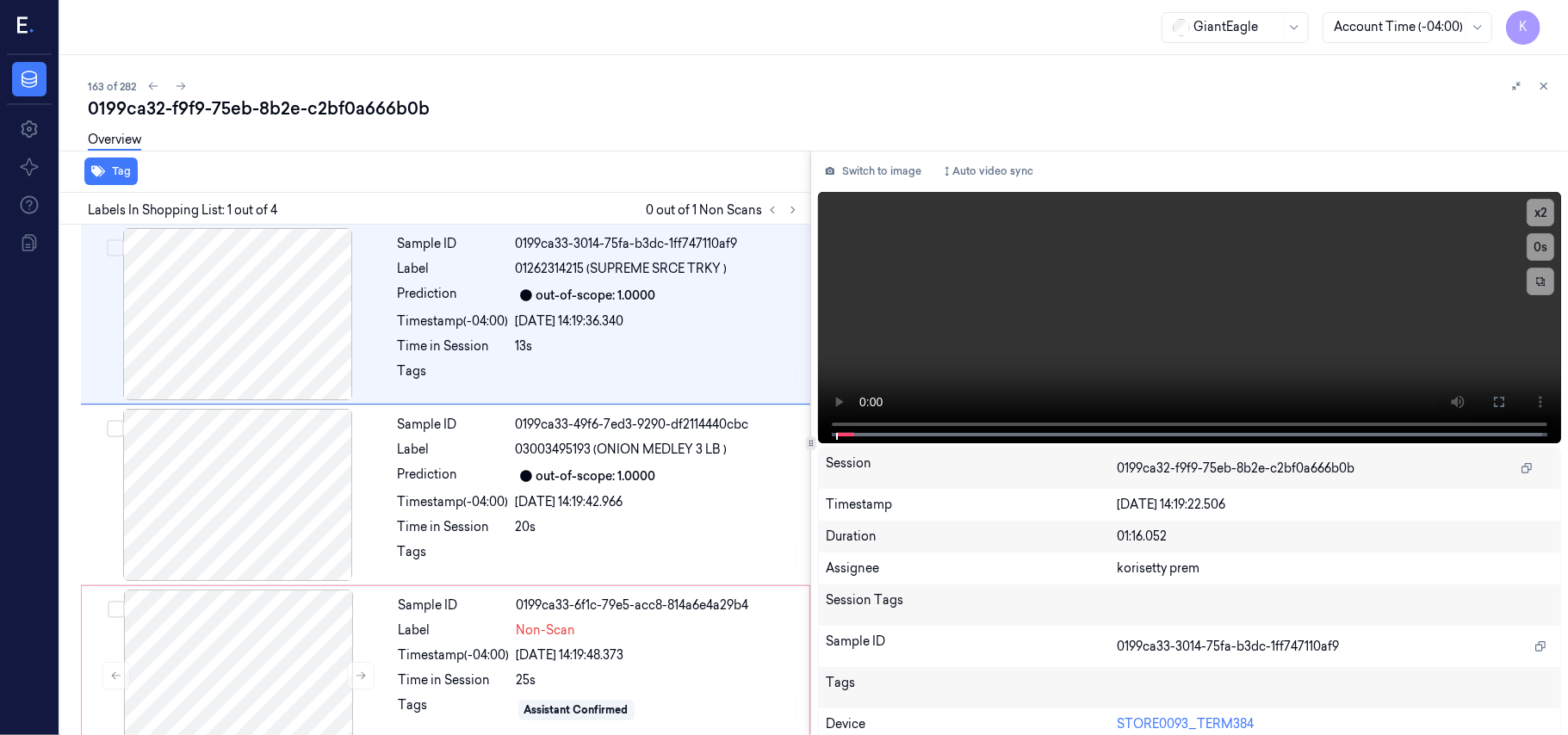
click at [673, 97] on div "0199ca32-f9f9-75eb-8b2e-c2bf0a666b0b" at bounding box center [821, 108] width 1466 height 24
click at [596, 468] on div "out-of-scope: 1.0000" at bounding box center [596, 477] width 120 height 18
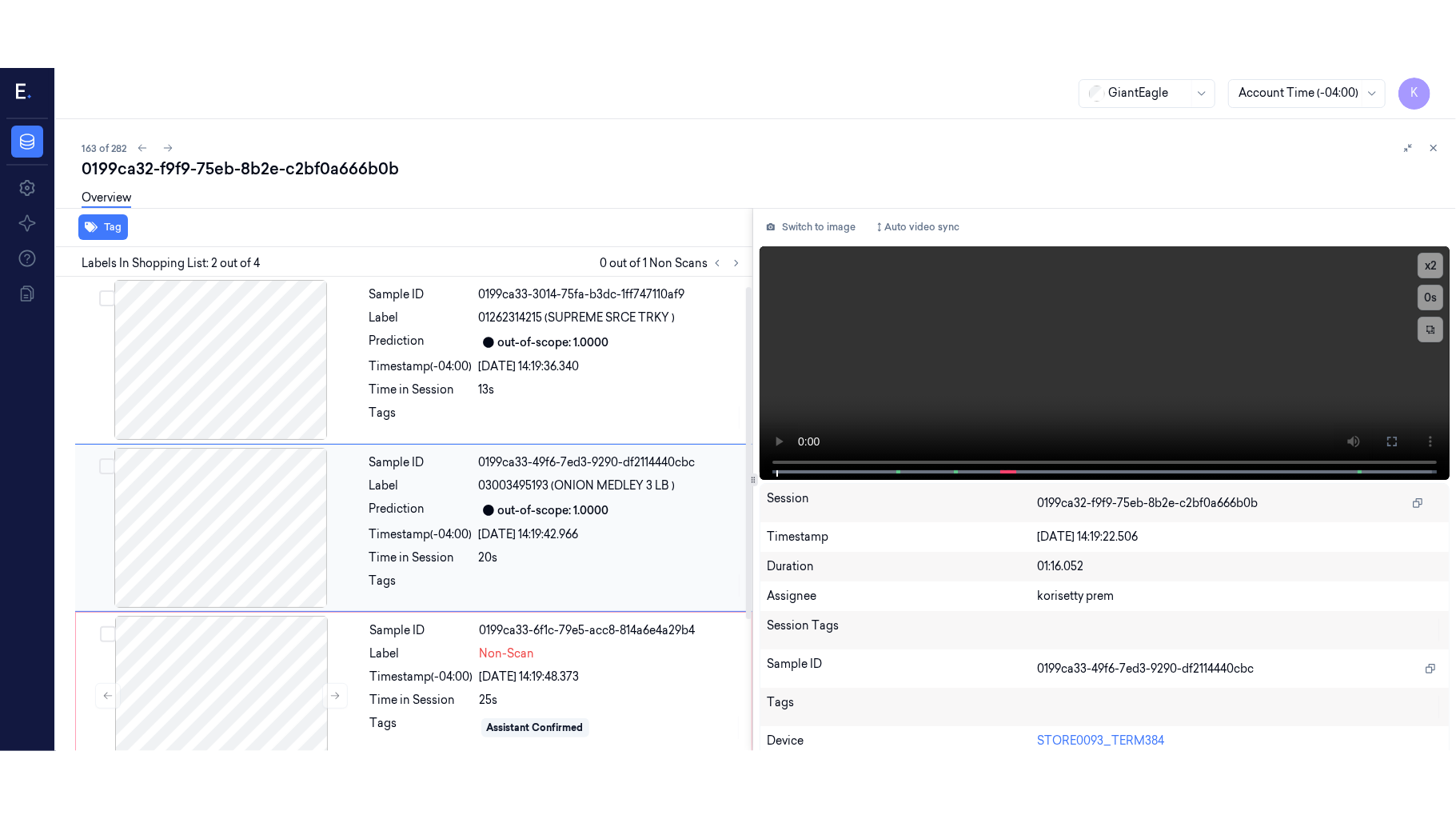
scroll to position [14, 0]
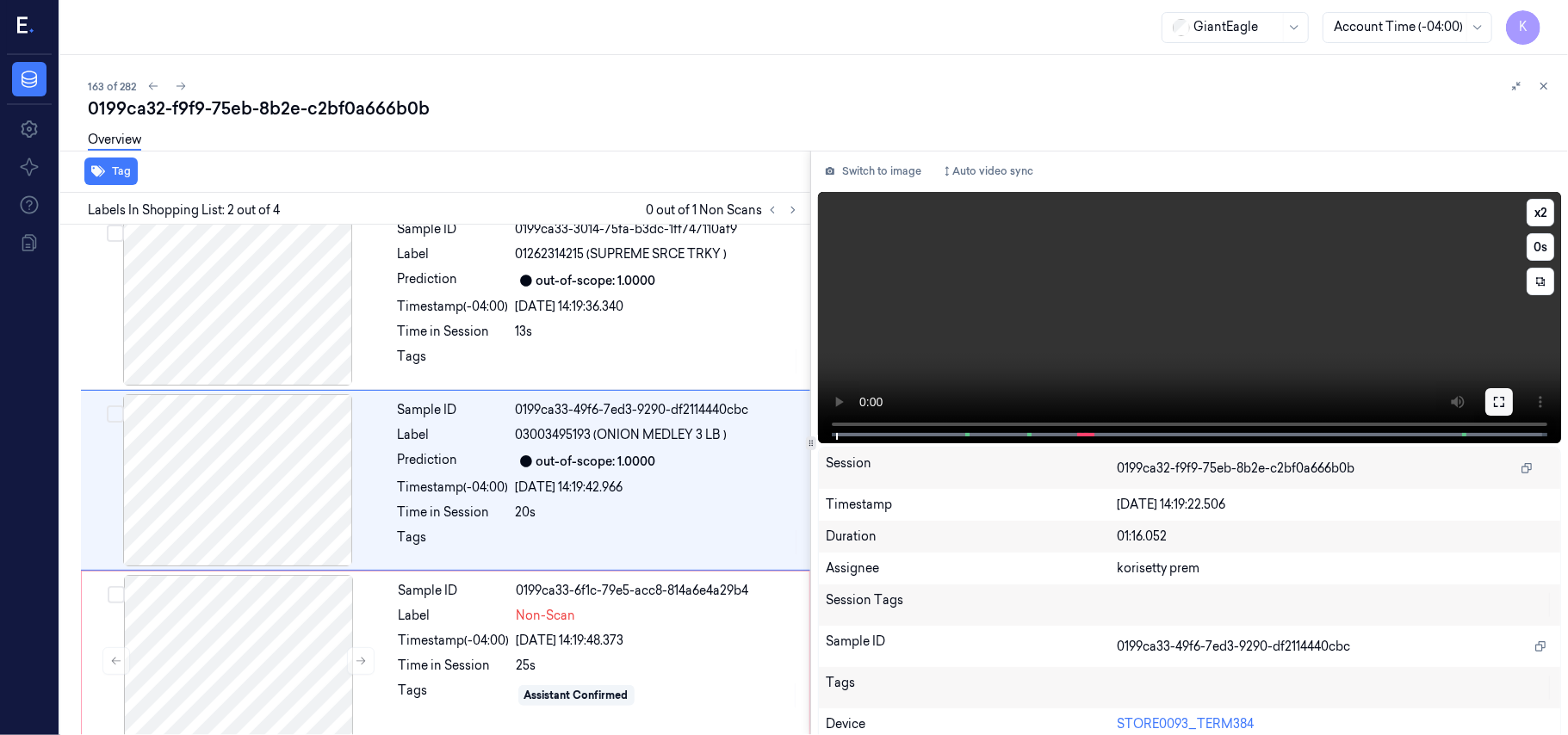
click at [1494, 406] on icon at bounding box center [1498, 402] width 10 height 10
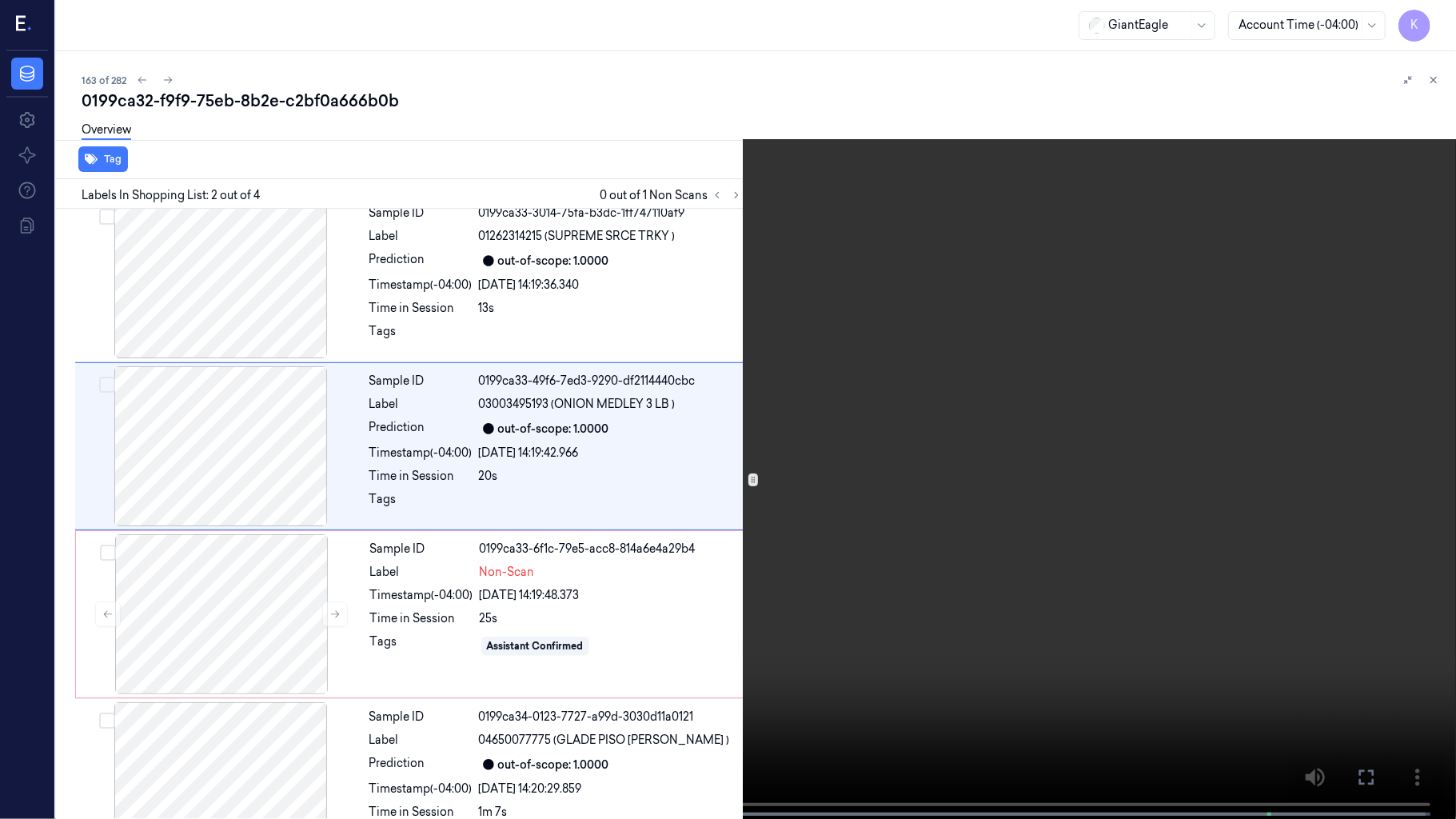
click at [775, 516] on video at bounding box center [728, 411] width 1456 height 822
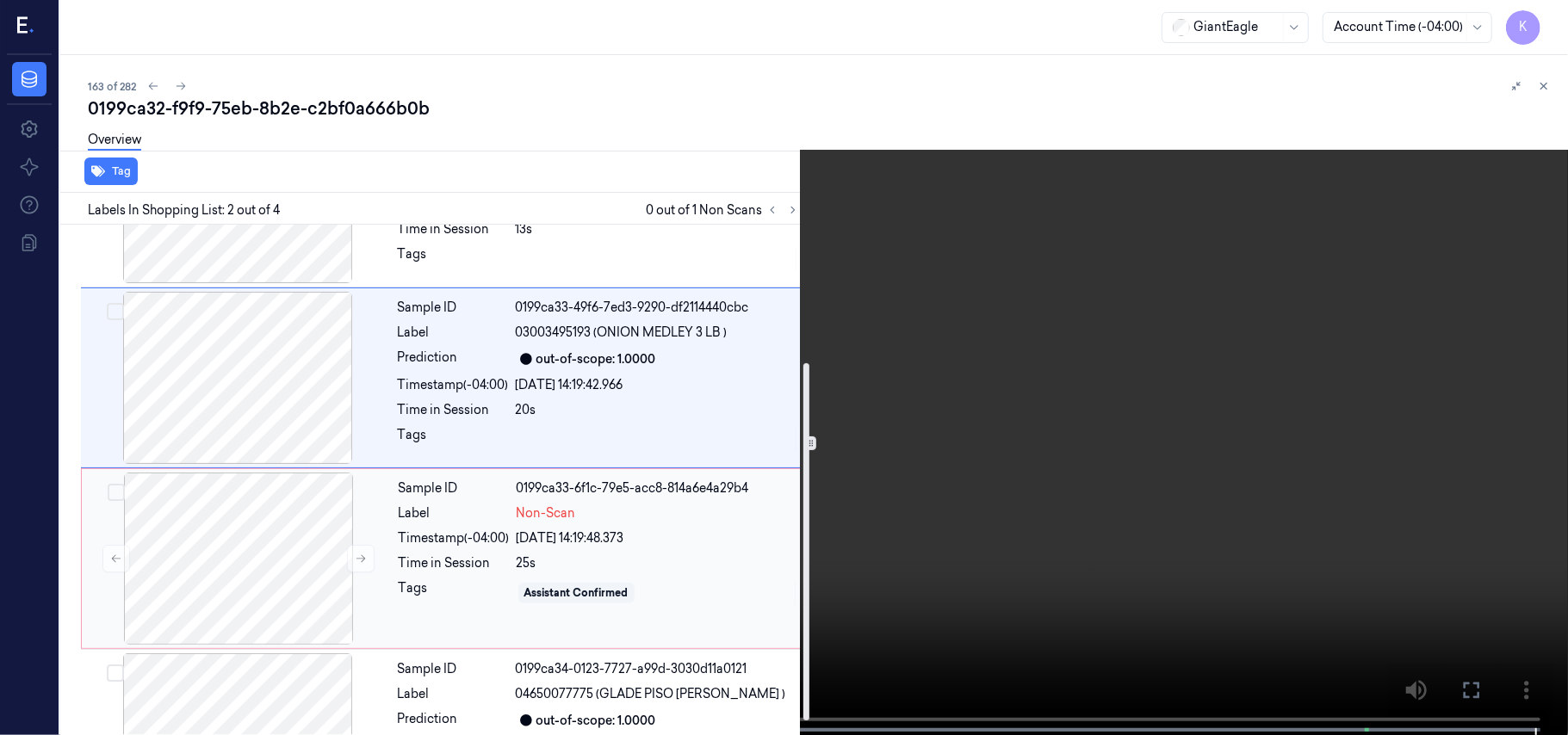
scroll to position [219, 0]
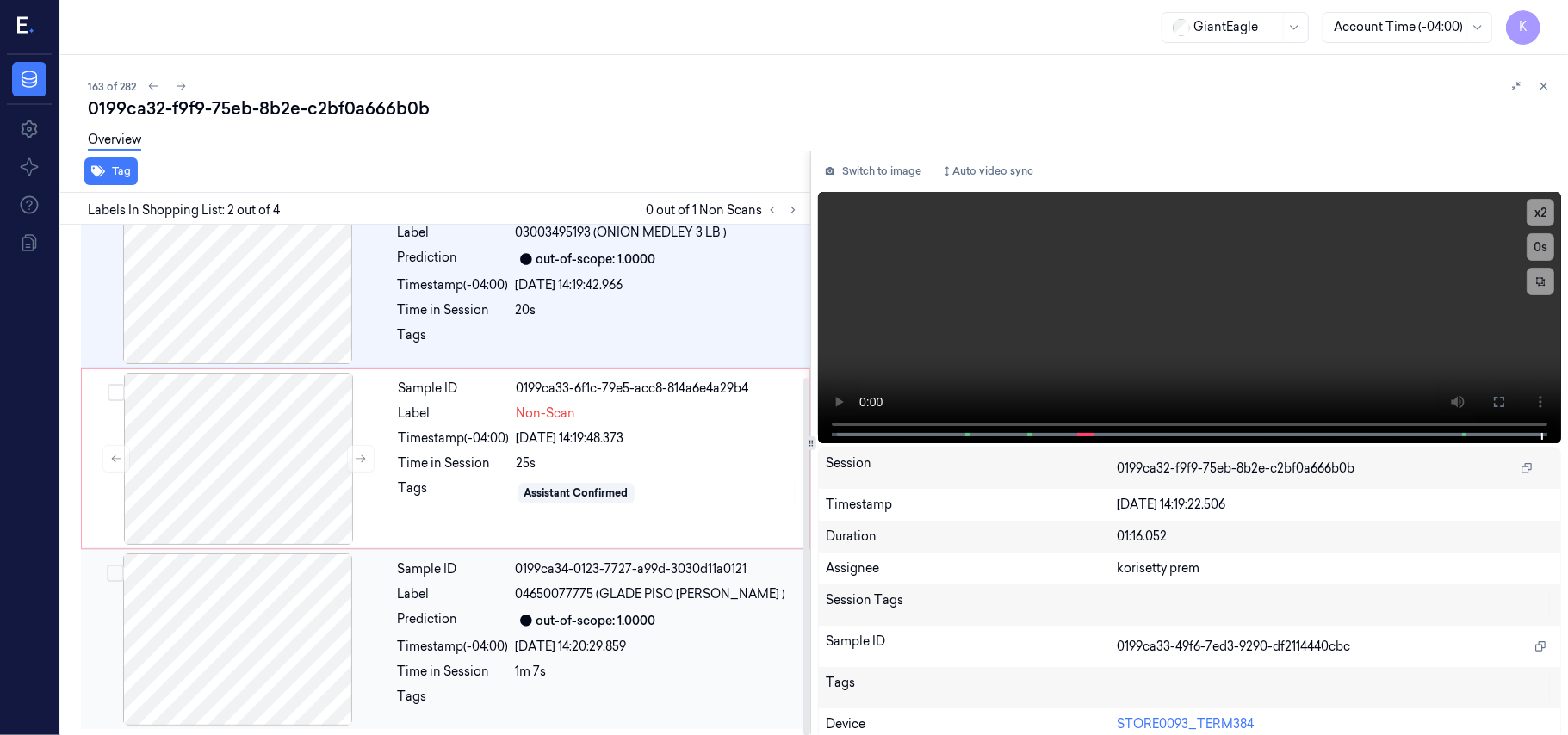
click at [665, 624] on div "out-of-scope: 1.0000" at bounding box center [657, 621] width 284 height 21
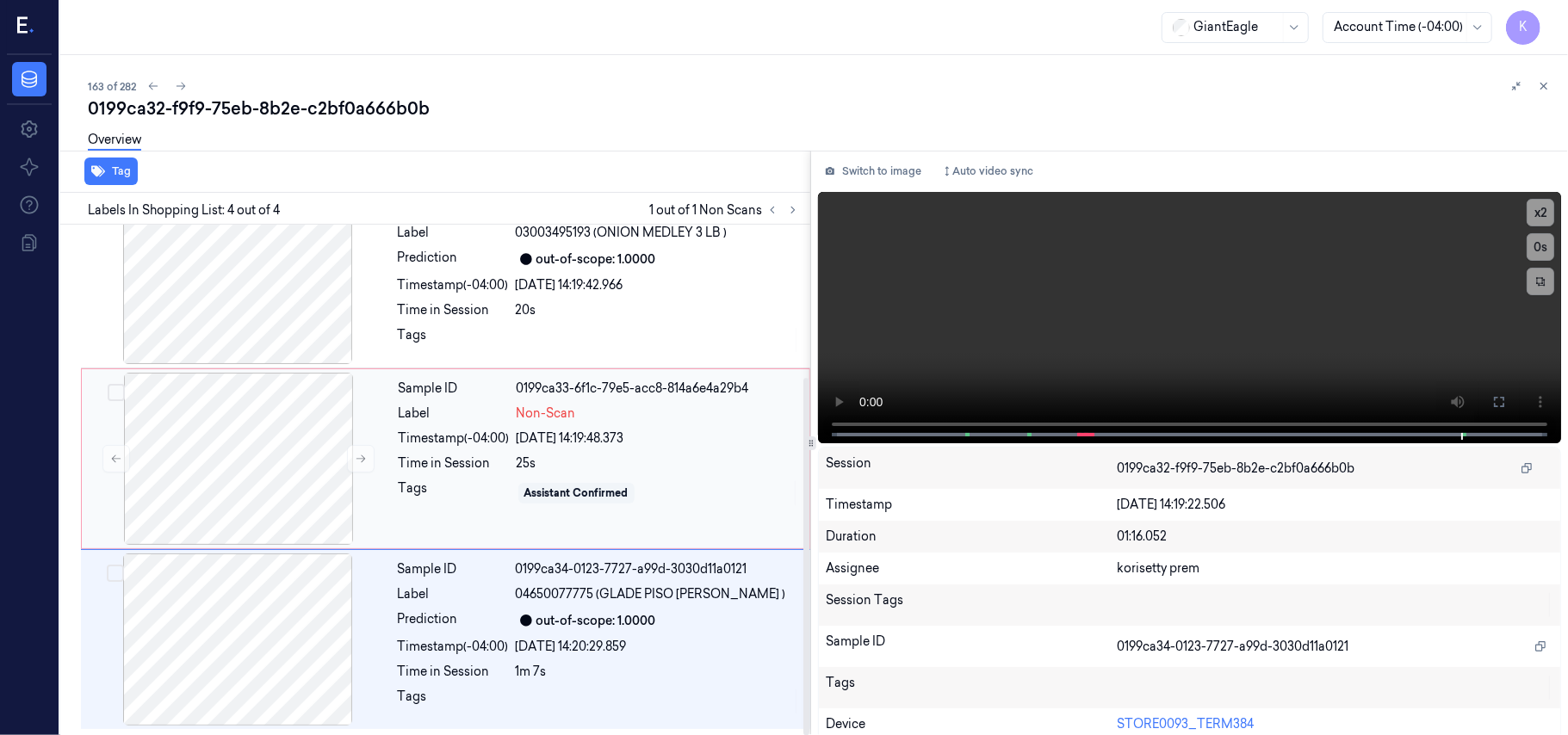
click at [618, 405] on div "Non-Scan" at bounding box center [657, 414] width 283 height 18
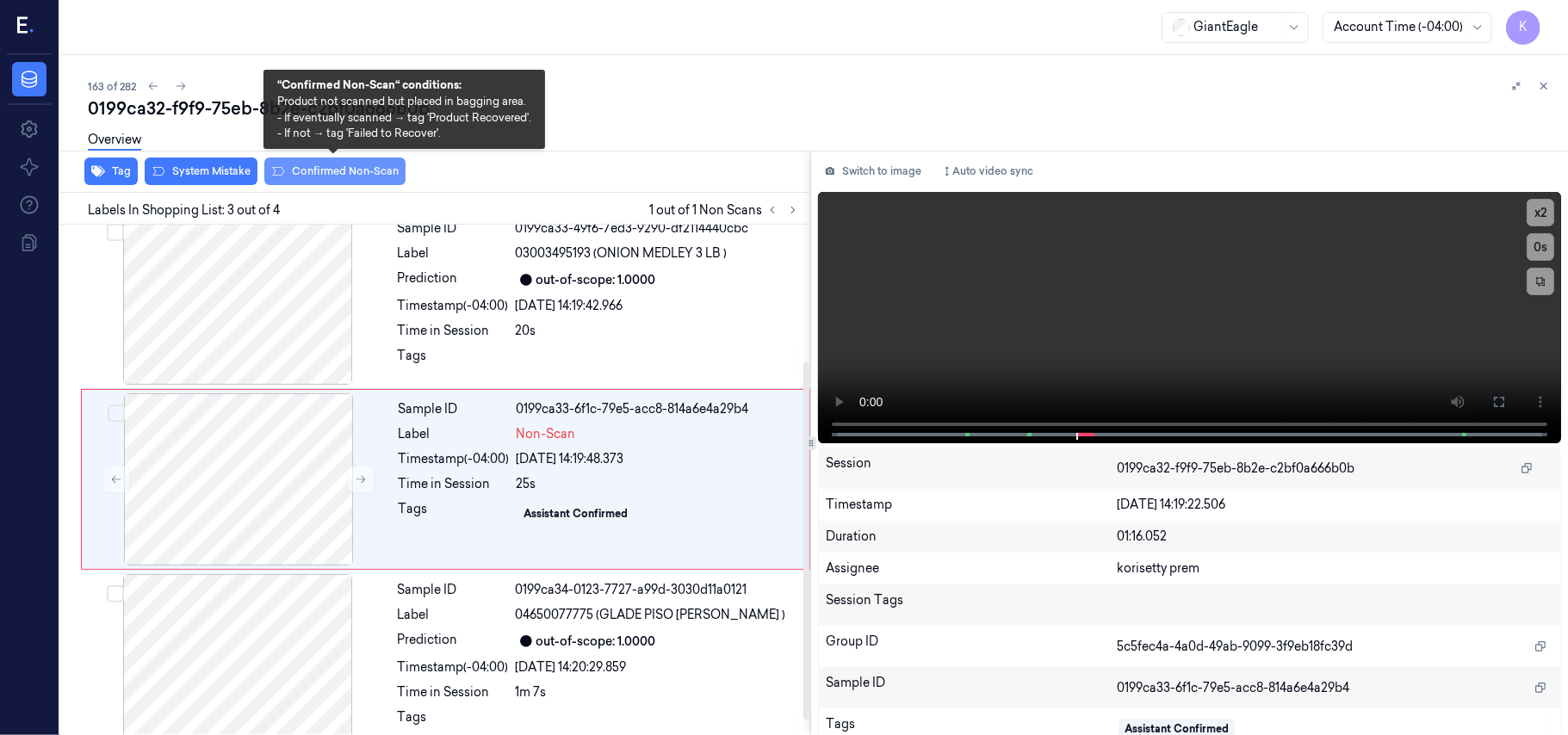
click at [294, 167] on button "Confirmed Non-Scan" at bounding box center [335, 171] width 141 height 27
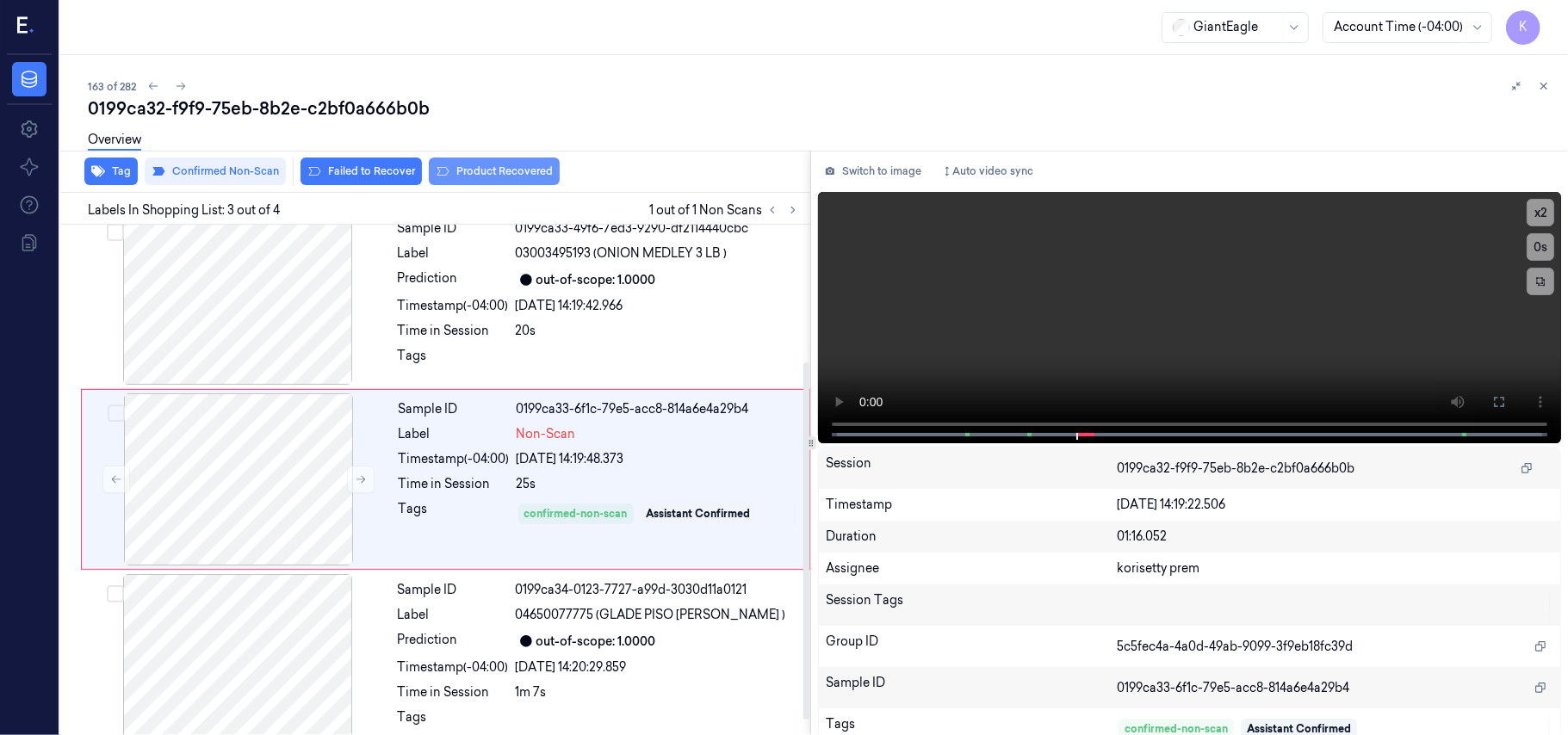
click at [491, 170] on button "Product Recovered" at bounding box center [493, 171] width 131 height 27
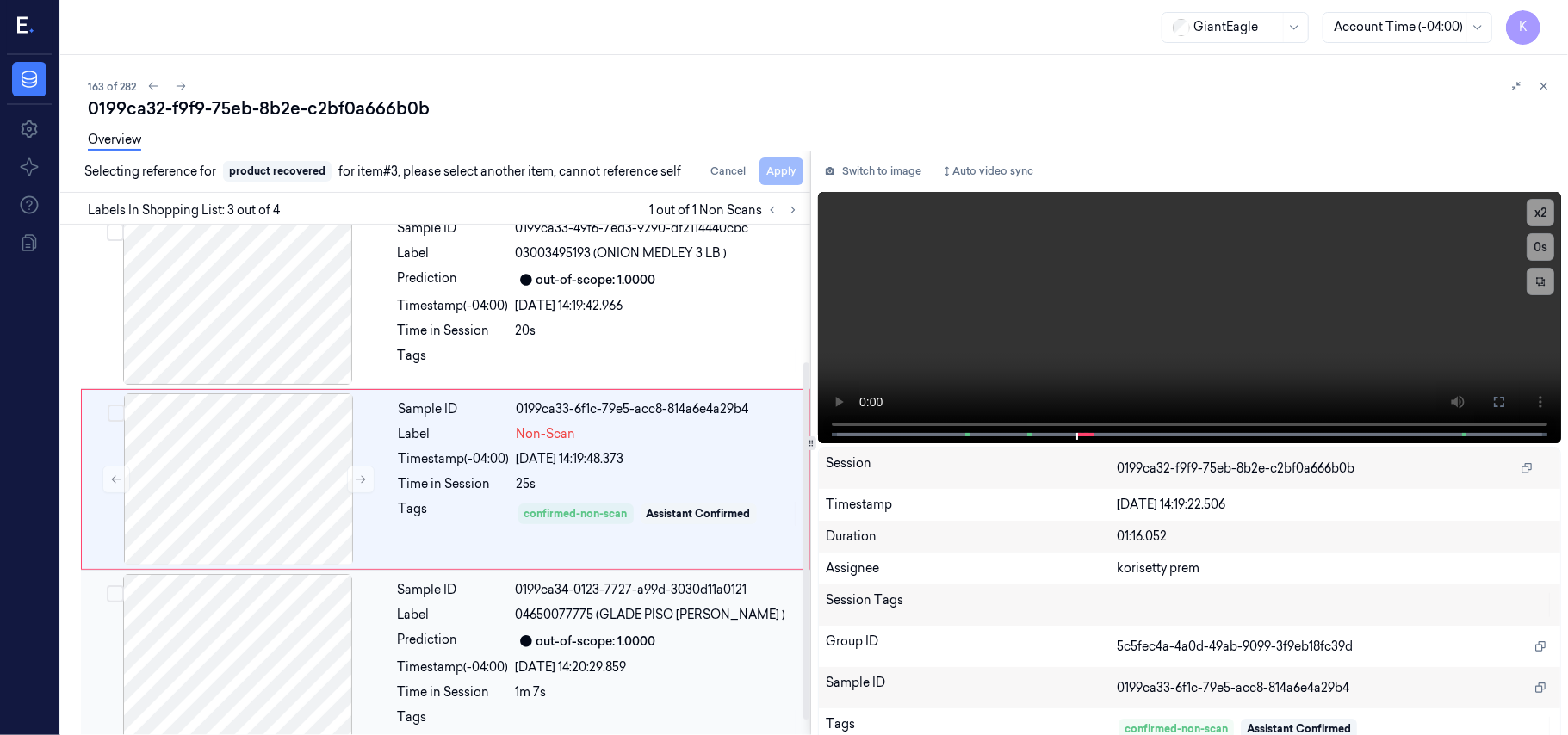
click at [594, 629] on div "Sample ID 0199ca34-0123-7727-a99d-3030d11a0121 Label 04650077775 (GLADE PISO [P…" at bounding box center [599, 660] width 416 height 172
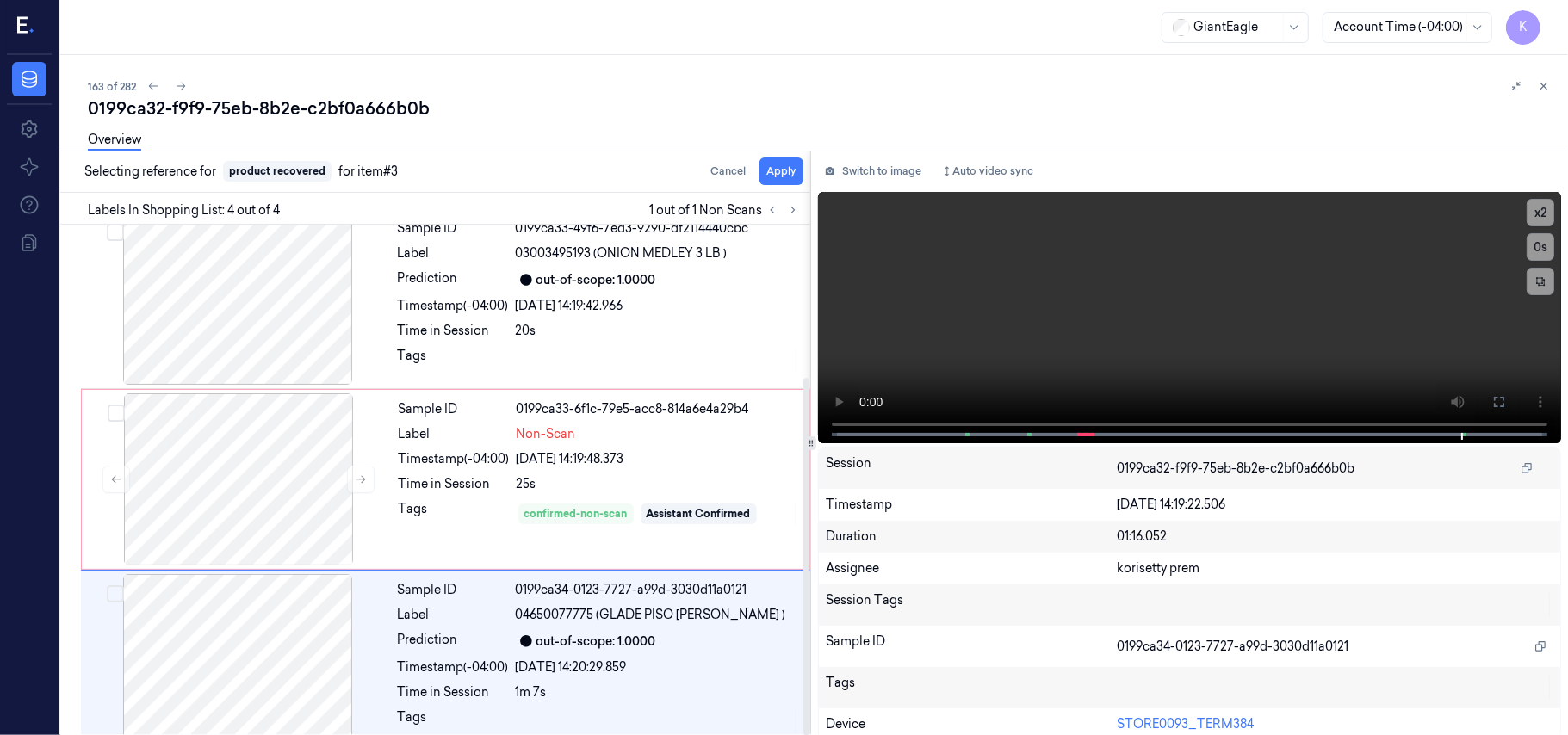
scroll to position [219, 0]
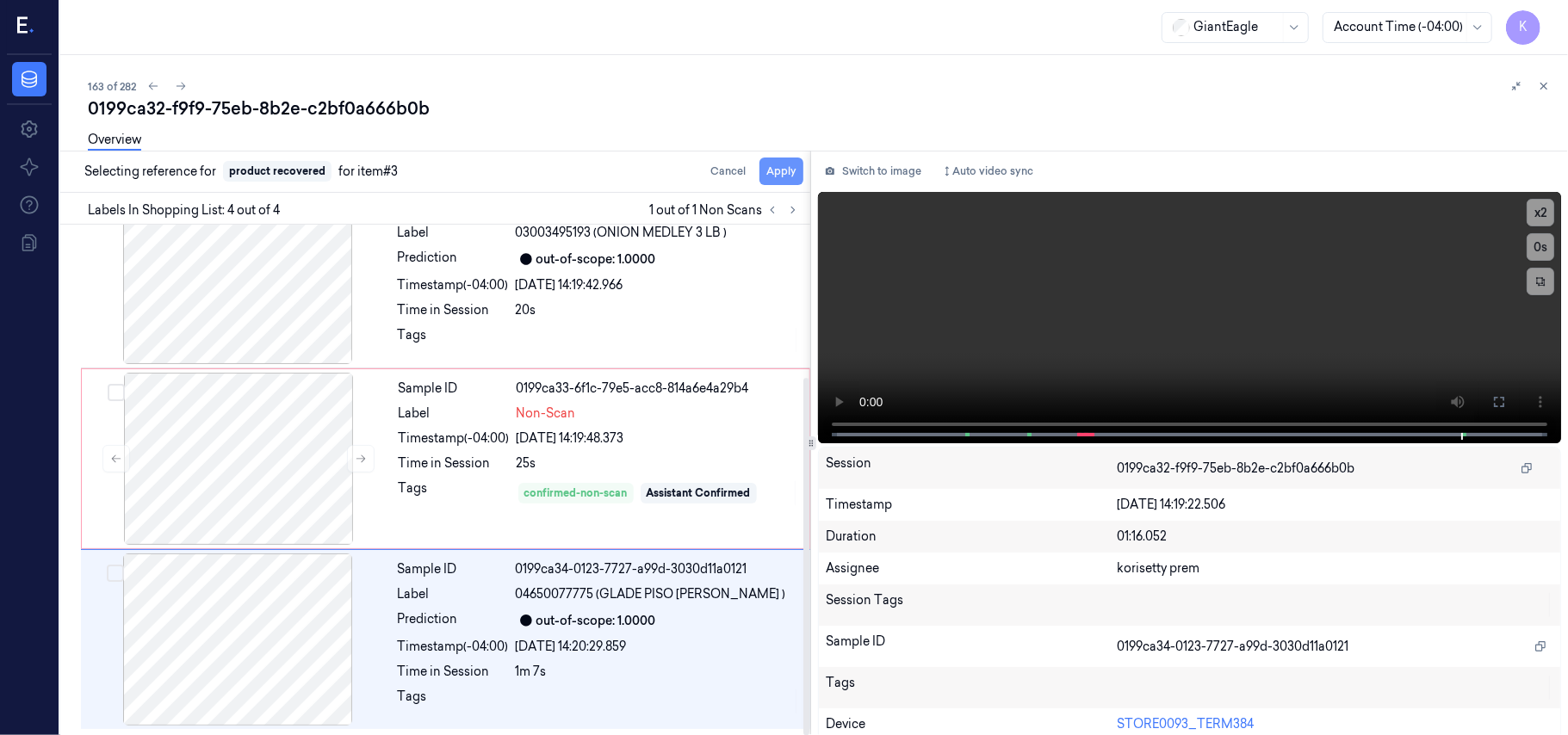
click at [784, 174] on button "Apply" at bounding box center [782, 171] width 44 height 27
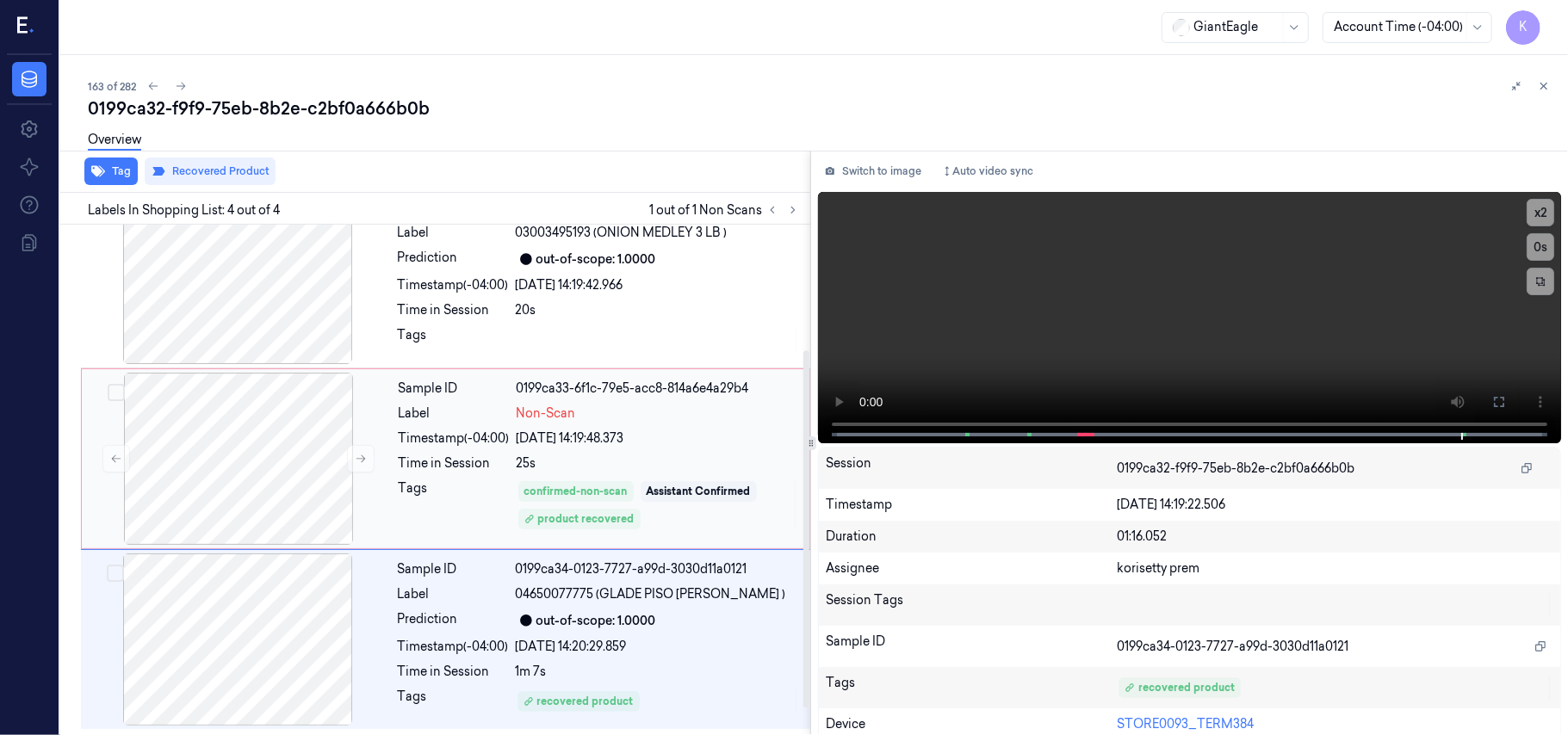
scroll to position [0, 0]
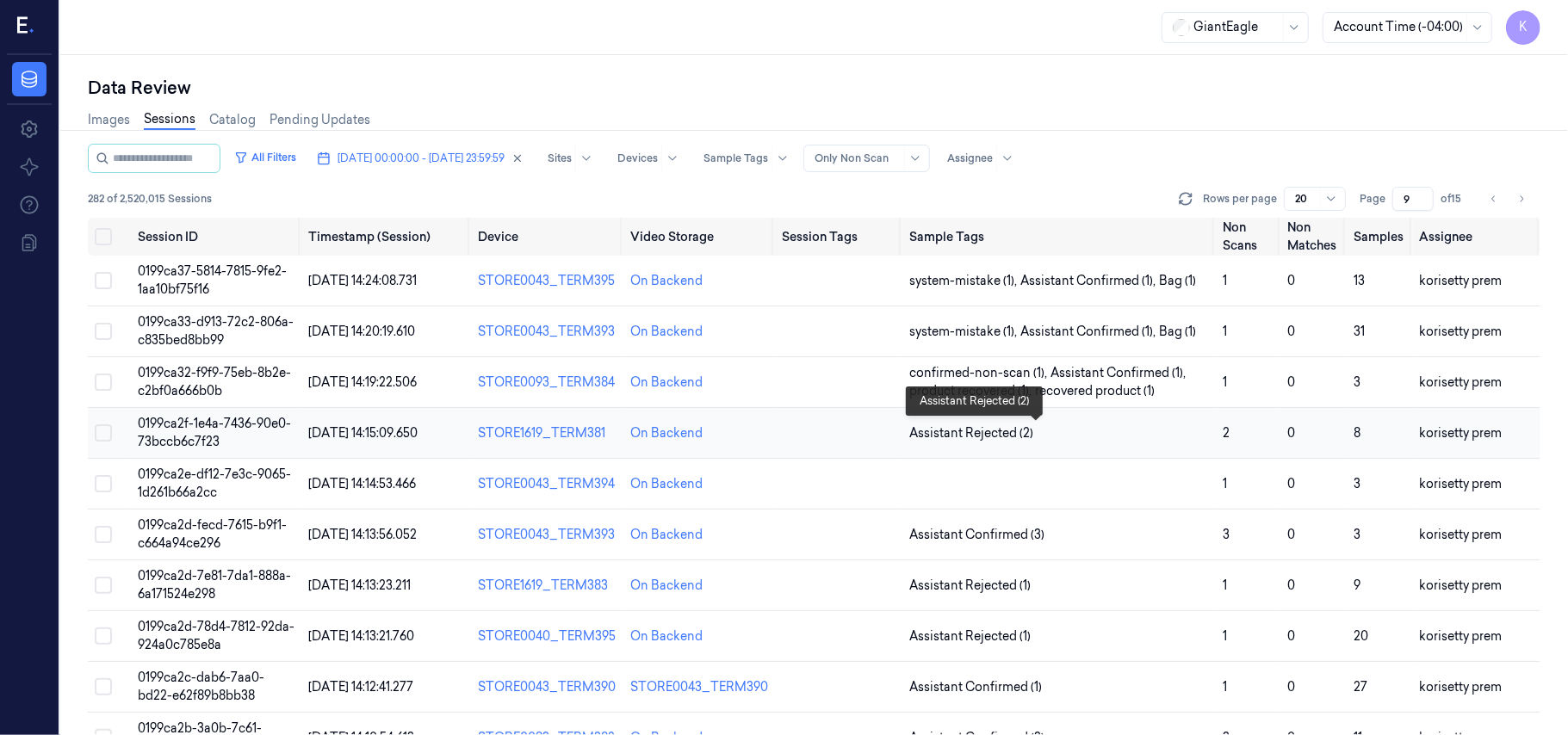
click at [1095, 435] on span "Assistant Rejected (2)" at bounding box center [1058, 434] width 299 height 18
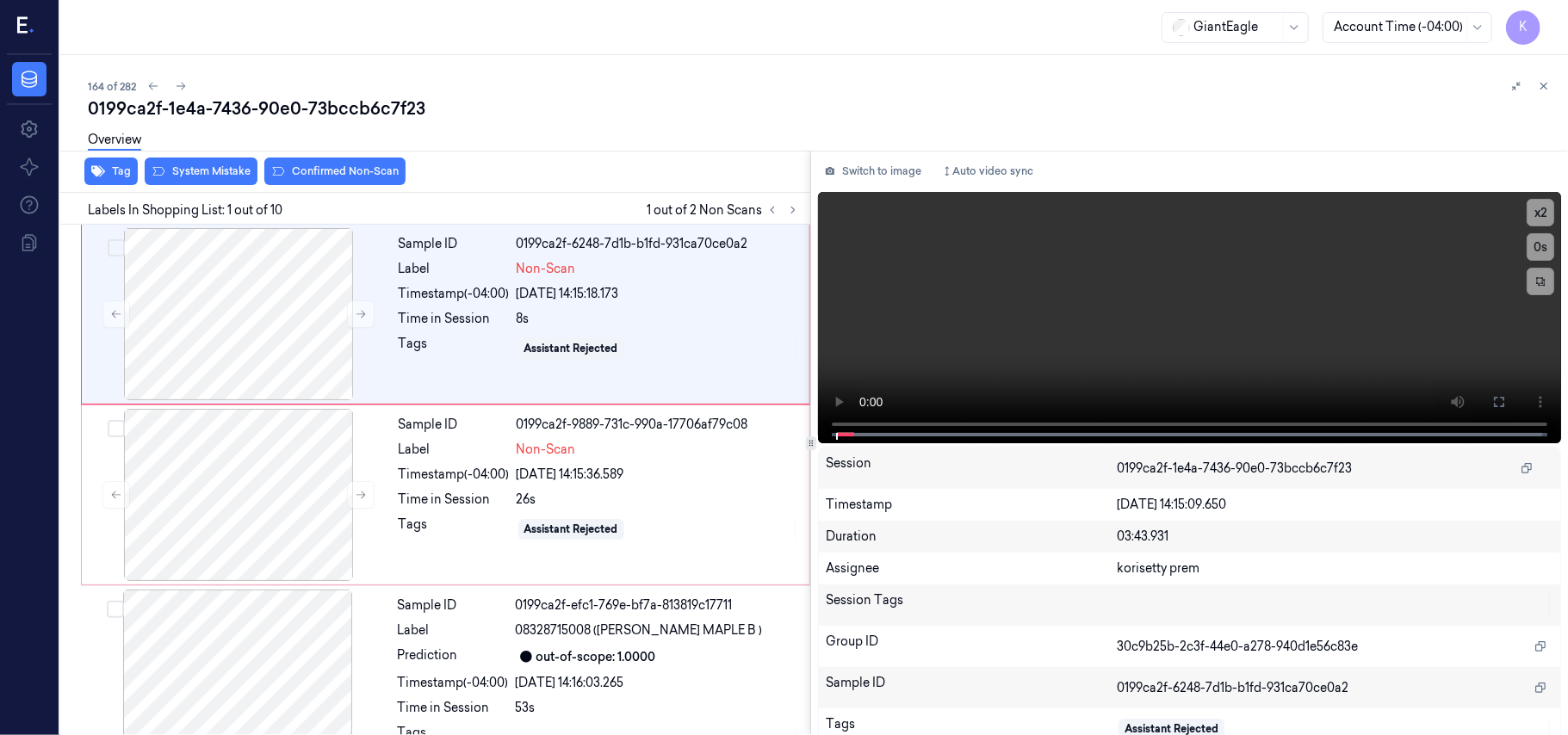
click at [655, 74] on div "164 of 282 0199ca2f-1e4a-7436-90e0-73bccb6c7f23 Overview Tag System Mistake Con…" at bounding box center [814, 395] width 1508 height 680
click at [1076, 253] on video at bounding box center [1190, 318] width 743 height 252
click at [1496, 408] on button at bounding box center [1498, 402] width 27 height 27
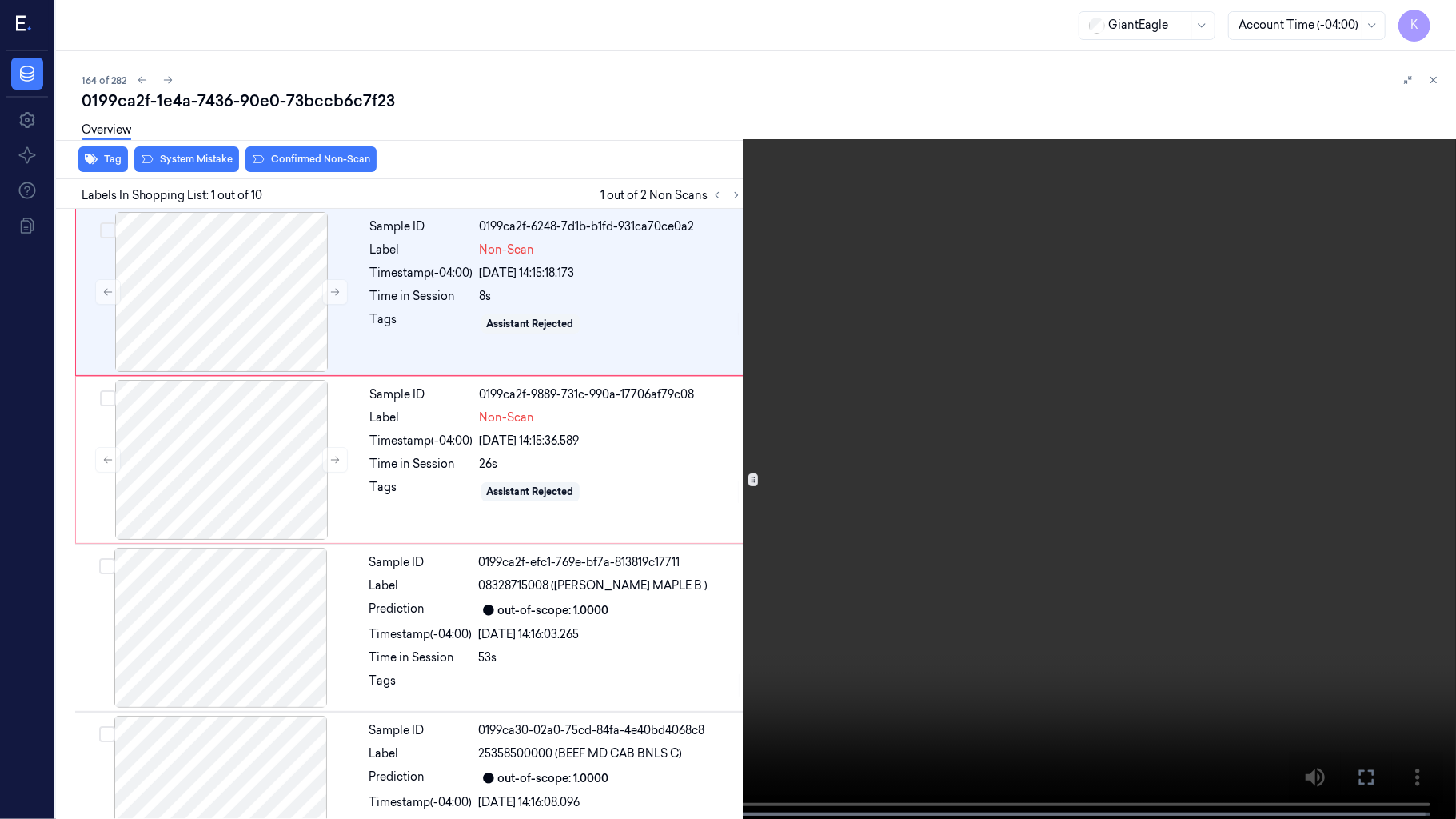
click at [949, 160] on video at bounding box center [728, 411] width 1456 height 822
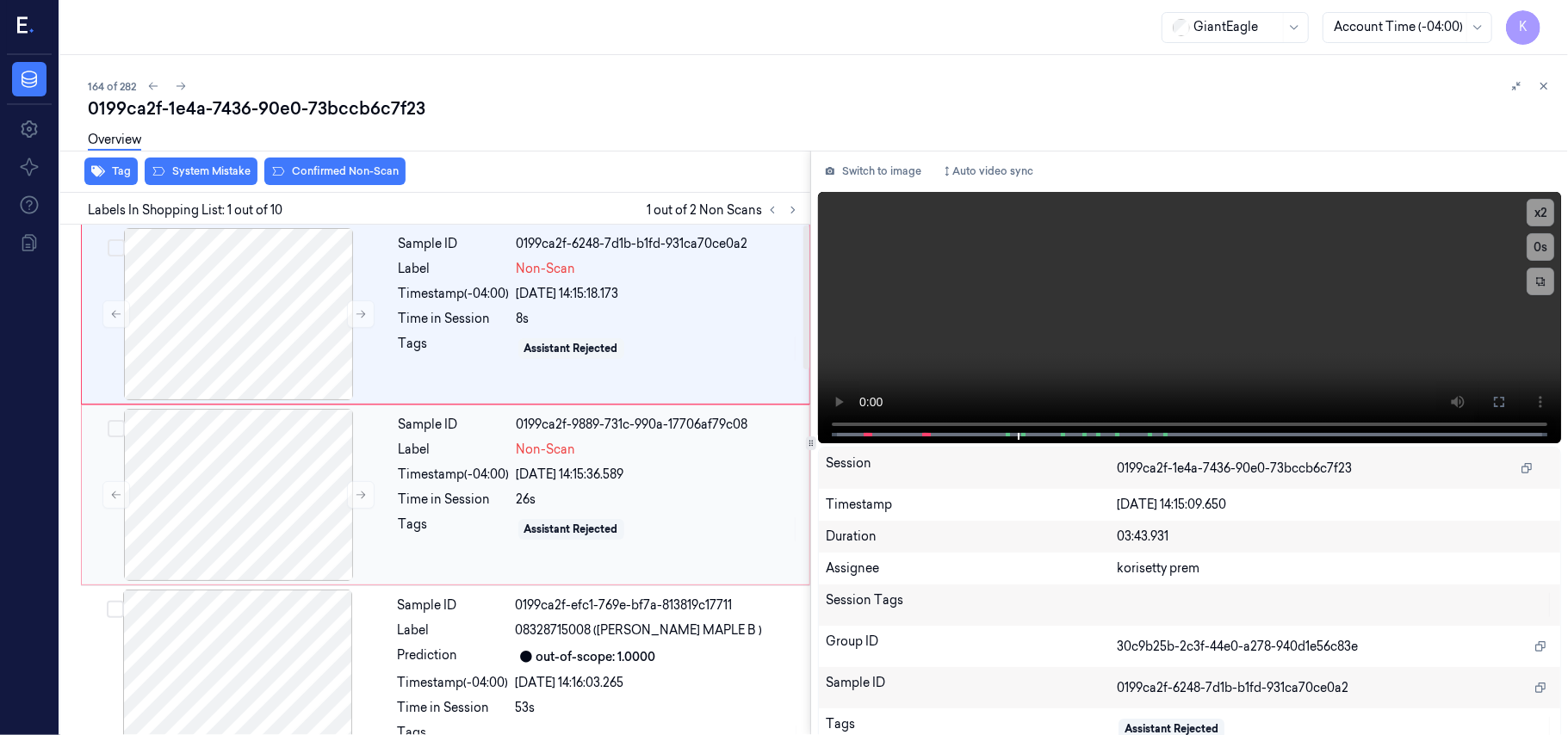
click at [449, 501] on div "Time in Session" at bounding box center [453, 500] width 111 height 18
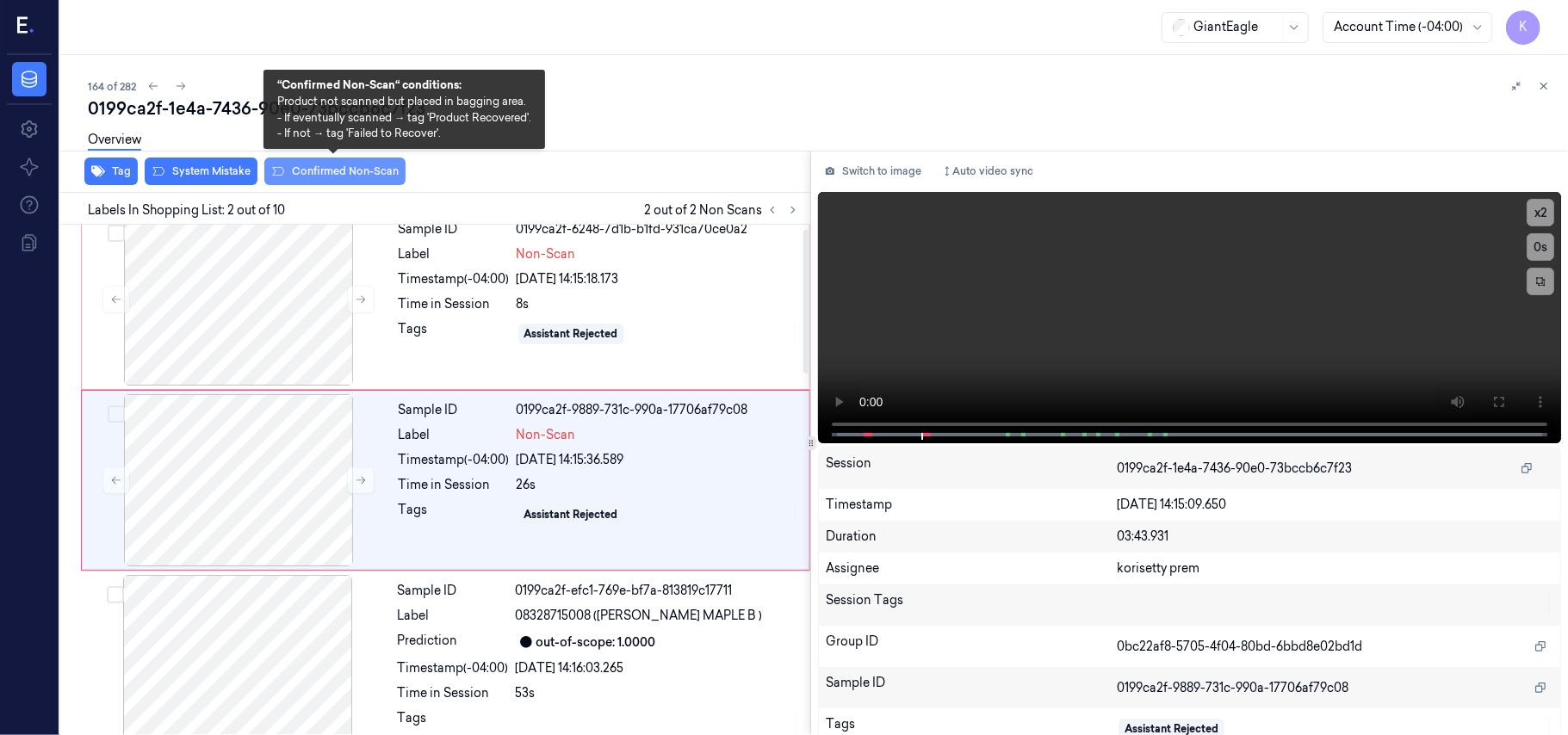
click at [340, 167] on button "Confirmed Non-Scan" at bounding box center [335, 171] width 141 height 27
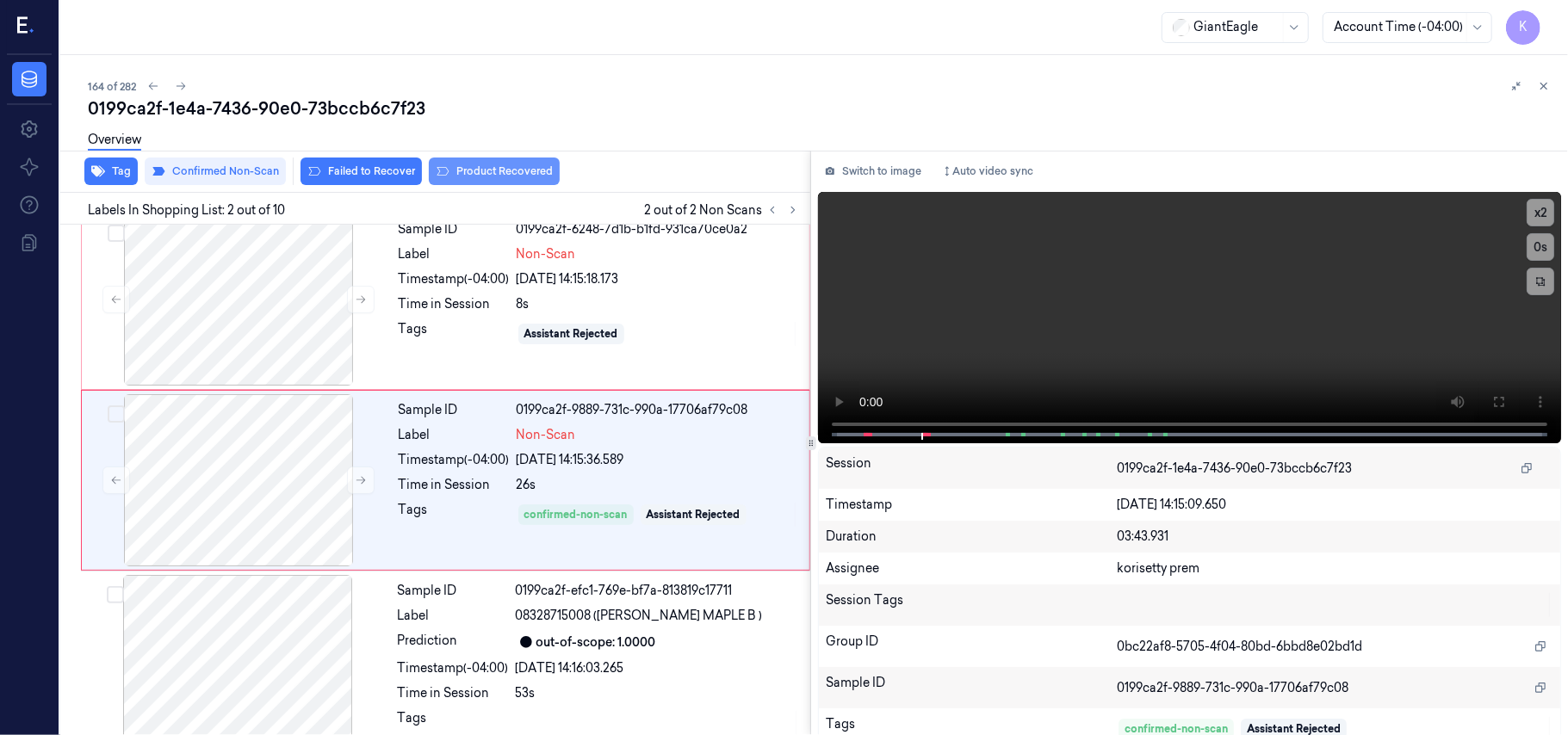
click at [463, 172] on button "Product Recovered" at bounding box center [493, 171] width 131 height 27
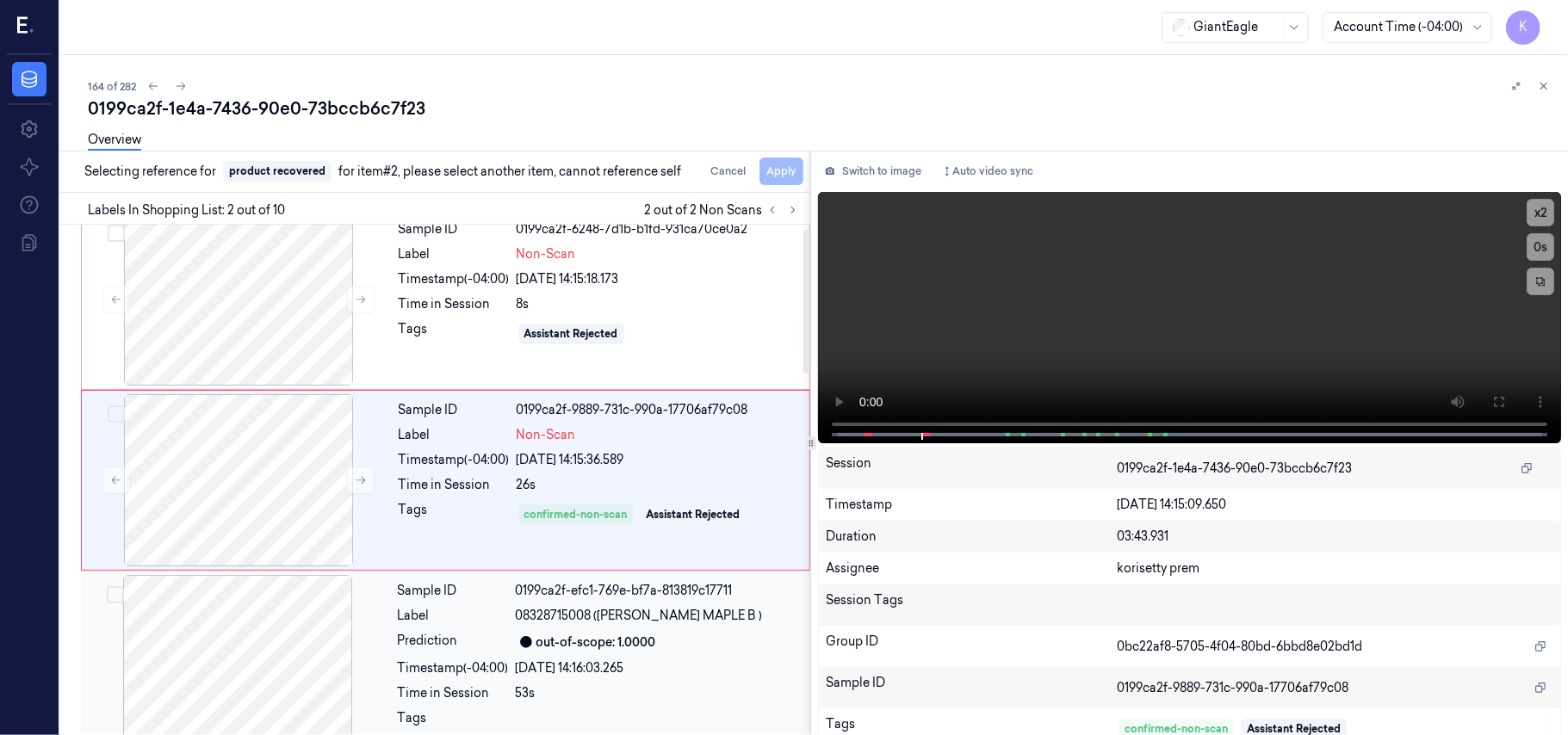
click at [644, 642] on div "out-of-scope: 1.0000" at bounding box center [596, 643] width 120 height 18
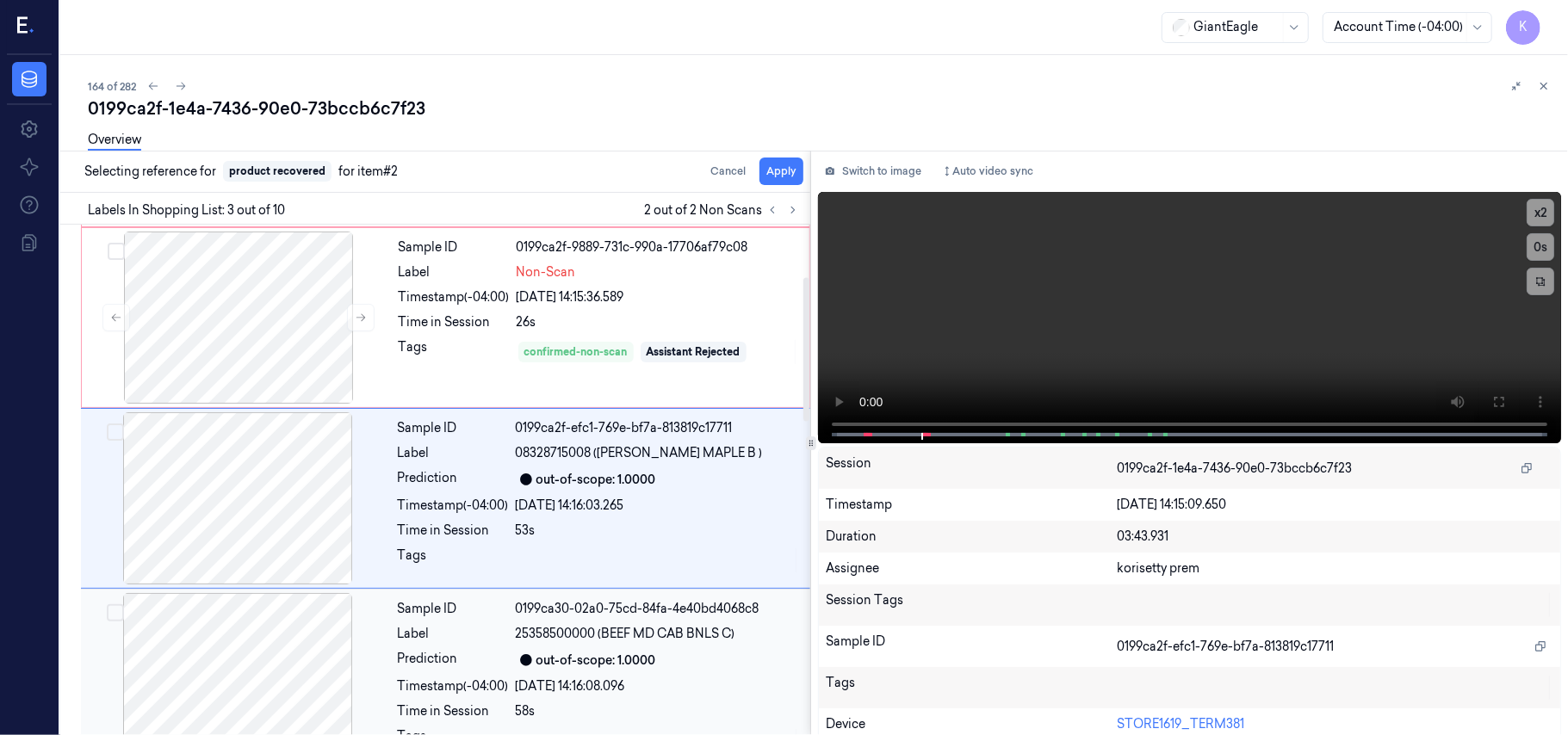
scroll to position [196, 0]
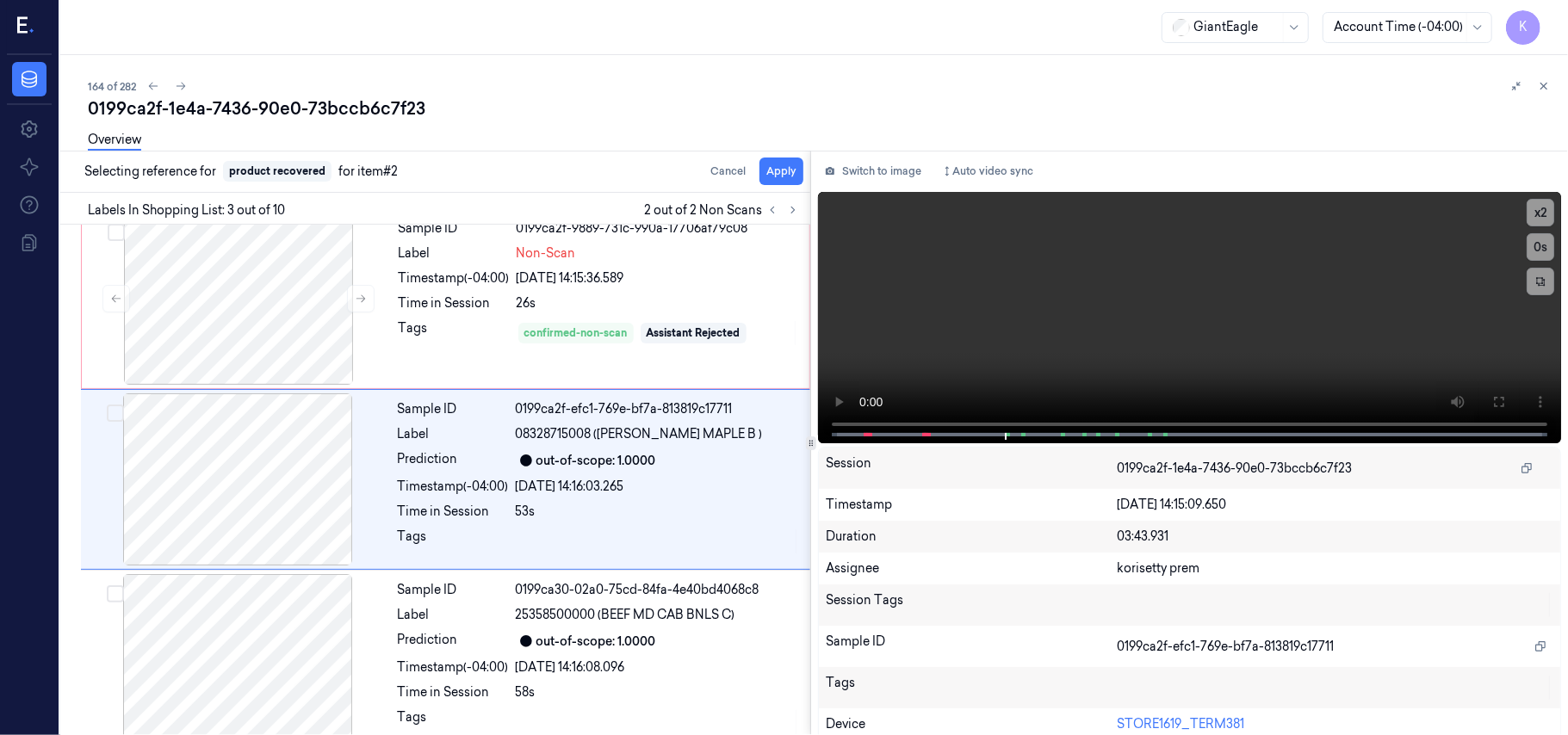
click at [795, 157] on div "Overview" at bounding box center [821, 143] width 1466 height 44
click at [789, 163] on div "Overview" at bounding box center [821, 143] width 1466 height 44
click at [783, 178] on button "Apply" at bounding box center [782, 171] width 44 height 27
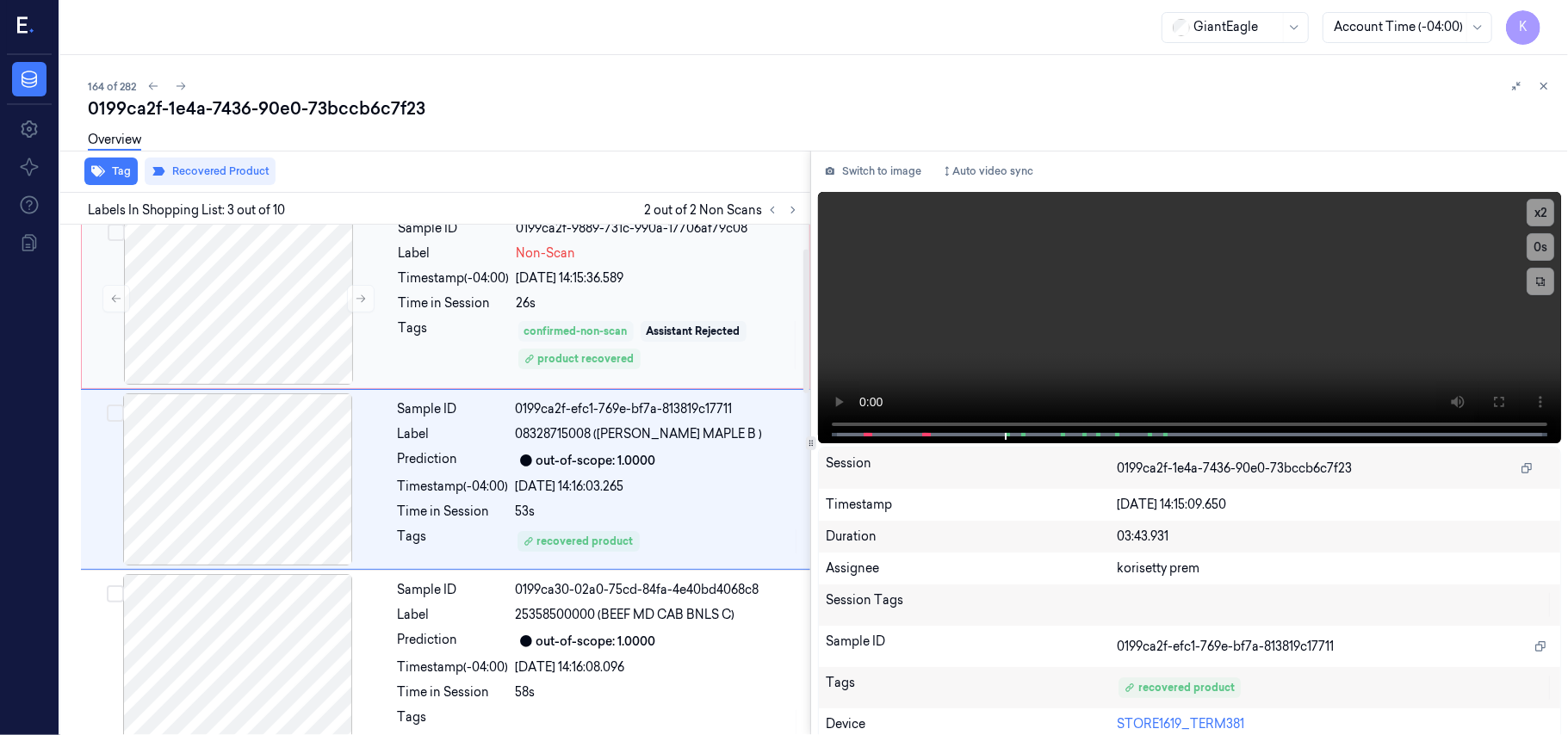
scroll to position [0, 0]
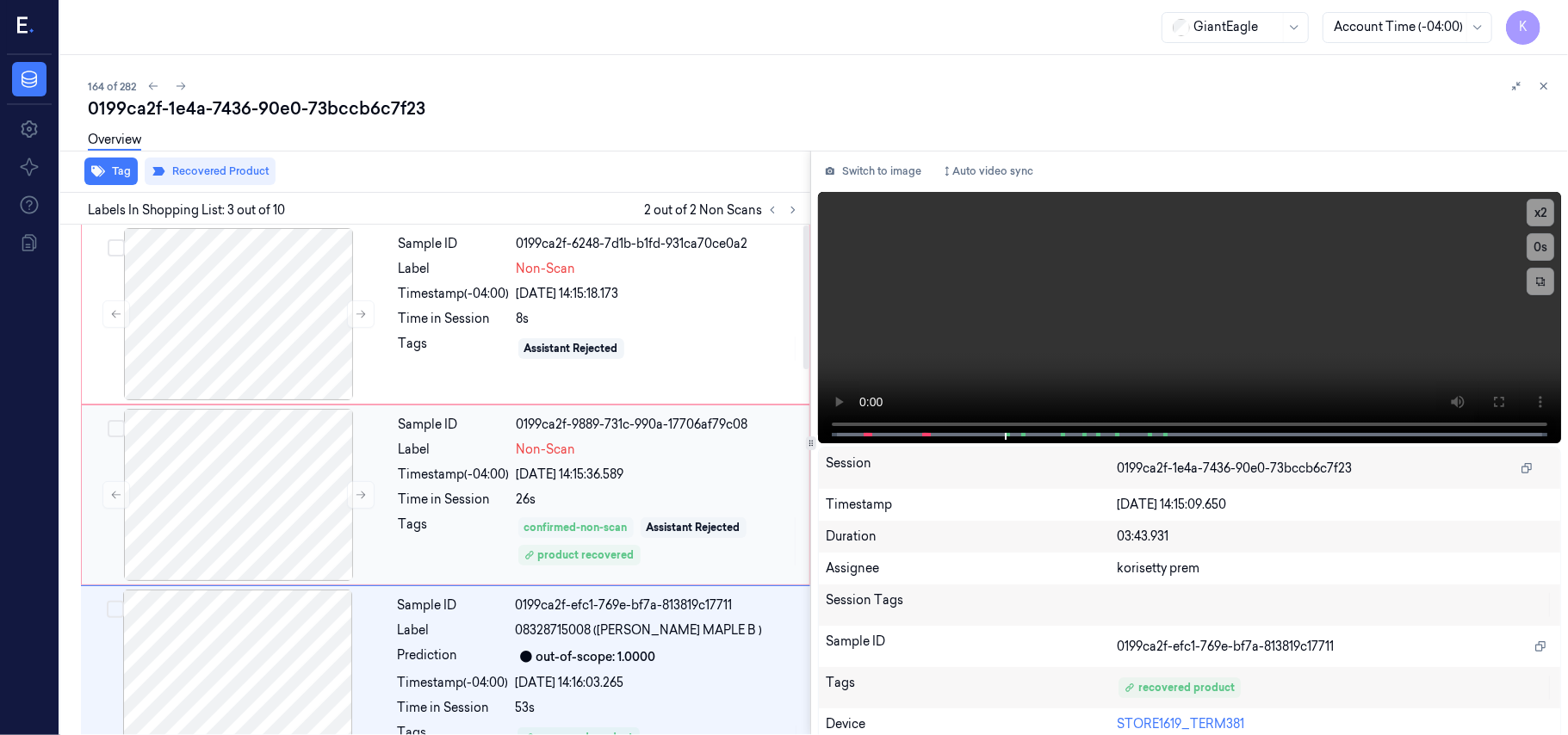
click at [573, 335] on div "Assistant Rejected" at bounding box center [657, 349] width 283 height 27
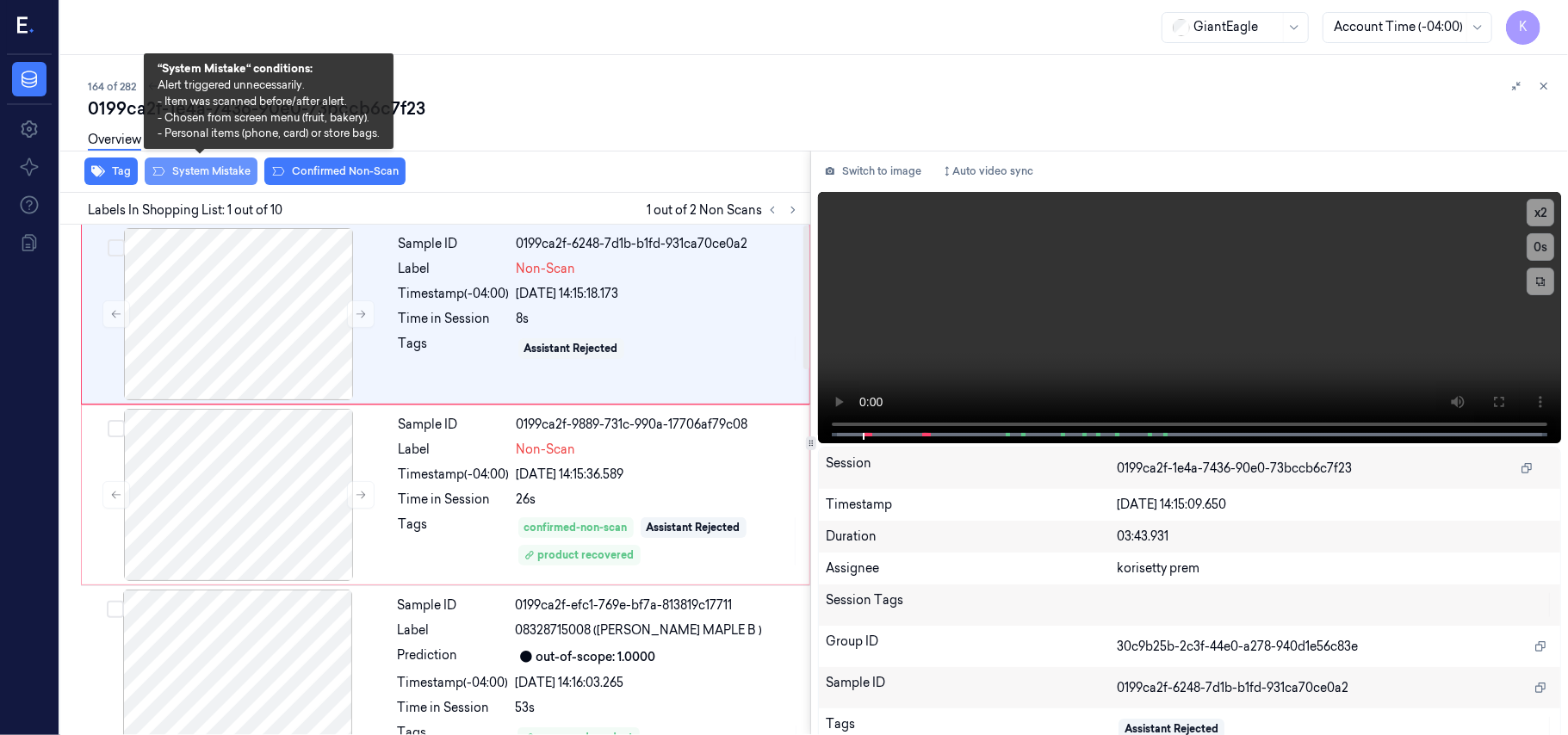
click at [227, 164] on button "System Mistake" at bounding box center [200, 171] width 113 height 27
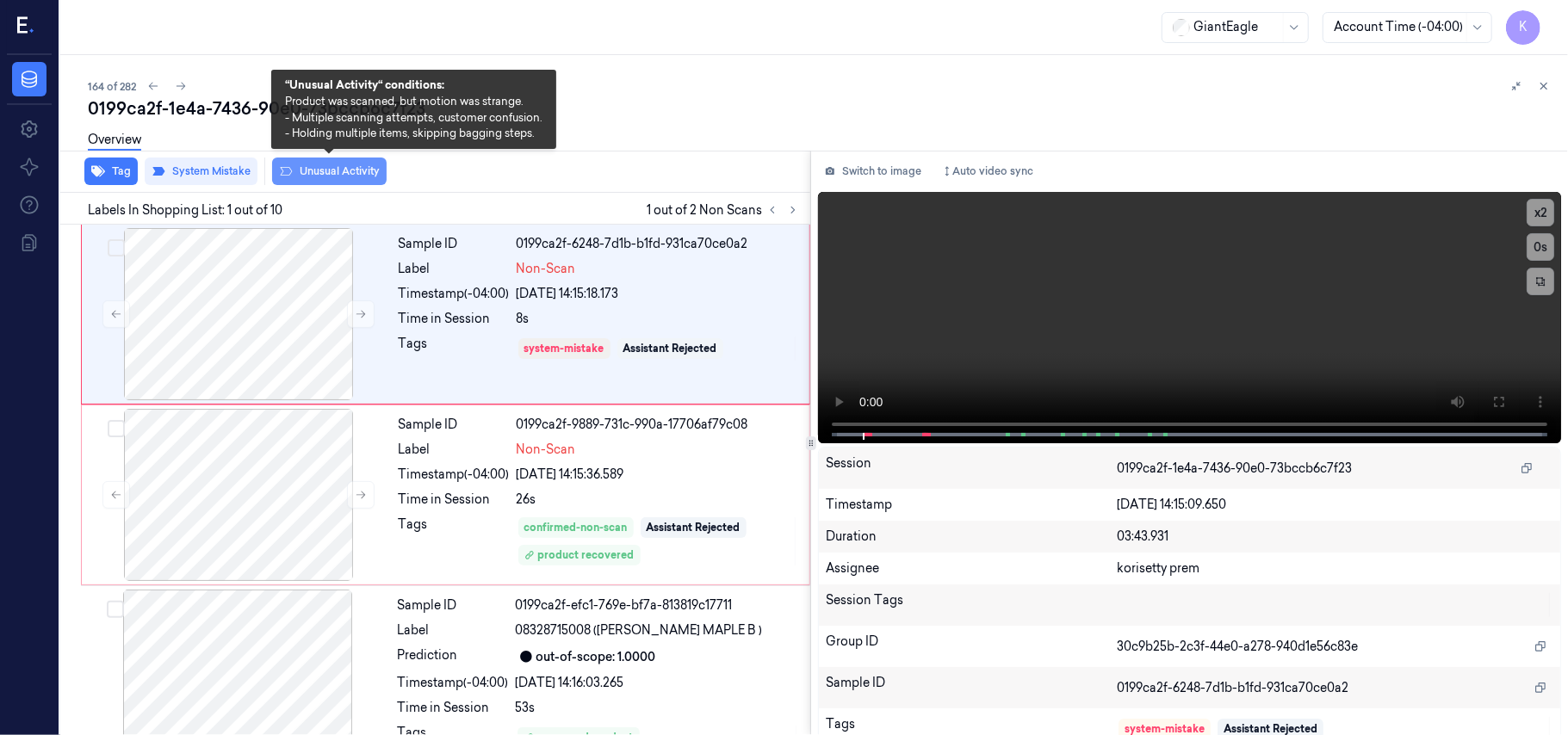
click at [338, 172] on button "Unusual Activity" at bounding box center [329, 171] width 114 height 27
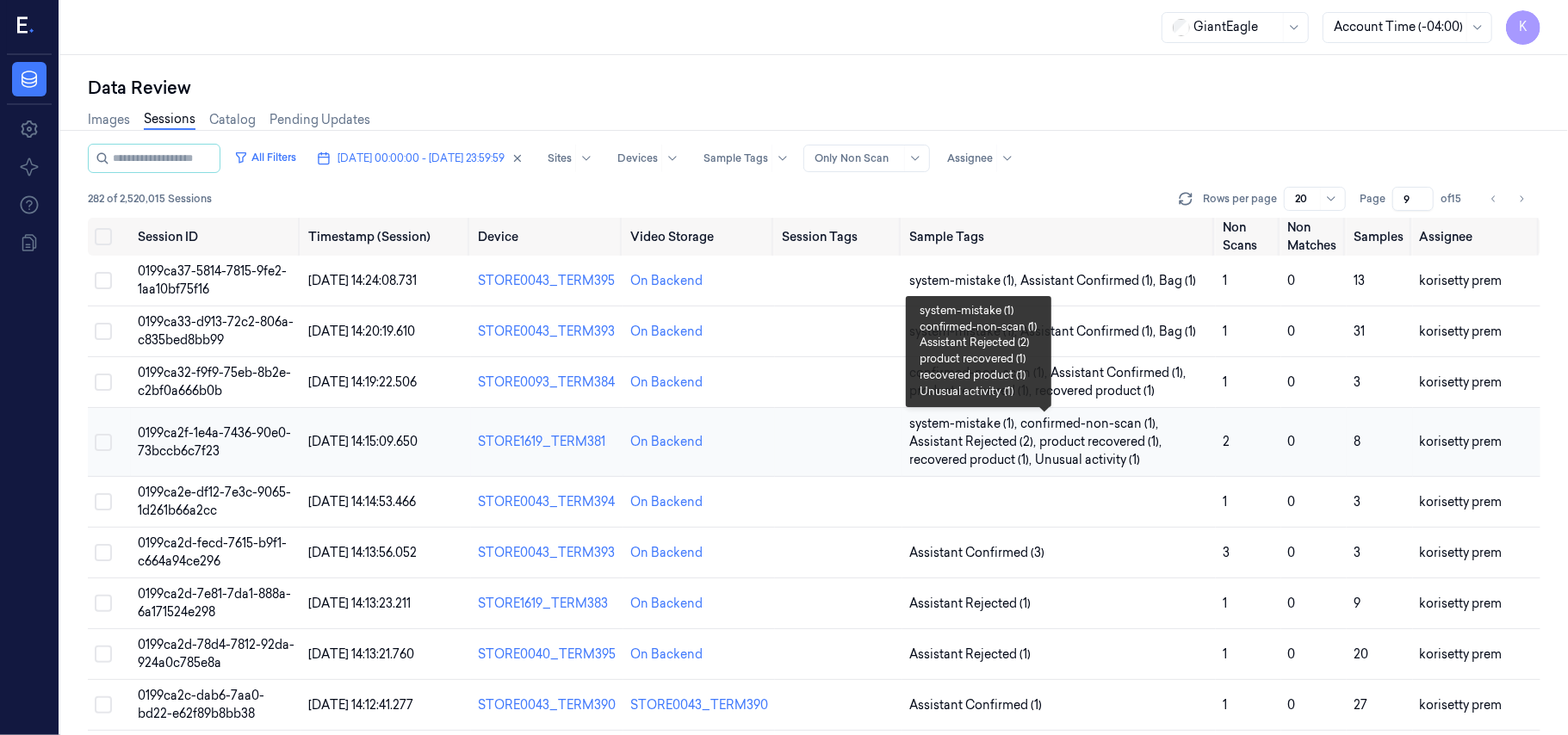
click at [1068, 435] on span "product recovered (1) ," at bounding box center [1101, 442] width 125 height 18
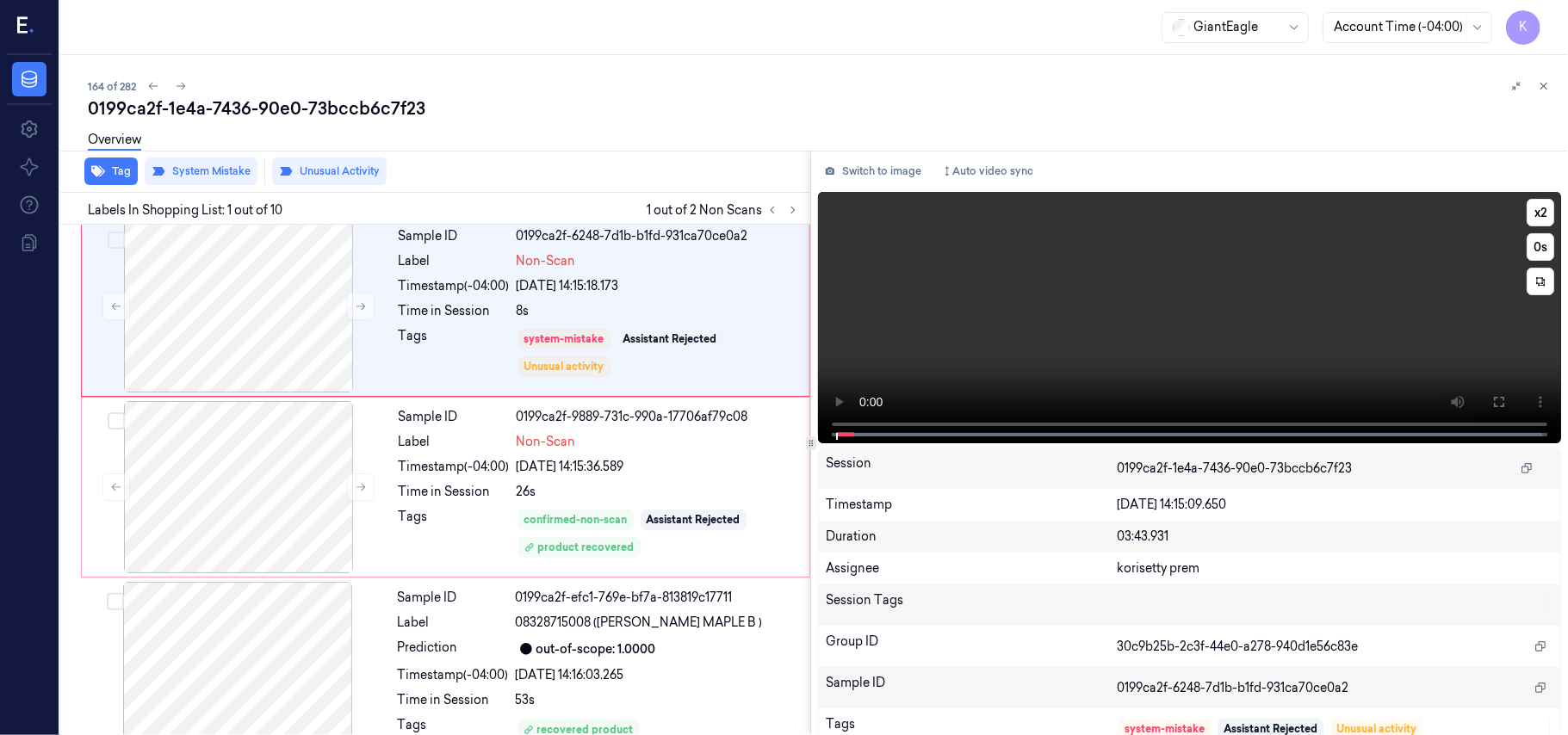
scroll to position [15, 0]
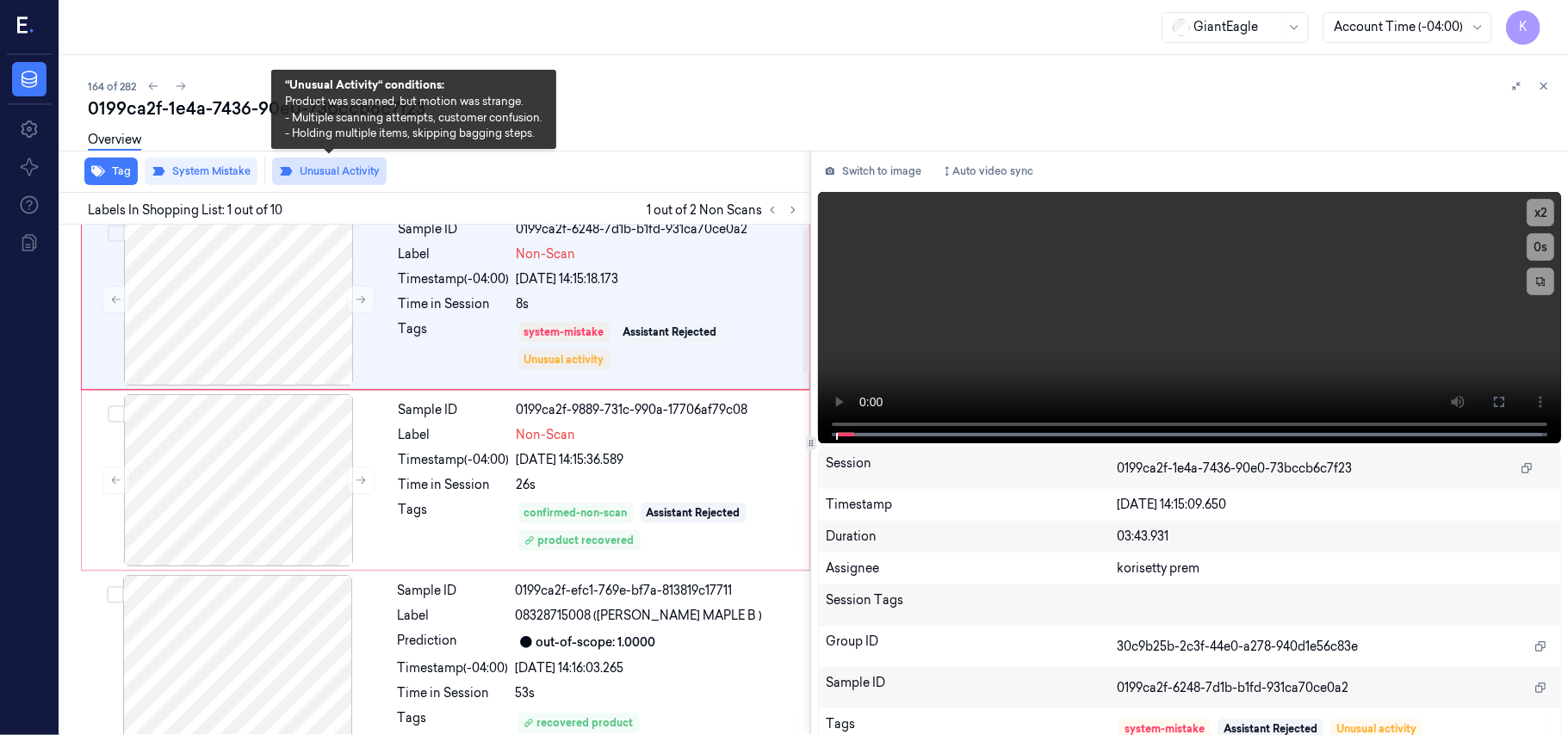
click at [340, 176] on button "Unusual Activity" at bounding box center [329, 171] width 114 height 27
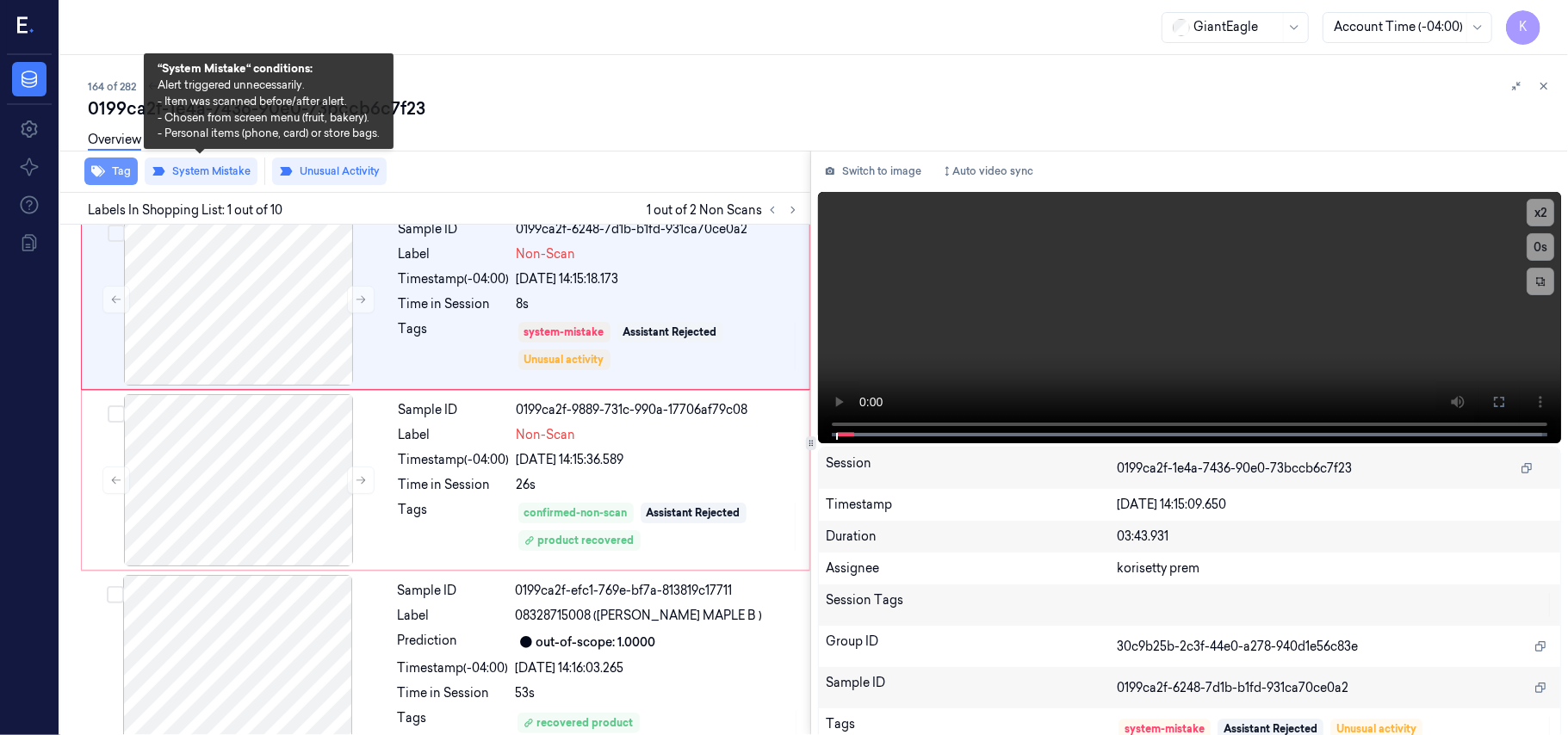
scroll to position [0, 0]
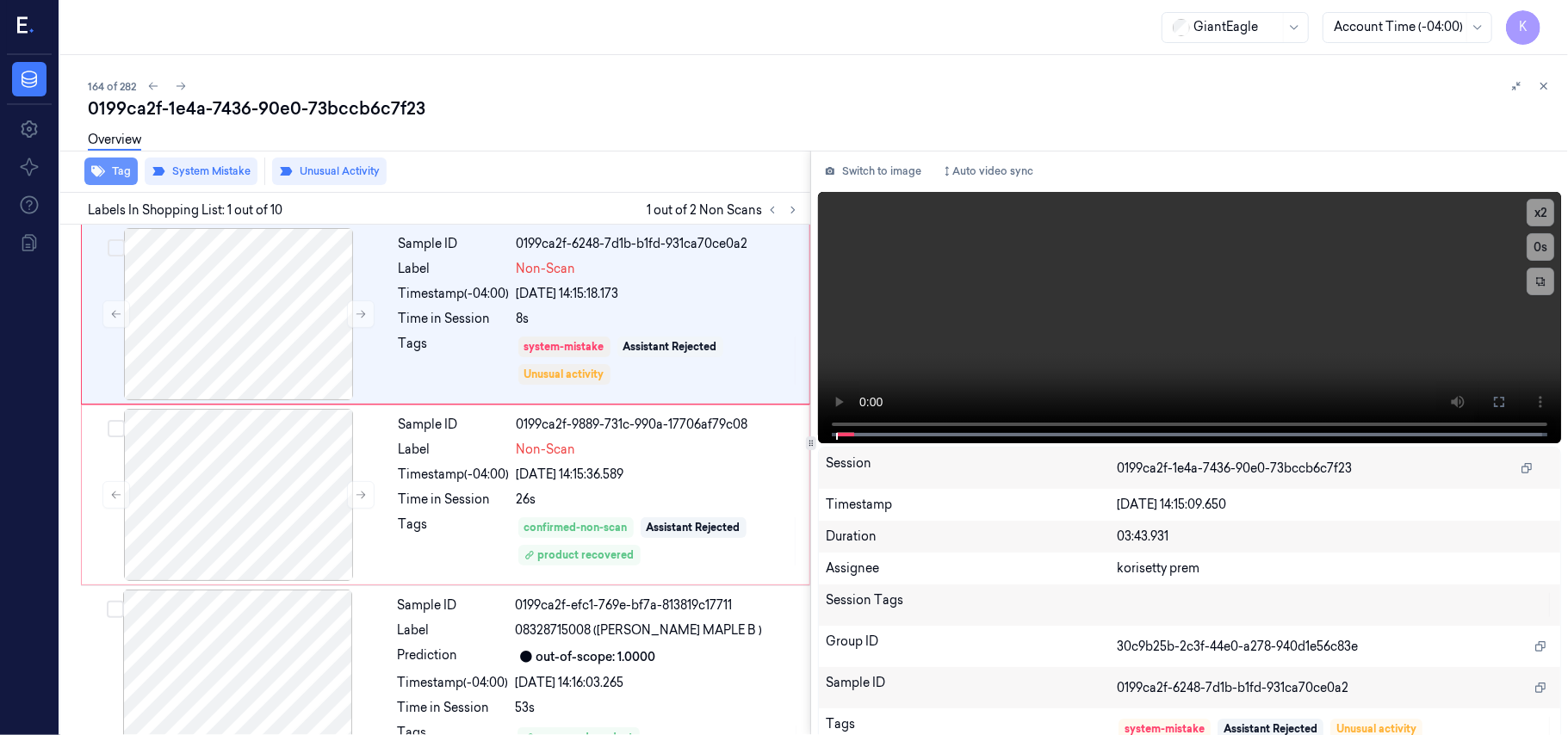
click at [122, 180] on button "Tag" at bounding box center [111, 171] width 53 height 27
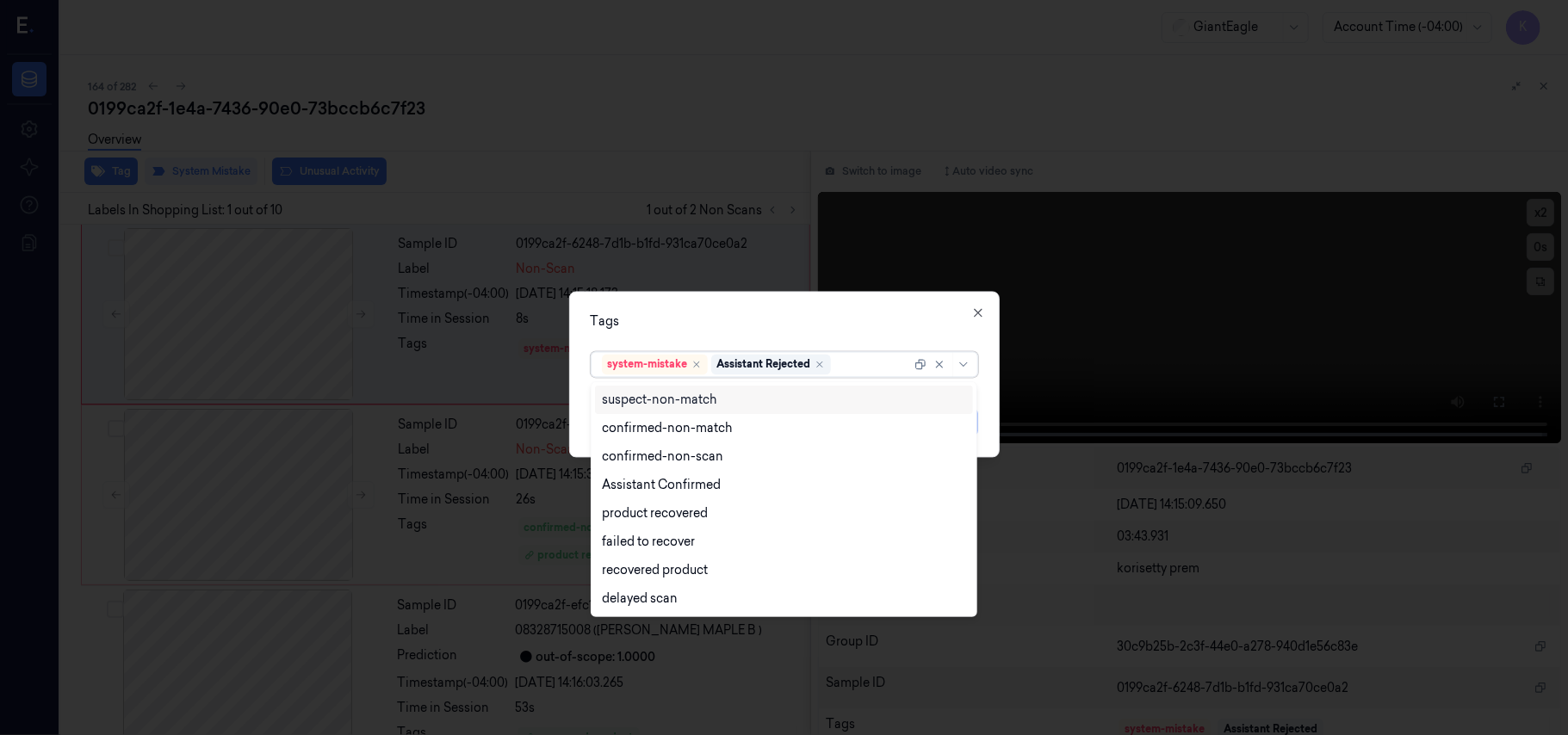
click at [859, 369] on div at bounding box center [872, 364] width 77 height 18
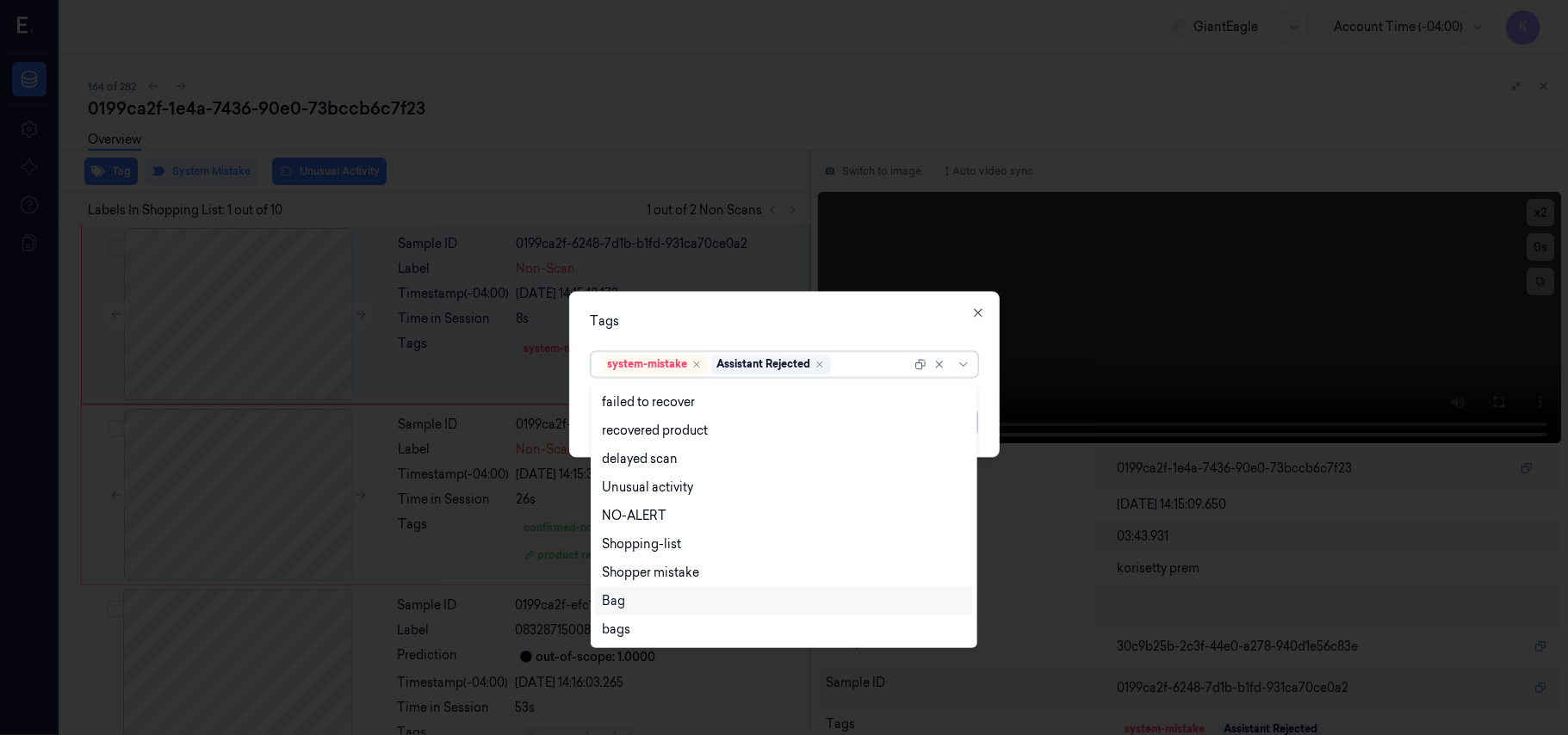
click at [651, 592] on div "Bag" at bounding box center [784, 601] width 364 height 18
click at [845, 325] on div "Tags" at bounding box center [784, 322] width 387 height 18
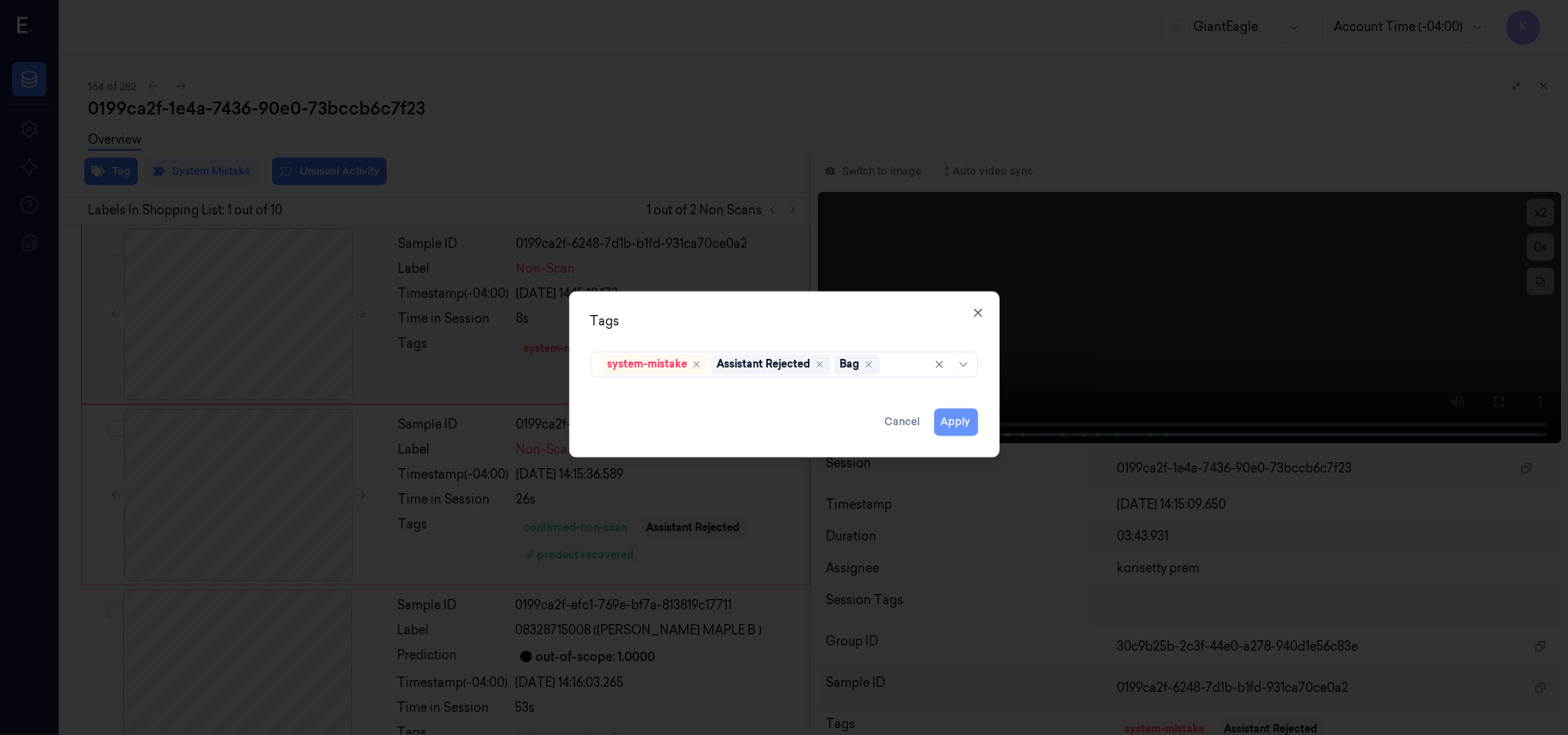
click at [961, 428] on button "Apply" at bounding box center [957, 423] width 44 height 27
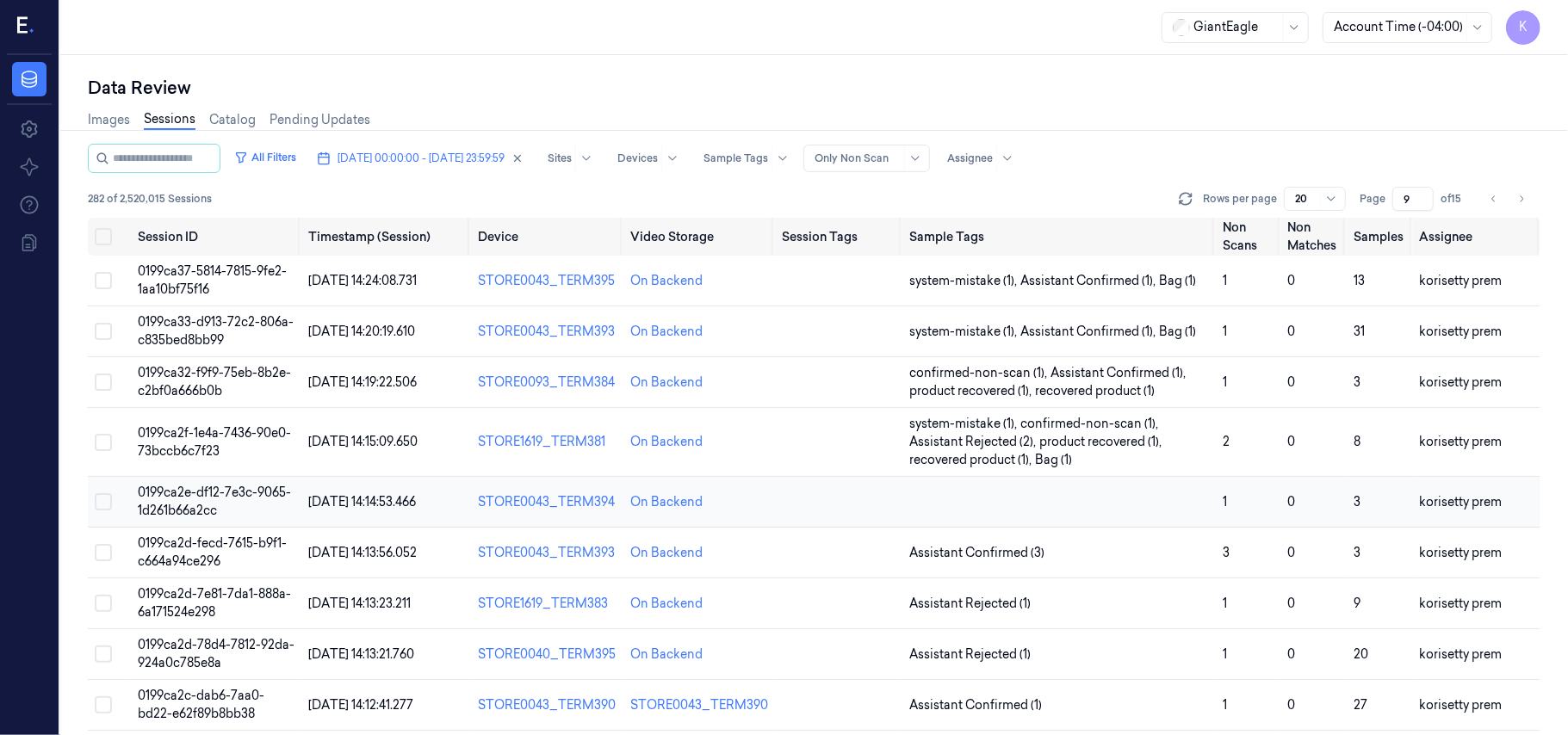
click at [1038, 498] on td at bounding box center [1059, 502] width 313 height 50
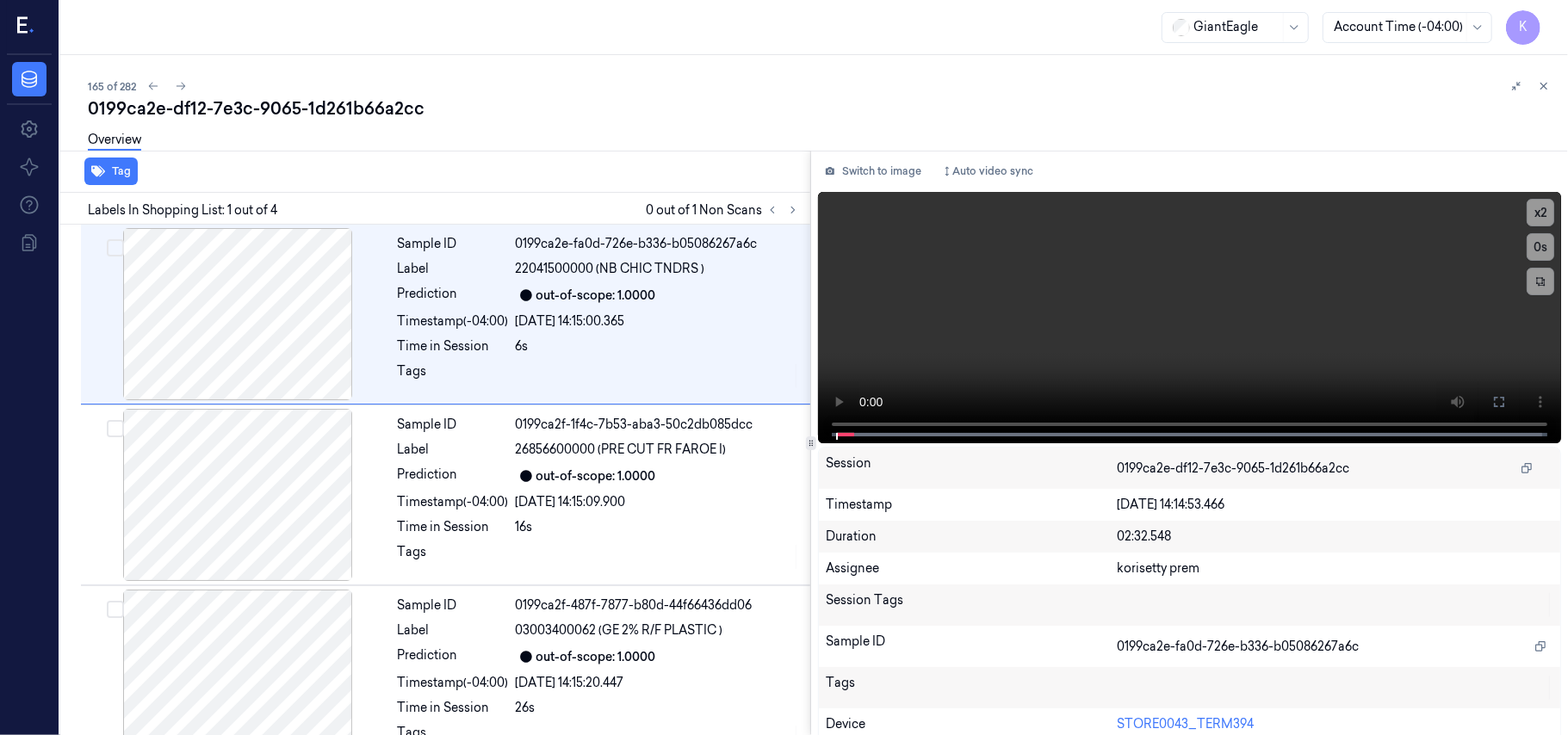
click at [744, 103] on div "0199ca2e-df12-7e3c-9065-1d261b66a2cc" at bounding box center [821, 108] width 1466 height 24
click at [796, 208] on icon at bounding box center [793, 210] width 12 height 12
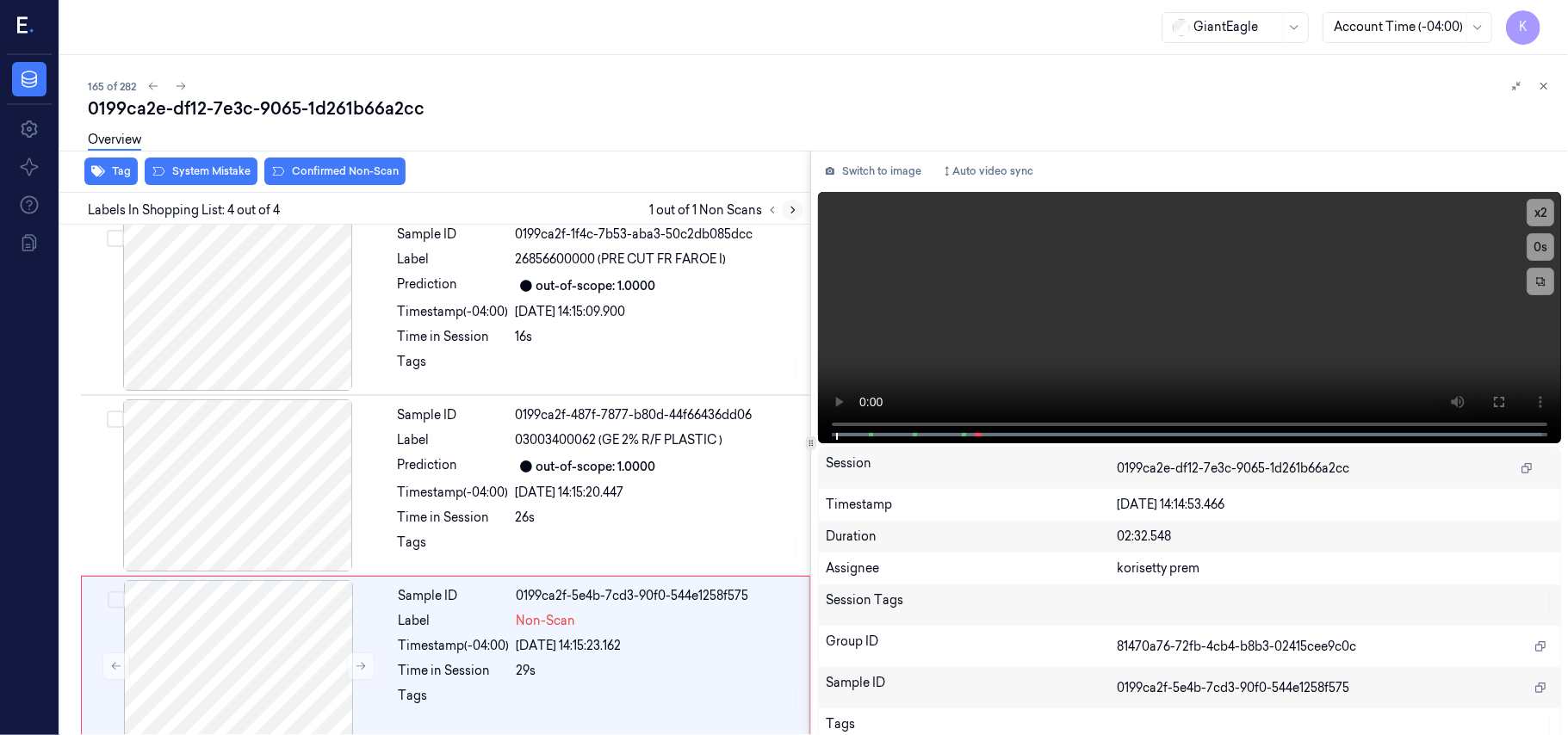
scroll to position [219, 0]
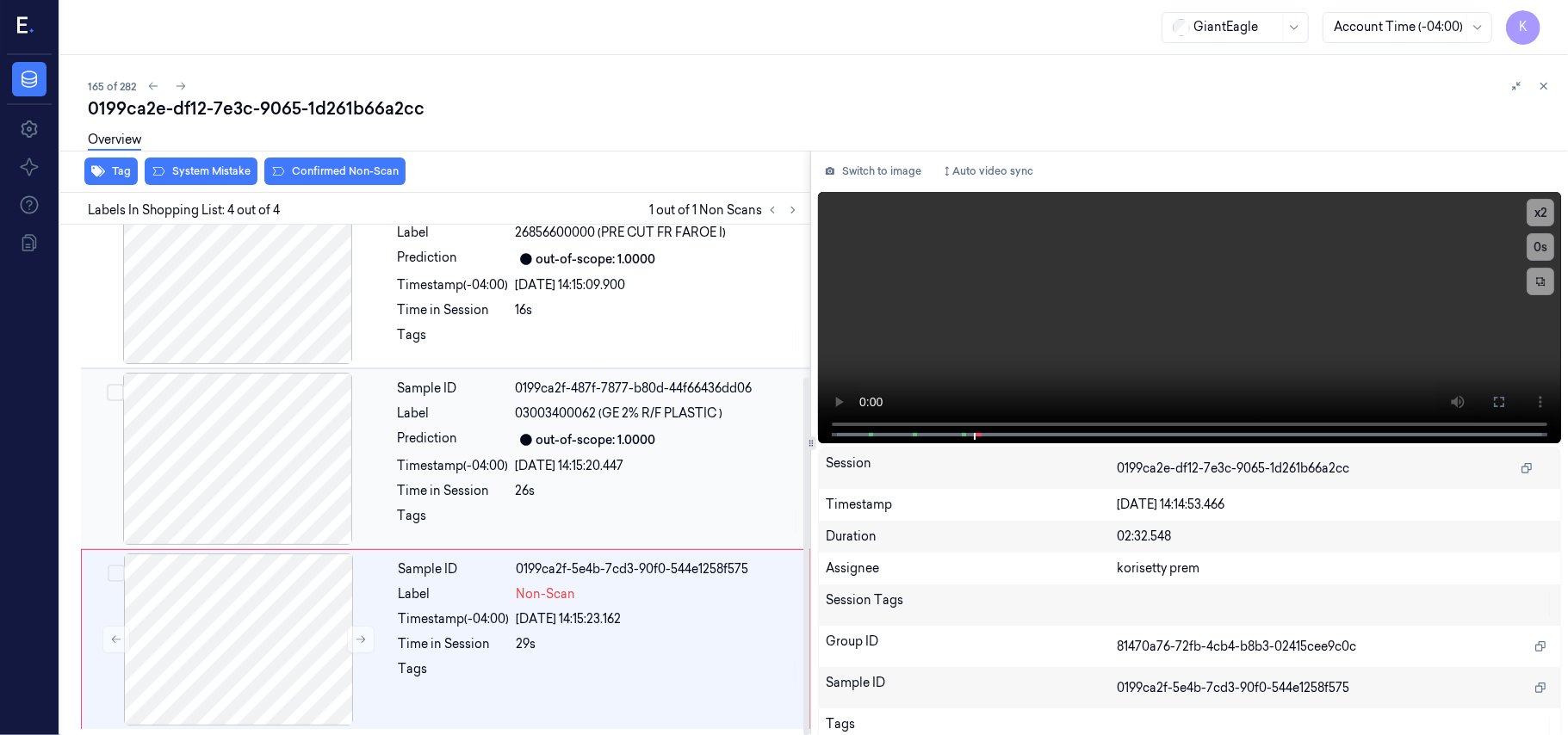
click at [689, 442] on div "out-of-scope: 1.0000" at bounding box center [657, 439] width 284 height 21
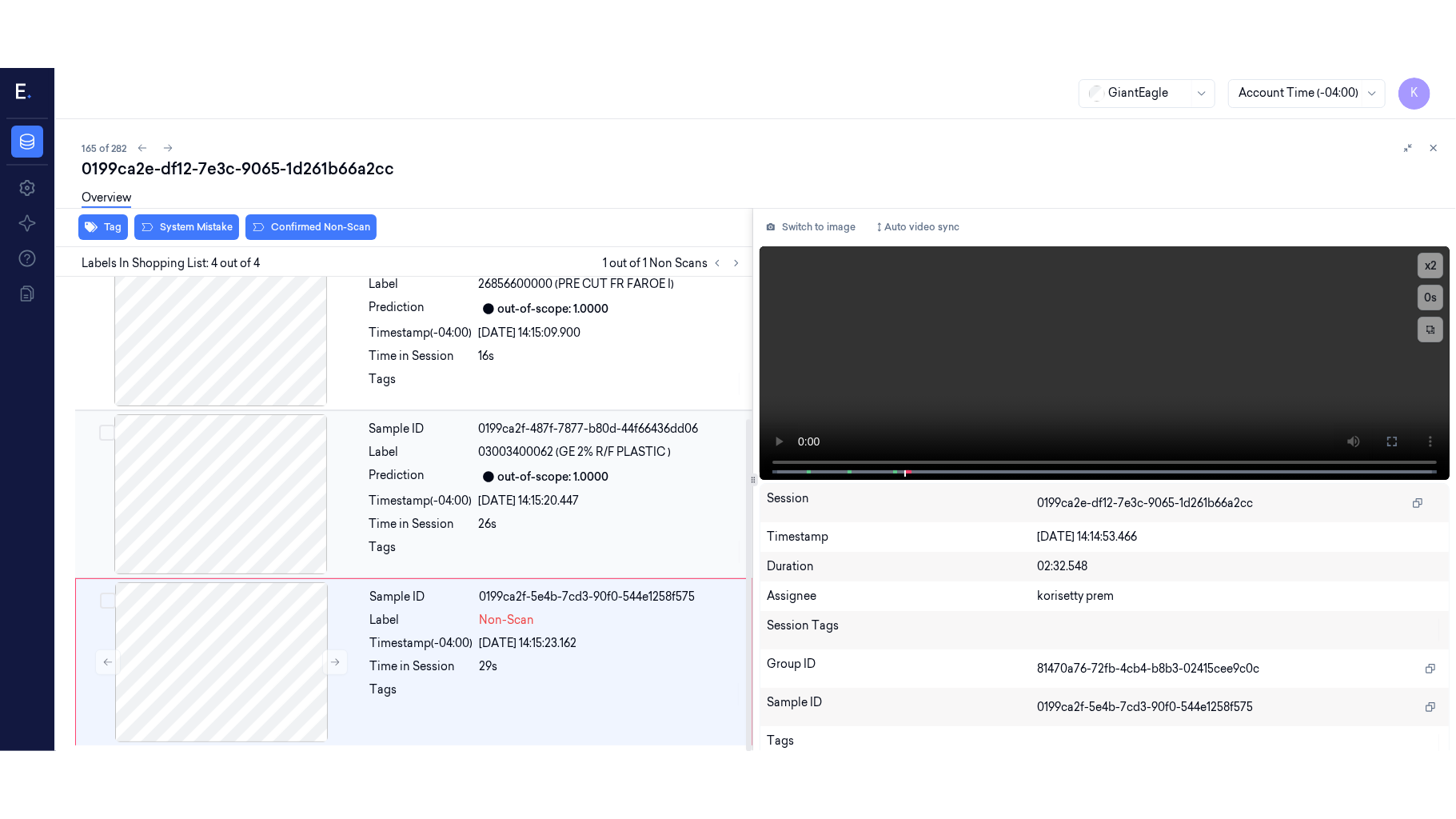
scroll to position [182, 0]
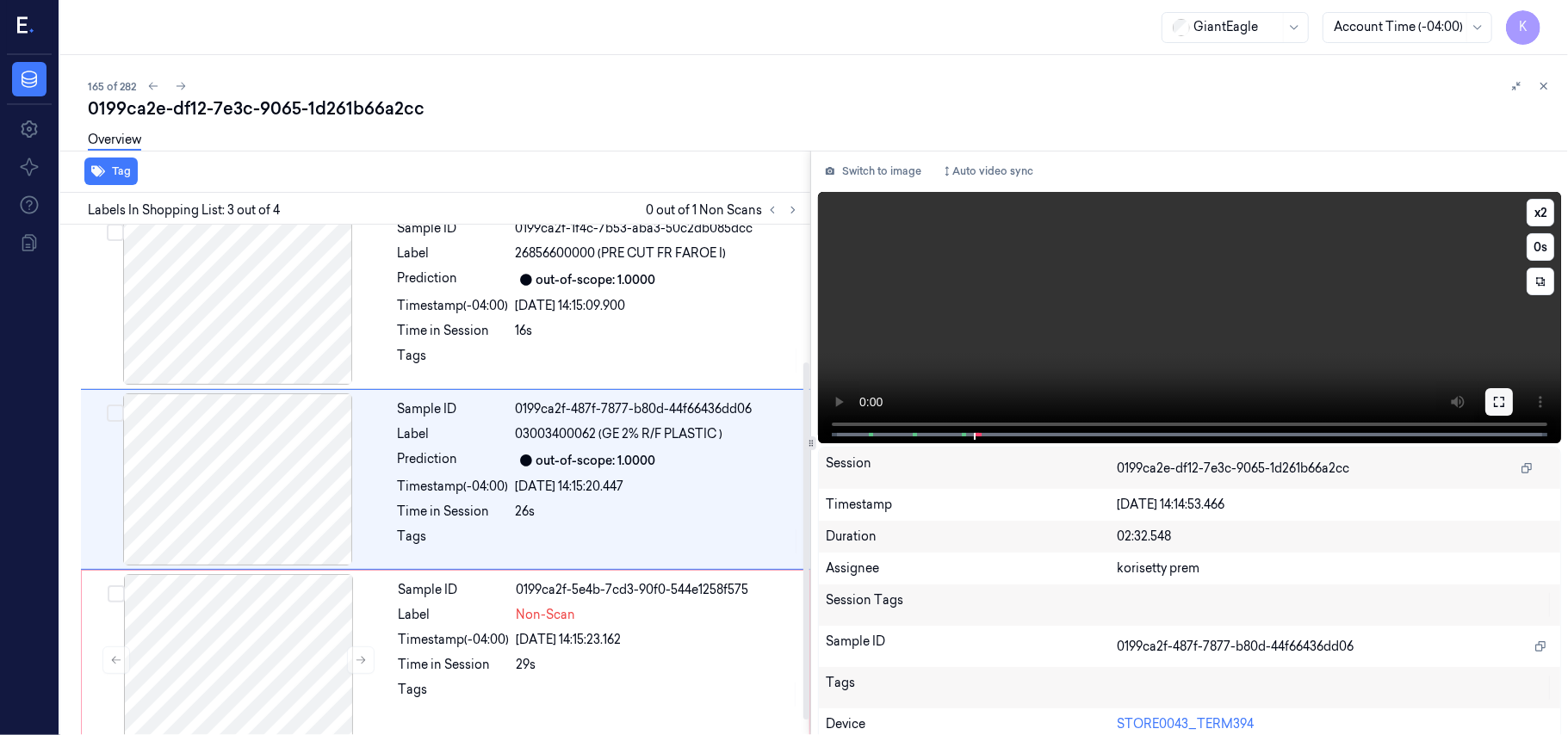
click at [1498, 395] on icon at bounding box center [1498, 402] width 14 height 14
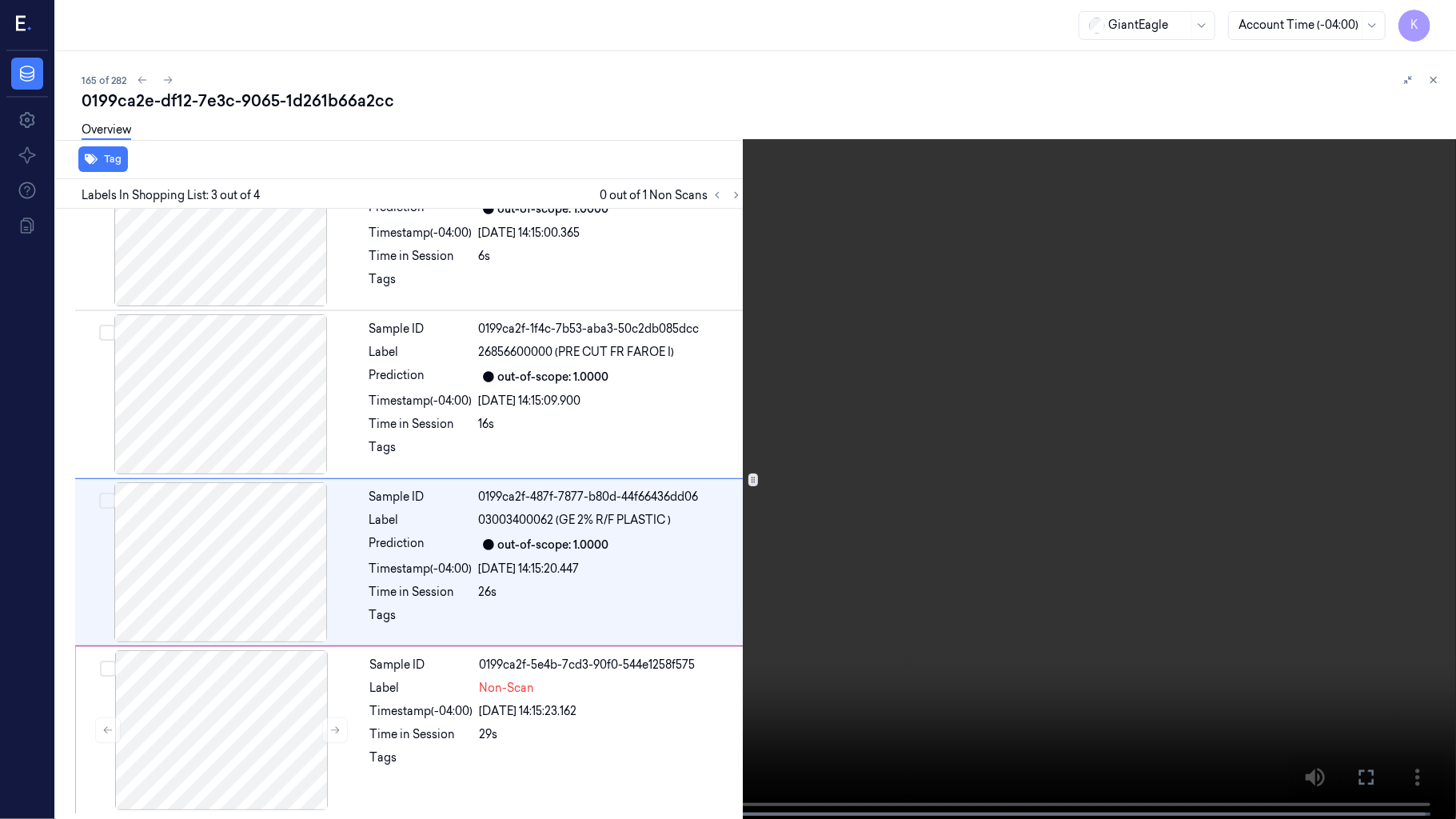
click at [1212, 340] on video at bounding box center [728, 411] width 1456 height 822
click at [705, 458] on video at bounding box center [728, 411] width 1456 height 822
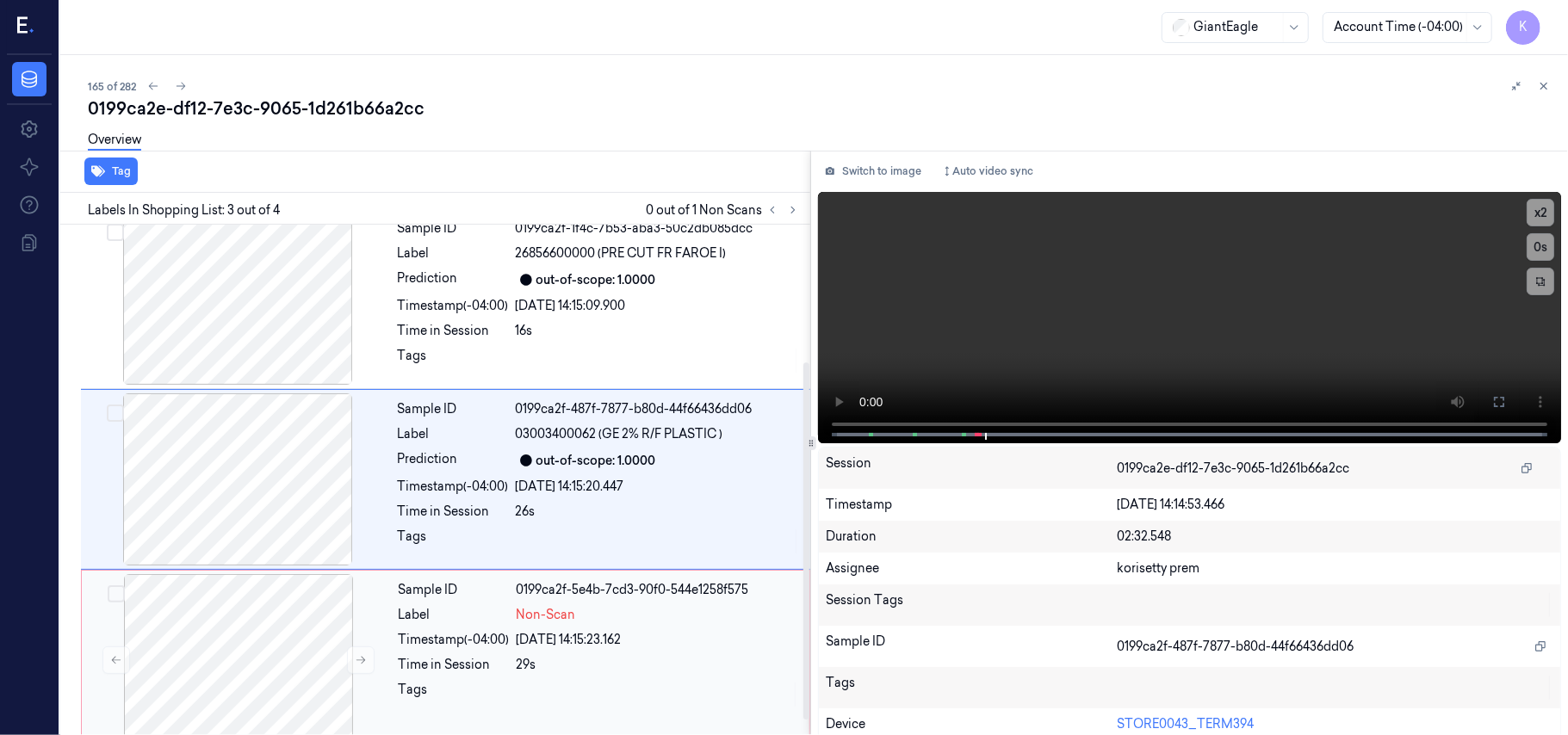
click at [653, 653] on div "Sample ID 0199ca2f-5e4b-7cd3-90f0-544e1258f575 Label Non-Scan Timestamp (-04:00…" at bounding box center [599, 660] width 414 height 172
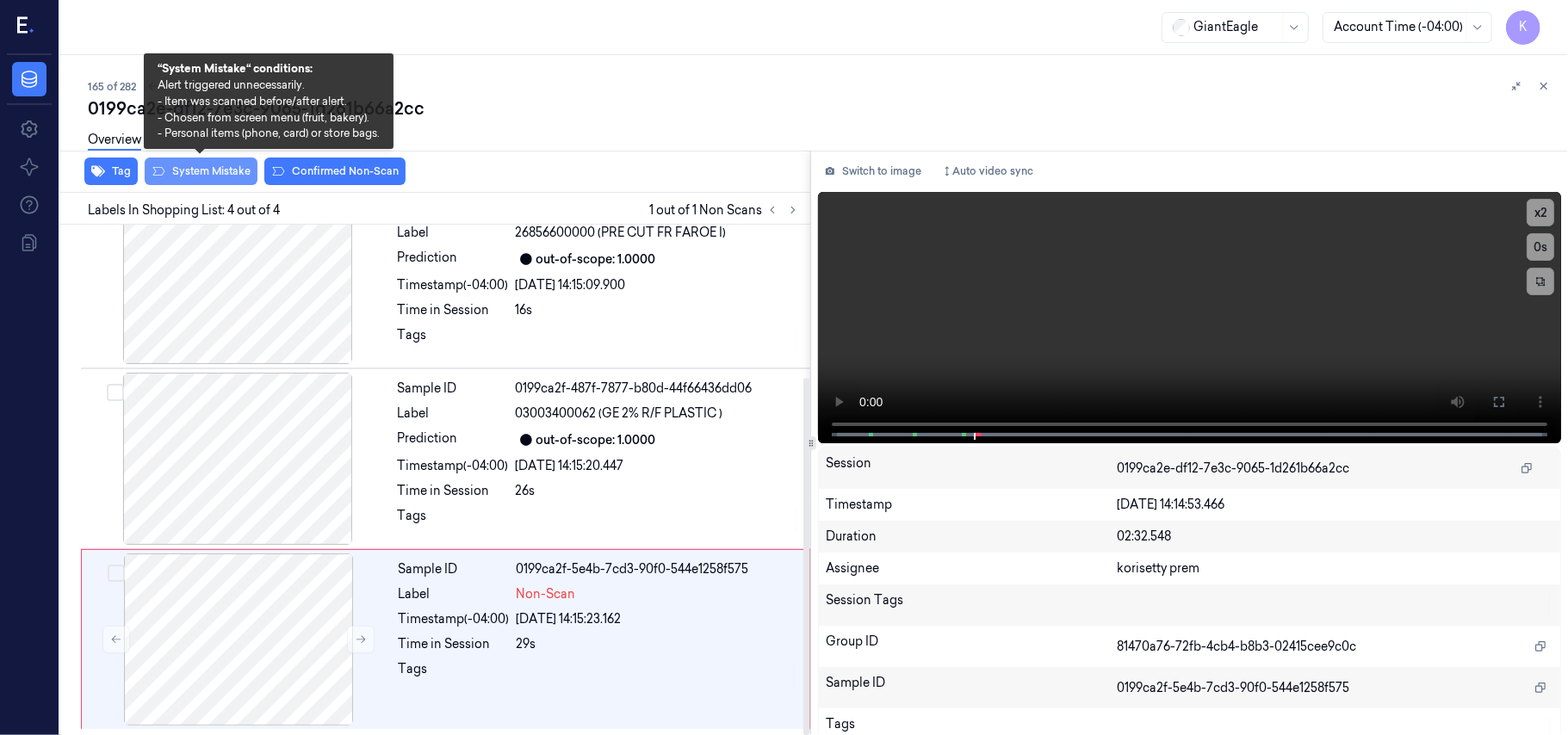
click at [234, 177] on button "System Mistake" at bounding box center [200, 171] width 113 height 27
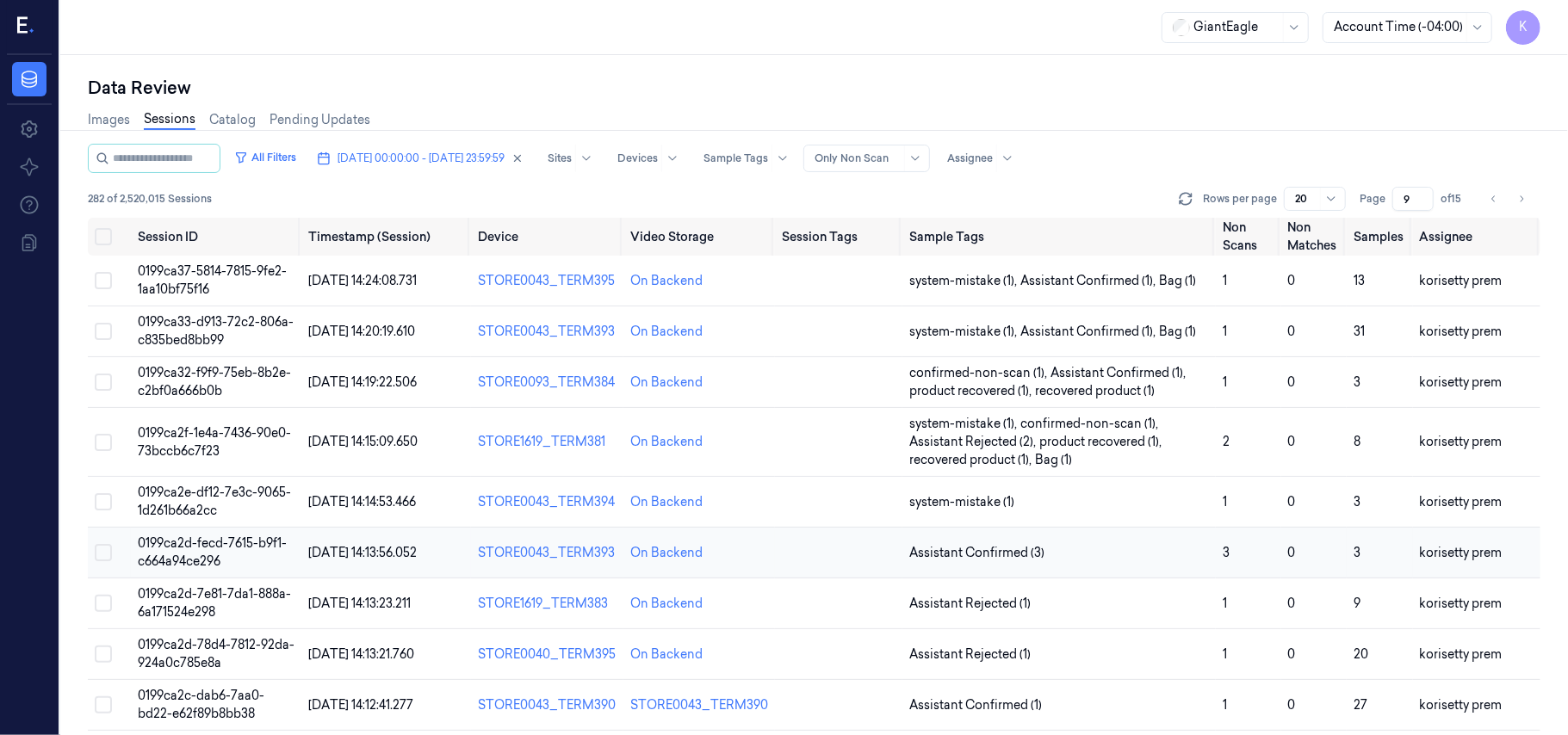
click at [1127, 563] on td "Assistant Confirmed (3)" at bounding box center [1059, 553] width 313 height 50
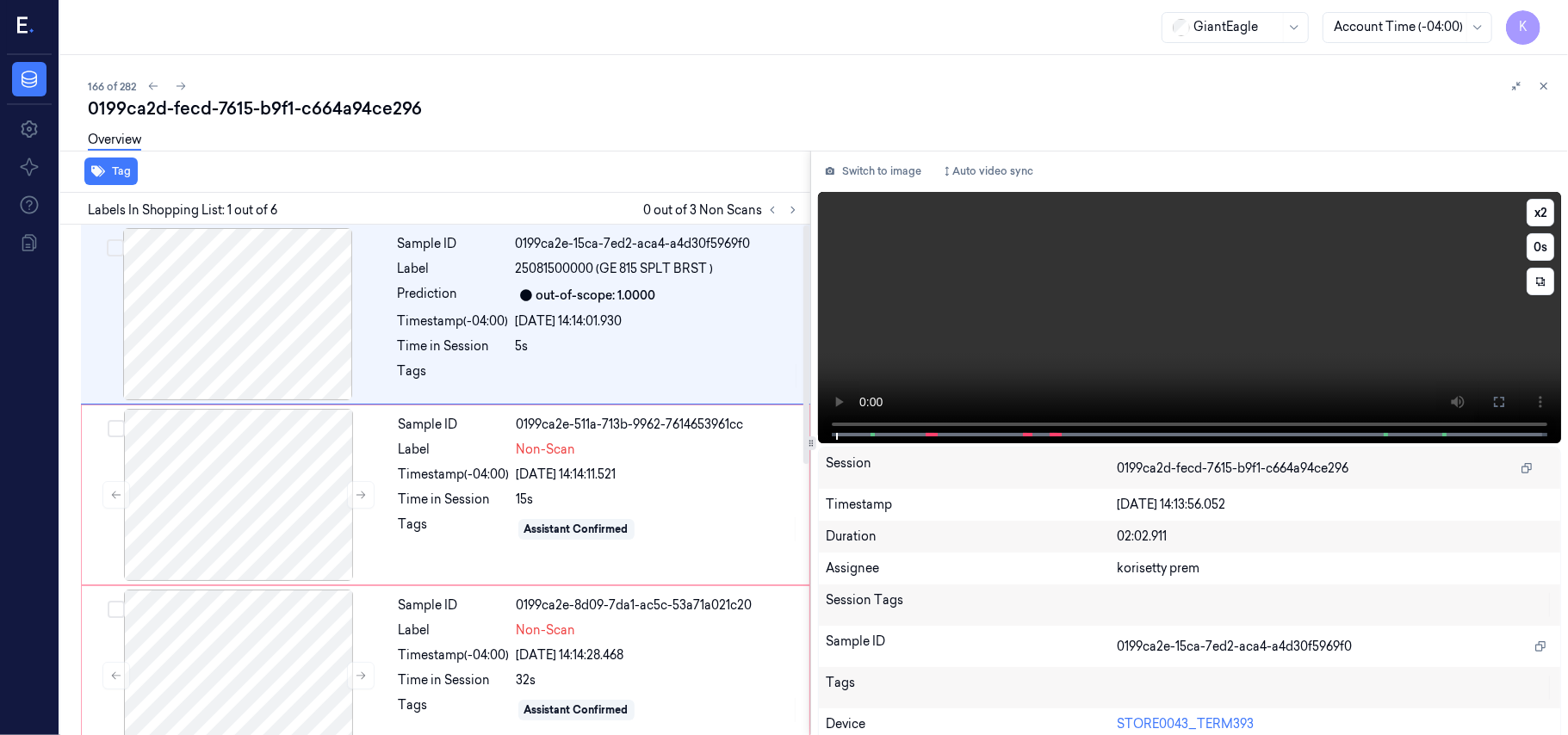
click at [1075, 283] on video at bounding box center [1190, 318] width 743 height 252
click at [1495, 405] on icon at bounding box center [1498, 402] width 14 height 14
click at [1145, 280] on video at bounding box center [1190, 318] width 743 height 252
click at [629, 494] on div "15s" at bounding box center [657, 500] width 283 height 18
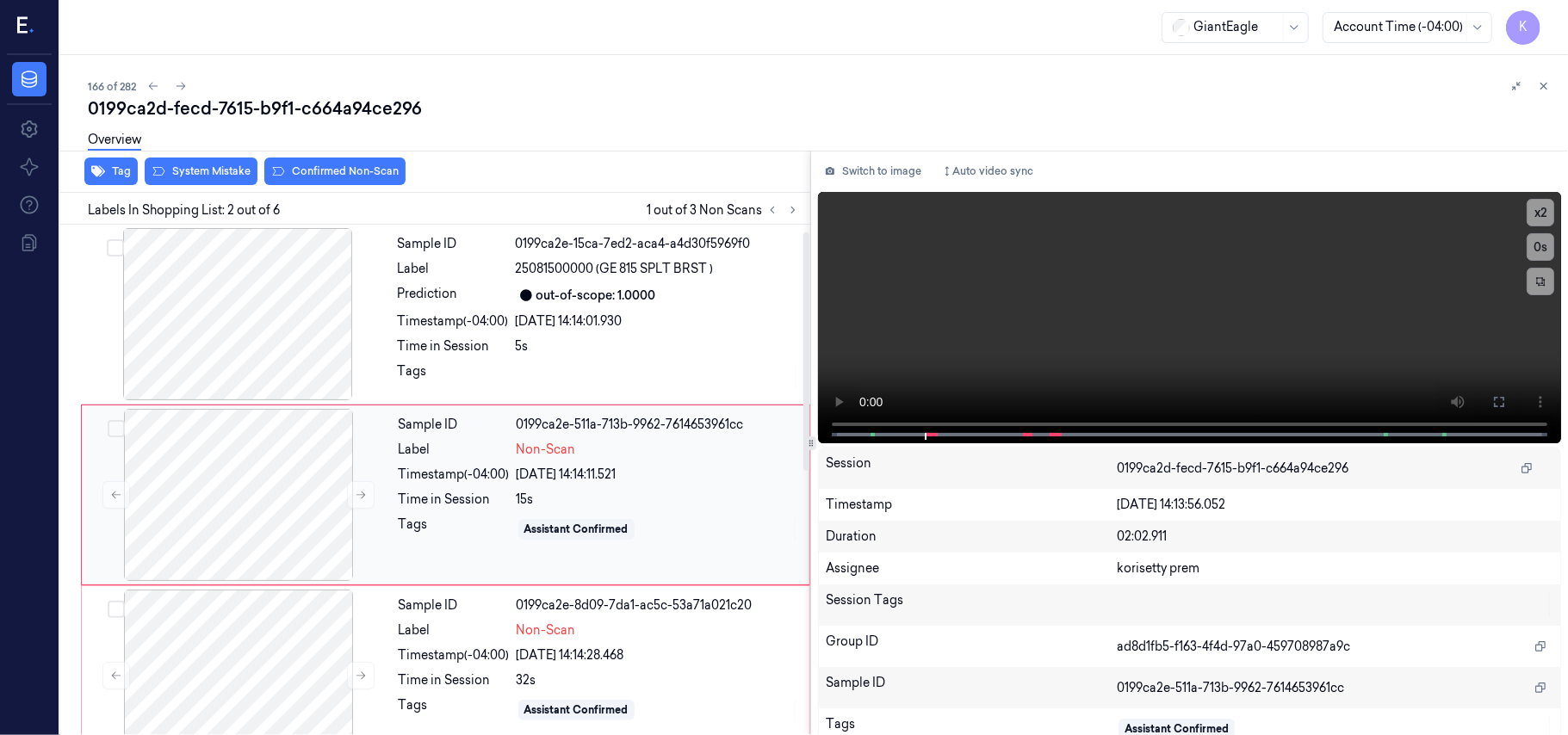
scroll to position [15, 0]
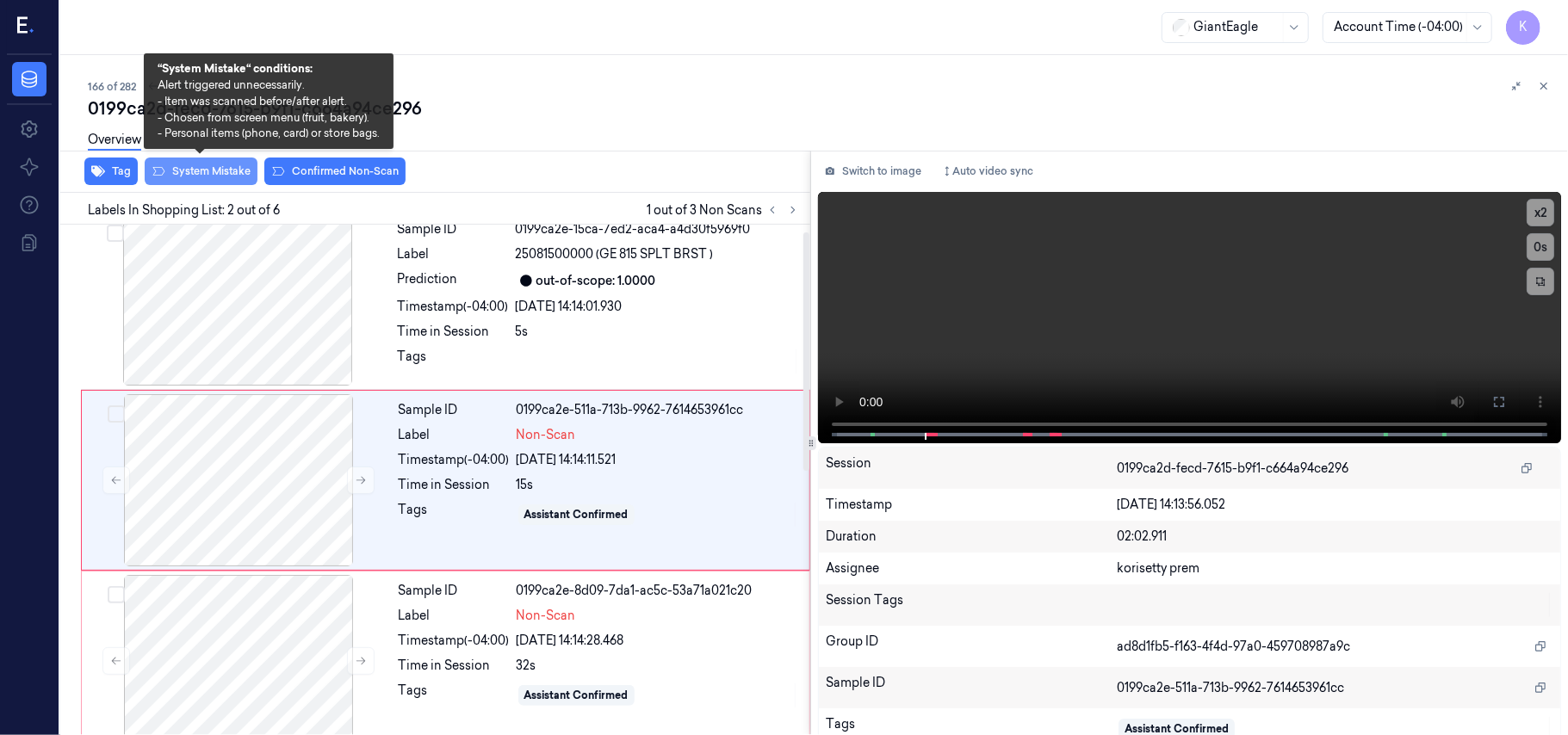
click at [211, 178] on button "System Mistake" at bounding box center [200, 171] width 113 height 27
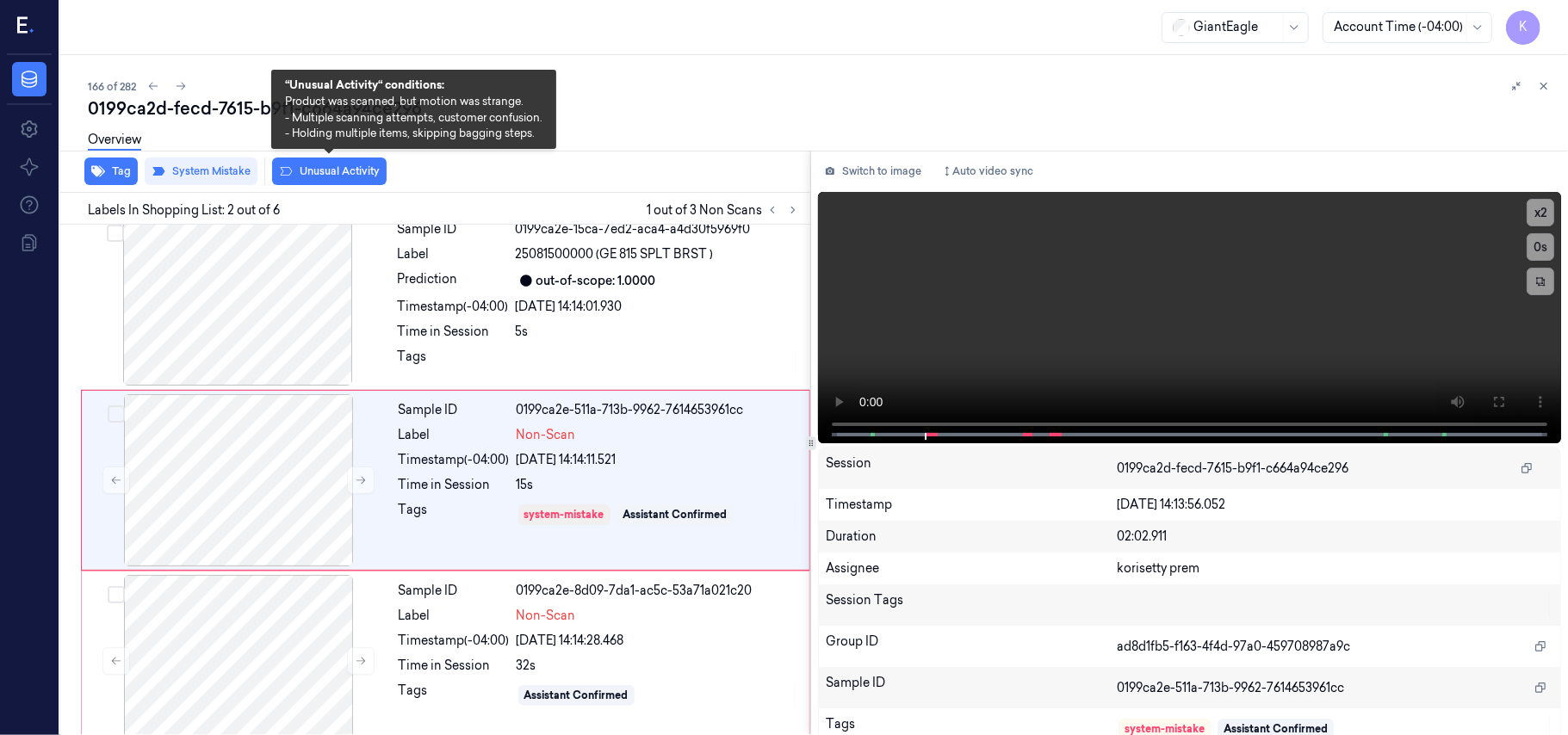
click at [311, 176] on button "Unusual Activity" at bounding box center [329, 171] width 114 height 27
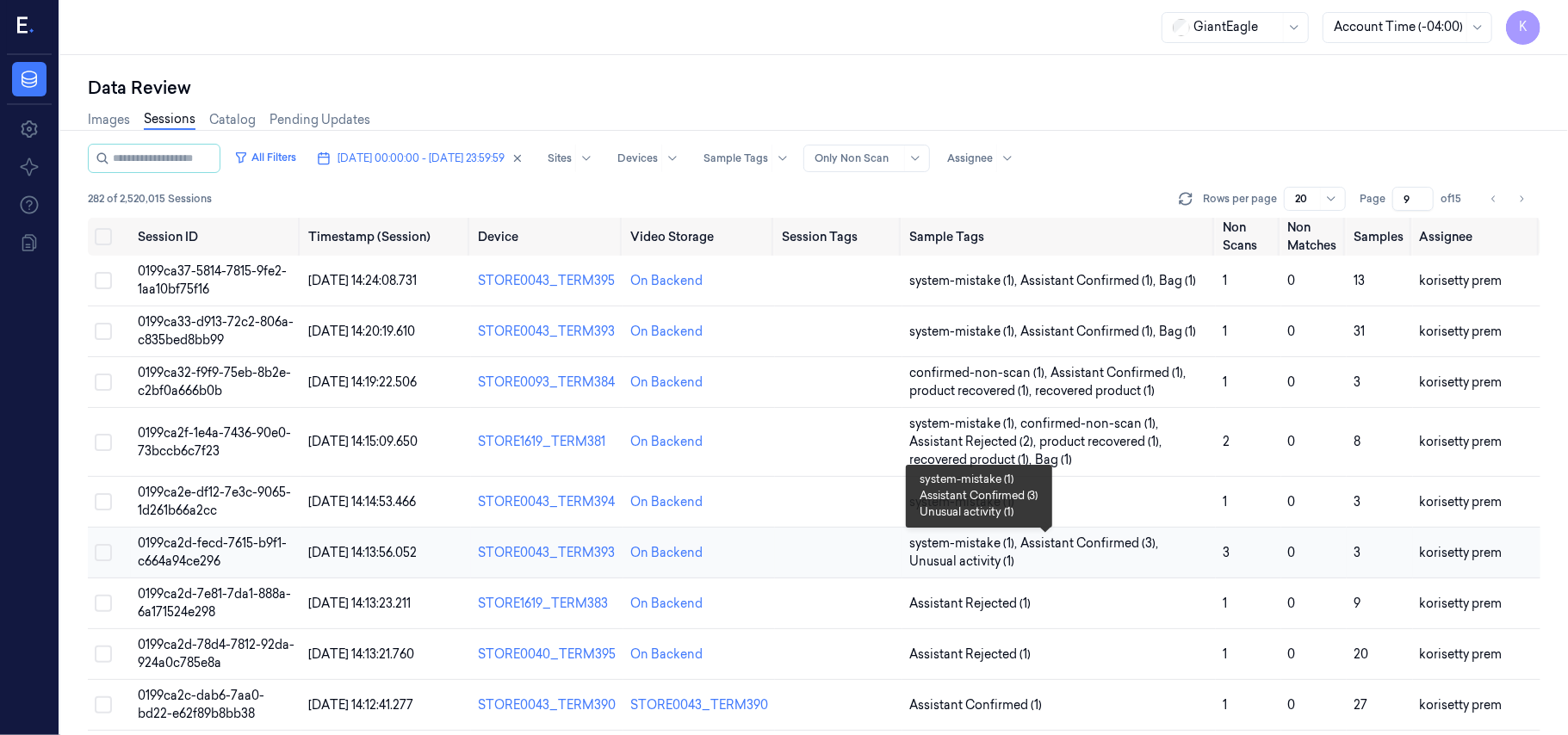
click at [1116, 553] on span "Assistant Confirmed (3) ," at bounding box center [1091, 544] width 141 height 18
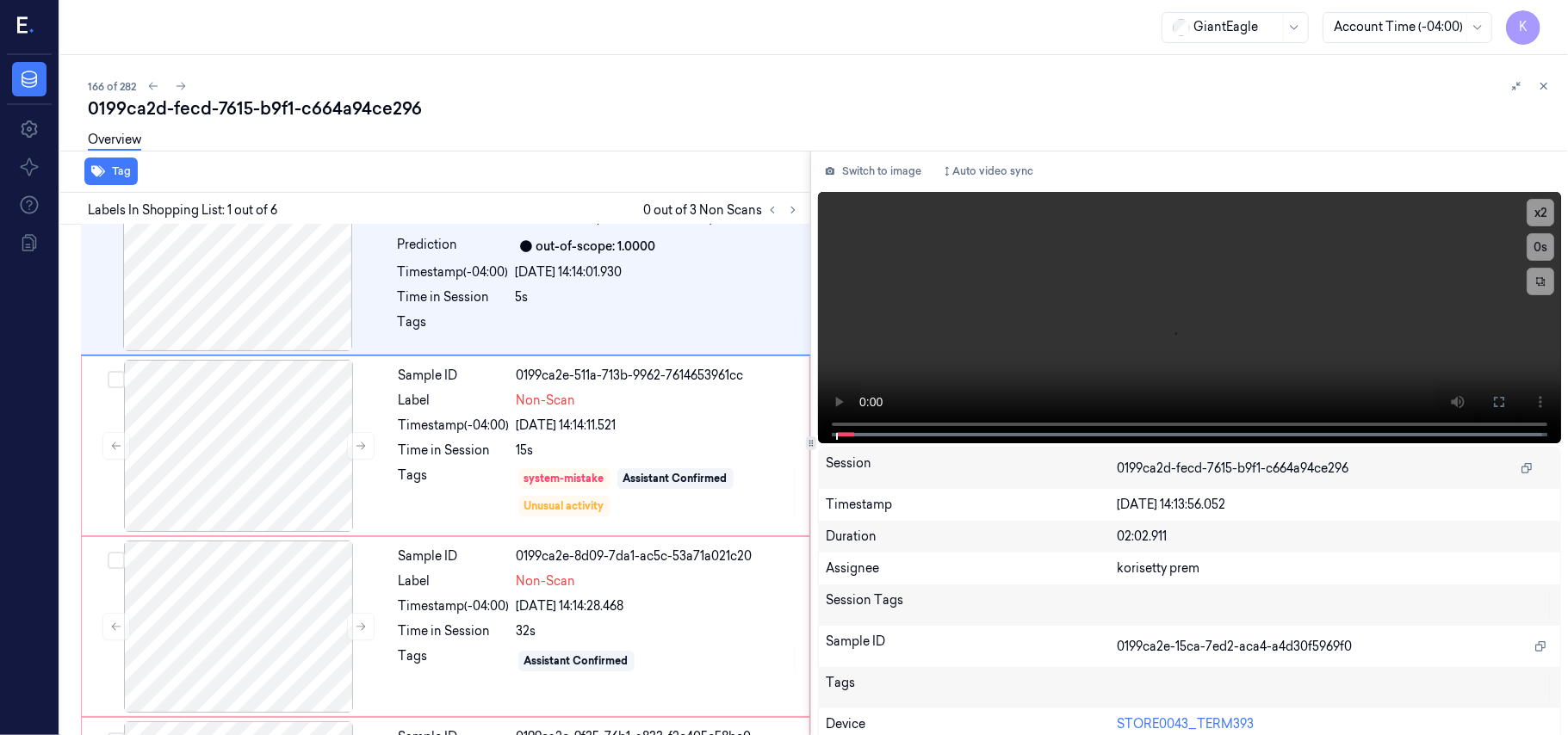
scroll to position [50, 0]
click at [796, 214] on icon at bounding box center [793, 210] width 12 height 12
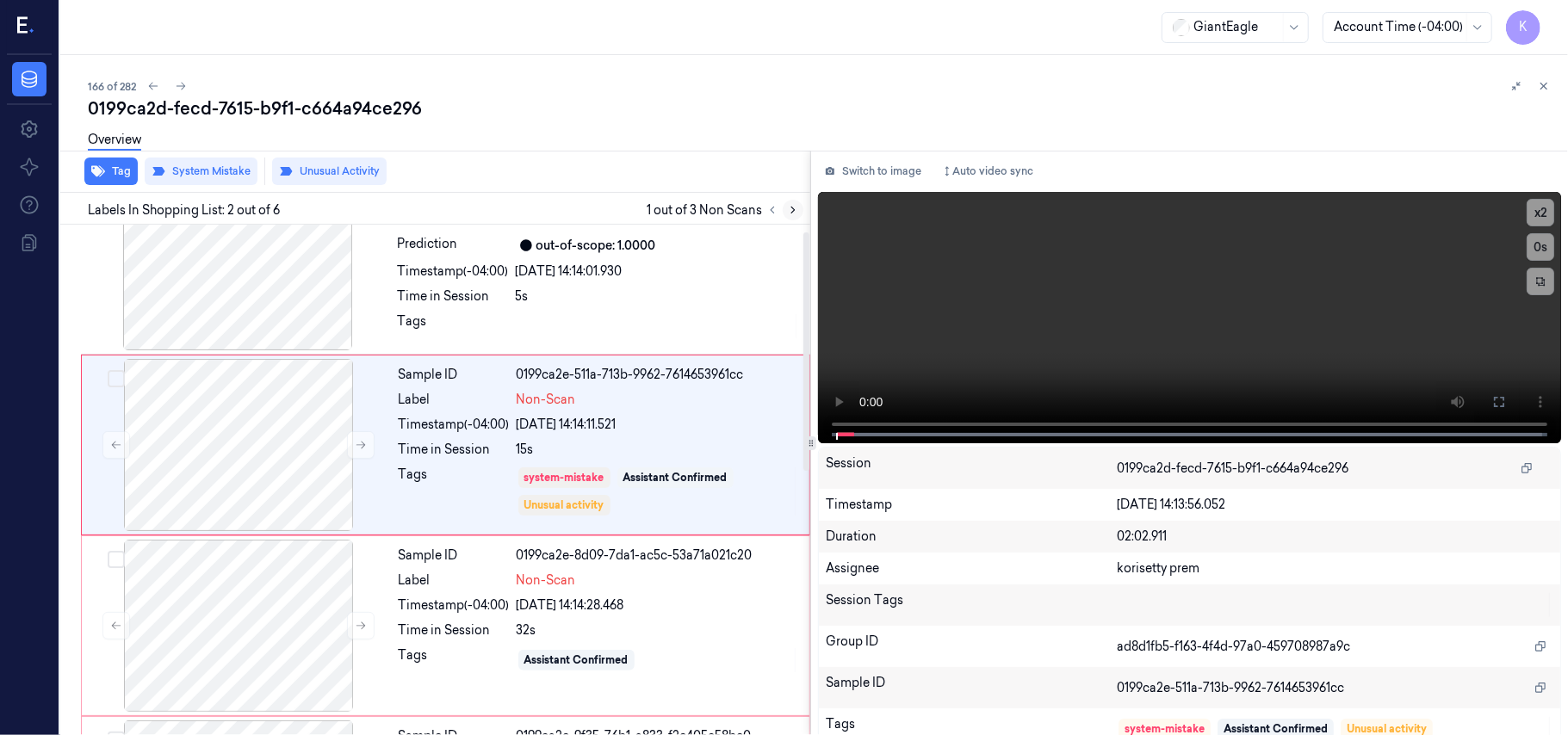
scroll to position [15, 0]
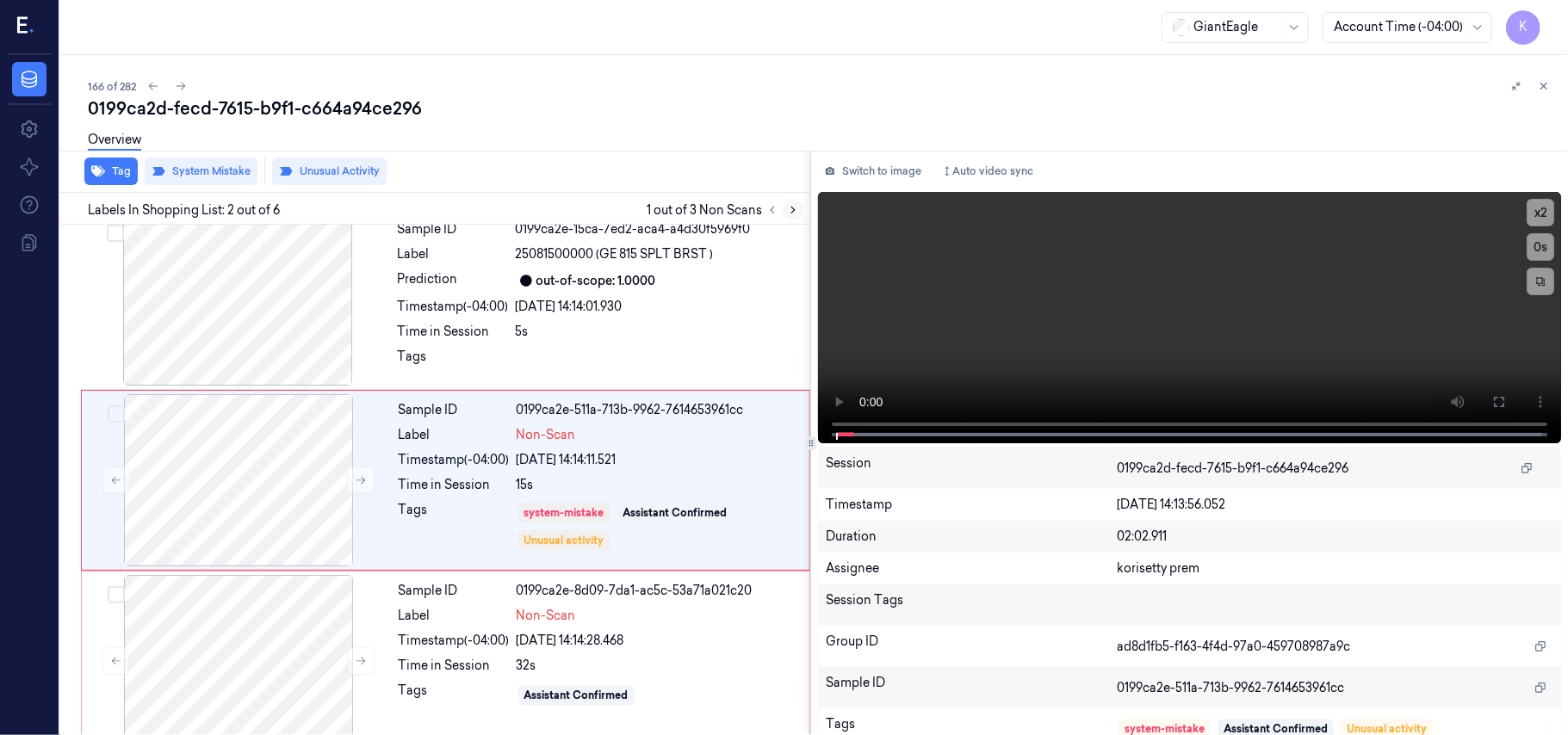
click at [792, 209] on icon at bounding box center [793, 210] width 12 height 12
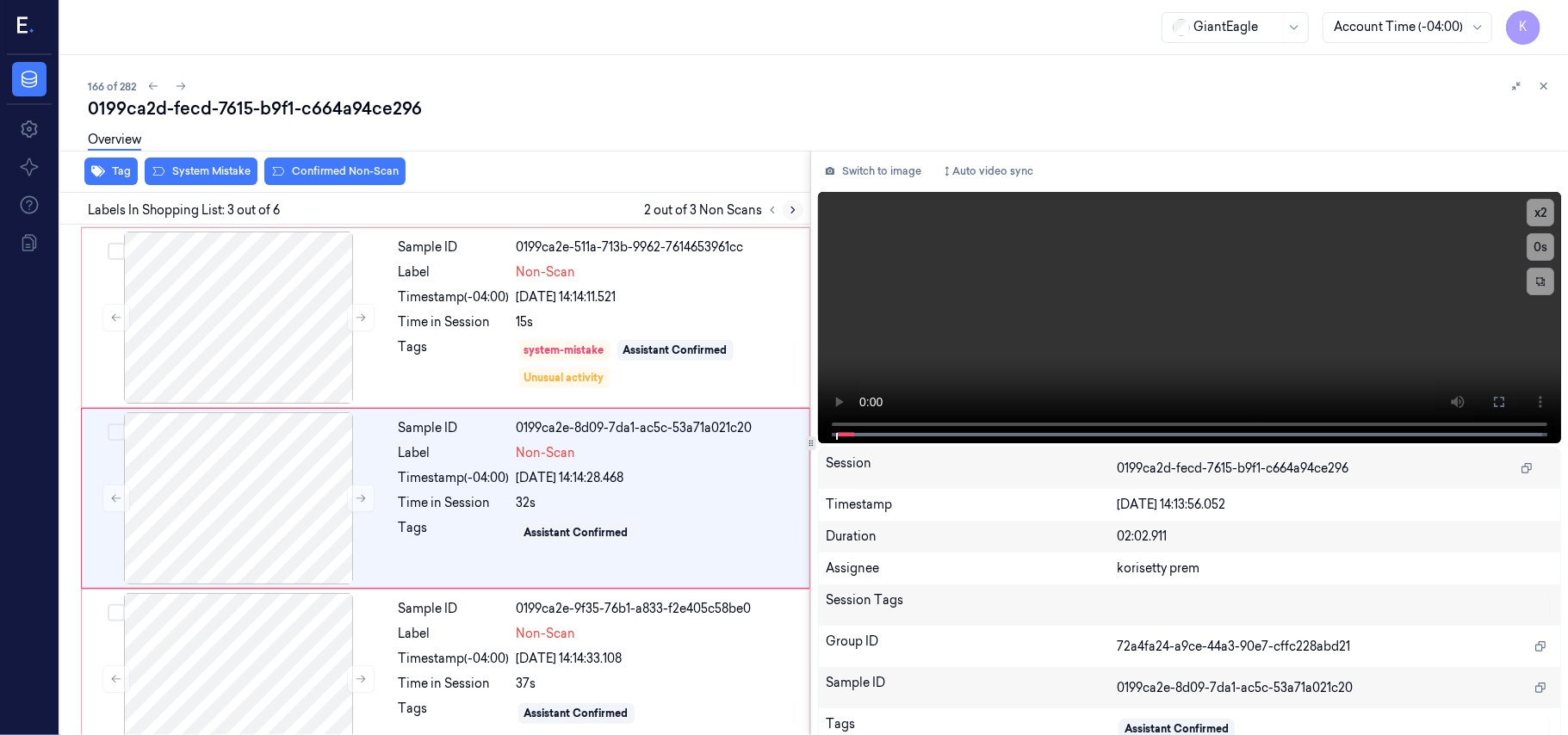
scroll to position [196, 0]
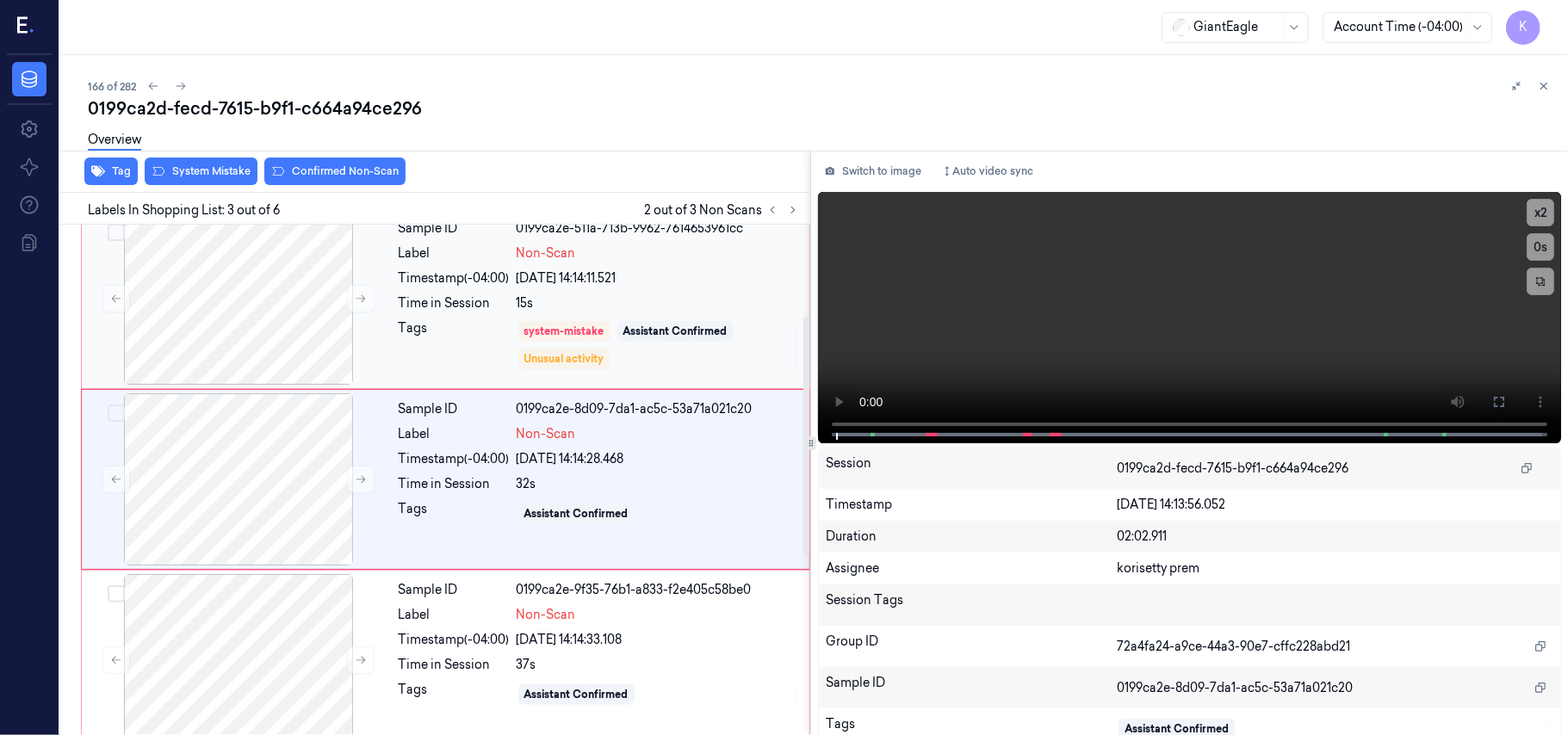
click at [669, 318] on div "Sample ID 0199ca2e-511a-713b-9962-7614653961cc Label Non-Scan Timestamp (-04:00…" at bounding box center [599, 298] width 414 height 172
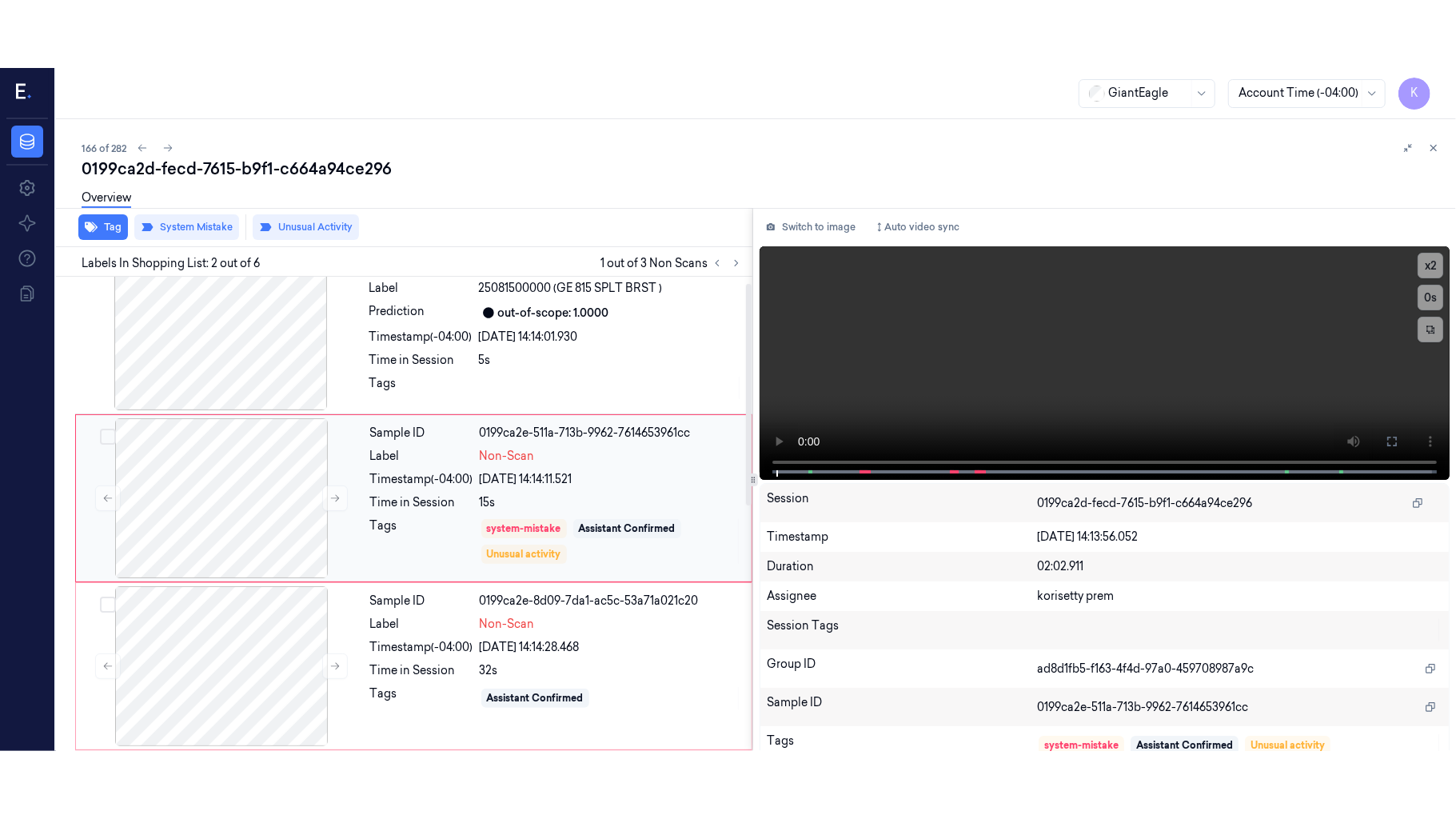
scroll to position [14, 0]
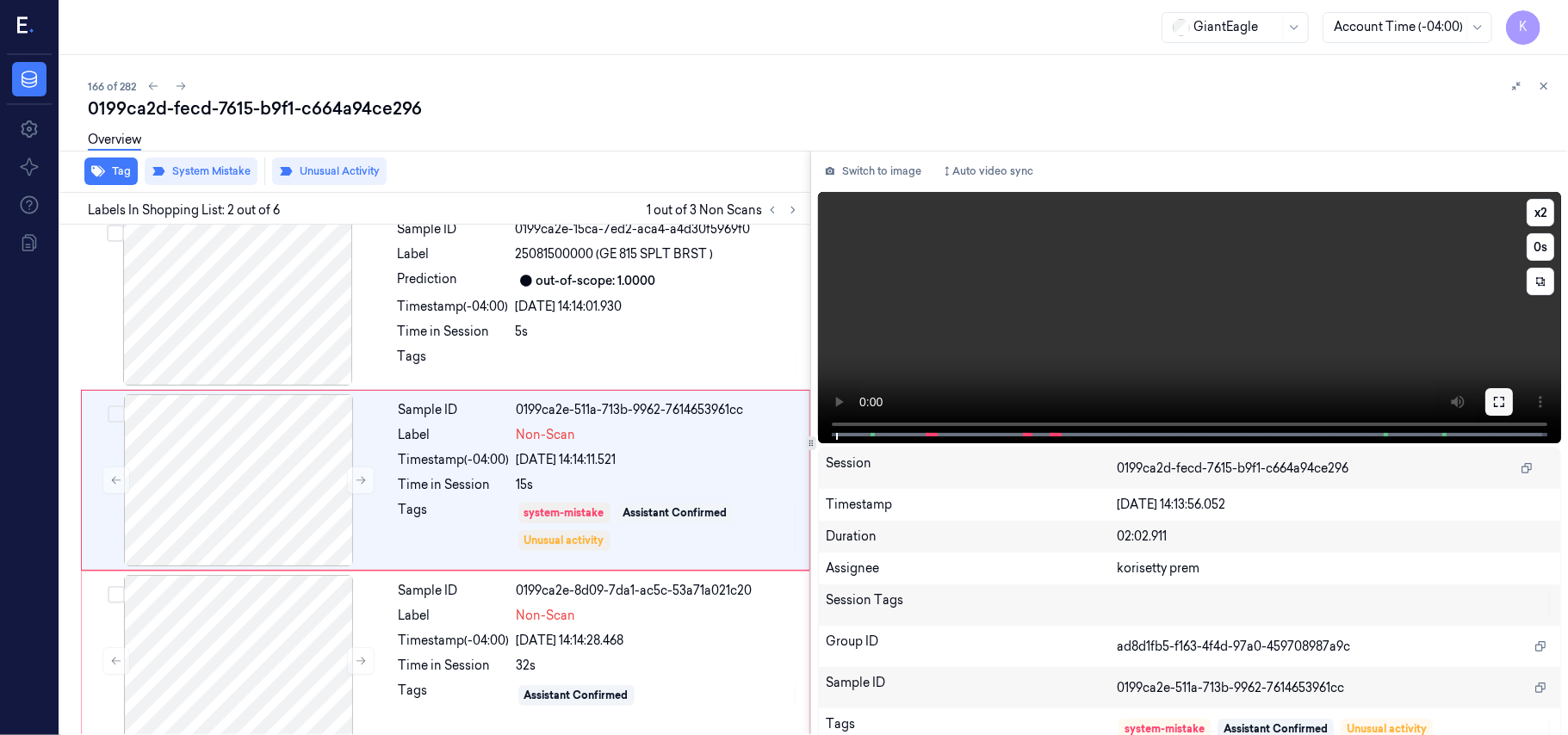
click at [1489, 410] on button at bounding box center [1498, 402] width 27 height 27
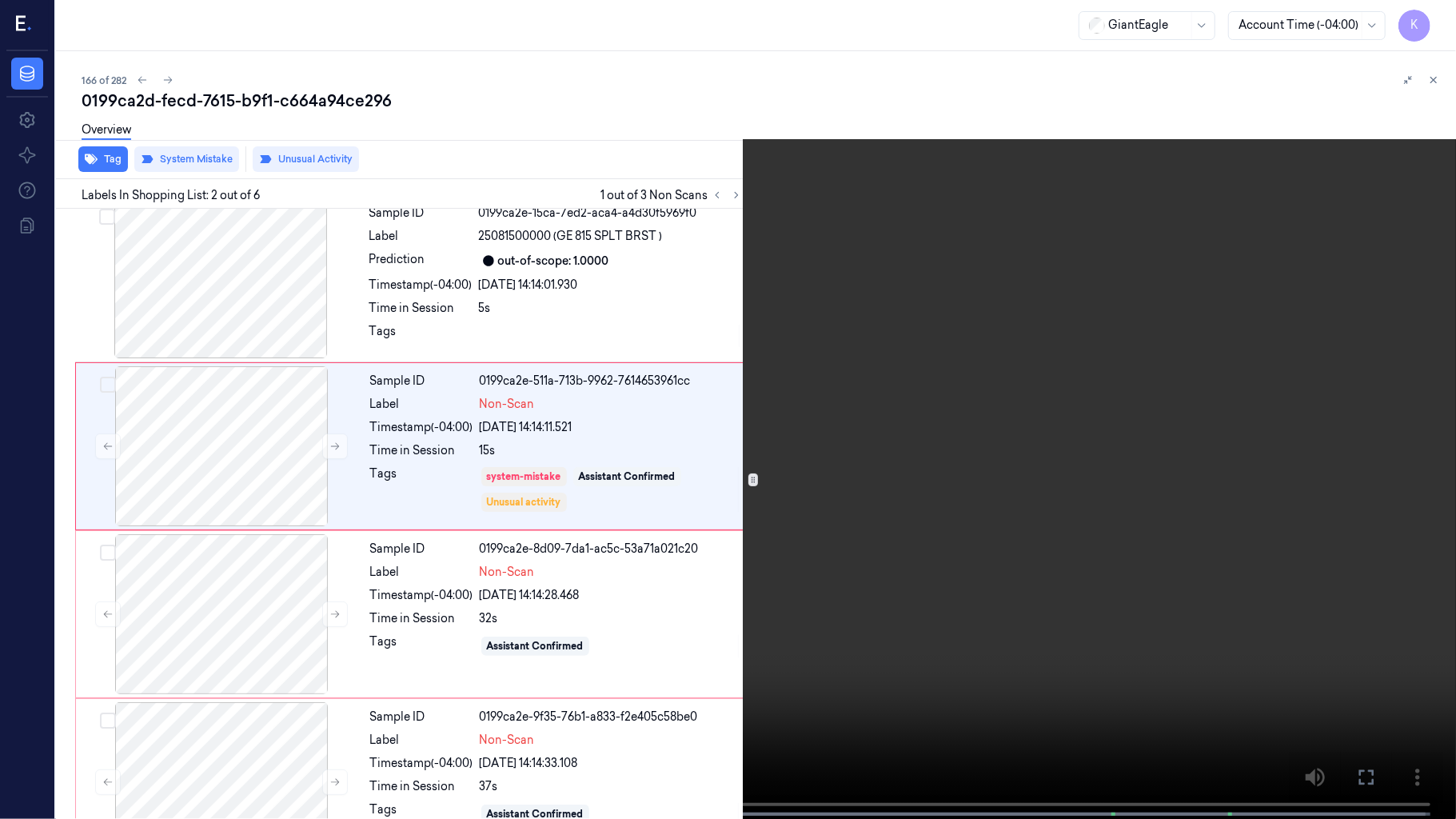
click at [637, 630] on video at bounding box center [728, 411] width 1456 height 822
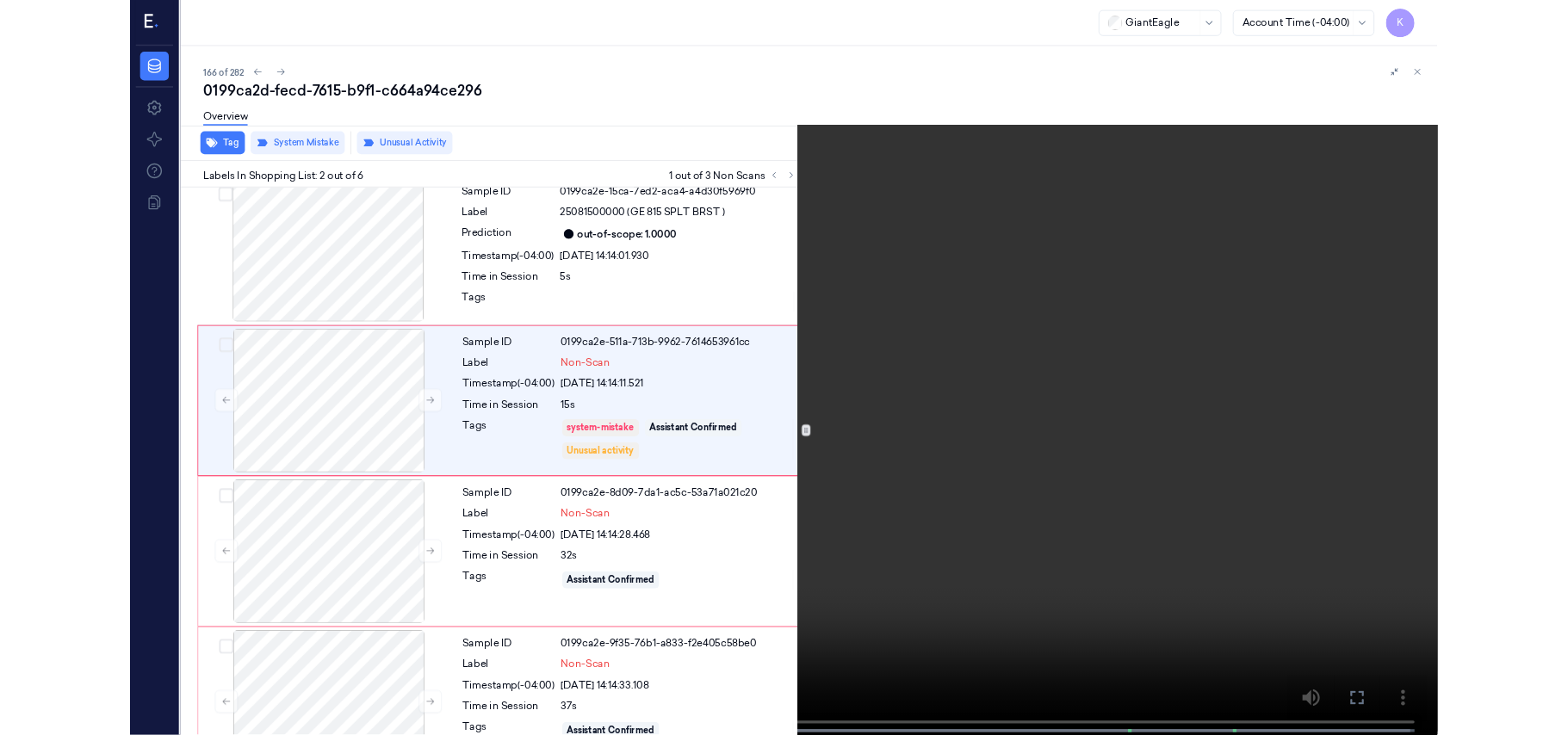
scroll to position [0, 0]
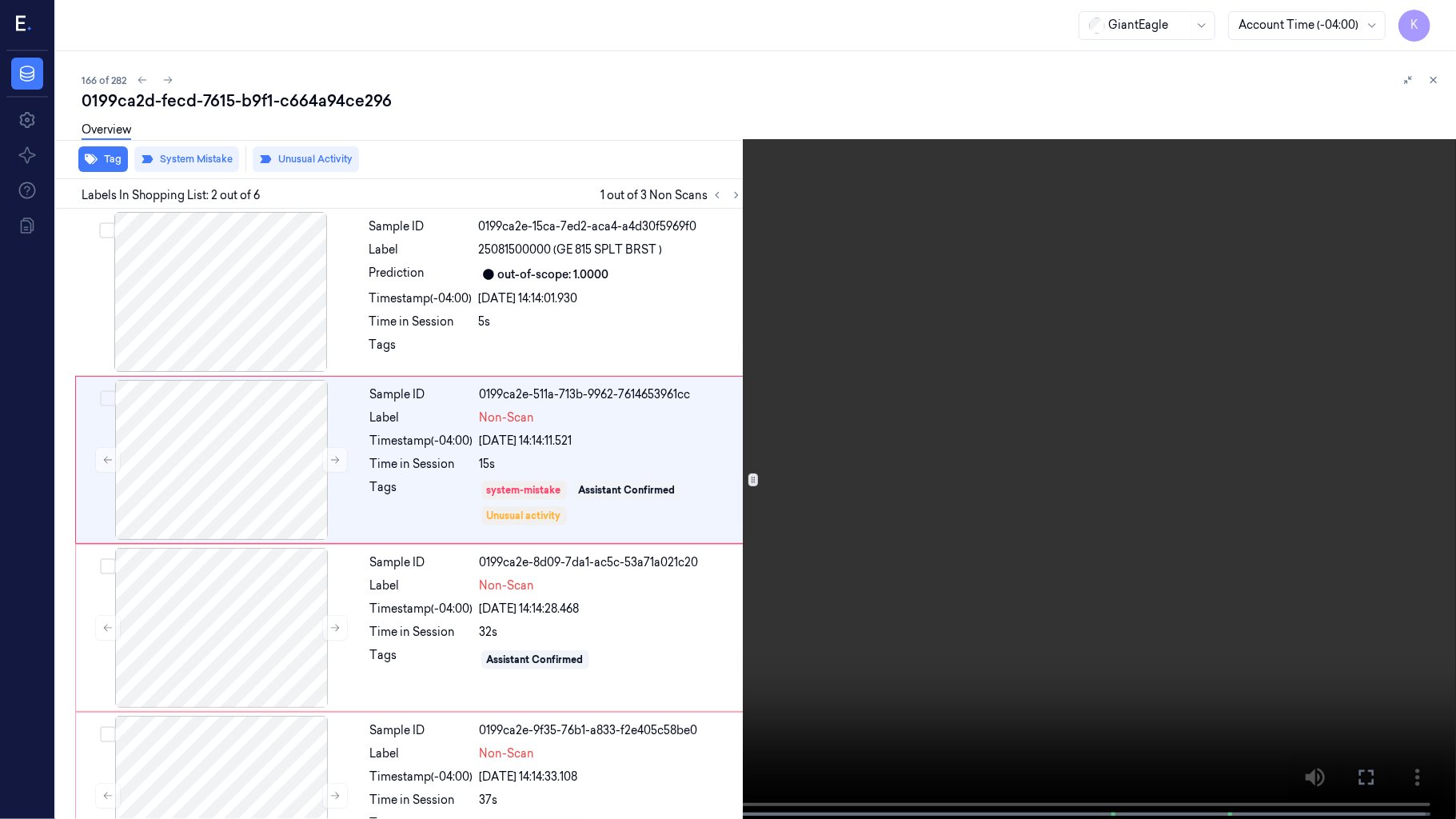
click at [248, 682] on video at bounding box center [728, 411] width 1456 height 822
click at [437, 594] on video at bounding box center [728, 411] width 1456 height 822
click at [871, 583] on video at bounding box center [728, 411] width 1456 height 822
click at [1425, 219] on video at bounding box center [728, 411] width 1456 height 822
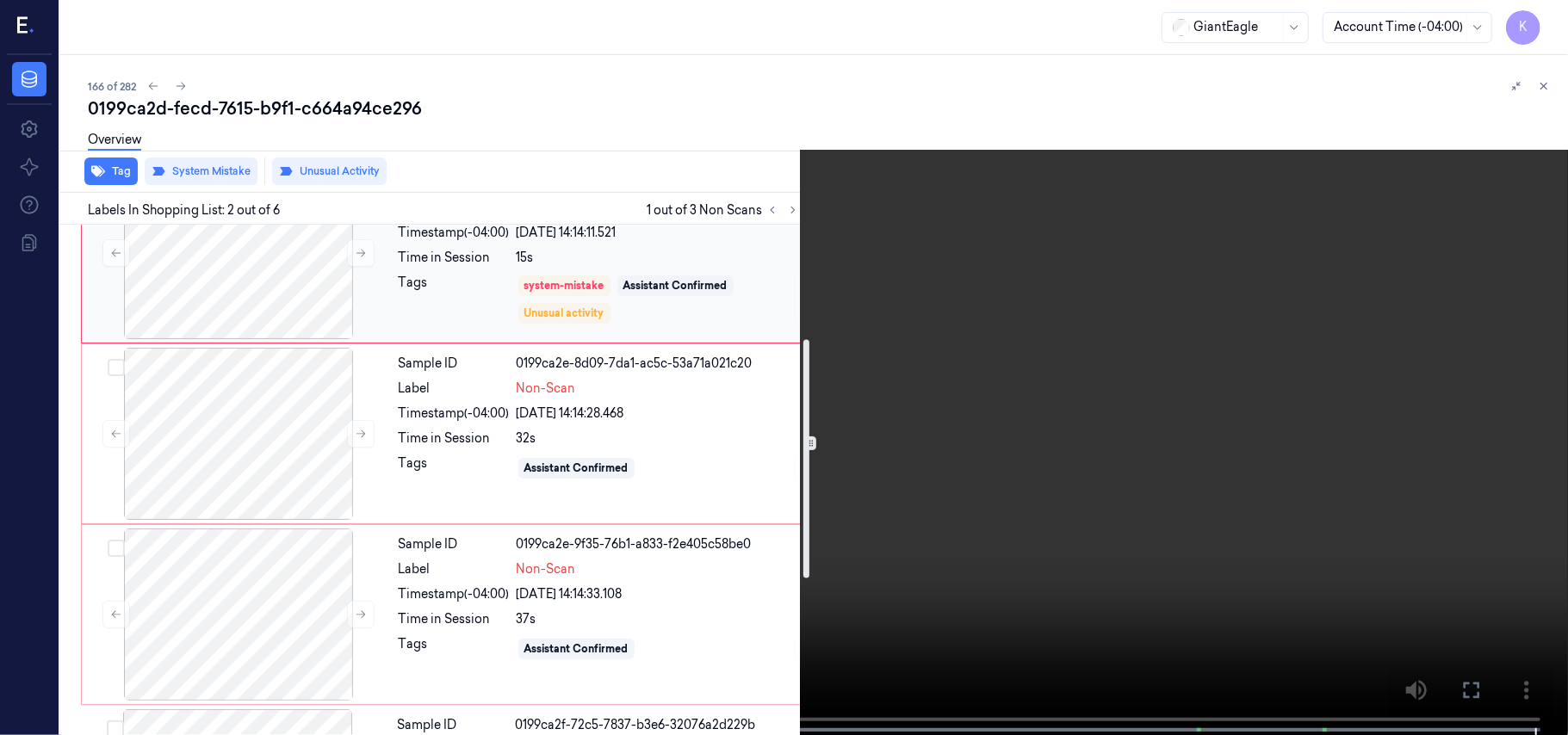
scroll to position [244, 0]
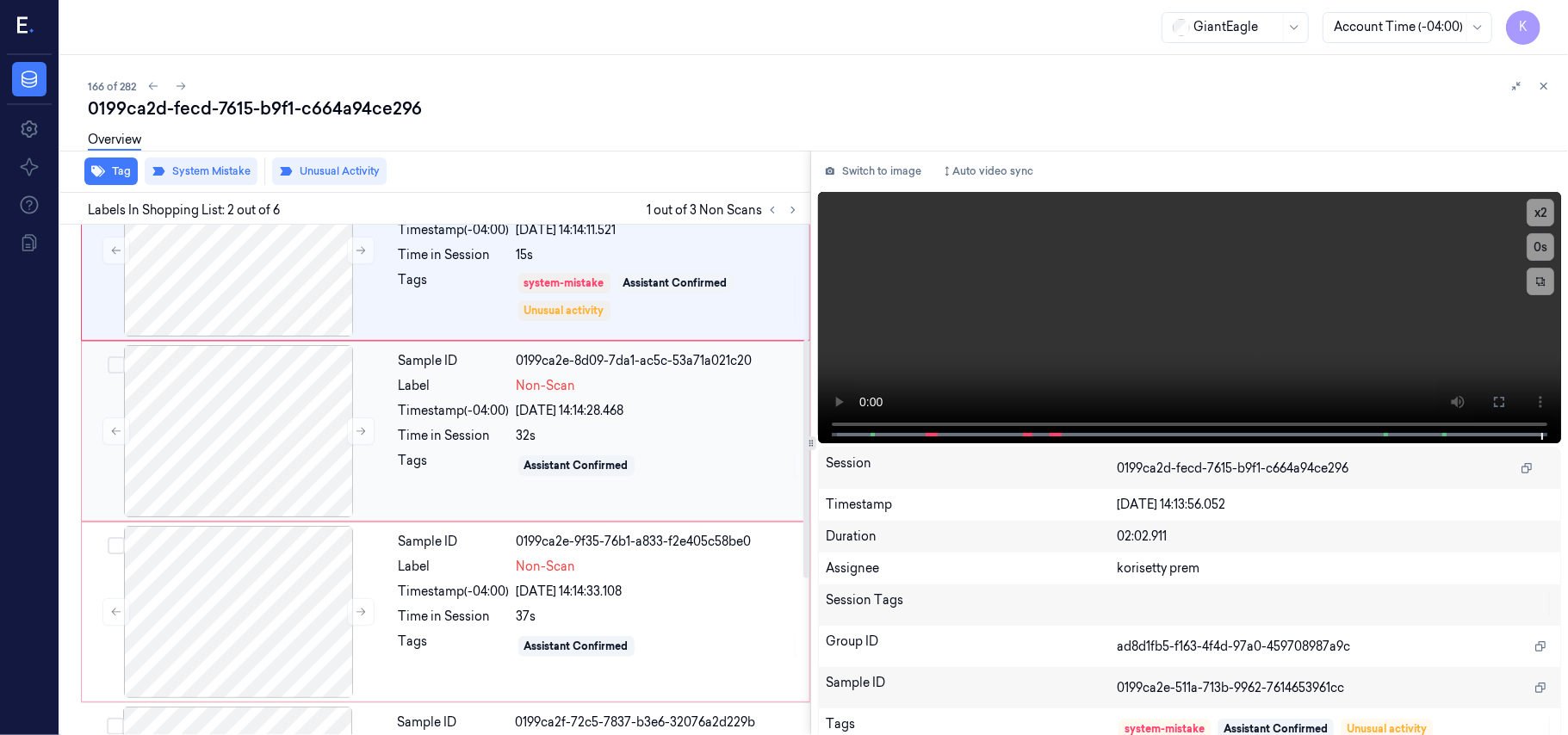
click at [548, 442] on div "32s" at bounding box center [657, 437] width 283 height 18
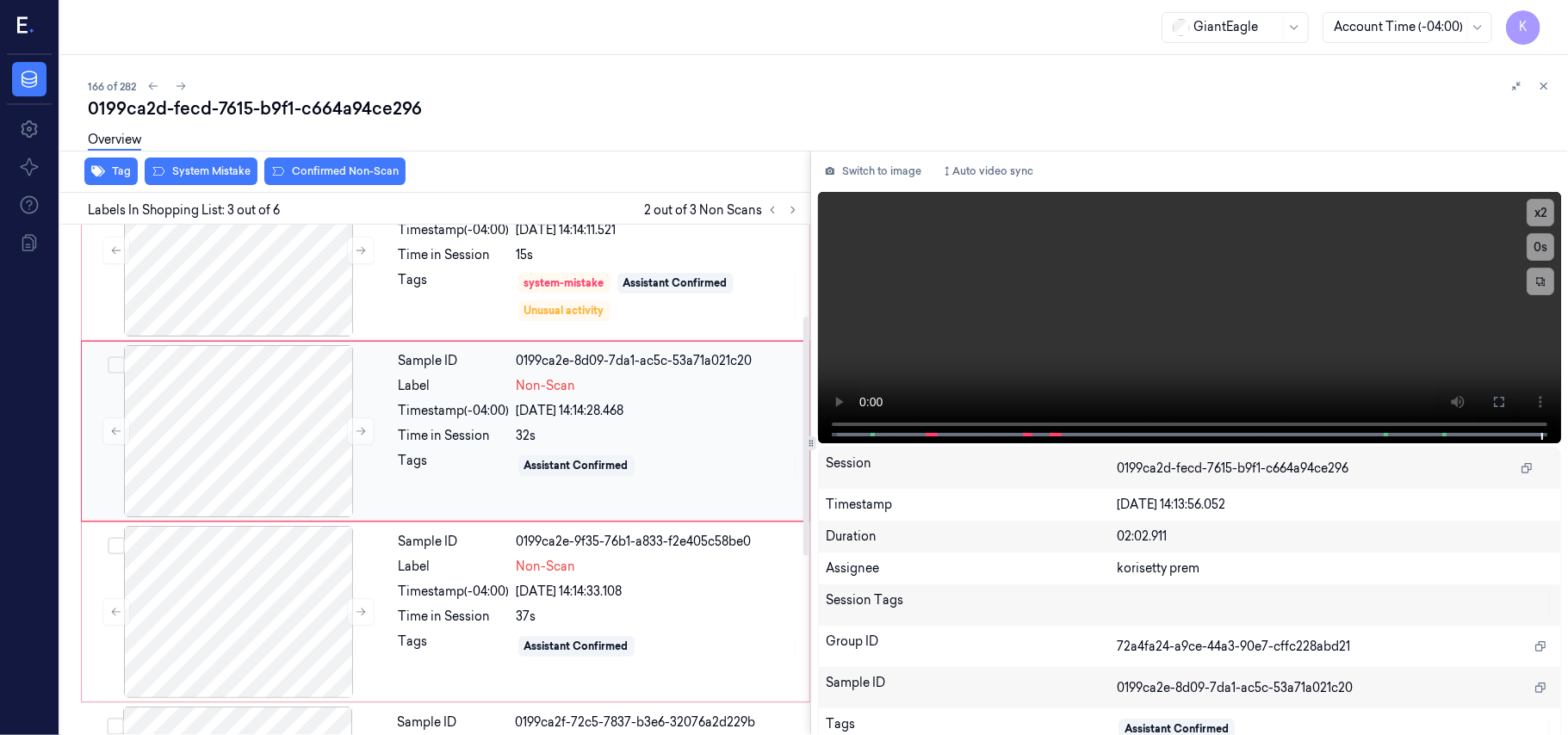
scroll to position [196, 0]
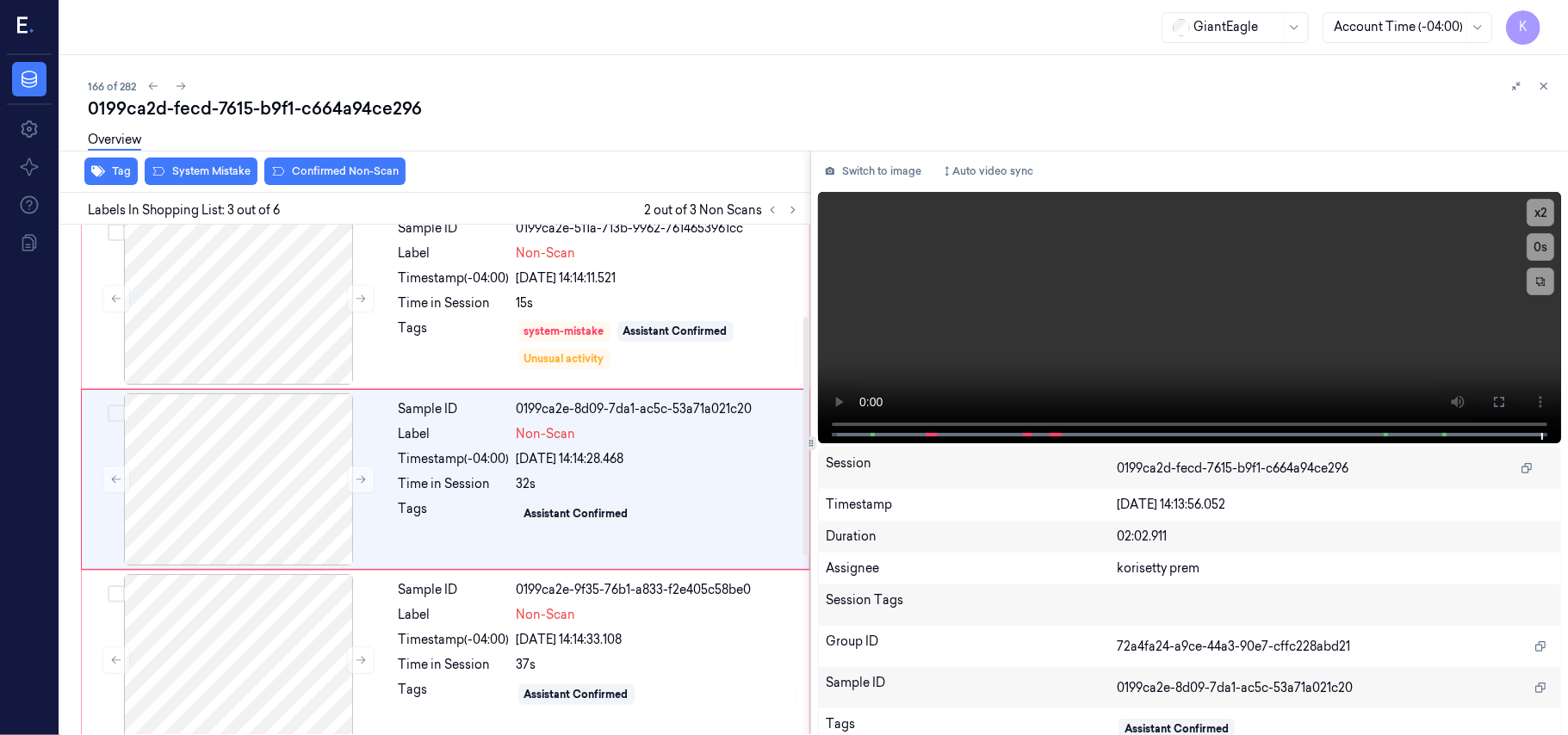
click at [322, 159] on div "Overview" at bounding box center [821, 143] width 1466 height 44
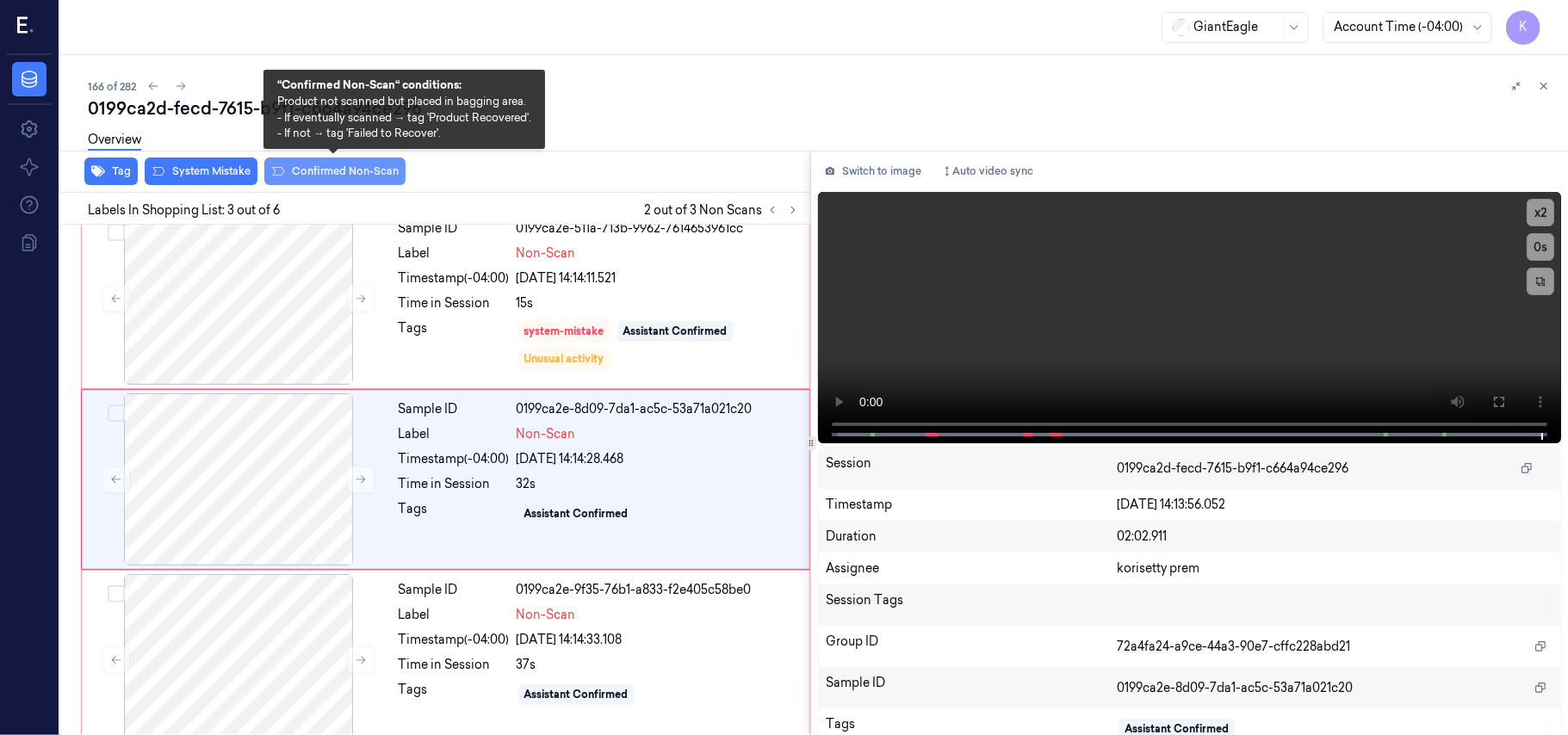
click at [334, 169] on button "Confirmed Non-Scan" at bounding box center [335, 171] width 141 height 27
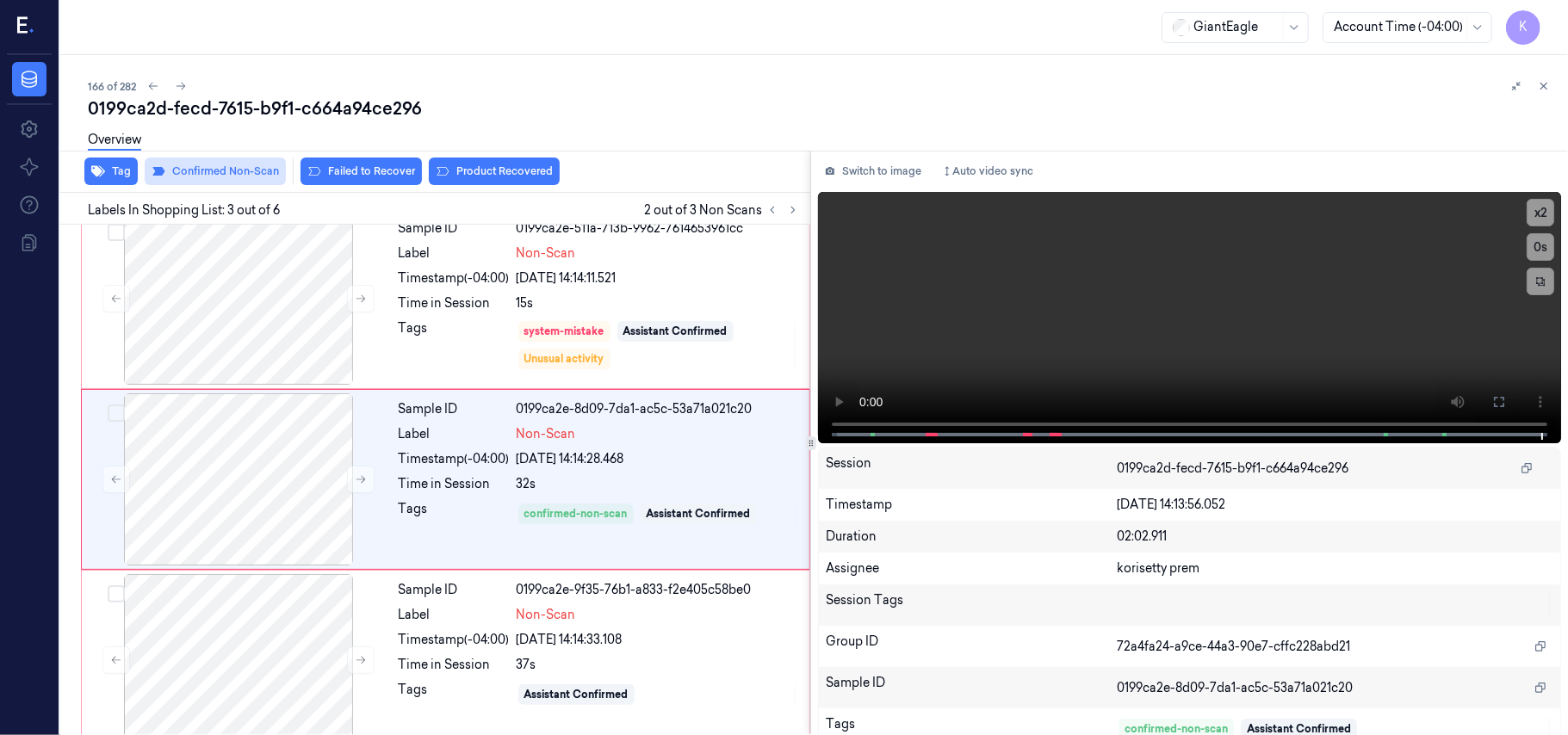
click at [334, 169] on button "Failed to Recover" at bounding box center [361, 171] width 122 height 27
click at [608, 668] on div "37s" at bounding box center [657, 665] width 283 height 18
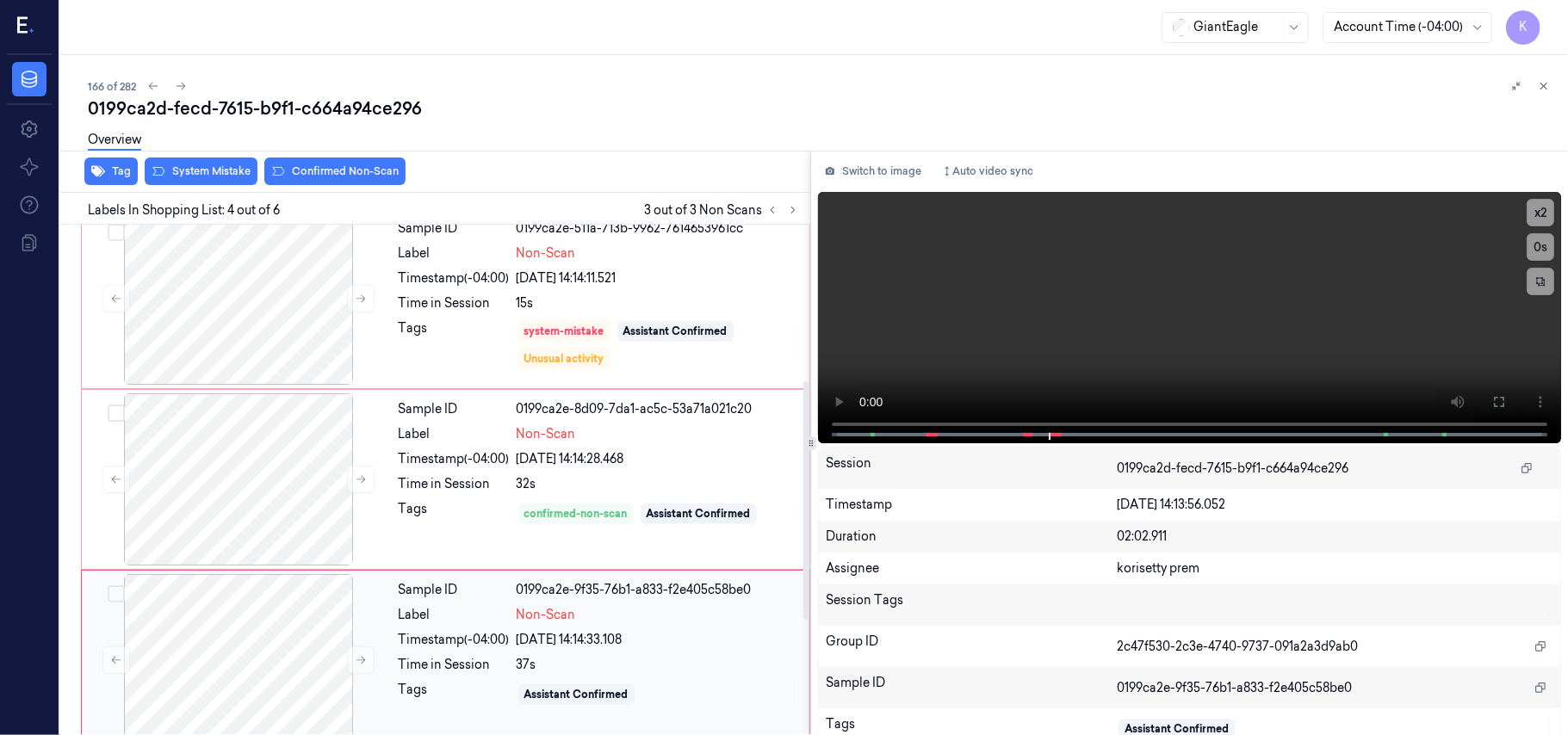
scroll to position [377, 0]
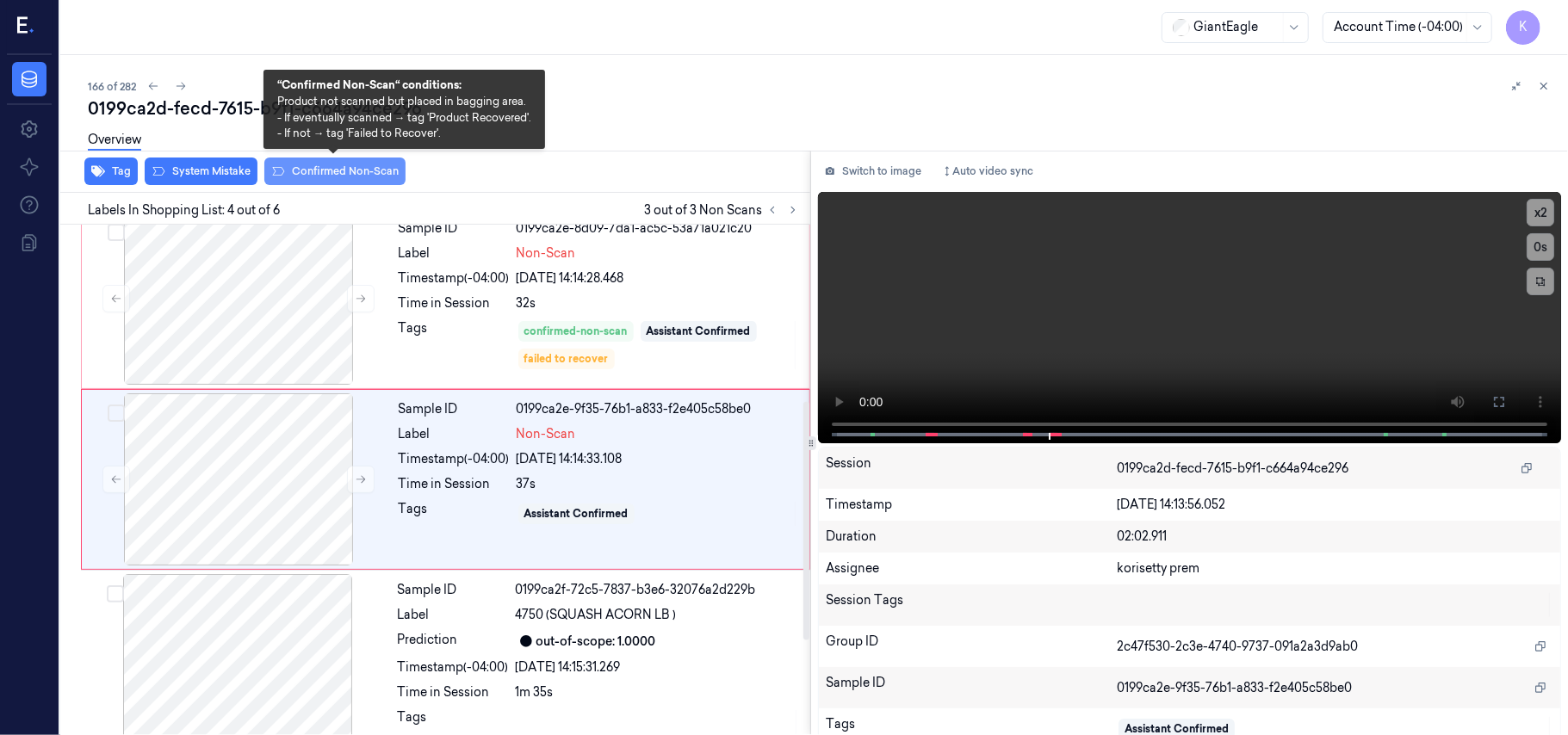
click at [300, 177] on button "Confirmed Non-Scan" at bounding box center [335, 171] width 141 height 27
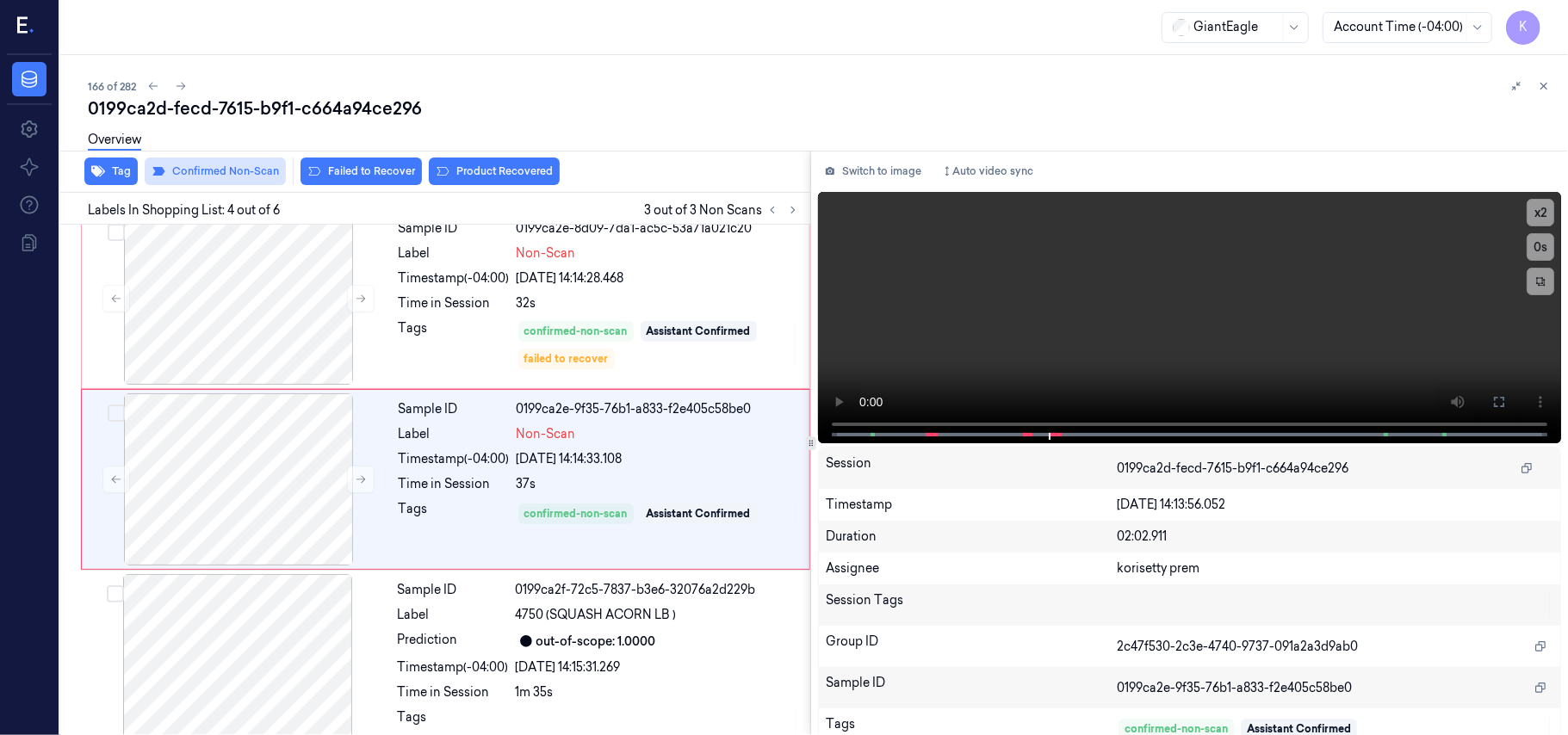
click at [363, 174] on button "Failed to Recover" at bounding box center [361, 171] width 122 height 27
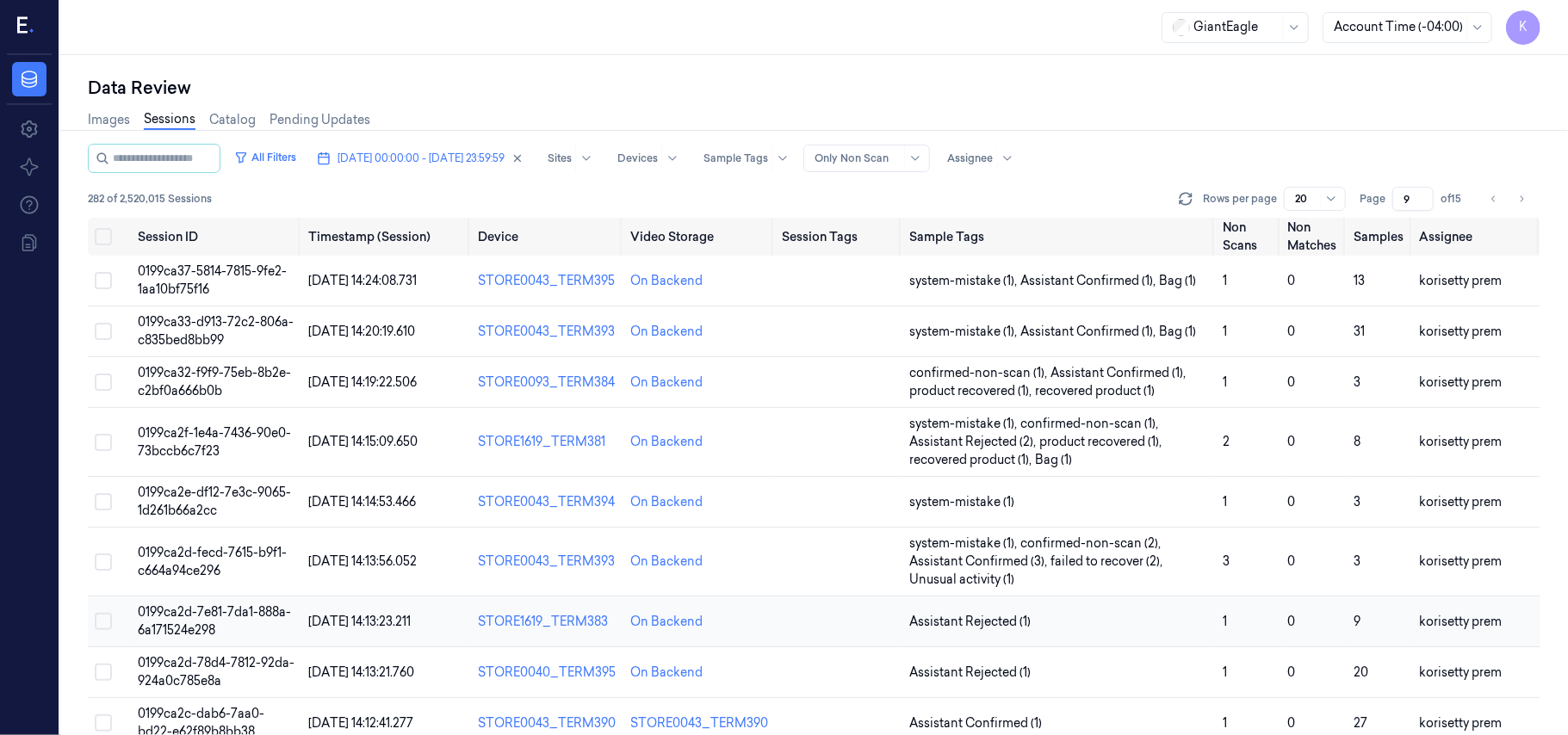
scroll to position [114, 0]
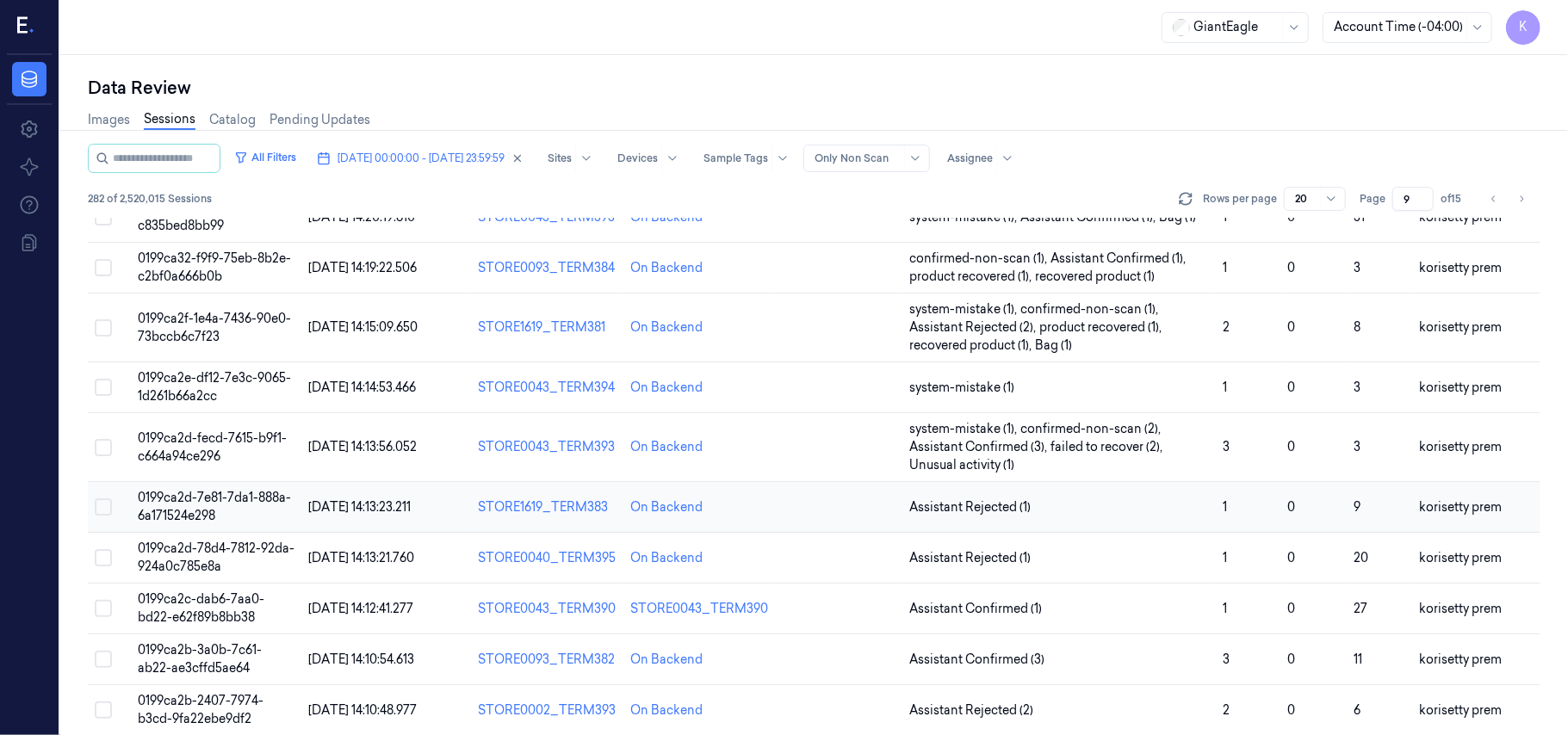
click at [1226, 511] on td "1" at bounding box center [1248, 507] width 65 height 50
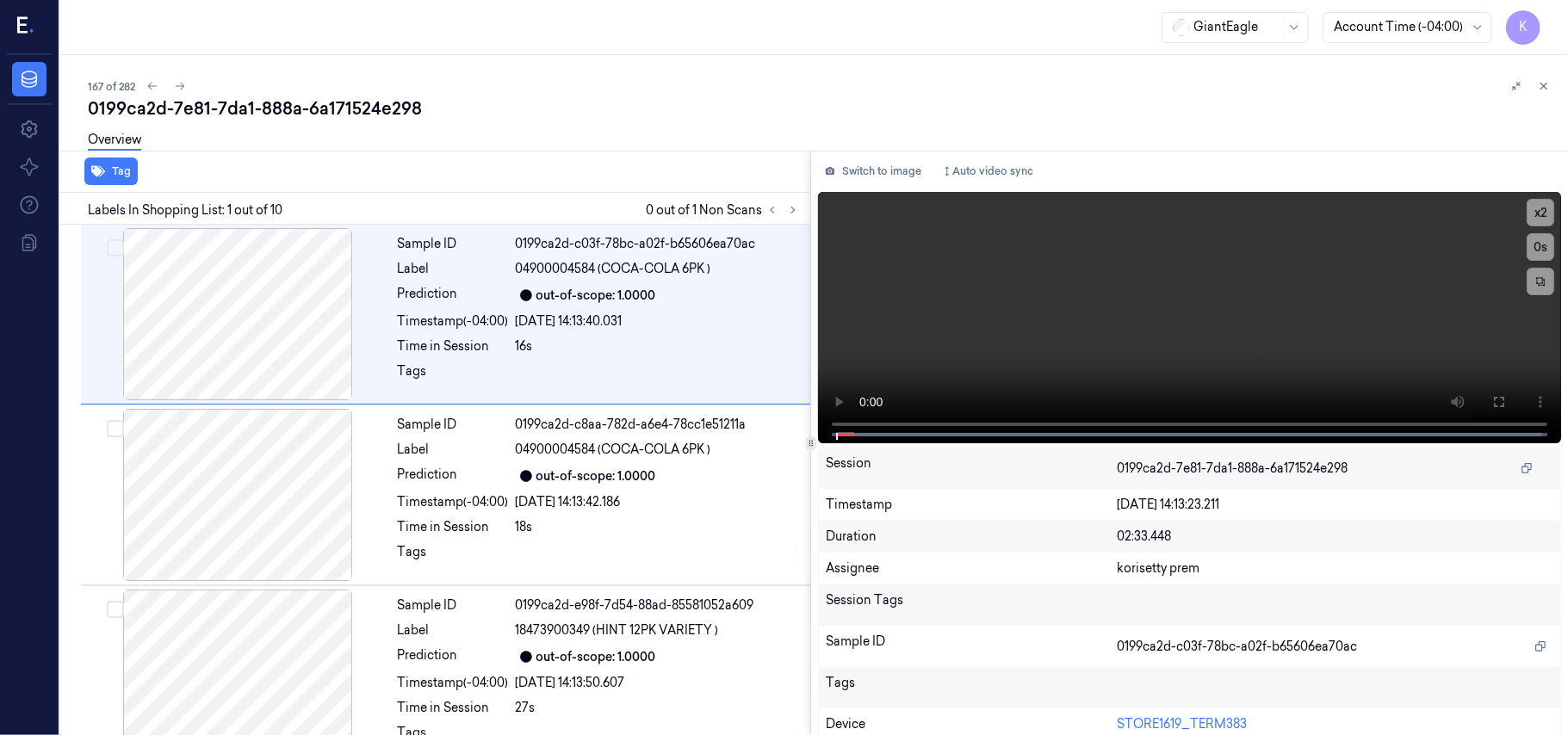
click at [759, 88] on div "167 of 282" at bounding box center [821, 86] width 1466 height 21
click at [795, 214] on icon at bounding box center [793, 210] width 12 height 12
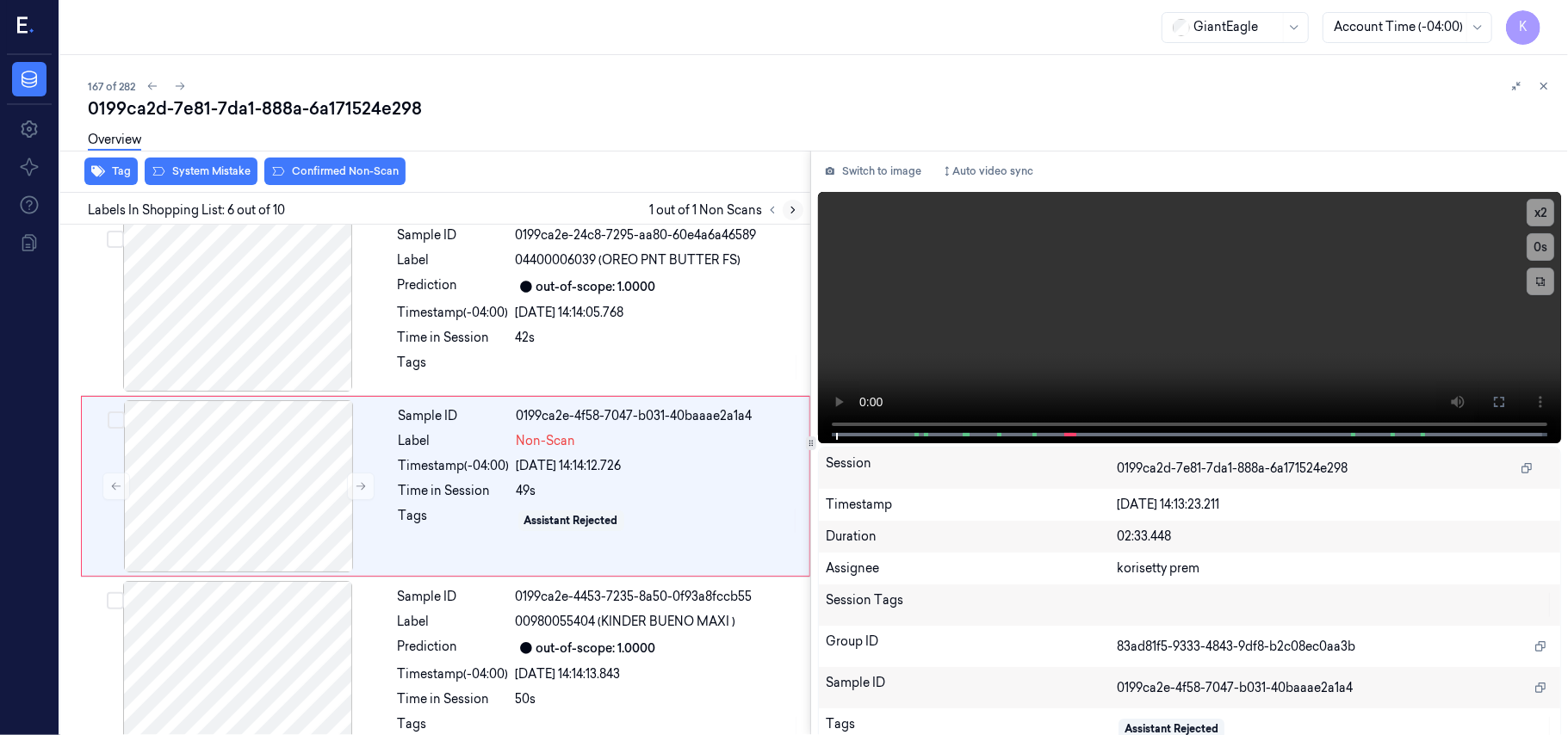
scroll to position [740, 0]
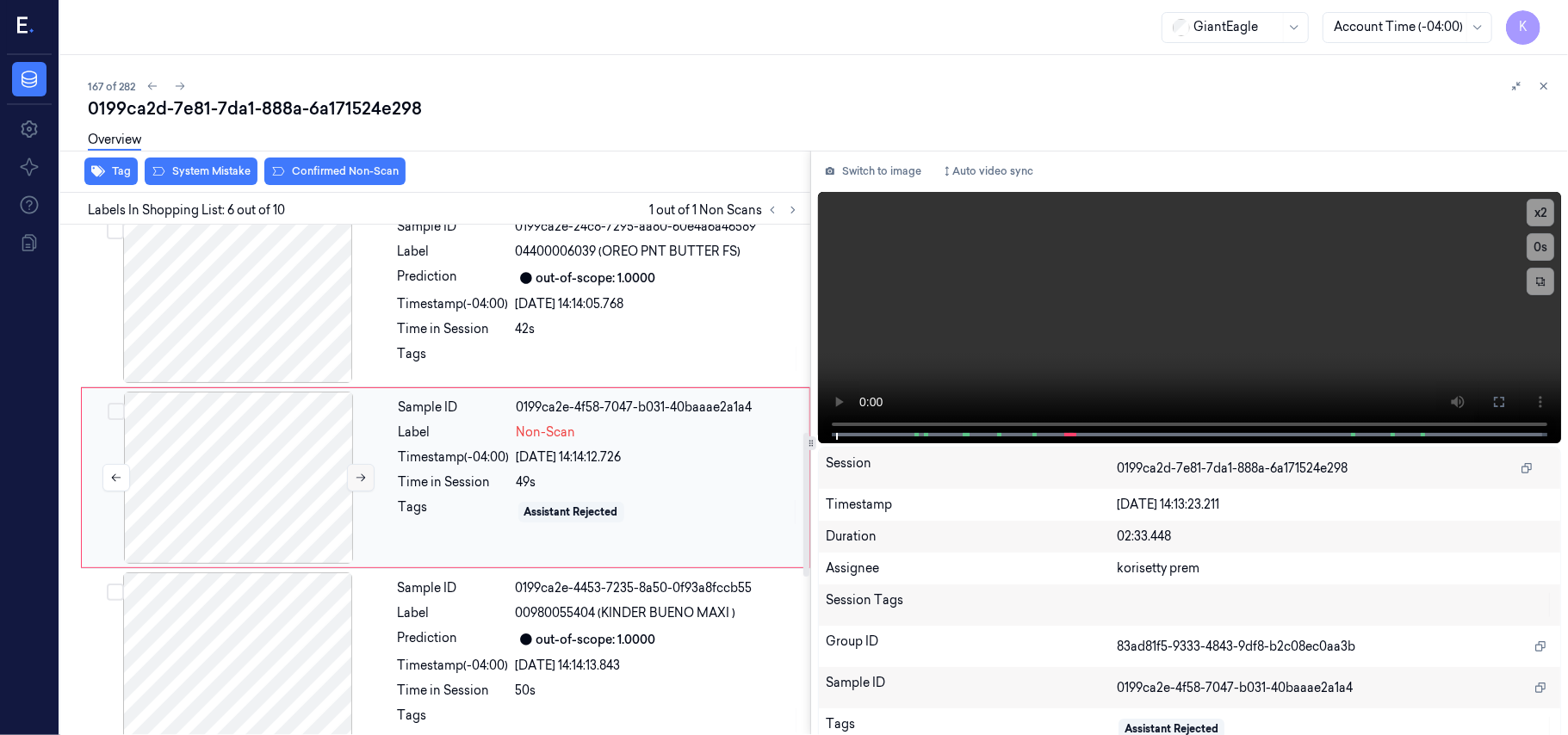
click at [363, 480] on icon at bounding box center [361, 478] width 9 height 7
click at [606, 293] on div "Sample ID 0199ca2e-24c8-7295-aa80-60e4a6a46589 Label 04400006039 (OREO PNT BUTT…" at bounding box center [599, 297] width 416 height 172
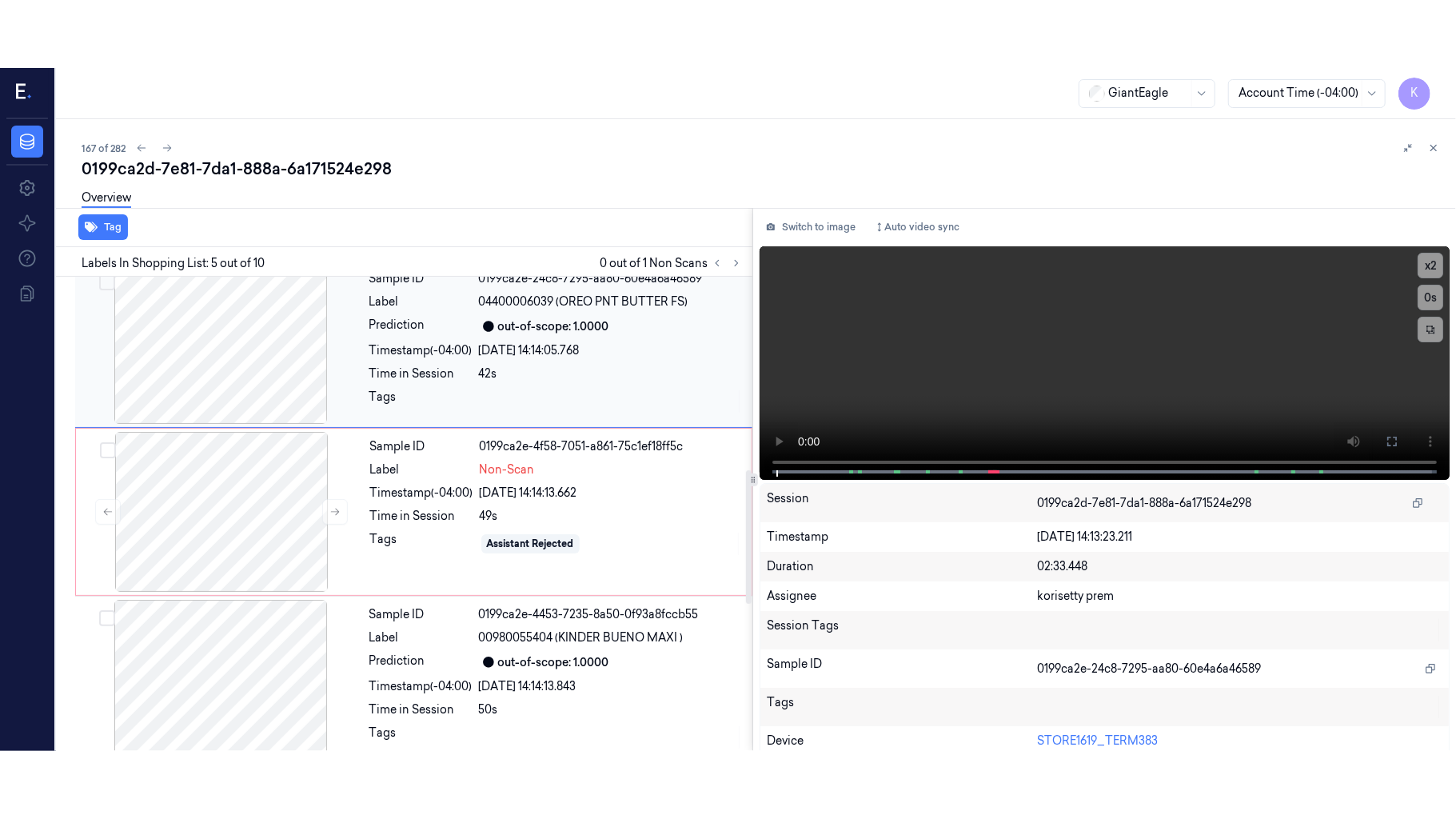
scroll to position [519, 0]
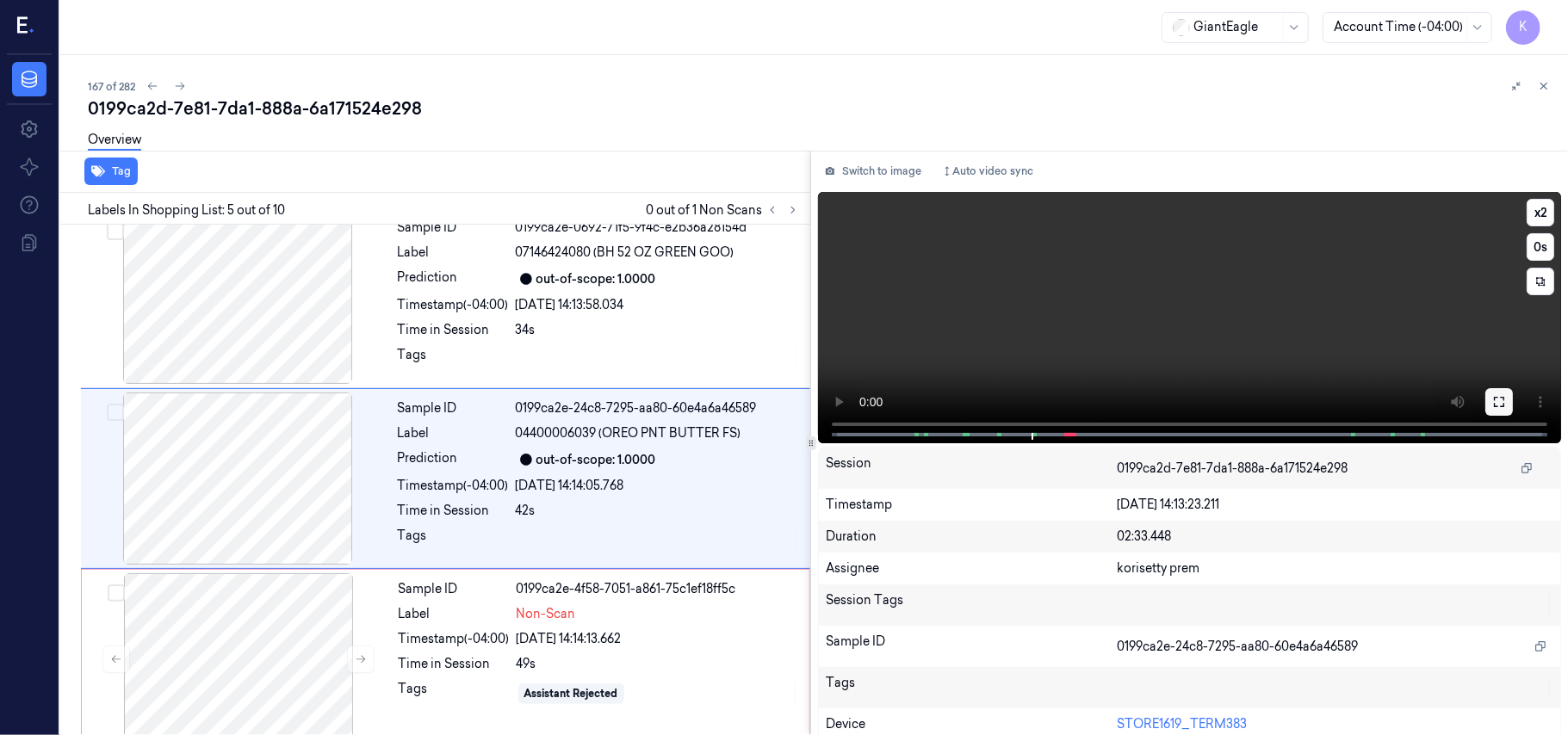
click at [1505, 403] on button at bounding box center [1498, 402] width 27 height 27
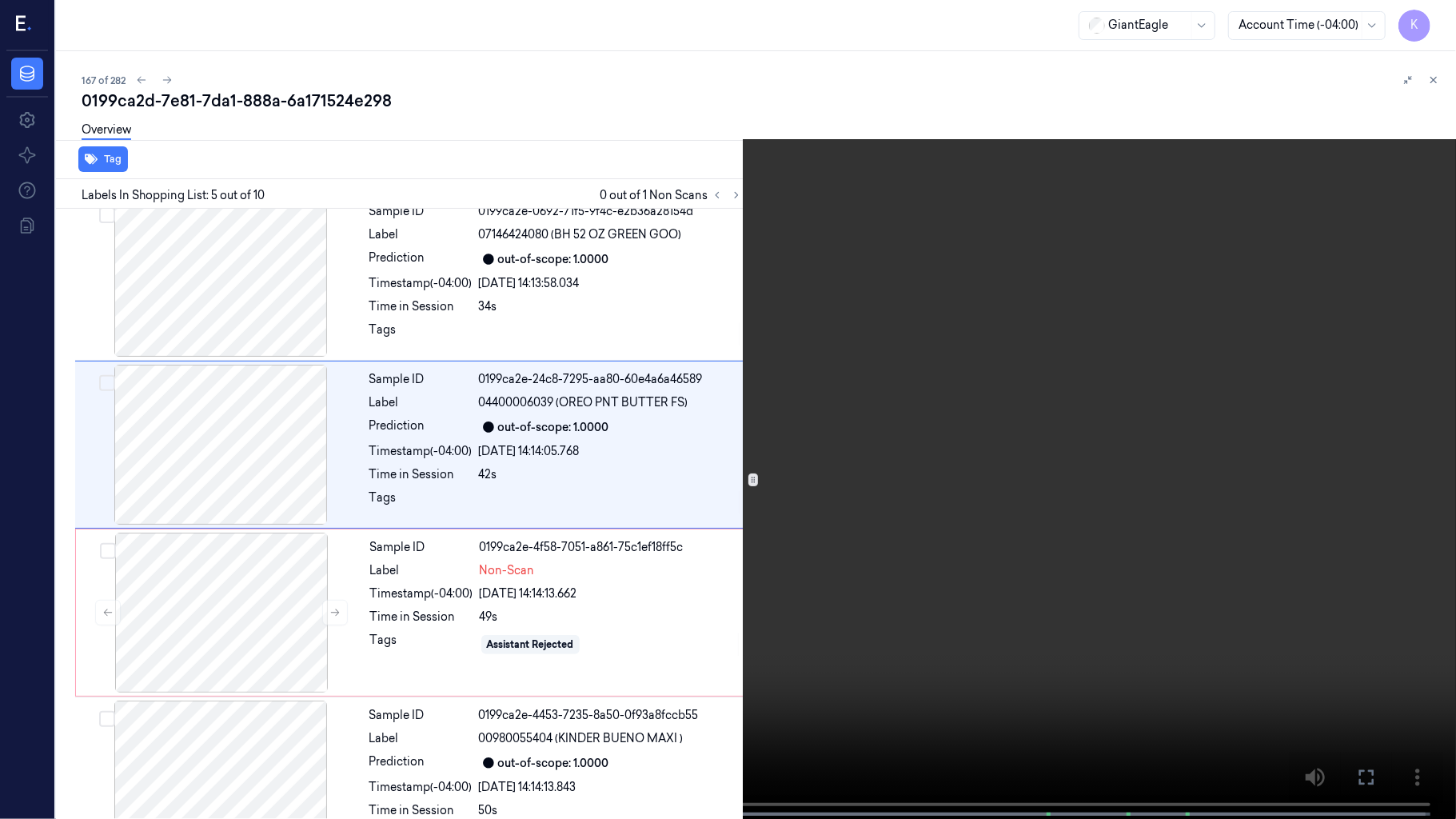
click at [717, 545] on video at bounding box center [728, 411] width 1456 height 822
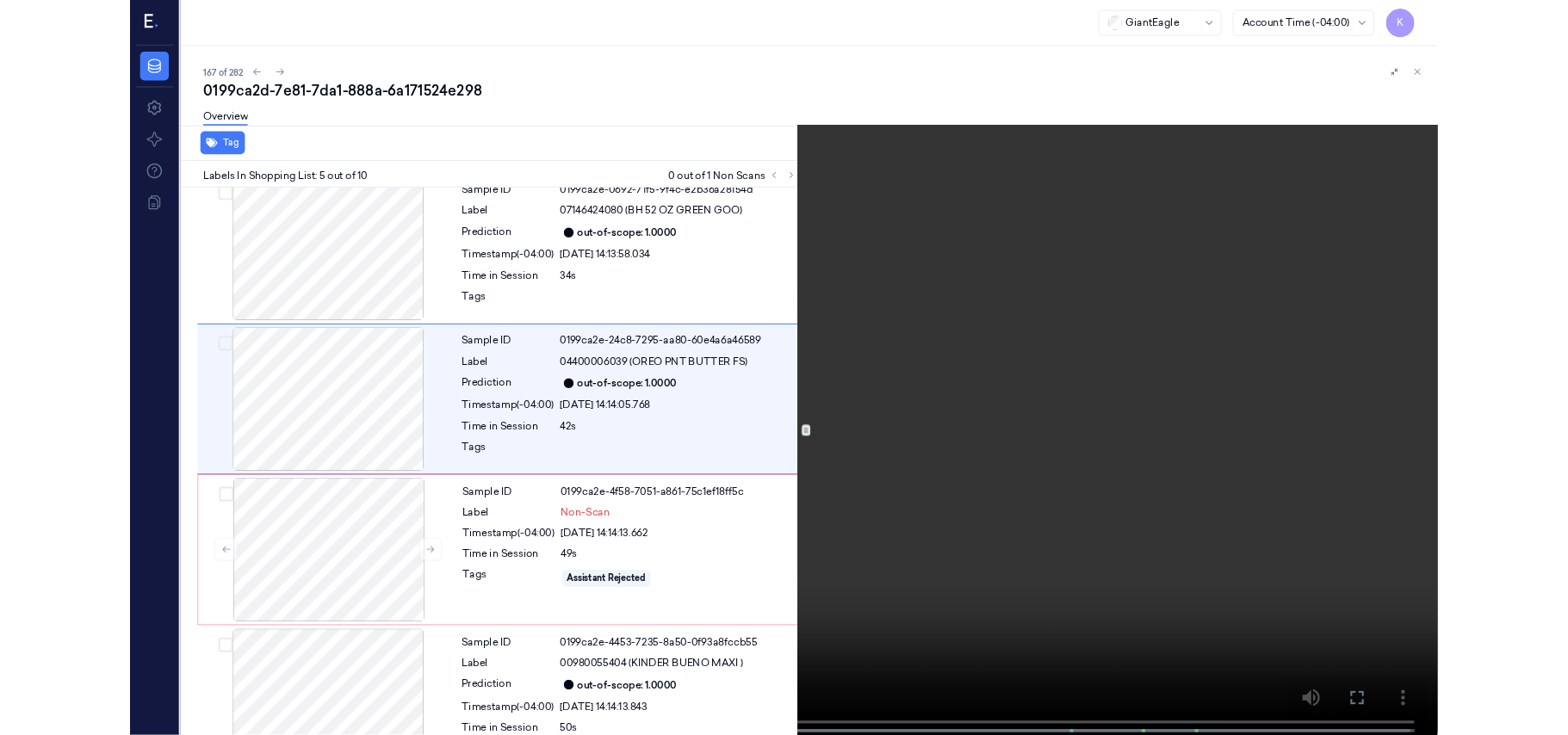
scroll to position [486, 0]
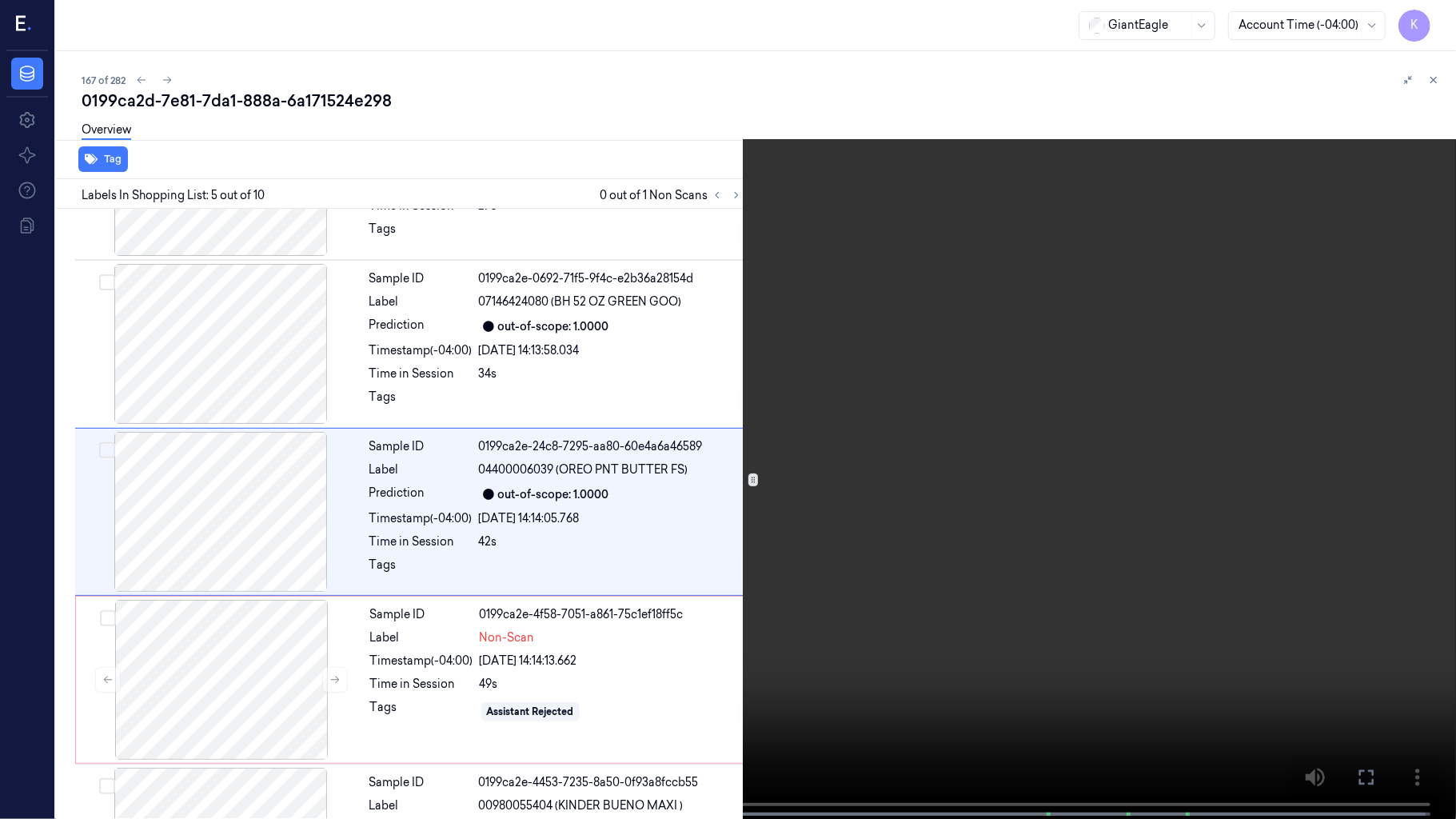
click at [724, 618] on video at bounding box center [728, 411] width 1456 height 822
click at [877, 517] on video at bounding box center [728, 411] width 1456 height 822
click at [1440, 13] on button "x 2" at bounding box center [1436, 20] width 25 height 26
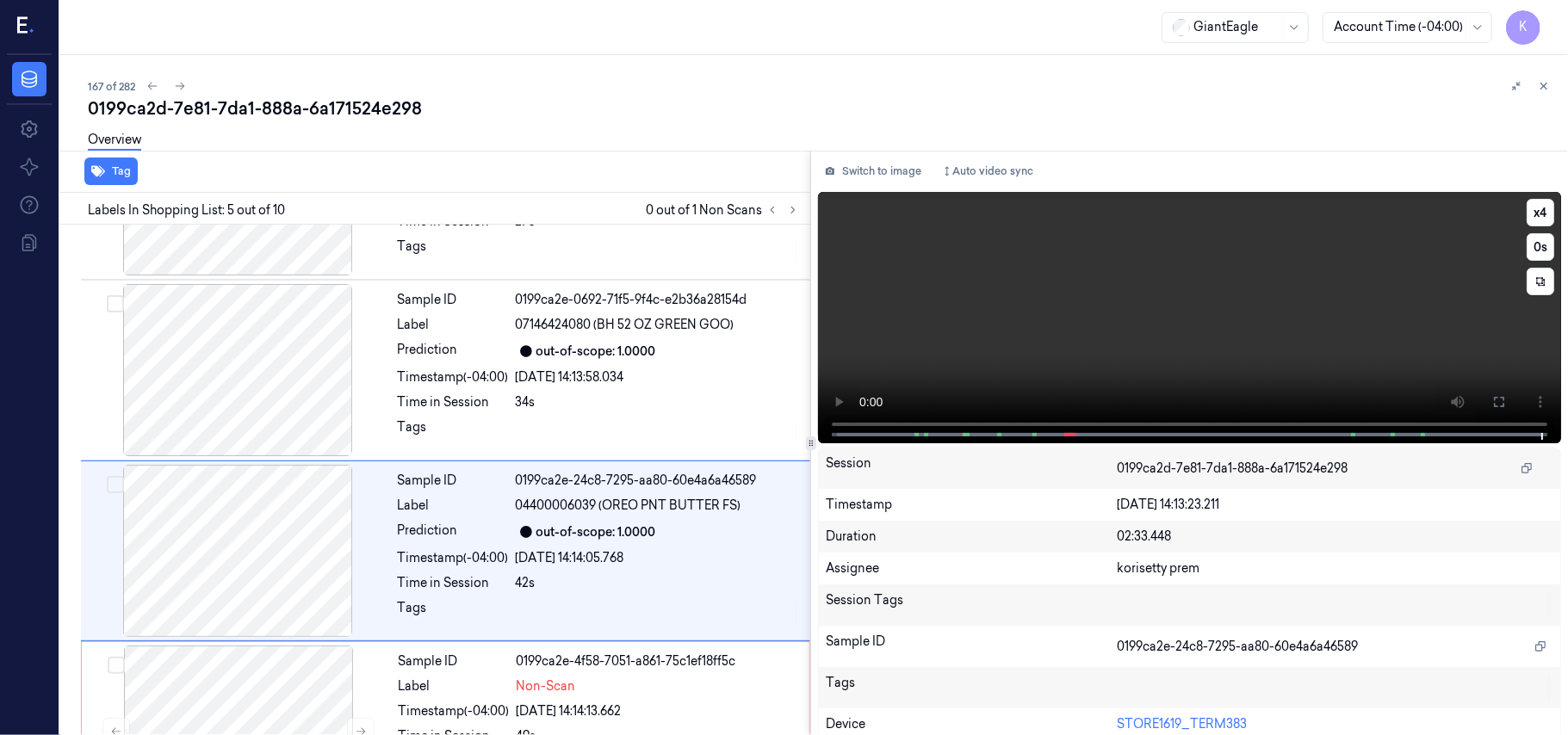
click at [1021, 329] on video at bounding box center [1190, 318] width 743 height 252
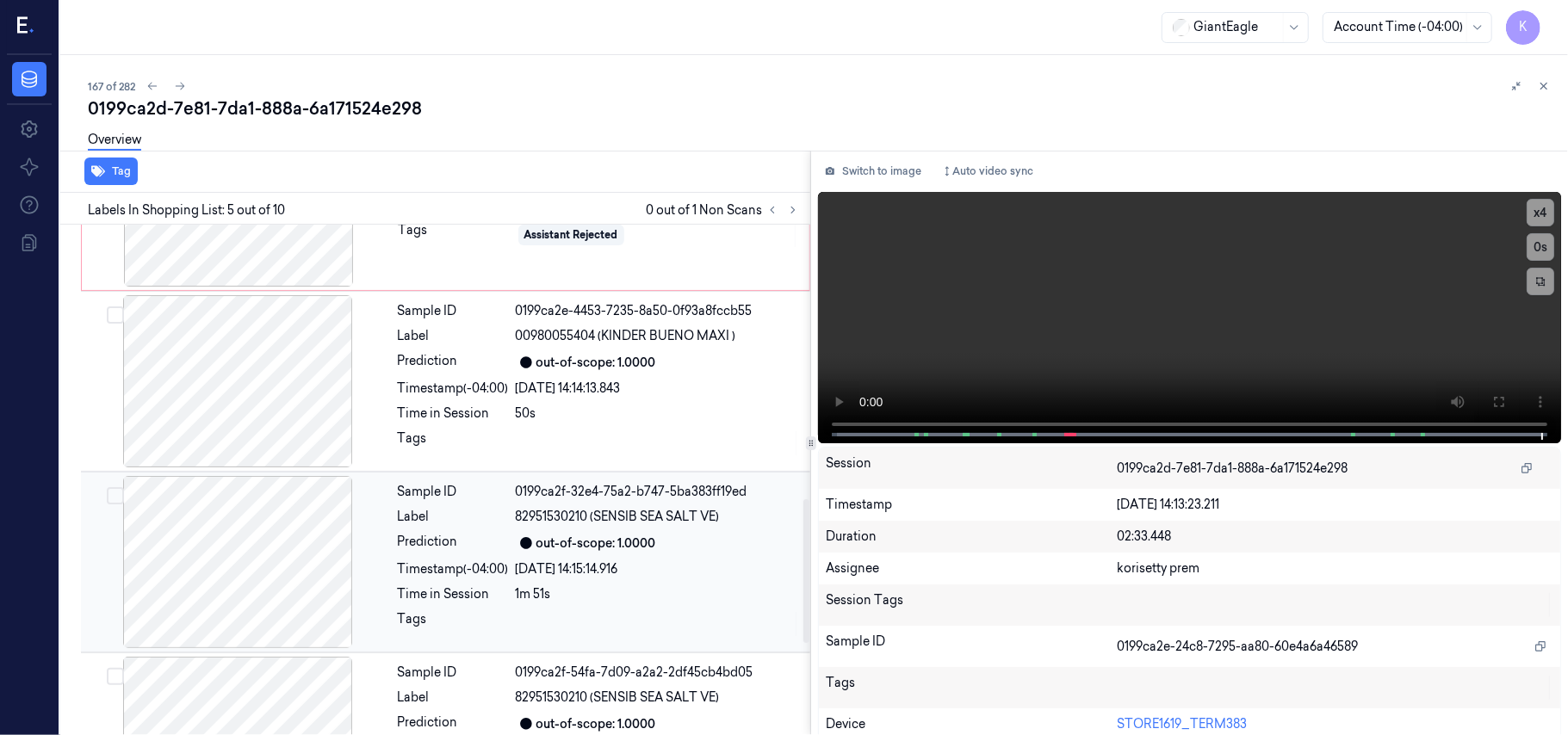
scroll to position [674, 0]
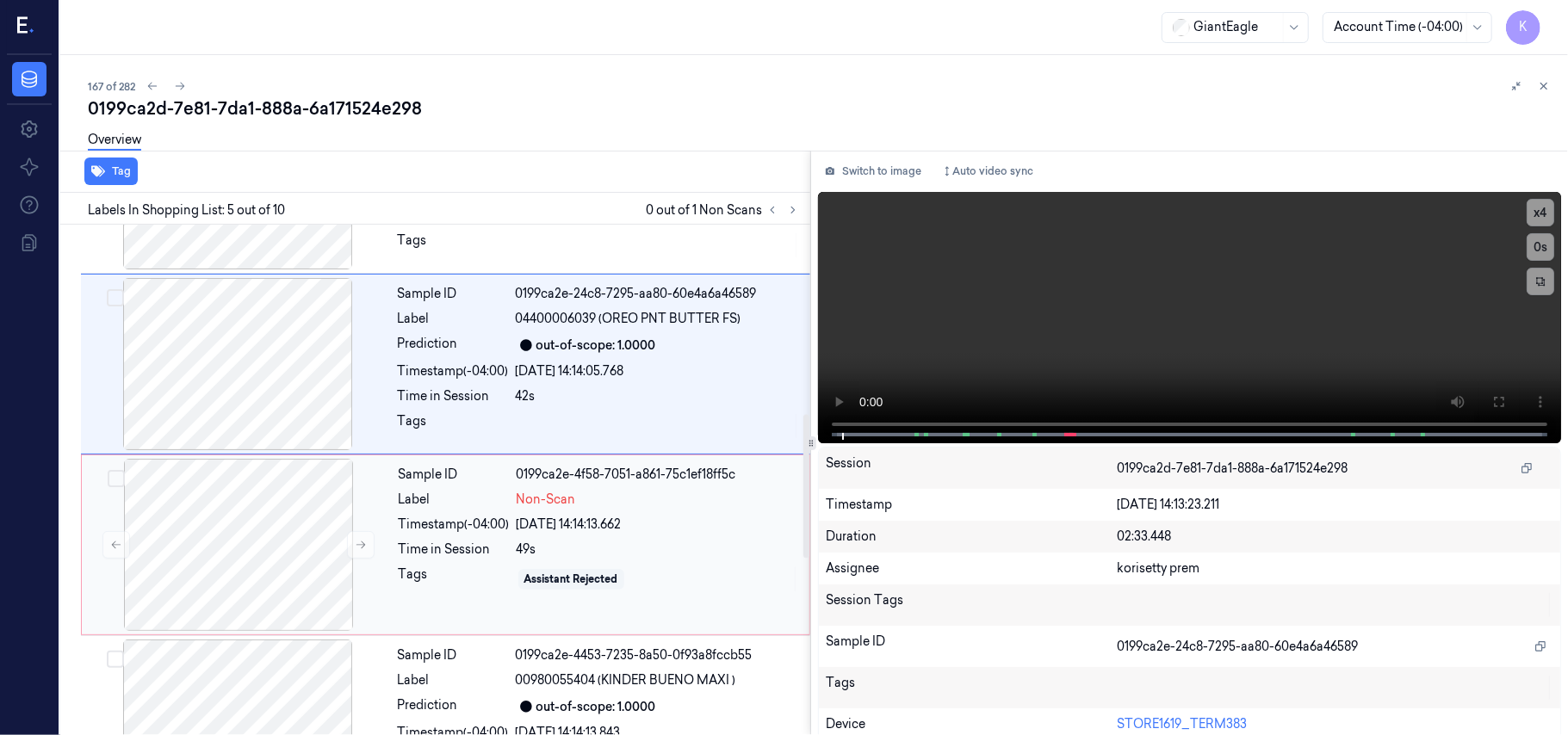
click at [555, 532] on div "[DATE] 14:14:13.662" at bounding box center [657, 524] width 283 height 18
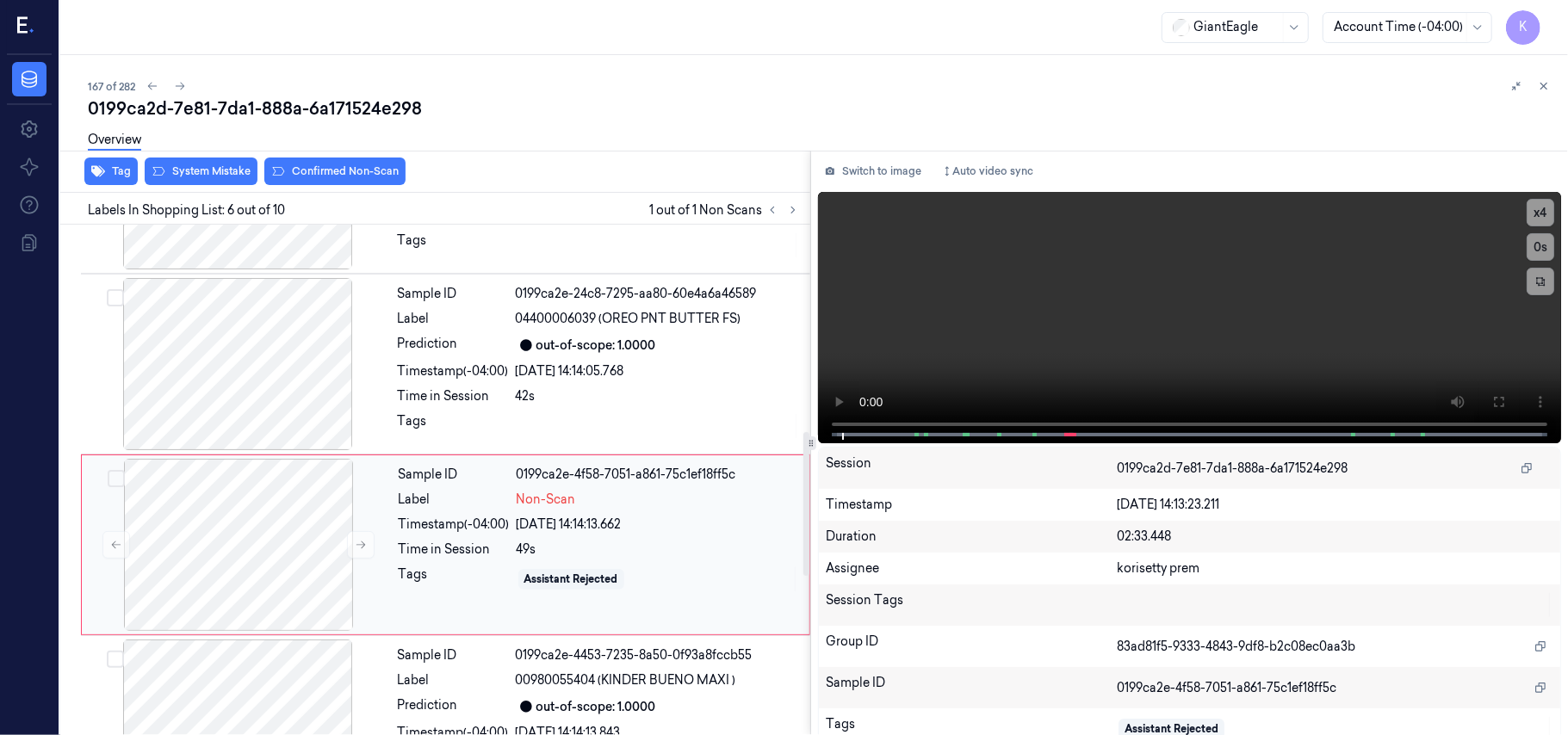
scroll to position [740, 0]
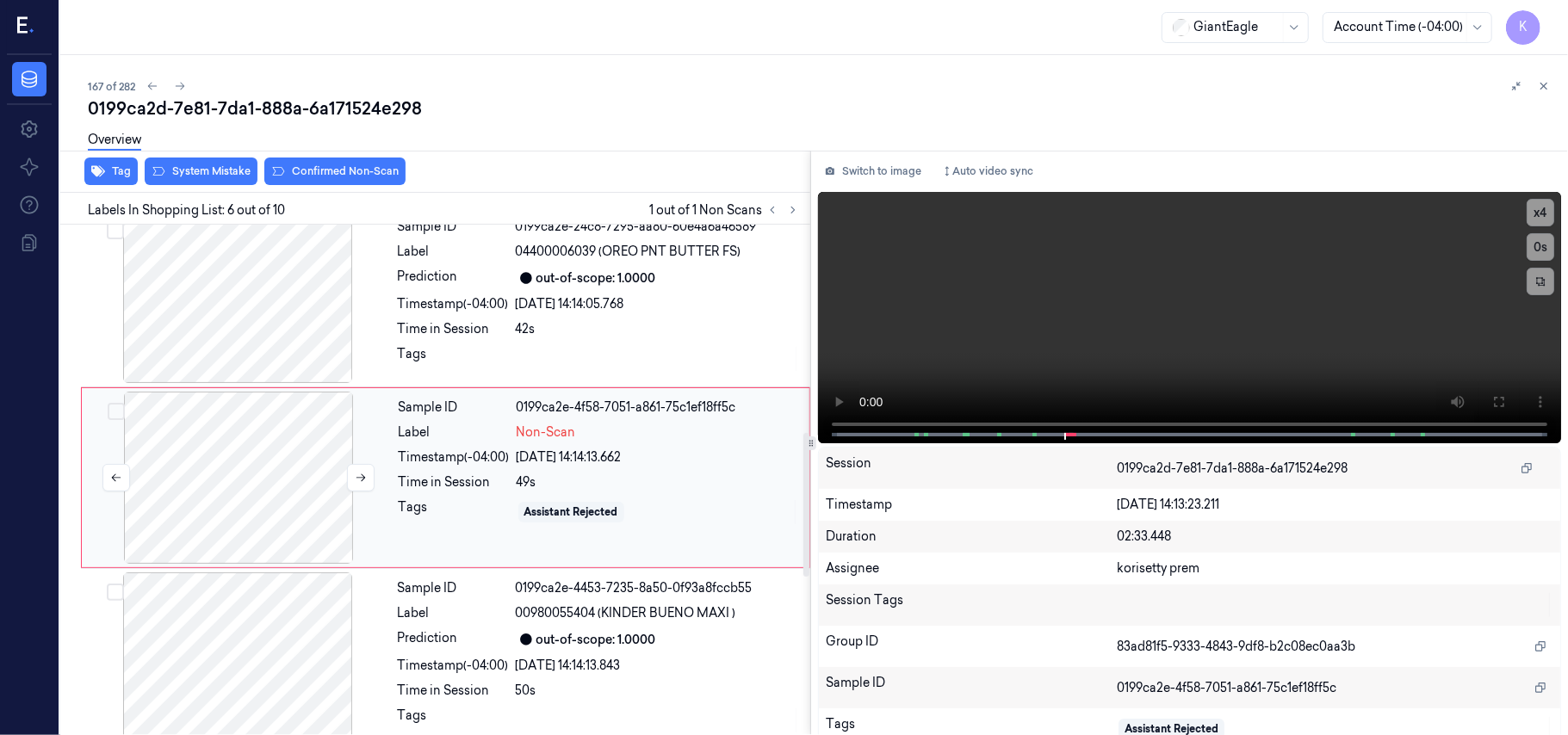
click at [344, 485] on div at bounding box center [238, 478] width 307 height 172
click at [1190, 331] on video at bounding box center [1190, 318] width 743 height 252
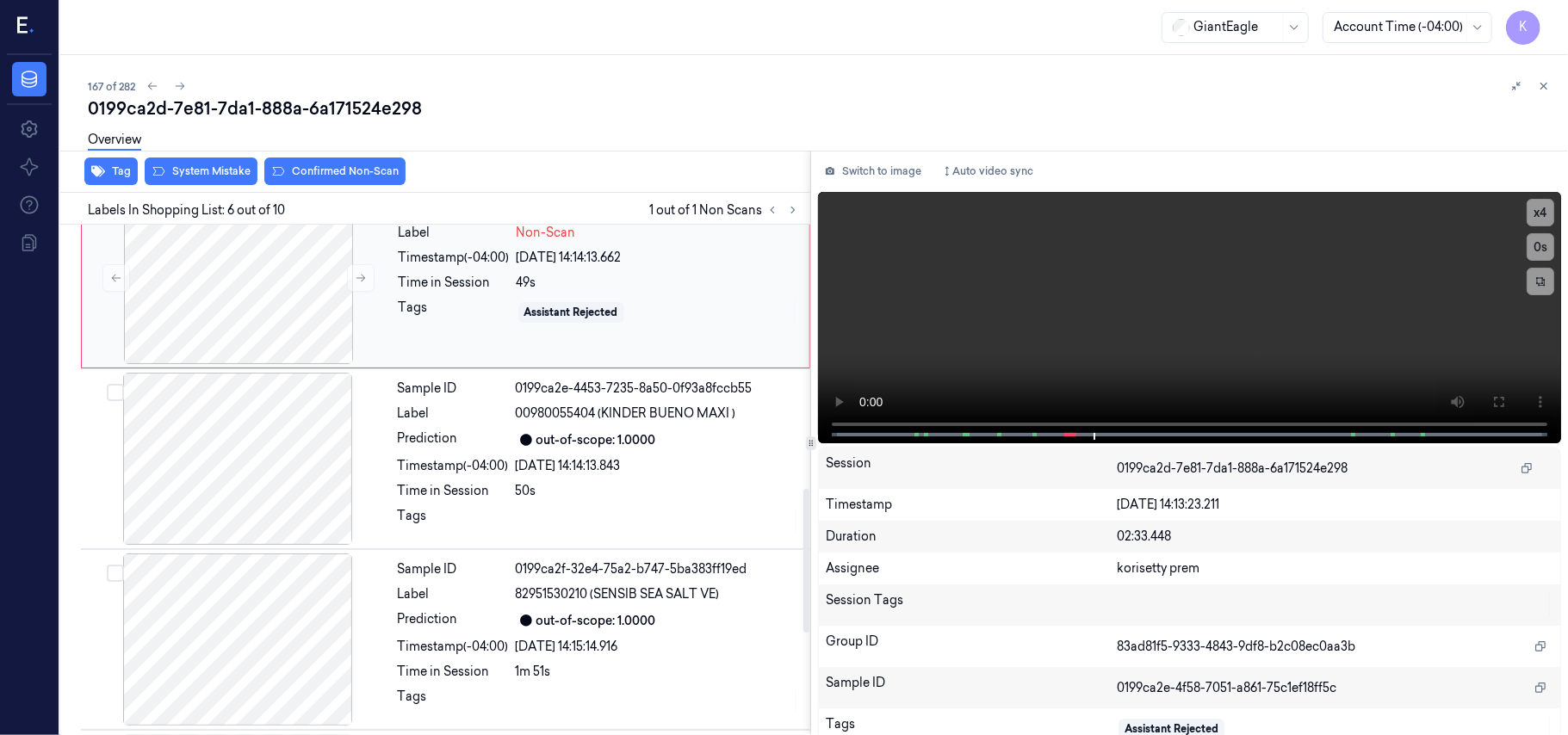
scroll to position [969, 0]
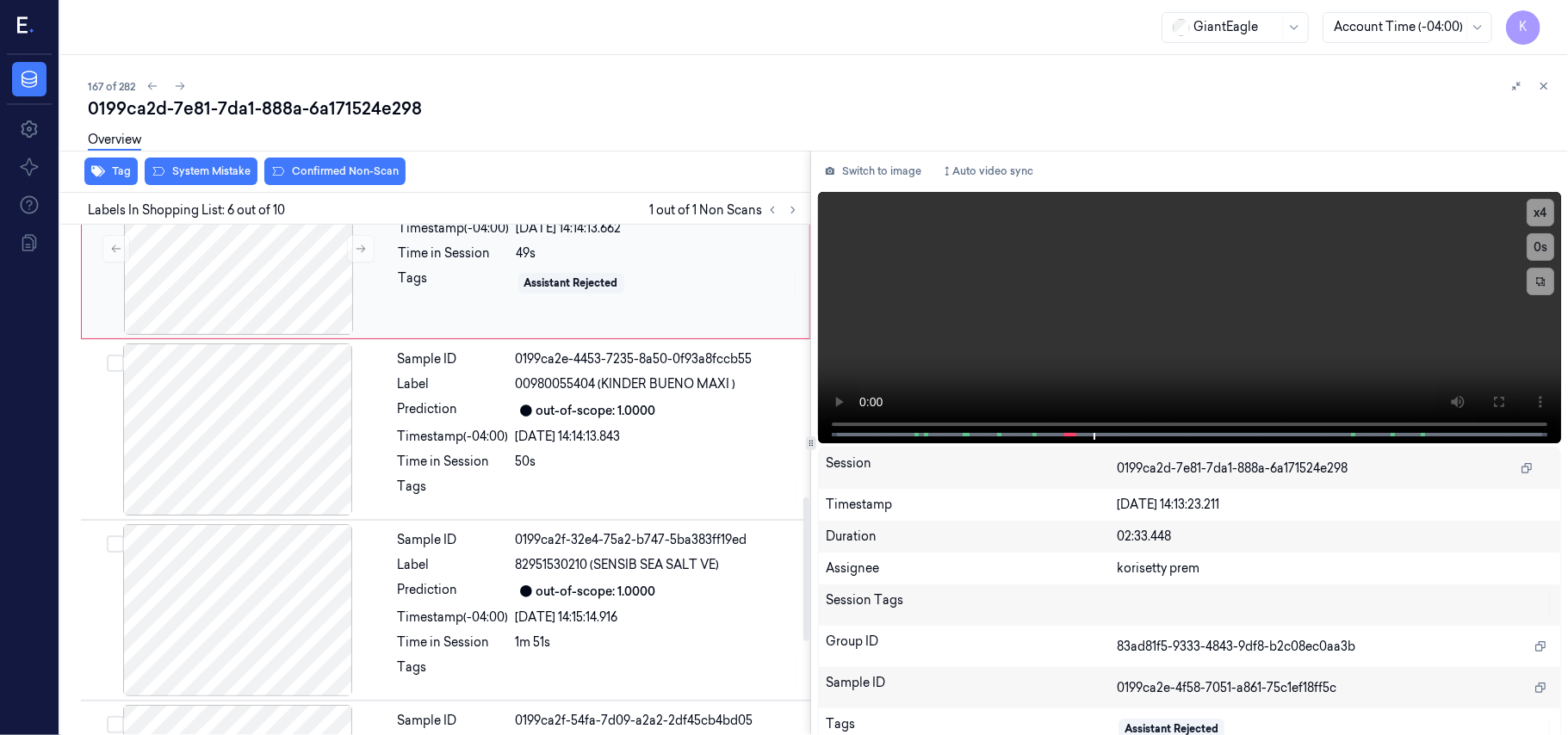
click at [614, 245] on div "Sample ID 0199ca2e-4f58-7051-a861-75c1ef18ff5c Label Non-Scan Timestamp (-04:00…" at bounding box center [599, 249] width 414 height 172
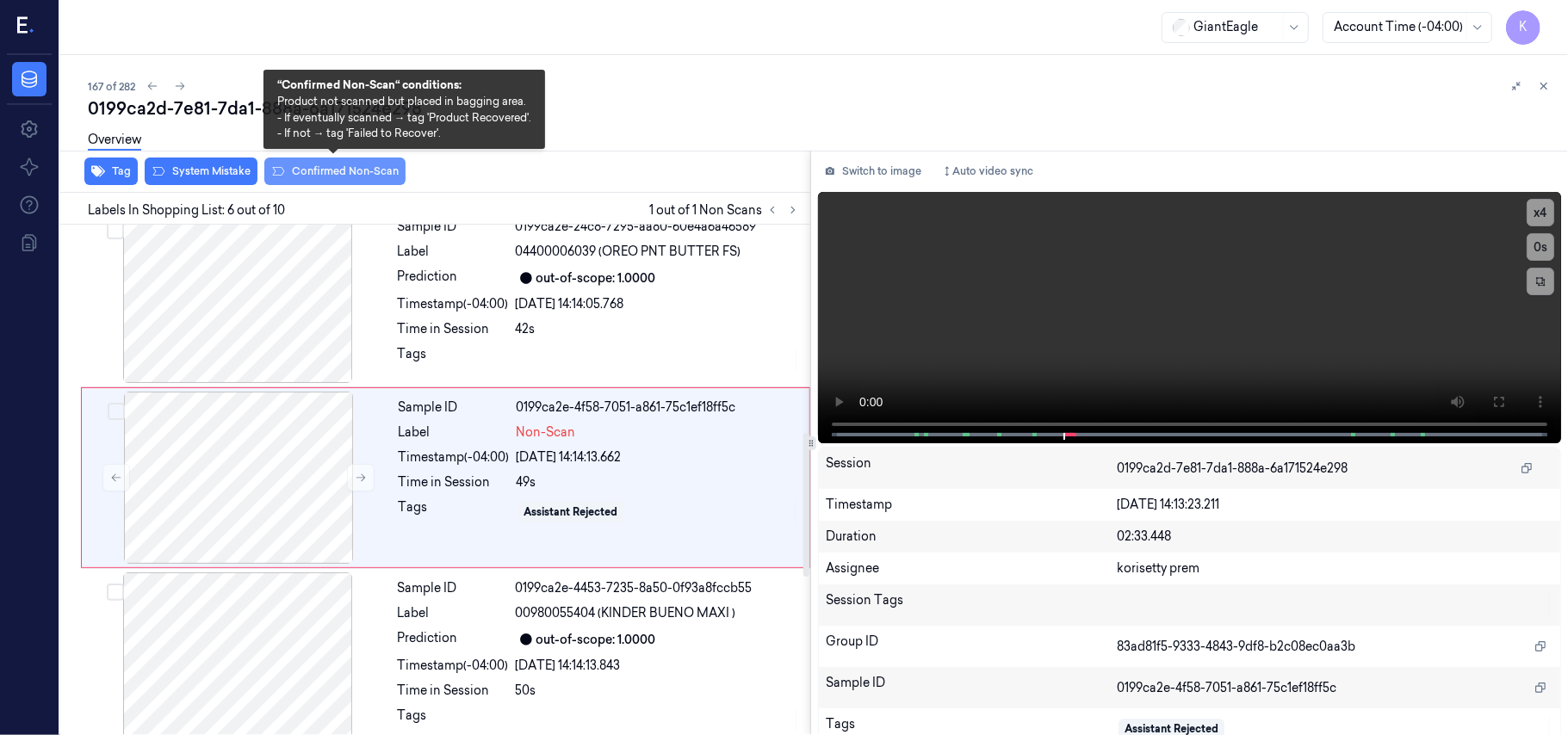
click at [289, 167] on button "Confirmed Non-Scan" at bounding box center [335, 171] width 141 height 27
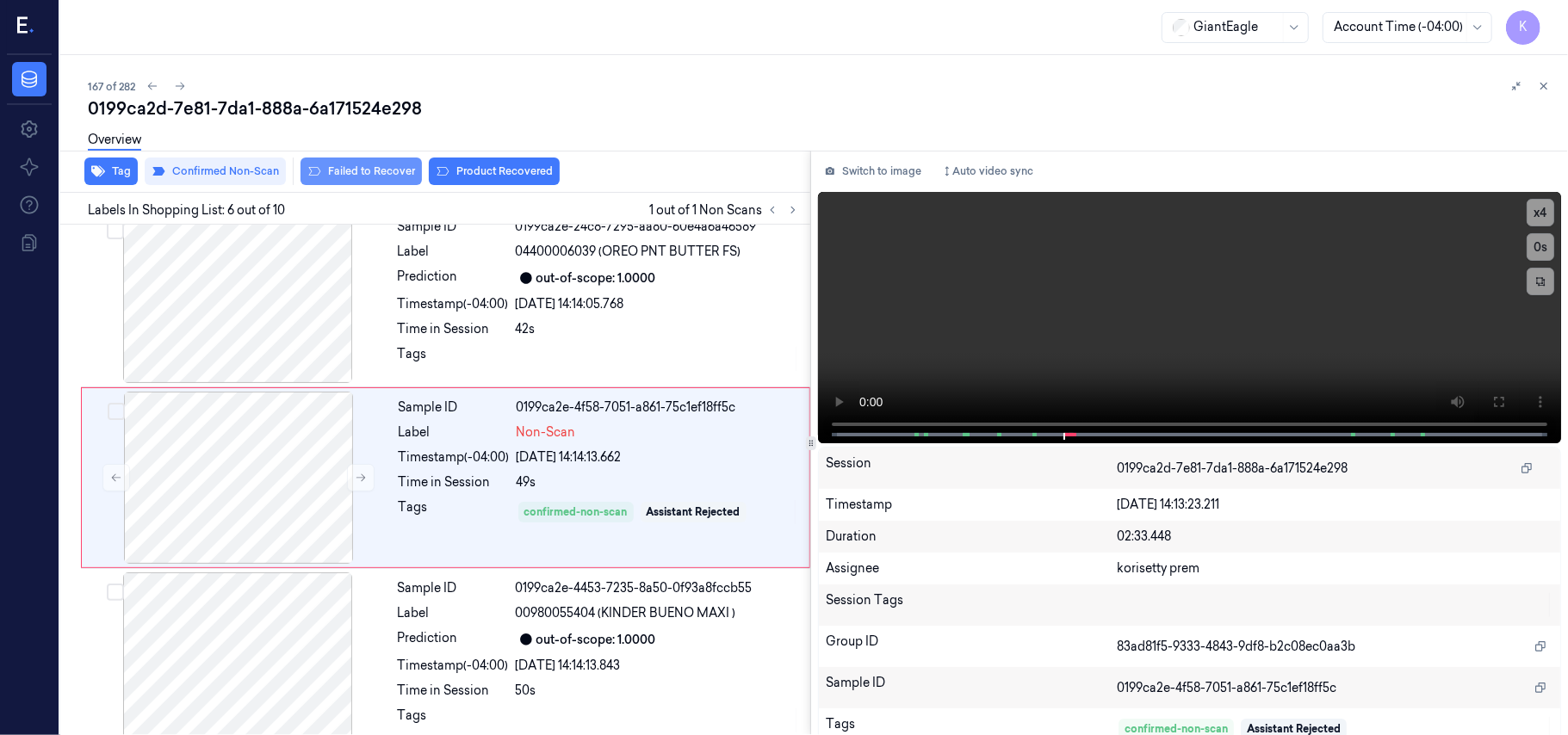
click at [395, 176] on button "Failed to Recover" at bounding box center [361, 171] width 122 height 27
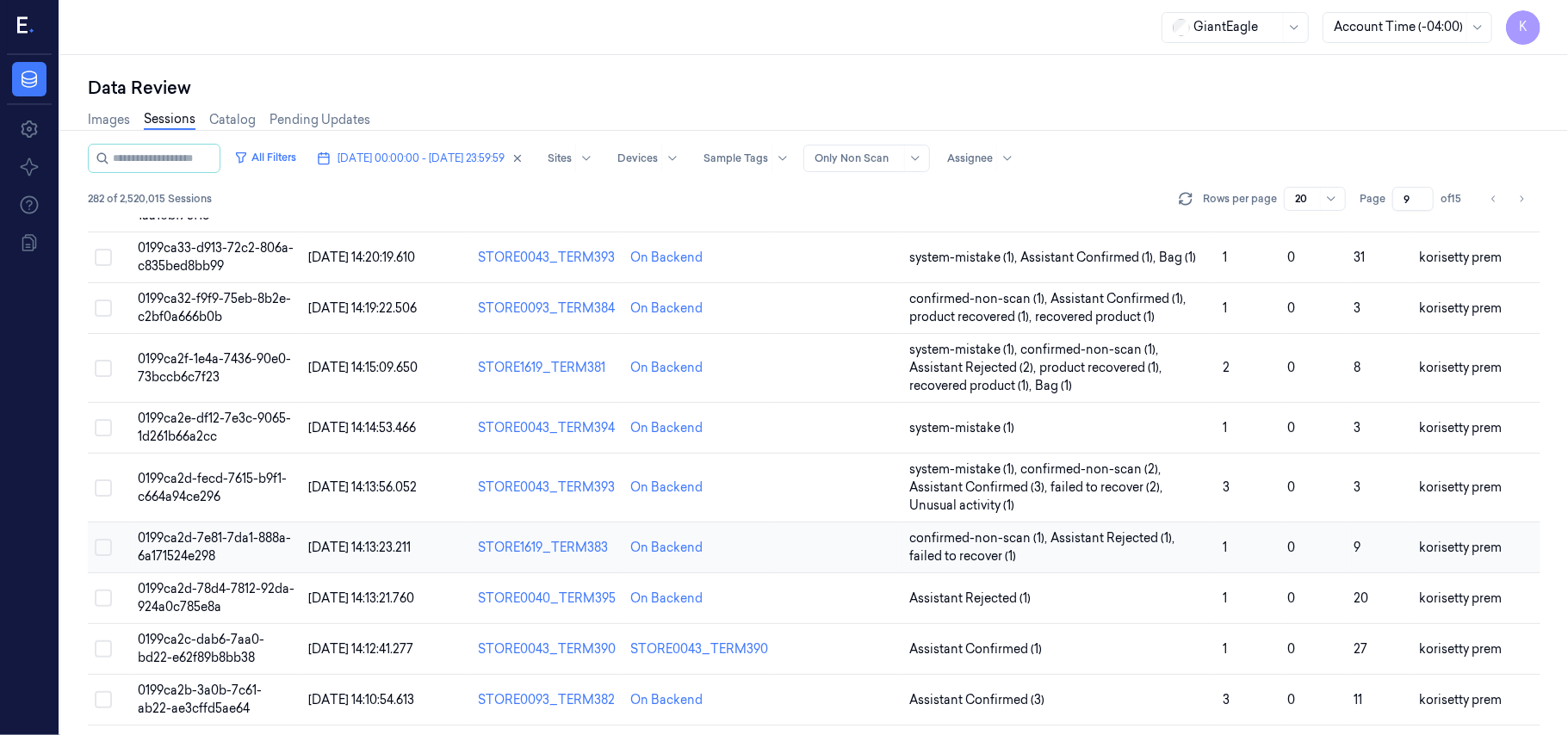
scroll to position [114, 0]
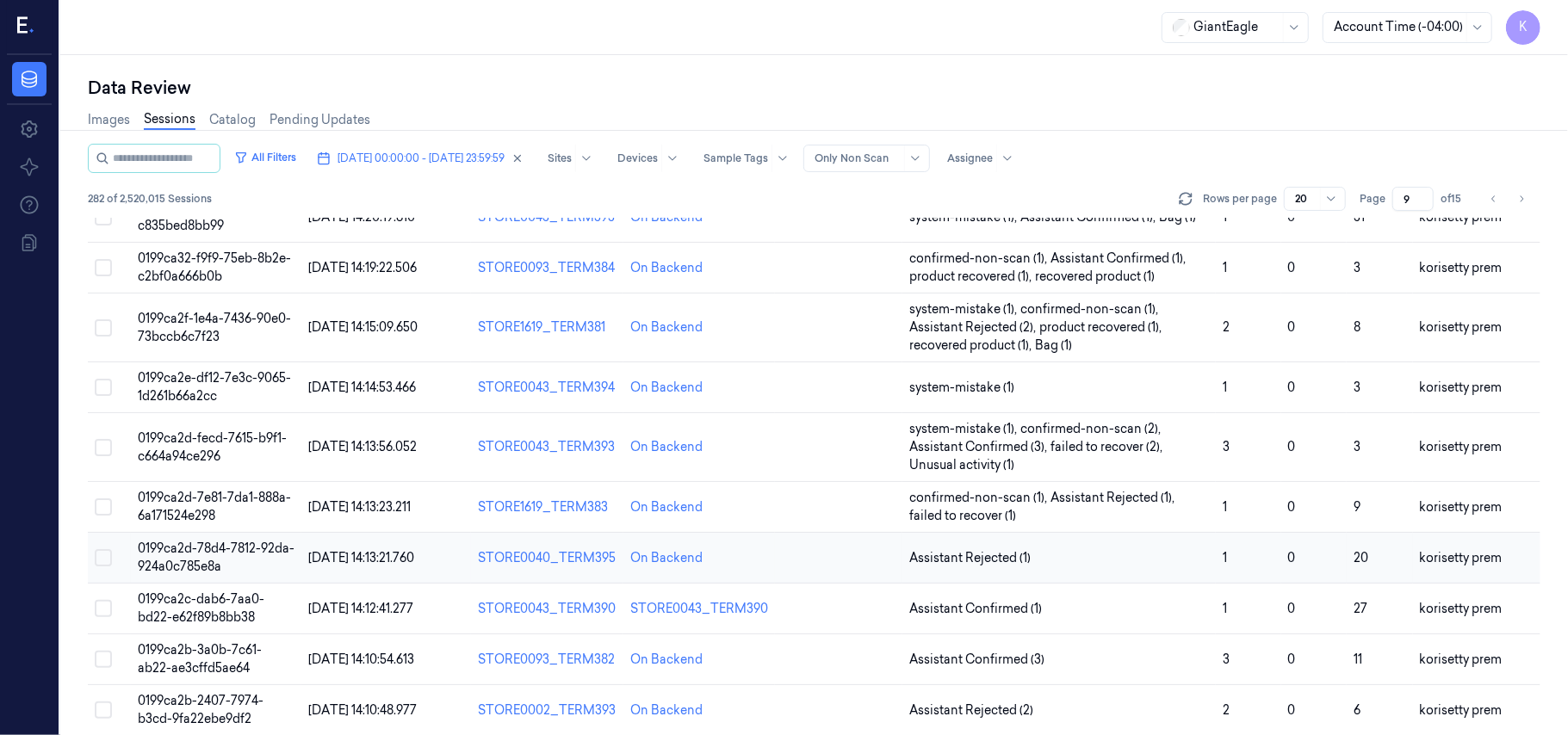
click at [1306, 547] on td "0" at bounding box center [1314, 557] width 65 height 50
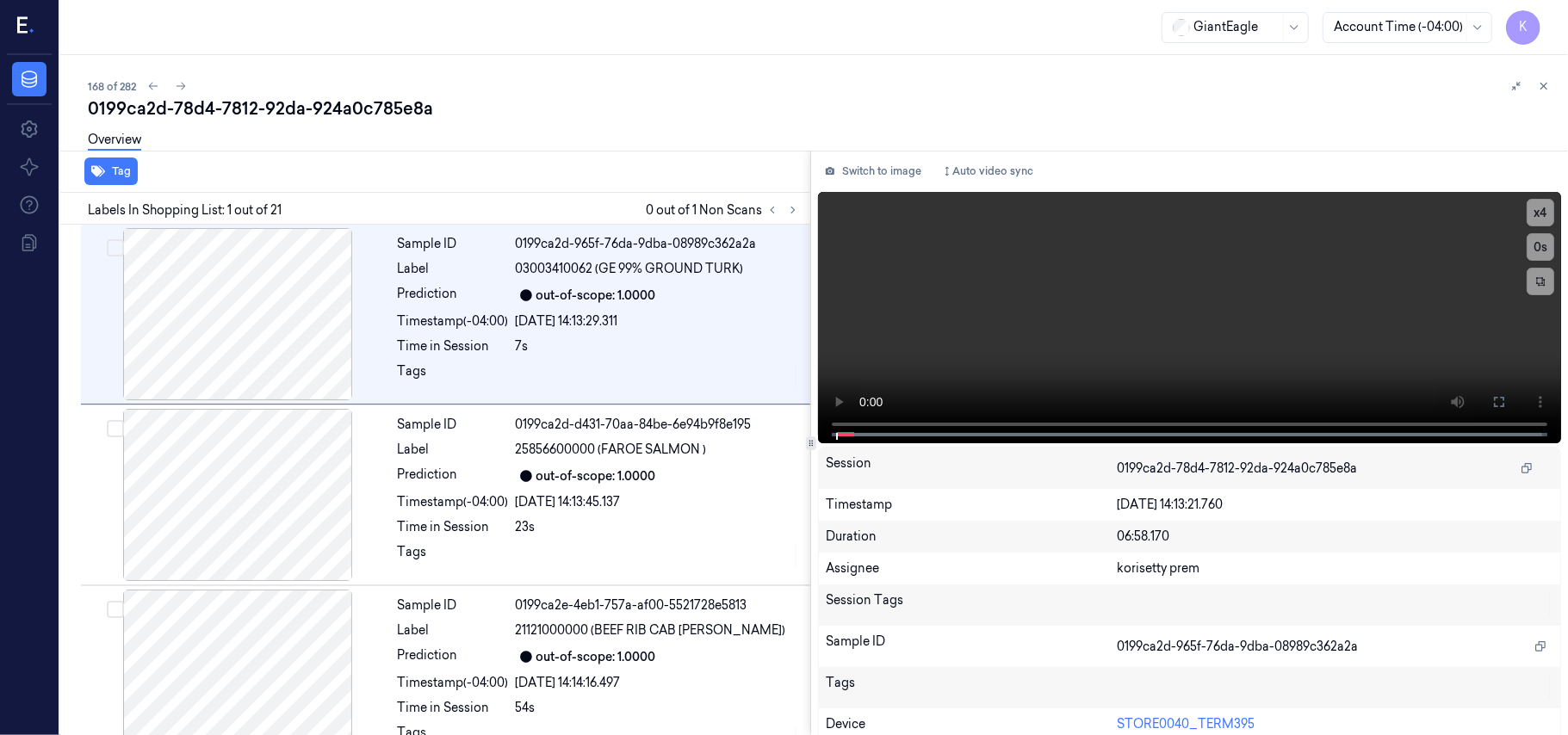
click at [672, 129] on div "Overview" at bounding box center [821, 143] width 1466 height 44
click at [779, 213] on button at bounding box center [772, 210] width 21 height 21
click at [796, 213] on icon at bounding box center [793, 210] width 12 height 12
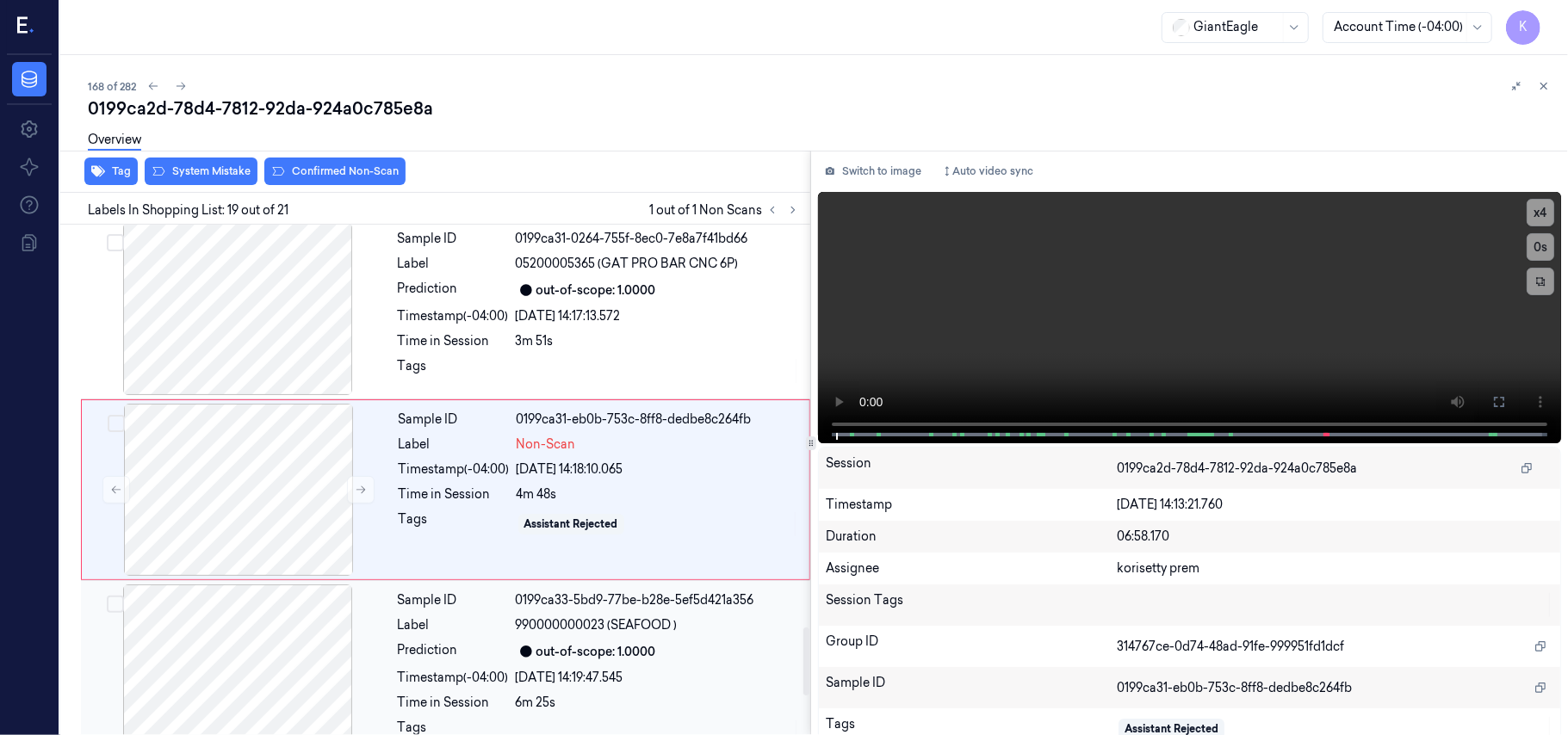
scroll to position [3097, 0]
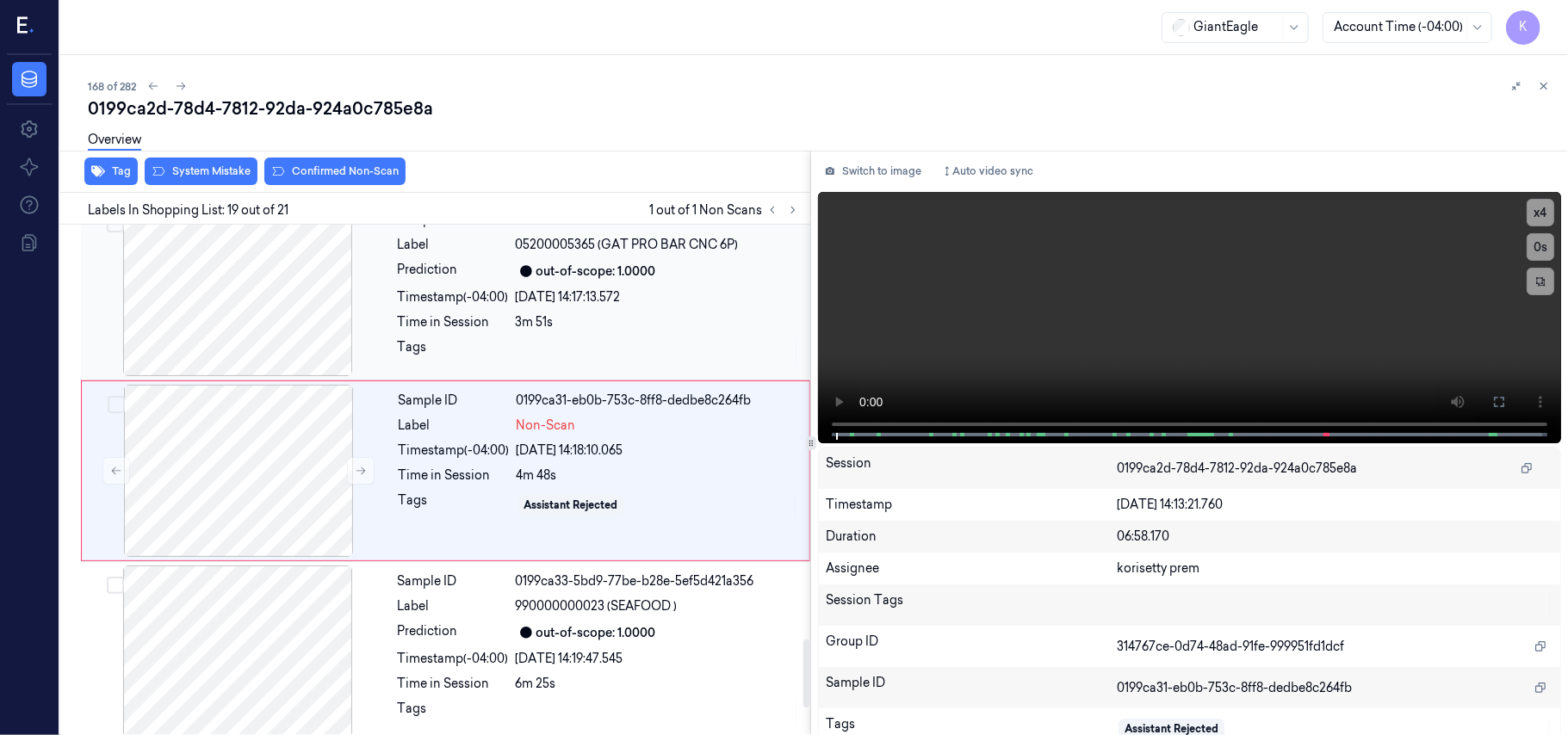
click at [558, 281] on div "out-of-scope: 1.0000" at bounding box center [596, 272] width 120 height 18
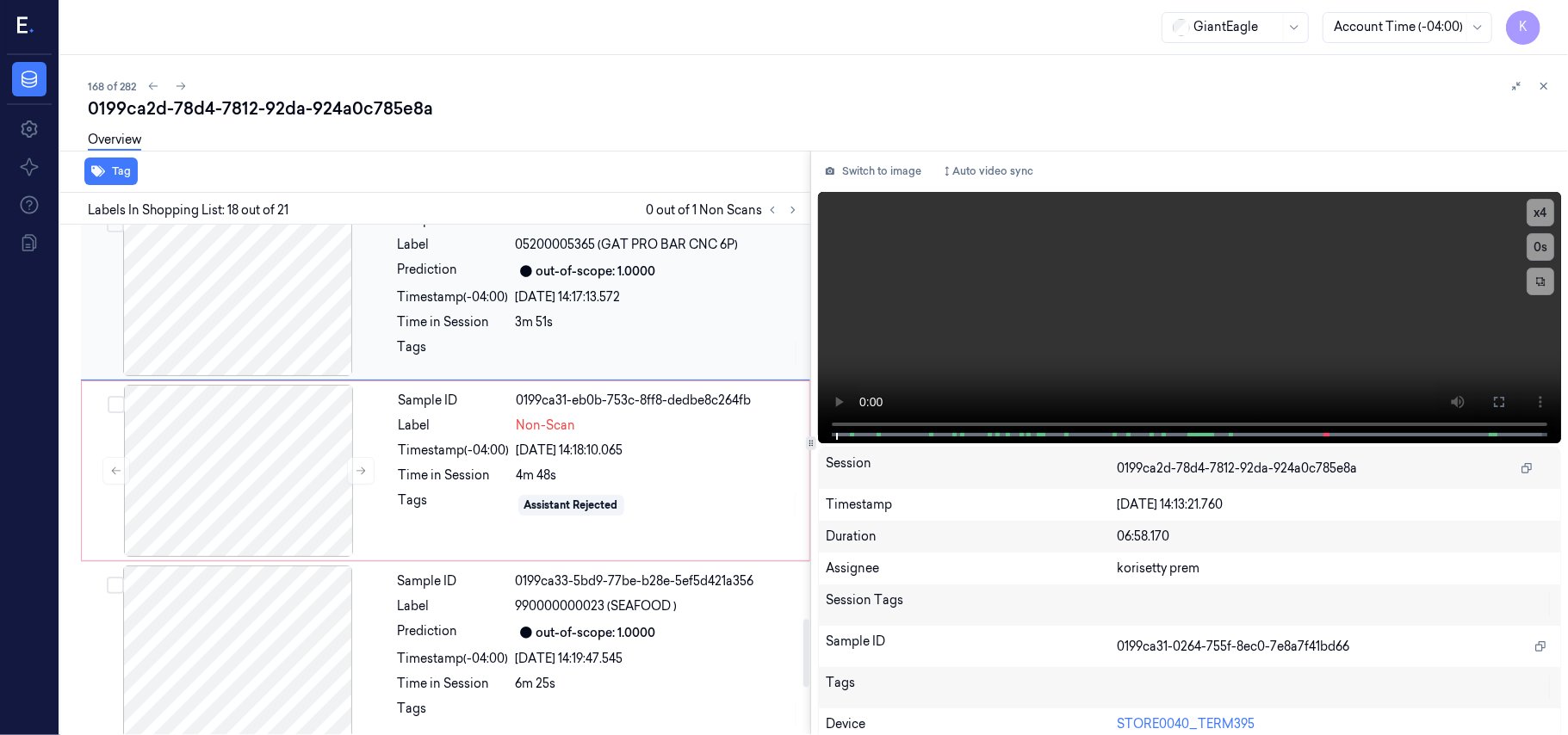
scroll to position [2917, 0]
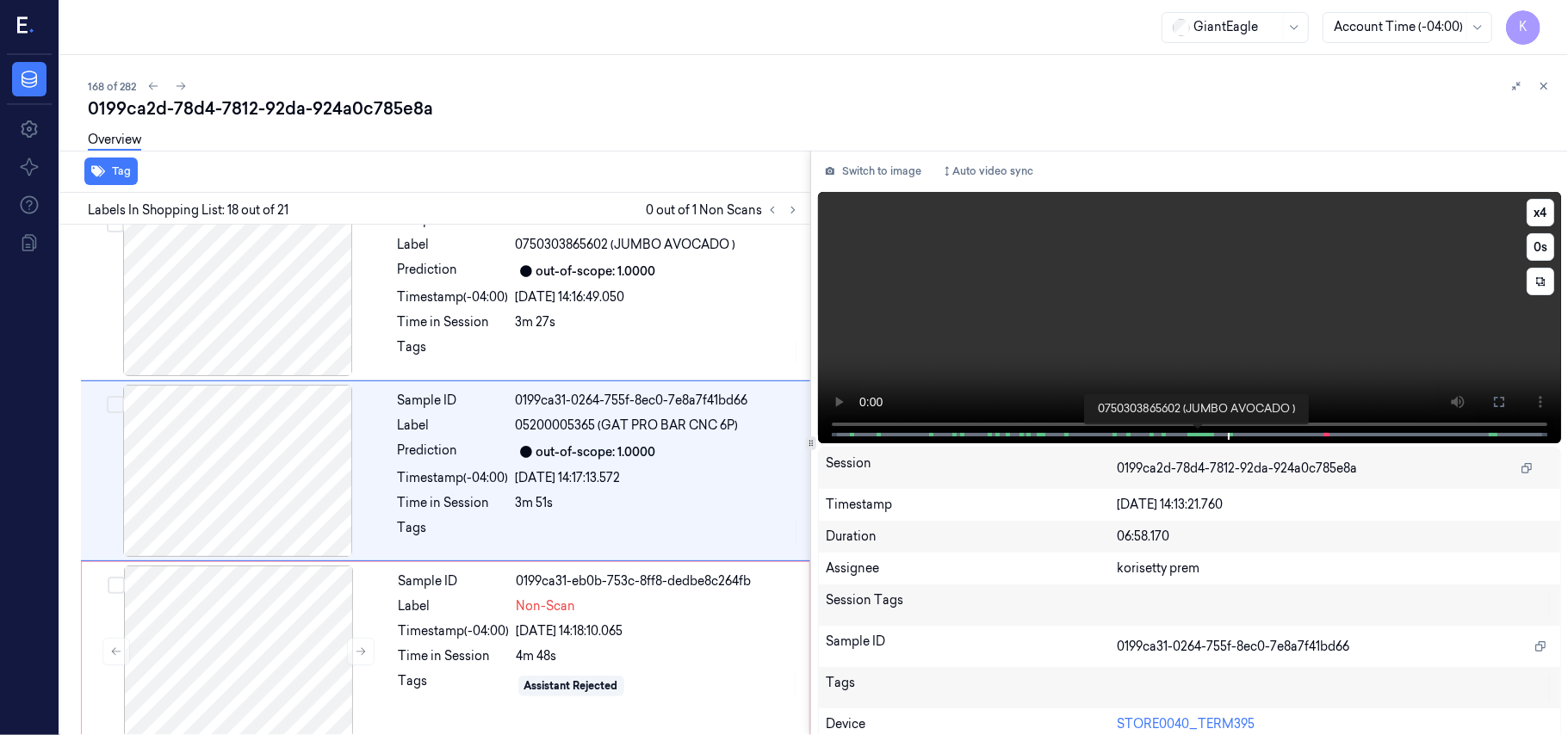
click at [1206, 430] on span at bounding box center [1209, 434] width 8 height 8
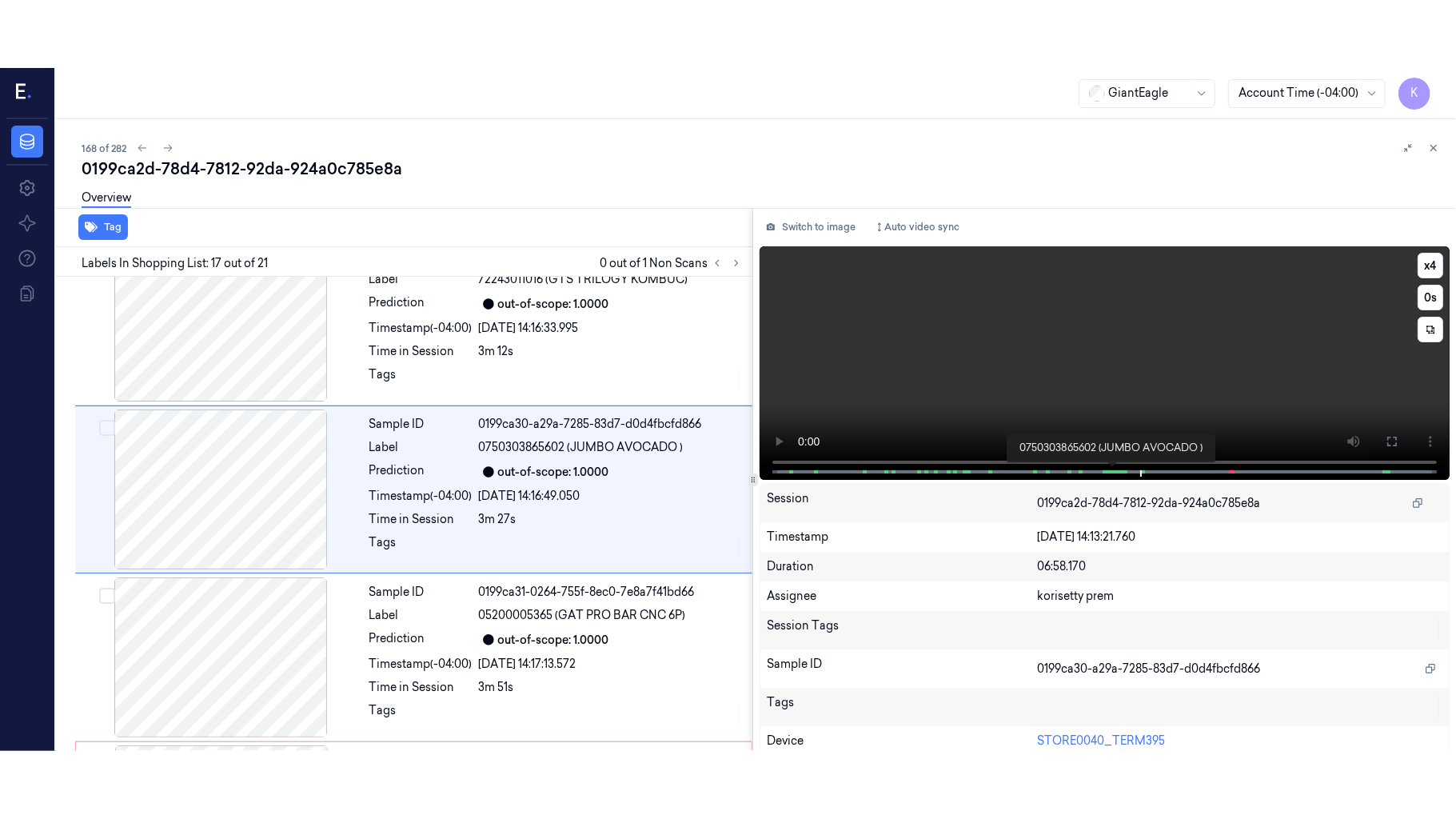
scroll to position [2541, 0]
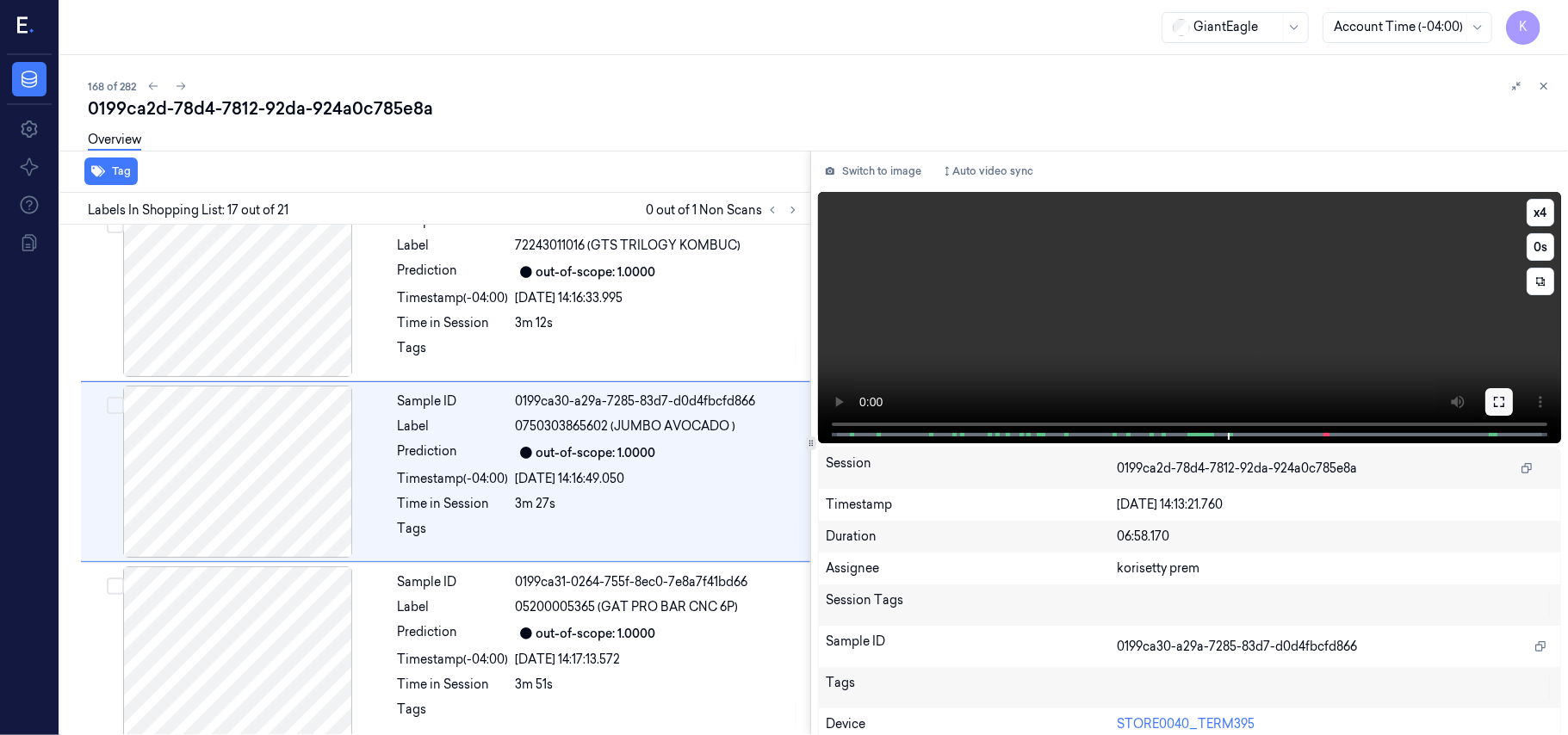
click at [1501, 397] on button at bounding box center [1498, 402] width 27 height 27
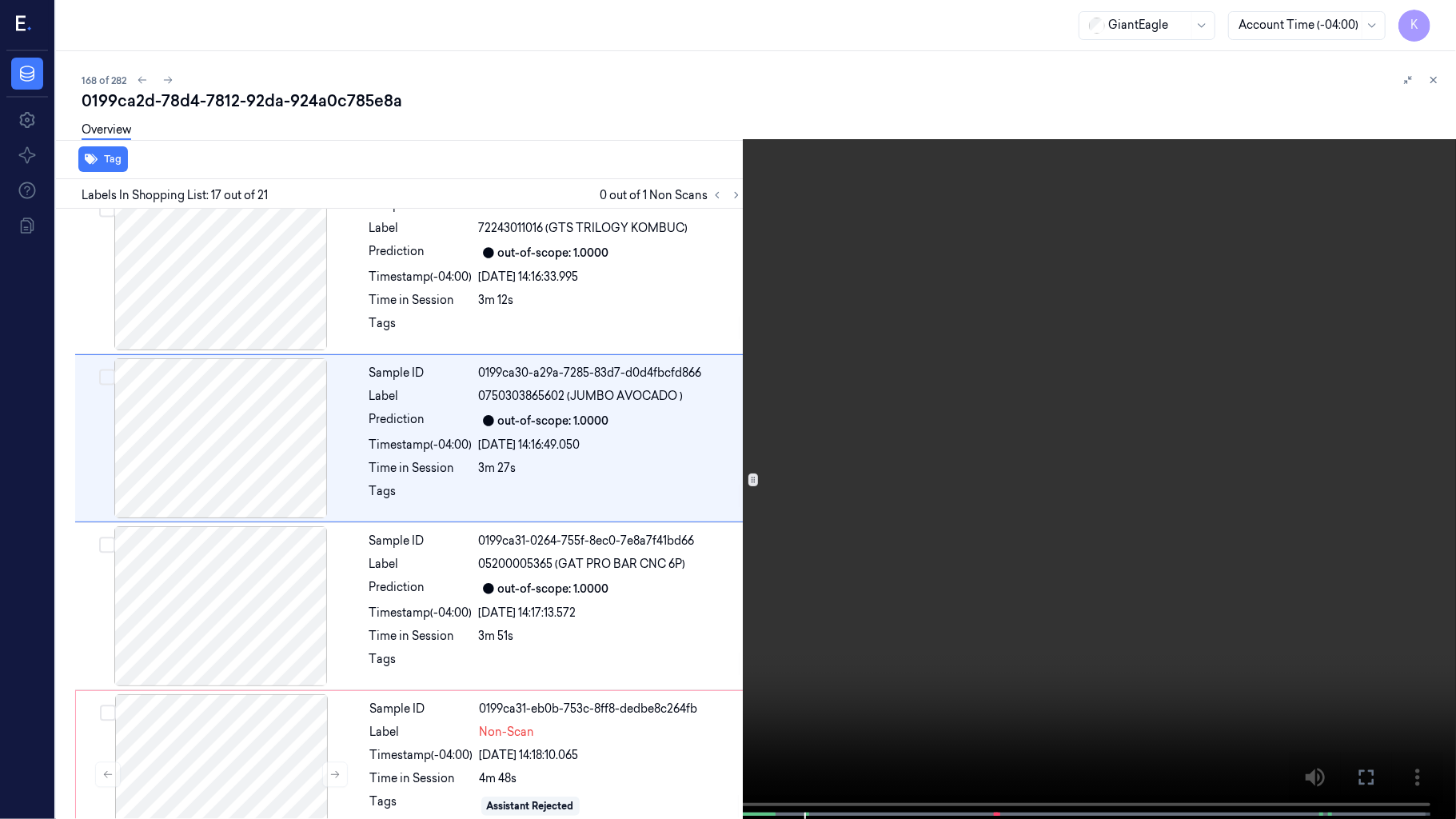
click at [1151, 565] on video at bounding box center [728, 411] width 1456 height 822
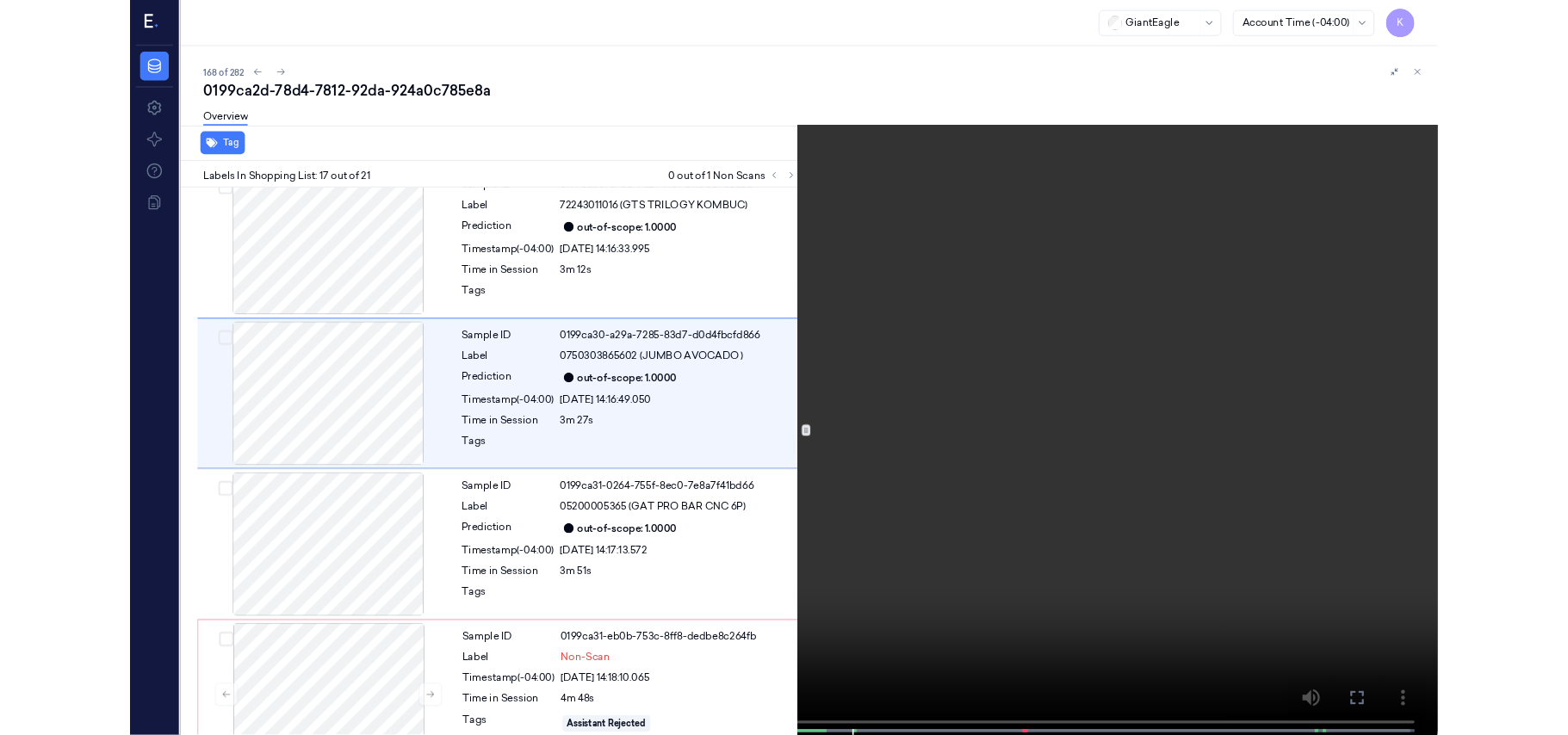
scroll to position [2663, 0]
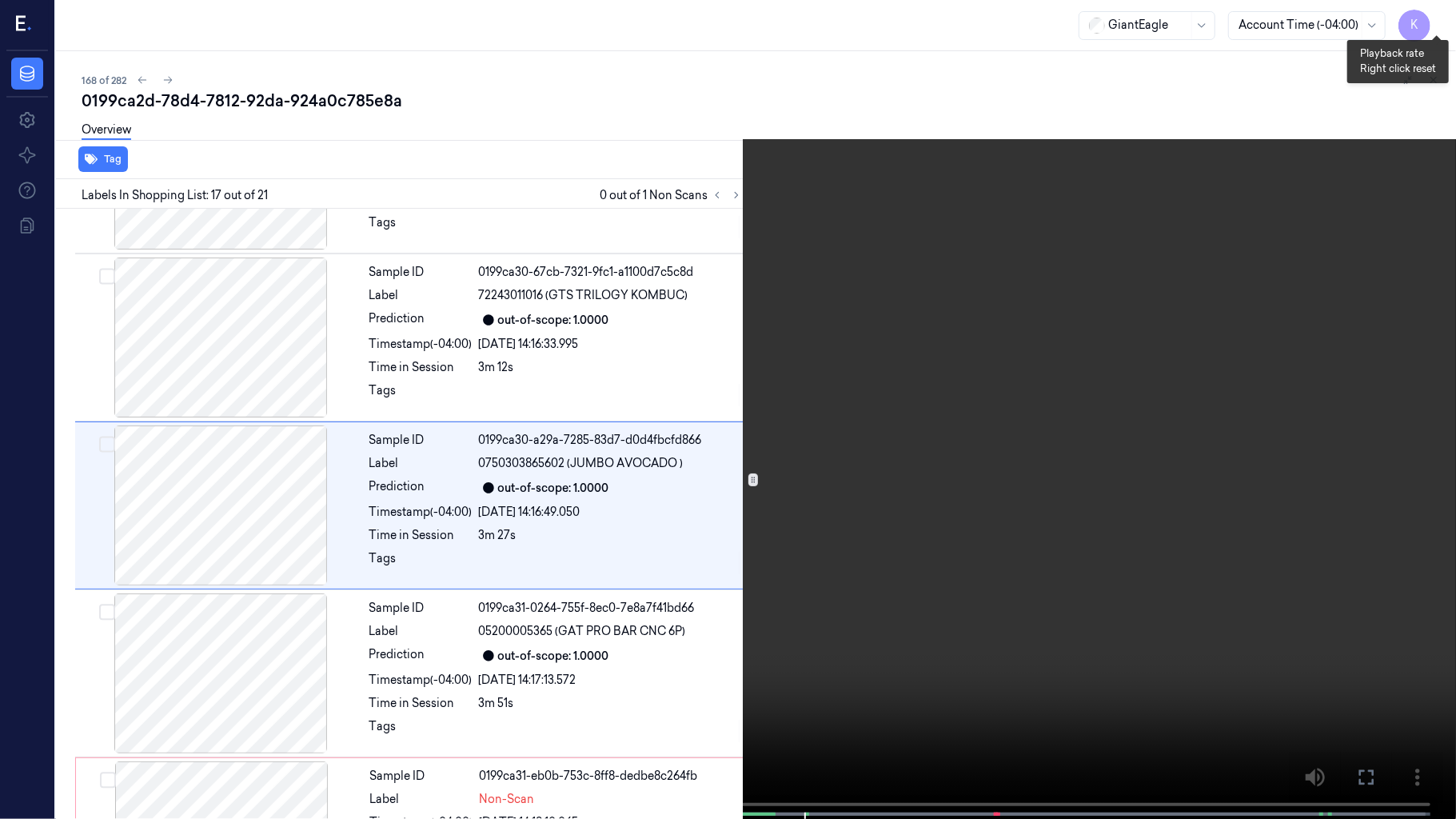
click at [1433, 24] on button "x 4" at bounding box center [1436, 20] width 25 height 26
click at [1433, 24] on button "x 1" at bounding box center [1436, 20] width 25 height 26
click at [1439, 22] on button "x 2" at bounding box center [1436, 20] width 25 height 26
click at [1114, 266] on video at bounding box center [728, 411] width 1456 height 822
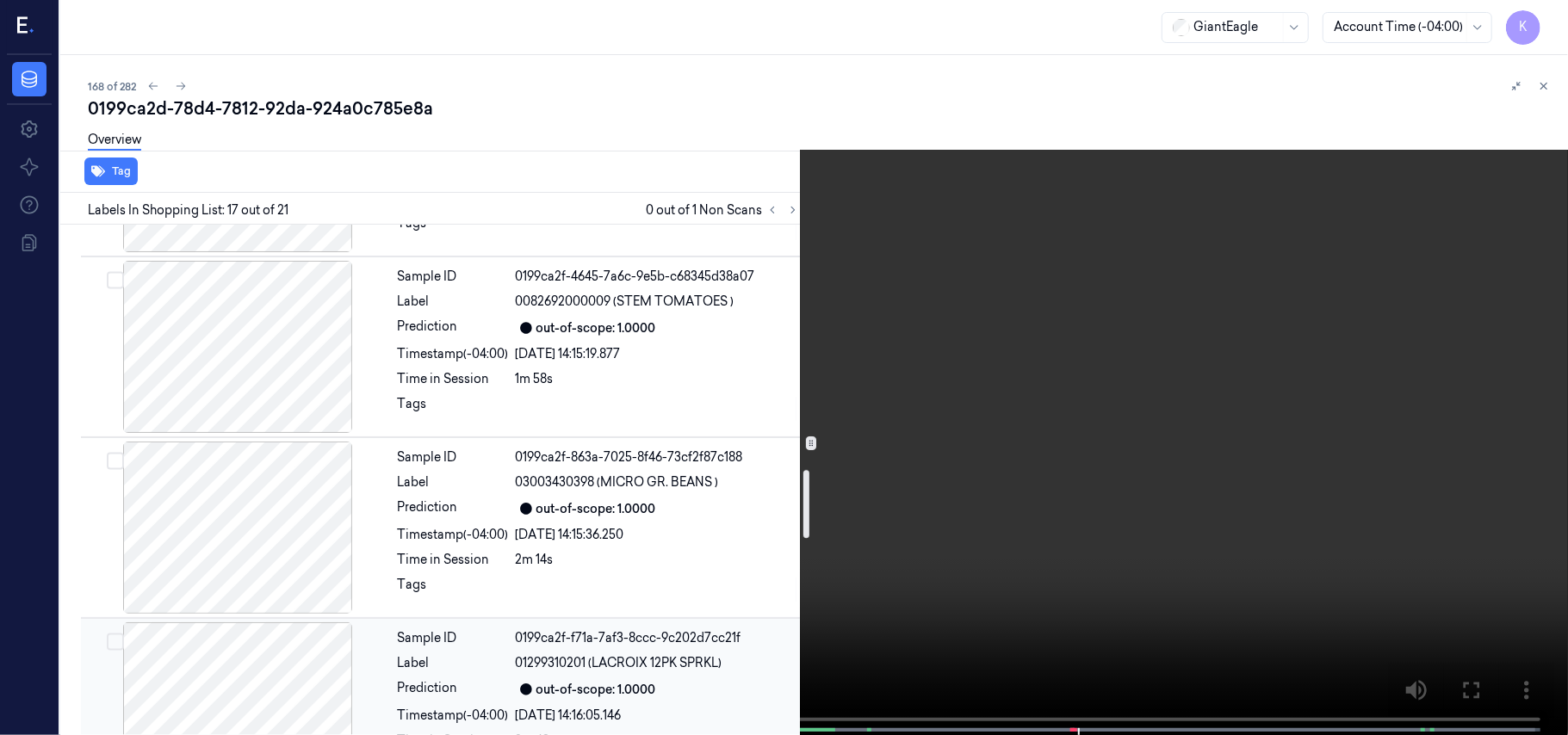
scroll to position [1745, 0]
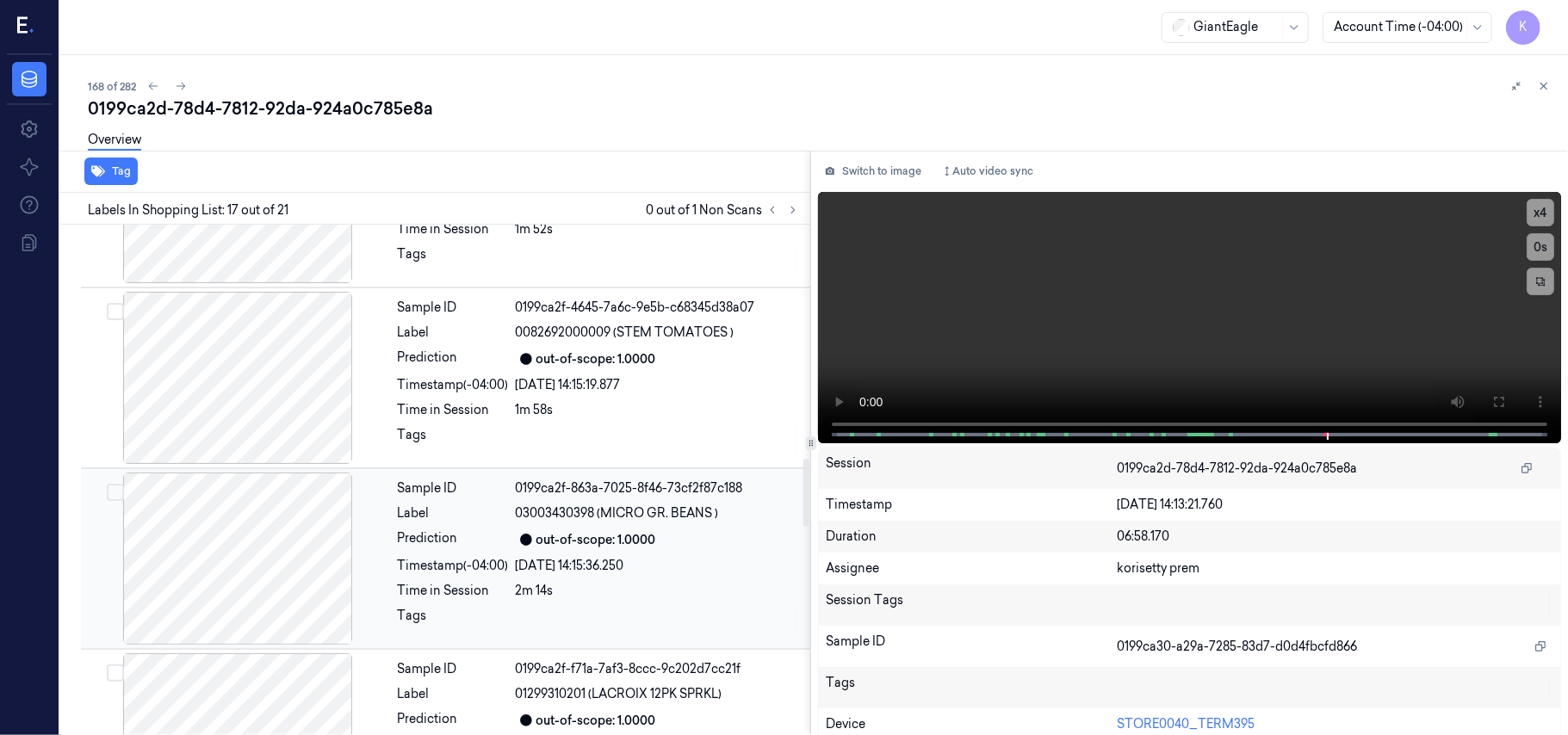
click at [198, 553] on div at bounding box center [237, 558] width 307 height 172
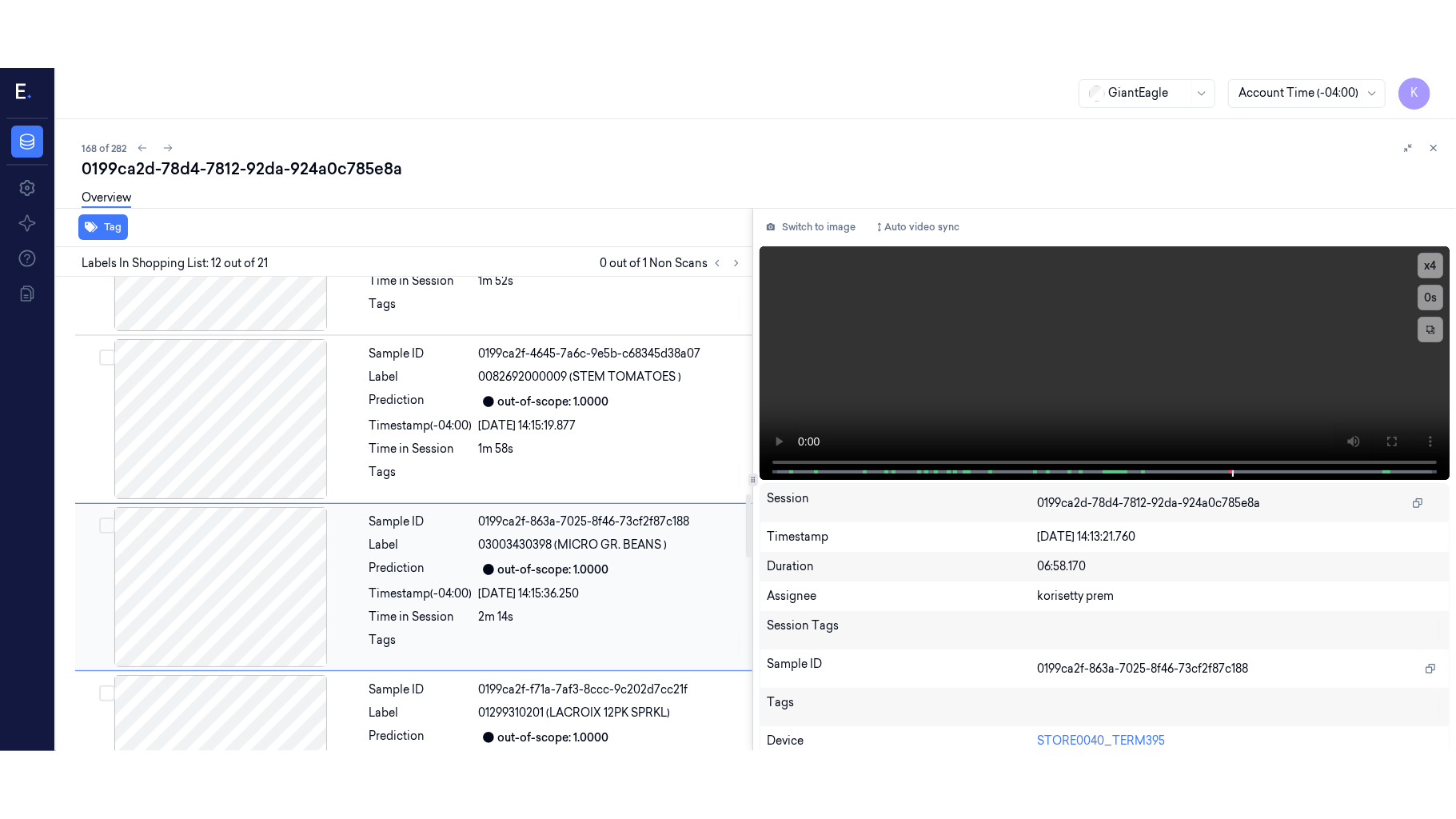
scroll to position [1699, 0]
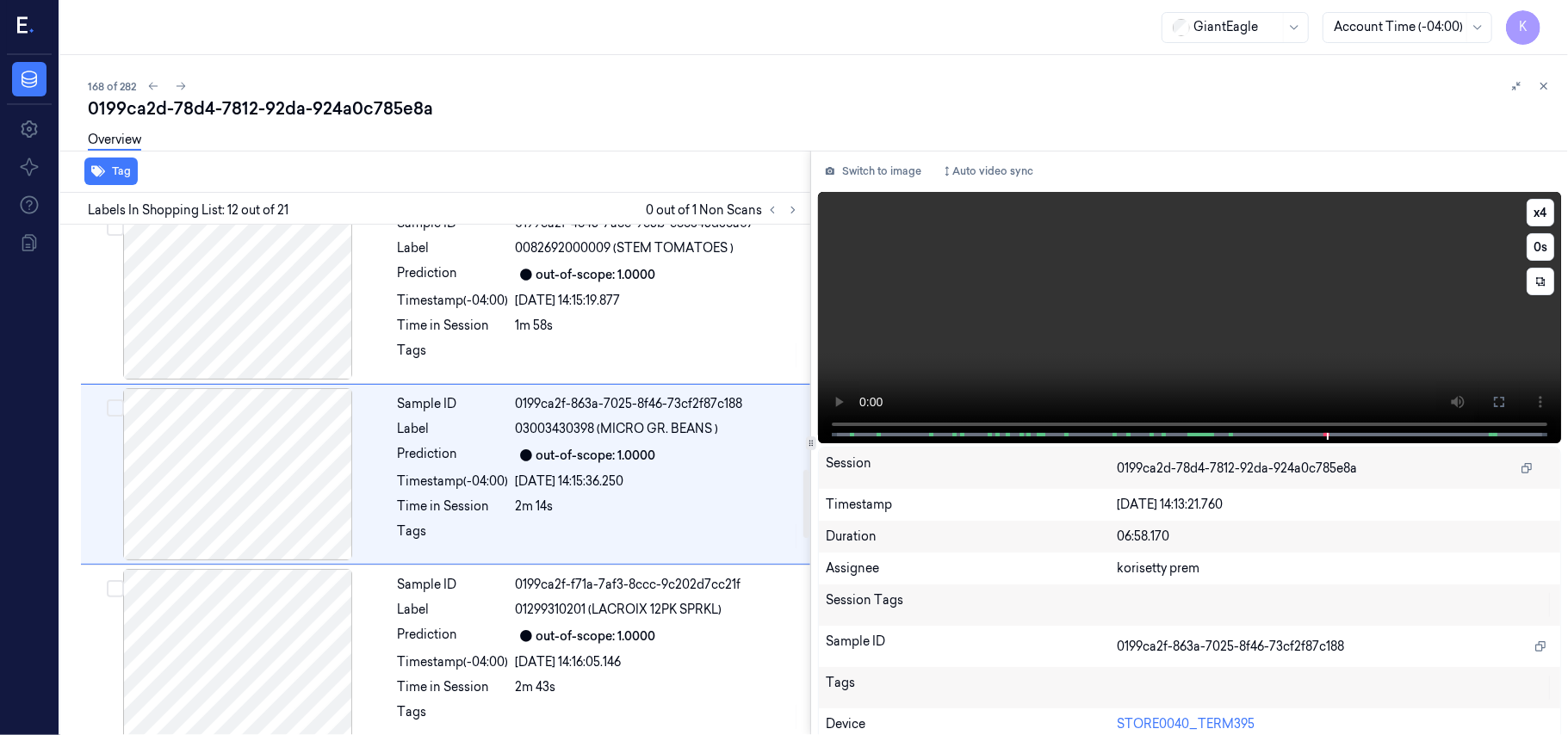
click at [1238, 321] on video at bounding box center [1190, 318] width 743 height 252
click at [1492, 407] on icon at bounding box center [1498, 402] width 14 height 14
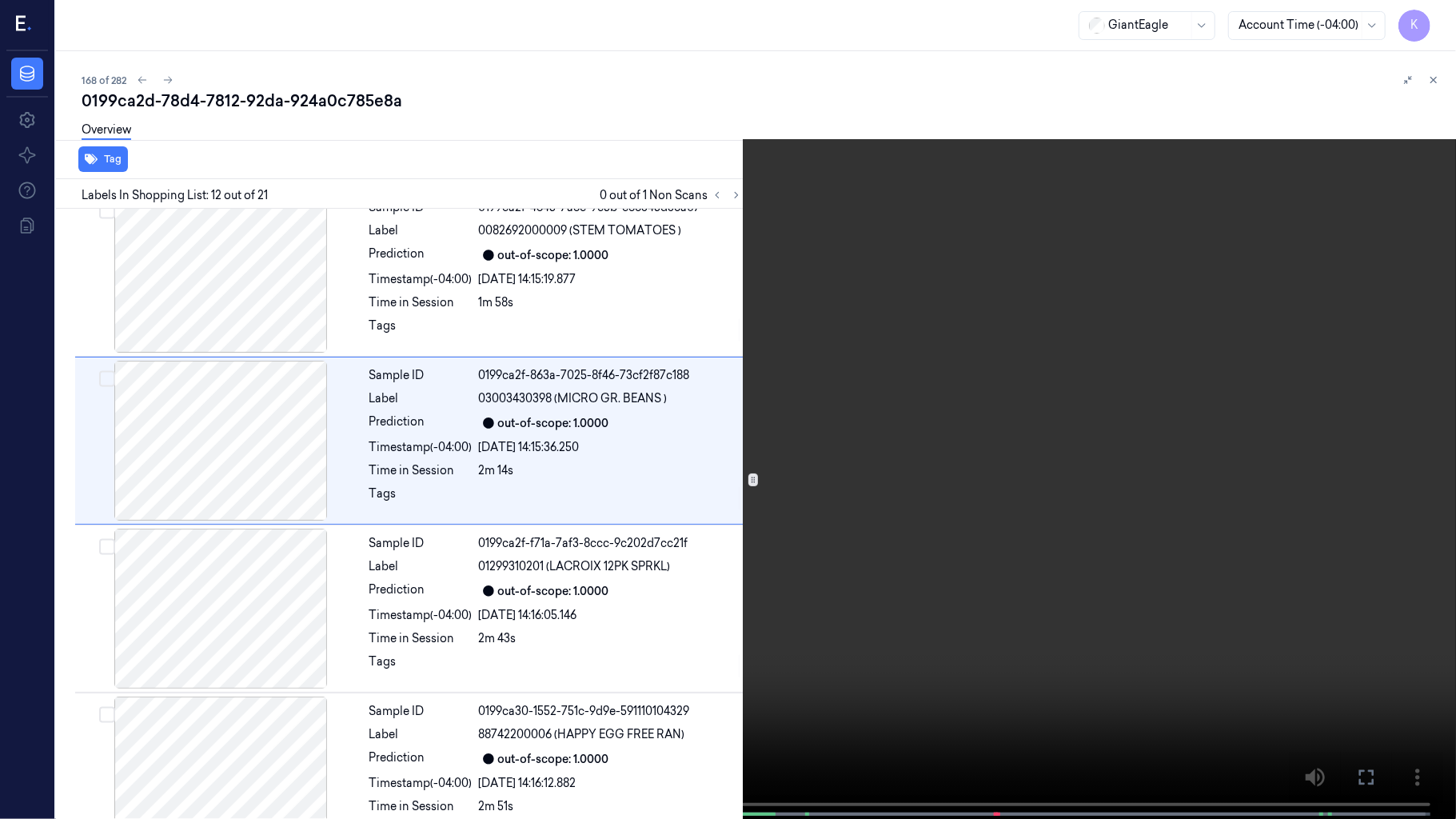
click at [559, 599] on video at bounding box center [728, 411] width 1456 height 822
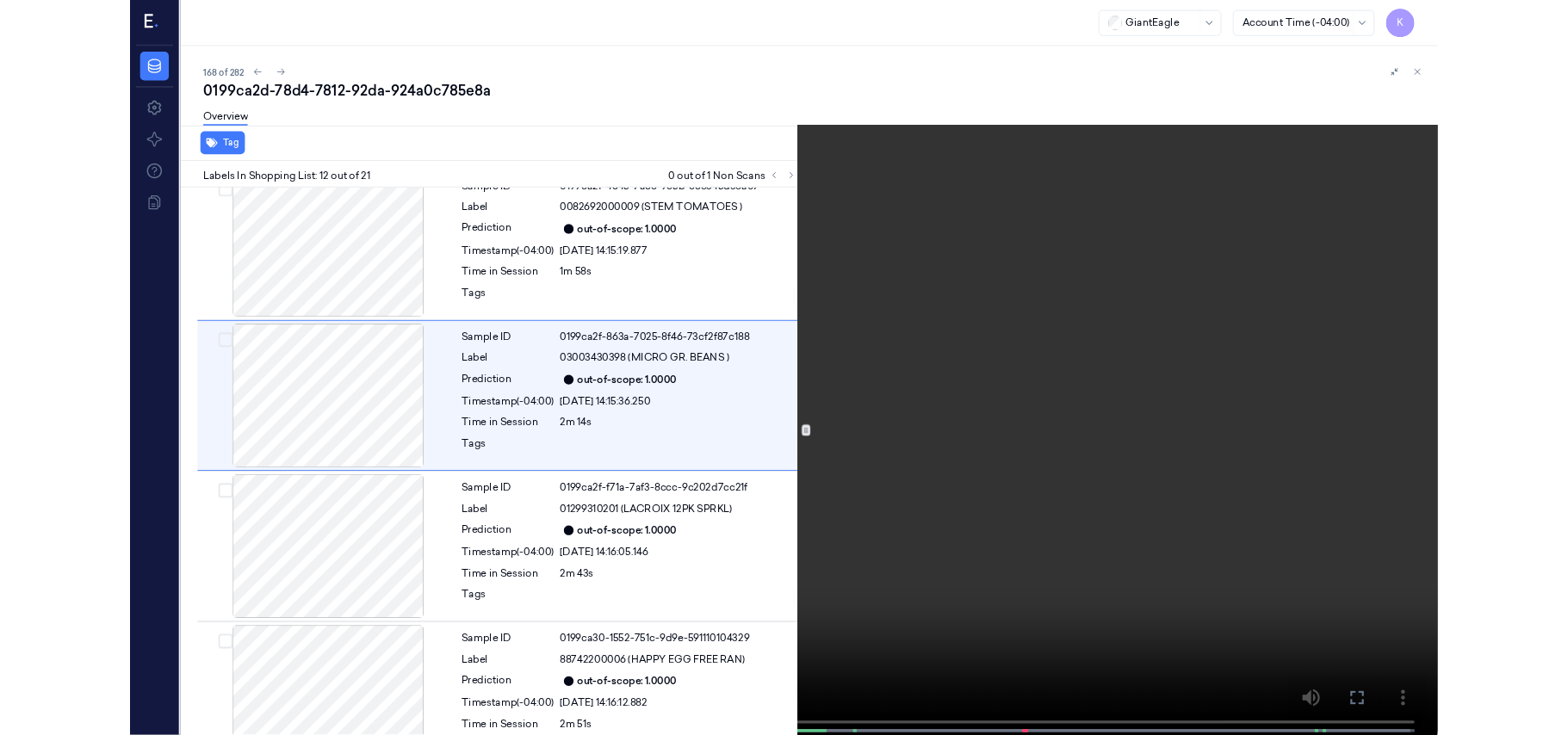
scroll to position [1756, 0]
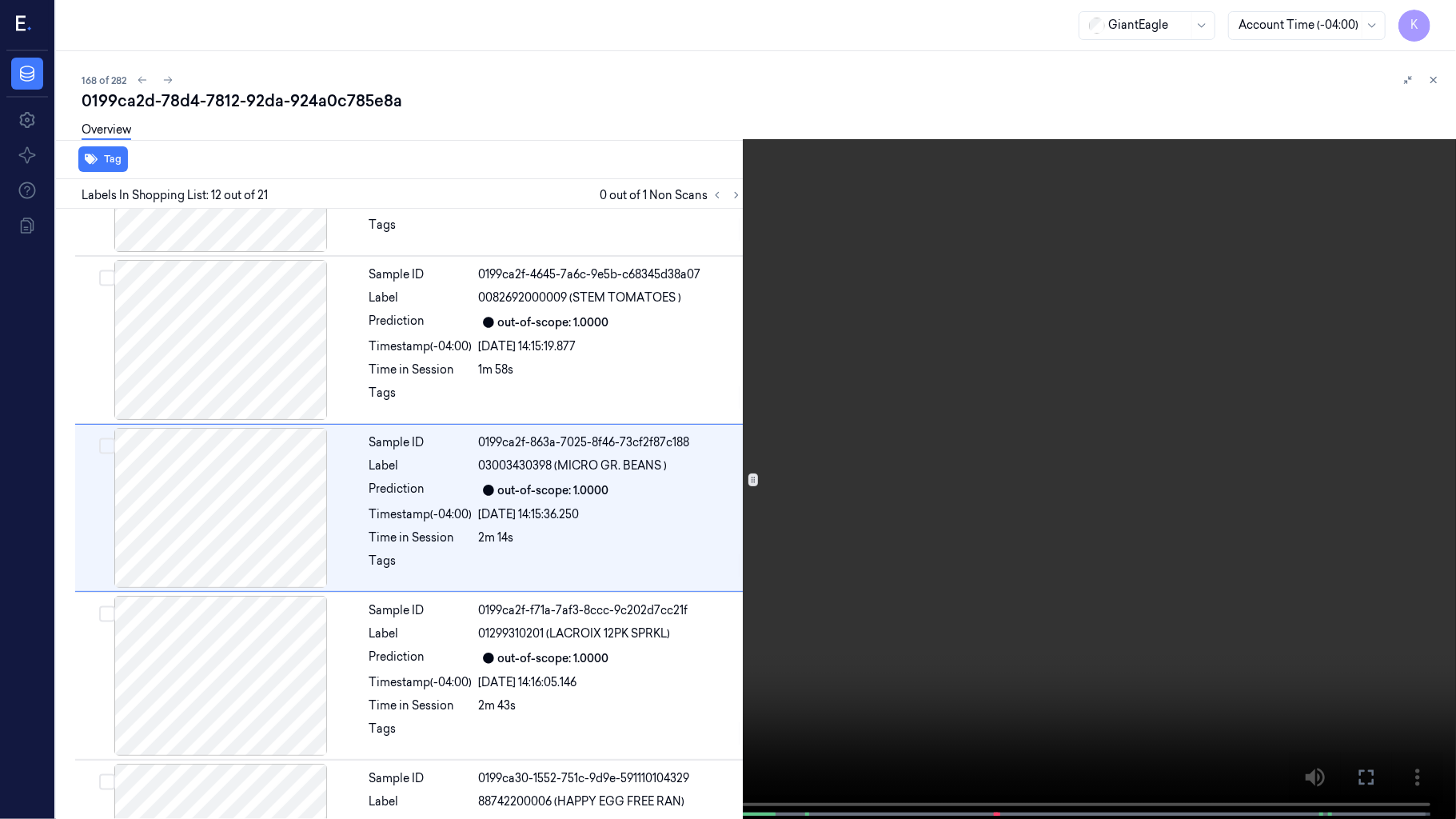
click at [481, 635] on video at bounding box center [728, 411] width 1456 height 822
click at [1440, 24] on button "x 4" at bounding box center [1436, 20] width 25 height 26
click at [1440, 24] on button "x 1" at bounding box center [1436, 20] width 25 height 26
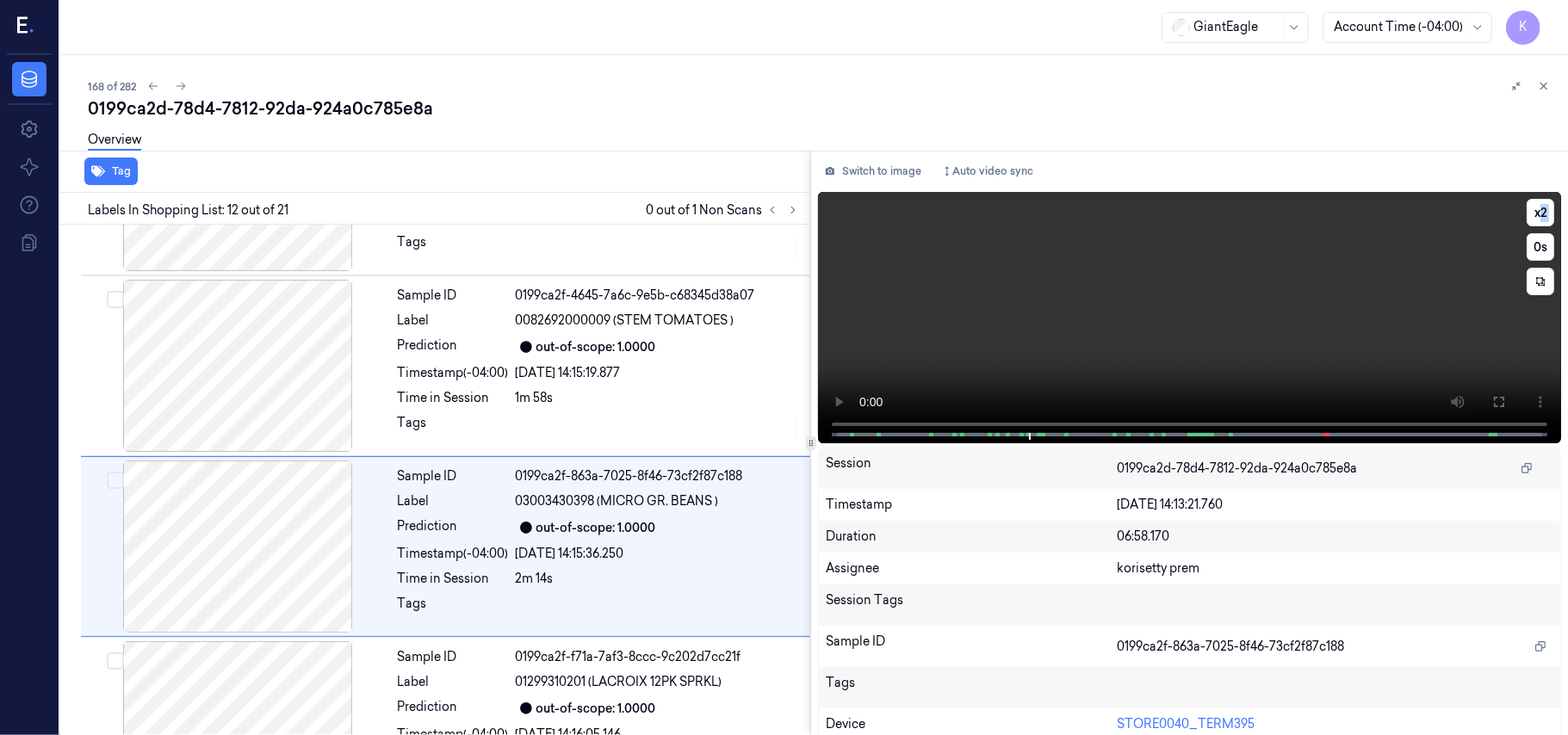
click at [1167, 308] on video at bounding box center [1190, 318] width 743 height 252
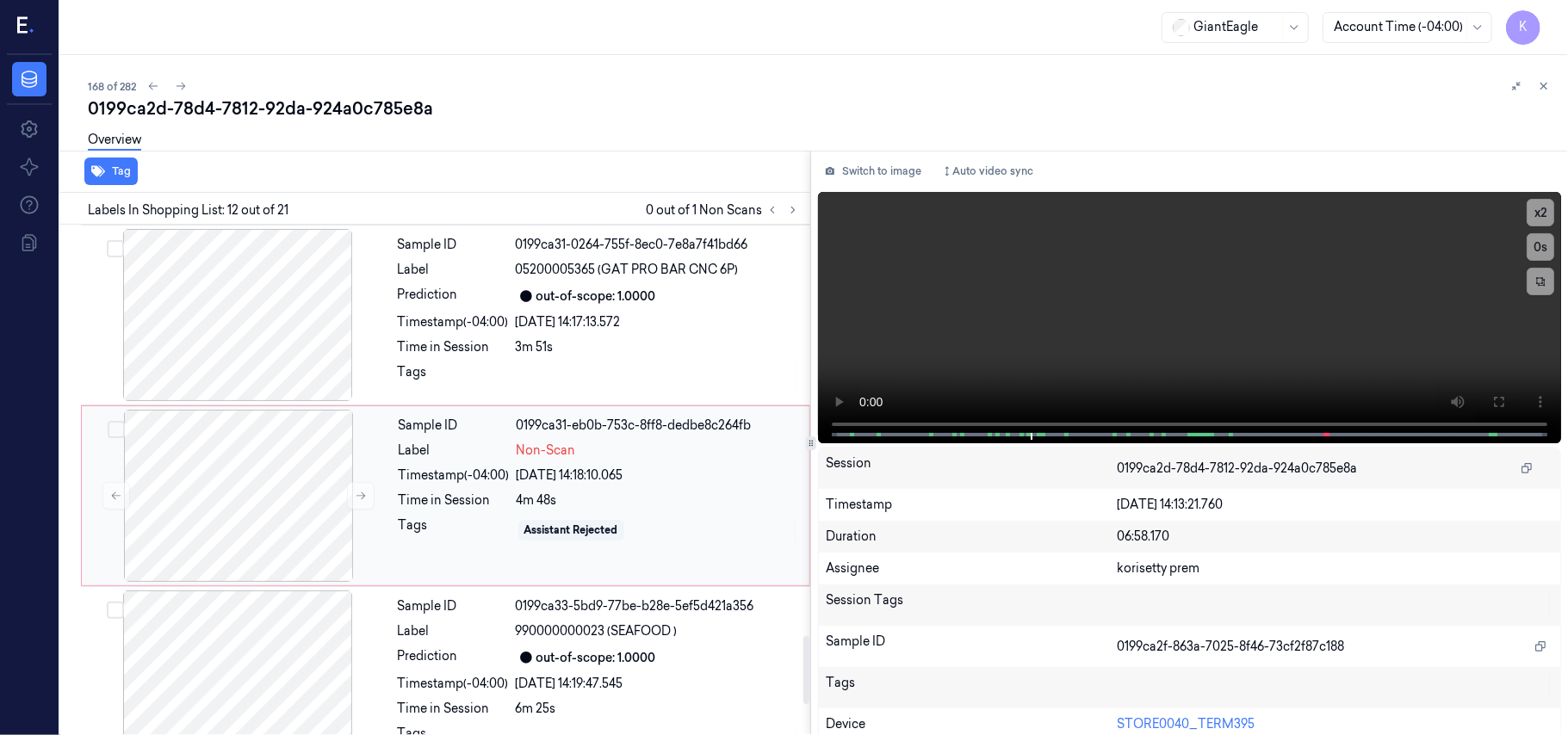
click at [656, 475] on div "Sample ID 0199ca31-eb0b-753c-8ff8-dedbe8c264fb Label Non-Scan Timestamp (-04:00…" at bounding box center [599, 496] width 414 height 172
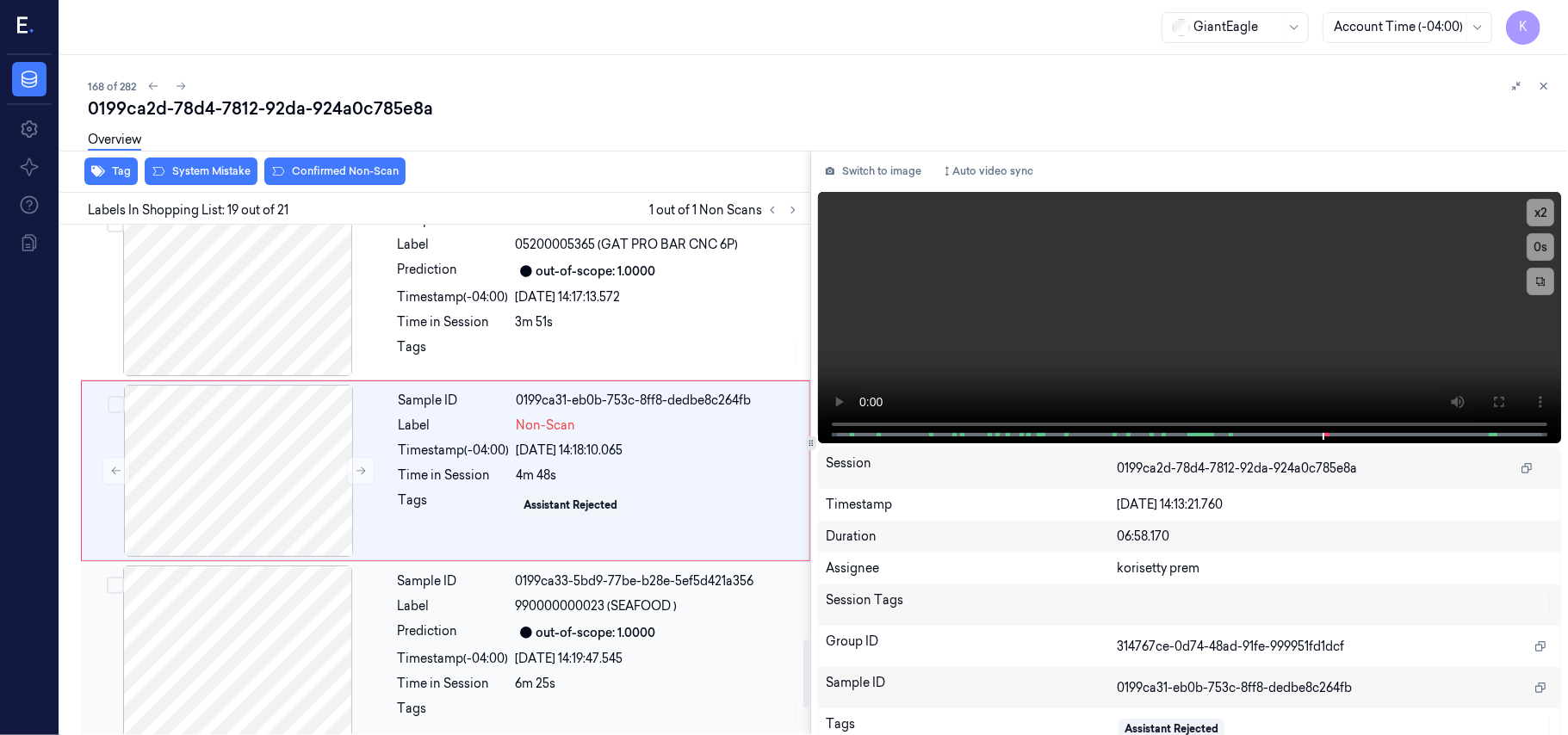
scroll to position [3213, 0]
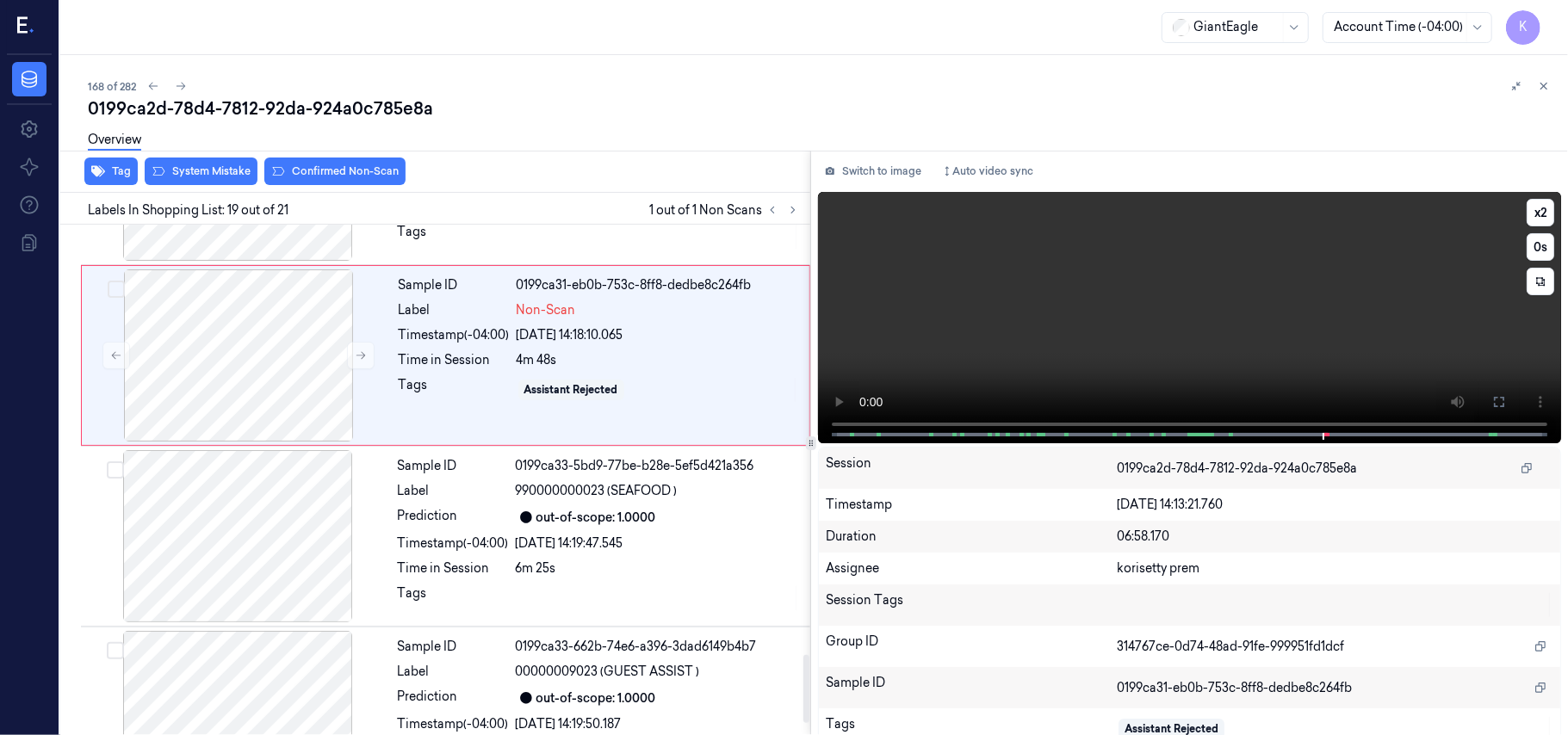
click at [1369, 301] on video at bounding box center [1190, 318] width 743 height 252
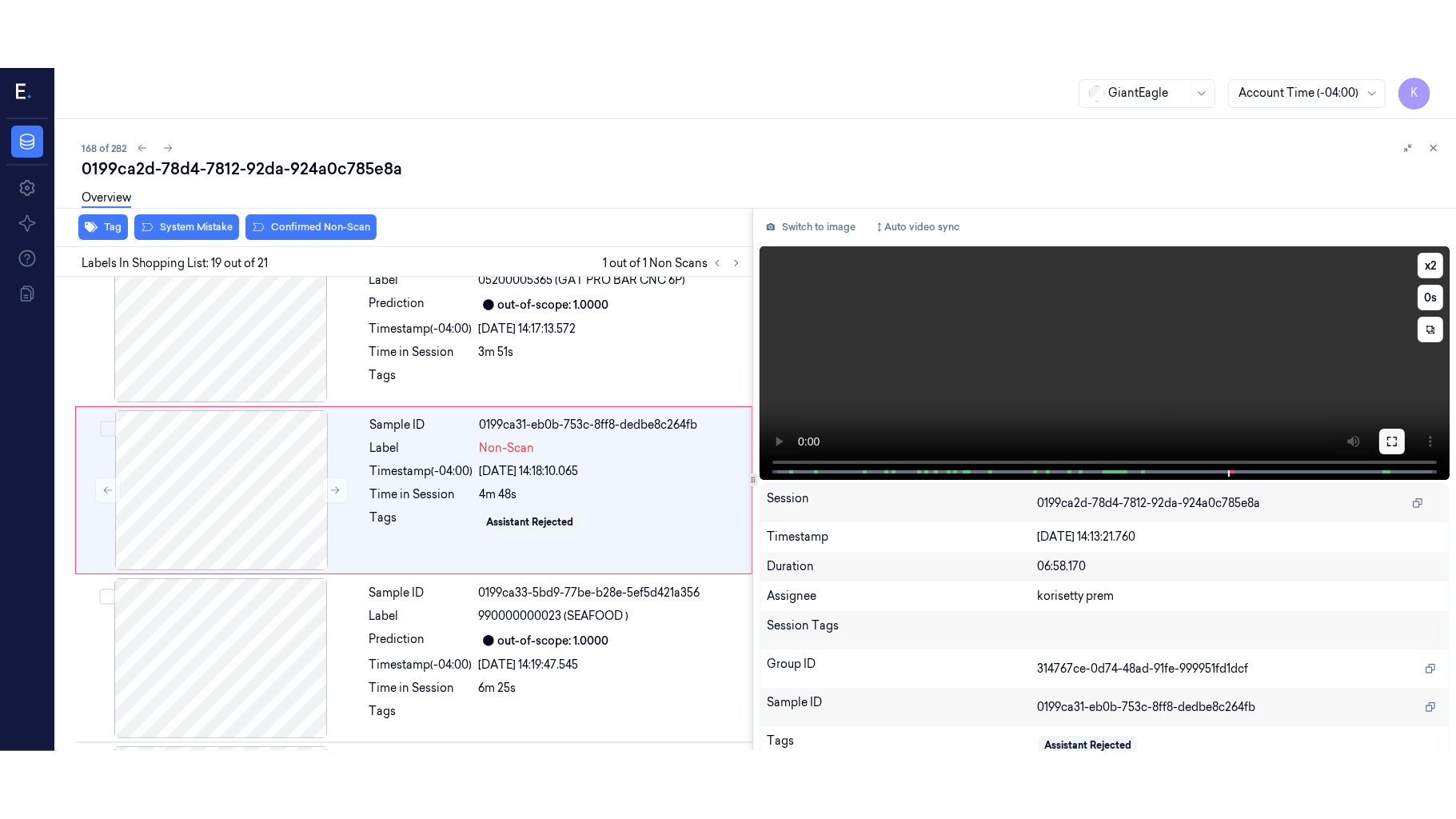
scroll to position [2878, 0]
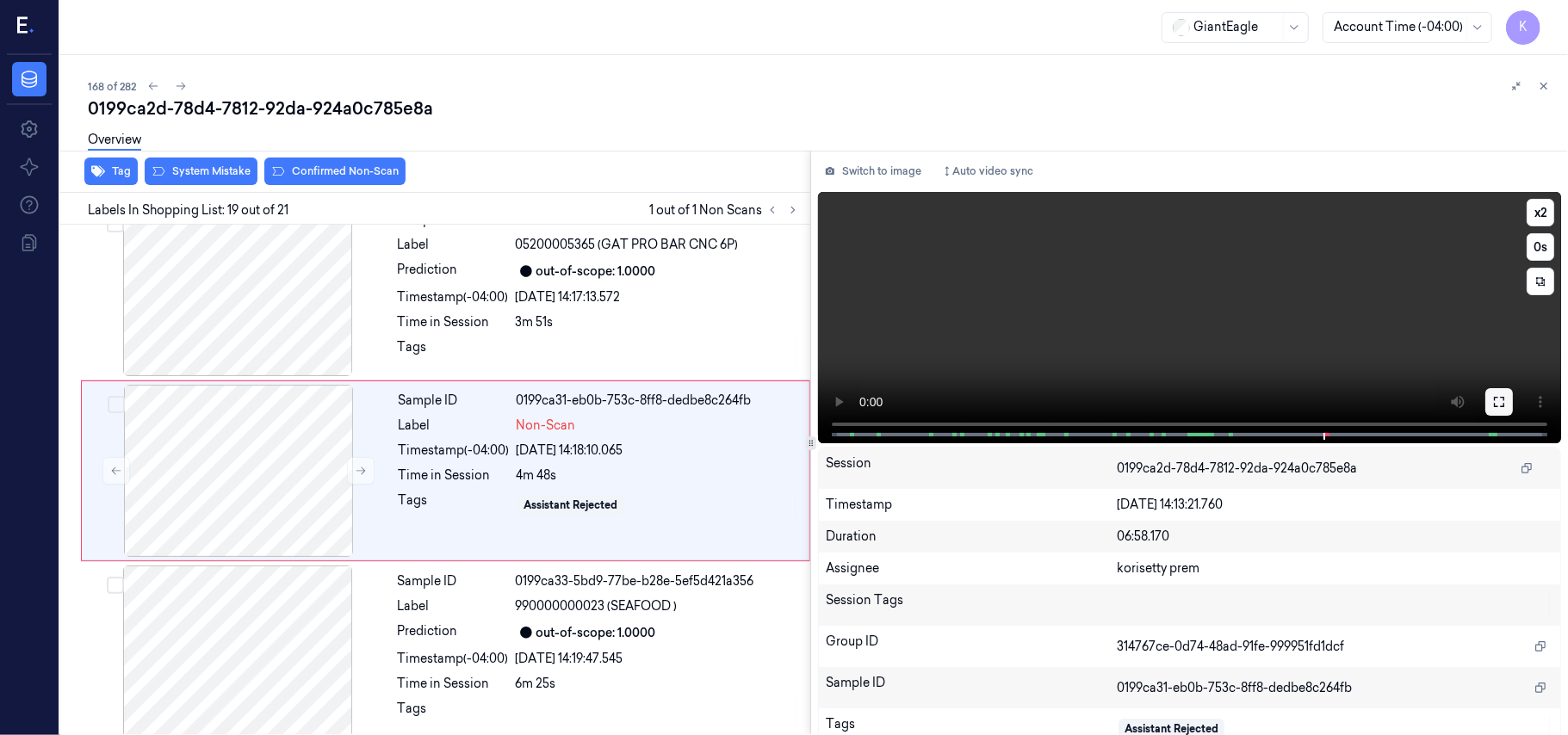
click at [1489, 410] on button at bounding box center [1498, 402] width 27 height 27
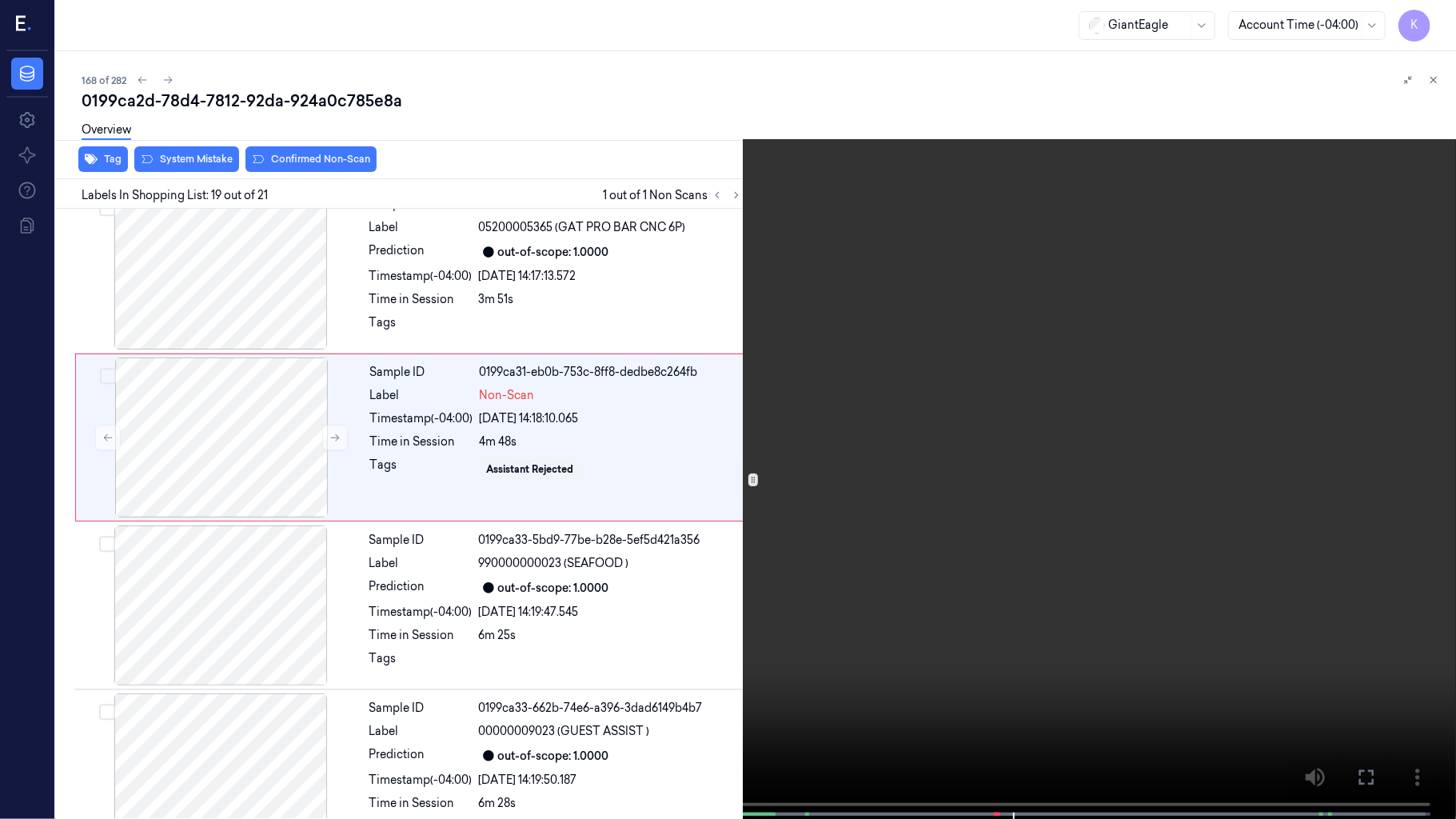
click at [966, 516] on video at bounding box center [728, 411] width 1456 height 822
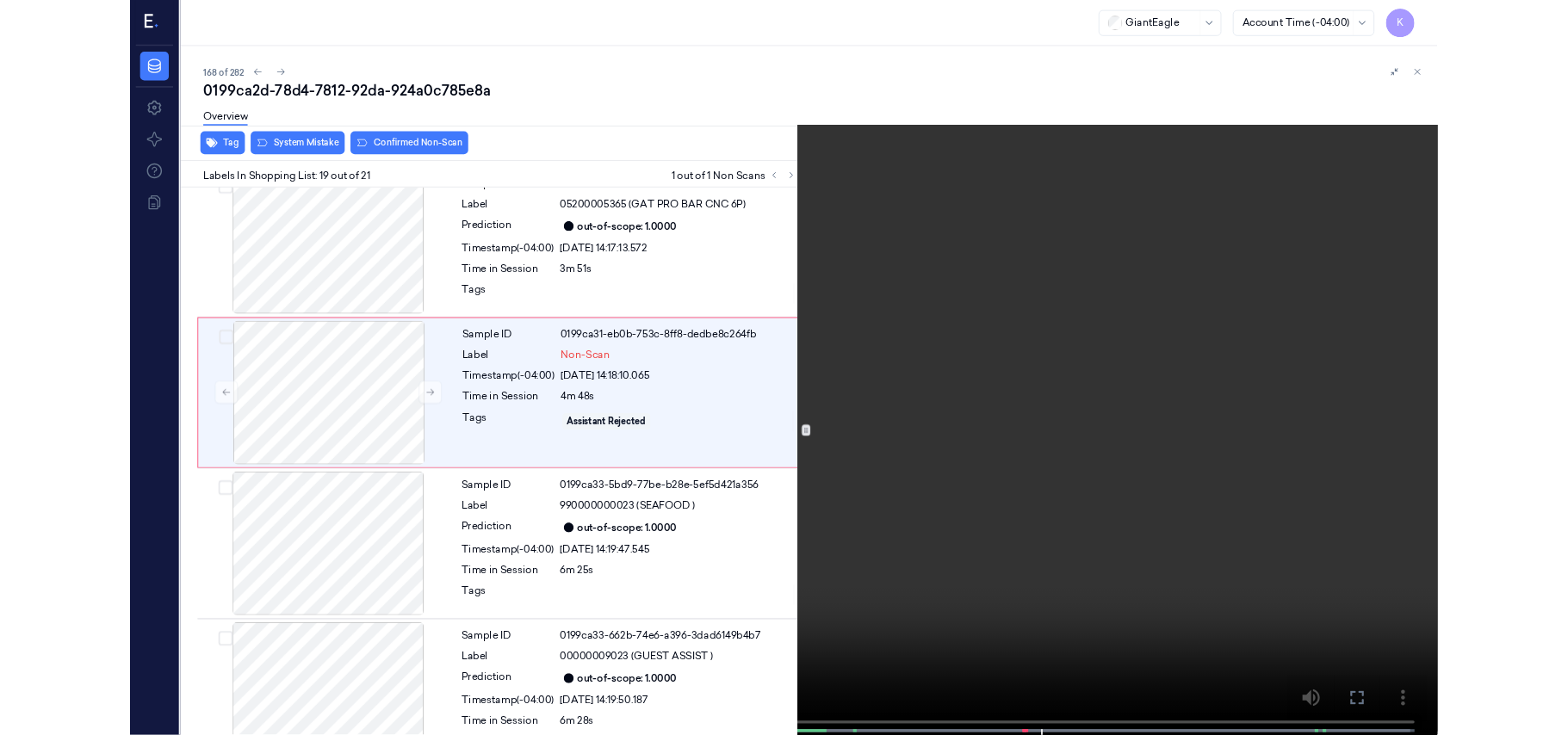
scroll to position [3025, 0]
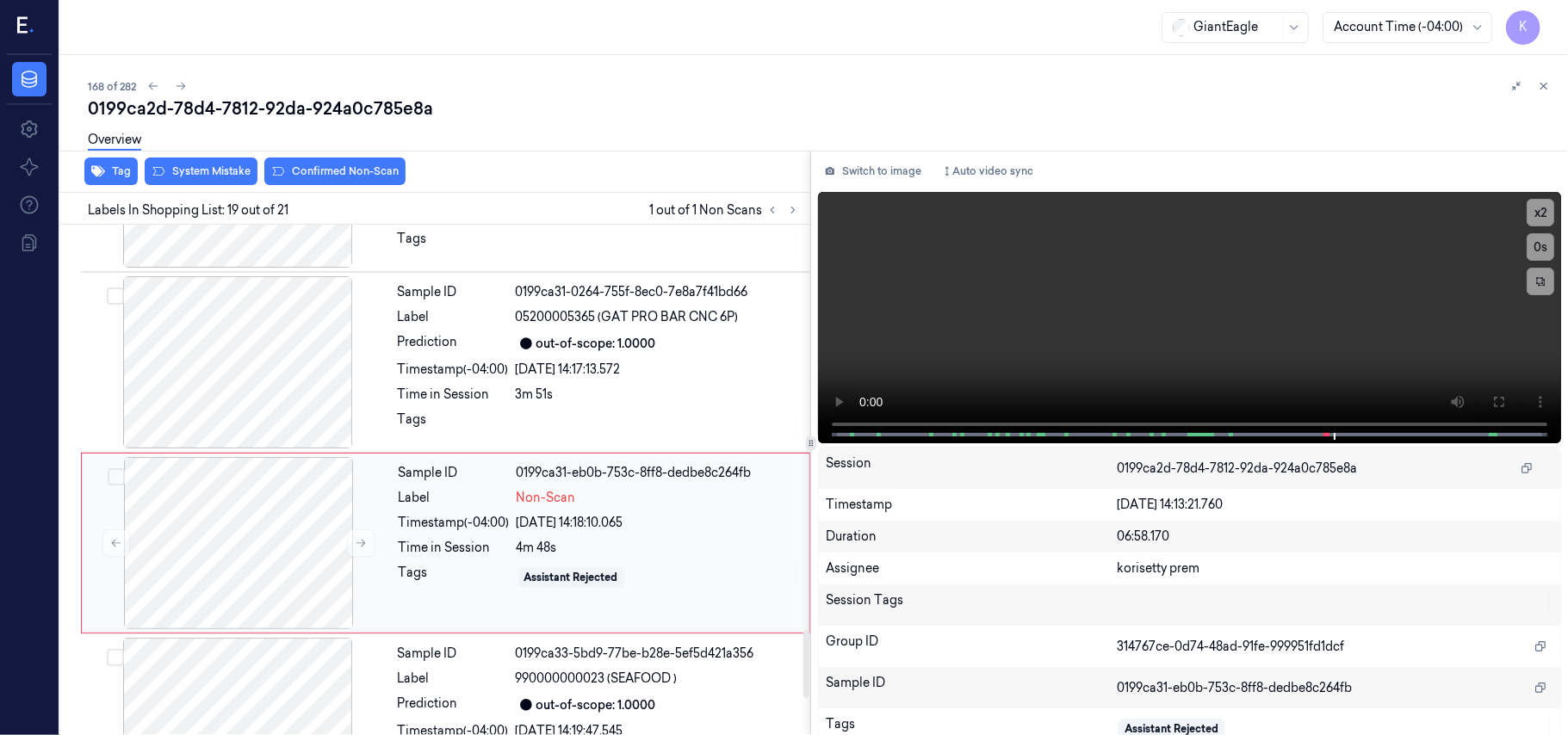
click at [565, 503] on span "Non-Scan" at bounding box center [546, 498] width 59 height 18
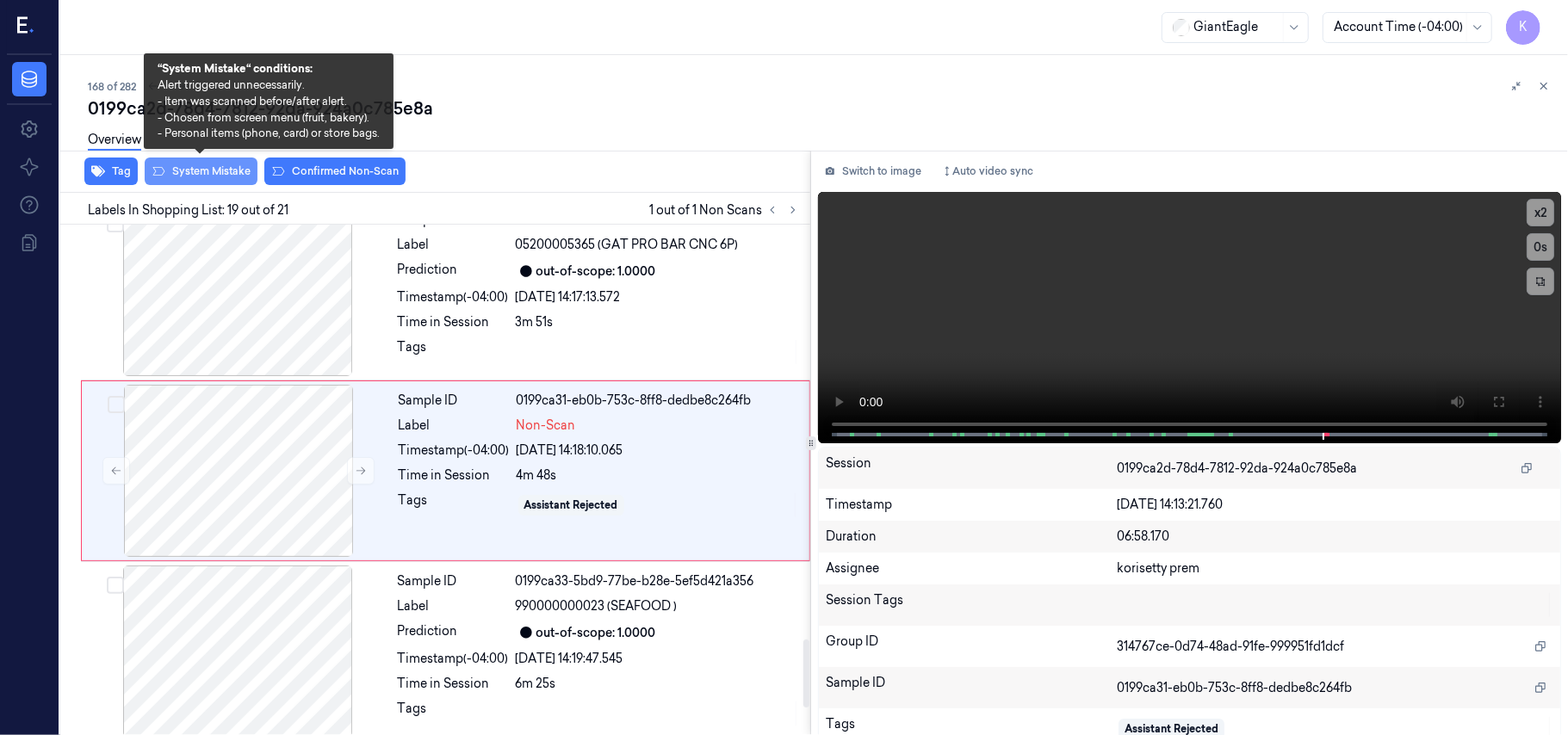
click at [200, 167] on button "System Mistake" at bounding box center [200, 171] width 113 height 27
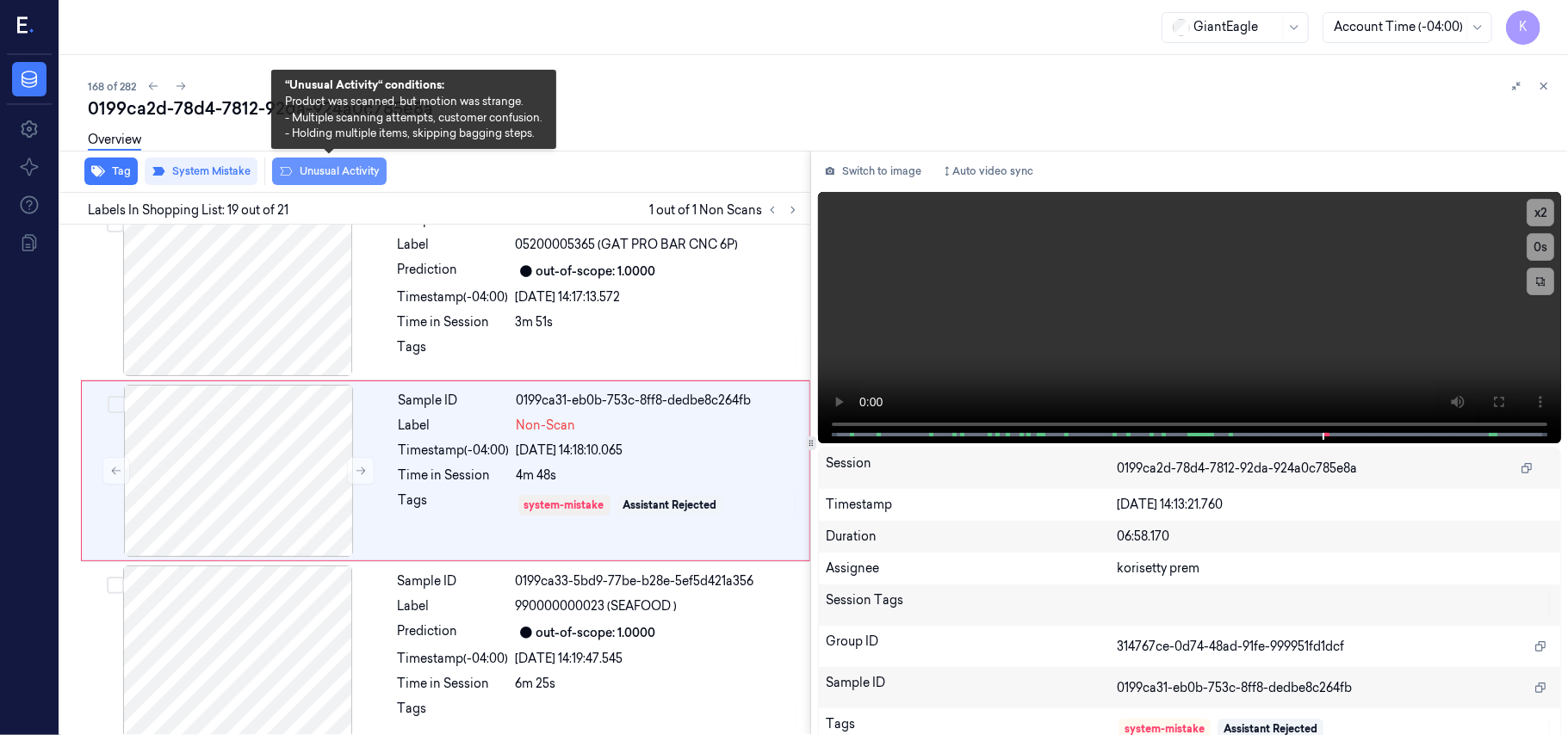
click at [310, 169] on button "Unusual Activity" at bounding box center [329, 171] width 114 height 27
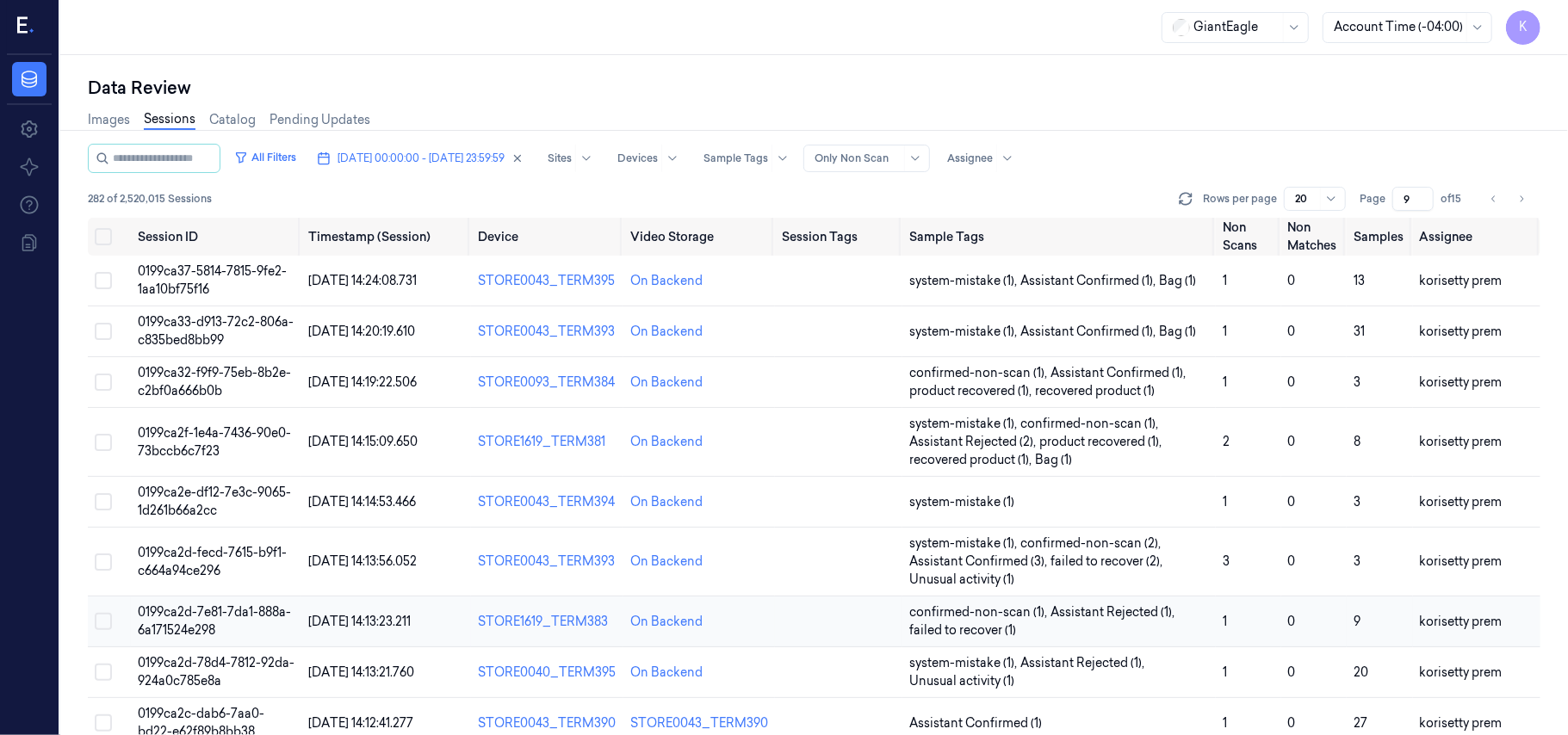
scroll to position [114, 0]
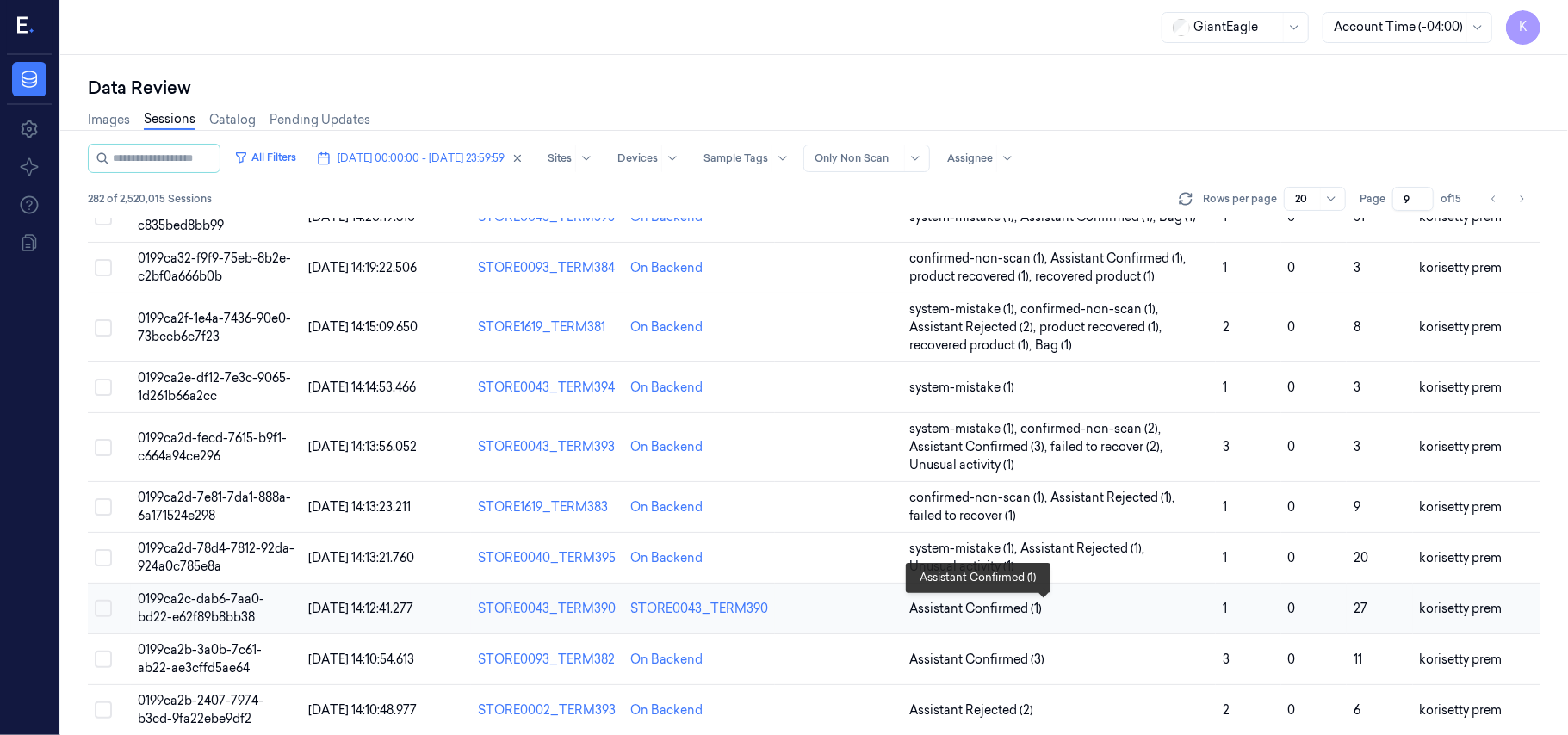
click at [1108, 615] on span "Assistant Confirmed (1)" at bounding box center [1058, 610] width 299 height 18
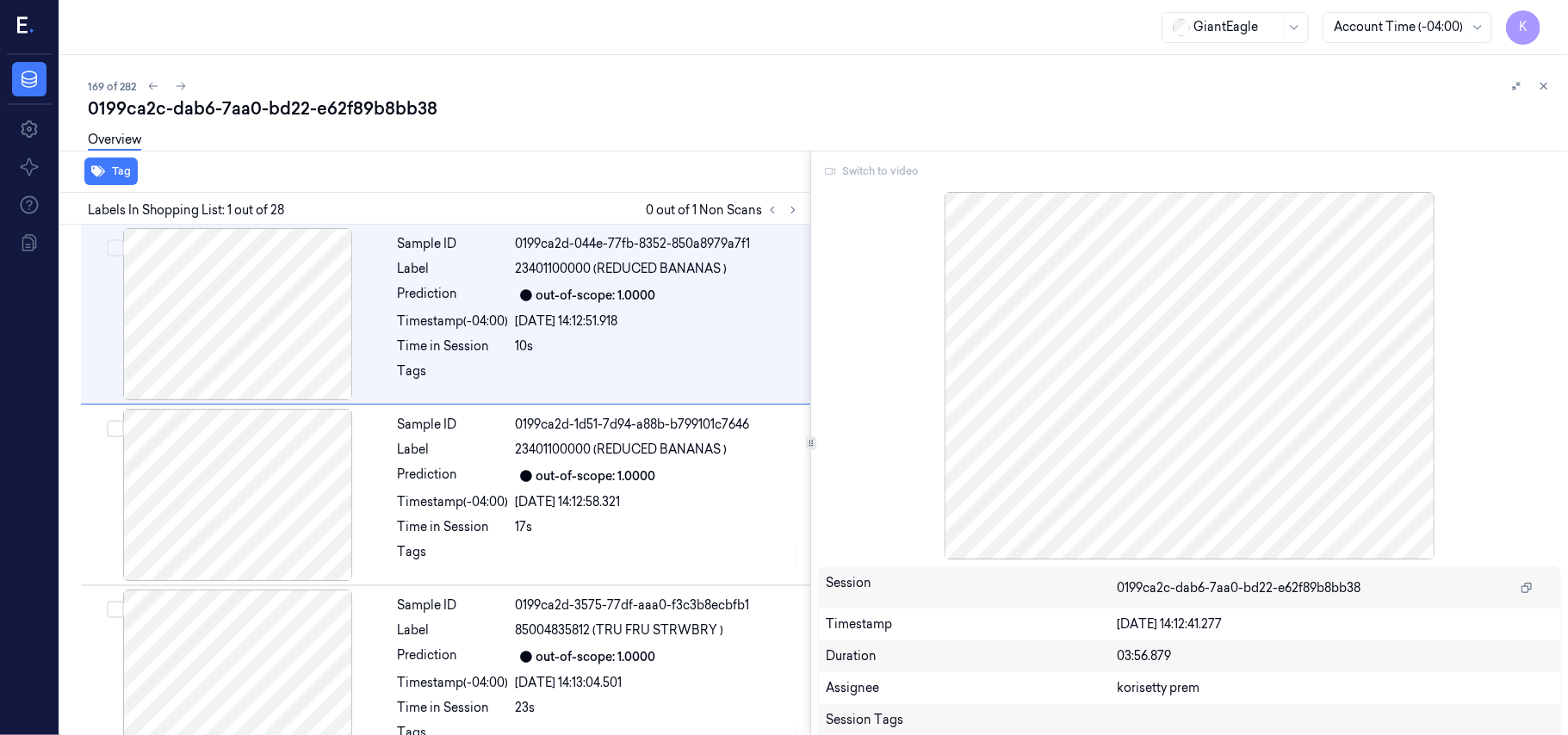
click at [676, 90] on div "169 of 282" at bounding box center [821, 86] width 1466 height 21
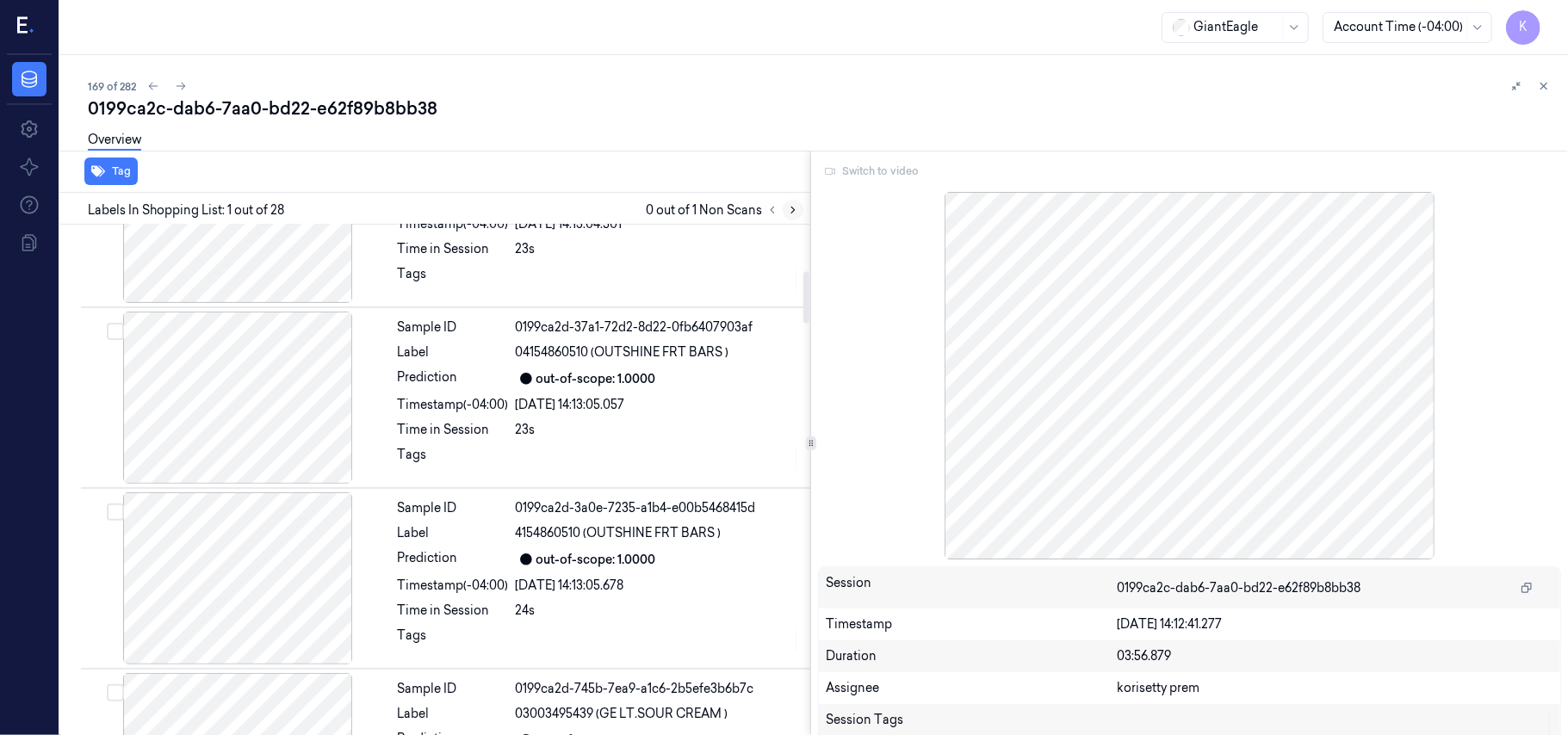
click at [790, 213] on icon at bounding box center [793, 210] width 12 height 12
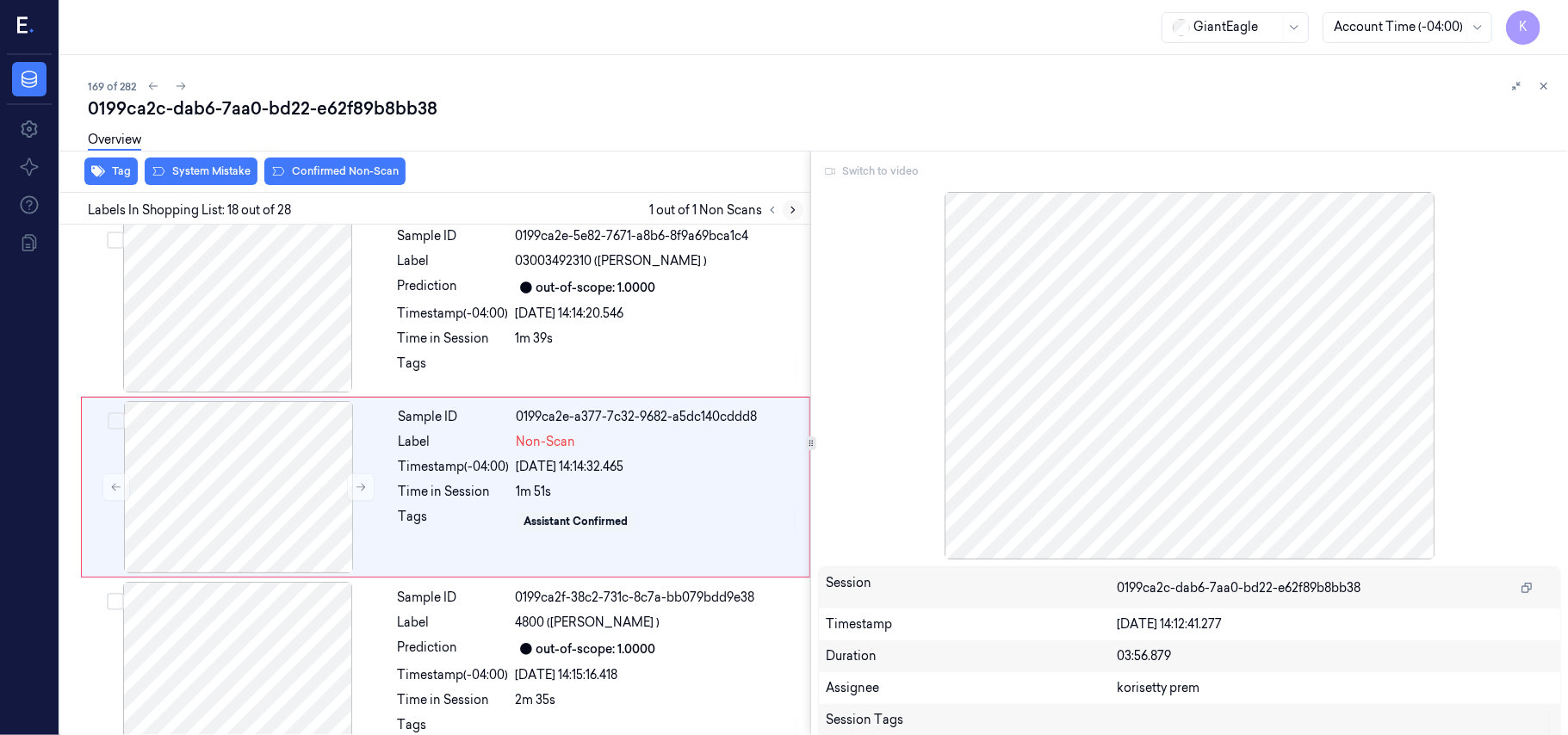
scroll to position [2917, 0]
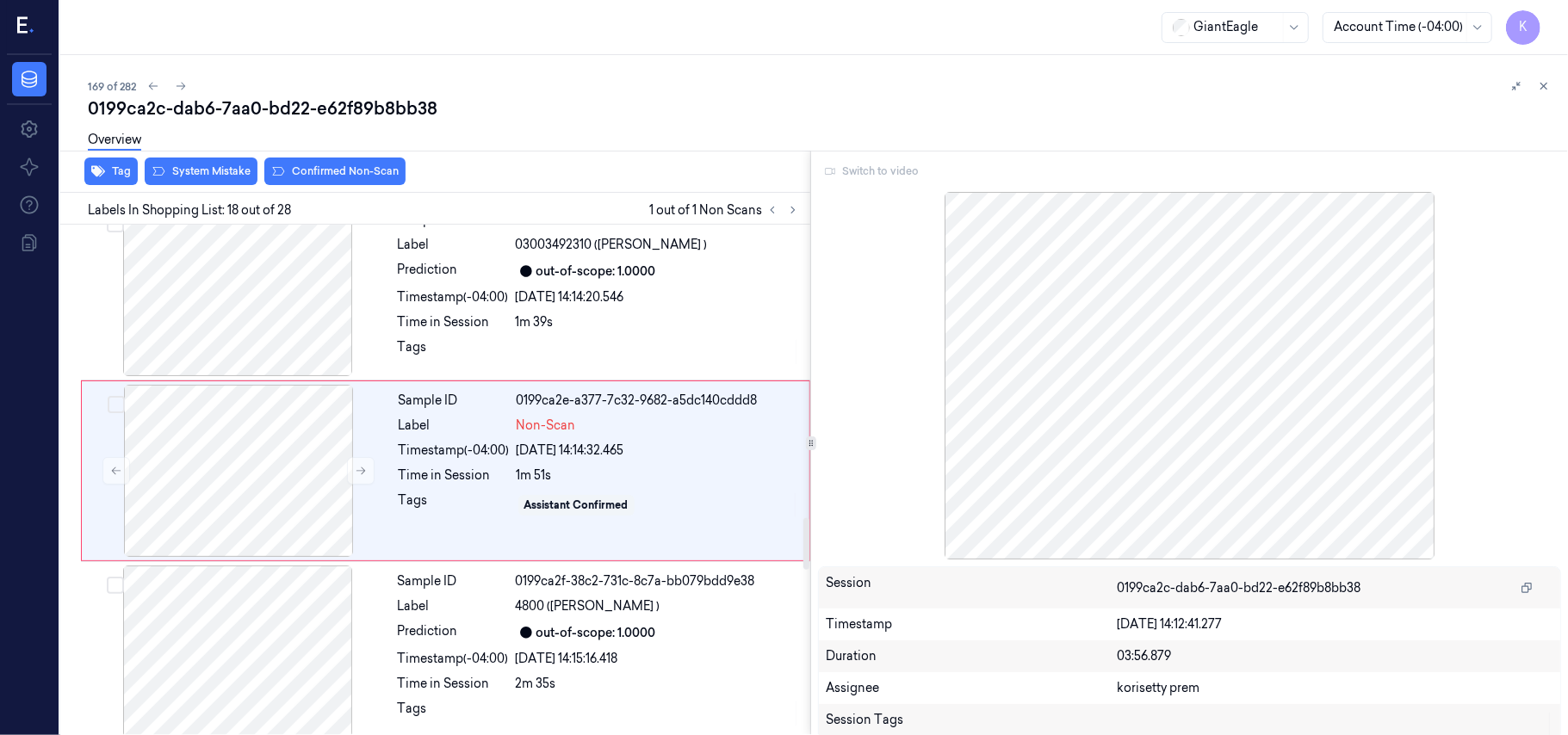
click at [1179, 367] on div at bounding box center [1190, 376] width 743 height 368
click at [658, 482] on div "1m 51s" at bounding box center [657, 476] width 283 height 18
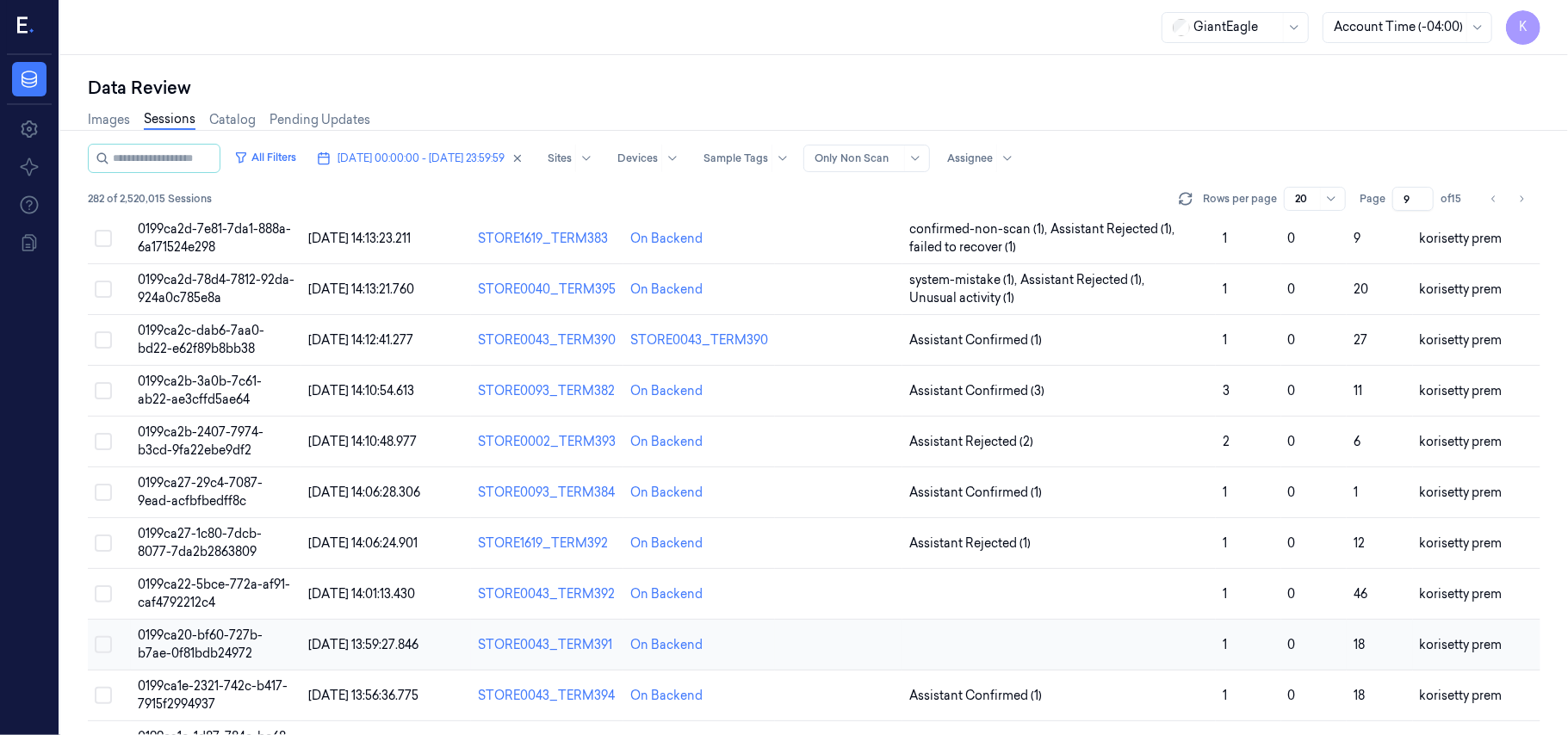
scroll to position [344, 0]
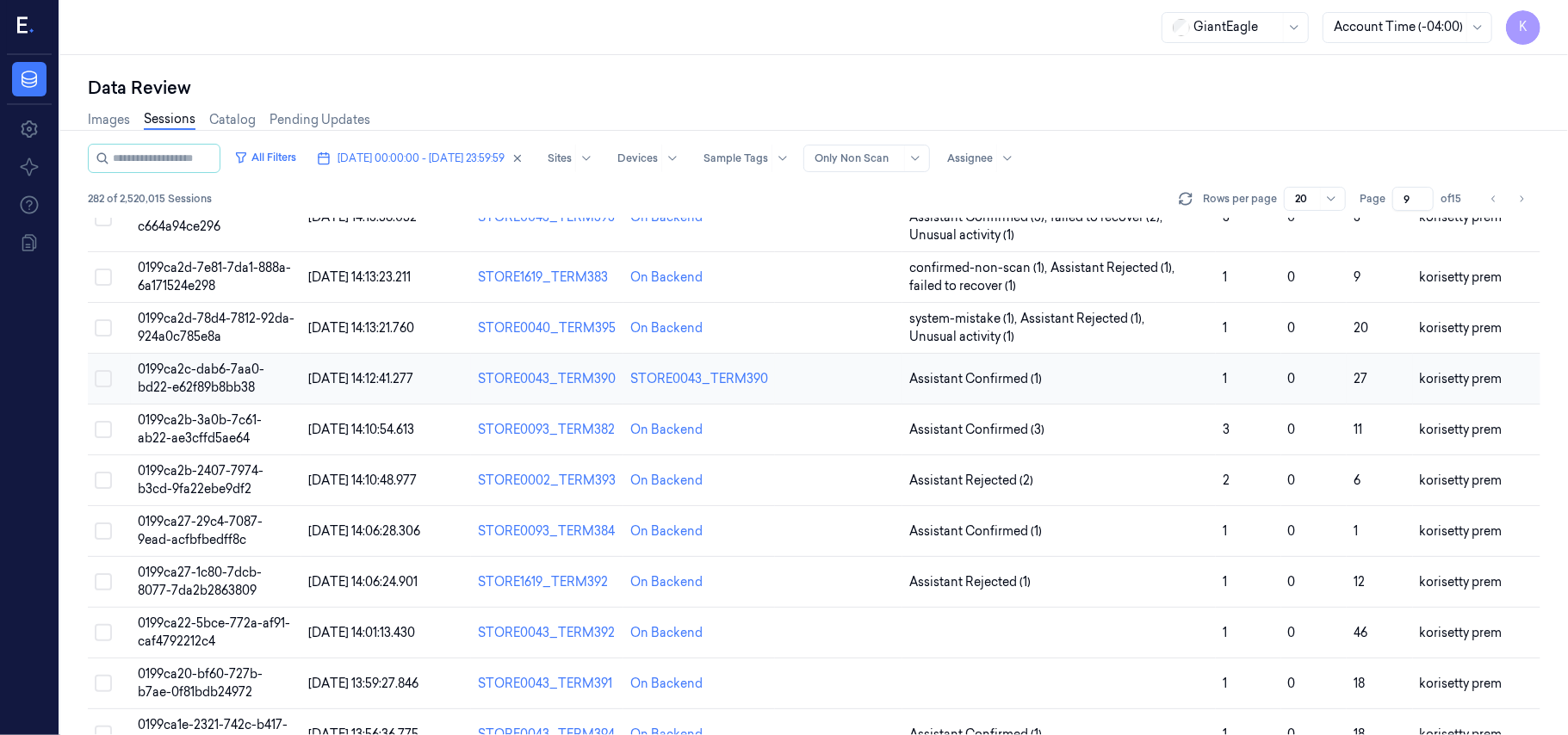
click at [1045, 398] on td "Assistant Confirmed (1)" at bounding box center [1059, 379] width 313 height 50
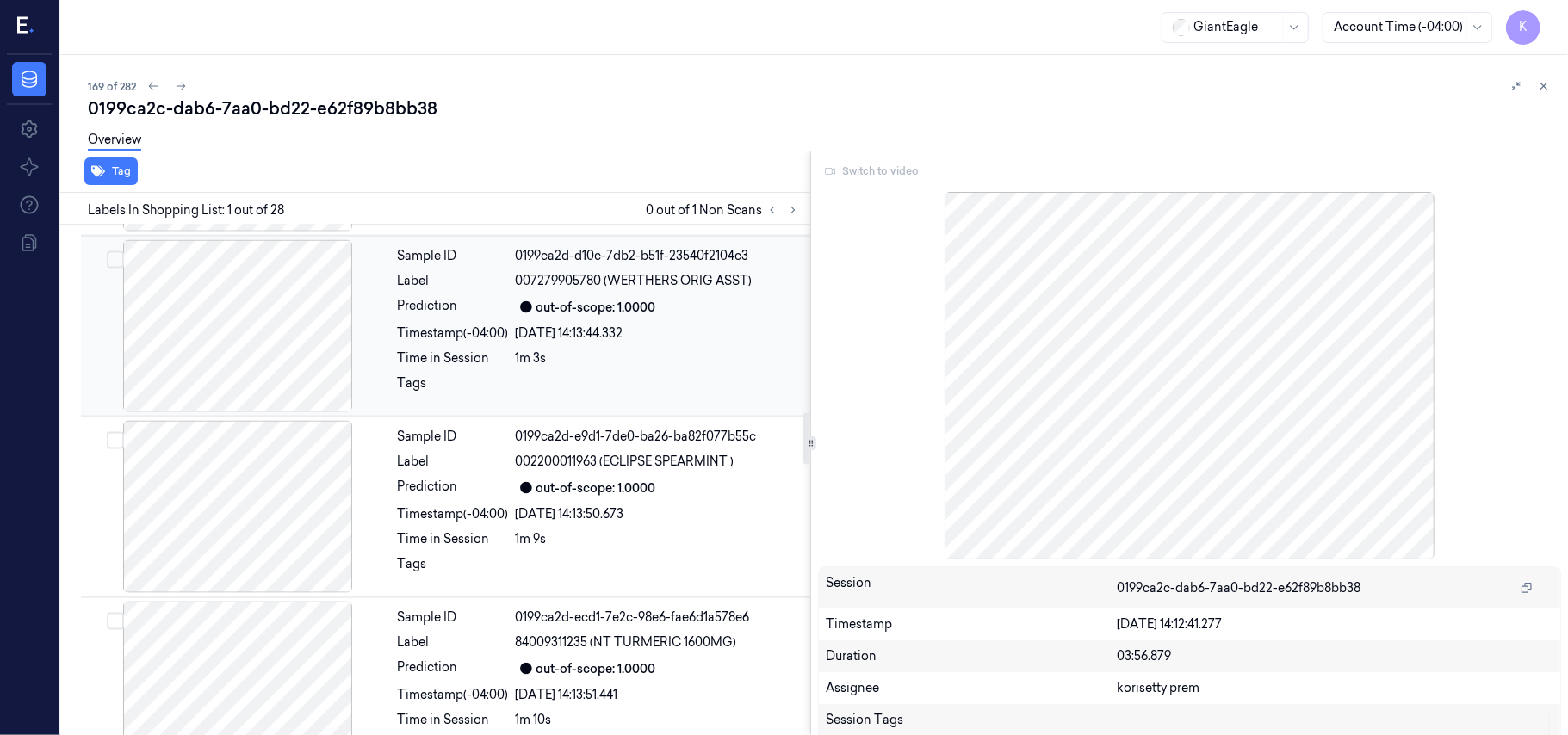
scroll to position [2002, 0]
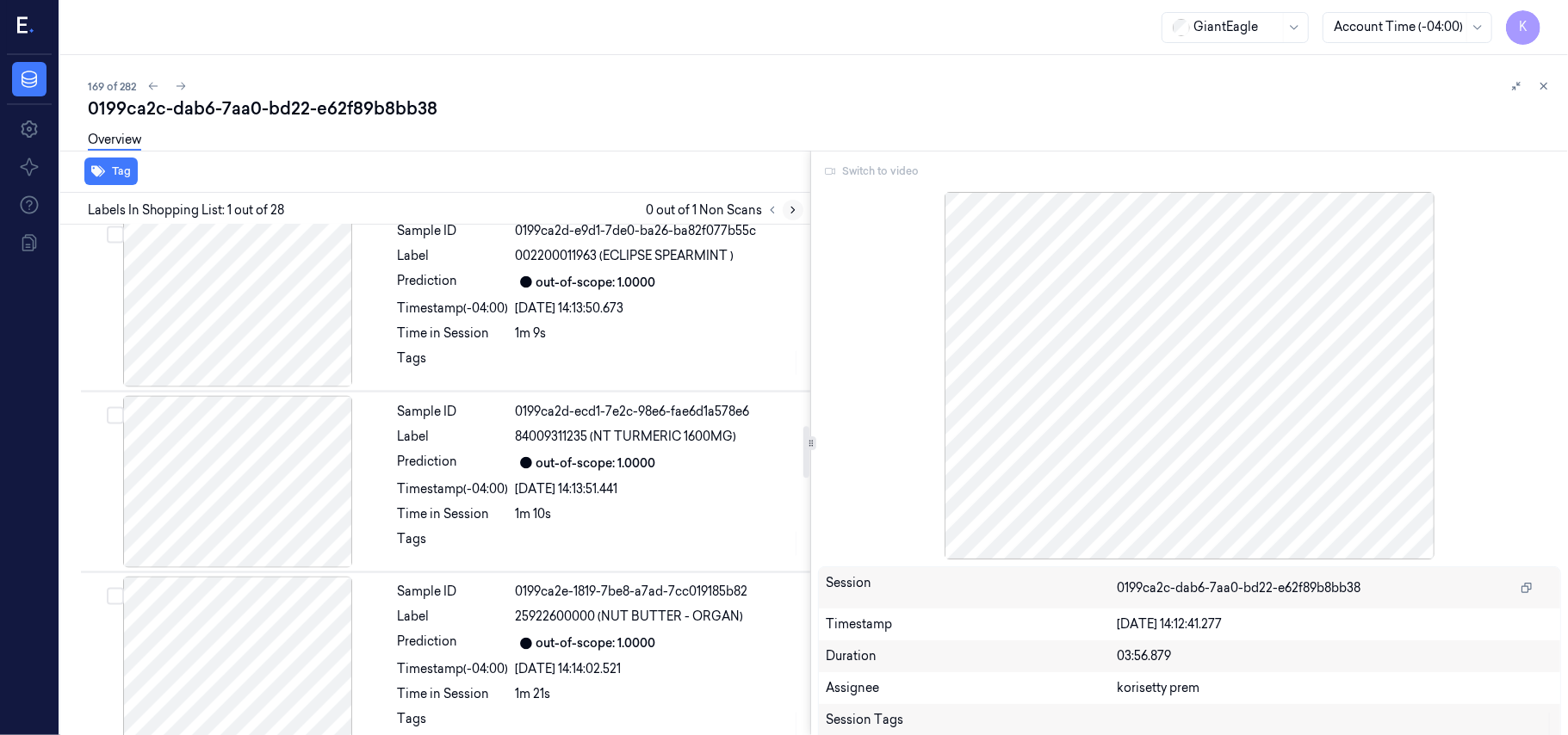
click at [800, 205] on button at bounding box center [793, 210] width 21 height 21
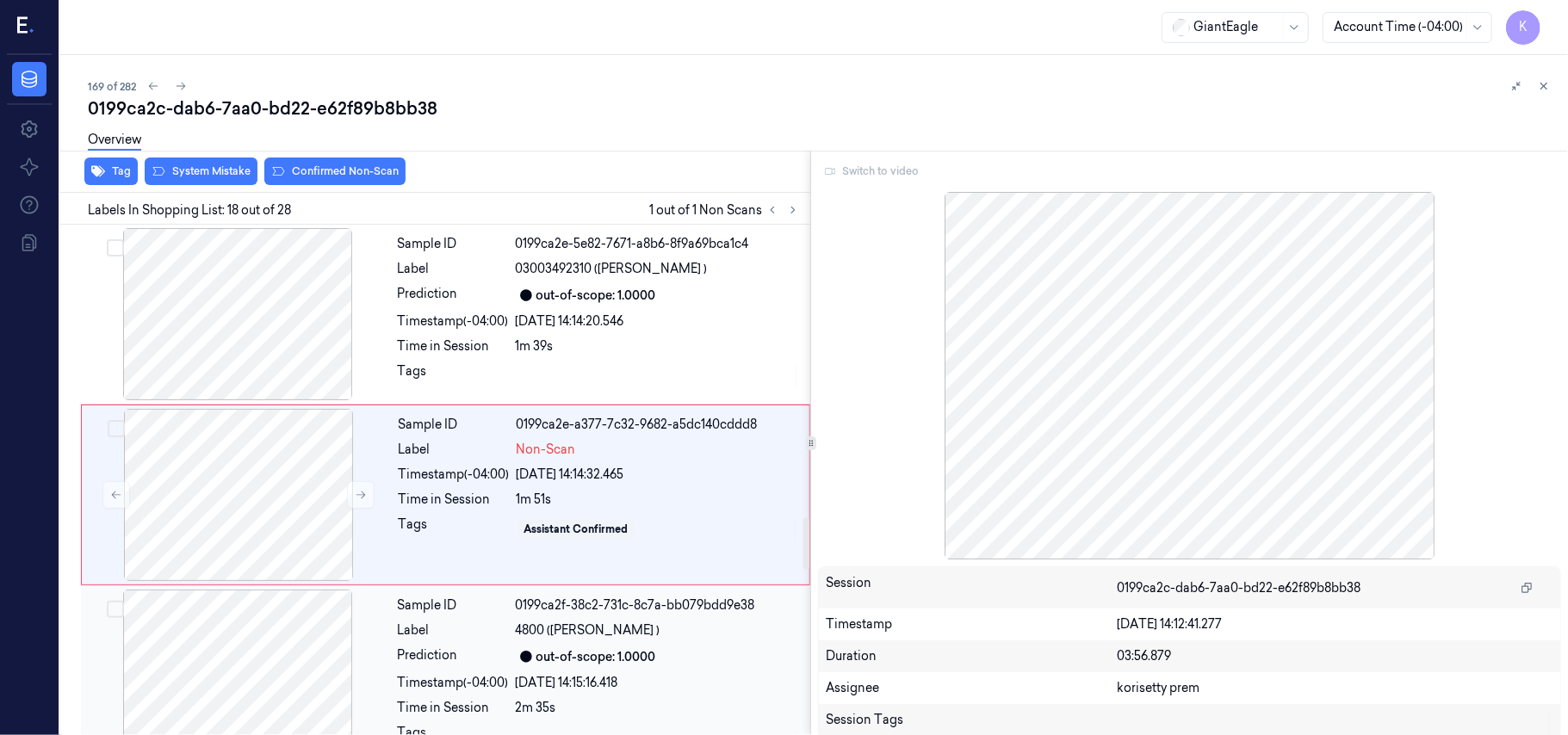
scroll to position [2917, 0]
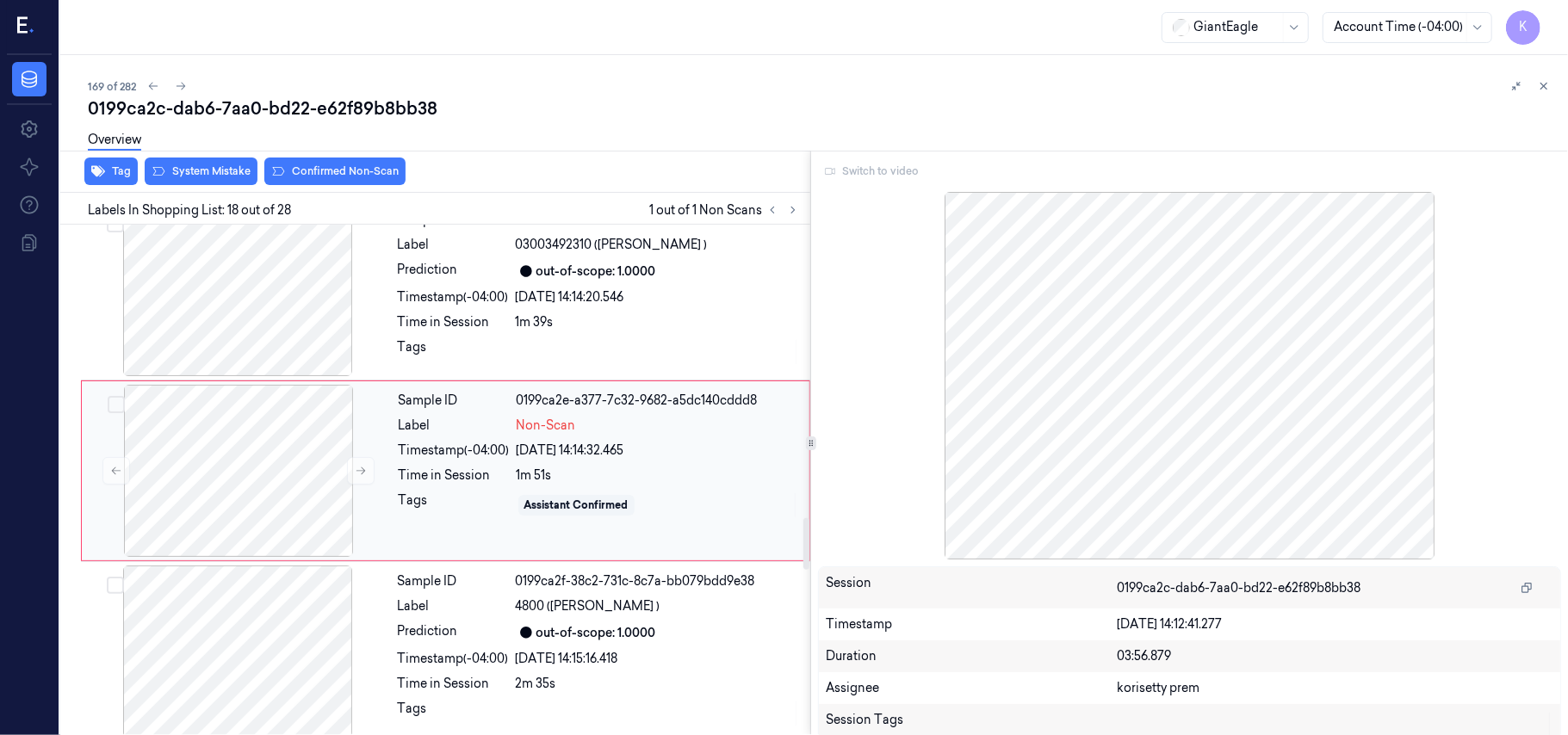
click at [535, 477] on div "1m 51s" at bounding box center [657, 476] width 283 height 18
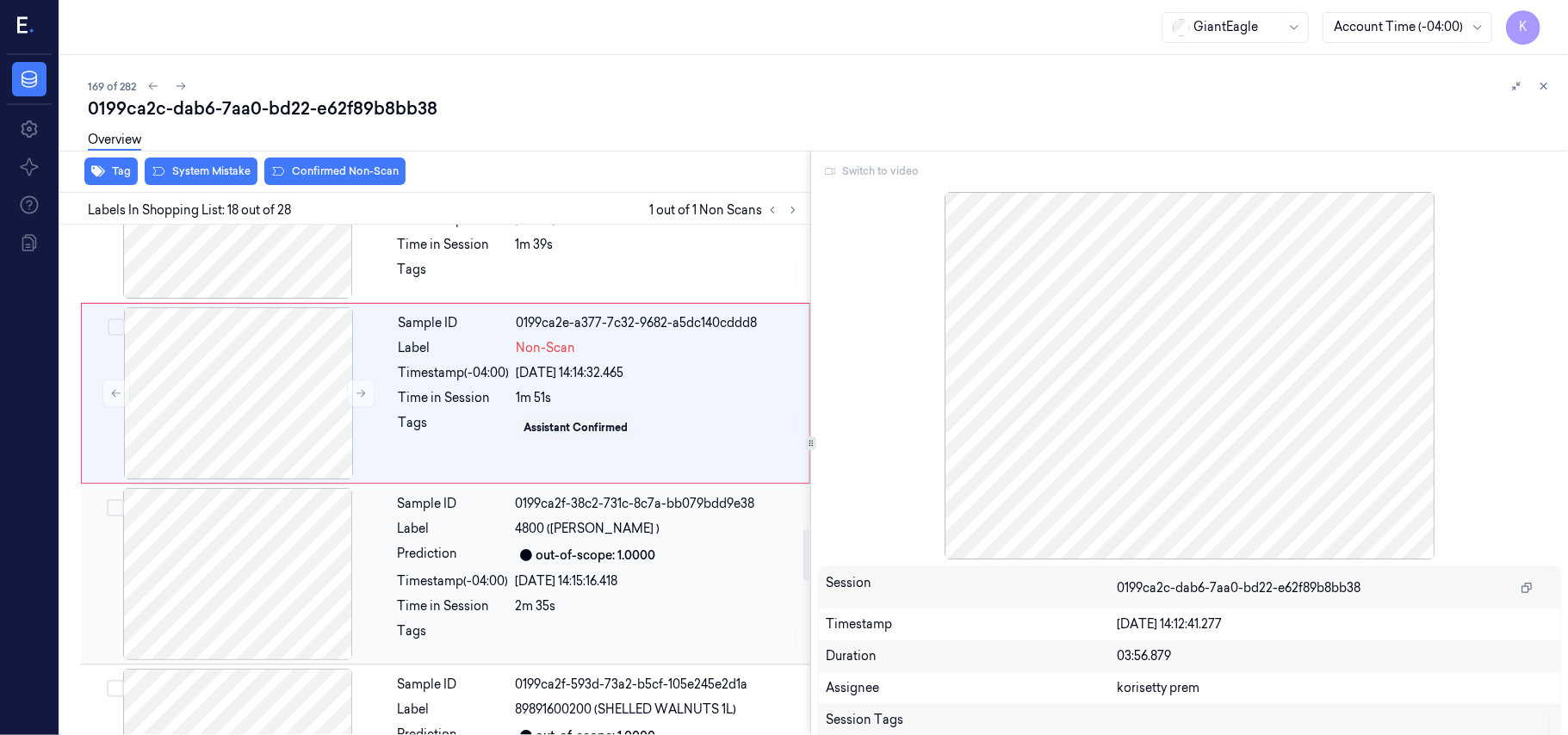
scroll to position [3032, 0]
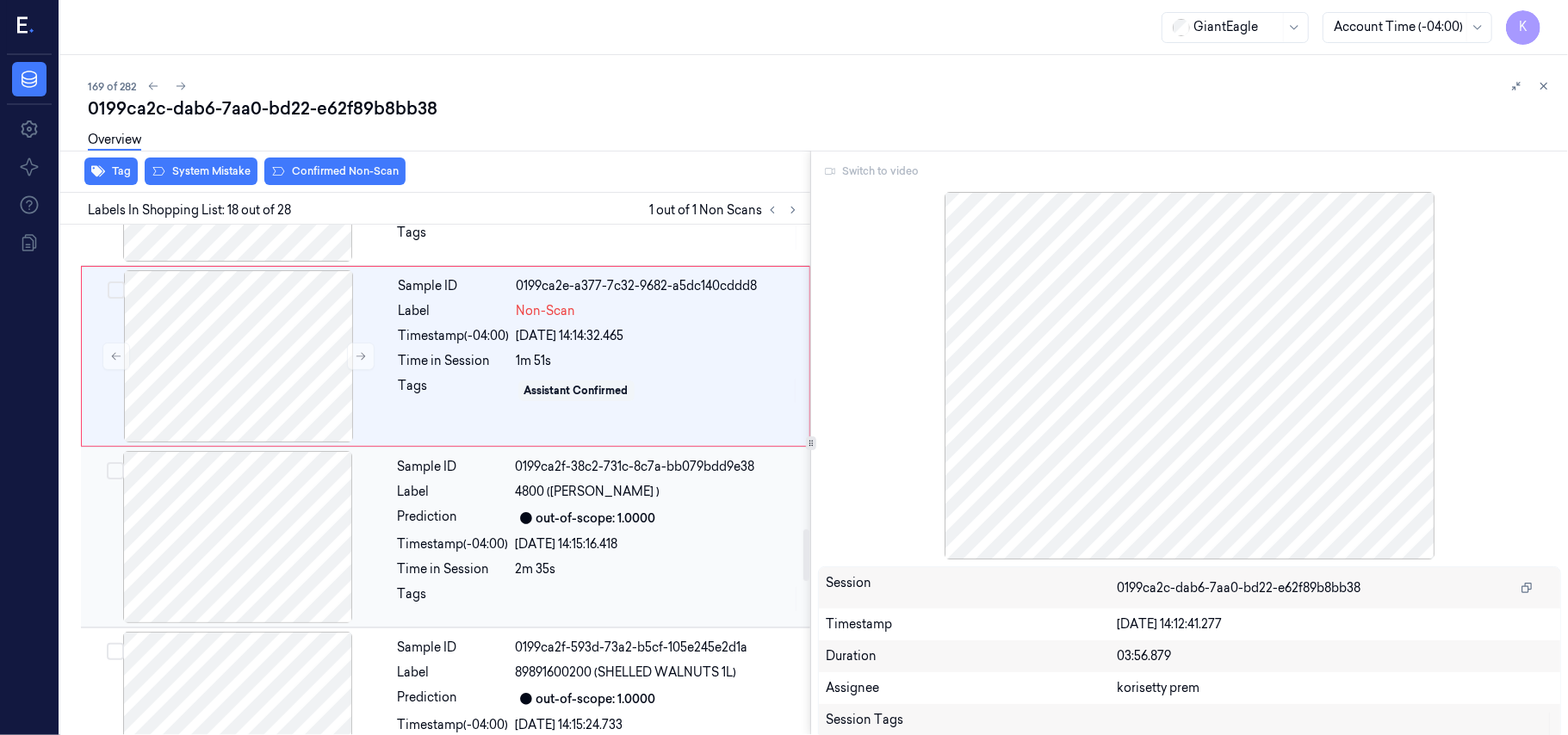
click at [235, 542] on div at bounding box center [237, 537] width 307 height 172
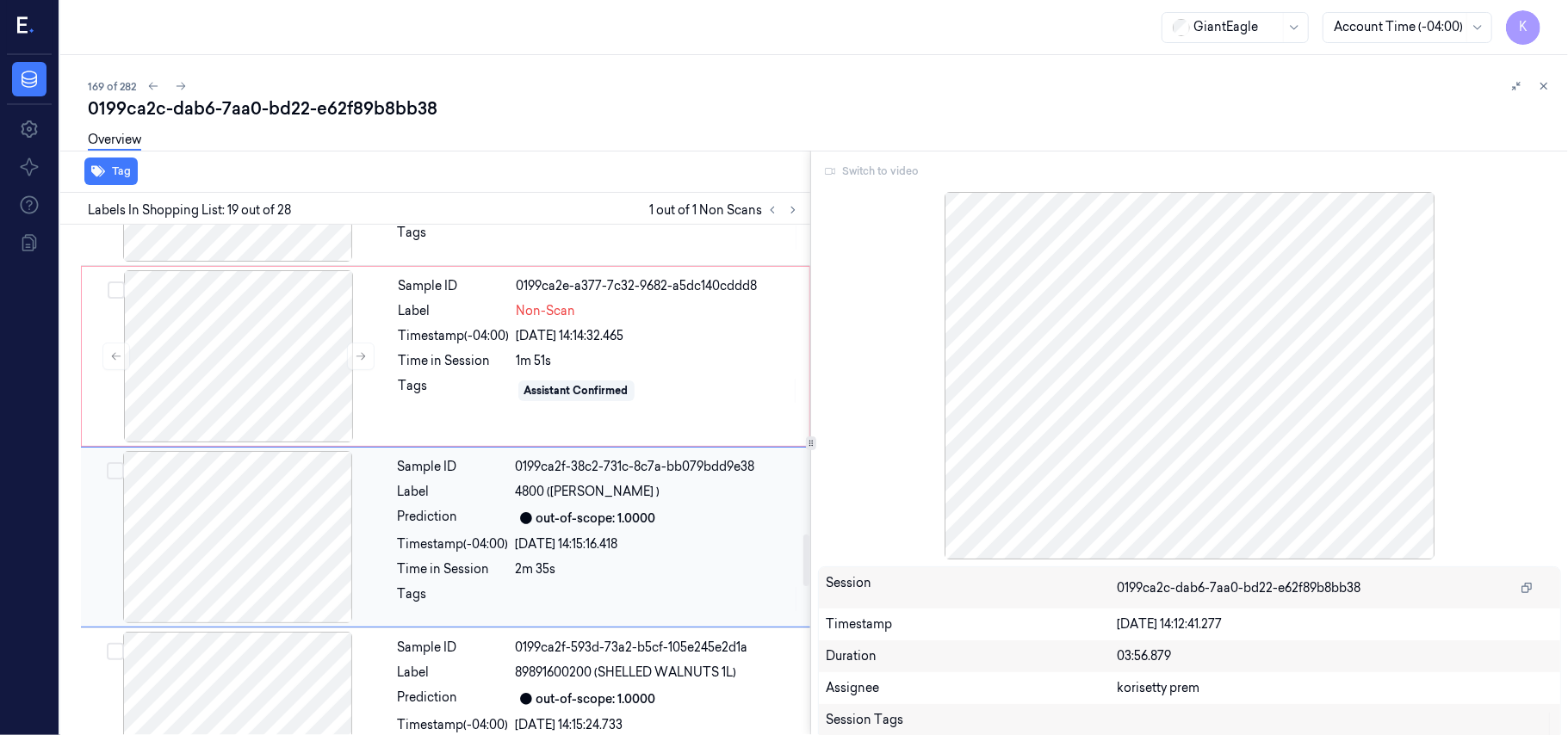
scroll to position [3097, 0]
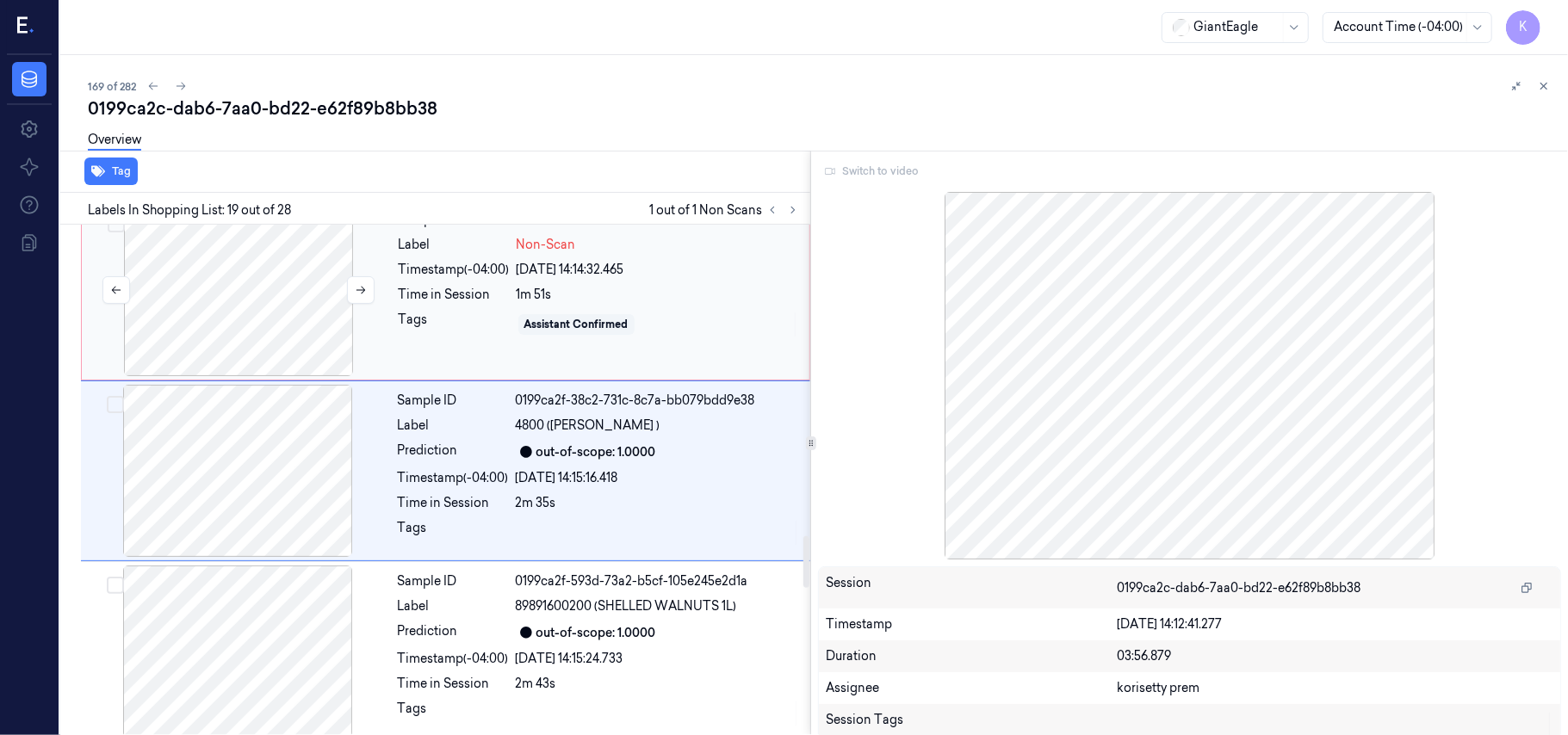
click at [281, 305] on div at bounding box center [238, 290] width 307 height 172
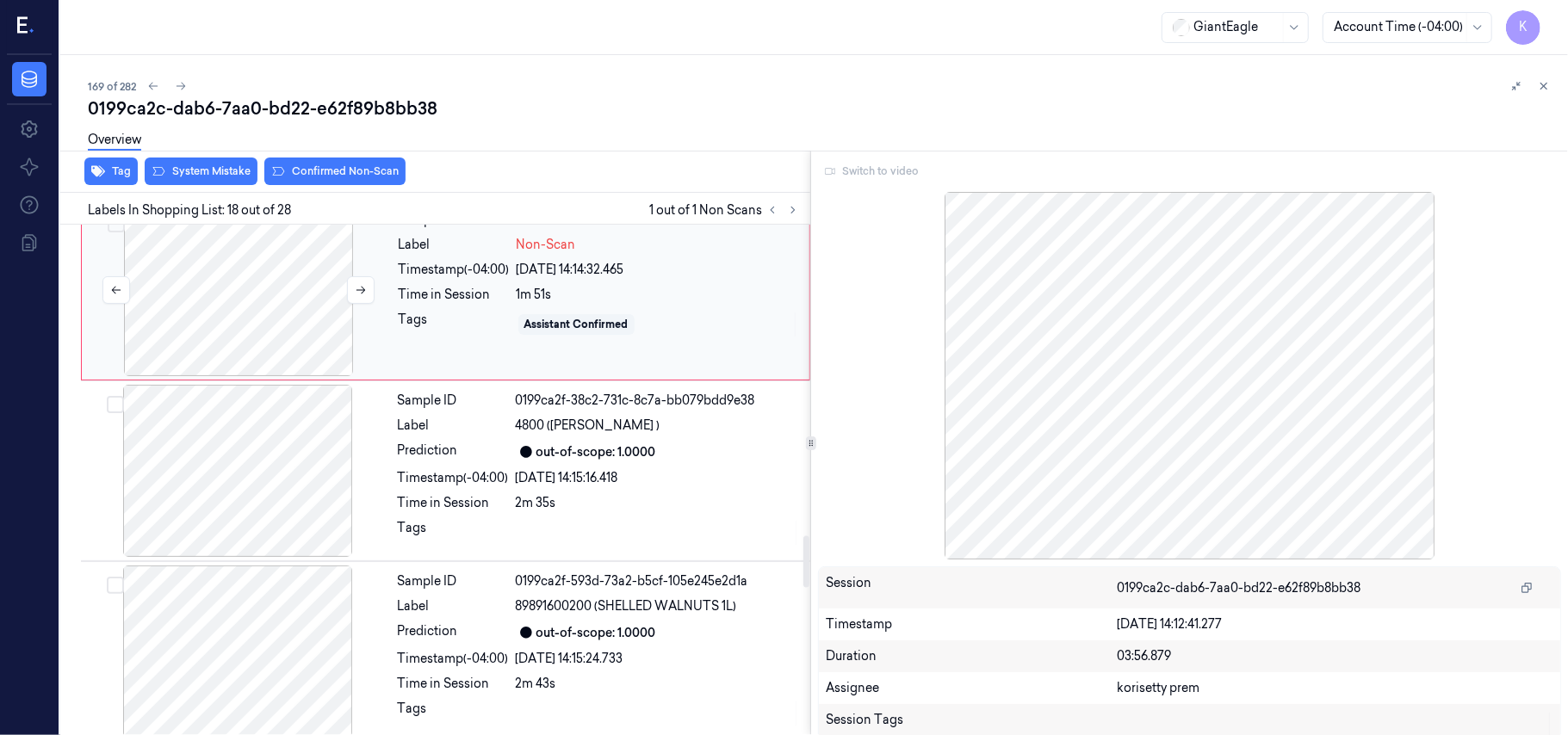
scroll to position [2917, 0]
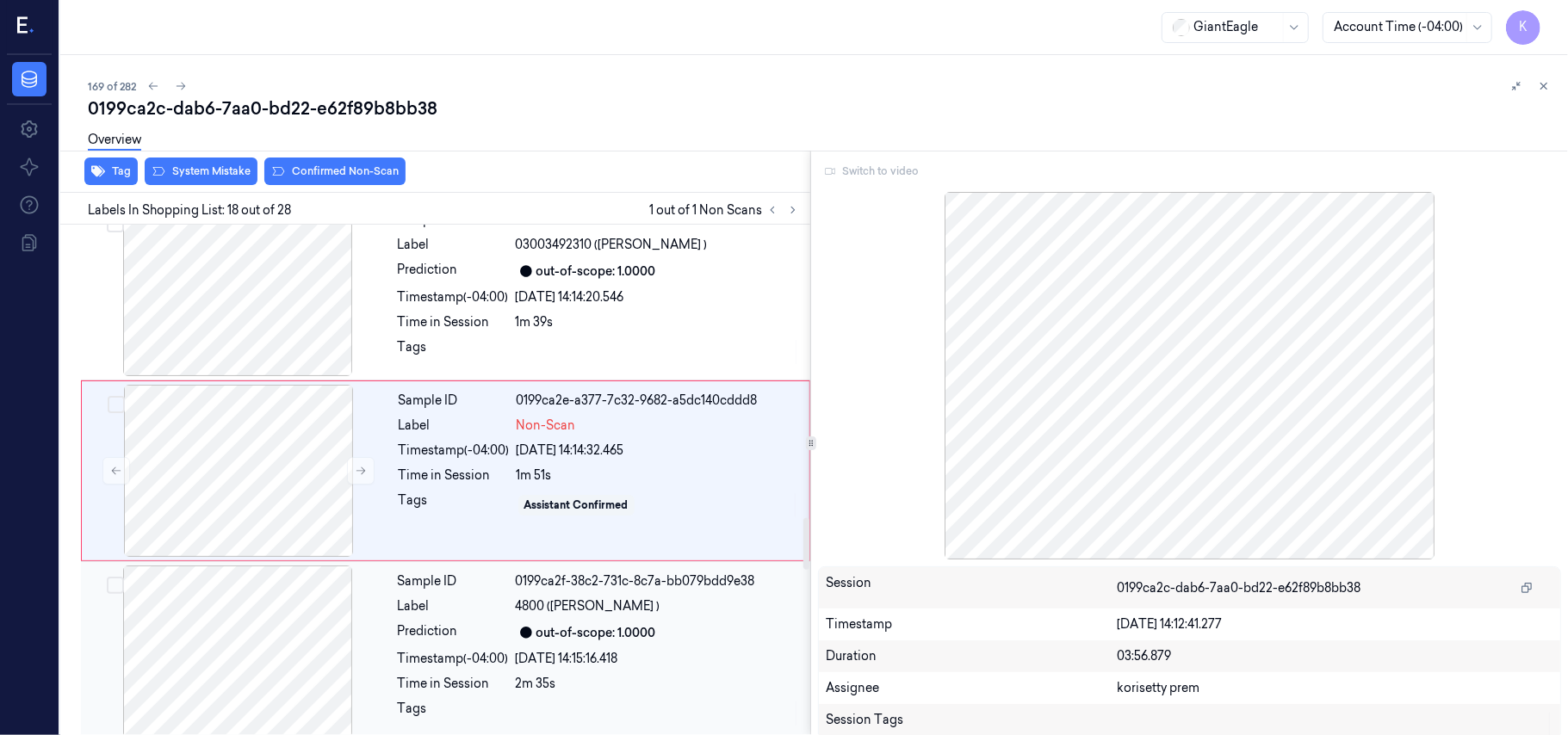
click at [287, 634] on div at bounding box center [237, 652] width 307 height 172
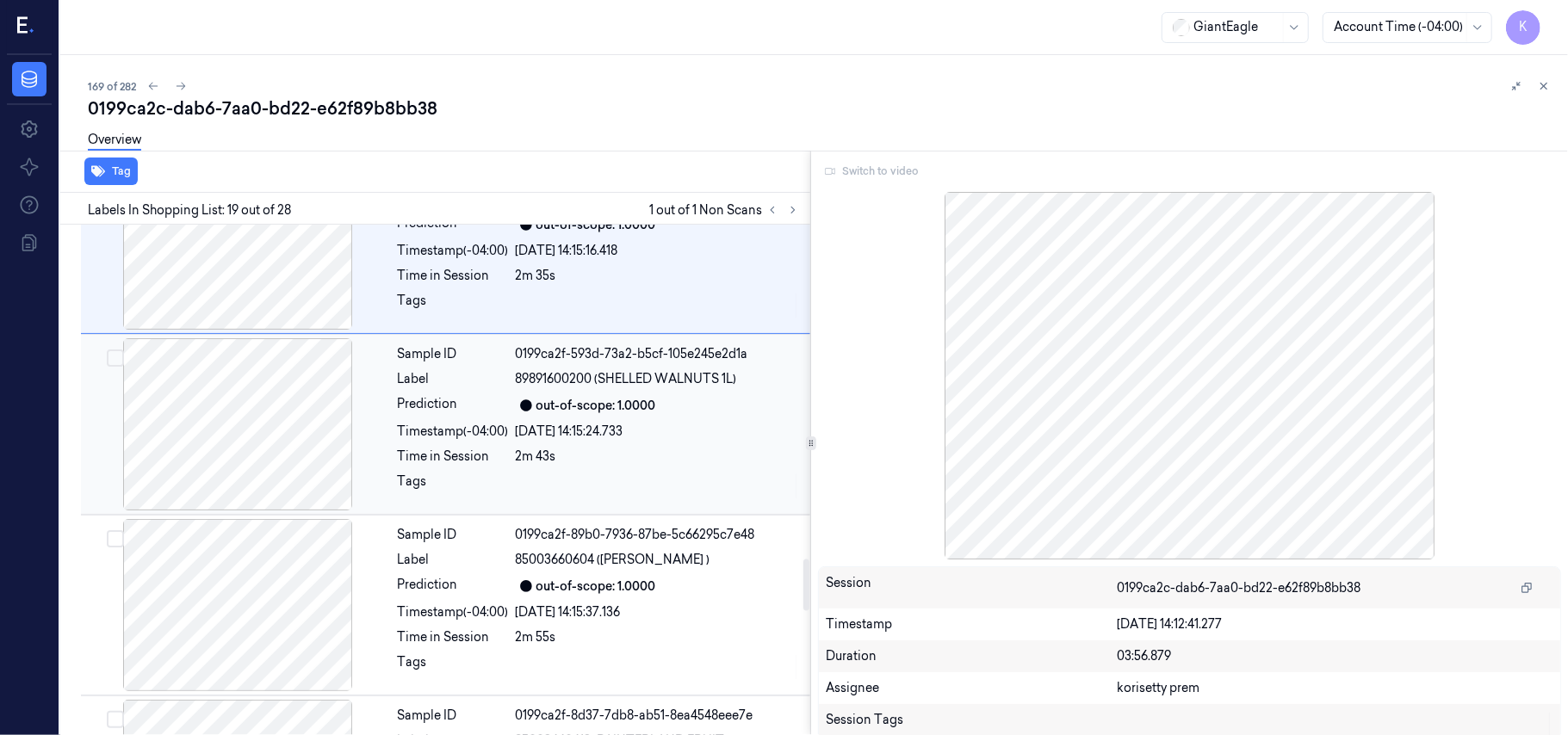
scroll to position [3327, 0]
click at [514, 438] on div "Timestamp (-04:00) [DATE] 14:15:24.733" at bounding box center [599, 429] width 402 height 18
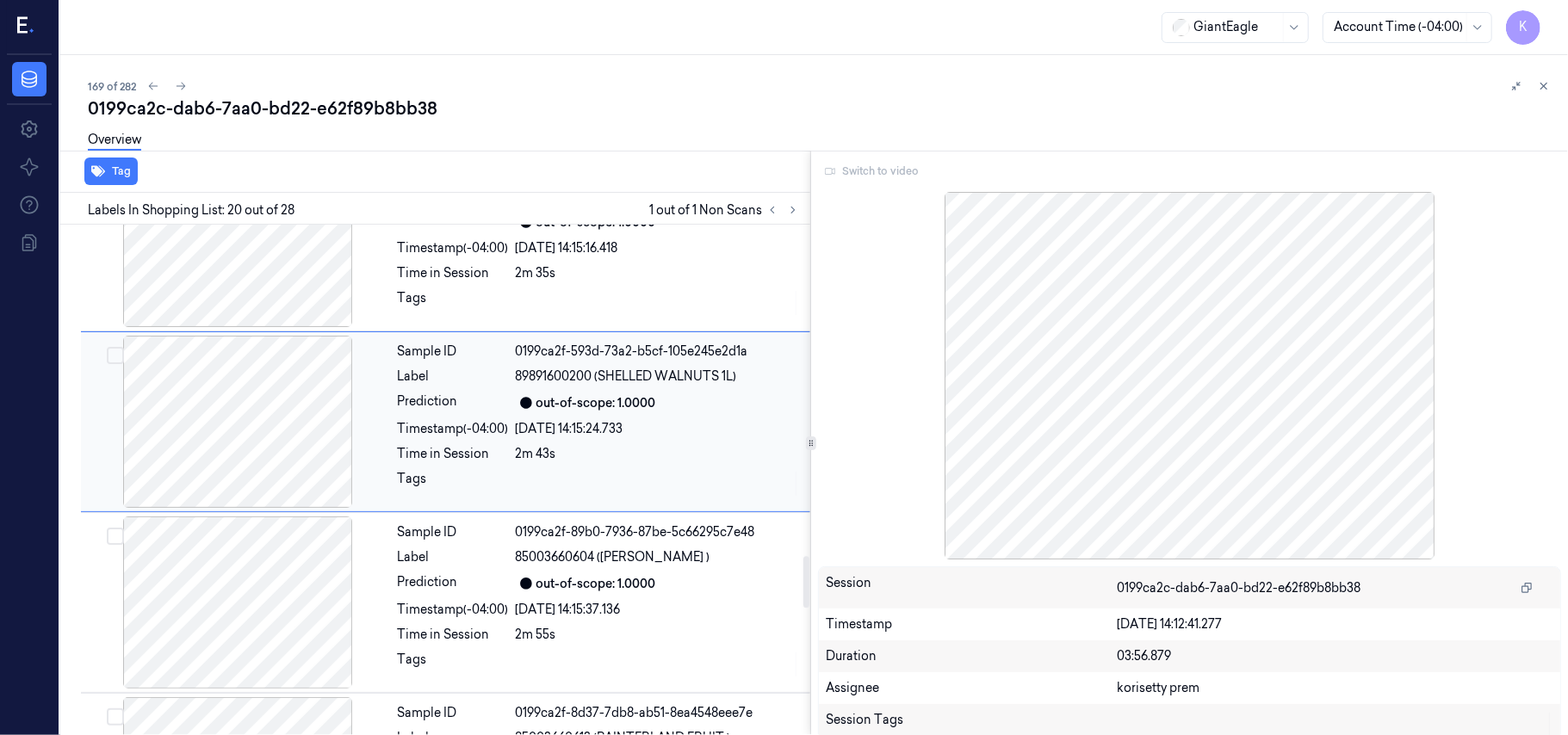
scroll to position [3280, 0]
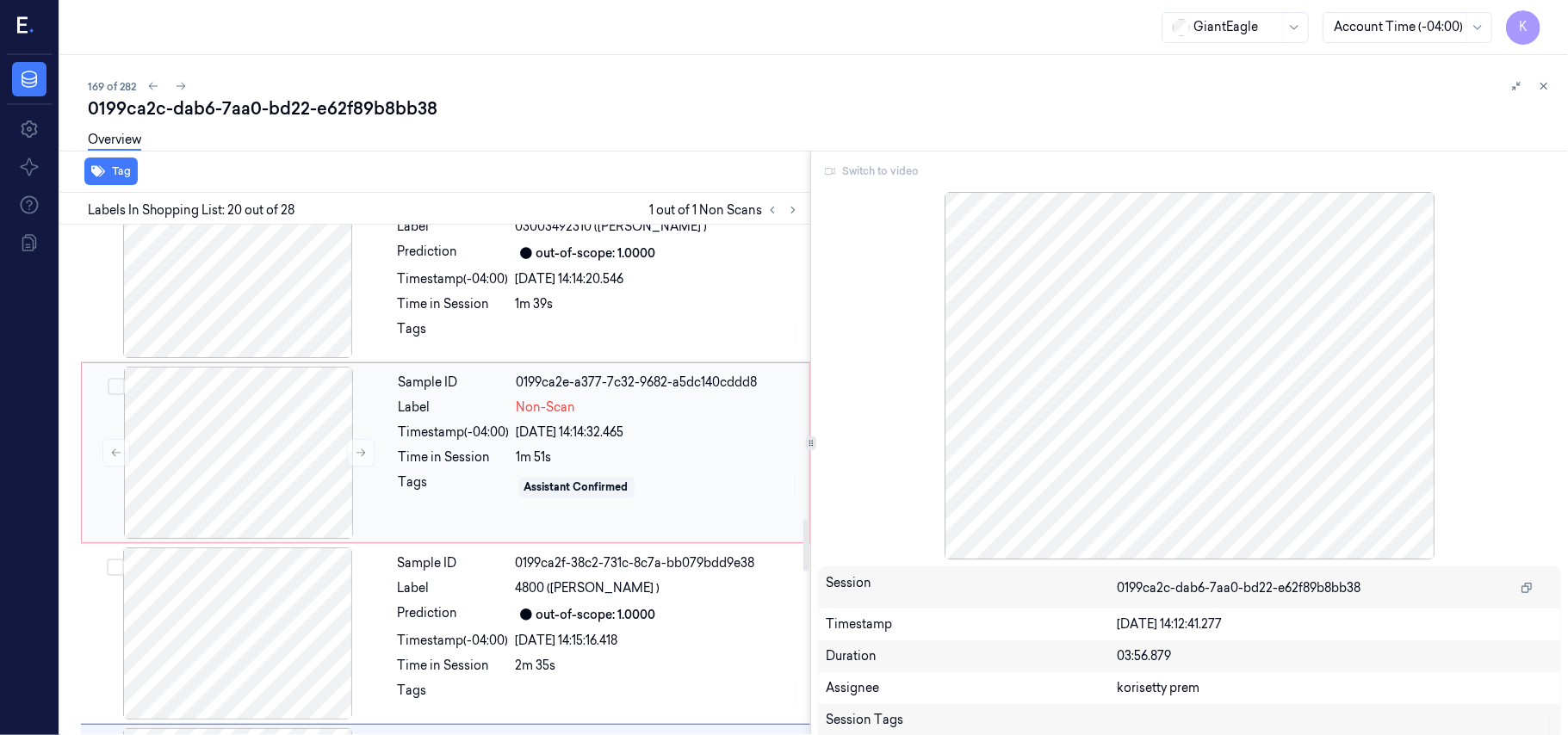
click at [491, 427] on div "Sample ID 0199ca2e-a377-7c32-9682-a5dc140cddd8 Label Non-Scan Timestamp (-04:00…" at bounding box center [599, 453] width 414 height 172
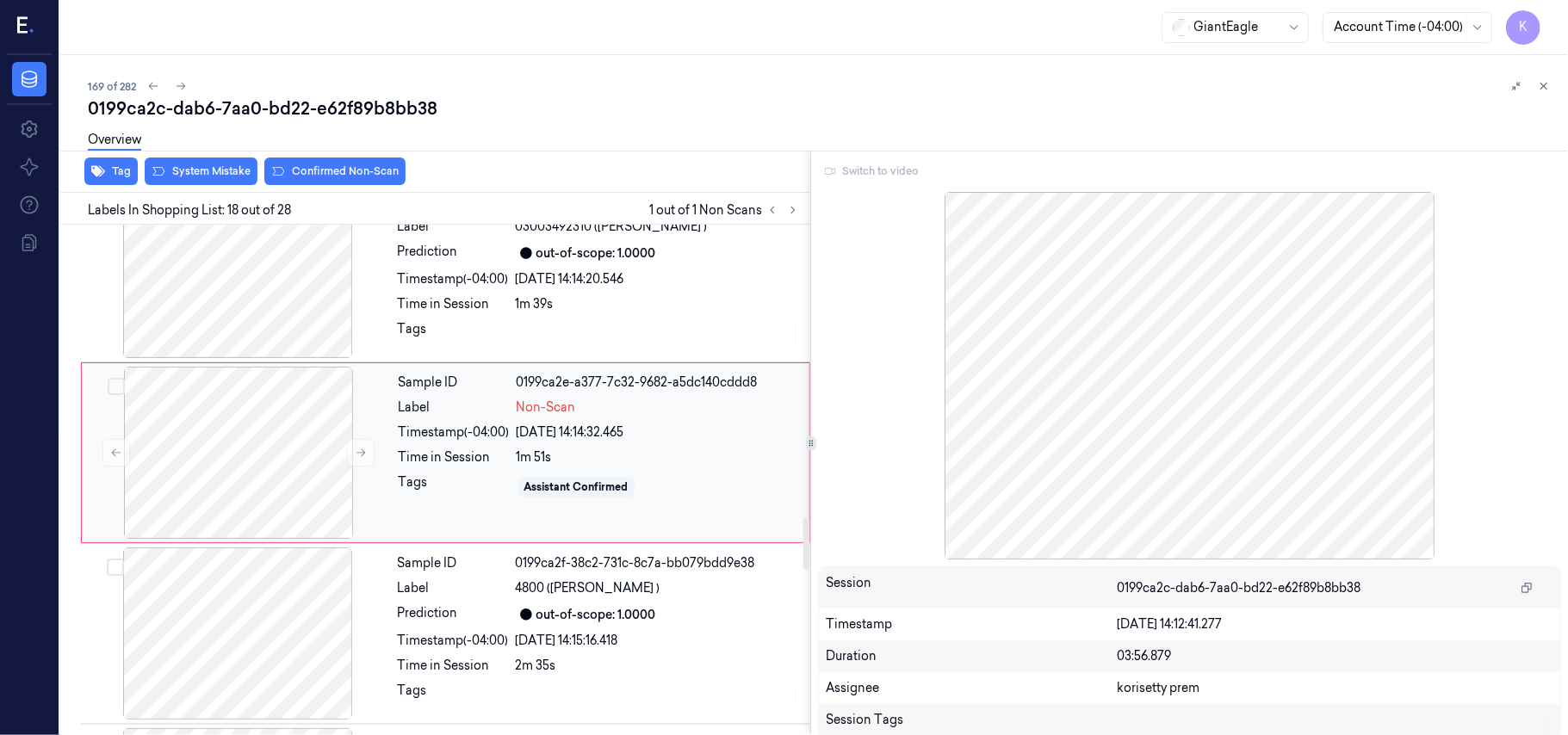
scroll to position [2917, 0]
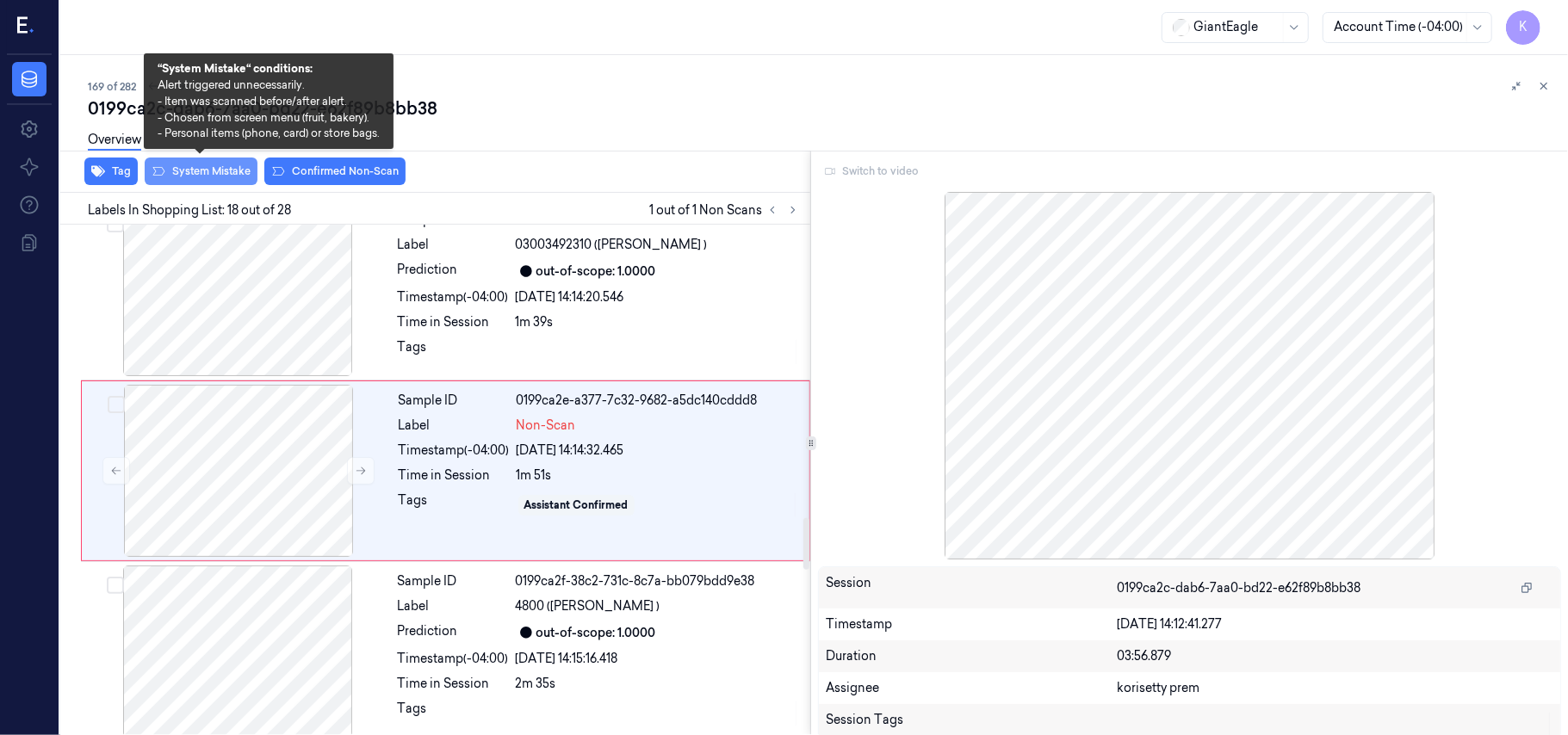
click at [215, 168] on button "System Mistake" at bounding box center [200, 171] width 113 height 27
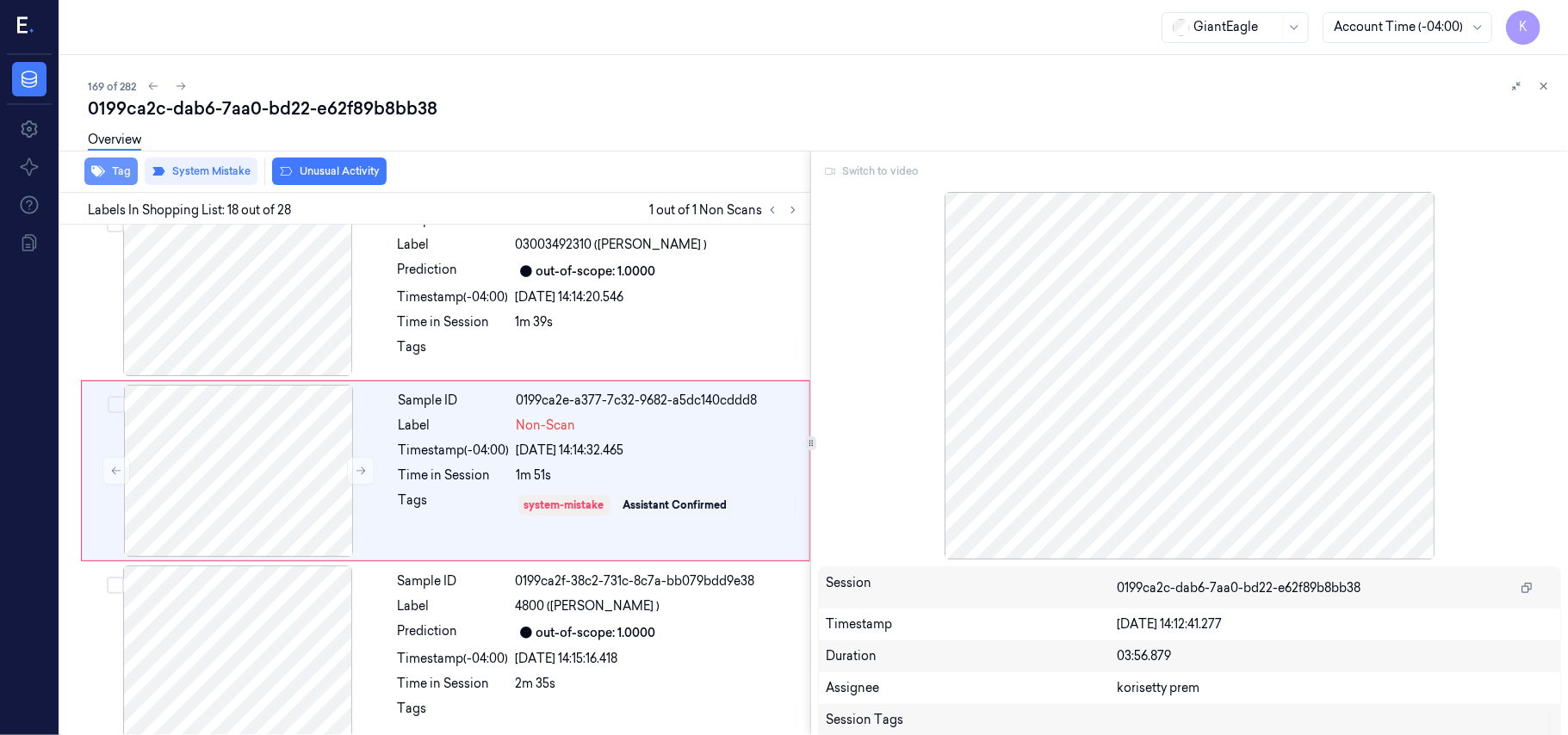
click at [108, 174] on button "Tag" at bounding box center [111, 171] width 53 height 27
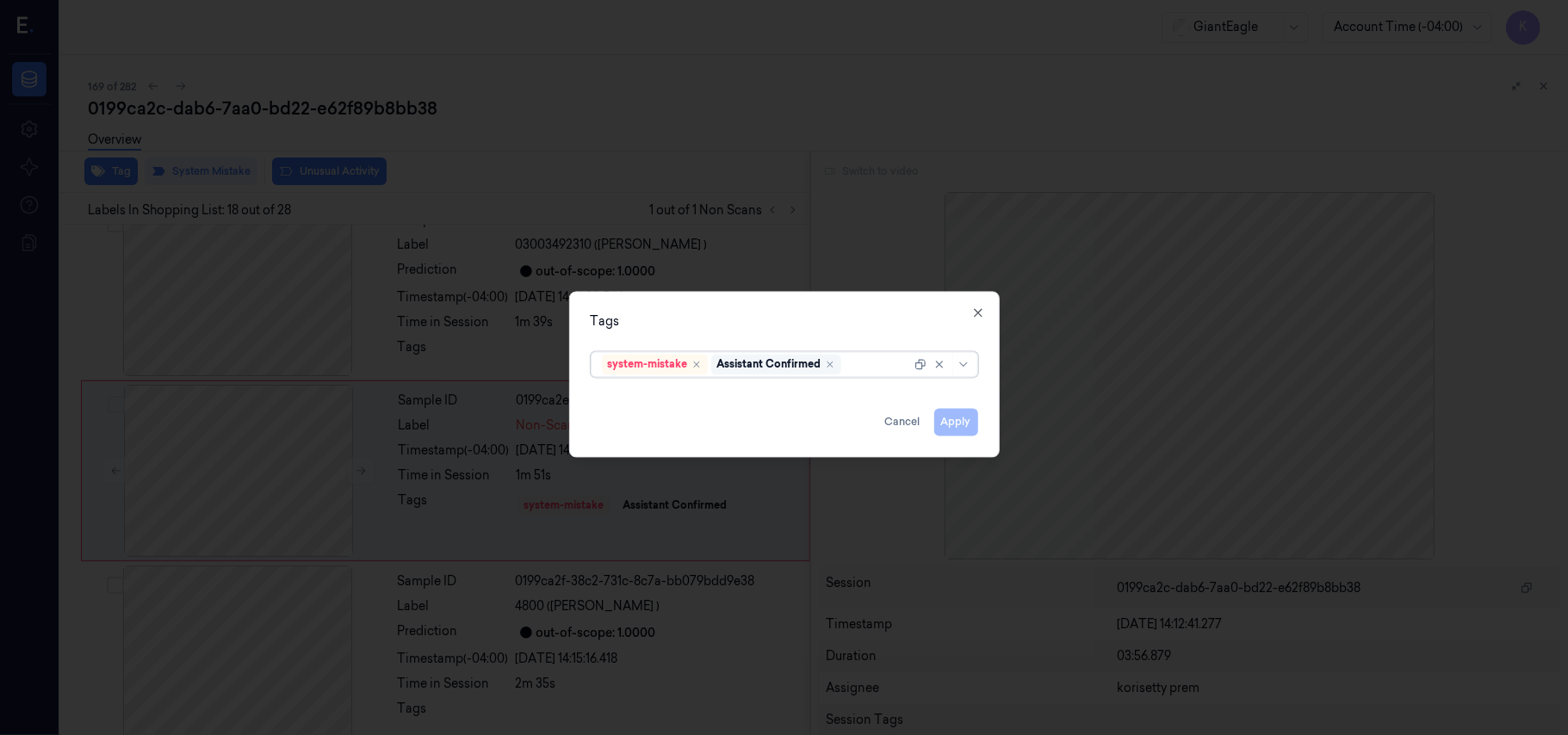
click at [828, 355] on div "Assistant Confirmed" at bounding box center [776, 365] width 130 height 21
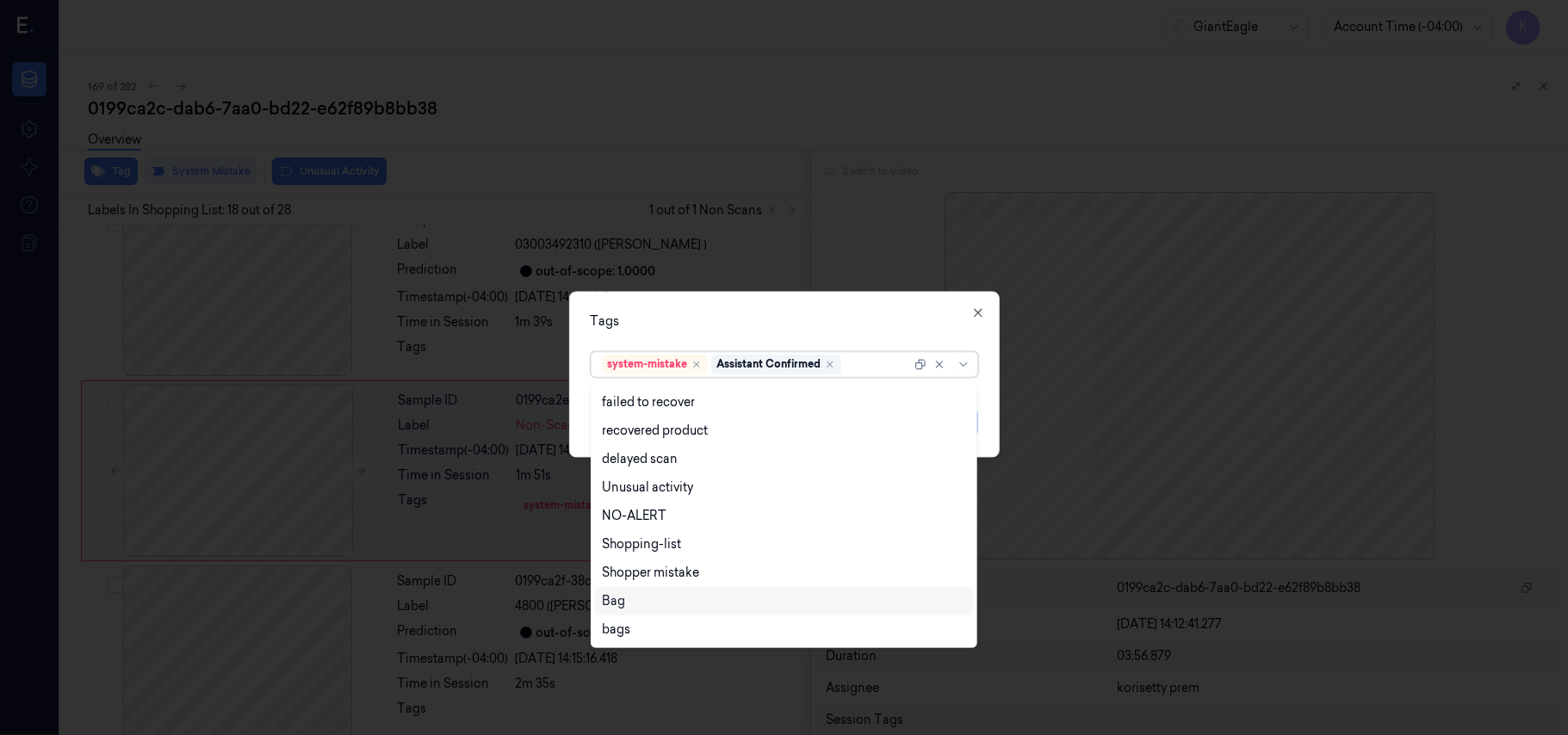
click at [645, 607] on div "Bag" at bounding box center [784, 601] width 364 height 18
click at [821, 297] on div "Tags option Bag, selected. 13 results available. Use Up and Down to choose opti…" at bounding box center [784, 375] width 430 height 167
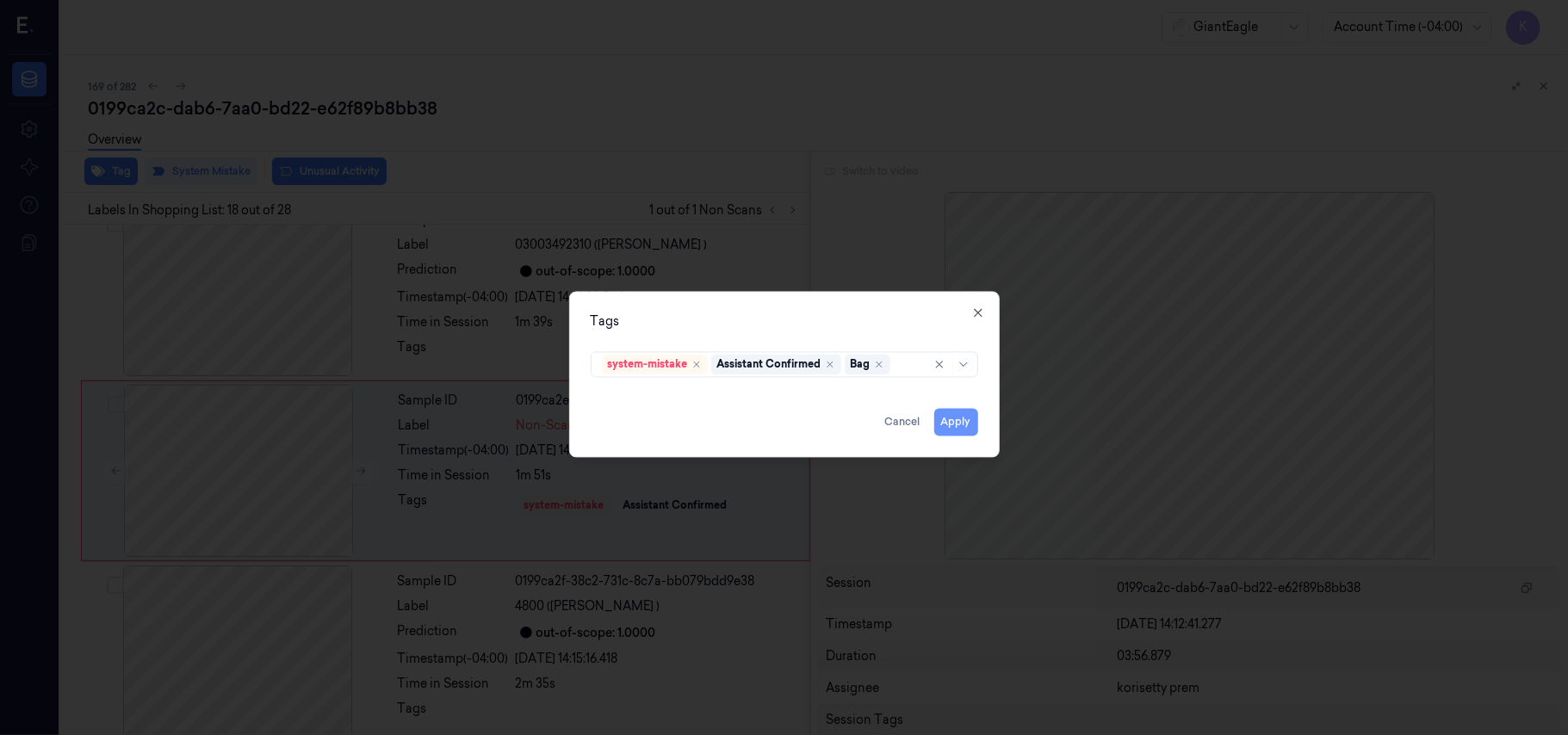
click at [963, 426] on button "Apply" at bounding box center [957, 423] width 44 height 27
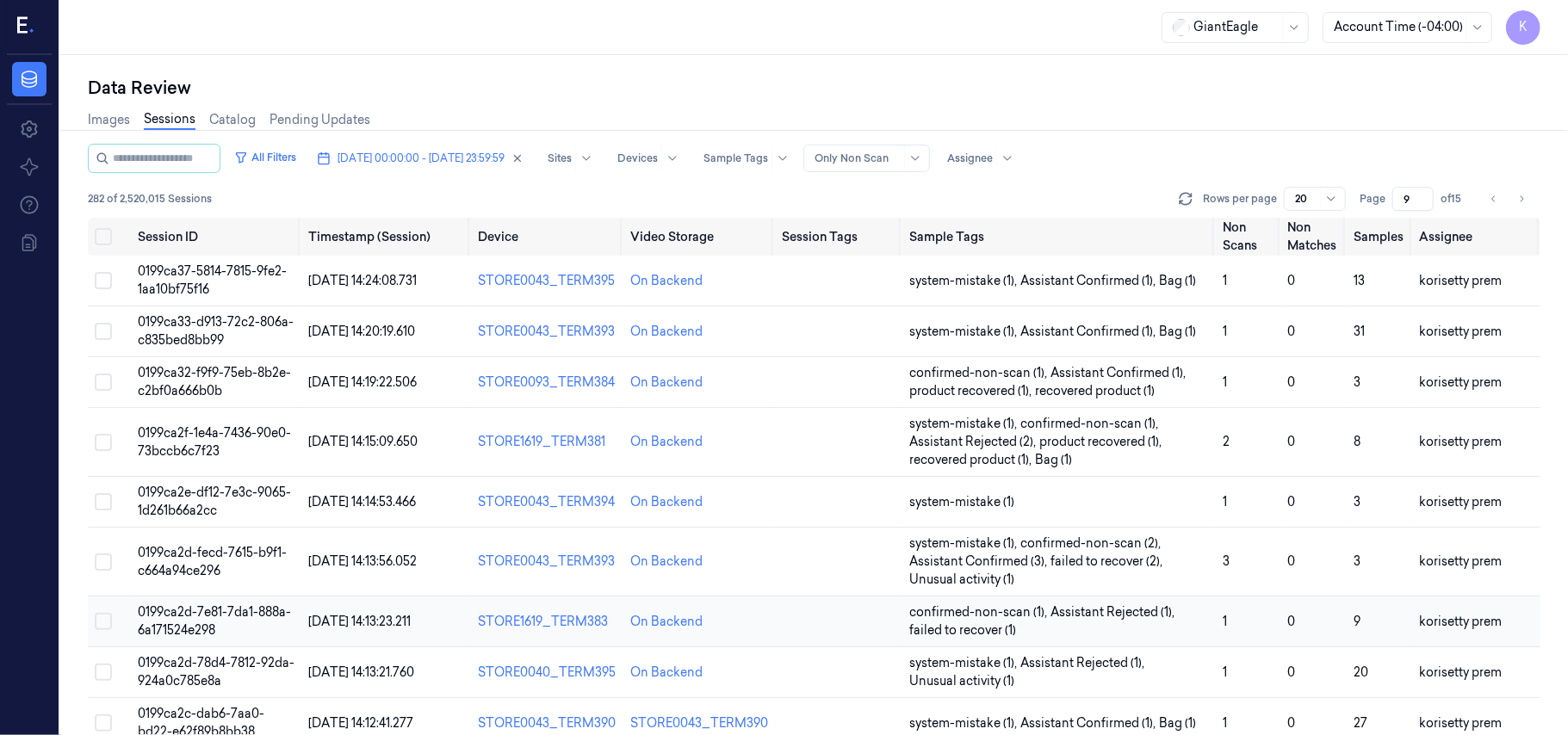
scroll to position [114, 0]
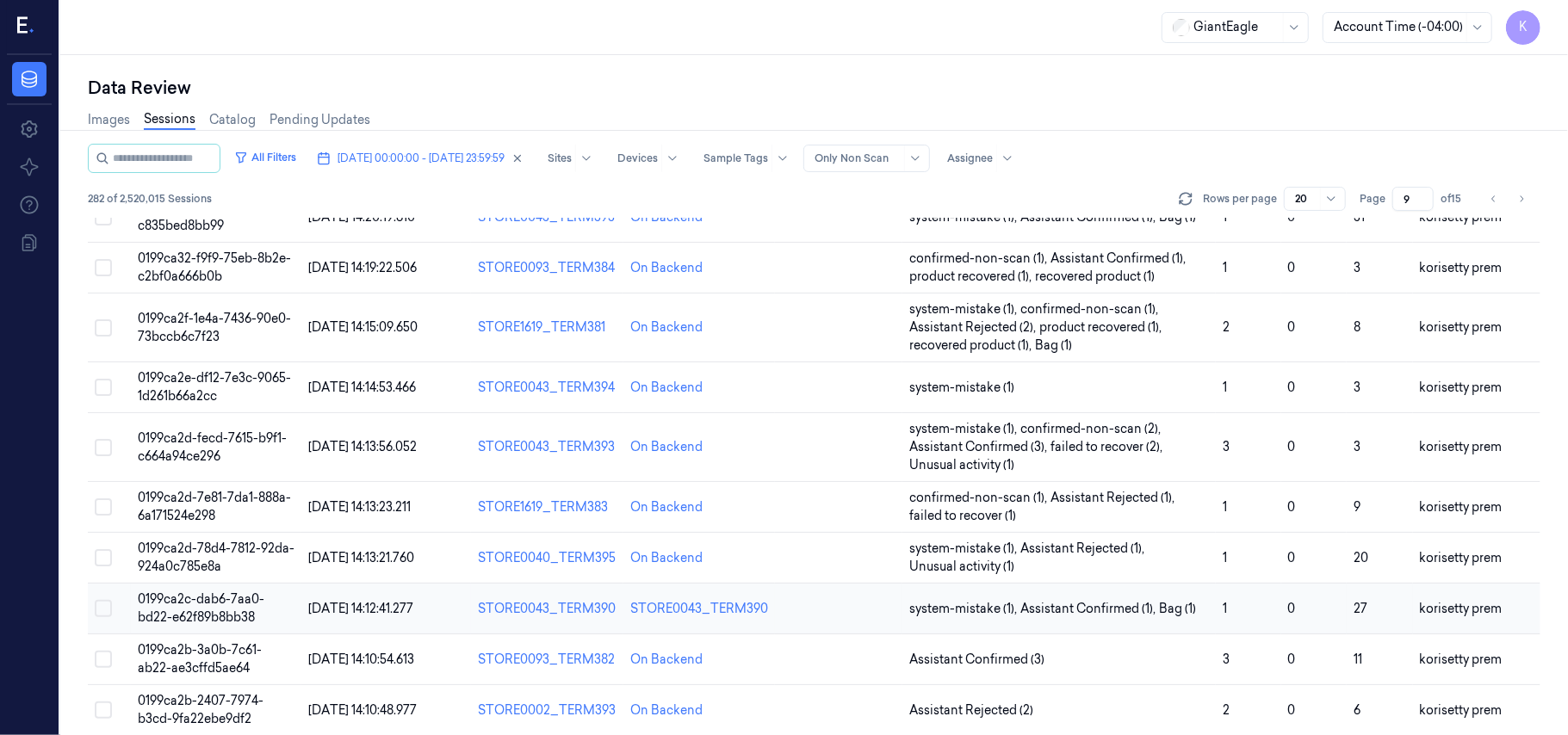
click at [1216, 607] on td "1" at bounding box center [1248, 609] width 65 height 50
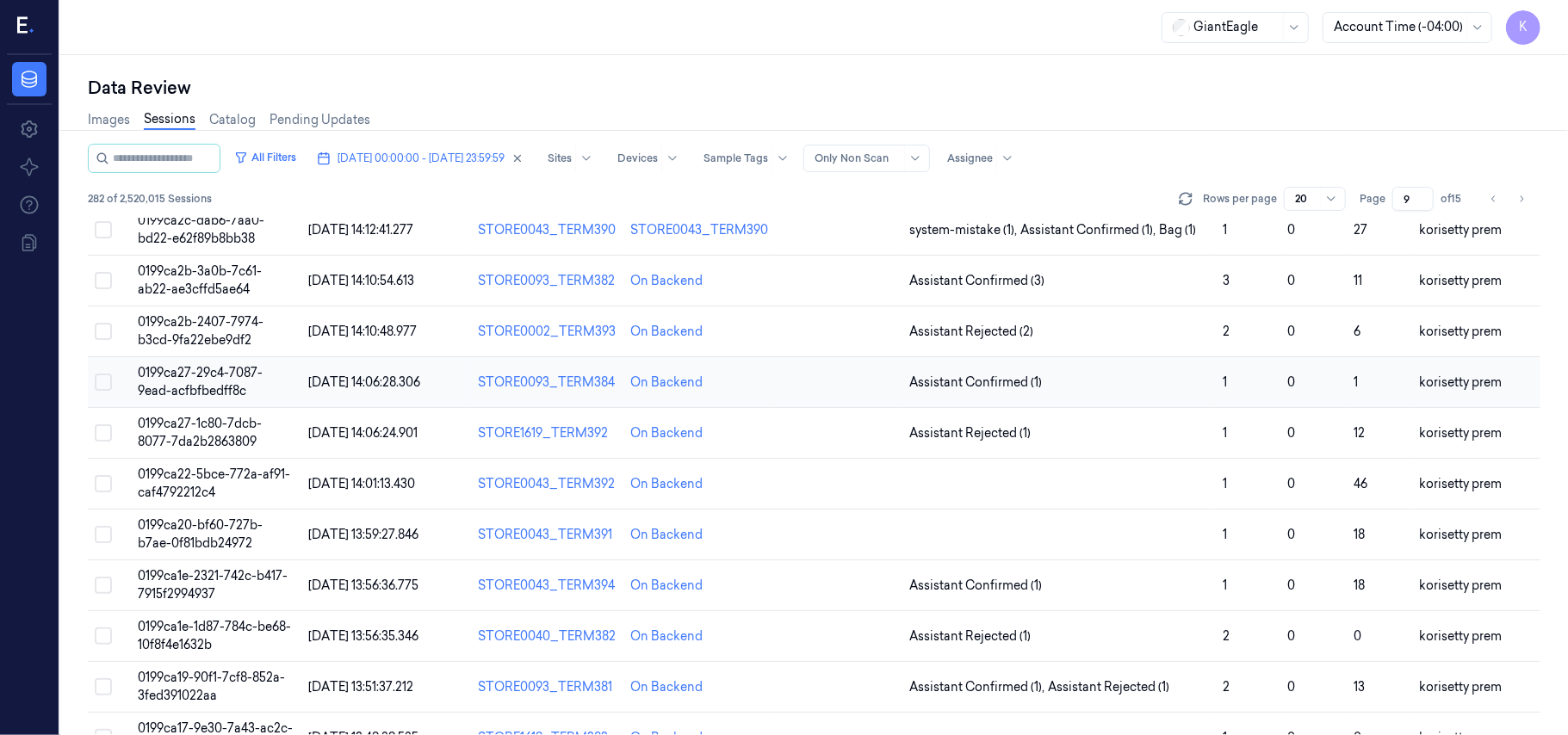
scroll to position [459, 0]
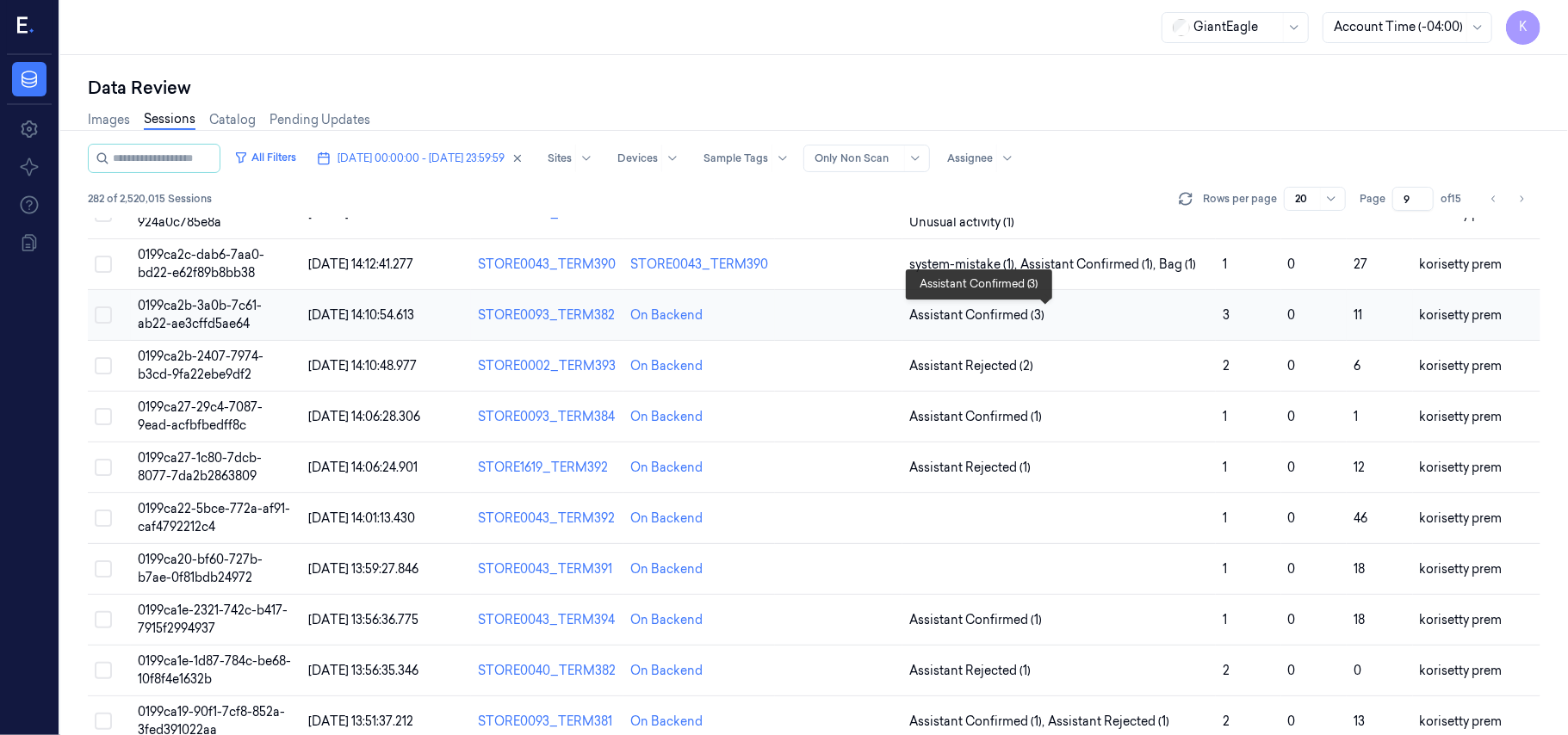
click at [1152, 320] on span "Assistant Confirmed (3)" at bounding box center [1058, 316] width 299 height 18
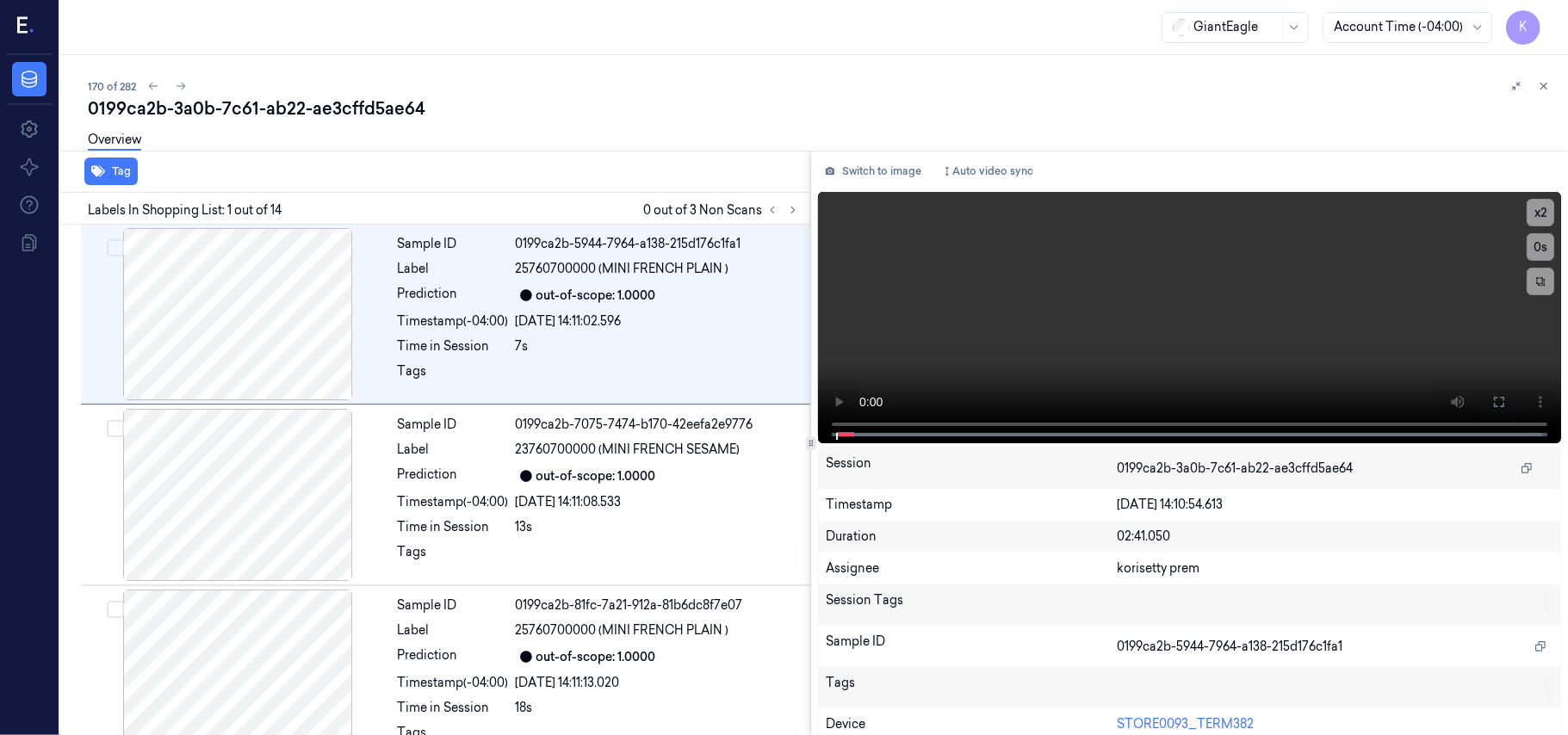
click at [790, 115] on div "0199ca2b-3a0b-7c61-ab22-ae3cffd5ae64" at bounding box center [821, 108] width 1466 height 24
click at [795, 210] on icon at bounding box center [793, 210] width 12 height 12
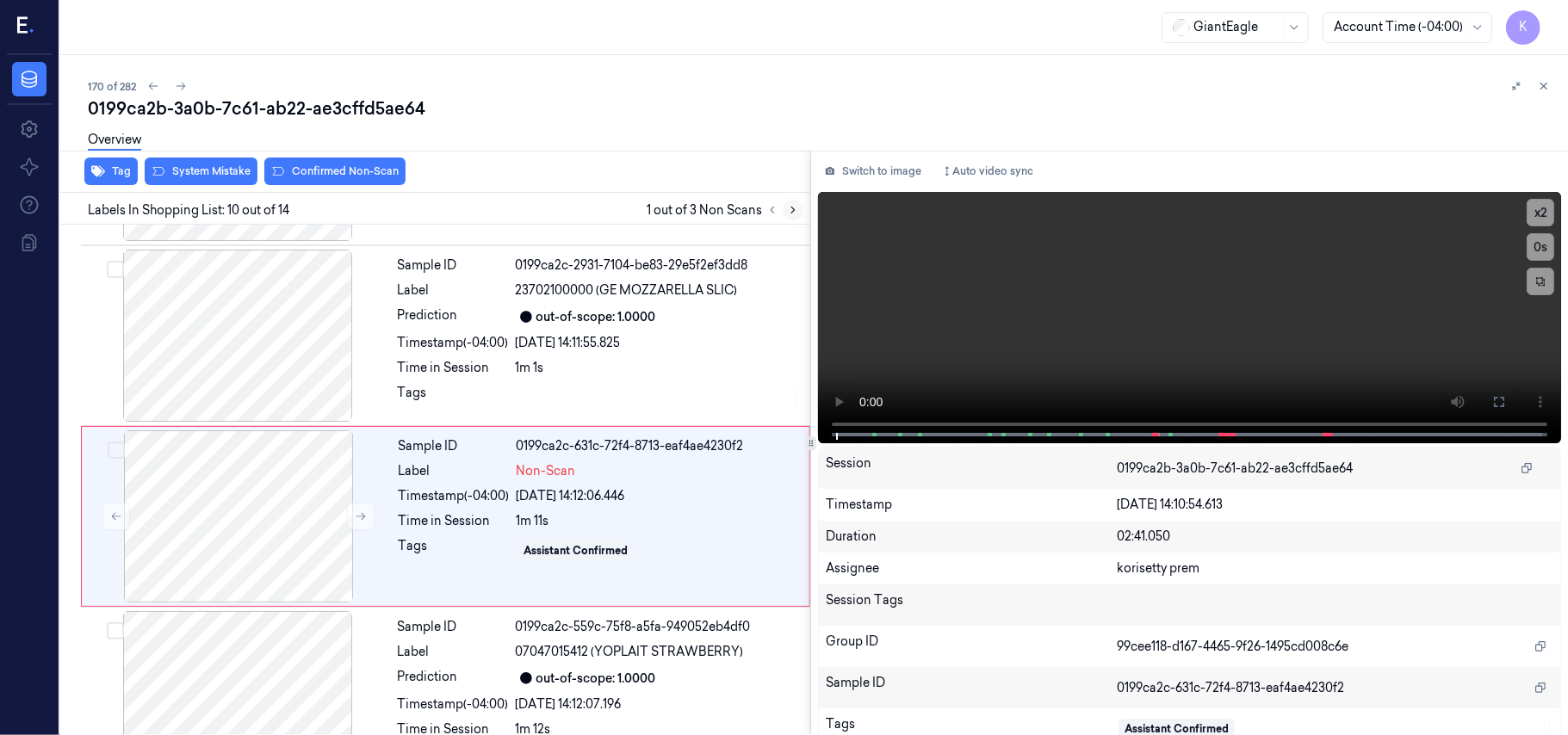
scroll to position [1465, 0]
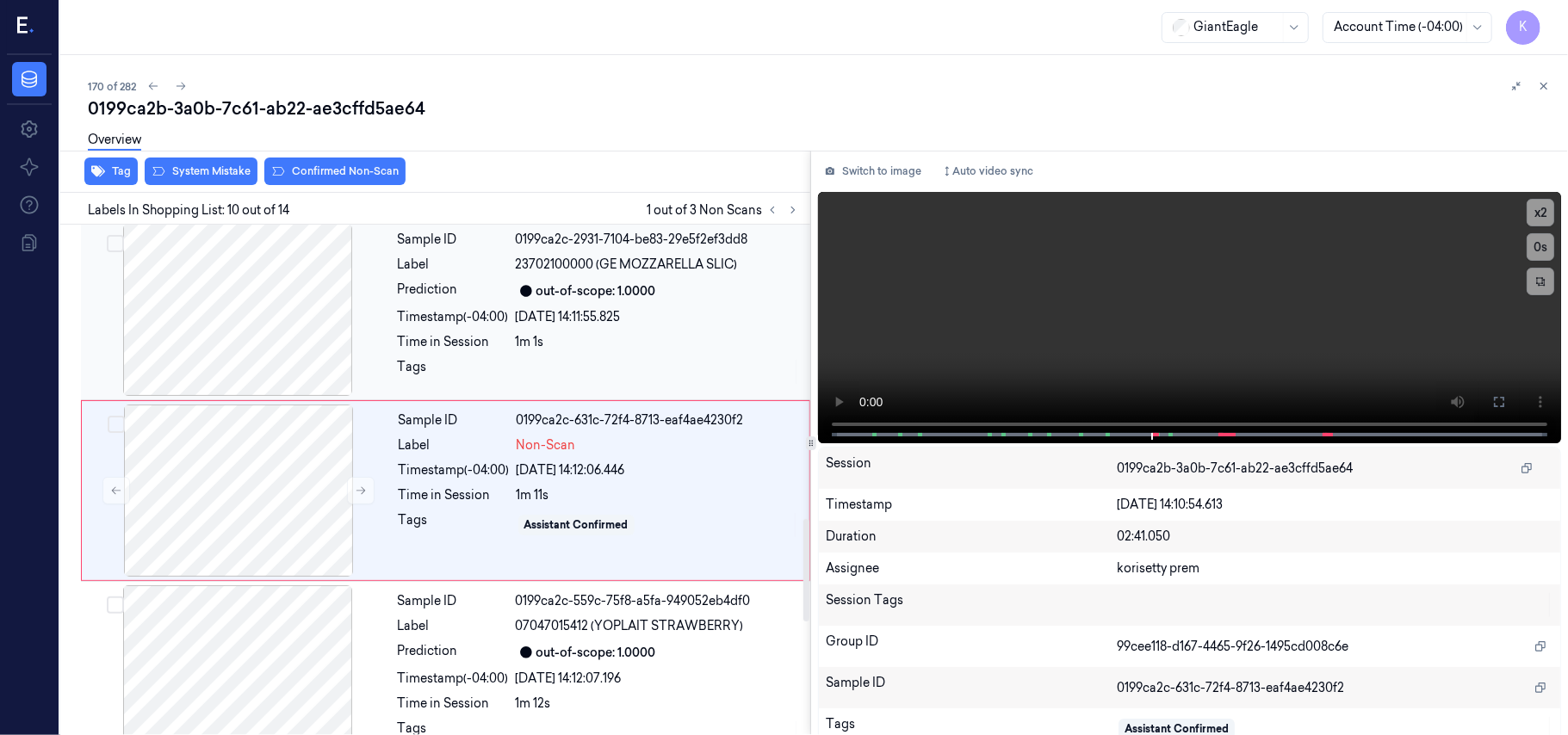
click at [618, 333] on div "1m 1s" at bounding box center [657, 342] width 284 height 18
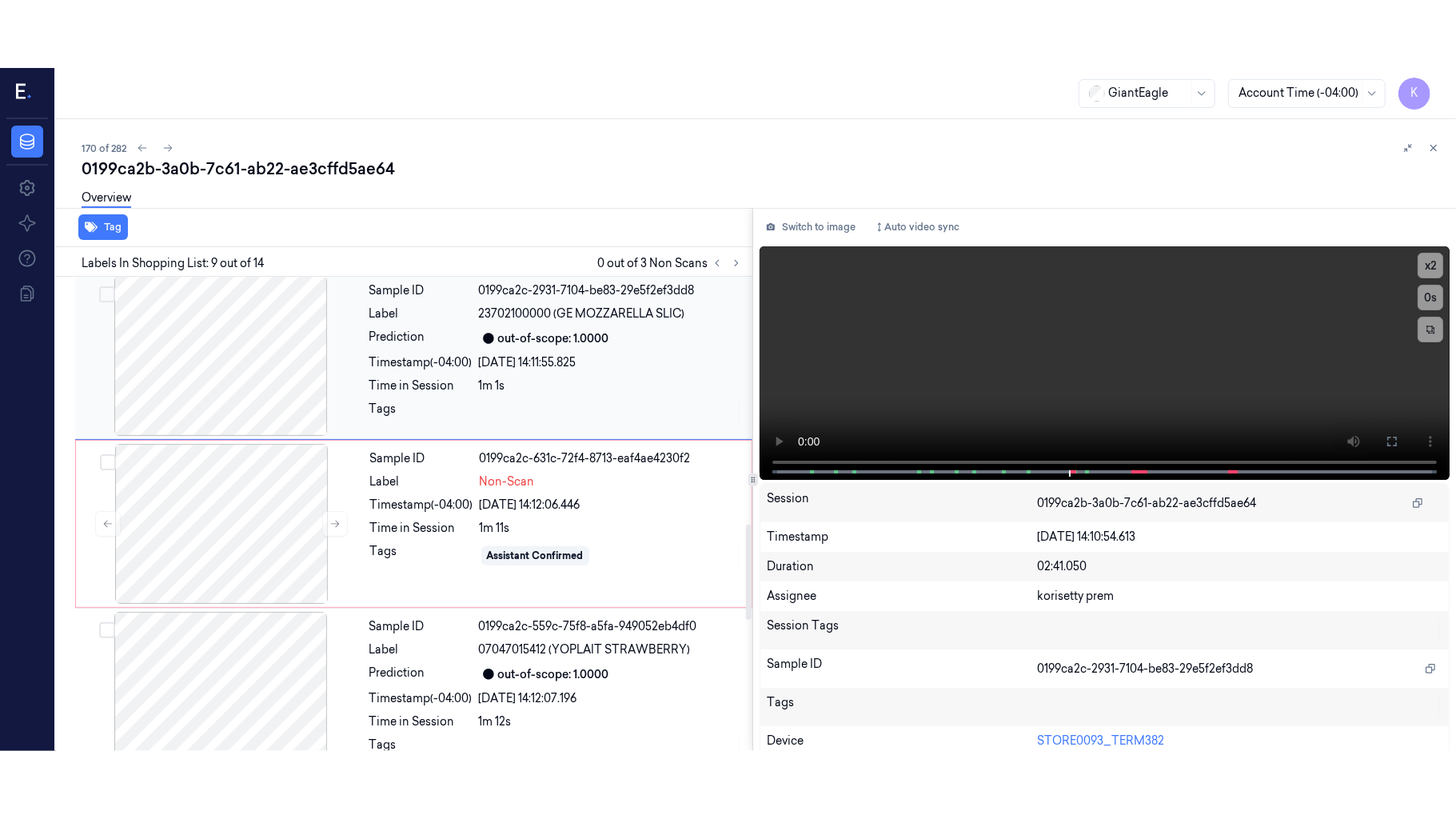
scroll to position [1193, 0]
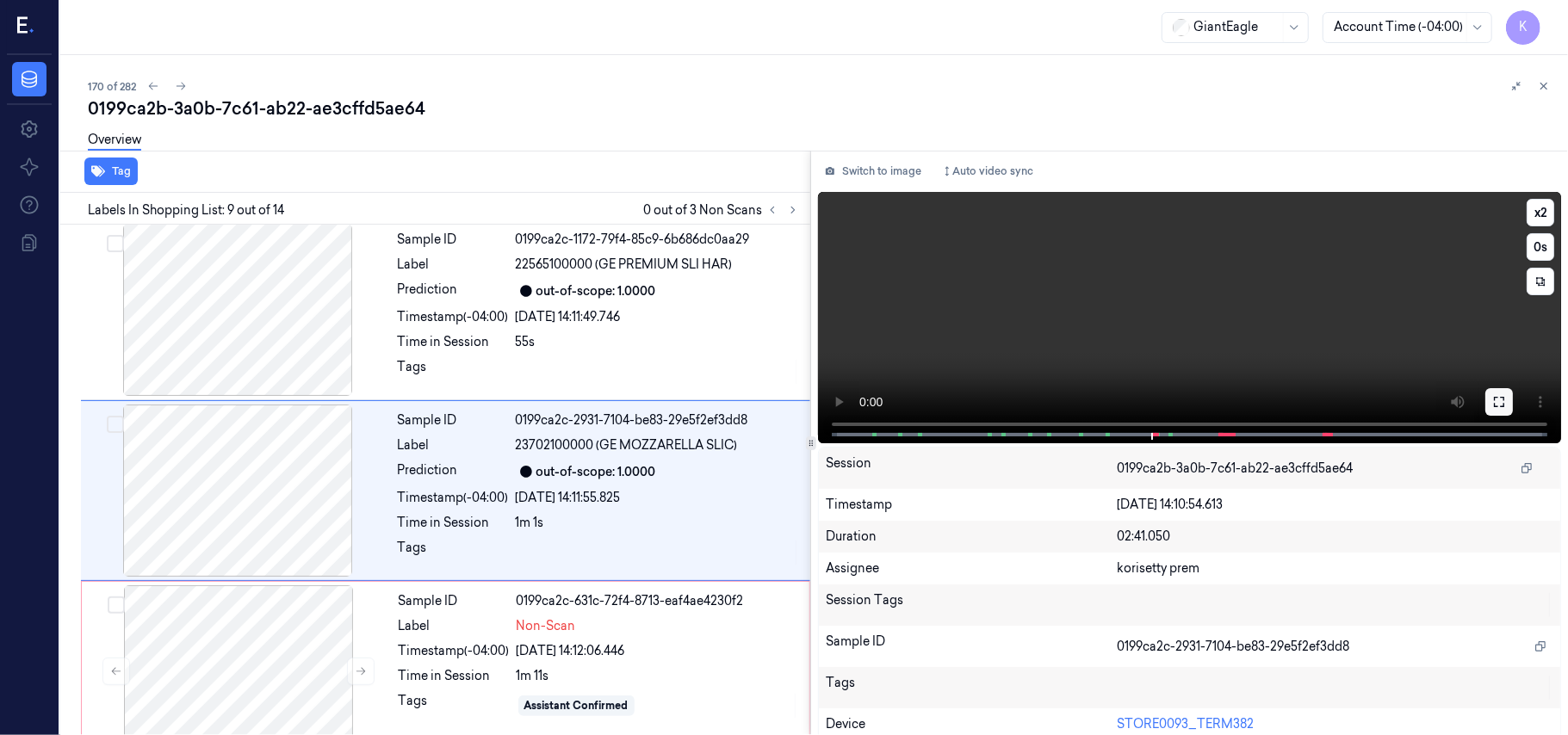
click at [1492, 398] on icon at bounding box center [1498, 402] width 14 height 14
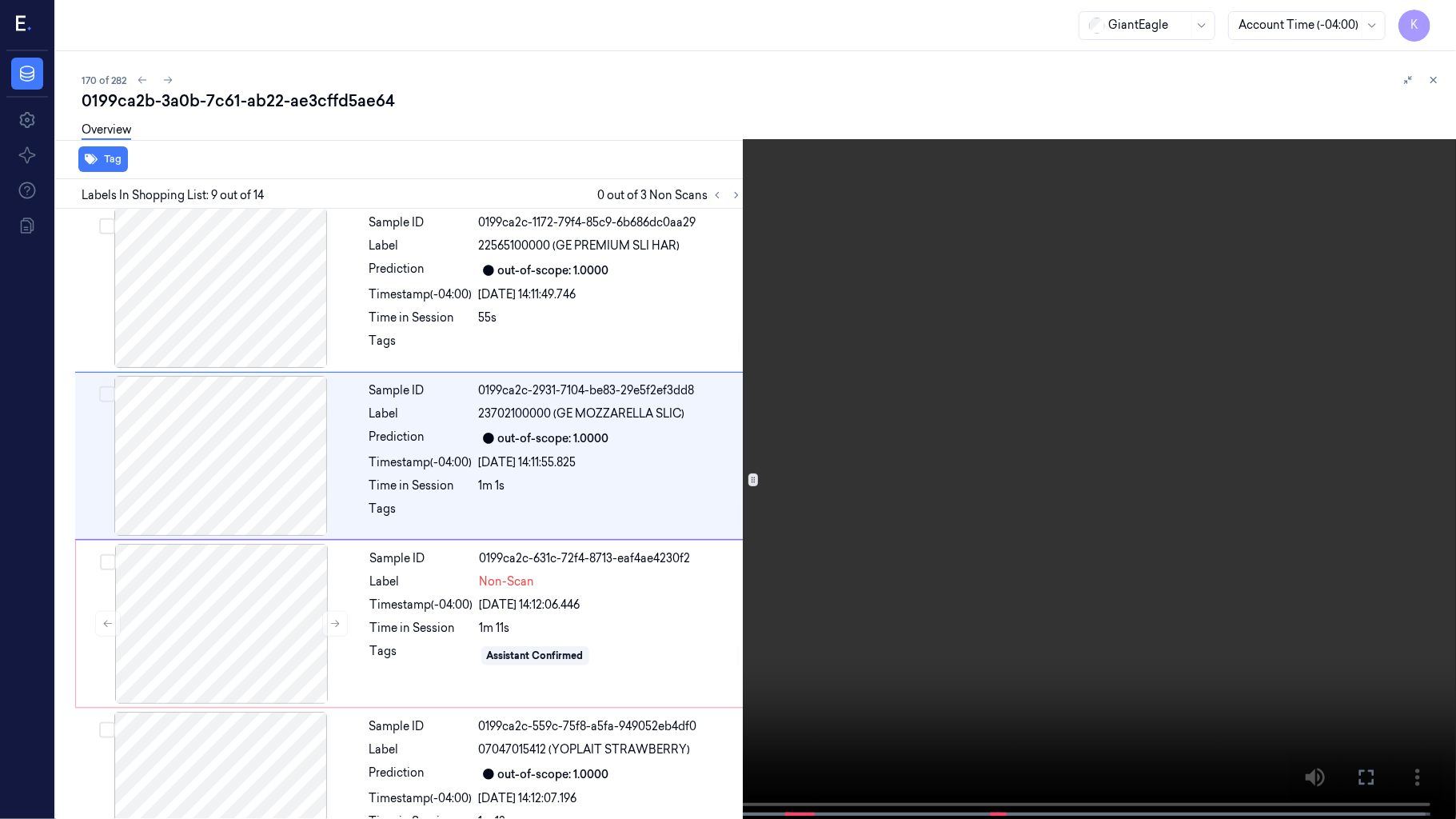
click at [824, 558] on video at bounding box center [728, 411] width 1456 height 822
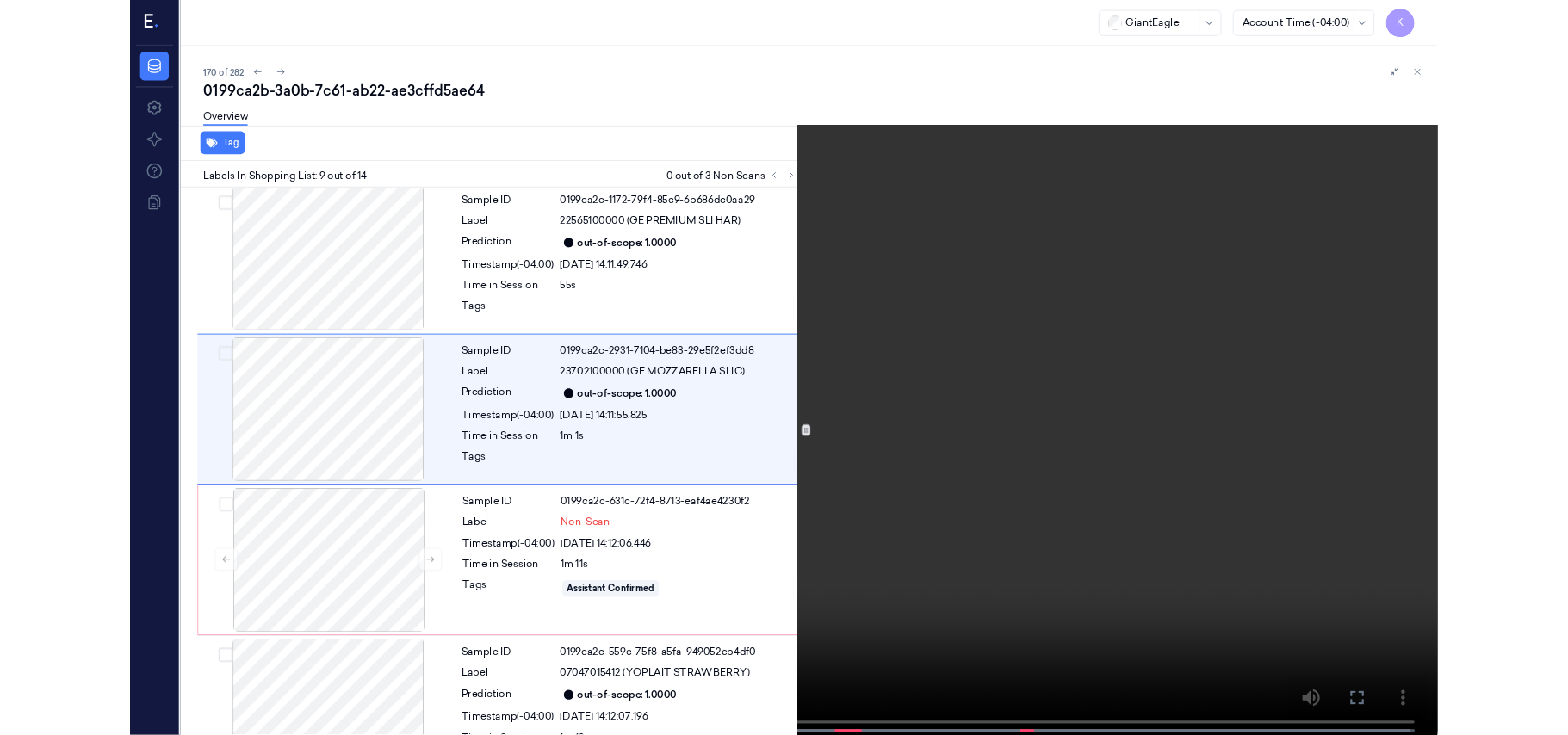
scroll to position [1212, 0]
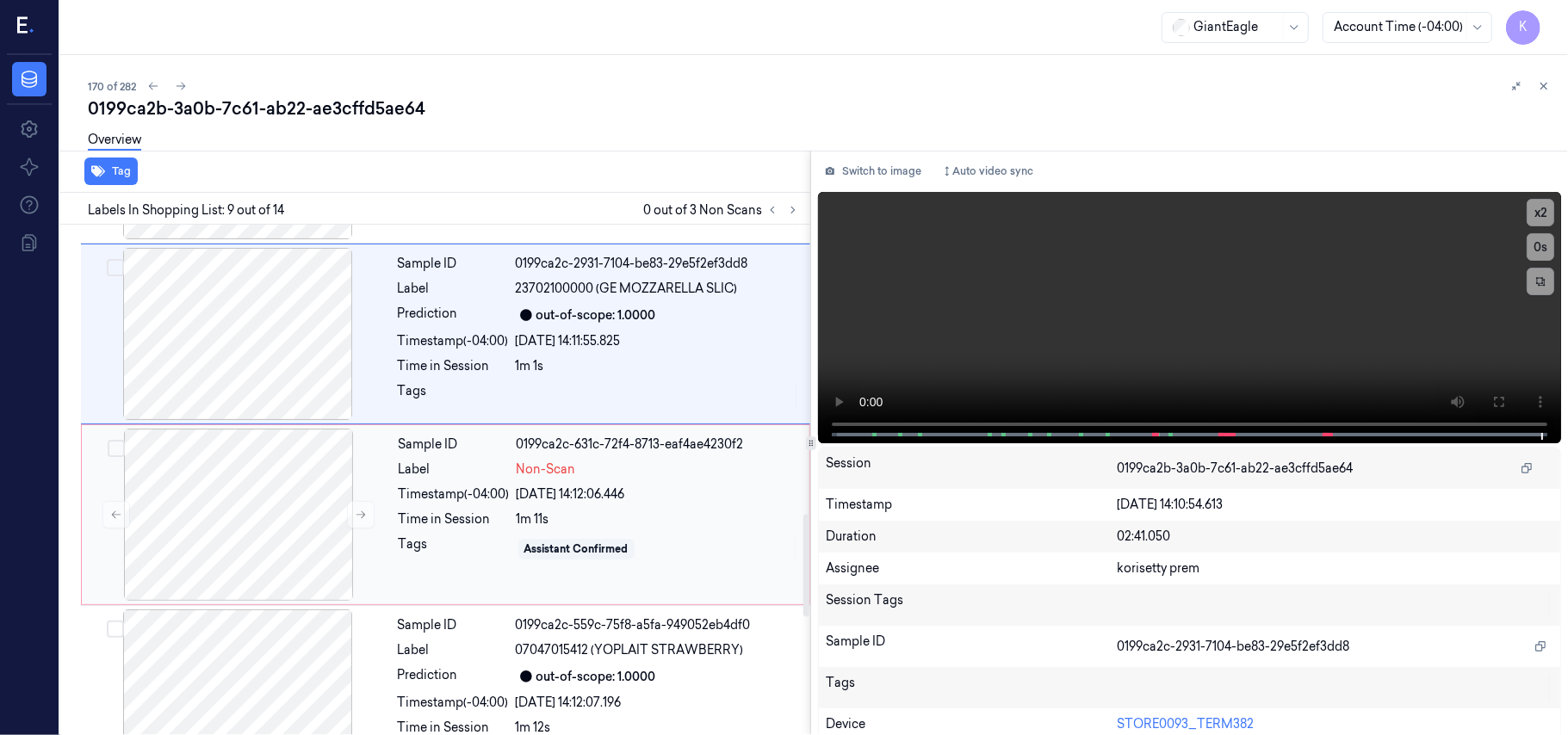
click at [596, 485] on div "[DATE] 14:12:06.446" at bounding box center [657, 494] width 283 height 18
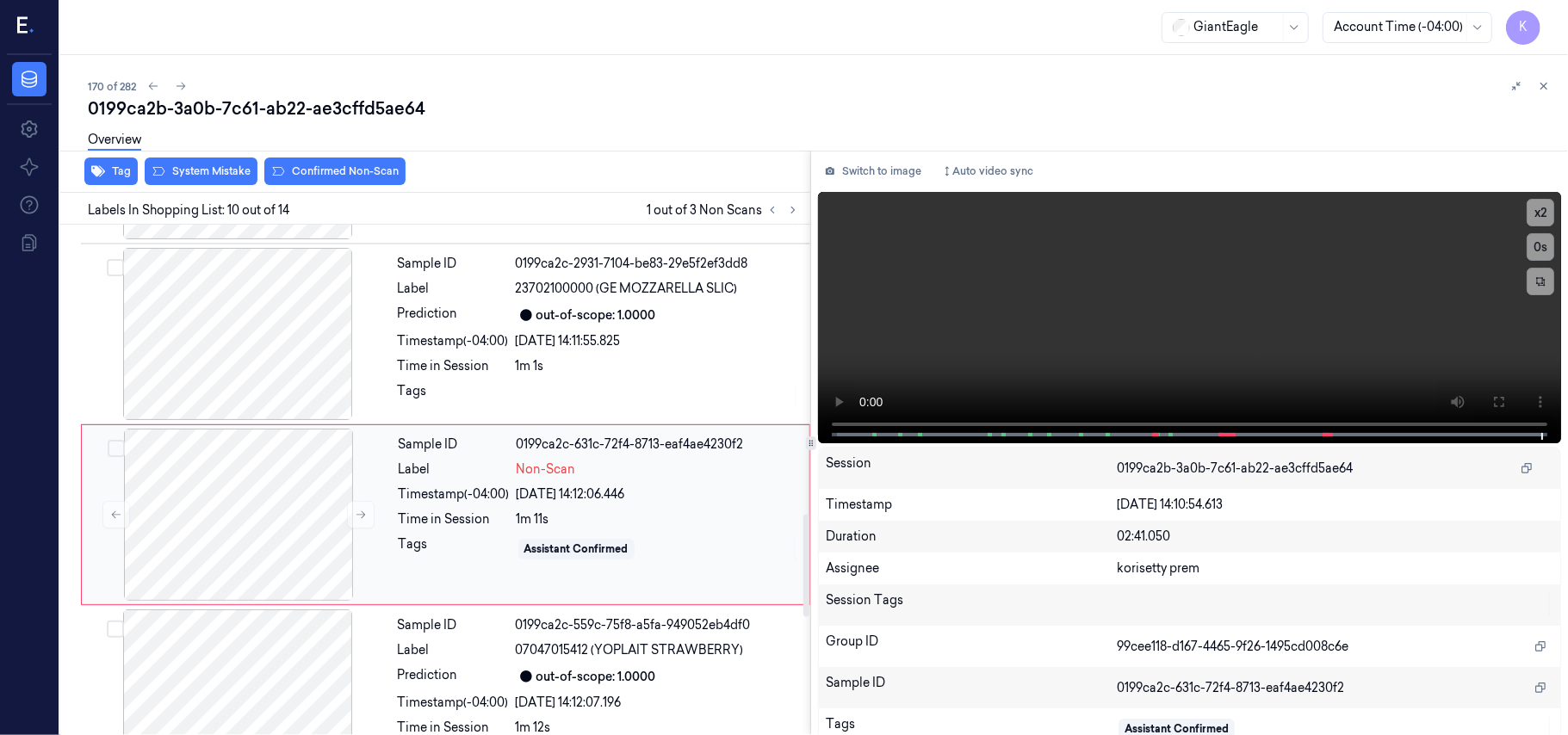
scroll to position [1465, 0]
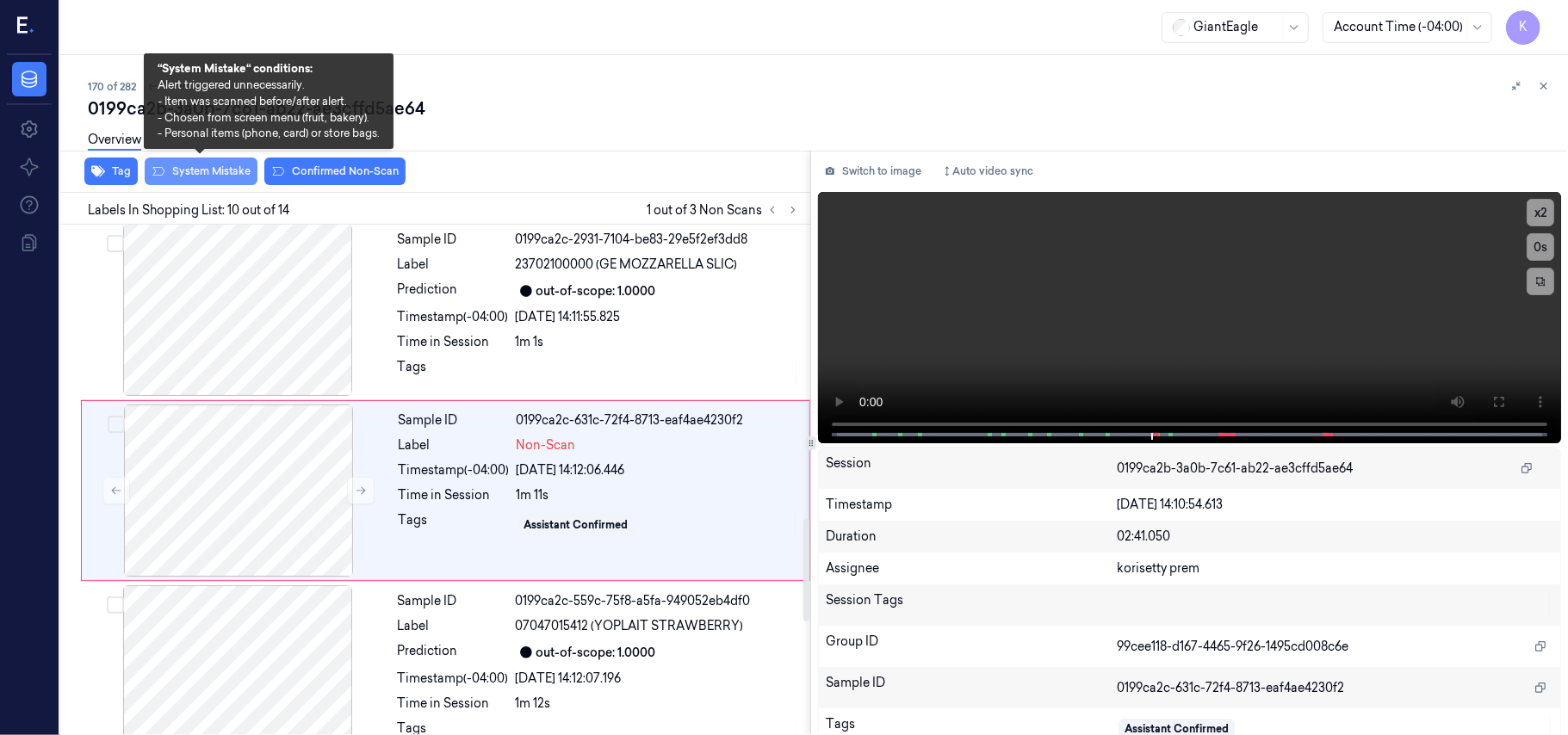
click at [200, 166] on button "System Mistake" at bounding box center [200, 171] width 113 height 27
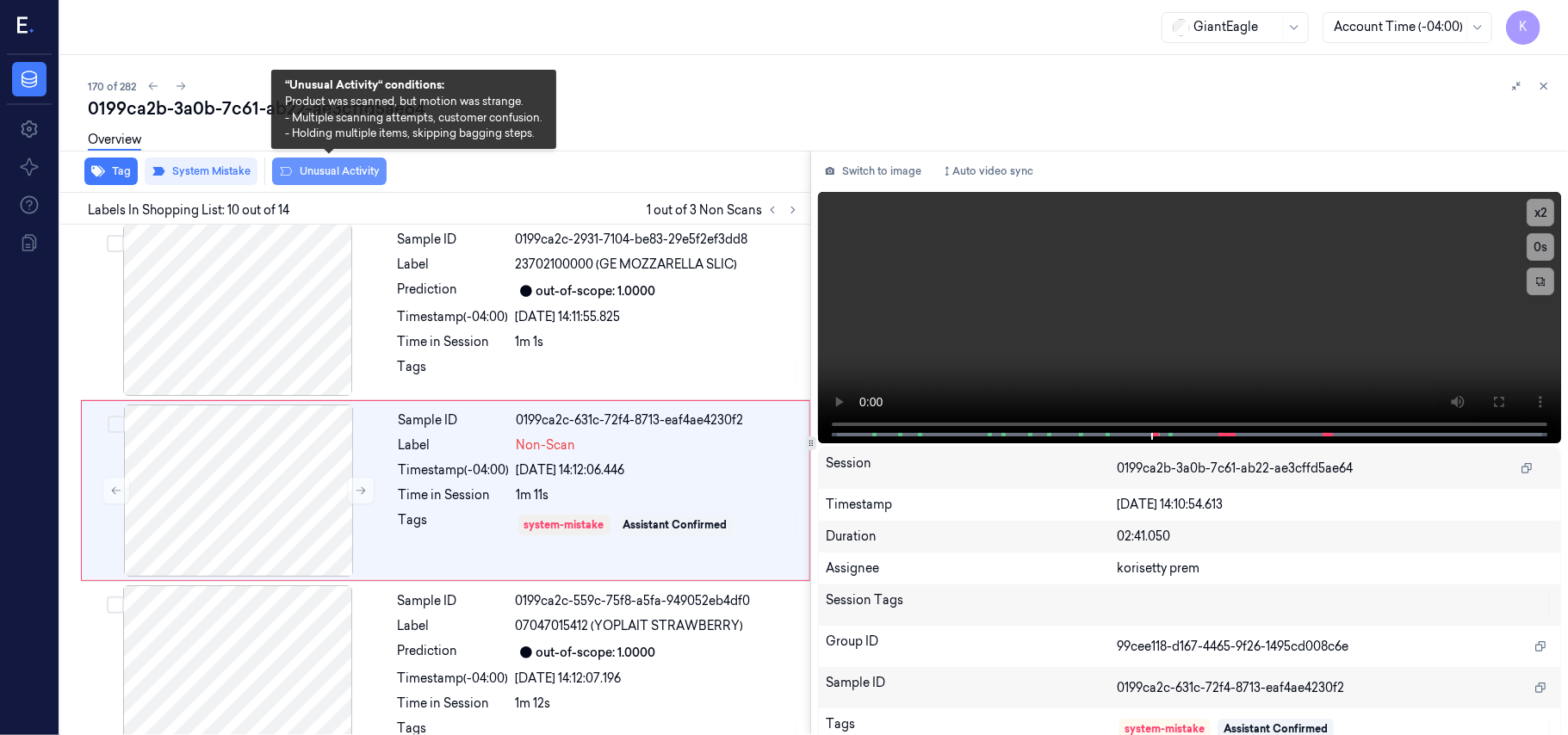
click at [325, 169] on button "Unusual Activity" at bounding box center [329, 171] width 114 height 27
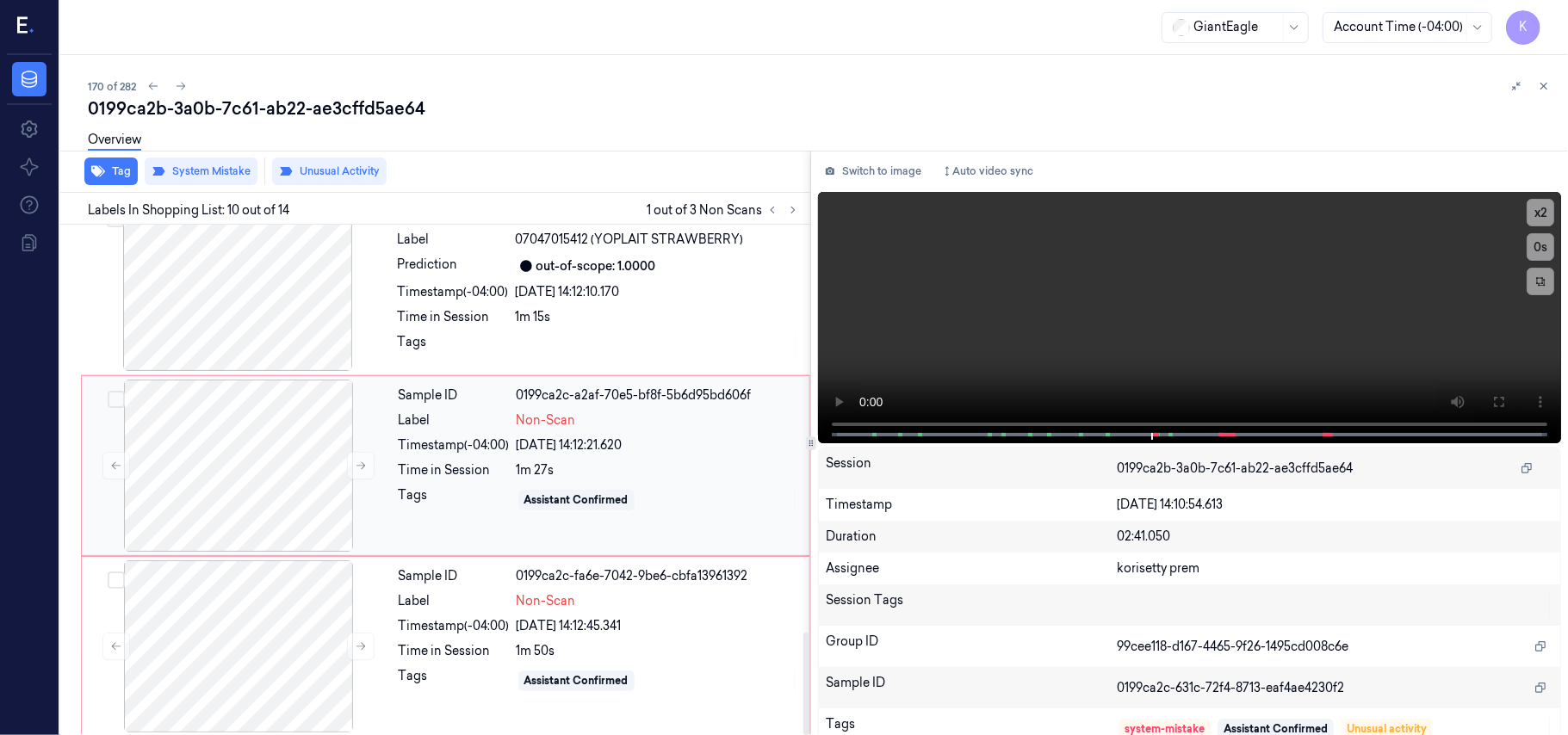
click at [592, 469] on div "1m 27s" at bounding box center [657, 470] width 283 height 18
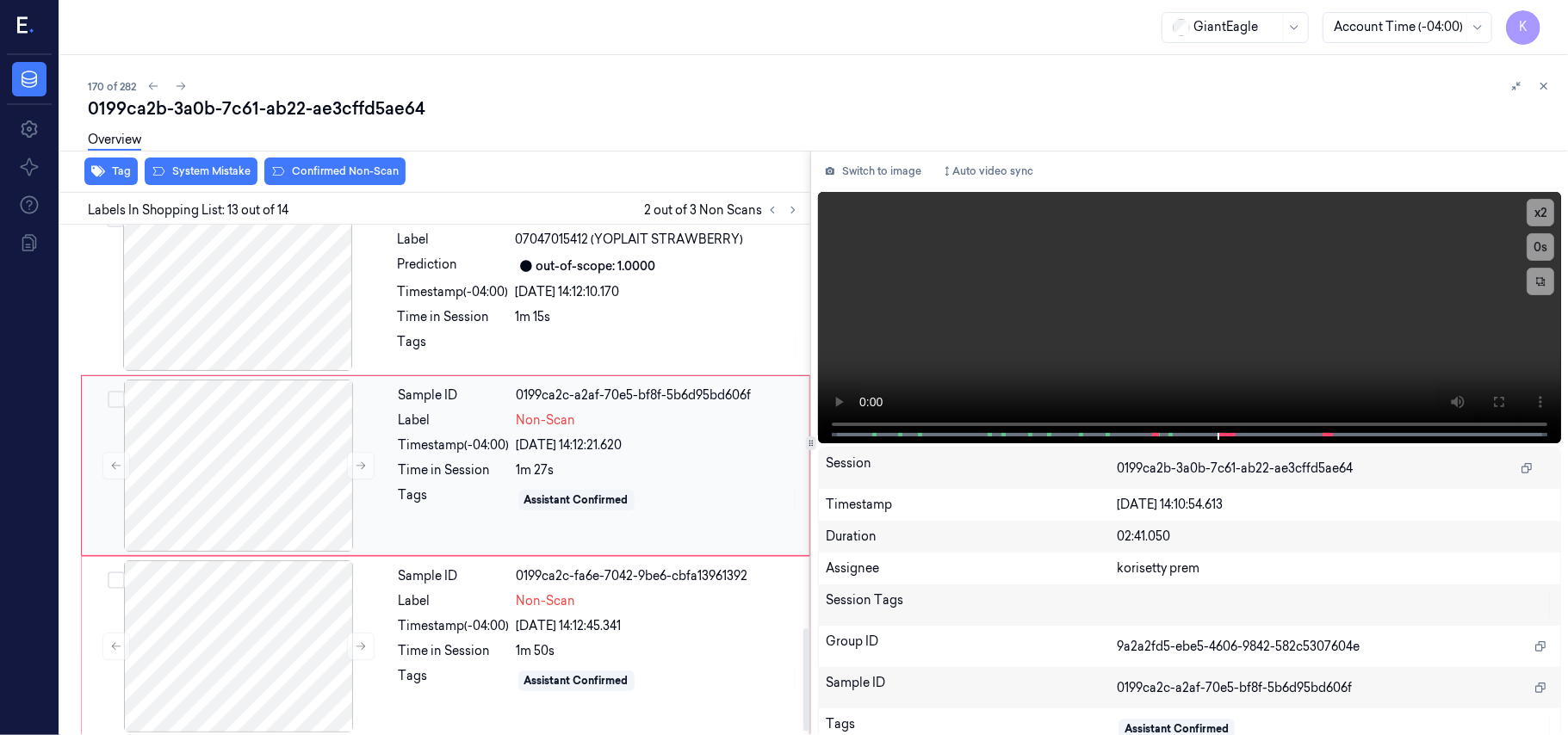
scroll to position [2009, 0]
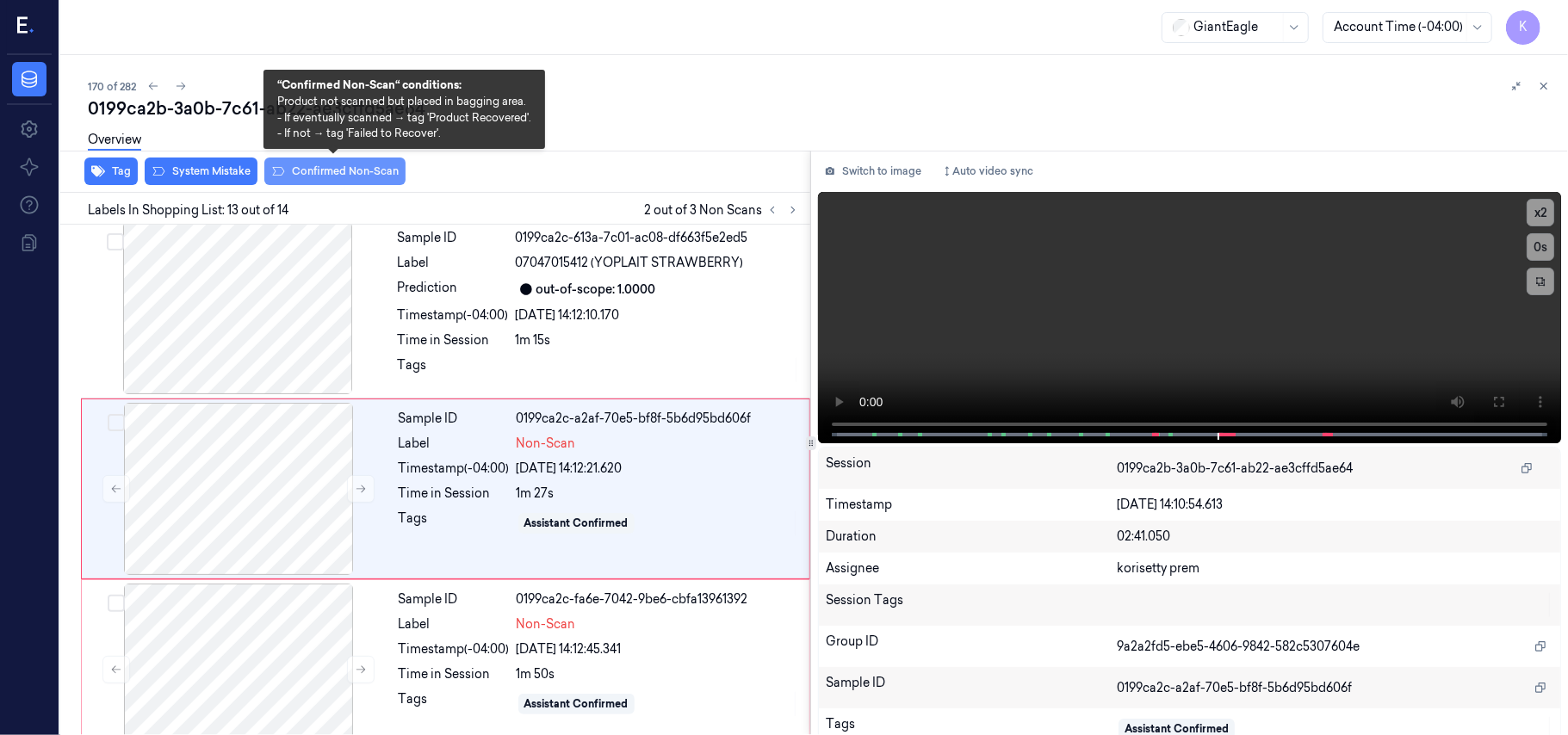
click at [294, 176] on button "Confirmed Non-Scan" at bounding box center [335, 171] width 141 height 27
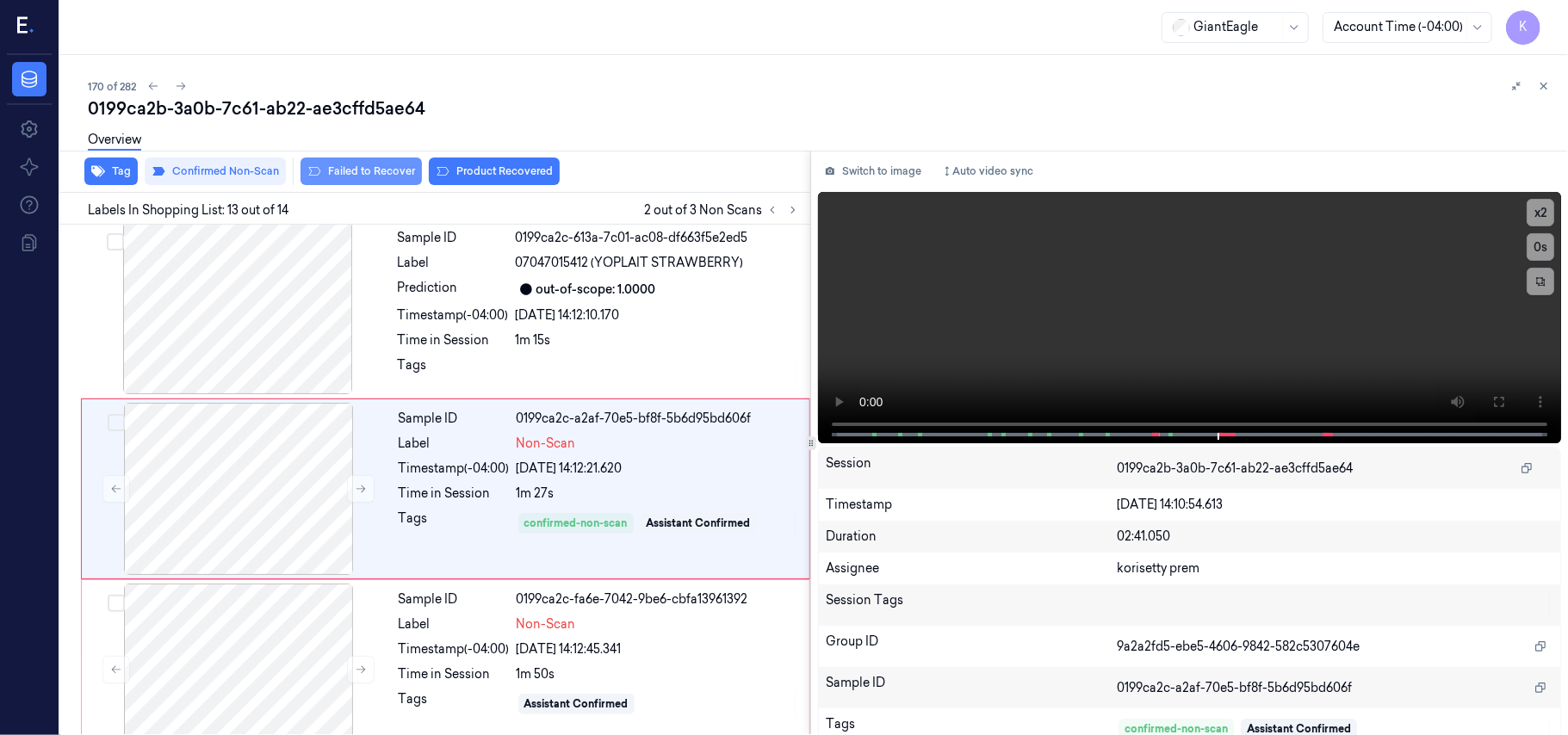
click at [365, 173] on button "Failed to Recover" at bounding box center [361, 171] width 122 height 27
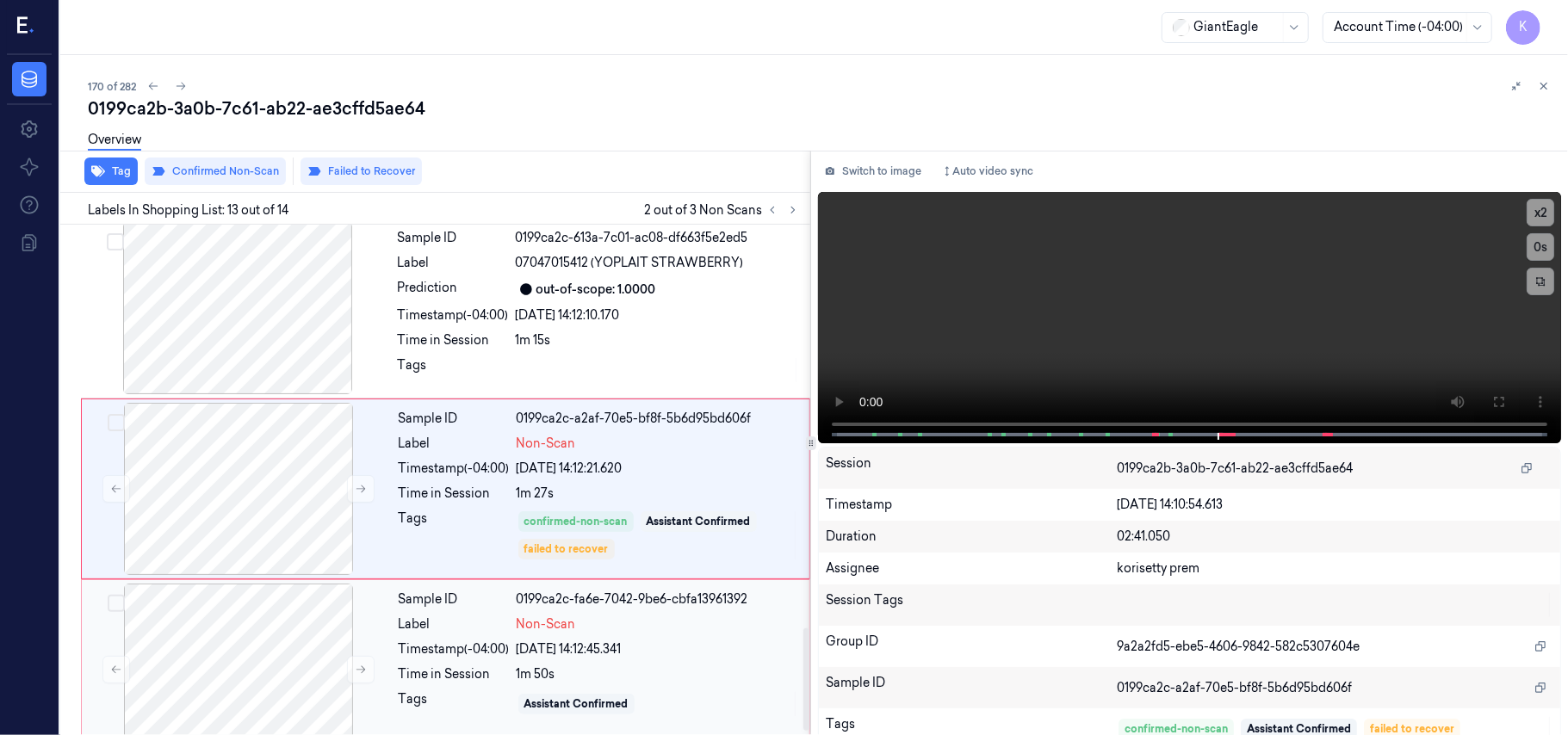
click at [592, 644] on div "[DATE] 14:12:45.341" at bounding box center [657, 650] width 283 height 18
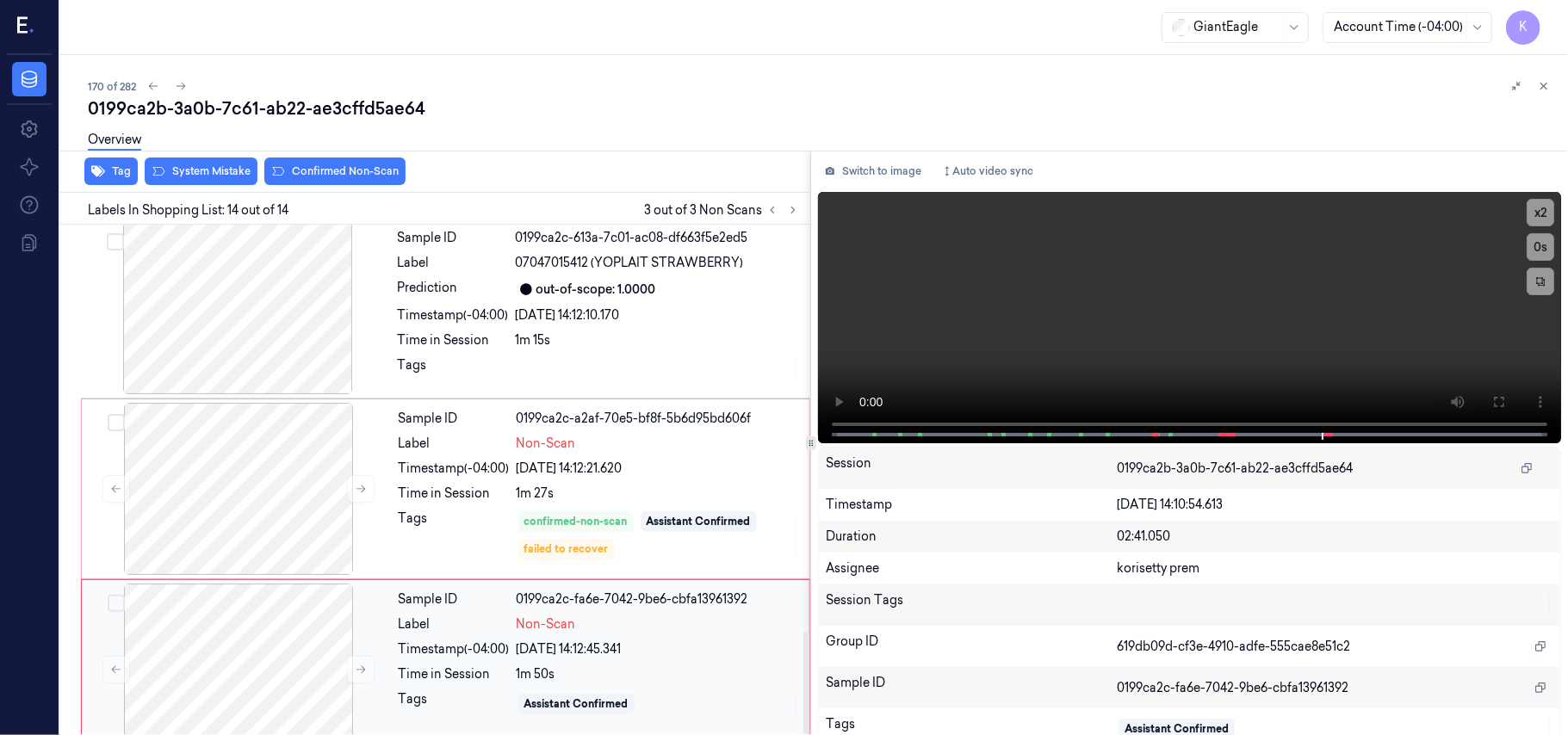
scroll to position [2033, 0]
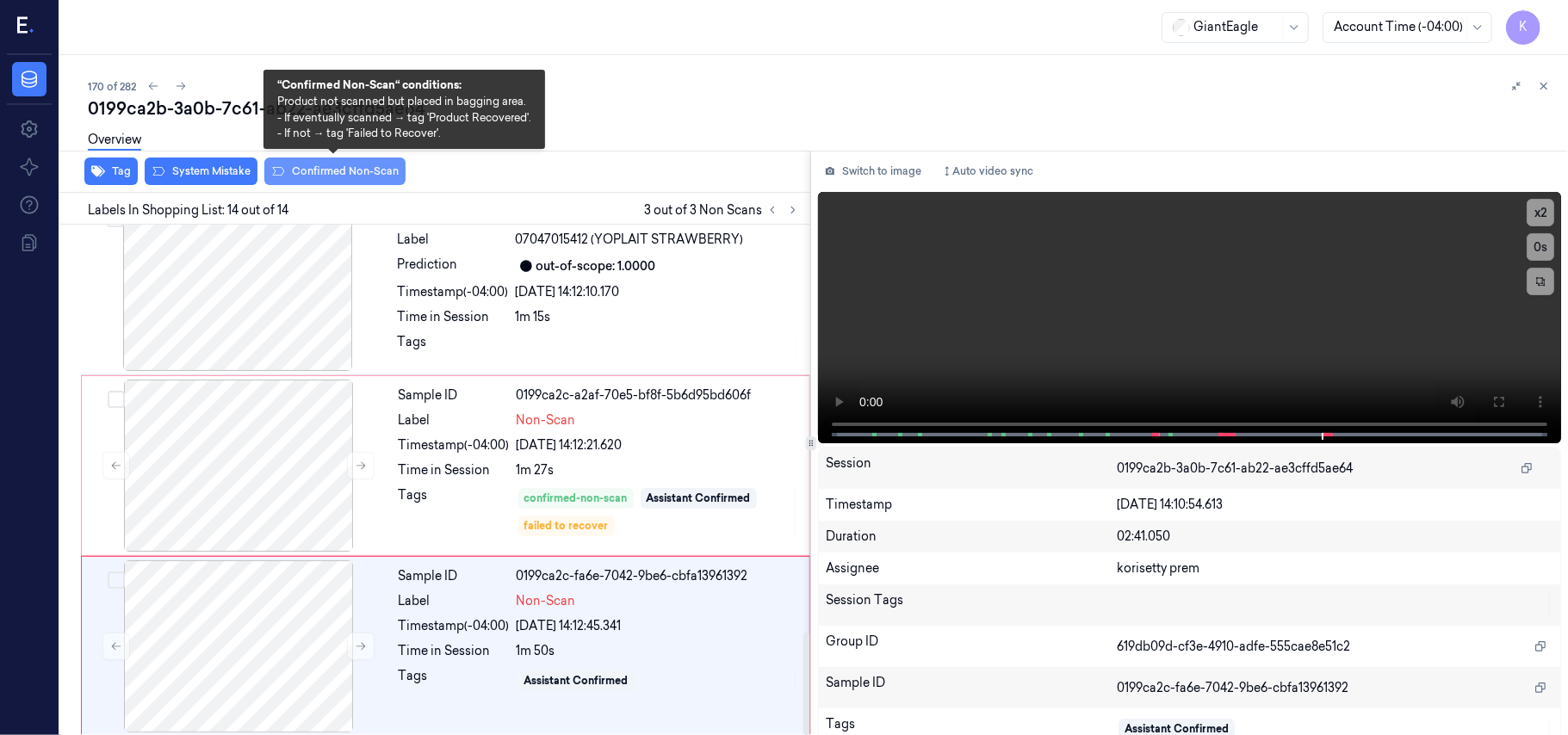
click at [314, 172] on button "Confirmed Non-Scan" at bounding box center [335, 171] width 141 height 27
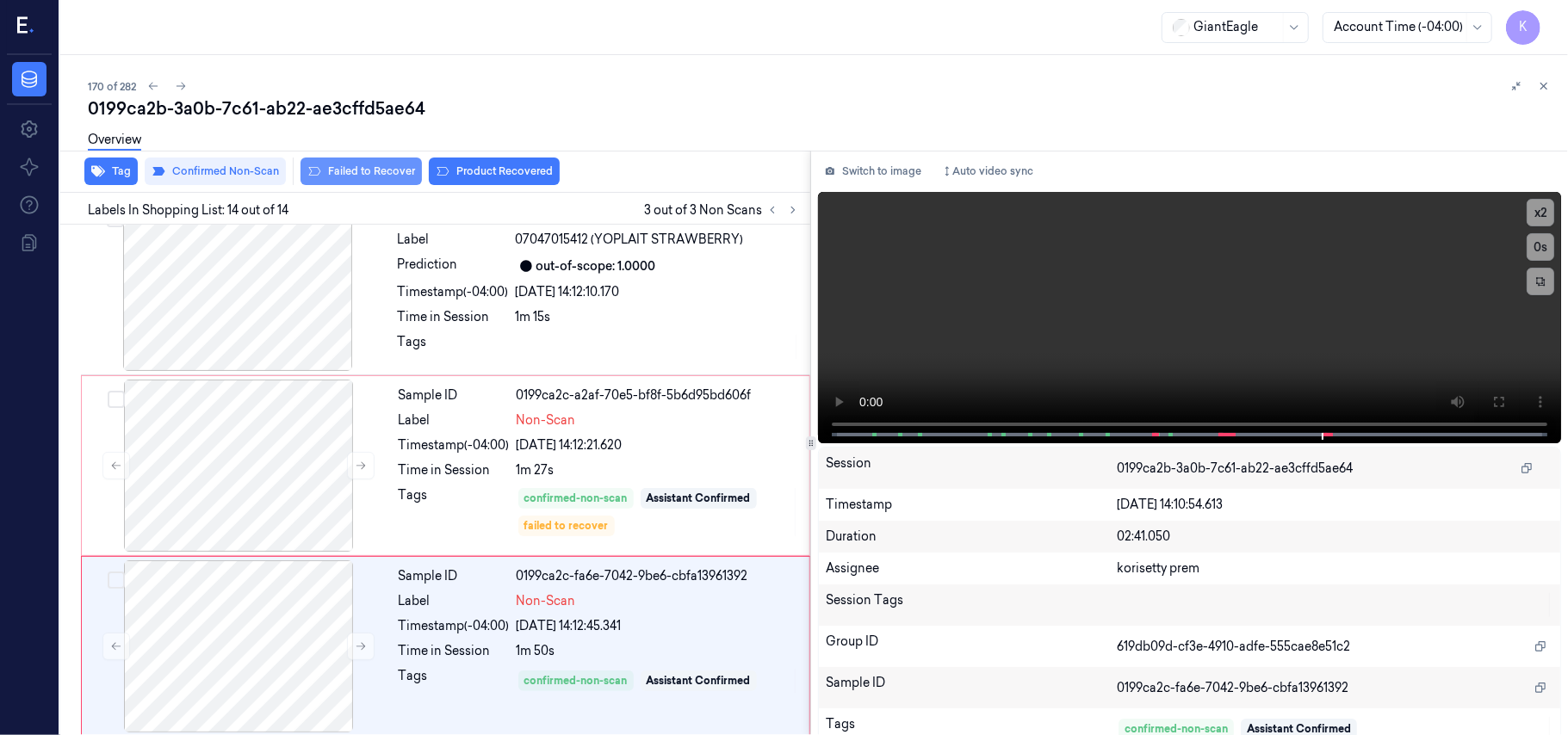
click at [331, 170] on button "Failed to Recover" at bounding box center [361, 171] width 122 height 27
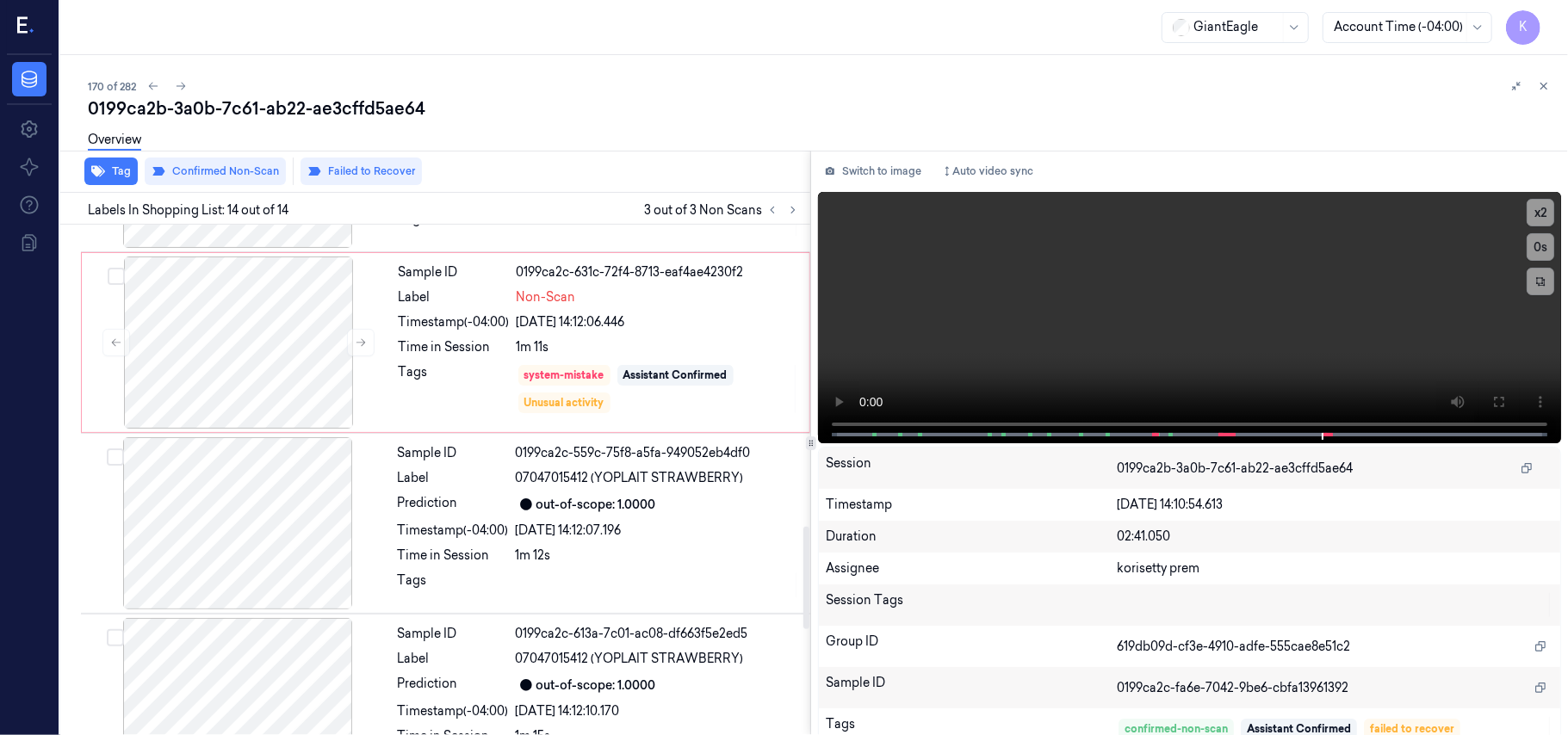
scroll to position [1458, 0]
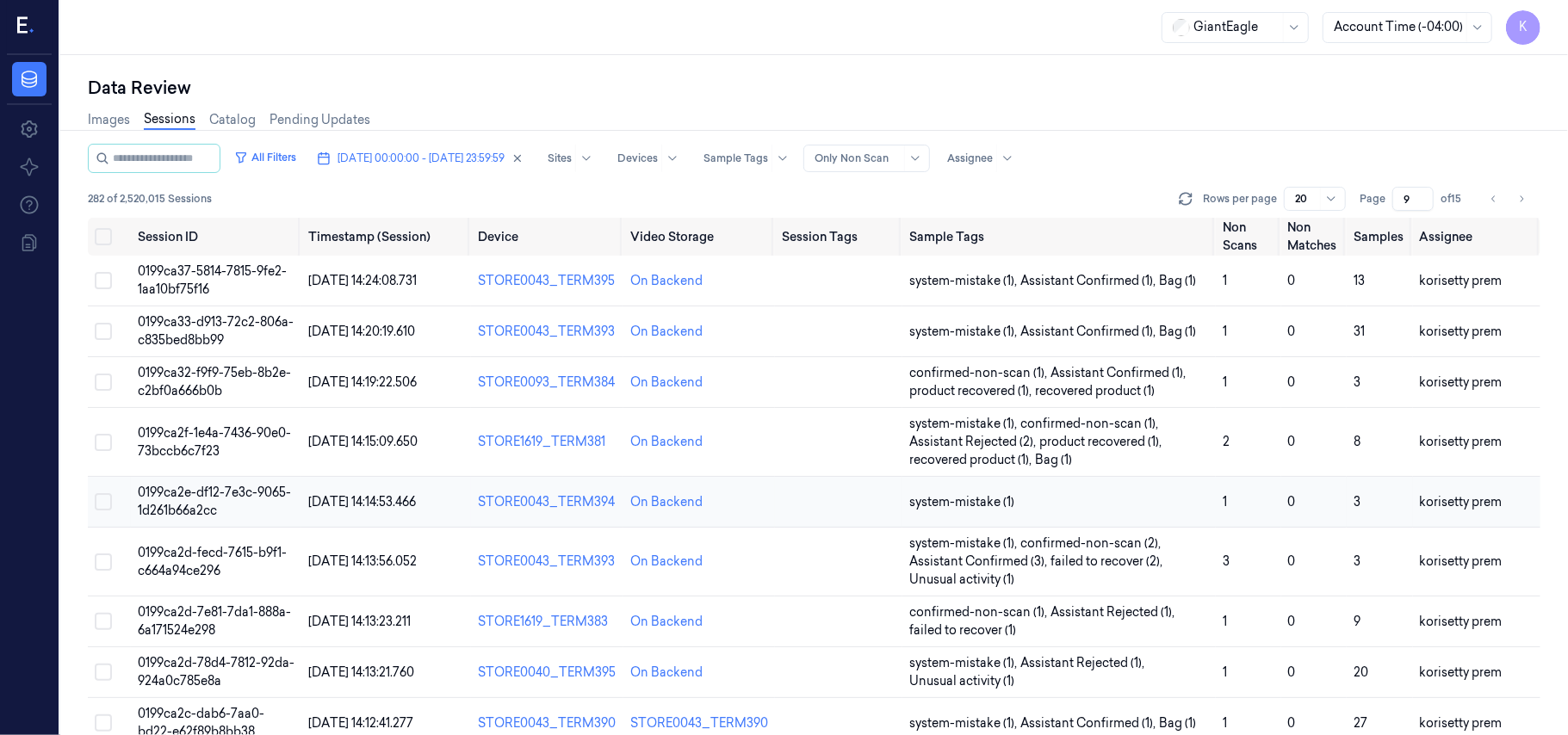
scroll to position [142, 0]
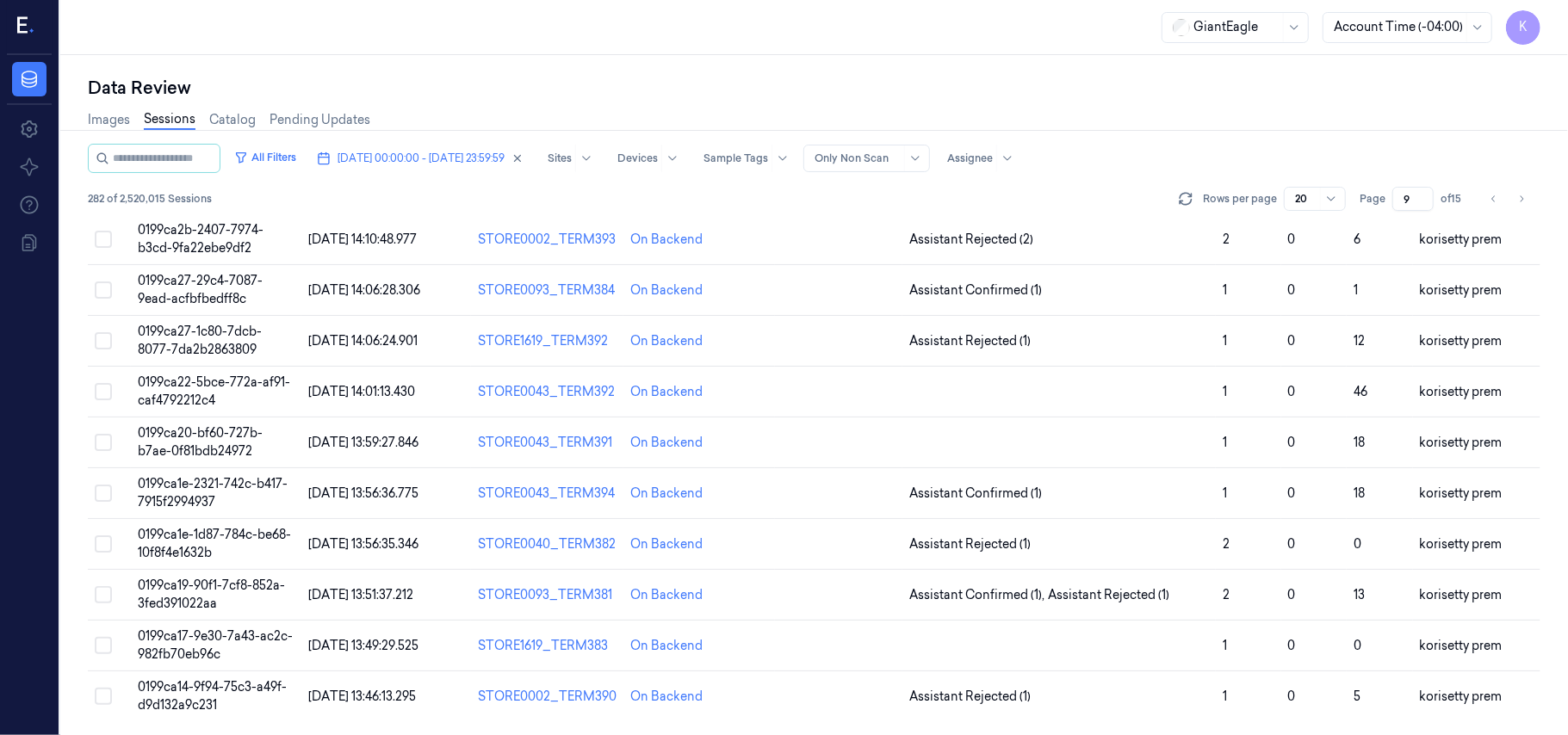
scroll to position [608, 0]
